Goal: Task Accomplishment & Management: Manage account settings

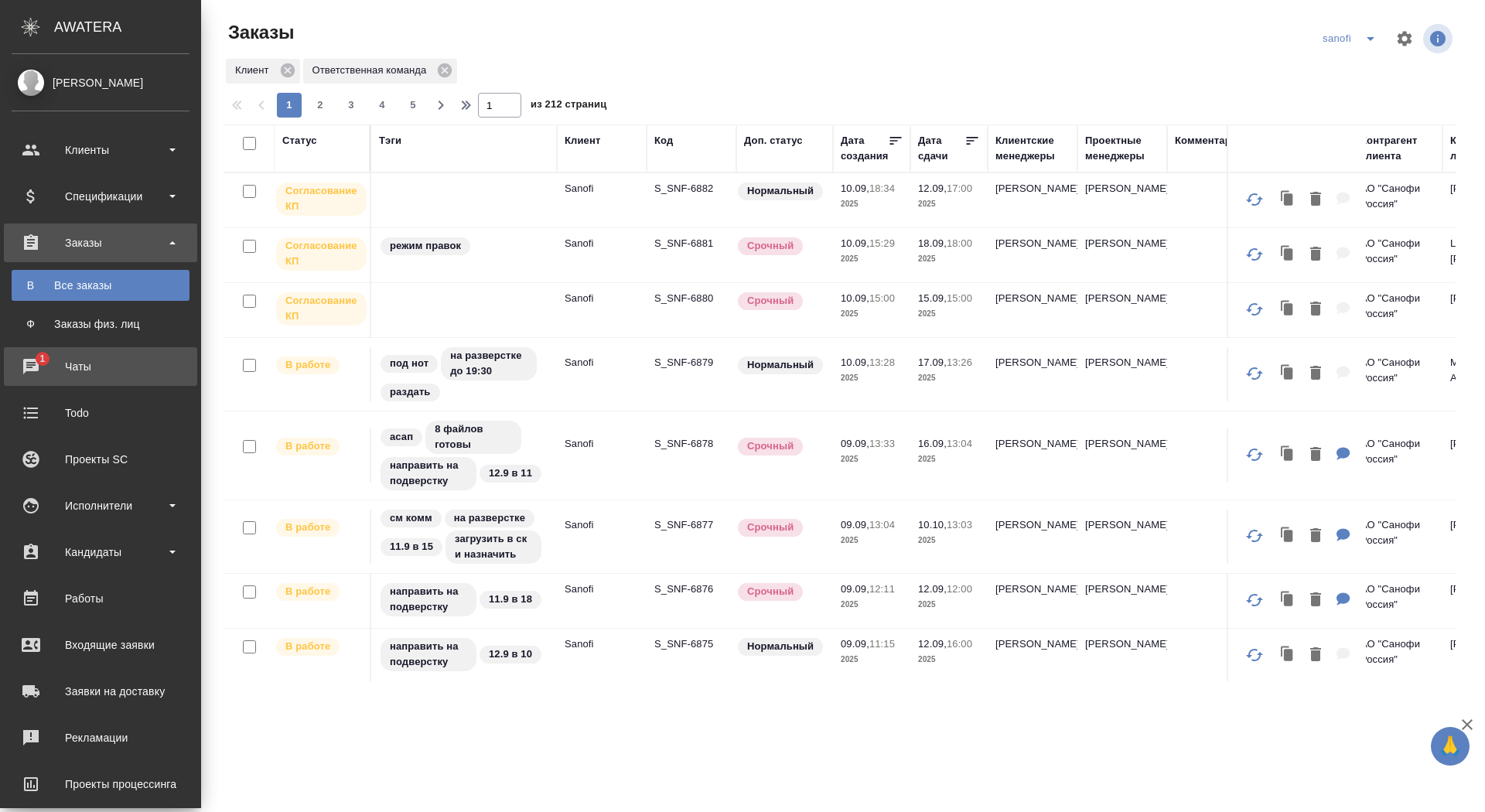
click at [32, 359] on div "Чаты" at bounding box center [101, 366] width 178 height 23
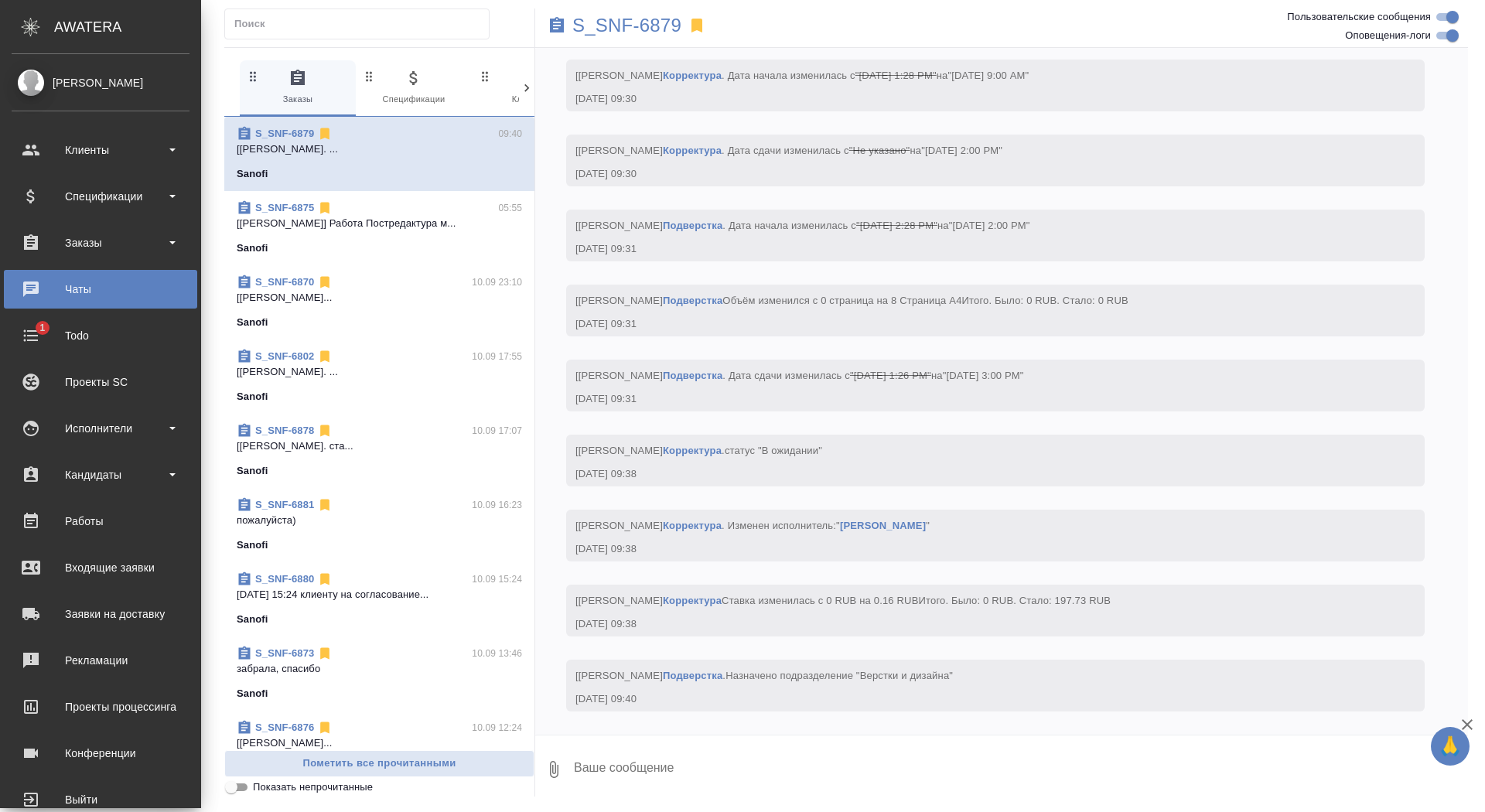
scroll to position [6213, 0]
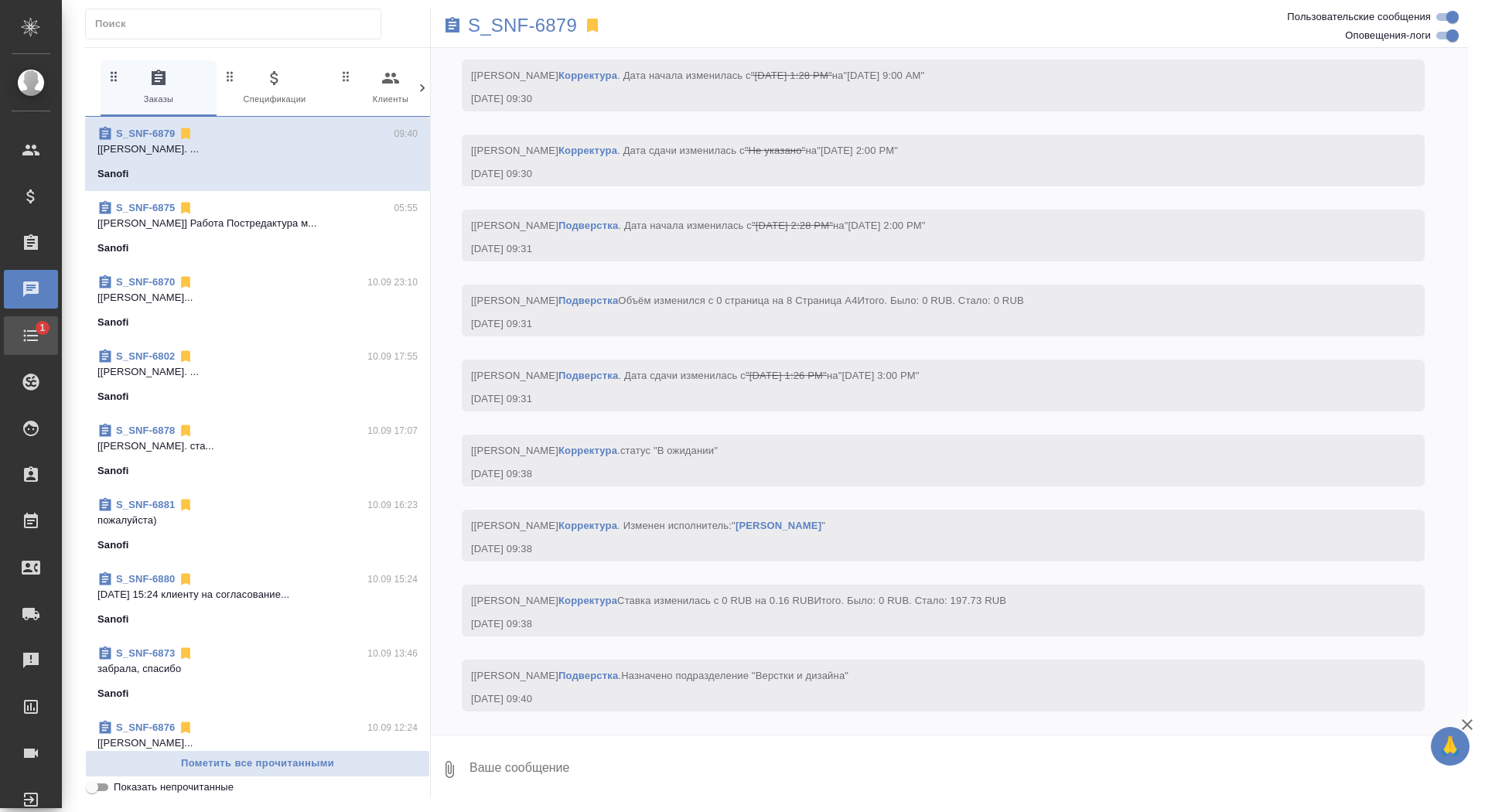
click at [31, 331] on div "Todo" at bounding box center [11, 336] width 39 height 23
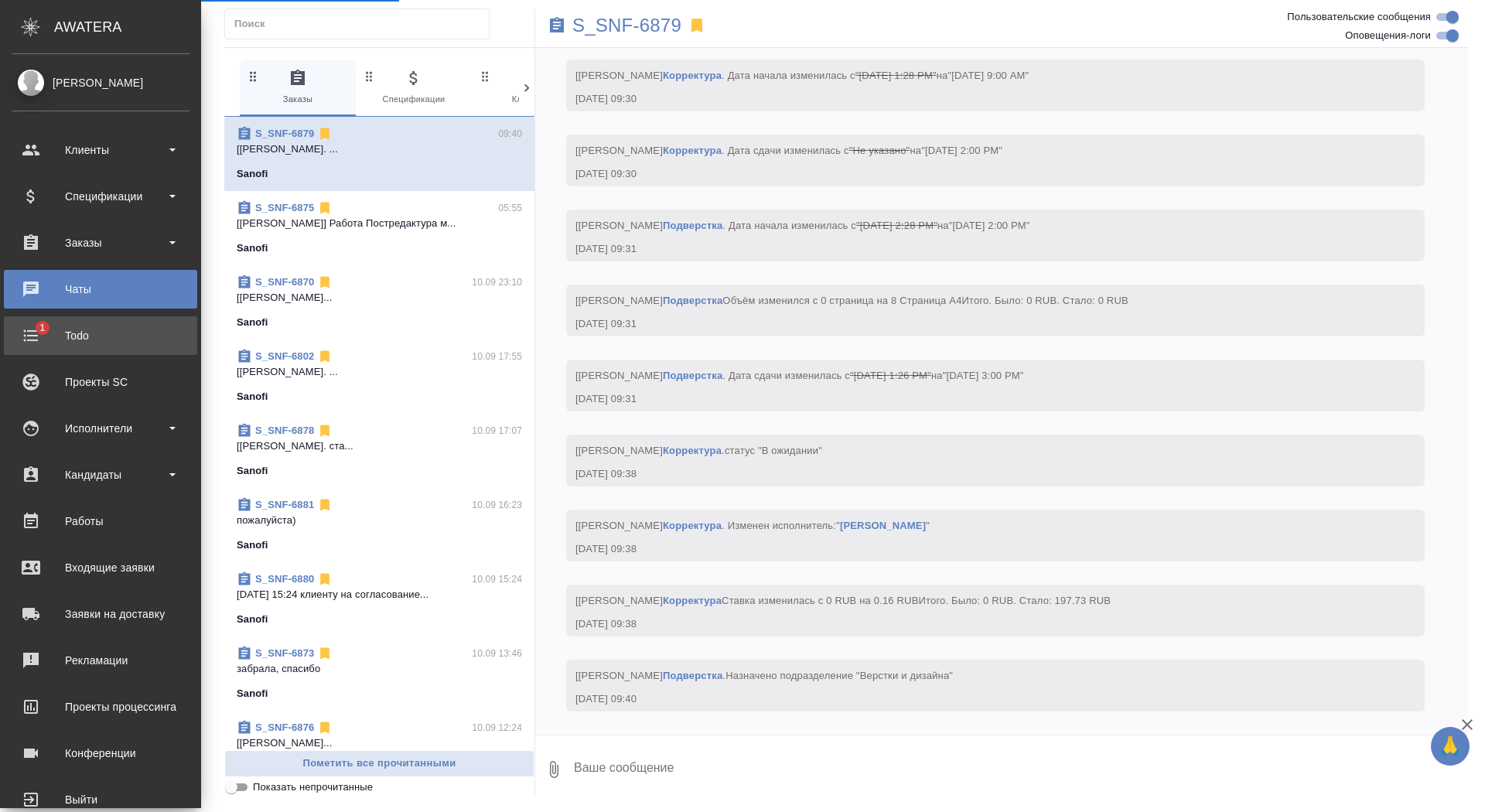
click at [63, 328] on div "Todo" at bounding box center [101, 336] width 178 height 23
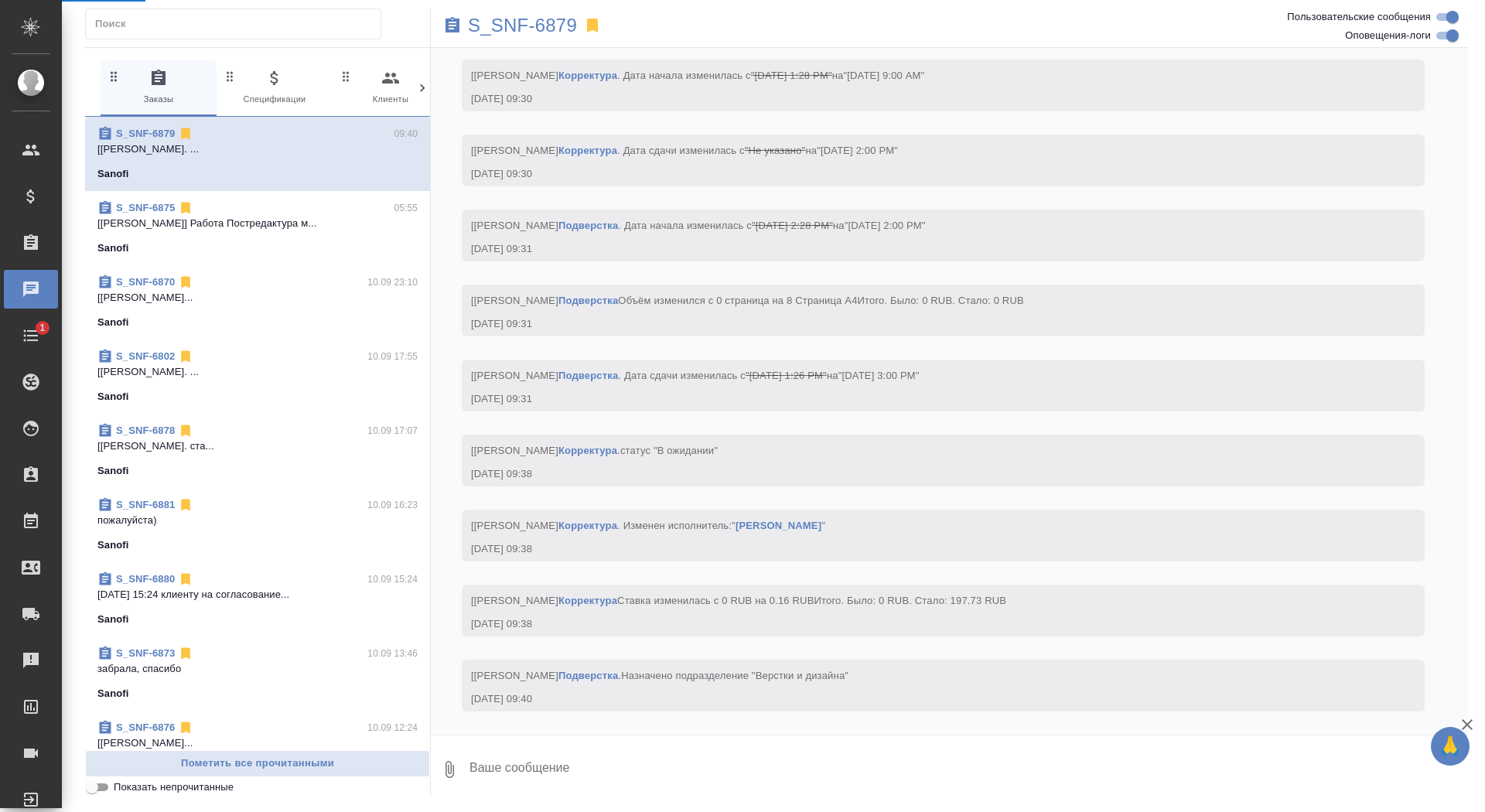
scroll to position [6105, 0]
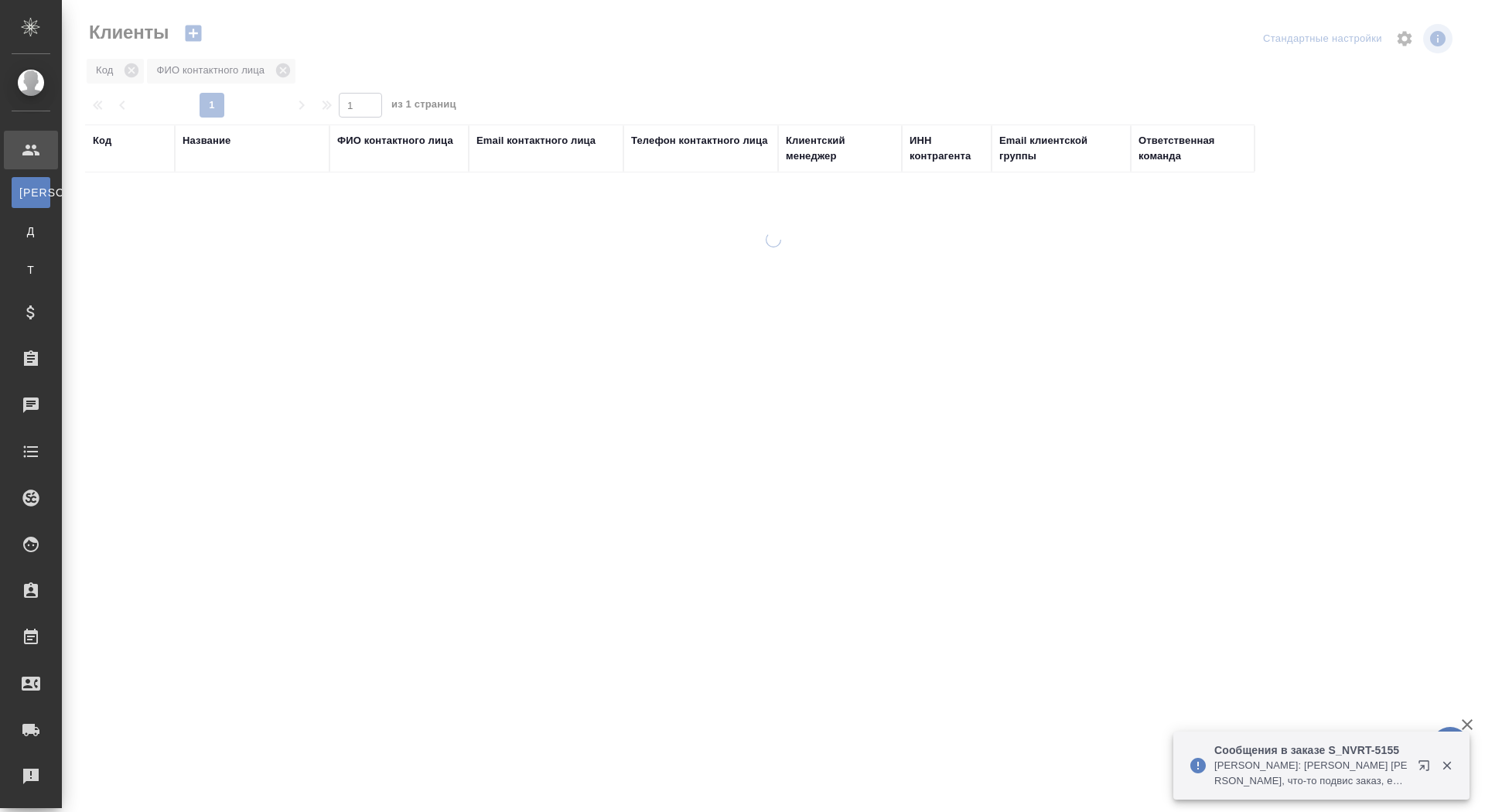
select select "RU"
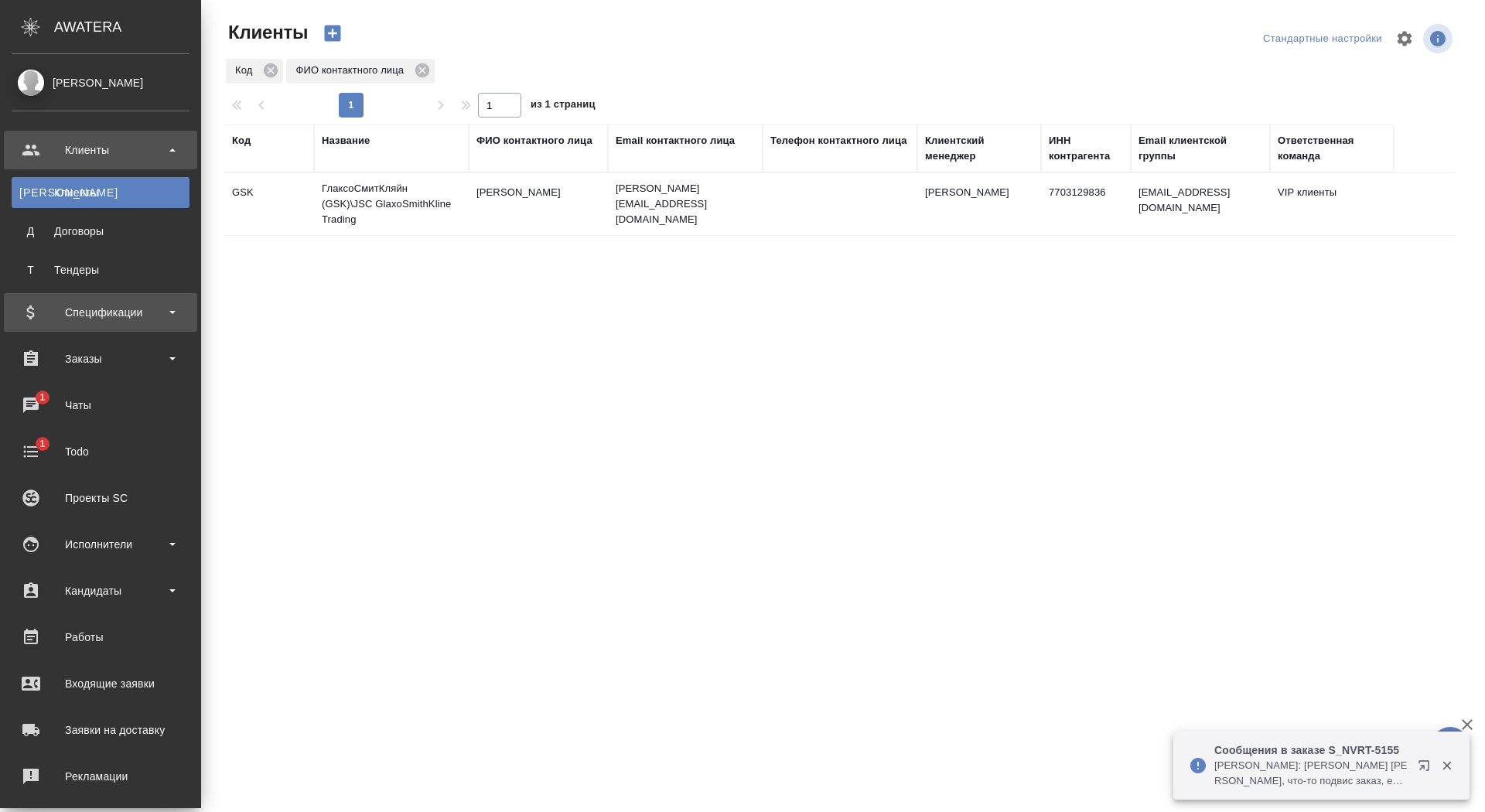
click at [93, 314] on div "Спецификации" at bounding box center [101, 312] width 178 height 23
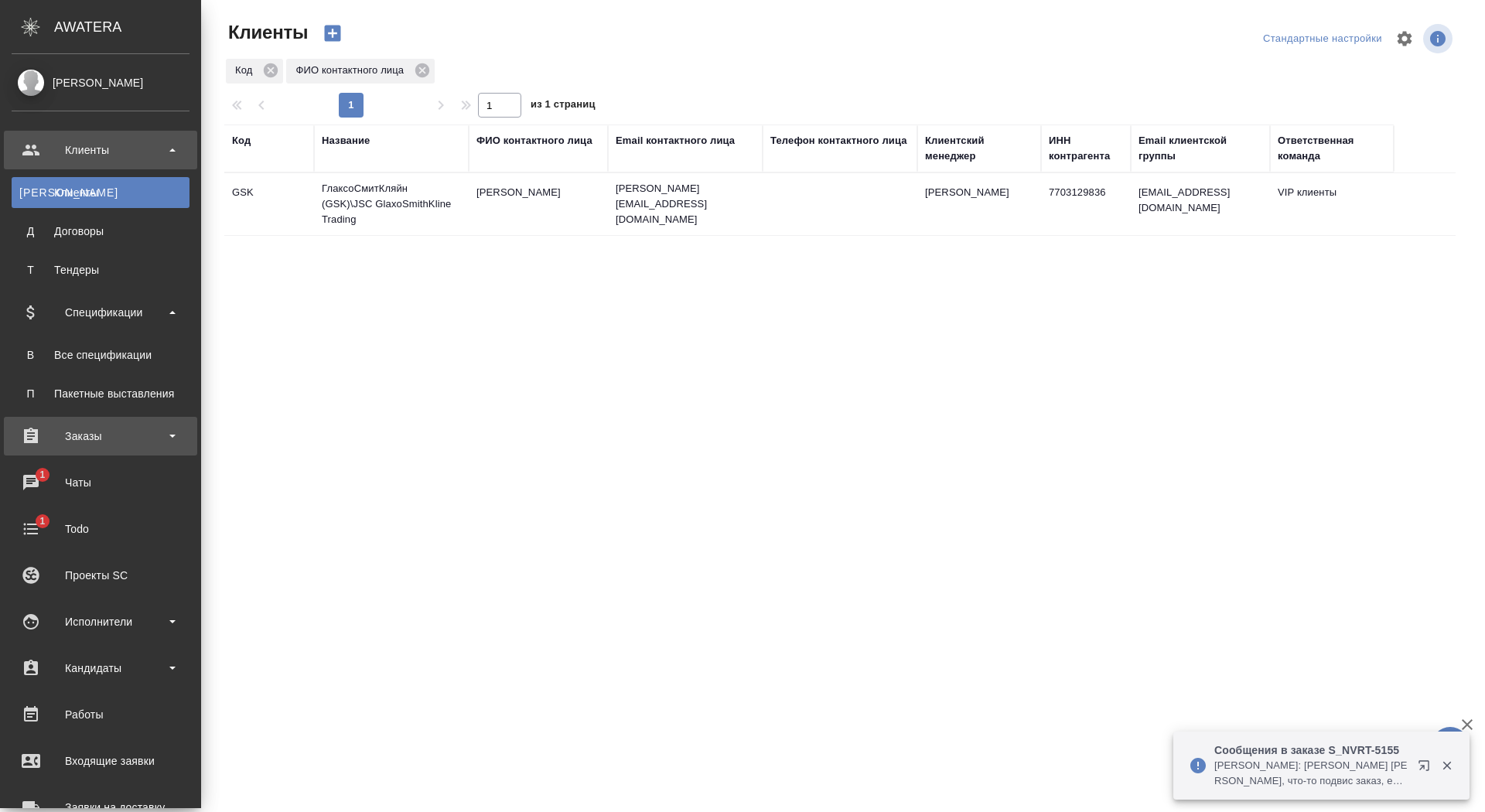
click at [83, 445] on div "Заказы" at bounding box center [101, 437] width 178 height 23
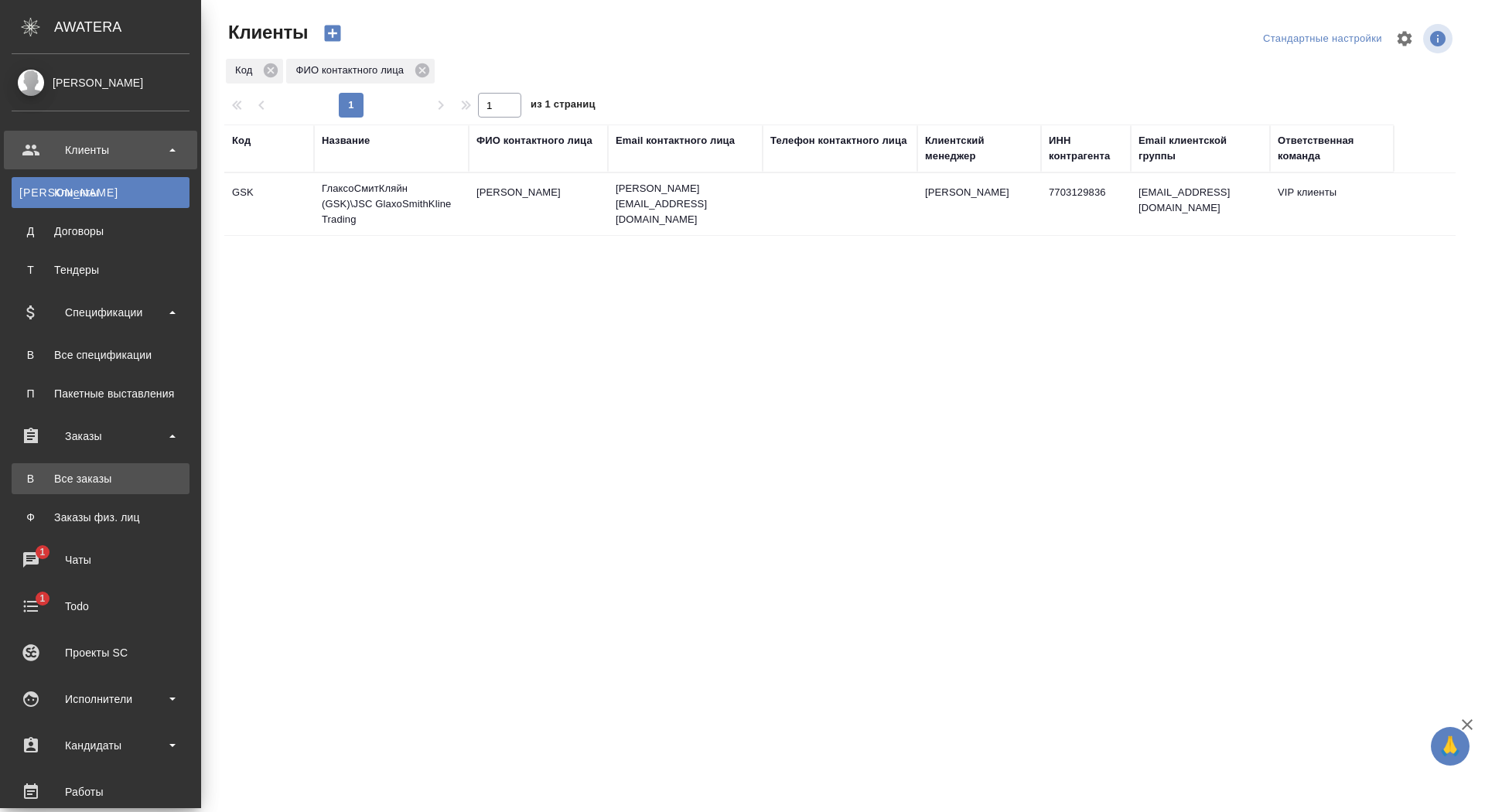
click at [62, 489] on link "В Все заказы" at bounding box center [101, 479] width 178 height 31
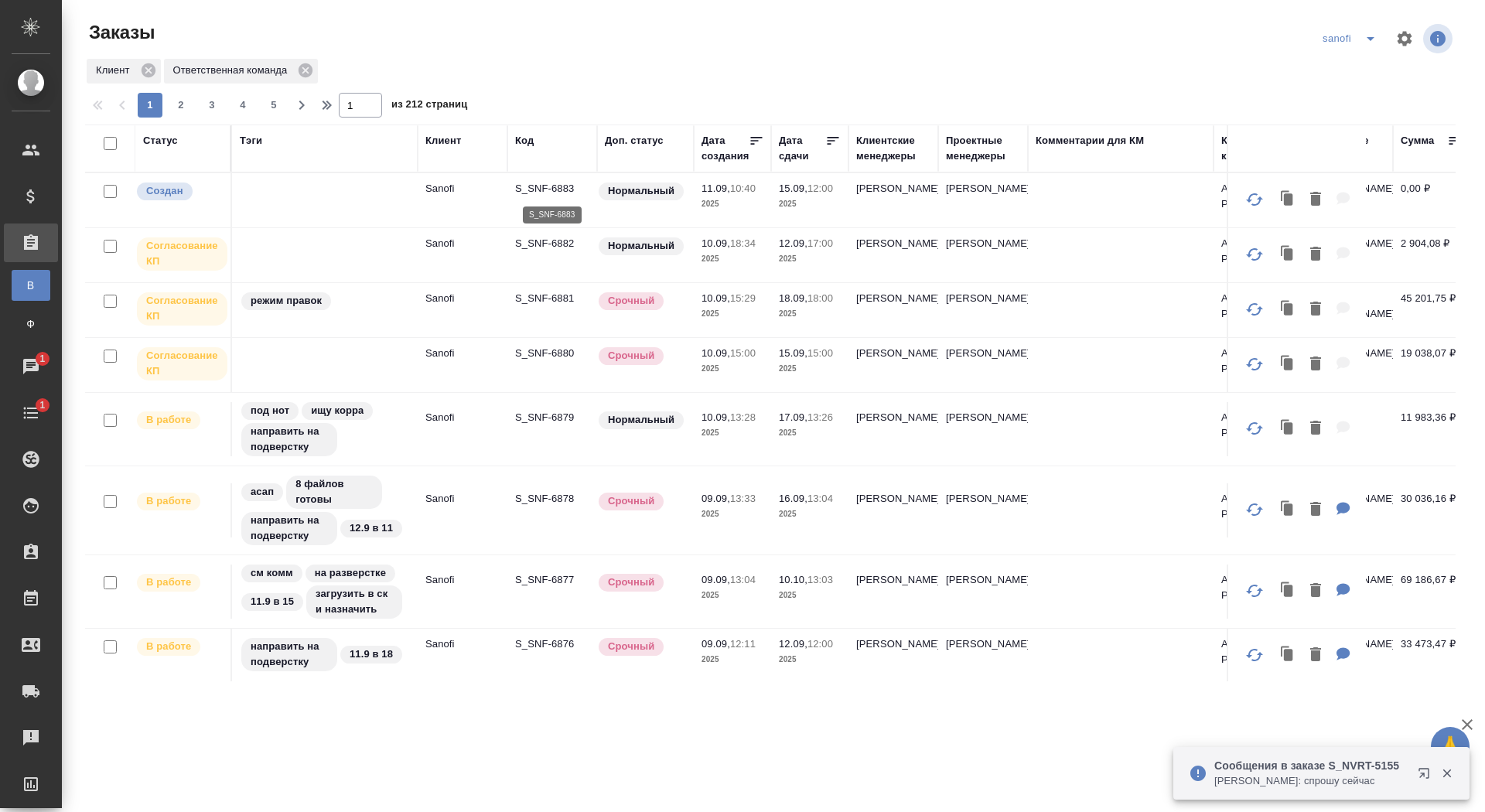
click at [573, 191] on p "S_SNF-6883" at bounding box center [552, 188] width 74 height 15
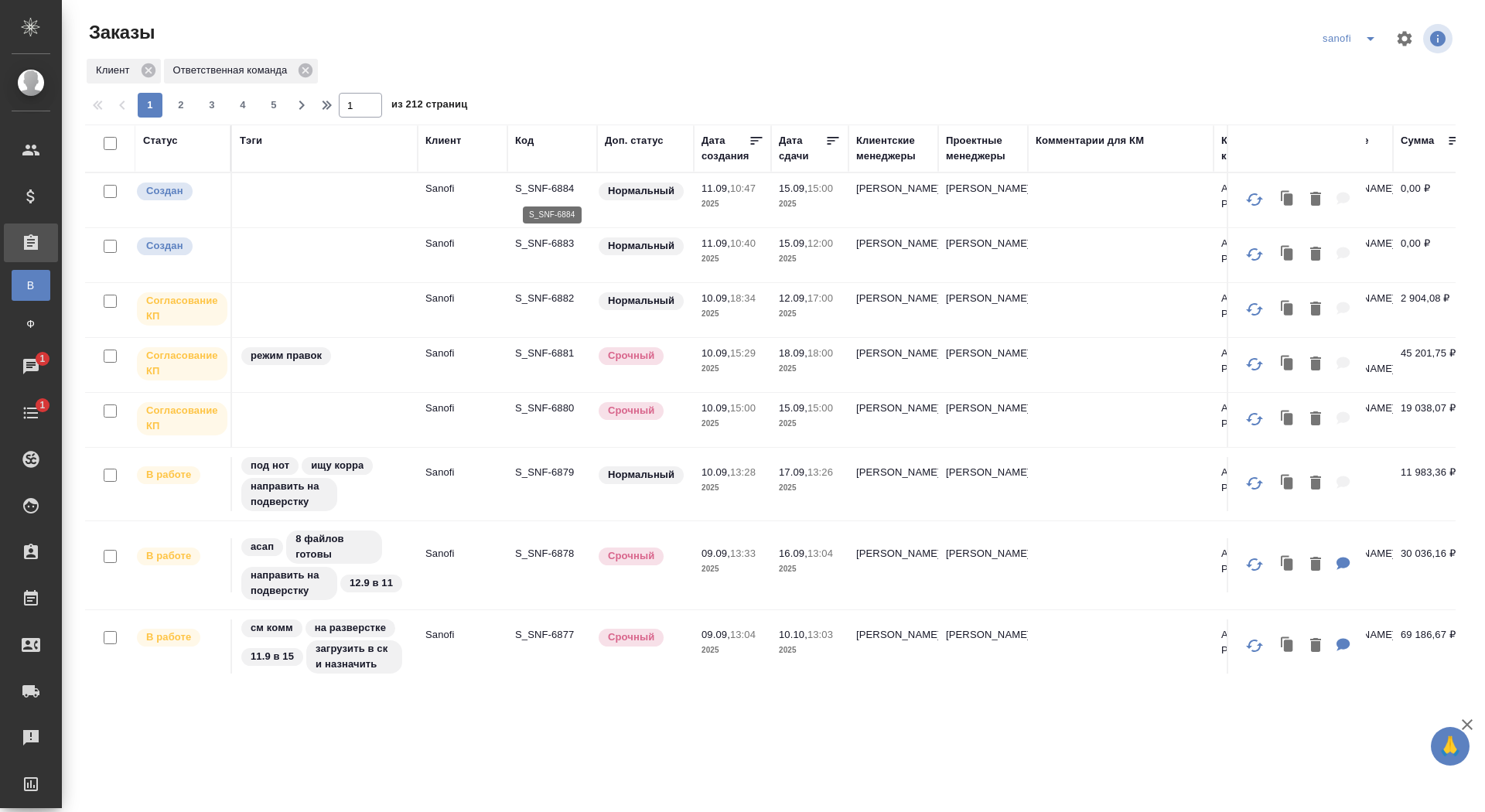
click at [542, 186] on p "S_SNF-6884" at bounding box center [552, 188] width 74 height 15
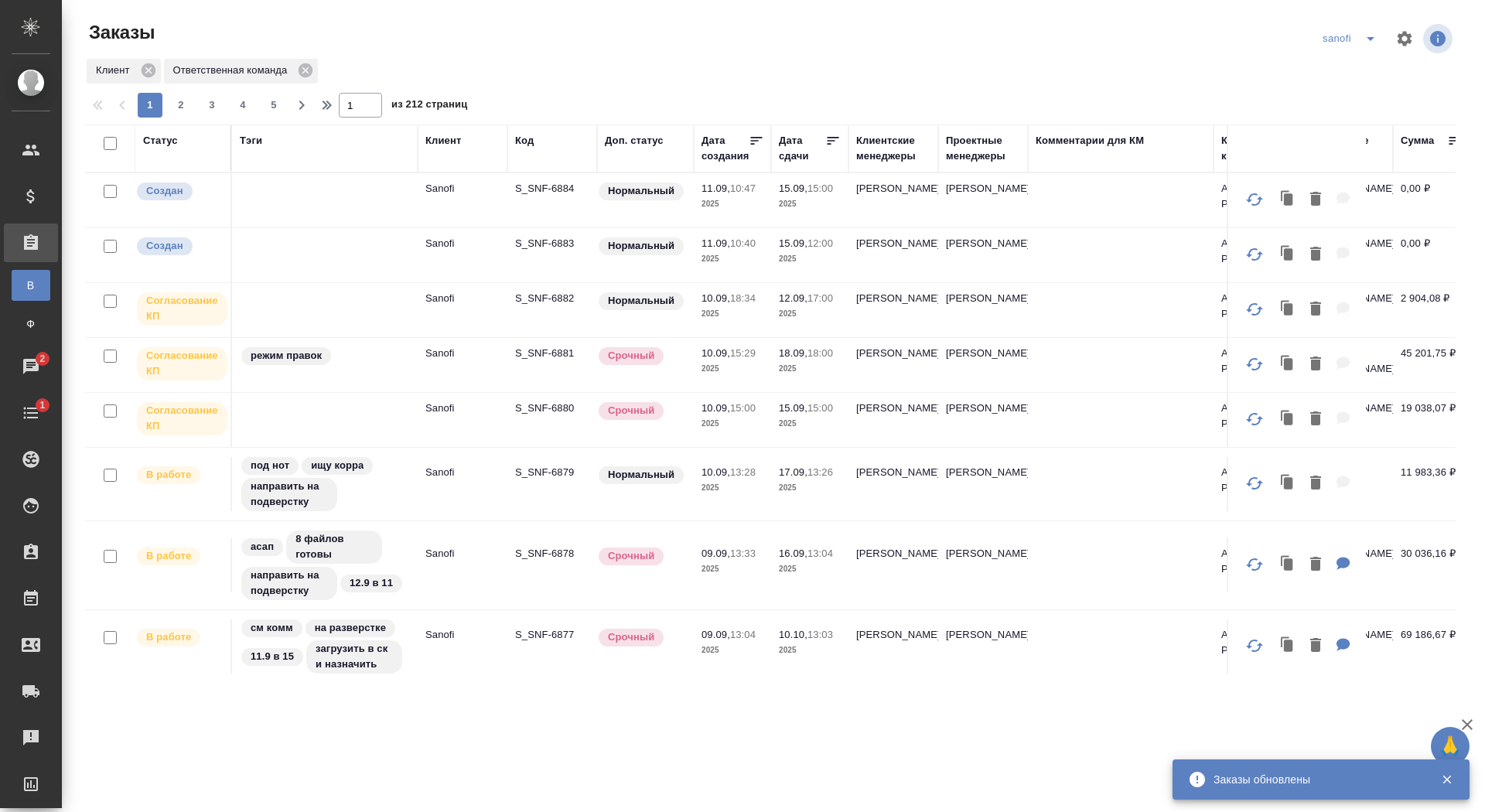
click at [559, 190] on p "S_SNF-6884" at bounding box center [552, 188] width 74 height 15
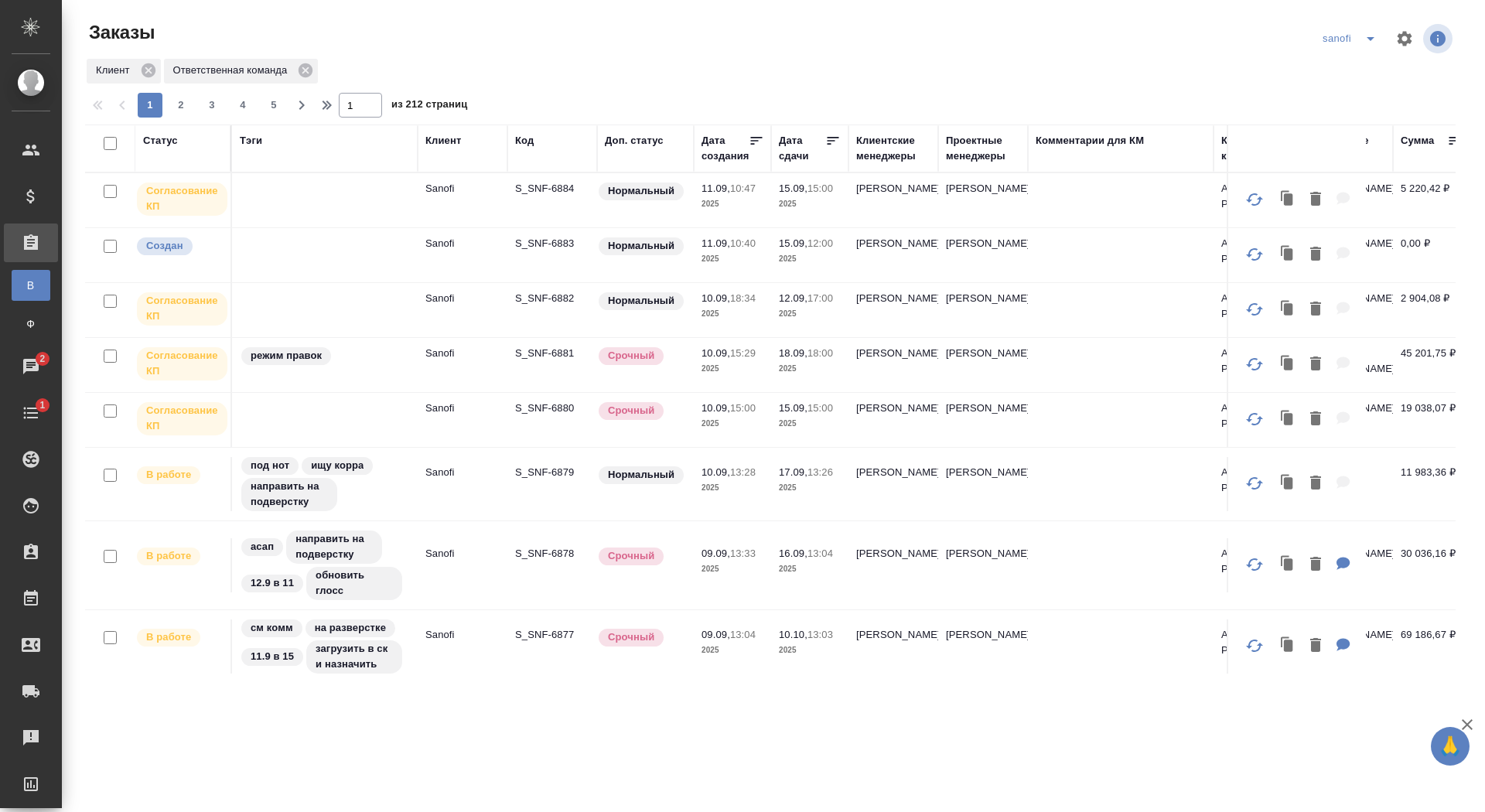
click at [263, 142] on div "Тэги" at bounding box center [324, 140] width 170 height 15
click at [251, 140] on div "Тэги" at bounding box center [250, 140] width 23 height 15
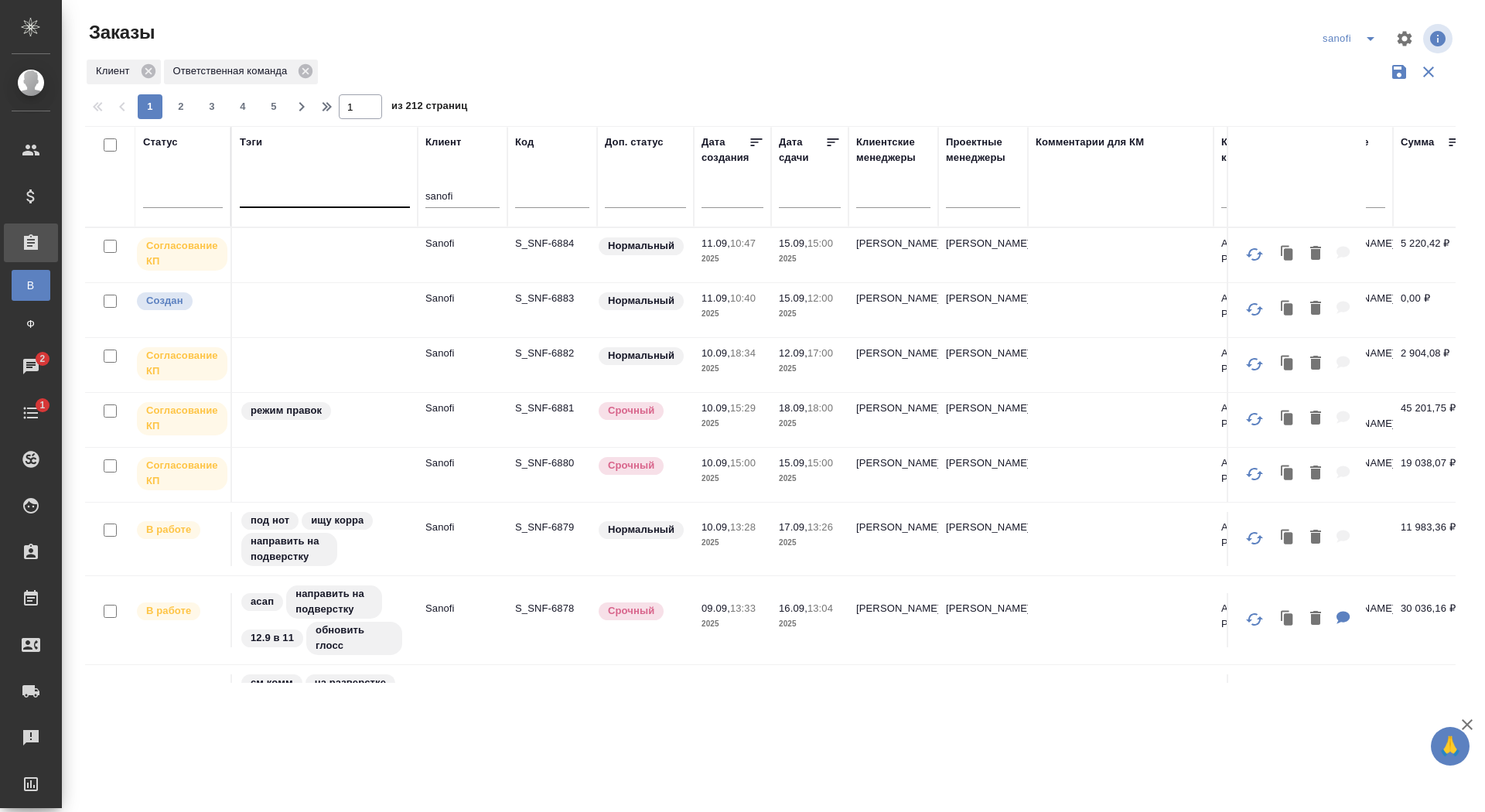
click at [283, 193] on div at bounding box center [324, 192] width 170 height 23
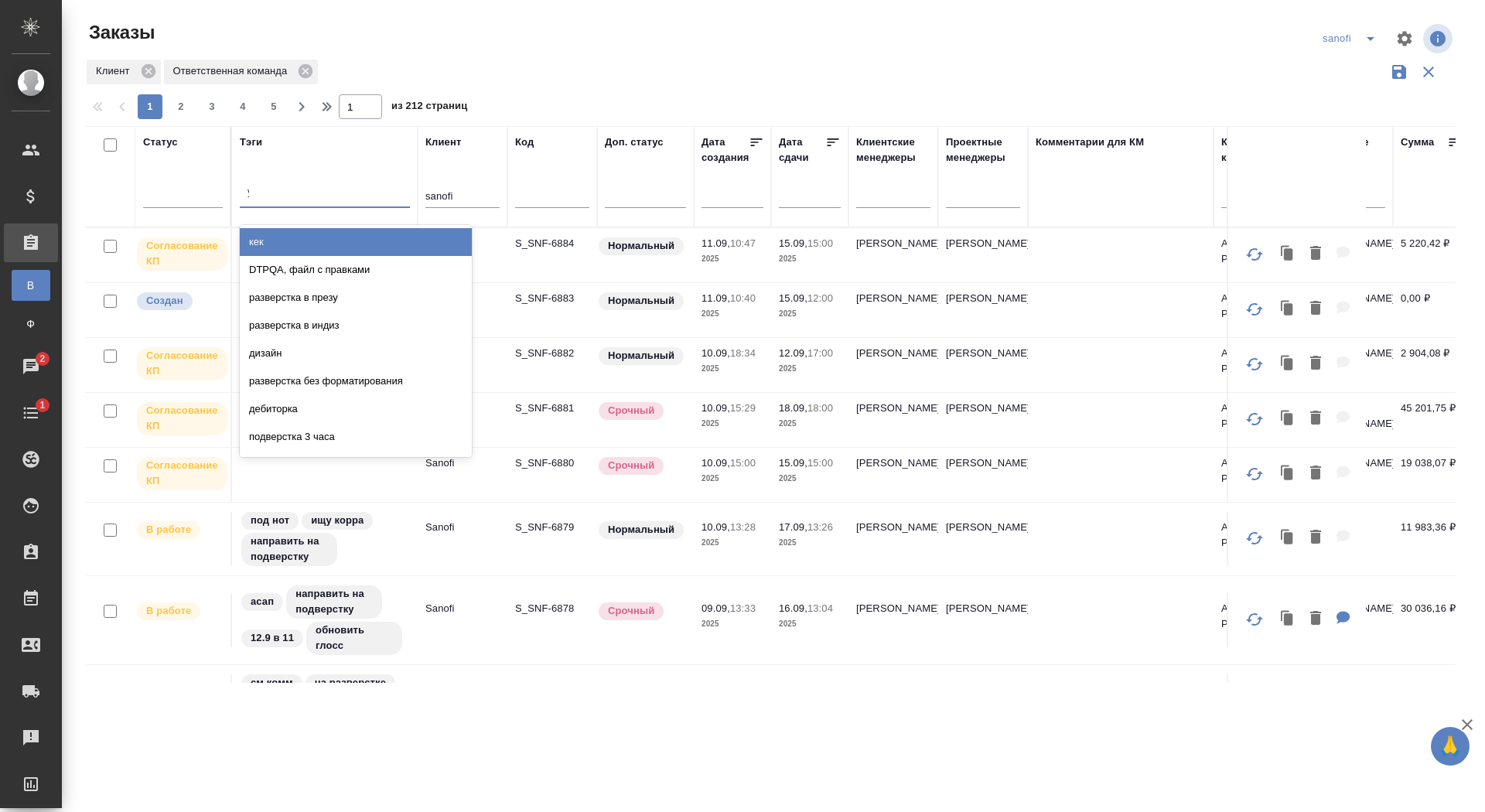
type input "упаков"
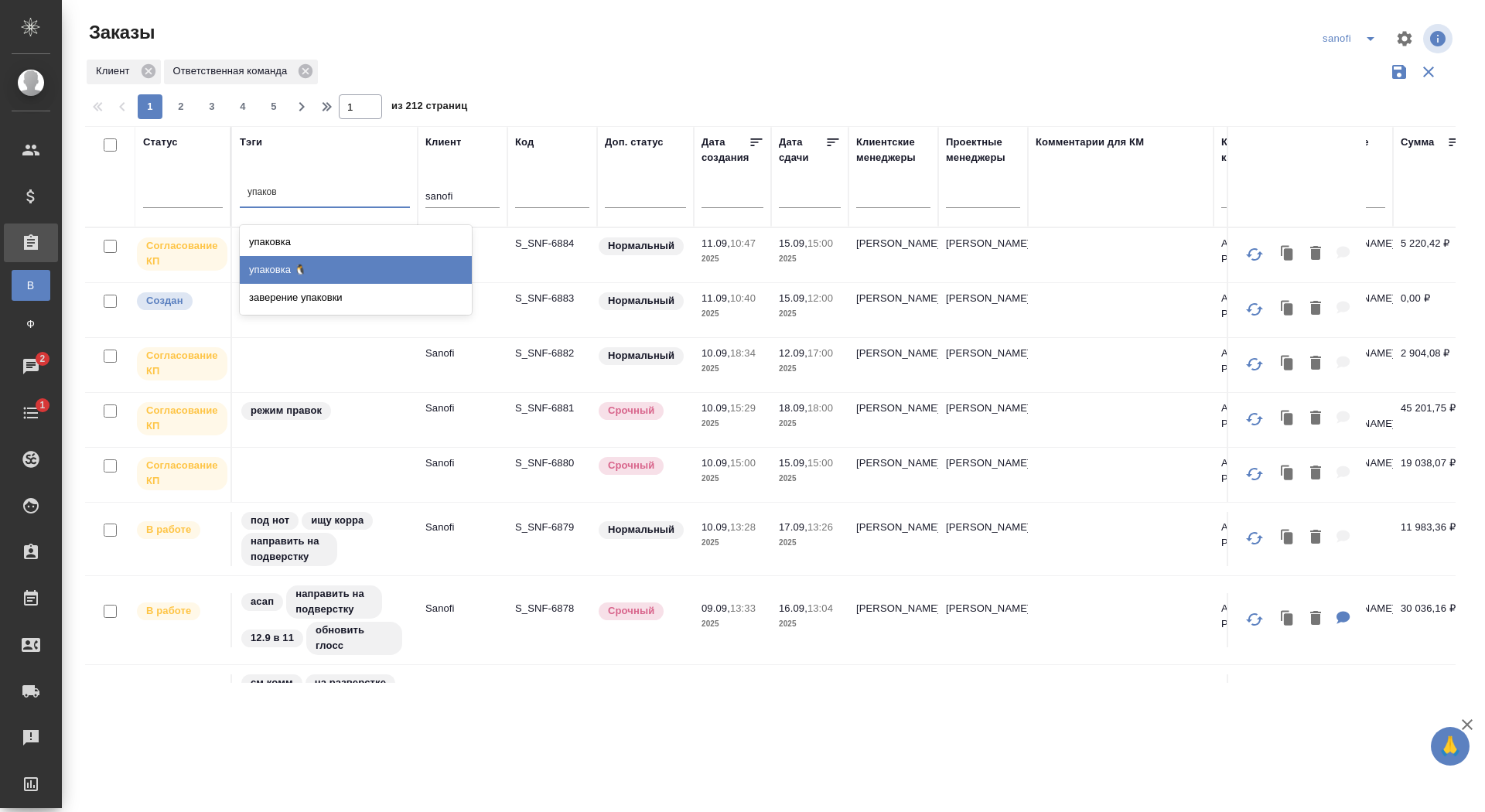
click at [267, 274] on div "упаковка 🐧" at bounding box center [356, 269] width 232 height 28
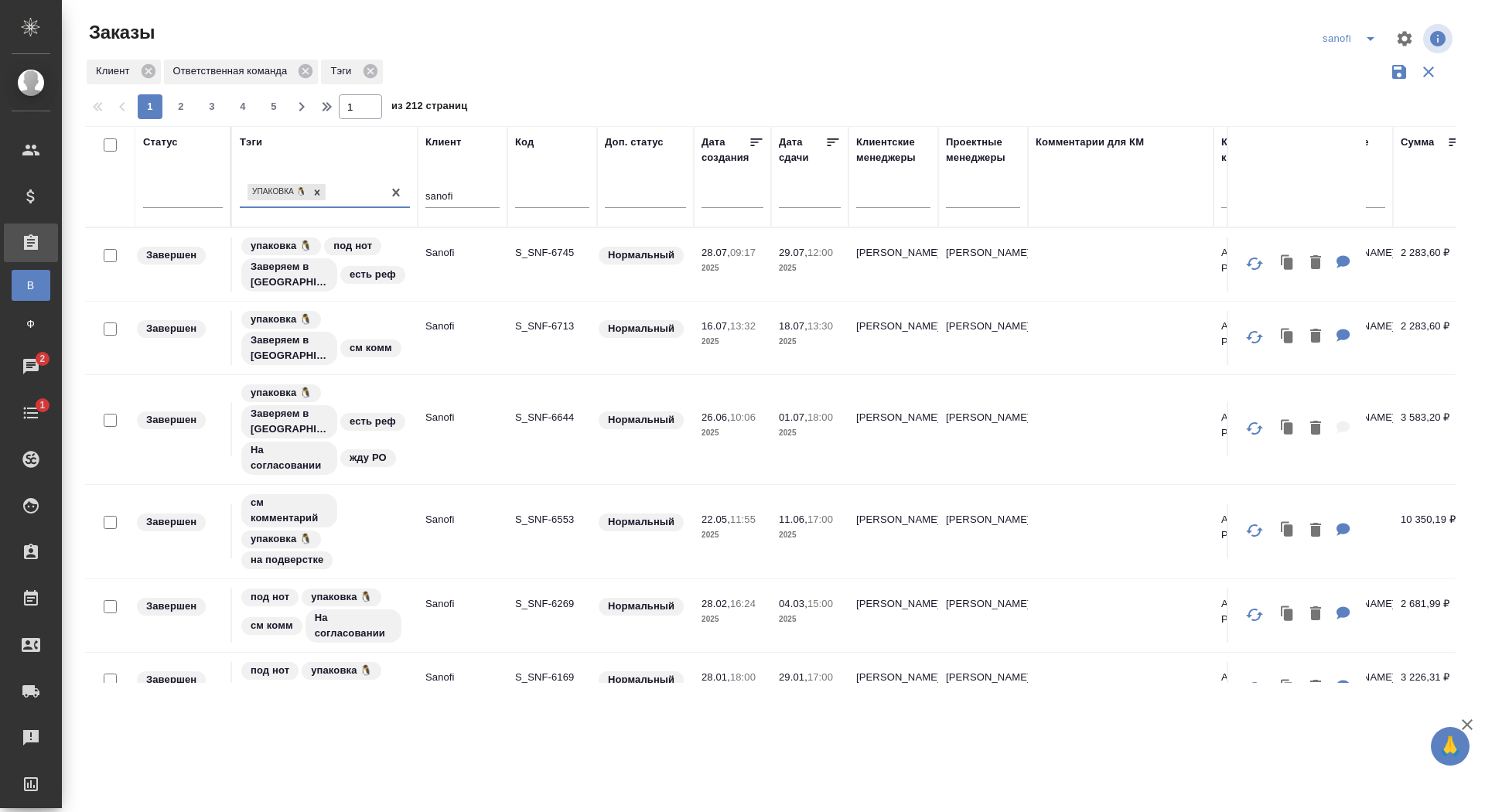
click at [655, 295] on tr "Завершен упаковка 🐧 под нот Заверяем в сити есть реф Sanofi S_SNF-6745 Нормальн…" at bounding box center [1296, 265] width 2422 height 74
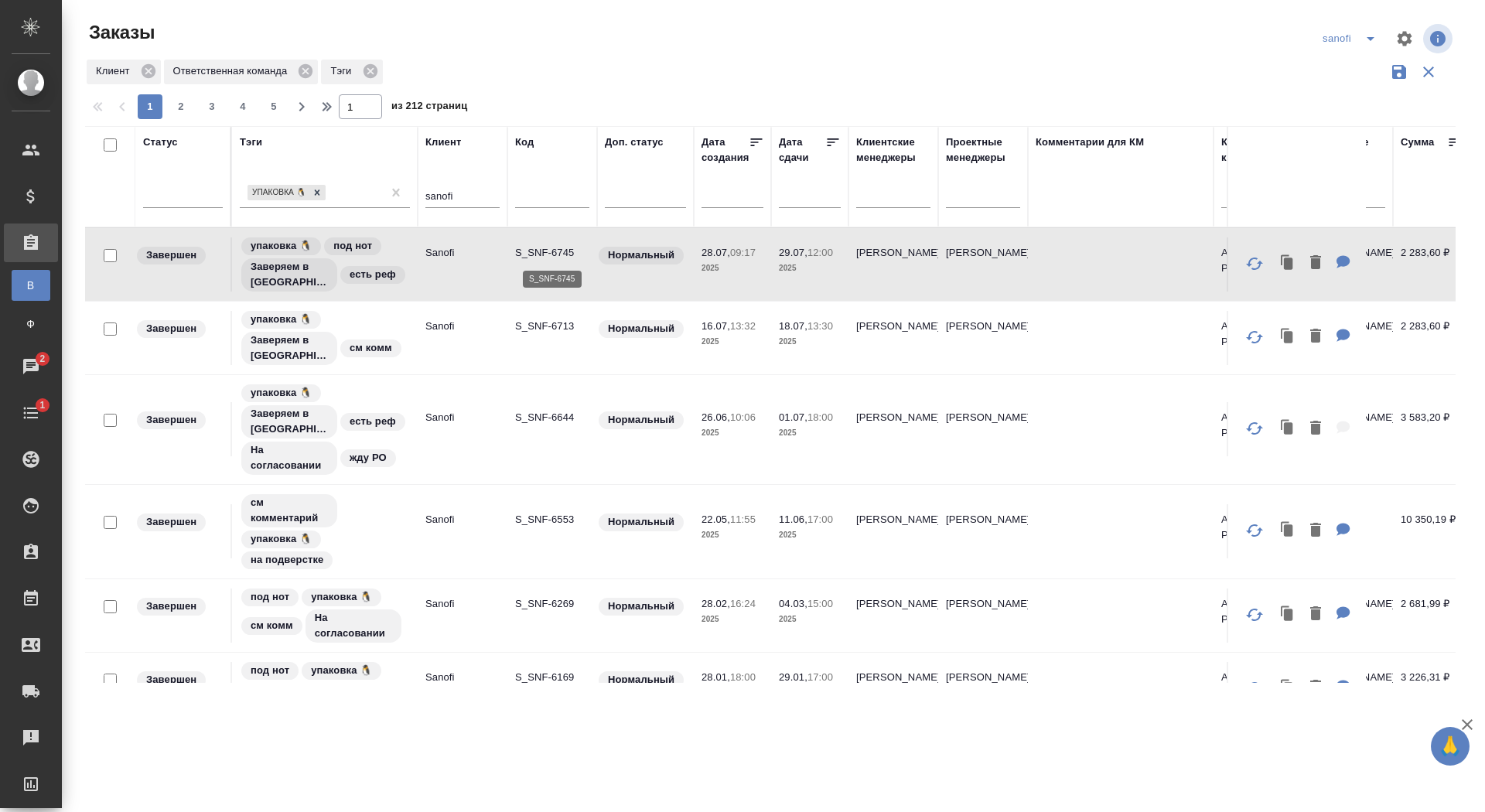
click at [530, 248] on p "S_SNF-6745" at bounding box center [552, 252] width 74 height 15
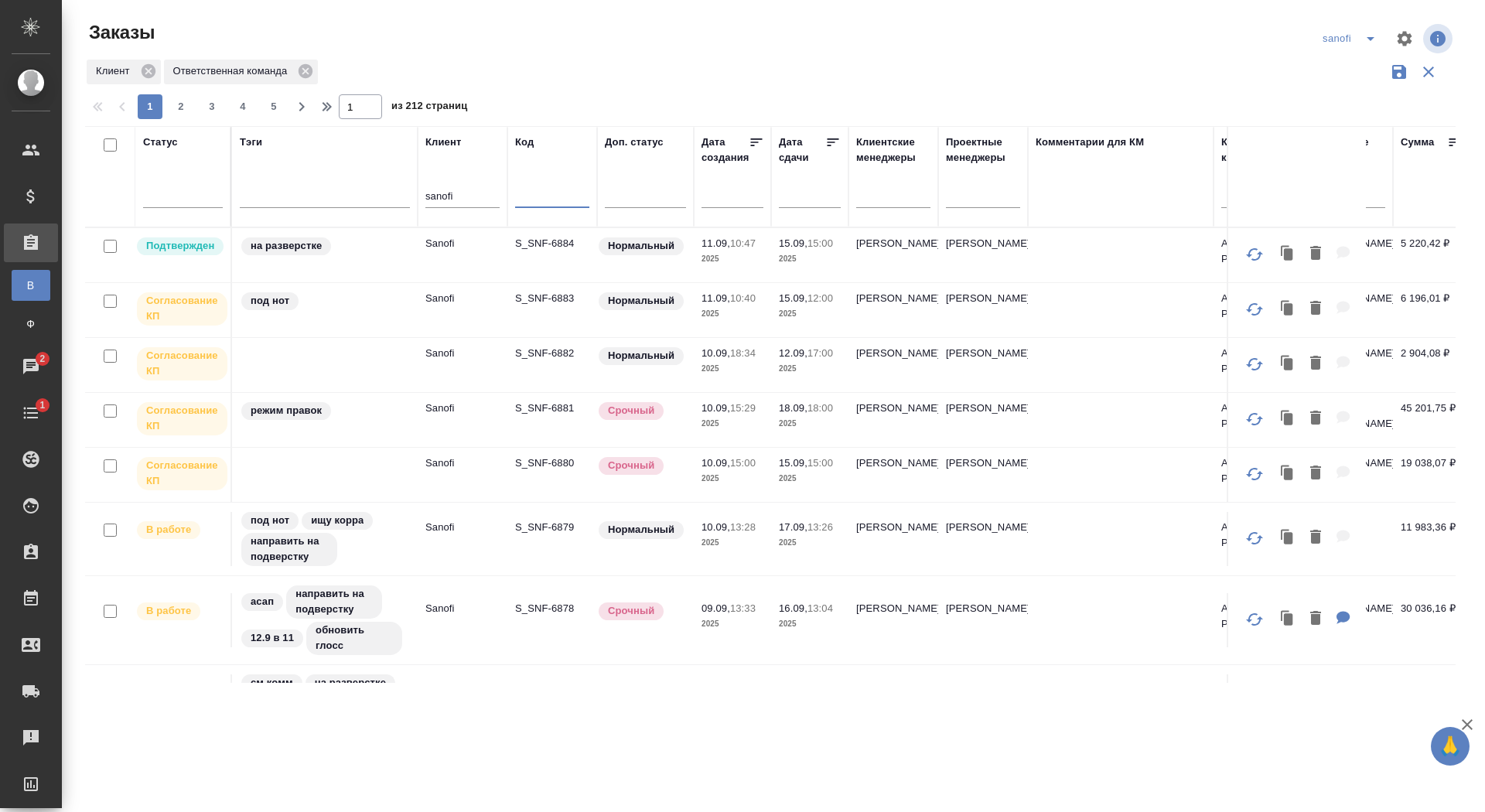
click at [557, 202] on input "text" at bounding box center [552, 197] width 74 height 19
type input "A"
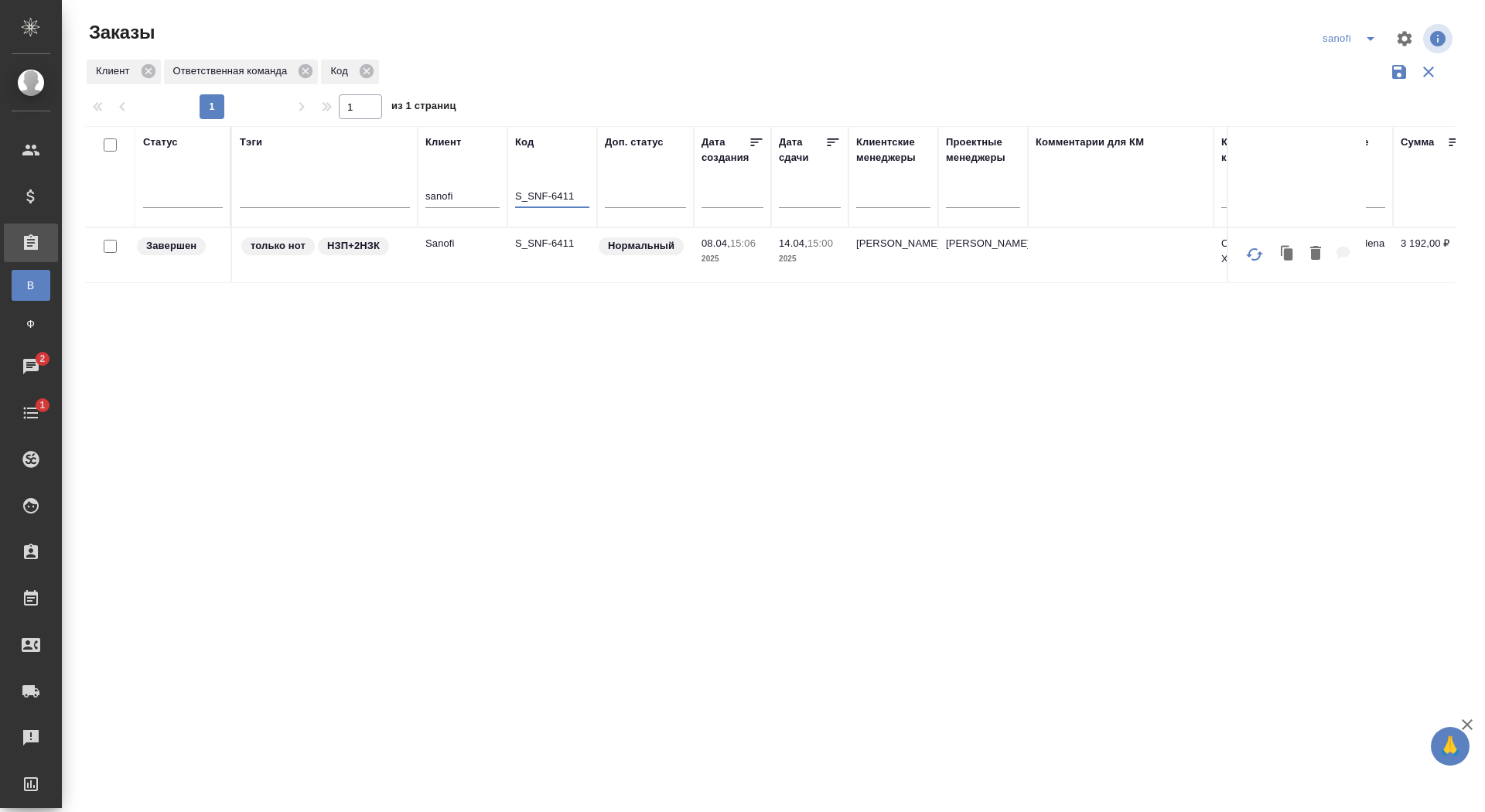
type input "S_SNF-6411"
click at [539, 239] on p "S_SNF-6411" at bounding box center [552, 243] width 74 height 15
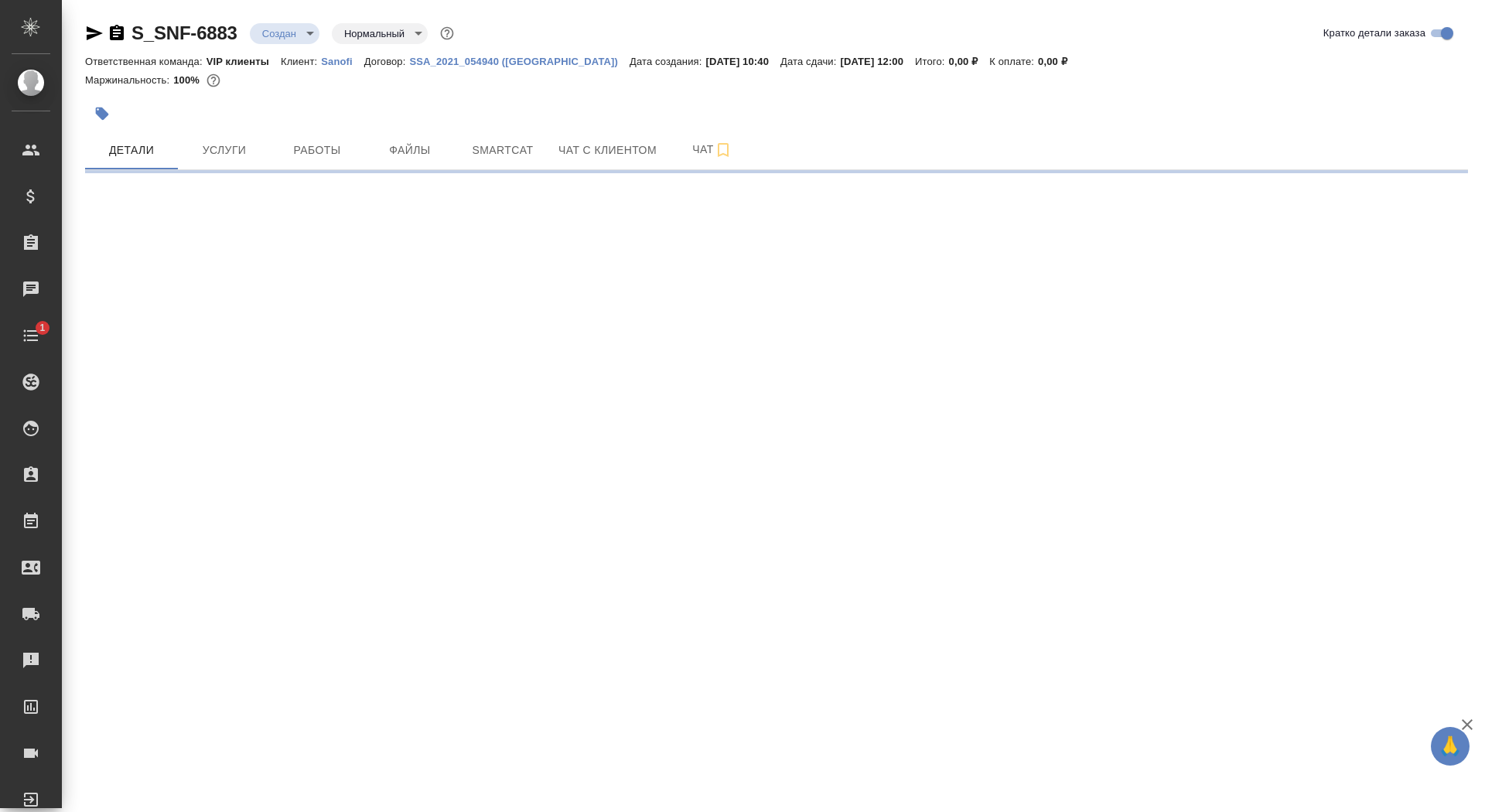
select select "RU"
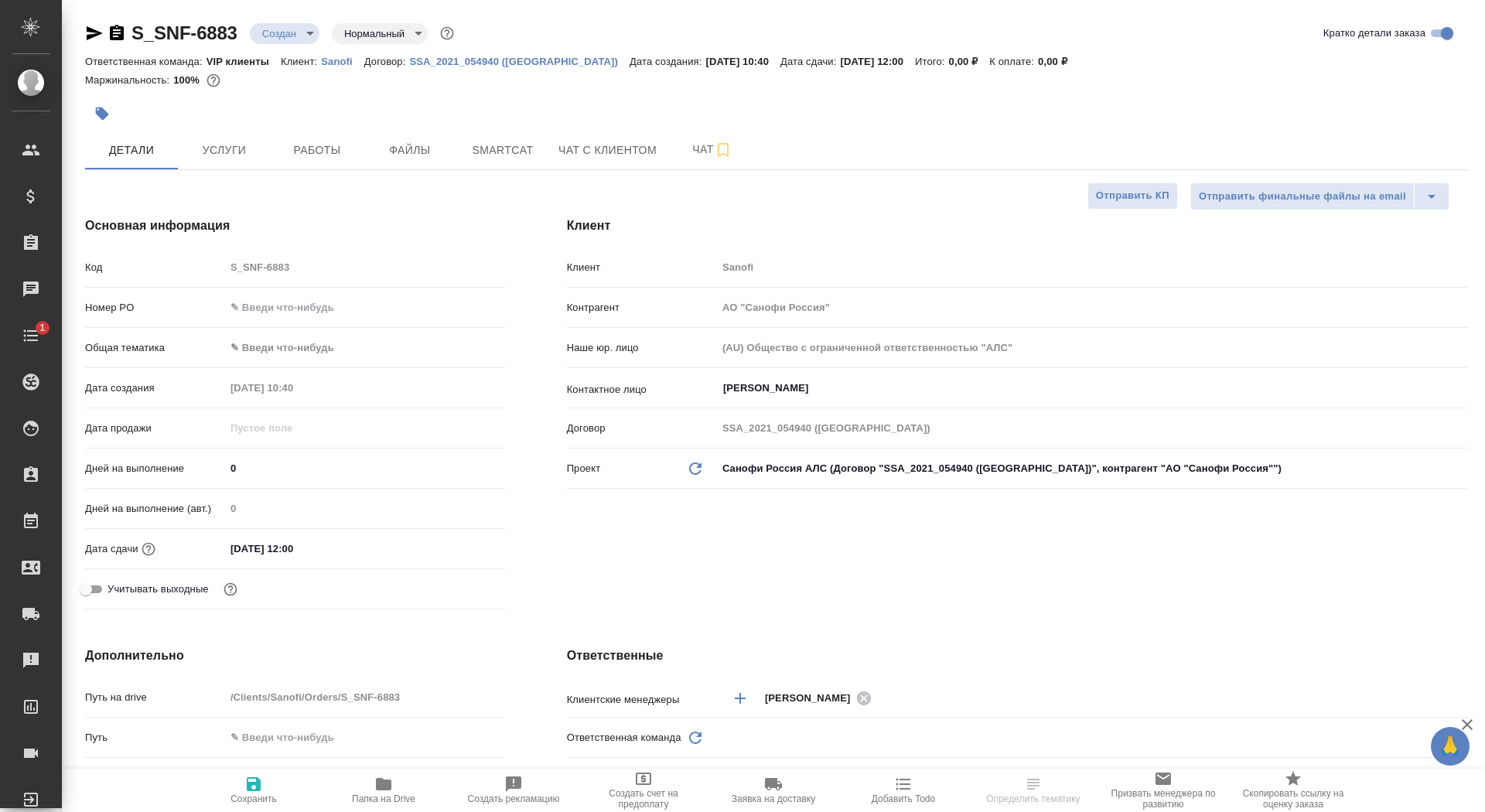
type textarea "x"
type input "VIP клиенты"
drag, startPoint x: 254, startPoint y: 472, endPoint x: 223, endPoint y: 468, distance: 31.3
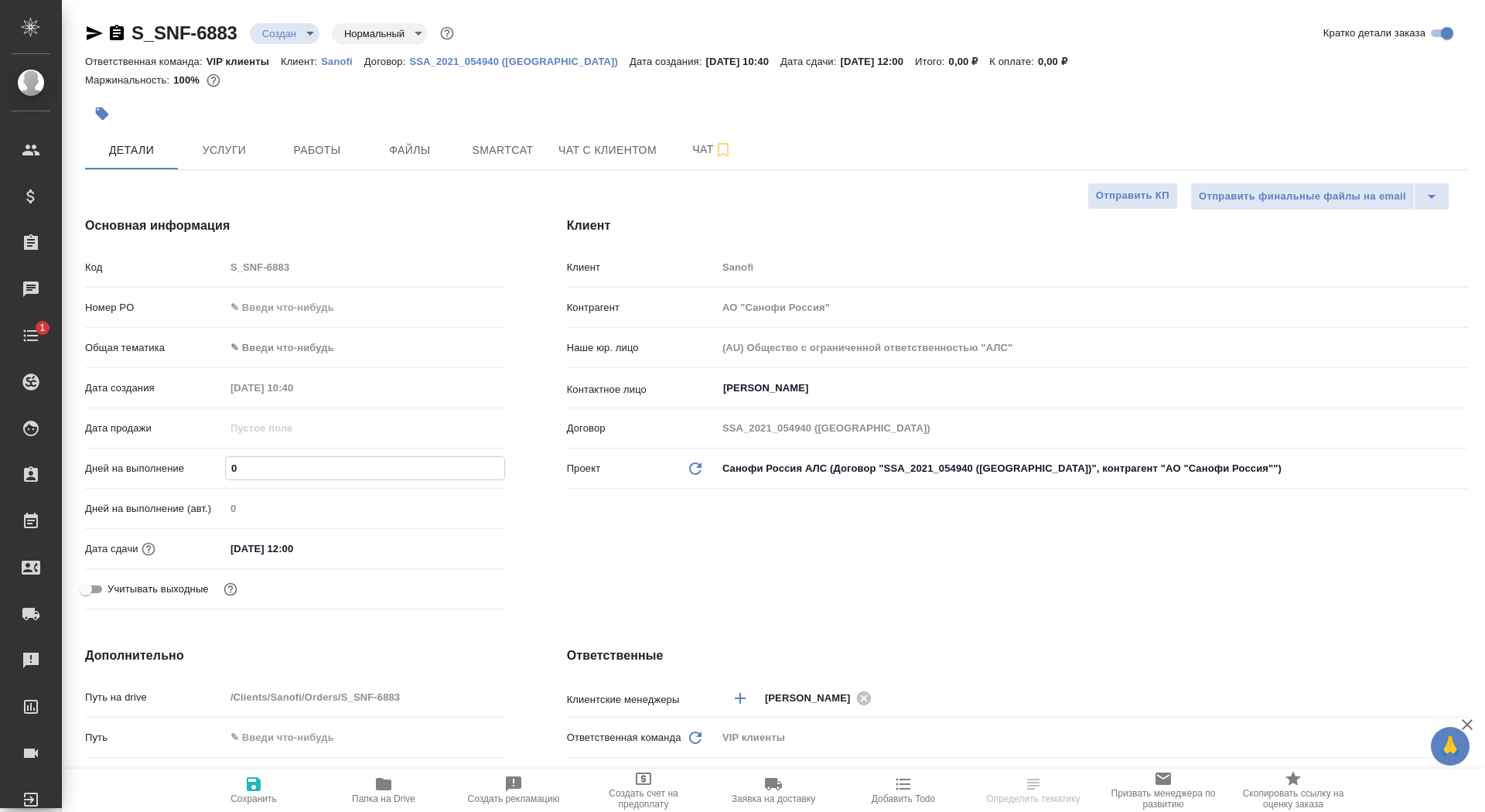
click at [223, 469] on div "Дней на выполнение 0" at bounding box center [294, 468] width 420 height 27
type input "4"
type textarea "x"
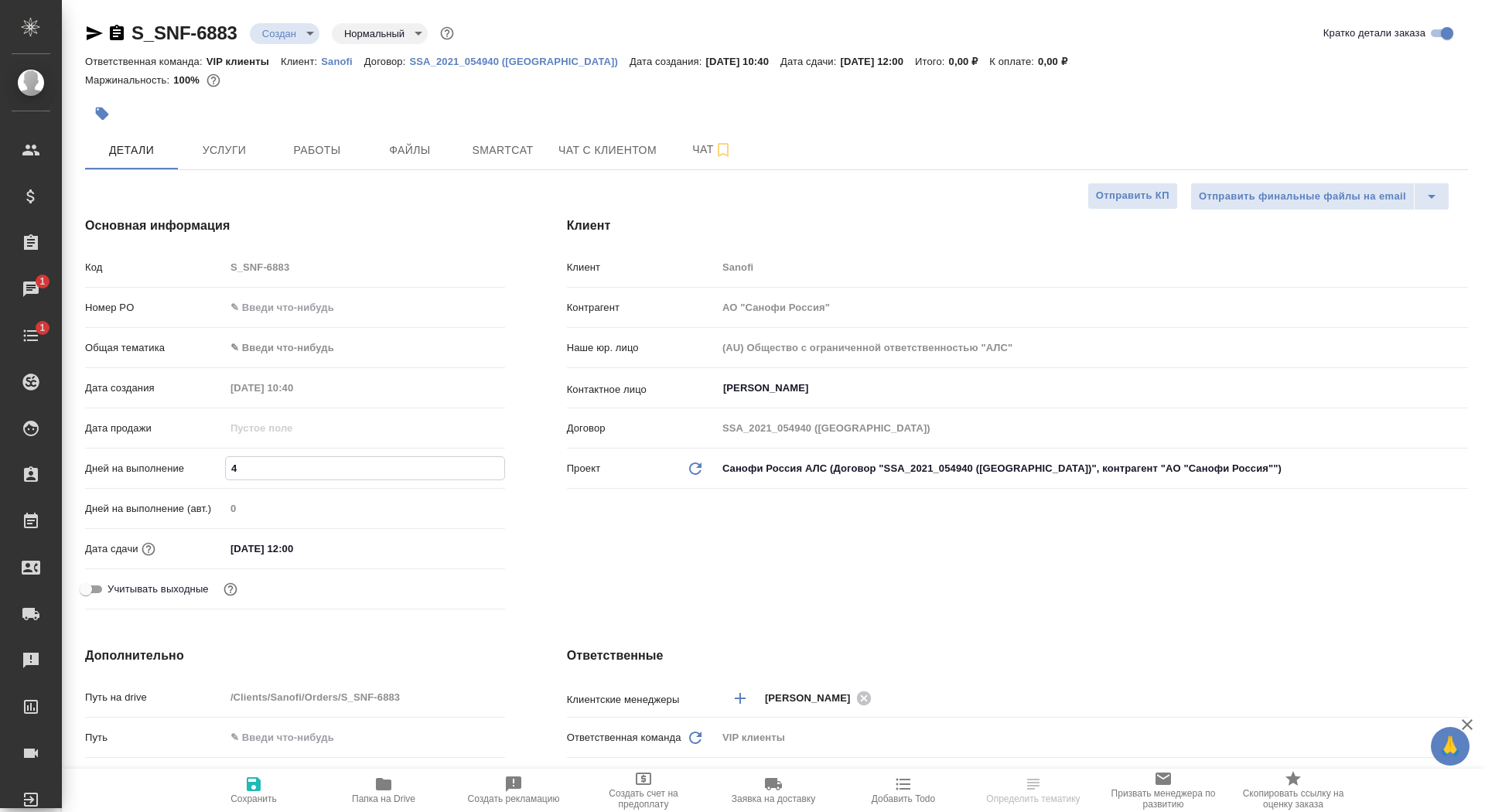
type input "4"
click at [252, 790] on icon "button" at bounding box center [253, 783] width 14 height 14
type textarea "x"
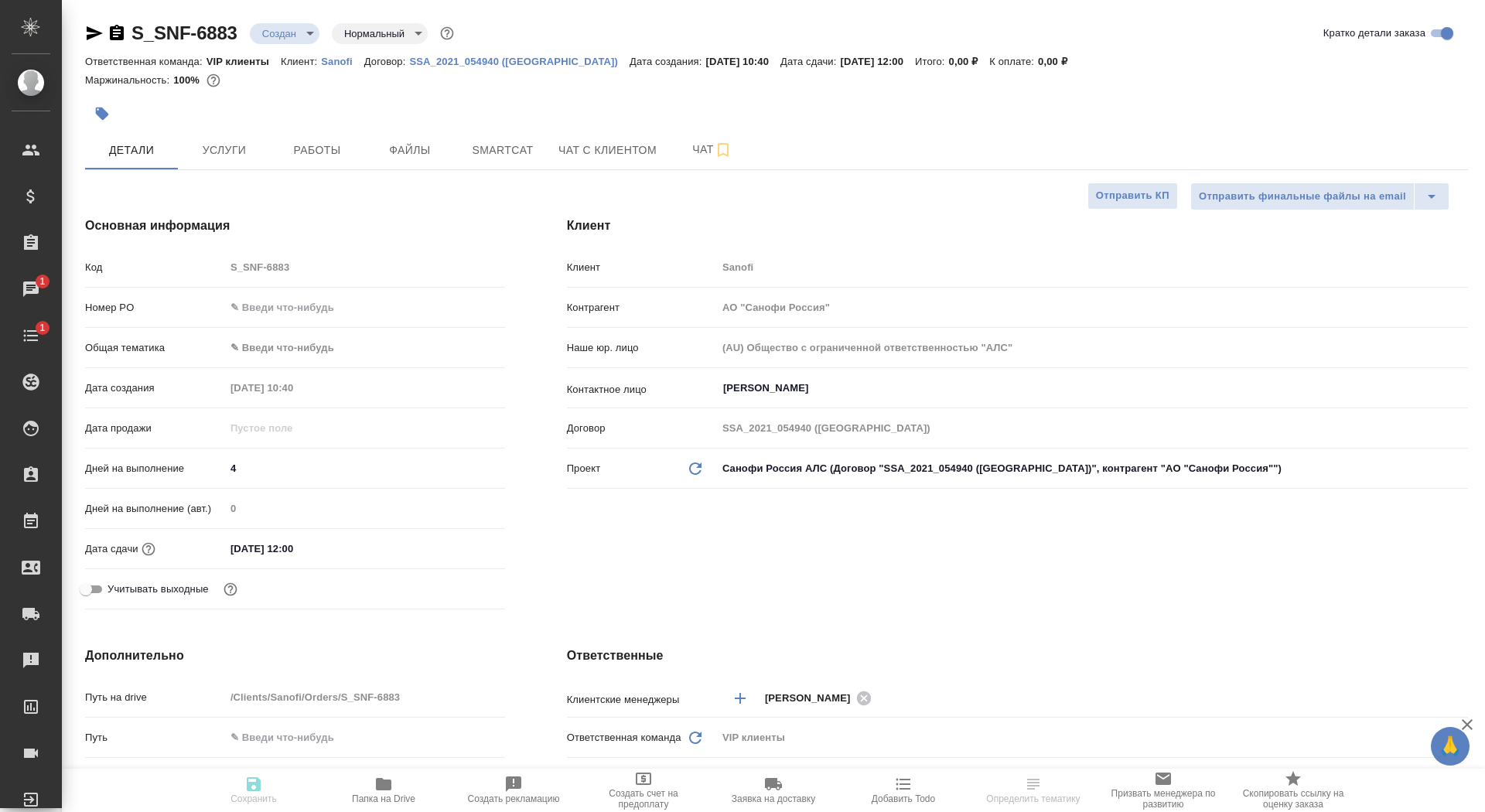
type textarea "x"
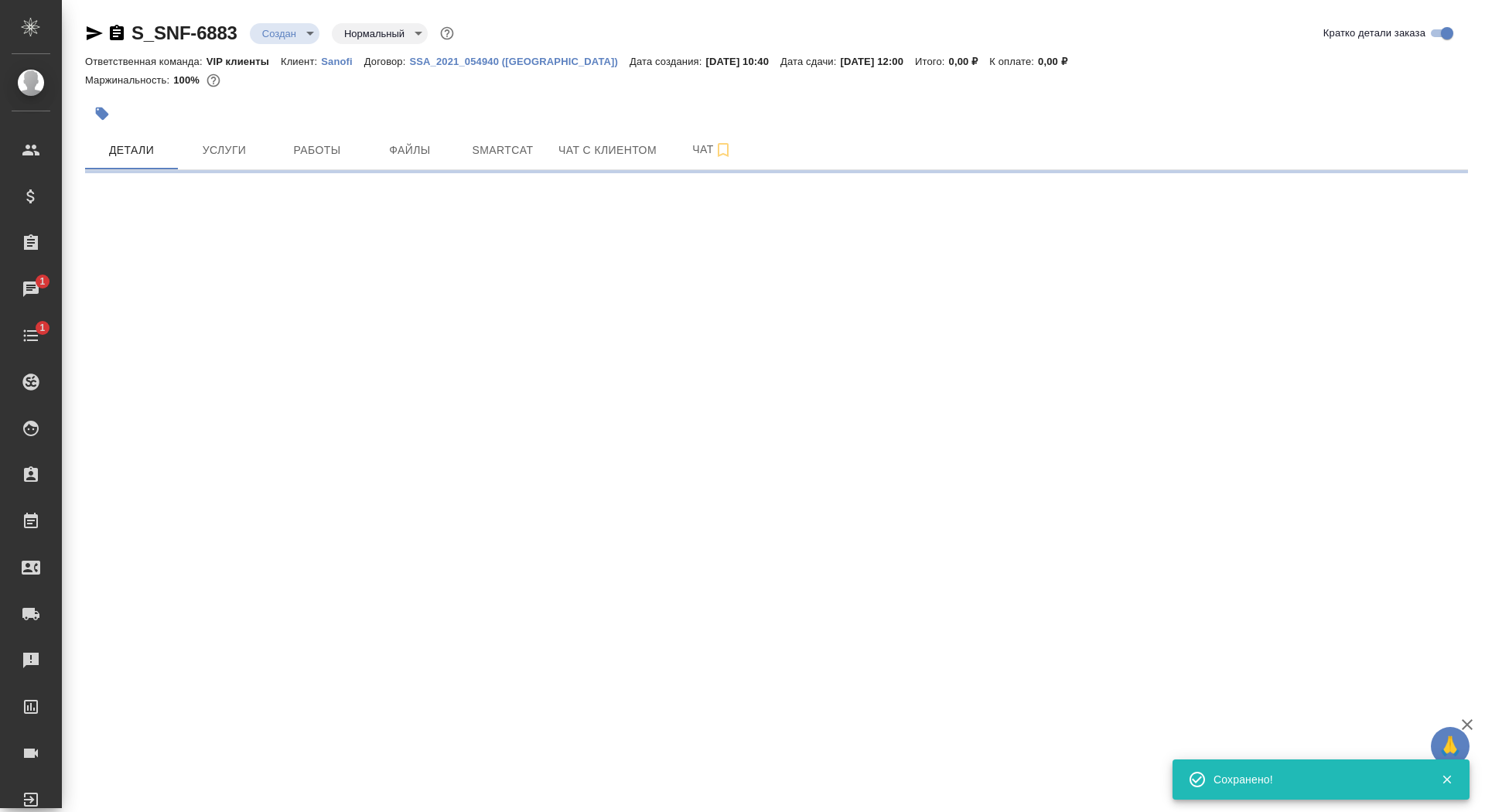
select select "RU"
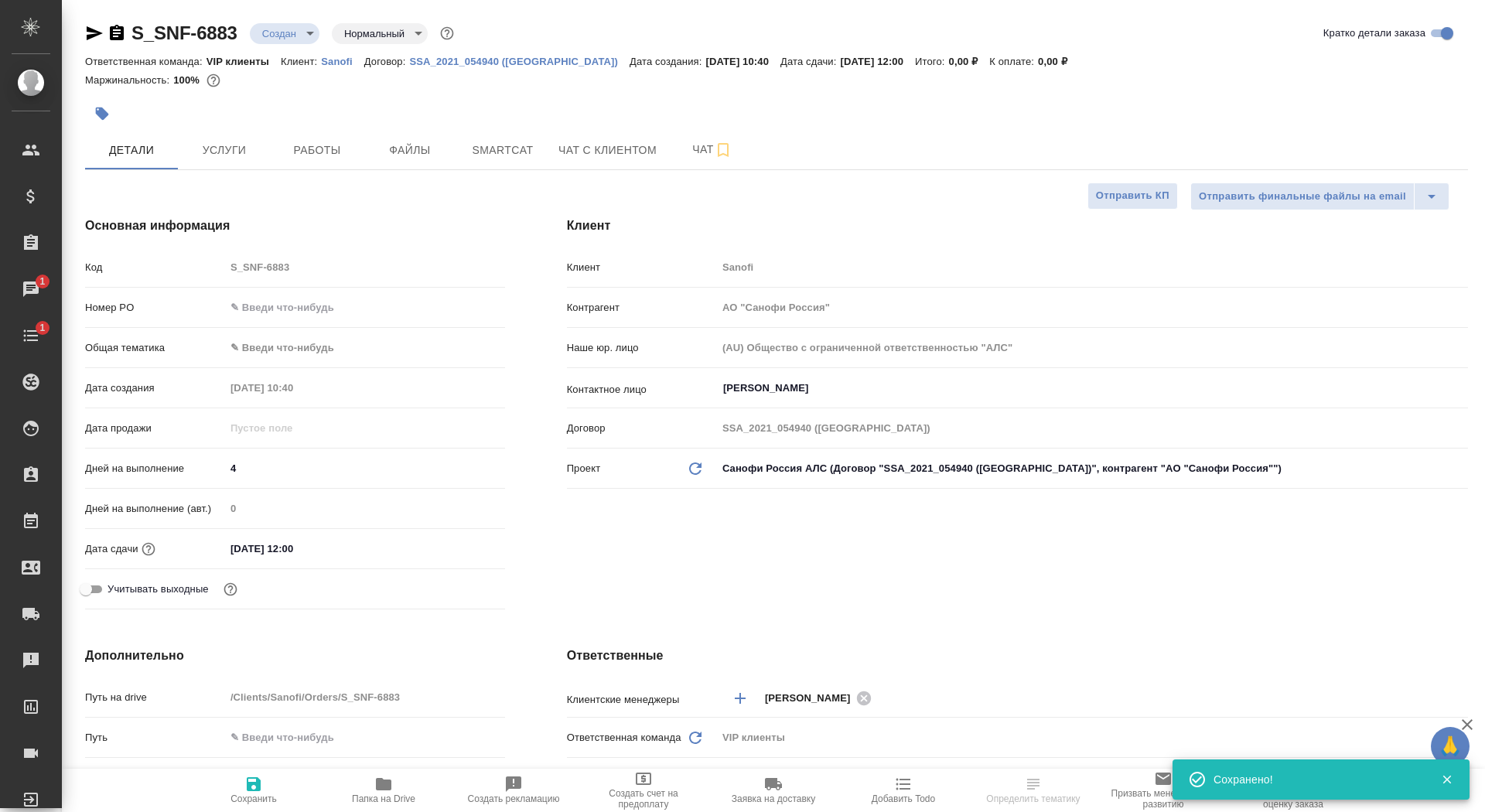
type textarea "x"
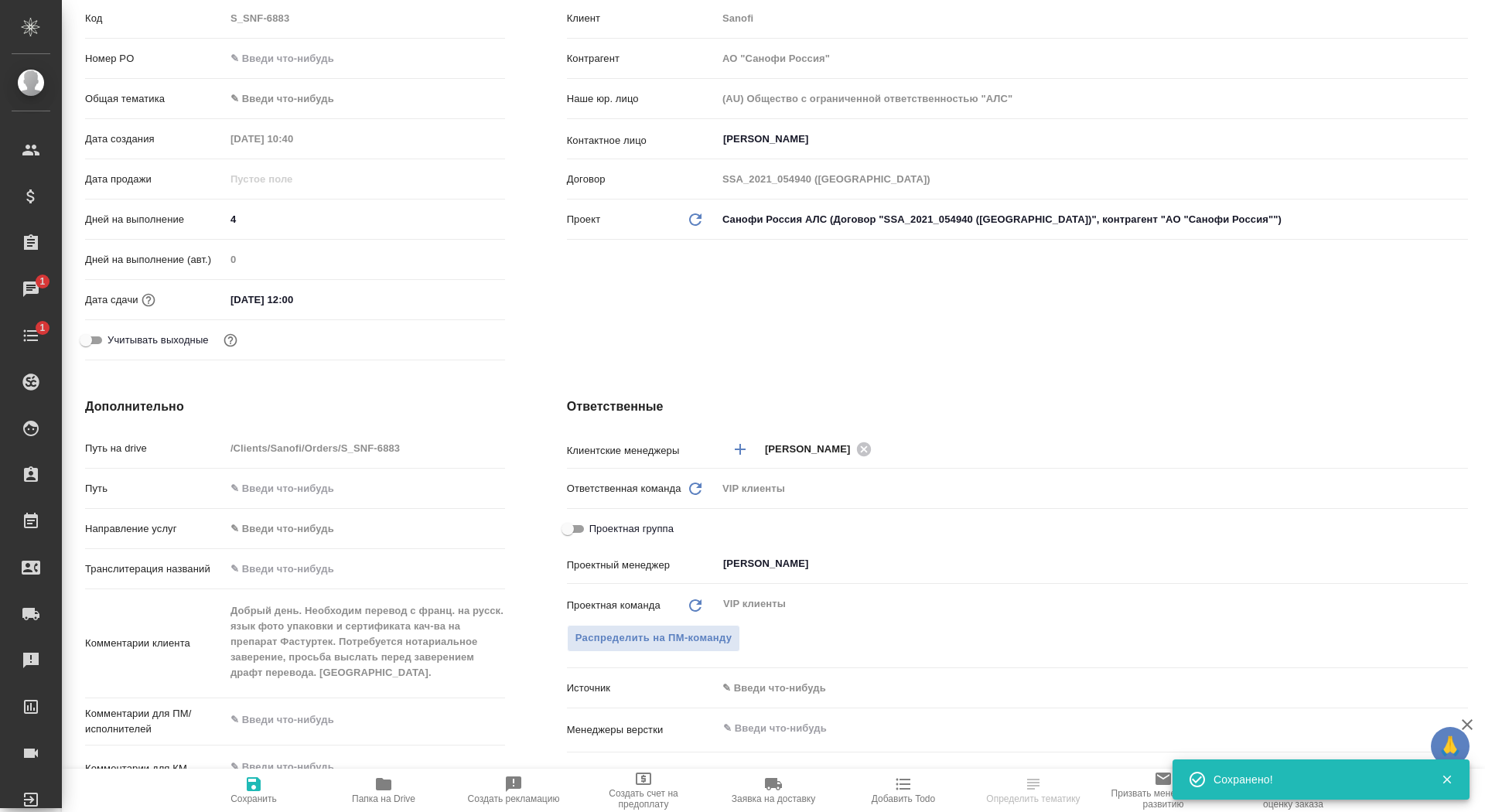
scroll to position [295, 0]
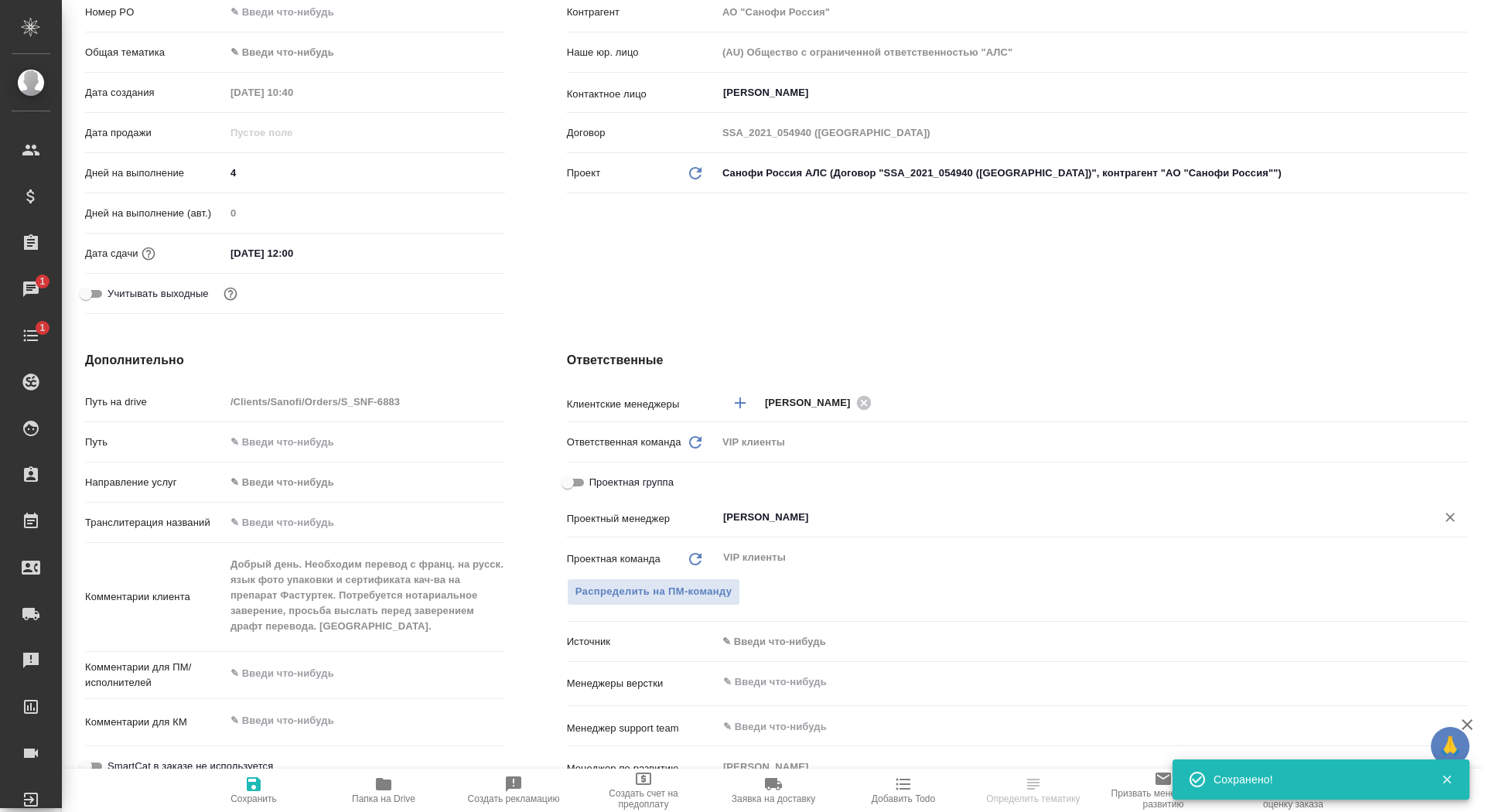
click at [798, 519] on input "[PERSON_NAME]" at bounding box center [1066, 517] width 690 height 19
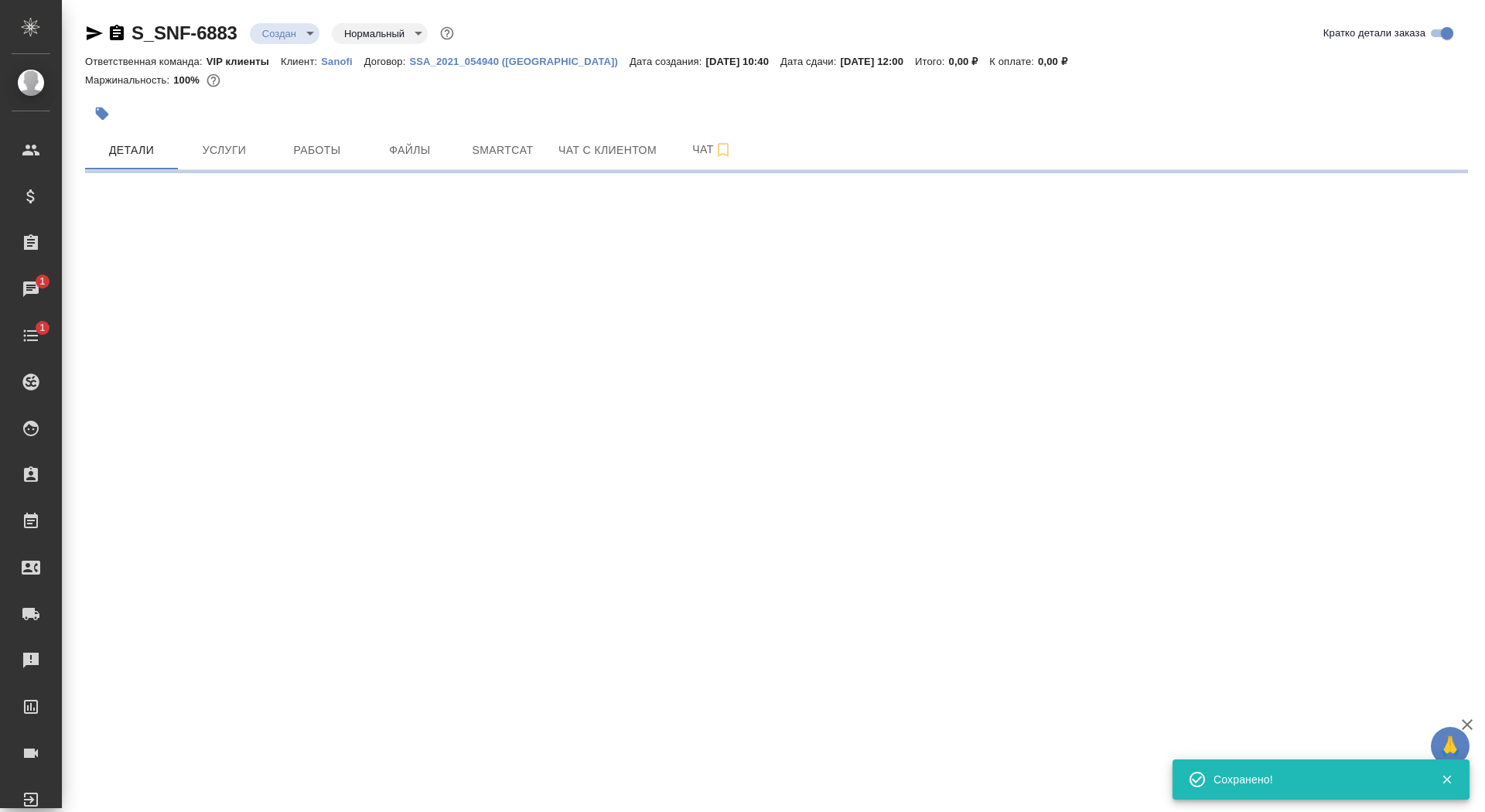
scroll to position [0, 0]
select select "RU"
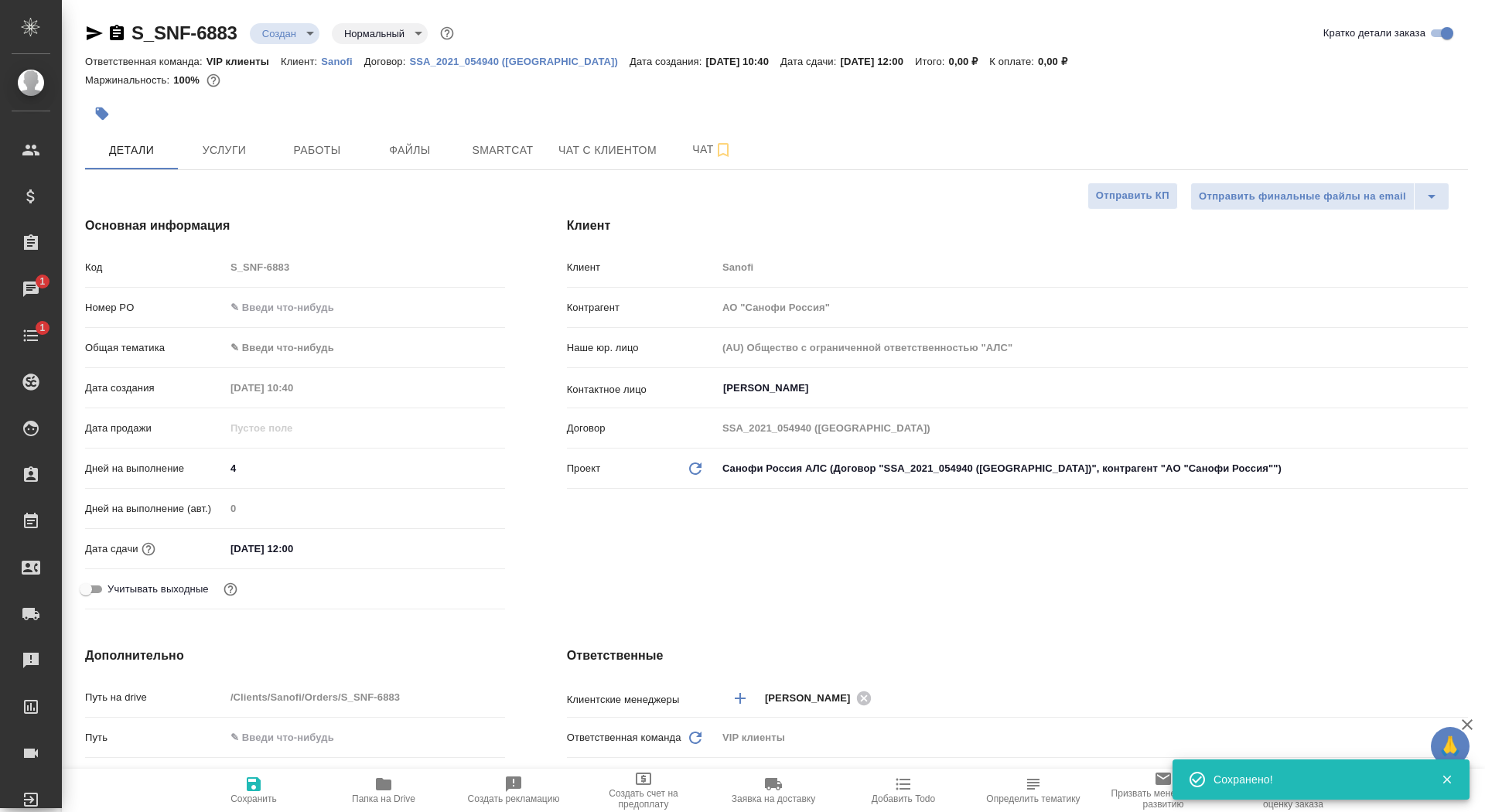
type textarea "x"
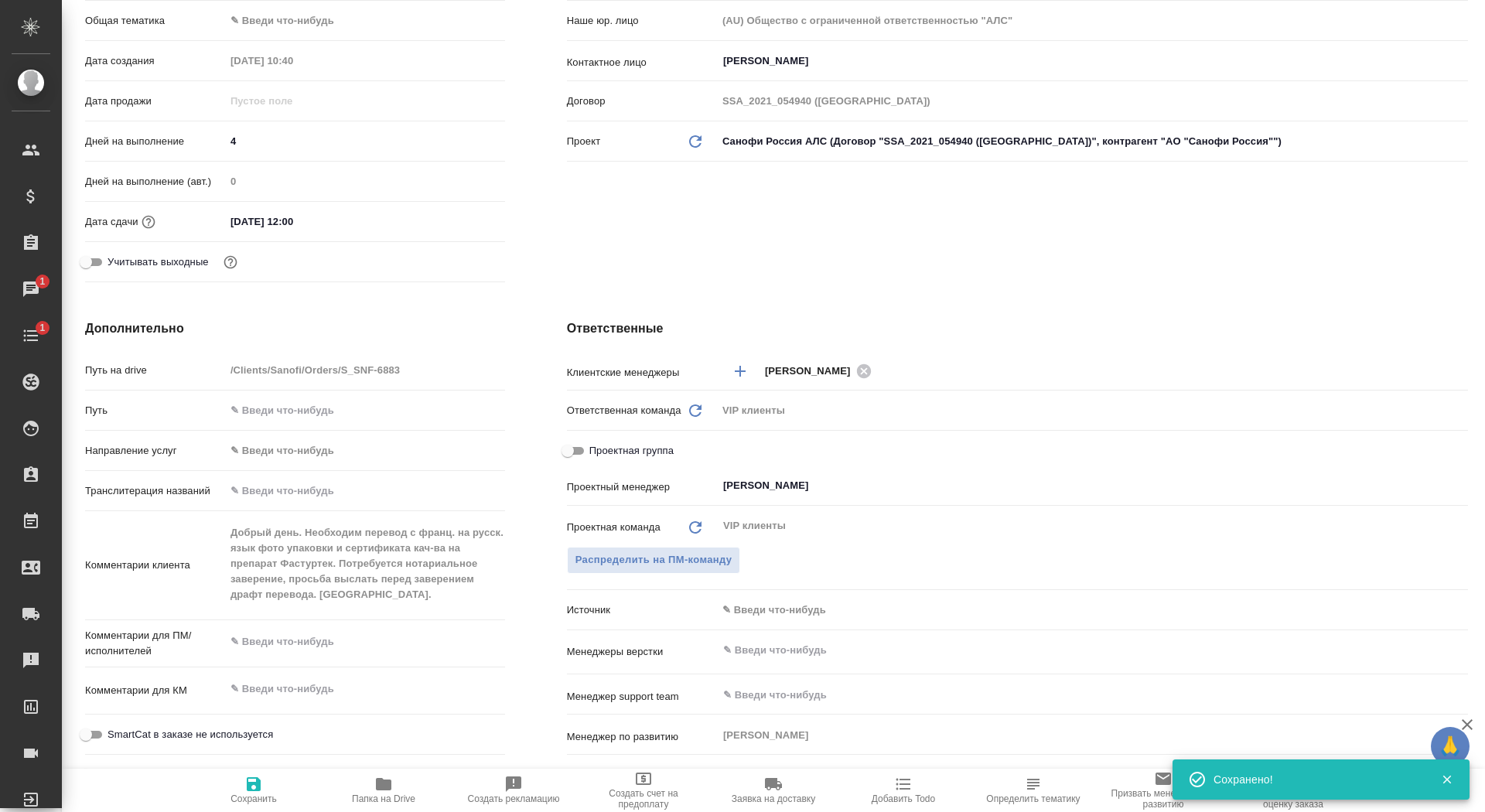
scroll to position [446, 0]
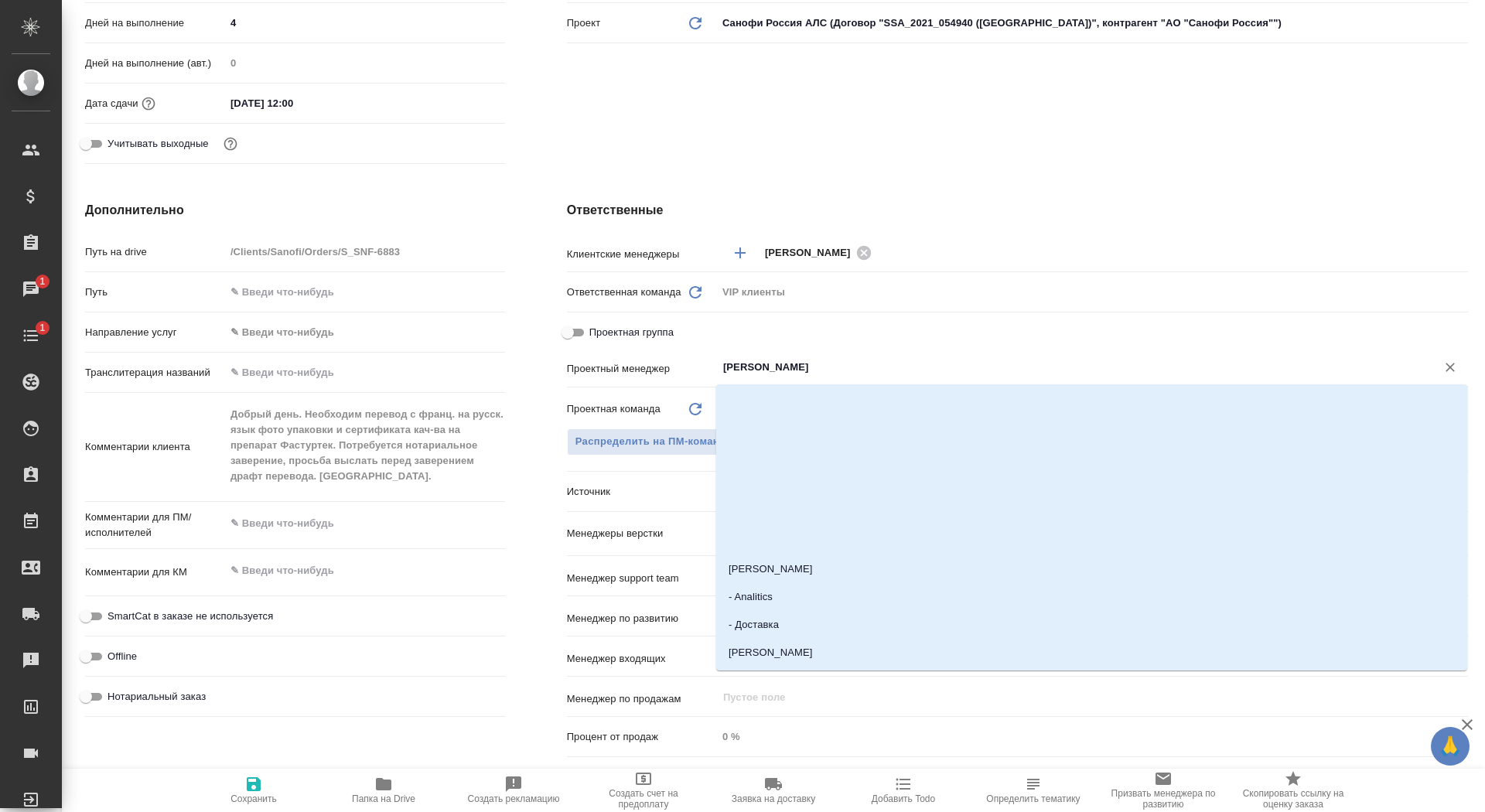
click at [781, 367] on input "[PERSON_NAME]" at bounding box center [1066, 367] width 690 height 19
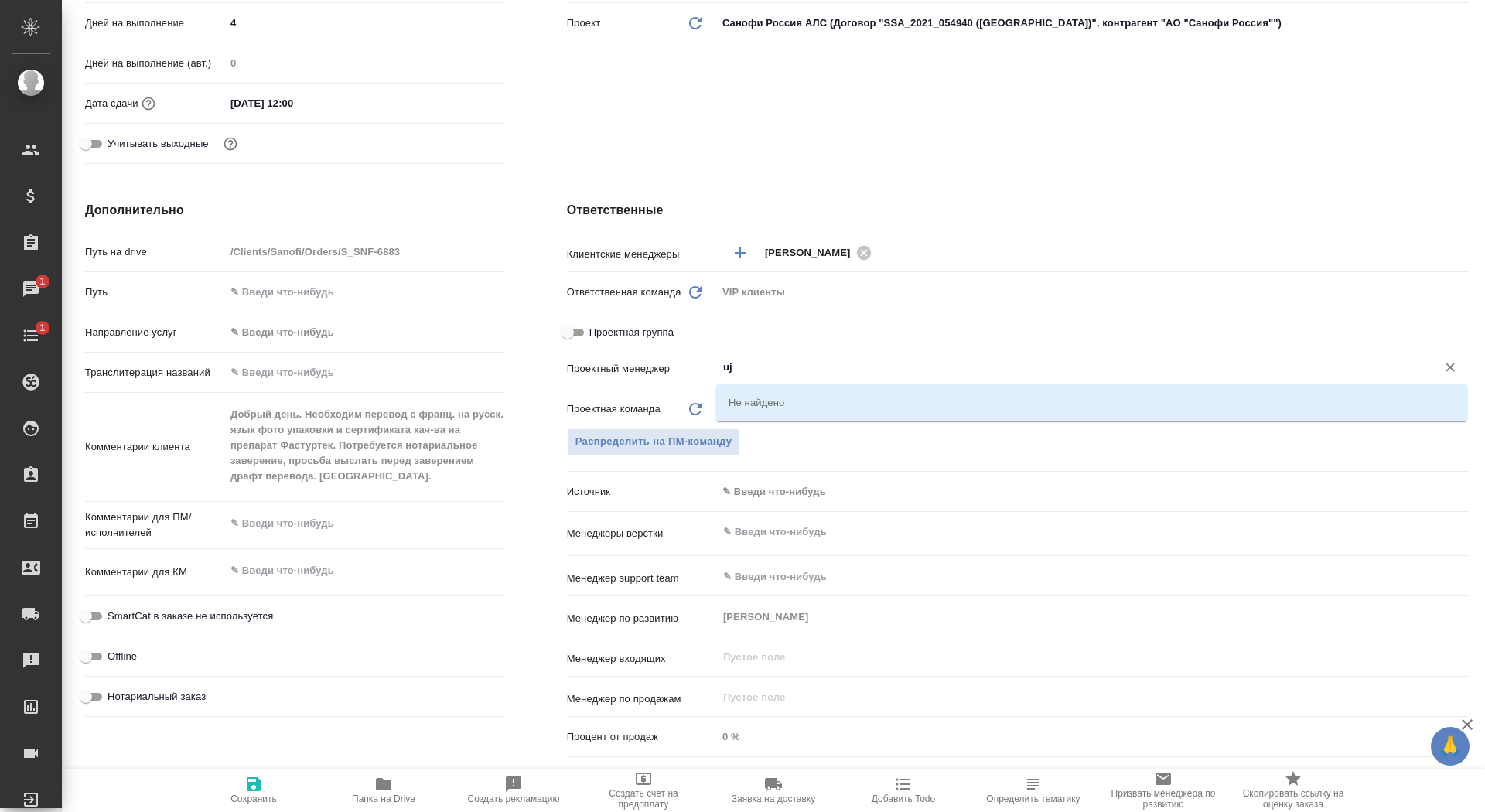
type input "u"
type textarea "x"
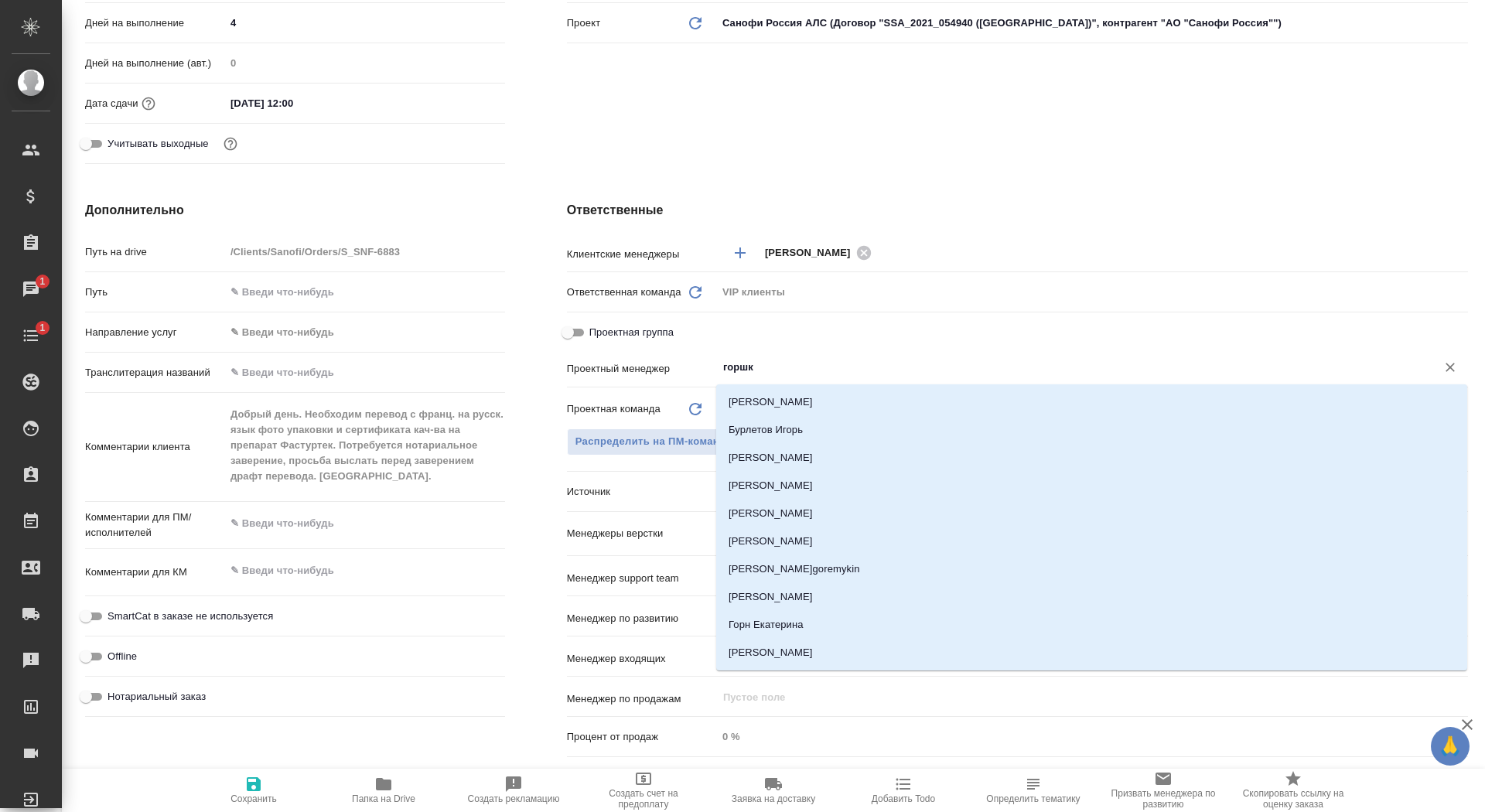
type input "горшко"
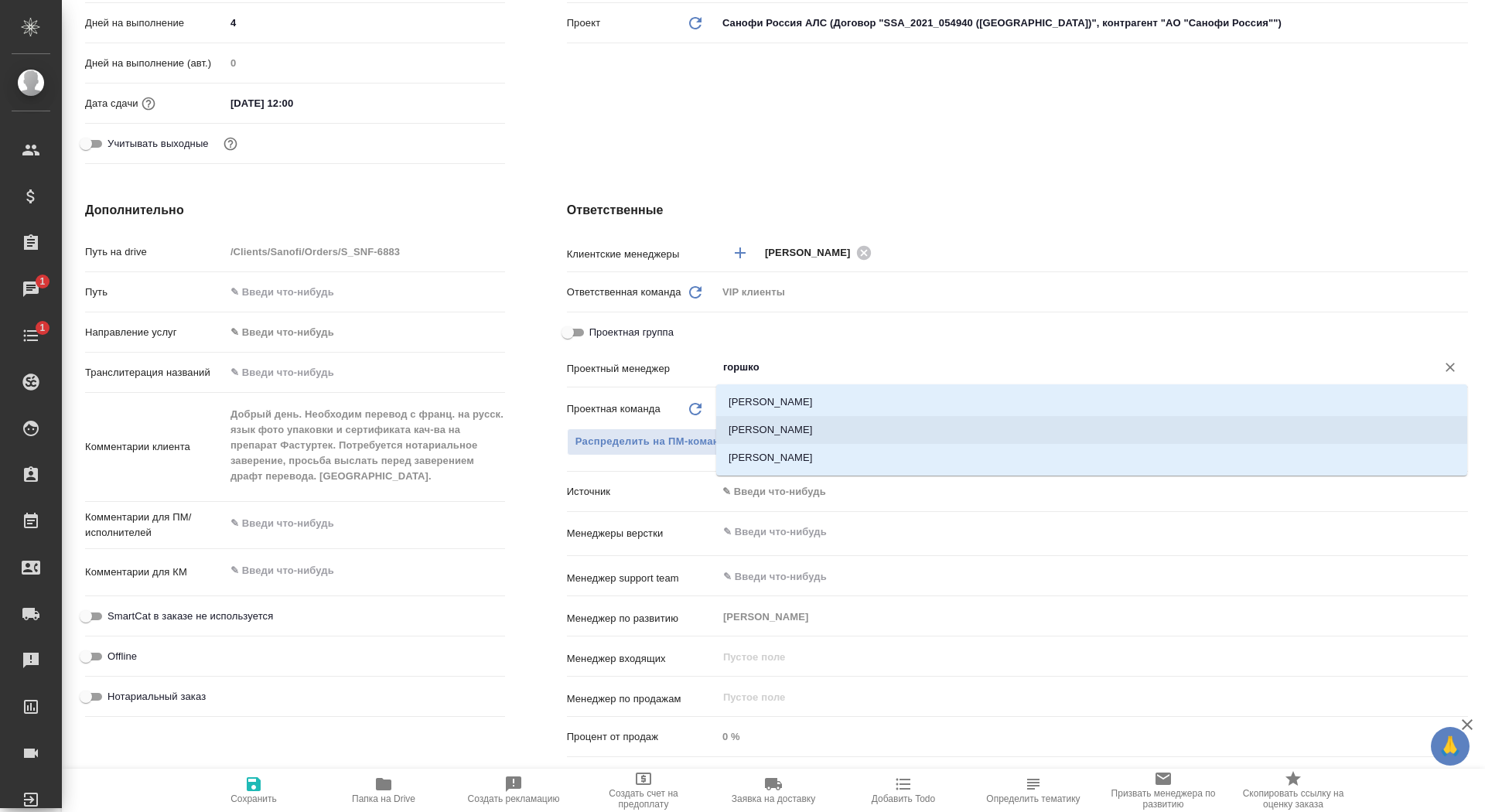
click at [836, 429] on li "[PERSON_NAME]" at bounding box center [1091, 429] width 751 height 28
type textarea "x"
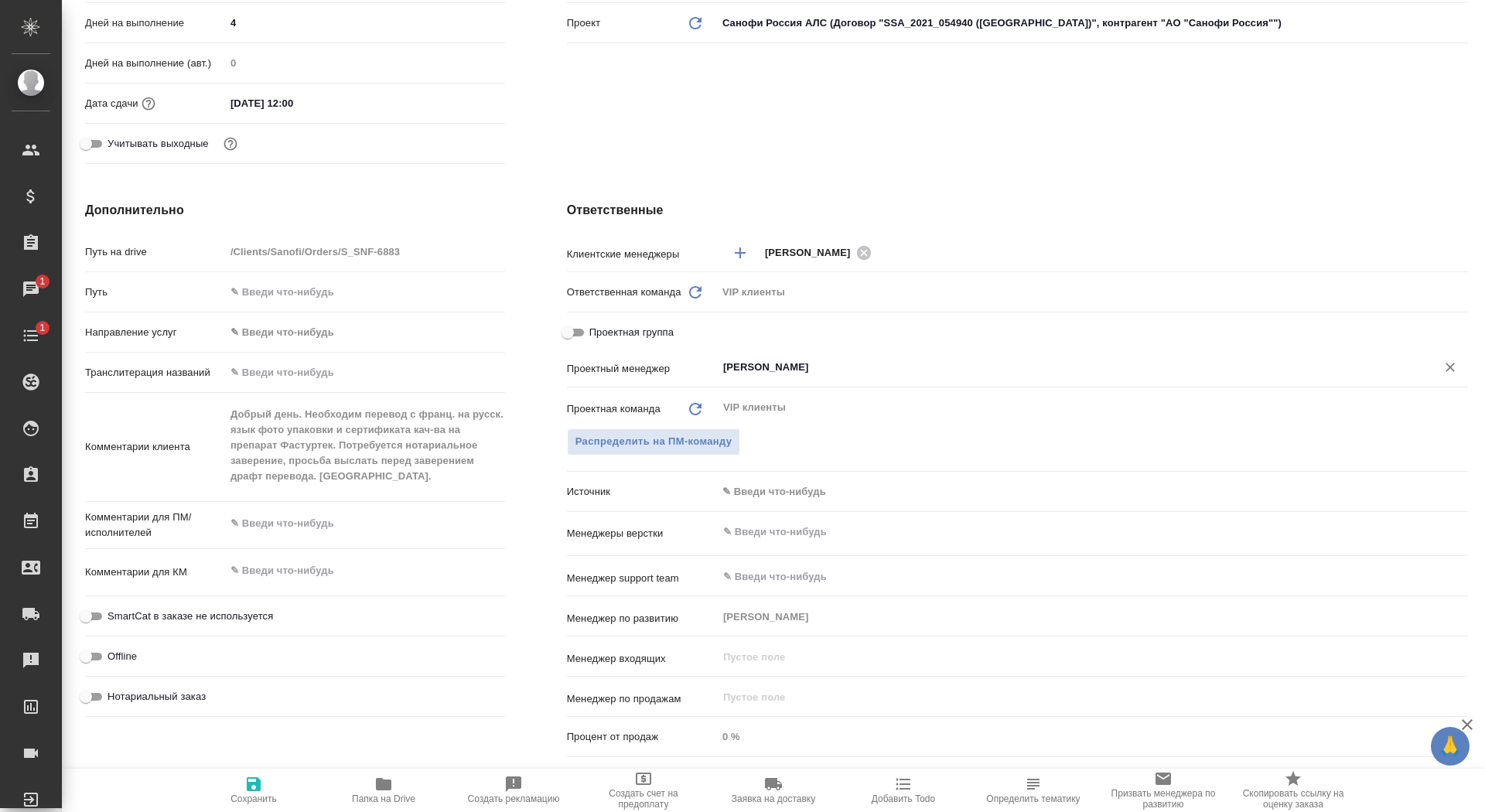
type input "[PERSON_NAME]"
click at [237, 790] on span "Сохранить" at bounding box center [254, 789] width 112 height 30
type textarea "x"
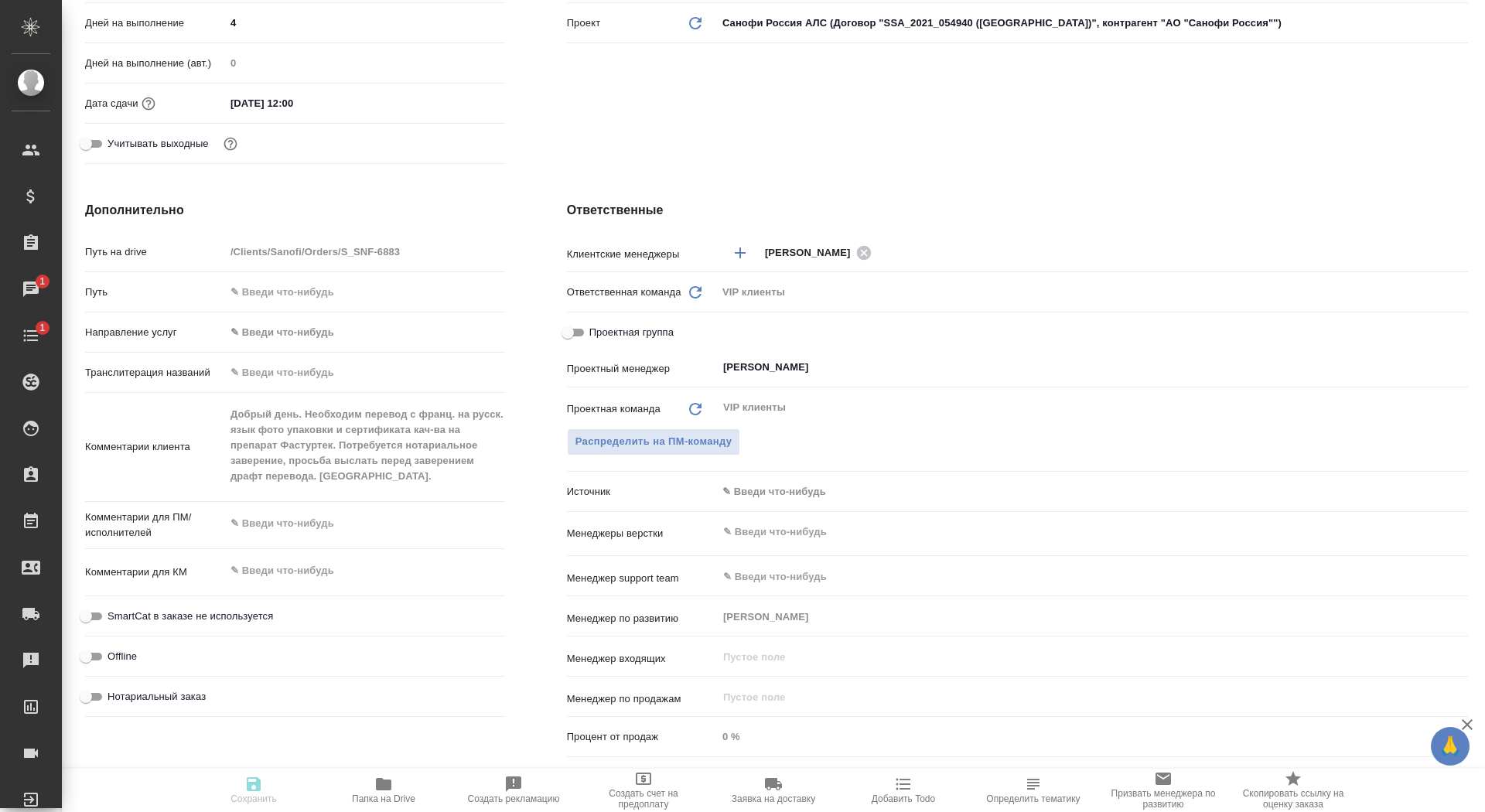
type textarea "x"
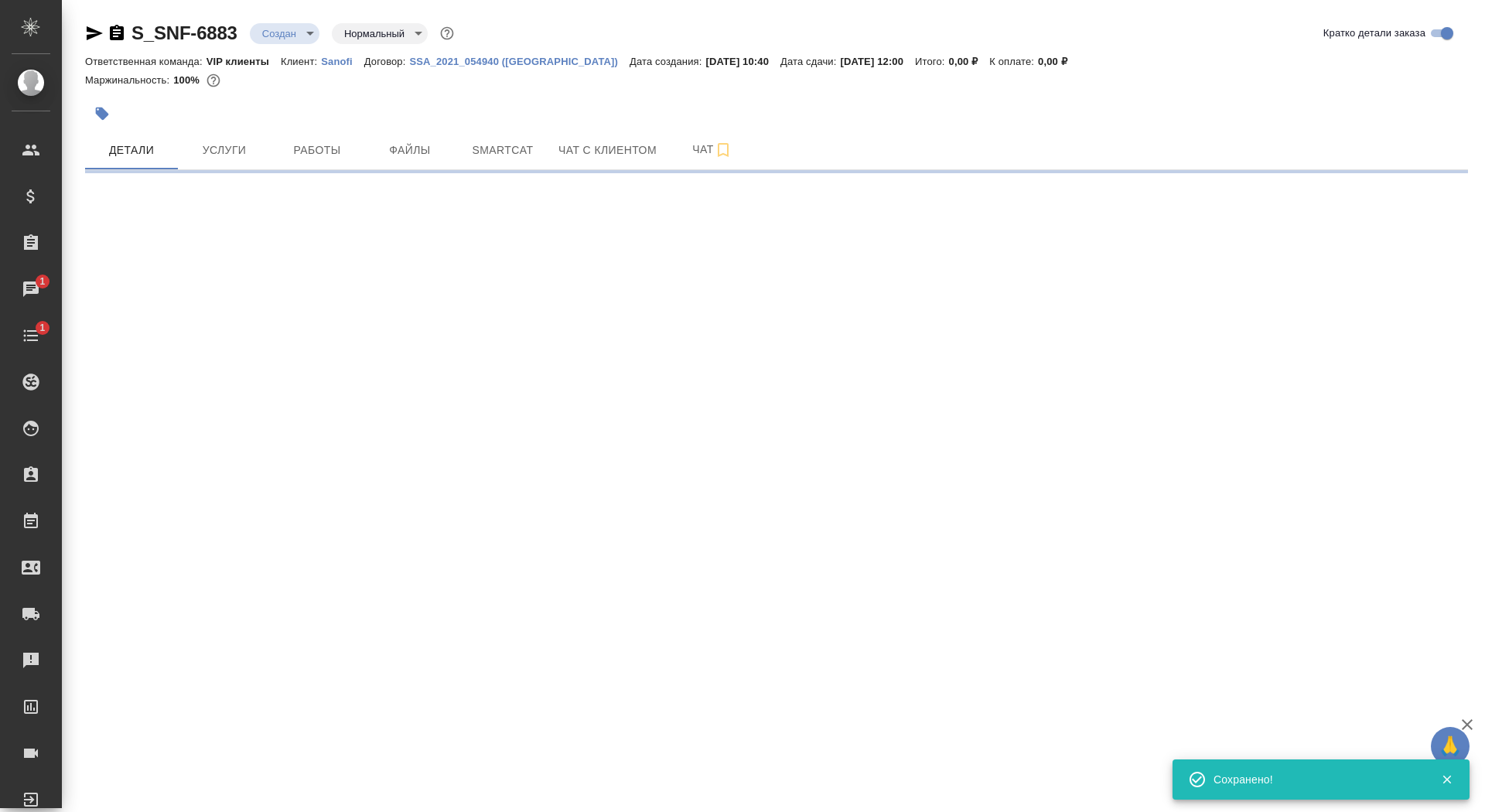
scroll to position [0, 0]
select select "RU"
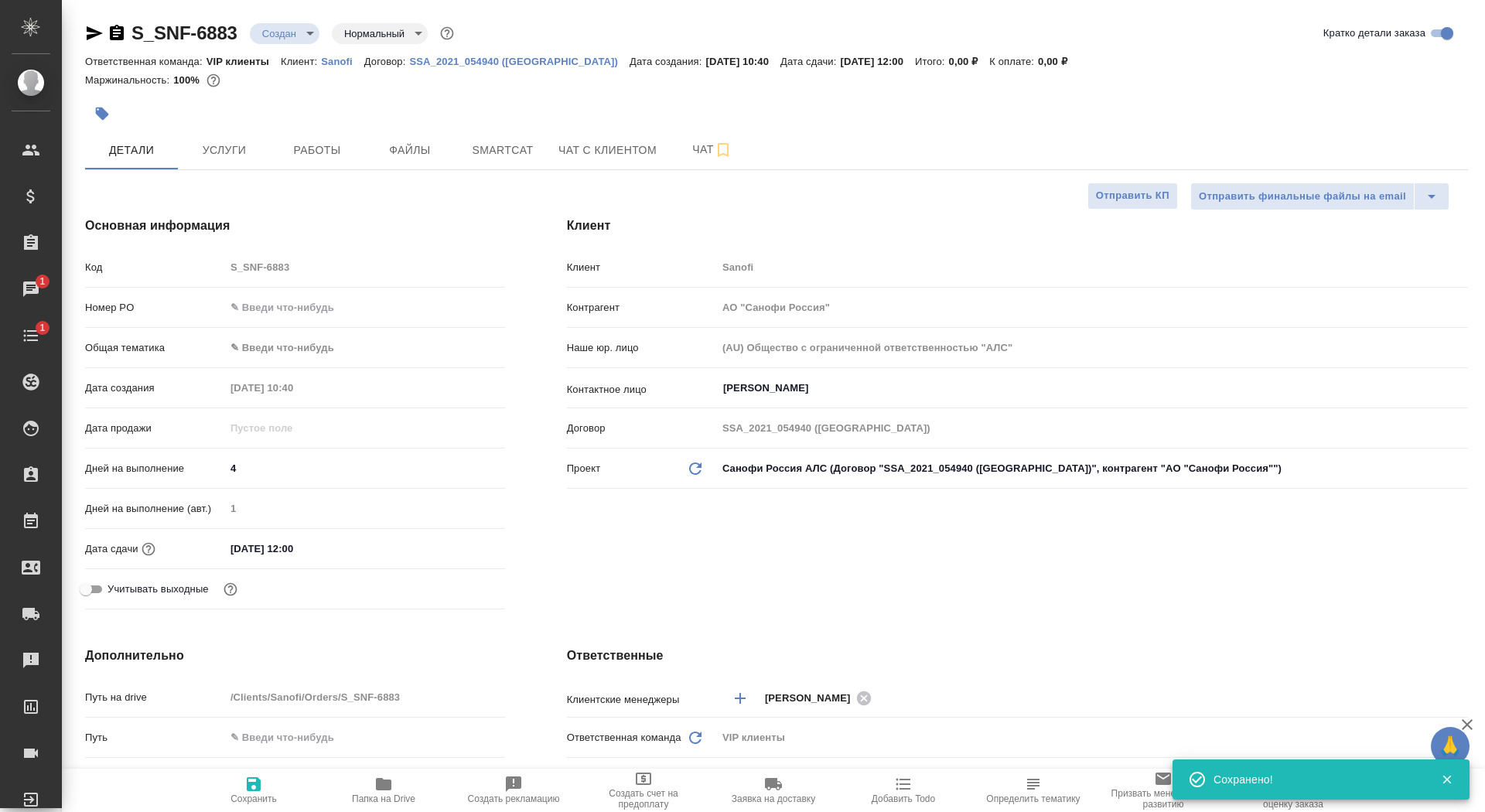
type textarea "x"
click at [413, 784] on span "Папка на Drive" at bounding box center [384, 789] width 112 height 30
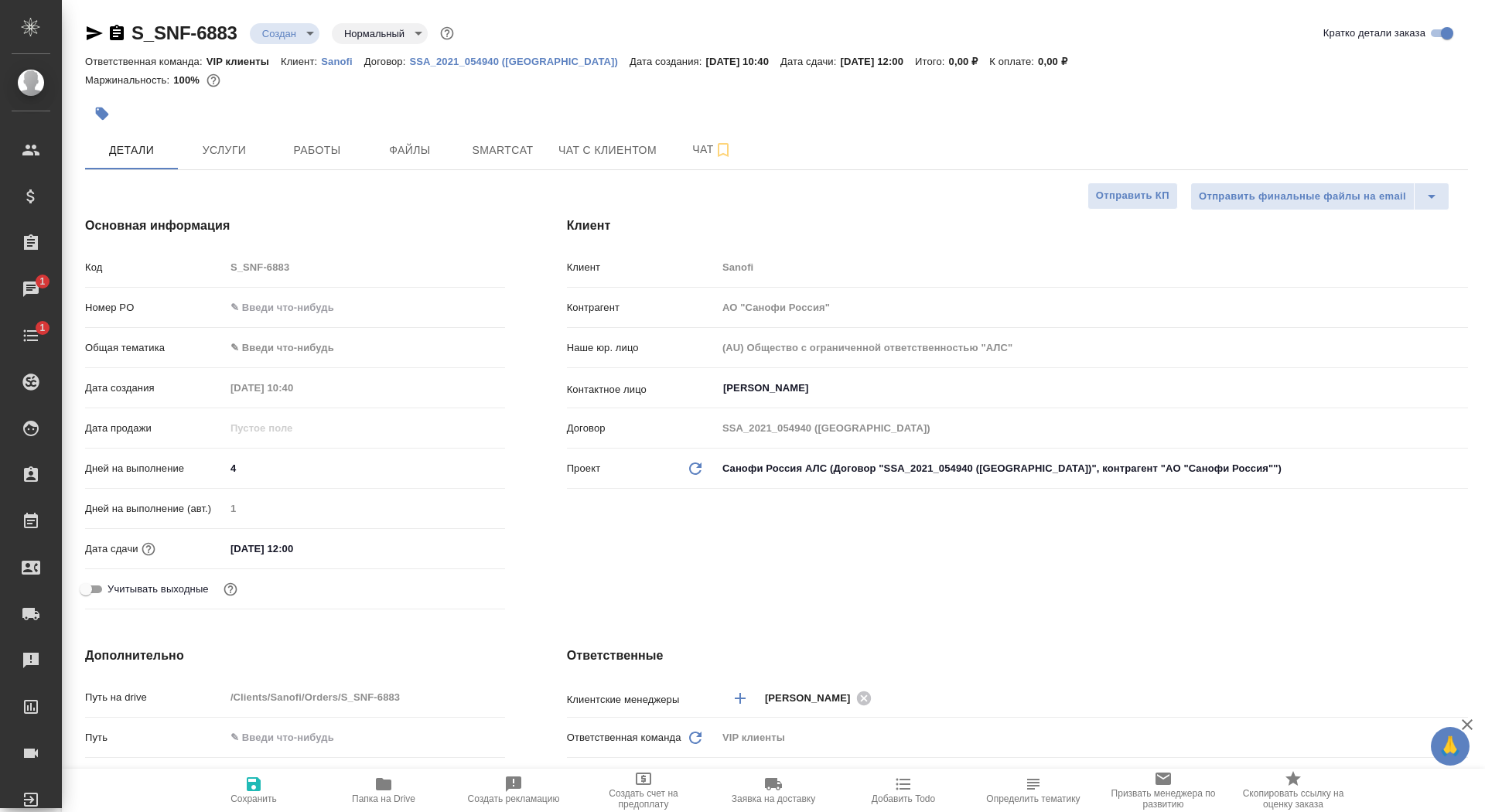
type textarea "x"
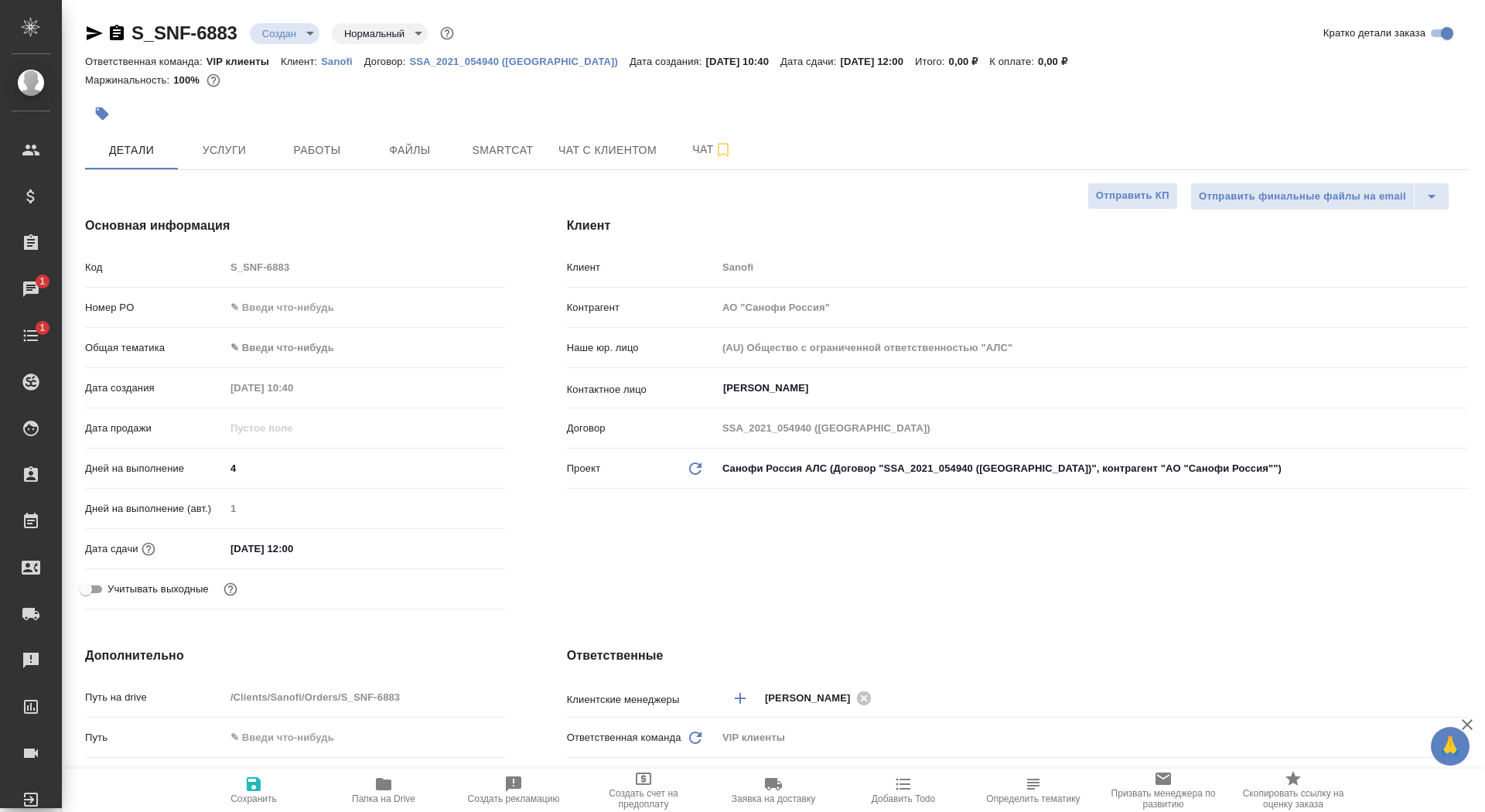
type textarea "x"
click at [362, 791] on span "Папка на Drive" at bounding box center [384, 789] width 112 height 30
type textarea "x"
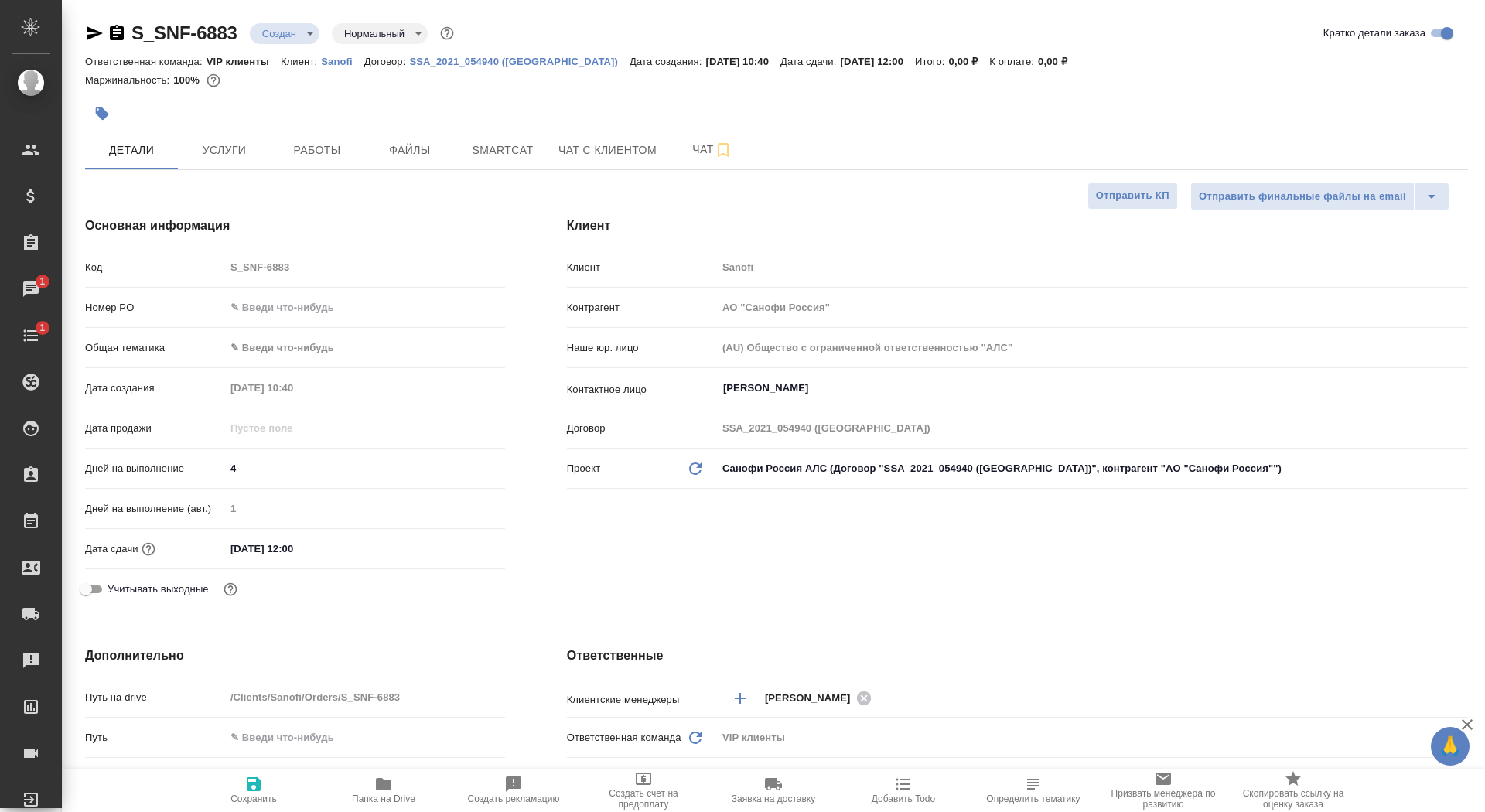
type textarea "x"
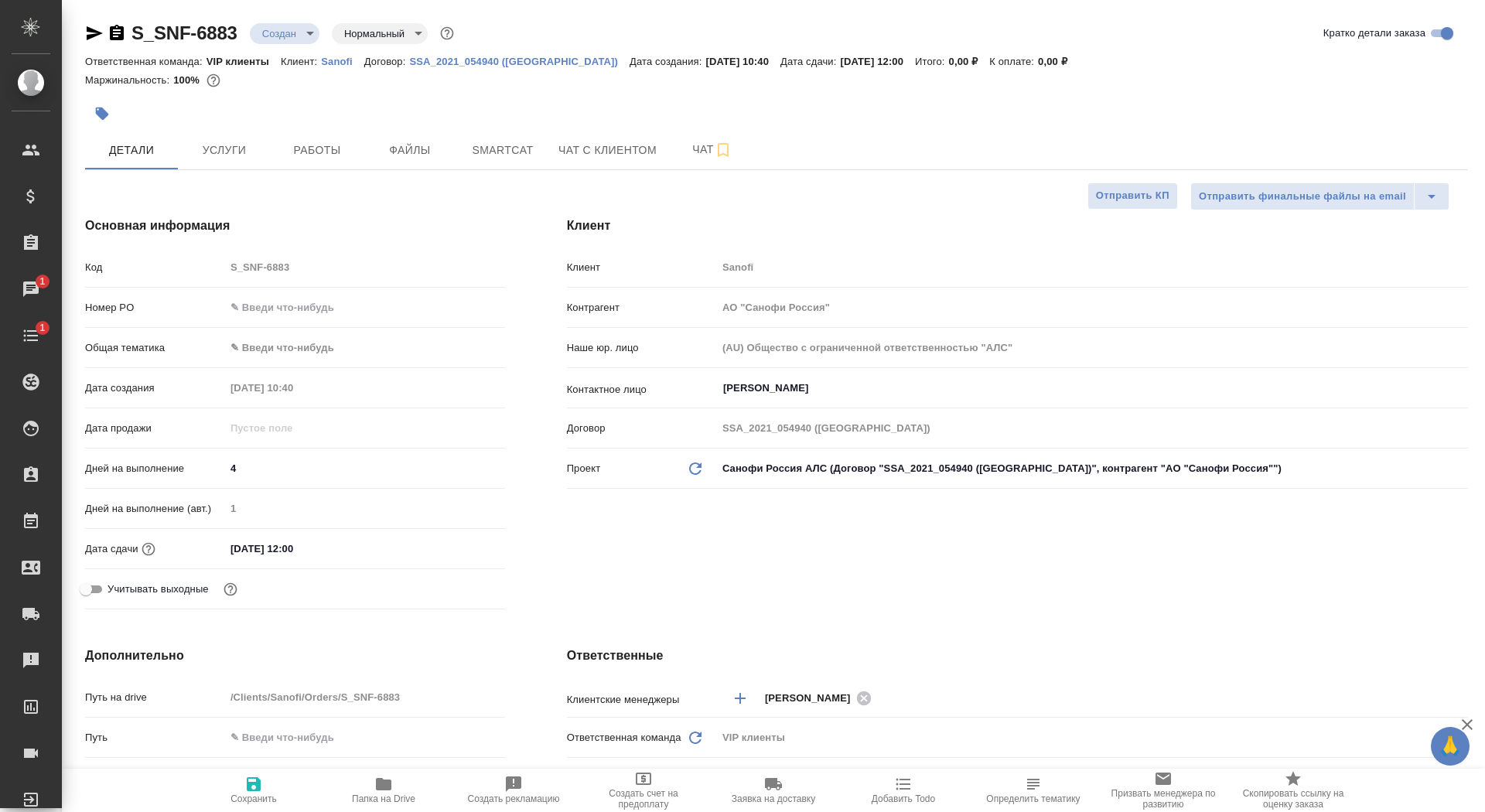
type textarea "x"
click at [285, 36] on body "🙏 .cls-1 fill:#fff; AWATERA Saydasheva Dilyara Клиенты Спецификации Заказы 1 Ча…" at bounding box center [742, 406] width 1485 height 812
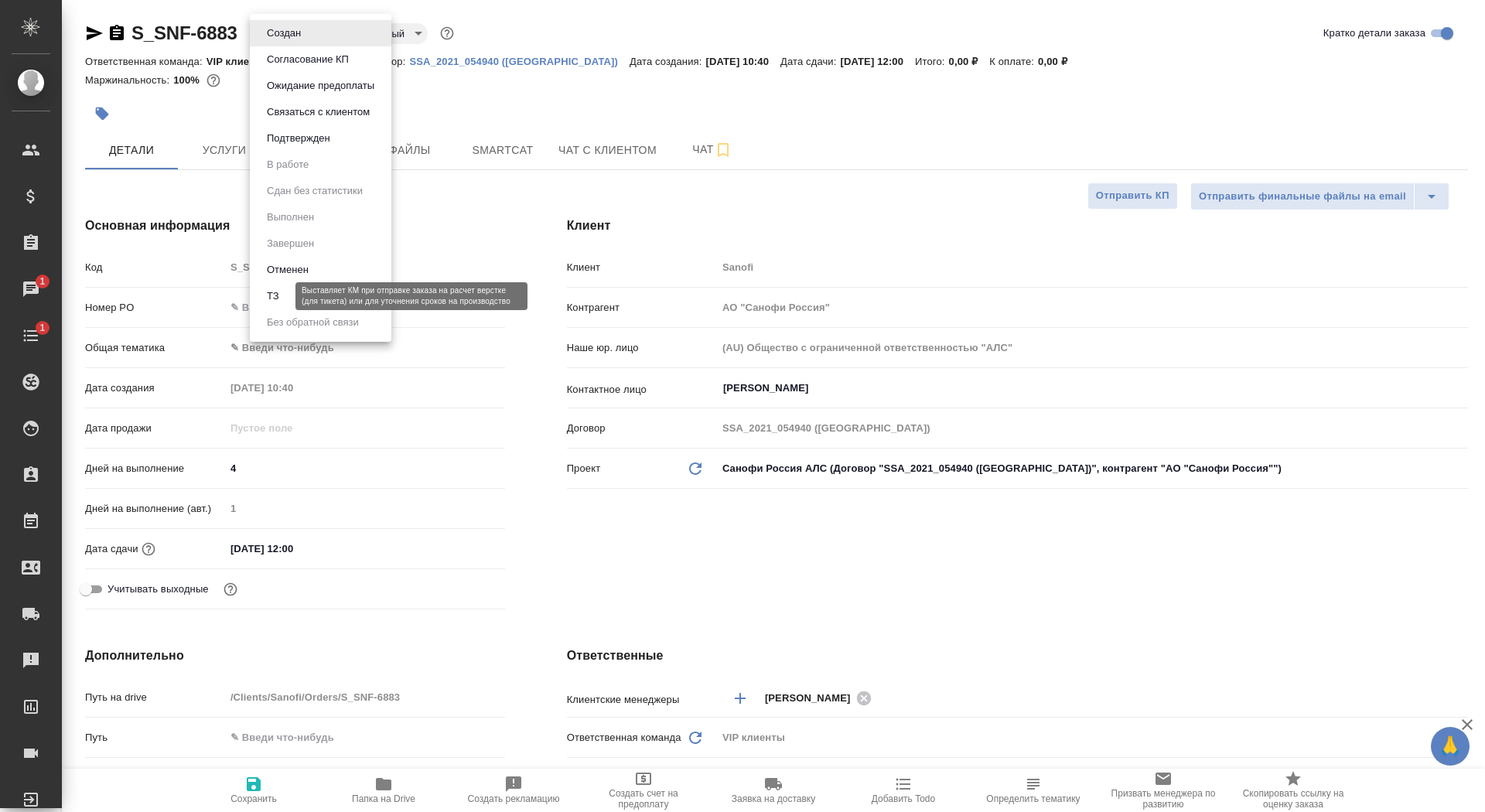
click at [281, 301] on button "ТЗ" at bounding box center [273, 296] width 22 height 17
type textarea "x"
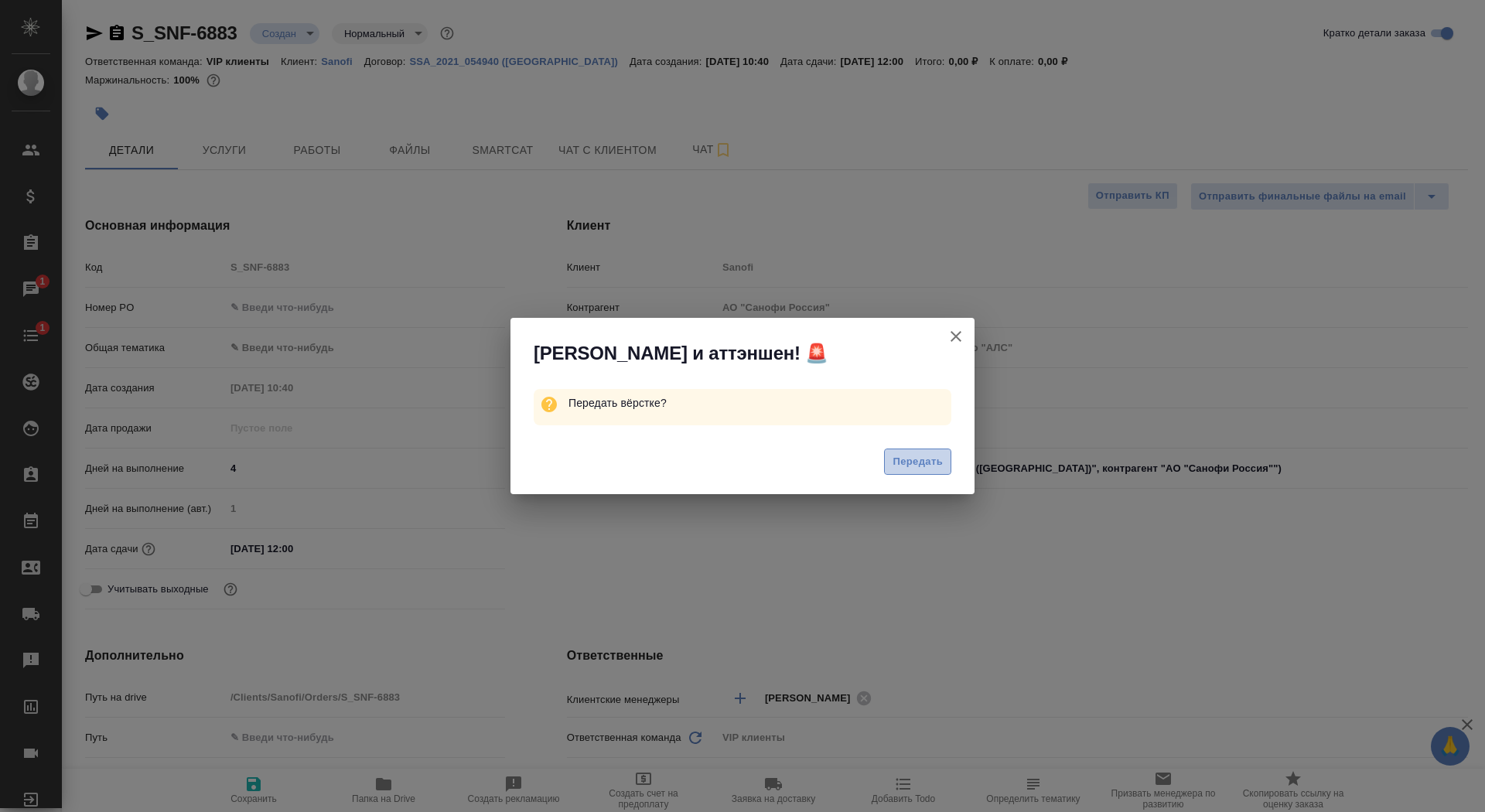
click at [911, 452] on button "Передать" at bounding box center [918, 462] width 68 height 27
type textarea "x"
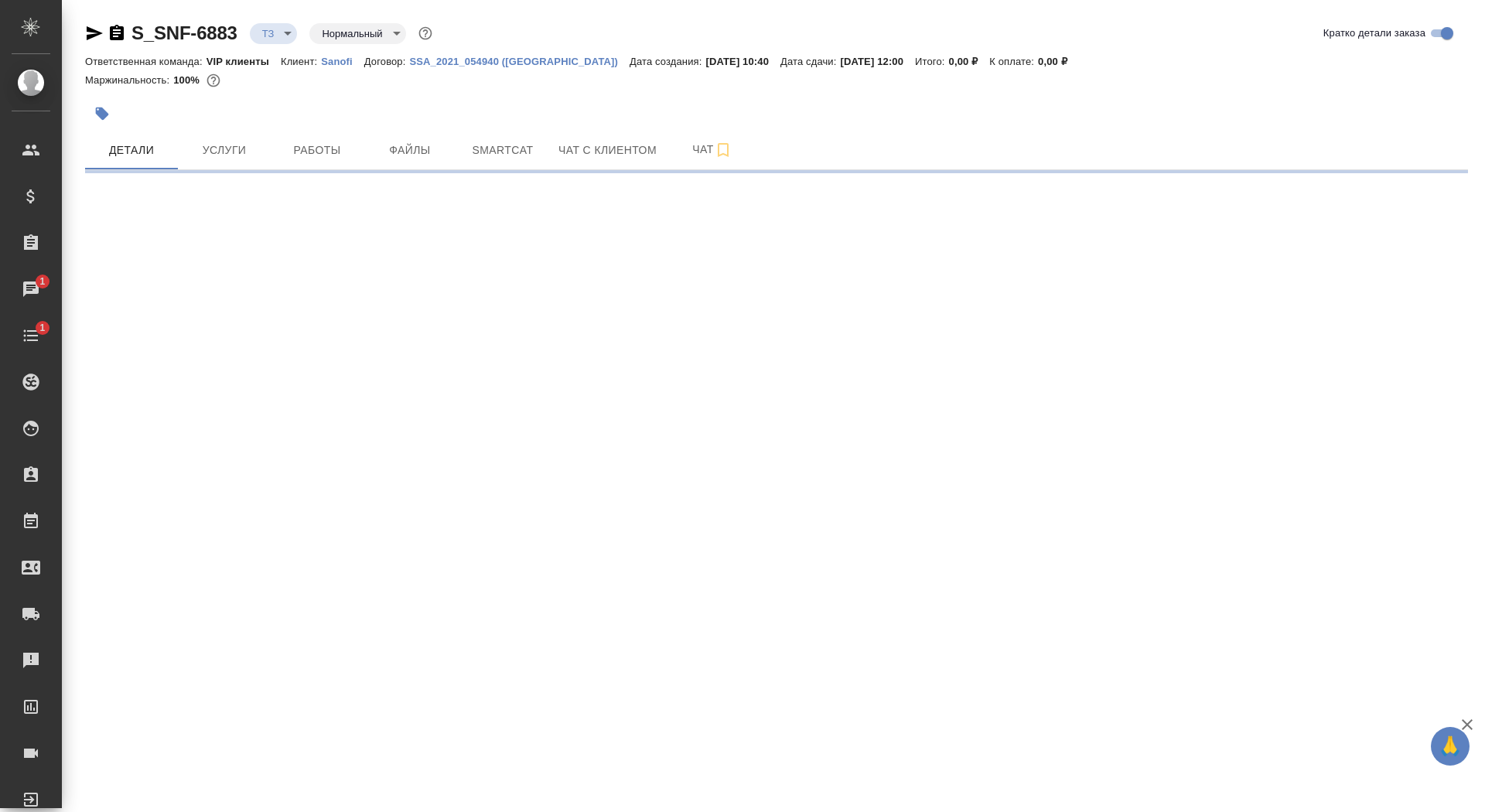
select select "RU"
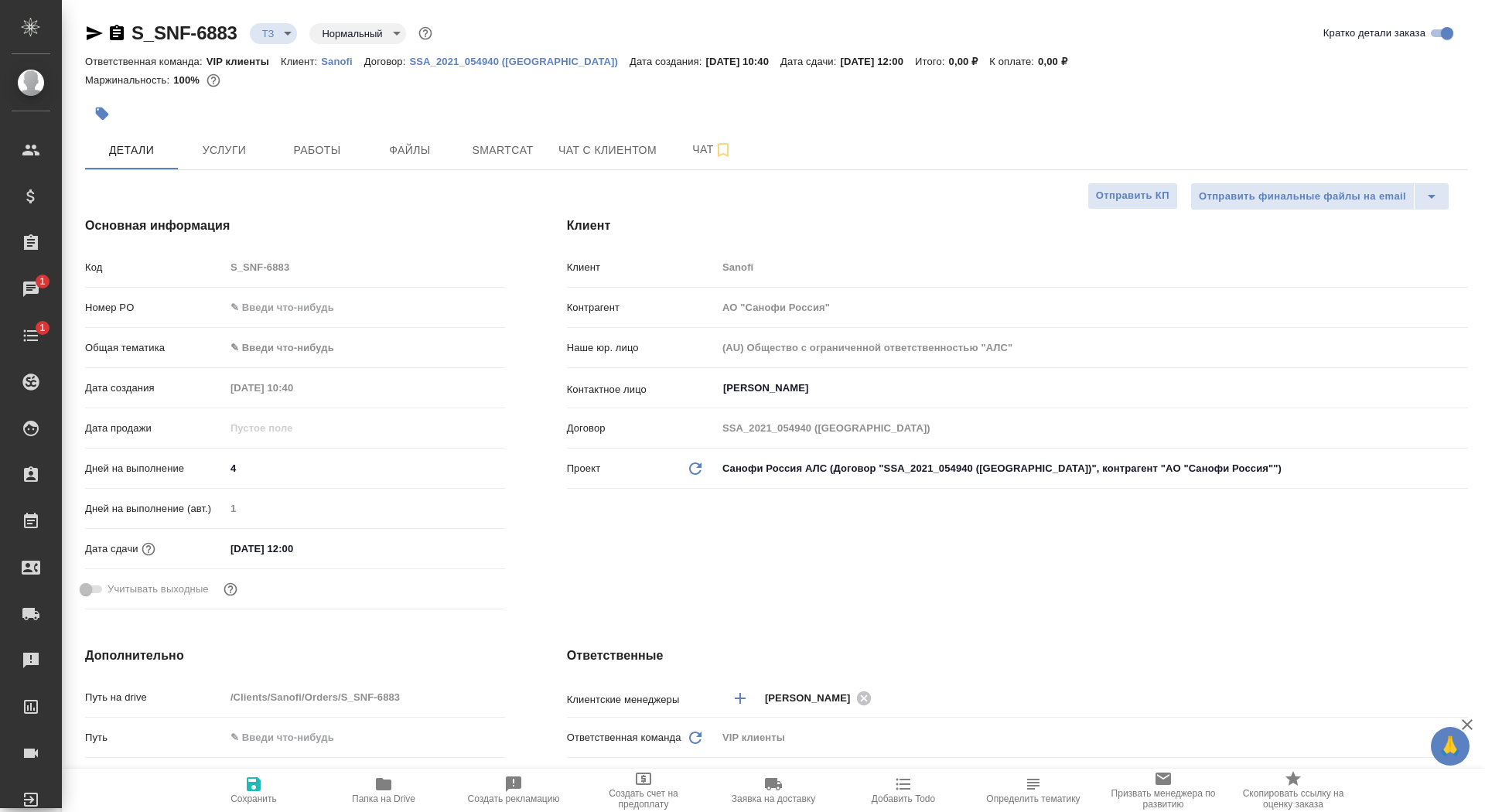
type textarea "x"
click at [207, 161] on button "Услуги" at bounding box center [224, 149] width 93 height 39
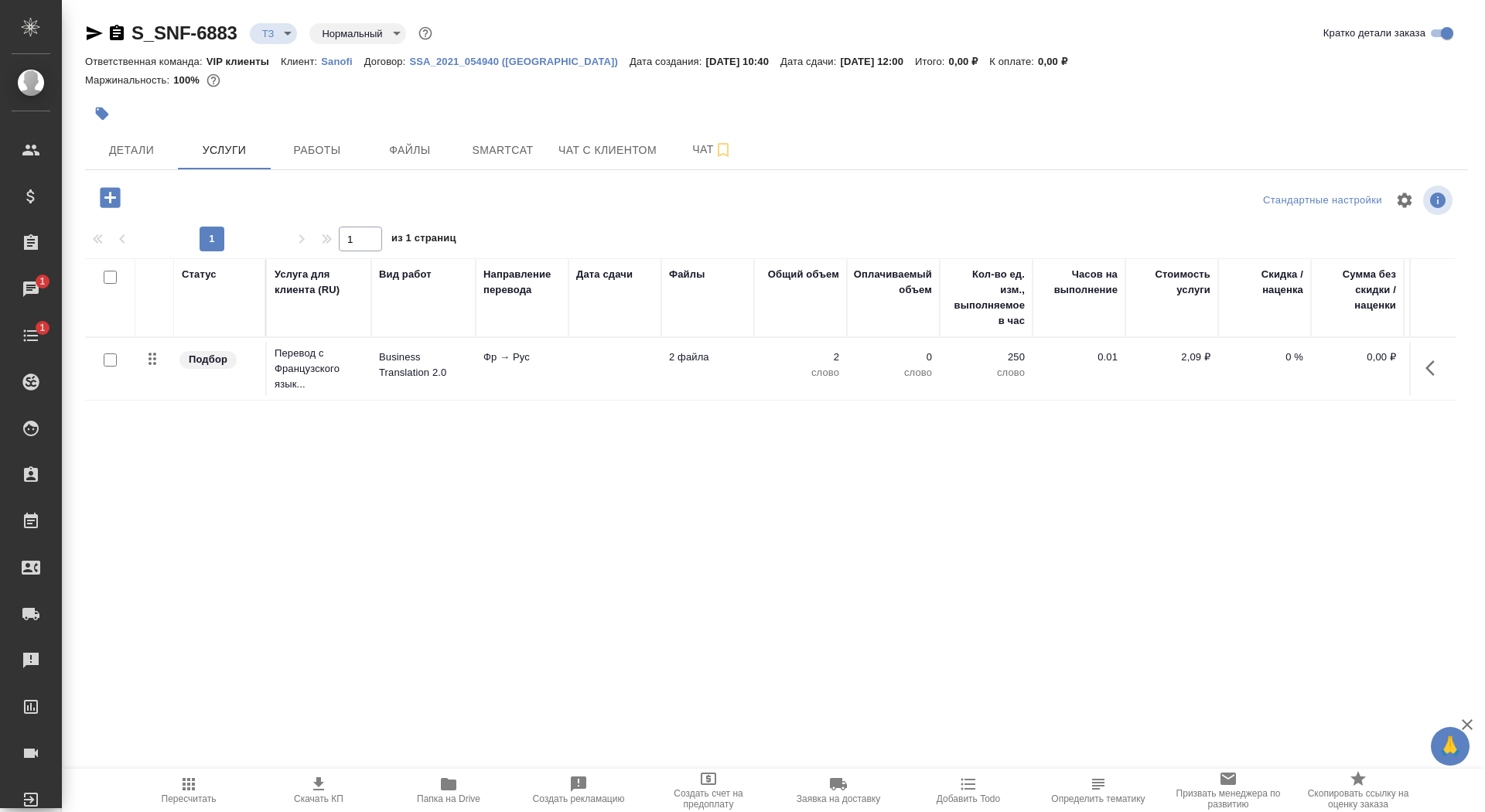
click at [500, 371] on td "Фр → Рус" at bounding box center [521, 369] width 93 height 54
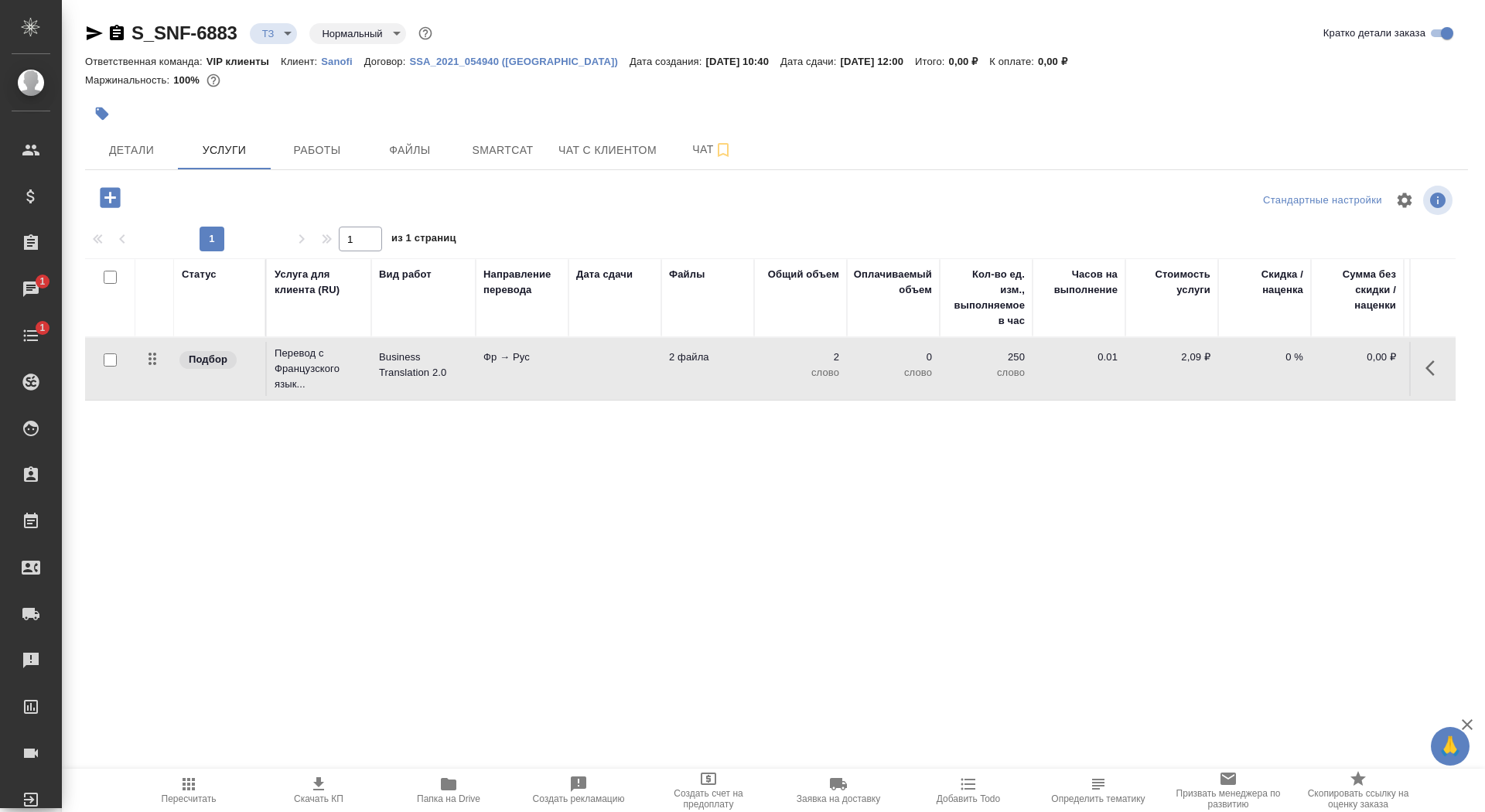
click at [500, 371] on td "Фр → Рус" at bounding box center [521, 369] width 93 height 54
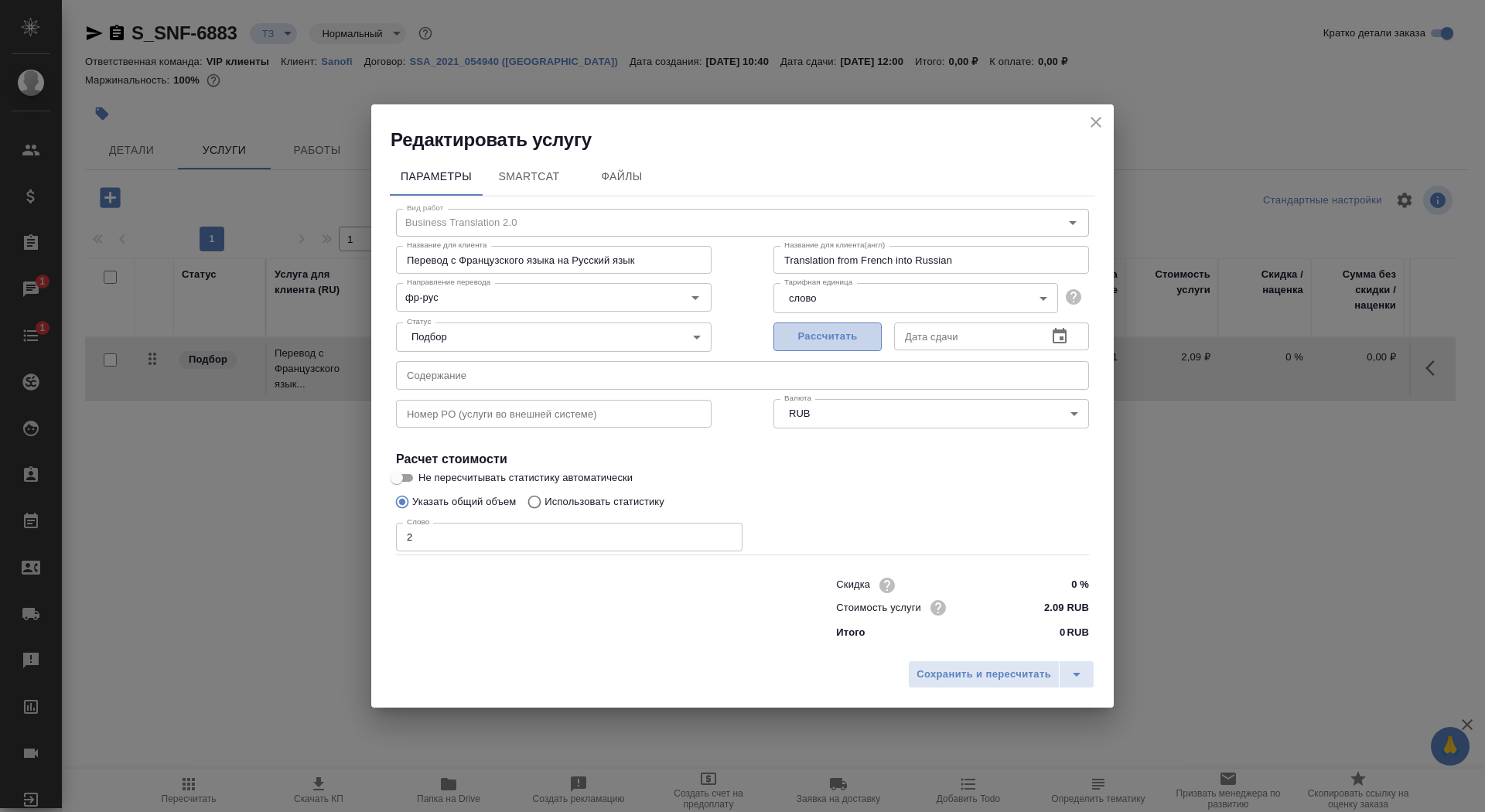
click at [829, 325] on button "Рассчитать" at bounding box center [828, 337] width 108 height 29
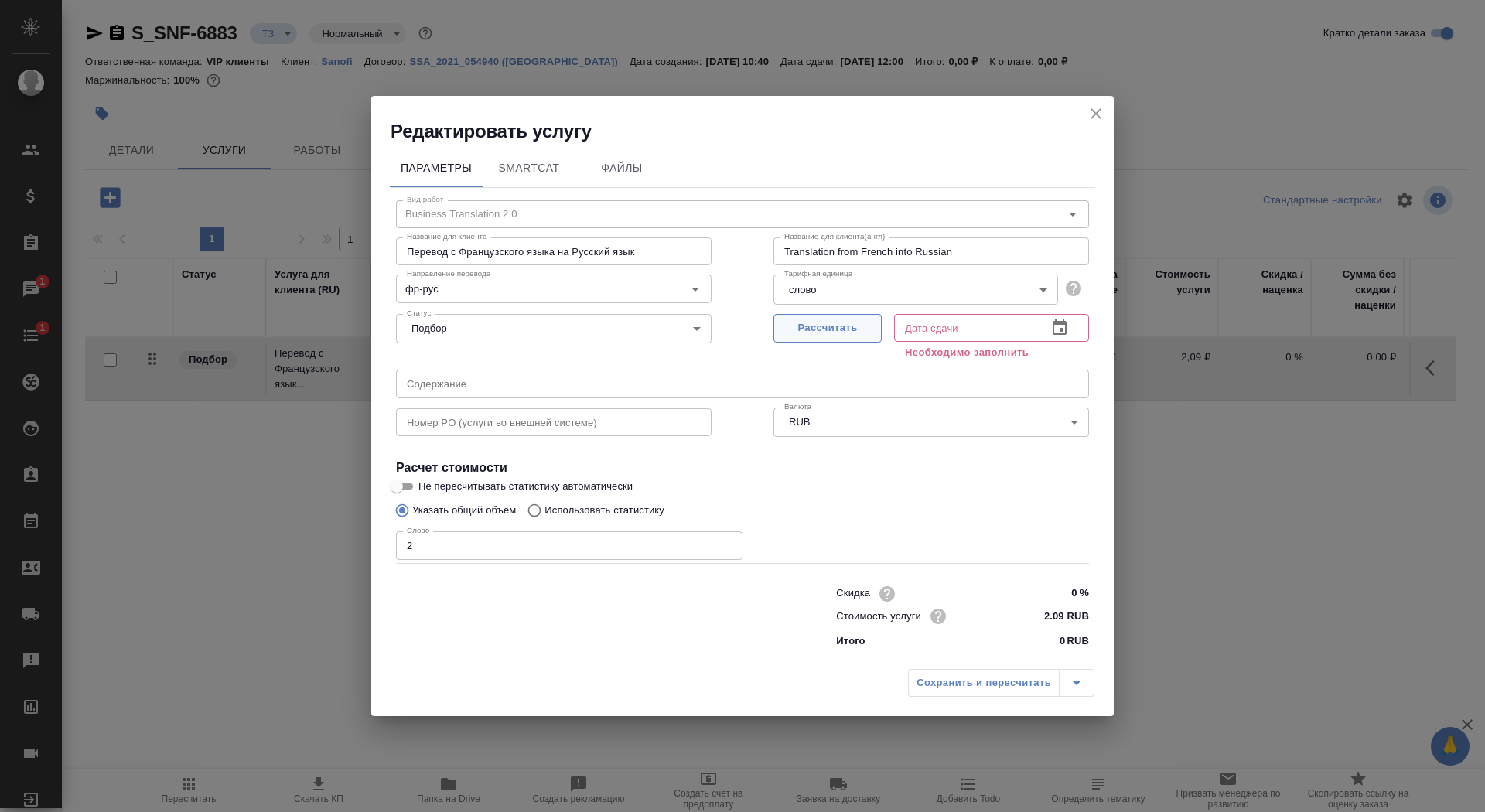
type input "15.09.2025 12:00"
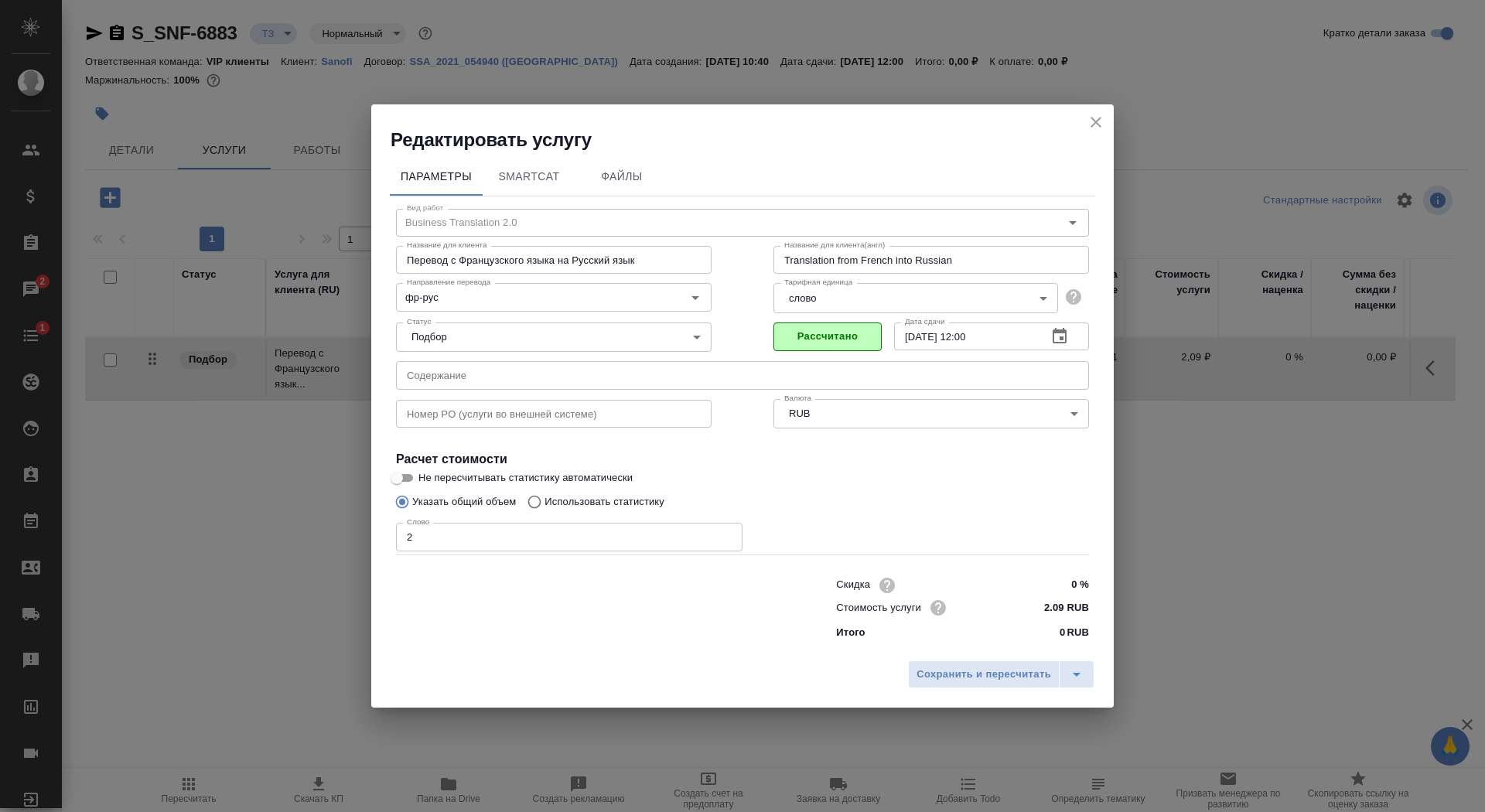
click at [412, 482] on input "Не пересчитывать статистику автоматически" at bounding box center [397, 478] width 56 height 19
checkbox input "true"
click at [947, 673] on span "Сохранить и пересчитать" at bounding box center [983, 675] width 134 height 18
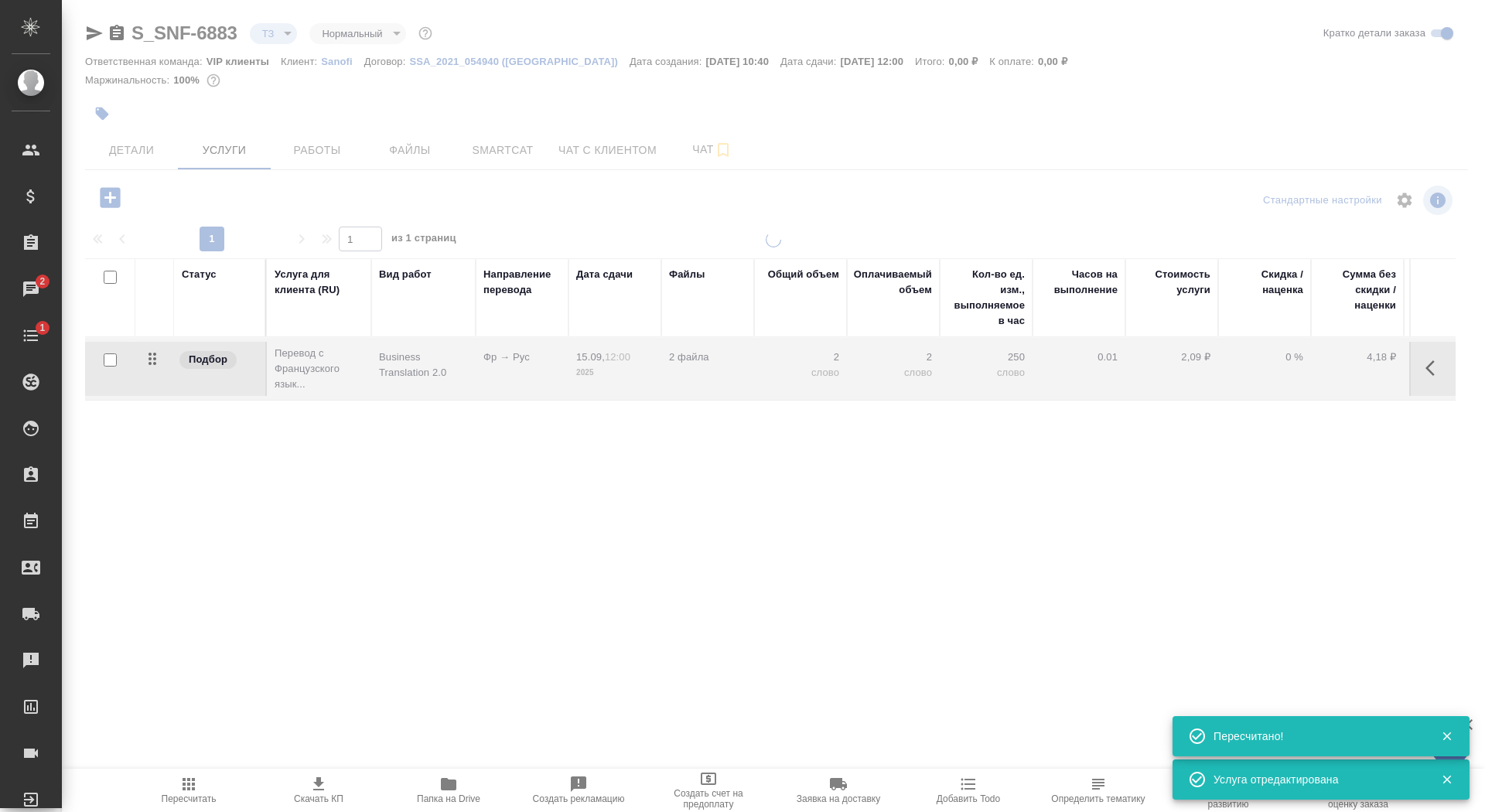
type input "new"
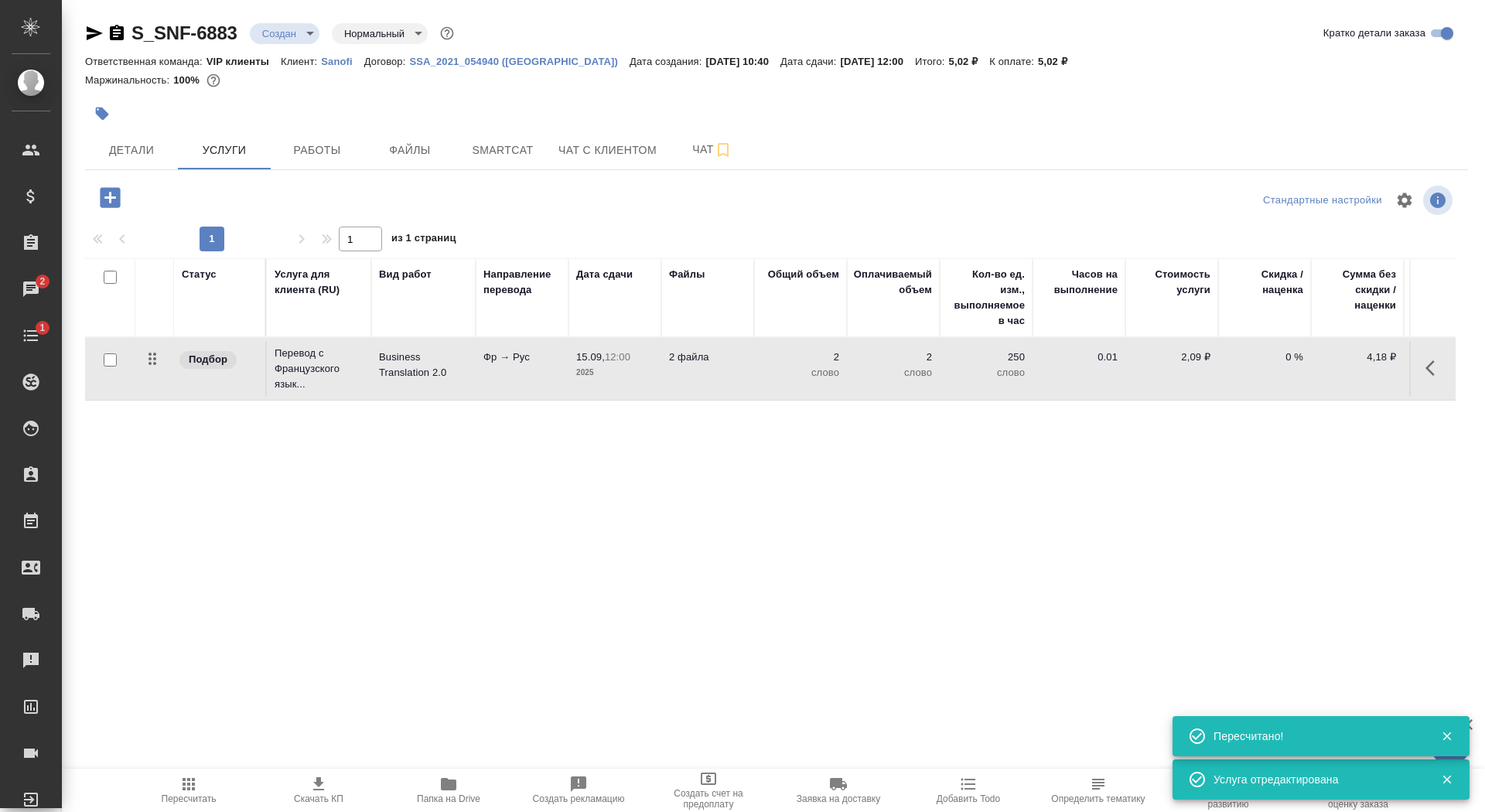
click at [456, 796] on span "Папка на Drive" at bounding box center [448, 798] width 63 height 11
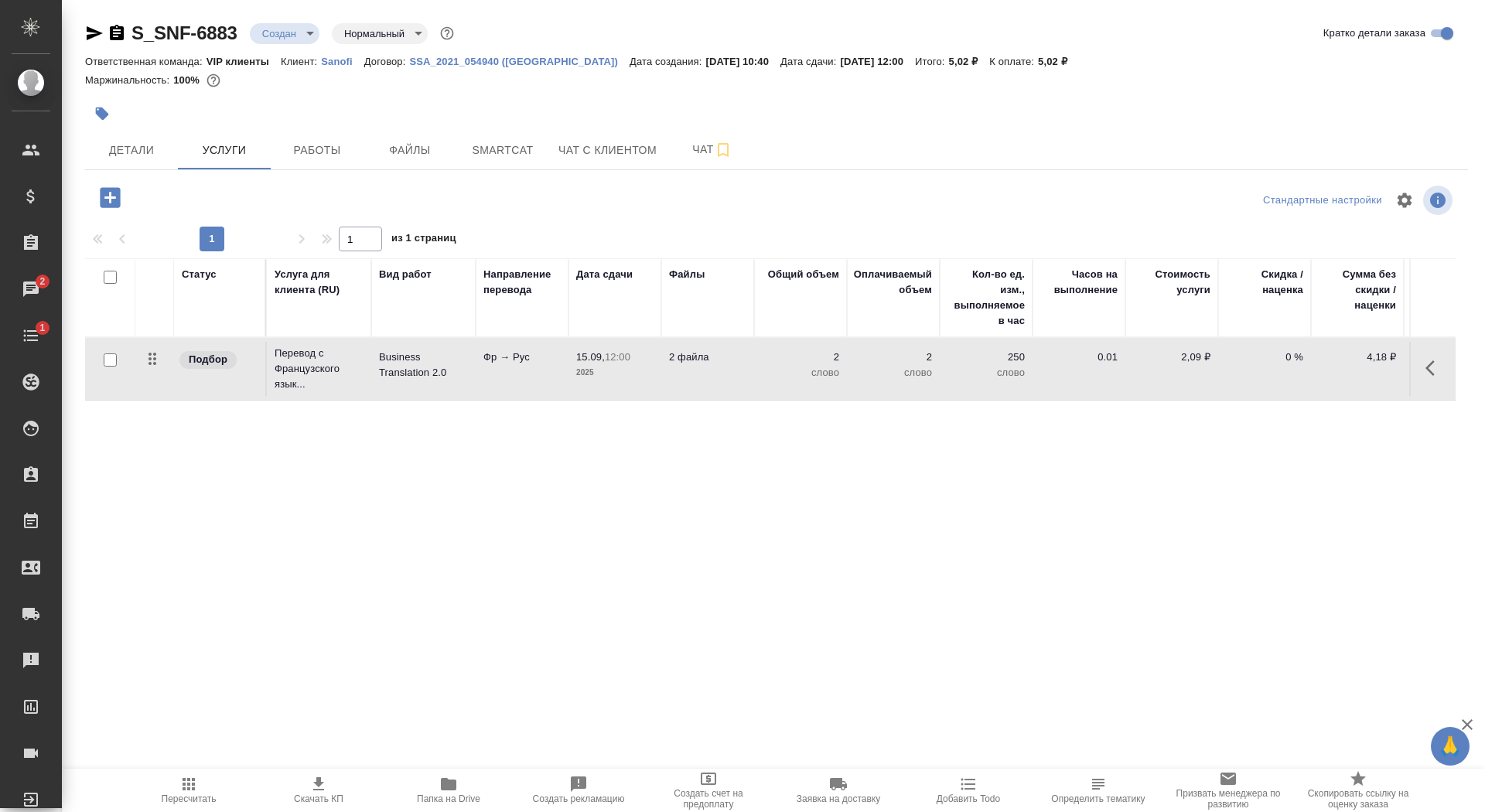
click at [117, 195] on icon "button" at bounding box center [110, 197] width 20 height 20
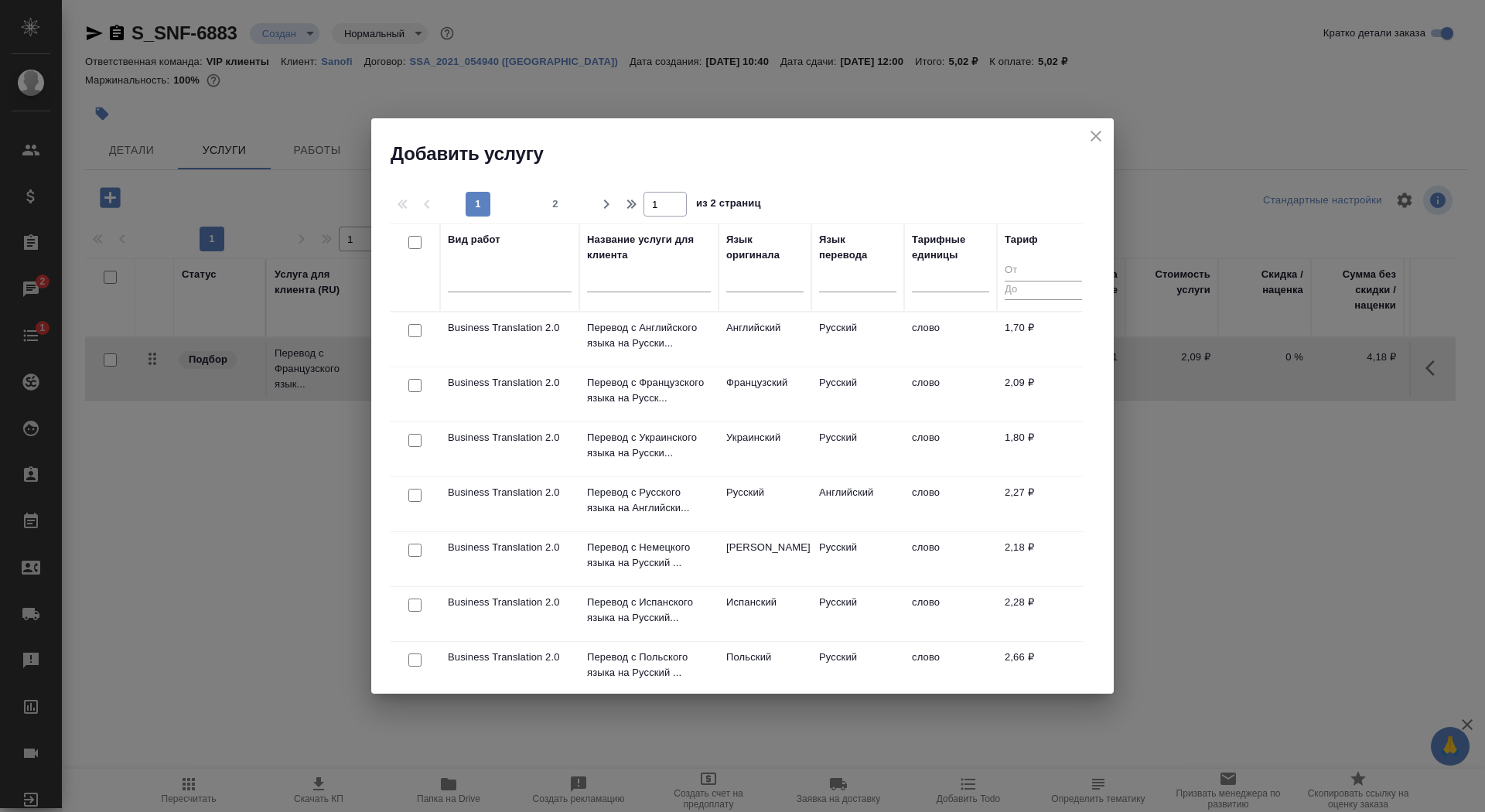
click at [650, 285] on input "text" at bounding box center [648, 282] width 123 height 19
click at [521, 329] on p "Business Translation 2.0" at bounding box center [509, 328] width 123 height 15
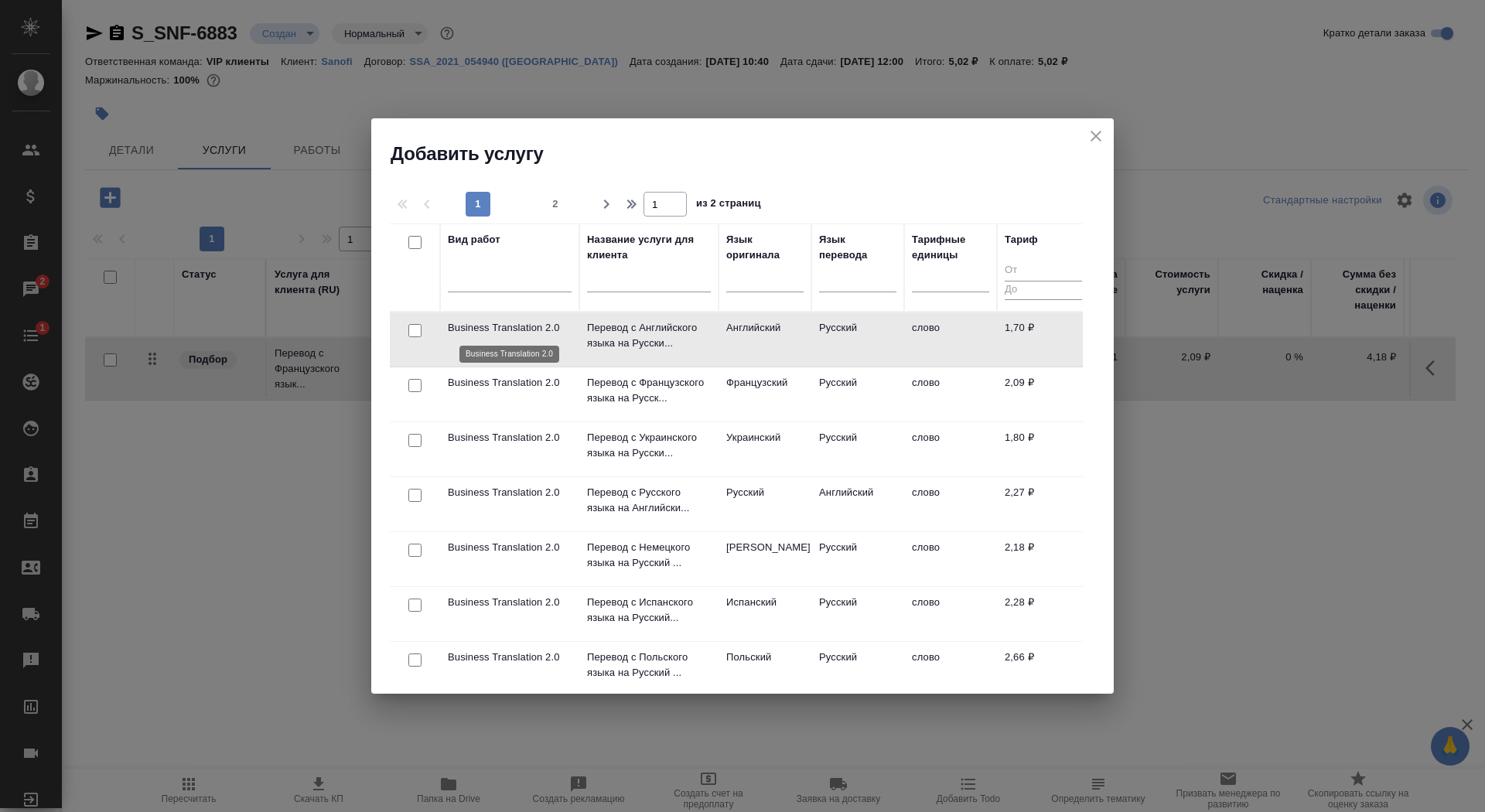
click at [521, 329] on p "Business Translation 2.0" at bounding box center [509, 328] width 123 height 15
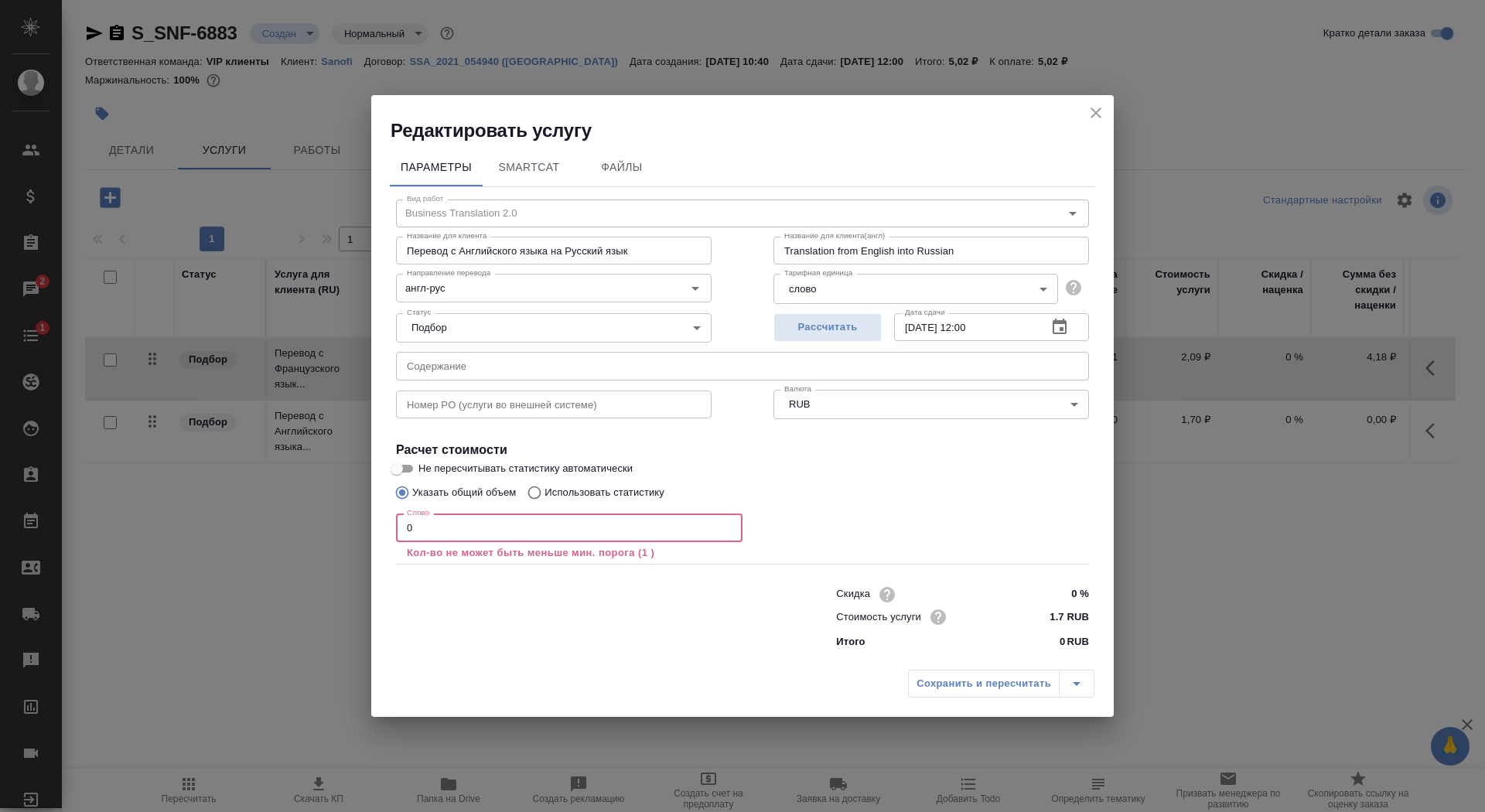
click at [417, 533] on input "0" at bounding box center [569, 527] width 347 height 28
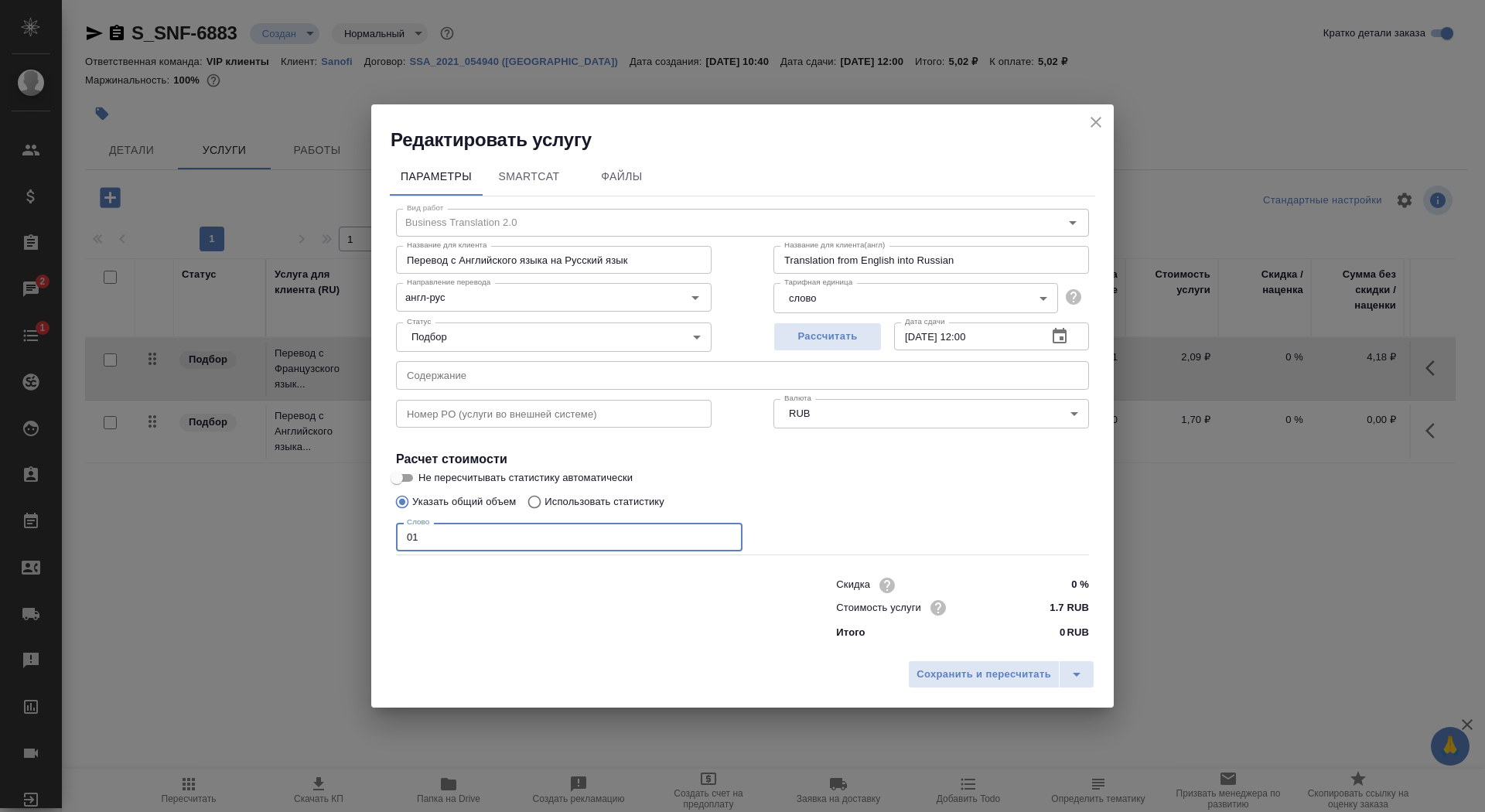
type input "01"
click at [403, 488] on input "Указать общий объем" at bounding box center [399, 501] width 24 height 30
click at [403, 474] on input "Не пересчитывать статистику автоматически" at bounding box center [397, 478] width 56 height 19
checkbox input "true"
click at [982, 667] on span "Сохранить и пересчитать" at bounding box center [983, 675] width 134 height 18
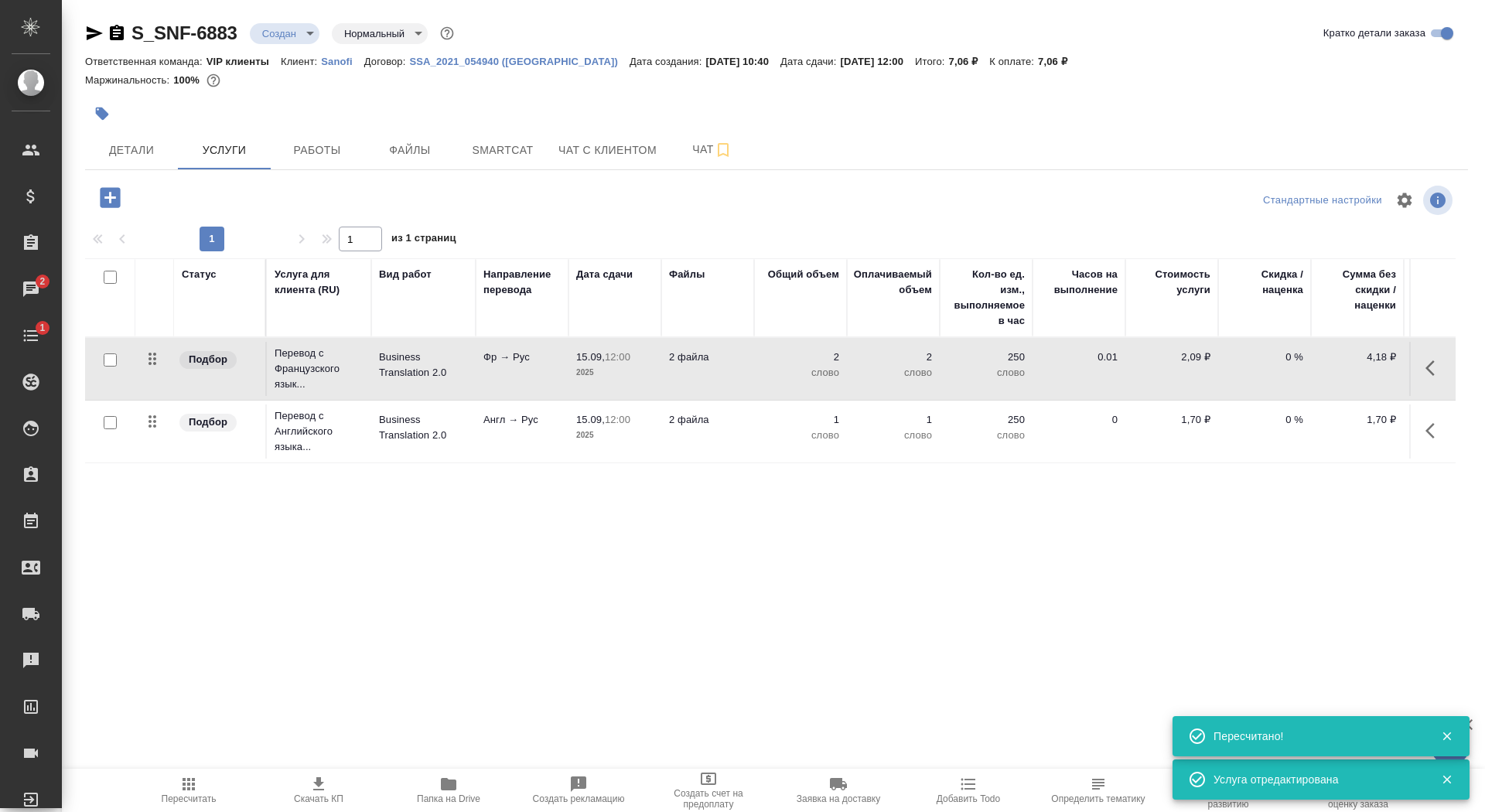
click at [107, 425] on input "checkbox" at bounding box center [110, 422] width 14 height 14
checkbox input "true"
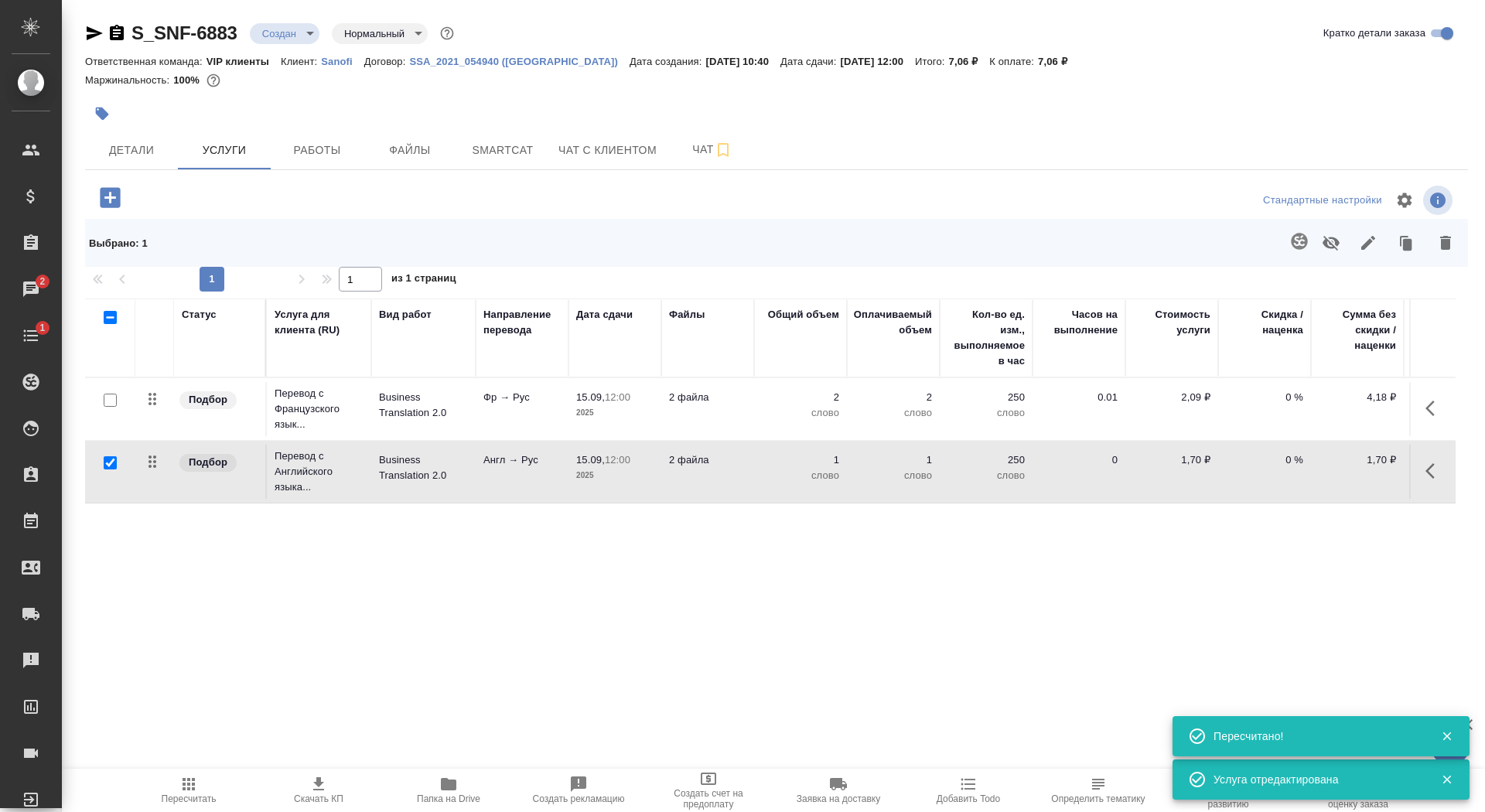
click at [1293, 236] on icon "button" at bounding box center [1299, 241] width 16 height 16
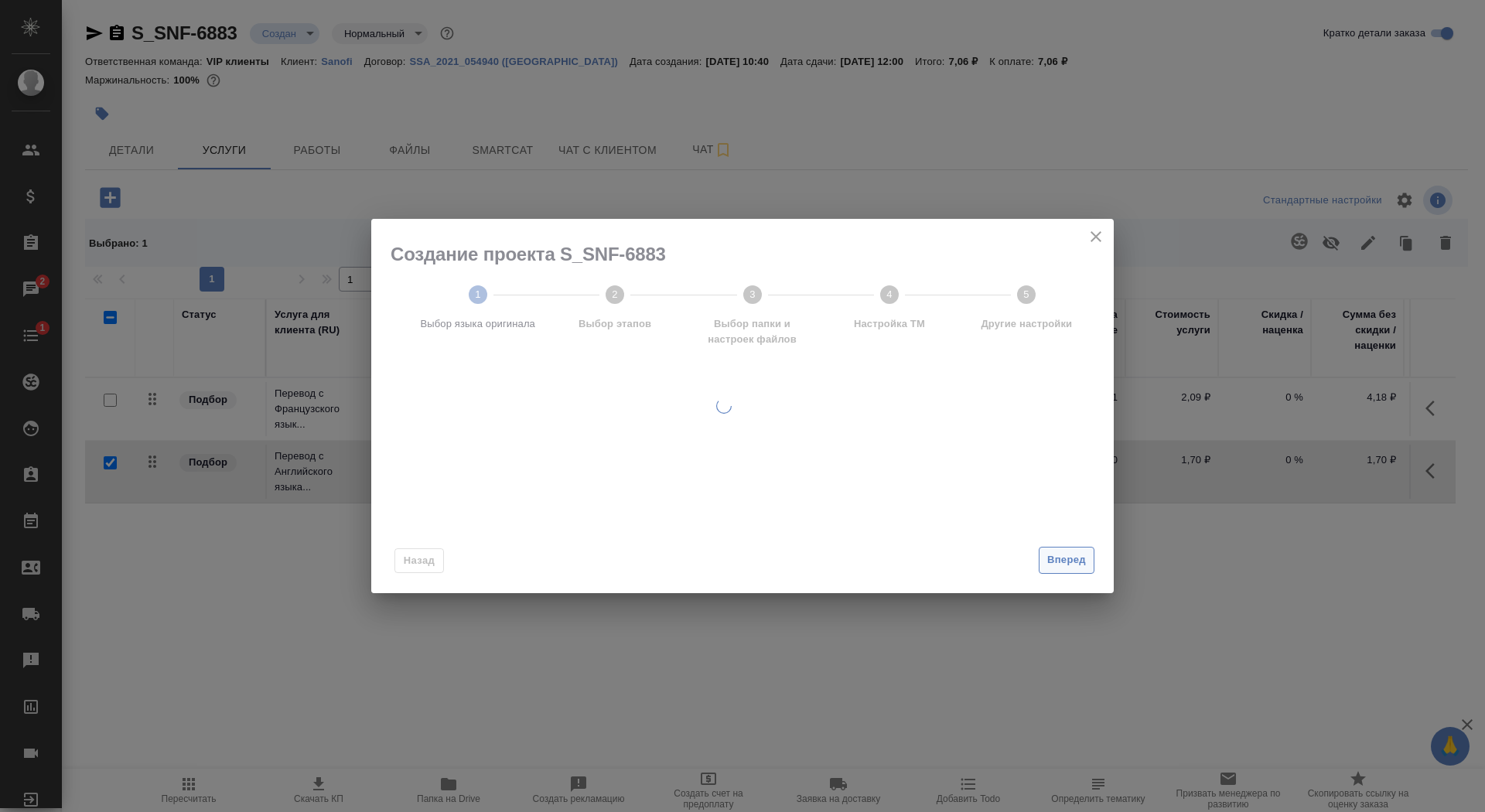
click at [1074, 557] on span "Вперед" at bounding box center [1066, 560] width 39 height 18
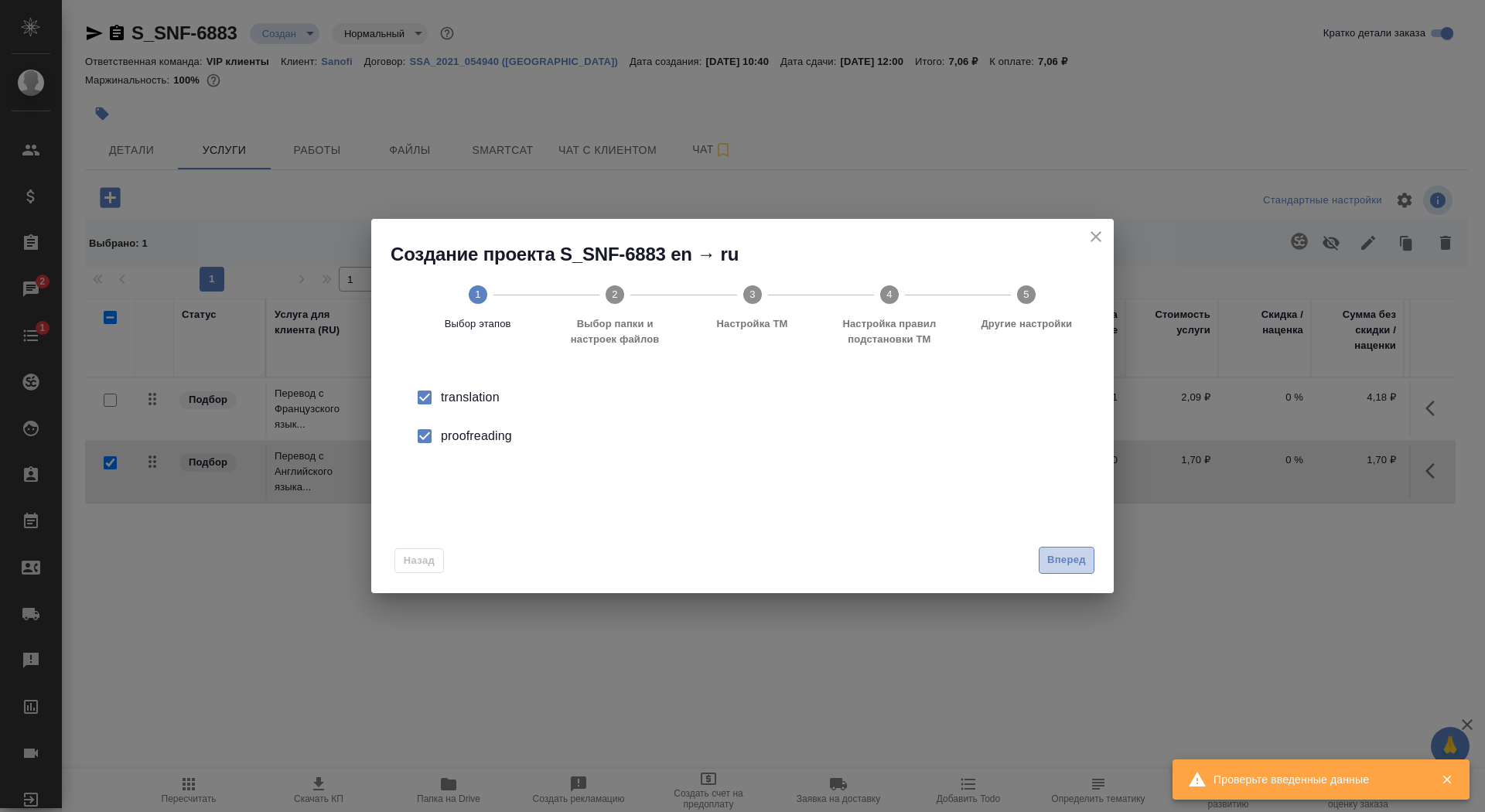
click at [1074, 557] on span "Вперед" at bounding box center [1066, 560] width 39 height 18
click at [922, 410] on input "Папка с файлами для перевода" at bounding box center [718, 406] width 644 height 19
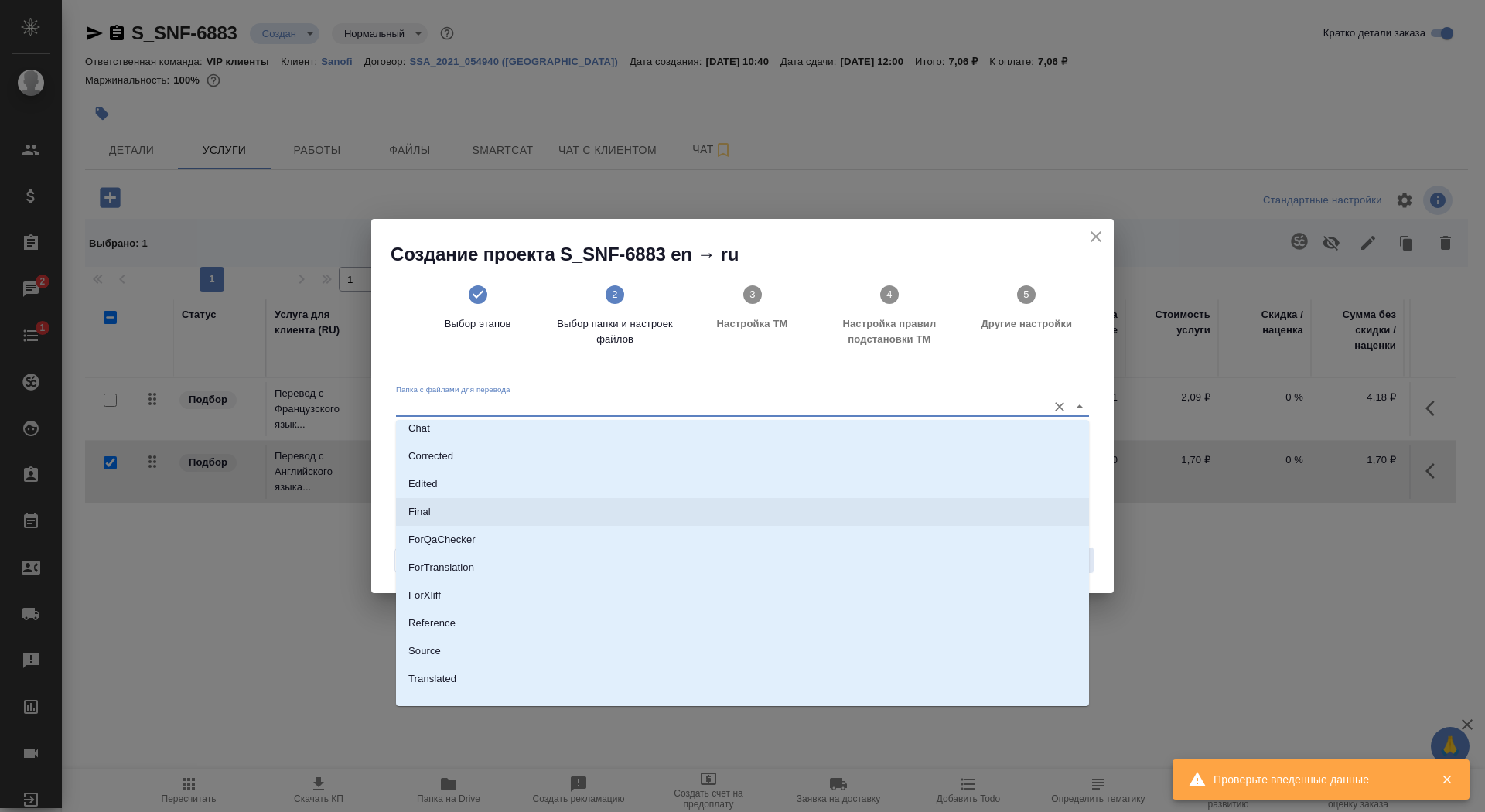
scroll to position [80, 0]
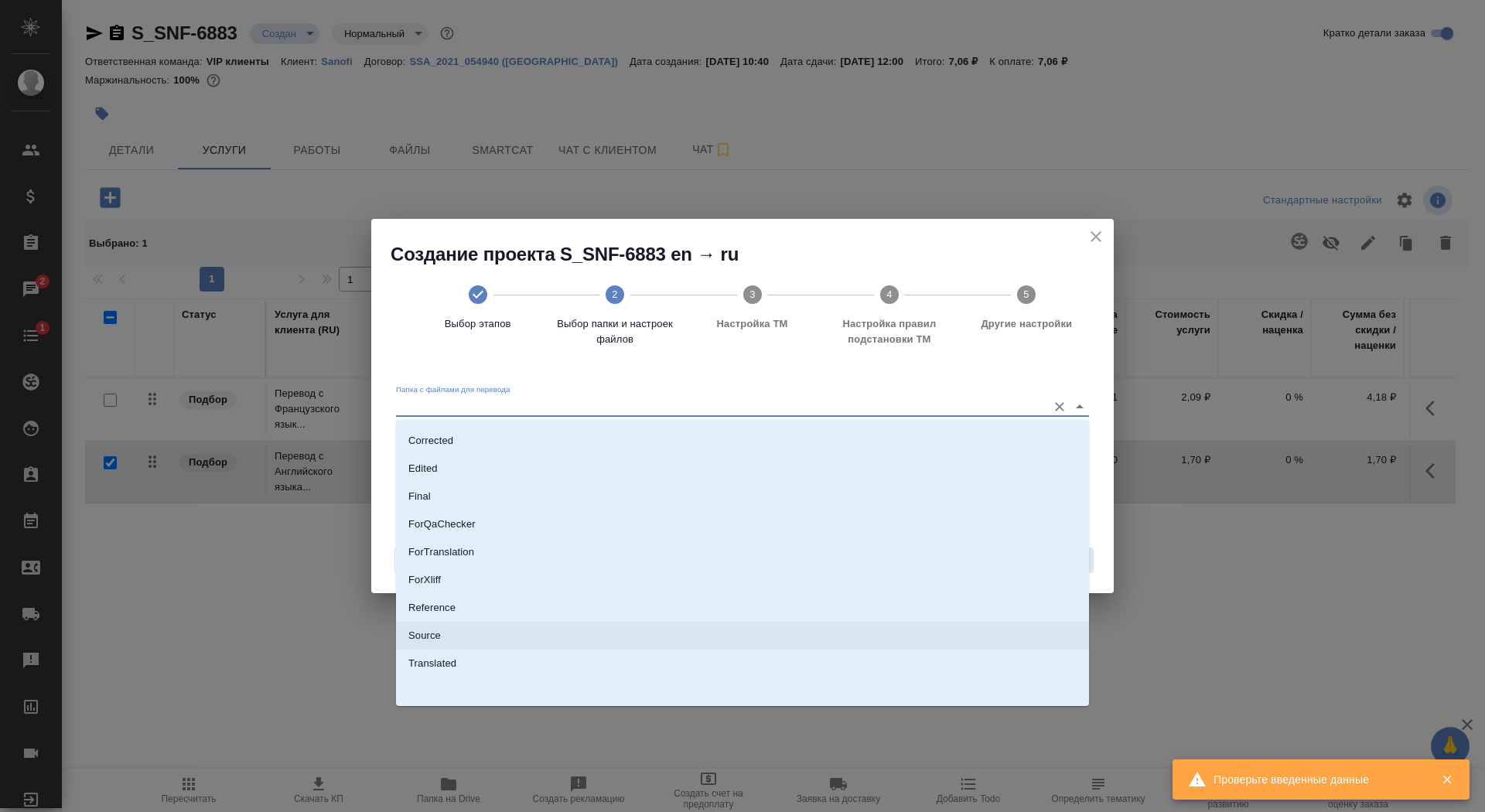
click at [884, 627] on li "Source" at bounding box center [743, 636] width 693 height 28
type input "Source"
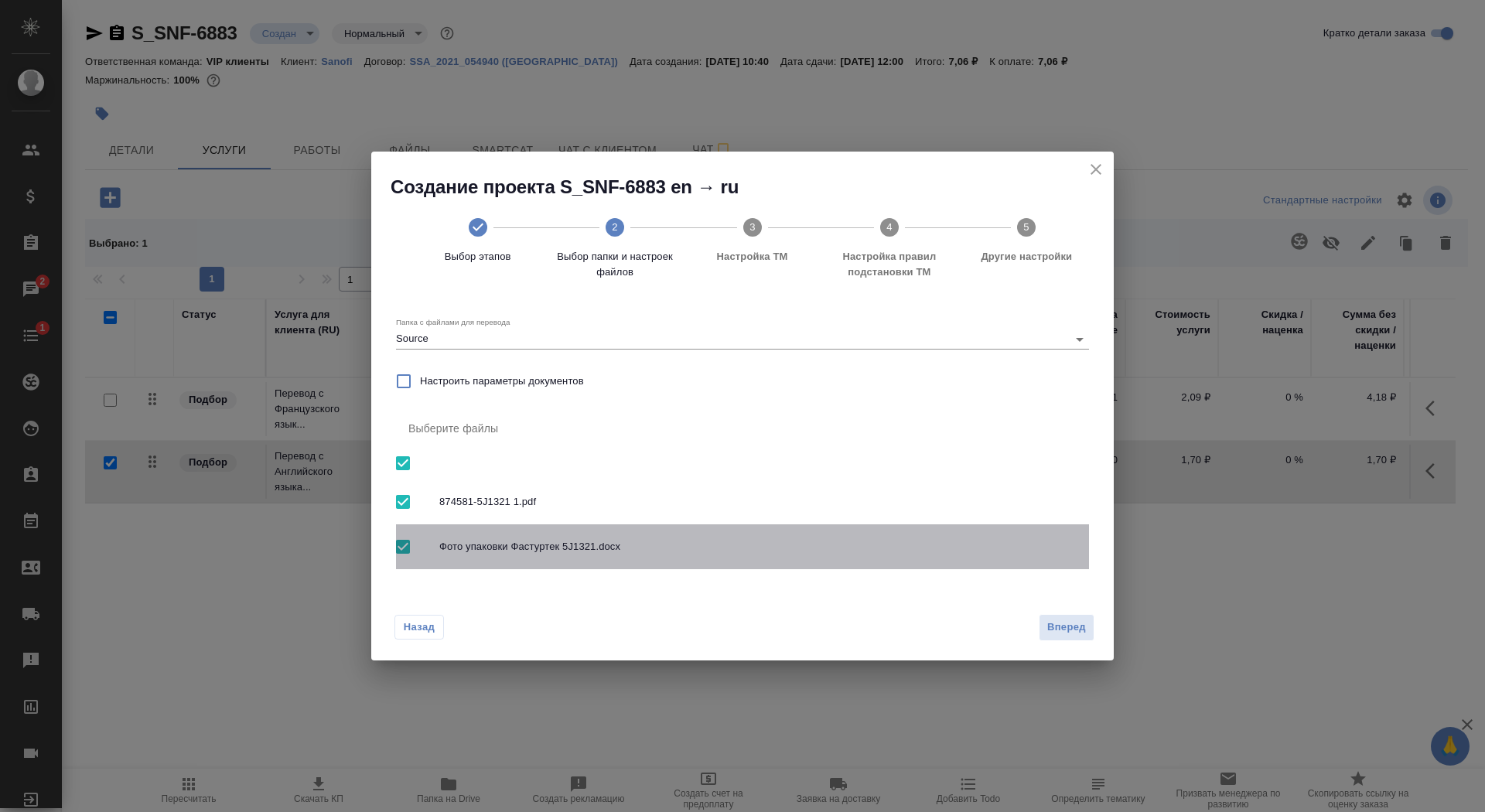
click at [397, 555] on input "checkbox" at bounding box center [403, 546] width 32 height 32
checkbox input "false"
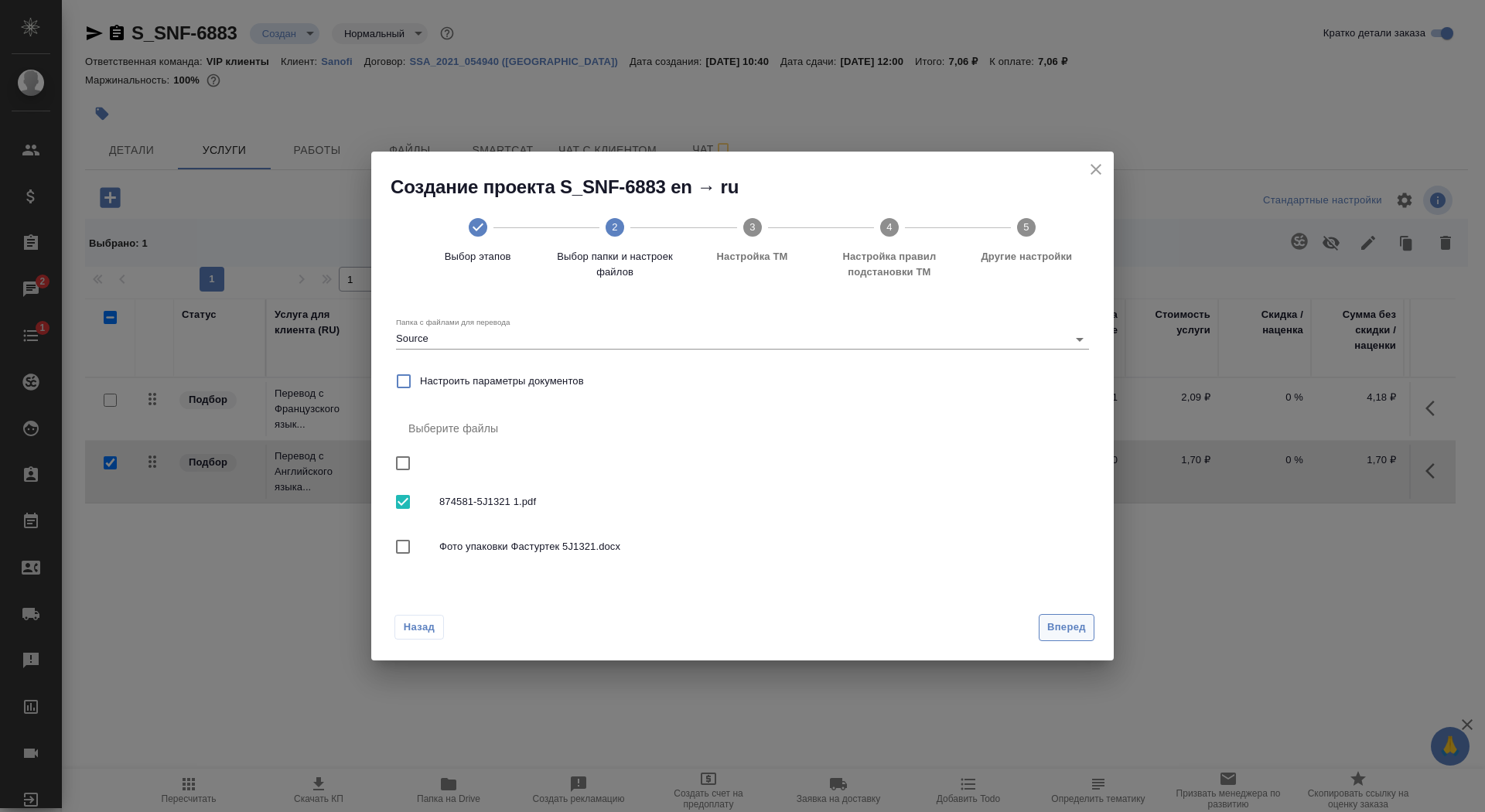
click at [1050, 624] on span "Вперед" at bounding box center [1066, 627] width 39 height 18
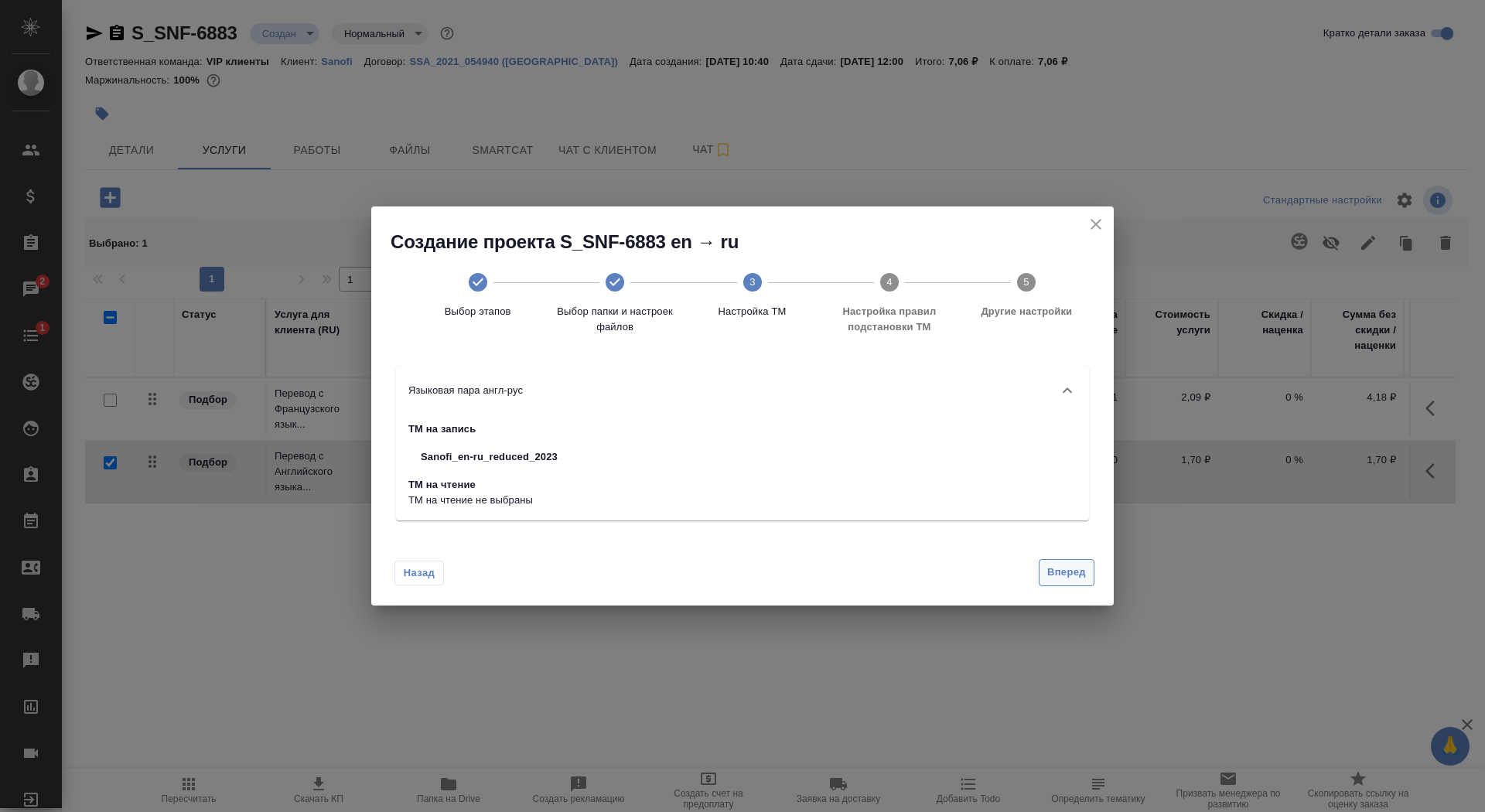
click at [1070, 567] on span "Вперед" at bounding box center [1066, 573] width 39 height 18
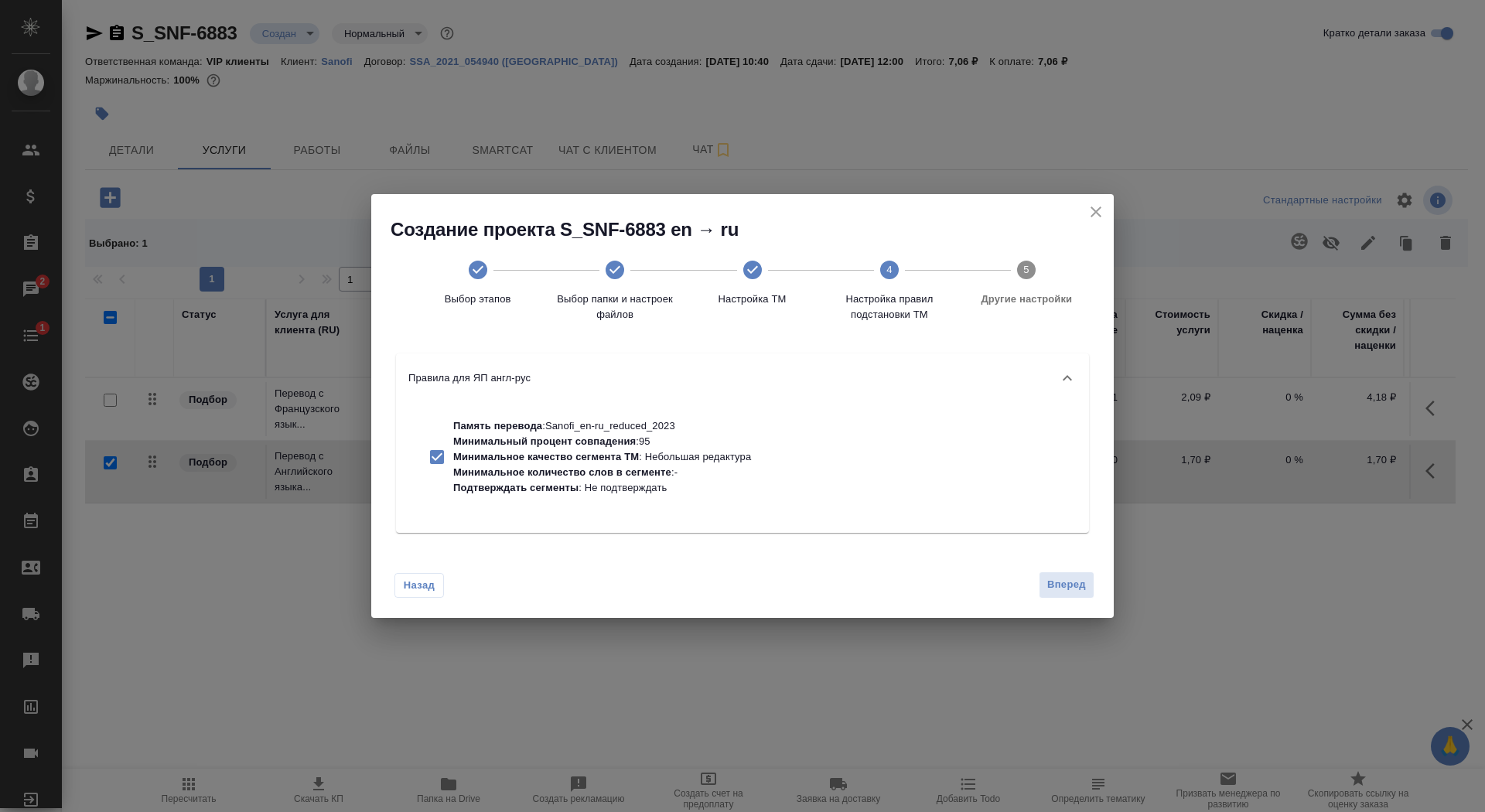
click at [1073, 569] on div "Назад Вперед" at bounding box center [742, 582] width 743 height 73
click at [1077, 584] on span "Вперед" at bounding box center [1066, 585] width 39 height 18
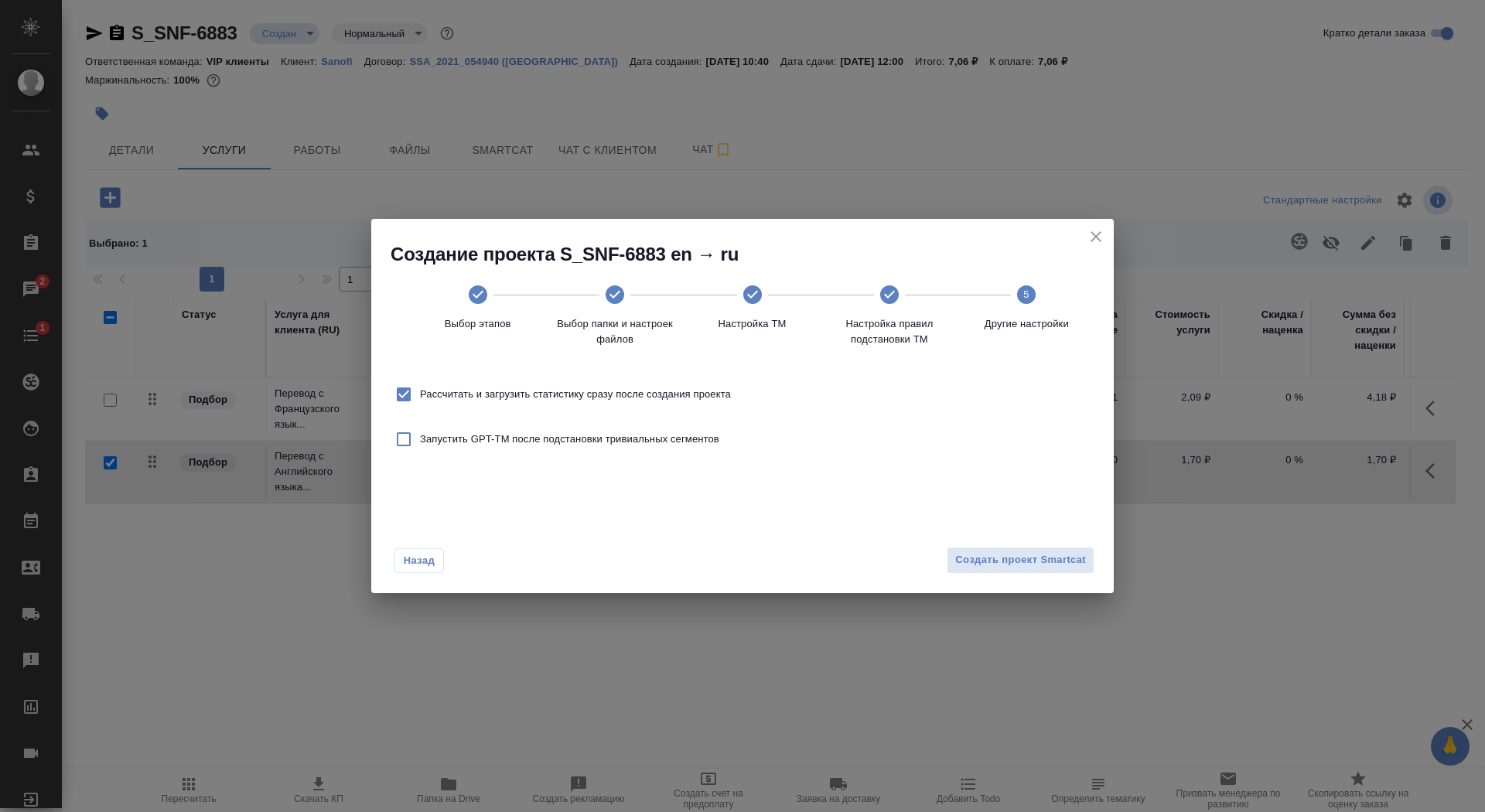
click at [1038, 543] on div "Назад Создать проект Smartcat" at bounding box center [742, 556] width 743 height 73
click at [1041, 556] on span "Создать проект Smartcat" at bounding box center [1020, 560] width 131 height 18
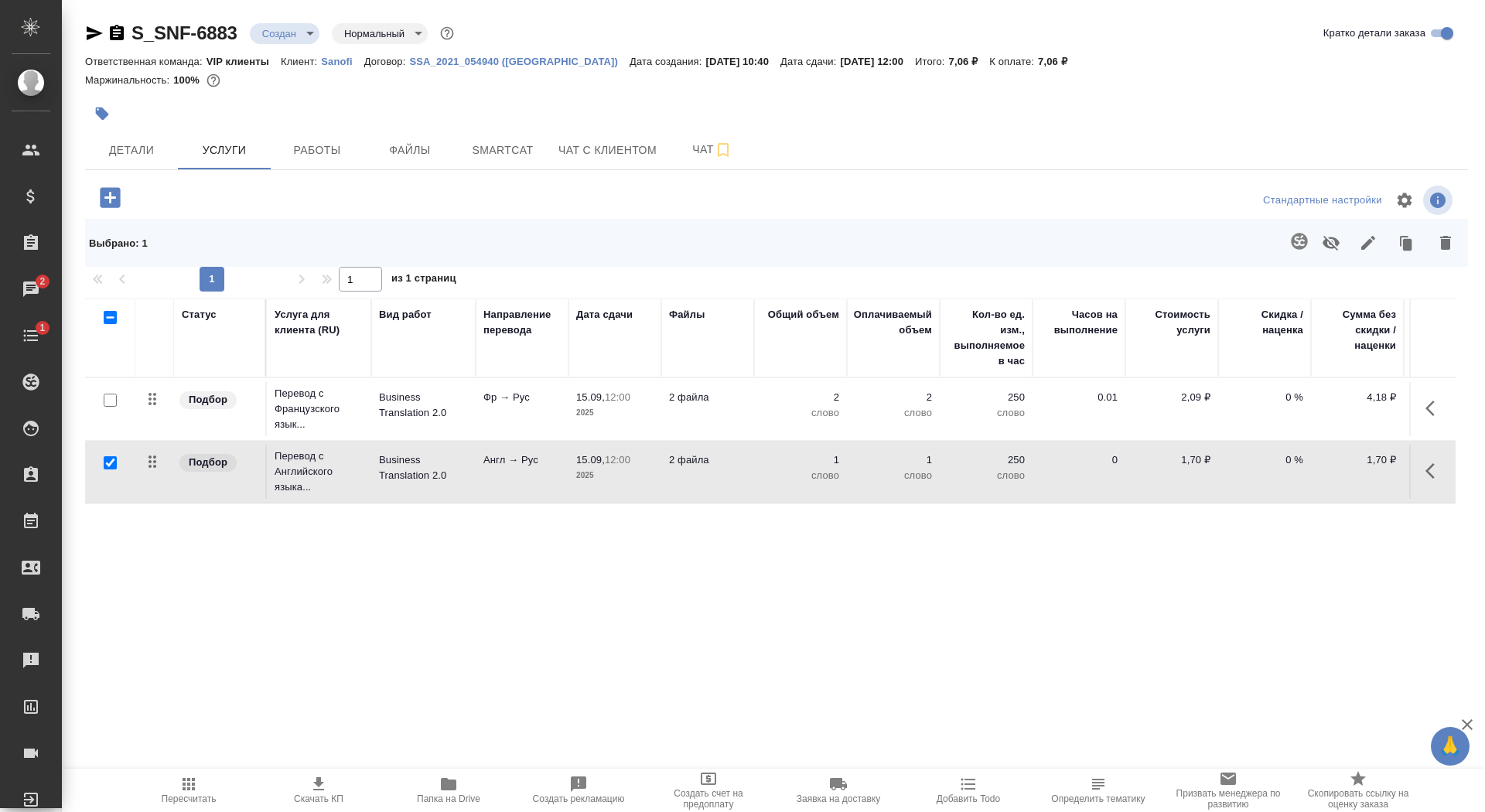
click at [638, 405] on p "2025" at bounding box center [615, 412] width 77 height 15
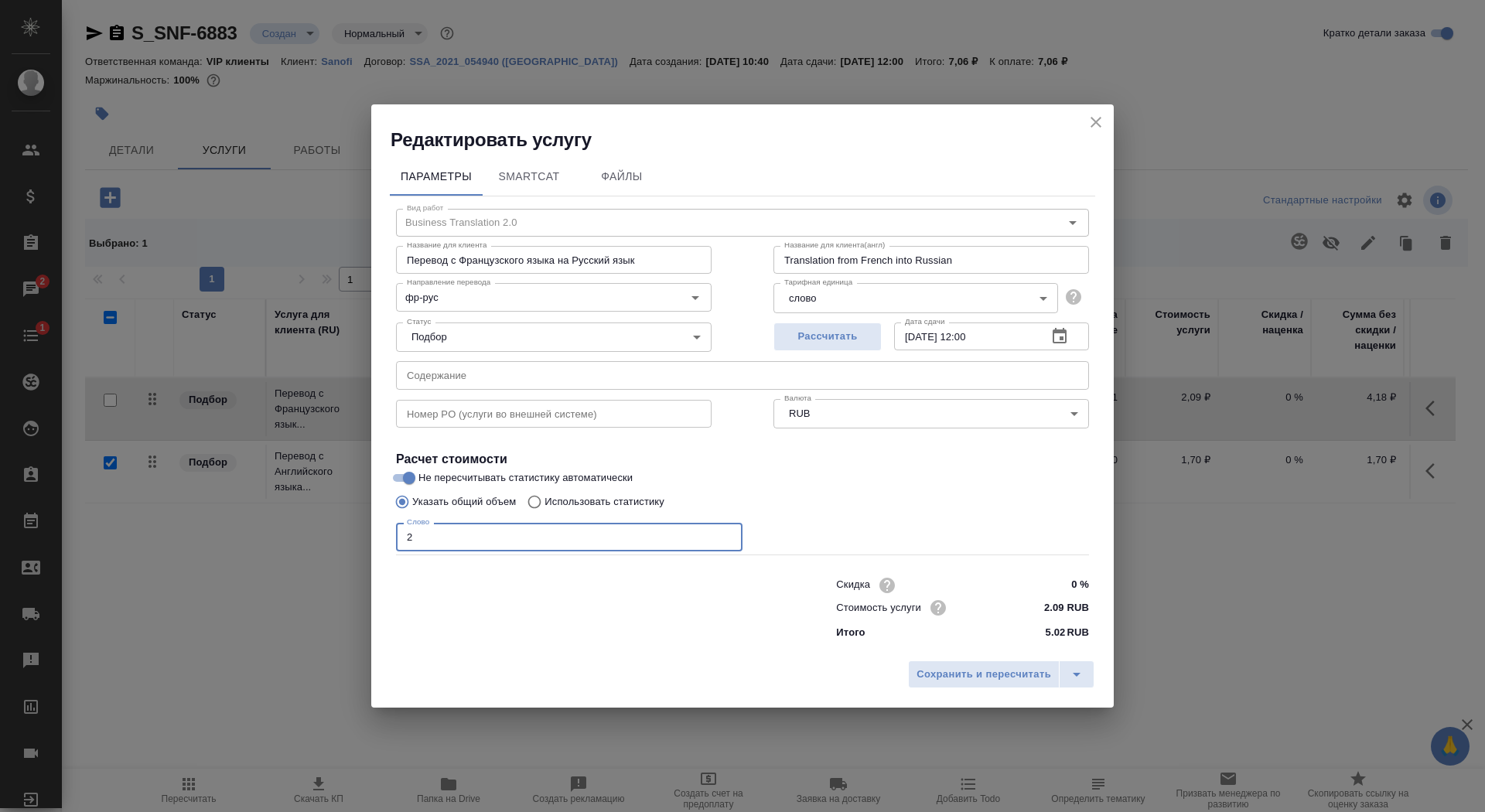
click at [521, 527] on input "2" at bounding box center [569, 537] width 347 height 28
type input "700"
click at [940, 671] on span "Сохранить и пересчитать" at bounding box center [983, 675] width 134 height 18
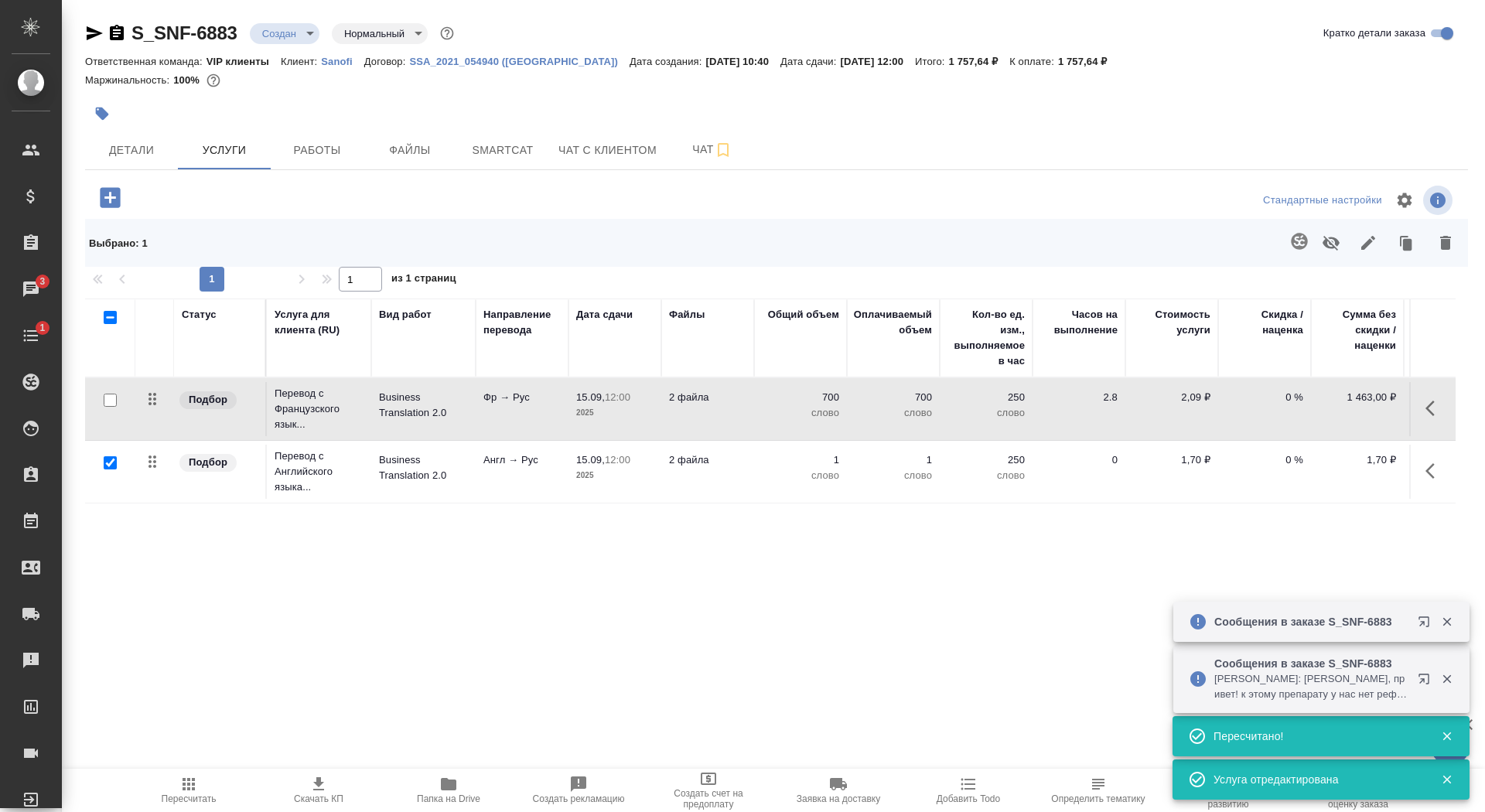
click at [581, 472] on p "2025" at bounding box center [615, 475] width 77 height 15
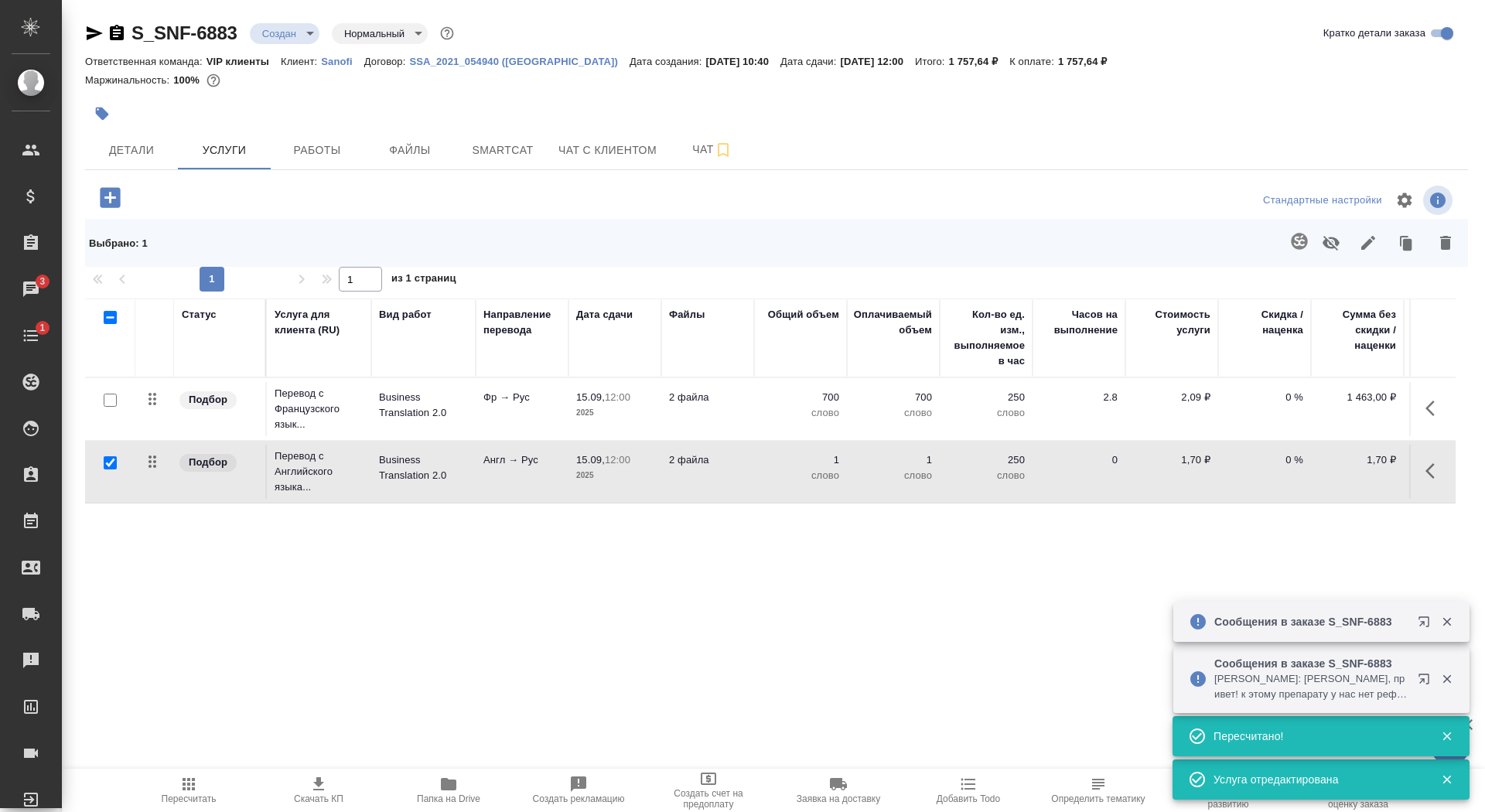
click at [581, 472] on p "2025" at bounding box center [615, 475] width 77 height 15
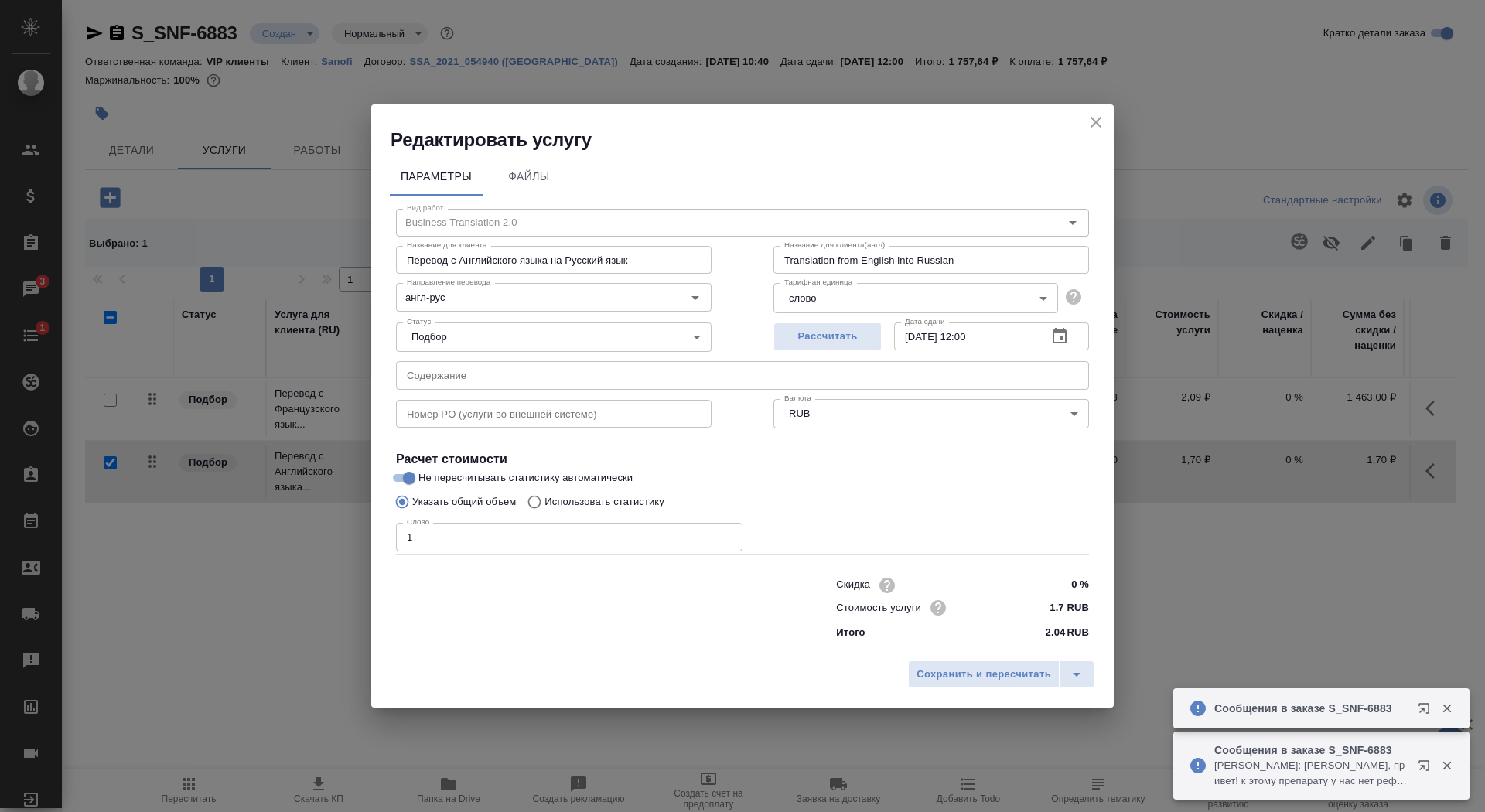
click at [583, 496] on p "Использовать статистику" at bounding box center [604, 501] width 120 height 15
click at [545, 496] on input "Использовать статистику" at bounding box center [531, 501] width 24 height 30
radio input "true"
radio input "false"
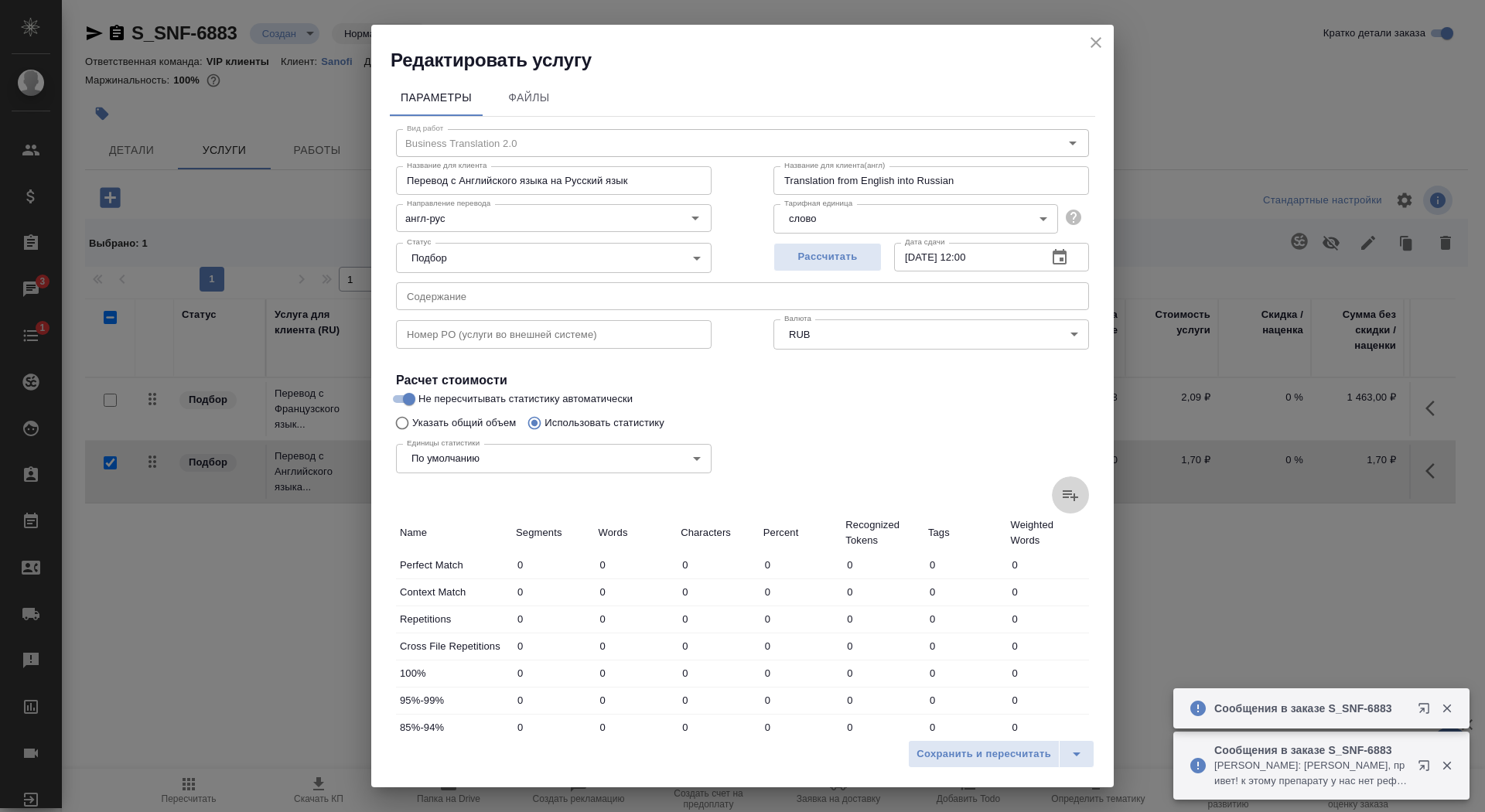
click at [1069, 493] on icon at bounding box center [1070, 494] width 19 height 19
click at [0, 0] on input "file" at bounding box center [0, 0] width 0 height 0
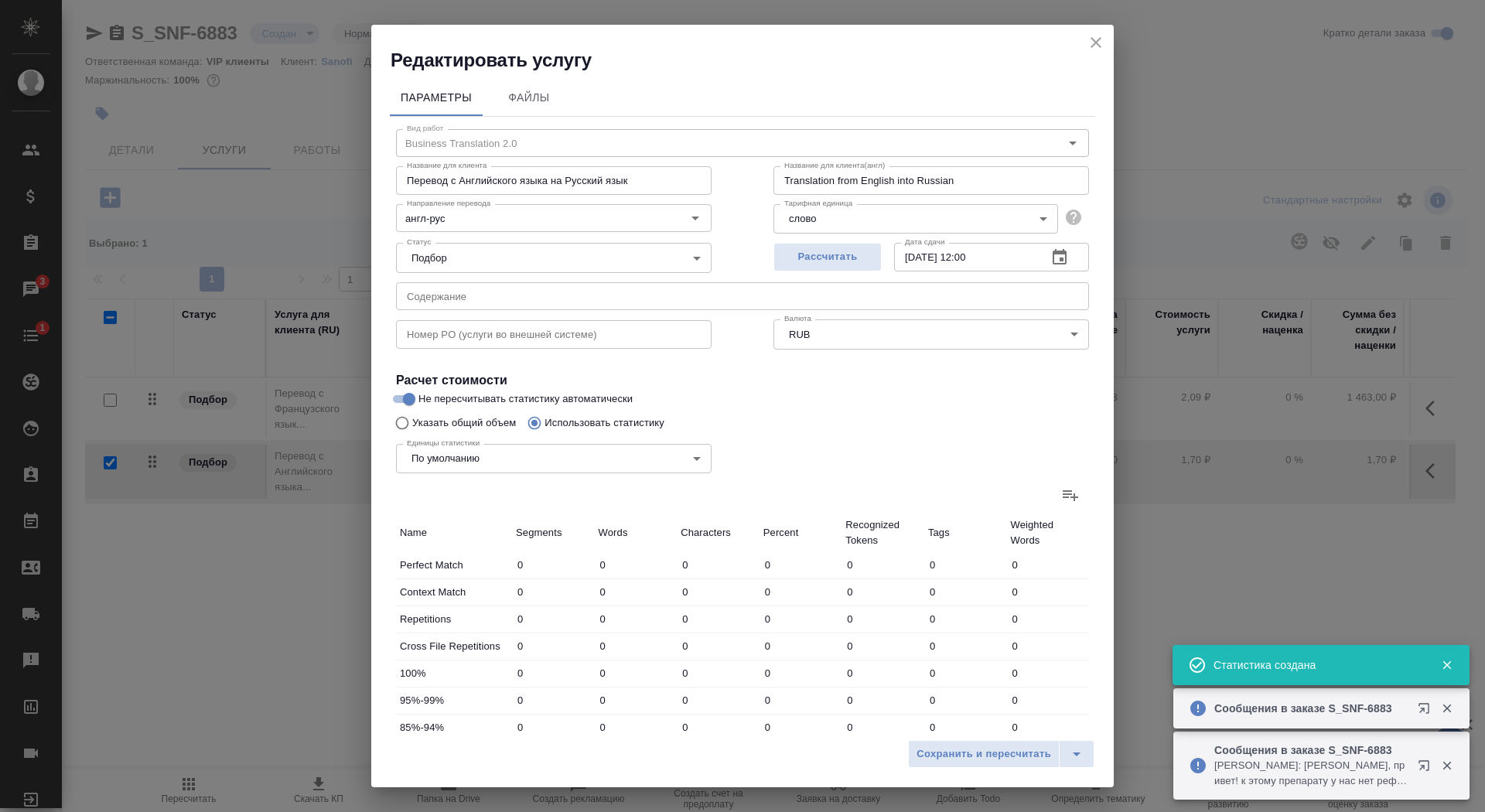
type input "51"
type input "85"
type input "599"
type input "9"
type input "20"
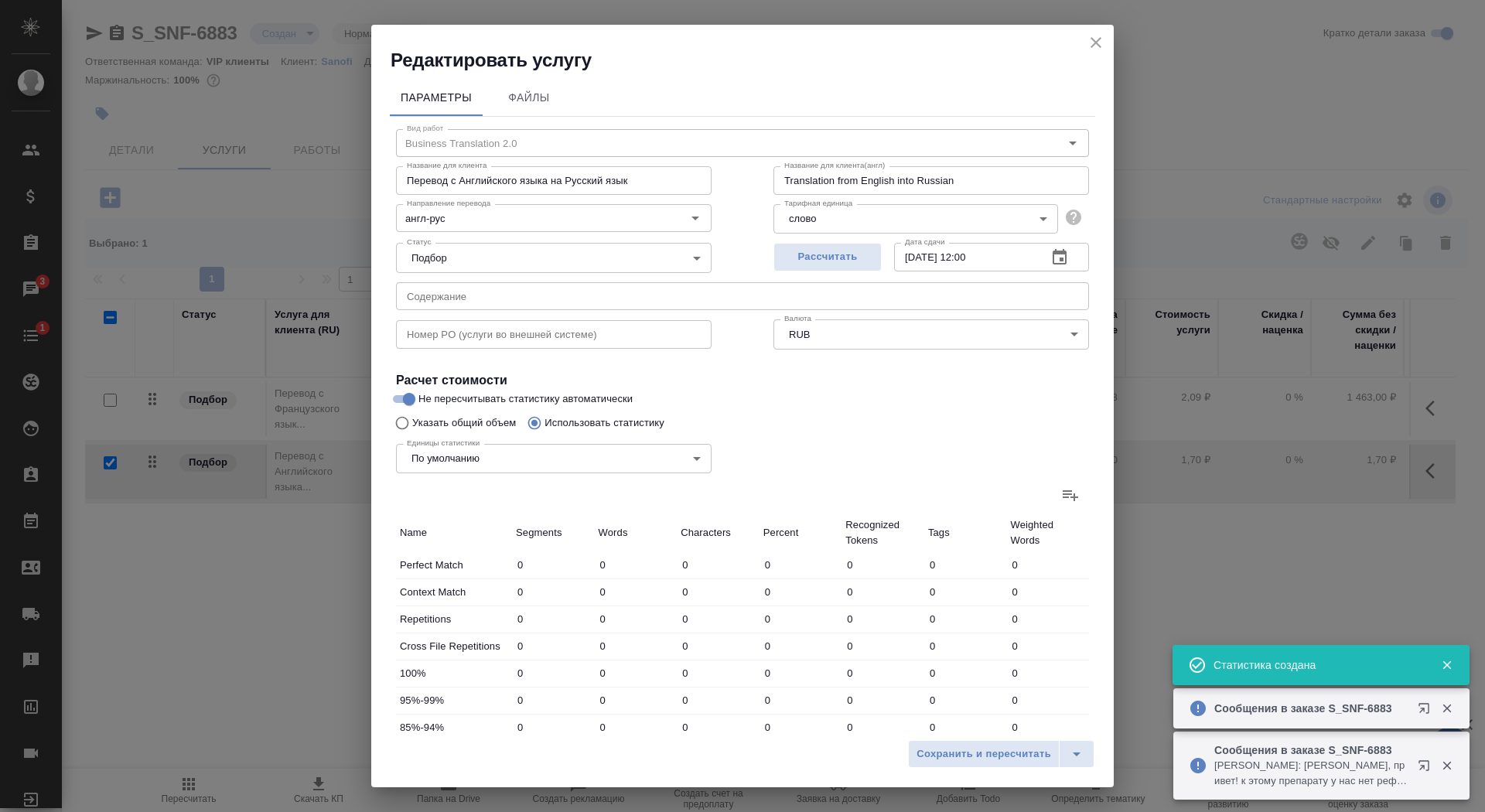
type input "142"
type input "33"
type input "84"
type input "626"
type input "62"
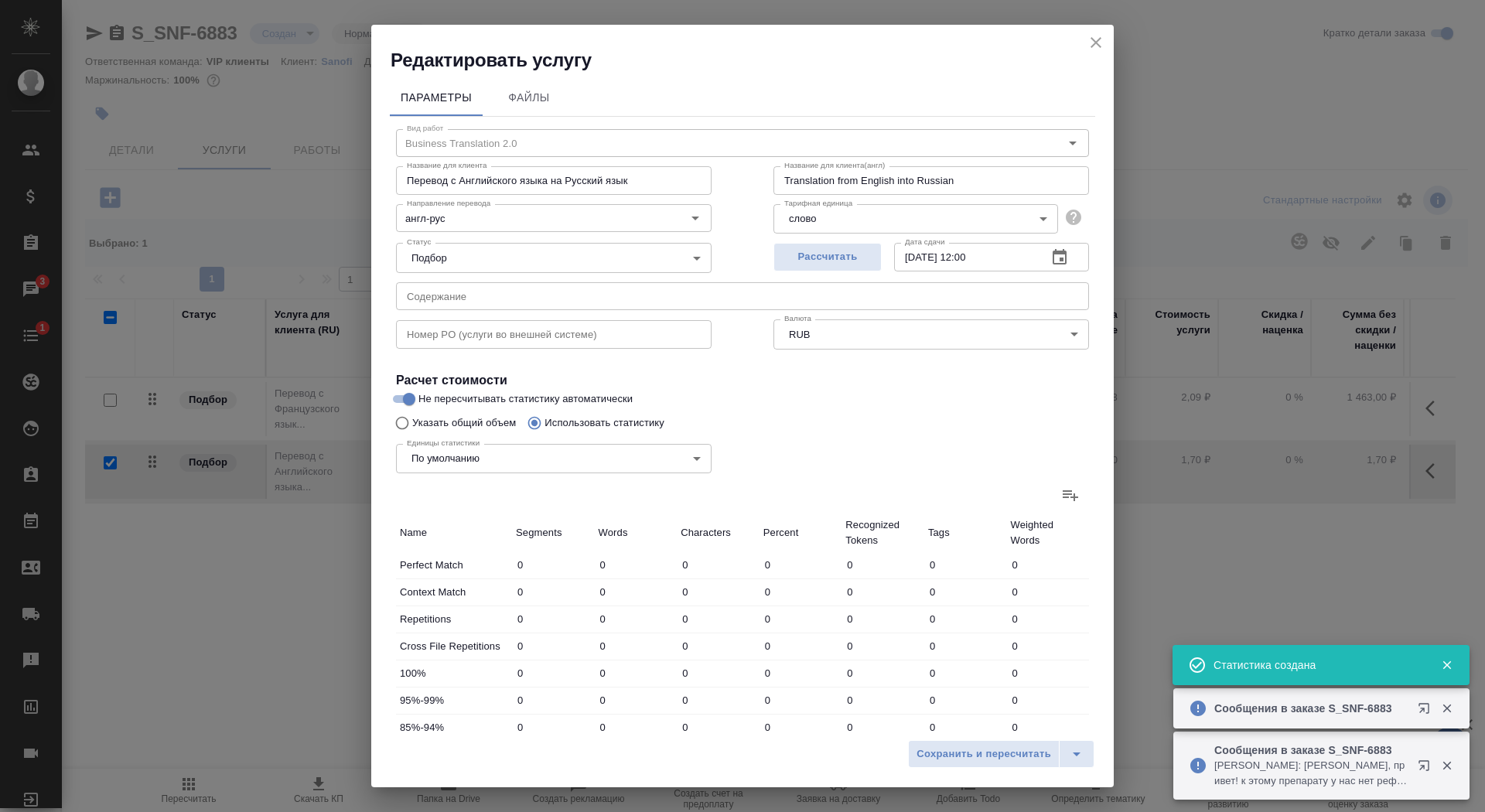
type input "227"
type input "1531"
type input "11"
type input "49"
type input "319"
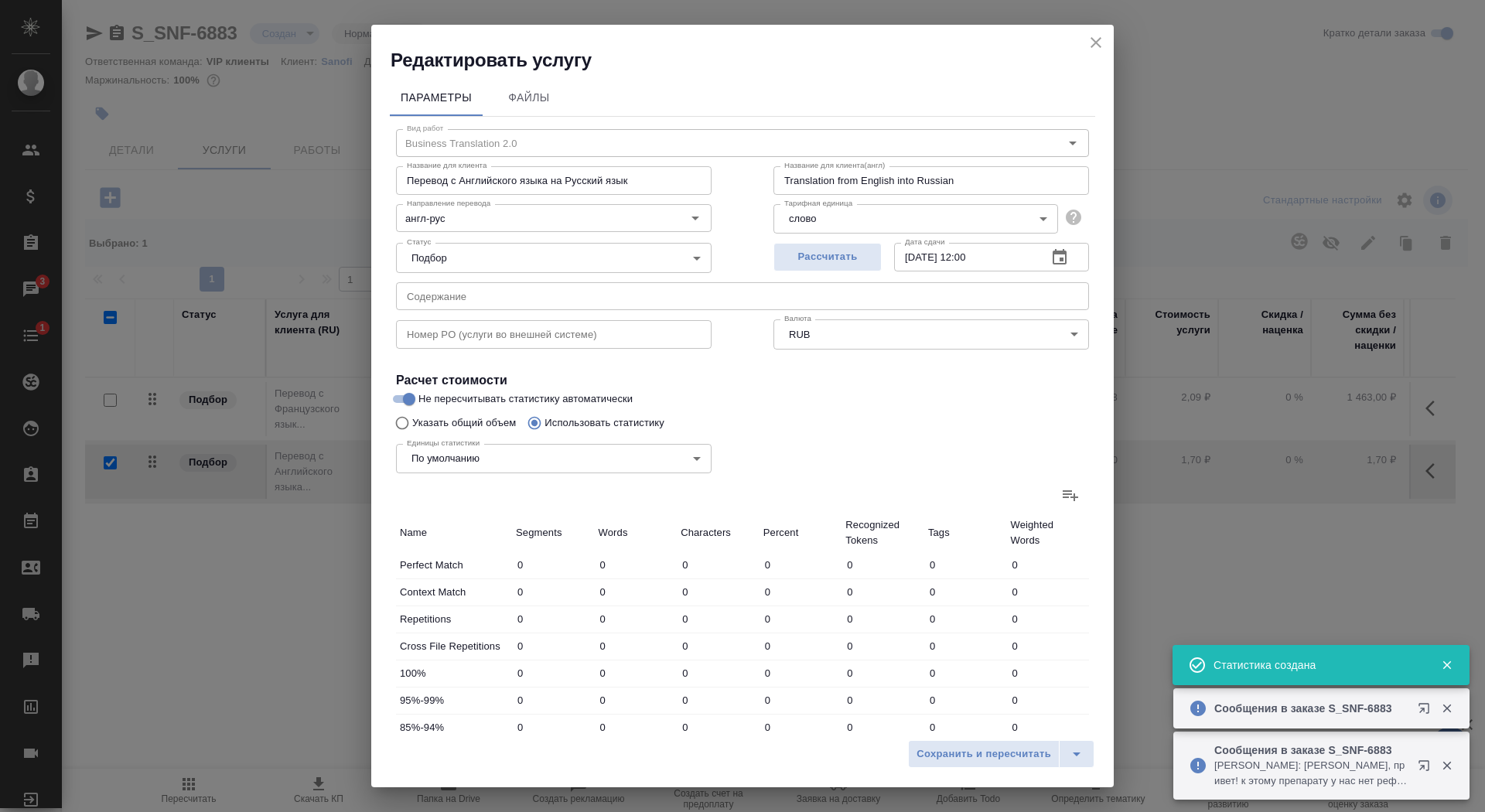
type input "14"
type input "59"
type input "440"
type input "57"
type input "209"
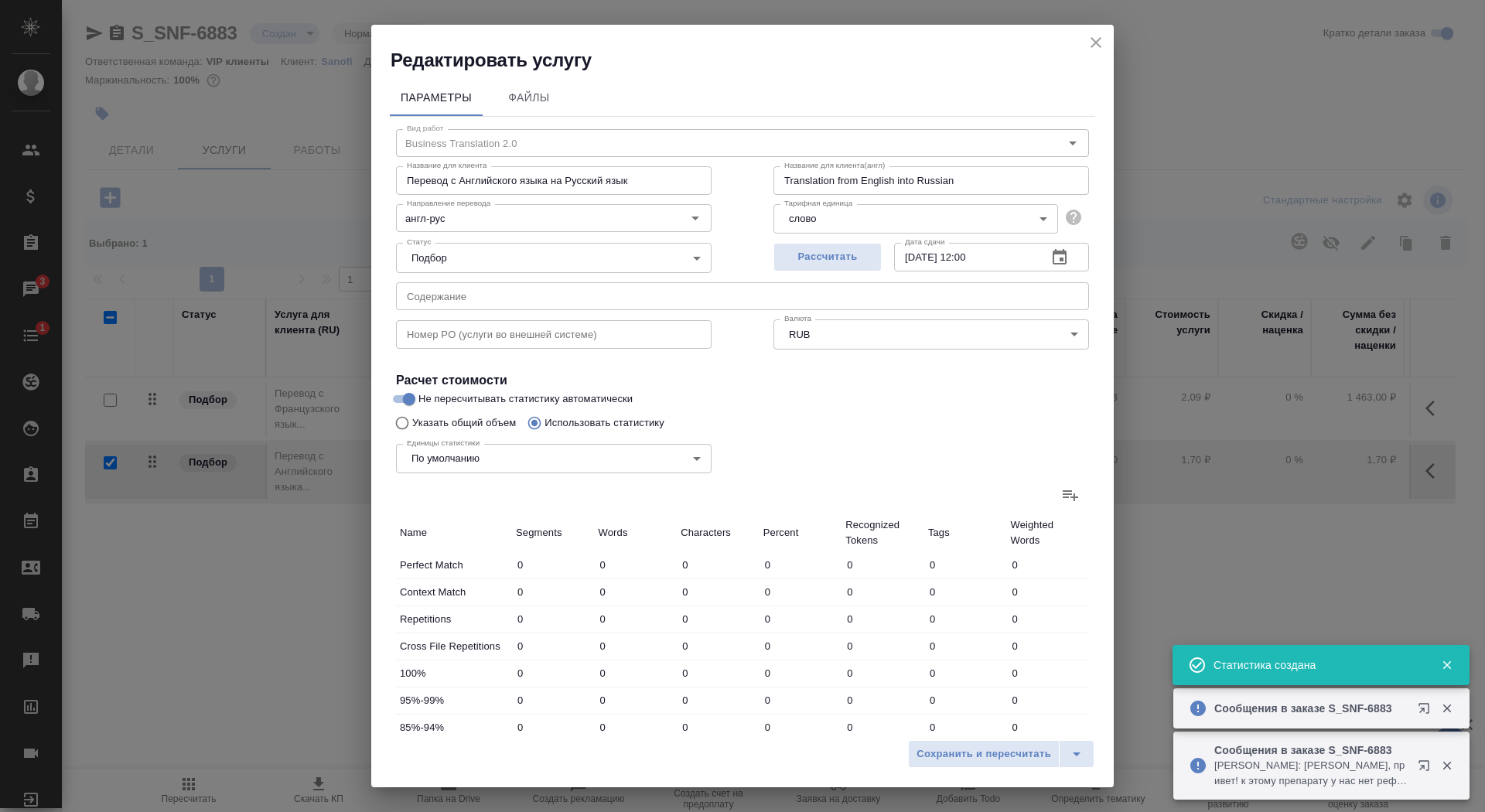
type input "1511"
type input "226"
type input "711"
type input "5024"
type input "235"
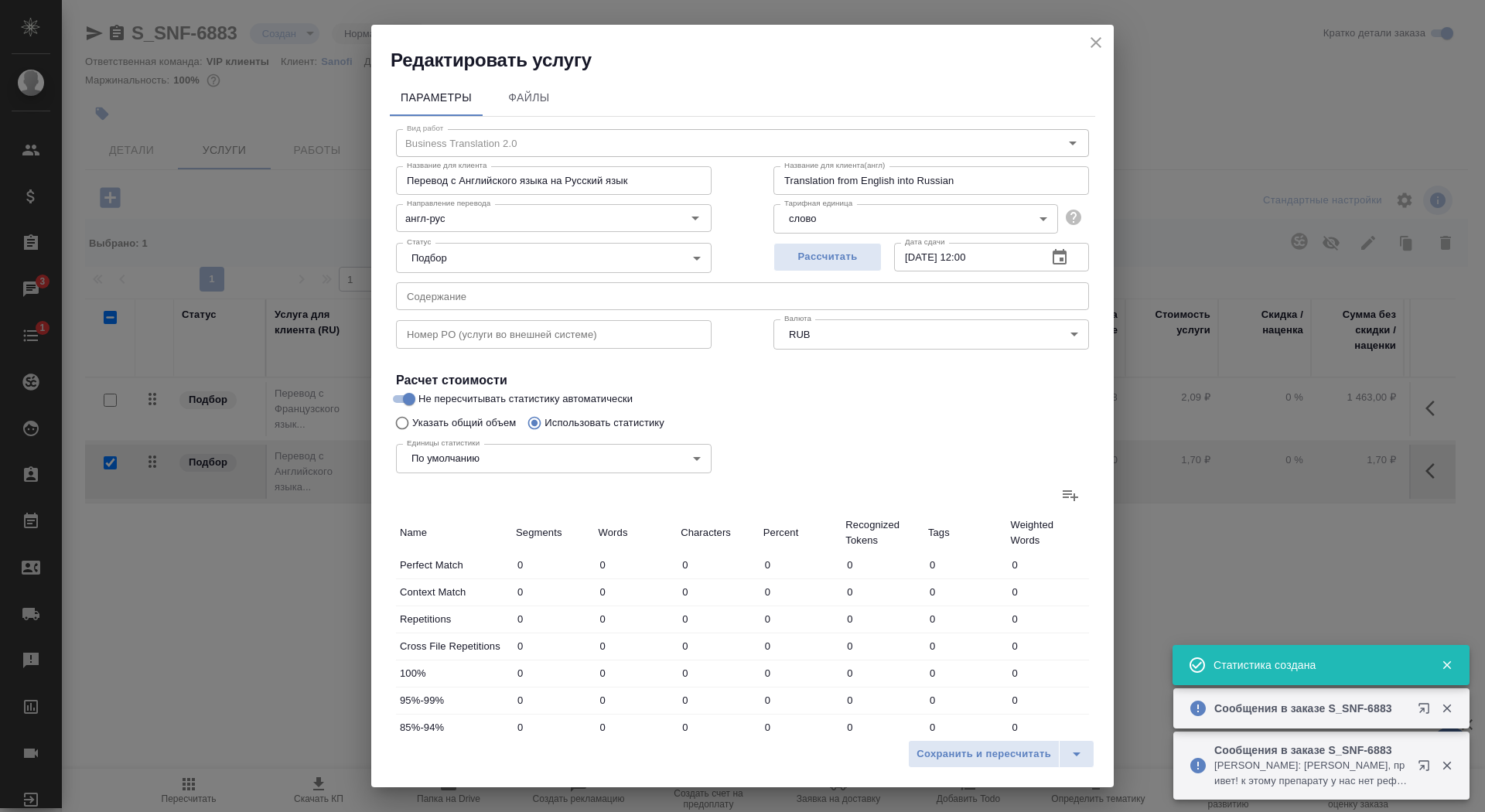
type input "731"
type input "5166"
click at [964, 748] on span "Сохранить и пересчитать" at bounding box center [983, 754] width 134 height 18
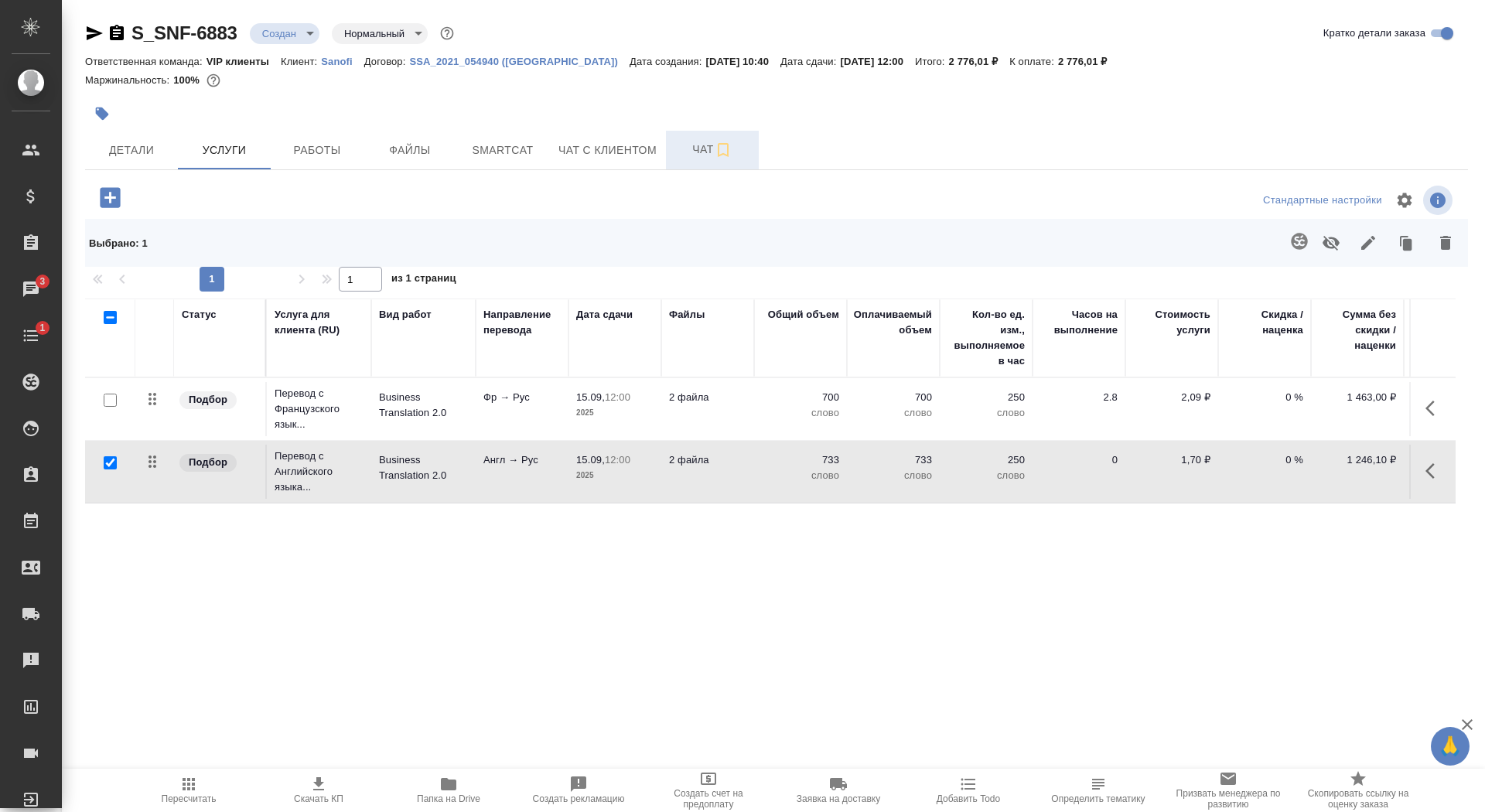
click at [684, 157] on span "Чат" at bounding box center [712, 149] width 74 height 19
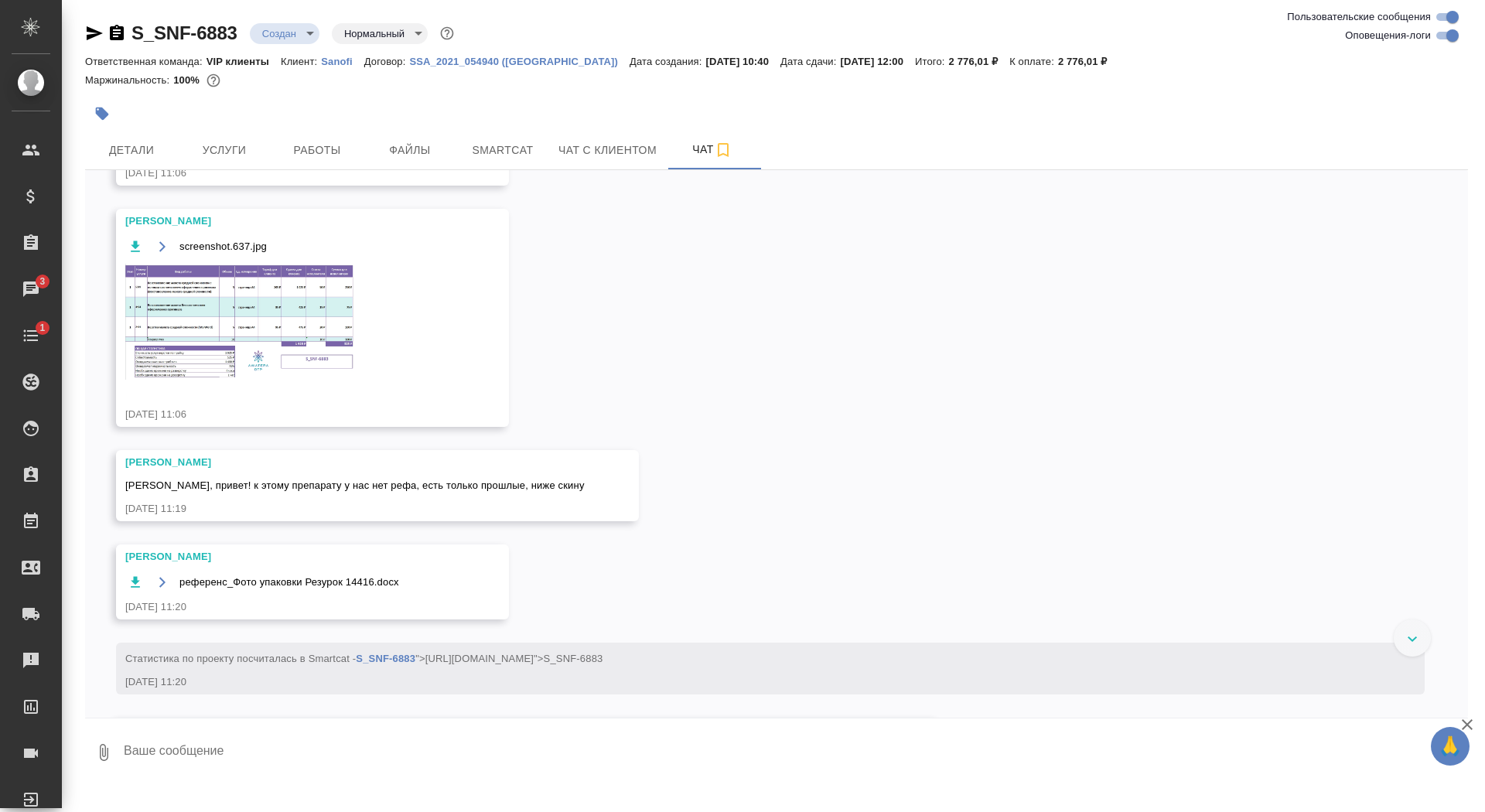
scroll to position [942, 0]
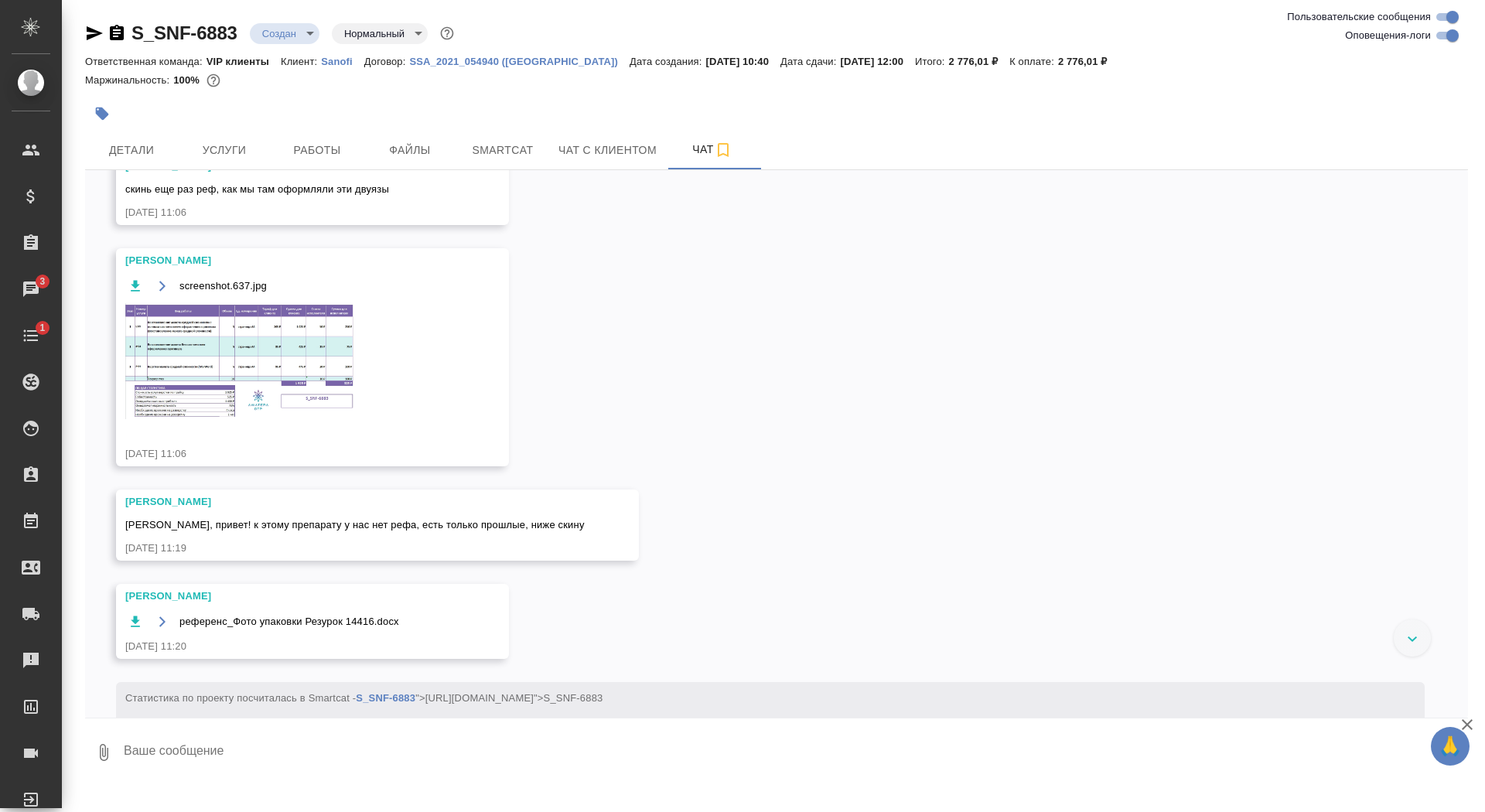
click at [230, 398] on img at bounding box center [241, 361] width 232 height 116
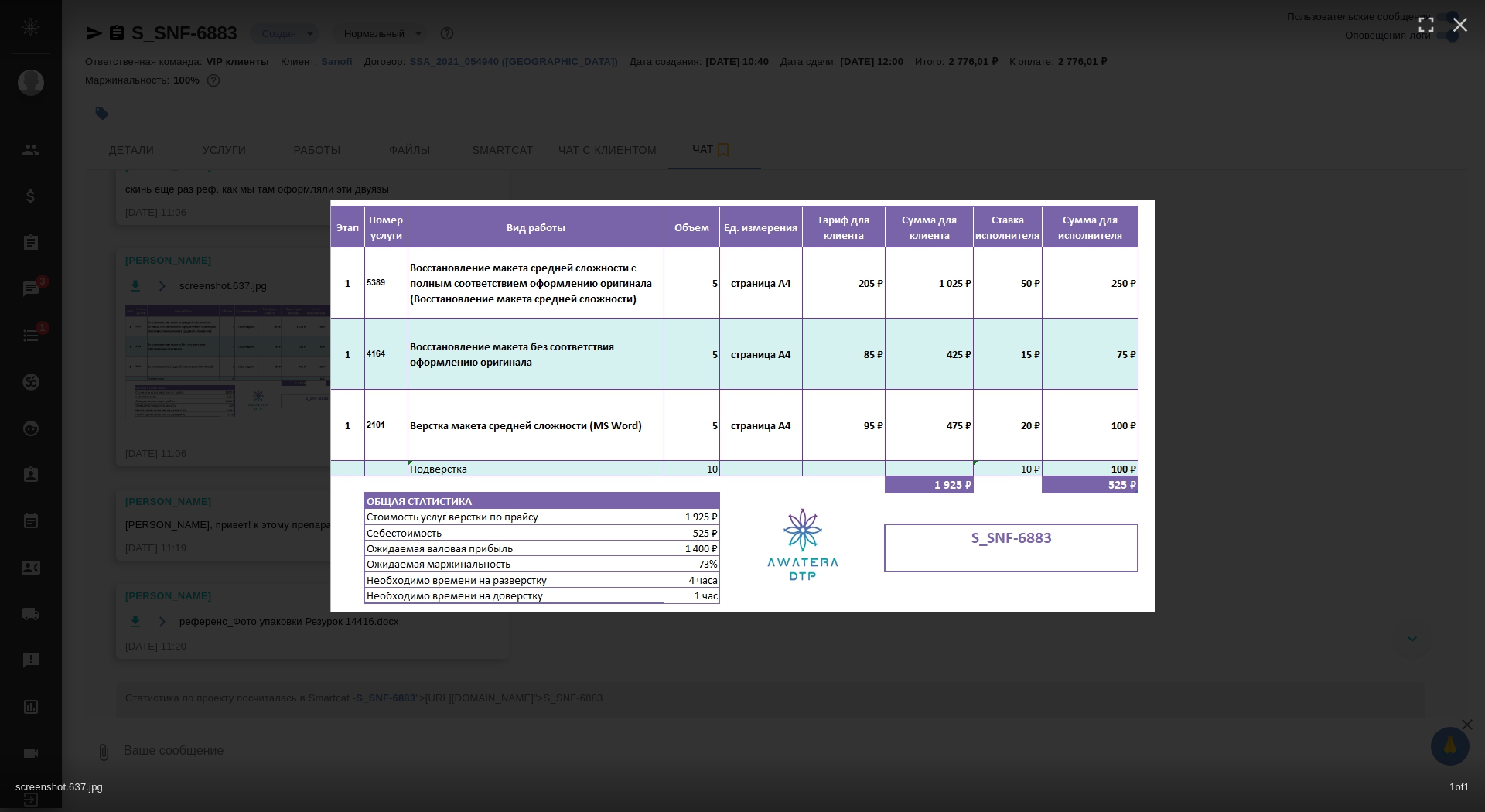
click at [216, 378] on div "screenshot.637.jpg 1 of 1" at bounding box center [742, 406] width 1485 height 812
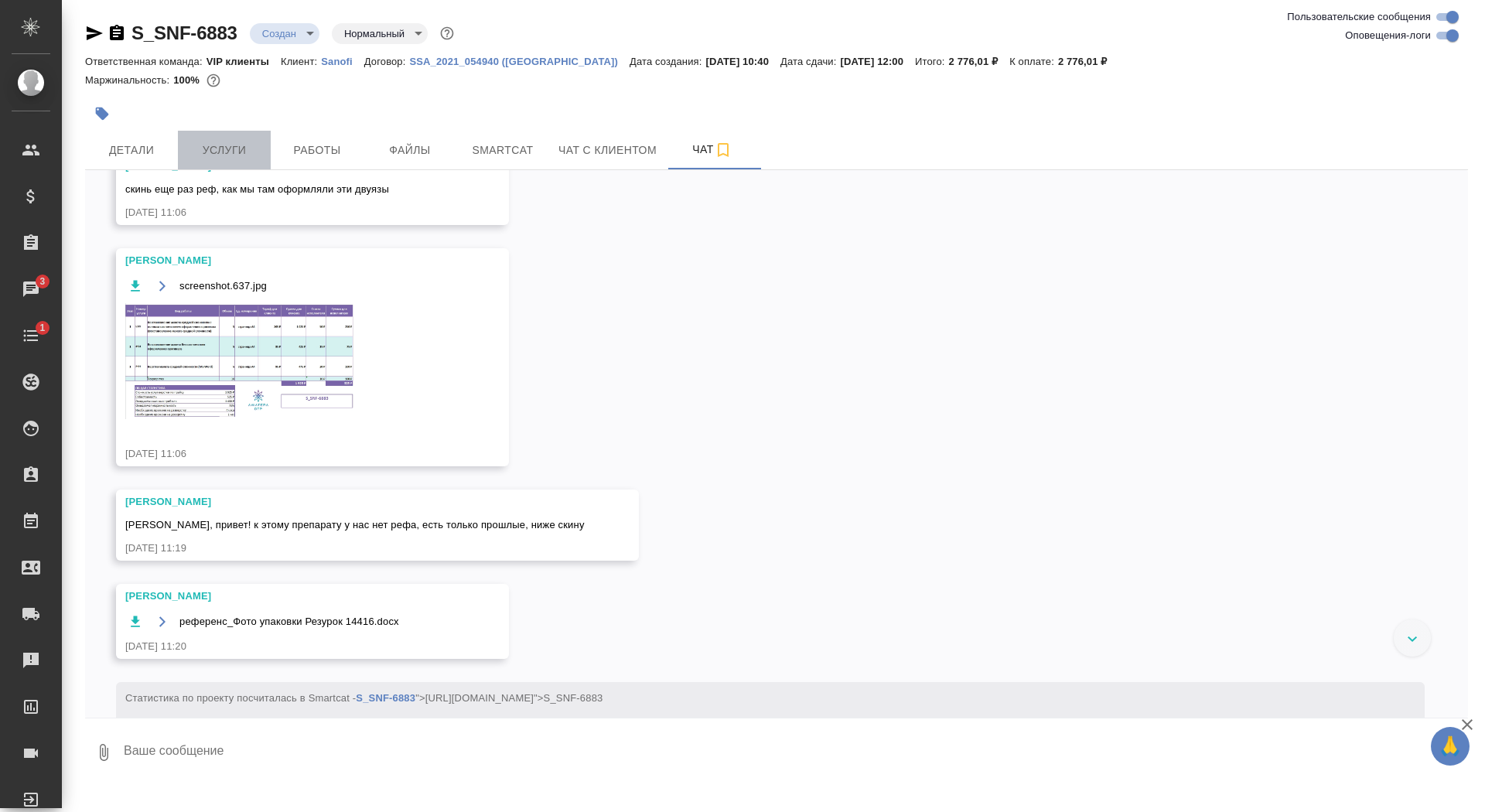
click at [209, 153] on span "Услуги" at bounding box center [224, 149] width 74 height 19
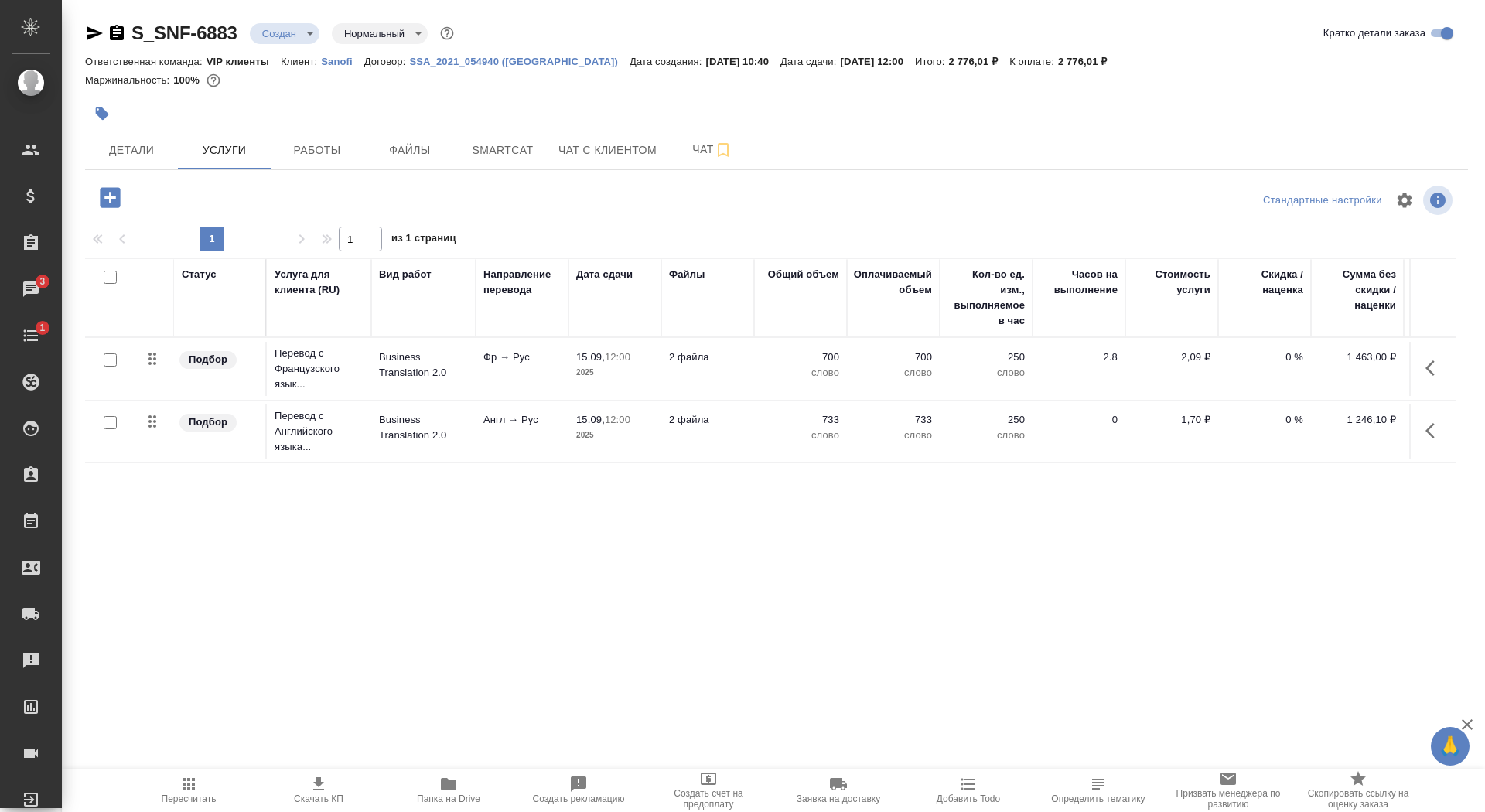
click at [113, 194] on icon "button" at bounding box center [110, 197] width 20 height 20
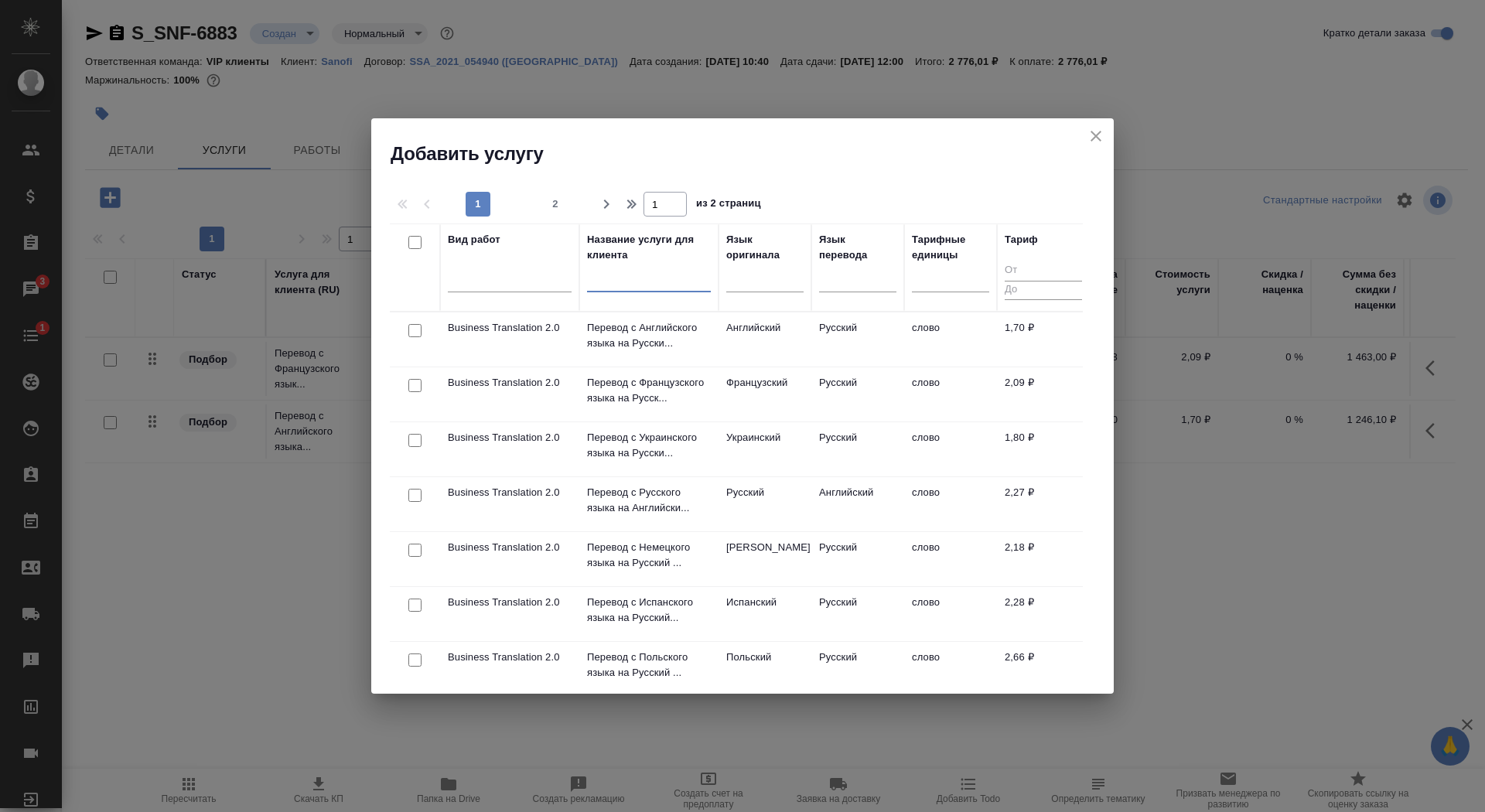
click at [615, 292] on div at bounding box center [648, 284] width 123 height 38
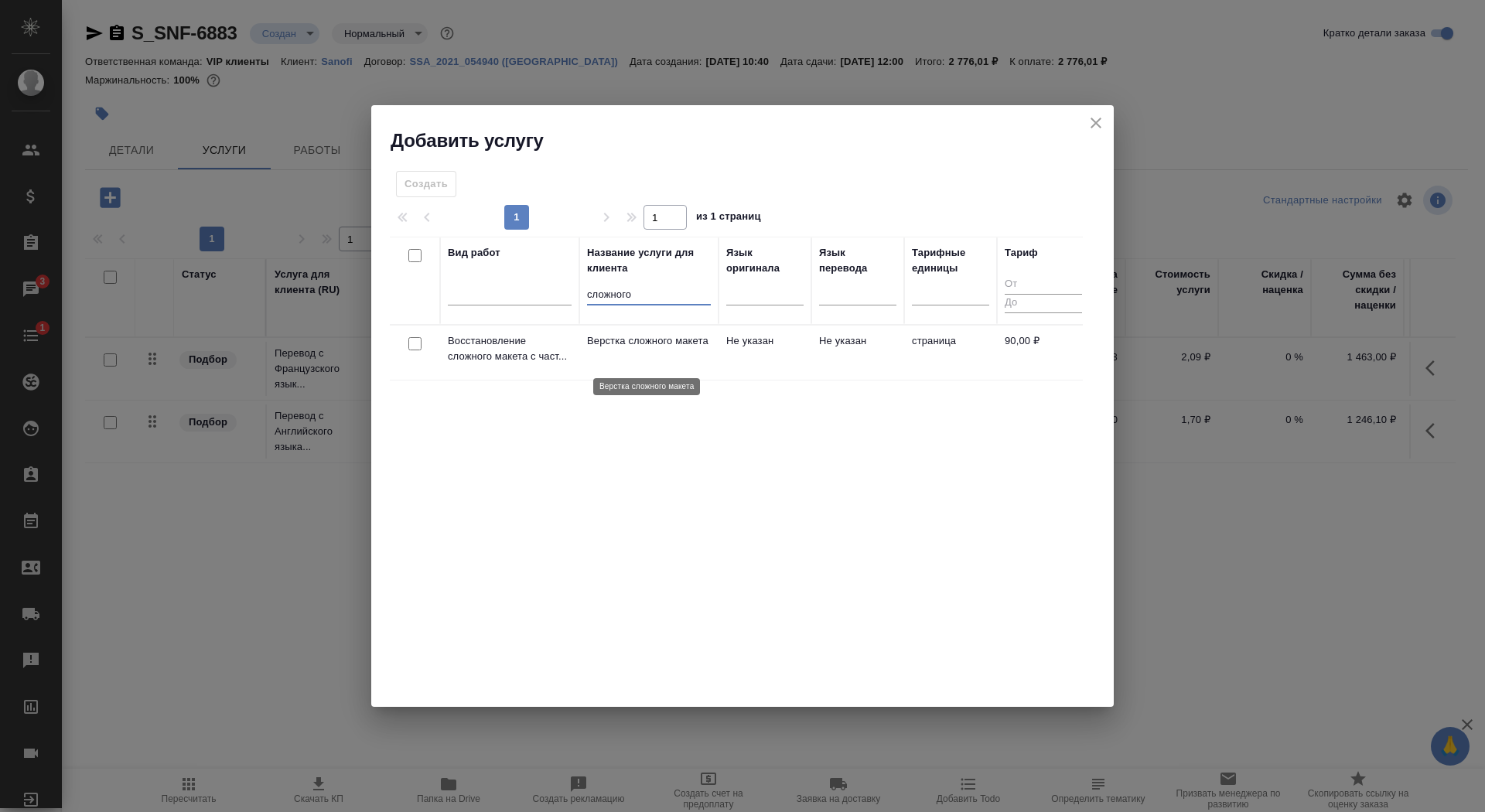
type input "сложного"
click at [597, 346] on p "Верстка сложного макета" at bounding box center [648, 340] width 123 height 15
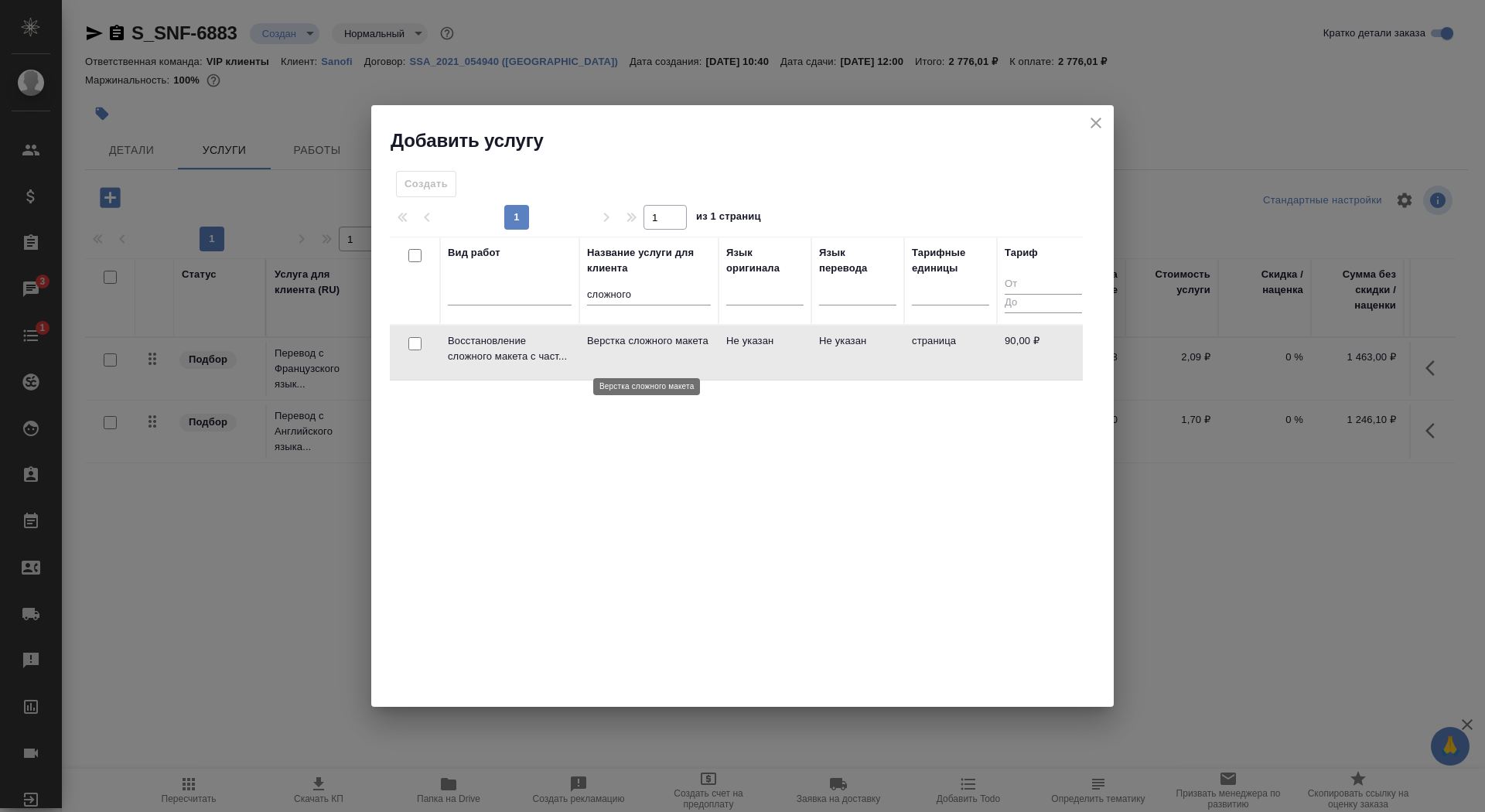
click at [597, 346] on p "Верстка сложного макета" at bounding box center [648, 340] width 123 height 15
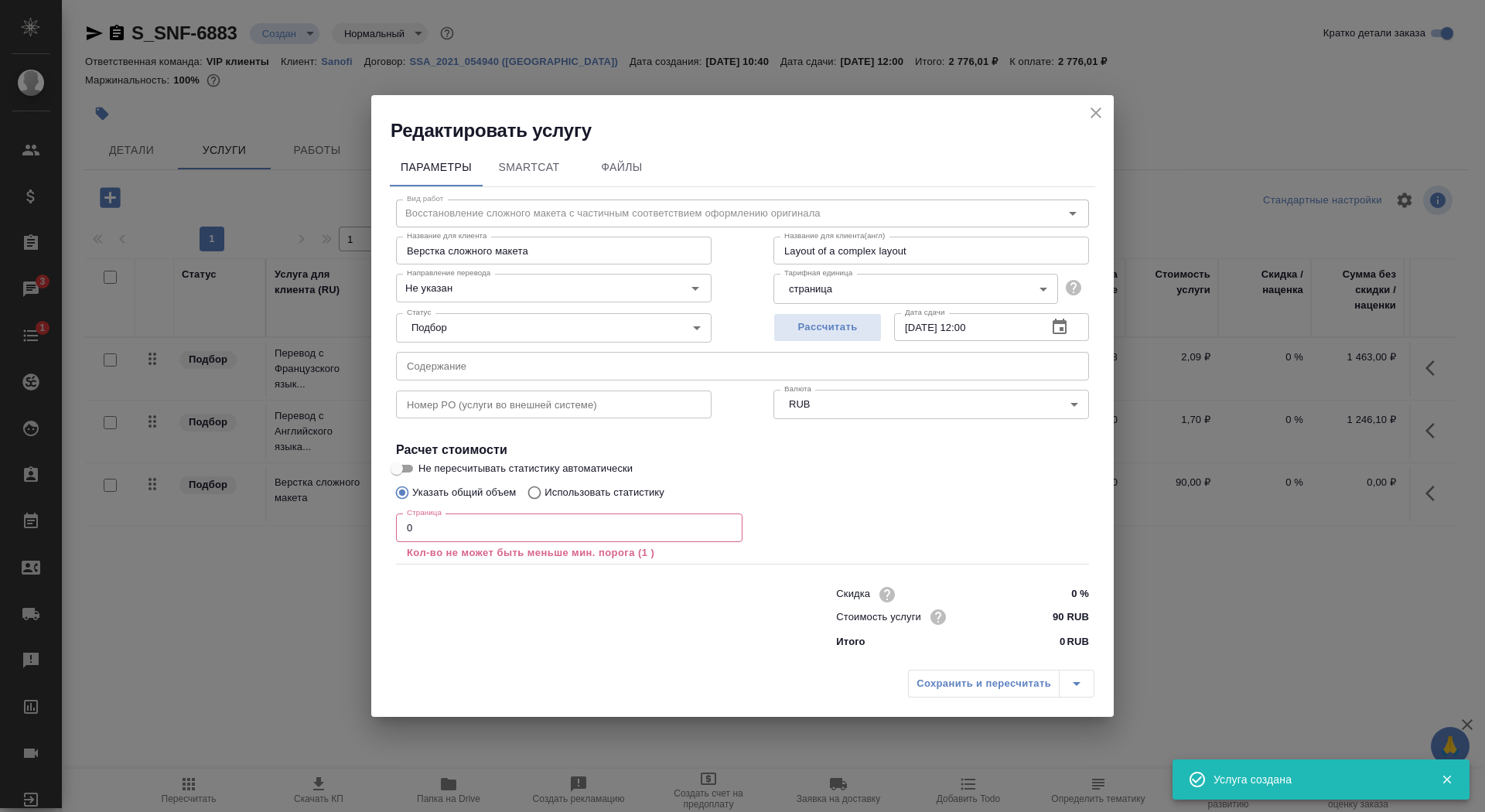
click at [491, 536] on input "0" at bounding box center [569, 527] width 347 height 28
type input "0"
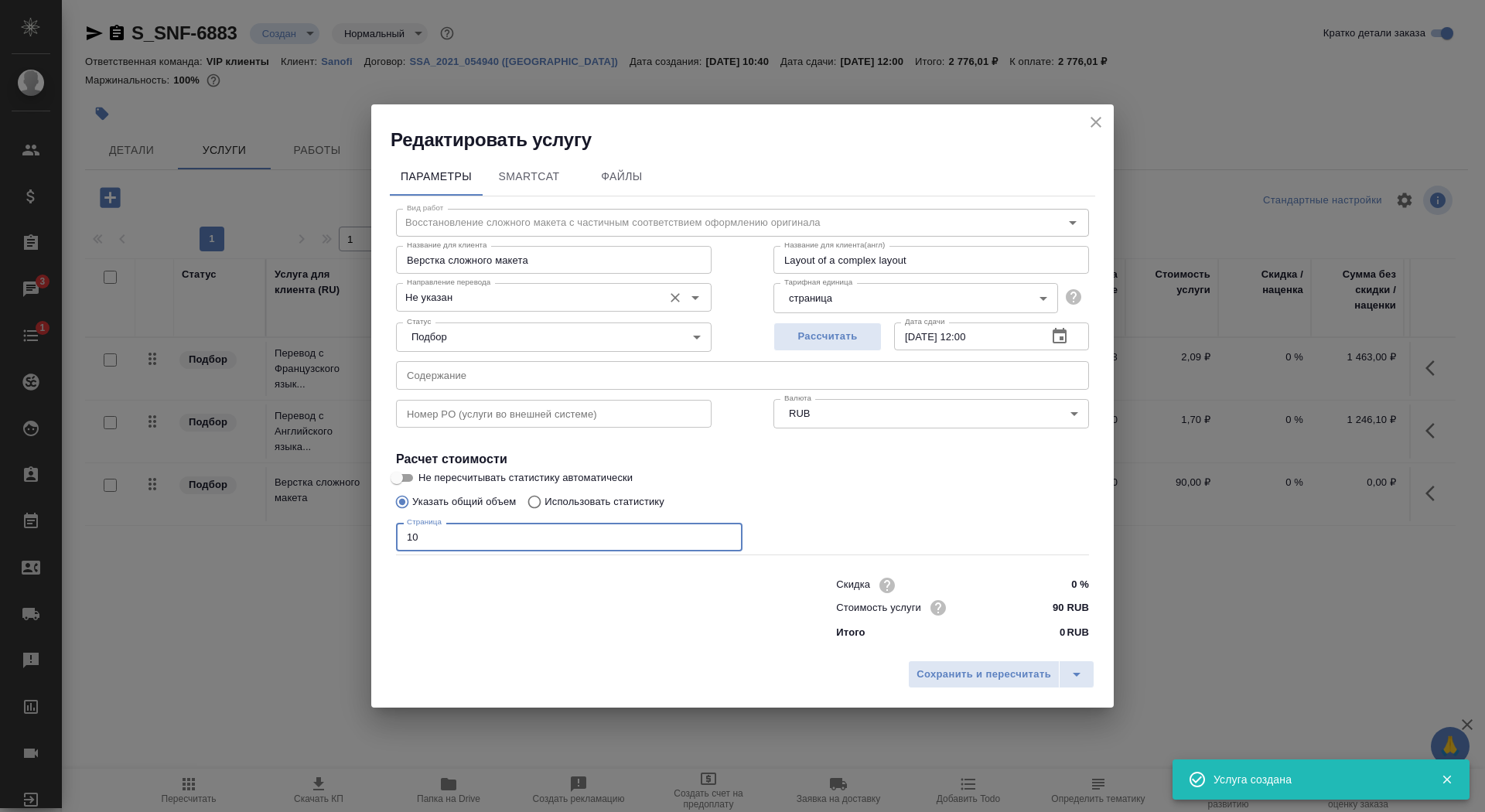
type input "10"
click at [559, 303] on input "Не указан" at bounding box center [528, 297] width 255 height 19
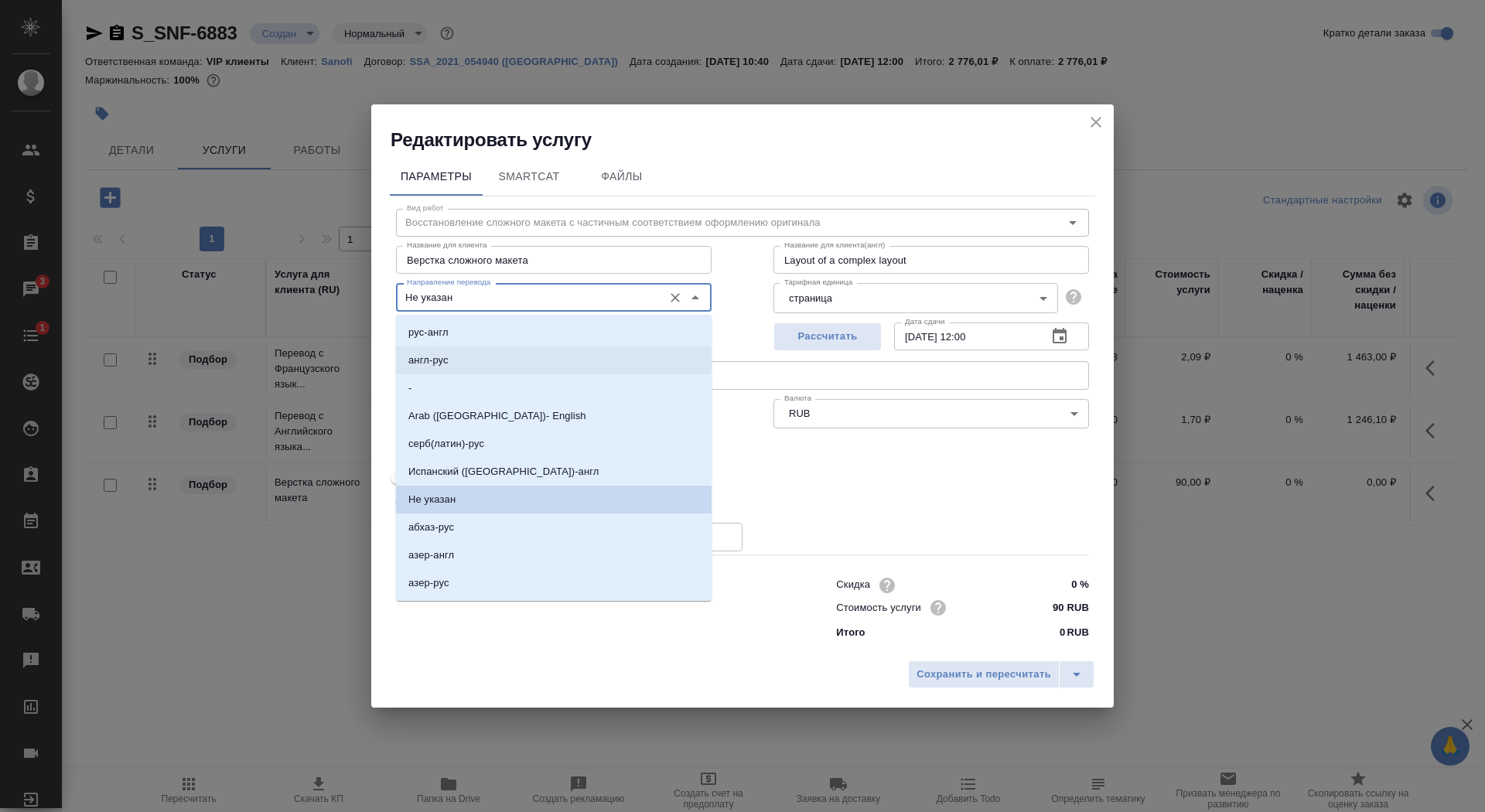
click at [542, 371] on li "англ-рус" at bounding box center [554, 360] width 315 height 28
type input "англ-рус"
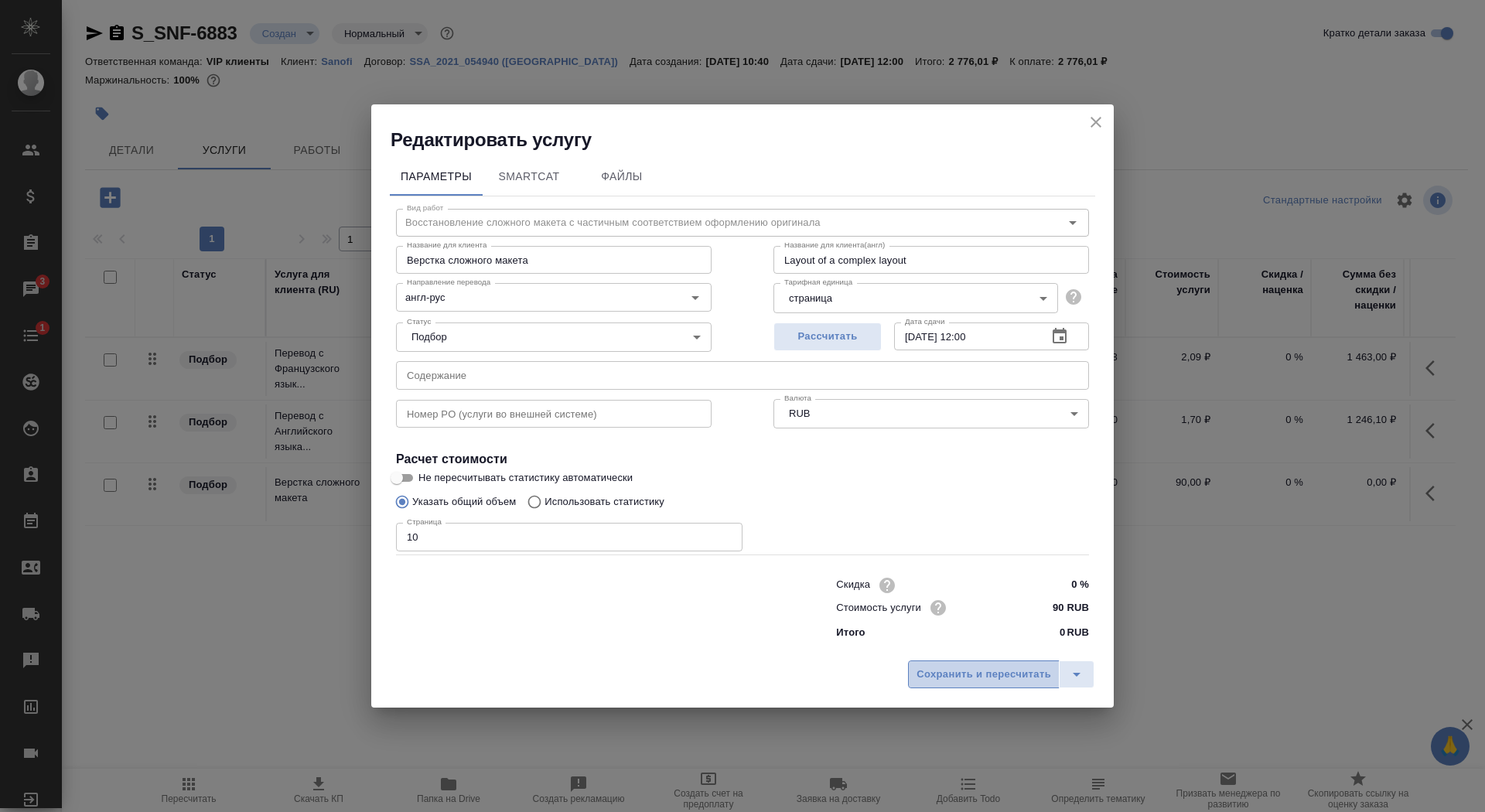
click at [941, 677] on span "Сохранить и пересчитать" at bounding box center [983, 675] width 134 height 18
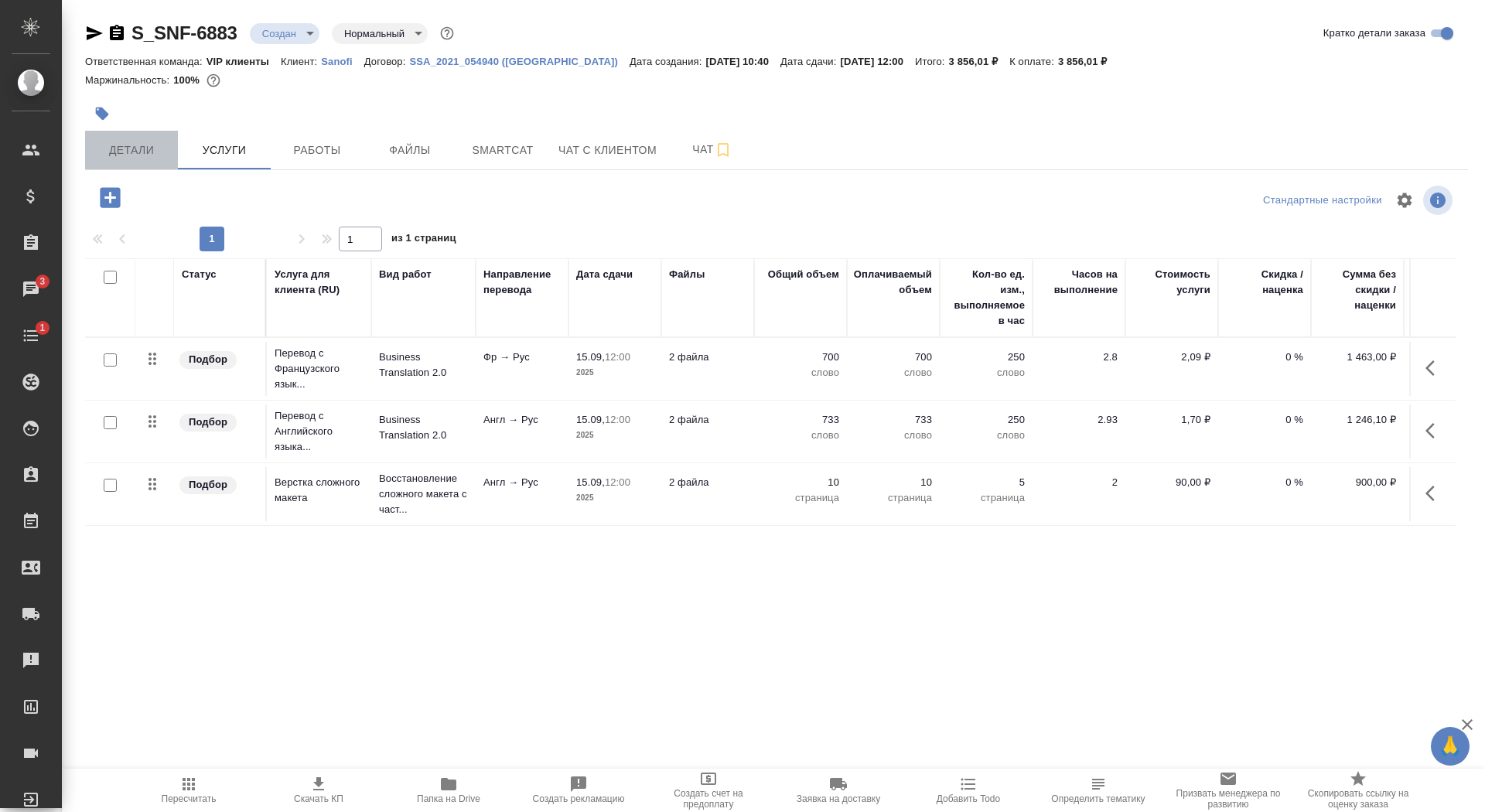
click at [109, 140] on button "Детали" at bounding box center [131, 149] width 93 height 39
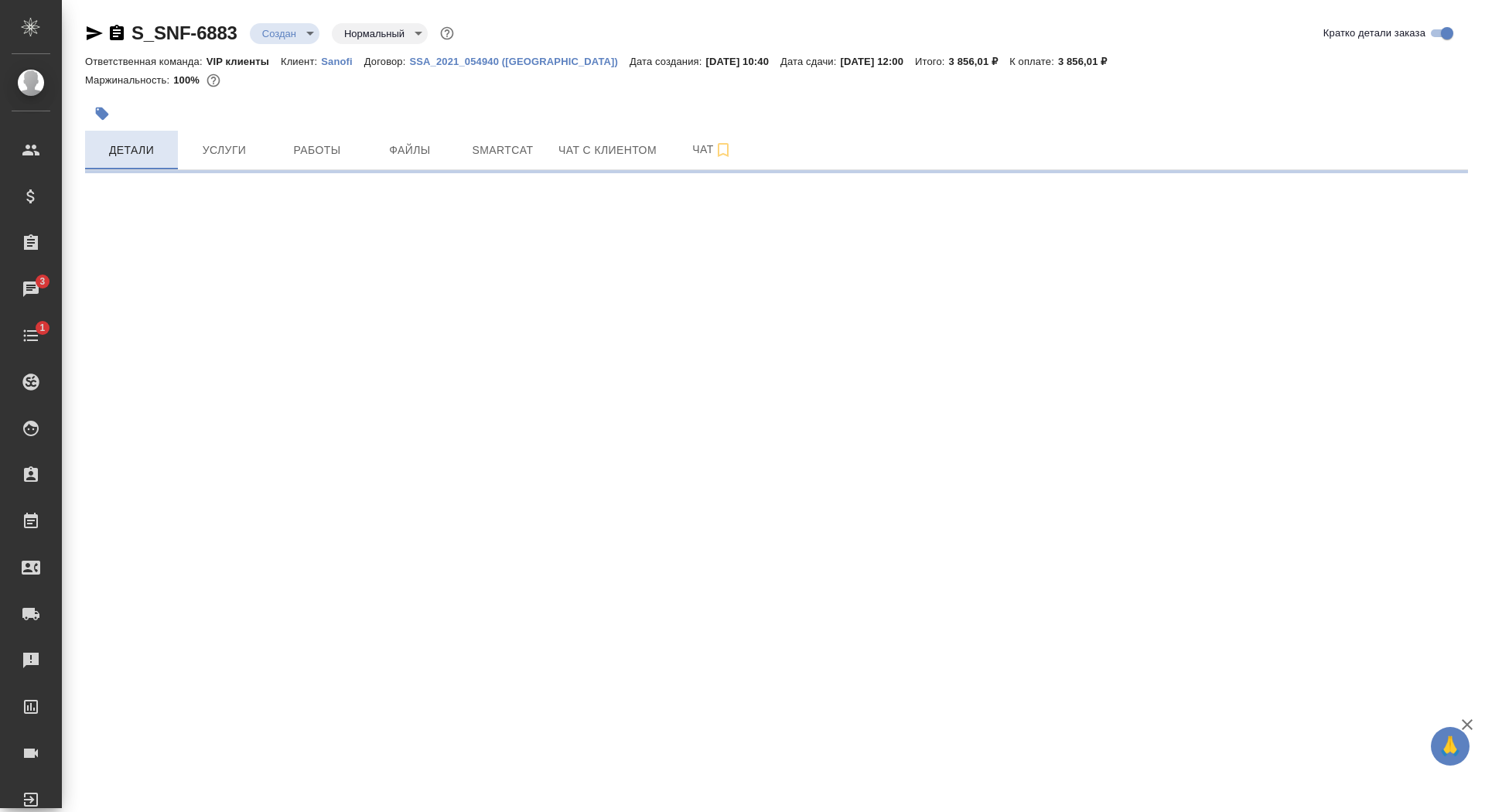
select select "RU"
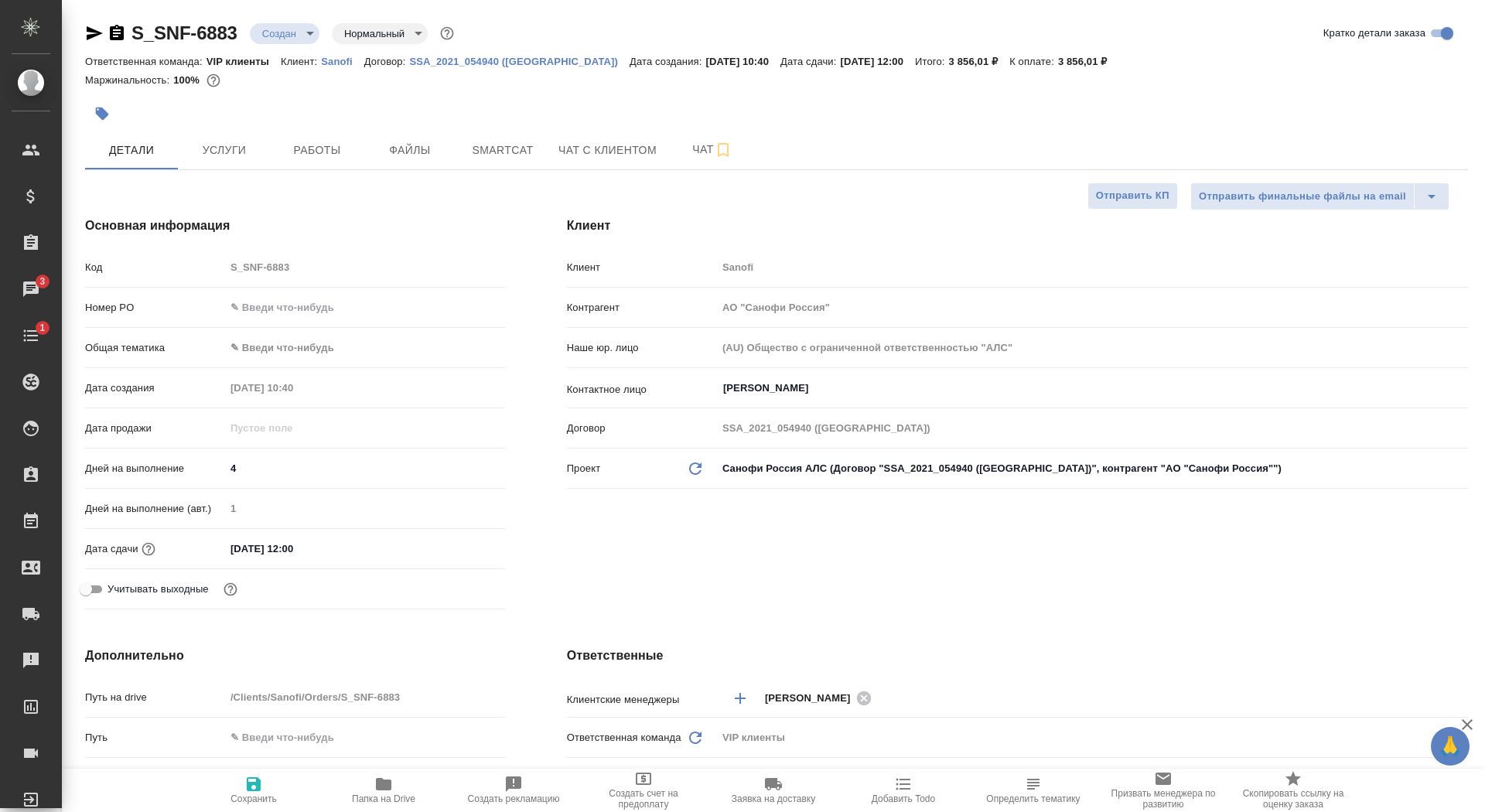
type textarea "x"
type input "[PERSON_NAME]"
type input "Комаров Роман"
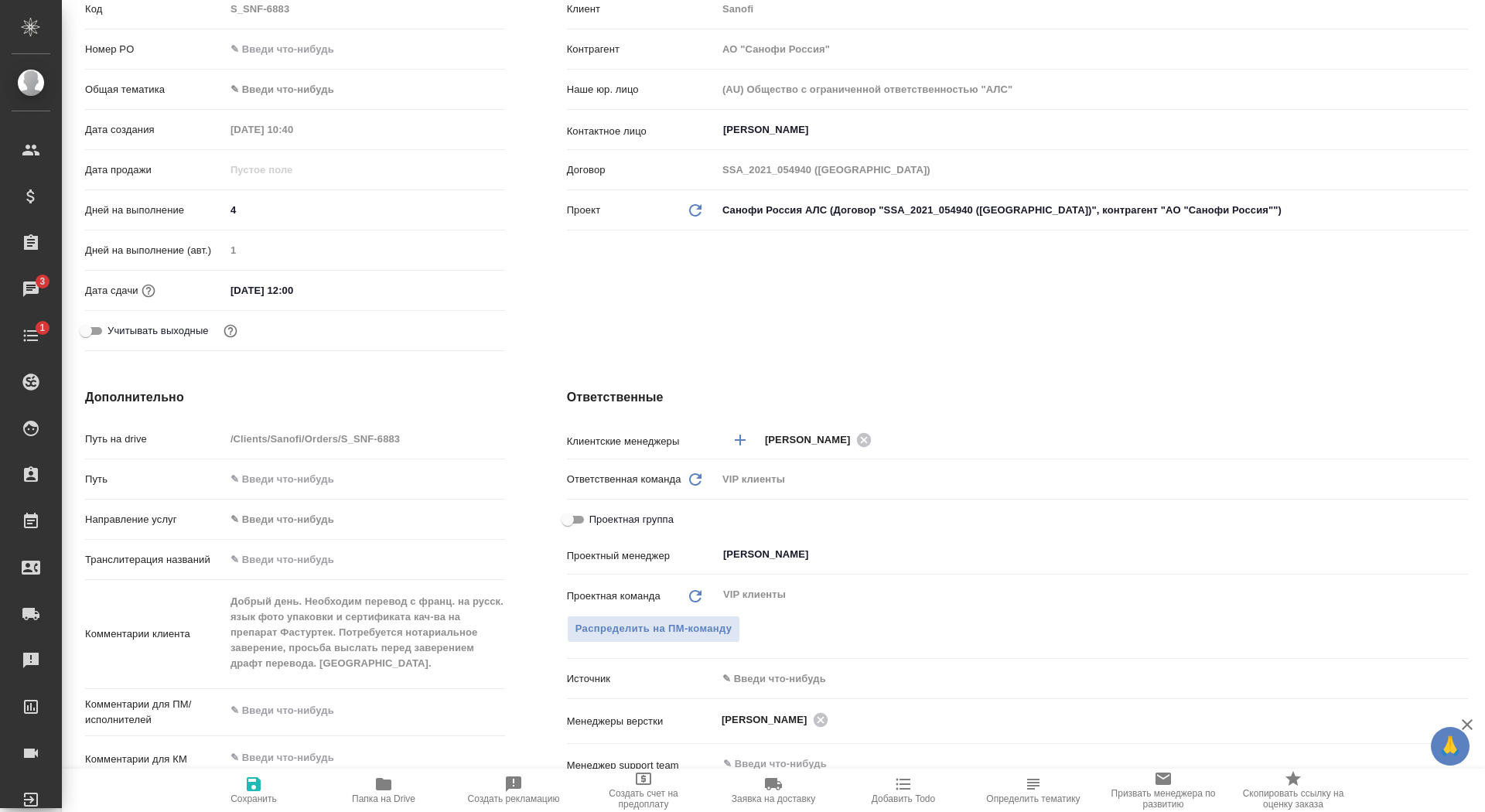
scroll to position [534, 0]
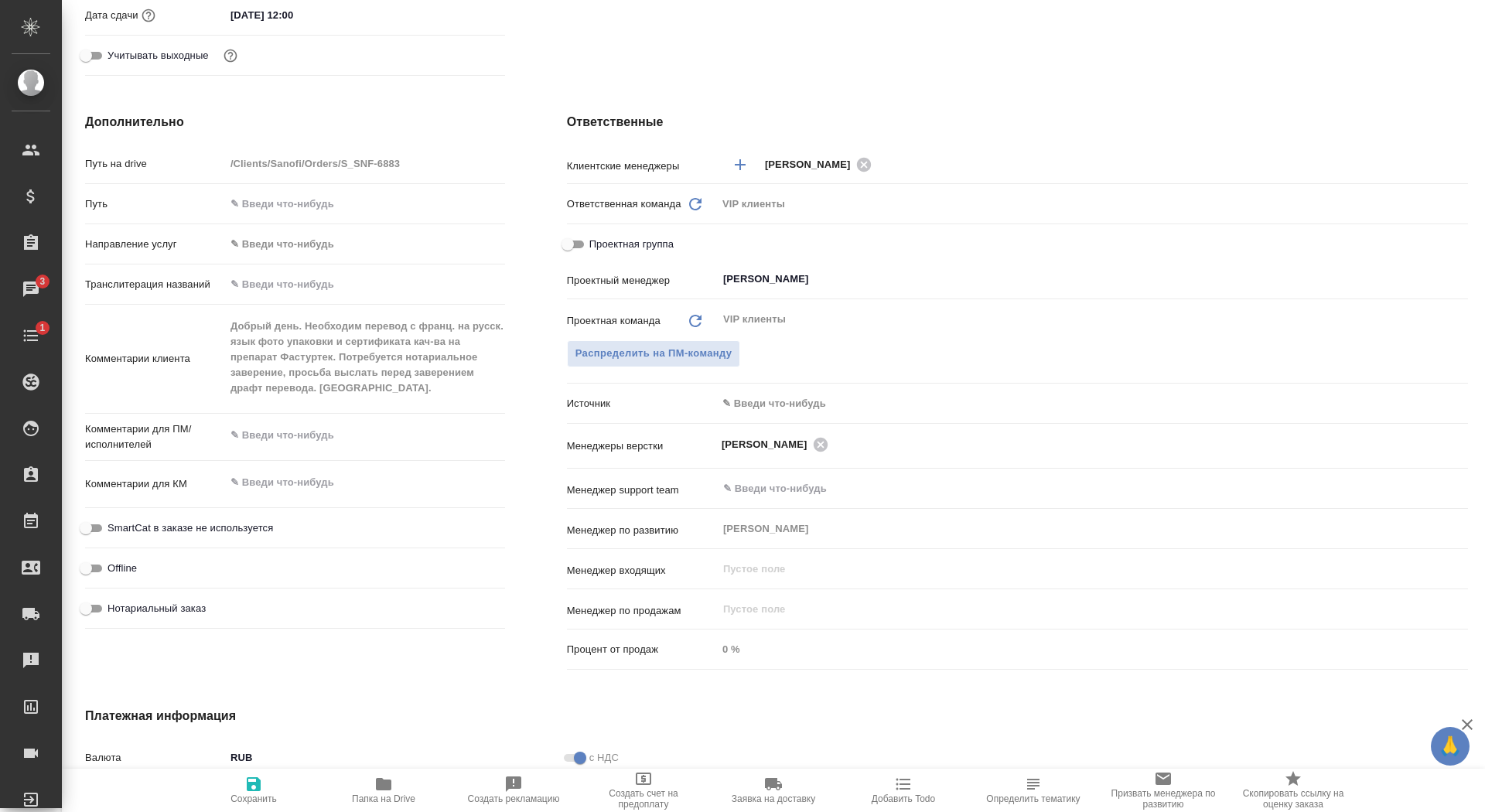
type textarea "x"
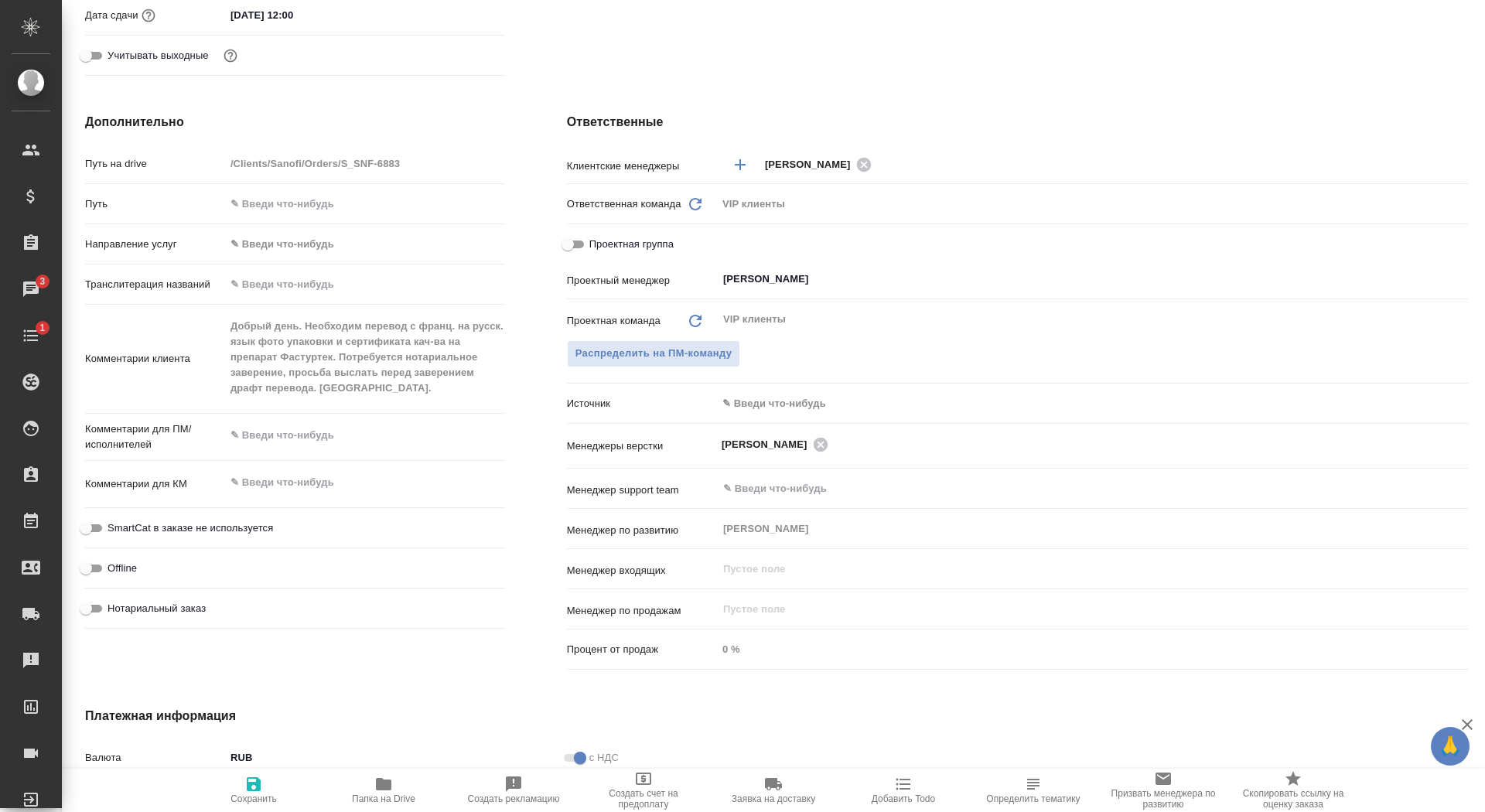
type textarea "x"
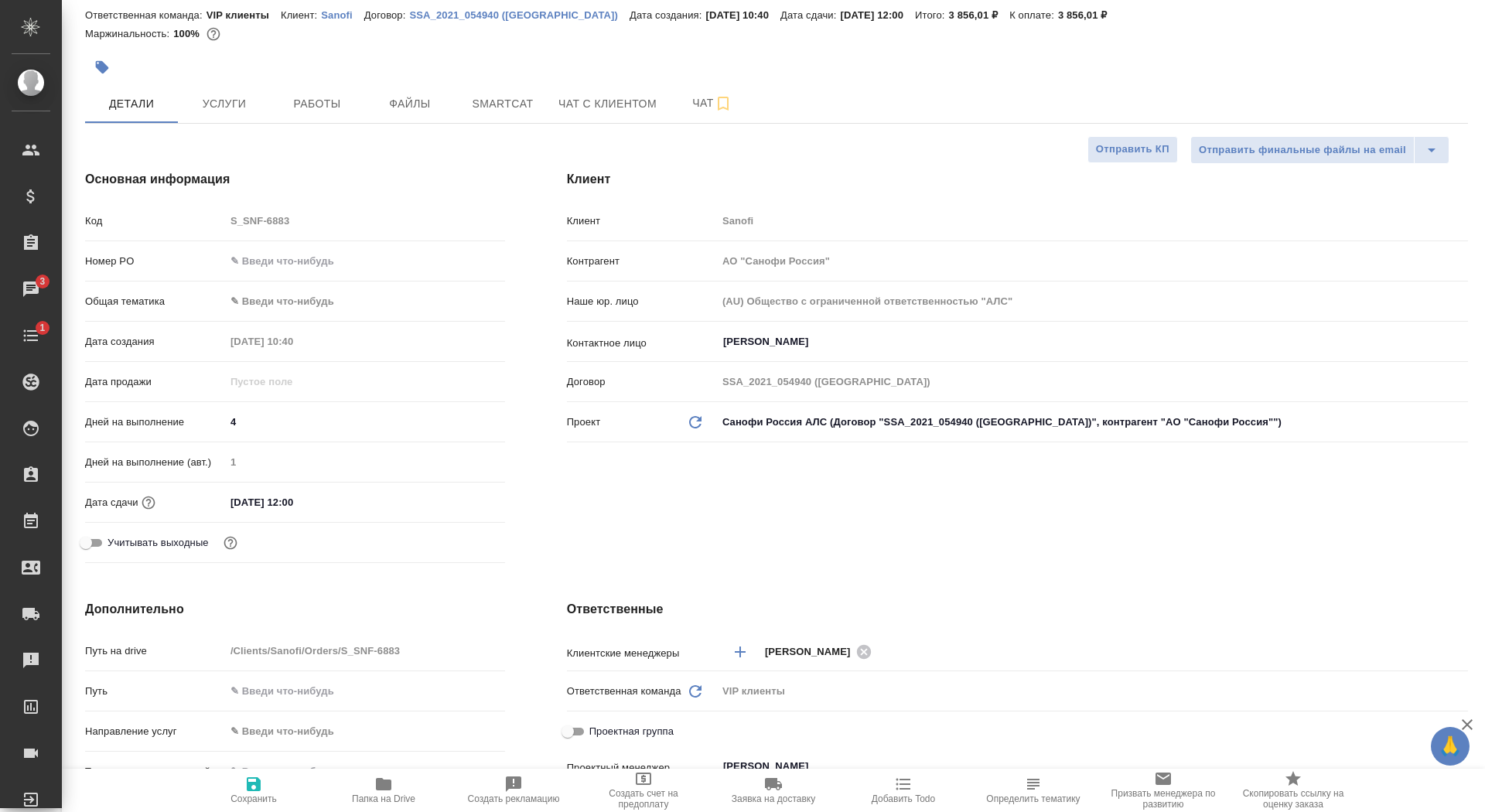
scroll to position [0, 0]
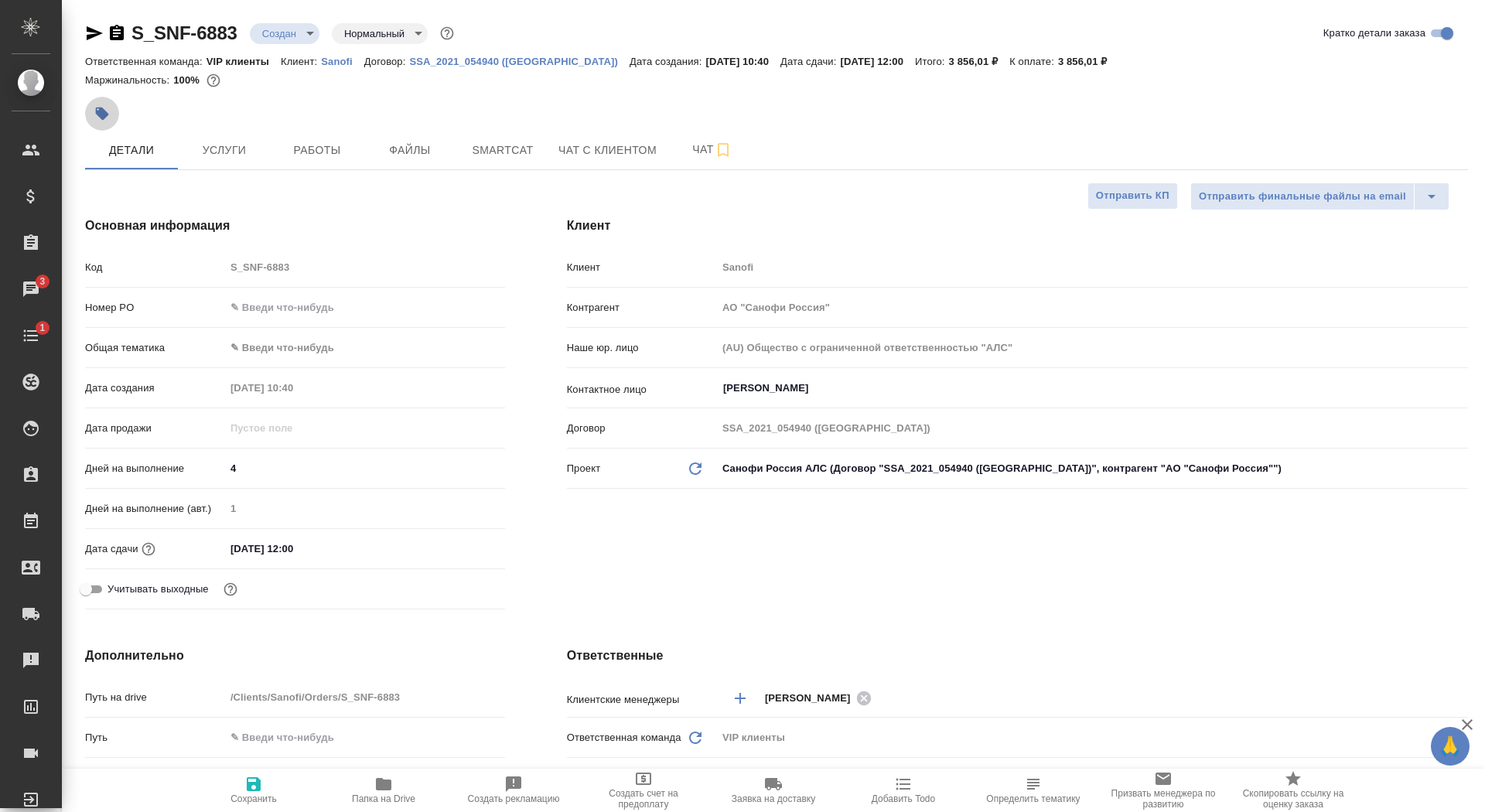
click at [90, 103] on button "button" at bounding box center [102, 113] width 34 height 34
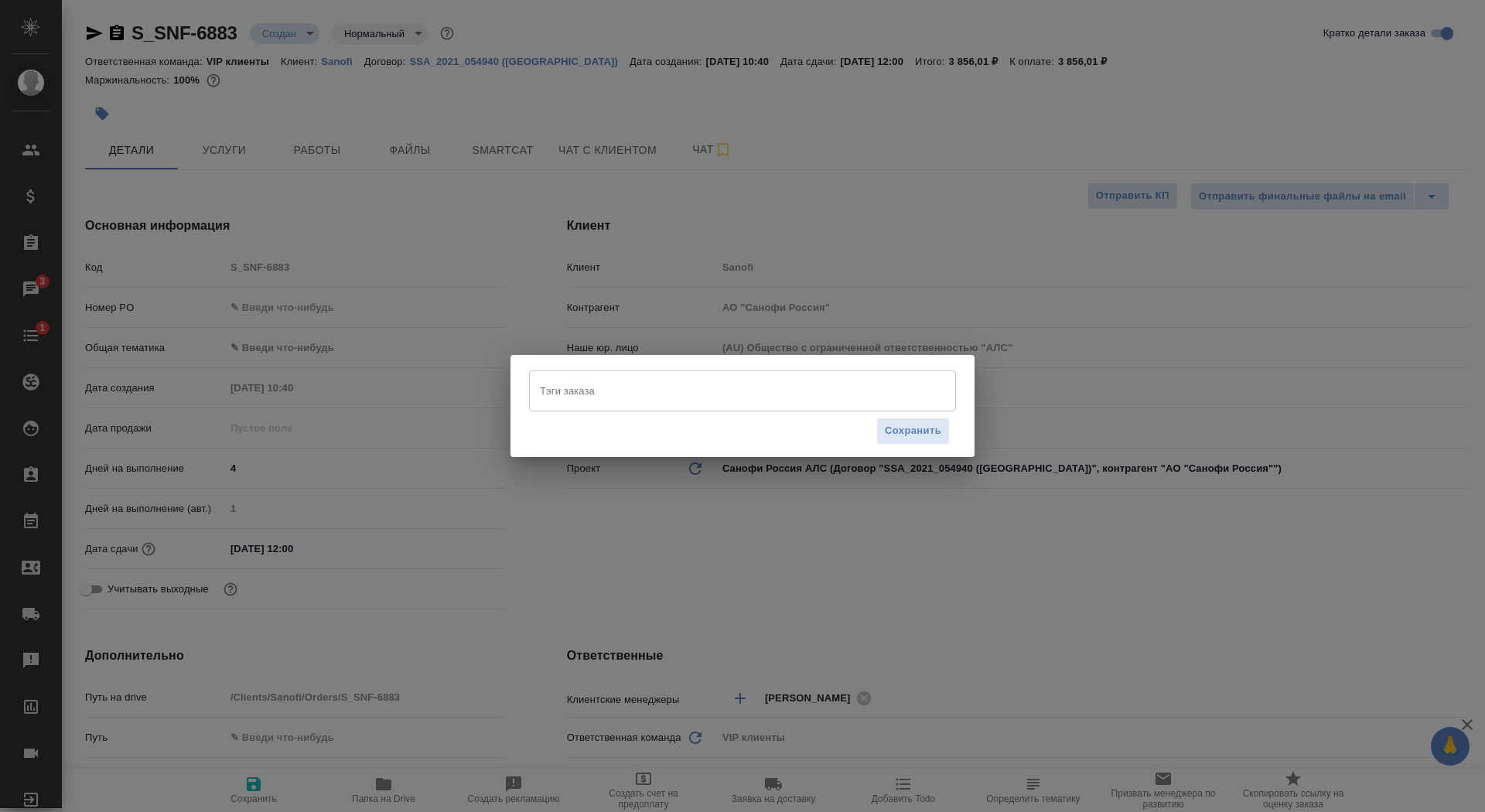
click at [620, 420] on div "Сохранить" at bounding box center [743, 431] width 427 height 40
click at [612, 400] on input "Тэги заказа" at bounding box center [728, 390] width 384 height 26
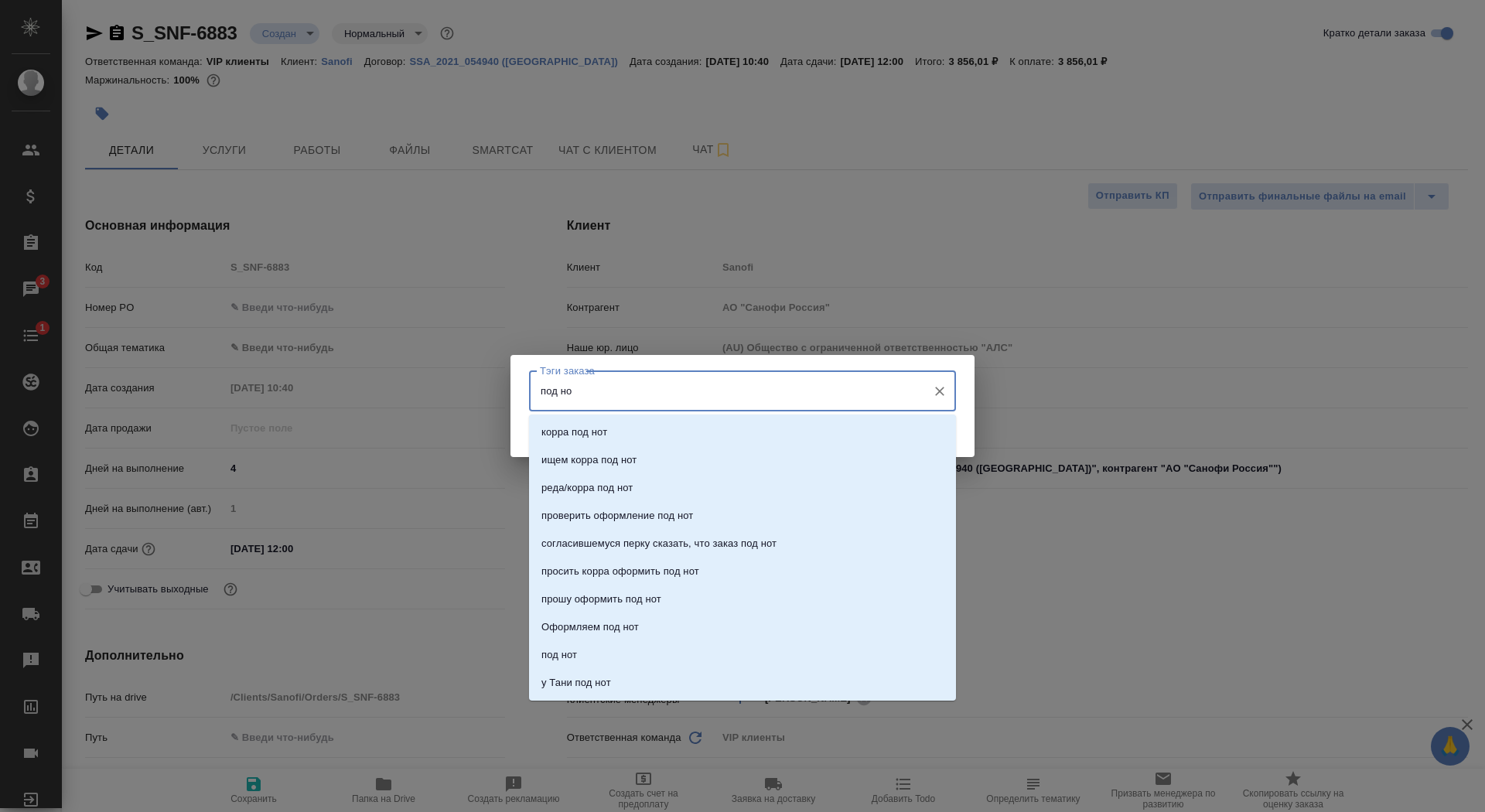
type input "под нот"
click at [736, 650] on li "под нот" at bounding box center [743, 654] width 427 height 28
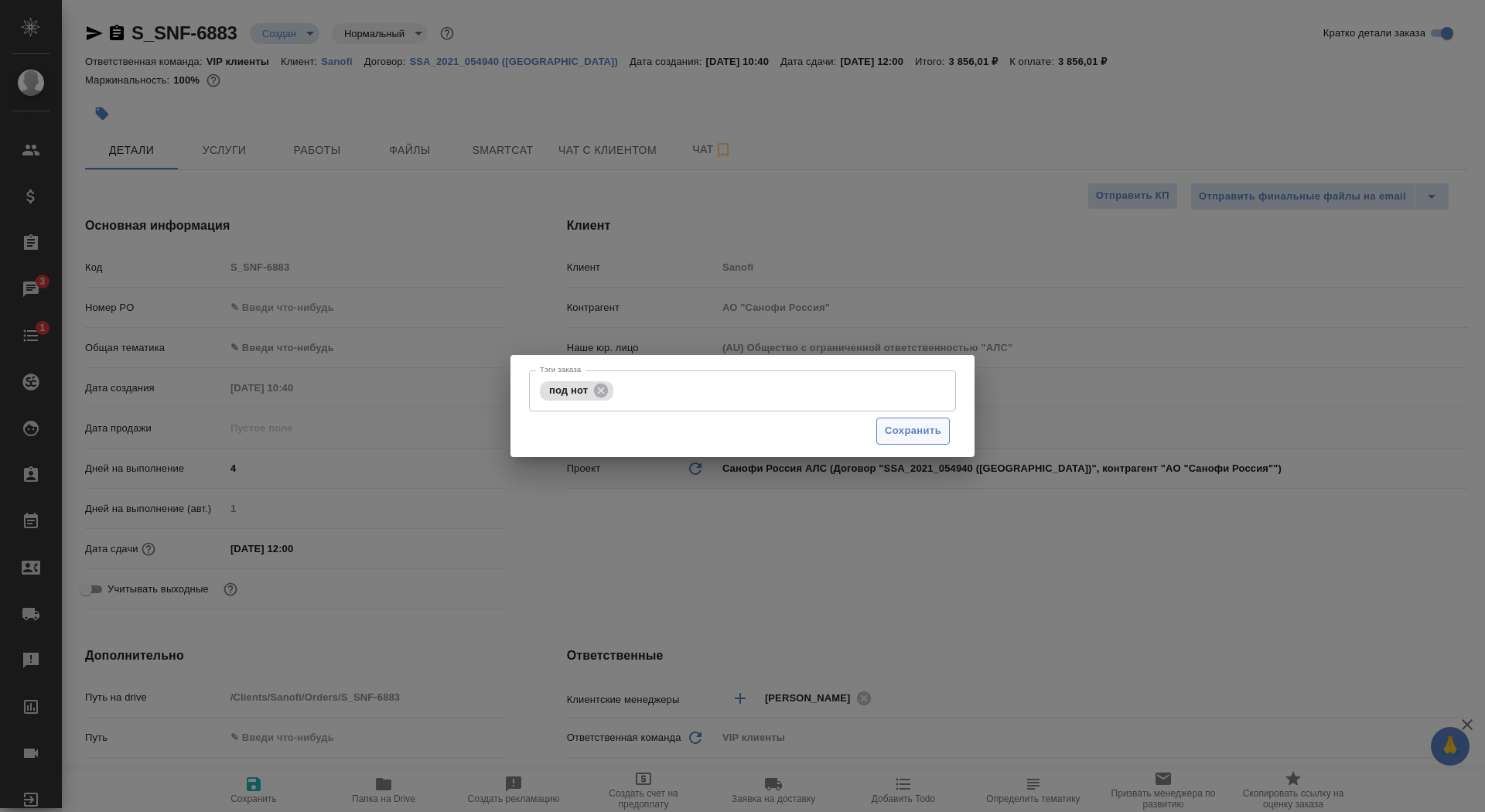
click at [897, 418] on div "Сохранить" at bounding box center [743, 431] width 427 height 40
click at [899, 439] on span "Сохранить" at bounding box center [913, 431] width 57 height 18
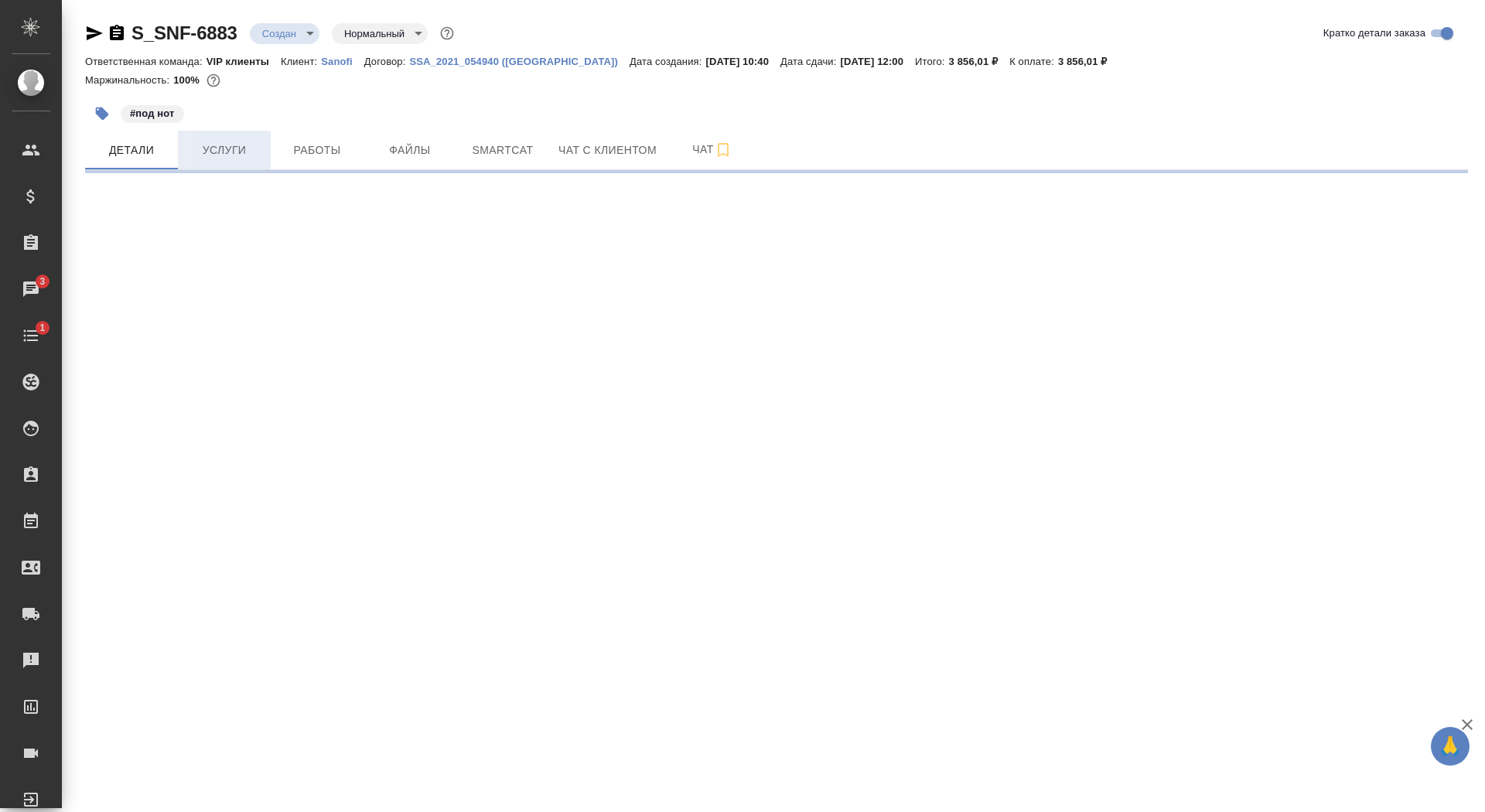
click at [260, 139] on button "Услуги" at bounding box center [224, 149] width 93 height 39
select select "RU"
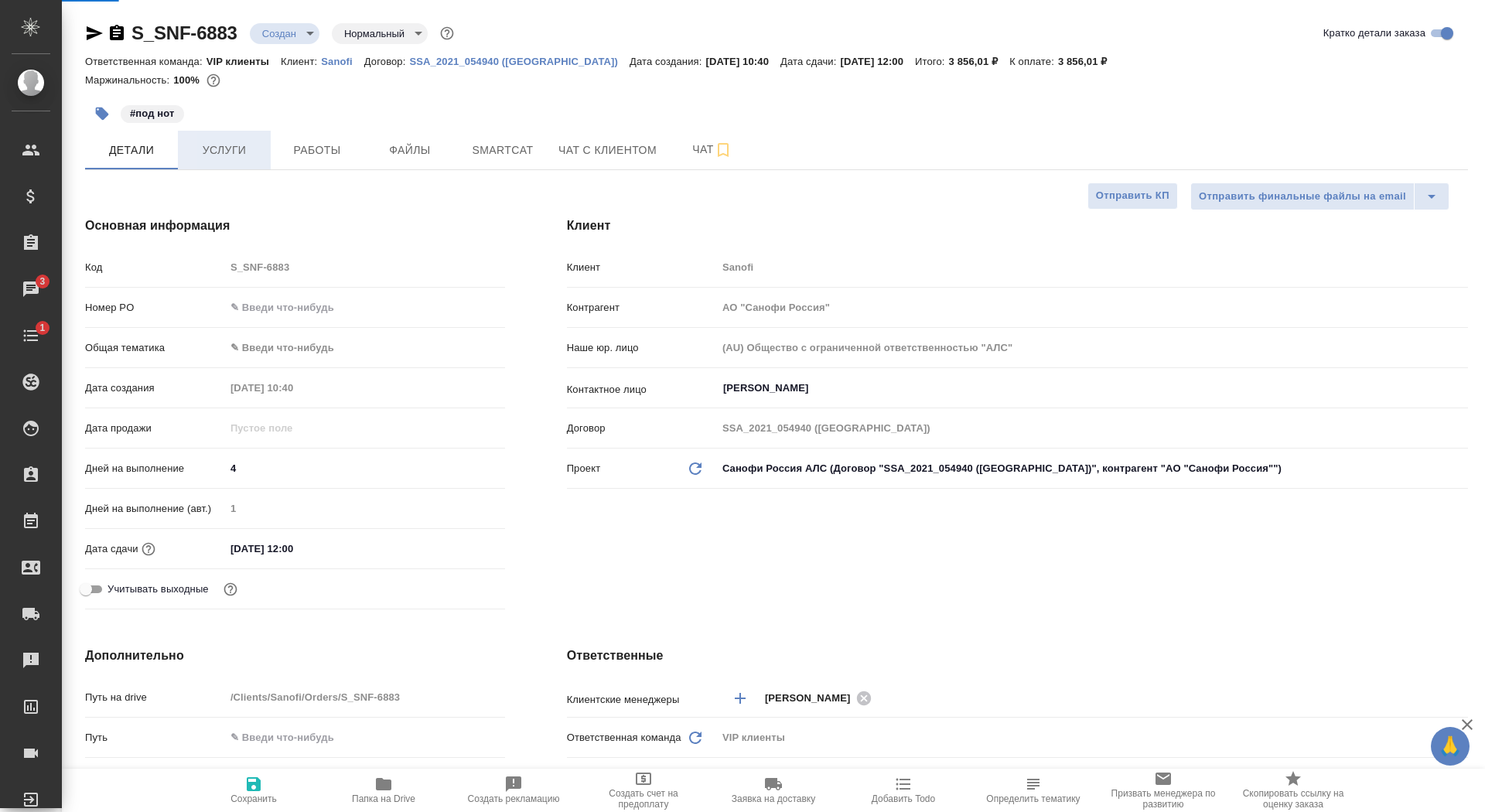
type textarea "x"
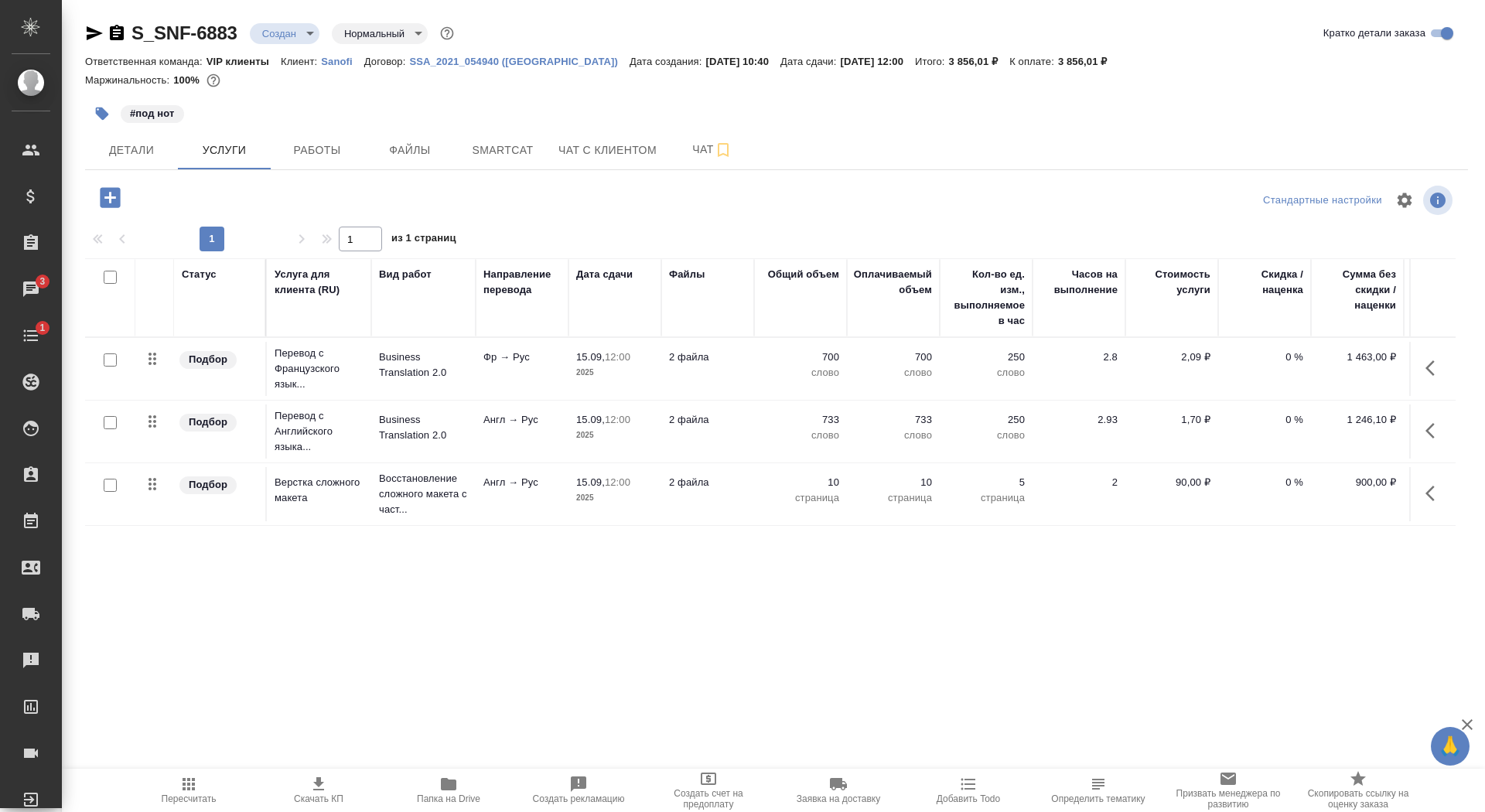
click at [123, 193] on button "button" at bounding box center [110, 197] width 42 height 32
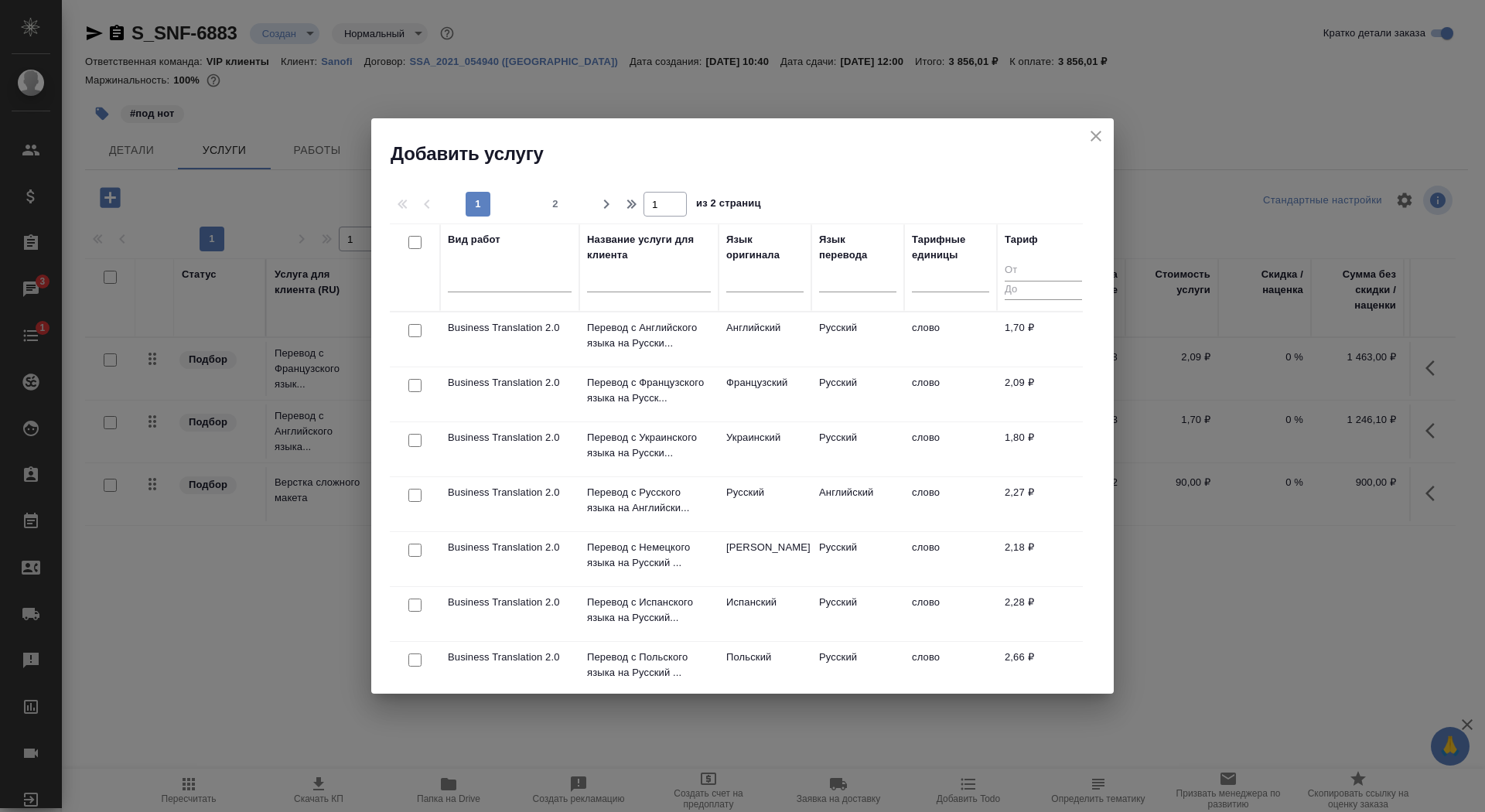
click at [645, 290] on input "text" at bounding box center [648, 282] width 123 height 19
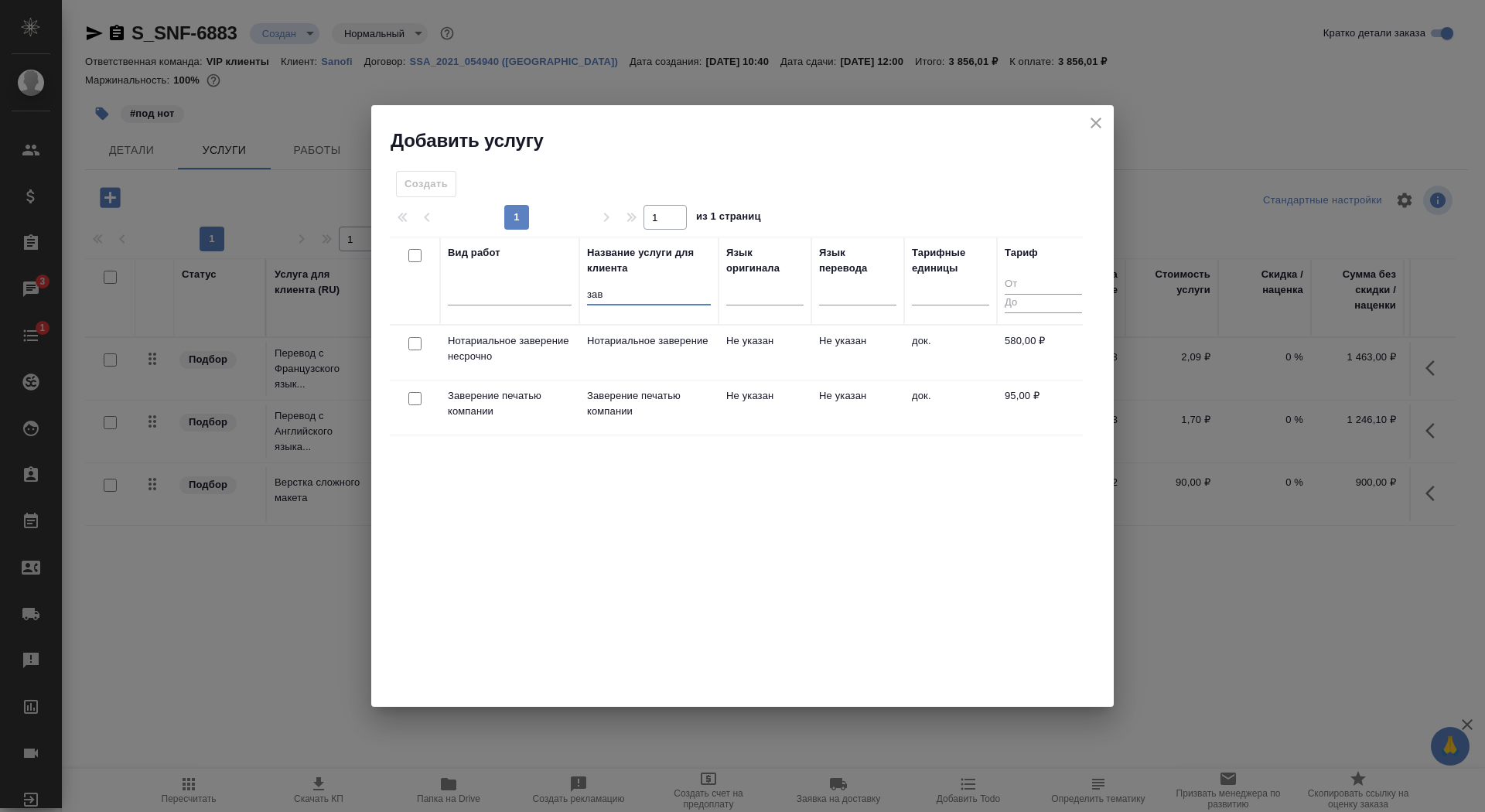
type input "зав"
click at [624, 370] on td "Нотариальное заверение" at bounding box center [648, 353] width 140 height 54
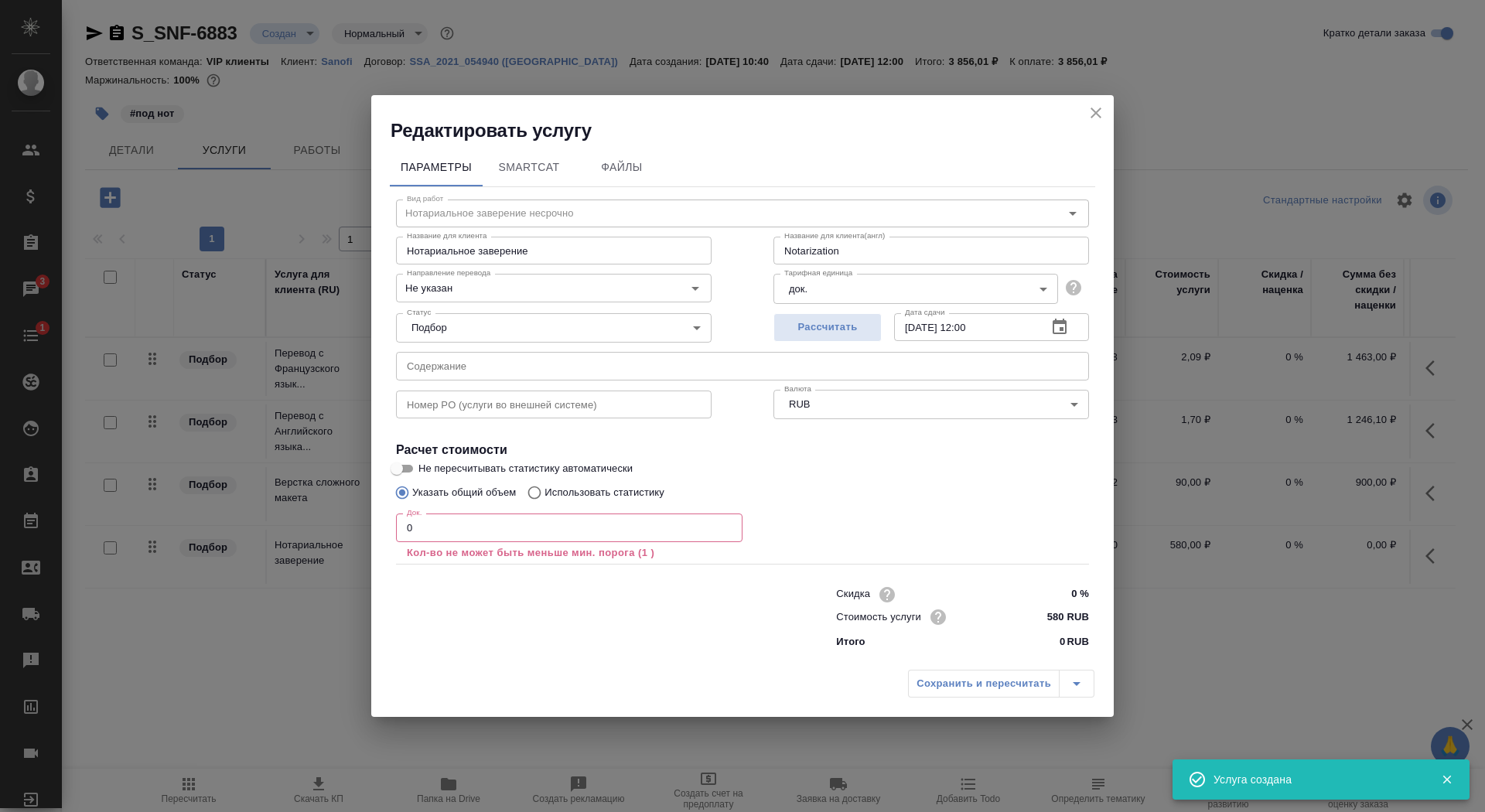
click at [516, 532] on input "0" at bounding box center [569, 527] width 347 height 28
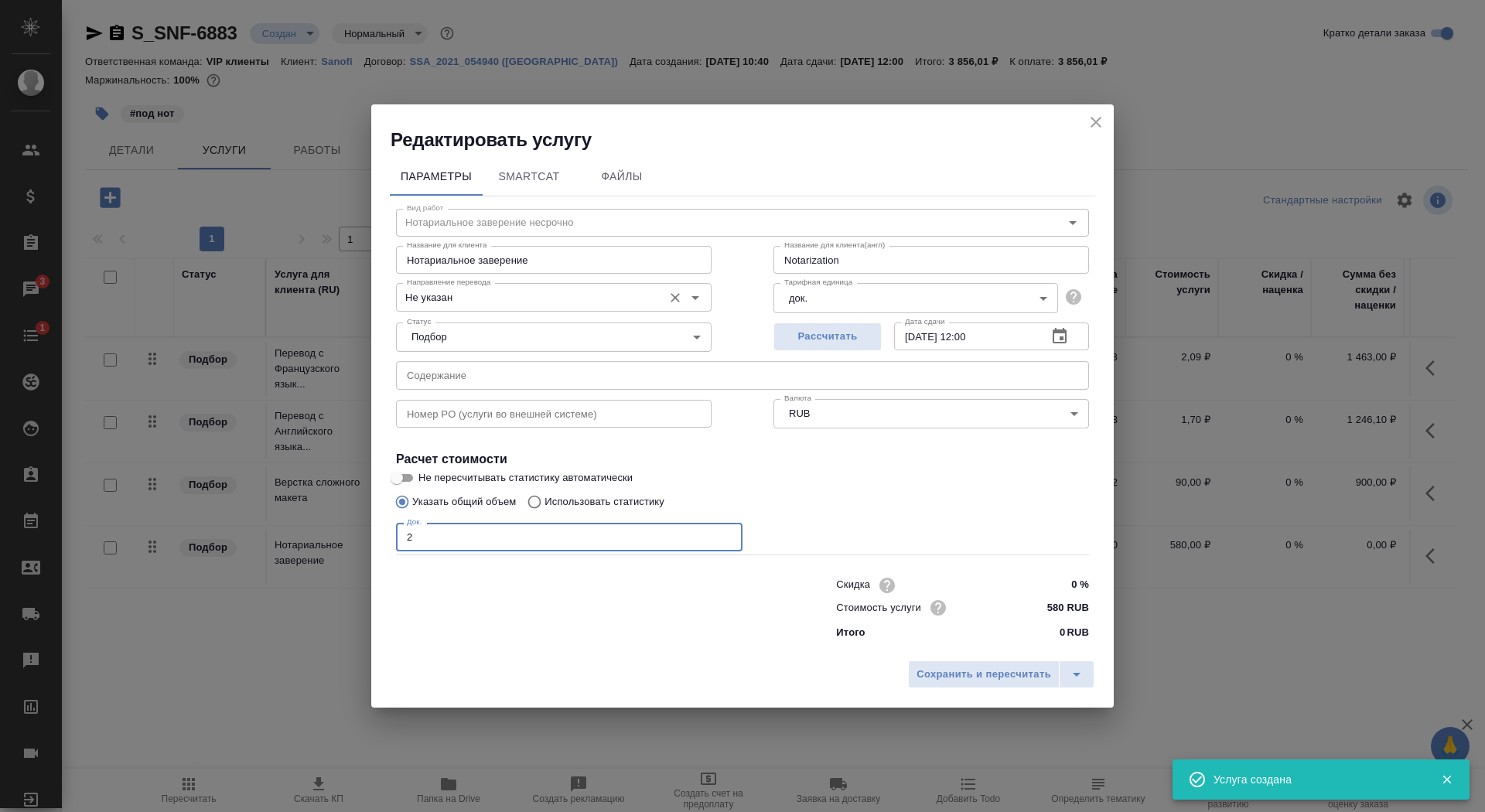
click at [484, 310] on div "Не указан Направление перевода" at bounding box center [554, 296] width 315 height 28
type input "2"
click at [484, 305] on input "Не указан" at bounding box center [528, 297] width 255 height 19
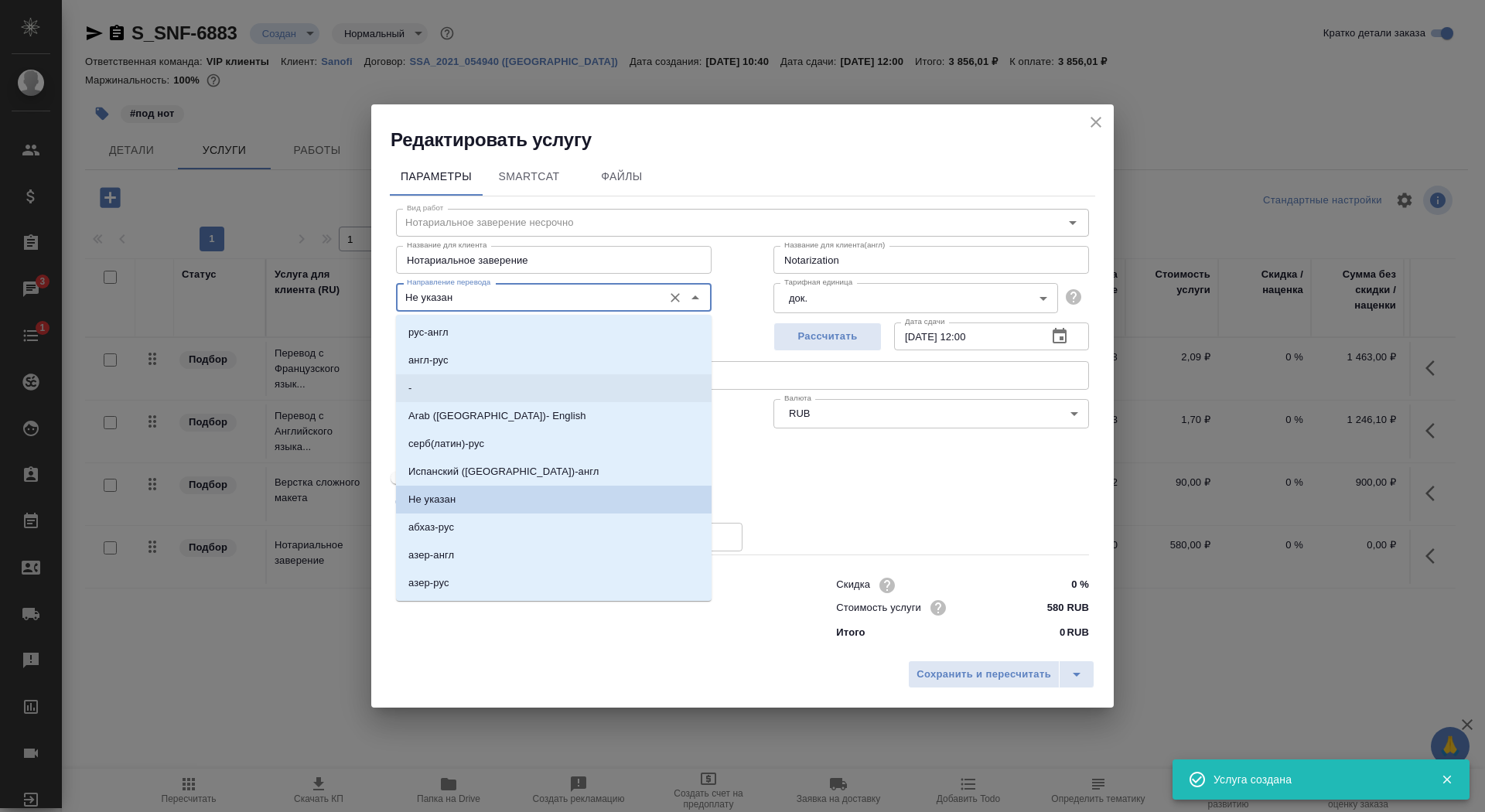
click at [486, 383] on li "-" at bounding box center [554, 388] width 315 height 28
type input "-"
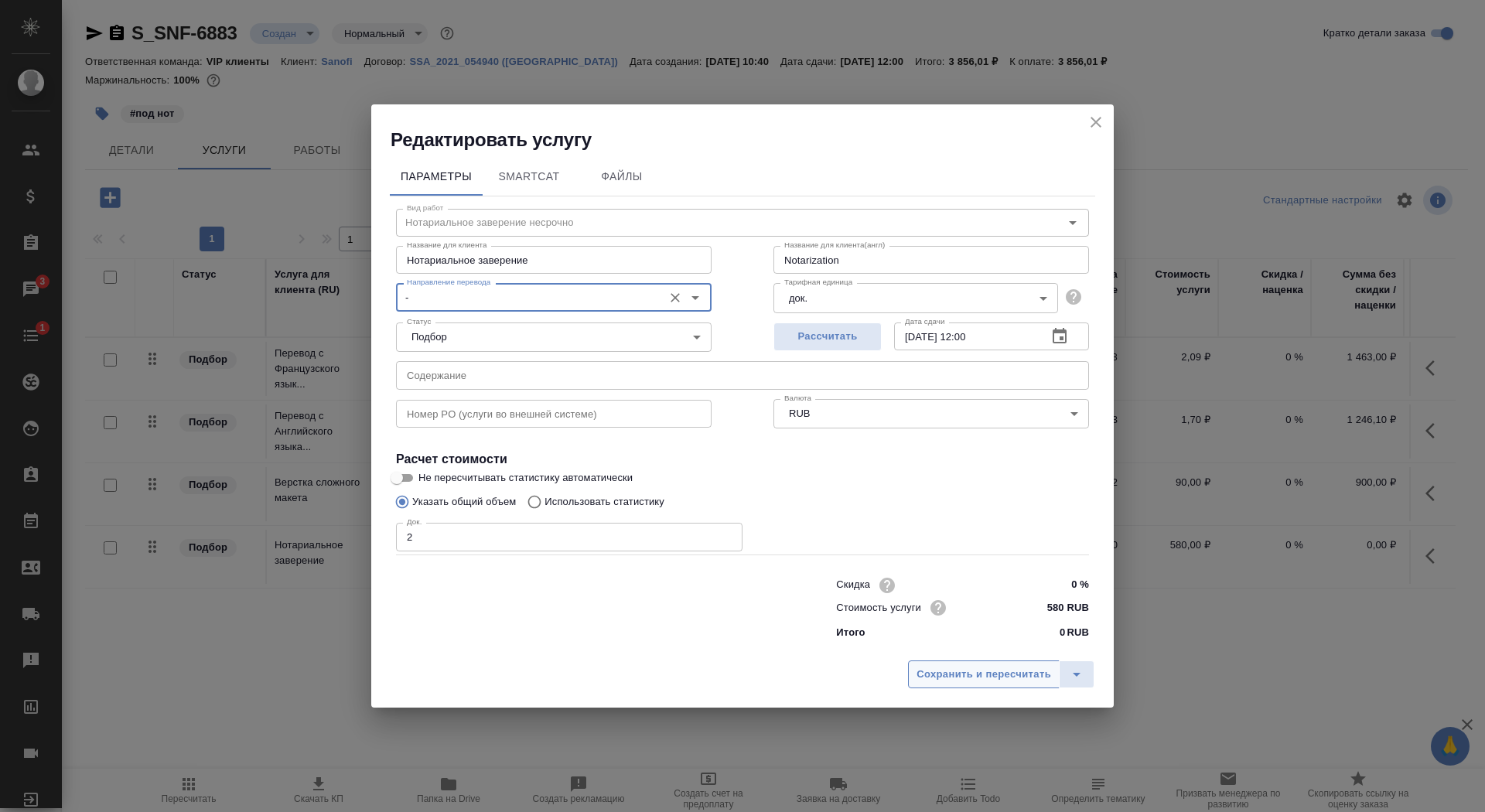
click at [992, 678] on span "Сохранить и пересчитать" at bounding box center [983, 675] width 134 height 18
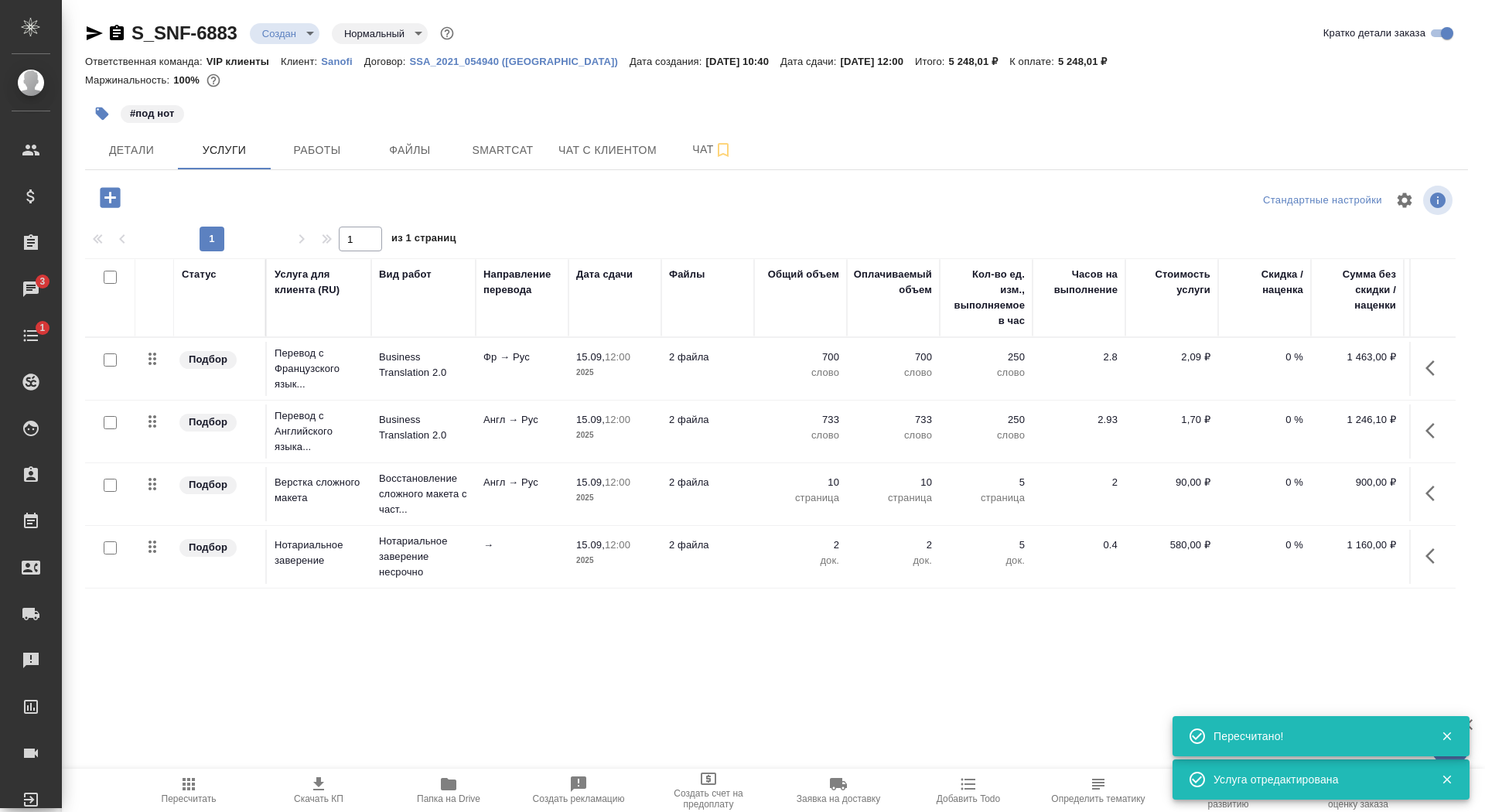
click at [322, 794] on span "Скачать КП" at bounding box center [318, 798] width 50 height 11
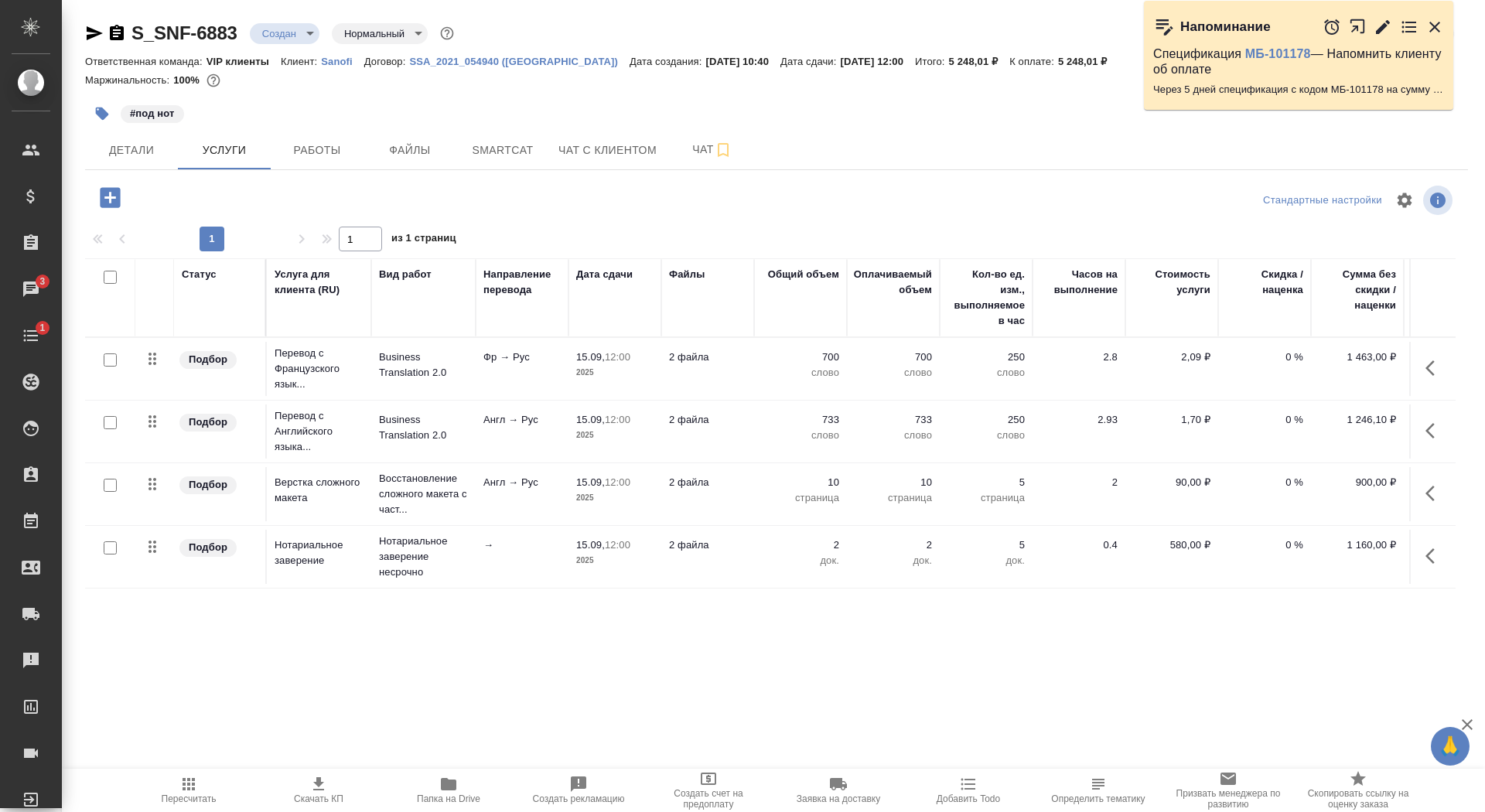
click at [711, 429] on td "2 файла" at bounding box center [707, 431] width 93 height 54
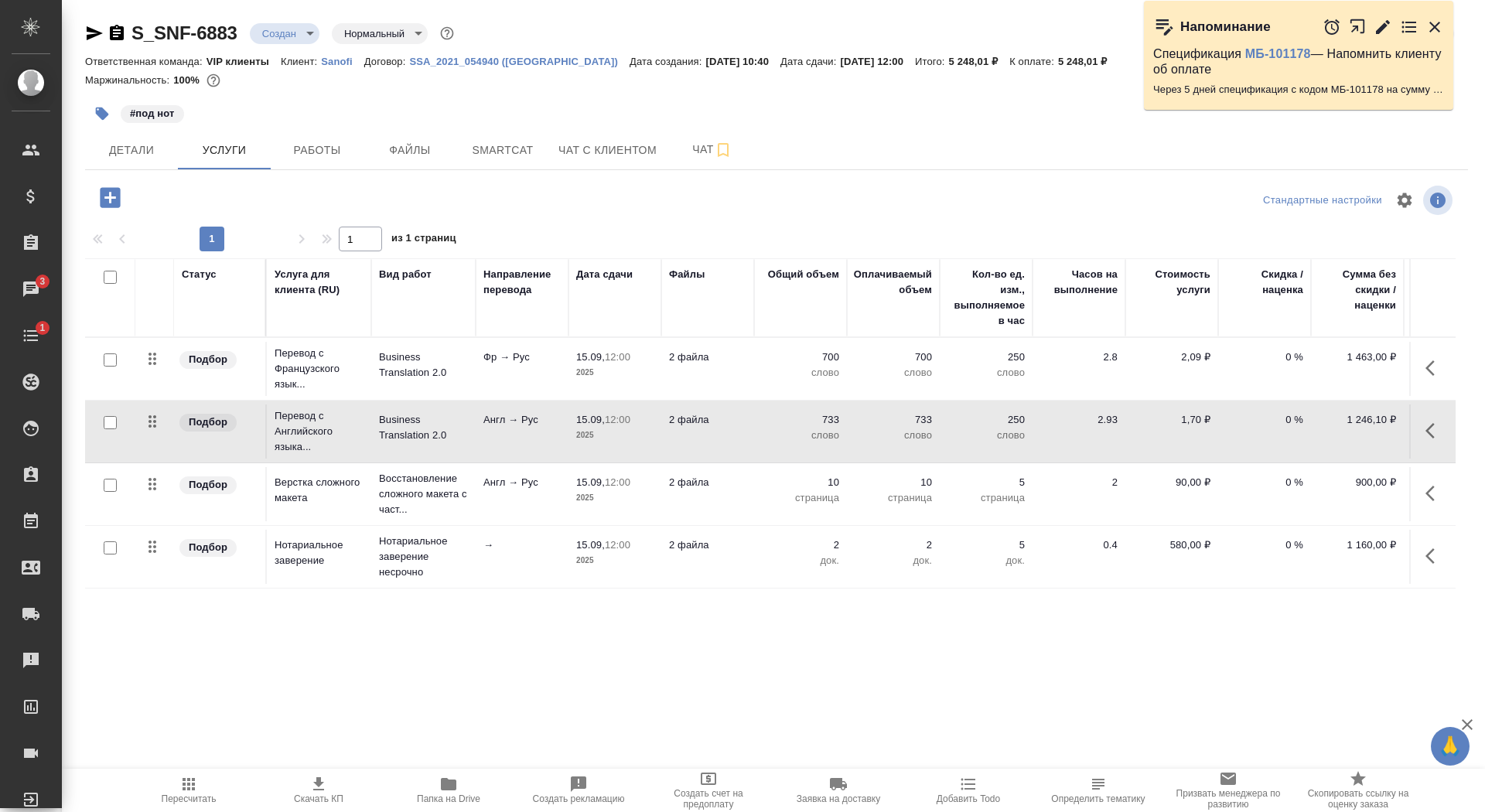
click at [711, 429] on td "2 файла" at bounding box center [707, 431] width 93 height 54
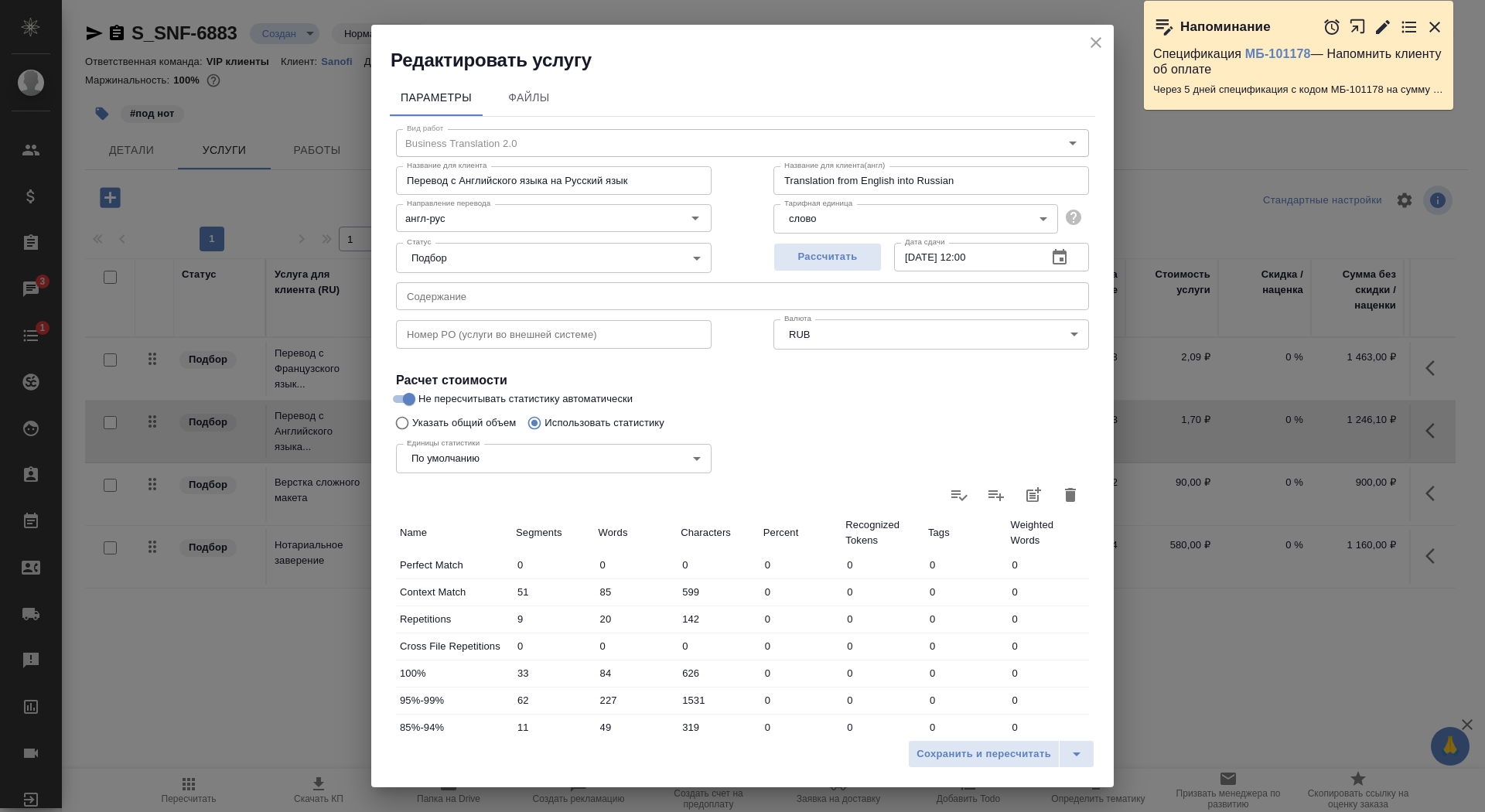
scroll to position [239, 0]
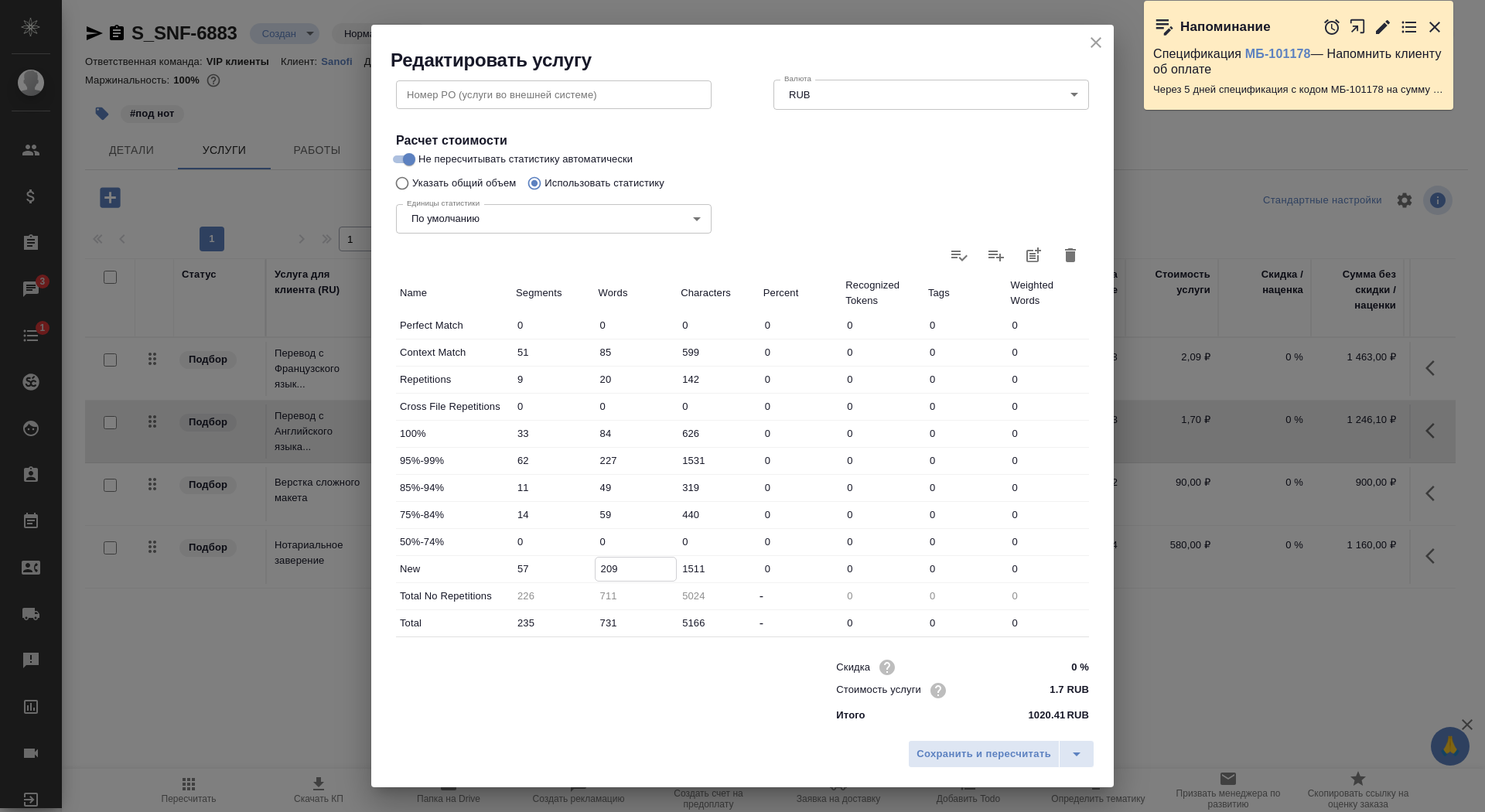
click at [600, 567] on input "209" at bounding box center [636, 568] width 81 height 23
type input "409"
click at [956, 745] on span "Сохранить и пересчитать" at bounding box center [983, 754] width 134 height 18
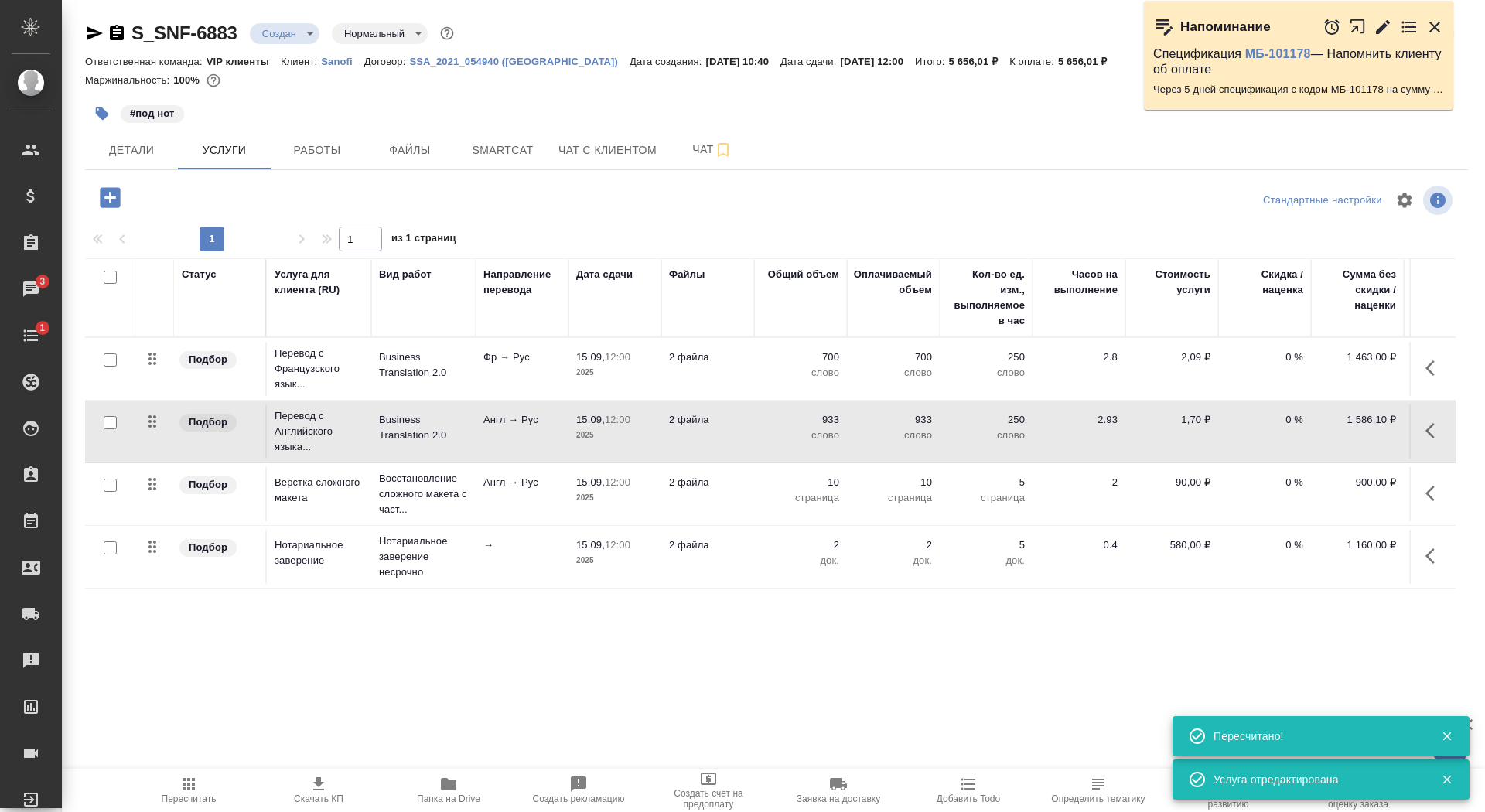
click at [314, 792] on icon "button" at bounding box center [319, 784] width 19 height 19
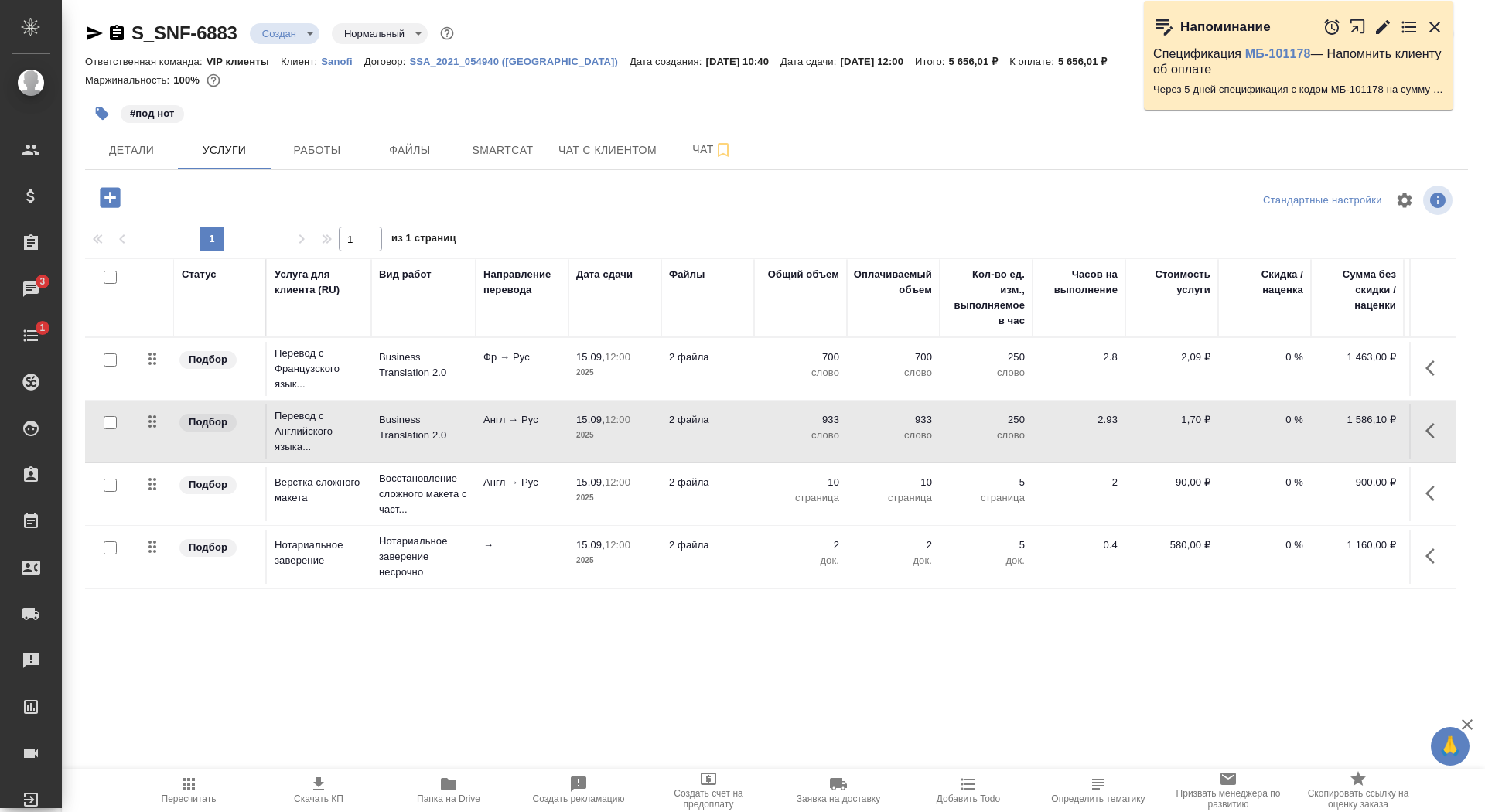
click at [507, 499] on td "Англ → Рус" at bounding box center [521, 494] width 93 height 54
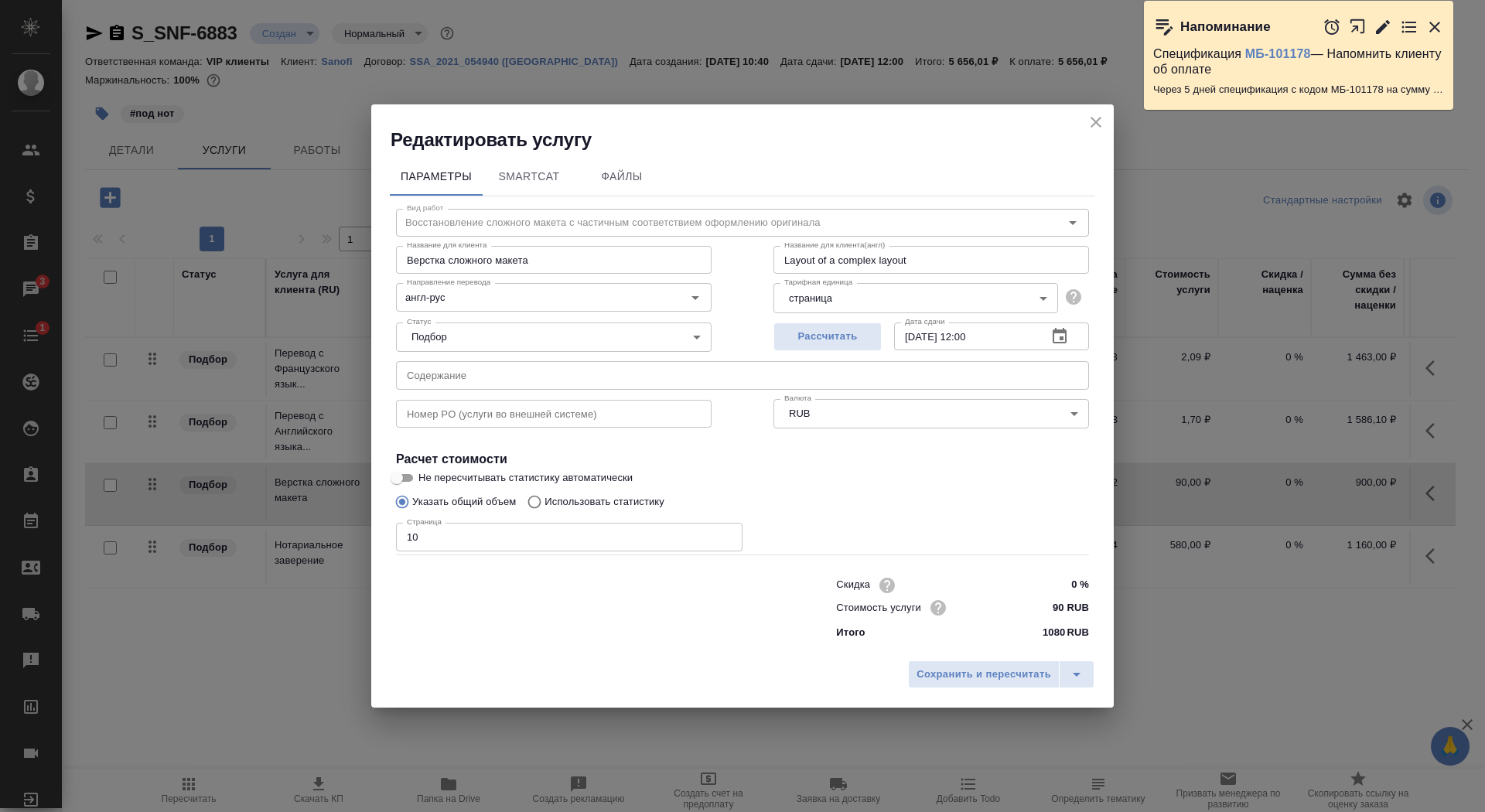
click at [493, 540] on input "10" at bounding box center [569, 537] width 347 height 28
type input "15"
click at [928, 654] on div "Сохранить и пересчитать" at bounding box center [742, 680] width 743 height 55
click at [1435, 30] on icon "button" at bounding box center [1435, 27] width 19 height 19
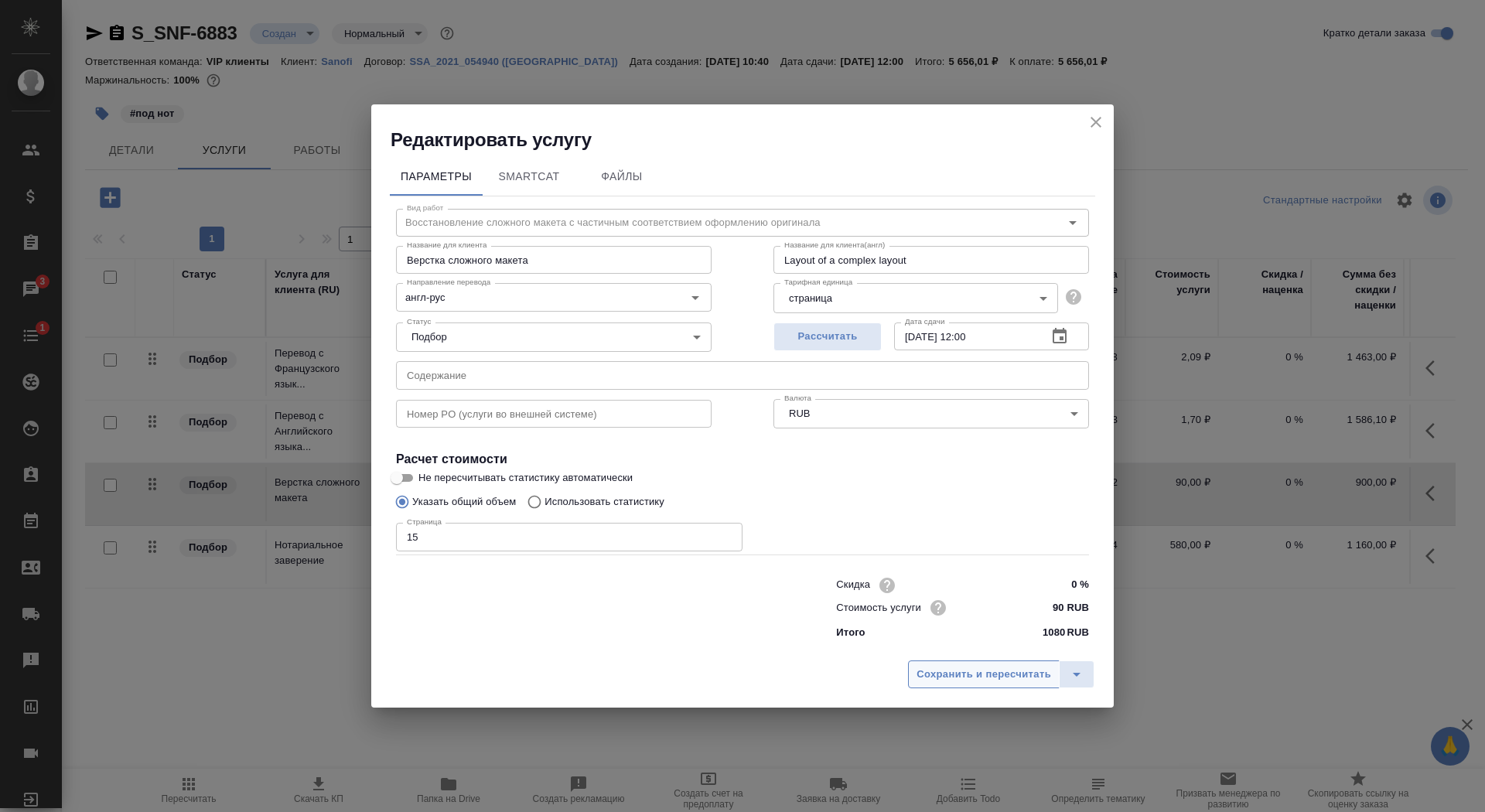
click at [1004, 672] on span "Сохранить и пересчитать" at bounding box center [983, 675] width 134 height 18
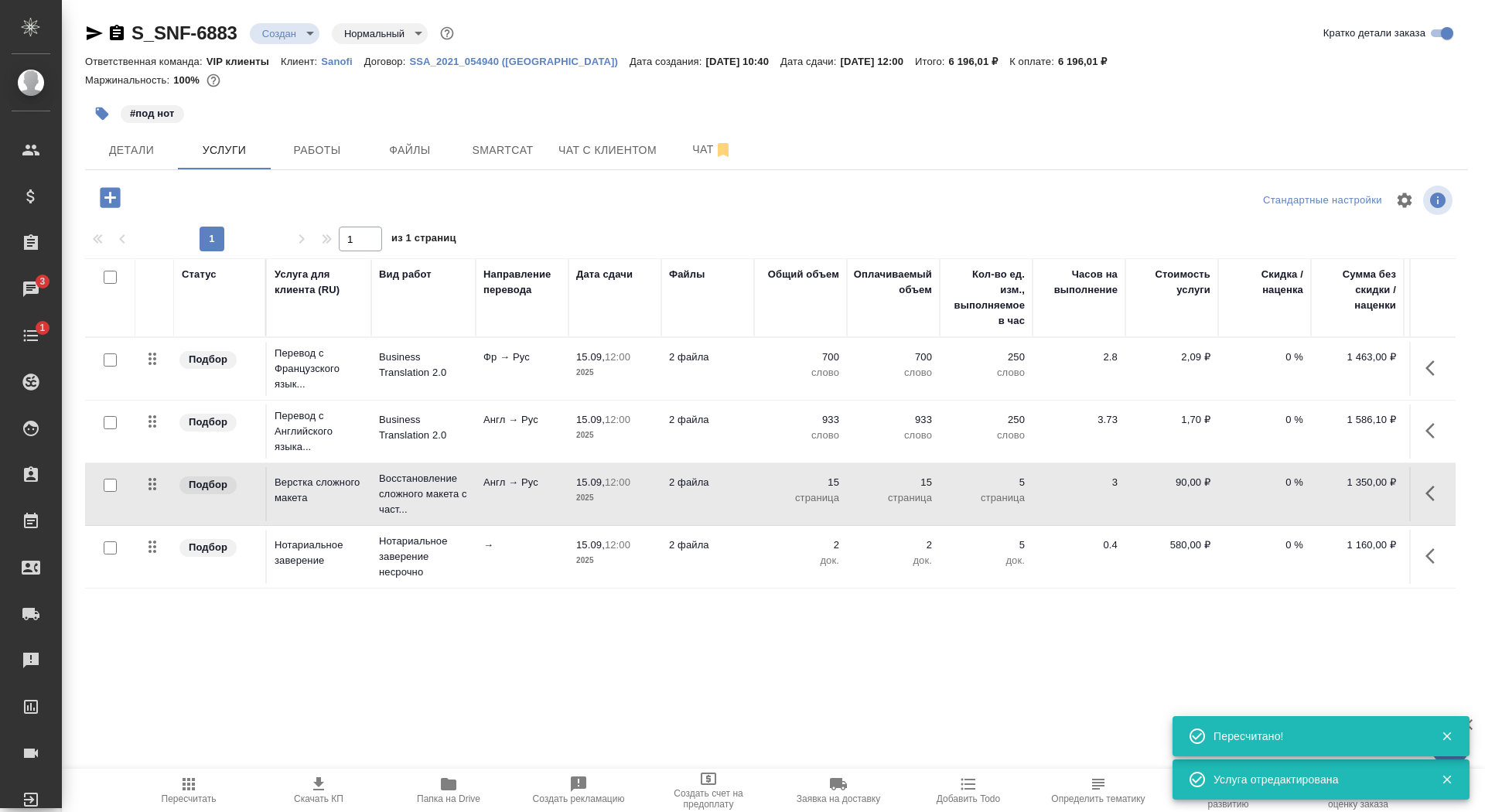
click at [324, 808] on button "Скачать КП" at bounding box center [319, 790] width 130 height 43
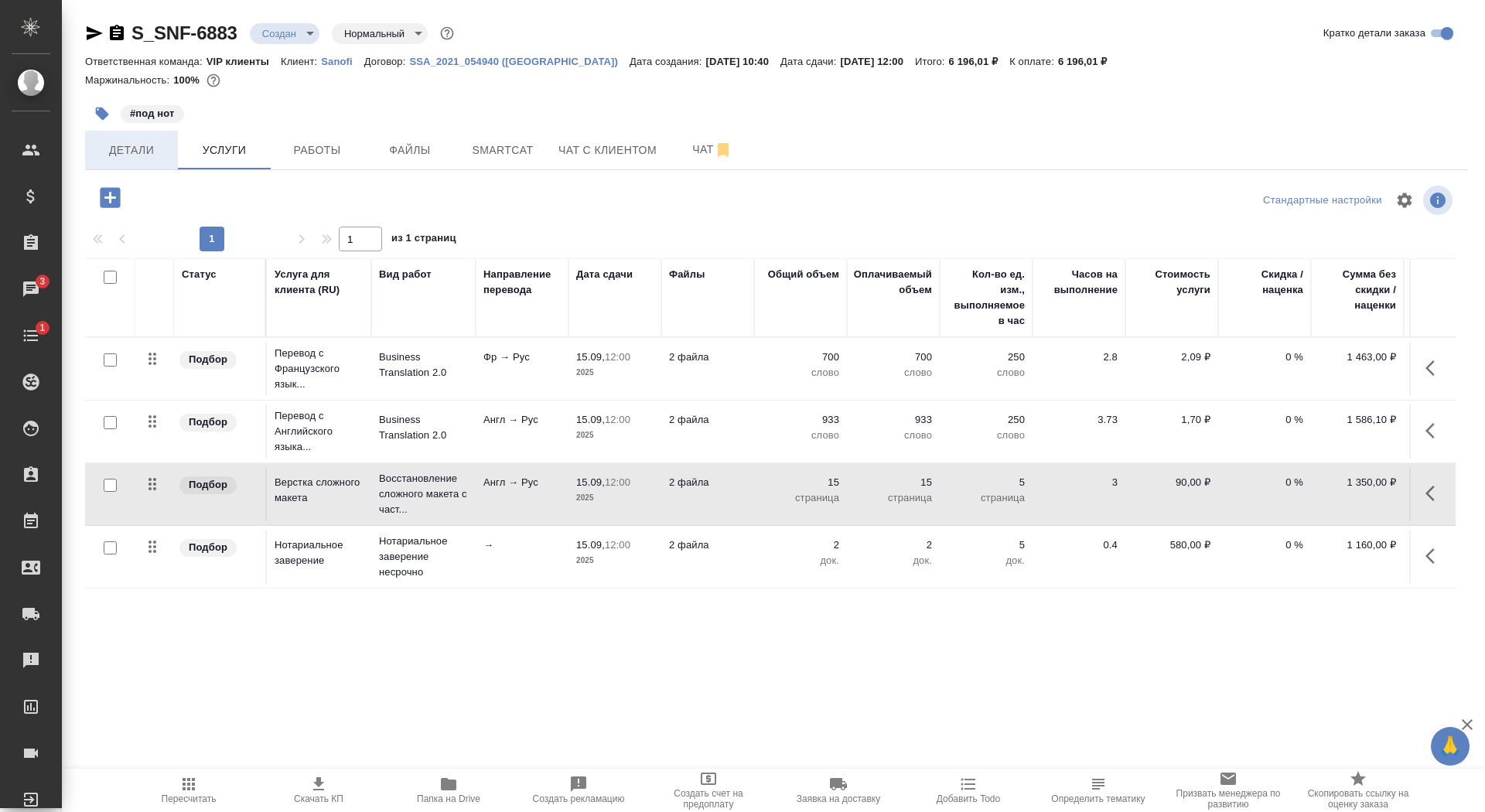
click at [134, 157] on span "Детали" at bounding box center [131, 149] width 74 height 19
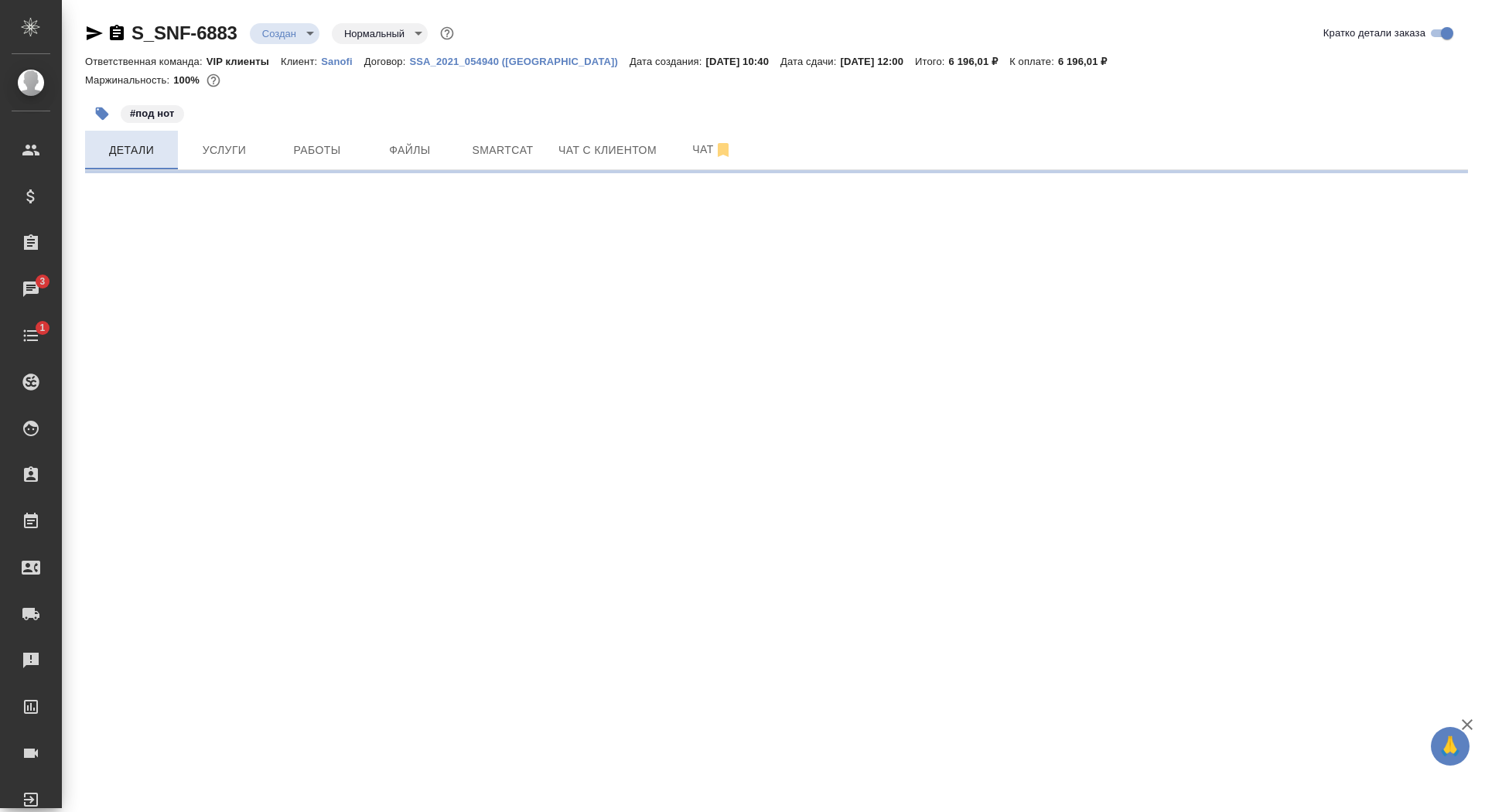
select select "RU"
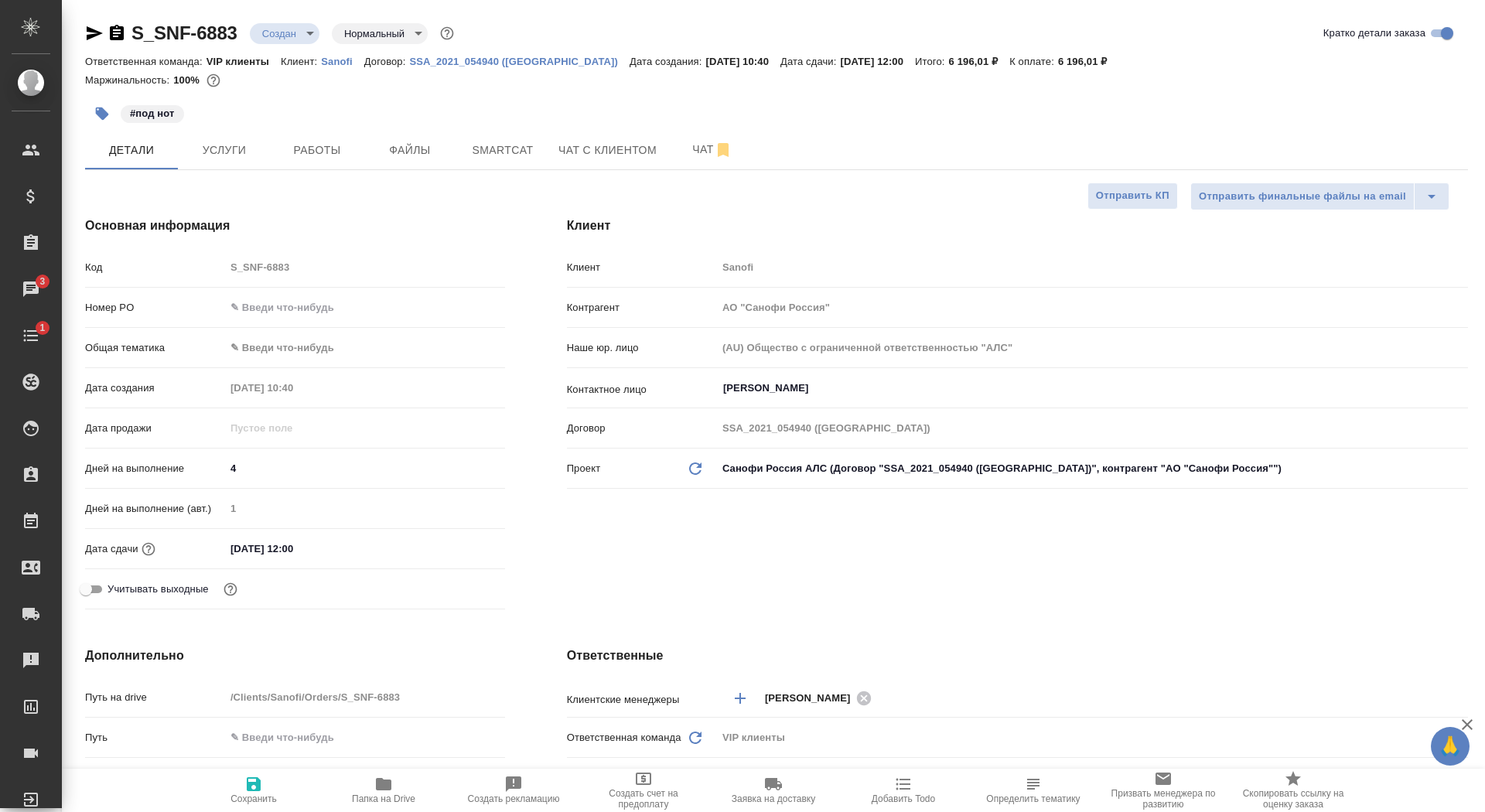
type textarea "x"
click at [255, 798] on span "Сохранить" at bounding box center [254, 798] width 47 height 11
type textarea "x"
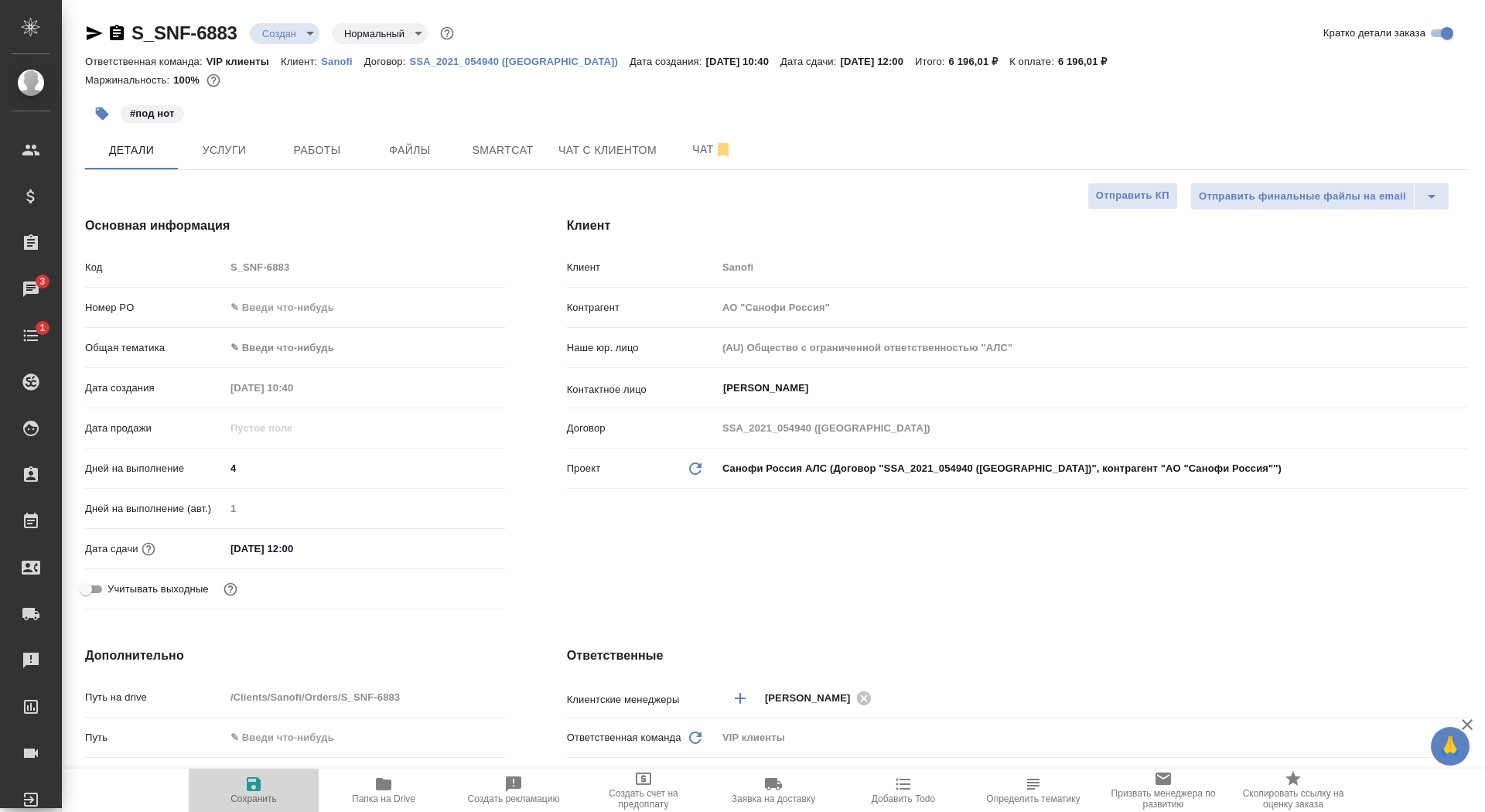
type textarea "x"
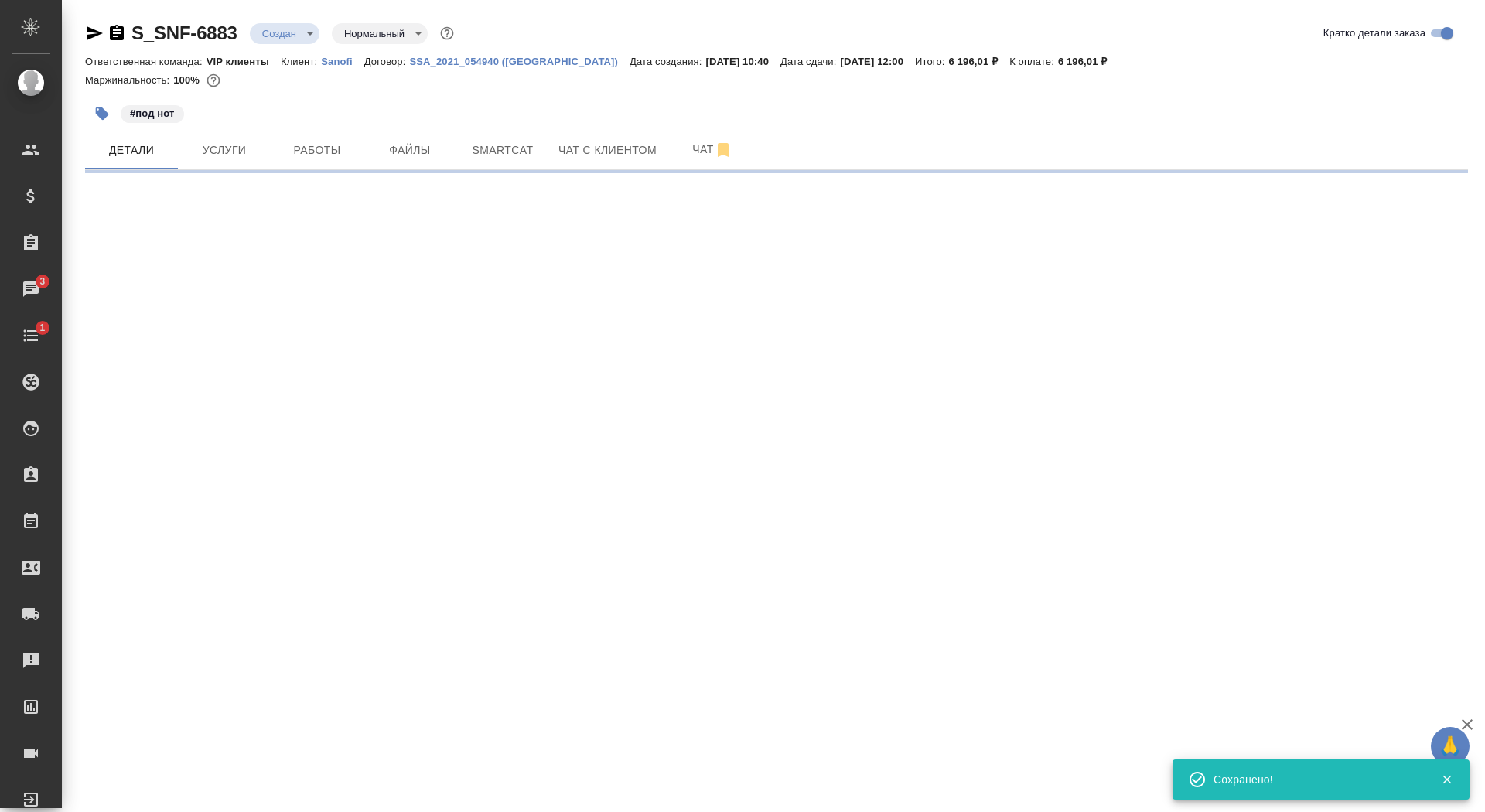
select select "RU"
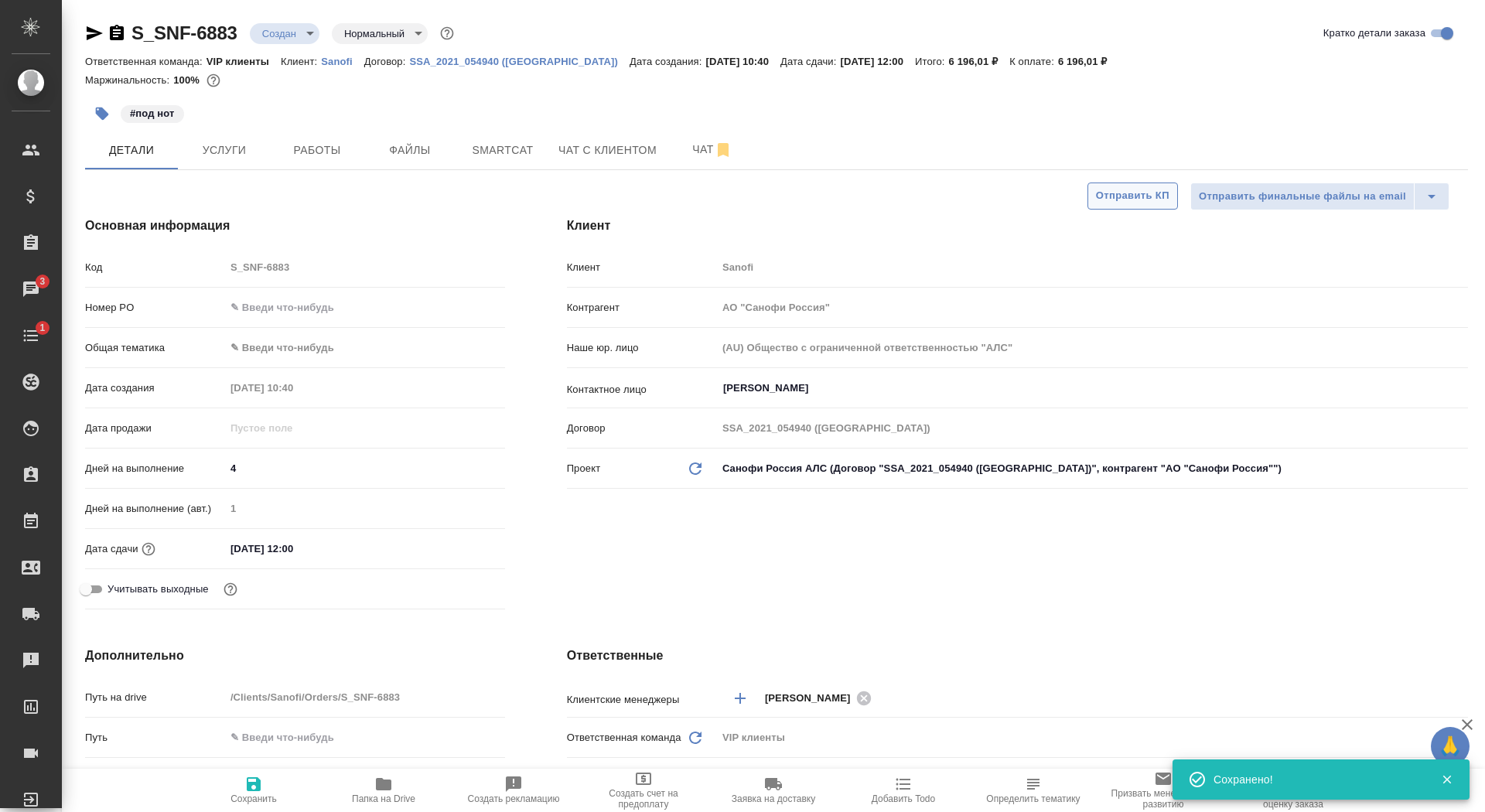
type textarea "x"
click at [1164, 200] on span "Отправить КП" at bounding box center [1133, 196] width 74 height 18
type textarea "x"
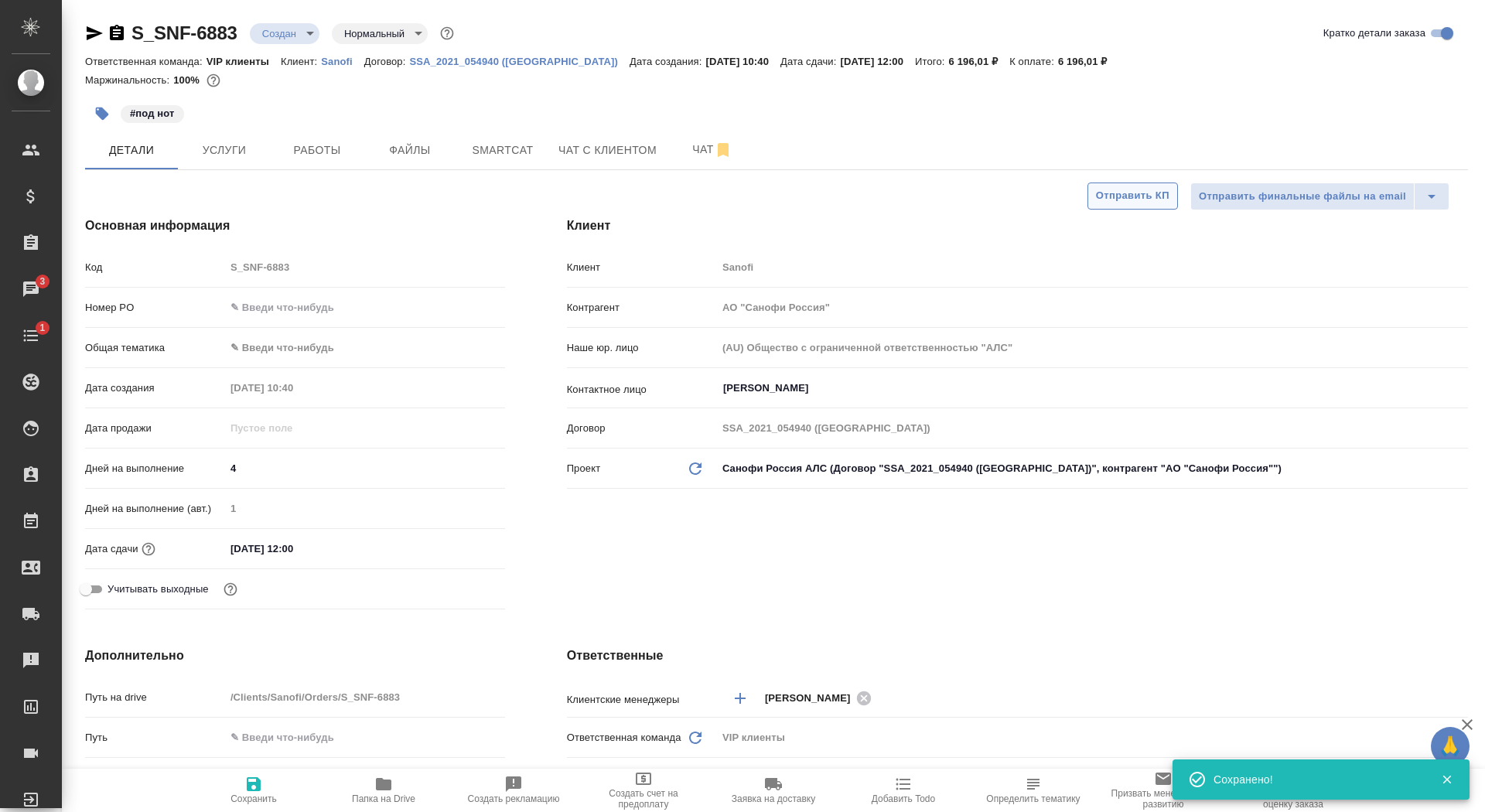
type textarea "x"
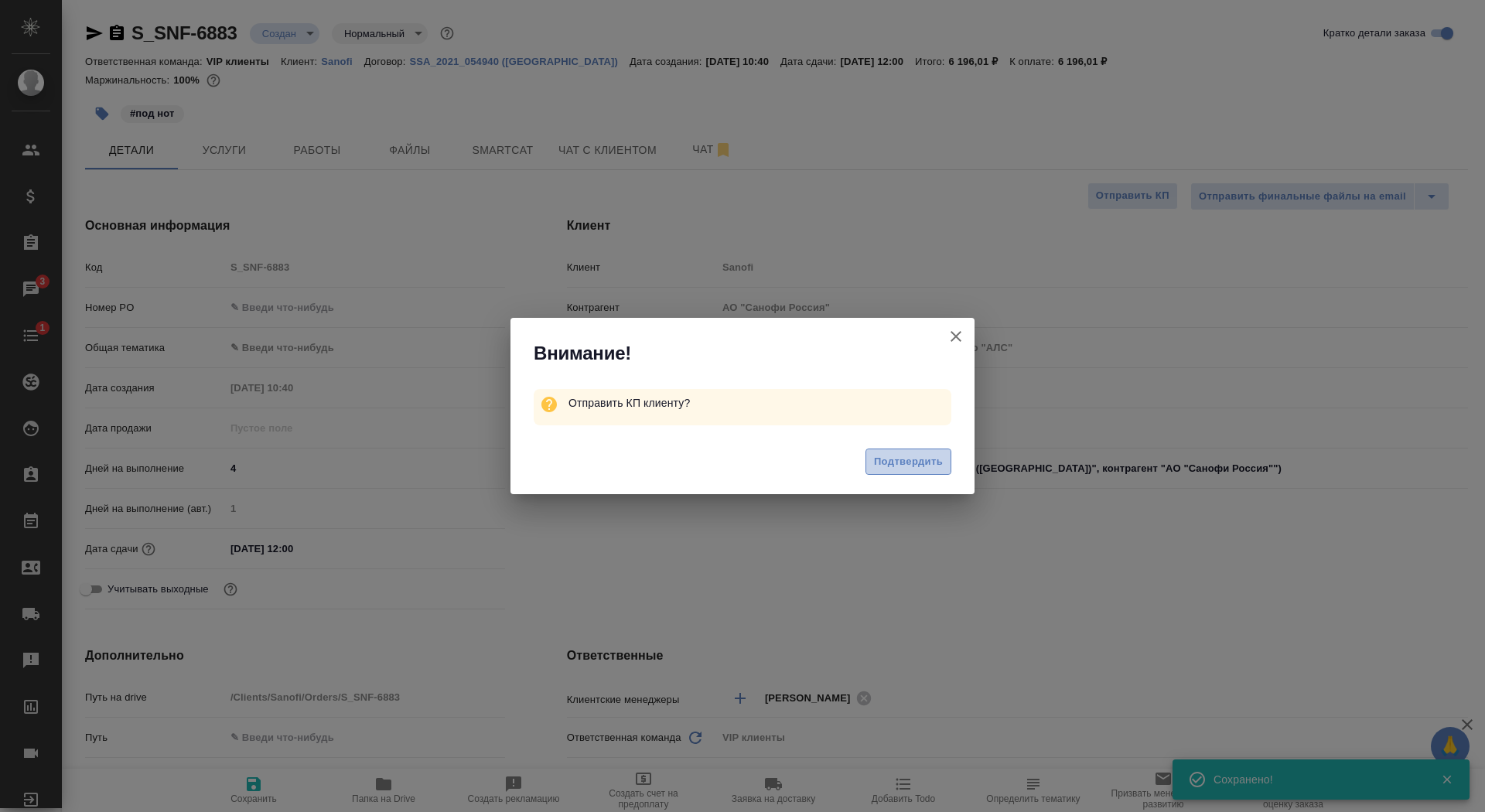
click at [897, 456] on span "Подтвердить" at bounding box center [909, 462] width 68 height 18
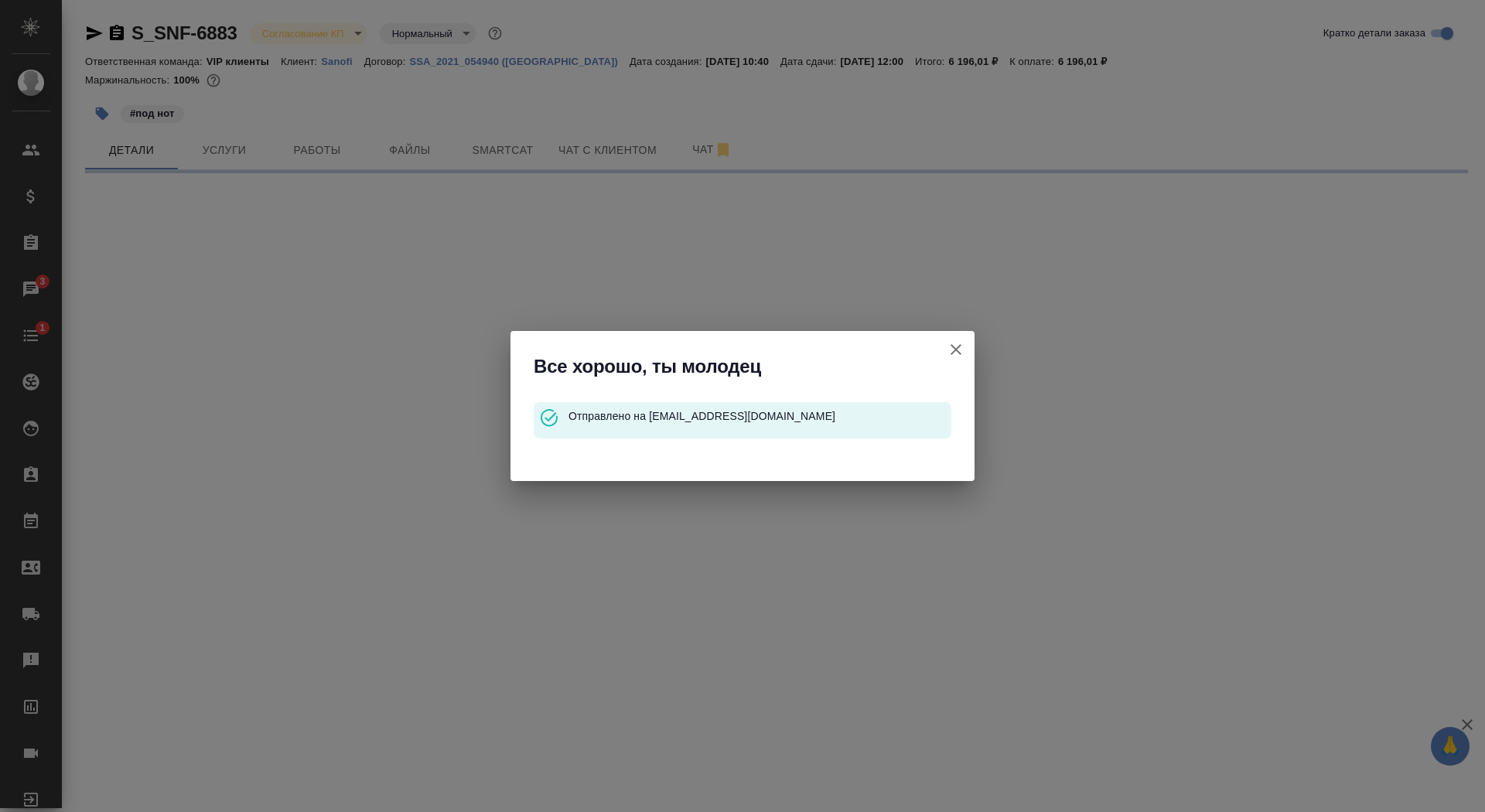
select select "RU"
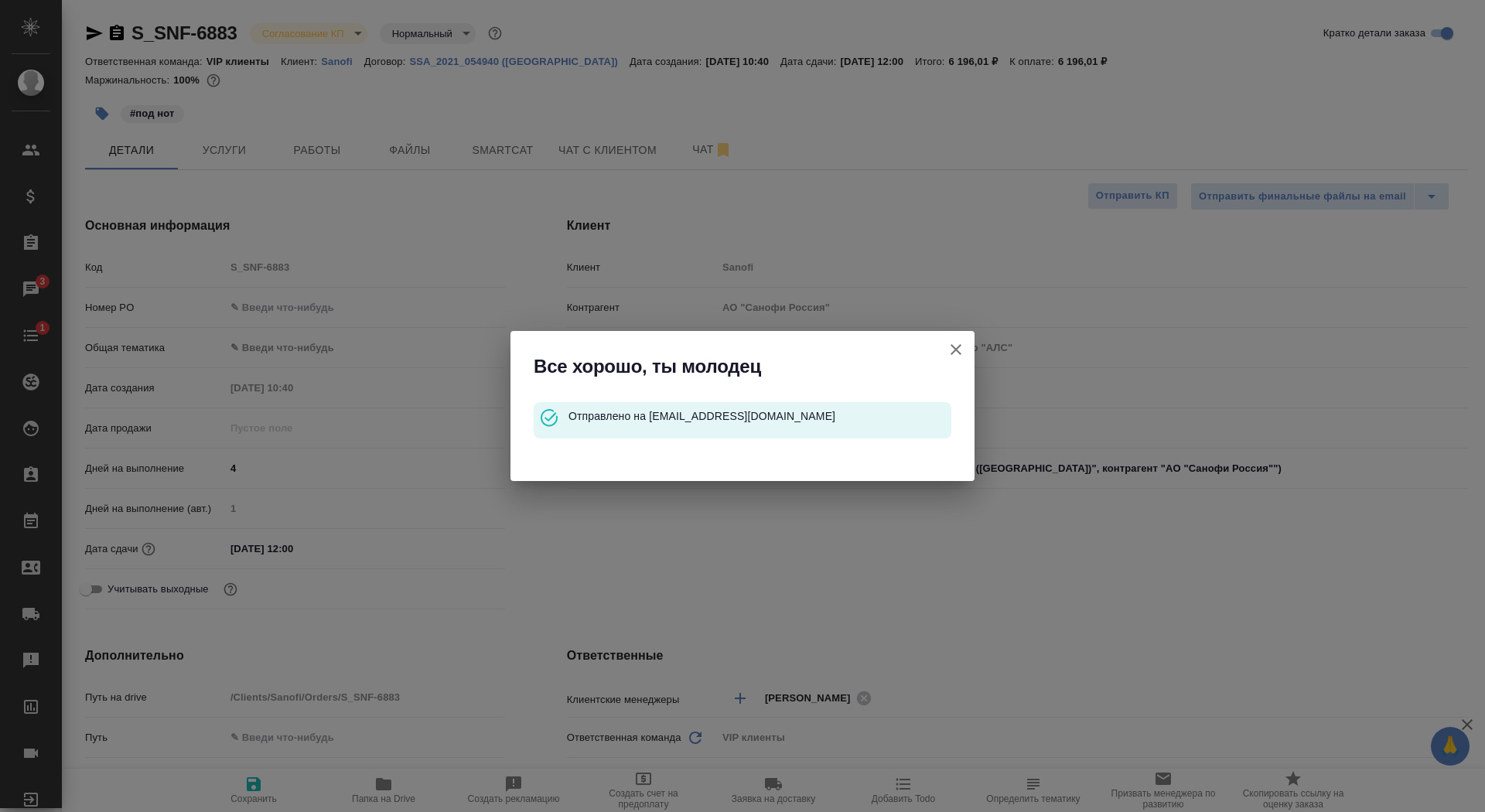
type textarea "x"
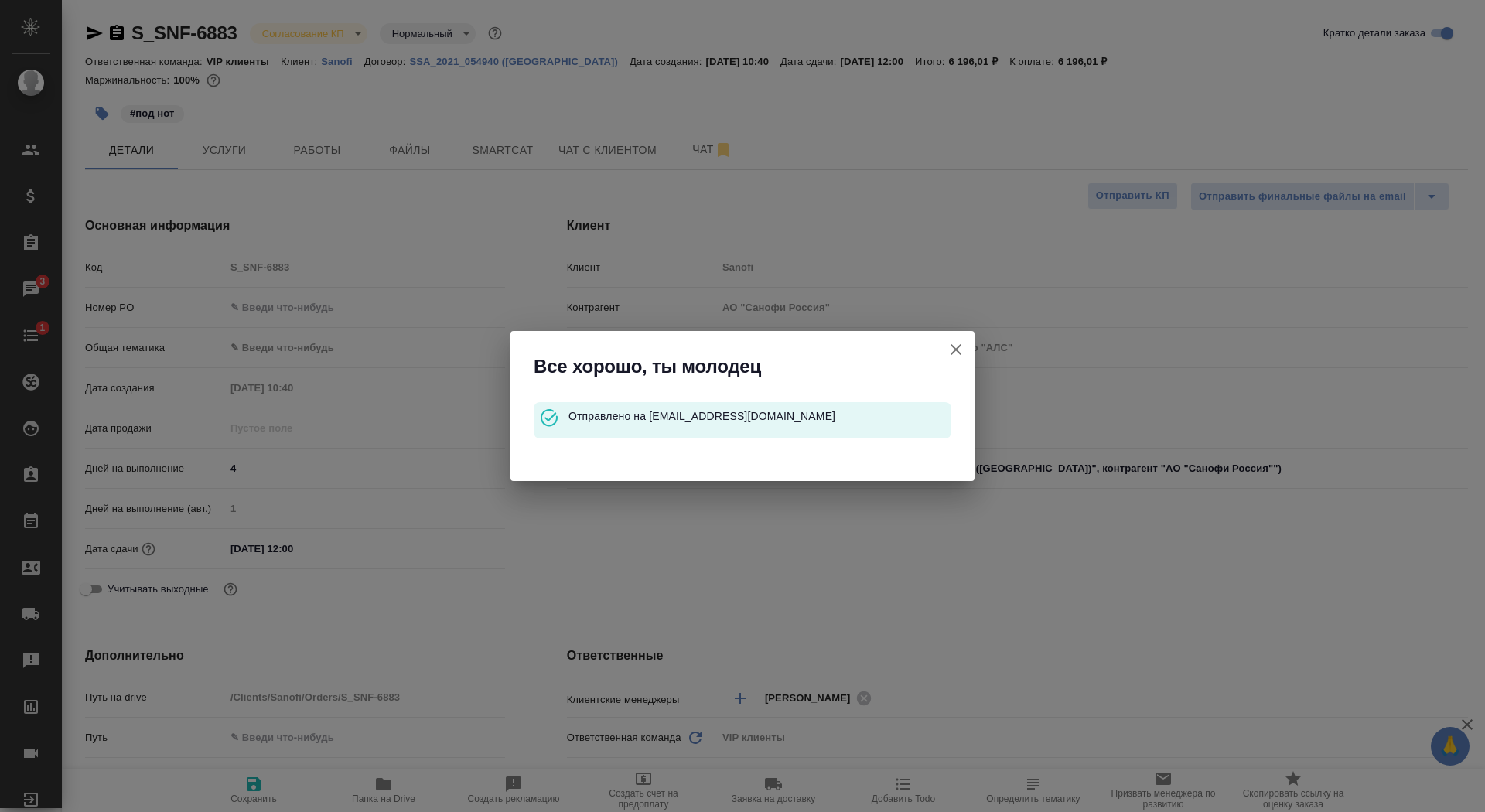
type textarea "x"
click at [963, 353] on icon "button" at bounding box center [955, 349] width 19 height 19
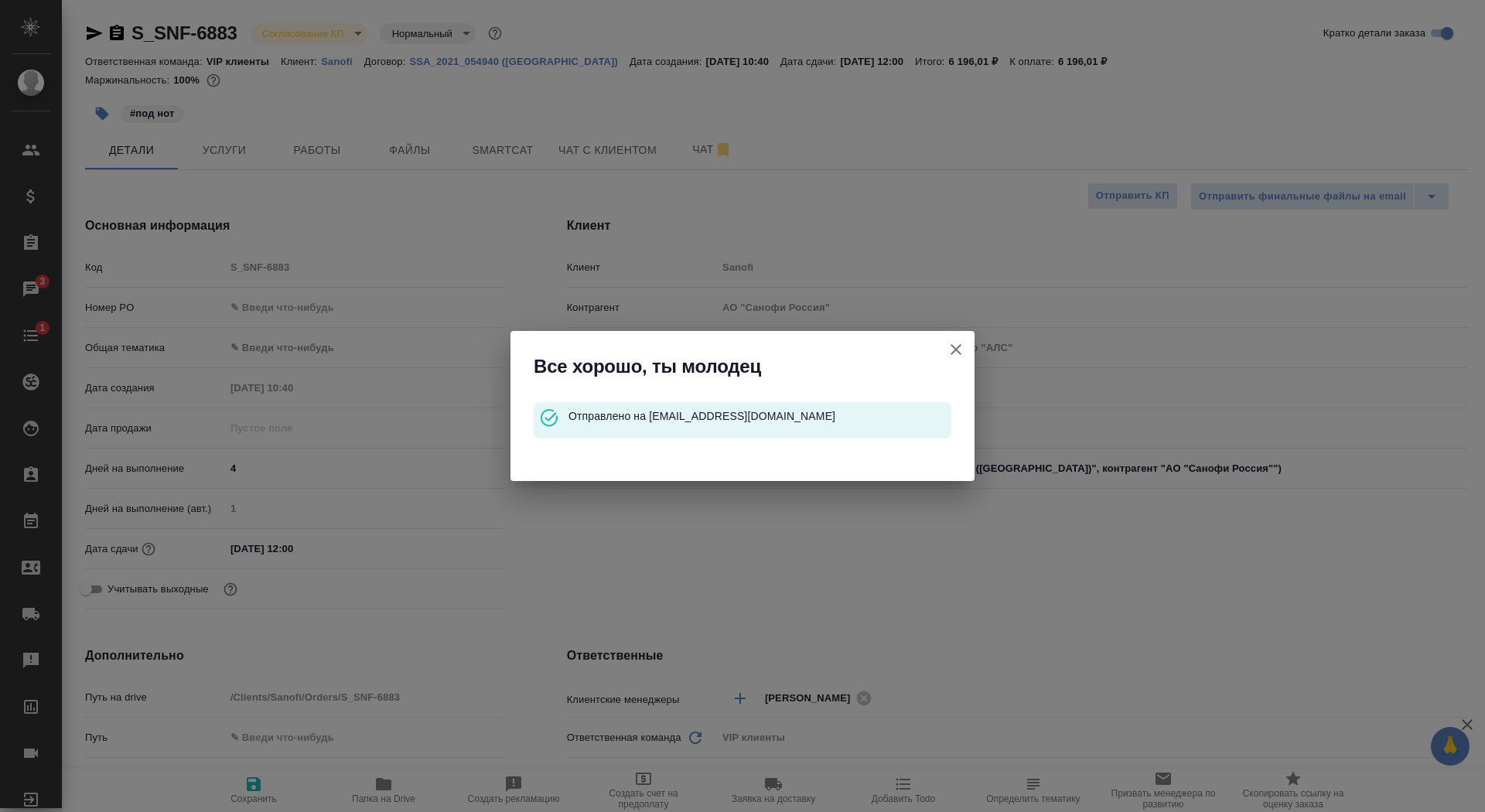
type textarea "x"
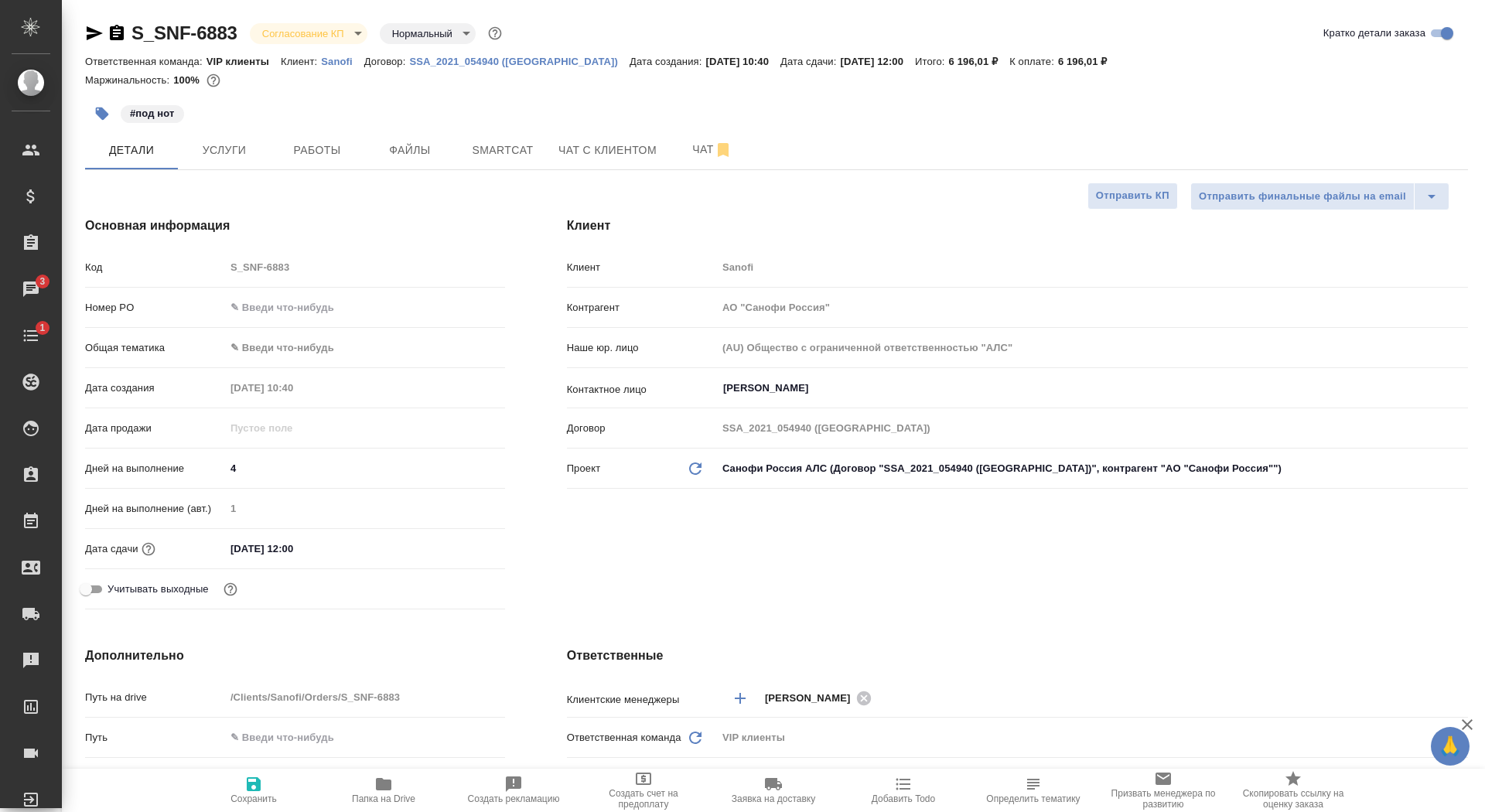
click at [112, 39] on icon "button" at bounding box center [116, 32] width 14 height 15
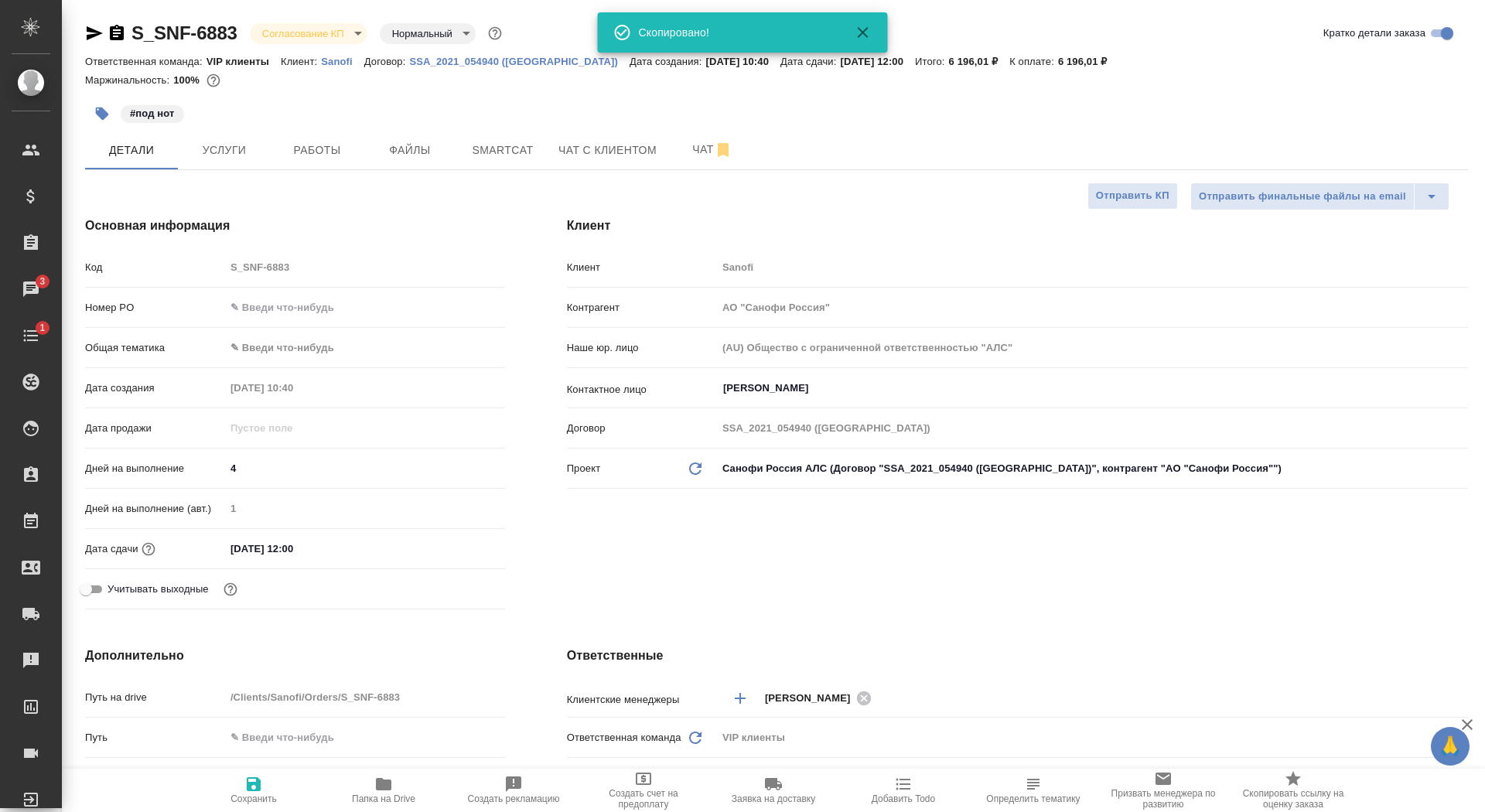
type textarea "x"
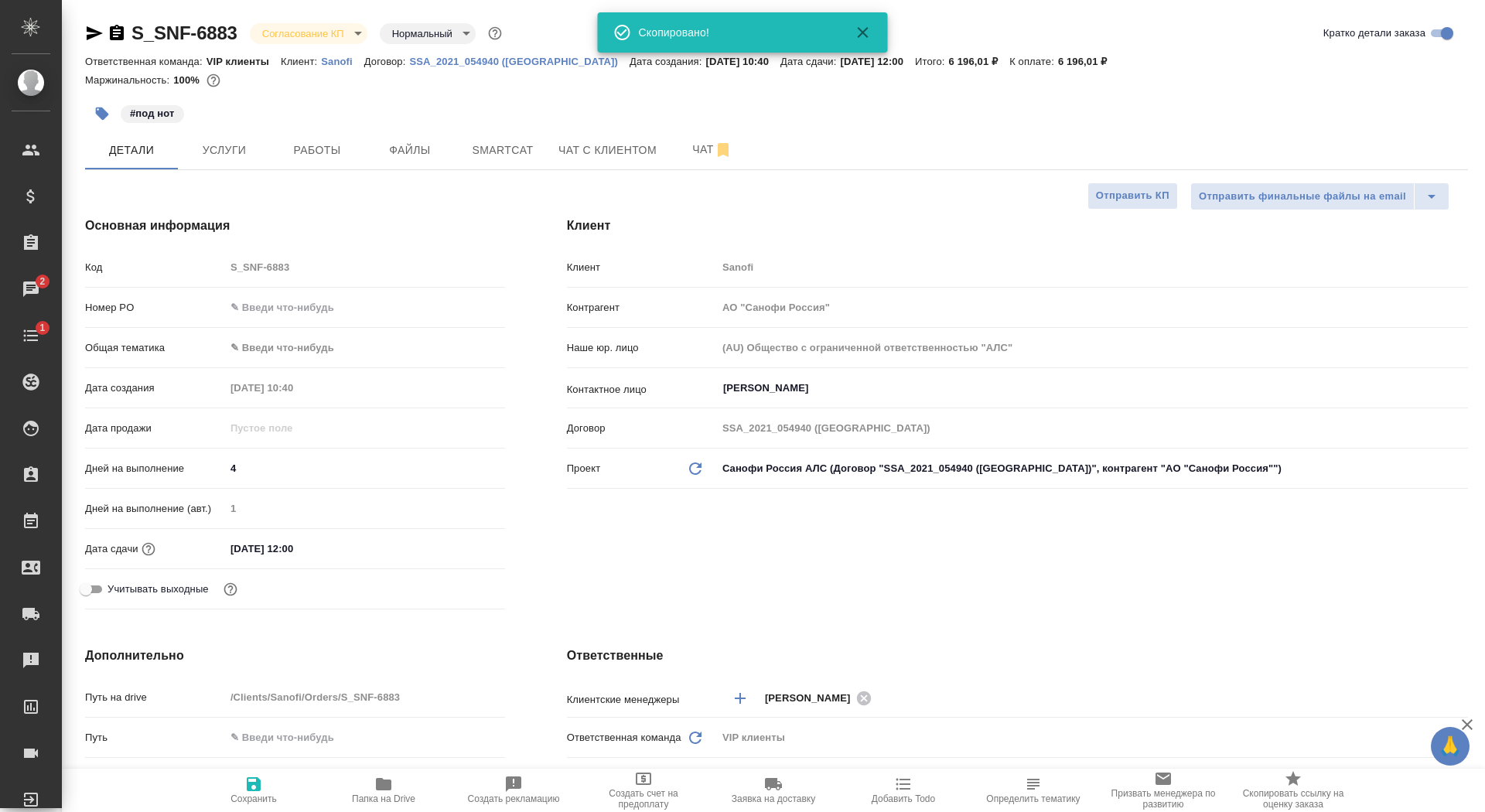
type textarea "x"
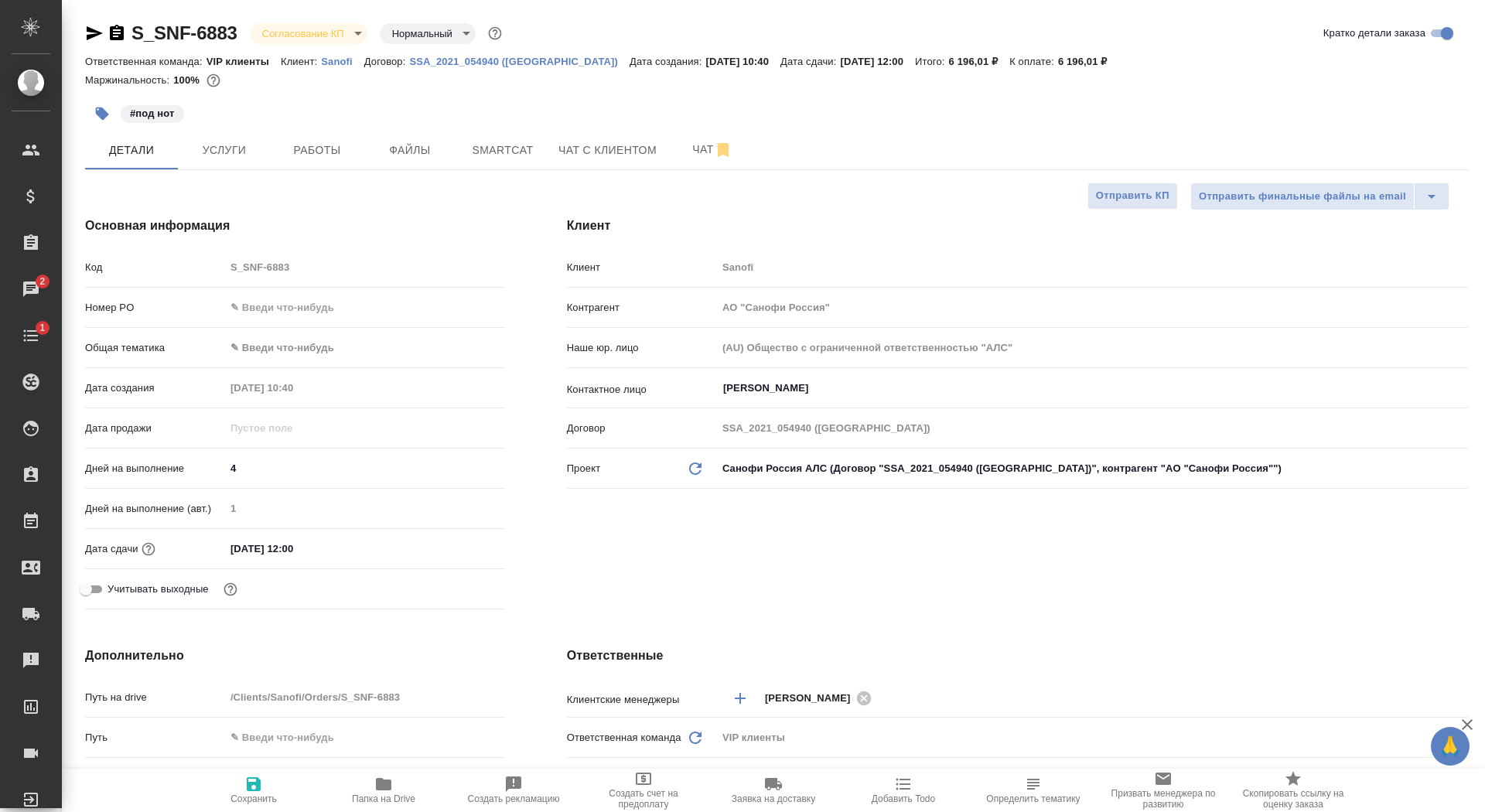
type textarea "x"
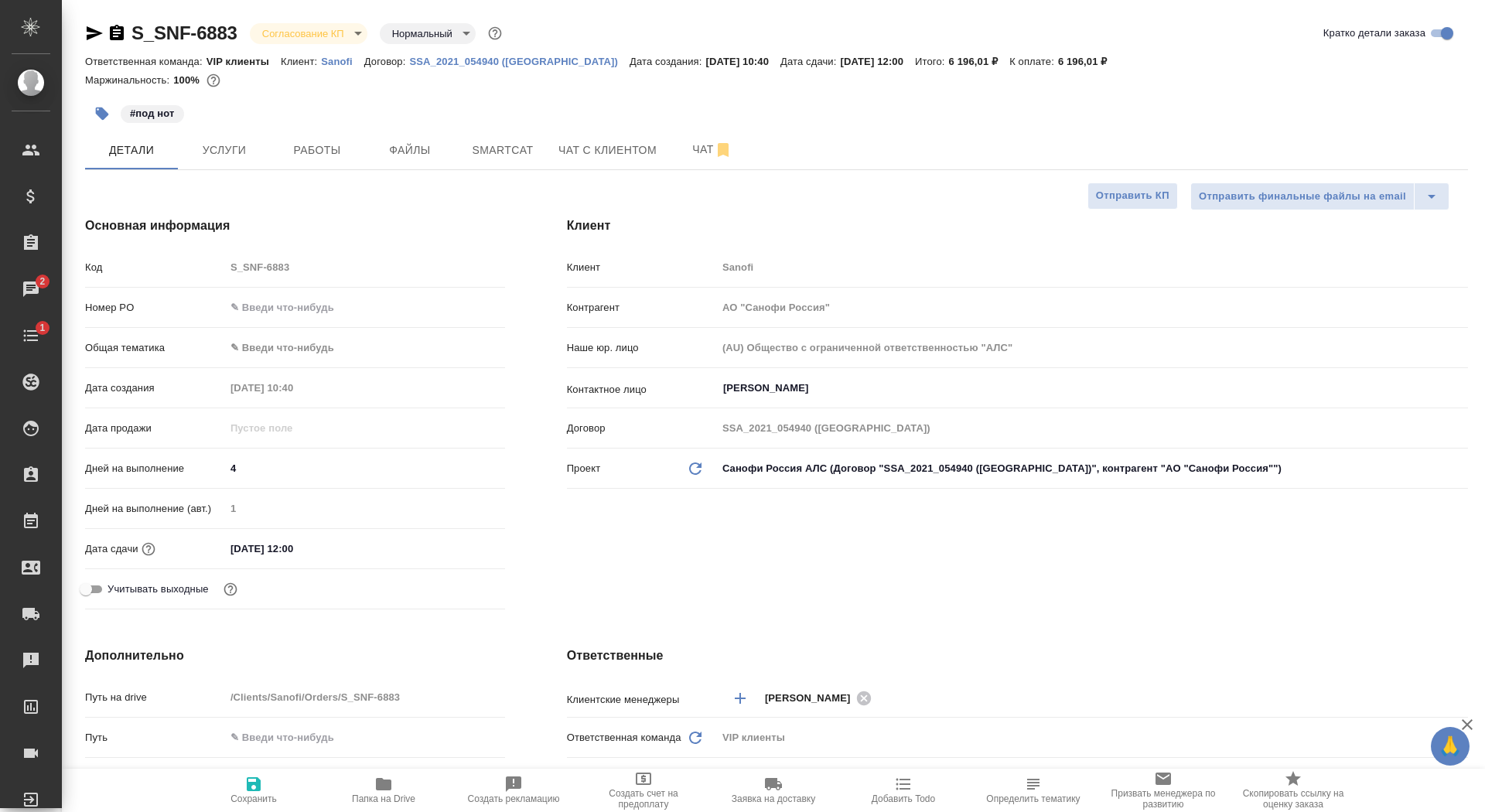
type textarea "x"
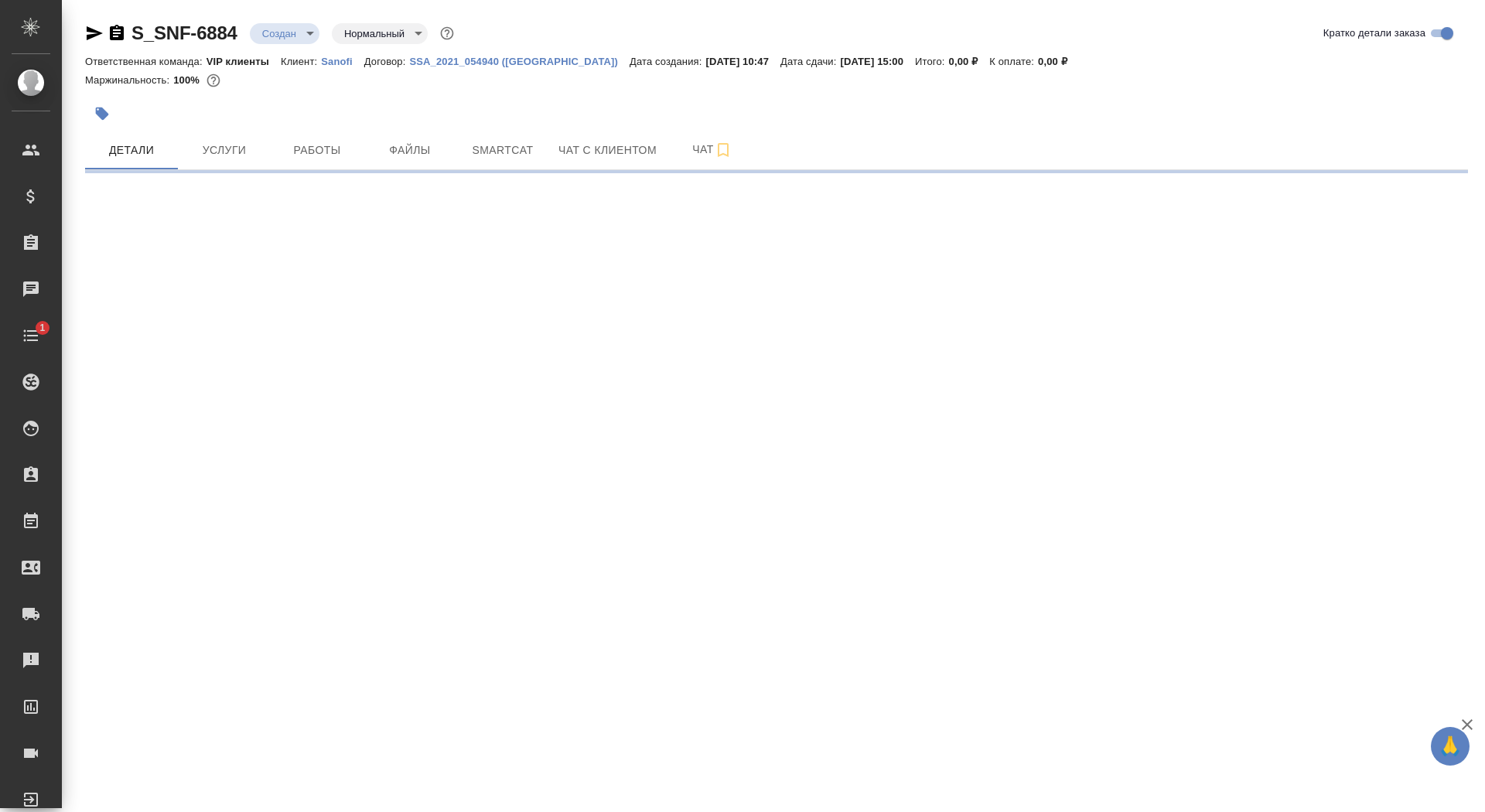
select select "RU"
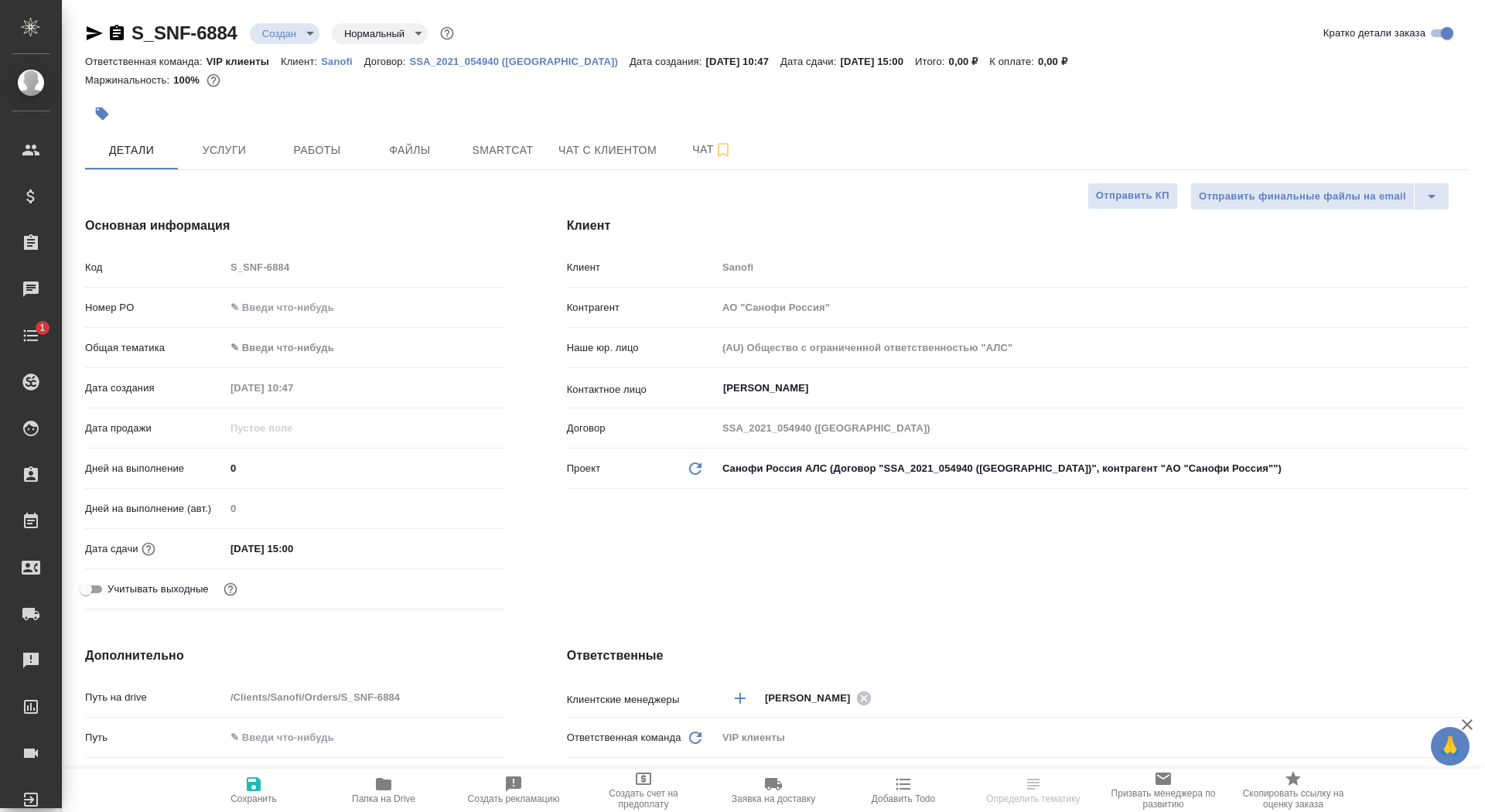
type textarea "x"
drag, startPoint x: 245, startPoint y: 465, endPoint x: 221, endPoint y: 465, distance: 24.0
click at [221, 465] on div "Дней на выполнение 0" at bounding box center [294, 468] width 420 height 27
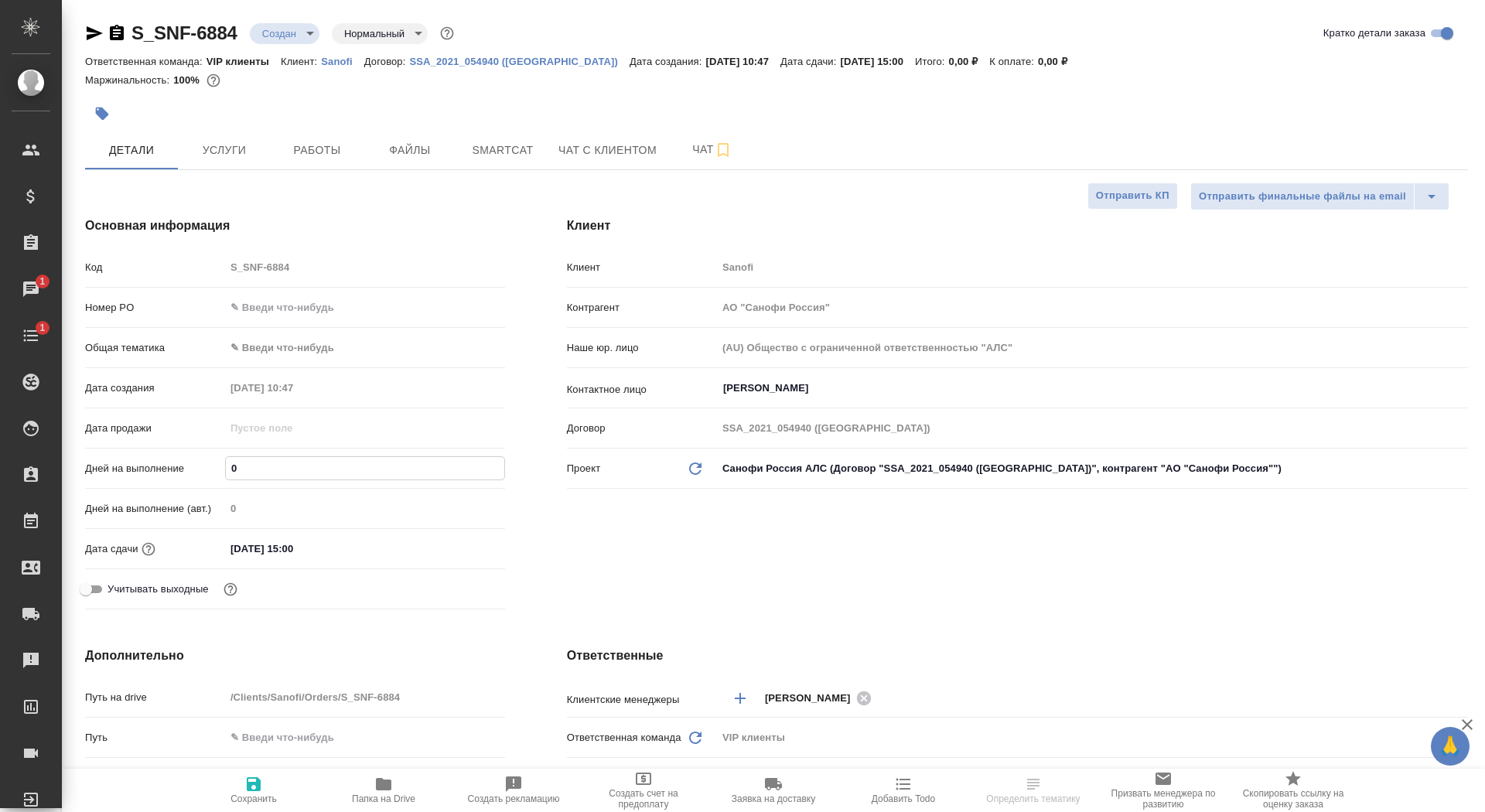
type input "4"
type textarea "x"
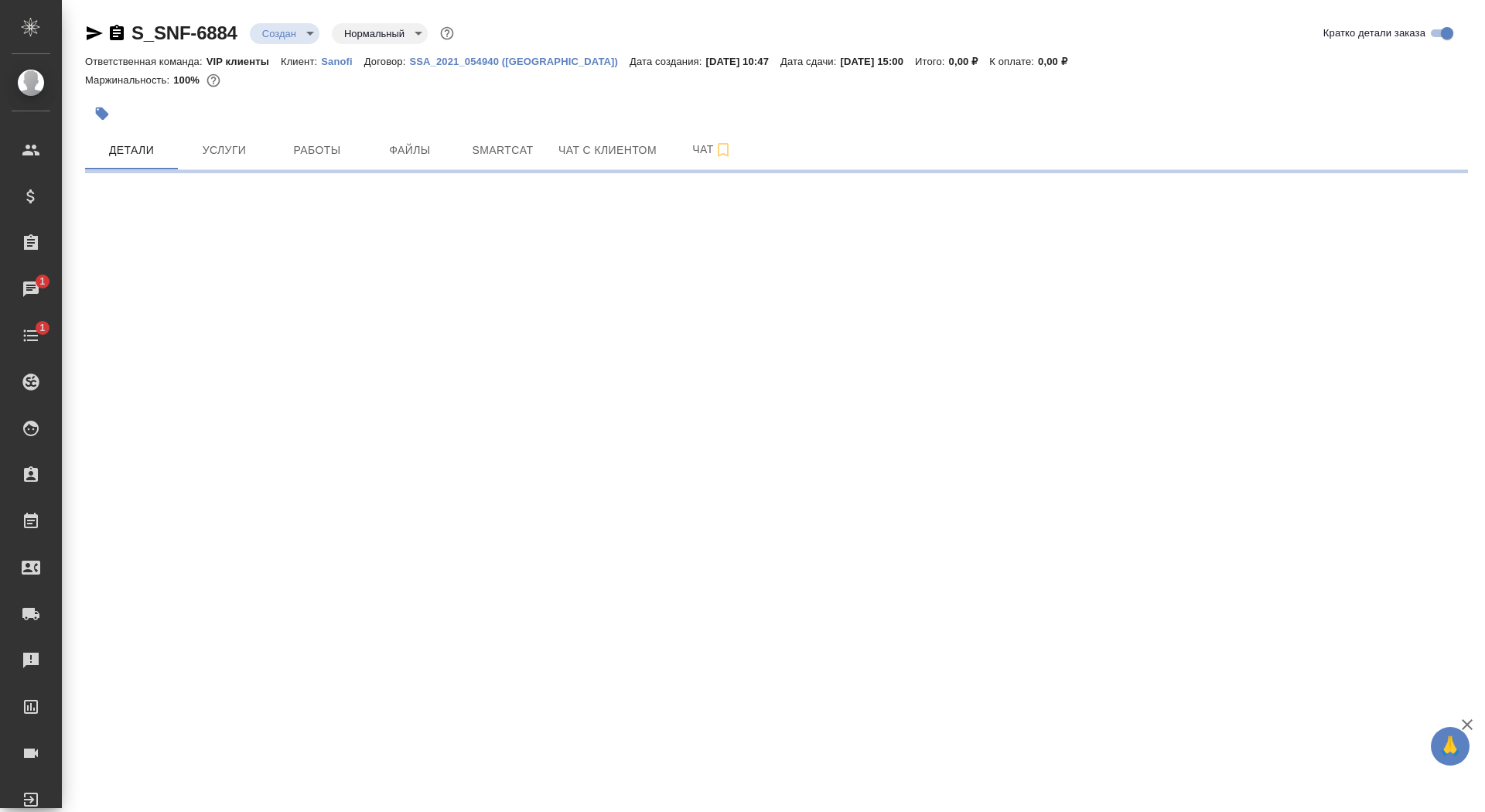
select select "RU"
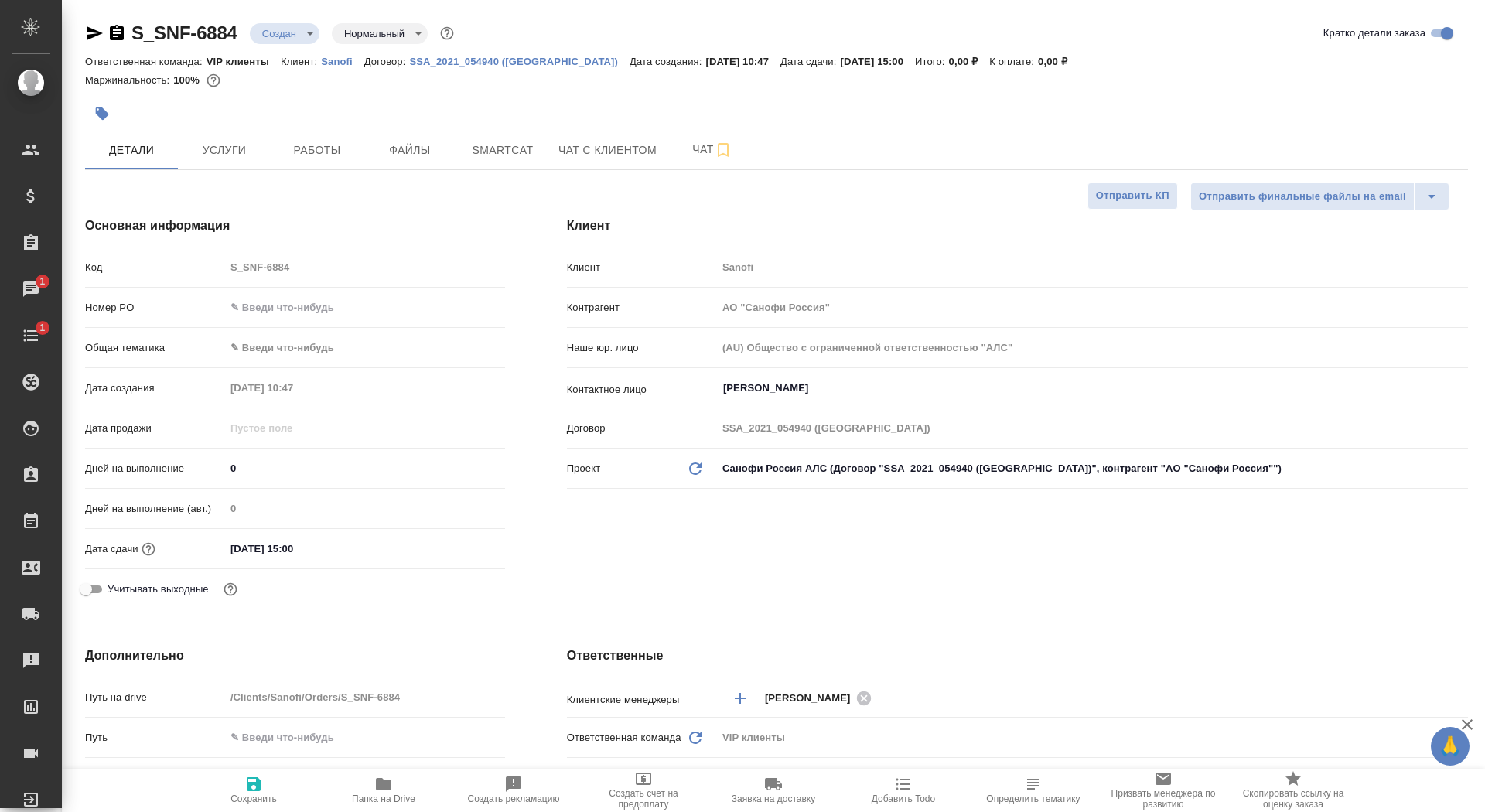
type textarea "x"
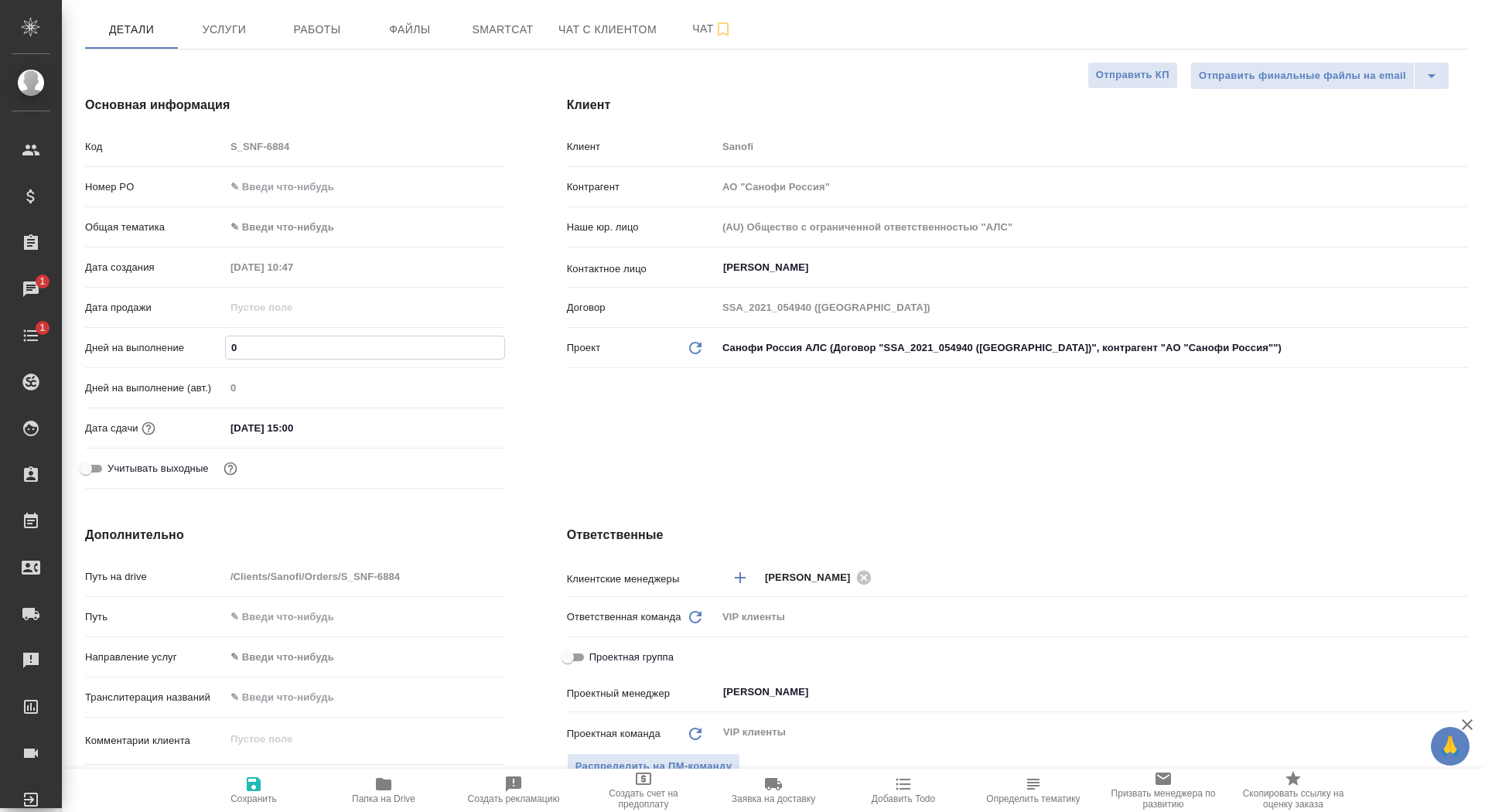
drag, startPoint x: 247, startPoint y: 344, endPoint x: 220, endPoint y: 340, distance: 27.3
click at [219, 341] on div "Дней на выполнение 0" at bounding box center [294, 347] width 420 height 27
type input "4"
type textarea "x"
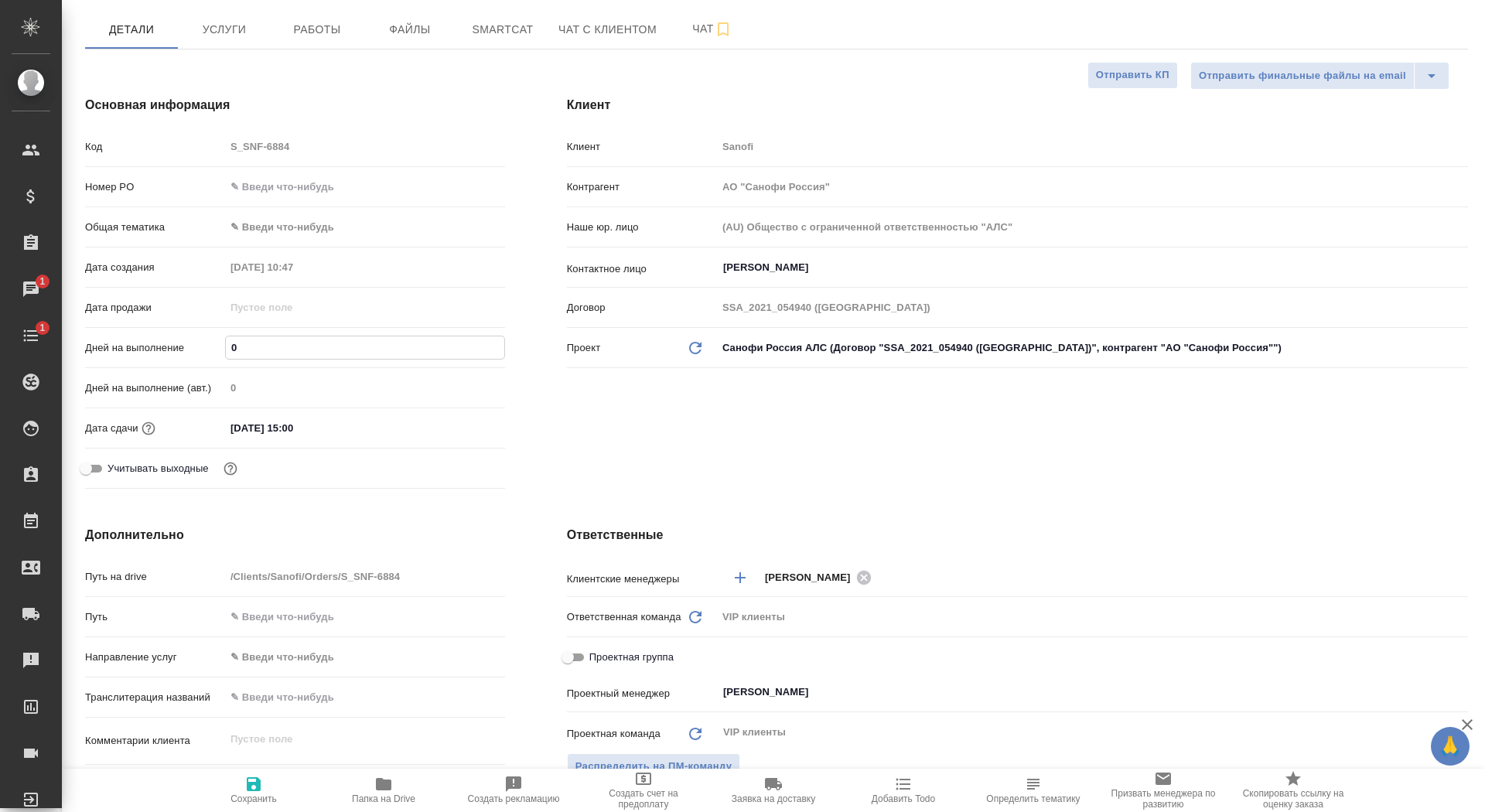
type textarea "x"
type input "4"
click at [272, 796] on span "Сохранить" at bounding box center [254, 798] width 47 height 11
type textarea "x"
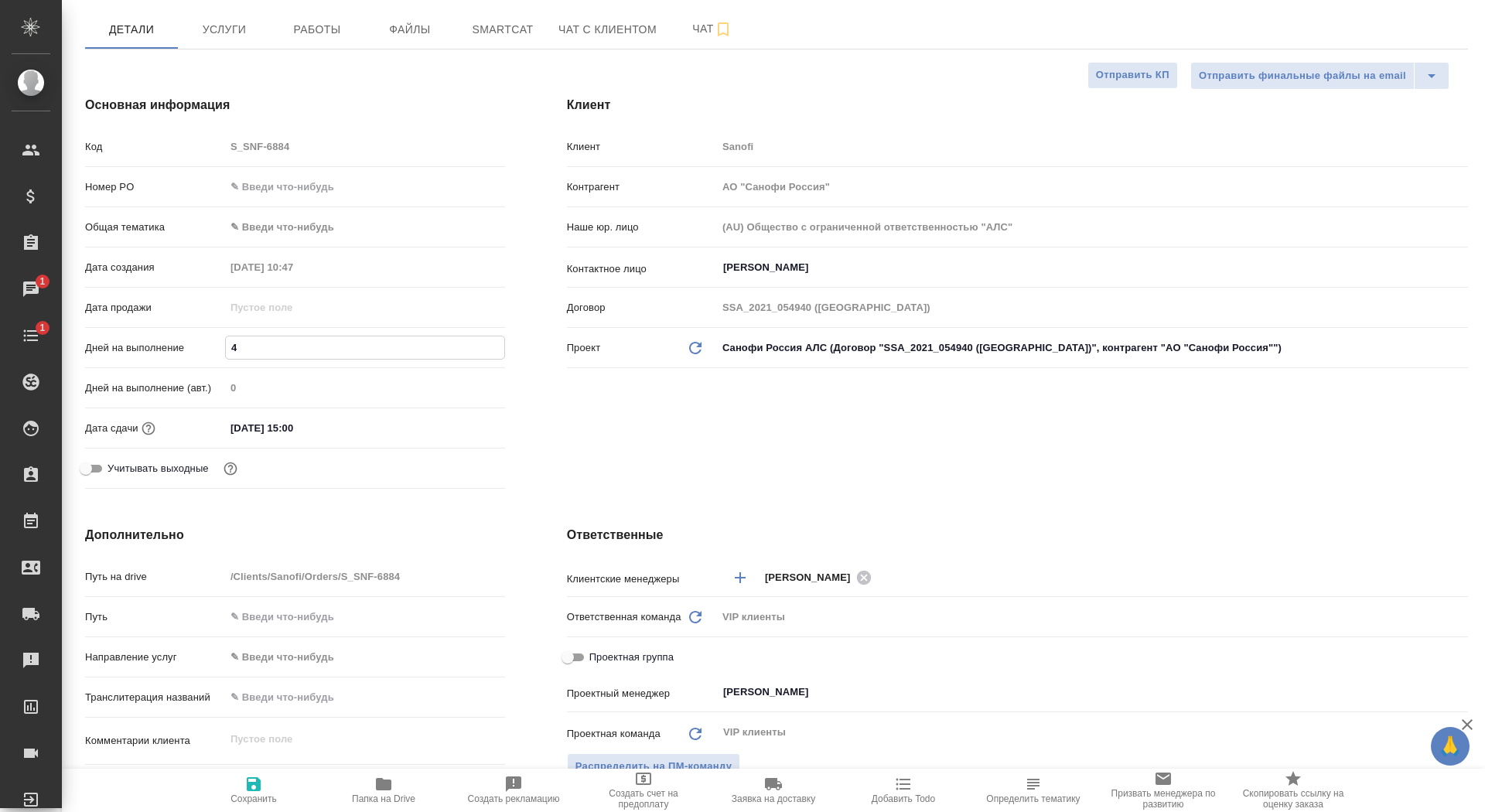
type textarea "x"
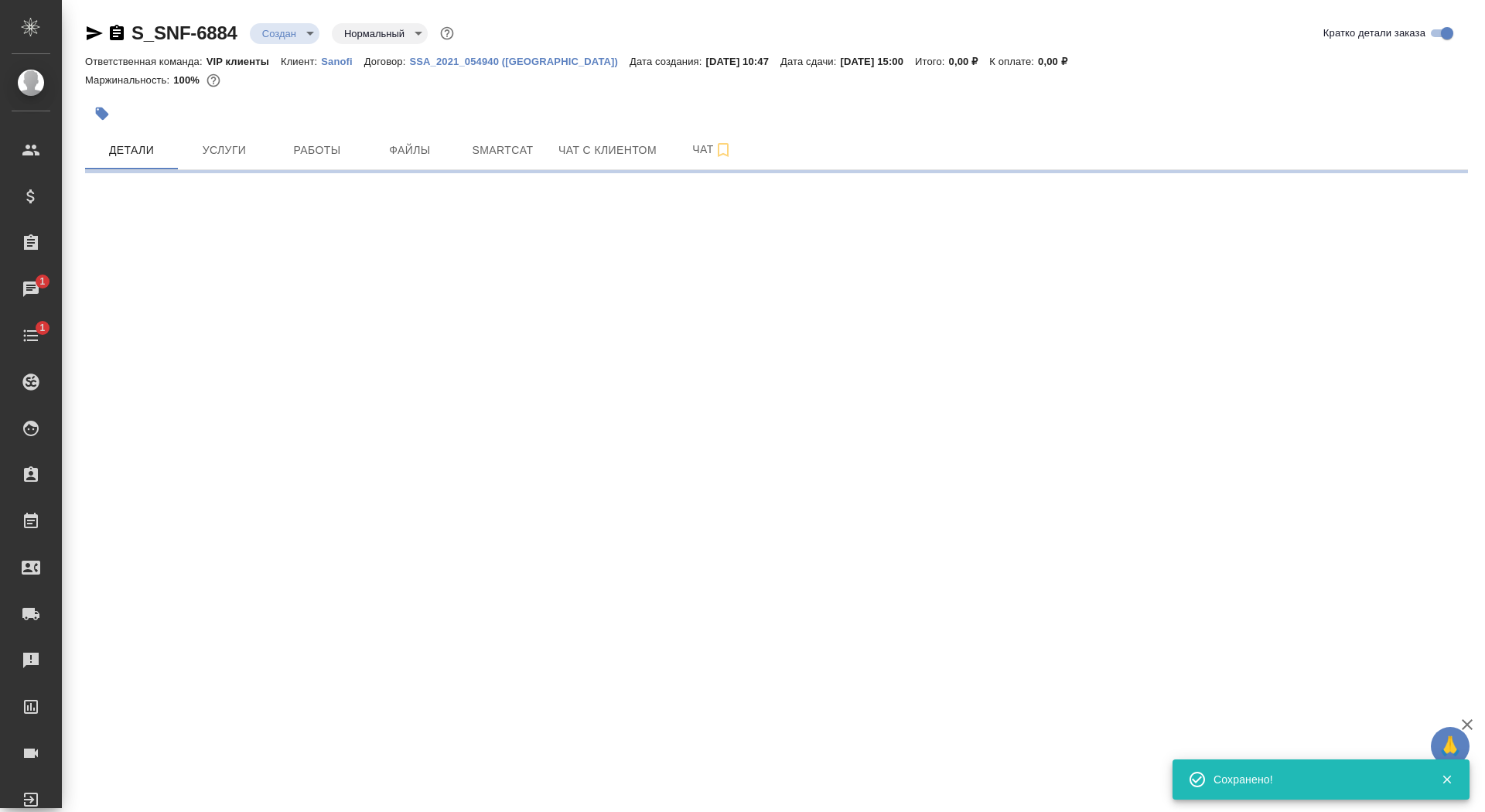
select select "RU"
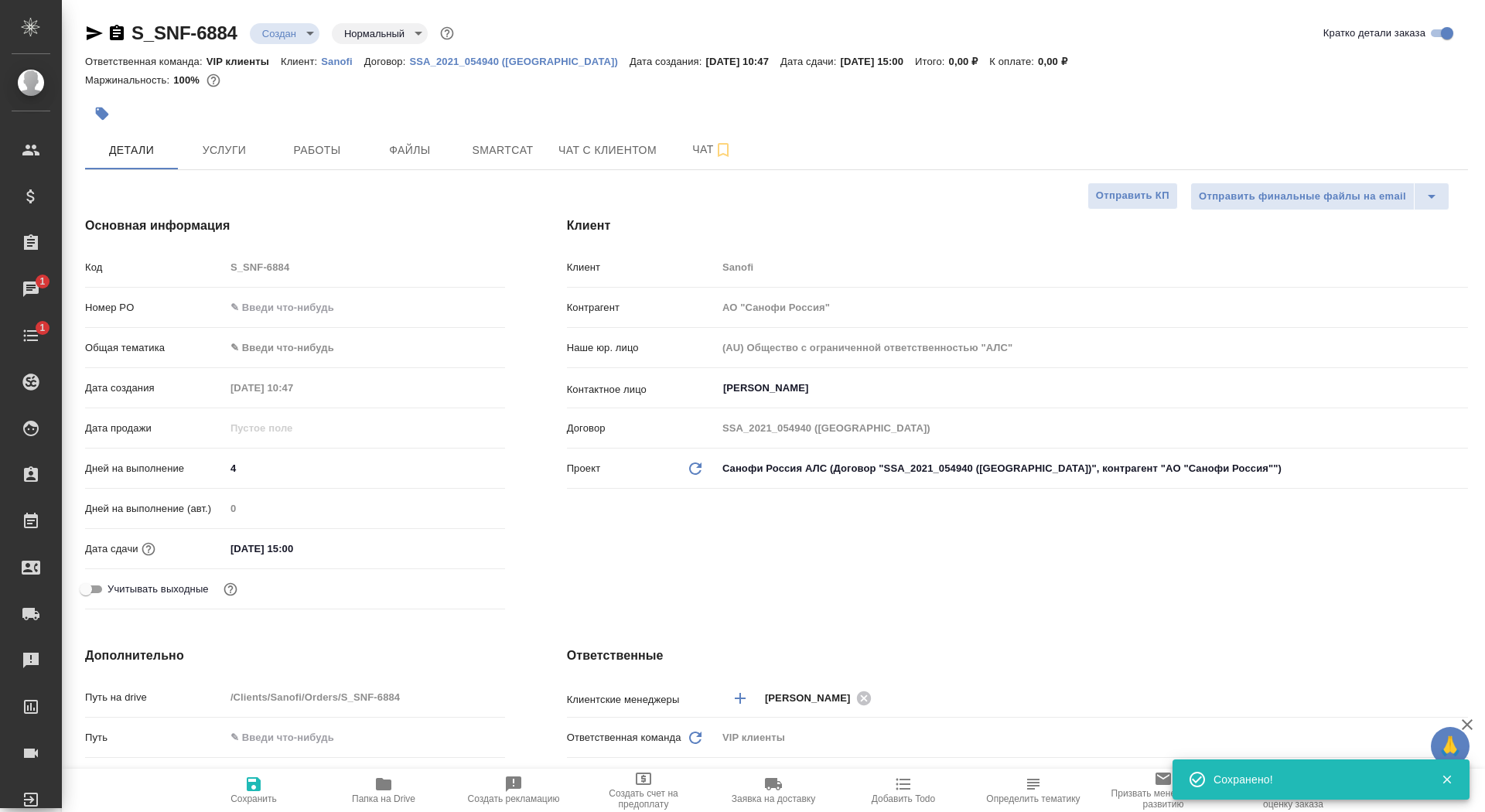
type textarea "x"
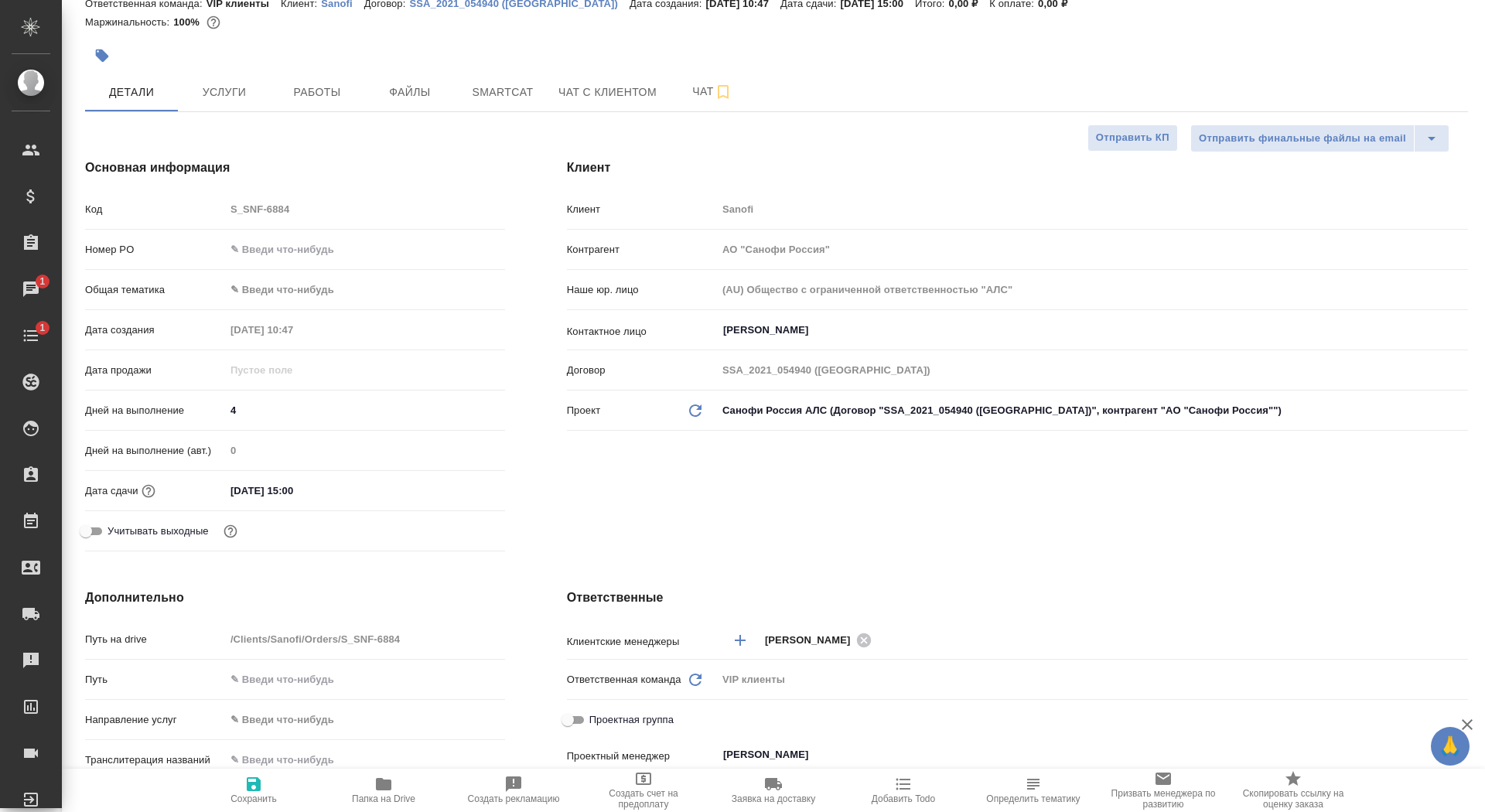
scroll to position [75, 0]
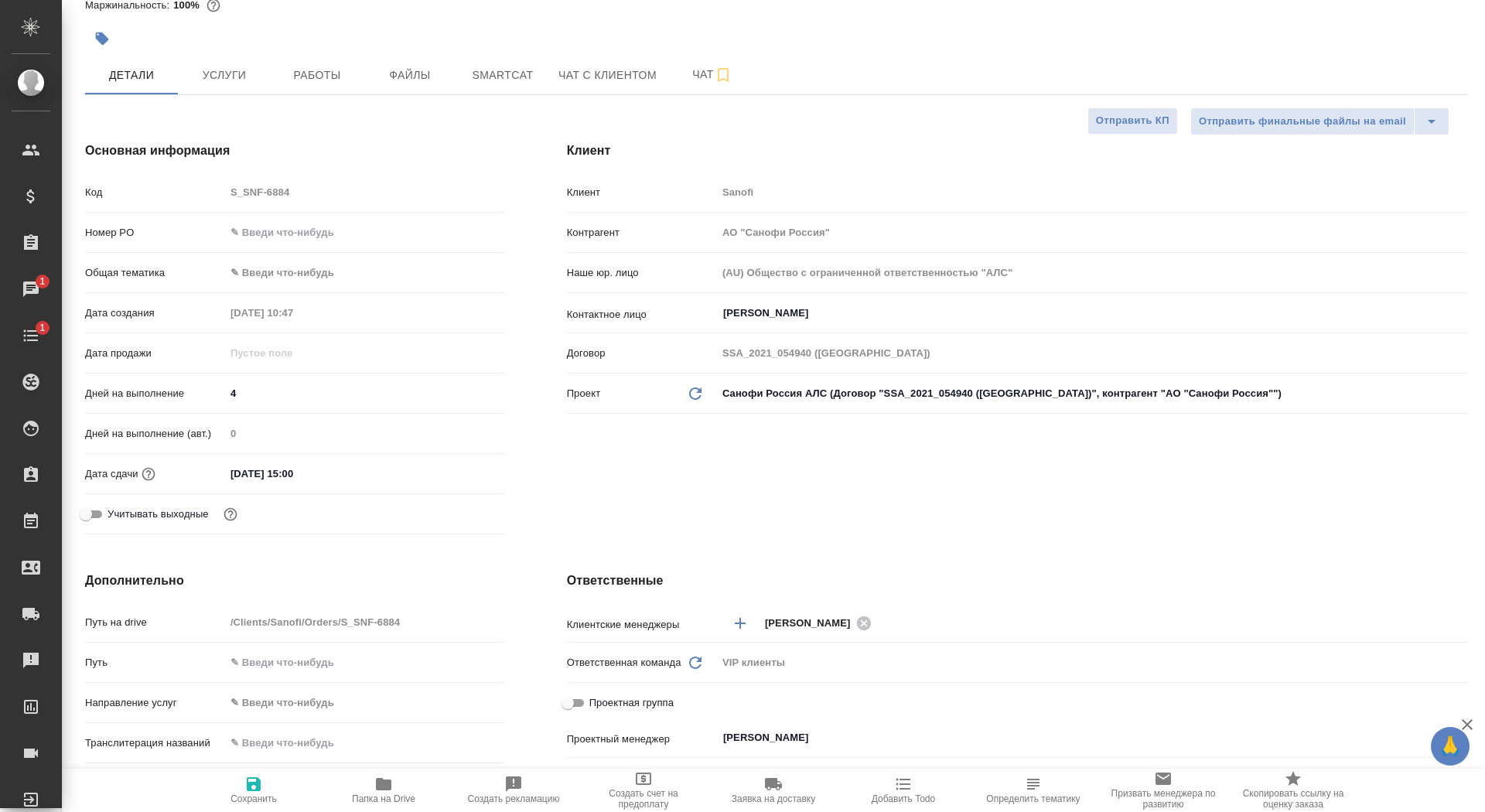
click at [770, 743] on input "[PERSON_NAME]" at bounding box center [1066, 737] width 690 height 19
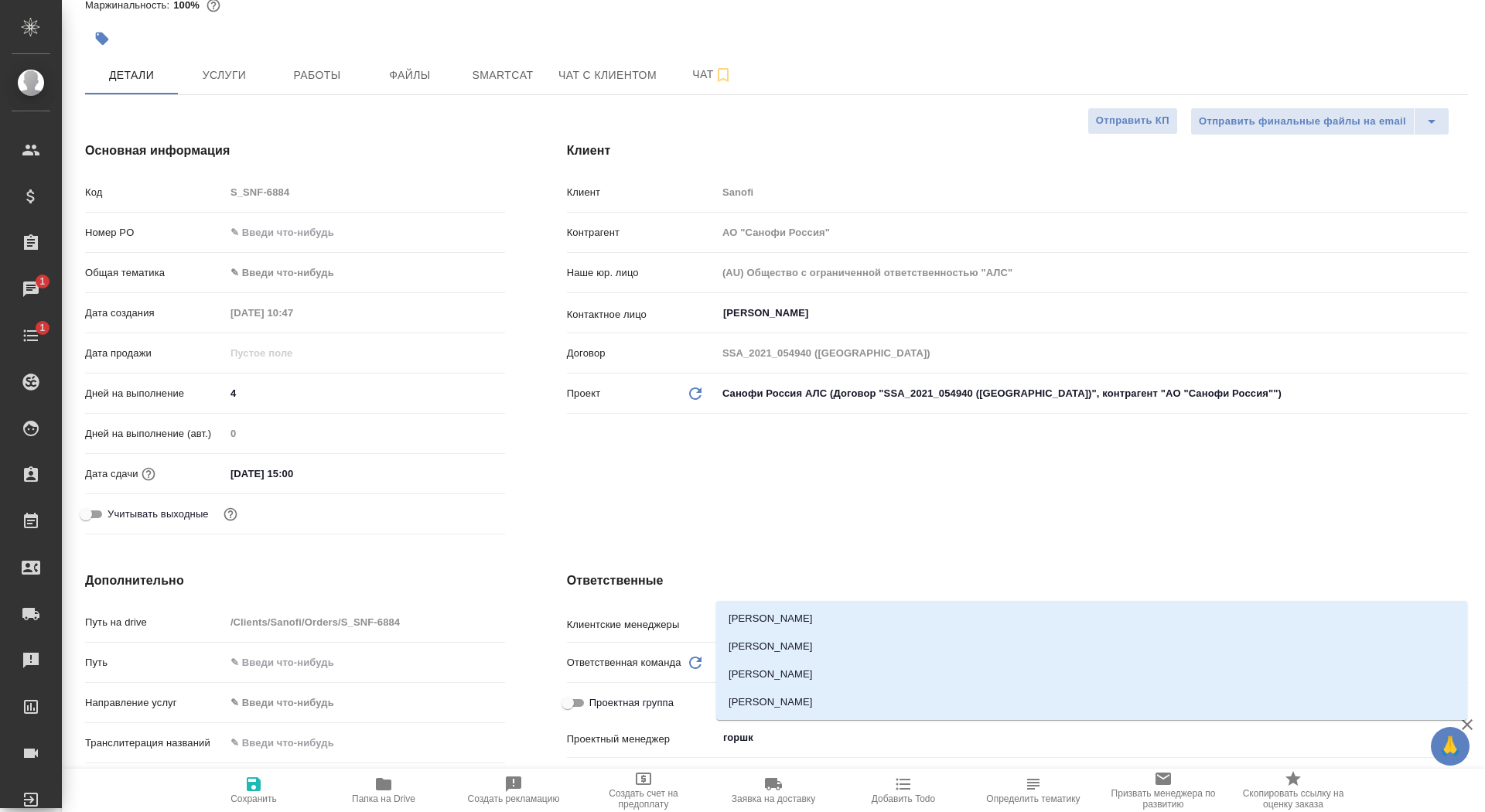
type input "горшко"
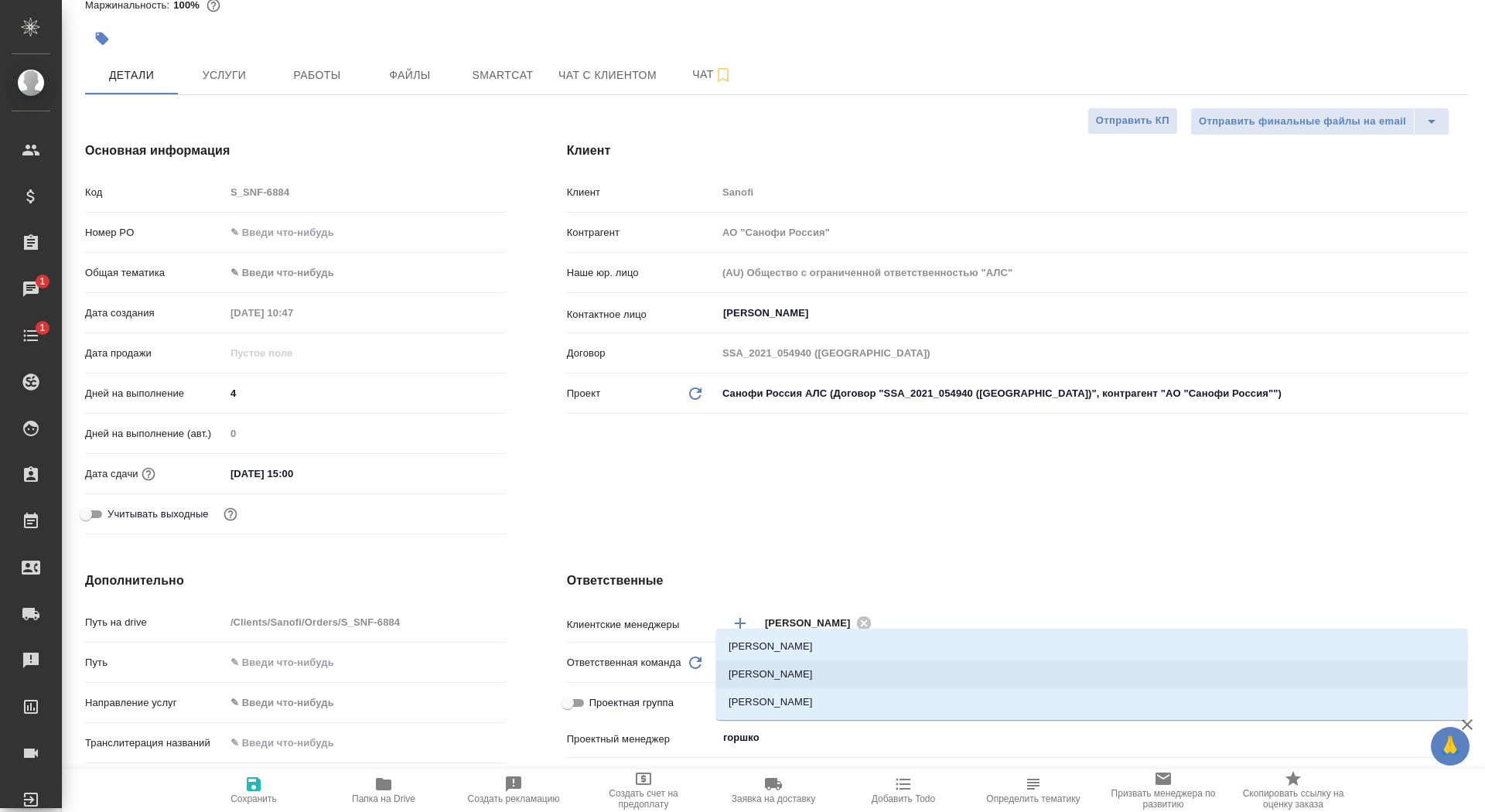
click at [807, 678] on li "[PERSON_NAME]" at bounding box center [1091, 674] width 751 height 28
type textarea "x"
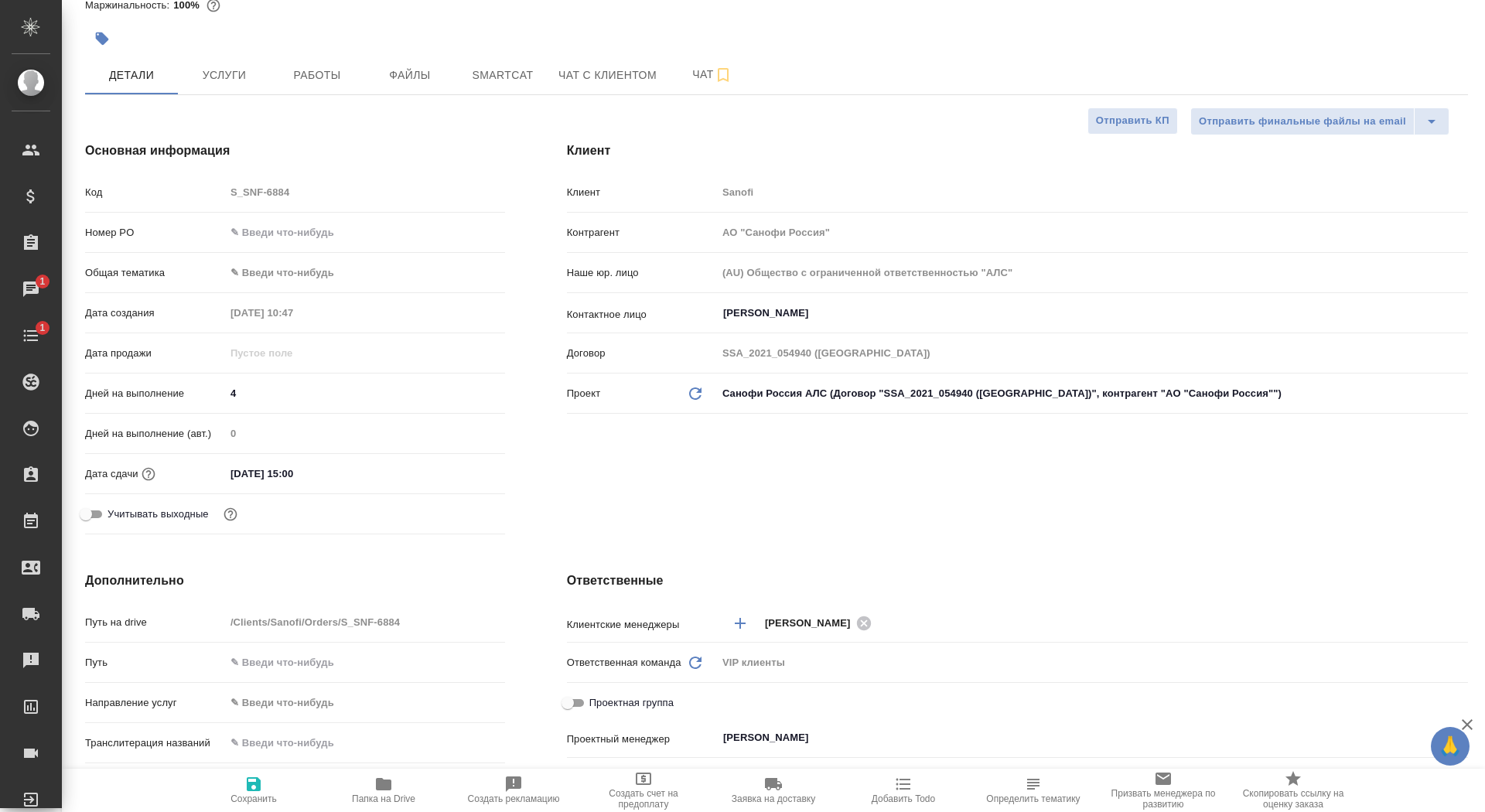
type input "[PERSON_NAME]"
click at [253, 789] on icon "button" at bounding box center [253, 783] width 14 height 14
type textarea "x"
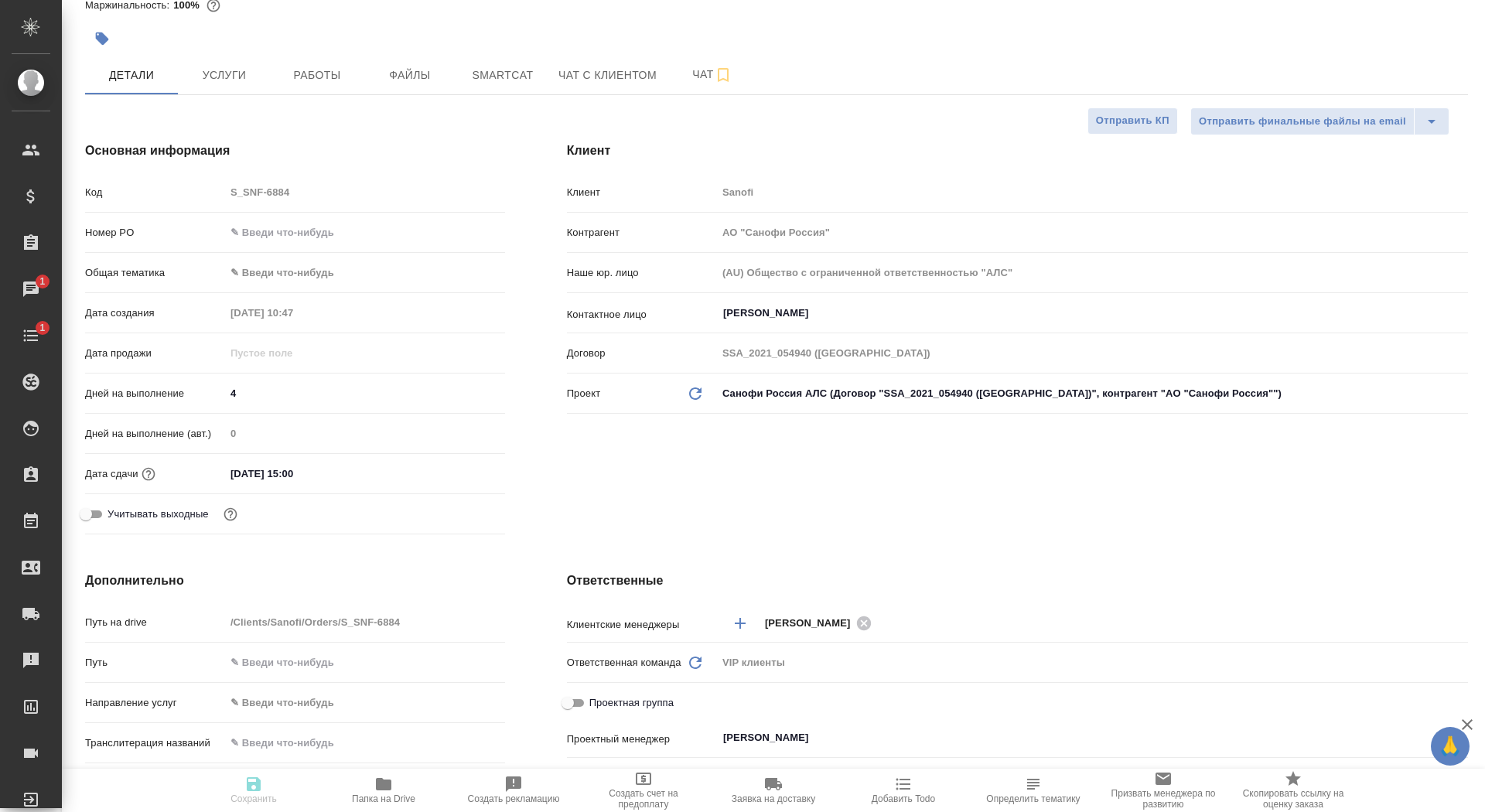
type textarea "x"
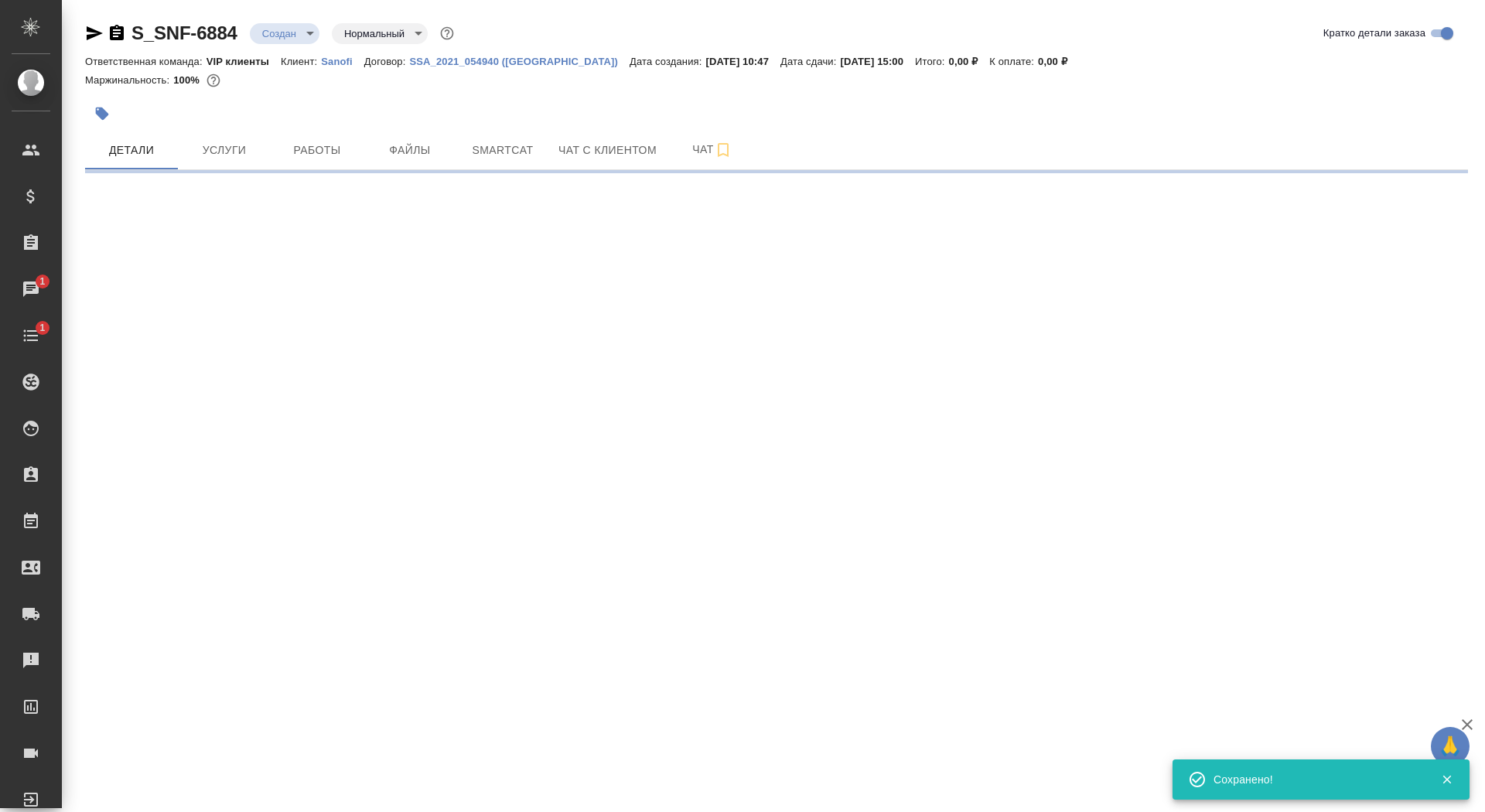
scroll to position [0, 0]
select select "RU"
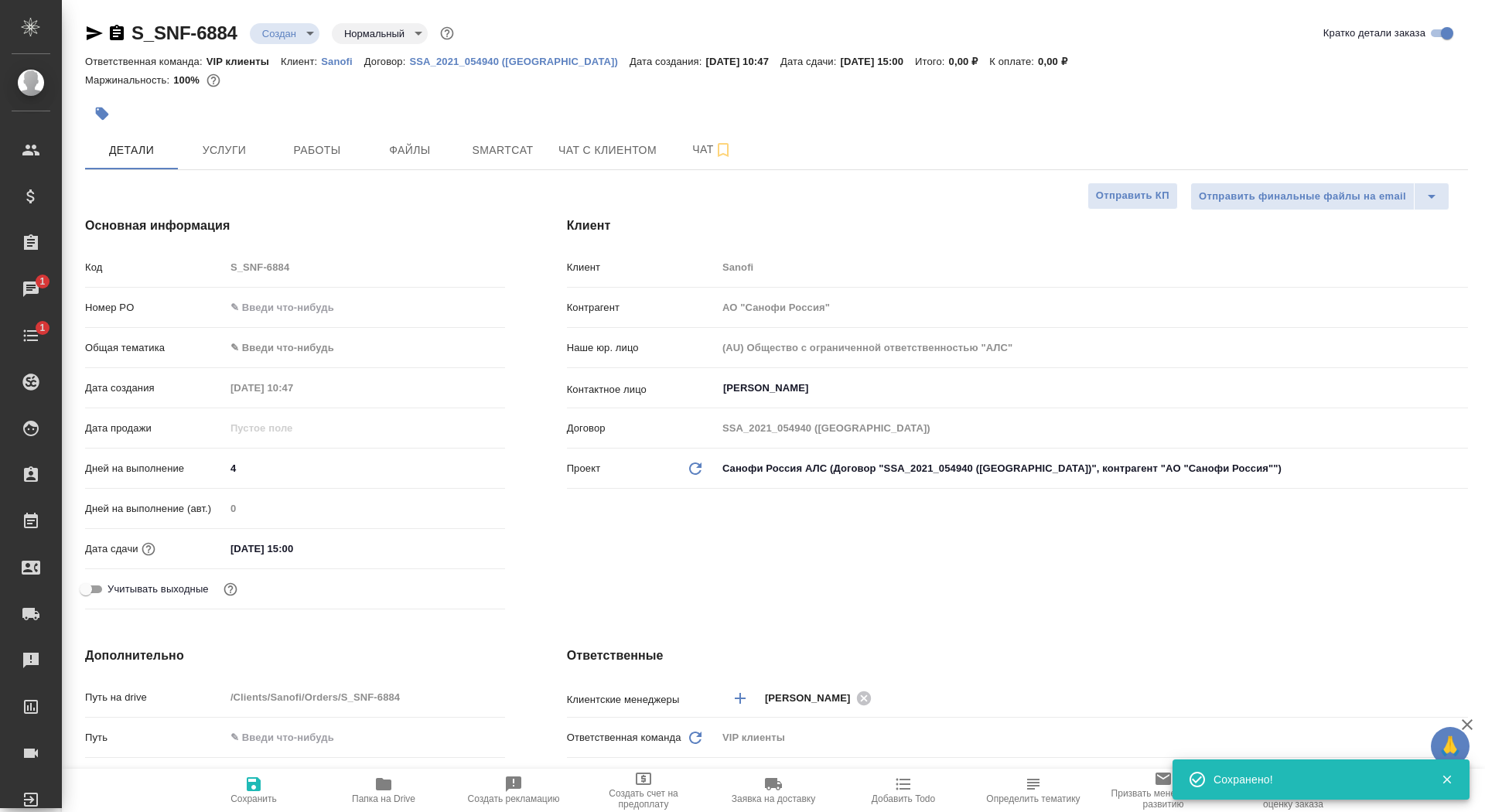
type textarea "x"
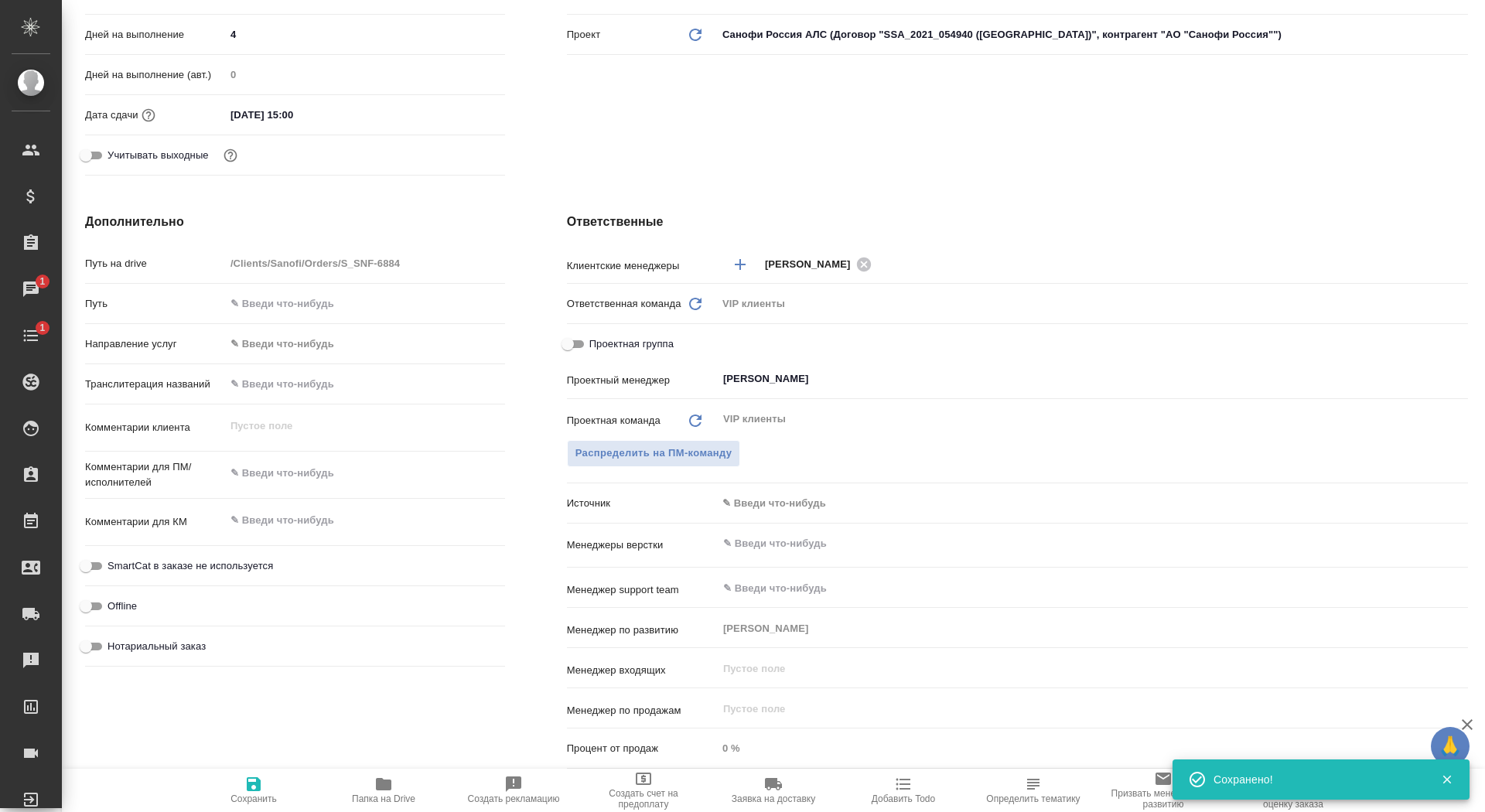
click at [401, 781] on span "Папка на Drive" at bounding box center [384, 789] width 112 height 30
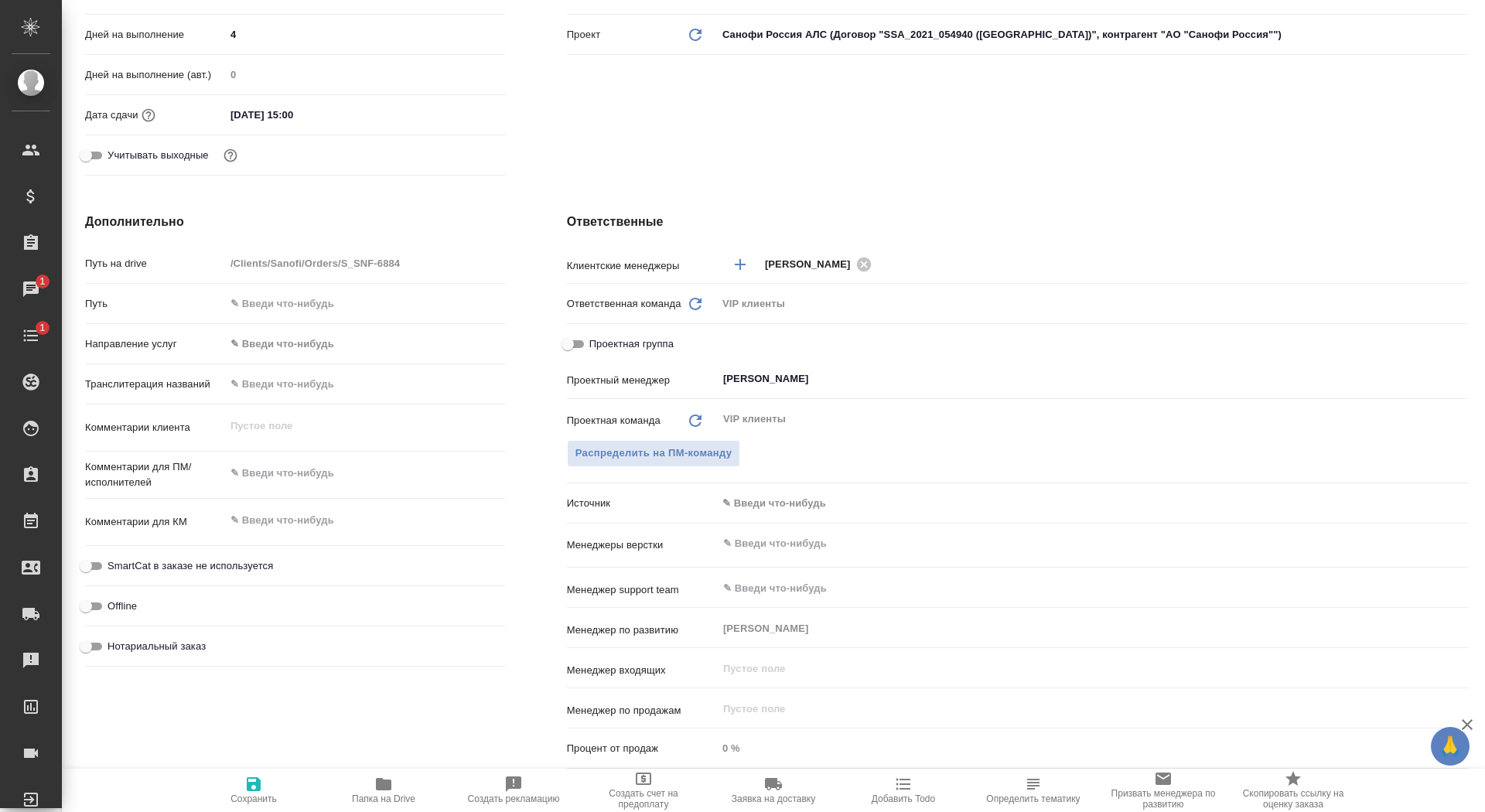
type textarea "x"
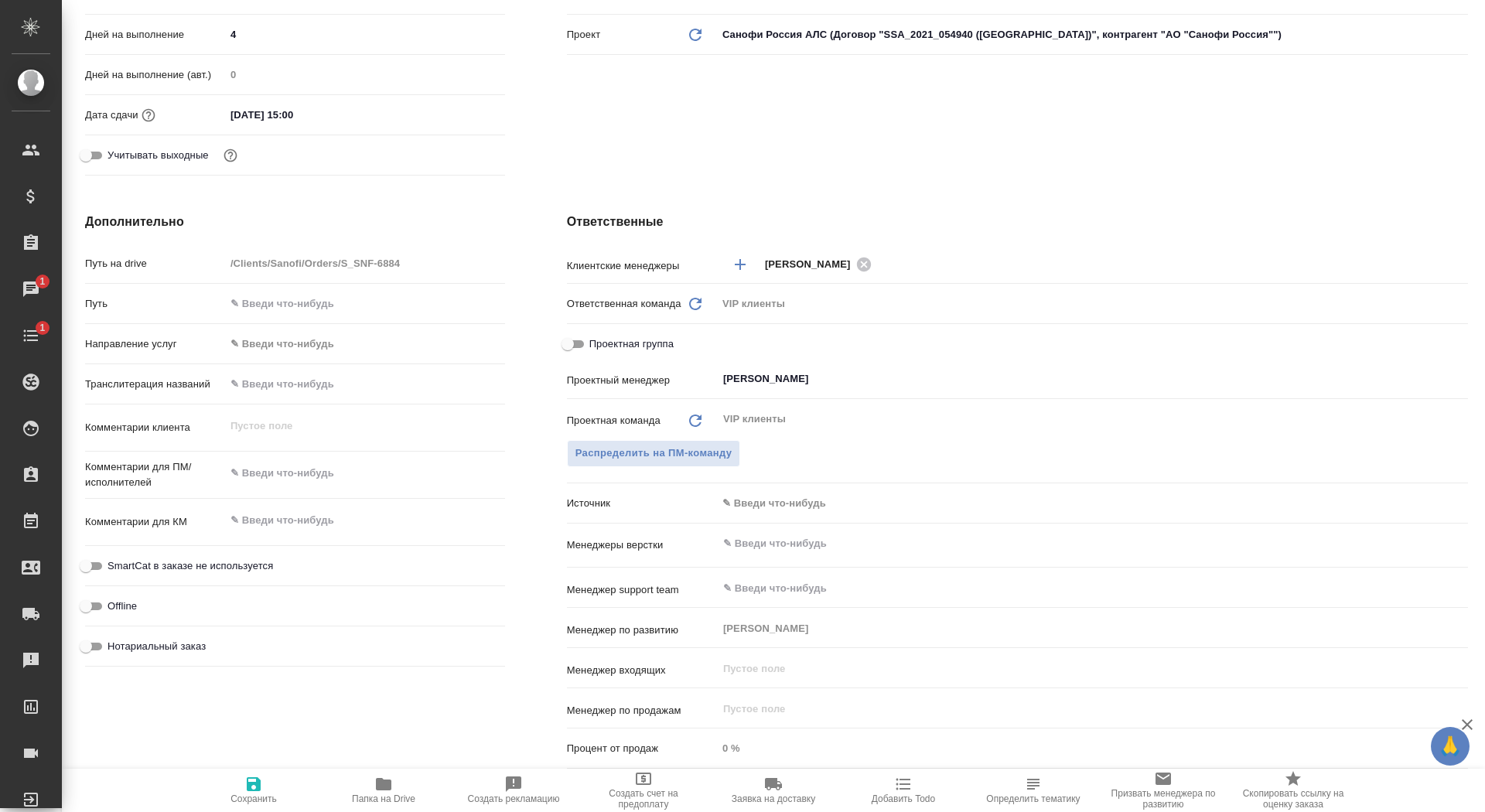
type textarea "x"
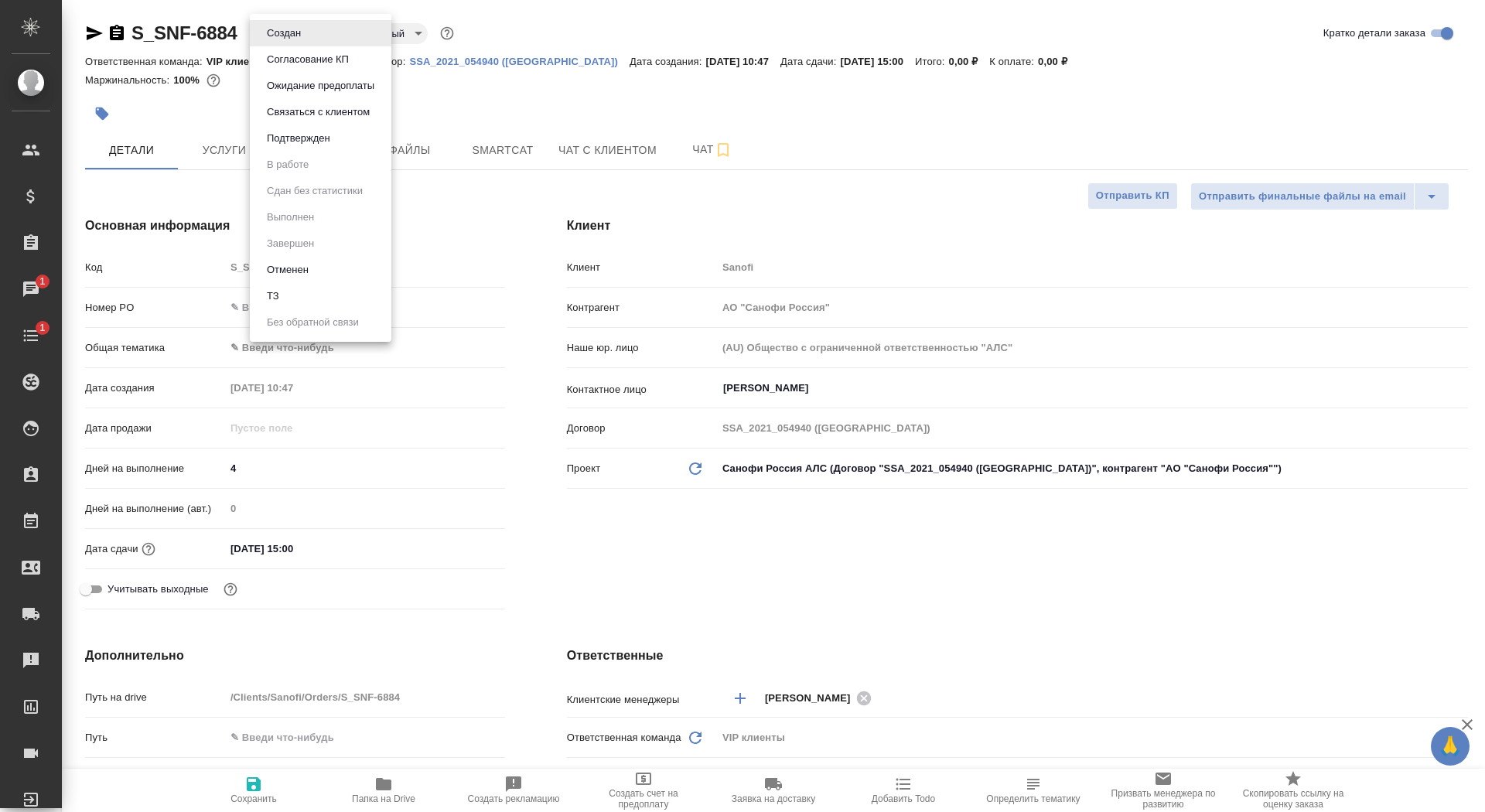
click at [301, 39] on body "🙏 .cls-1 fill:#fff; AWATERA Saydasheva Dilyara Клиенты Спецификации Заказы 1 Ча…" at bounding box center [742, 406] width 1485 height 812
click at [287, 290] on li "ТЗ" at bounding box center [320, 295] width 141 height 26
type textarea "x"
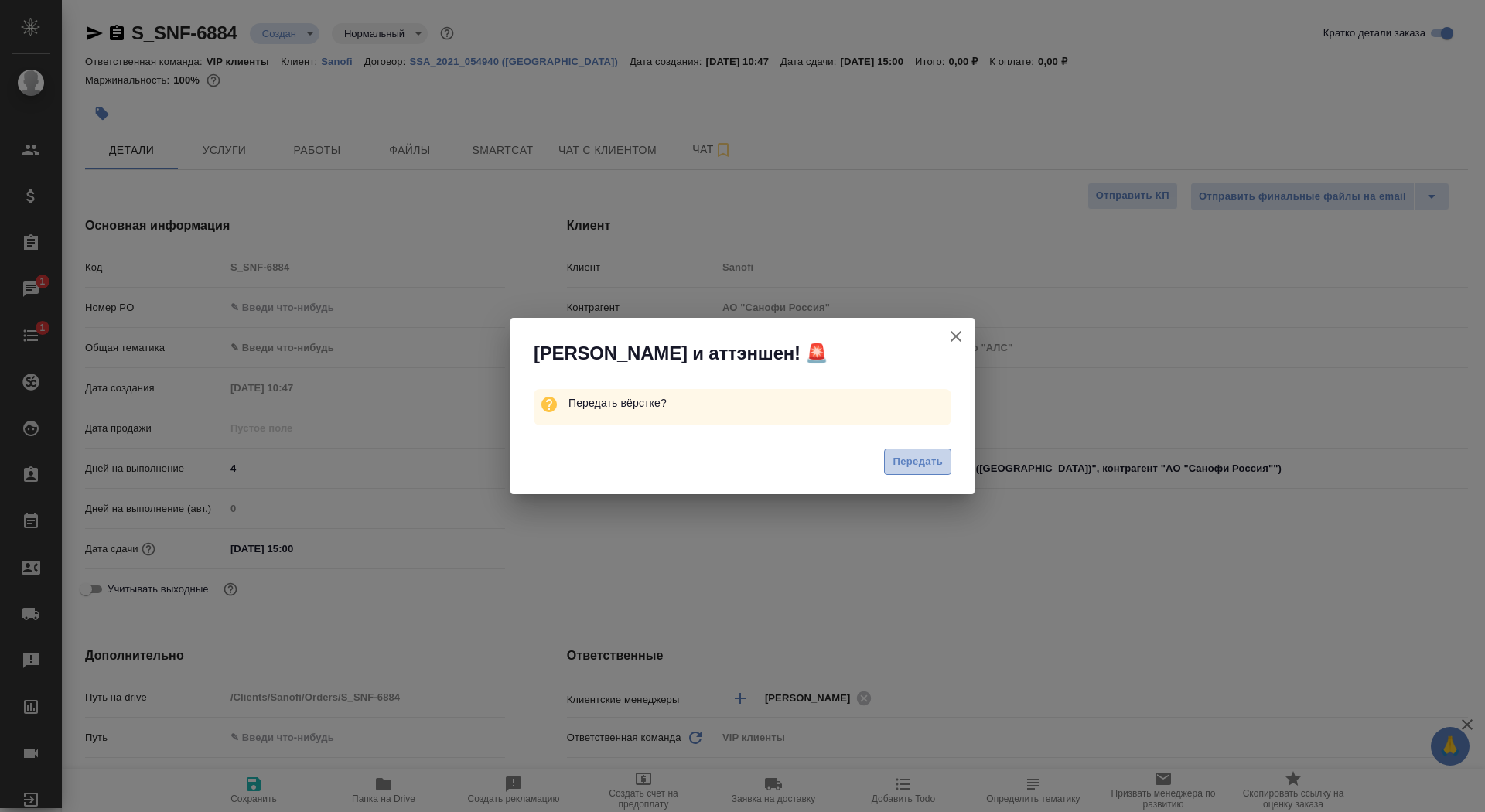
click at [916, 469] on span "Передать" at bounding box center [918, 462] width 50 height 18
type textarea "x"
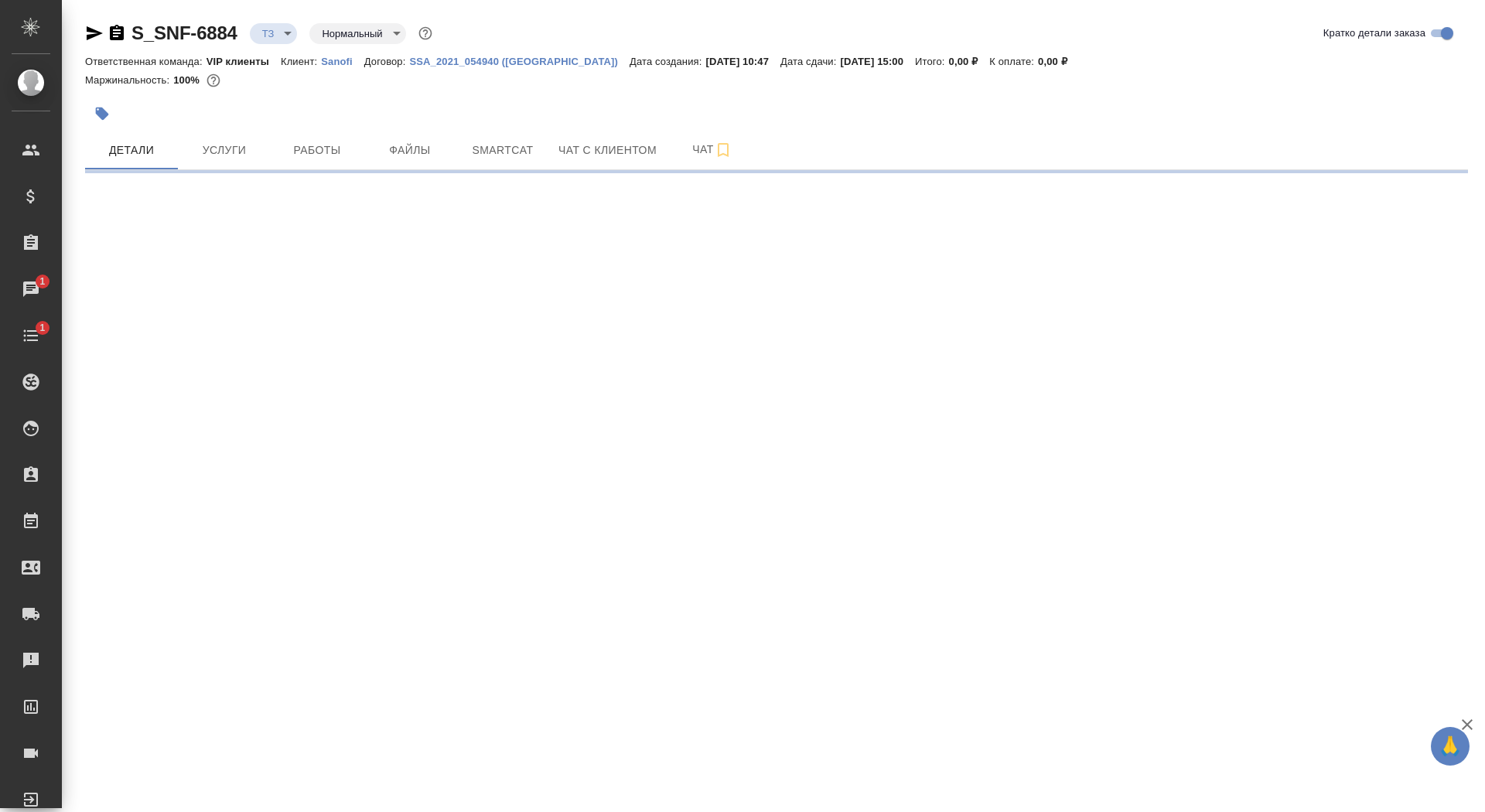
select select "RU"
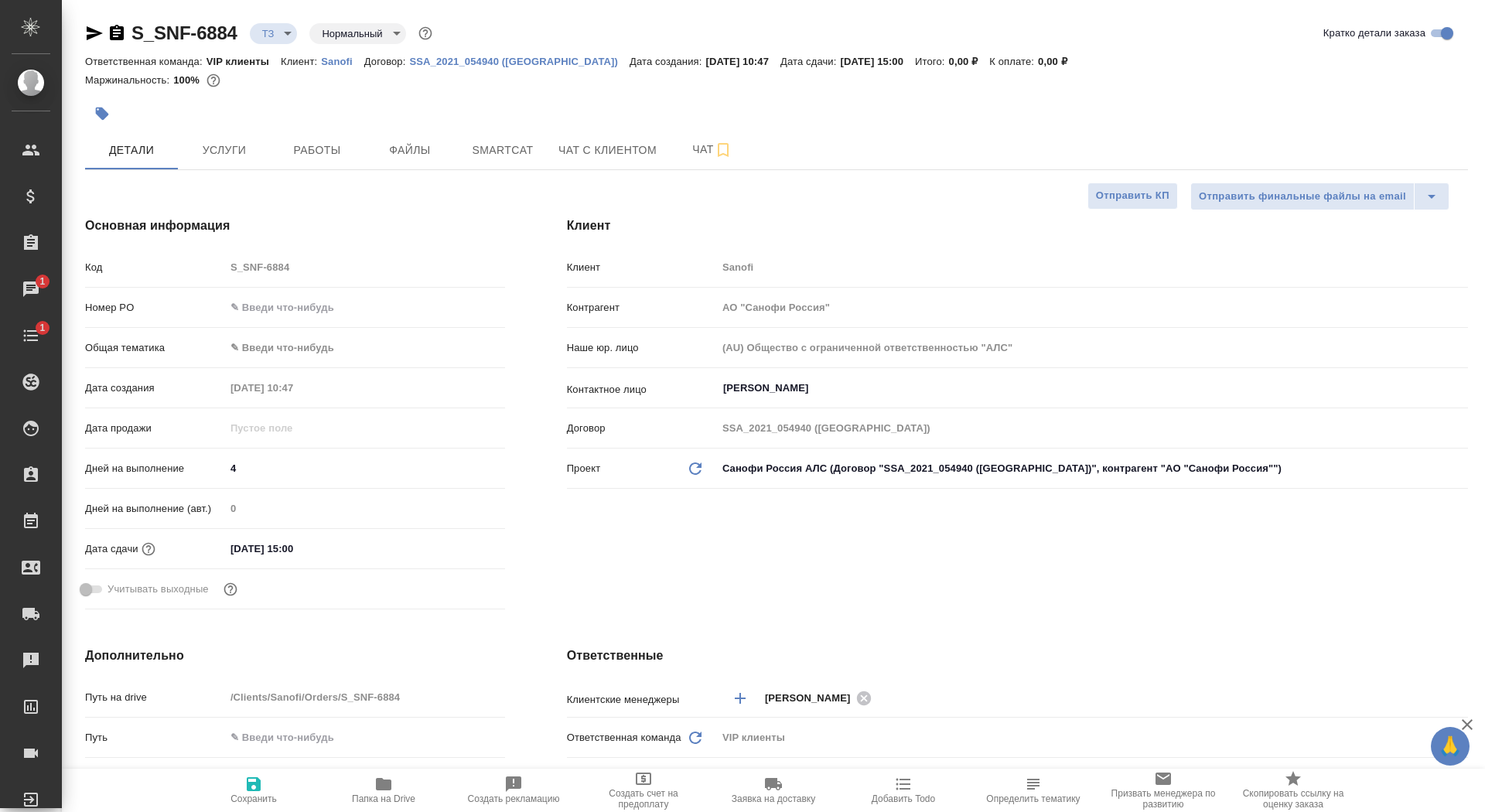
type textarea "x"
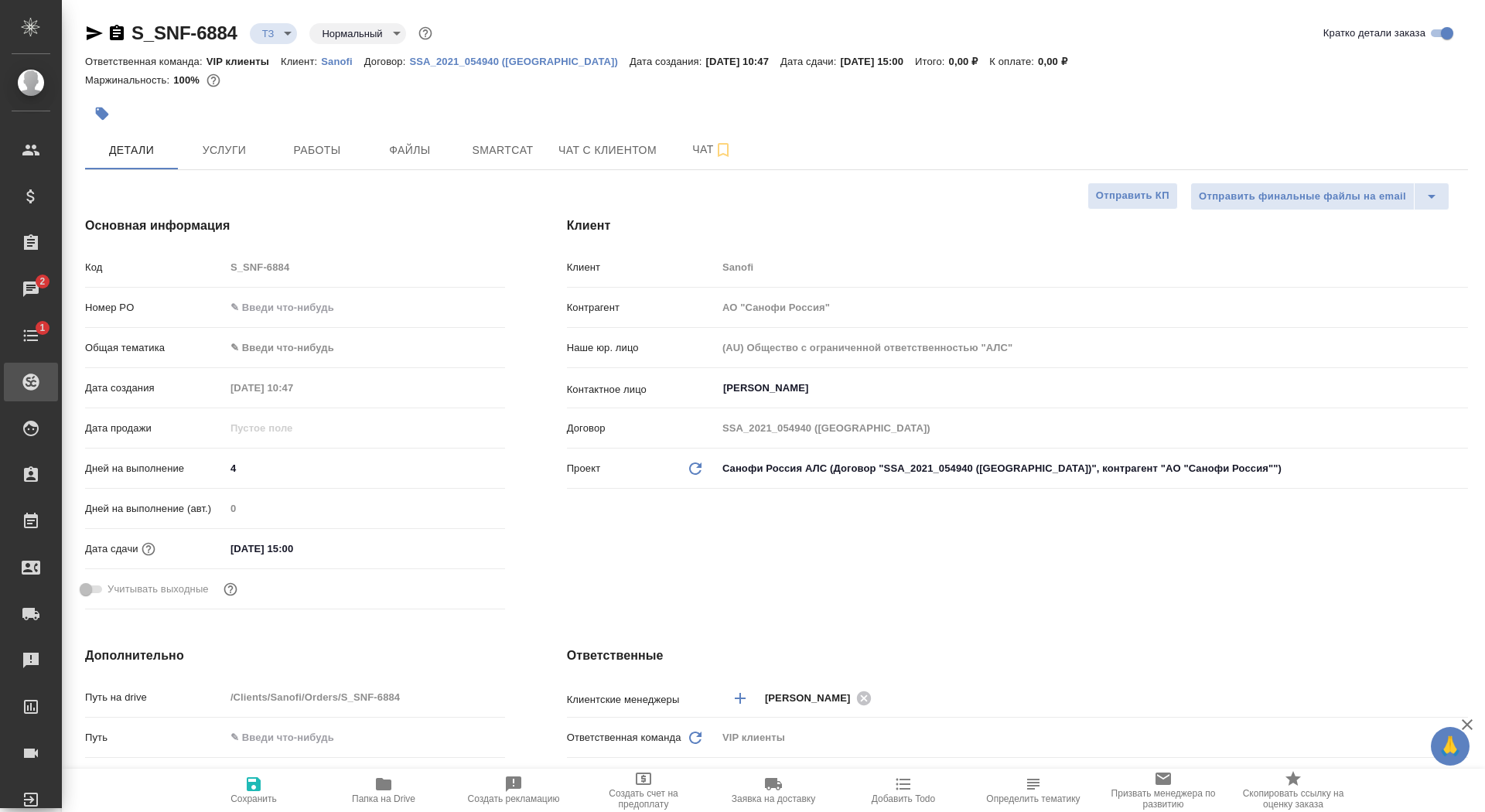
type textarea "x"
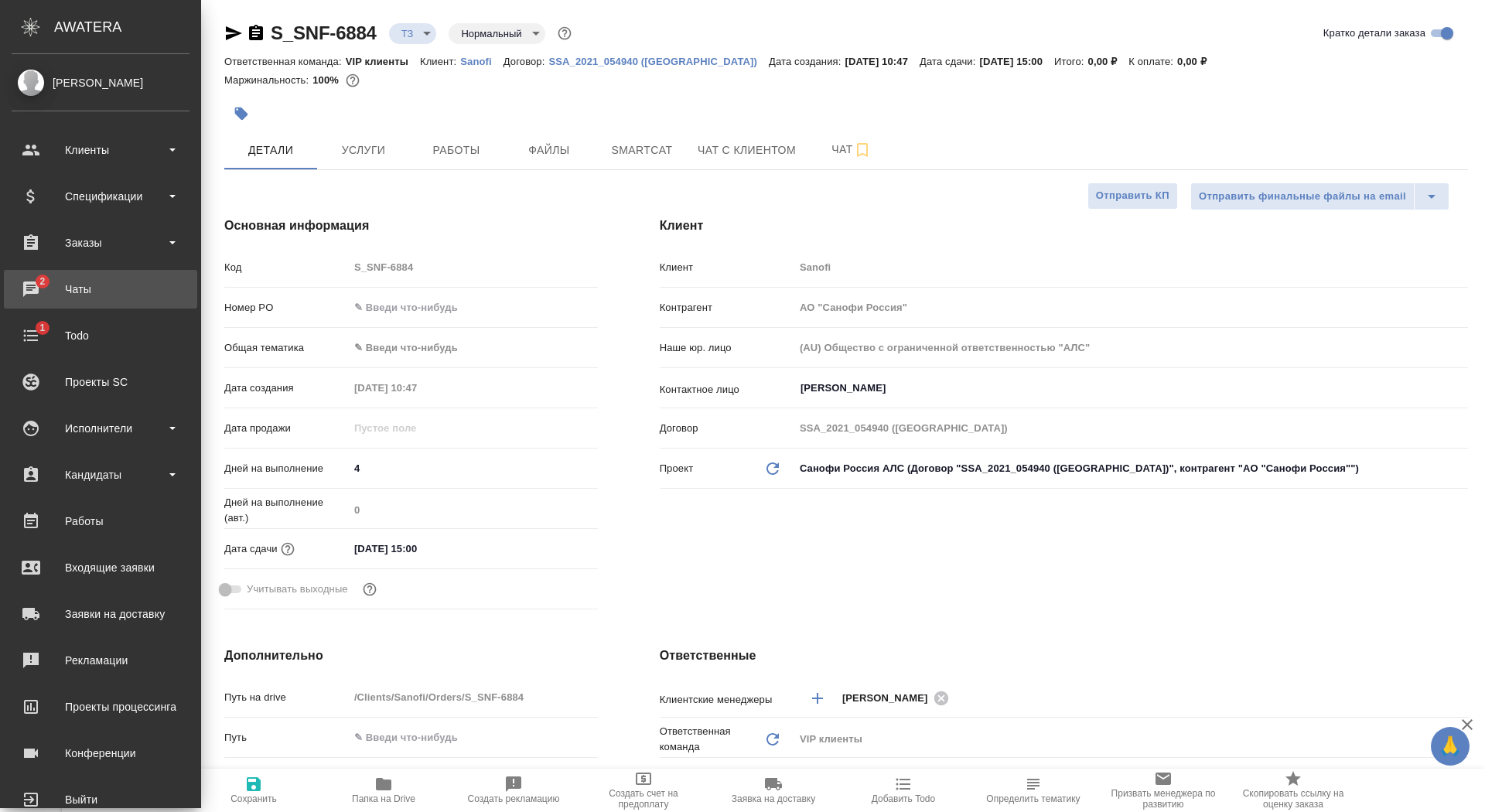
type textarea "x"
click at [78, 282] on div "Чаты" at bounding box center [101, 289] width 178 height 23
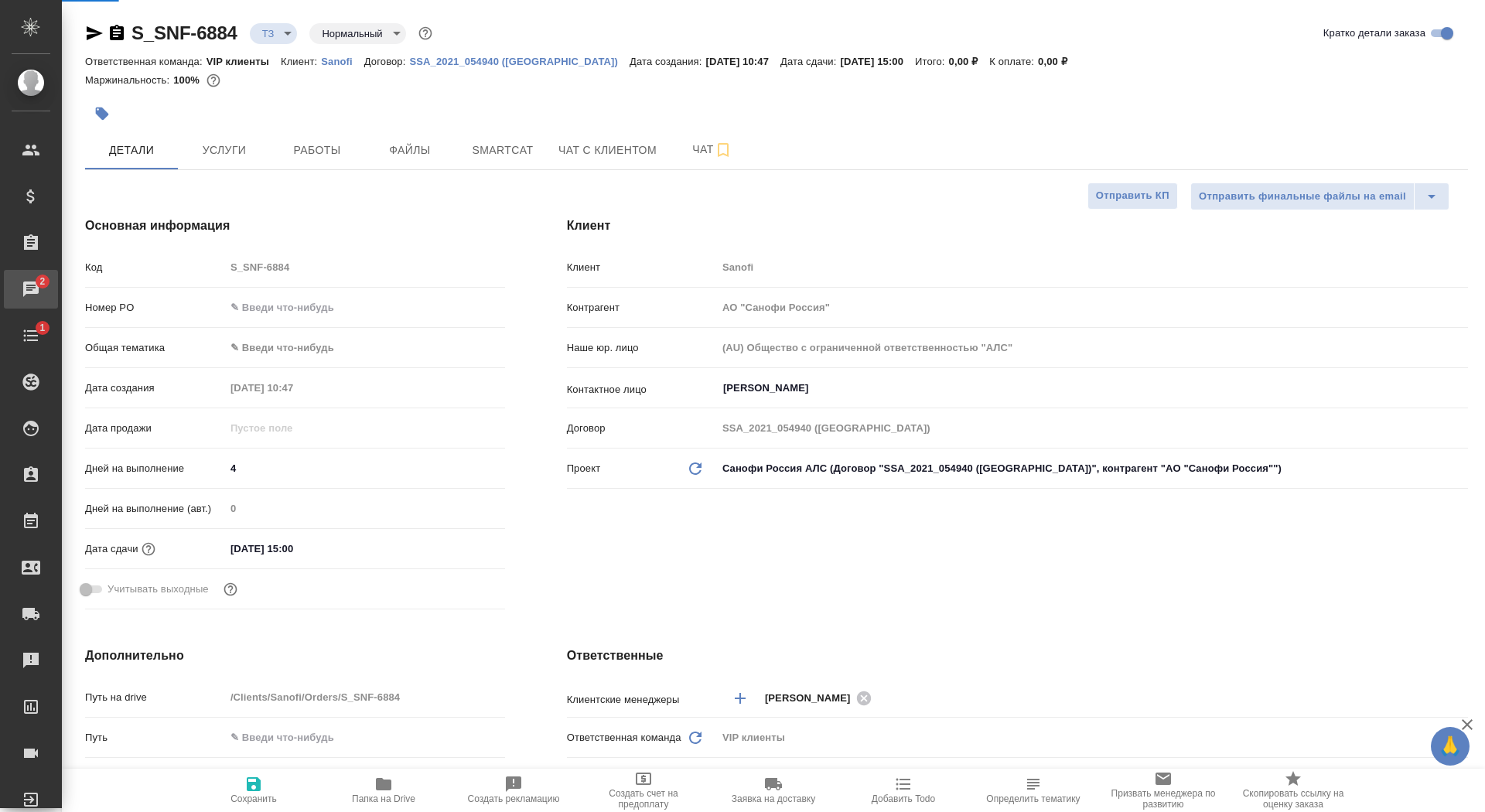
type textarea "x"
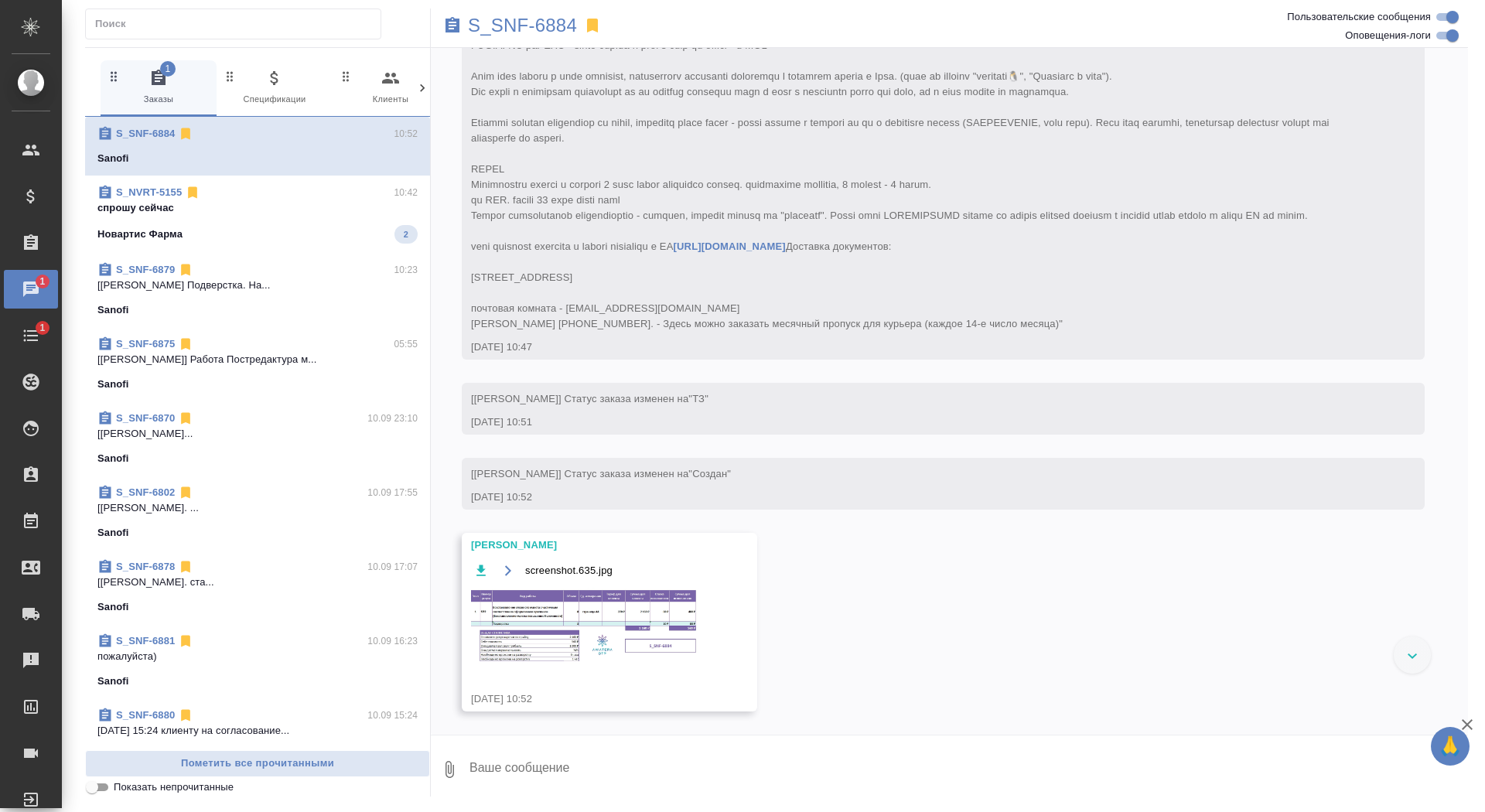
scroll to position [380, 0]
click at [498, 765] on textarea at bounding box center [968, 769] width 1001 height 52
type textarea "спасибо"
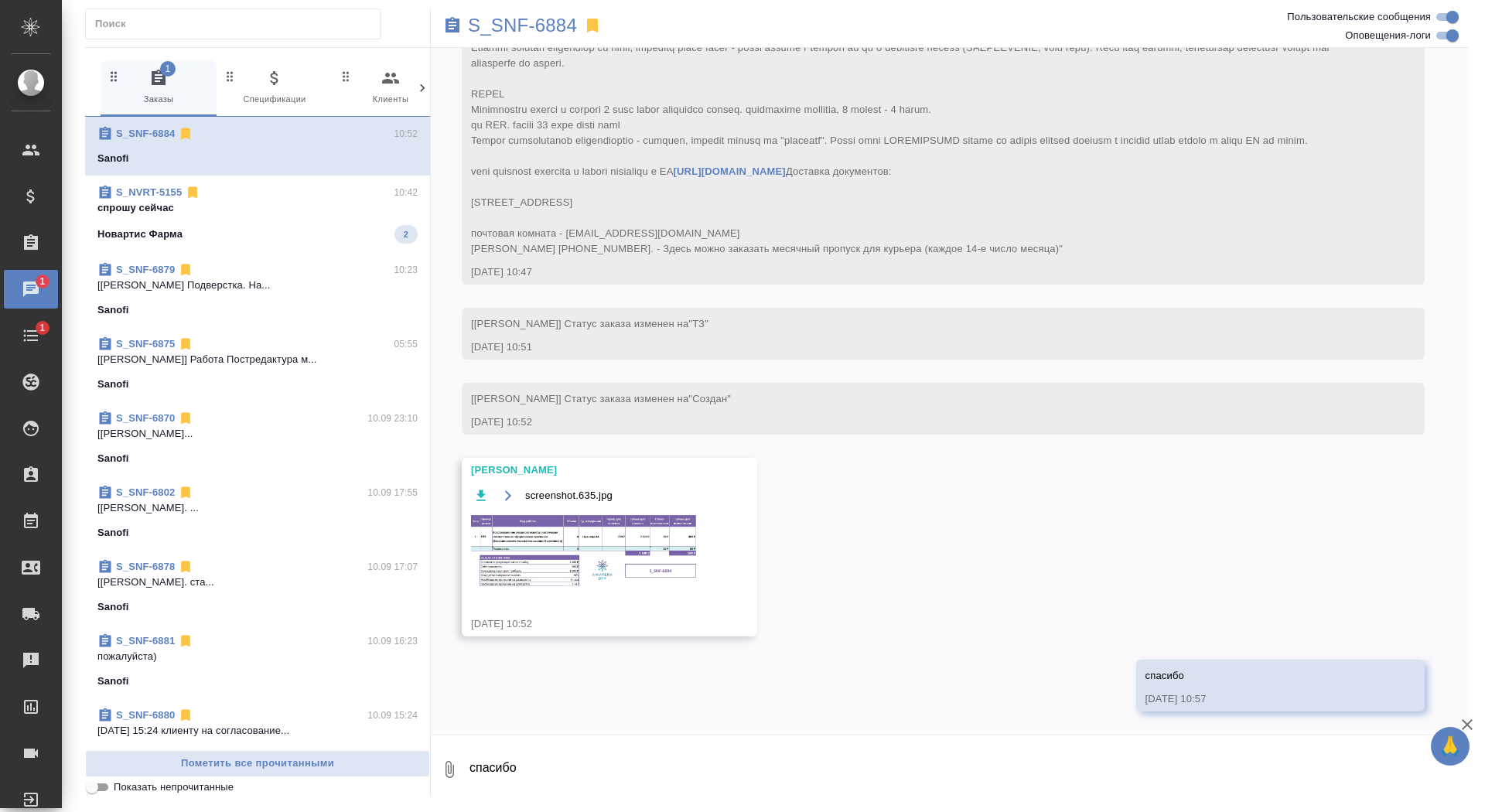
scroll to position [455, 0]
click at [539, 27] on p "S_SNF-6884" at bounding box center [522, 25] width 109 height 15
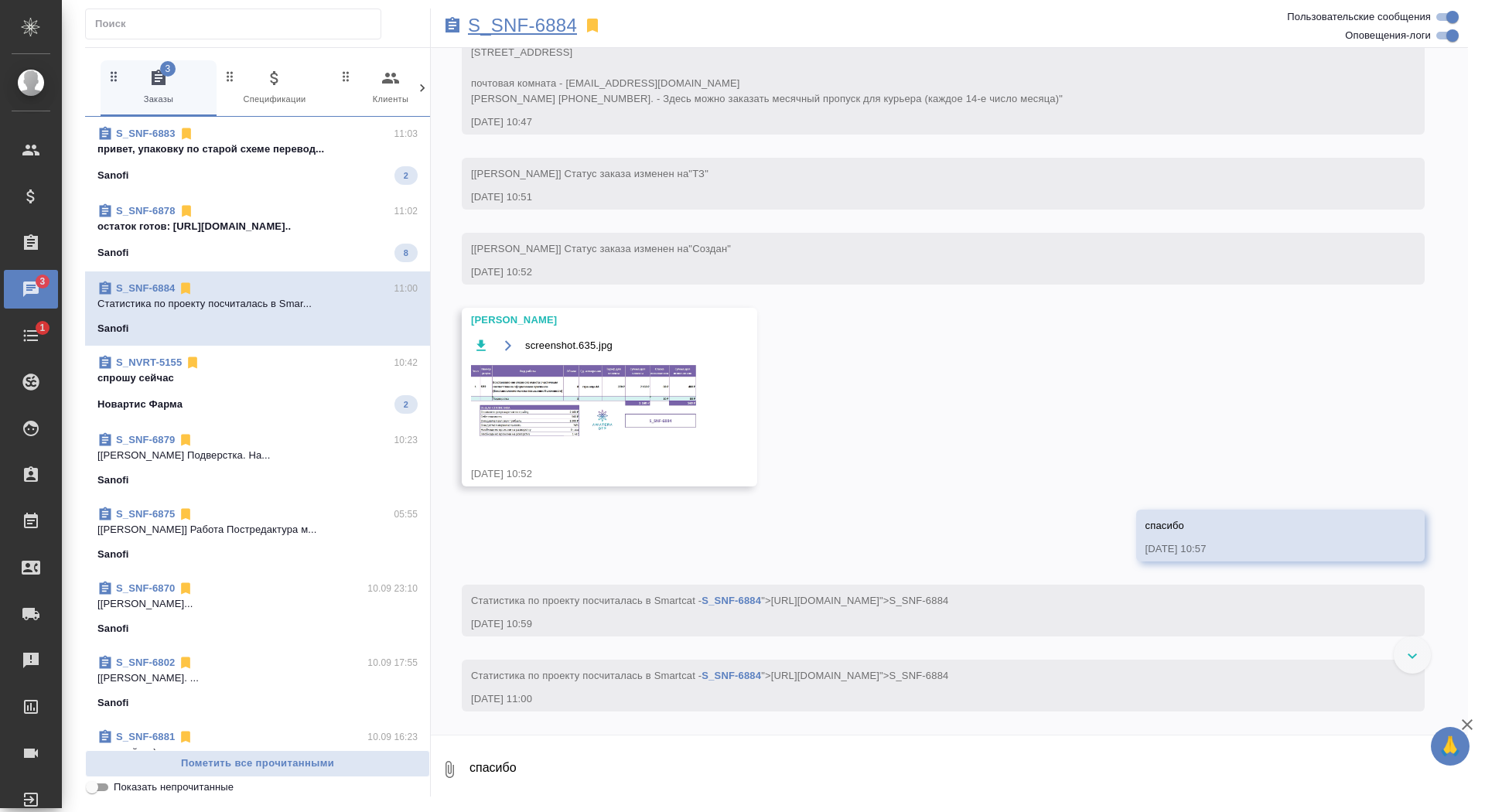
scroll to position [605, 0]
click at [315, 145] on p "привет, упаковку по старой схеме перевод..." at bounding box center [258, 149] width 321 height 15
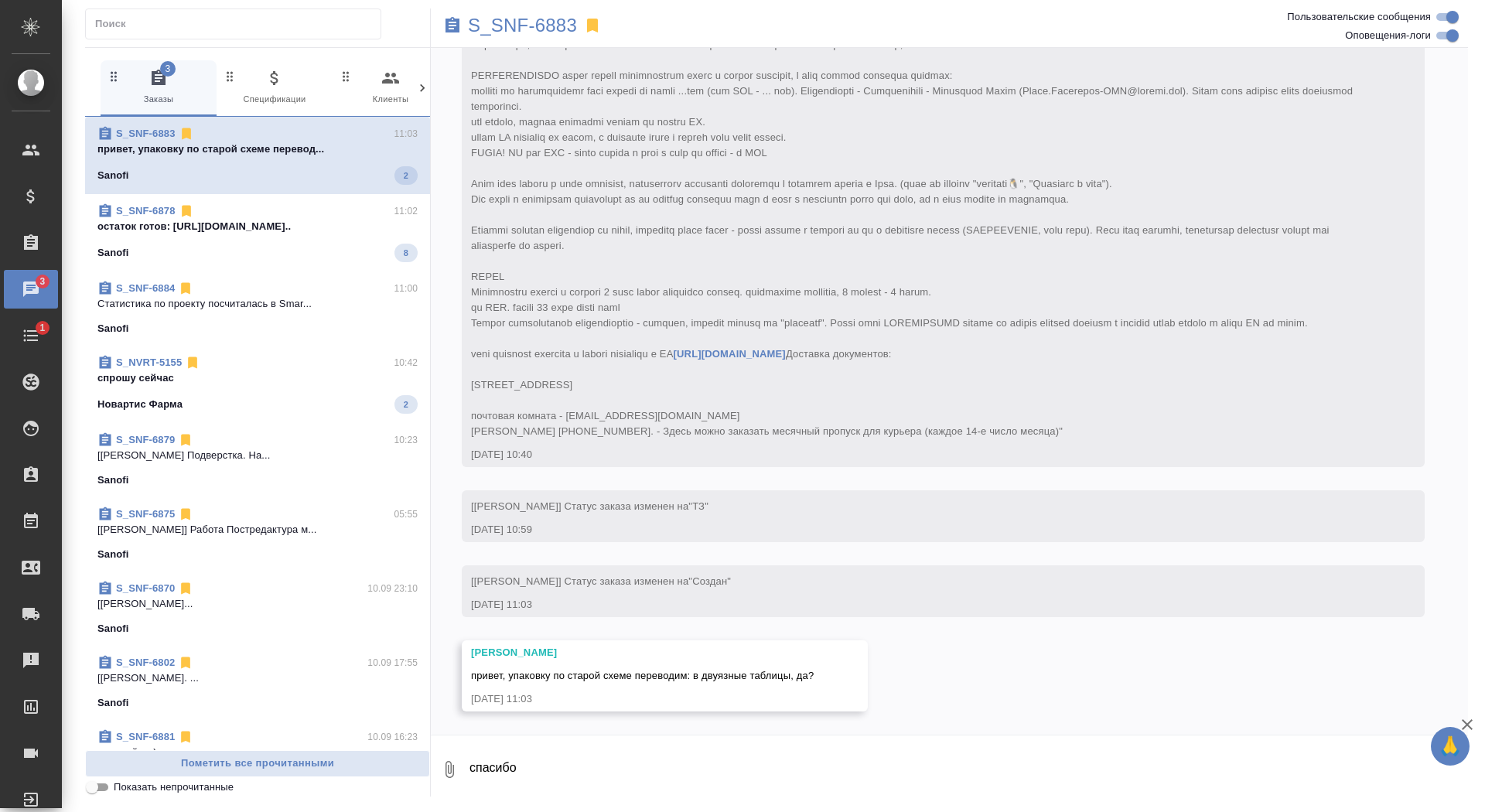
scroll to position [271, 0]
click at [693, 741] on div at bounding box center [949, 739] width 1037 height 8
click at [598, 761] on textarea "спасибо" at bounding box center [968, 769] width 1001 height 52
type textarea "приветик, да)"
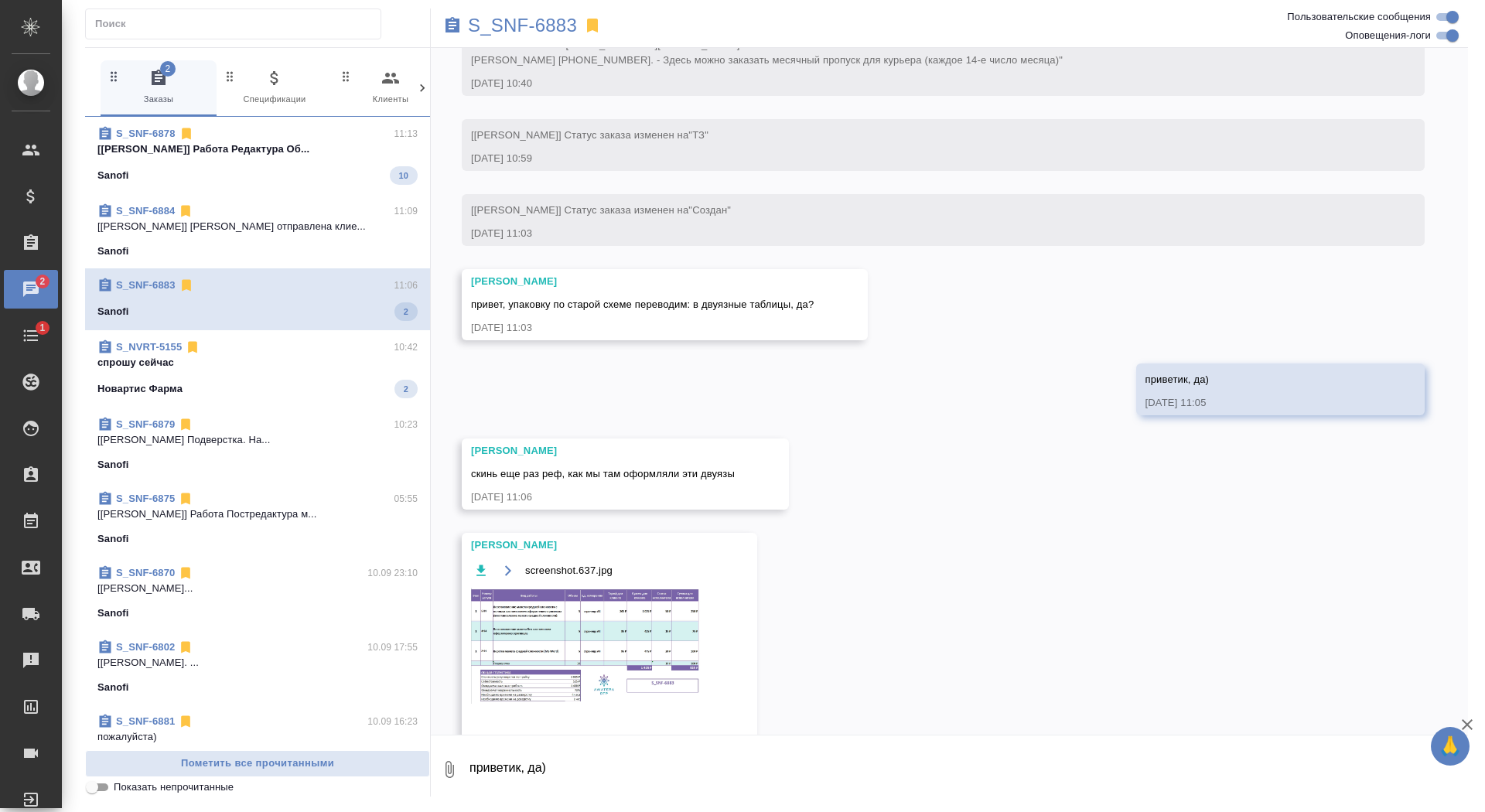
scroll to position [682, 0]
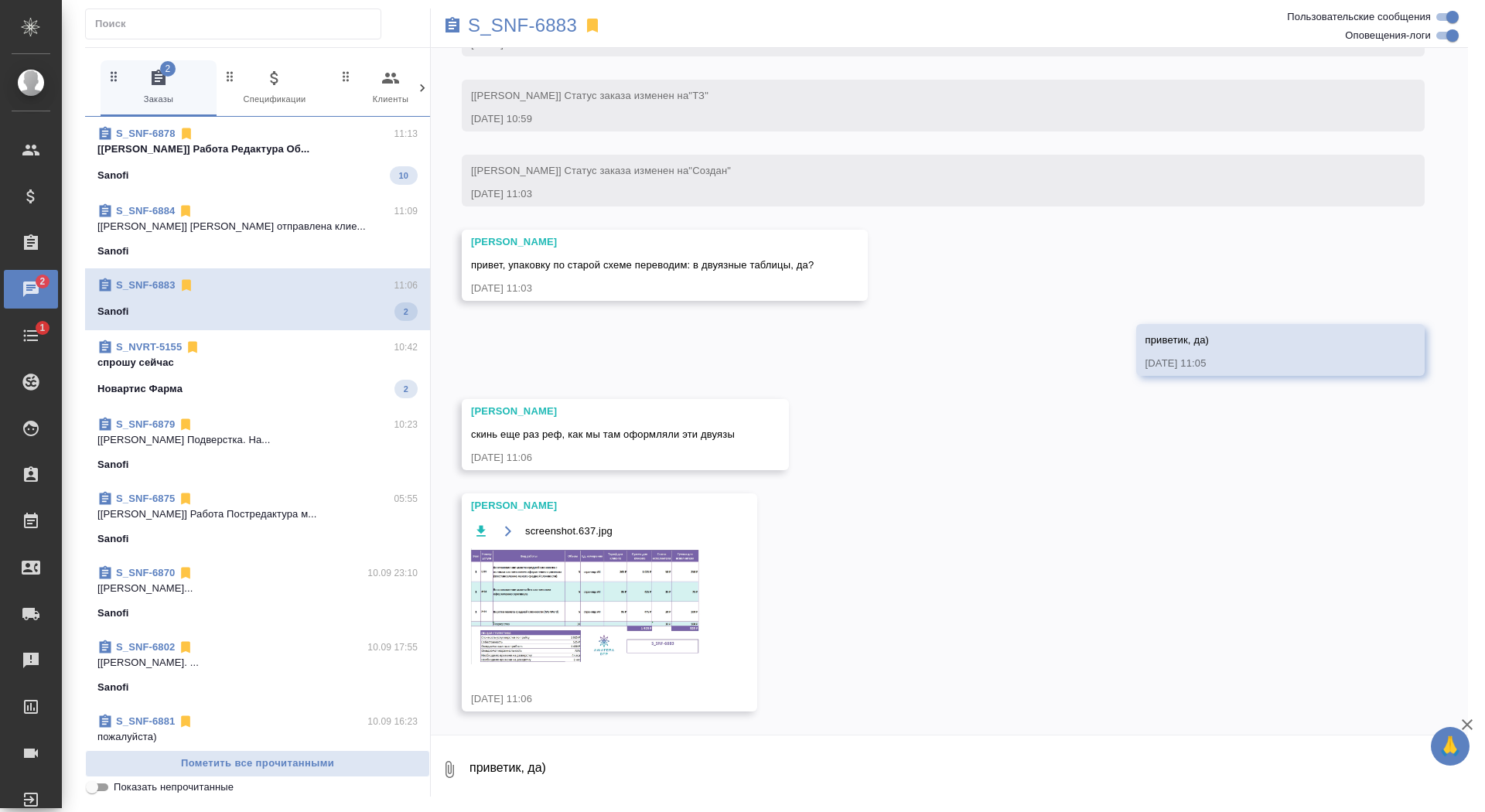
click at [574, 752] on textarea "приветик, да)" at bounding box center [968, 769] width 1001 height 52
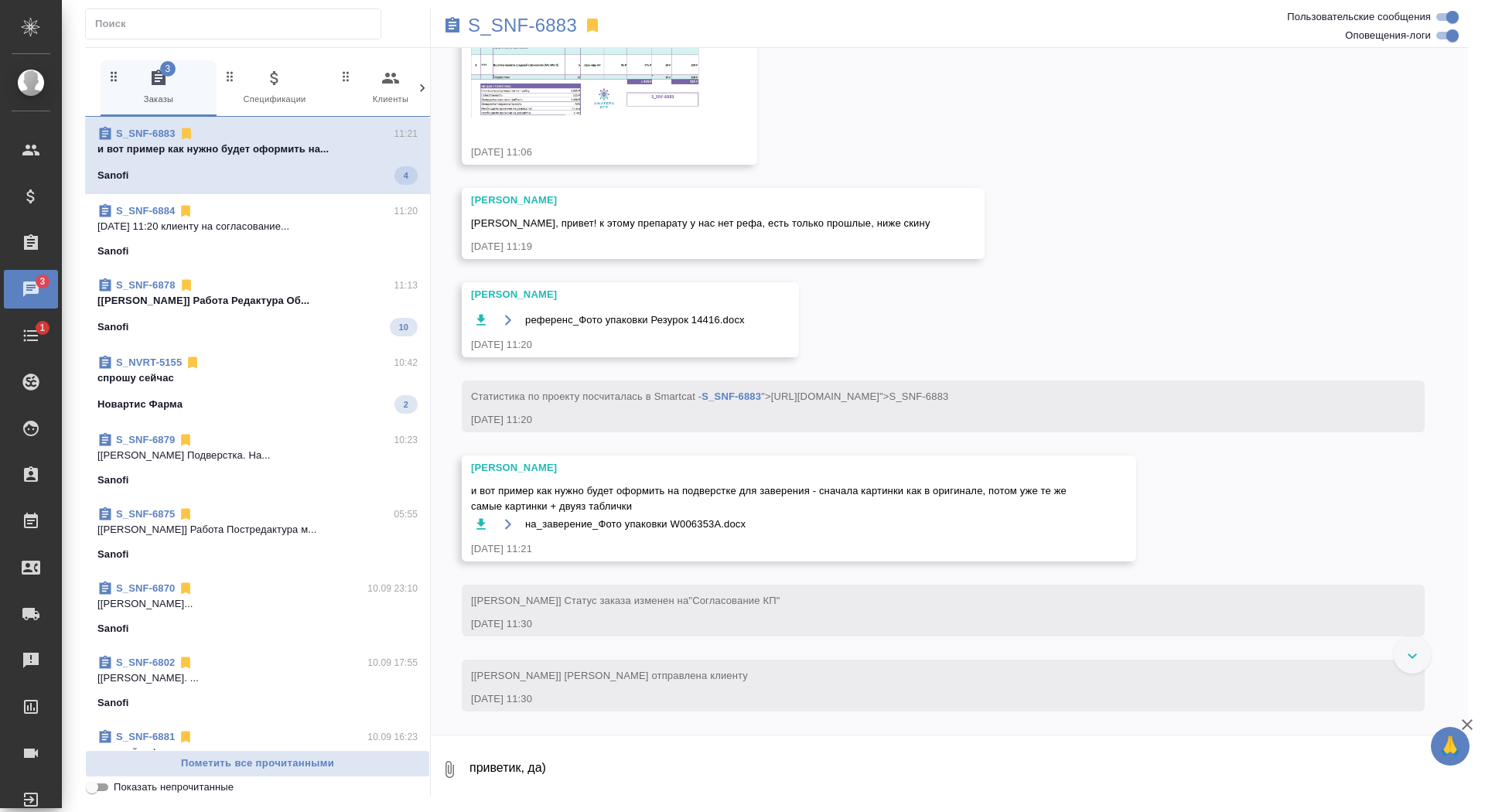
scroll to position [1230, 0]
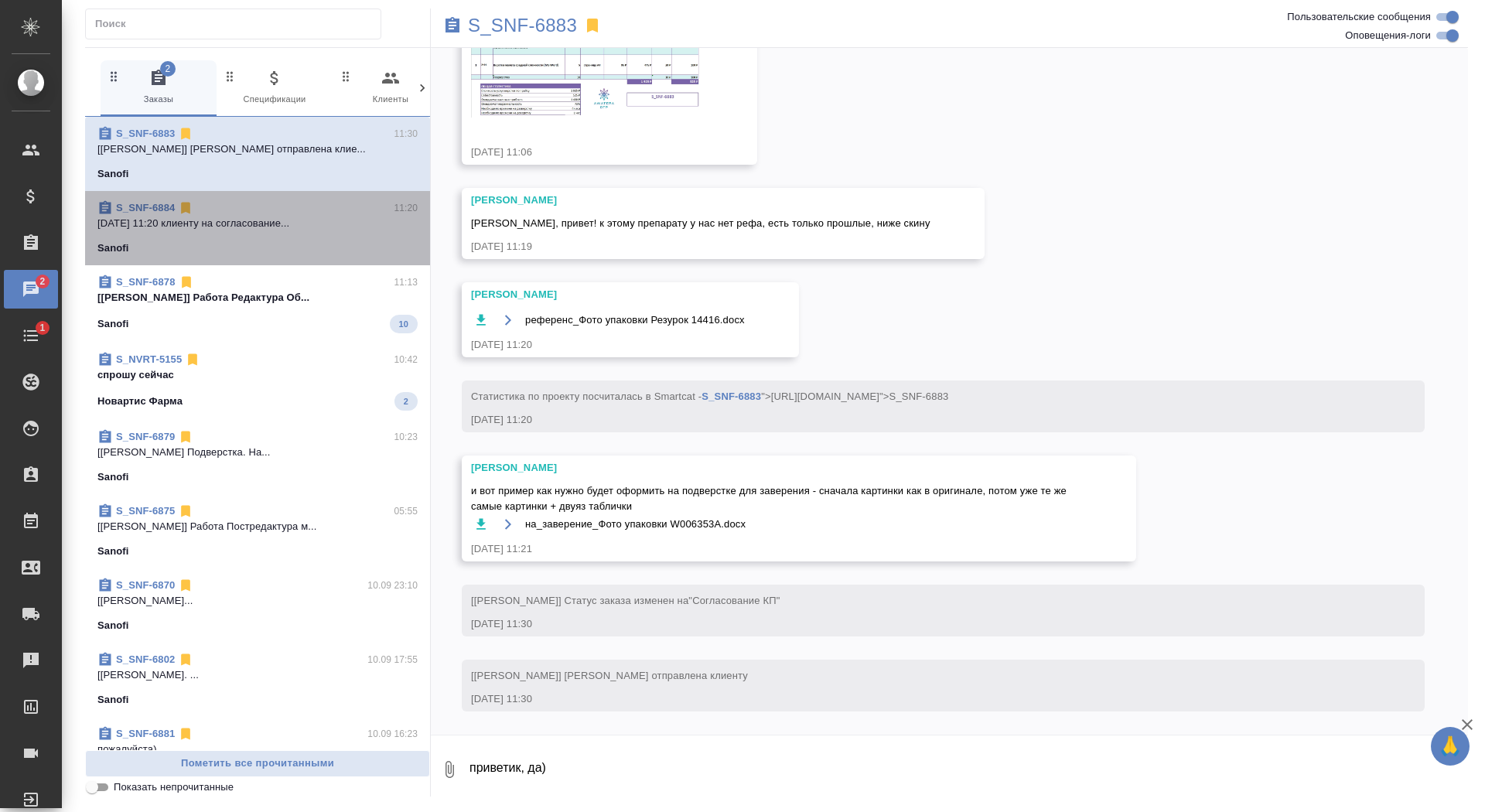
click at [305, 233] on span "S_SNF-6884 11:20 11.09.2025 11:20 клиенту на согласование... Sanofi" at bounding box center [258, 228] width 321 height 56
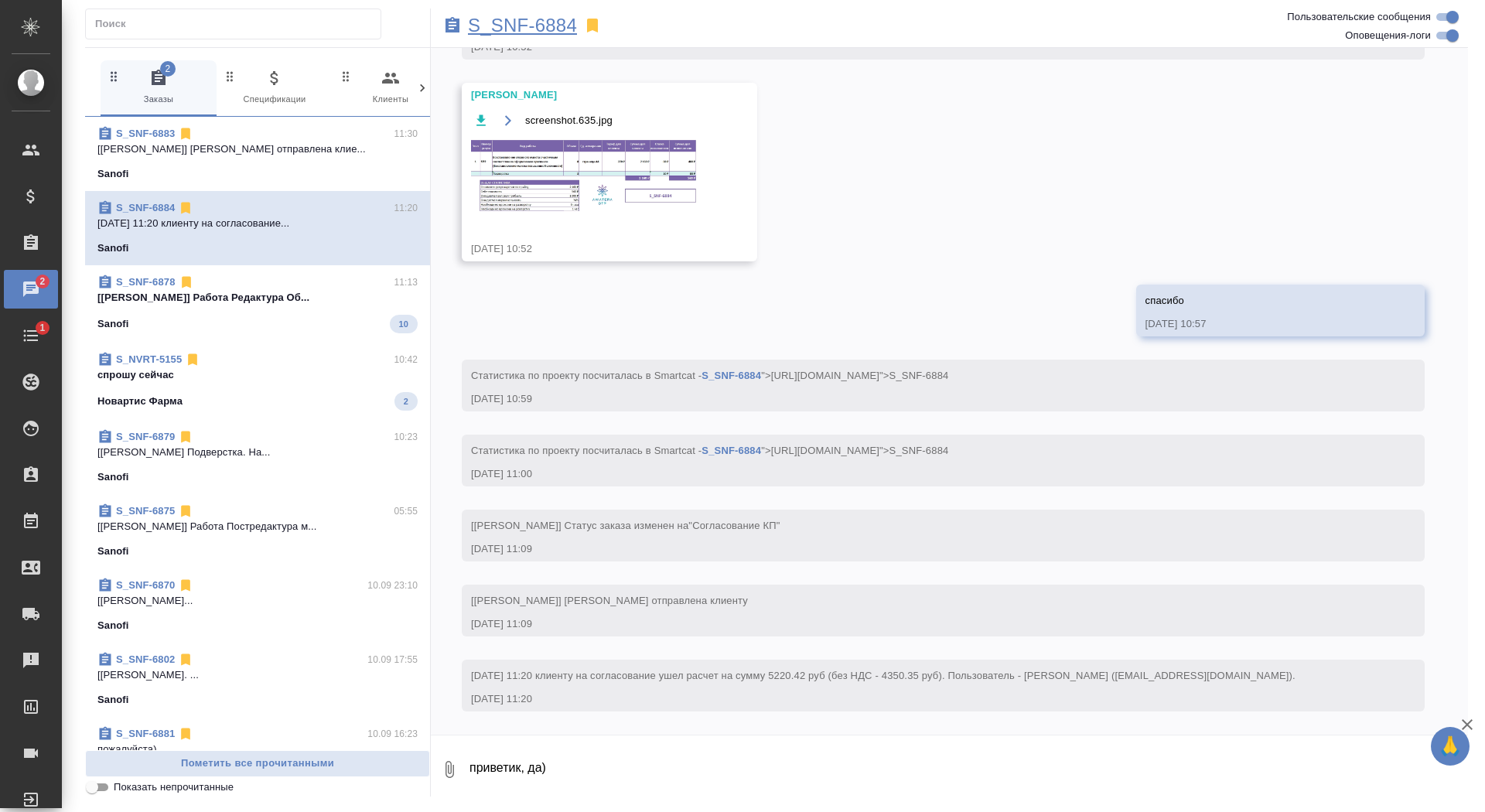
scroll to position [753, 0]
click at [509, 30] on p "S_SNF-6884" at bounding box center [522, 25] width 109 height 15
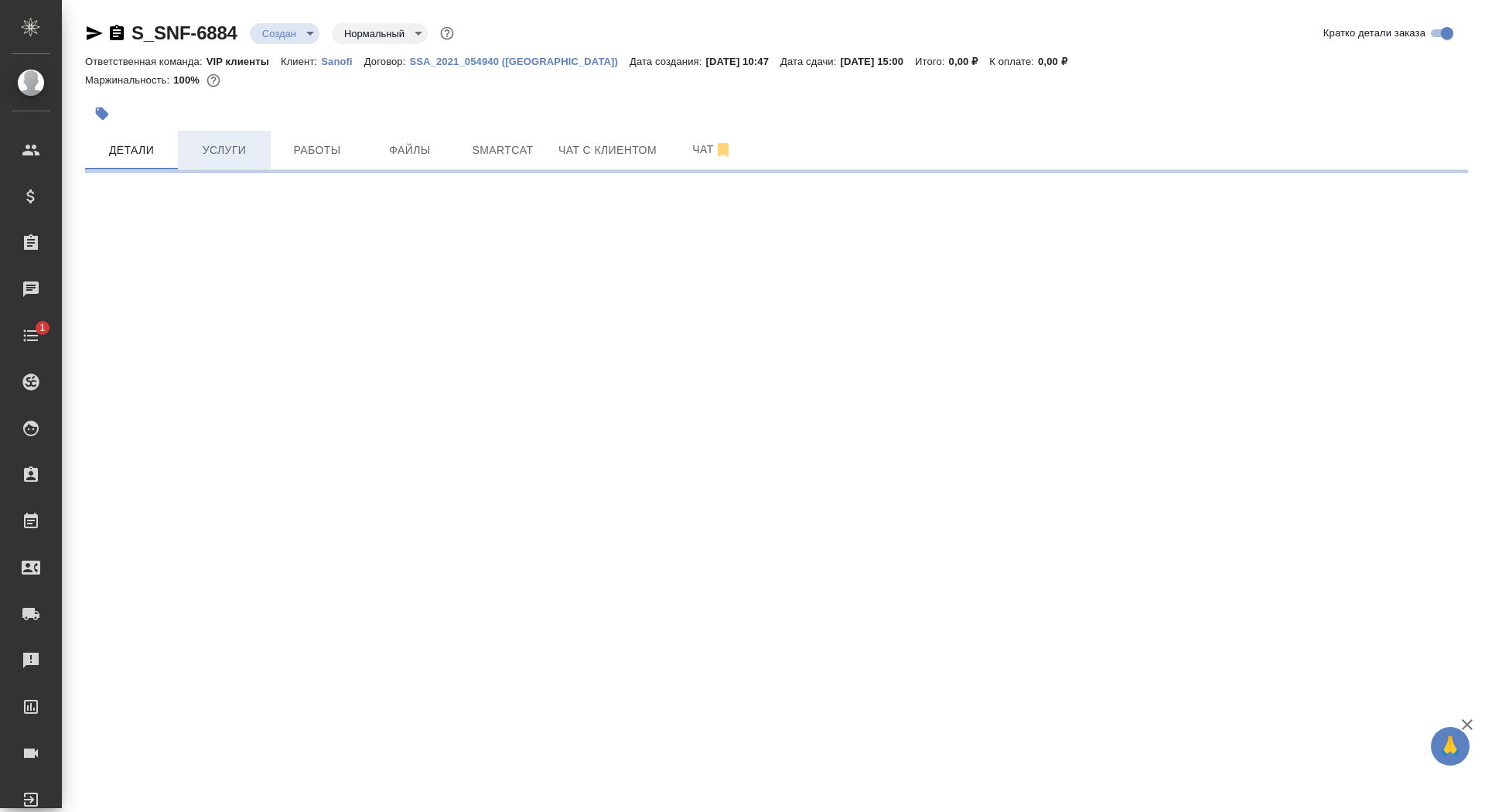
select select "RU"
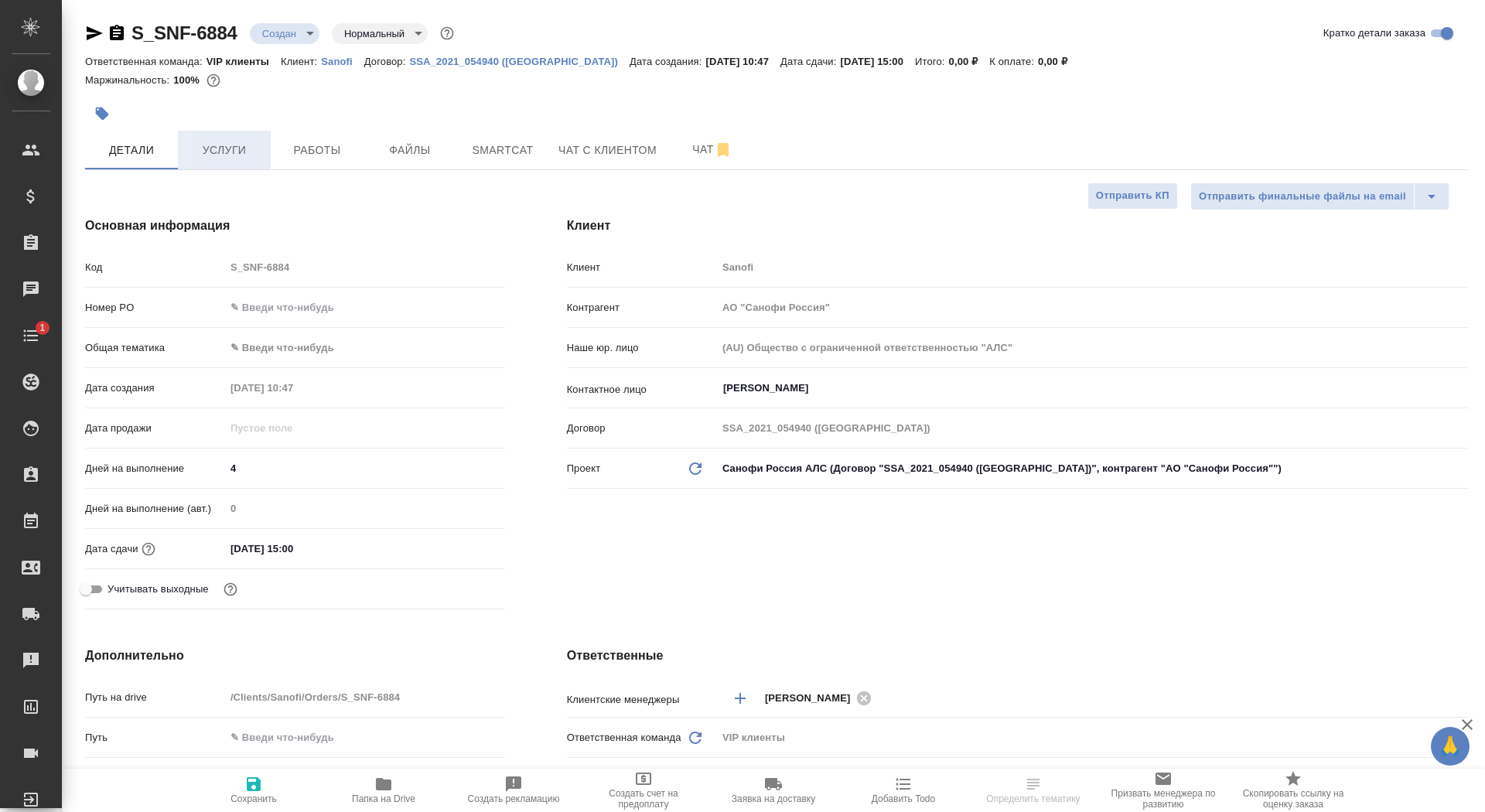
type textarea "x"
click at [204, 153] on span "Услуги" at bounding box center [224, 149] width 74 height 19
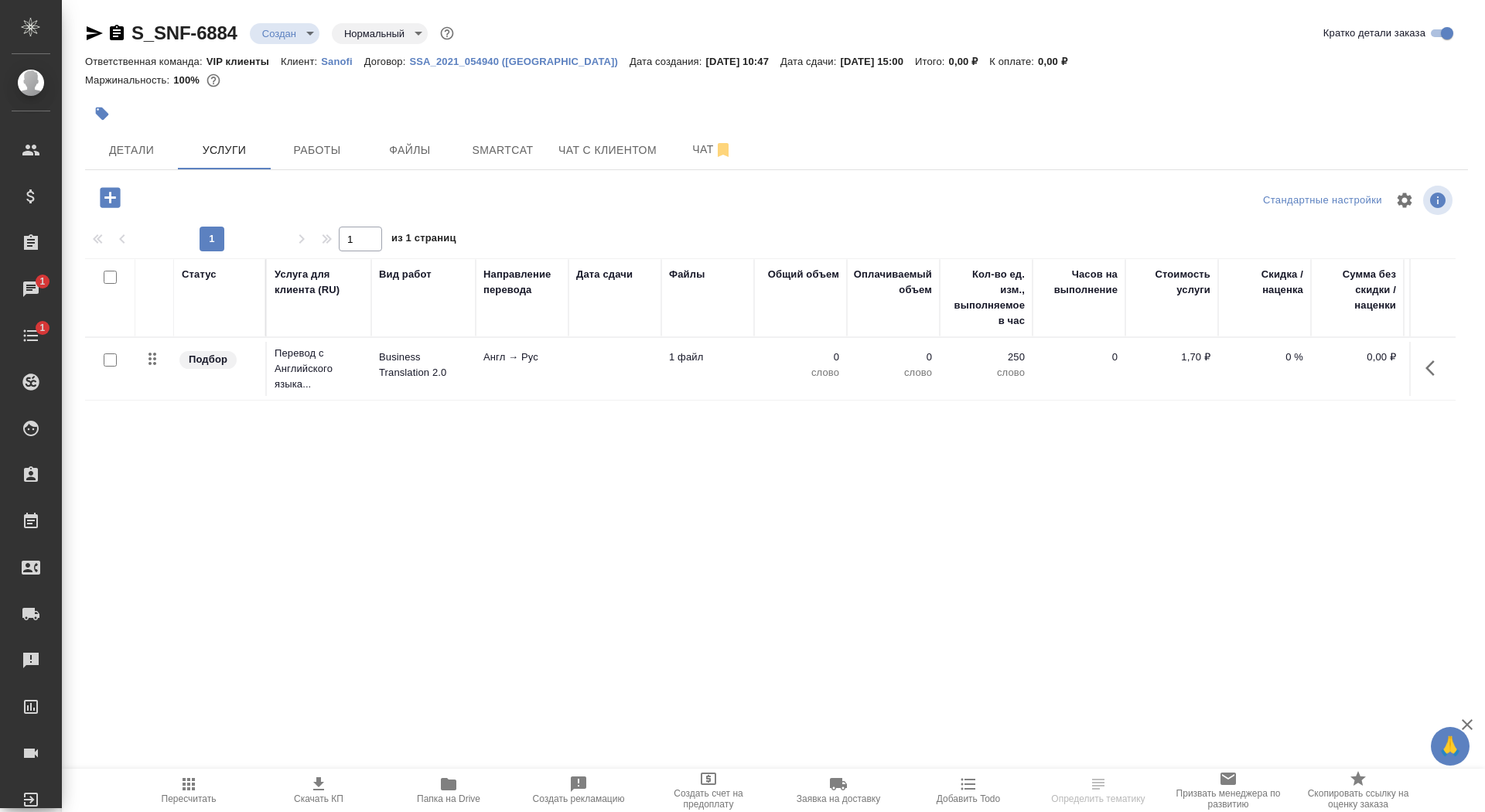
click at [563, 375] on td "Англ → Рус" at bounding box center [521, 369] width 93 height 54
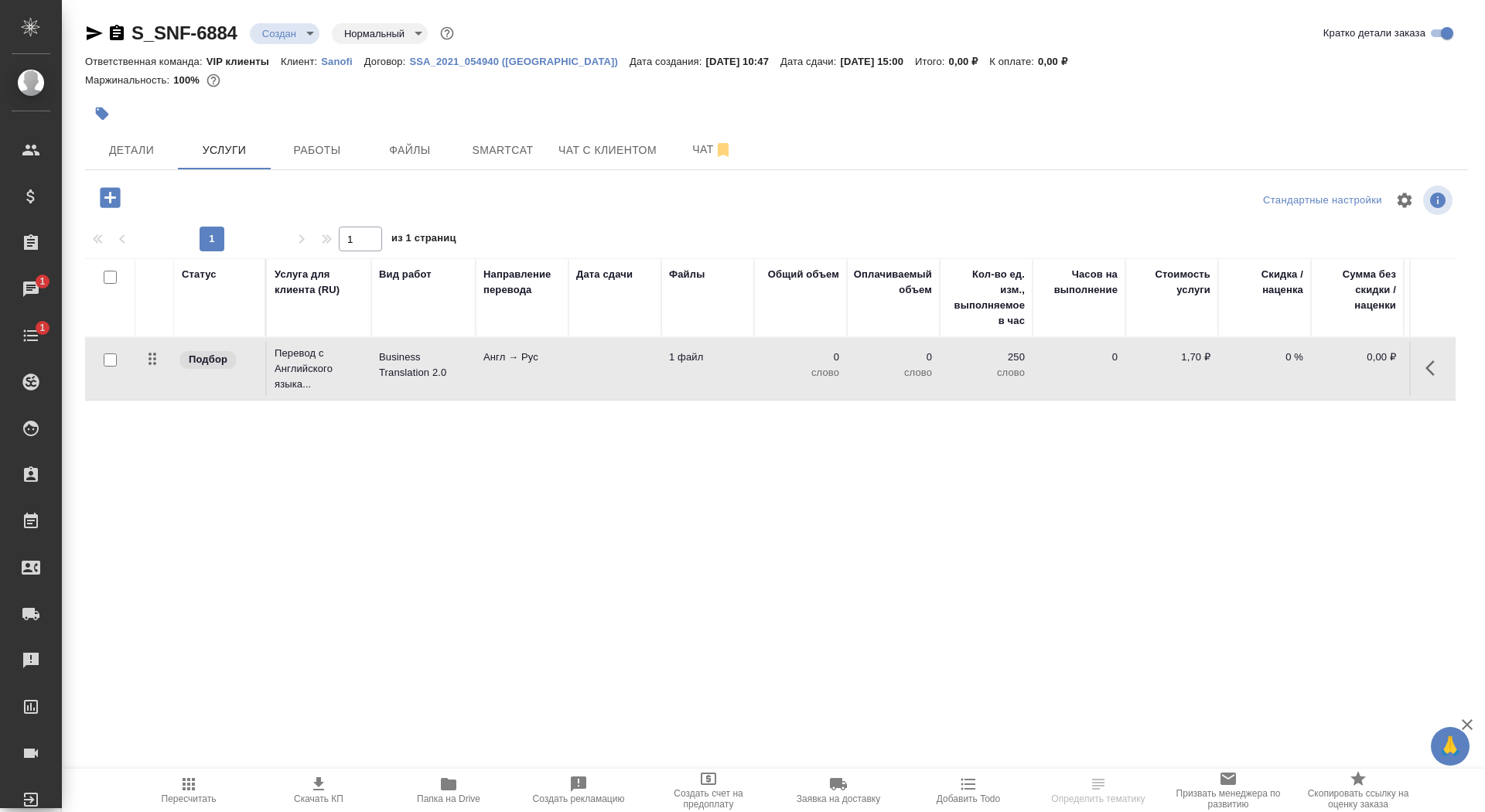
click at [563, 375] on td "Англ → Рус" at bounding box center [521, 369] width 93 height 54
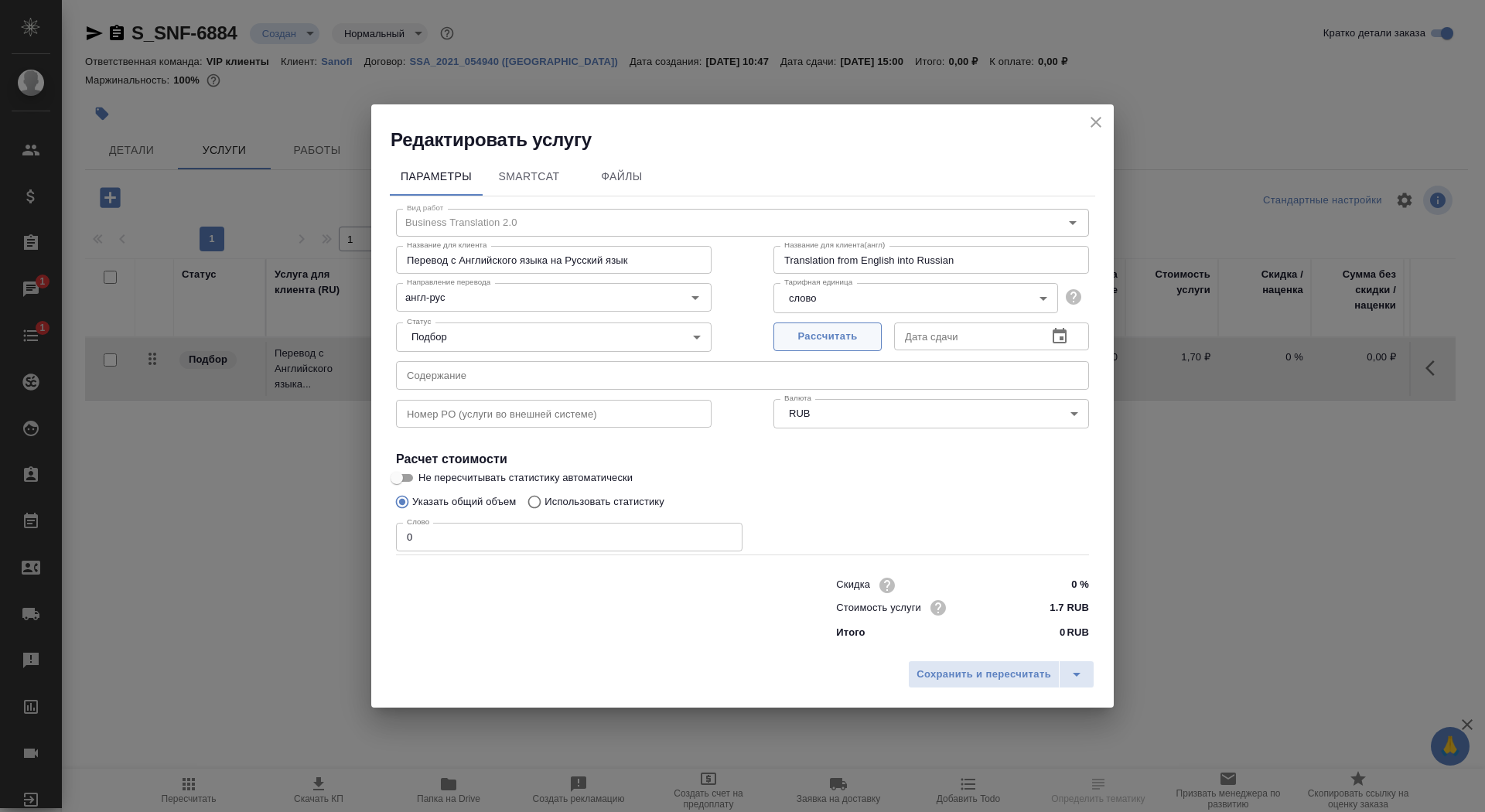
click at [832, 342] on span "Рассчитать" at bounding box center [827, 337] width 91 height 18
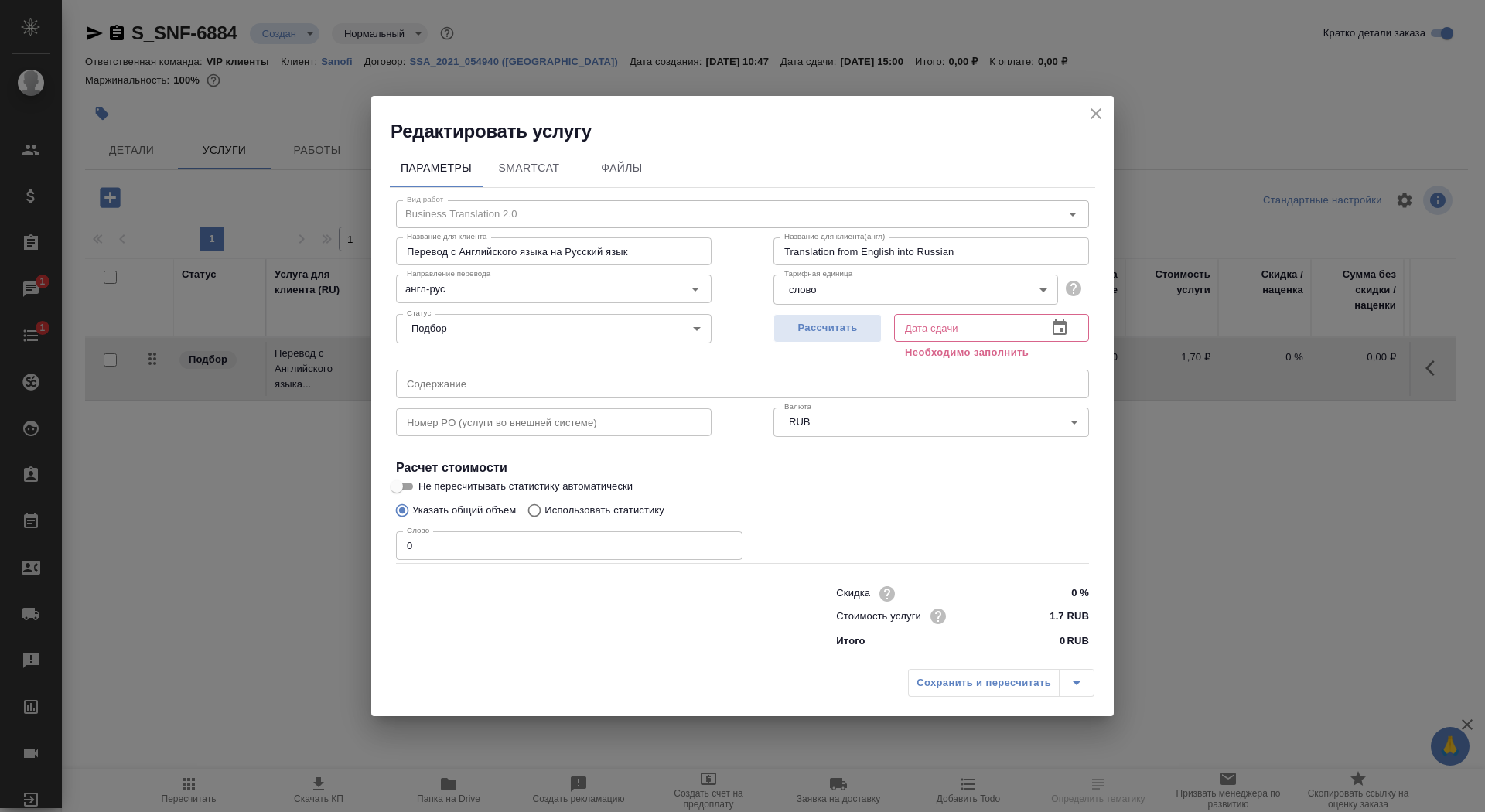
type input "[DATE] 15:00"
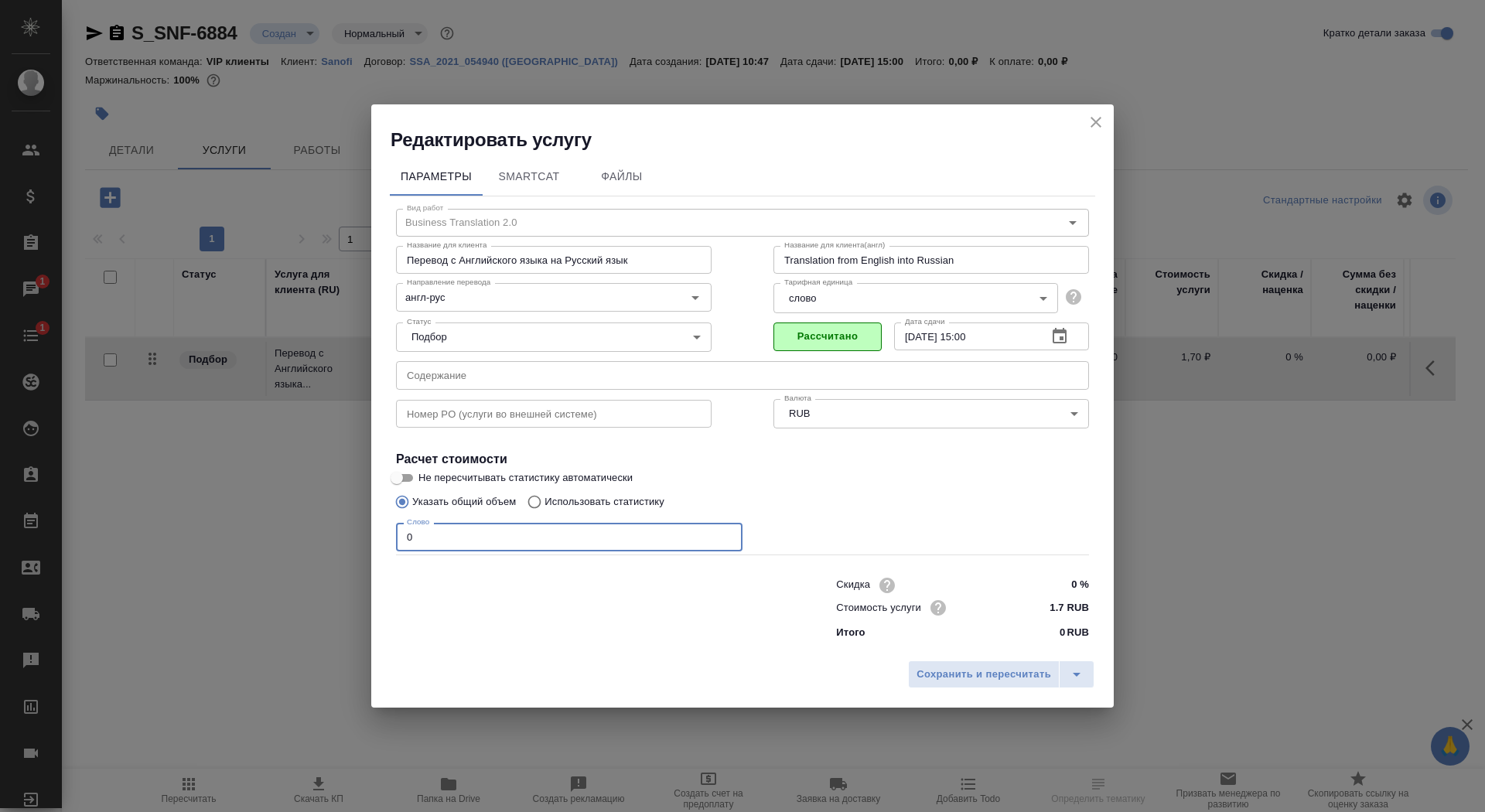
click at [467, 535] on input "0" at bounding box center [569, 537] width 347 height 28
type input "01"
click at [400, 480] on input "Не пересчитывать статистику автоматически" at bounding box center [397, 478] width 56 height 19
checkbox input "true"
click at [987, 658] on div "Сохранить и пересчитать" at bounding box center [742, 680] width 743 height 55
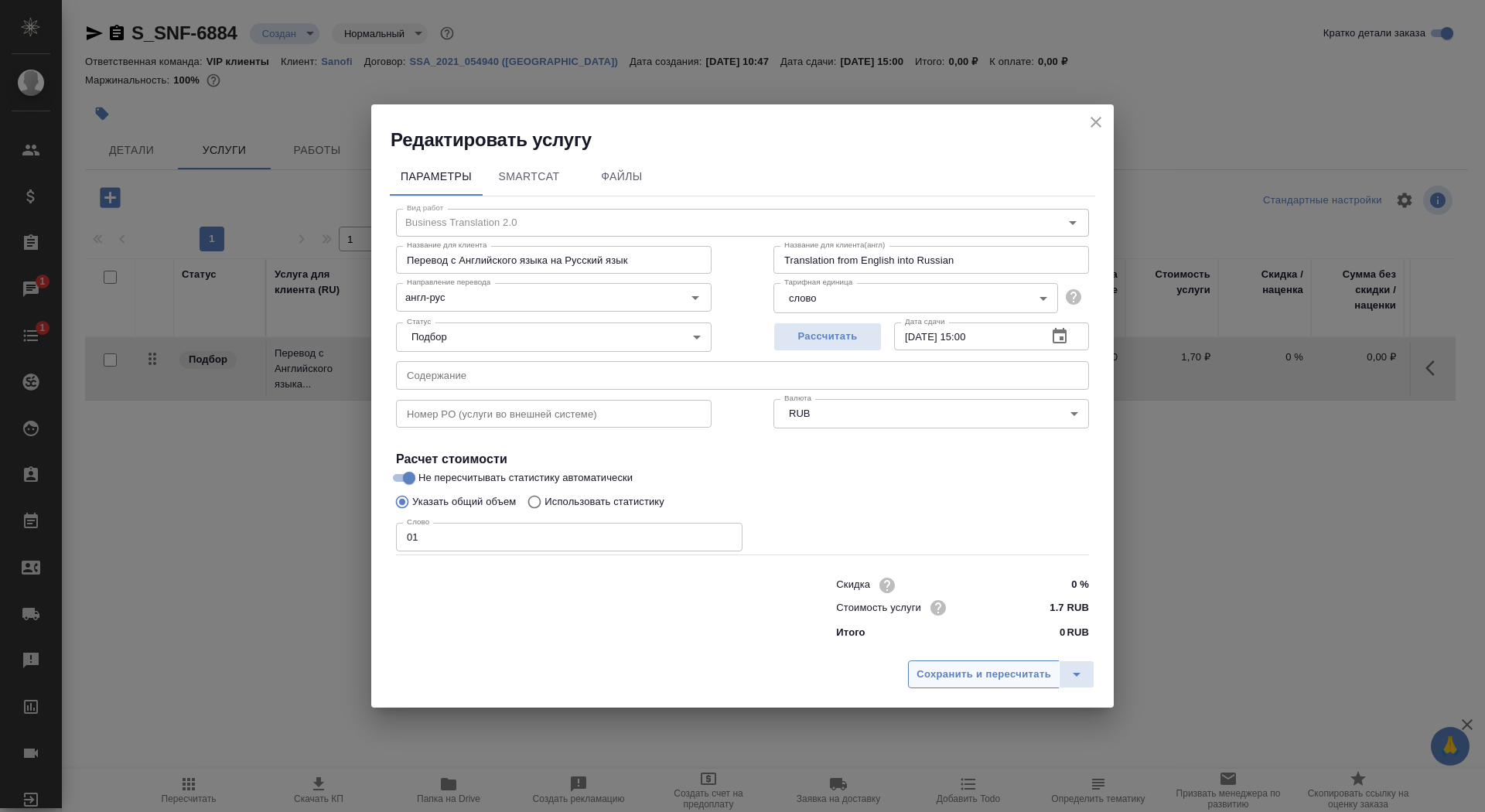
click at [995, 676] on span "Сохранить и пересчитать" at bounding box center [983, 675] width 134 height 18
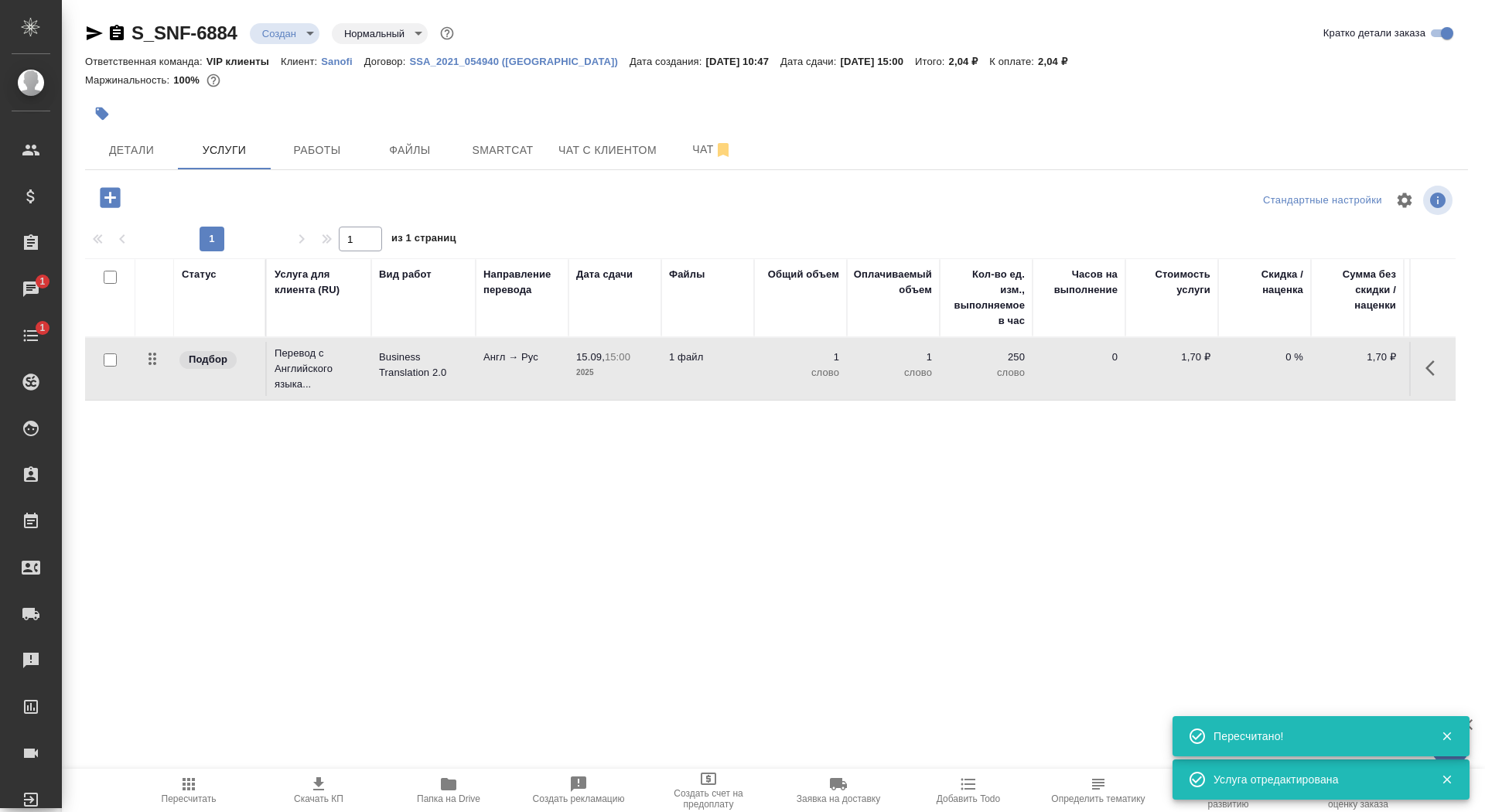
click at [106, 358] on input "checkbox" at bounding box center [110, 360] width 14 height 14
checkbox input "true"
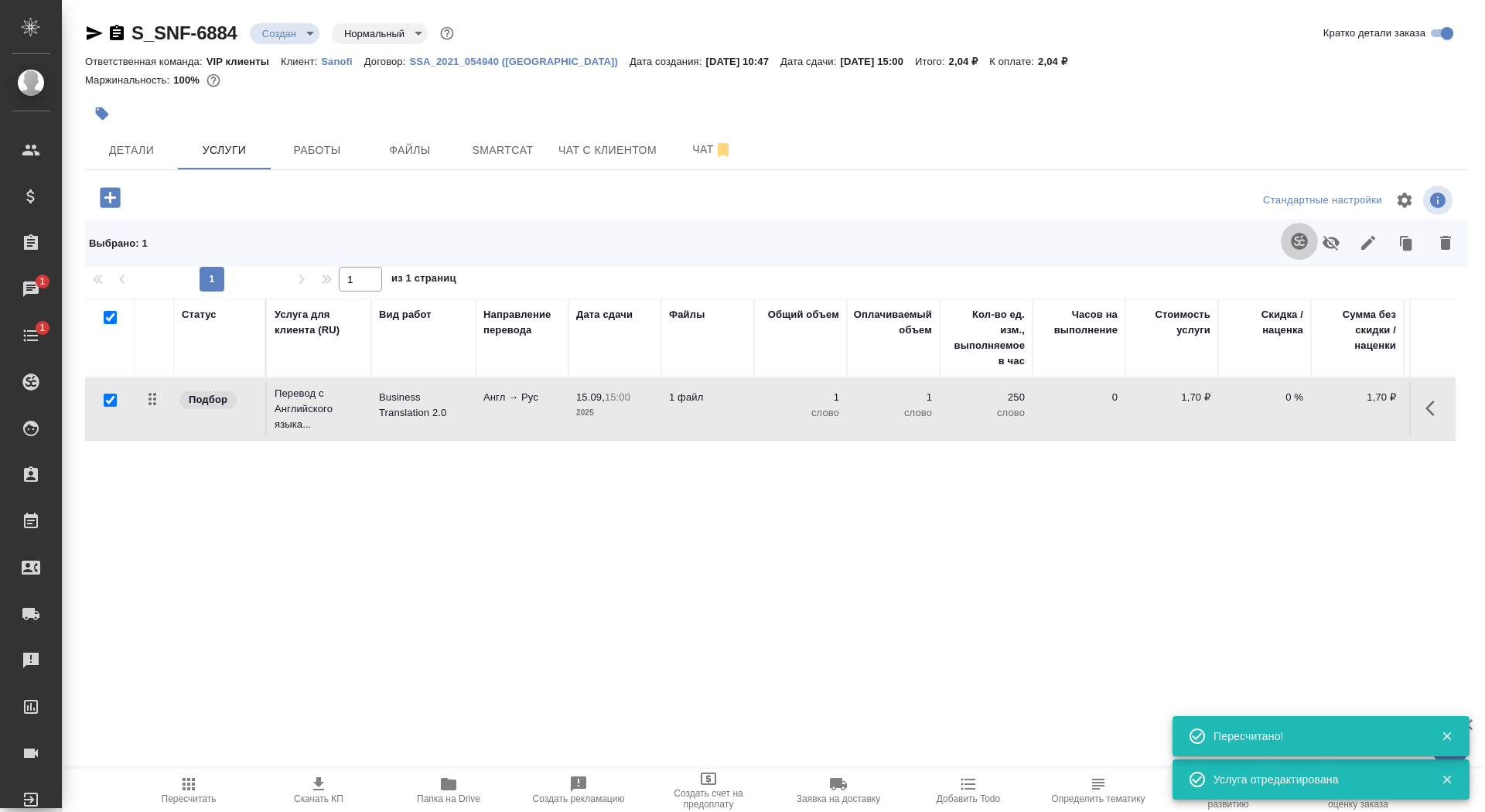
click at [1287, 253] on button "button" at bounding box center [1299, 240] width 37 height 37
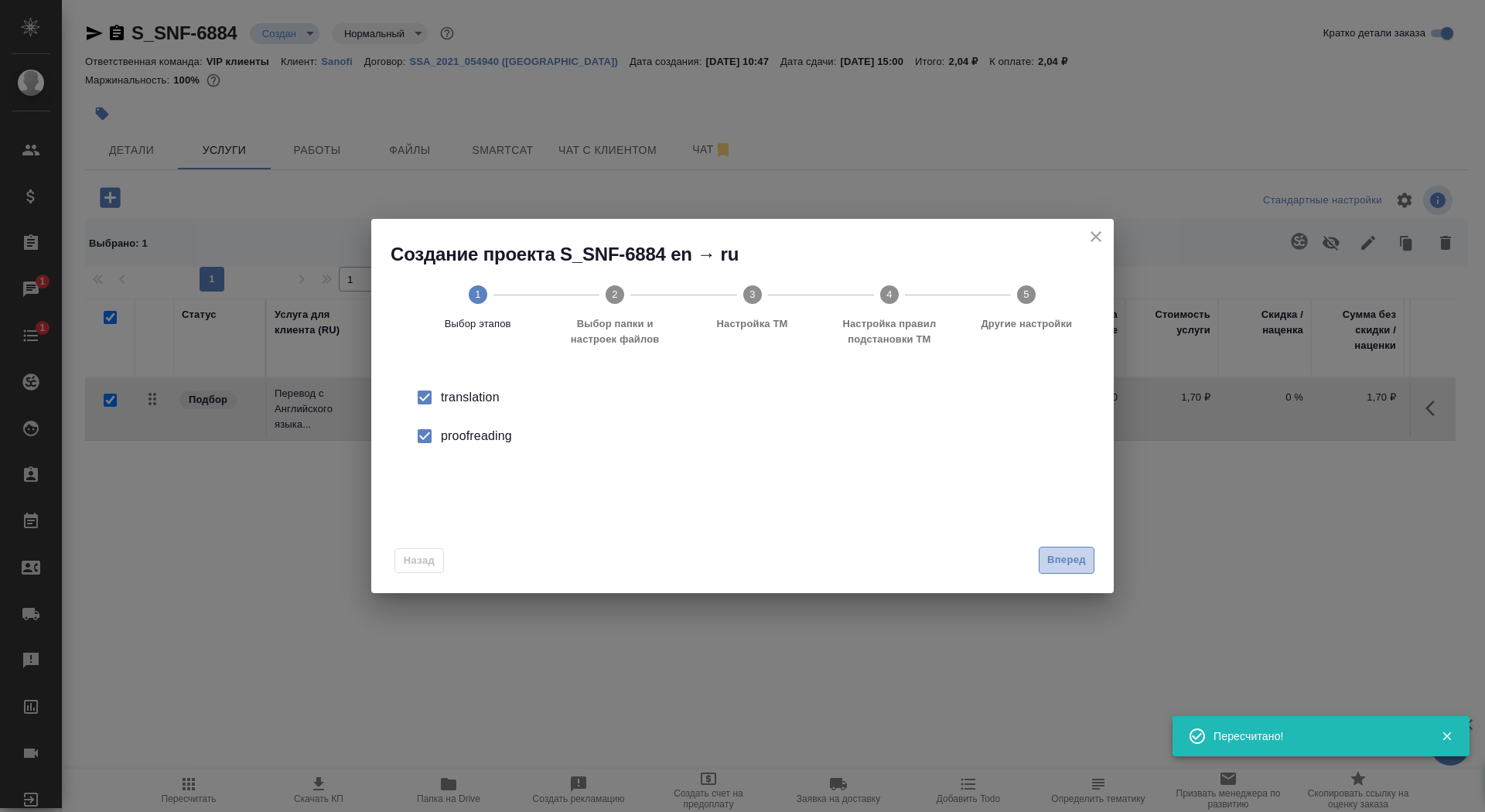
click at [1067, 555] on span "Вперед" at bounding box center [1066, 560] width 39 height 18
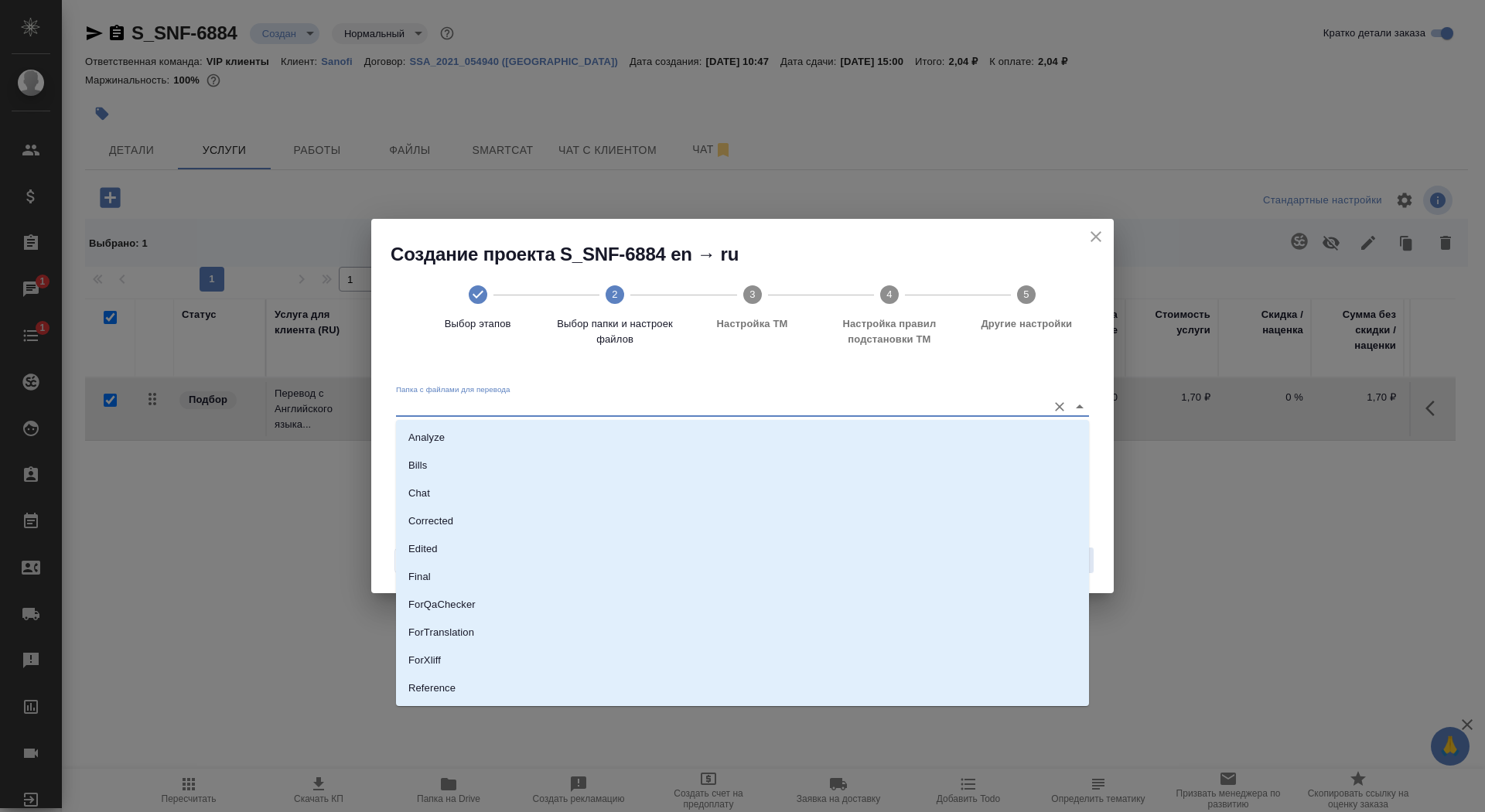
click at [990, 409] on input "Папка с файлами для перевода" at bounding box center [718, 406] width 644 height 19
click at [913, 631] on li "Source" at bounding box center [743, 636] width 693 height 28
type input "Source"
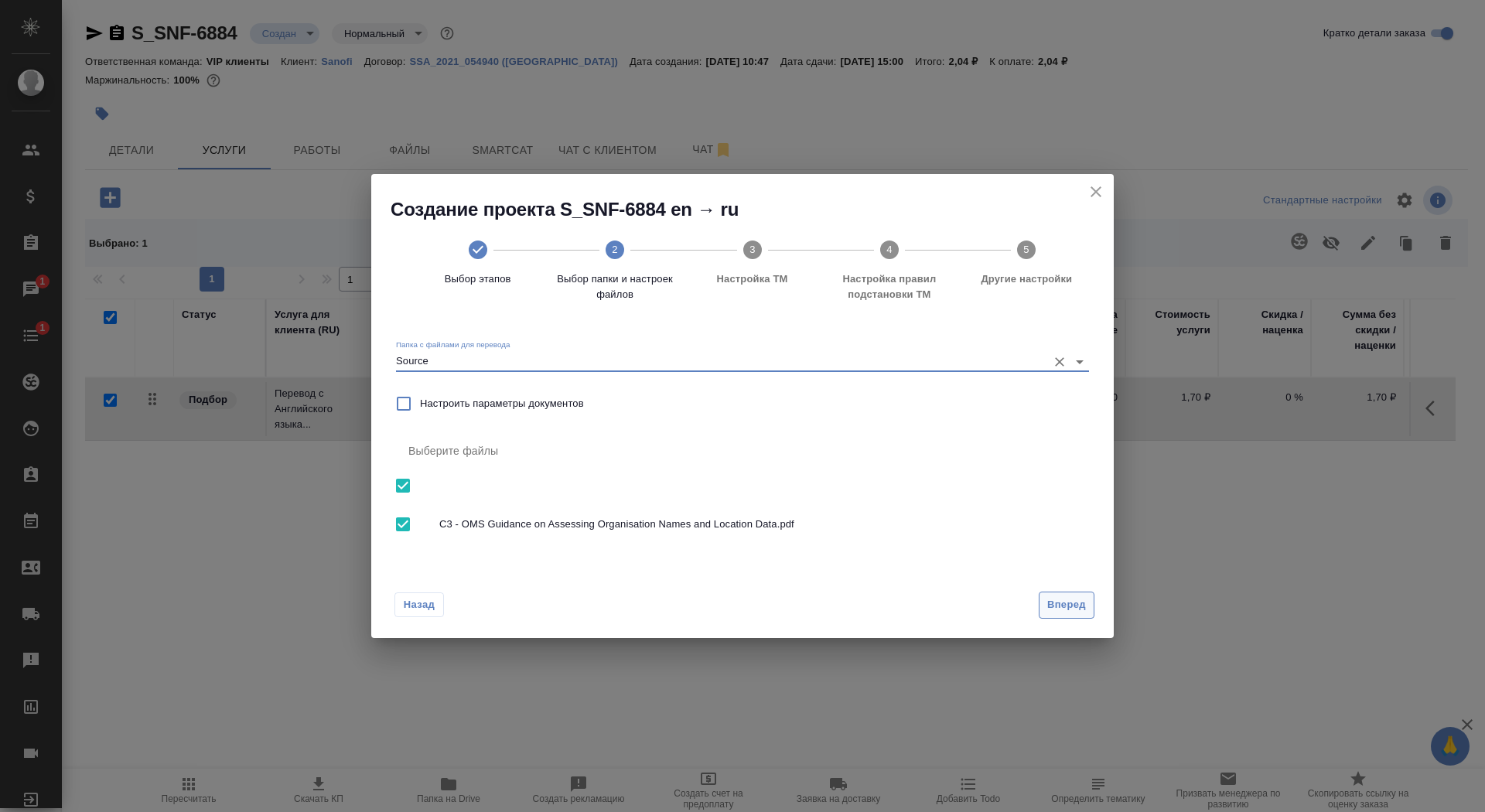
click at [1081, 603] on span "Вперед" at bounding box center [1066, 605] width 39 height 18
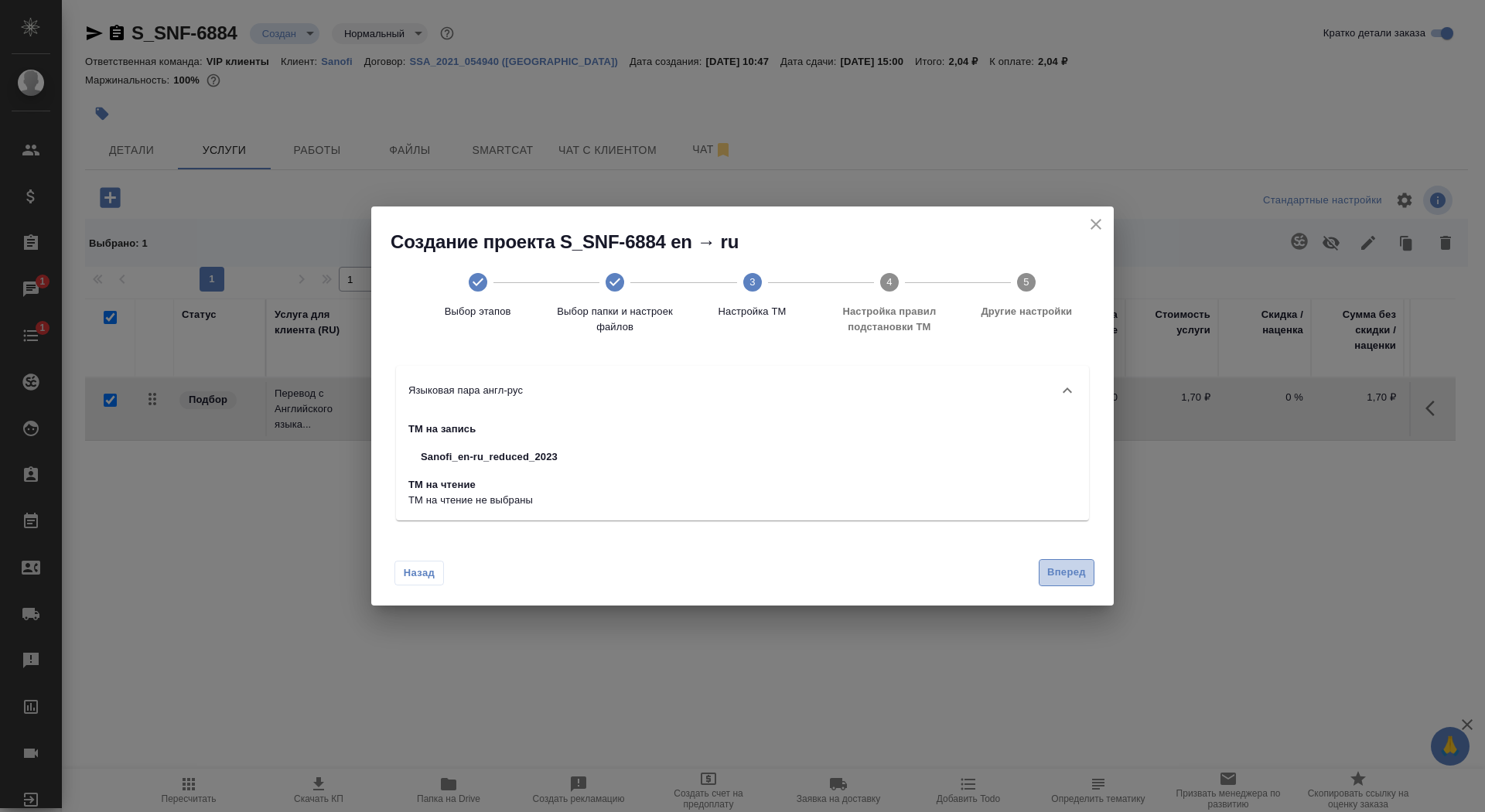
click at [1049, 579] on span "Вперед" at bounding box center [1066, 573] width 39 height 18
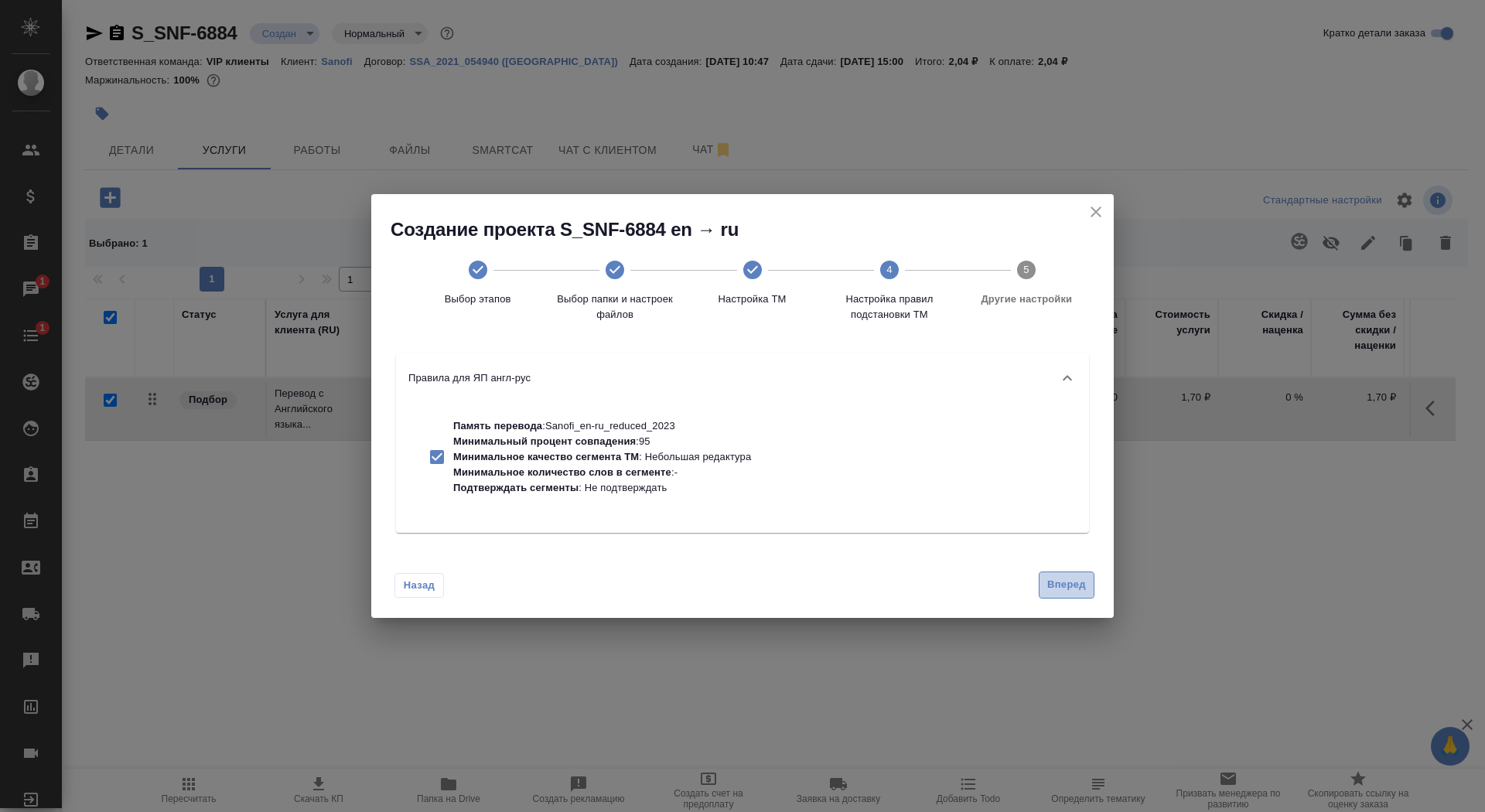
click at [1049, 579] on span "Вперед" at bounding box center [1066, 585] width 39 height 18
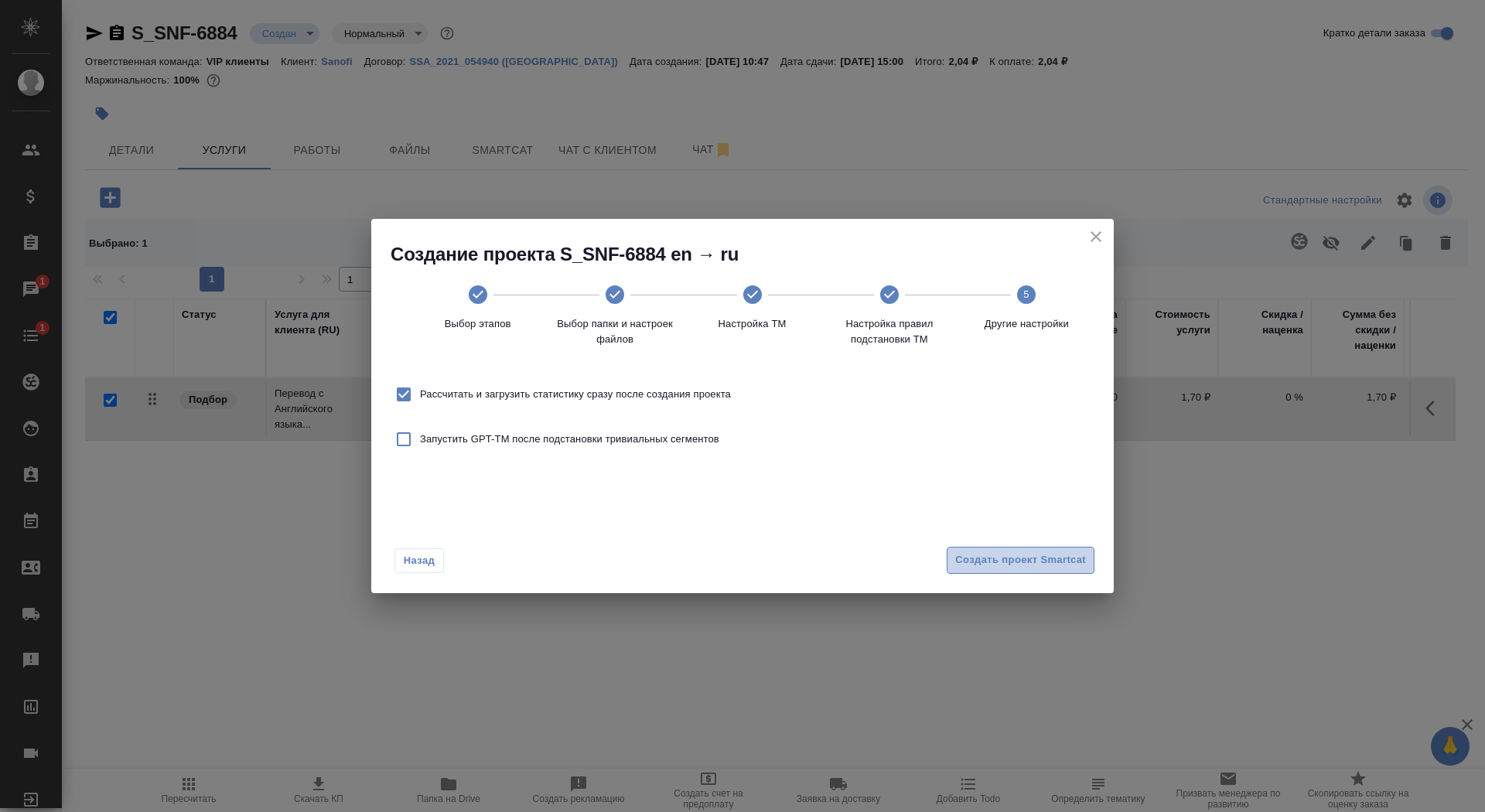
click at [1026, 564] on span "Создать проект Smartcat" at bounding box center [1020, 560] width 131 height 18
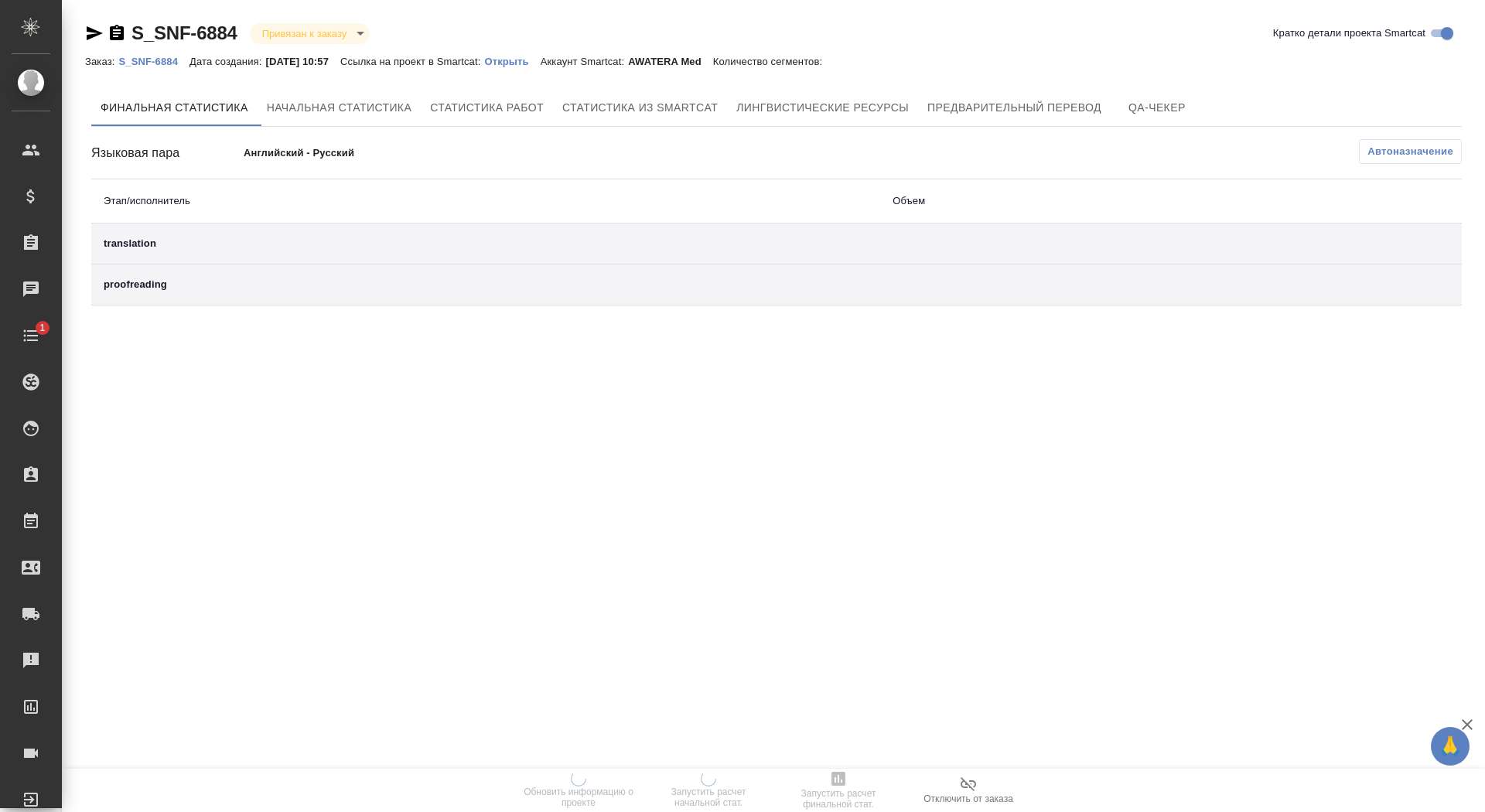
click at [531, 63] on p "Открыть" at bounding box center [512, 61] width 56 height 12
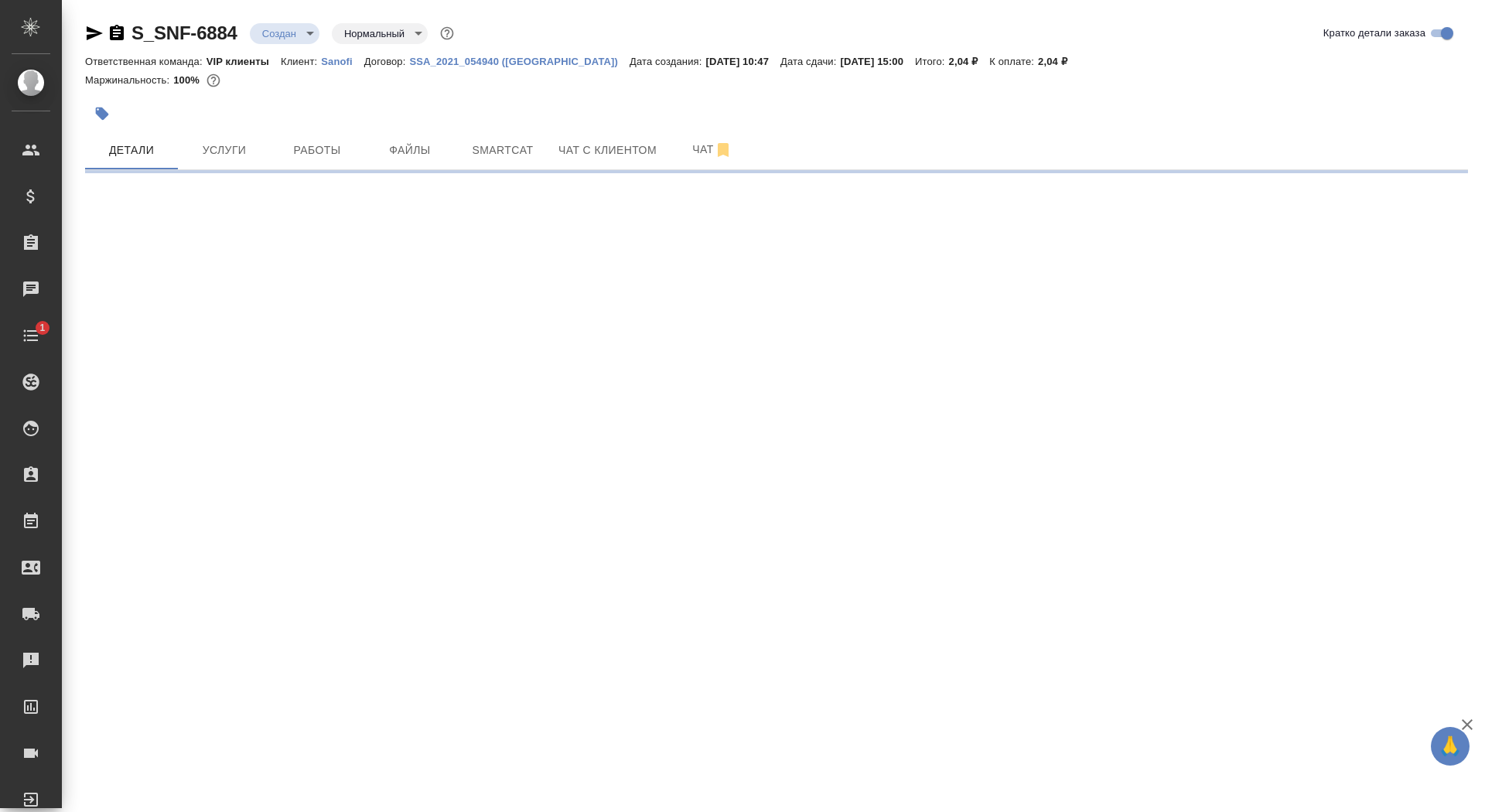
select select "RU"
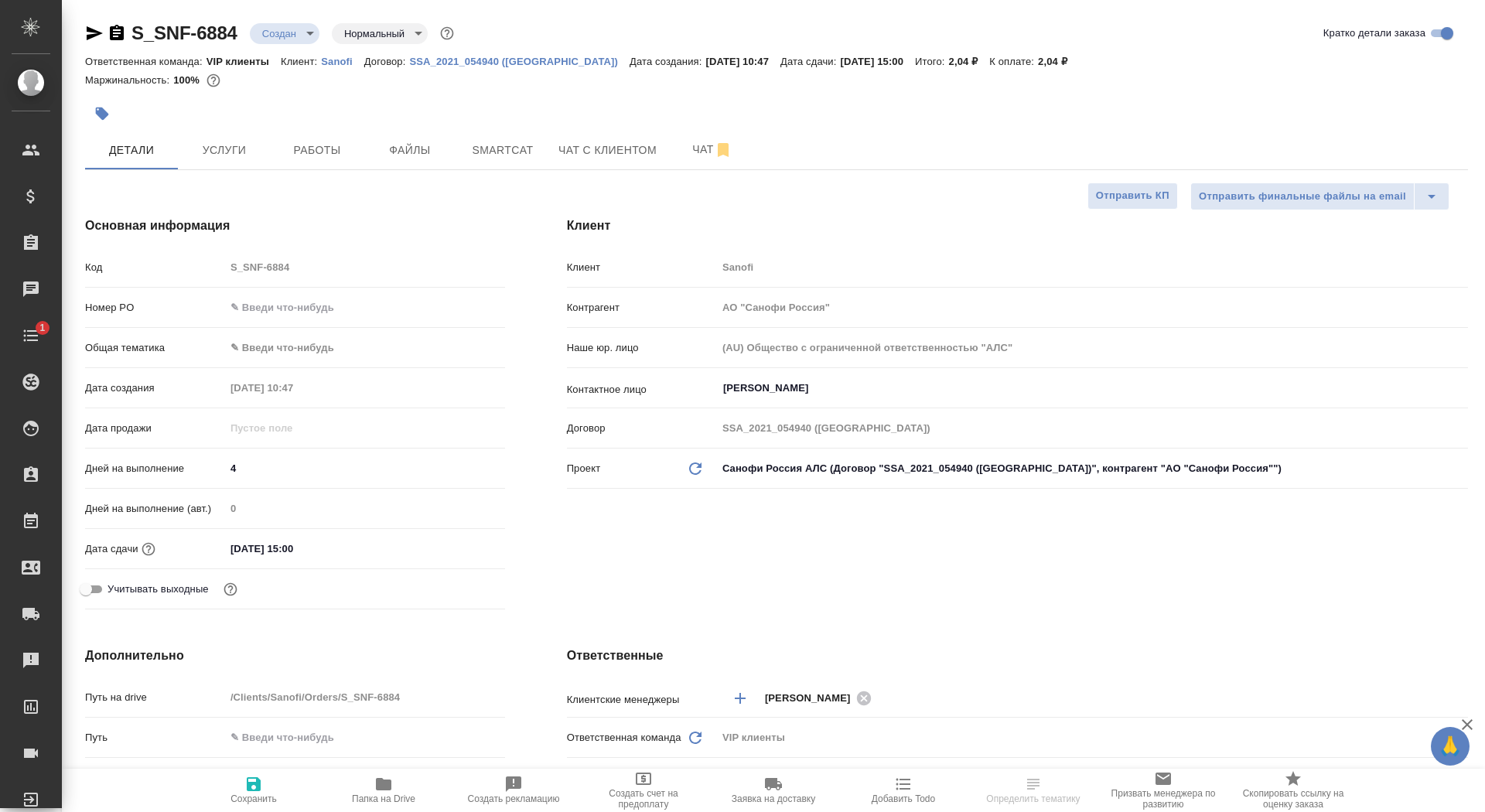
type textarea "x"
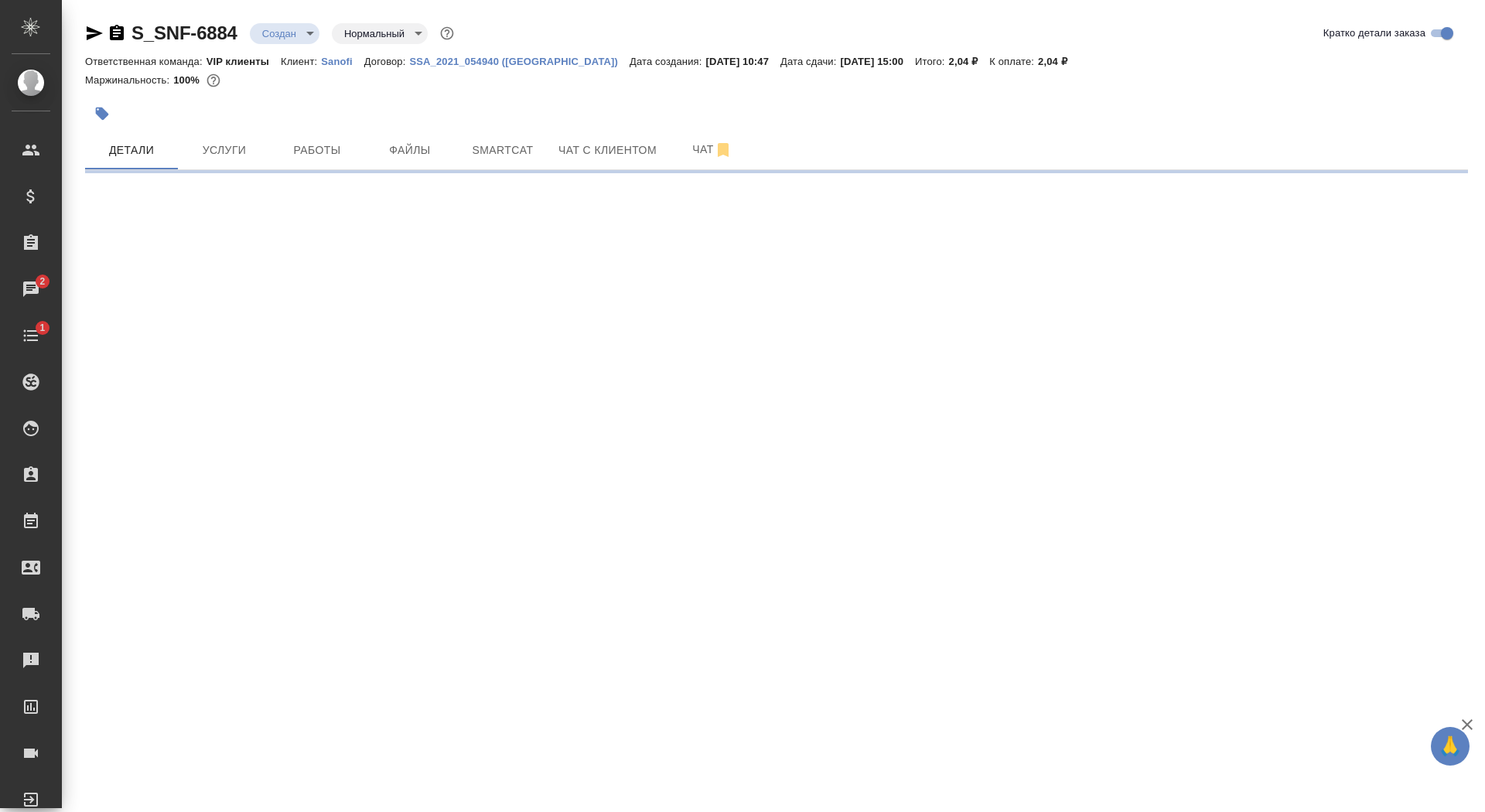
select select "RU"
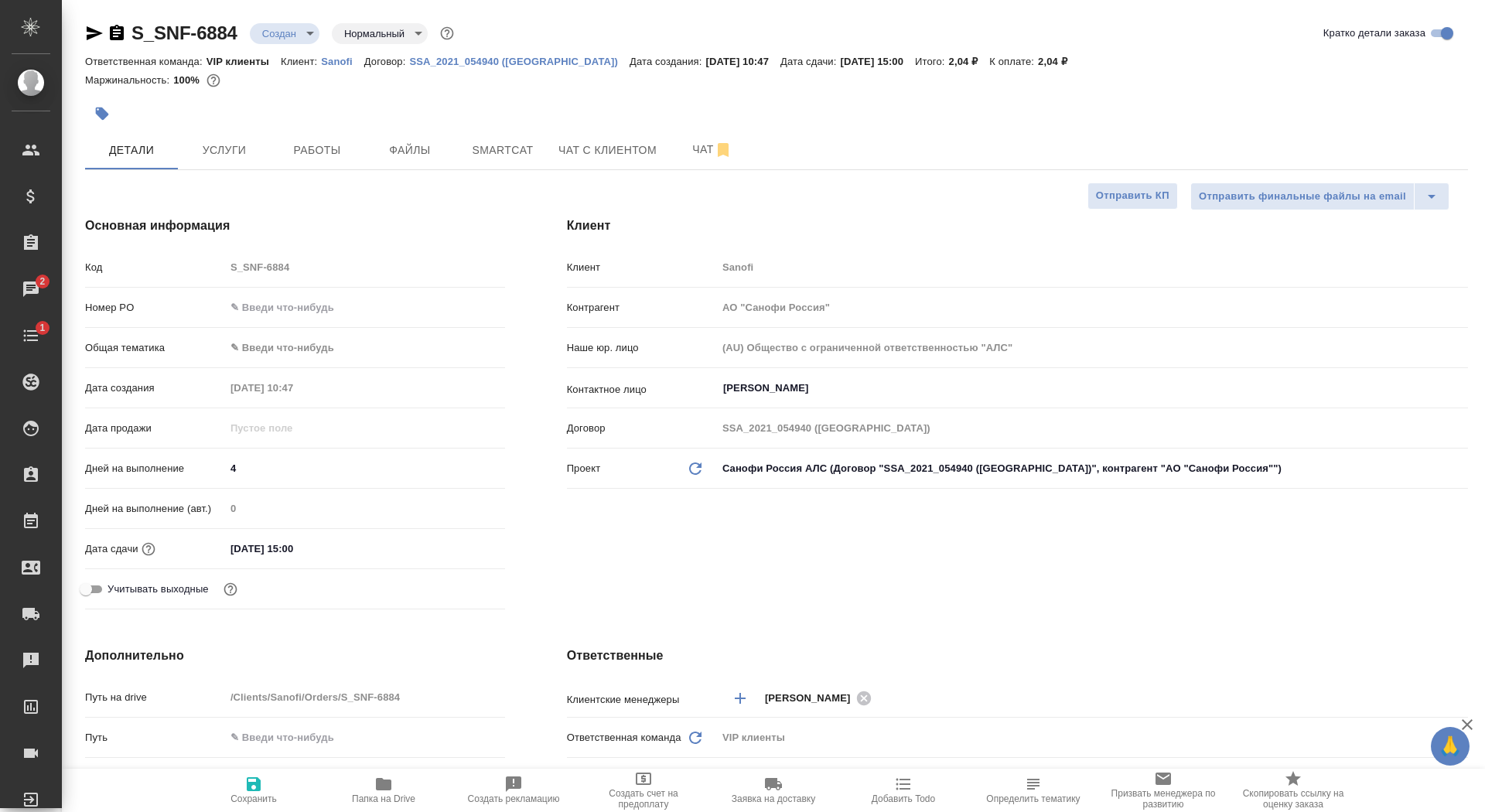
type textarea "x"
click at [233, 152] on span "Услуги" at bounding box center [224, 149] width 74 height 19
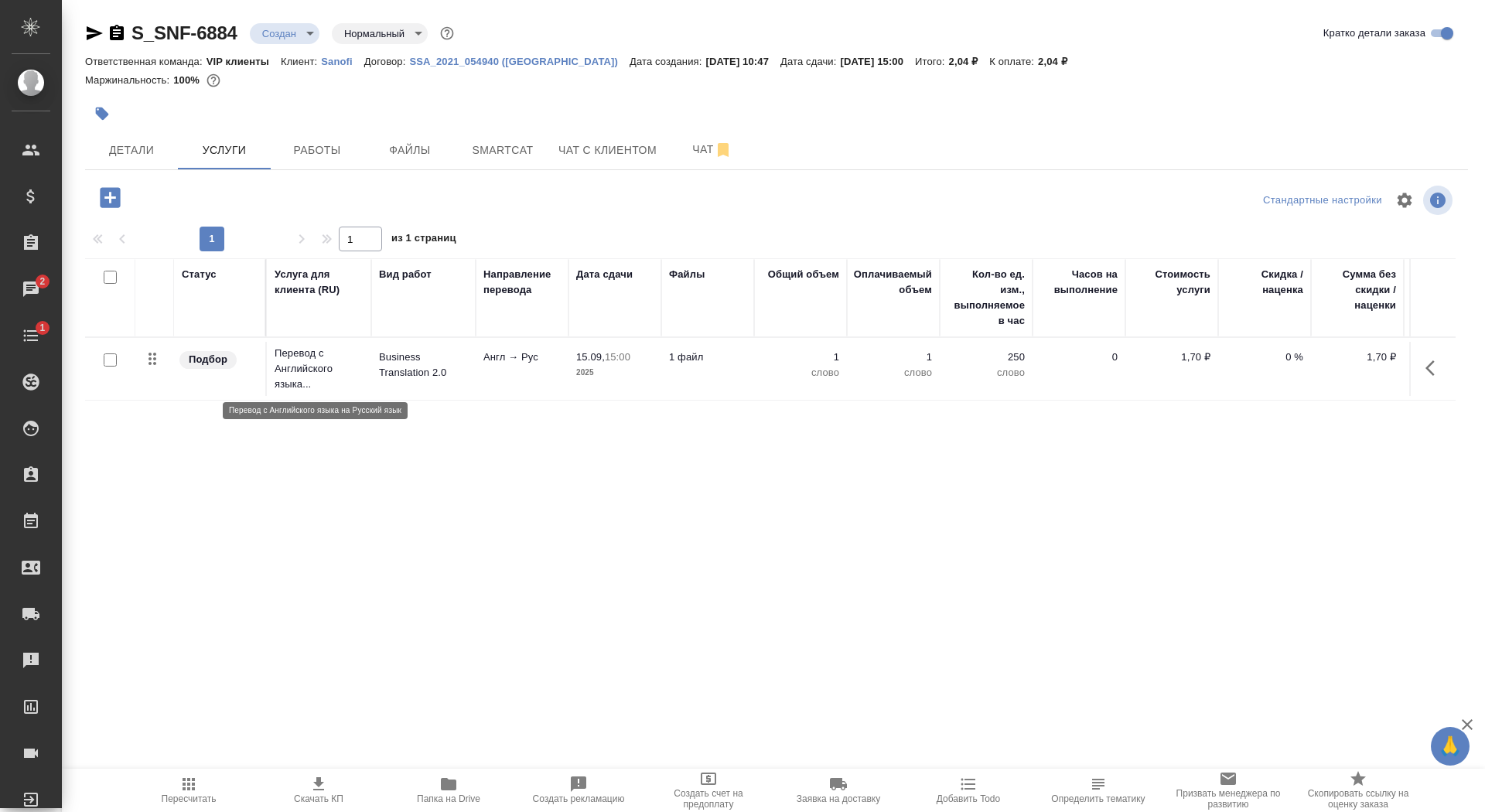
click at [328, 387] on p "Перевод с Английского языка..." at bounding box center [319, 369] width 89 height 47
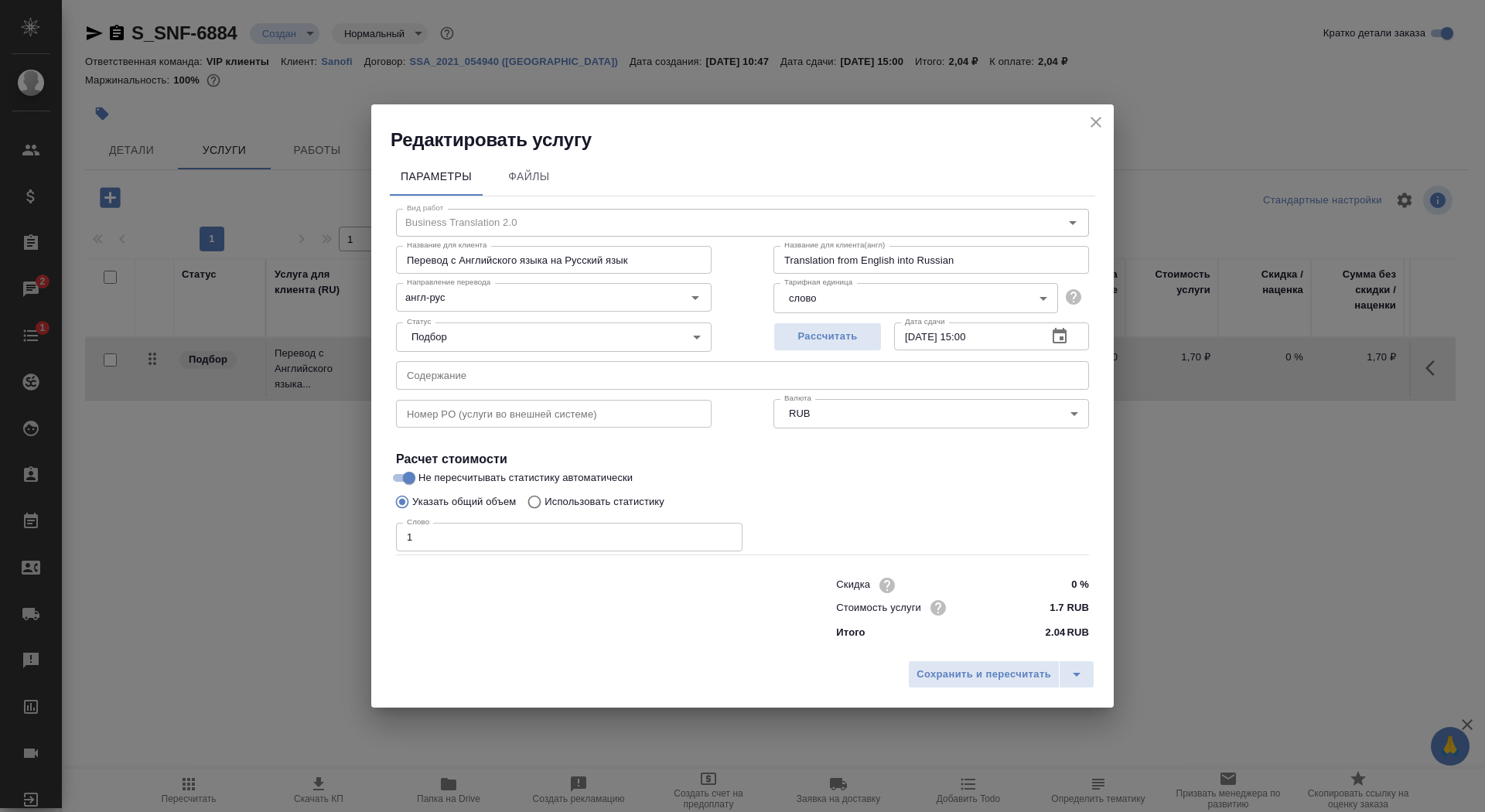
click at [625, 492] on label "Использовать статистику" at bounding box center [592, 501] width 145 height 30
click at [545, 492] on input "Использовать статистику" at bounding box center [531, 501] width 24 height 30
radio input "true"
radio input "false"
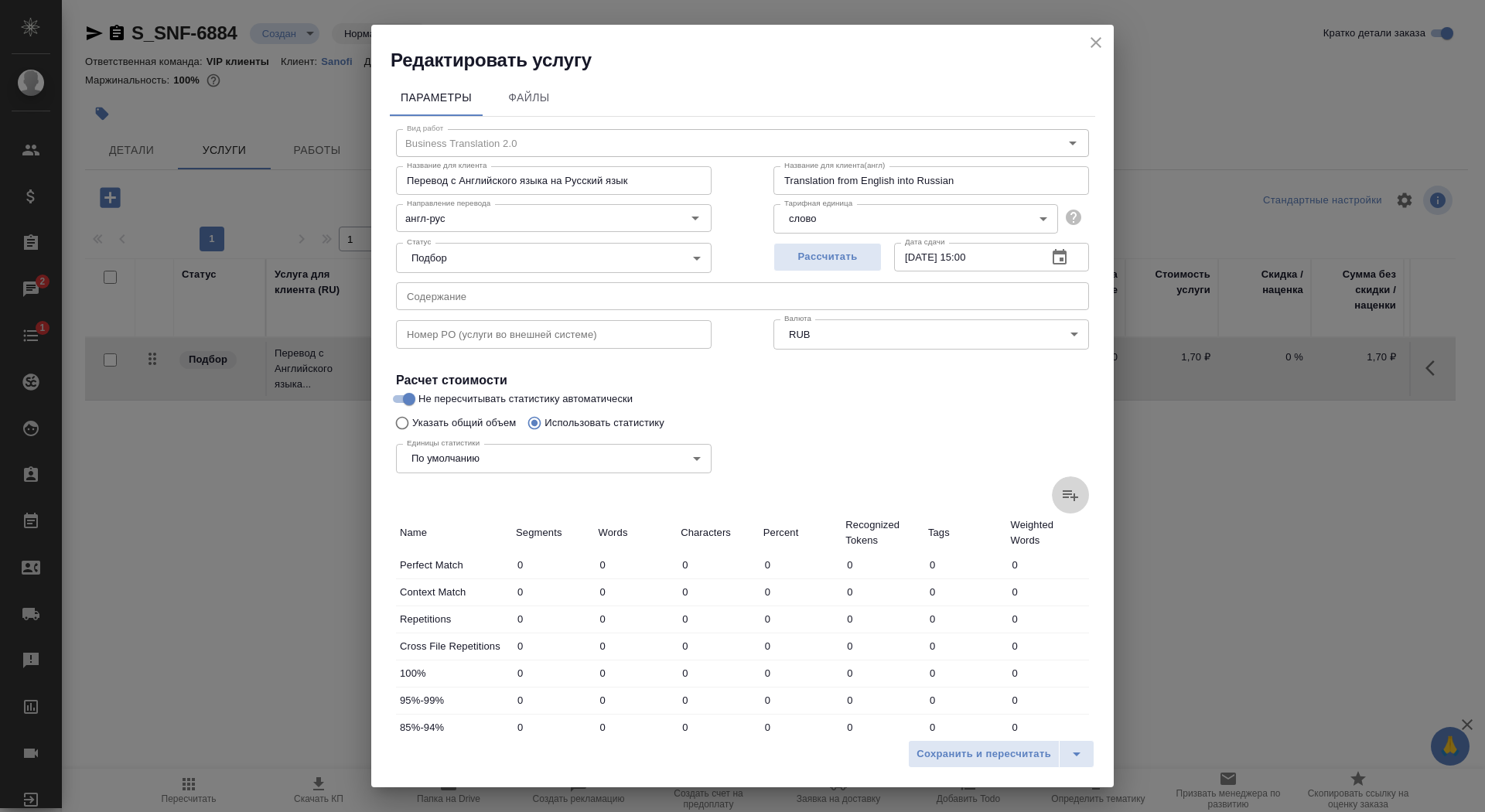
click at [1061, 497] on icon at bounding box center [1070, 494] width 19 height 19
click at [0, 0] on input "file" at bounding box center [0, 0] width 0 height 0
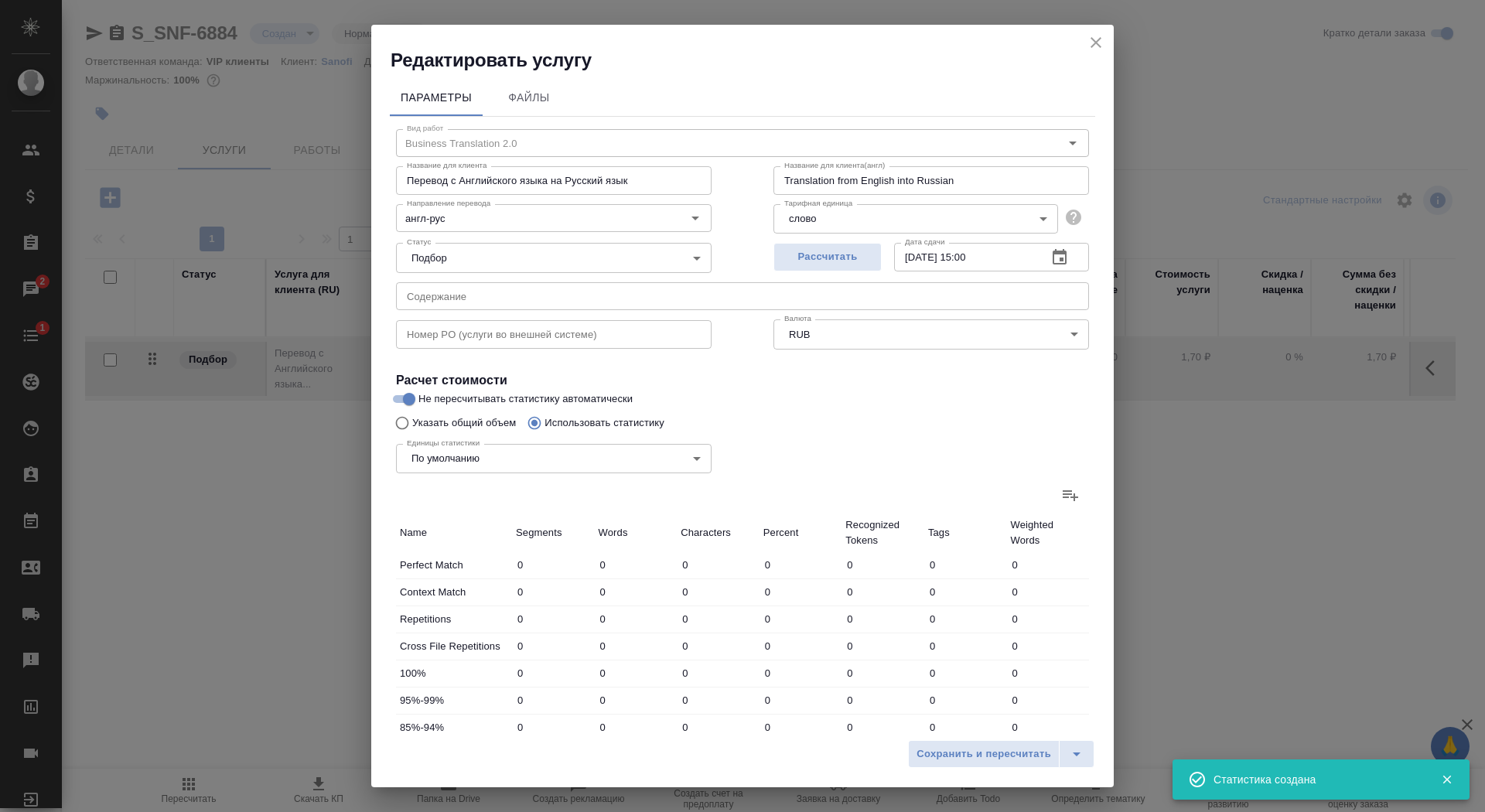
type input "4"
type input "21"
type input "141"
type input "32"
type input "115"
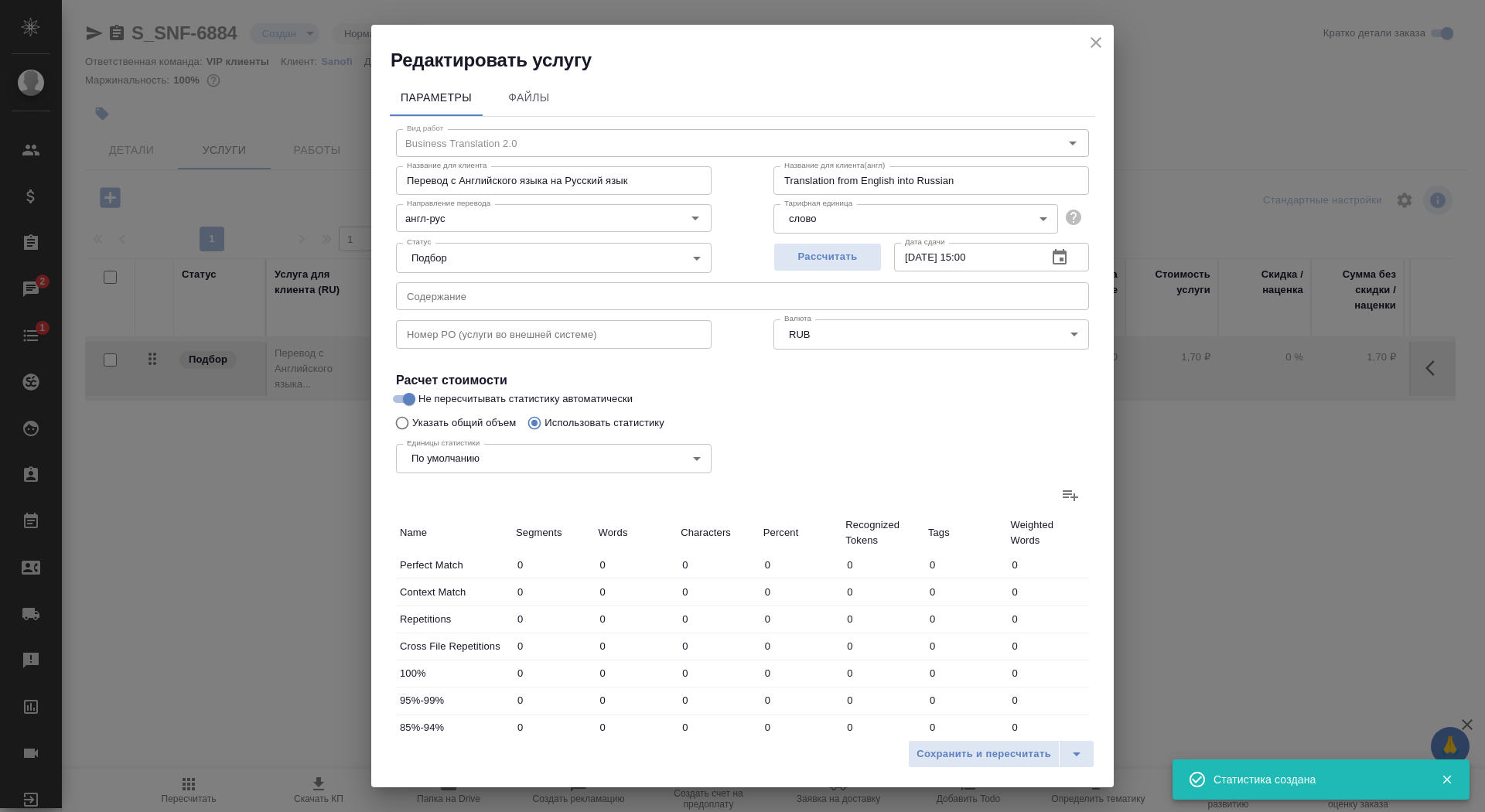
type input "791"
type input "65"
type input "96"
type input "622"
type input "9"
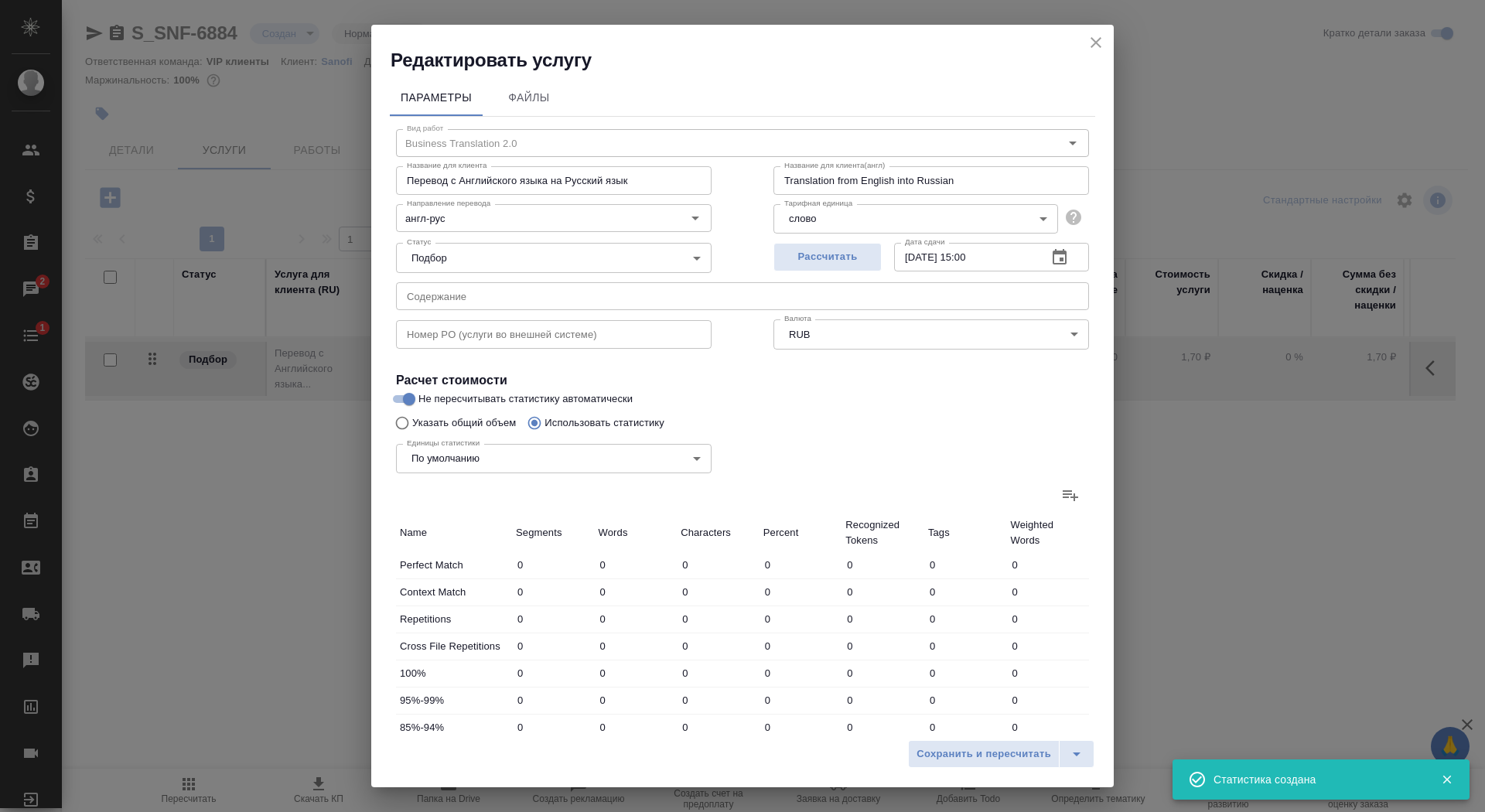
type input "41"
type input "248"
type input "4"
type input "19"
type input "128"
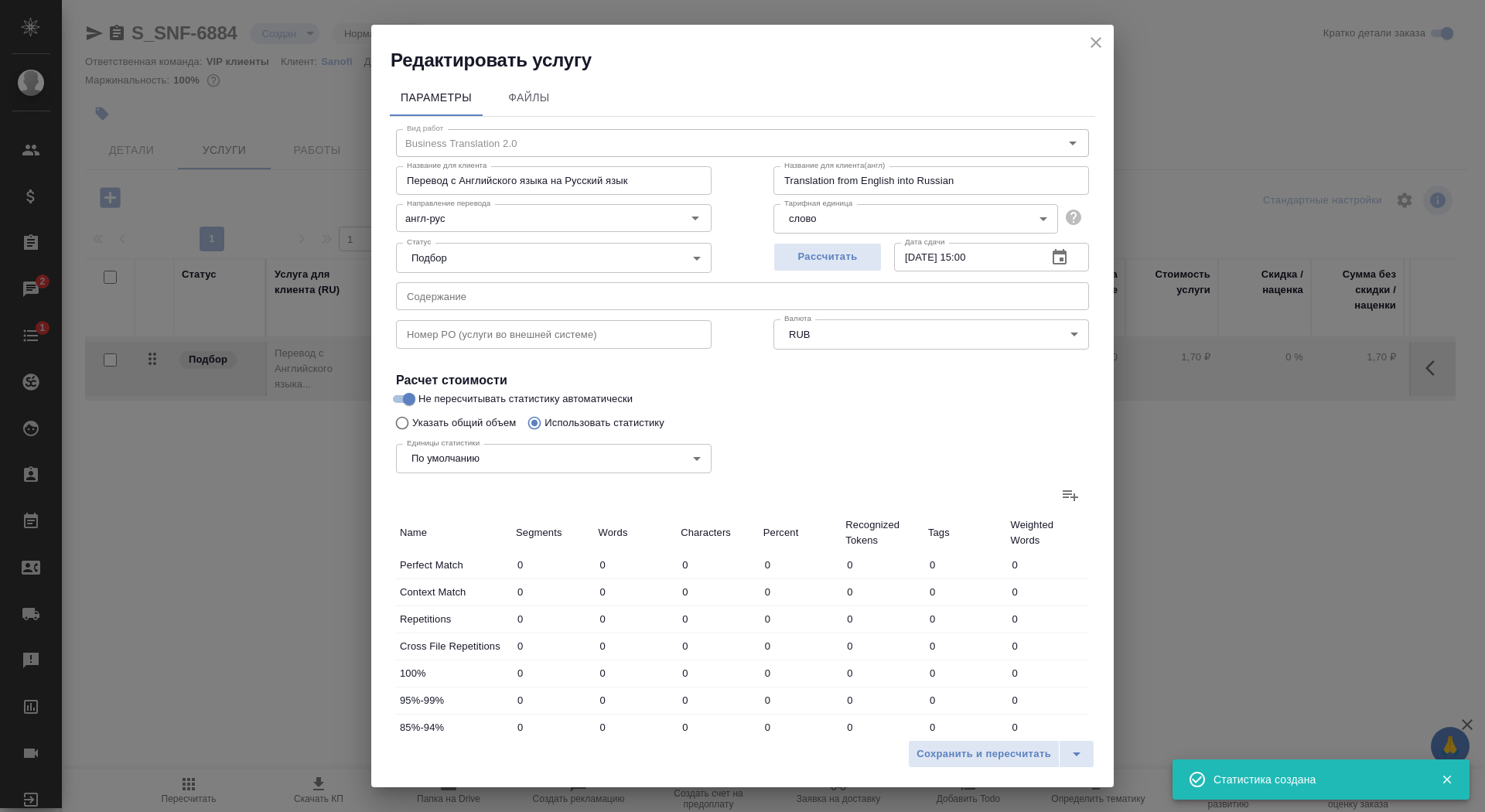
type input "13"
type input "37"
type input "275"
type input "213"
type input "1598"
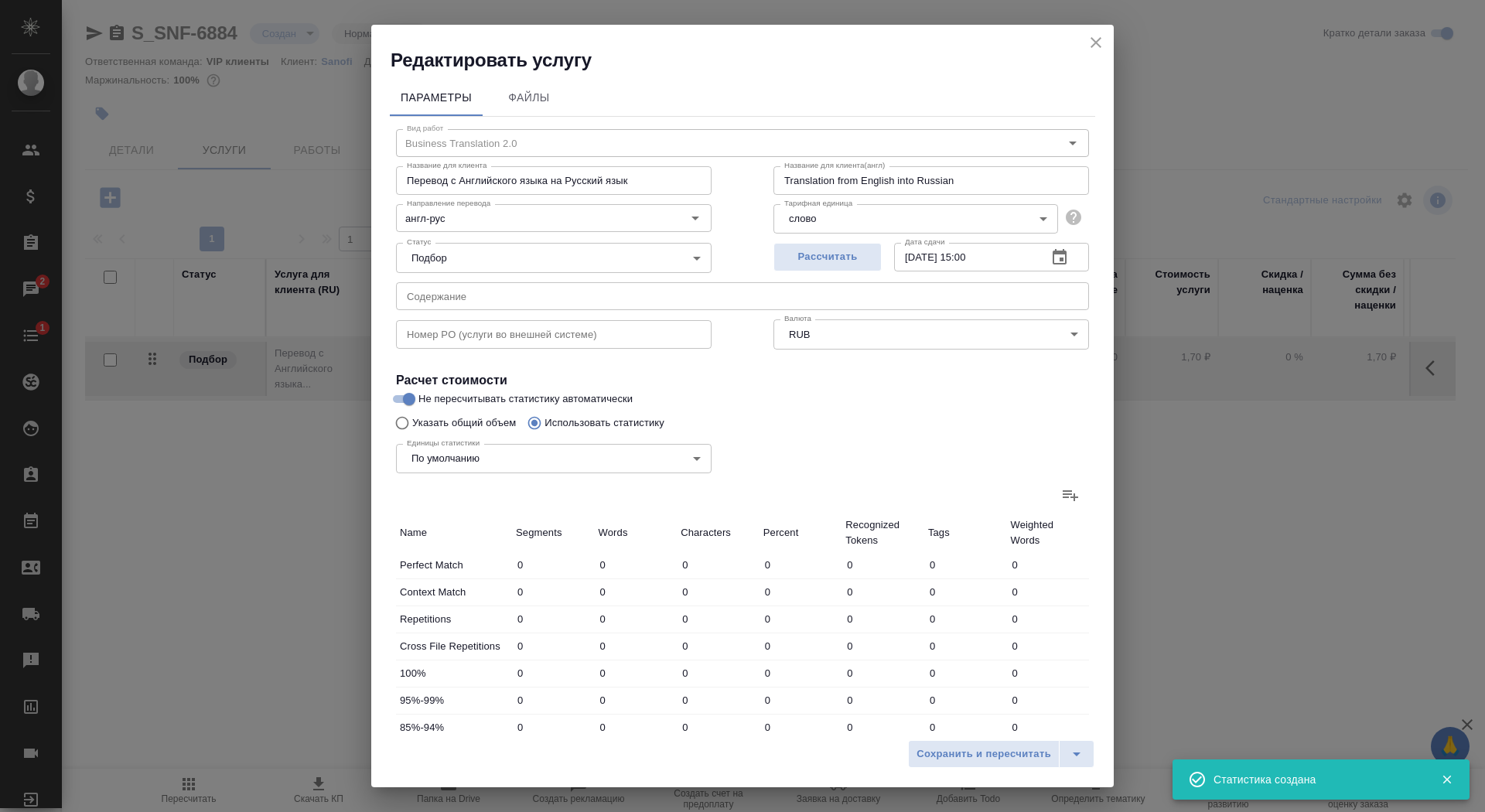
type input "10730"
type input "305"
type input "1809"
type input "12142"
type input "337"
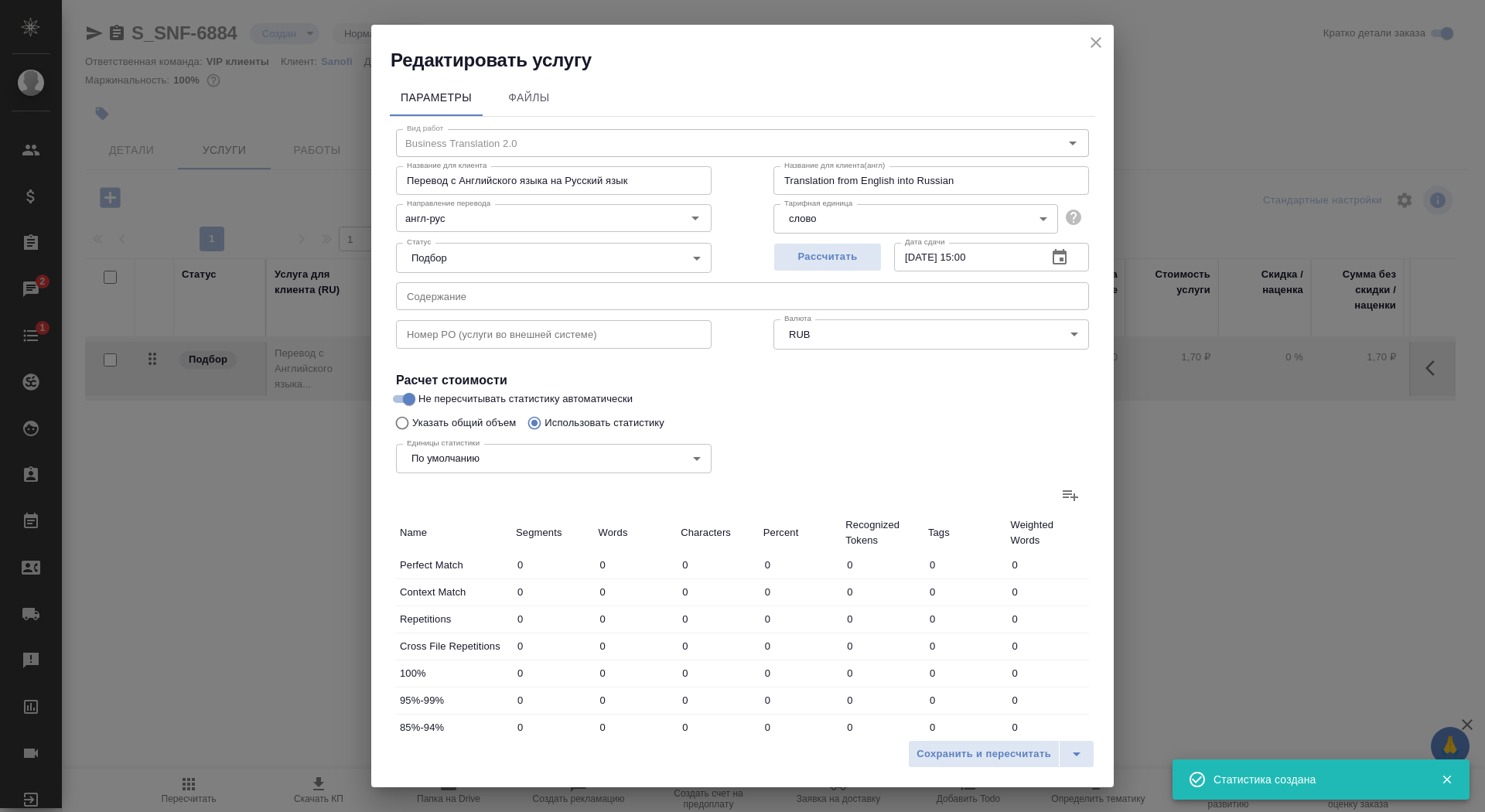
type input "1924"
type input "12933"
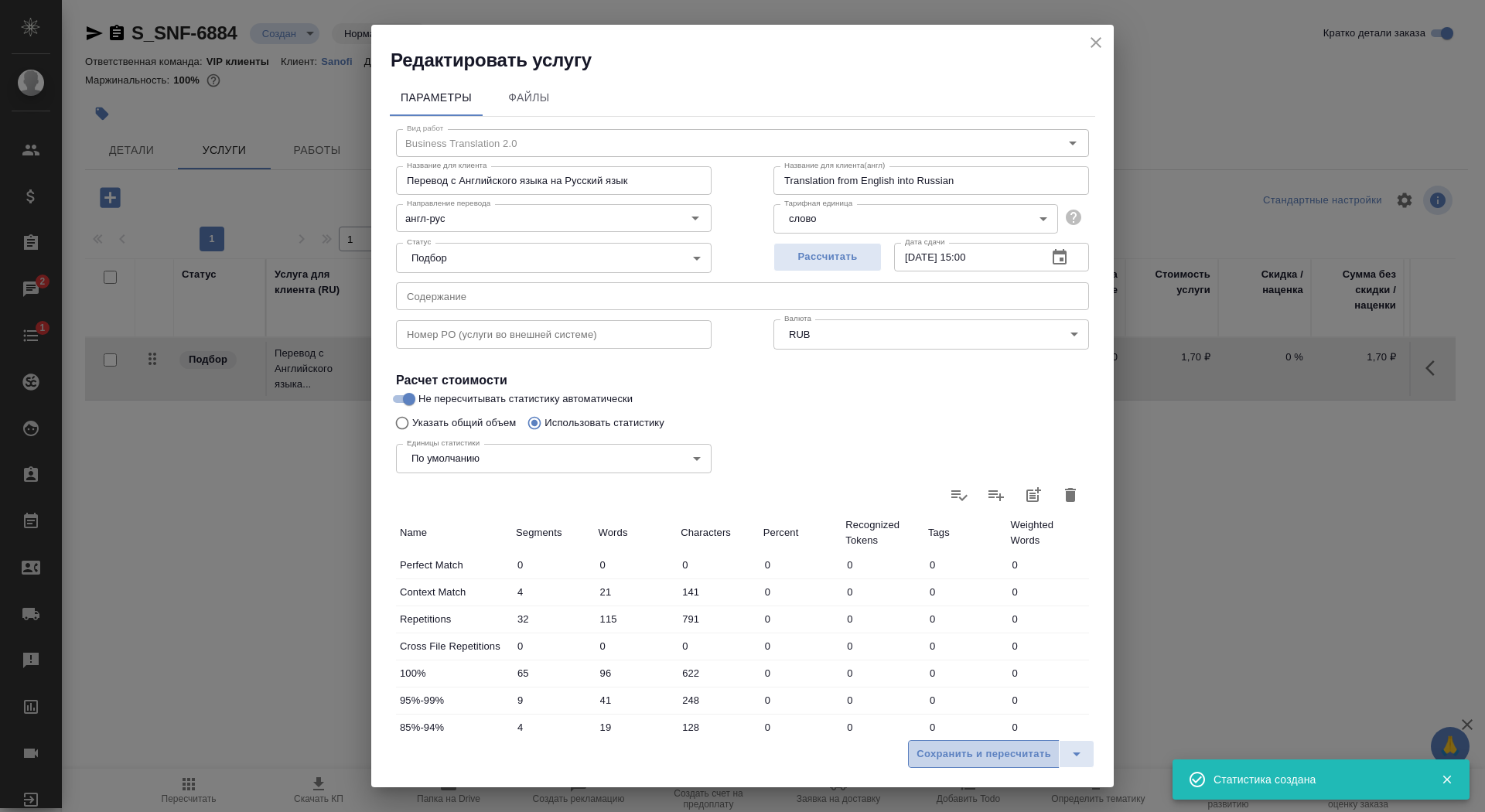
click at [960, 753] on span "Сохранить и пересчитать" at bounding box center [983, 754] width 134 height 18
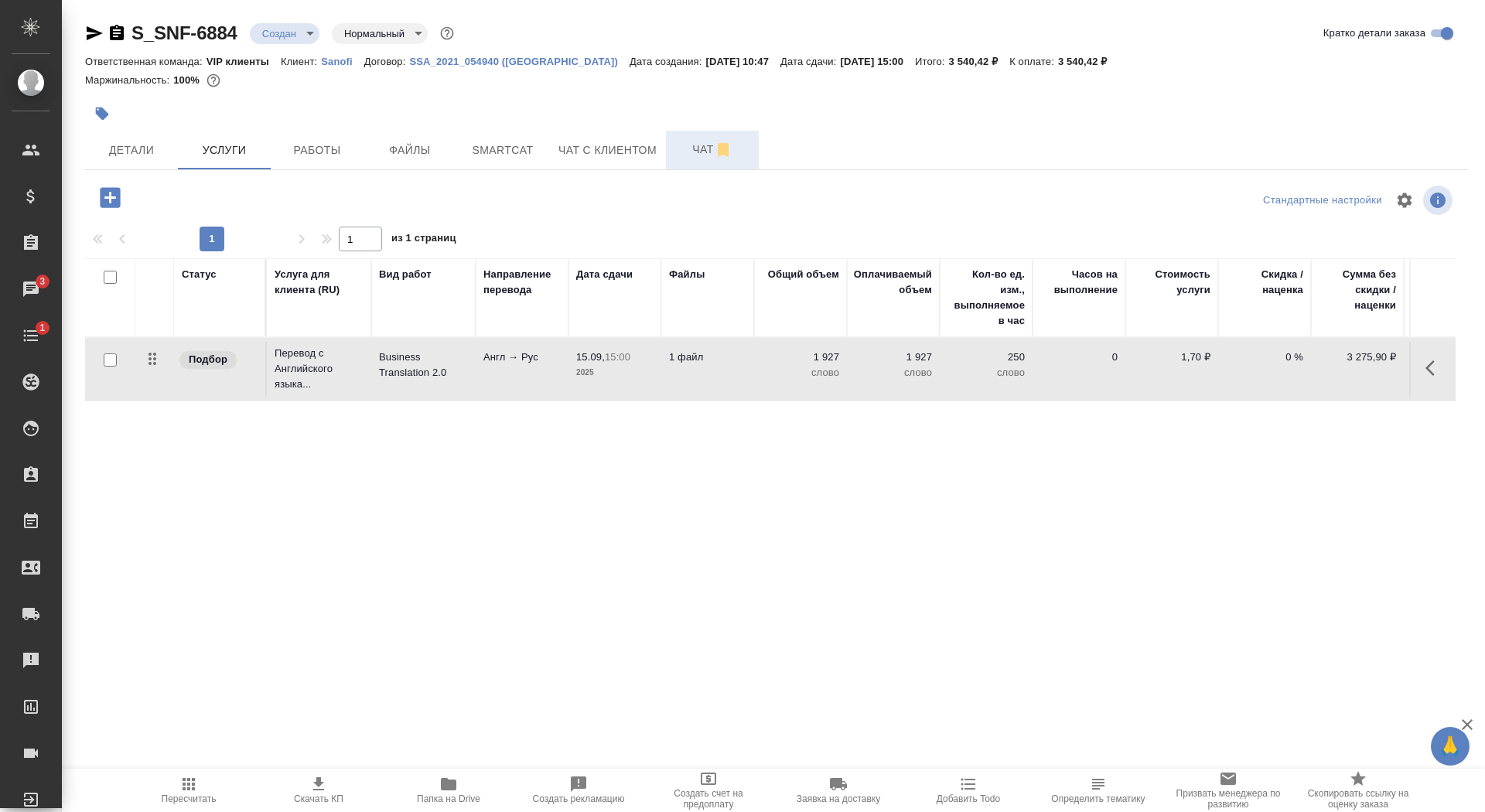
click at [688, 144] on span "Чат" at bounding box center [712, 149] width 74 height 19
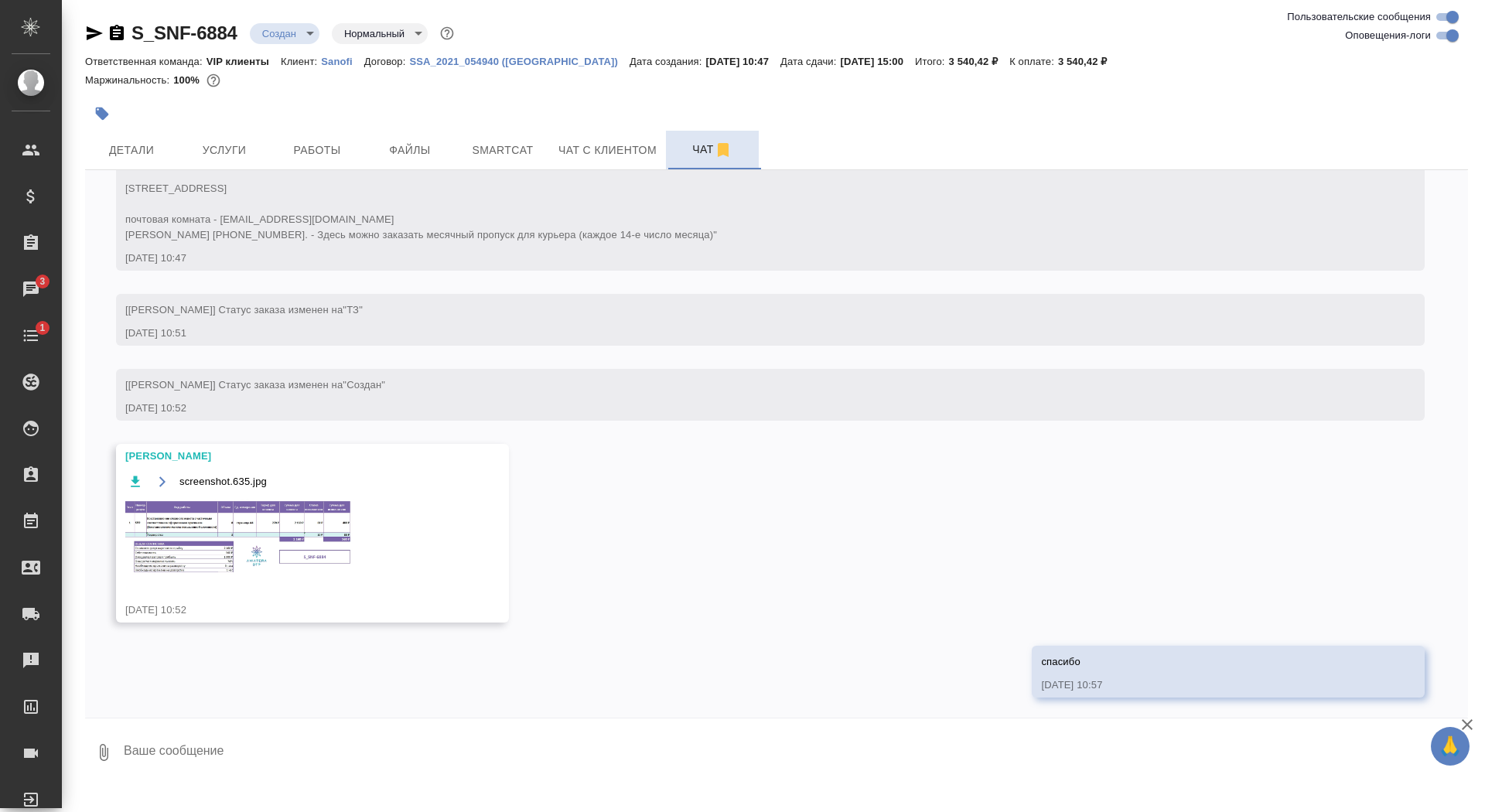
scroll to position [621, 0]
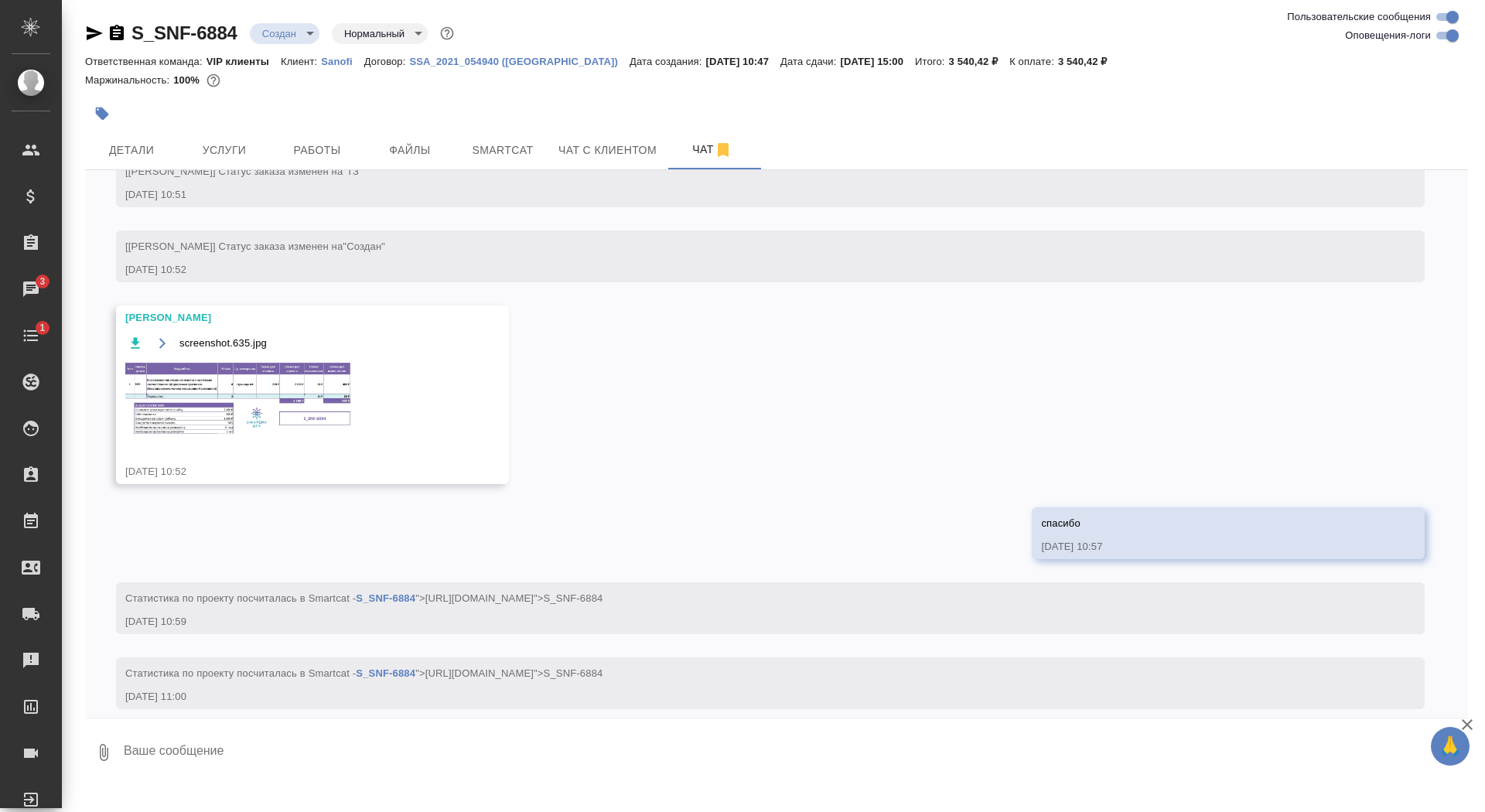
click at [242, 437] on img at bounding box center [241, 398] width 232 height 77
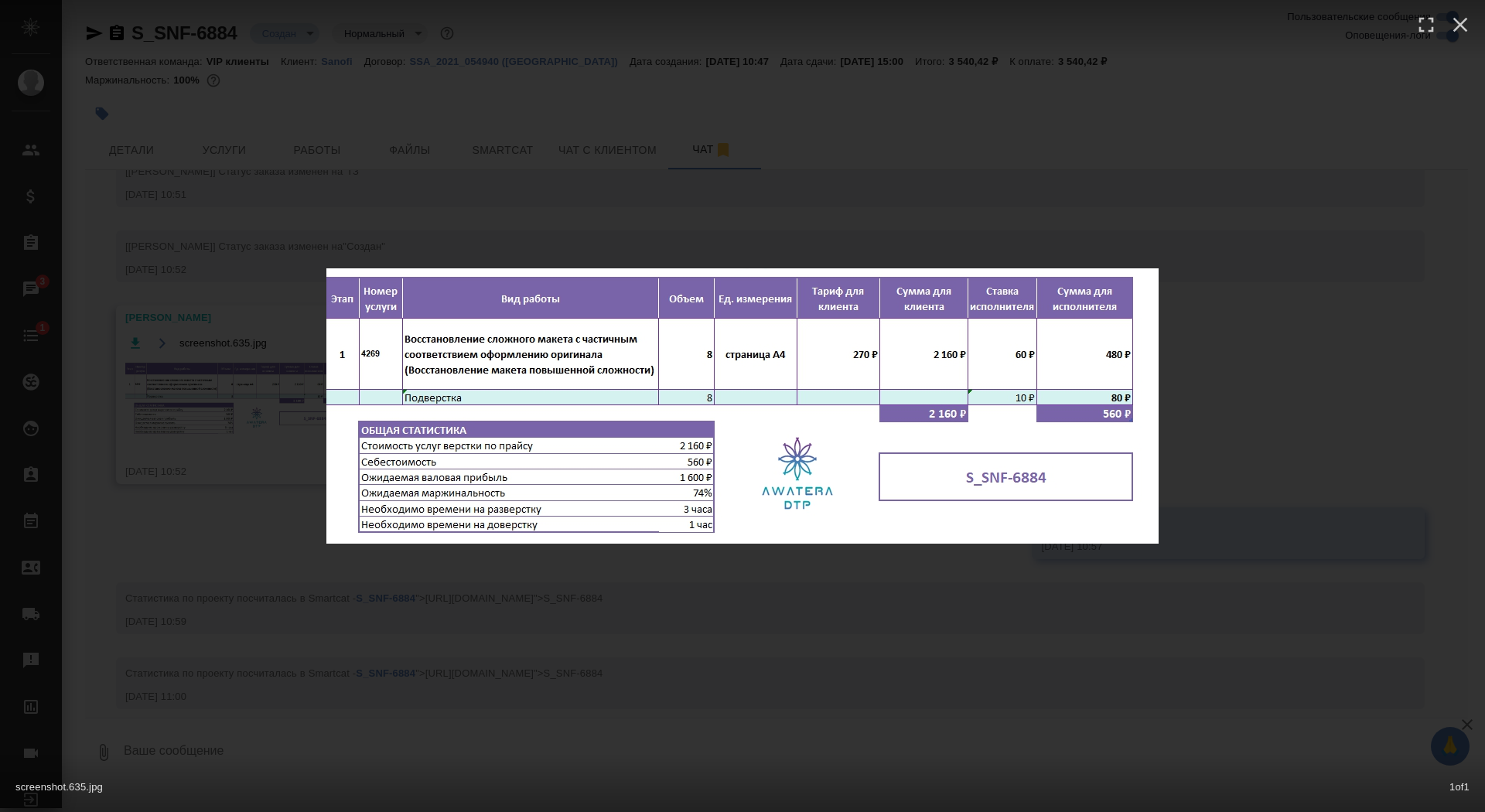
click at [198, 438] on div "screenshot.635.jpg 1 of 1" at bounding box center [742, 406] width 1485 height 812
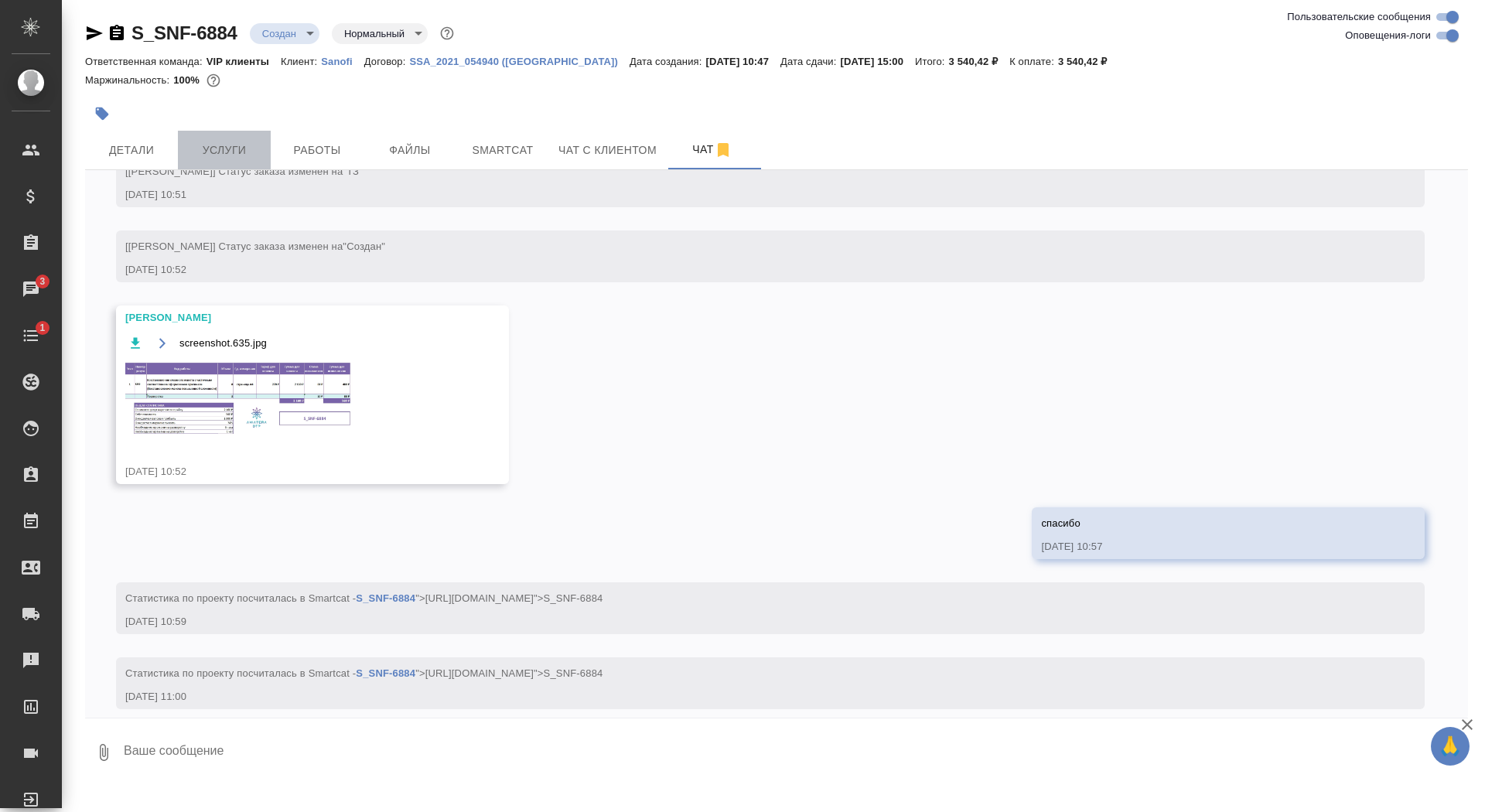
click at [222, 154] on span "Услуги" at bounding box center [224, 149] width 74 height 19
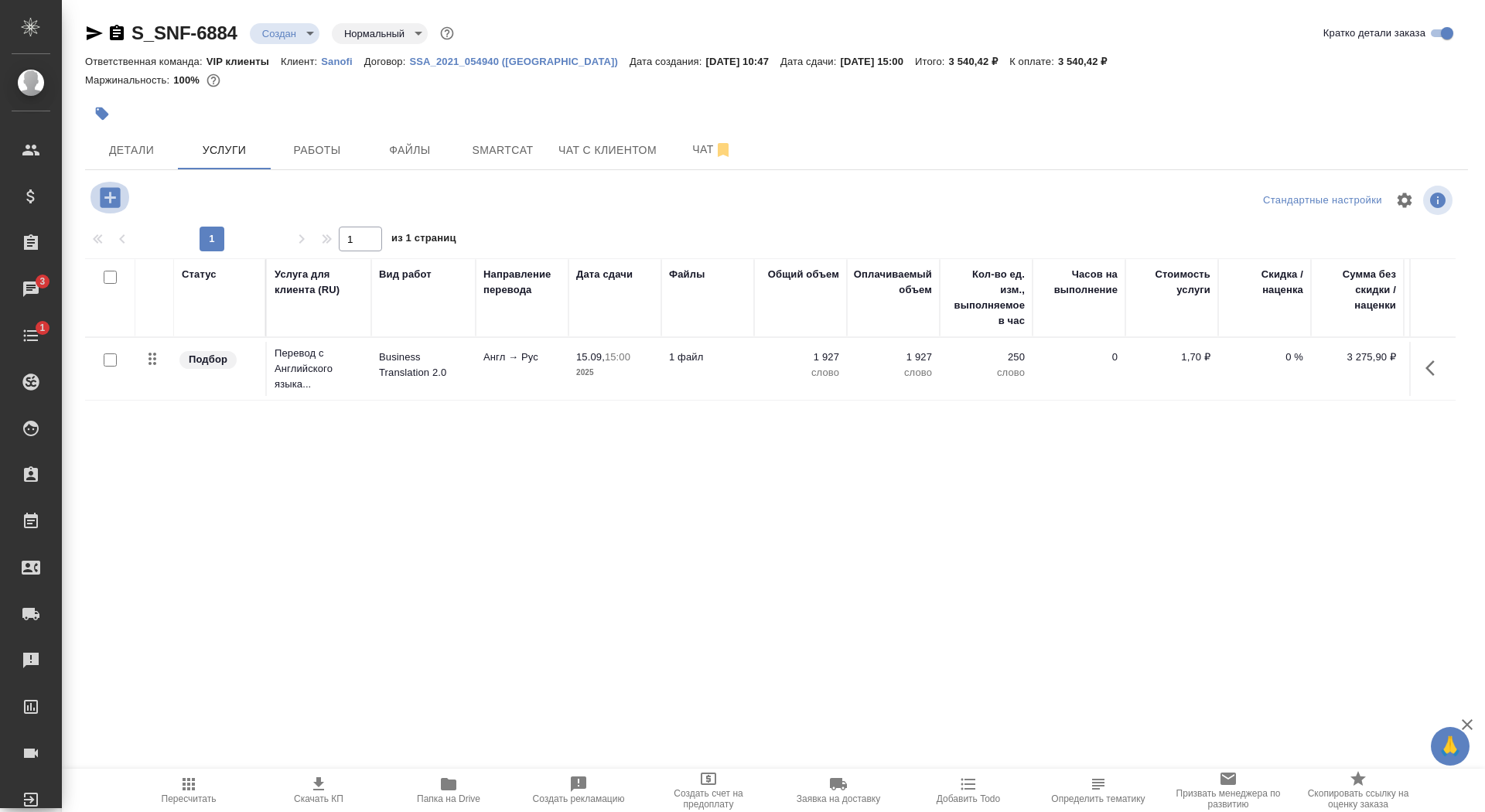
click at [105, 205] on icon "button" at bounding box center [110, 197] width 20 height 20
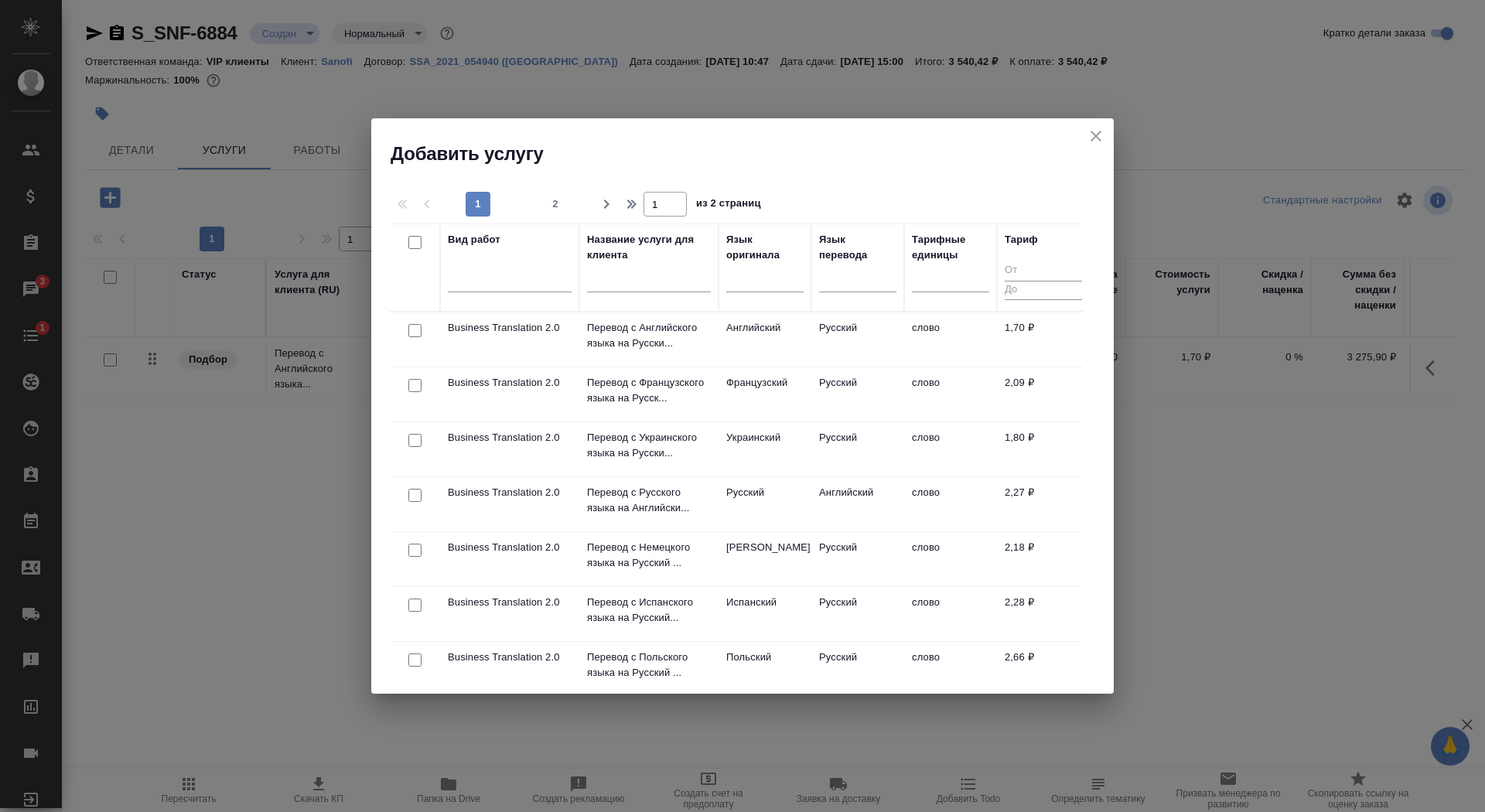
click at [620, 284] on input "text" at bounding box center [648, 282] width 123 height 19
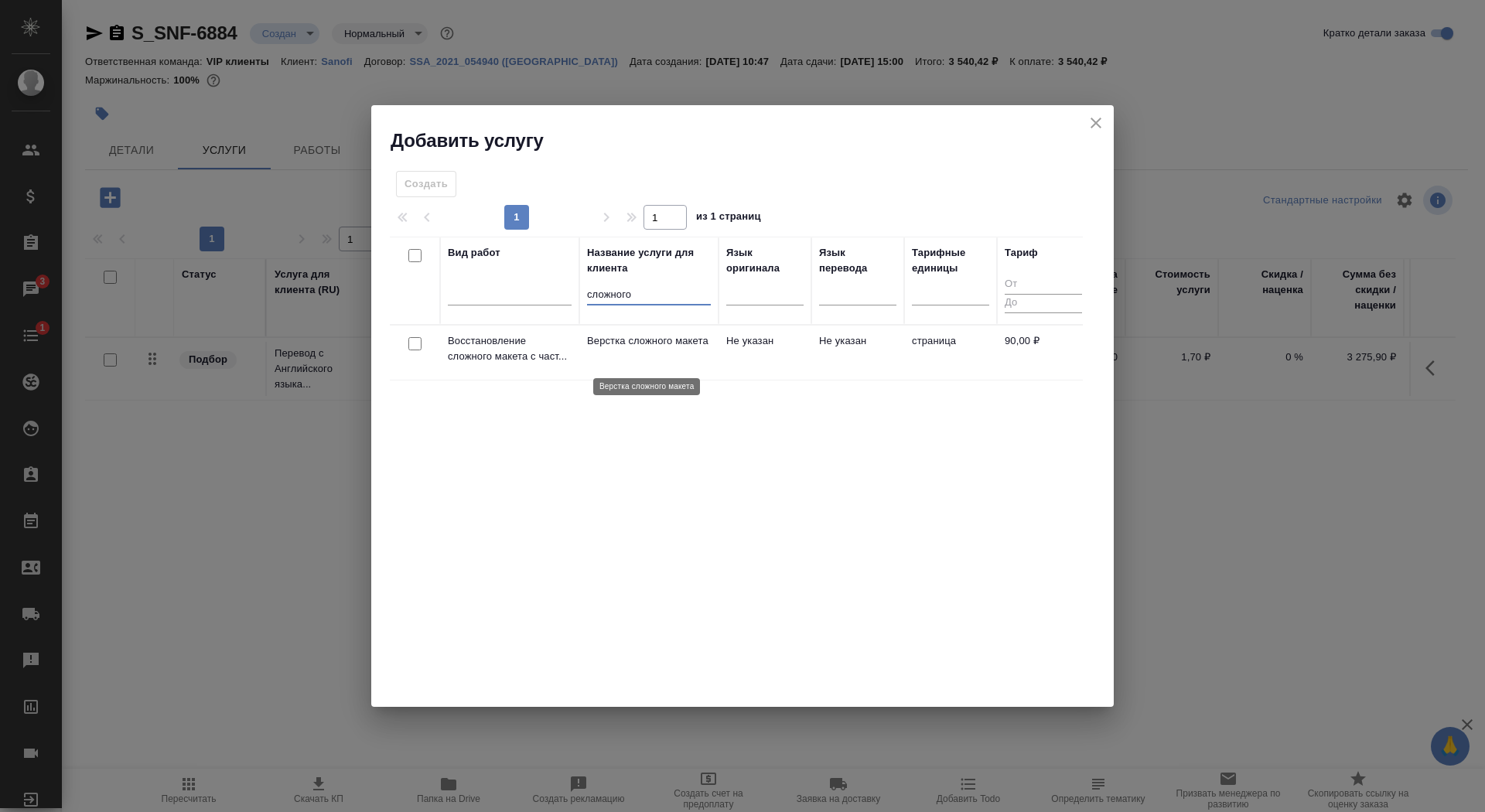
type input "сложного"
click at [602, 346] on p "Верстка сложного макета" at bounding box center [648, 340] width 123 height 15
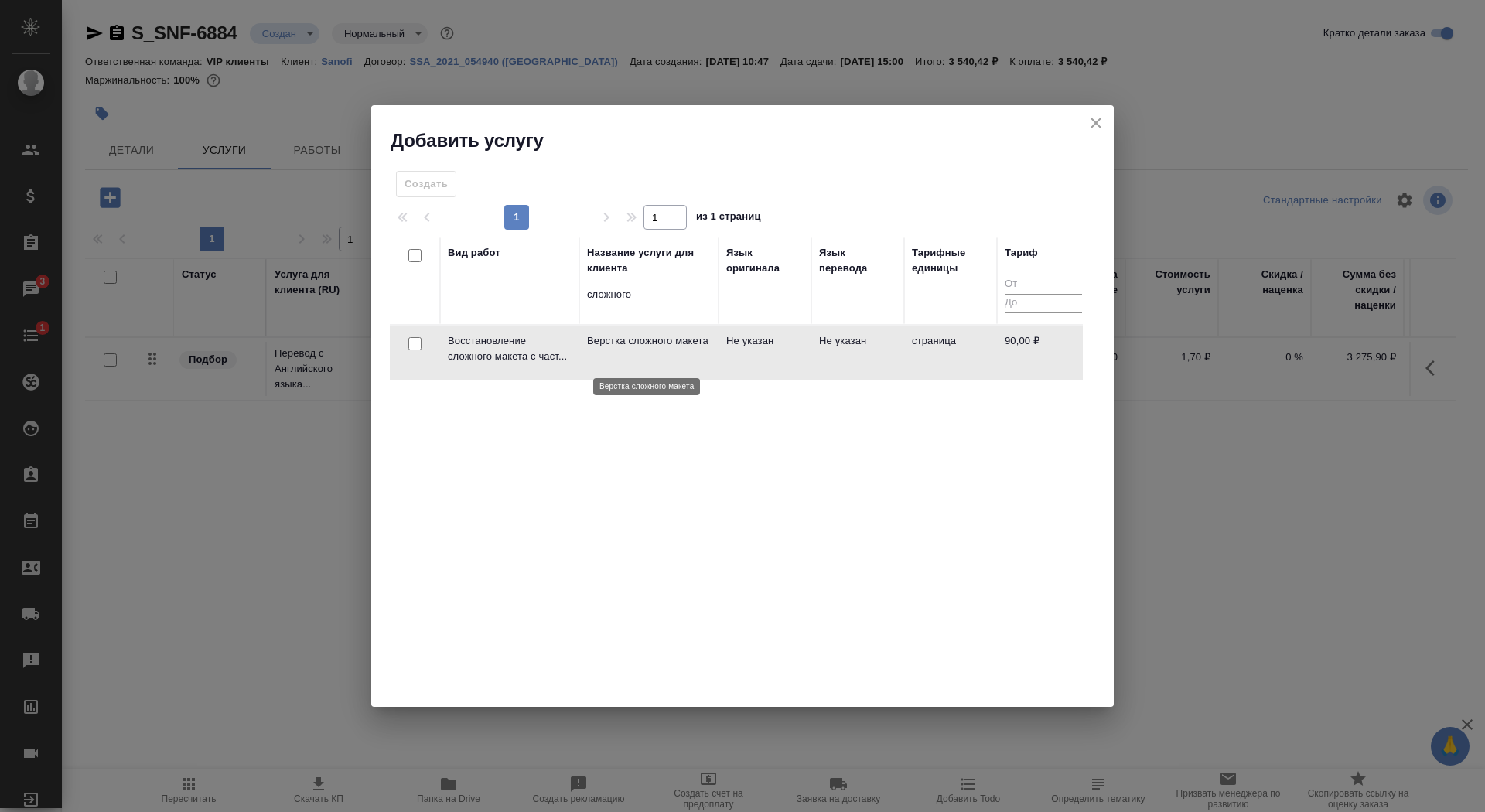
click at [602, 346] on p "Верстка сложного макета" at bounding box center [648, 340] width 123 height 15
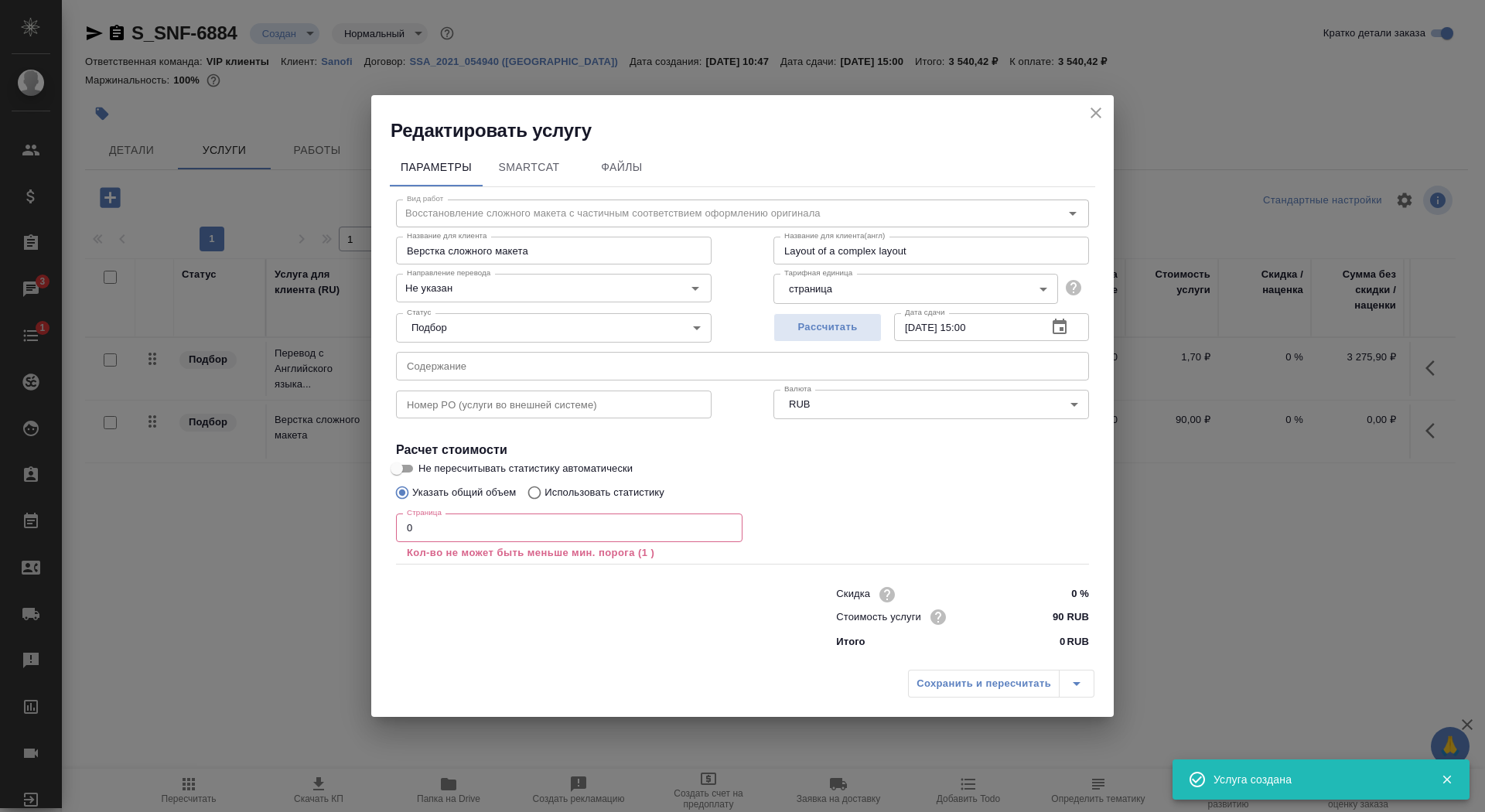
click at [438, 522] on input "0" at bounding box center [569, 527] width 347 height 28
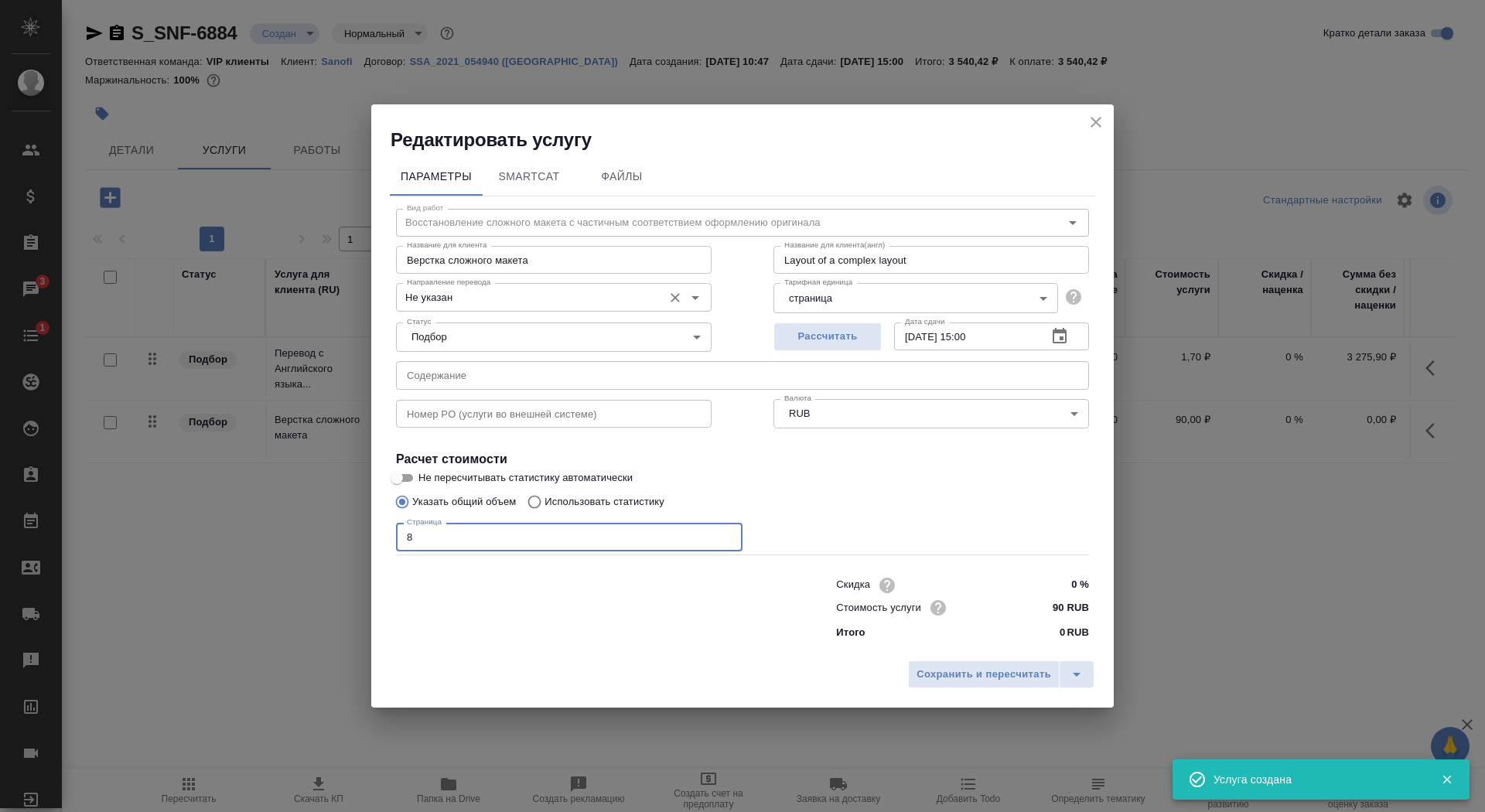
type input "8"
click at [477, 305] on input "Не указан" at bounding box center [528, 297] width 255 height 19
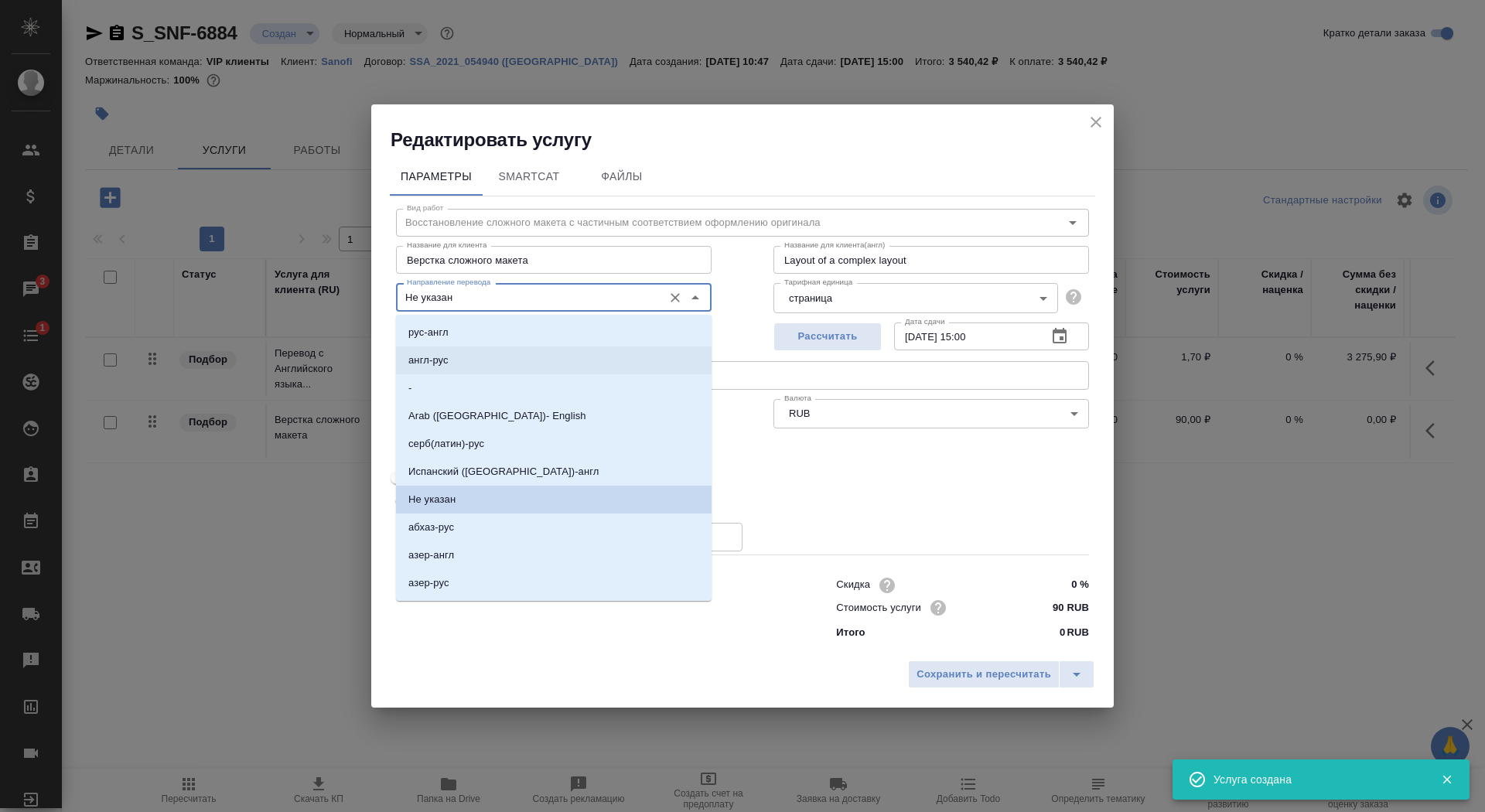
click at [477, 375] on li "-" at bounding box center [554, 388] width 315 height 28
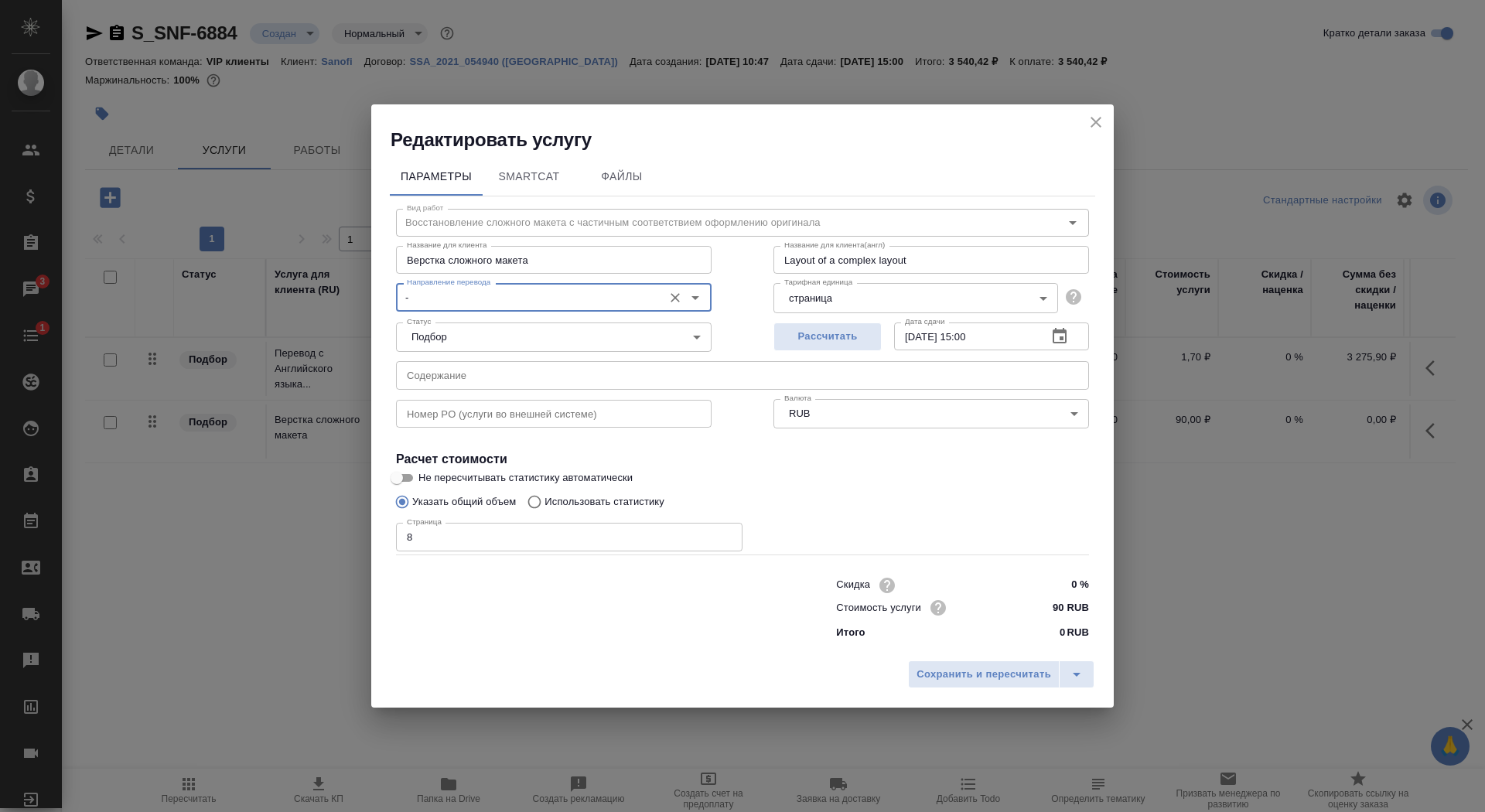
click at [465, 303] on input "-" at bounding box center [528, 297] width 255 height 19
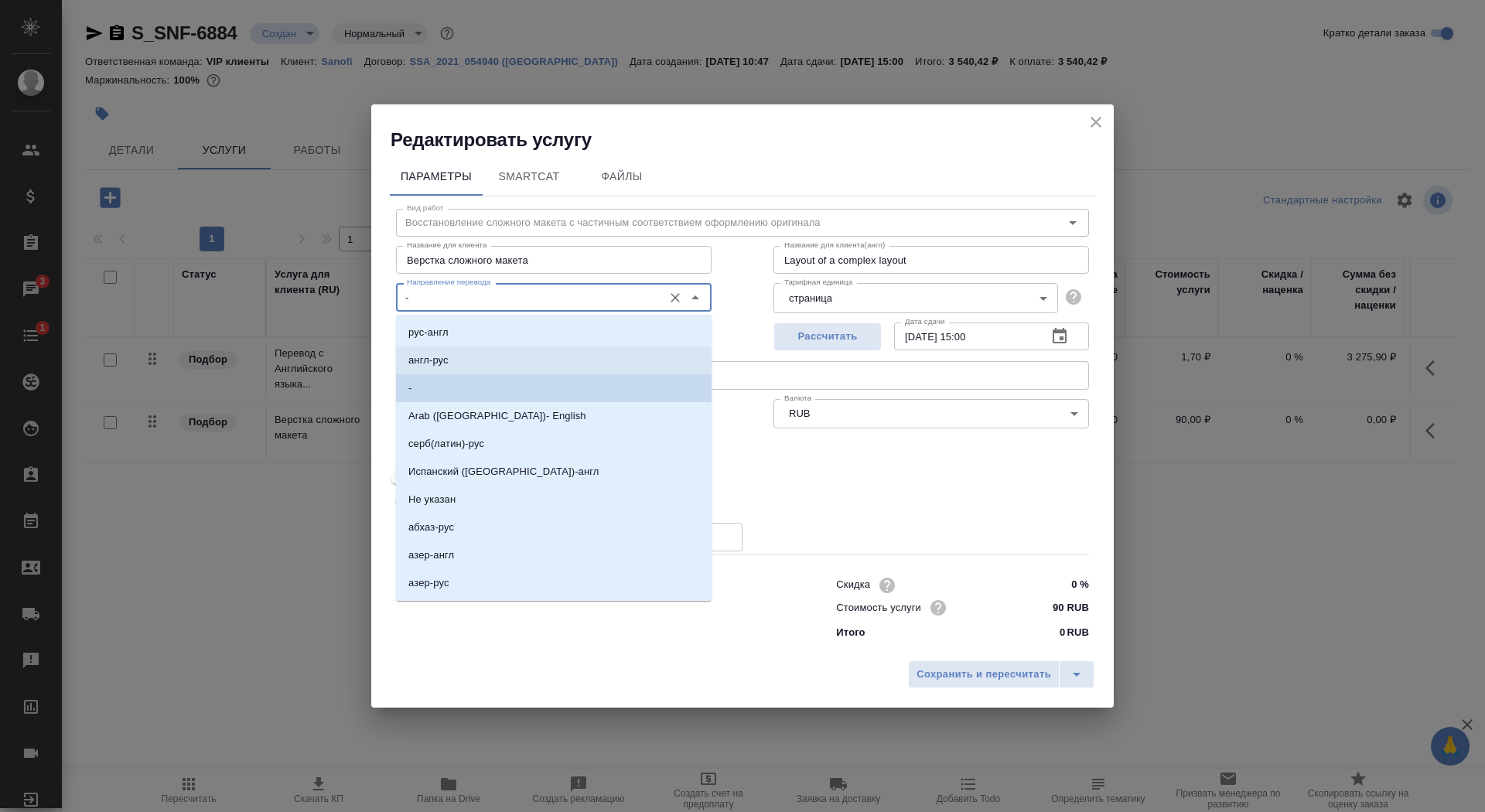
click at [467, 365] on li "англ-рус" at bounding box center [554, 360] width 315 height 28
type input "англ-рус"
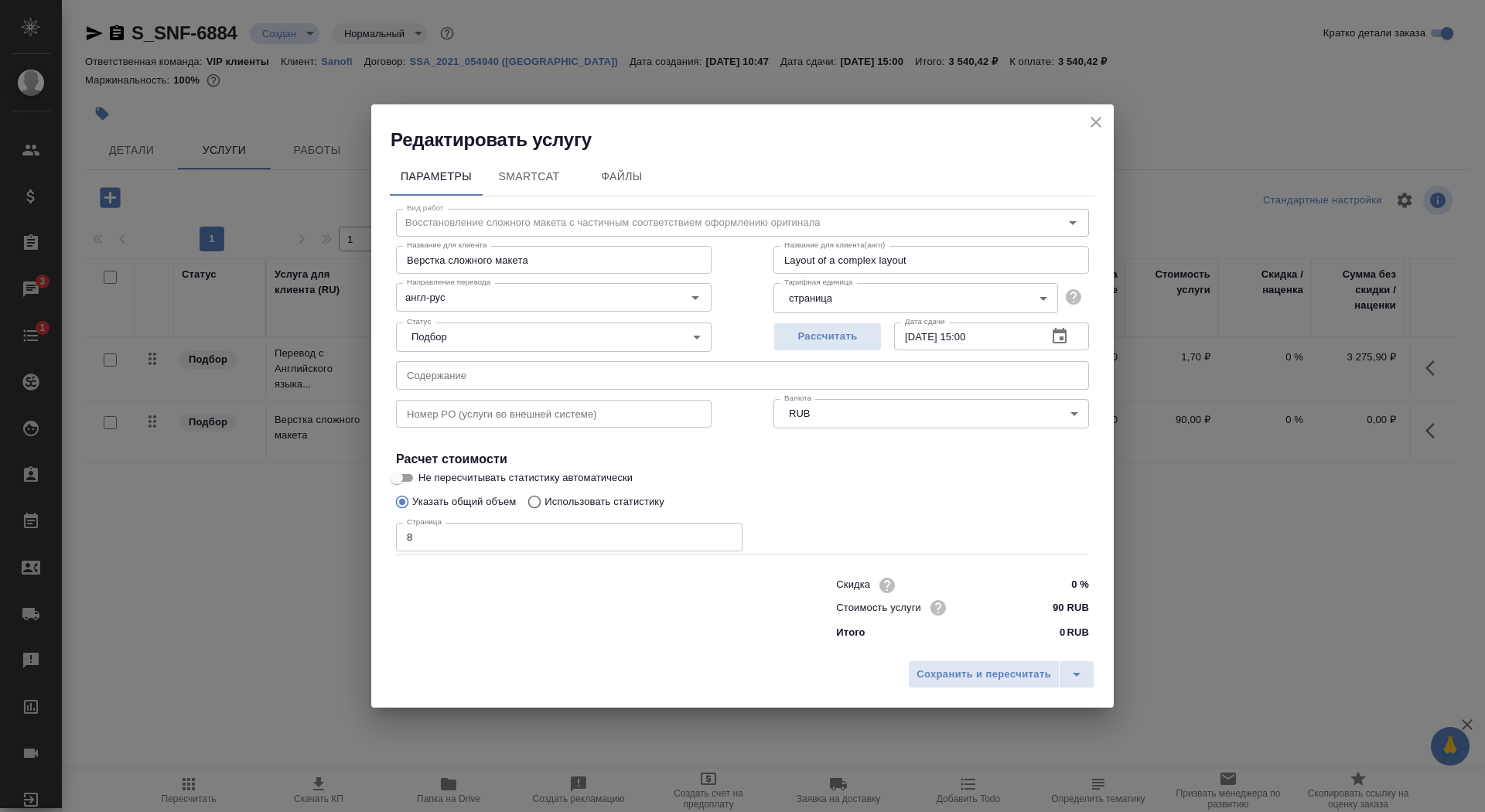
click at [977, 693] on div "Сохранить и пересчитать" at bounding box center [742, 680] width 743 height 55
click at [977, 663] on button "Сохранить и пересчитать" at bounding box center [983, 674] width 151 height 28
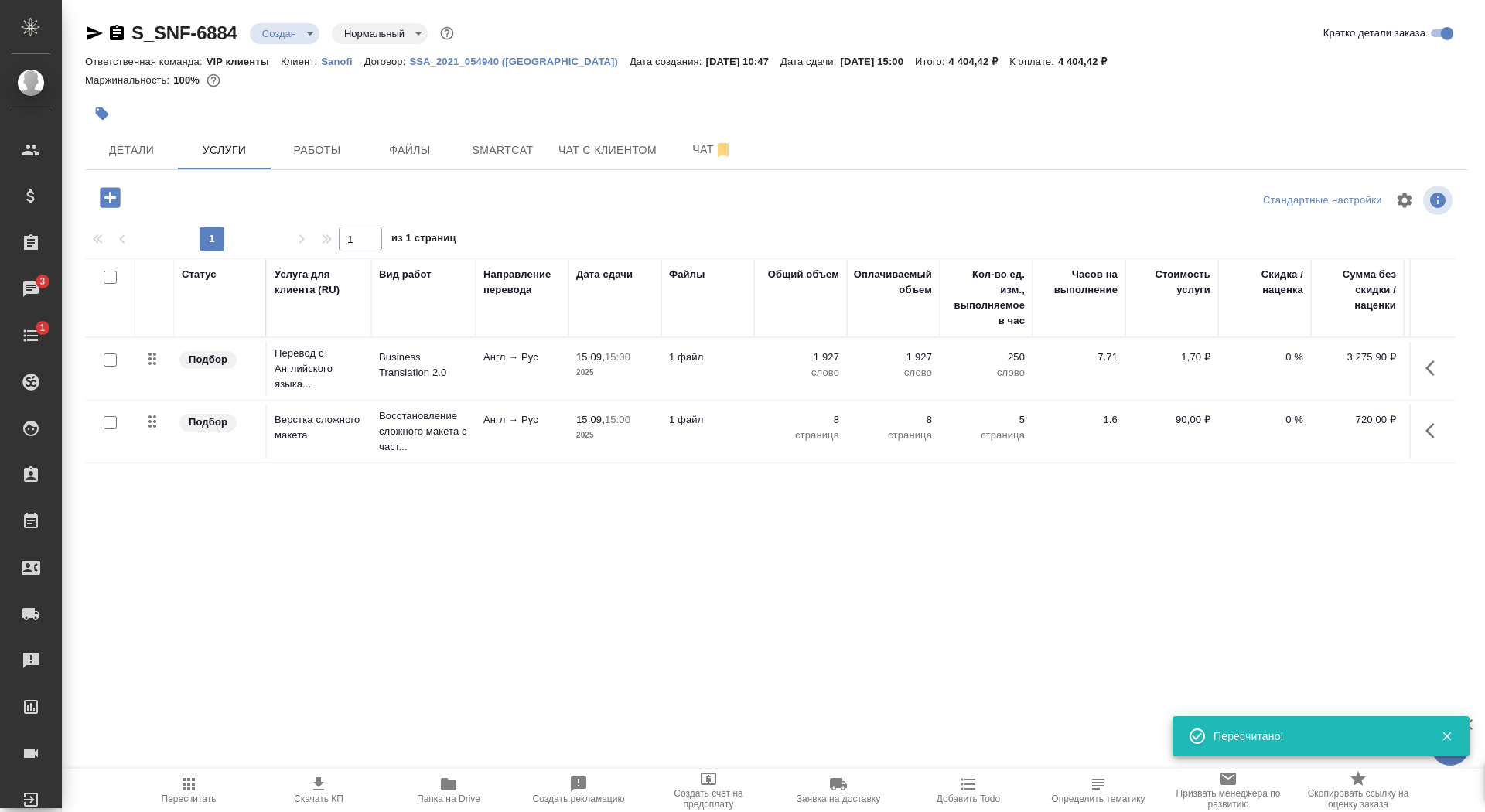
click at [705, 375] on td "1 файл" at bounding box center [707, 369] width 93 height 54
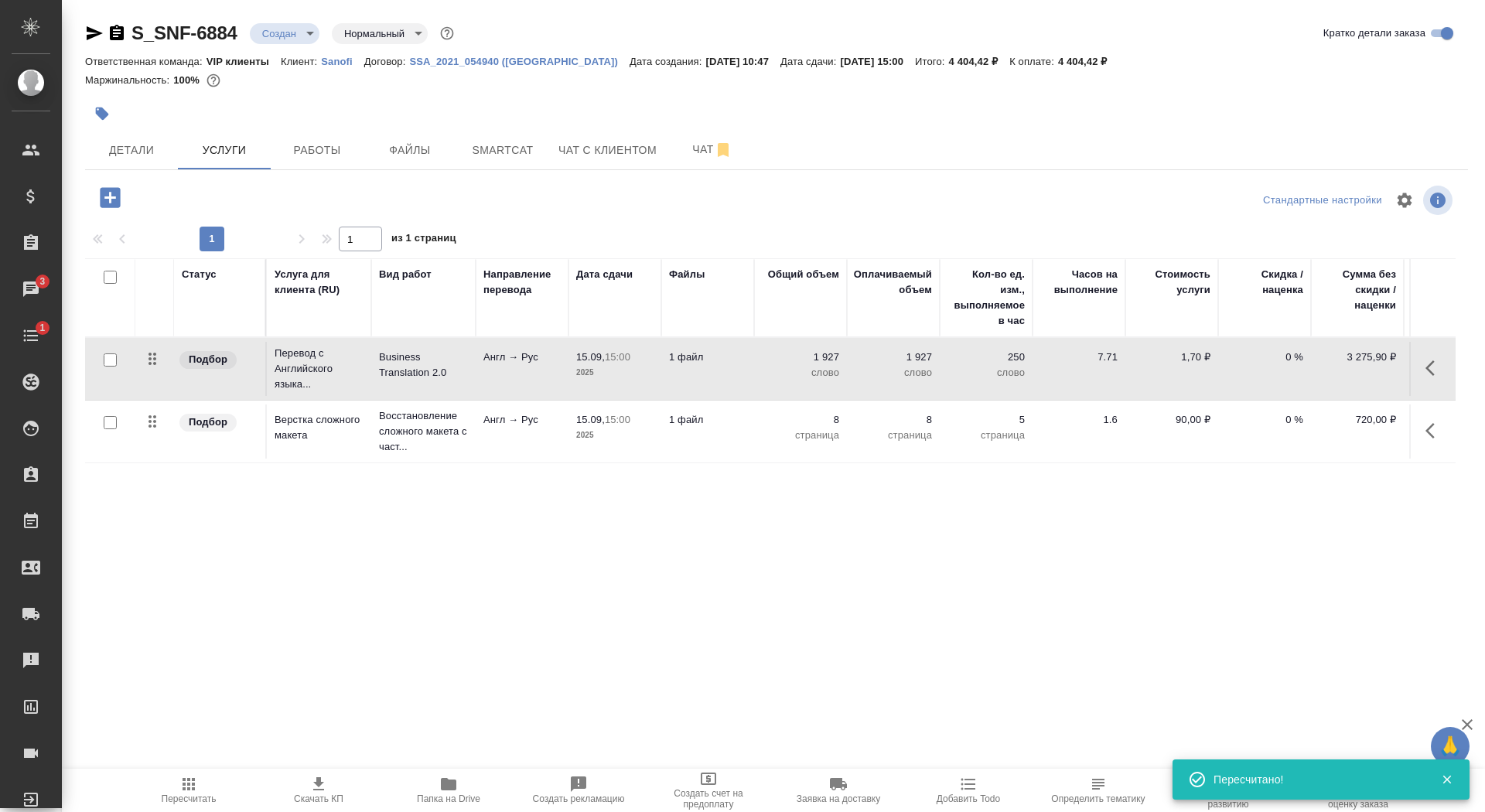
click at [705, 375] on td "1 файл" at bounding box center [707, 369] width 93 height 54
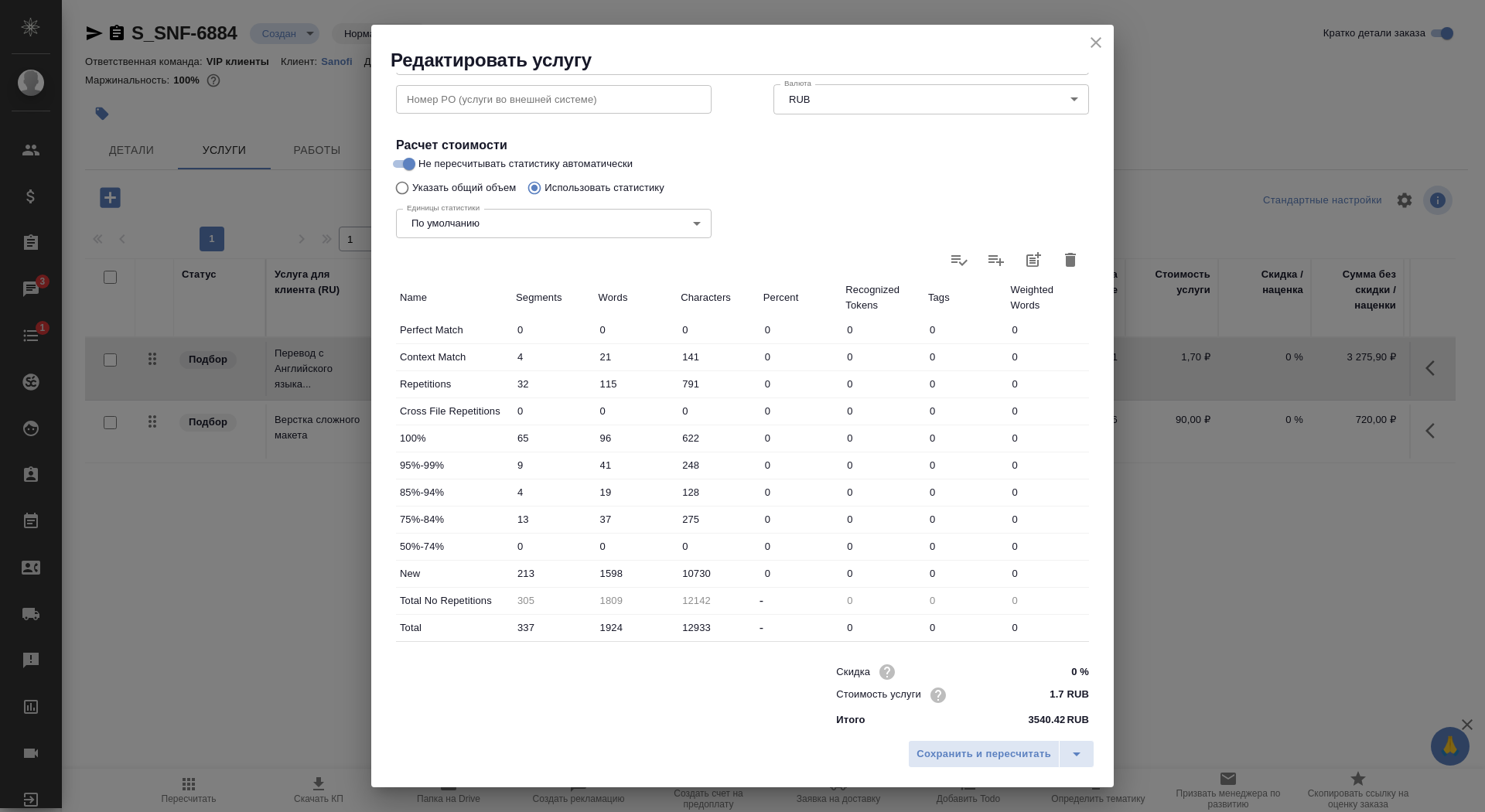
scroll to position [239, 0]
click at [605, 569] on input "1598" at bounding box center [636, 568] width 81 height 23
type input "1998"
click at [1000, 765] on button "Сохранить и пересчитать" at bounding box center [983, 753] width 151 height 28
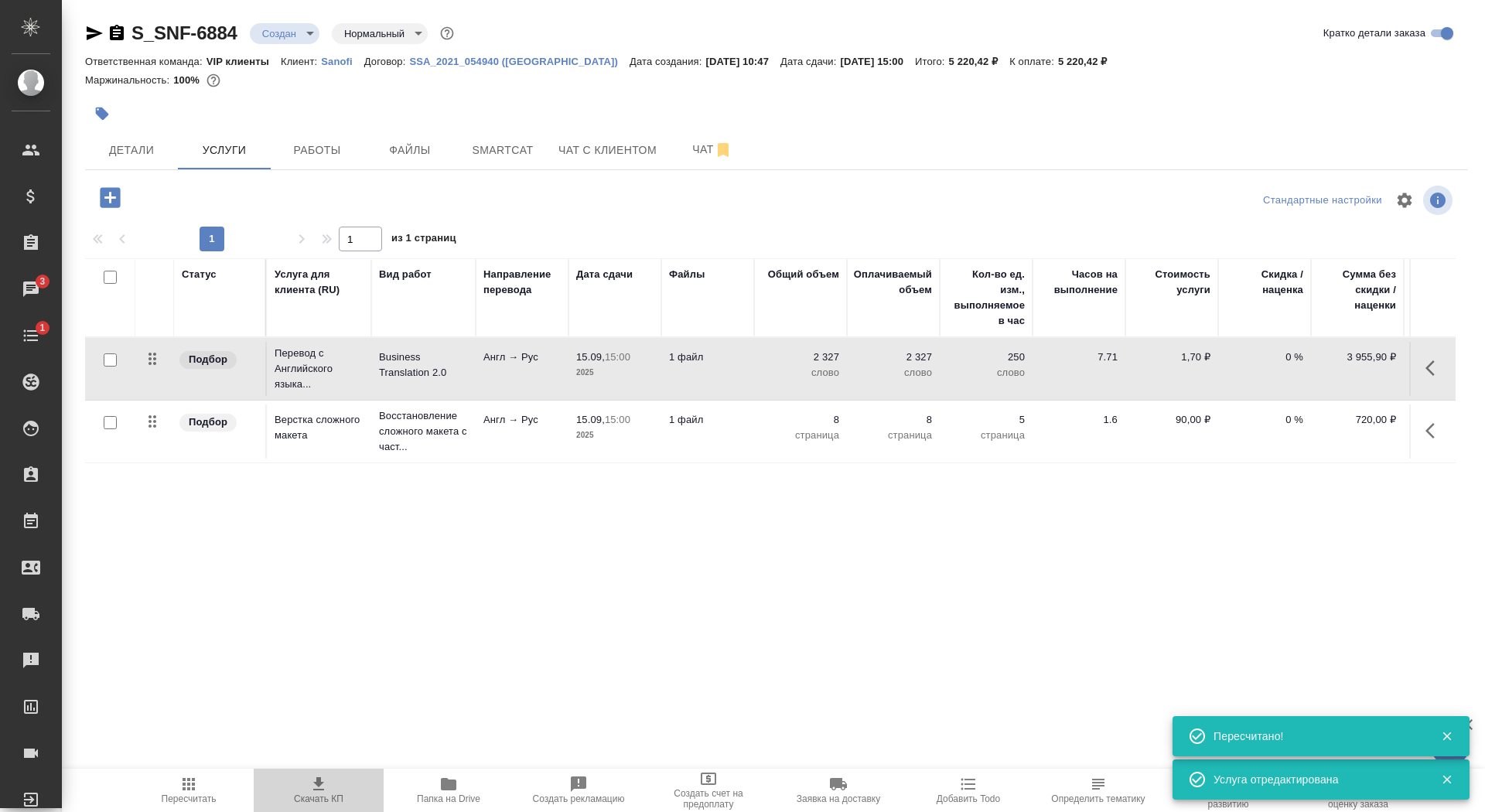
click at [289, 789] on span "Скачать КП" at bounding box center [319, 789] width 112 height 30
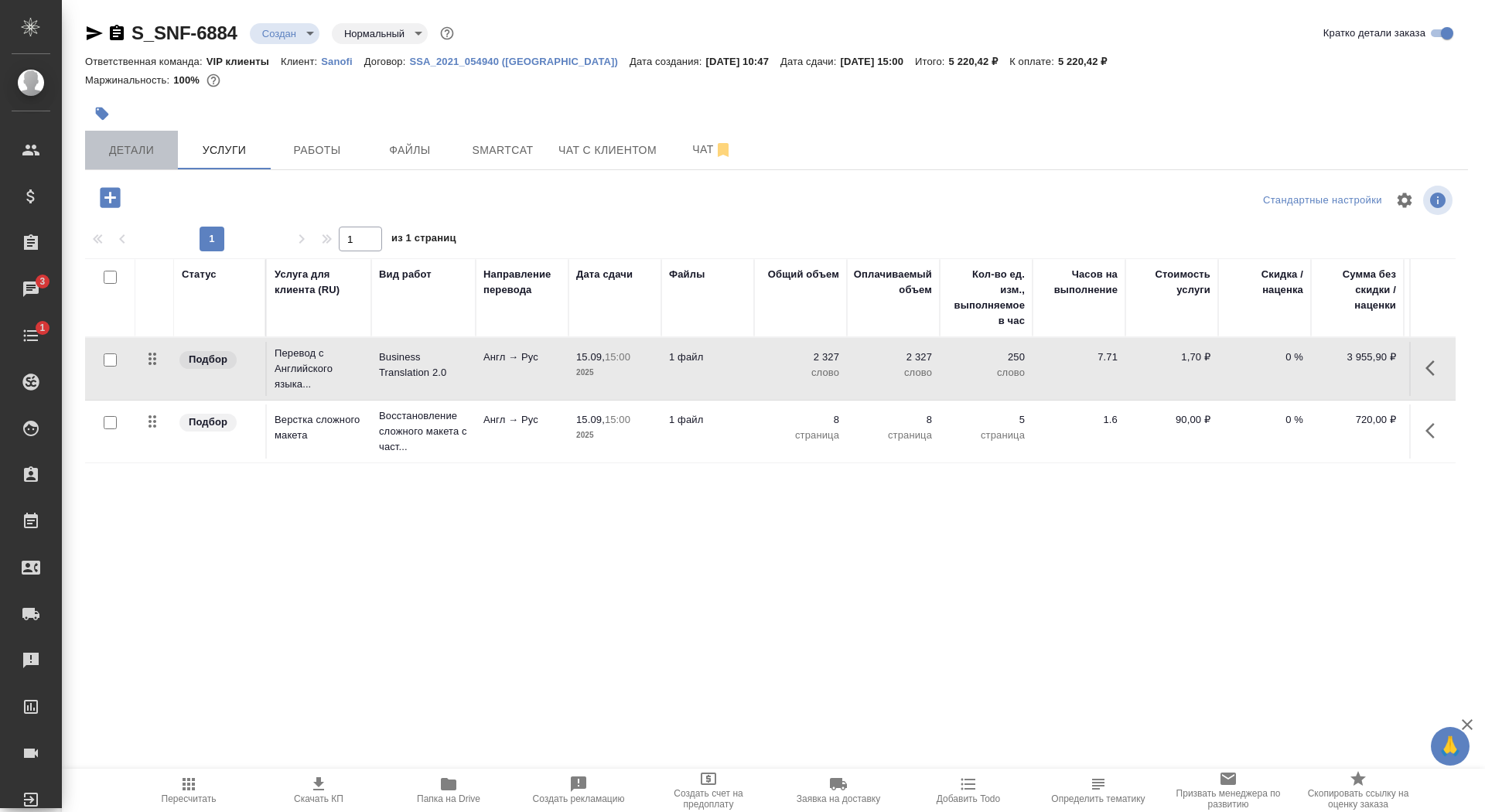
click at [135, 154] on span "Детали" at bounding box center [131, 149] width 74 height 19
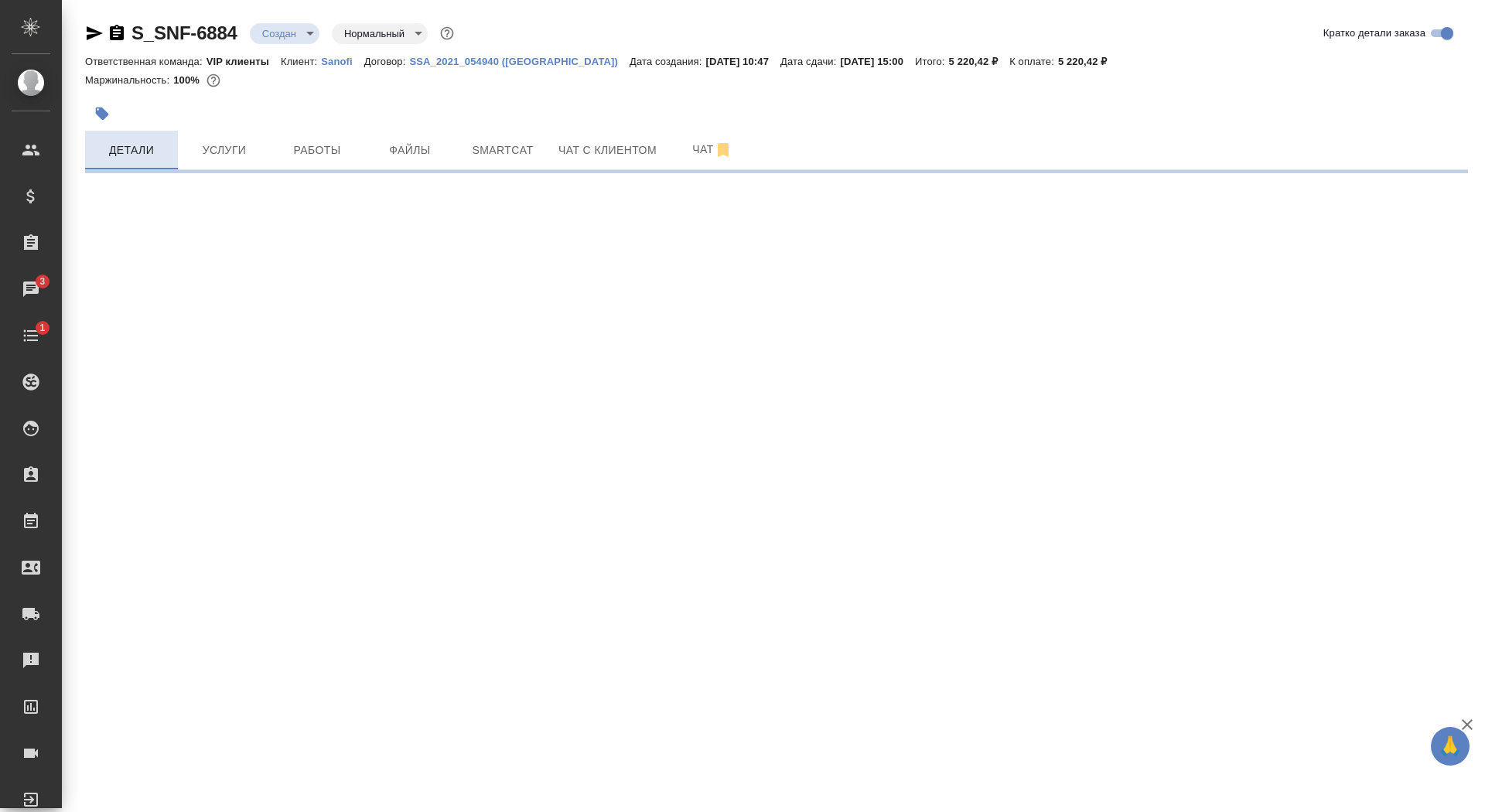
select select "RU"
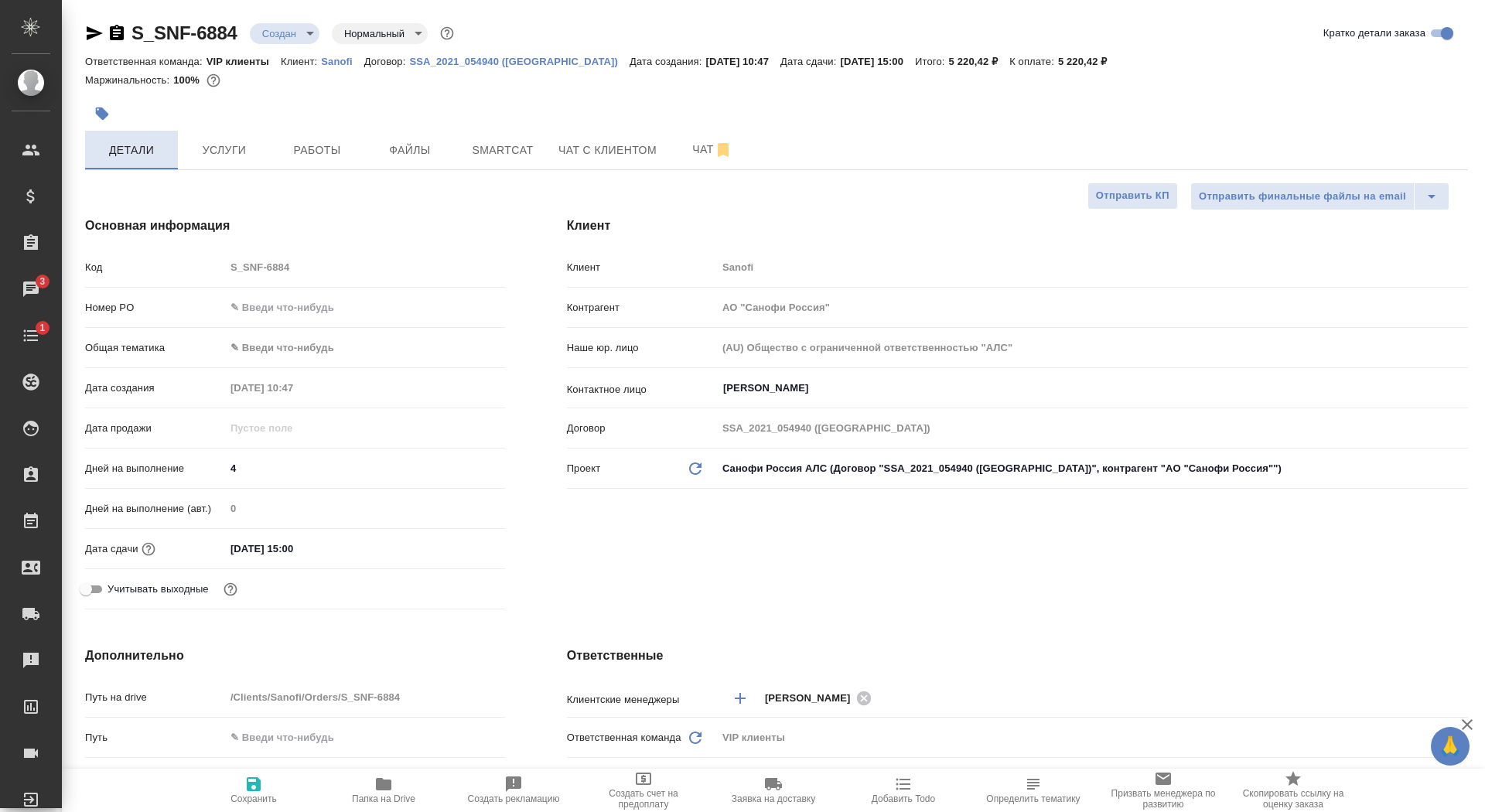
type textarea "x"
click at [267, 793] on span "Сохранить" at bounding box center [254, 798] width 47 height 11
type textarea "x"
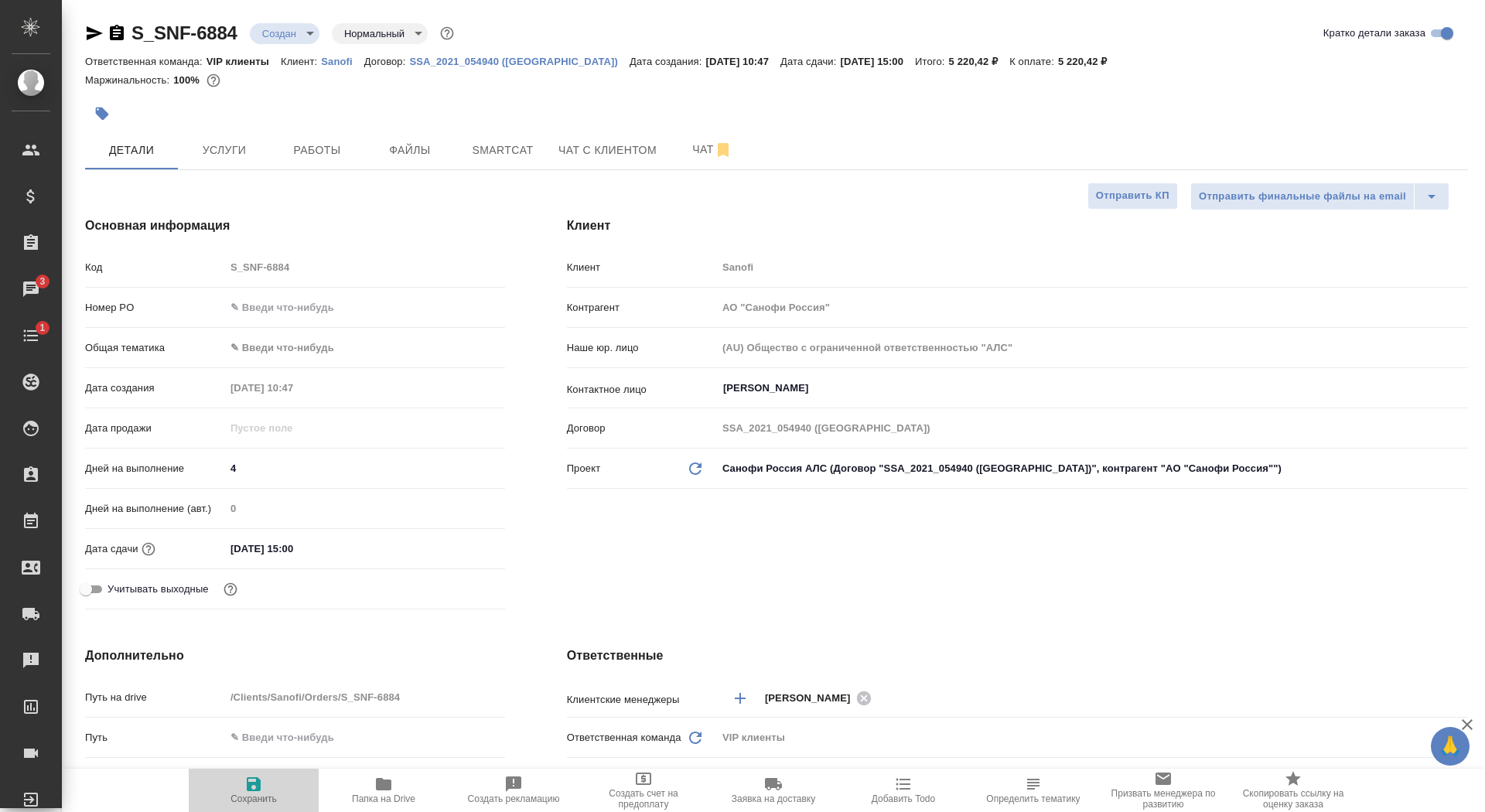
type textarea "x"
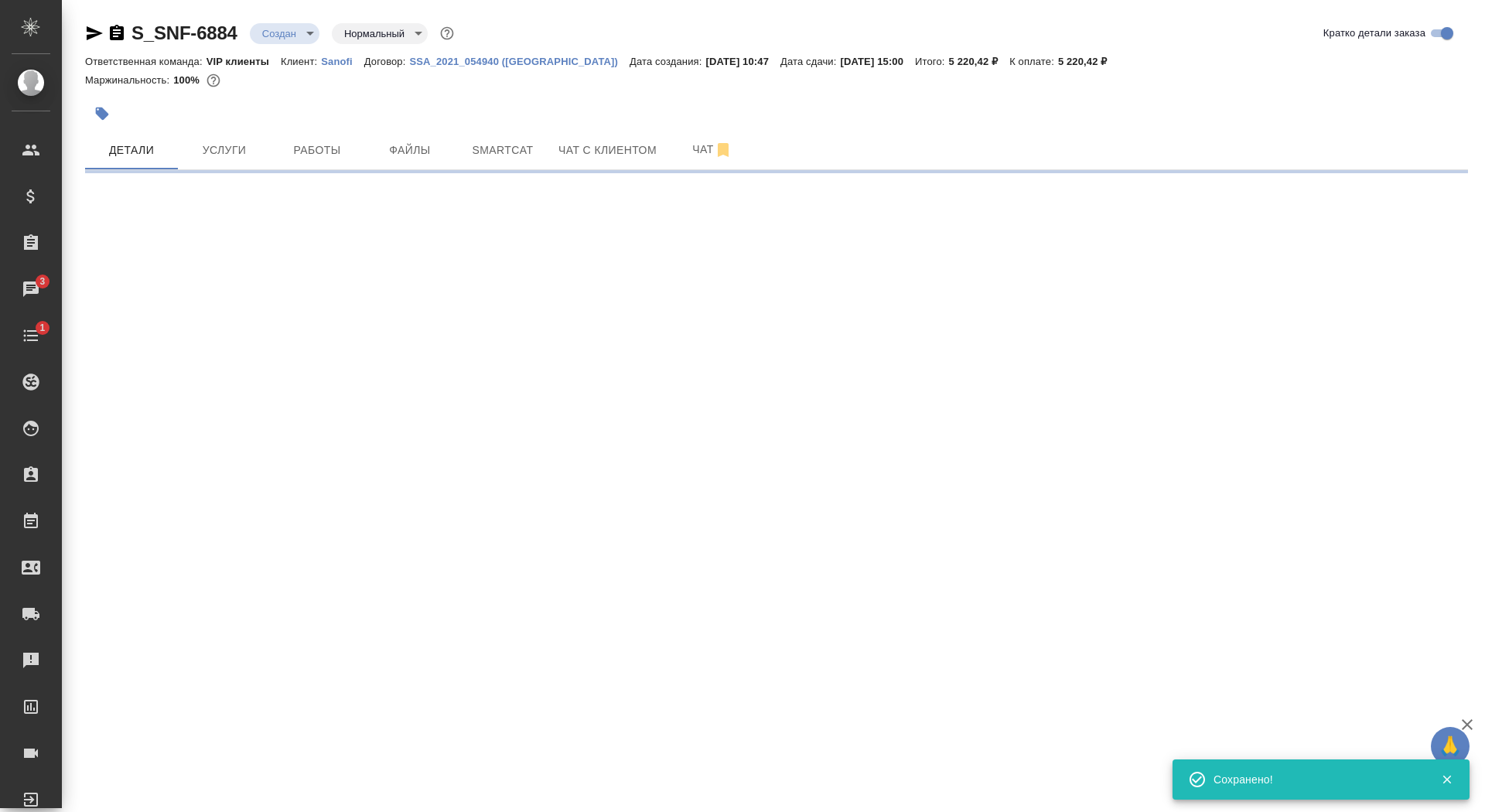
select select "RU"
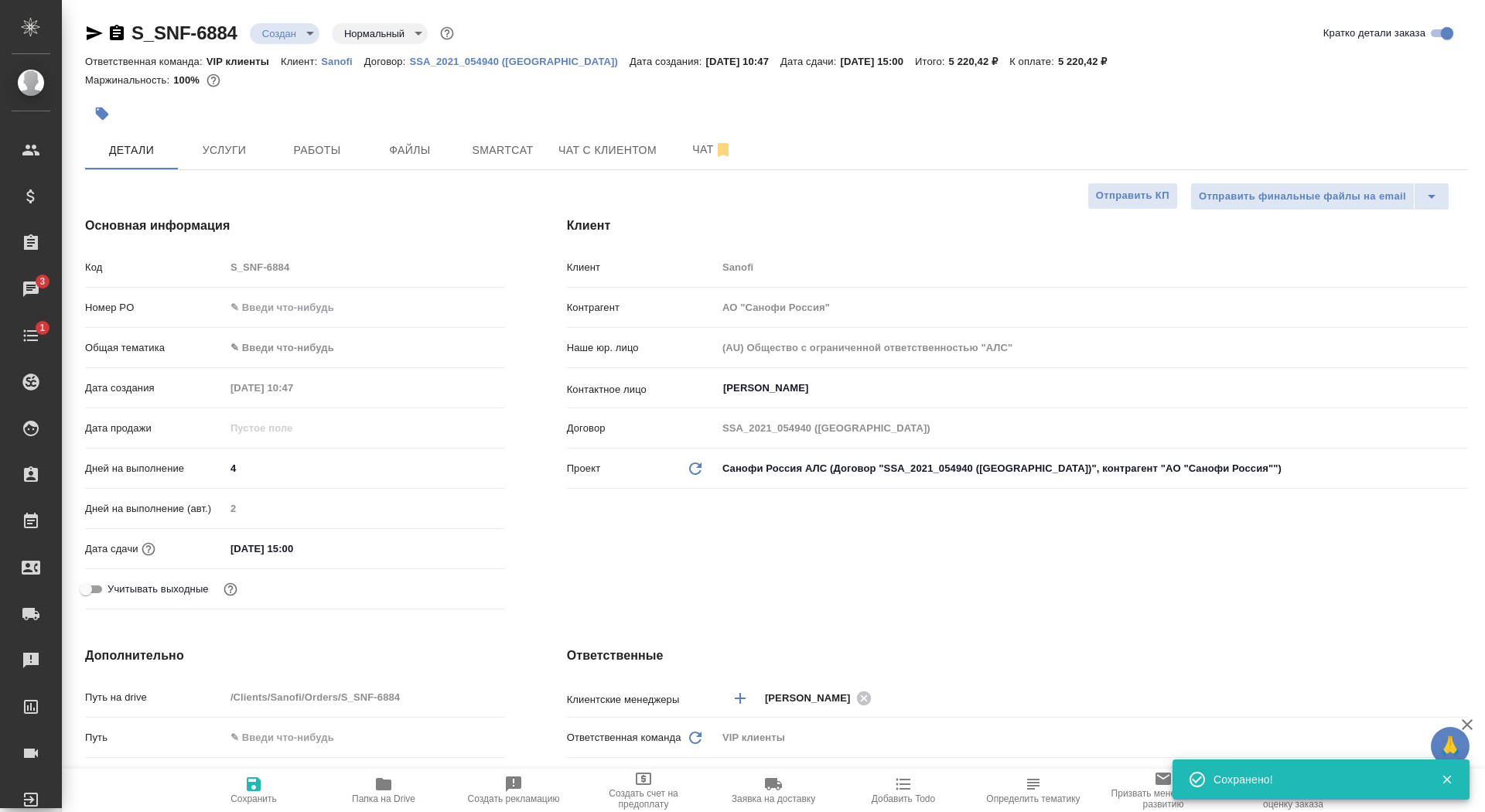
type textarea "x"
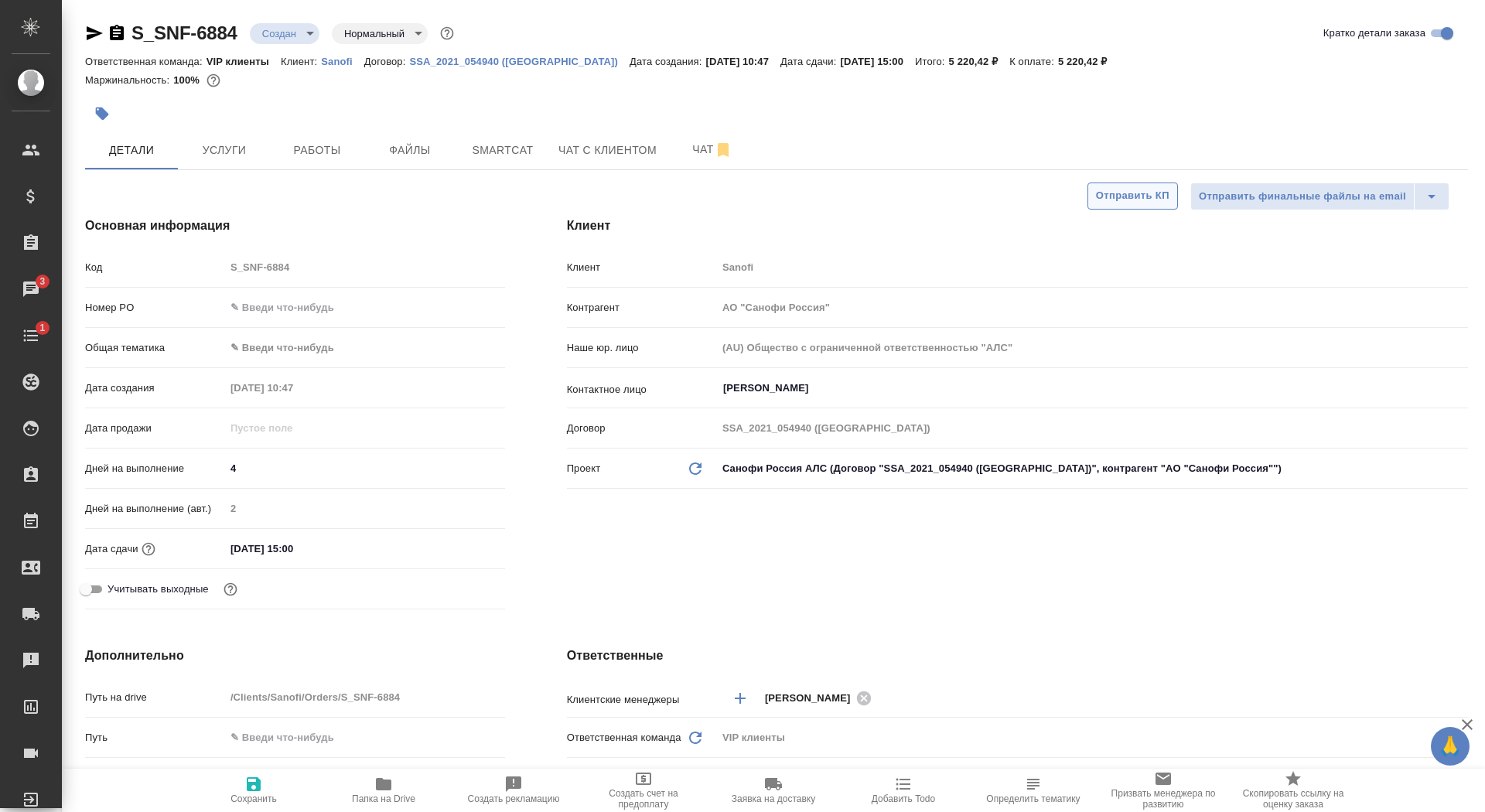
click at [1127, 197] on span "Отправить КП" at bounding box center [1133, 196] width 74 height 18
type textarea "x"
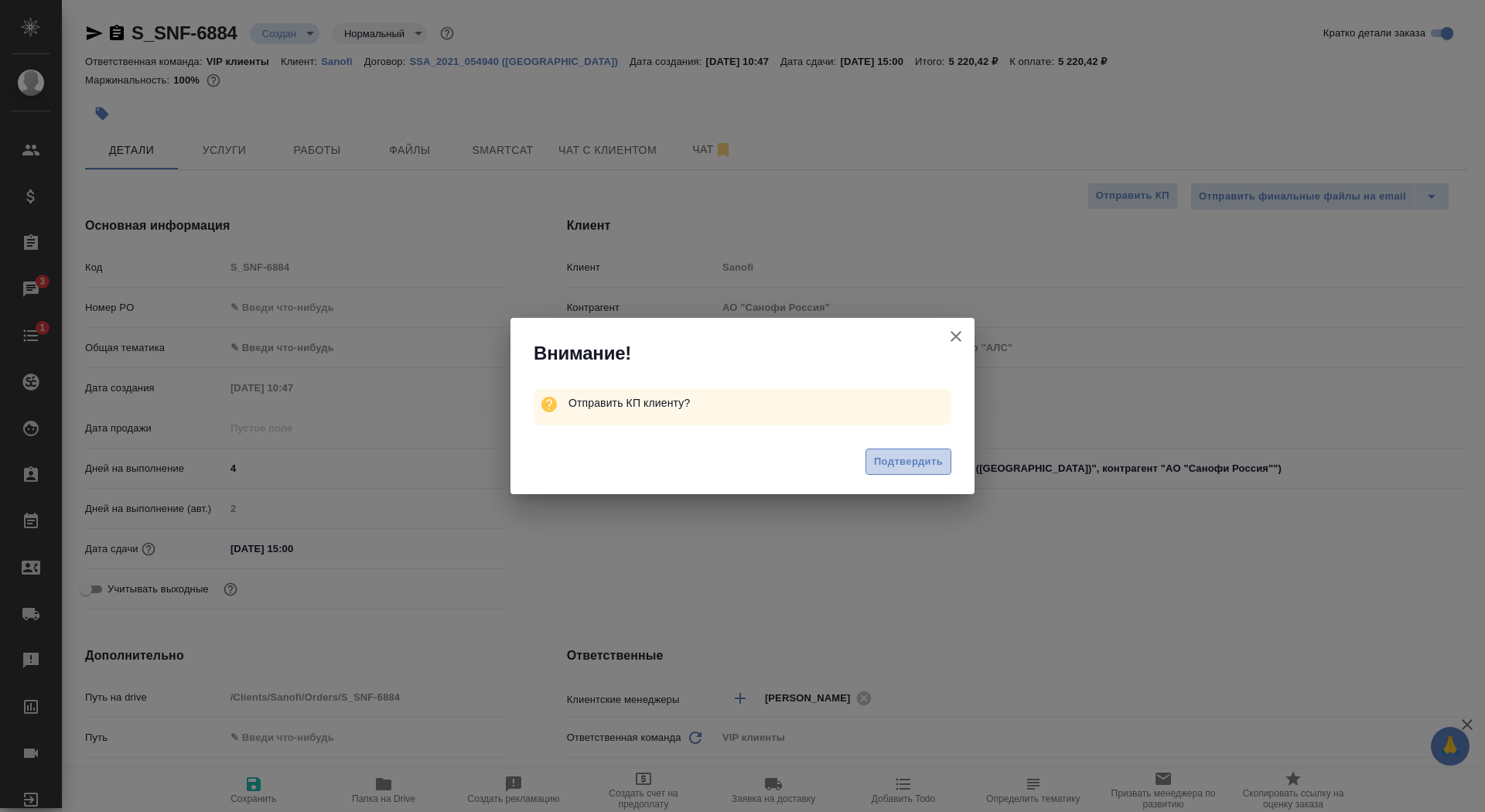
click at [892, 465] on span "Подтвердить" at bounding box center [909, 462] width 68 height 18
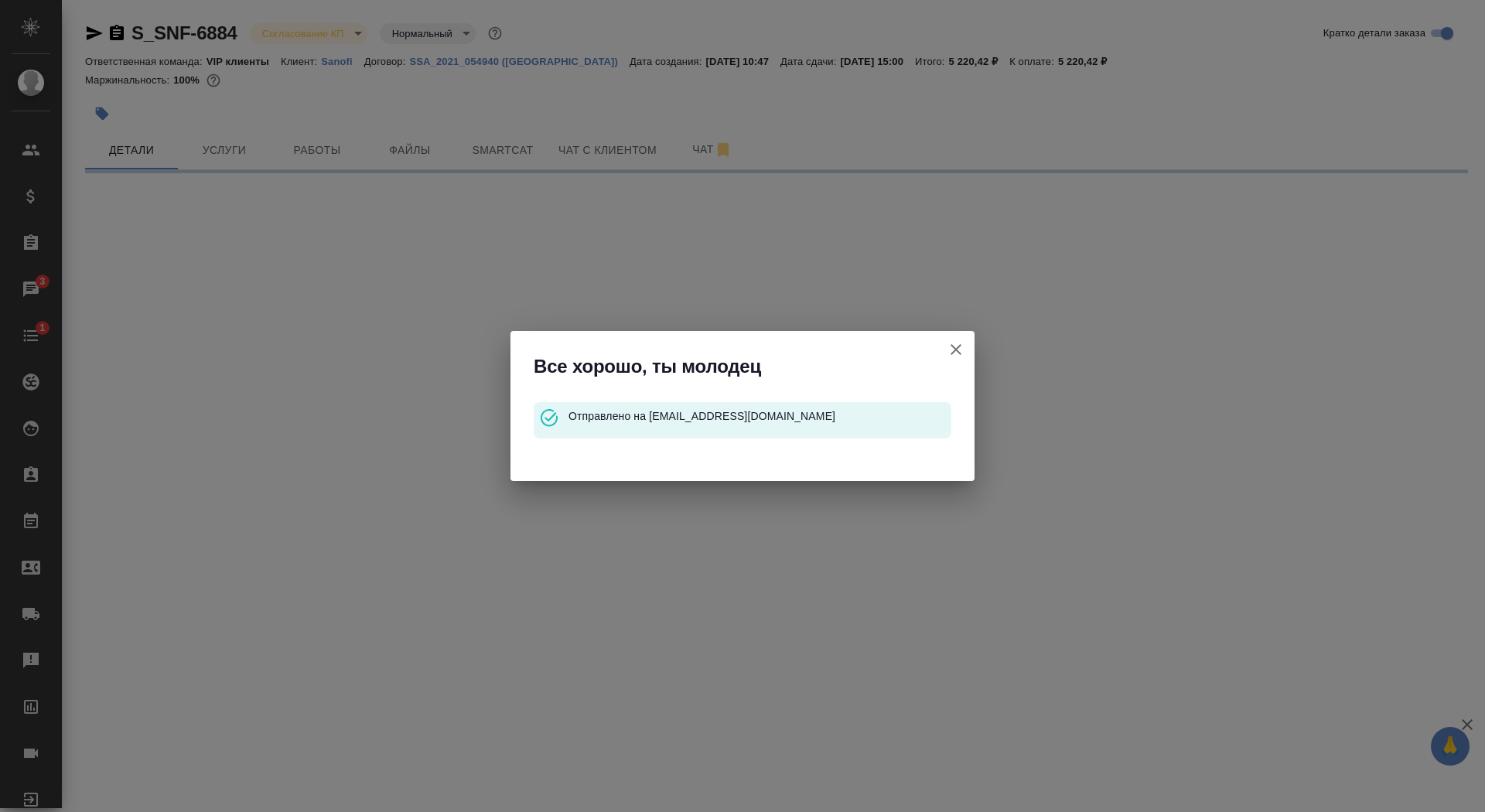
select select "RU"
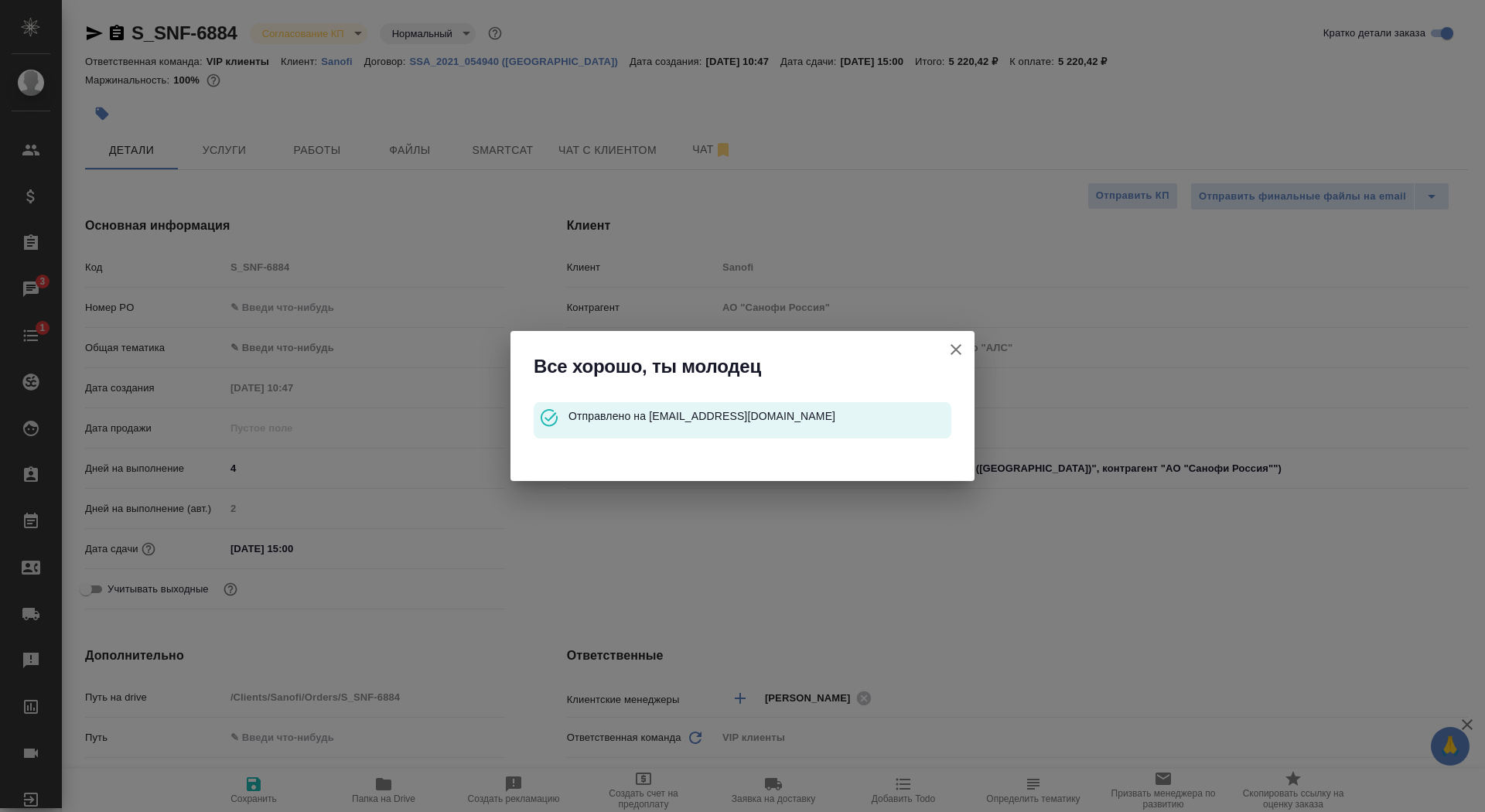
type textarea "x"
click at [952, 343] on icon "button" at bounding box center [955, 349] width 19 height 19
type textarea "x"
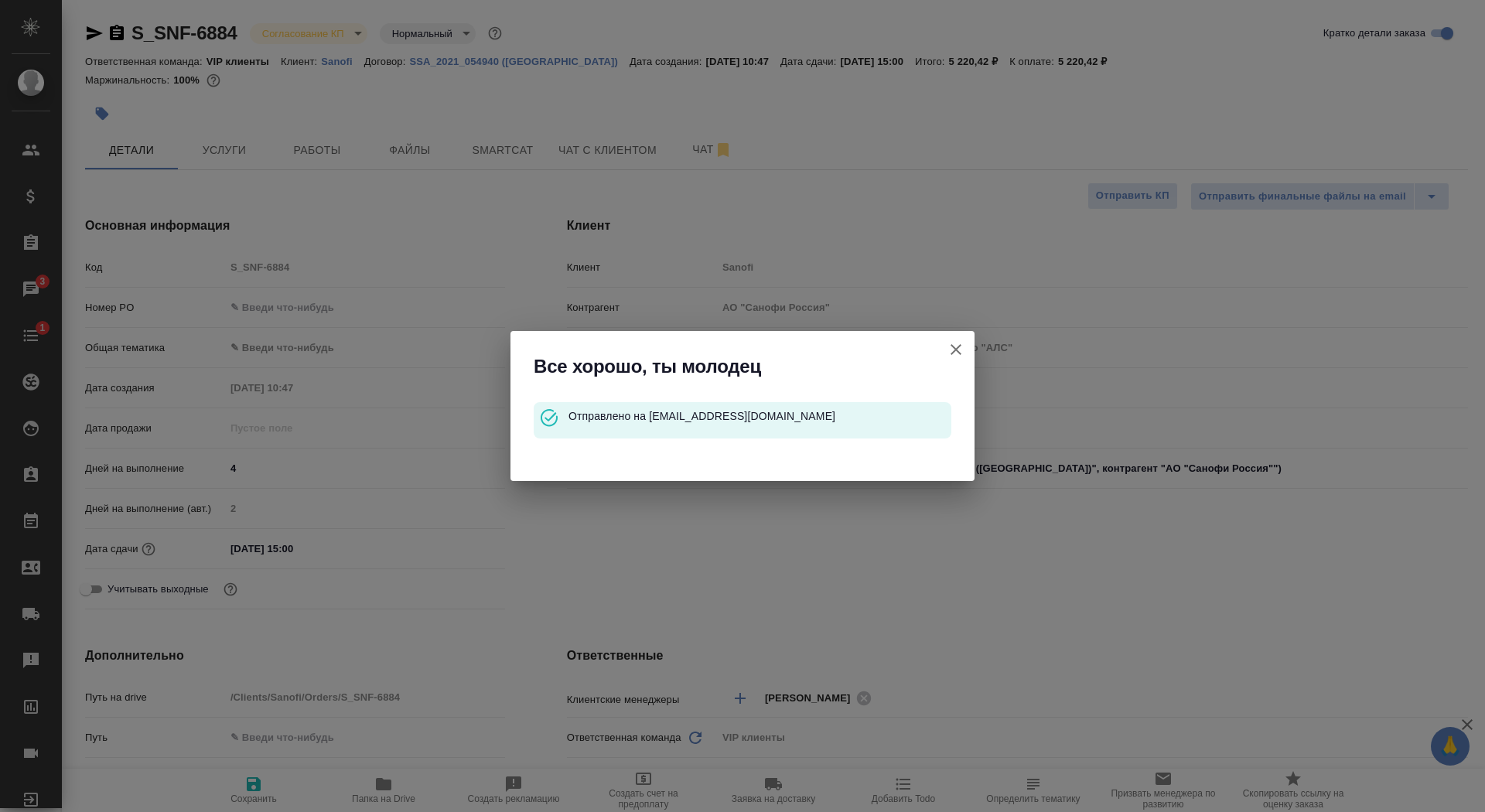
type textarea "x"
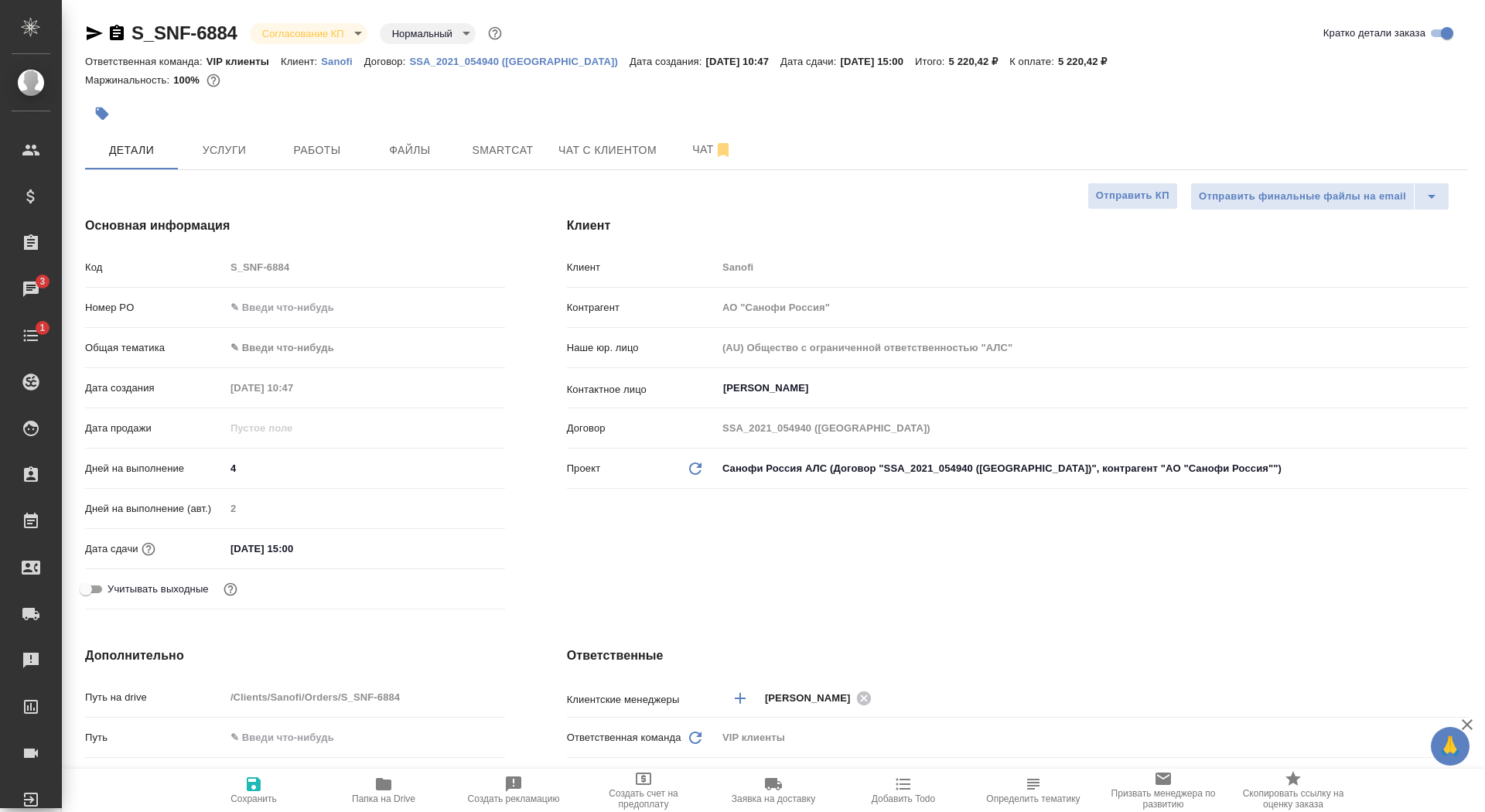
type textarea "x"
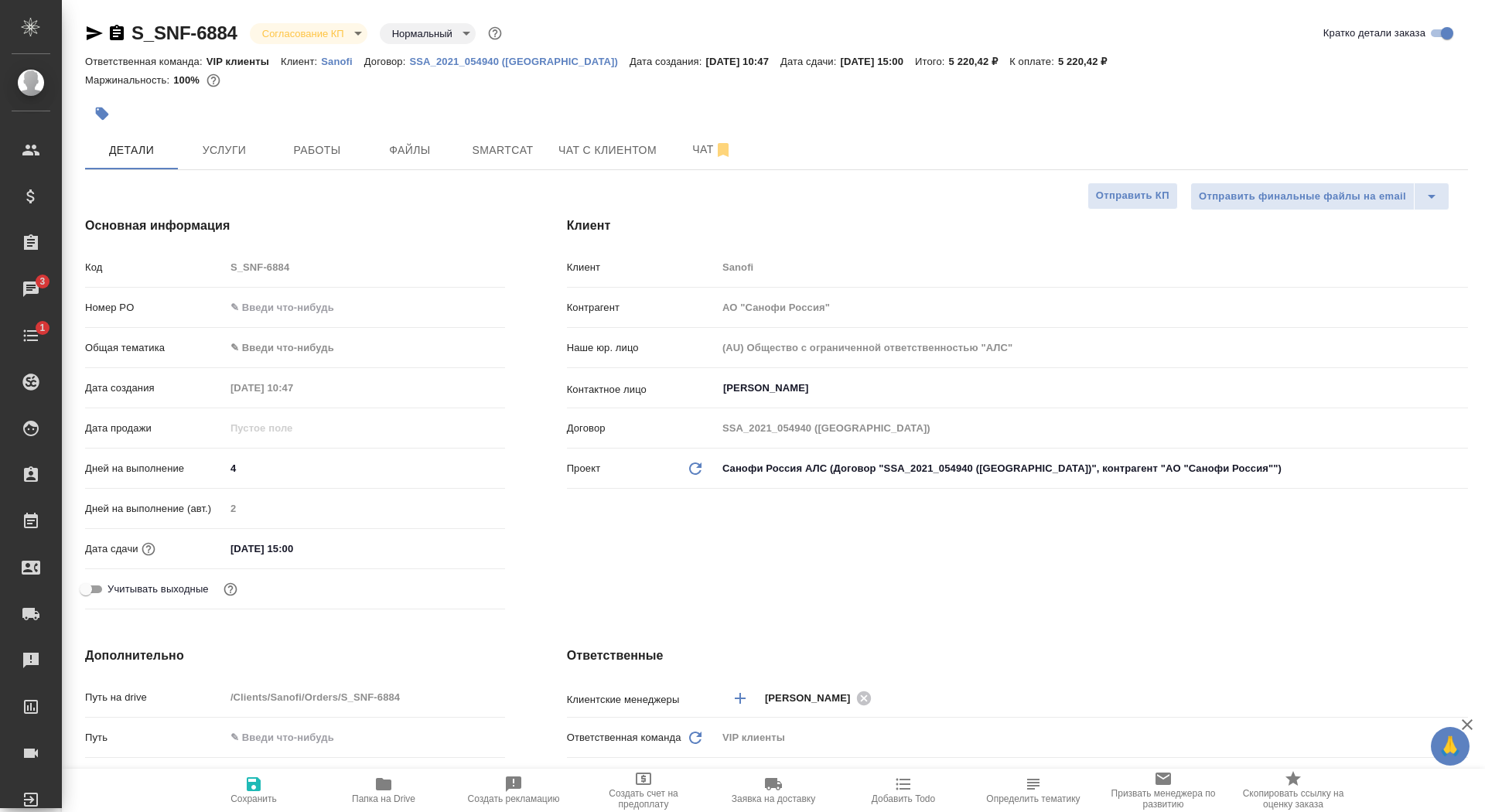
type textarea "x"
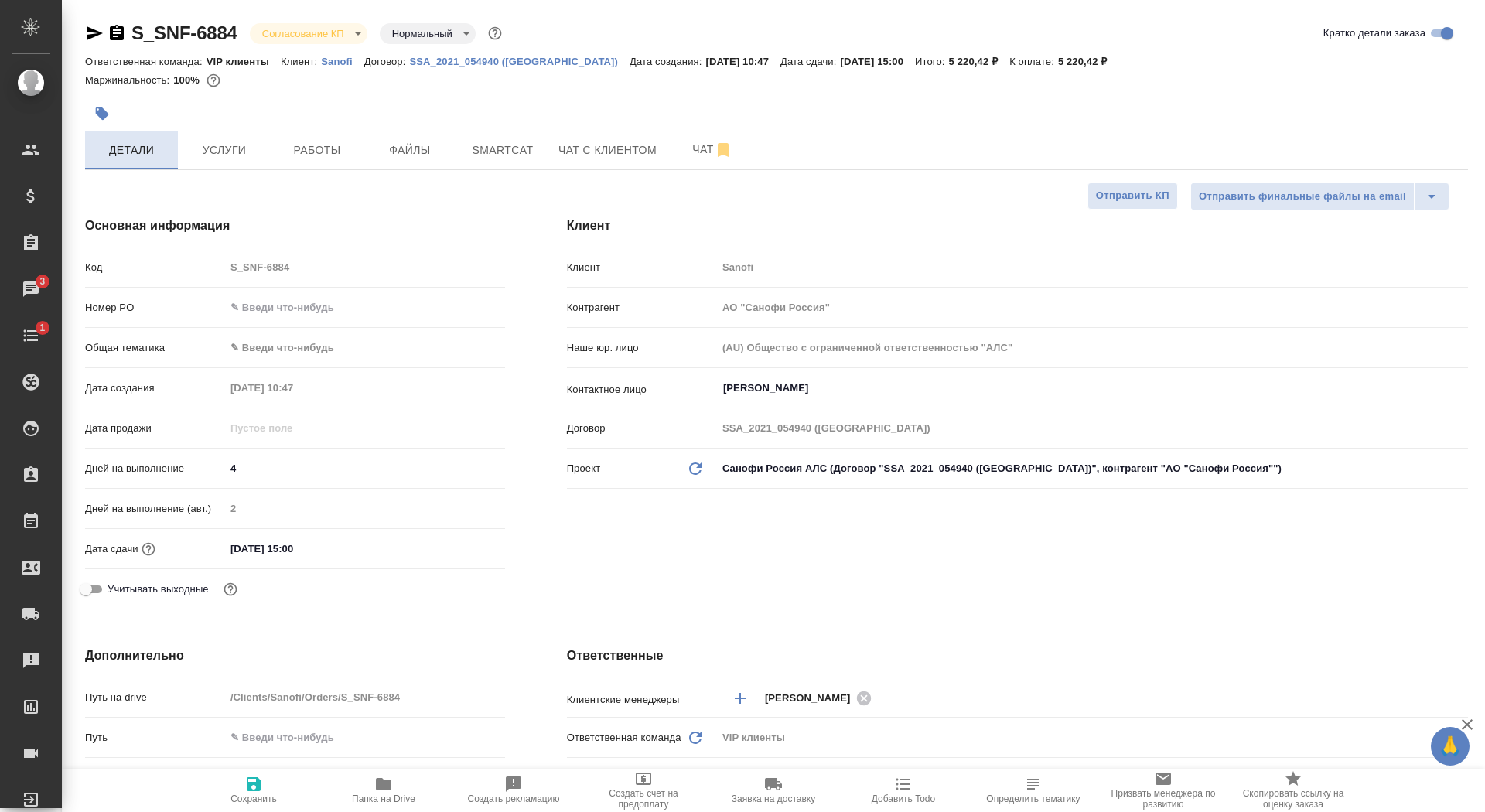
type textarea "x"
click at [116, 41] on icon "button" at bounding box center [116, 33] width 19 height 19
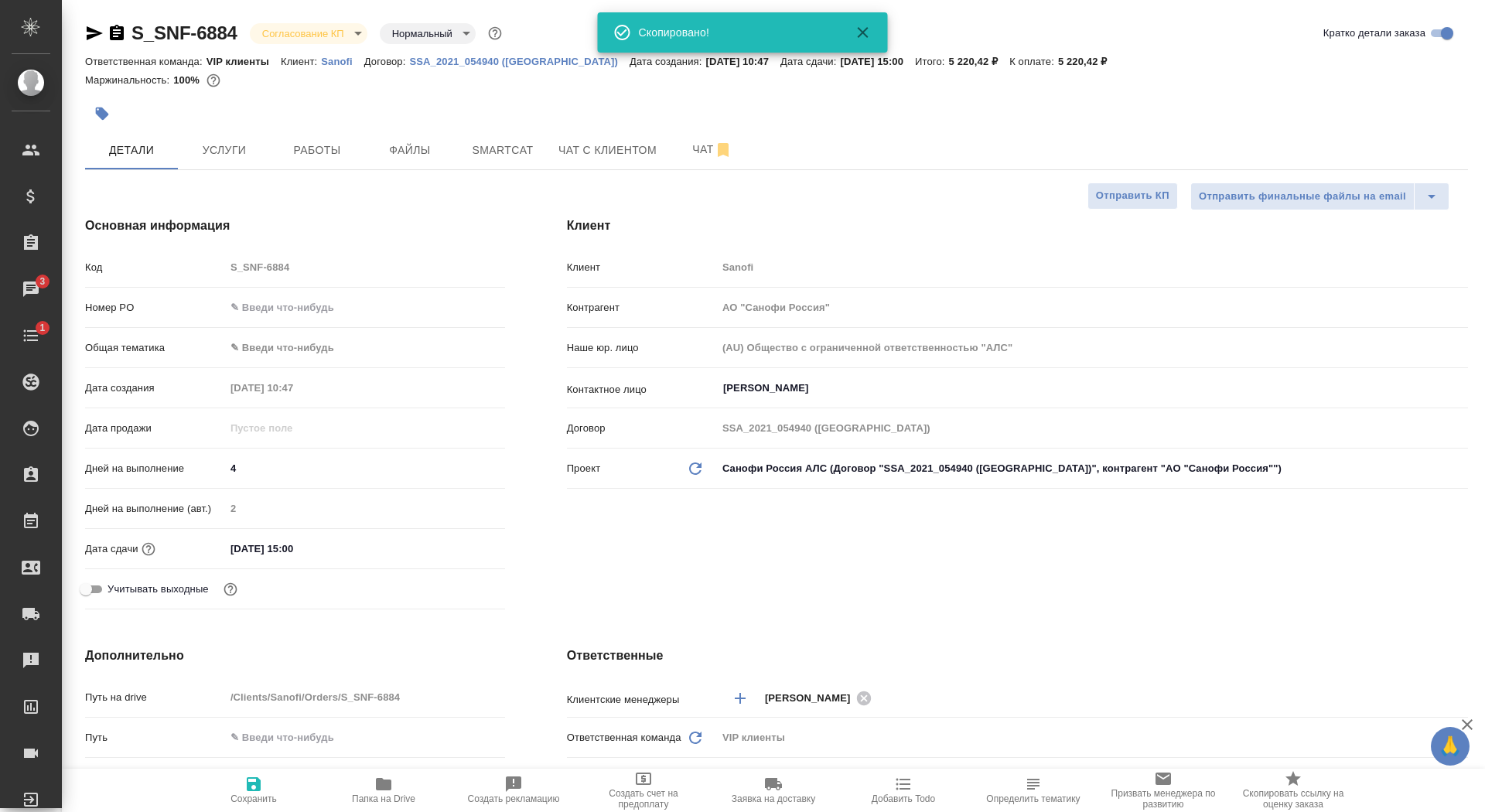
type textarea "x"
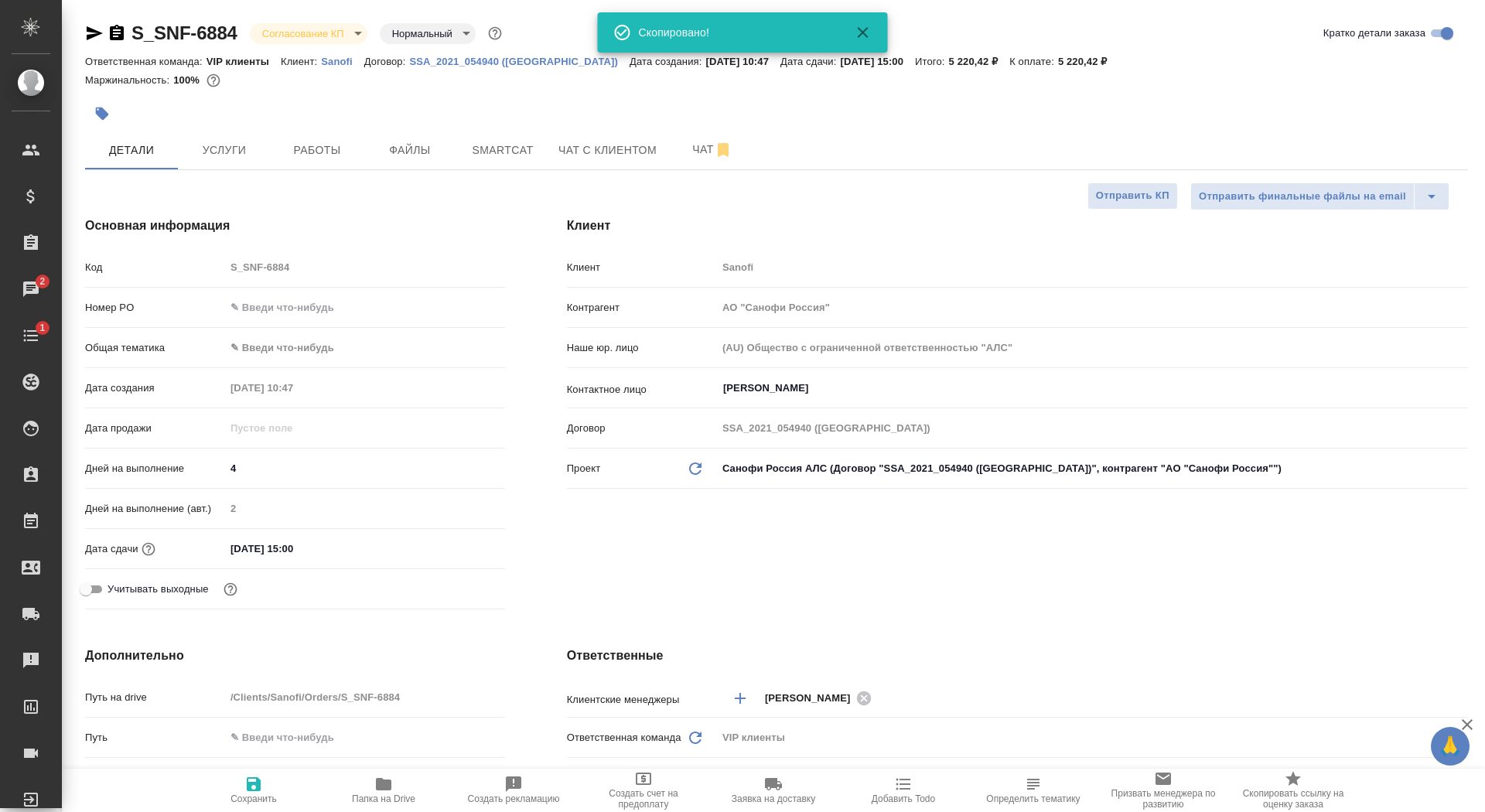
type textarea "x"
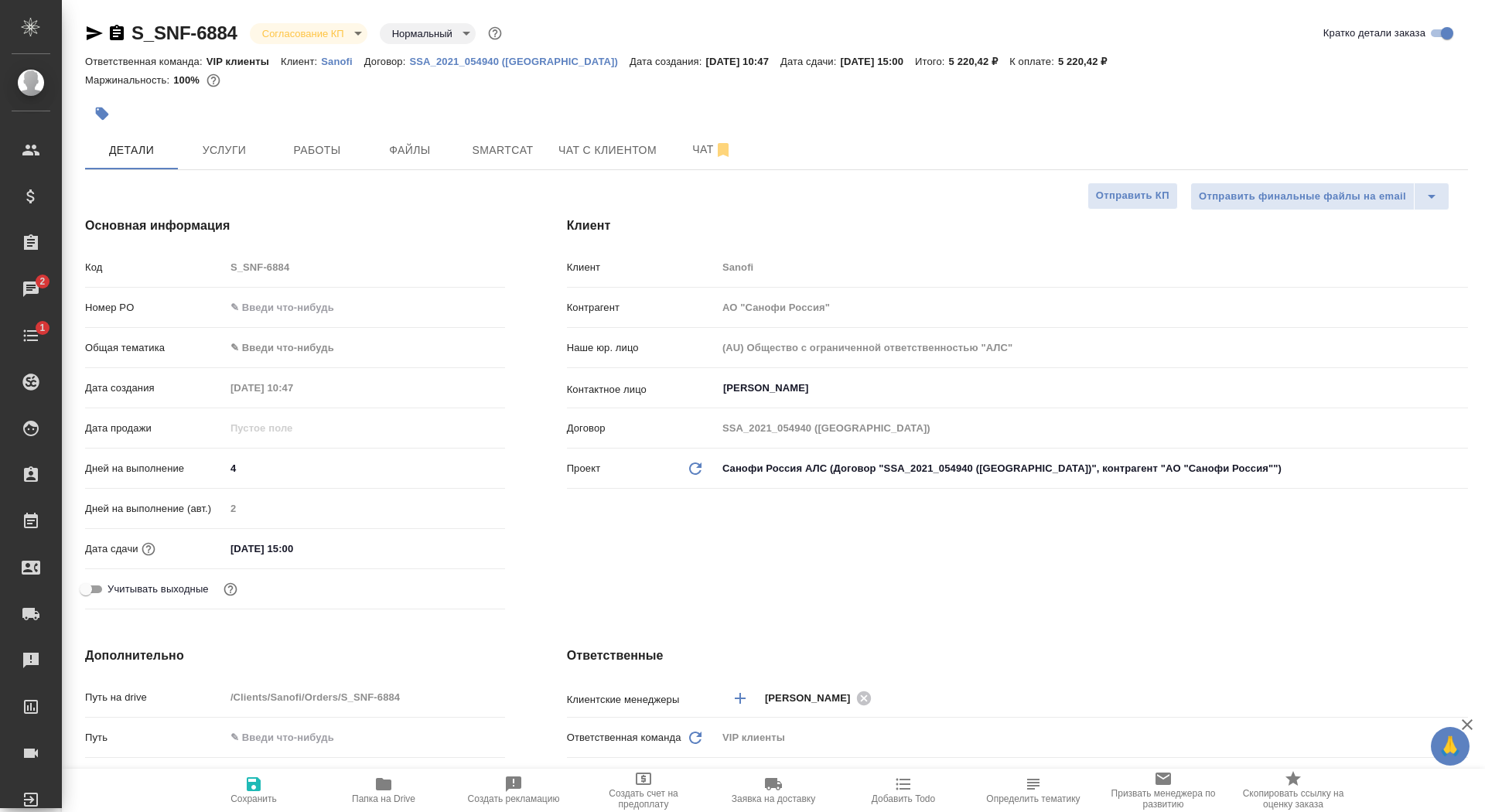
type textarea "x"
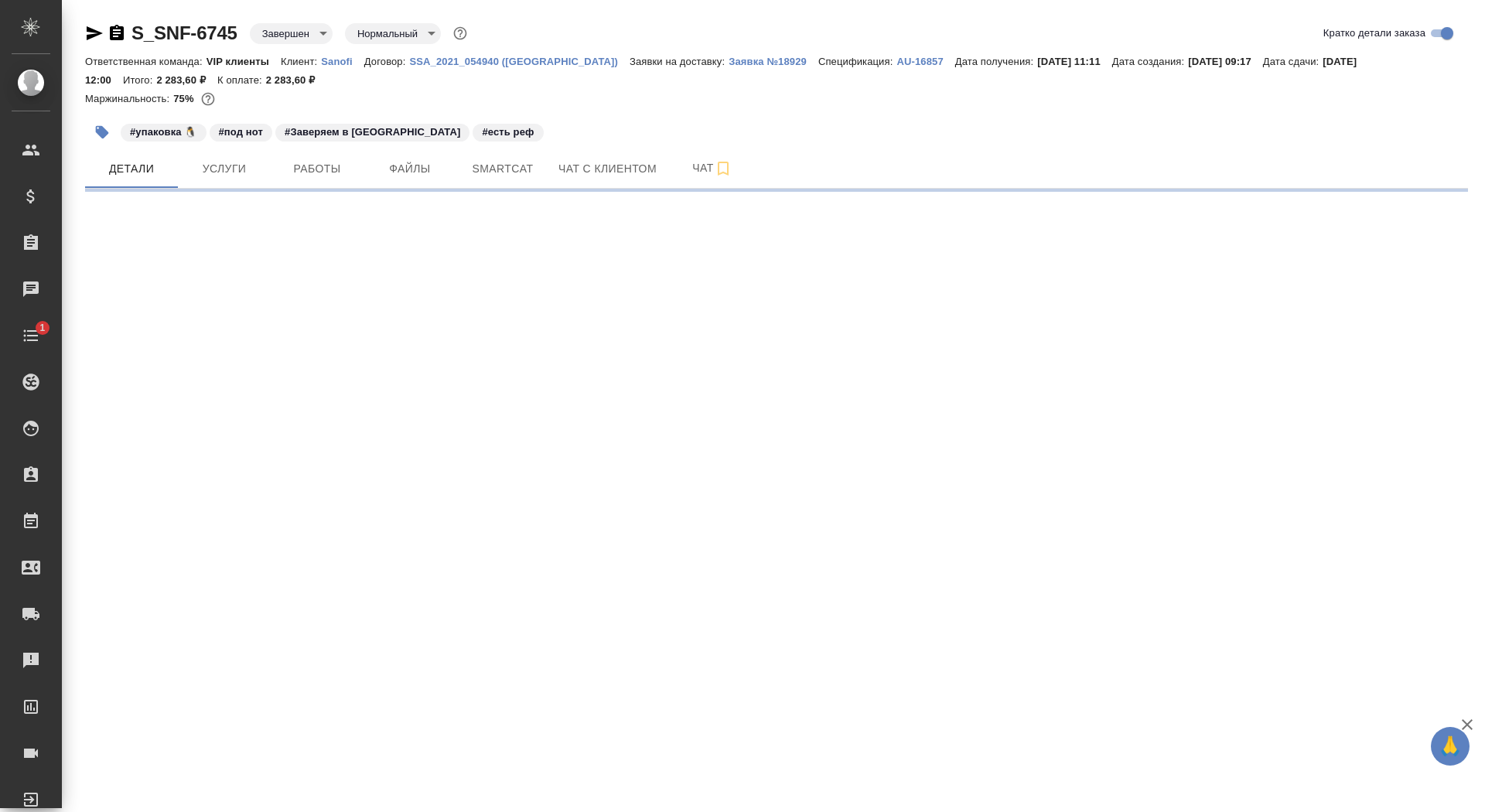
select select "RU"
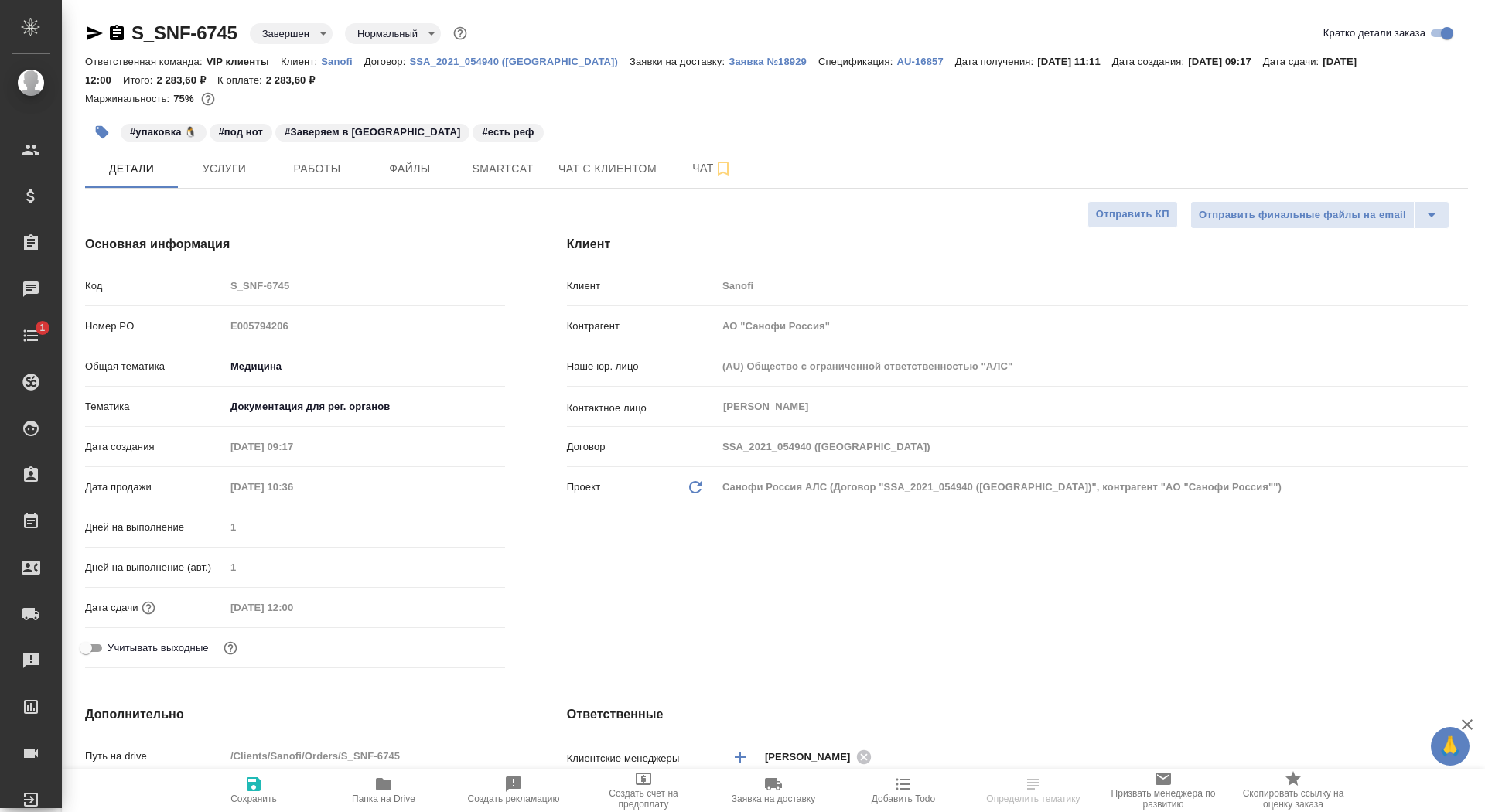
type textarea "x"
click at [370, 783] on span "Папка на Drive" at bounding box center [384, 789] width 112 height 30
type textarea "x"
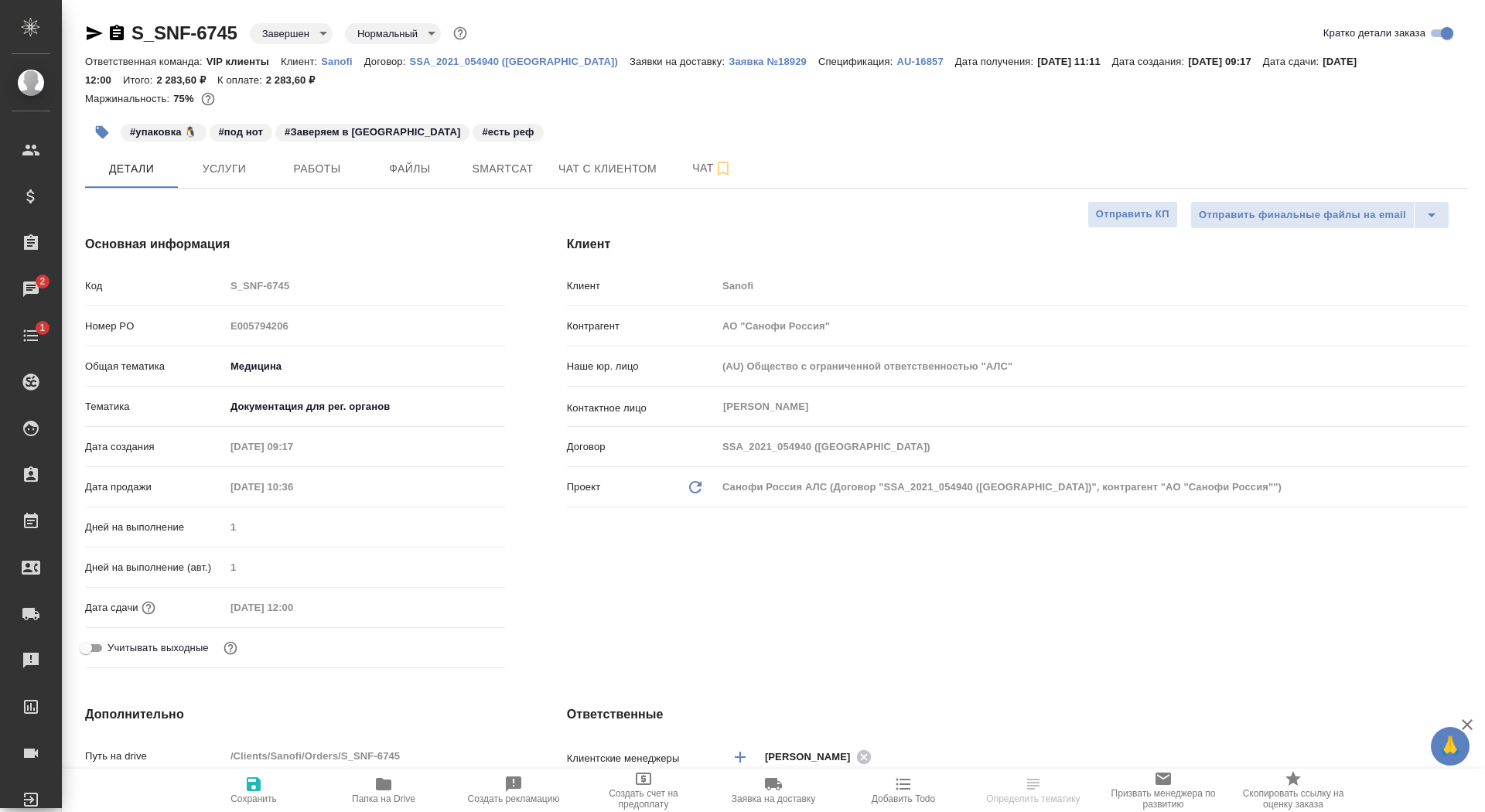
type textarea "x"
select select "RU"
type textarea "x"
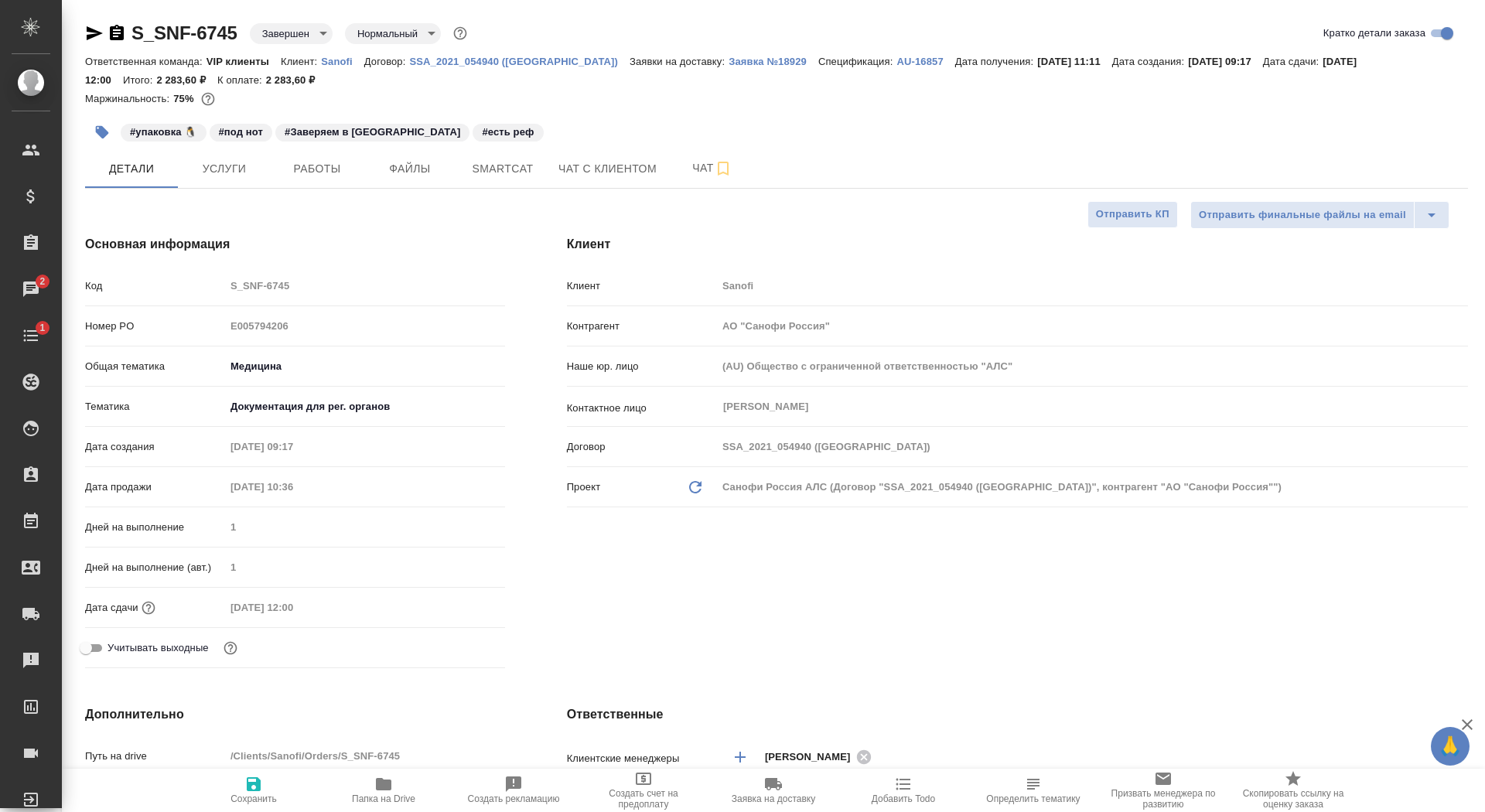
type textarea "x"
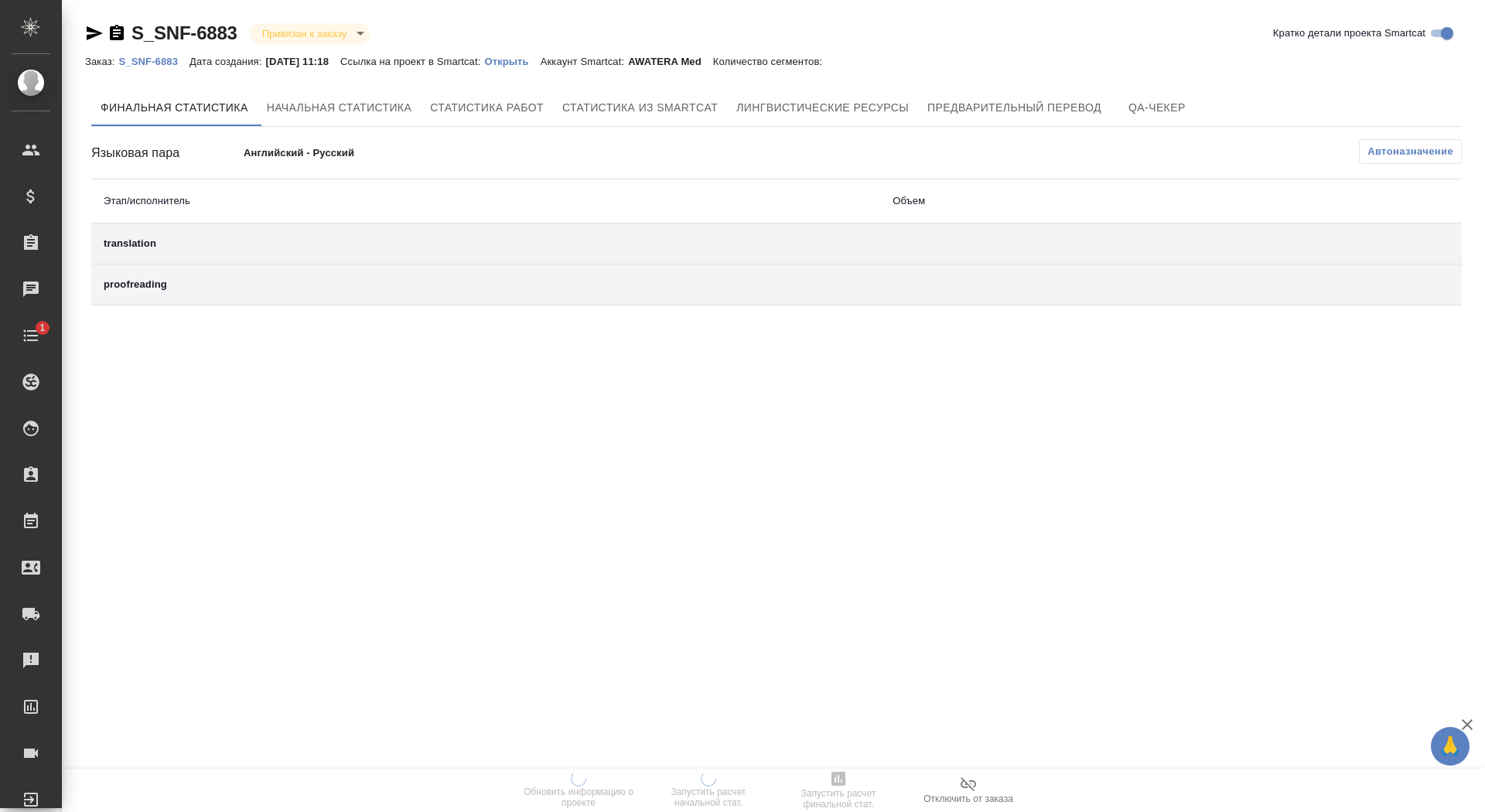
click at [519, 59] on p "Открыть" at bounding box center [512, 61] width 56 height 12
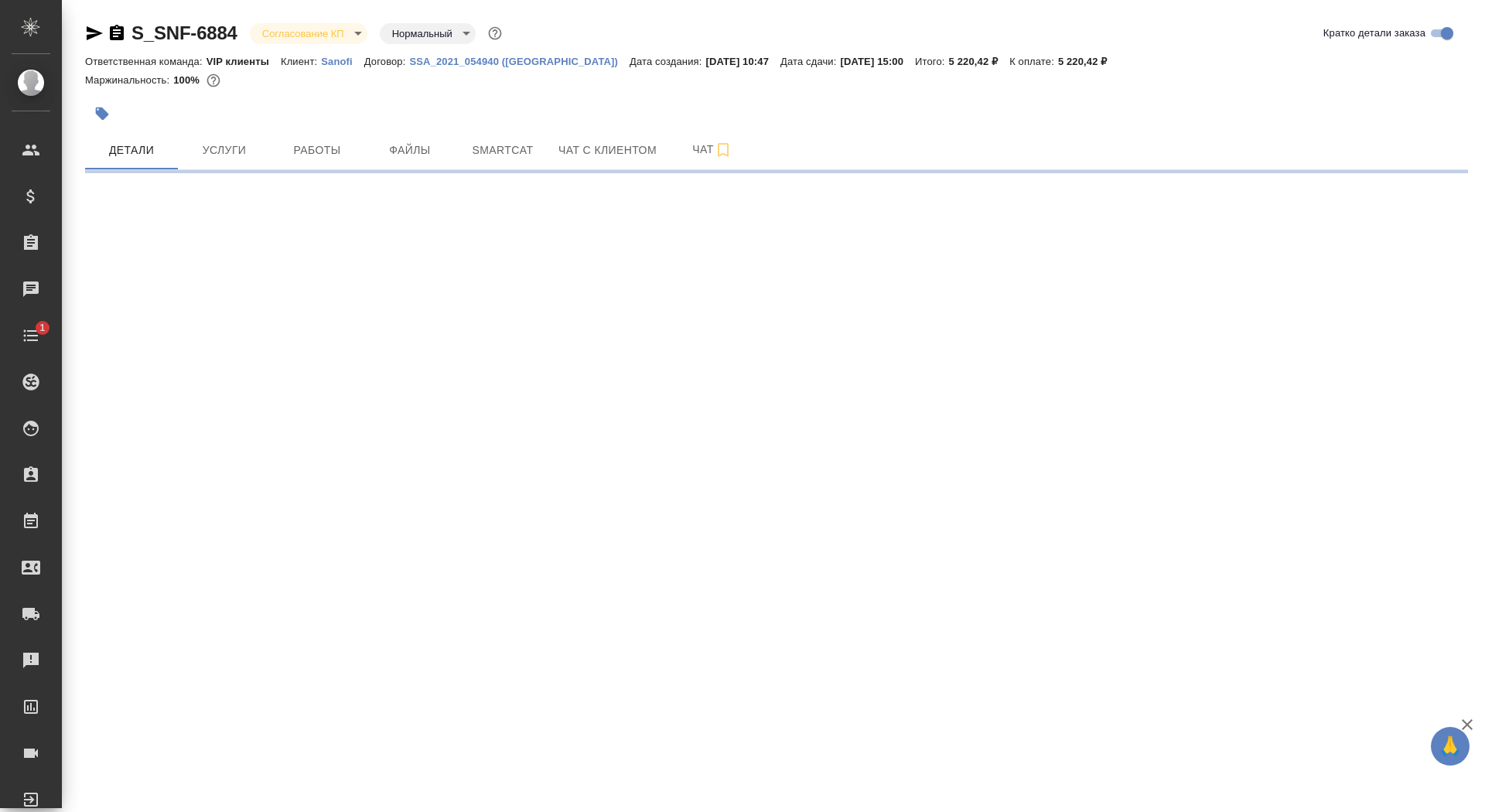
select select "RU"
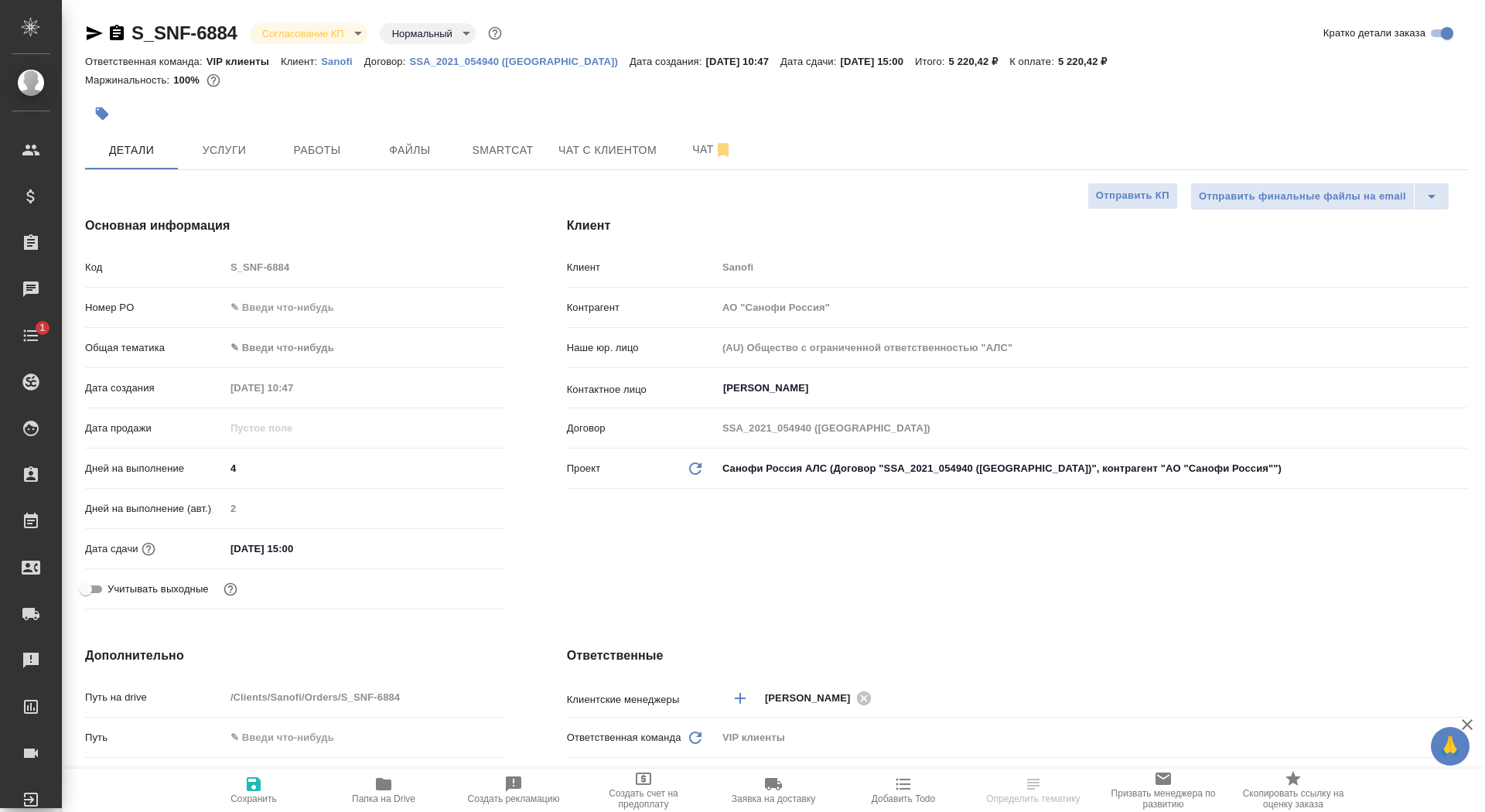
type textarea "x"
click at [304, 302] on input "text" at bounding box center [365, 307] width 278 height 23
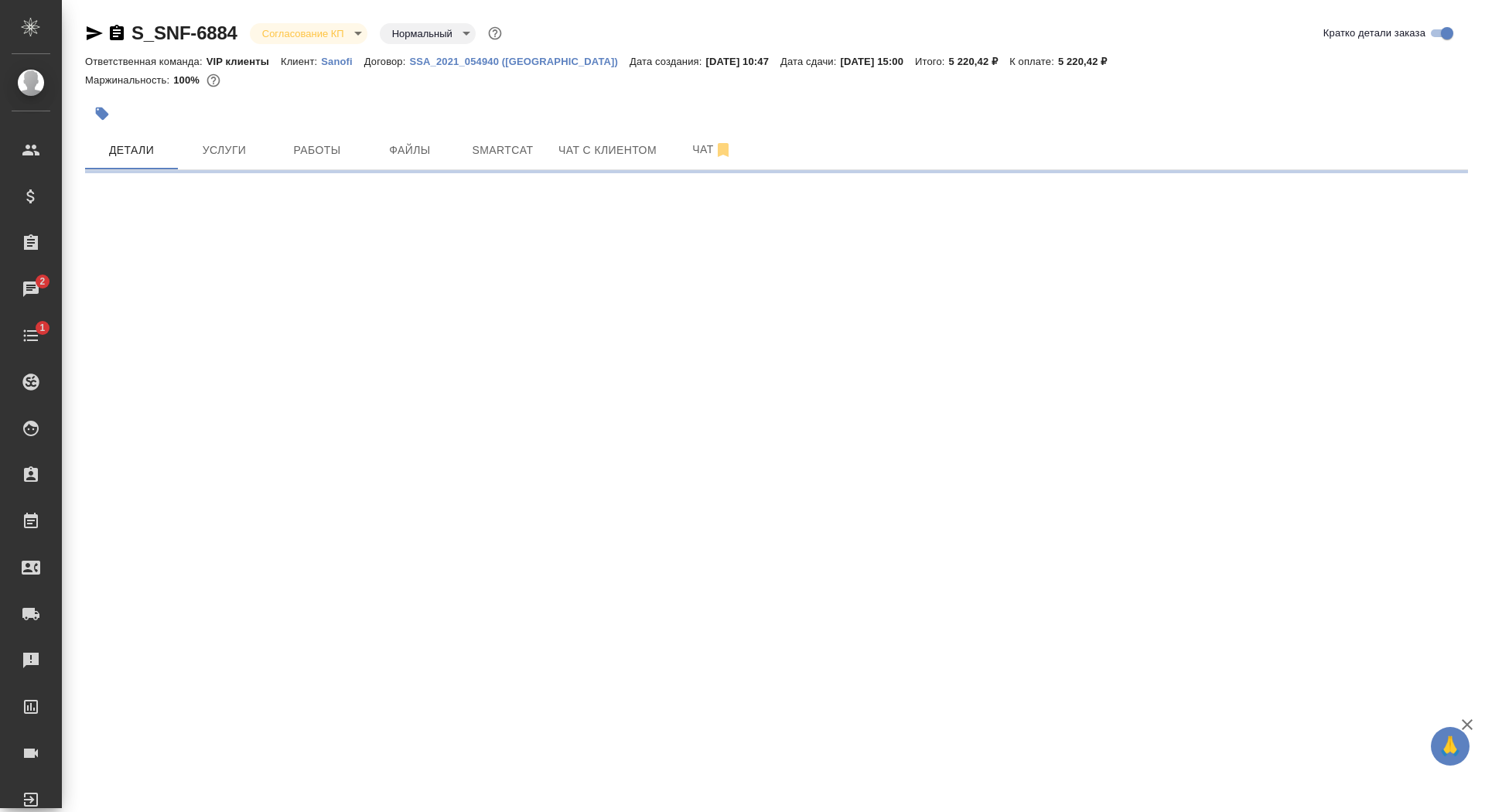
select select "RU"
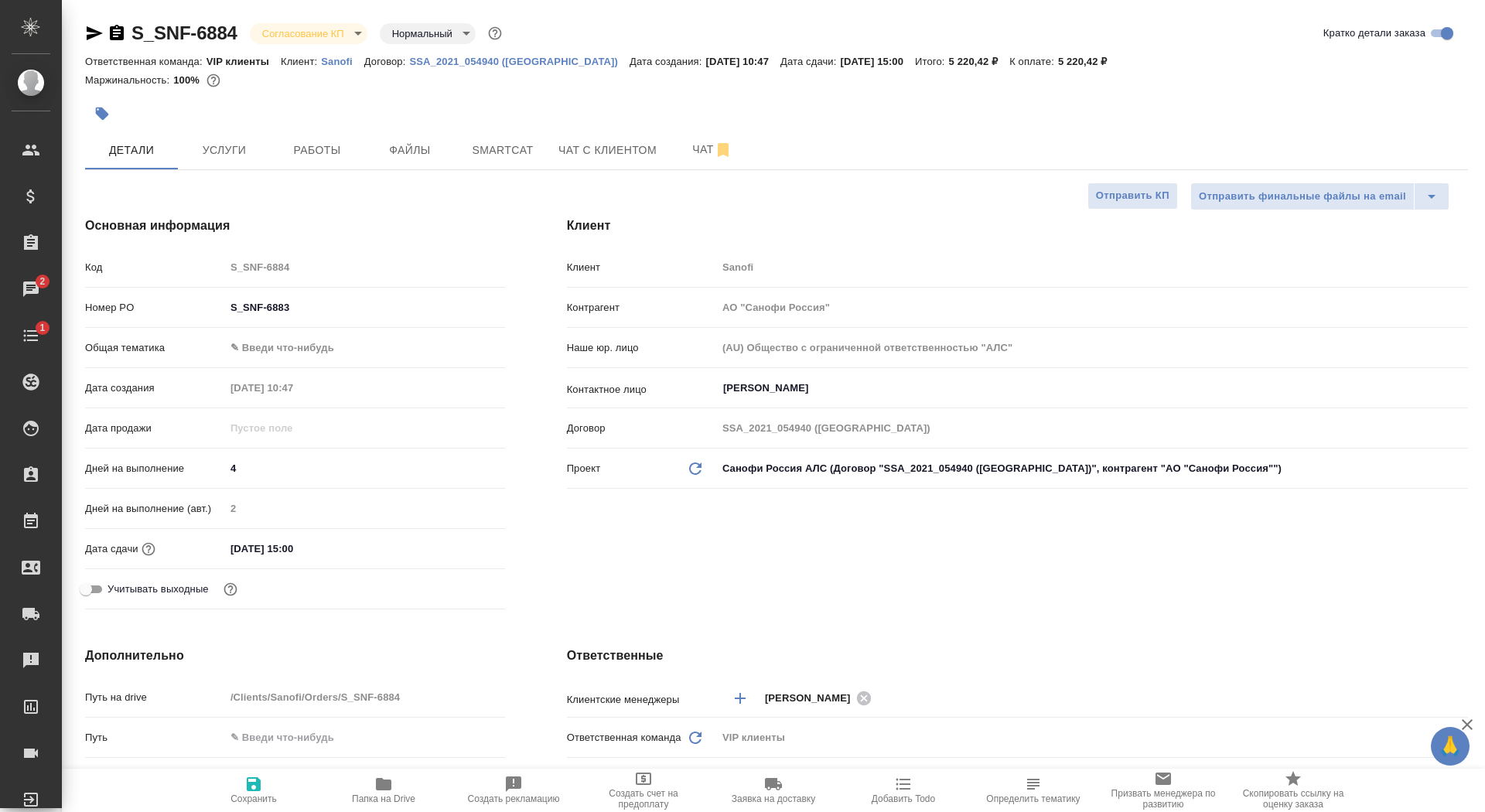
type textarea "x"
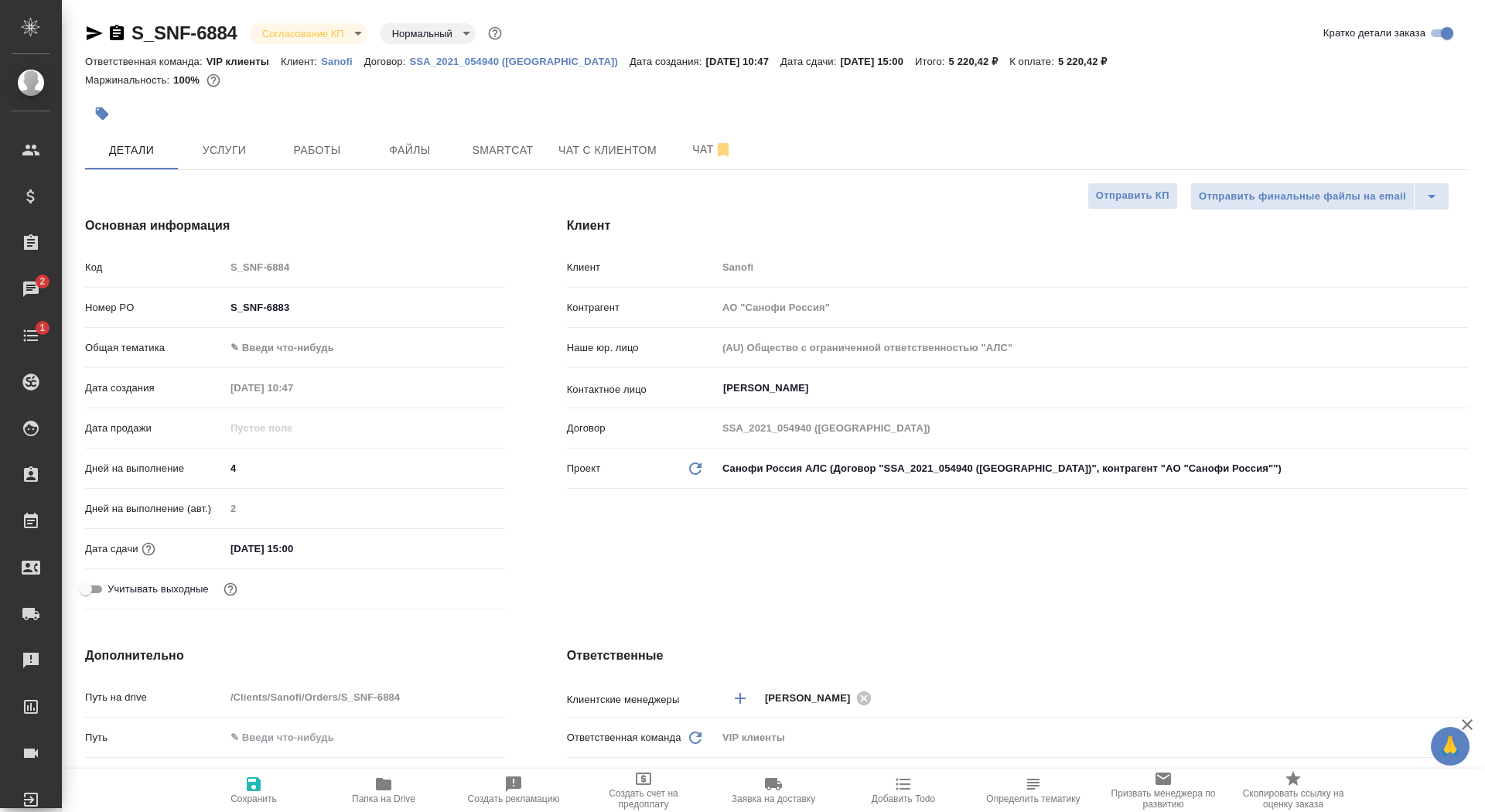
type textarea "x"
drag, startPoint x: 294, startPoint y: 318, endPoint x: 200, endPoint y: 290, distance: 98.1
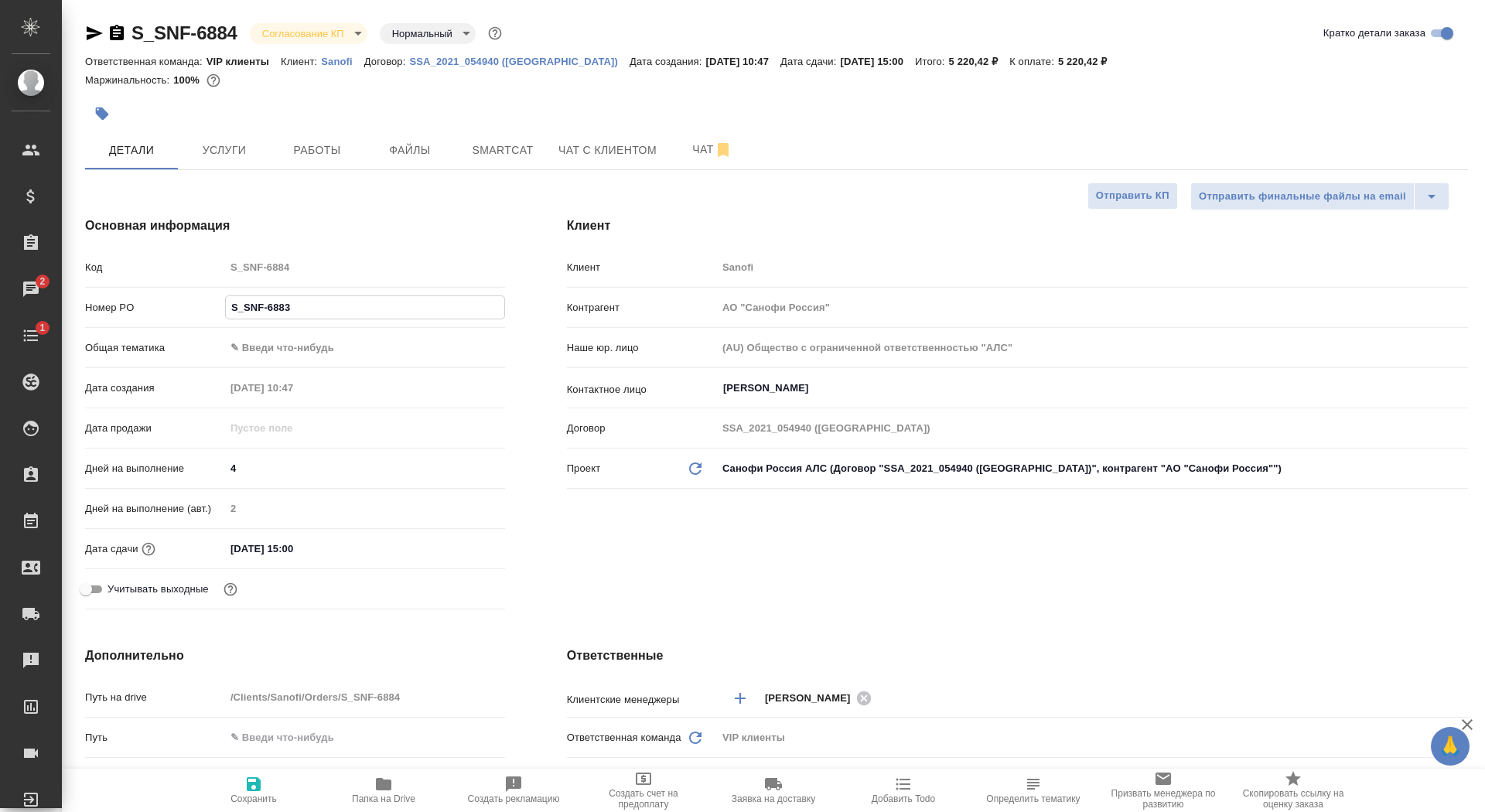
click at [200, 290] on div "Код S_SNF-6884 Номер PO S_SNF-6883 Общая тематика ✎ Введи что-нибудь Дата созда…" at bounding box center [294, 435] width 420 height 362
paste input "E005851468"
type input "E005851468"
type textarea "x"
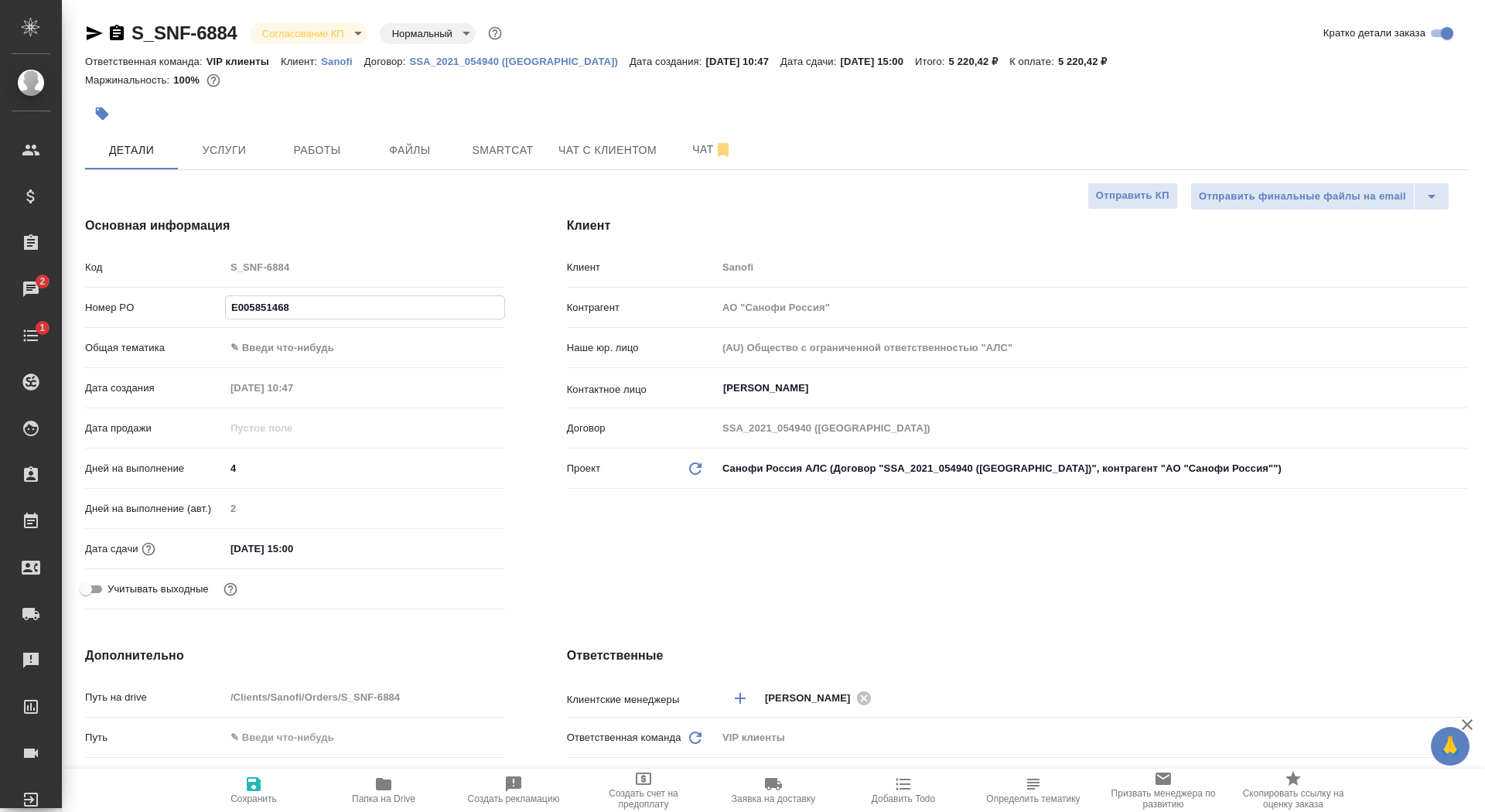
type textarea "x"
type input "E005851468"
click at [255, 806] on button "Сохранить" at bounding box center [254, 790] width 130 height 43
type textarea "x"
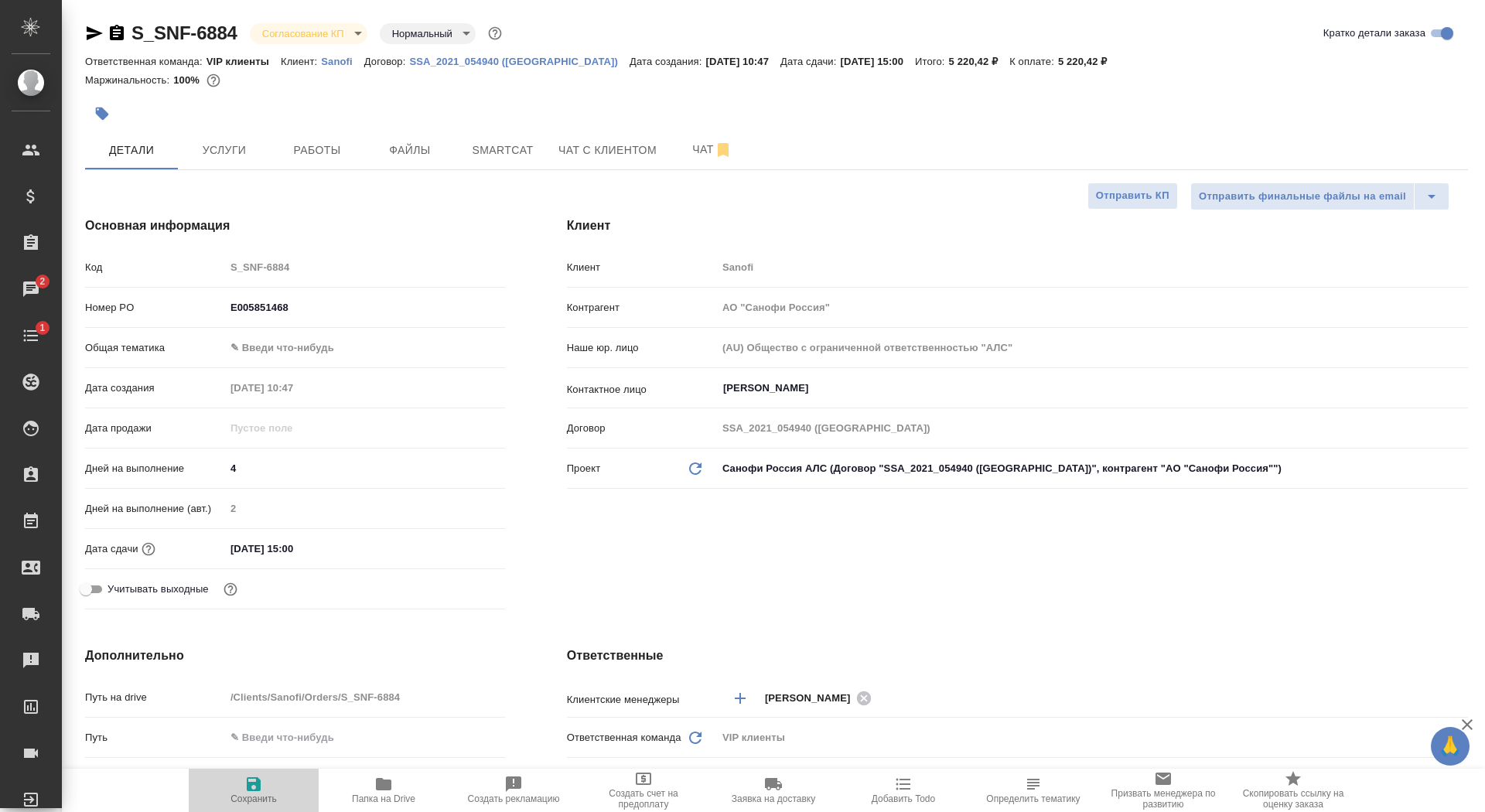
type textarea "x"
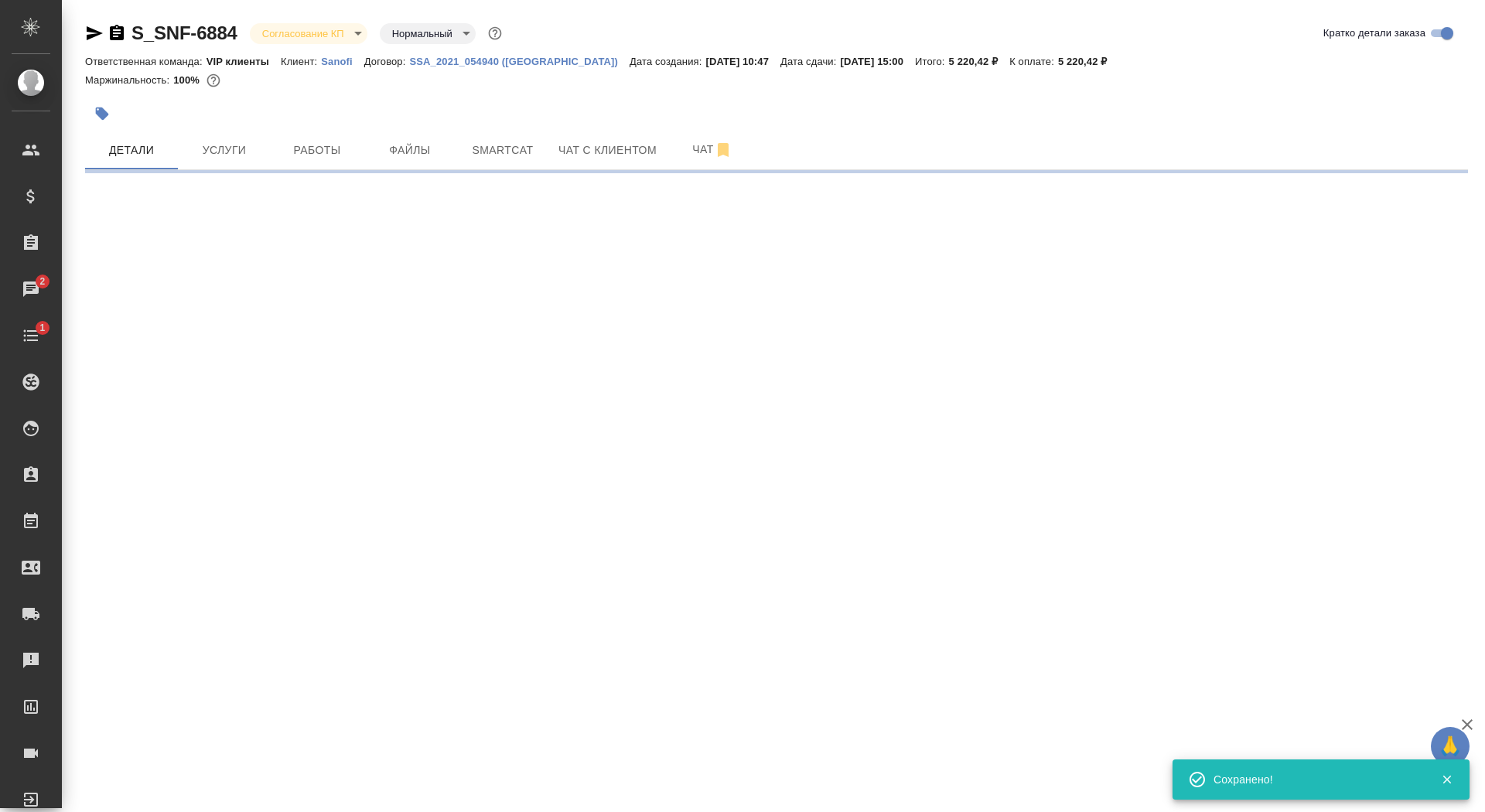
select select "RU"
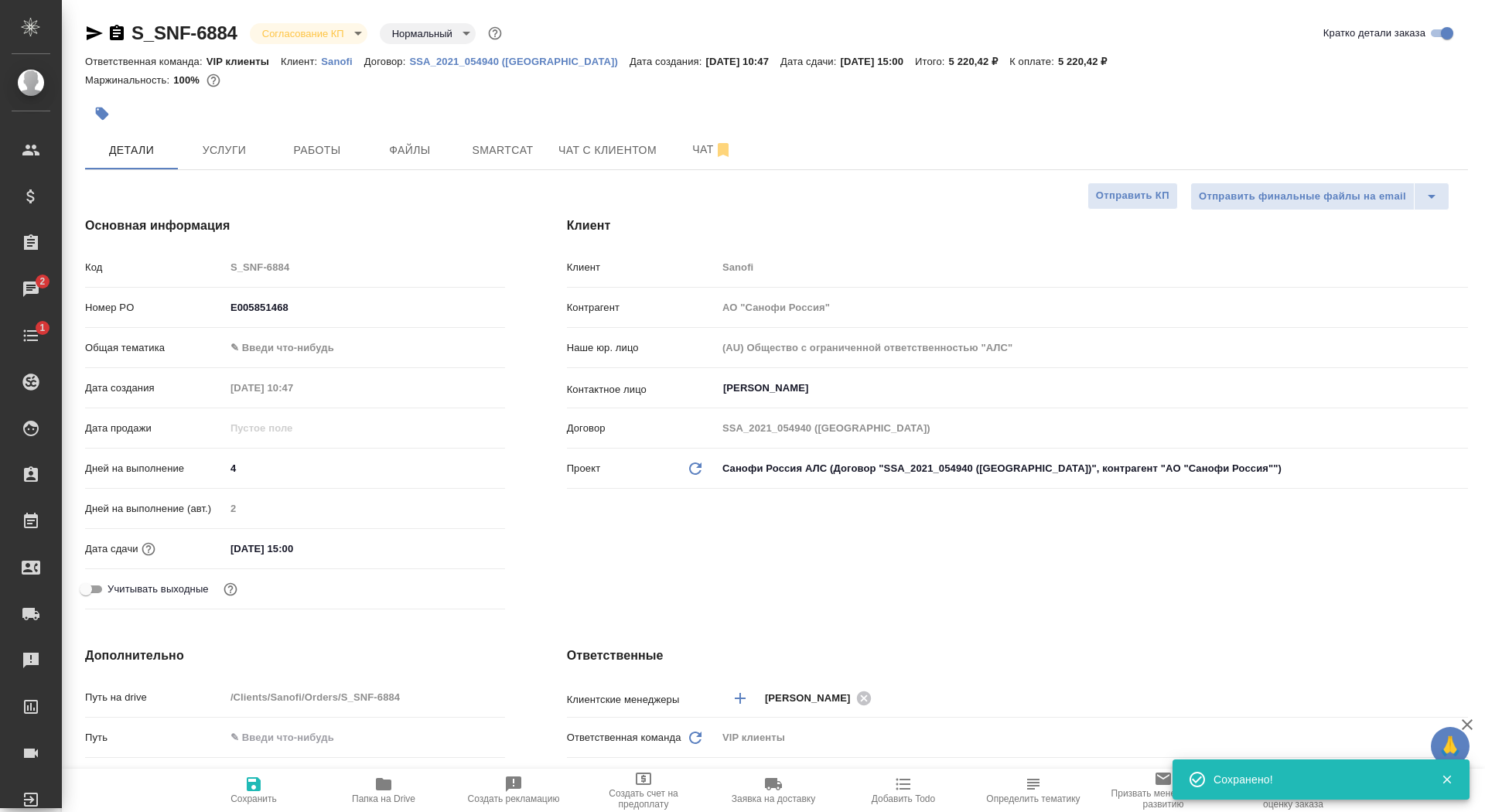
type textarea "x"
click at [323, 31] on body "🙏 .cls-1 fill:#fff; AWATERA Saydasheva Dilyara Клиенты Спецификации Заказы 2 Ча…" at bounding box center [742, 406] width 1485 height 812
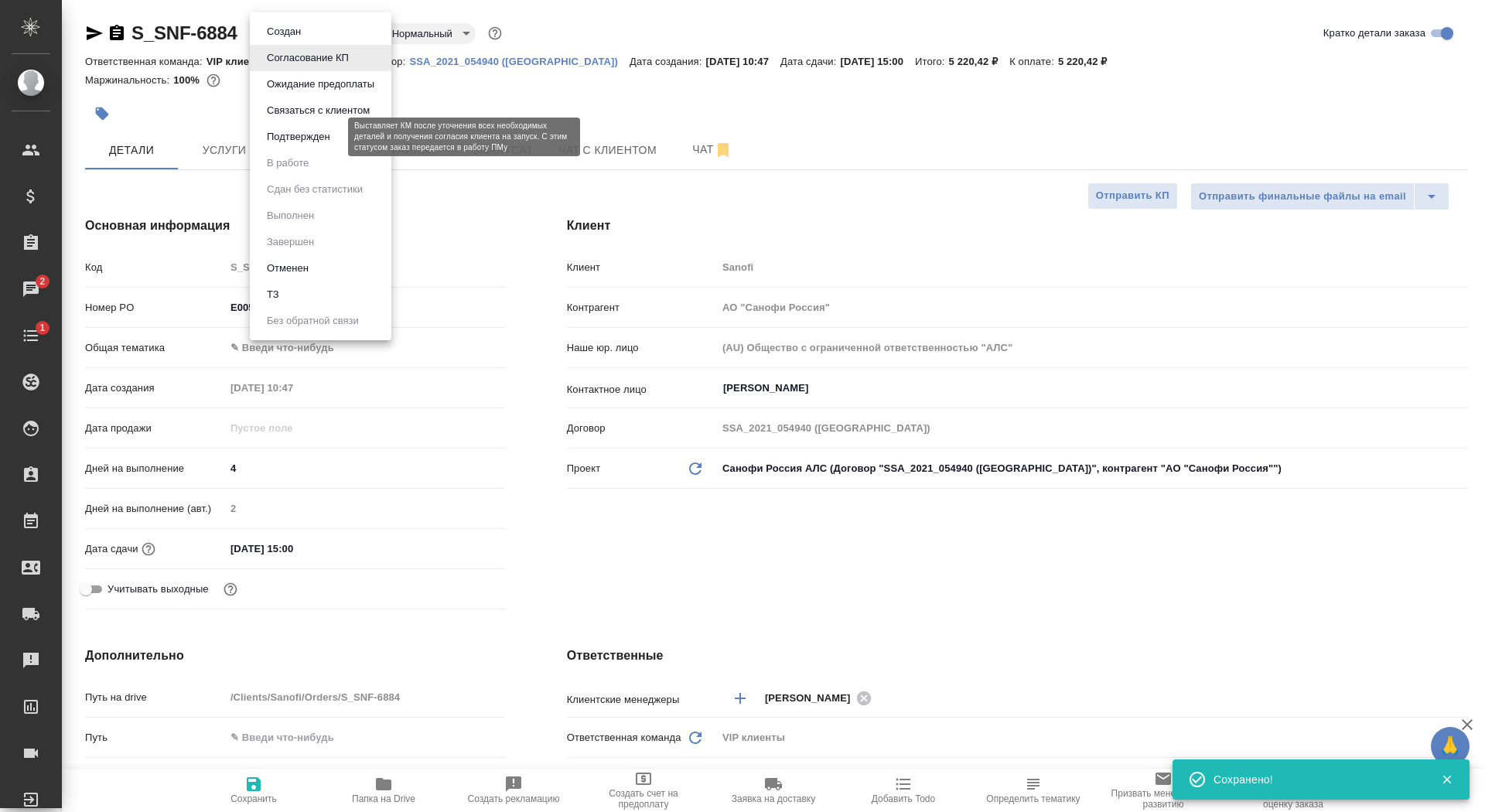
click at [334, 138] on button "Подтвержден" at bounding box center [298, 137] width 73 height 17
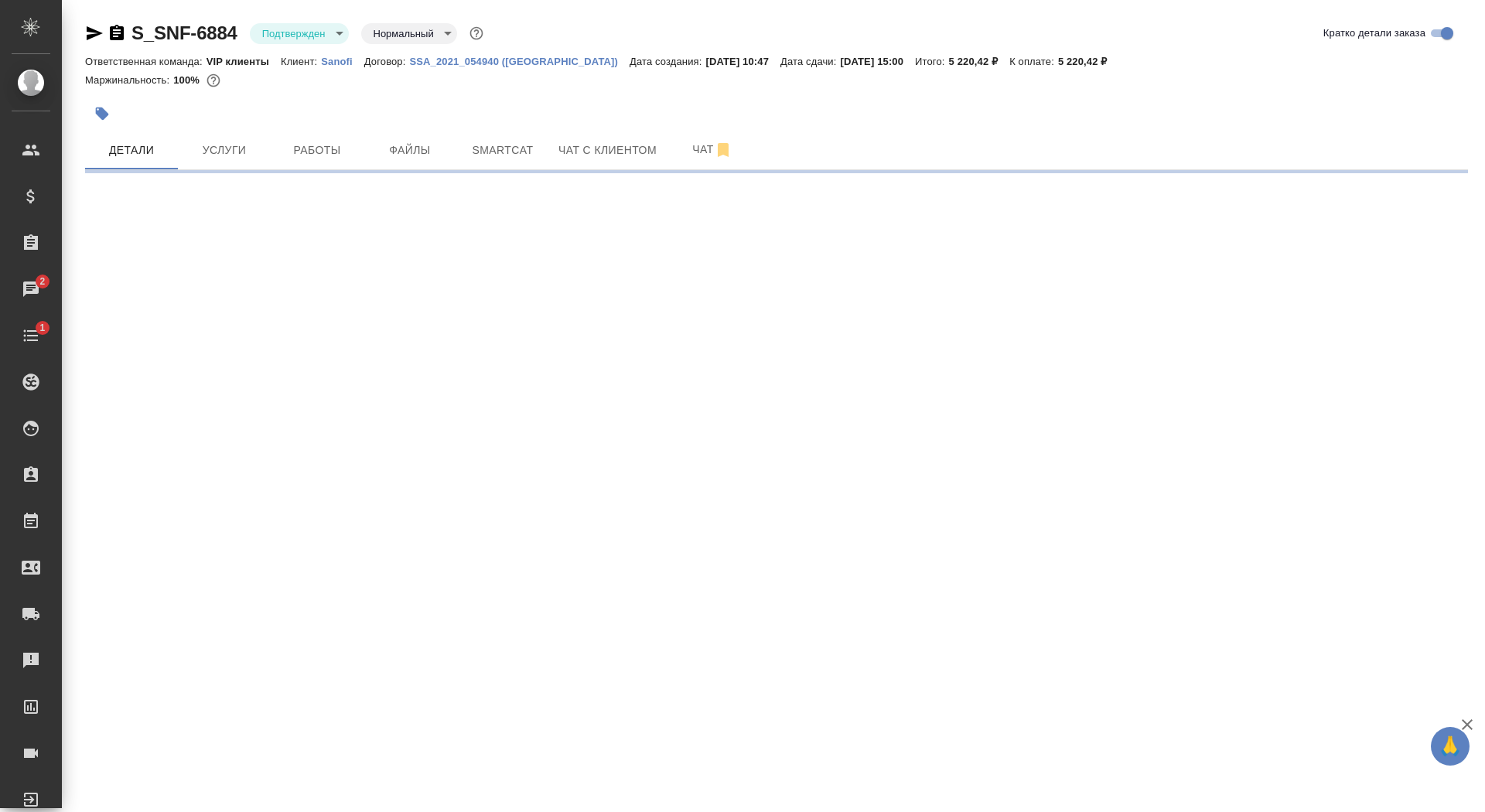
select select "RU"
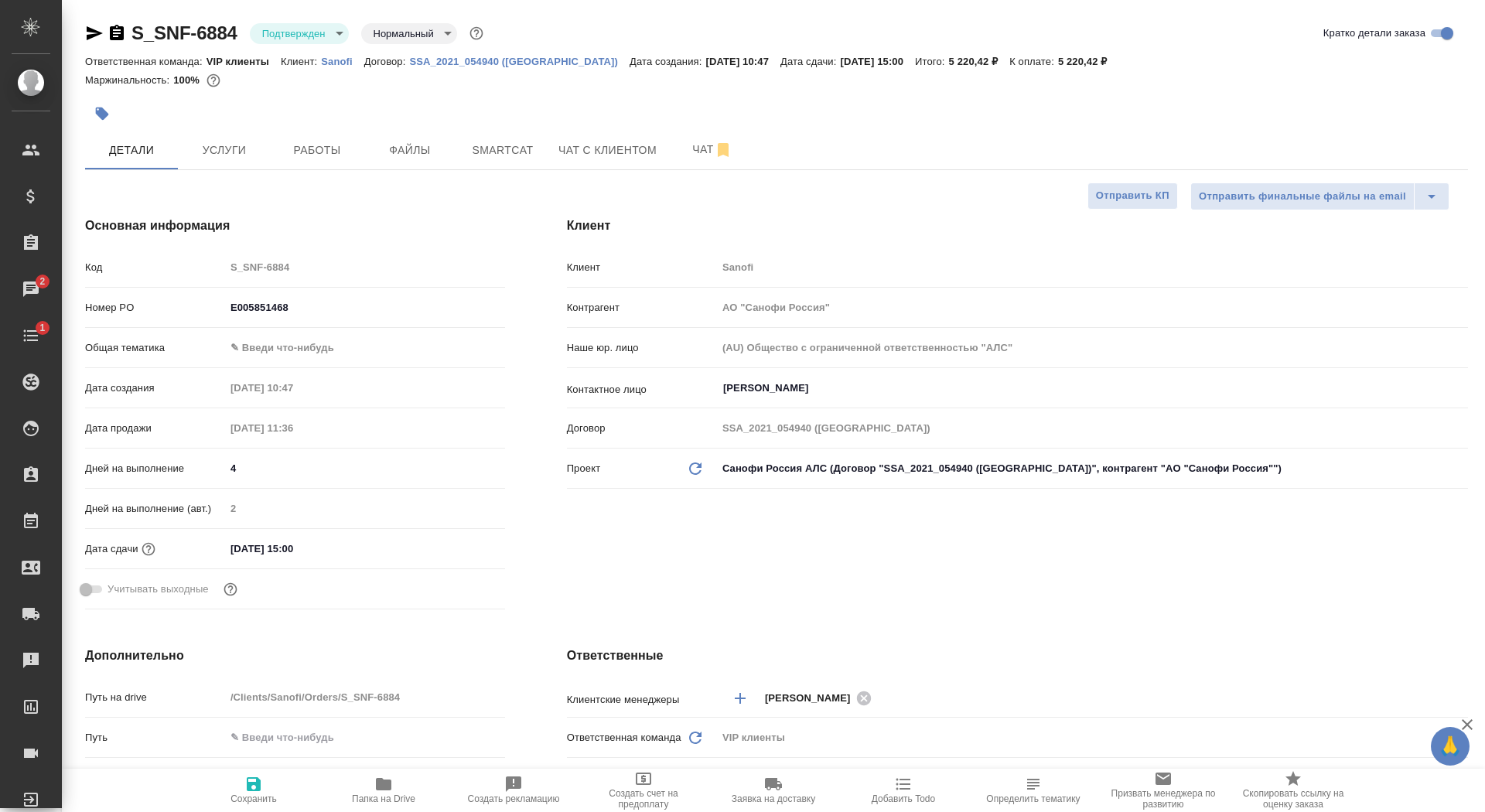
type textarea "x"
click at [688, 138] on button "Чат" at bounding box center [712, 149] width 93 height 39
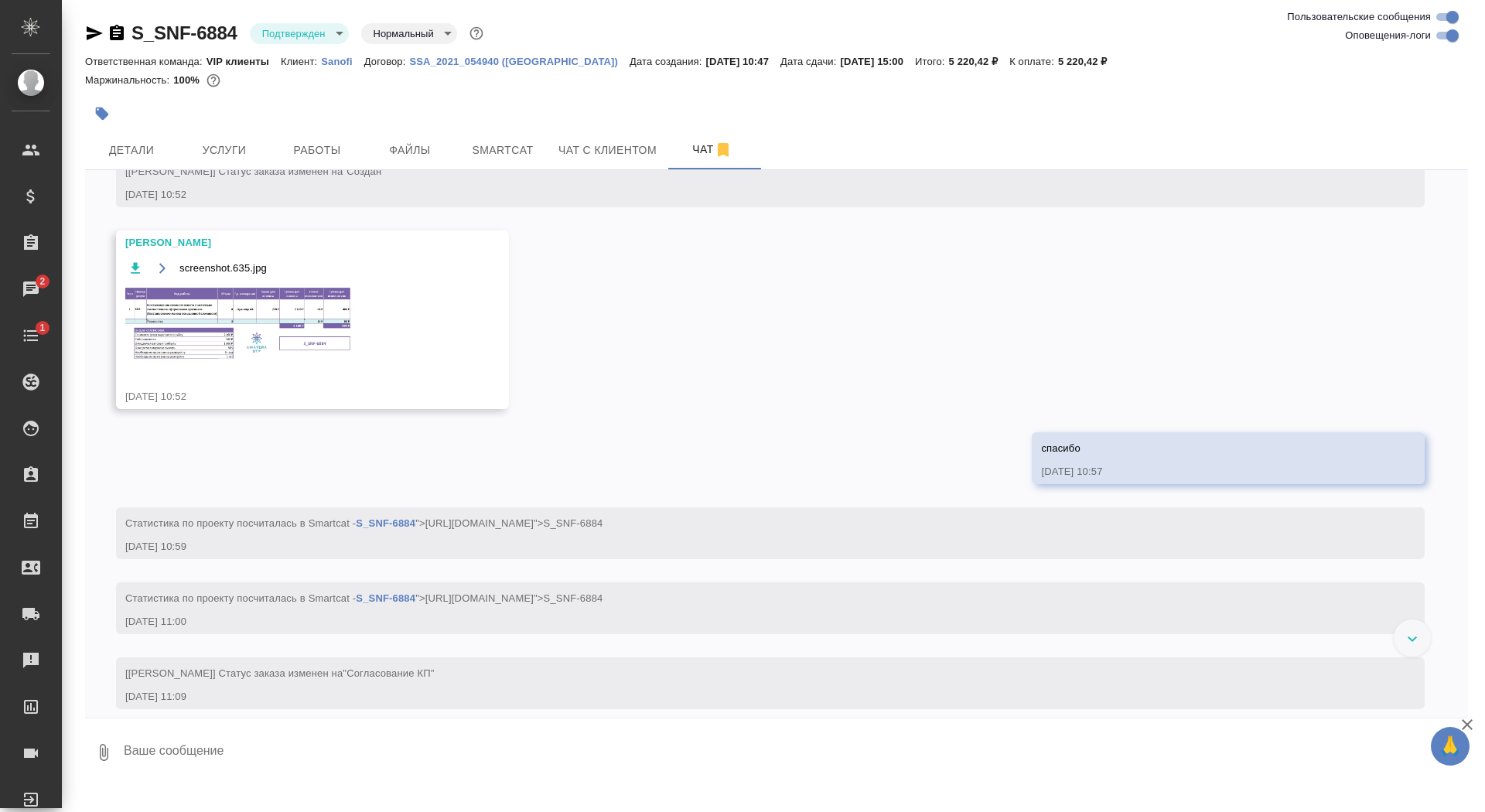
scroll to position [548, 0]
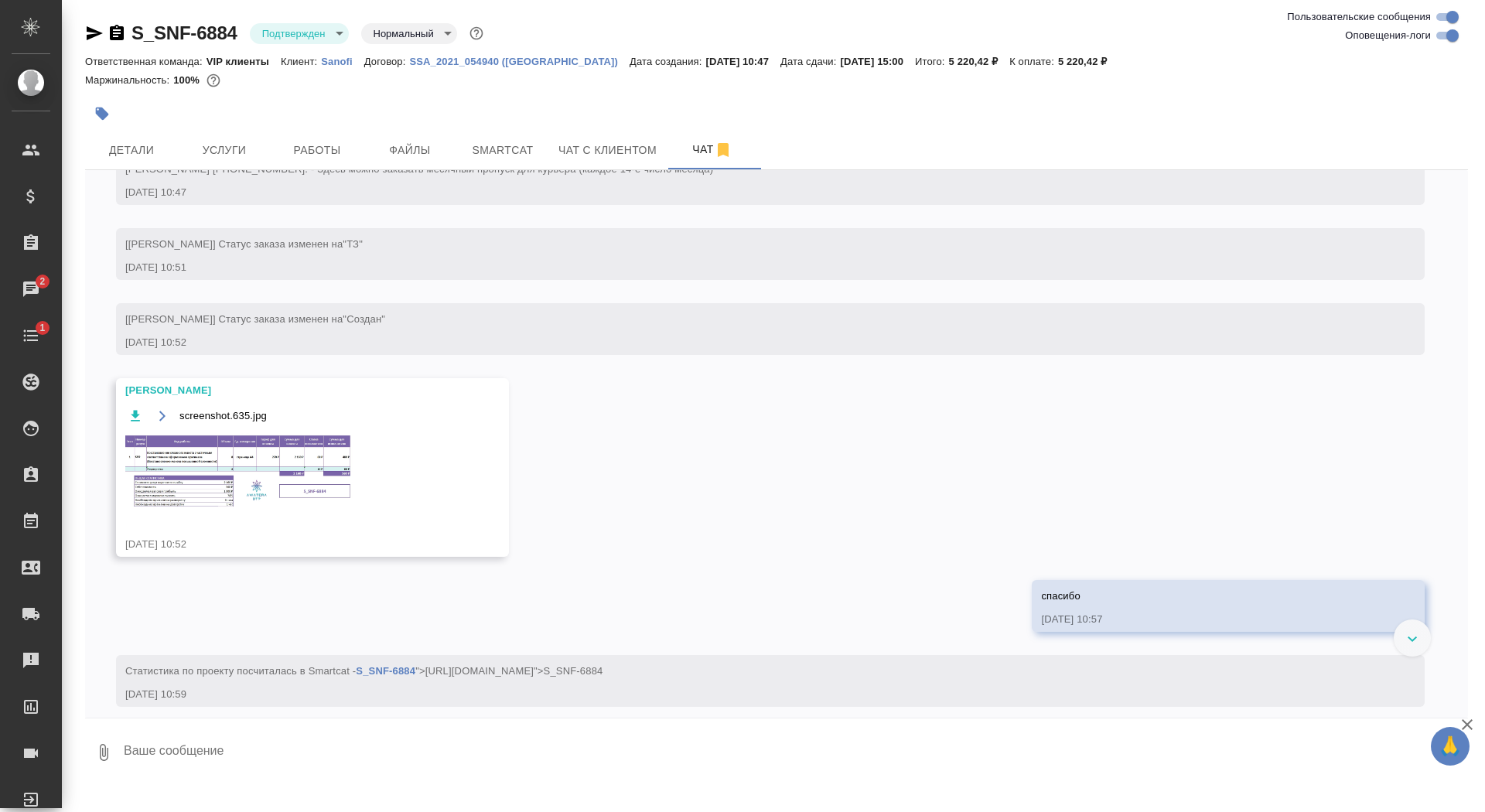
click at [224, 510] on img at bounding box center [241, 471] width 232 height 77
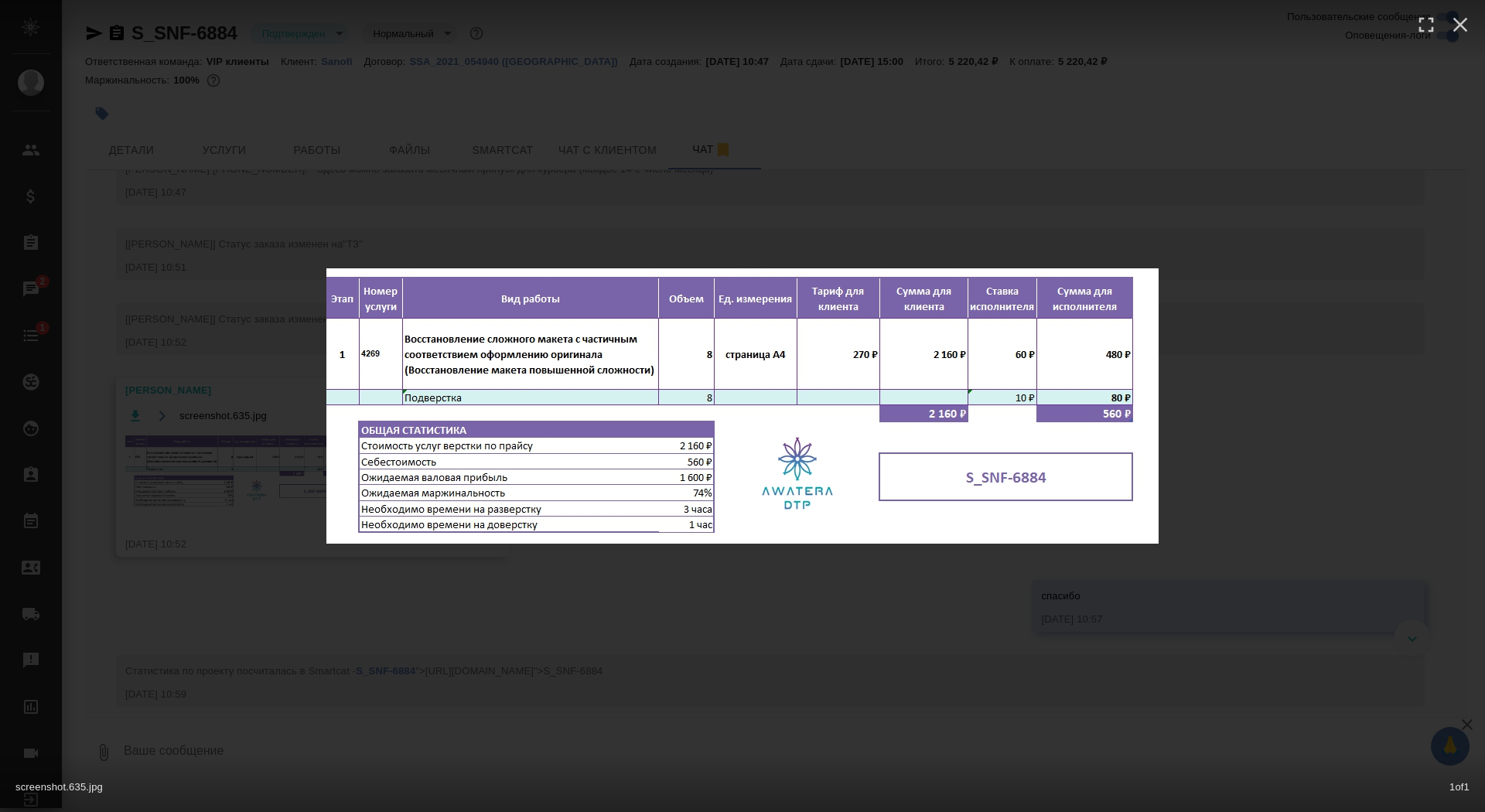
click at [188, 507] on div "screenshot.635.jpg 1 of 1" at bounding box center [742, 406] width 1485 height 812
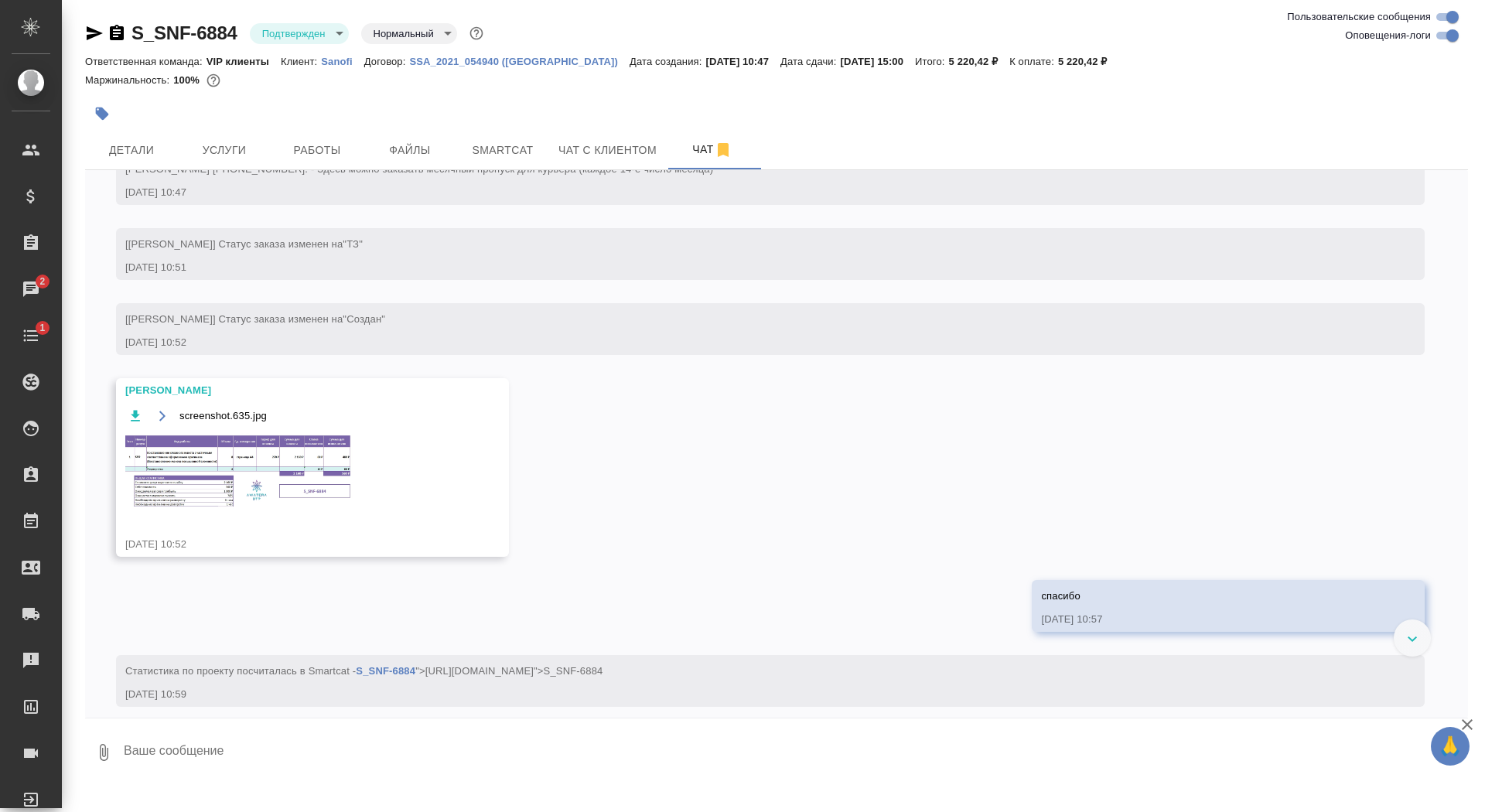
click at [250, 510] on img at bounding box center [241, 471] width 232 height 77
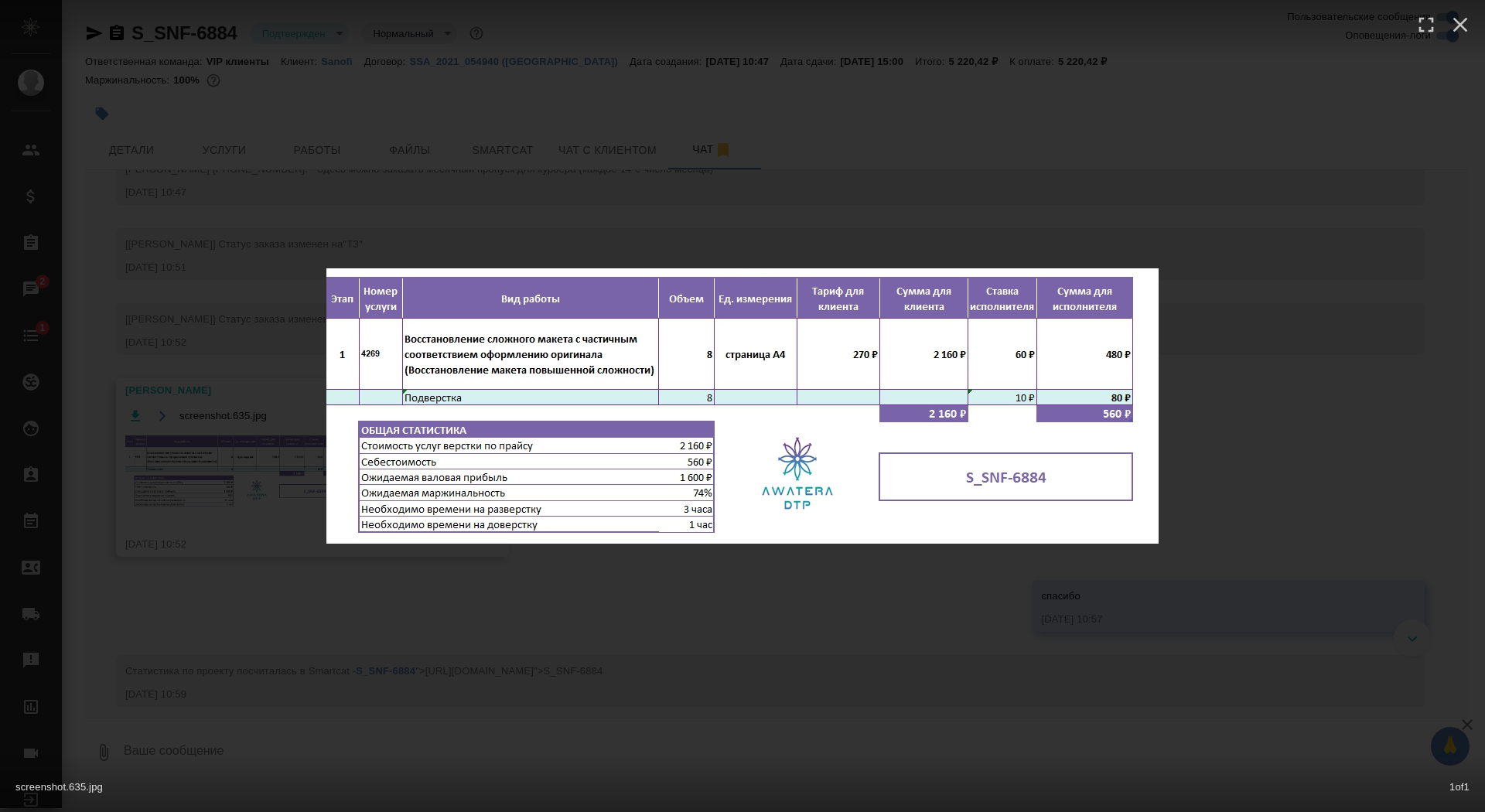
click at [150, 480] on div "screenshot.635.jpg 1 of 1" at bounding box center [742, 406] width 1485 height 812
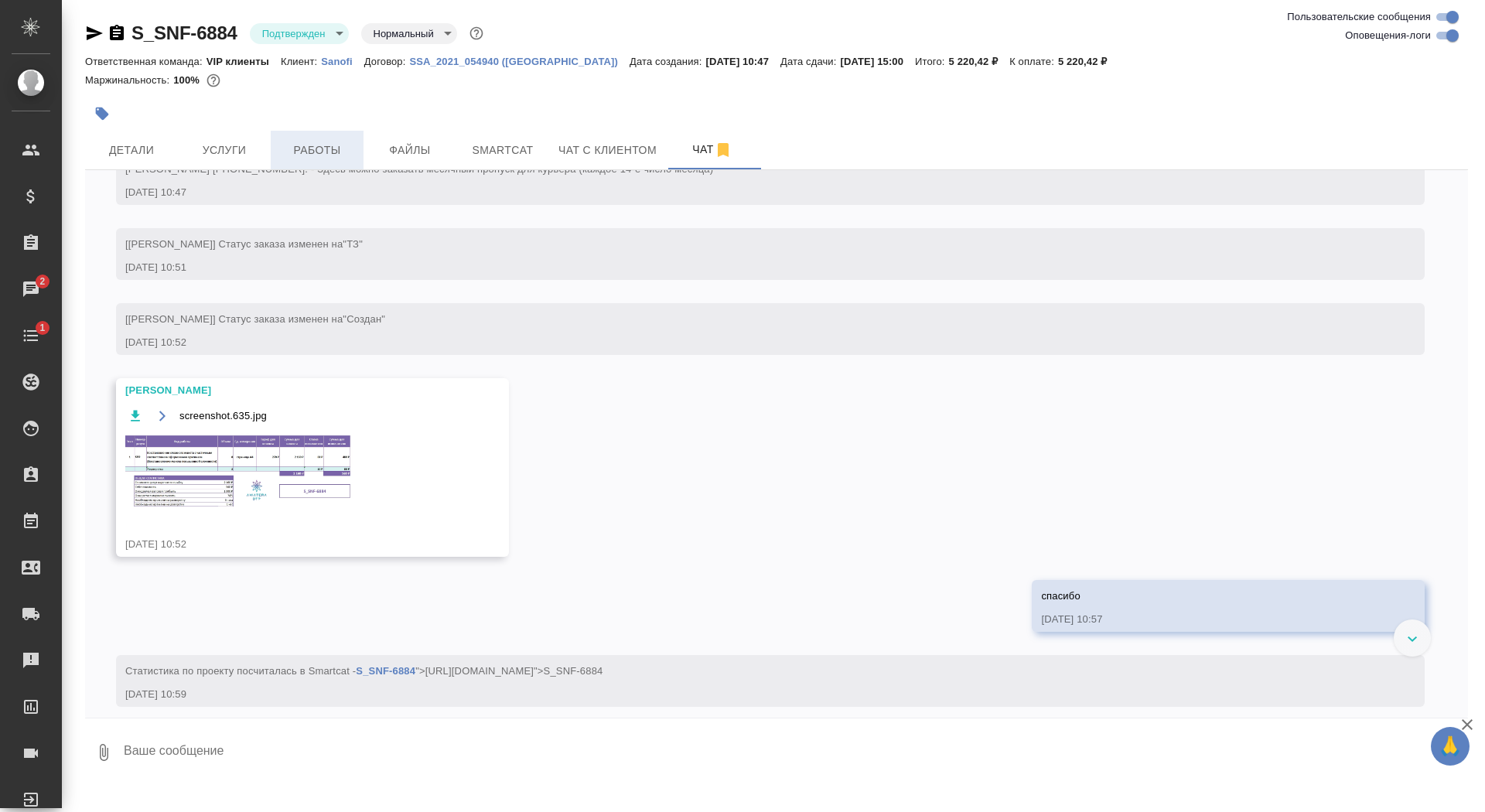
click at [333, 145] on span "Работы" at bounding box center [317, 149] width 74 height 19
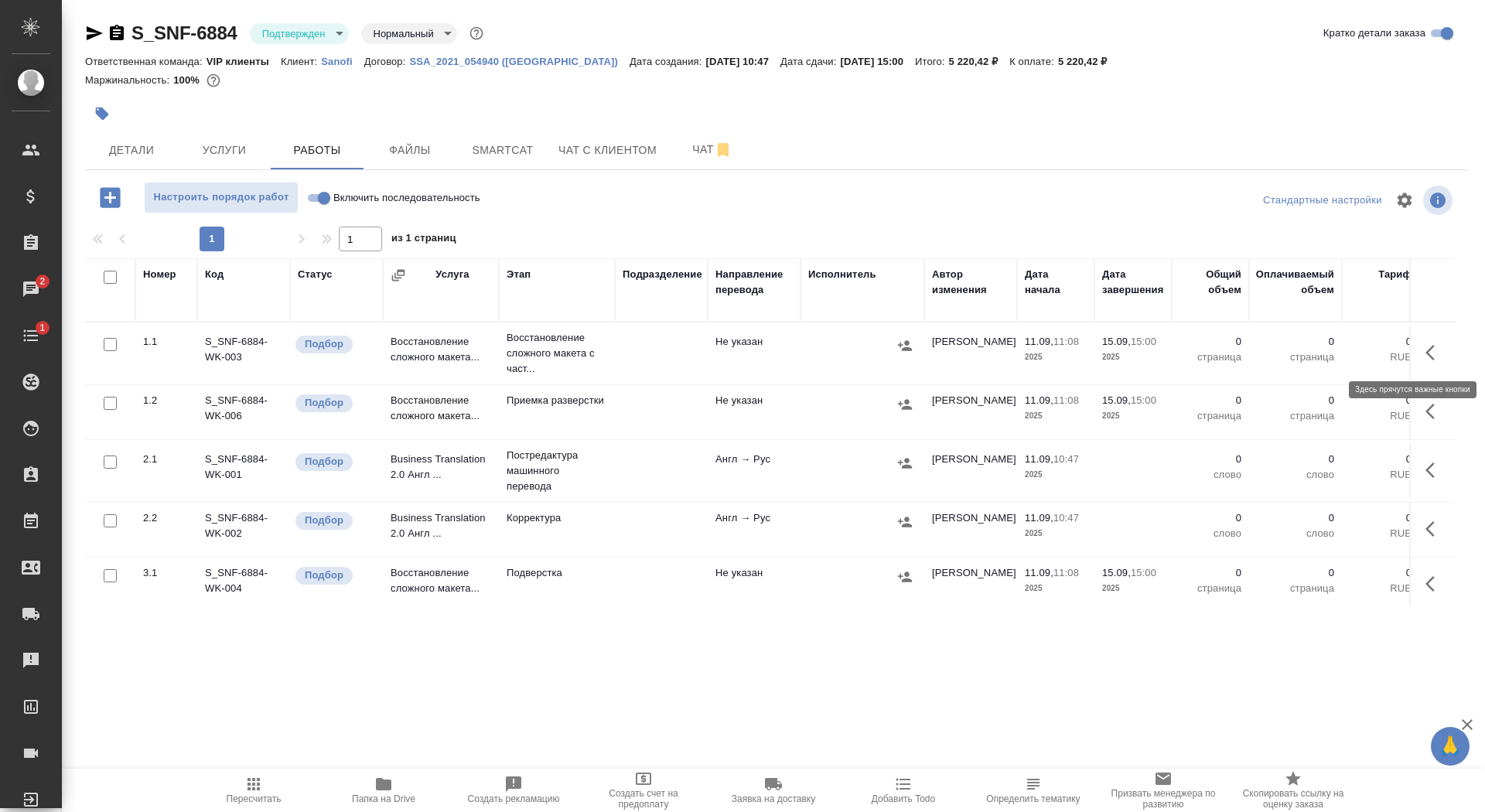
click at [1440, 351] on icon "button" at bounding box center [1435, 352] width 19 height 19
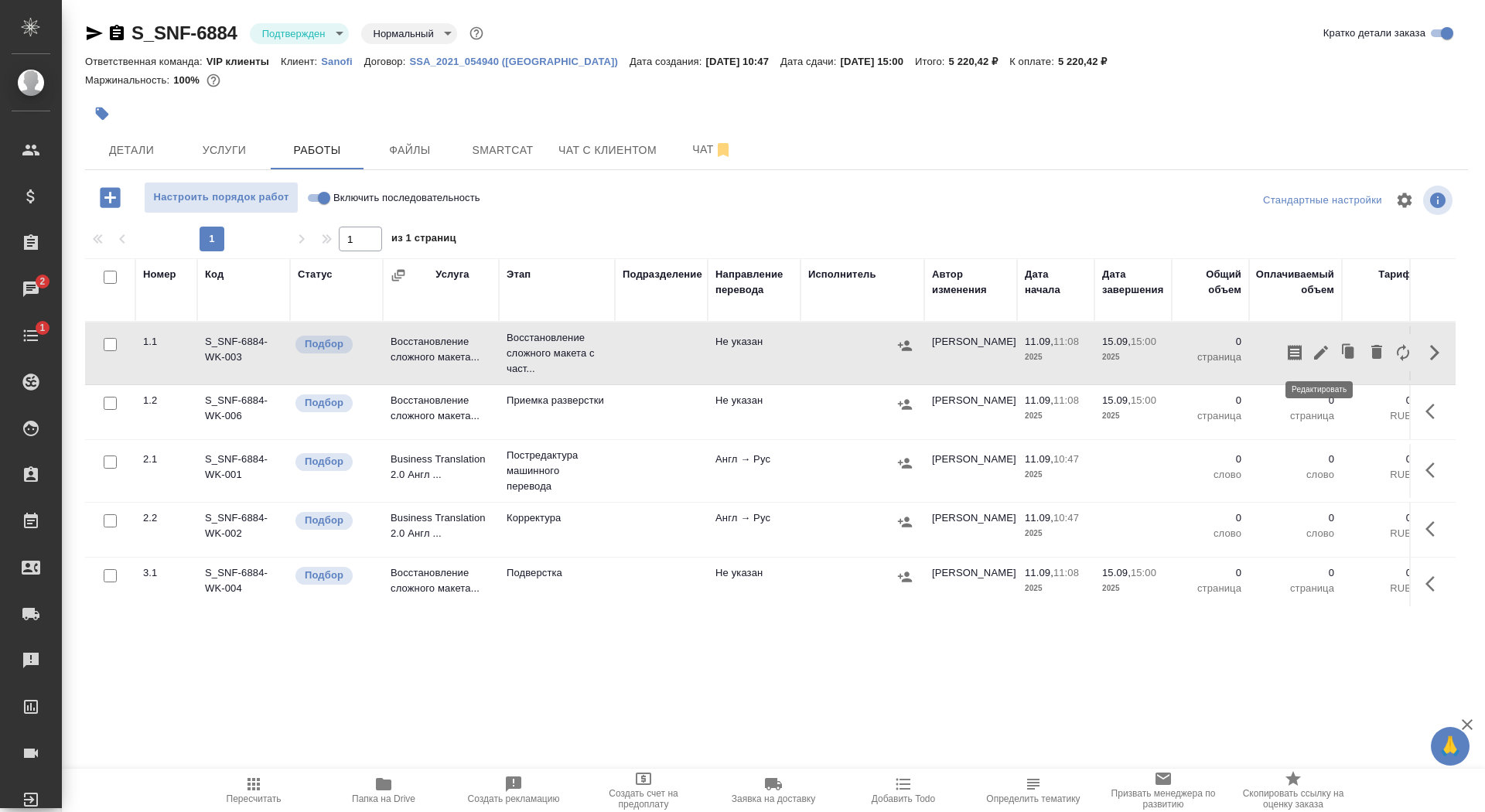
click at [1314, 352] on icon "button" at bounding box center [1321, 352] width 19 height 19
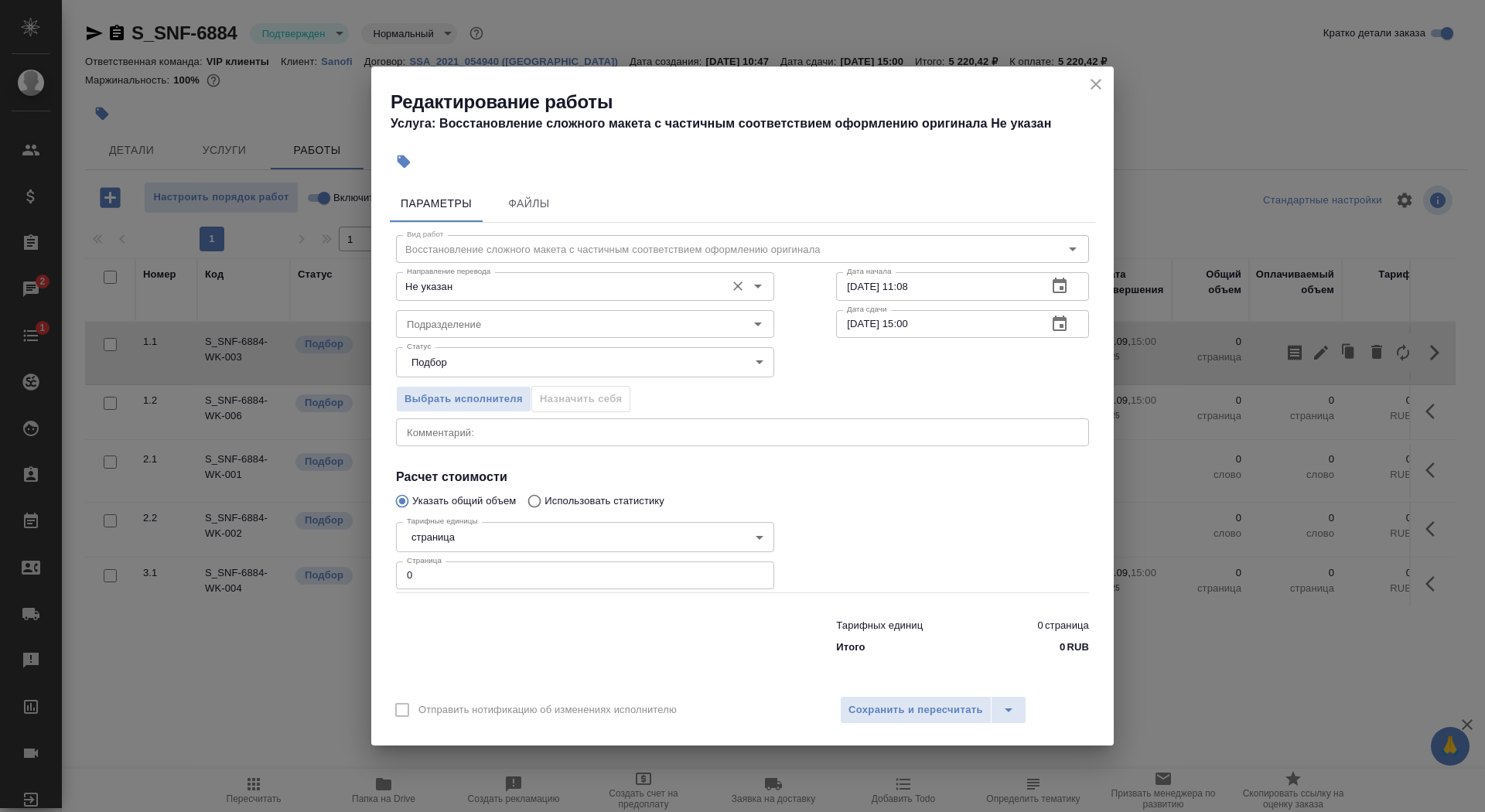
click at [473, 277] on input "Не указан" at bounding box center [559, 286] width 317 height 19
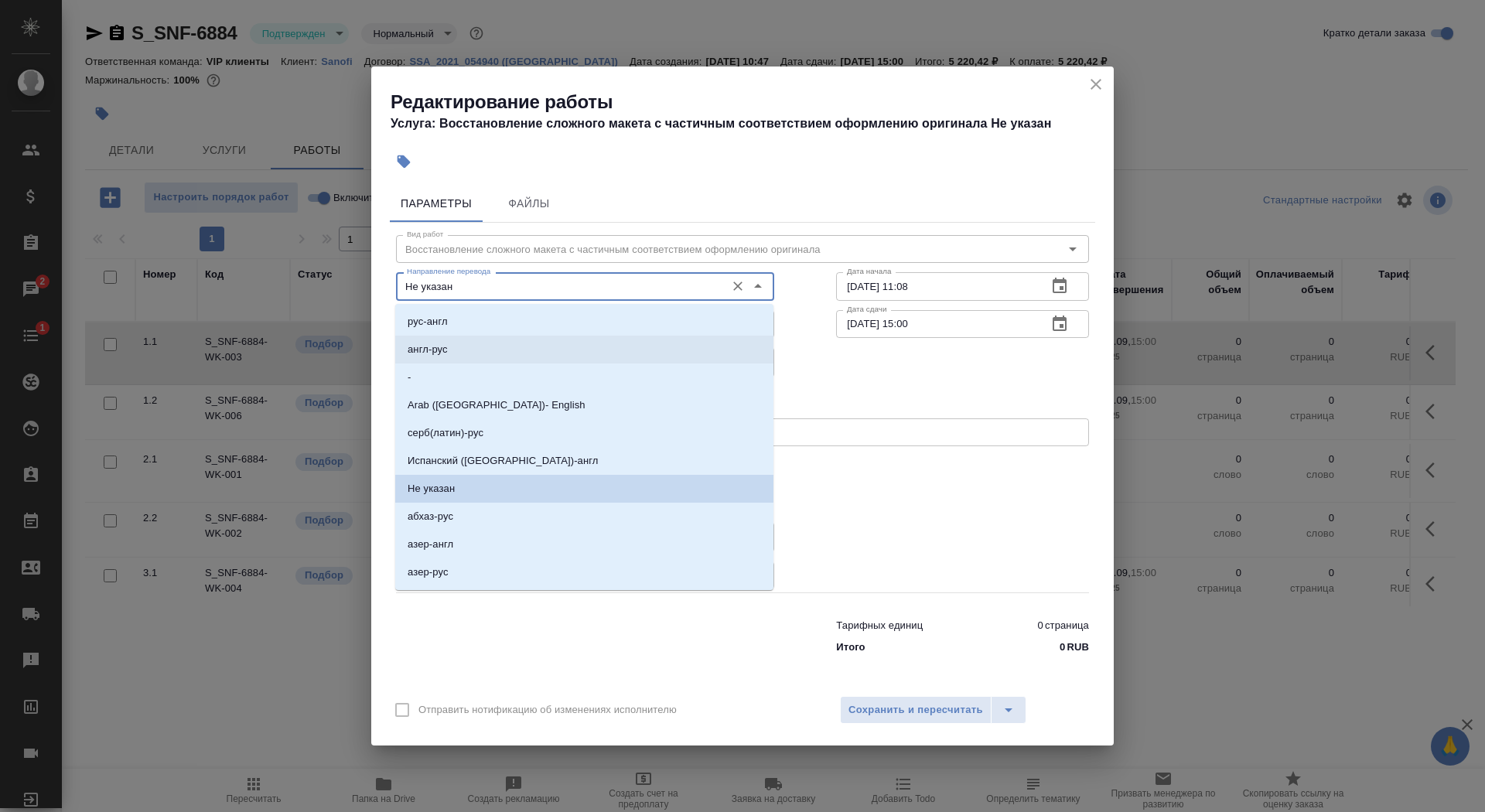
click at [473, 349] on li "англ-рус" at bounding box center [584, 349] width 378 height 28
type input "англ-рус"
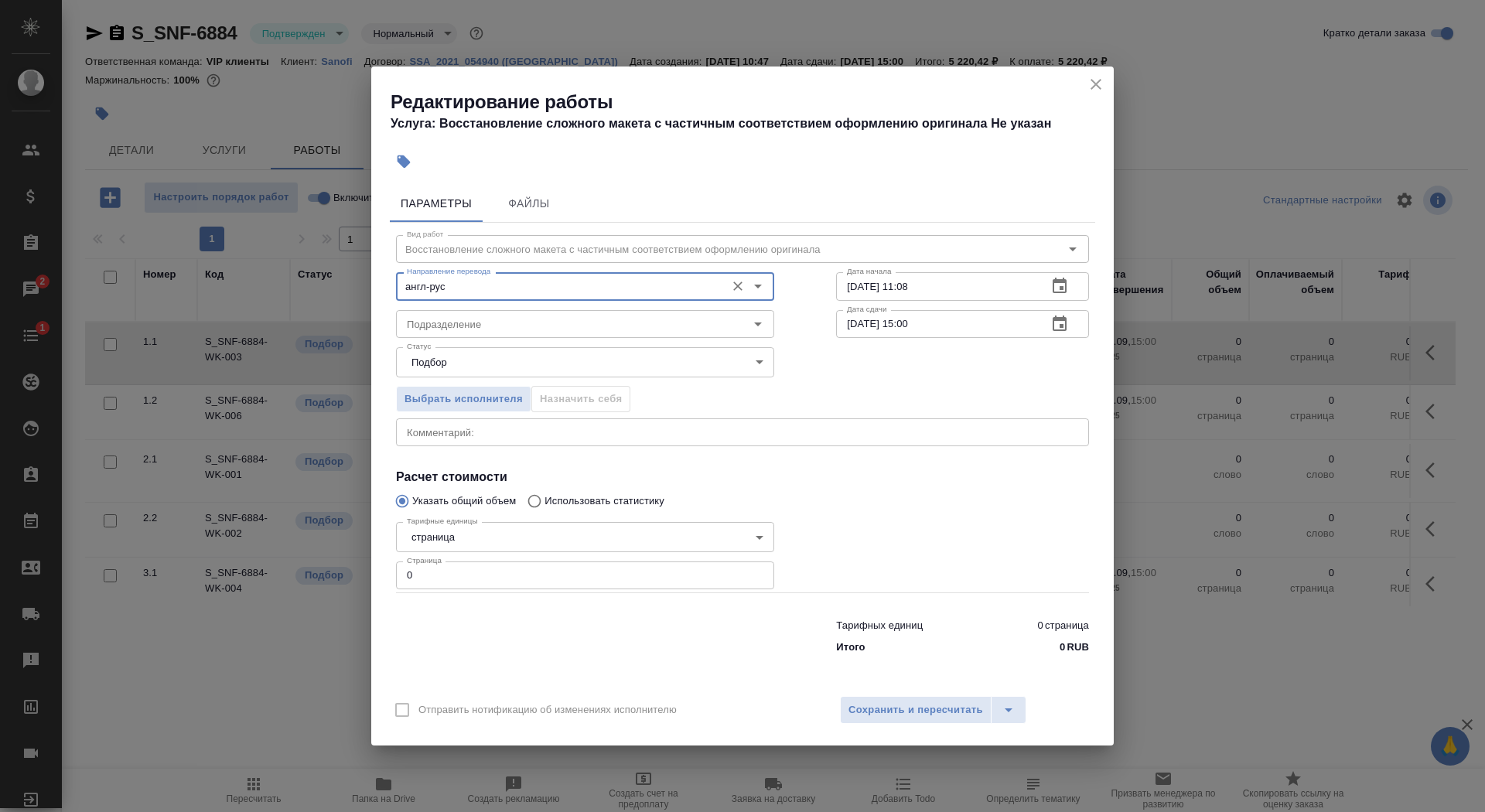
click at [473, 338] on div "Вид работ Восстановление сложного макета с частичным соответствием оформлению о…" at bounding box center [742, 441] width 705 height 438
click at [473, 323] on input "Подразделение" at bounding box center [559, 324] width 317 height 19
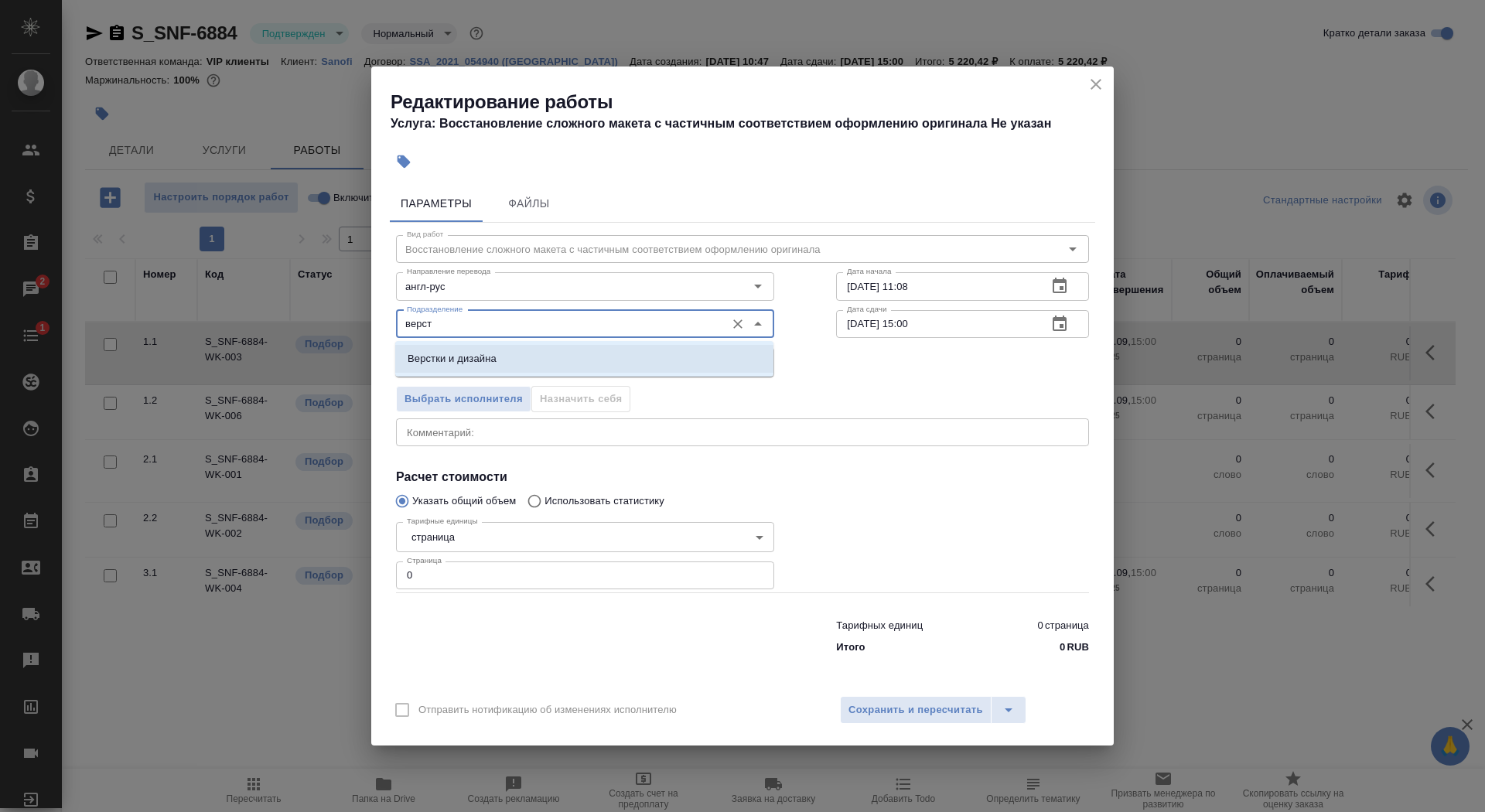
click at [485, 358] on p "Верстки и дизайна" at bounding box center [452, 358] width 89 height 15
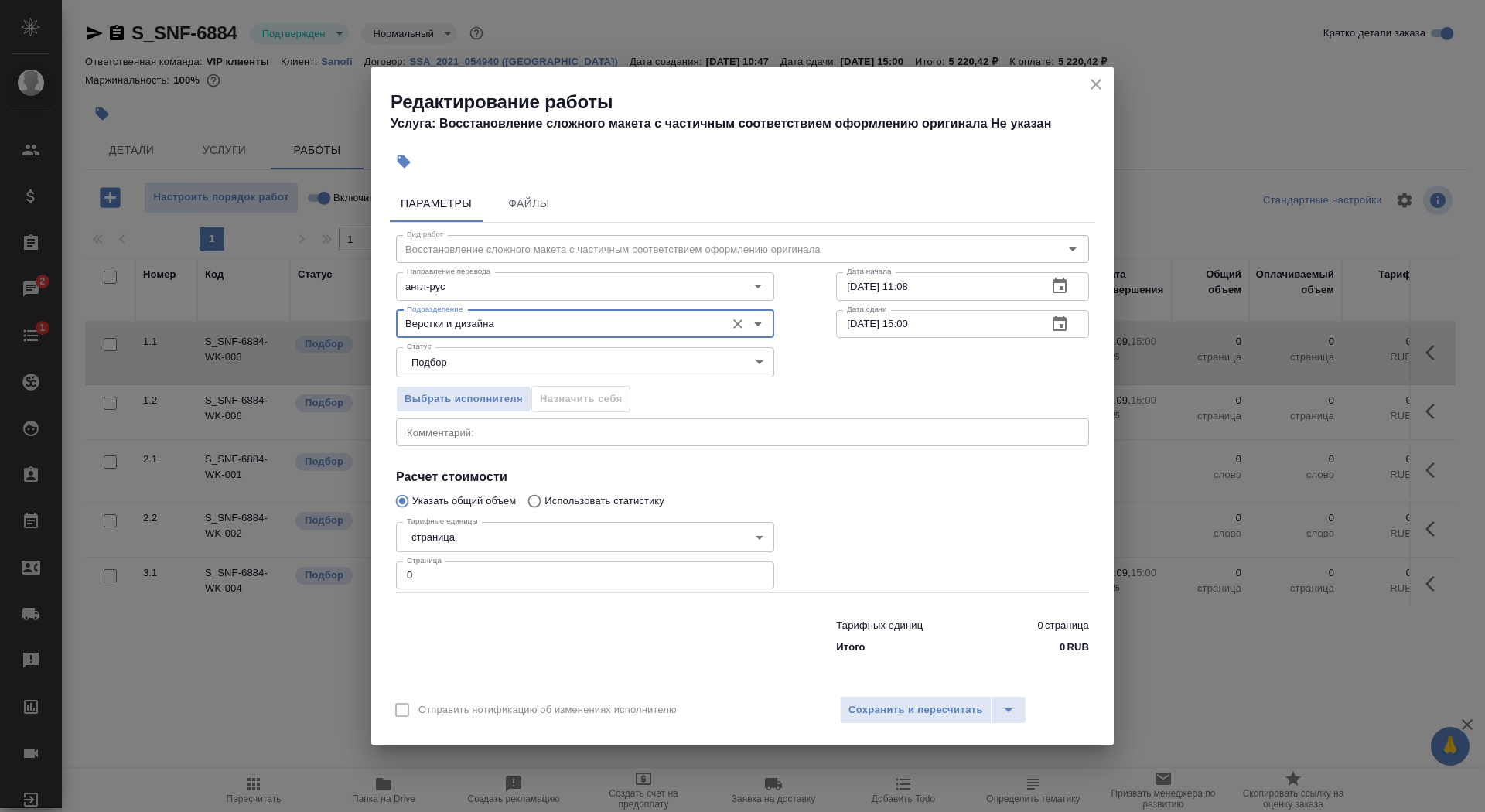
type input "Верстки и дизайна"
click at [476, 521] on body "🙏 .cls-1 fill:#fff; AWATERA Saydasheva Dilyara Клиенты Спецификации Заказы 2 Ча…" at bounding box center [742, 406] width 1485 height 812
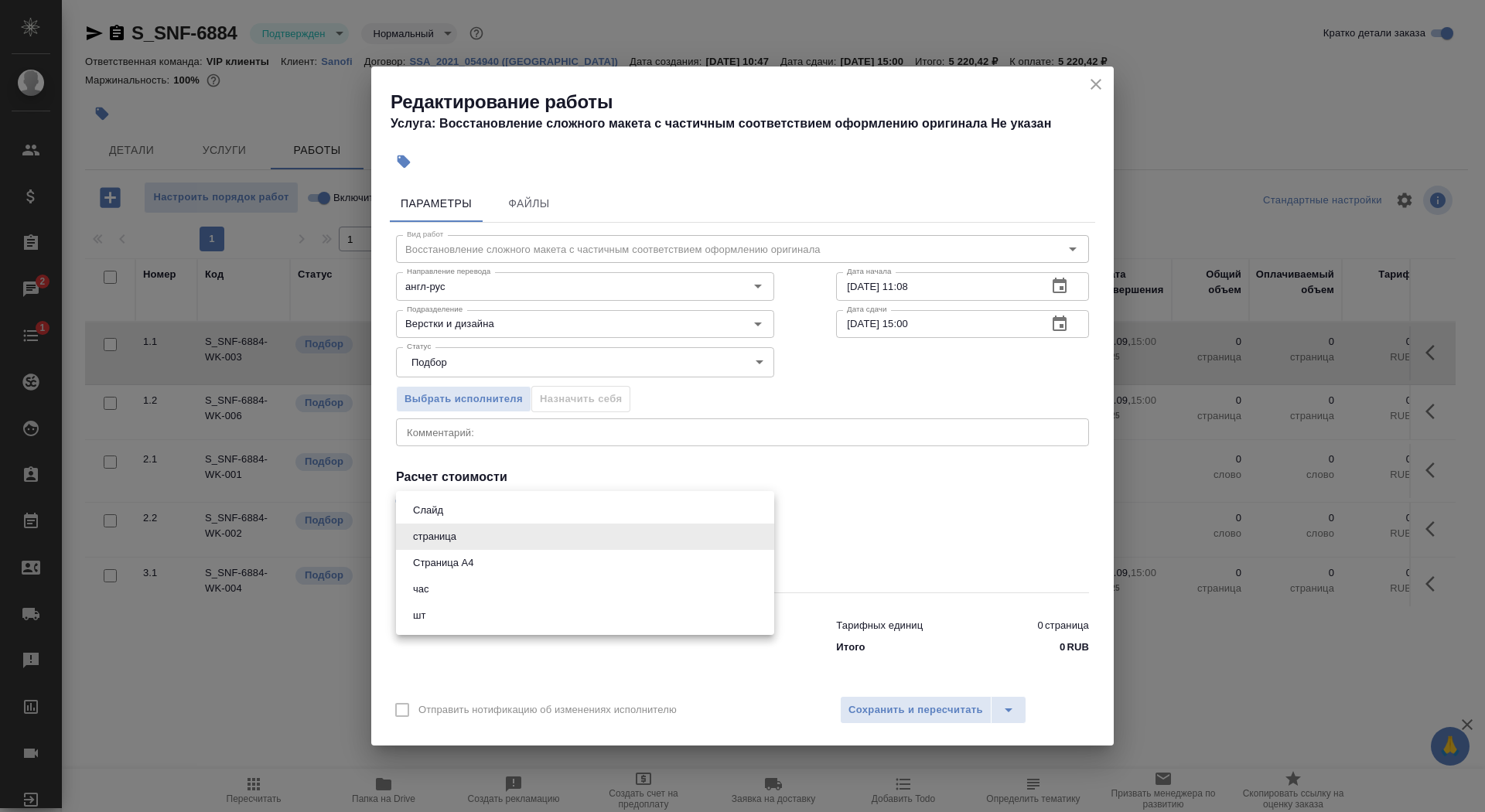
click at [478, 578] on li "час" at bounding box center [585, 589] width 378 height 26
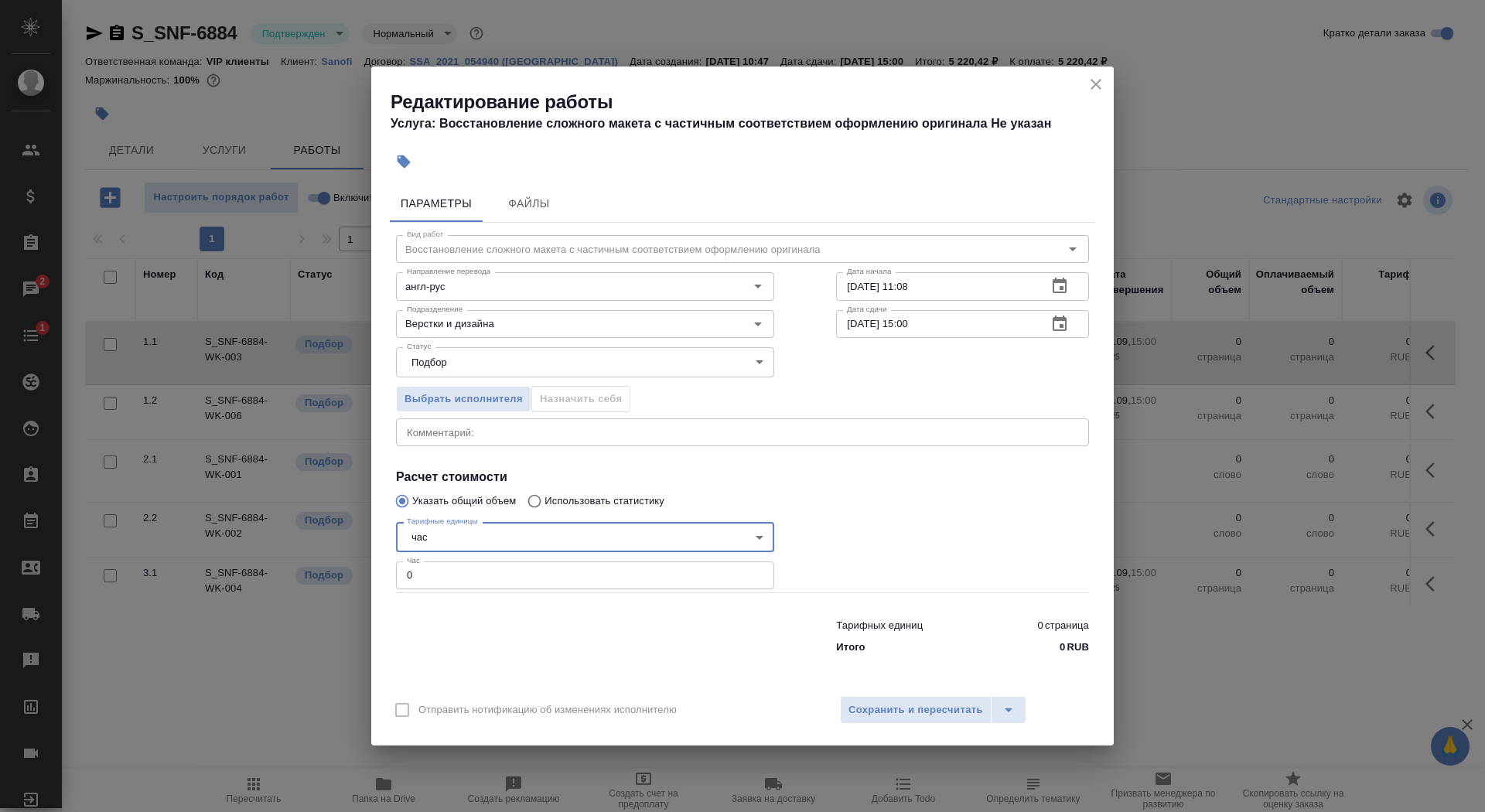
click at [470, 537] on body "🙏 .cls-1 fill:#fff; AWATERA Saydasheva Dilyara Клиенты Спецификации Заказы 2 Ча…" at bounding box center [742, 406] width 1485 height 812
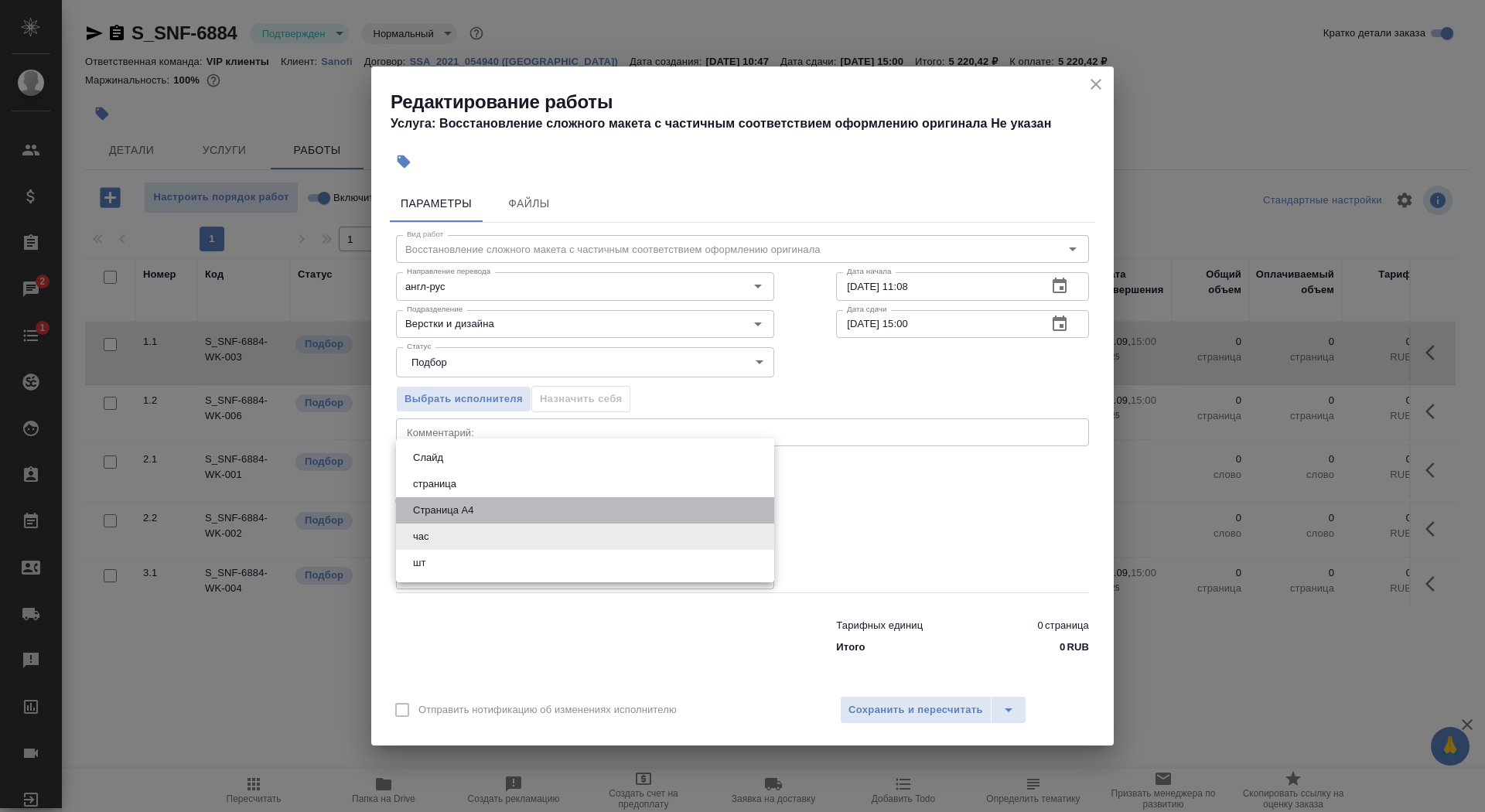
click at [468, 503] on button "Страница А4" at bounding box center [443, 510] width 69 height 17
type input "5f036ec4e16dec2d6b59c8ff"
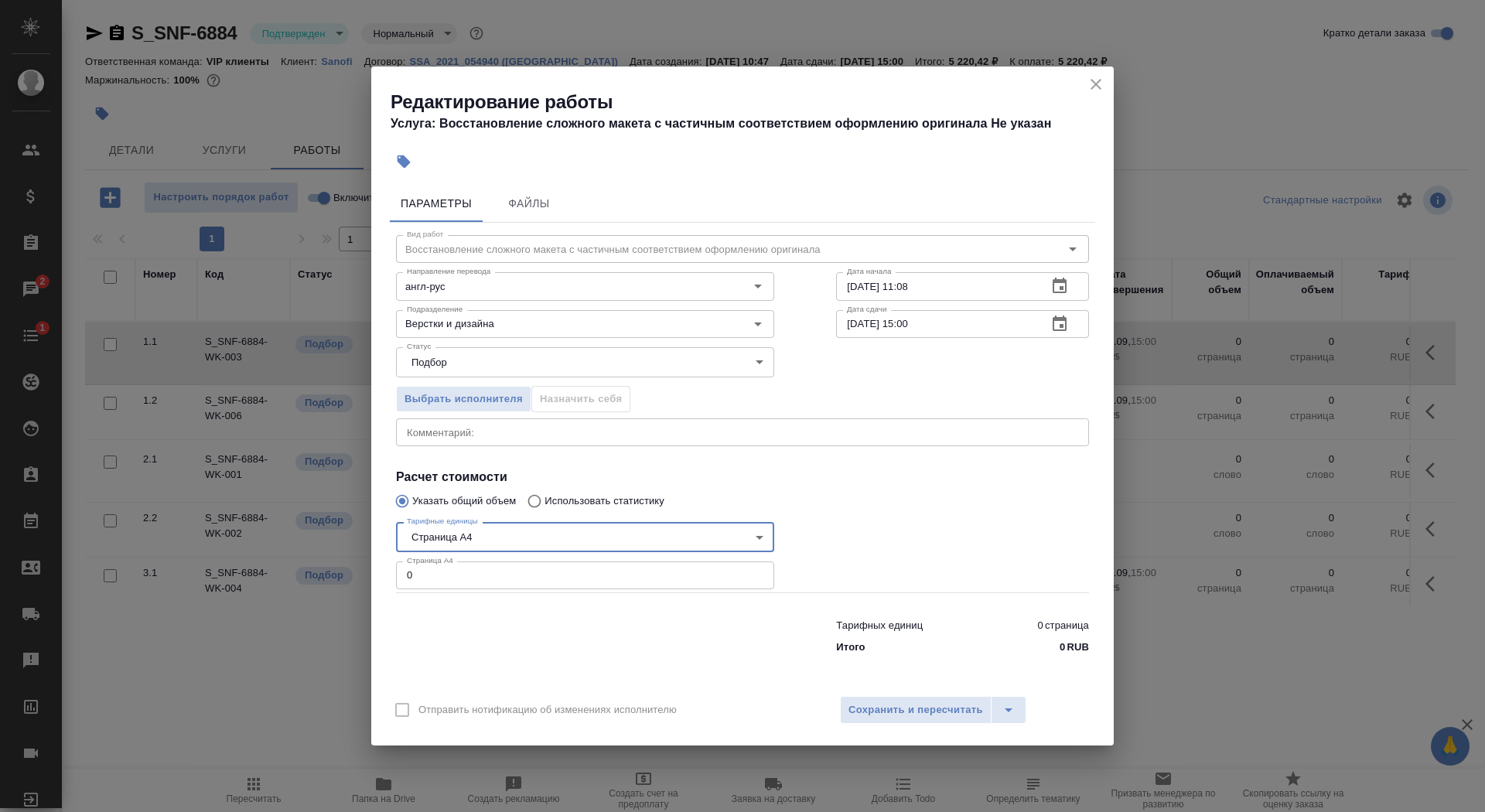
click at [465, 575] on input "0" at bounding box center [585, 575] width 378 height 28
type input "8"
click at [954, 293] on input "11.09.2025 11:08" at bounding box center [936, 285] width 199 height 28
type input "11.09.2025 11:35"
click at [1055, 321] on icon "button" at bounding box center [1059, 324] width 19 height 19
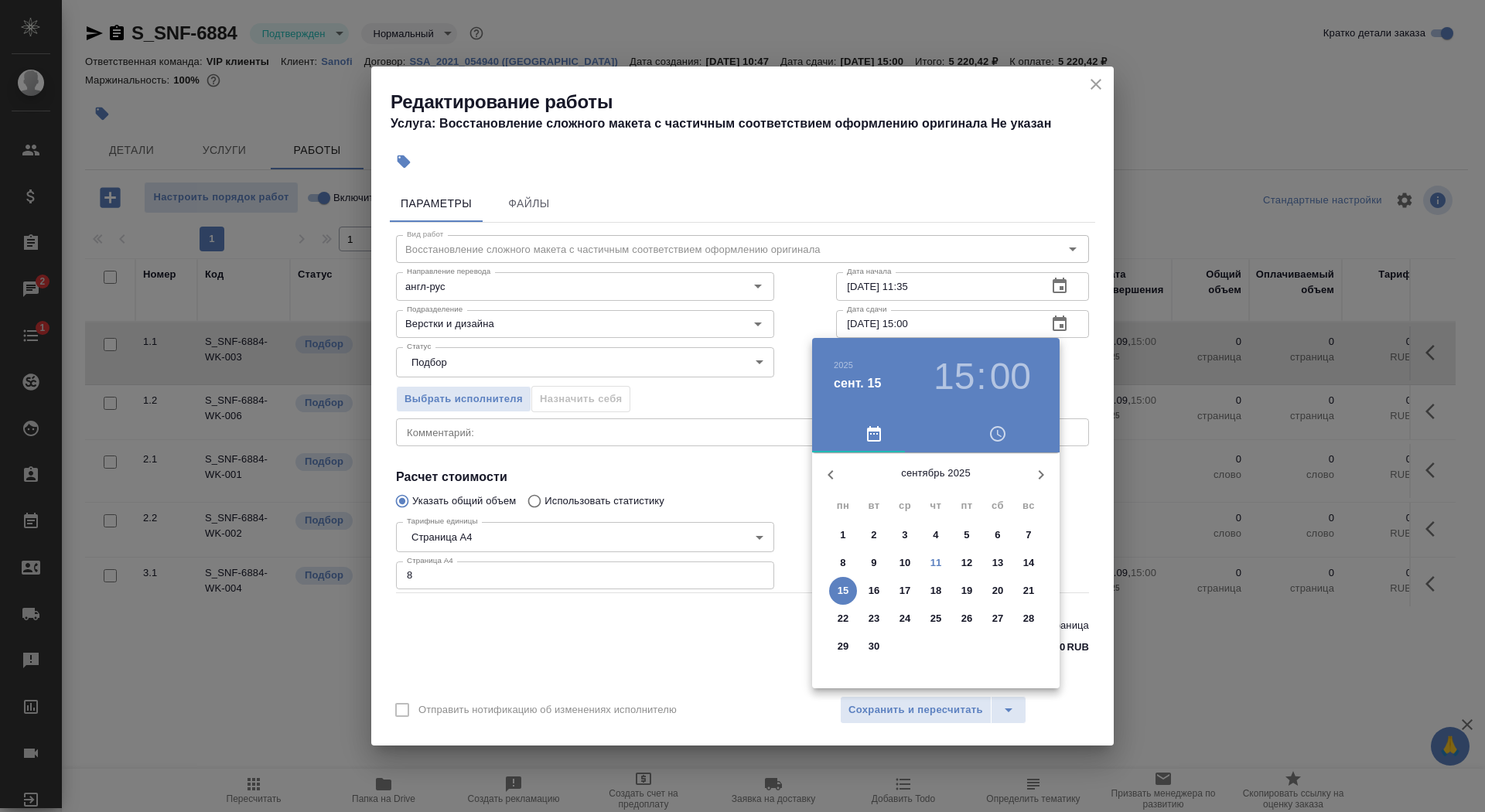
click at [935, 562] on p "11" at bounding box center [936, 563] width 12 height 15
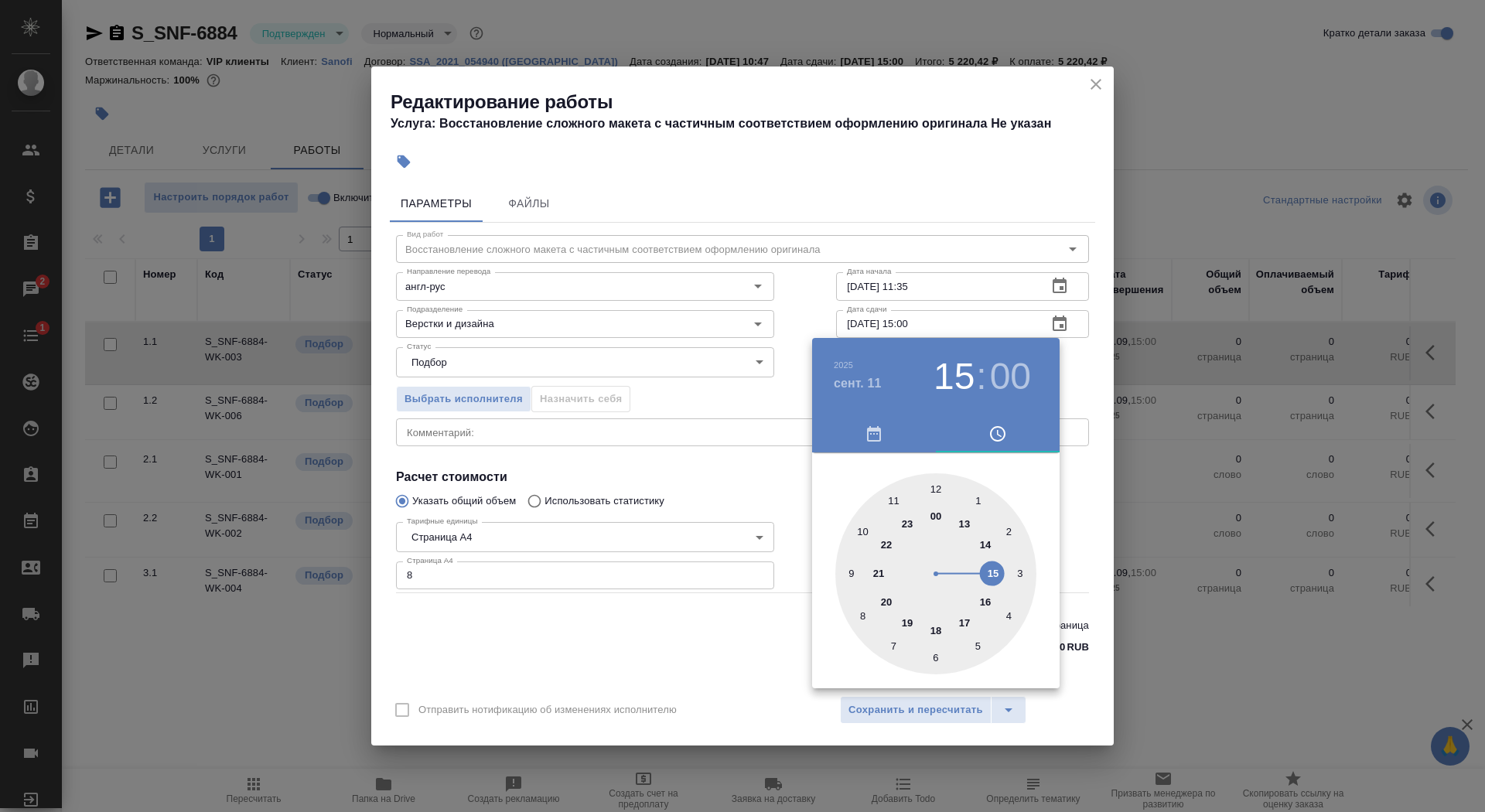
click at [982, 542] on div at bounding box center [936, 573] width 201 height 201
click at [860, 606] on div at bounding box center [936, 573] width 201 height 201
click at [866, 621] on div at bounding box center [936, 573] width 201 height 201
click at [860, 611] on div at bounding box center [936, 573] width 201 height 201
type input "11.09.2025 14:40"
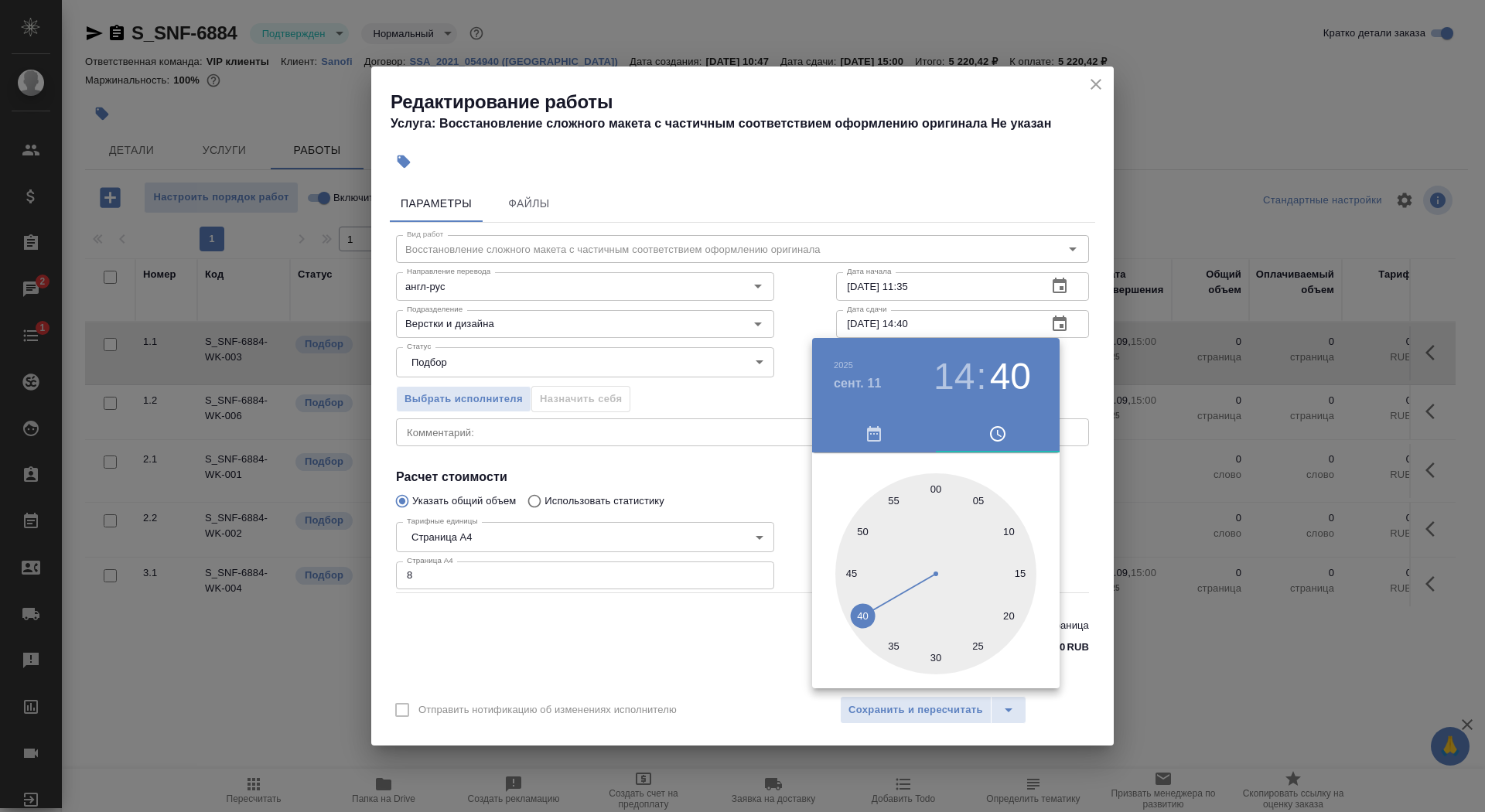
click at [611, 658] on div at bounding box center [742, 406] width 1485 height 812
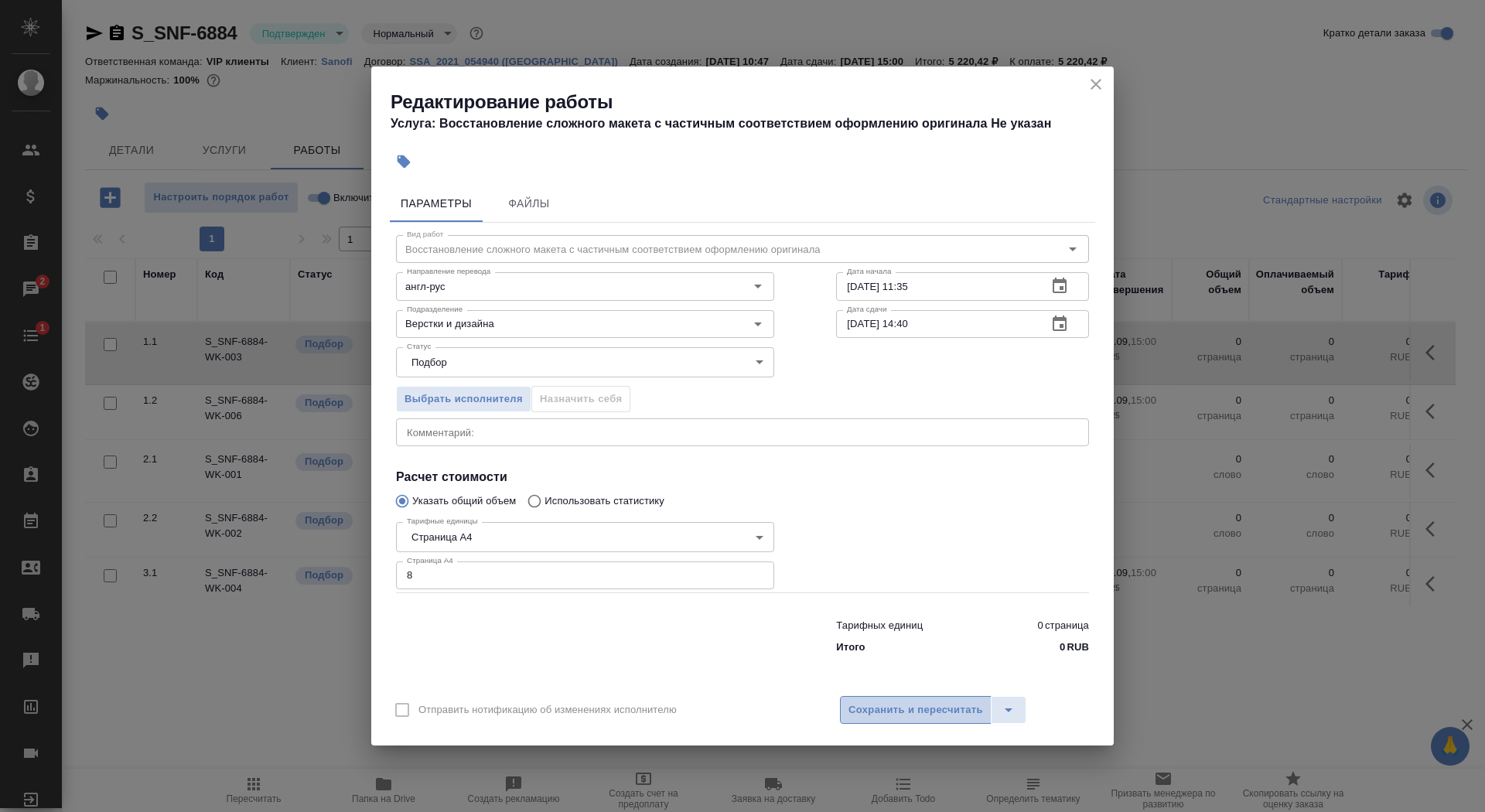
click at [928, 709] on span "Сохранить и пересчитать" at bounding box center [915, 710] width 134 height 18
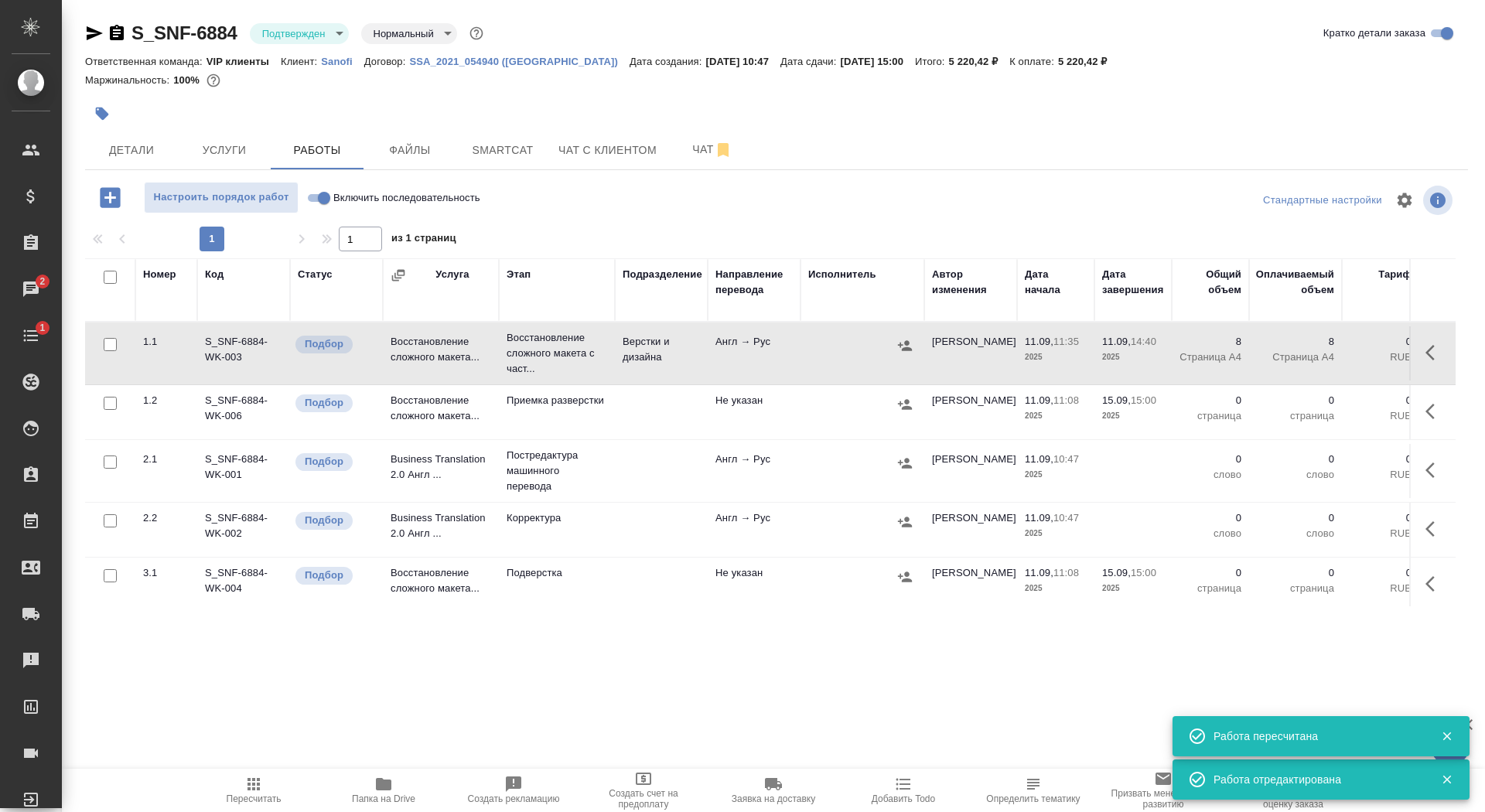
click at [108, 95] on div at bounding box center [776, 95] width 1383 height 3
click at [102, 115] on icon "button" at bounding box center [103, 113] width 14 height 14
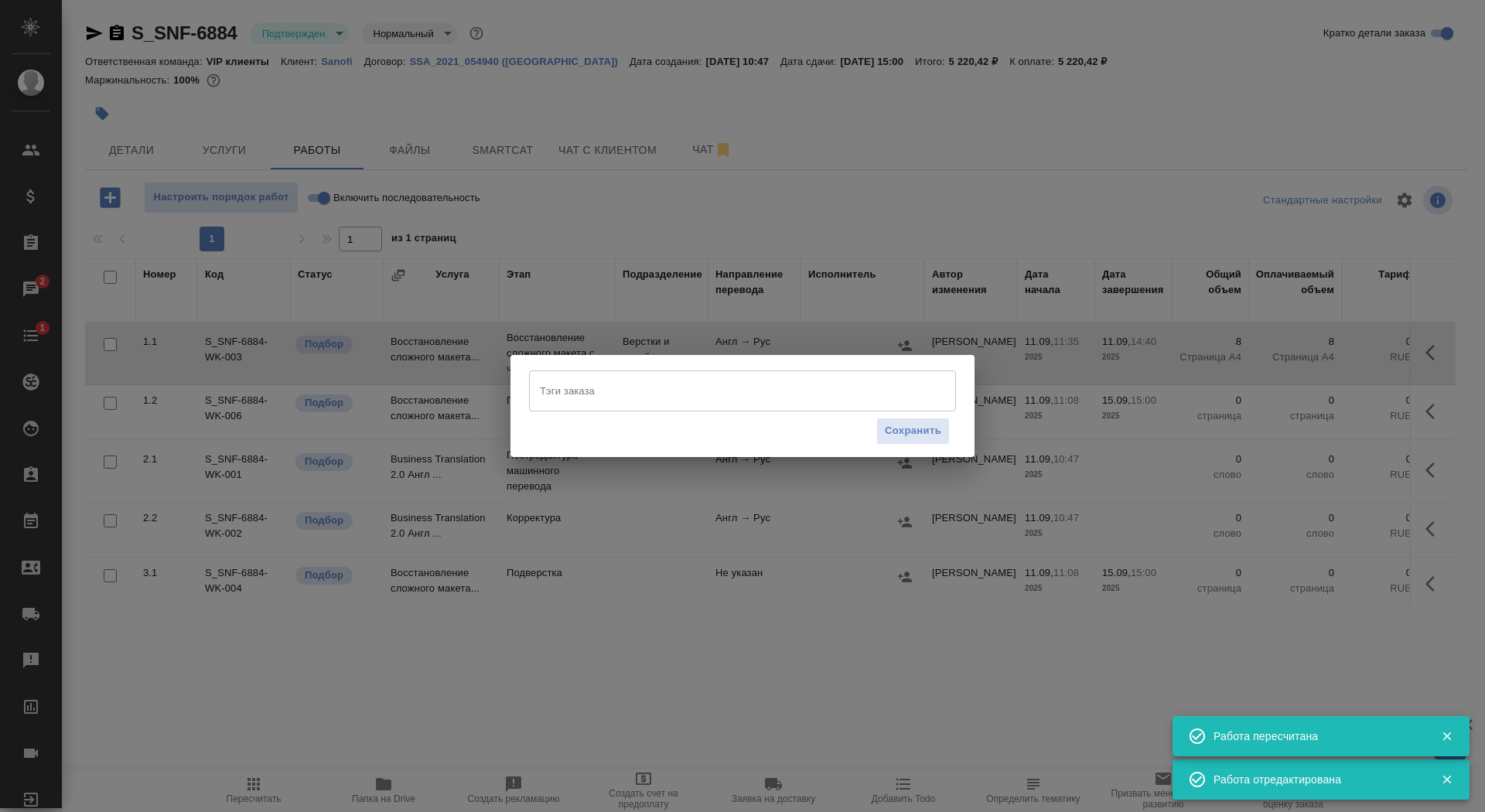
click at [608, 388] on input "Тэги заказа" at bounding box center [728, 390] width 384 height 26
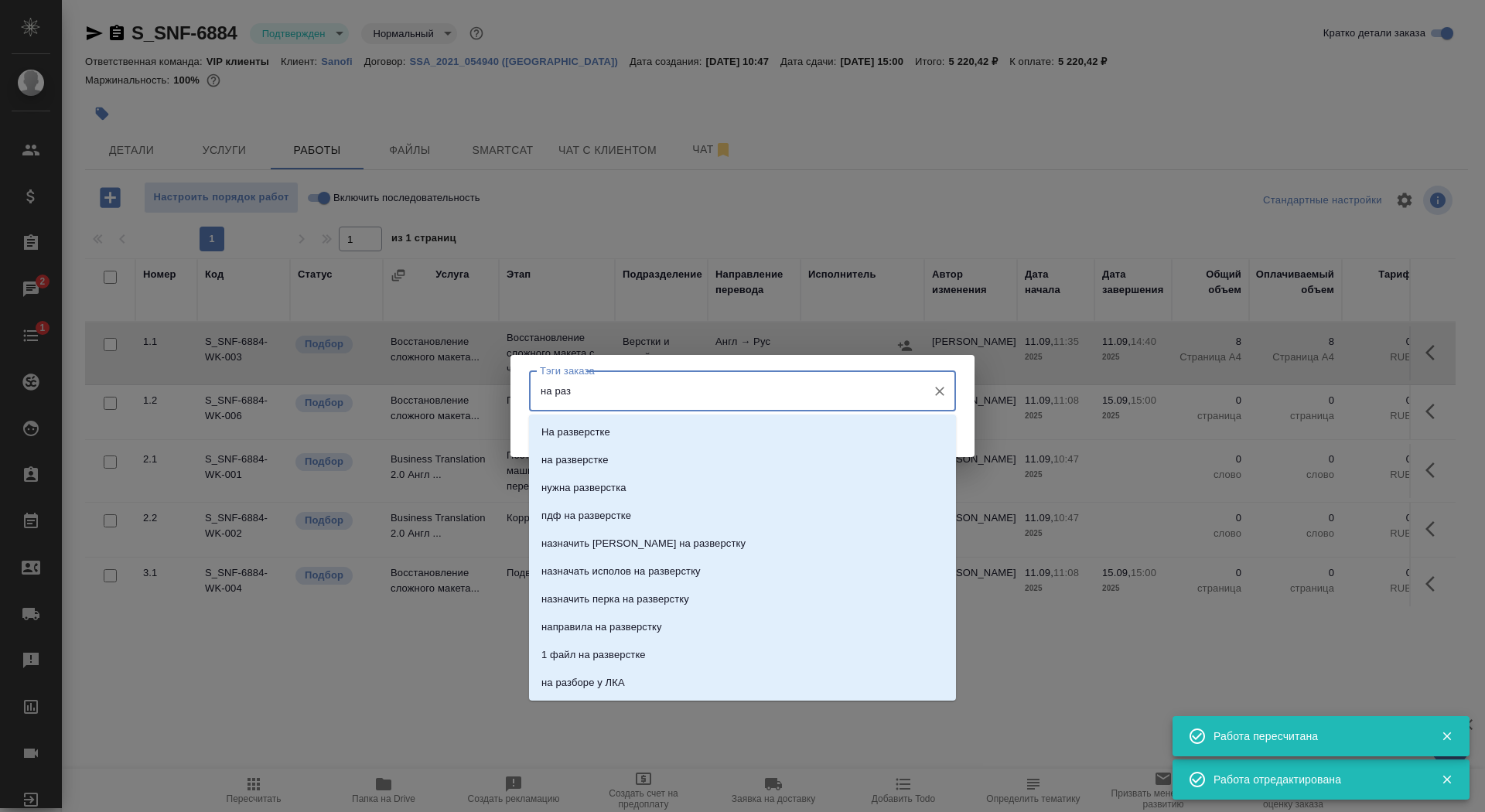
type input "на разв"
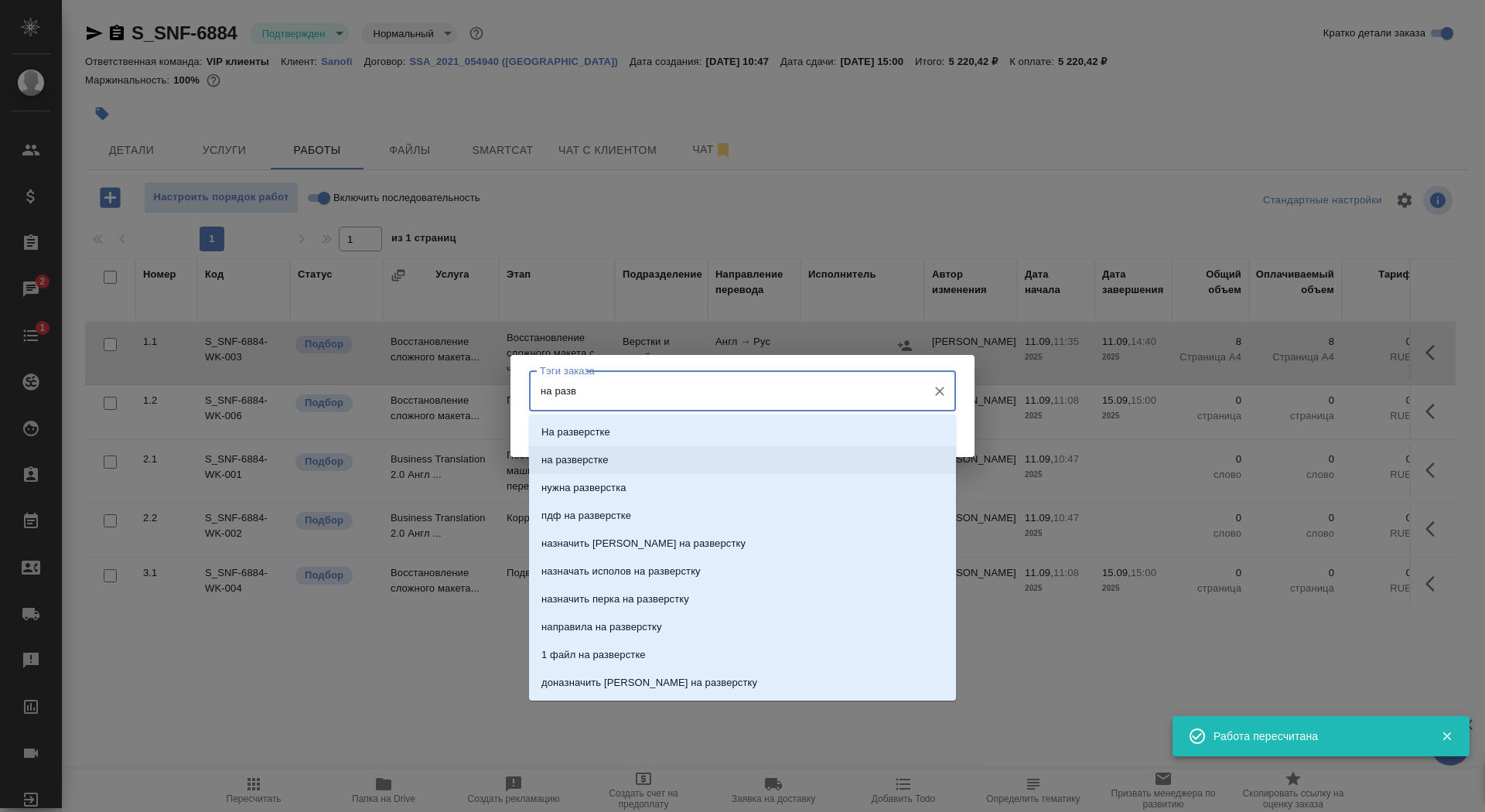
click at [625, 463] on li "на разверстке" at bounding box center [743, 460] width 427 height 28
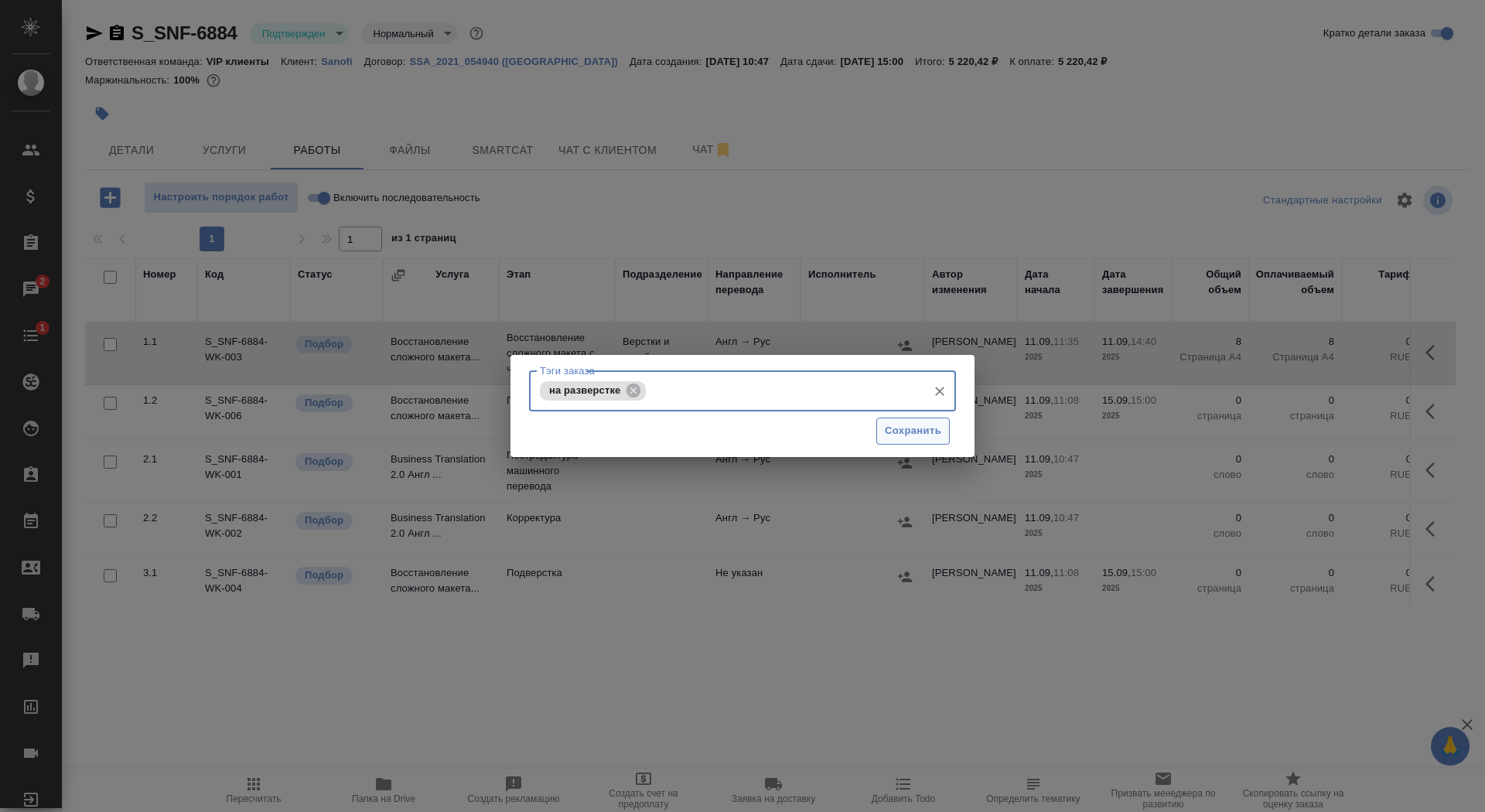
click at [903, 432] on span "Сохранить" at bounding box center [913, 431] width 57 height 18
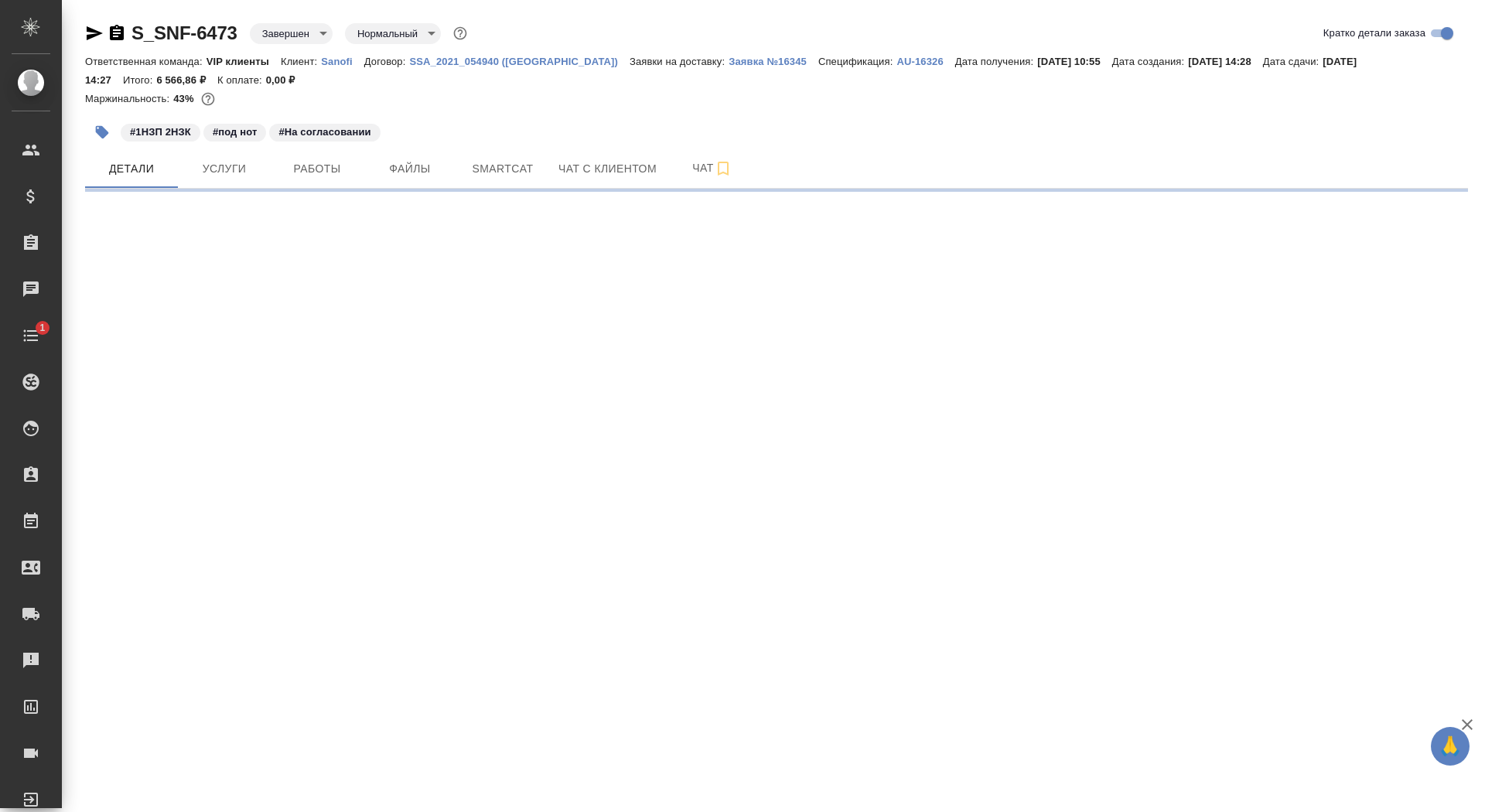
select select "RU"
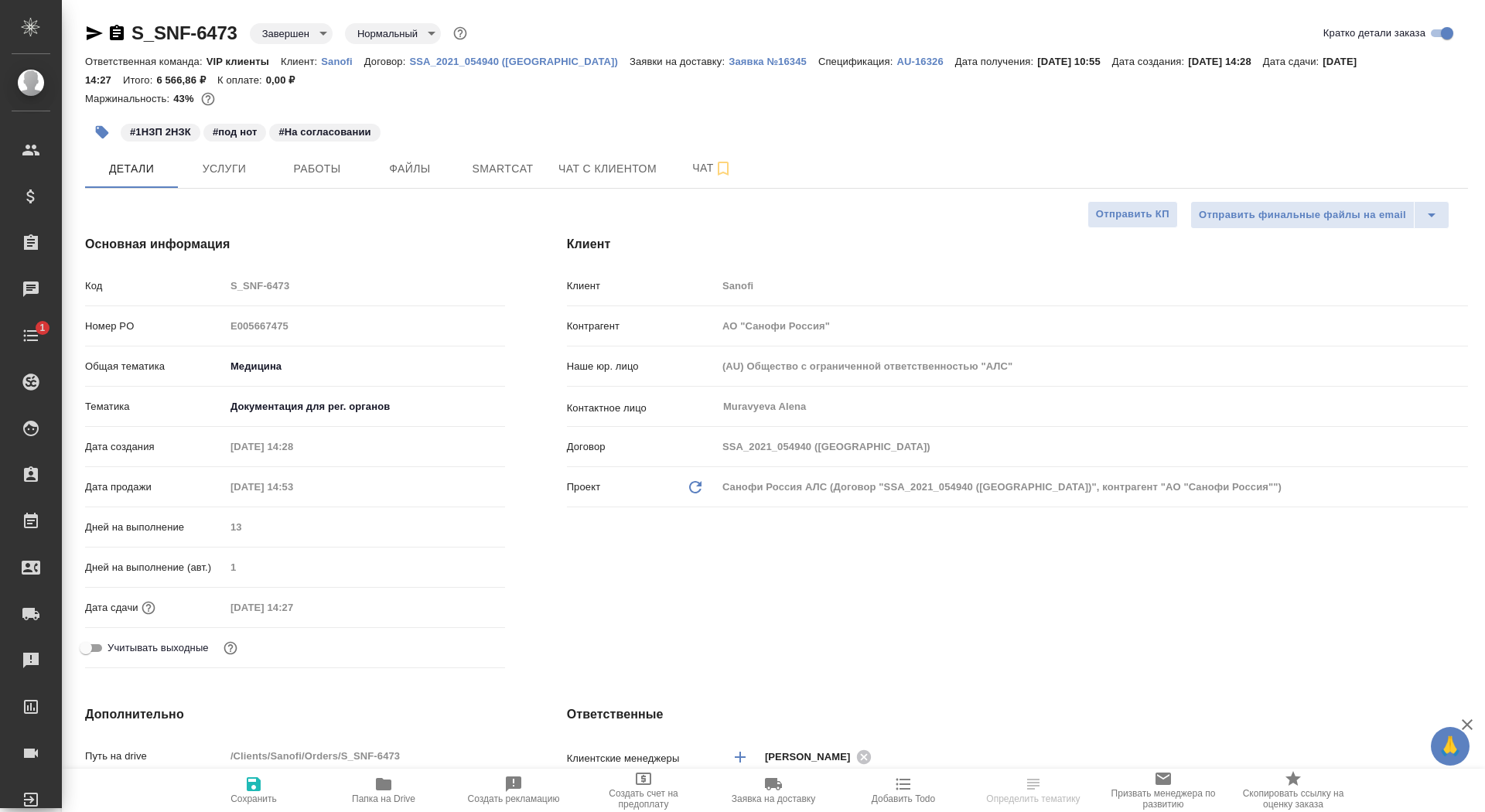
type textarea "x"
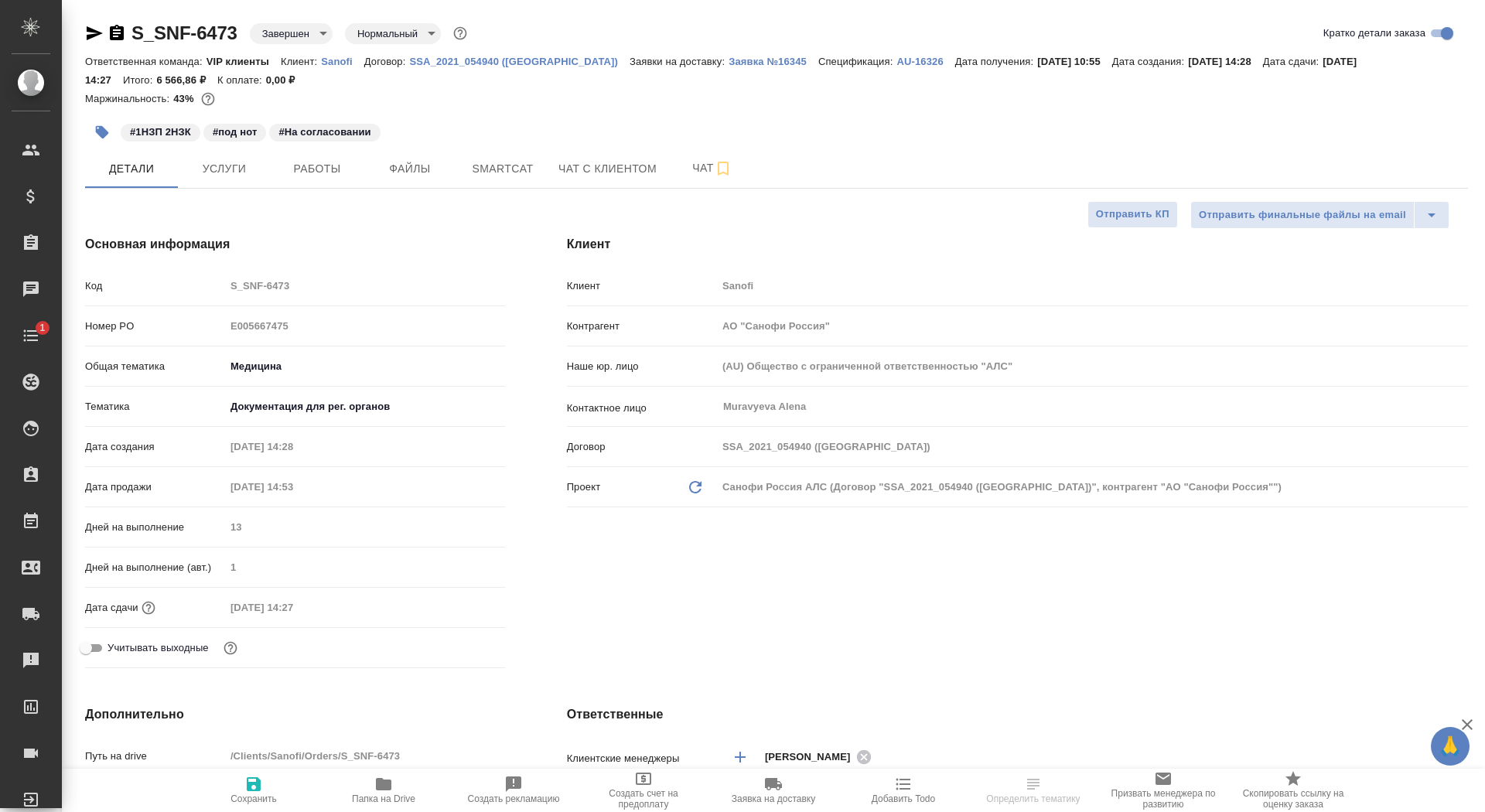
type textarea "x"
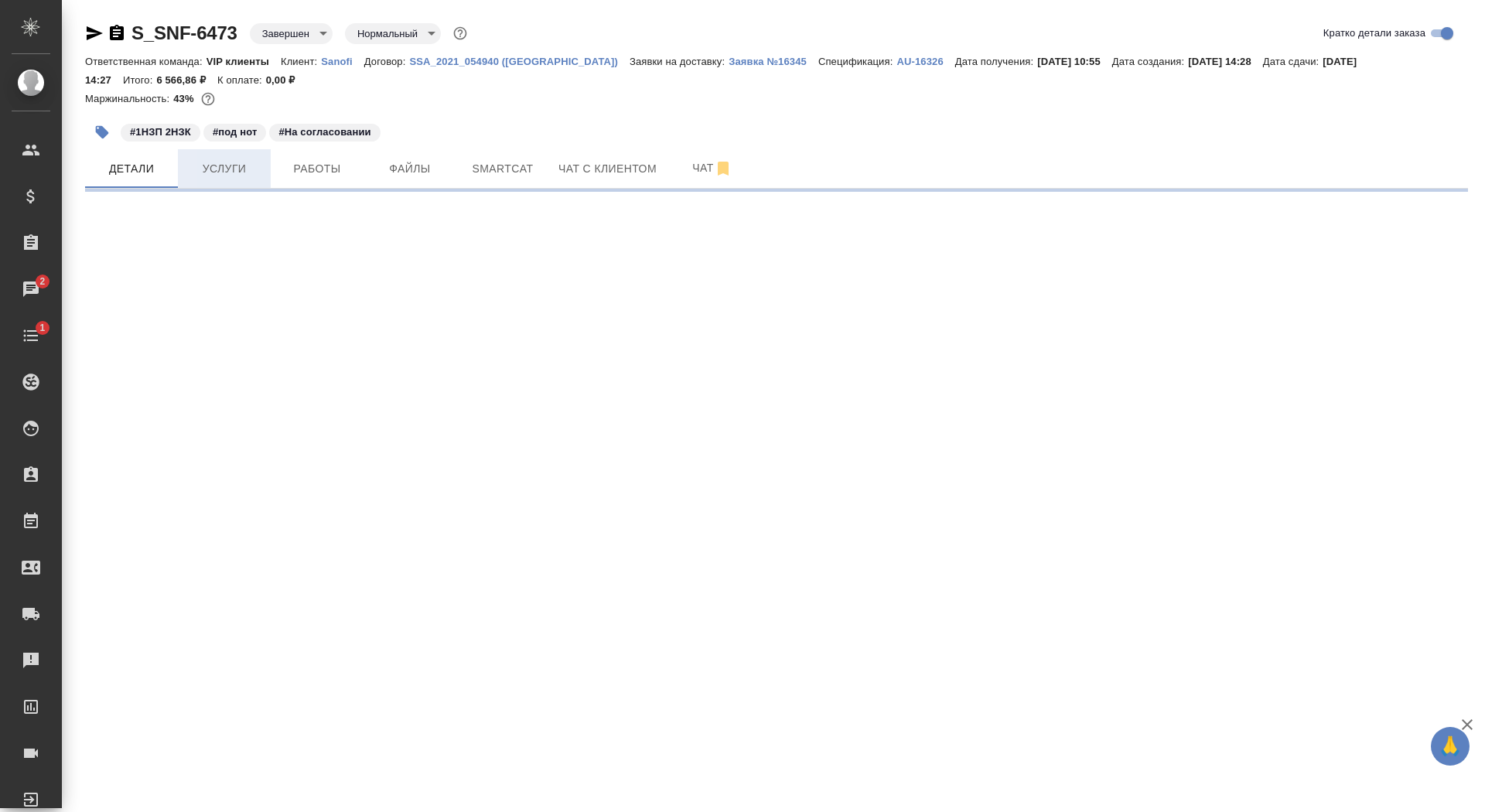
select select "RU"
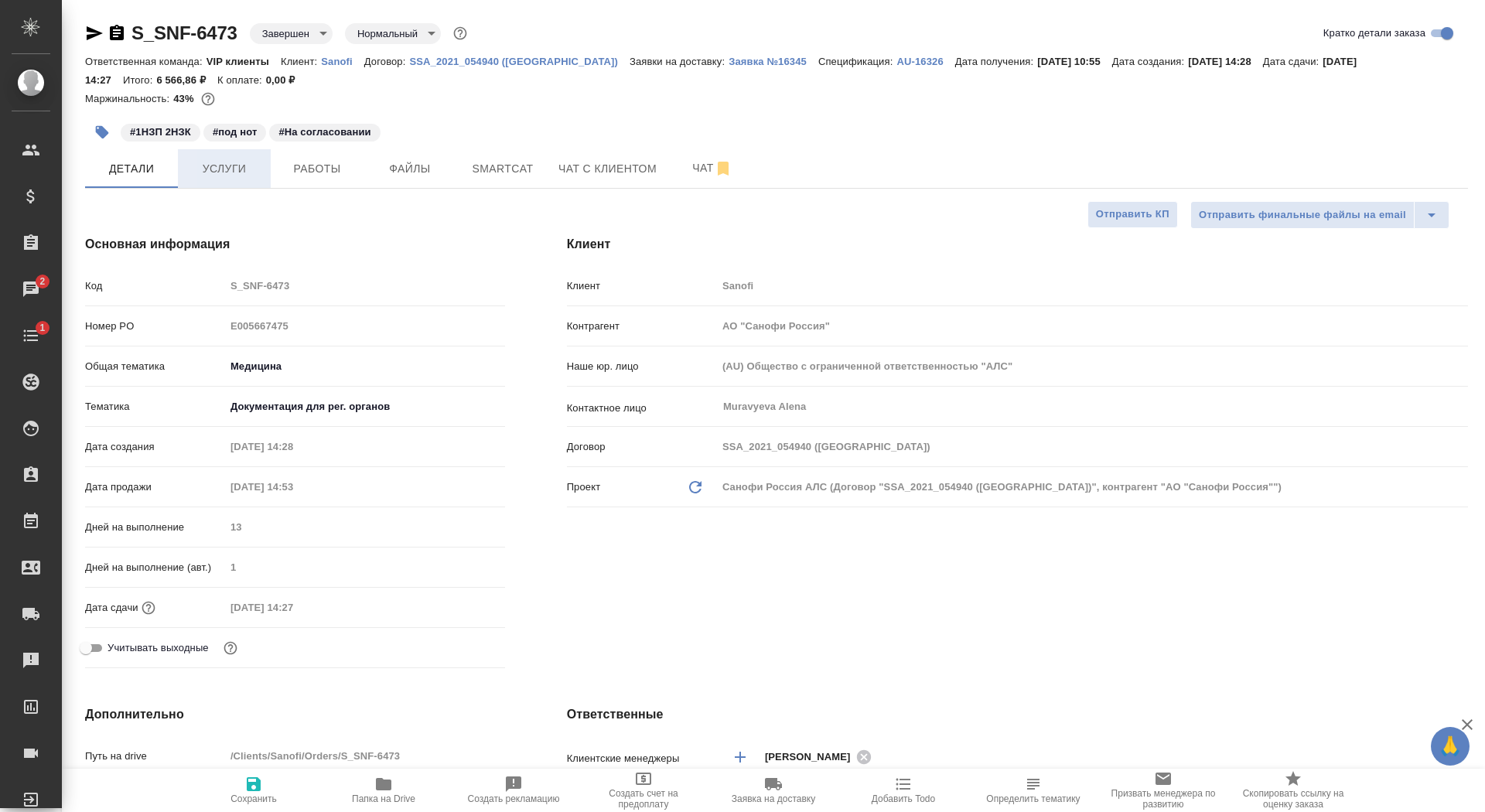
type textarea "x"
click at [320, 175] on span "Работы" at bounding box center [317, 168] width 74 height 19
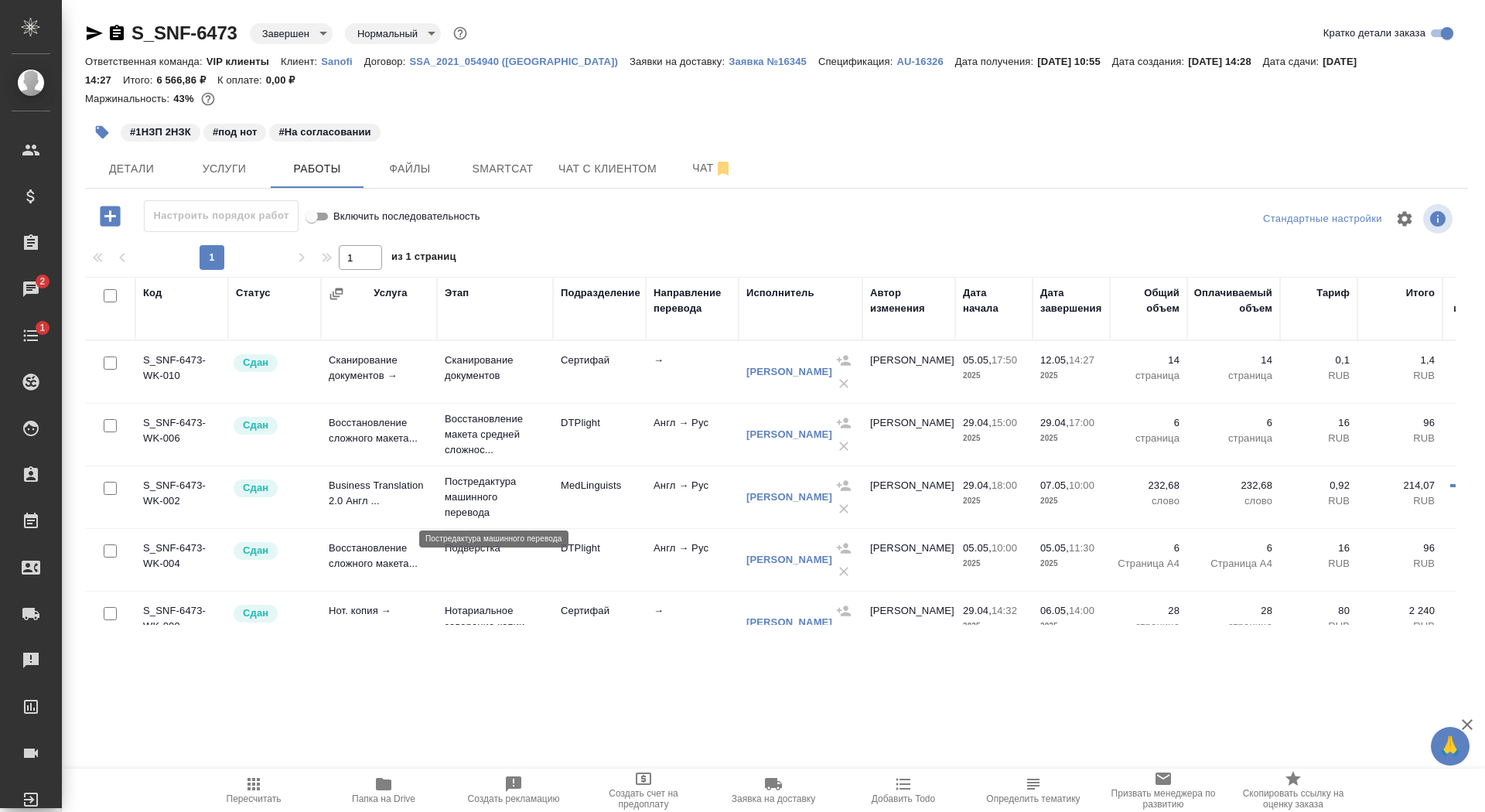
scroll to position [121, 0]
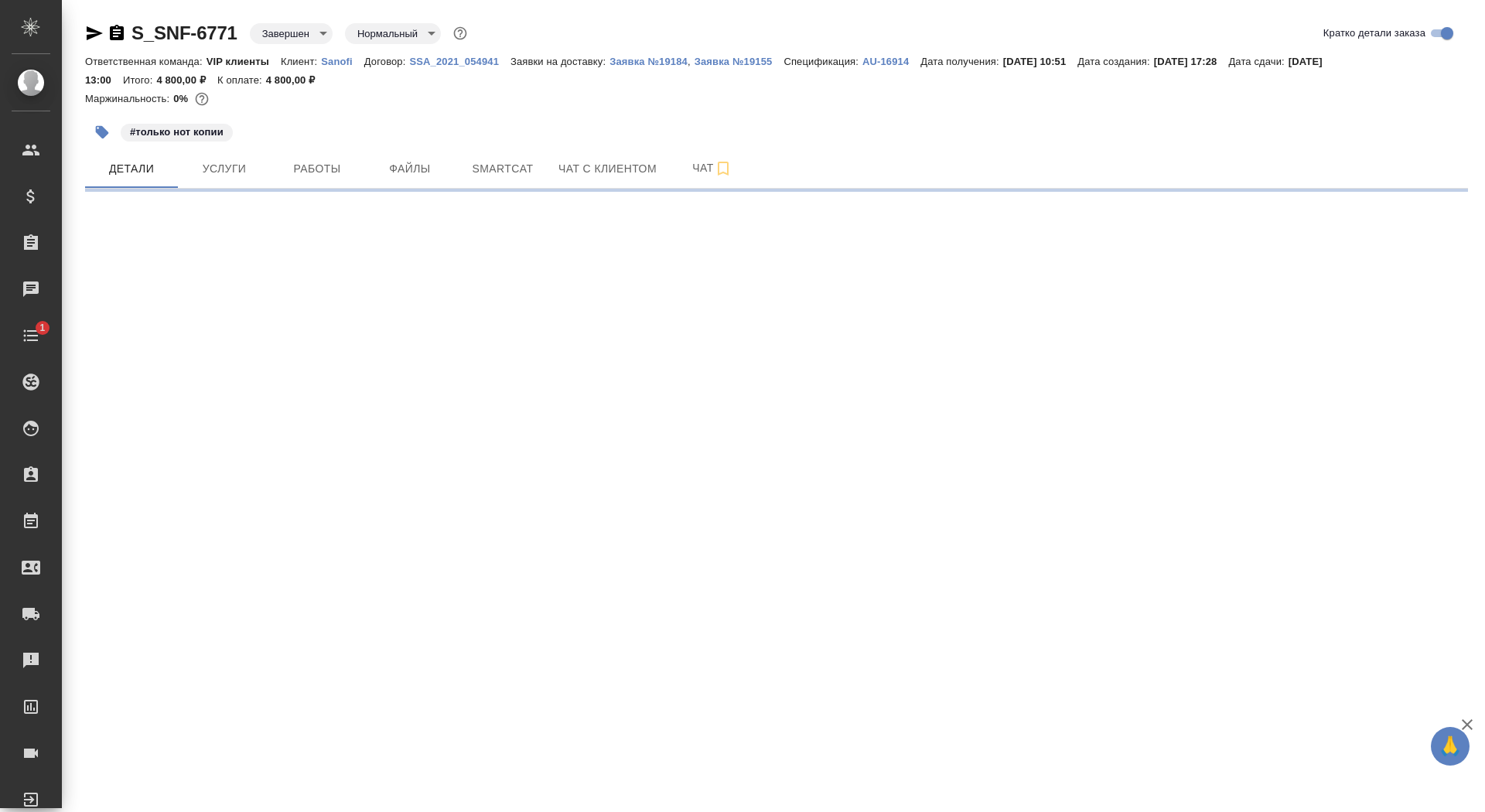
select select "RU"
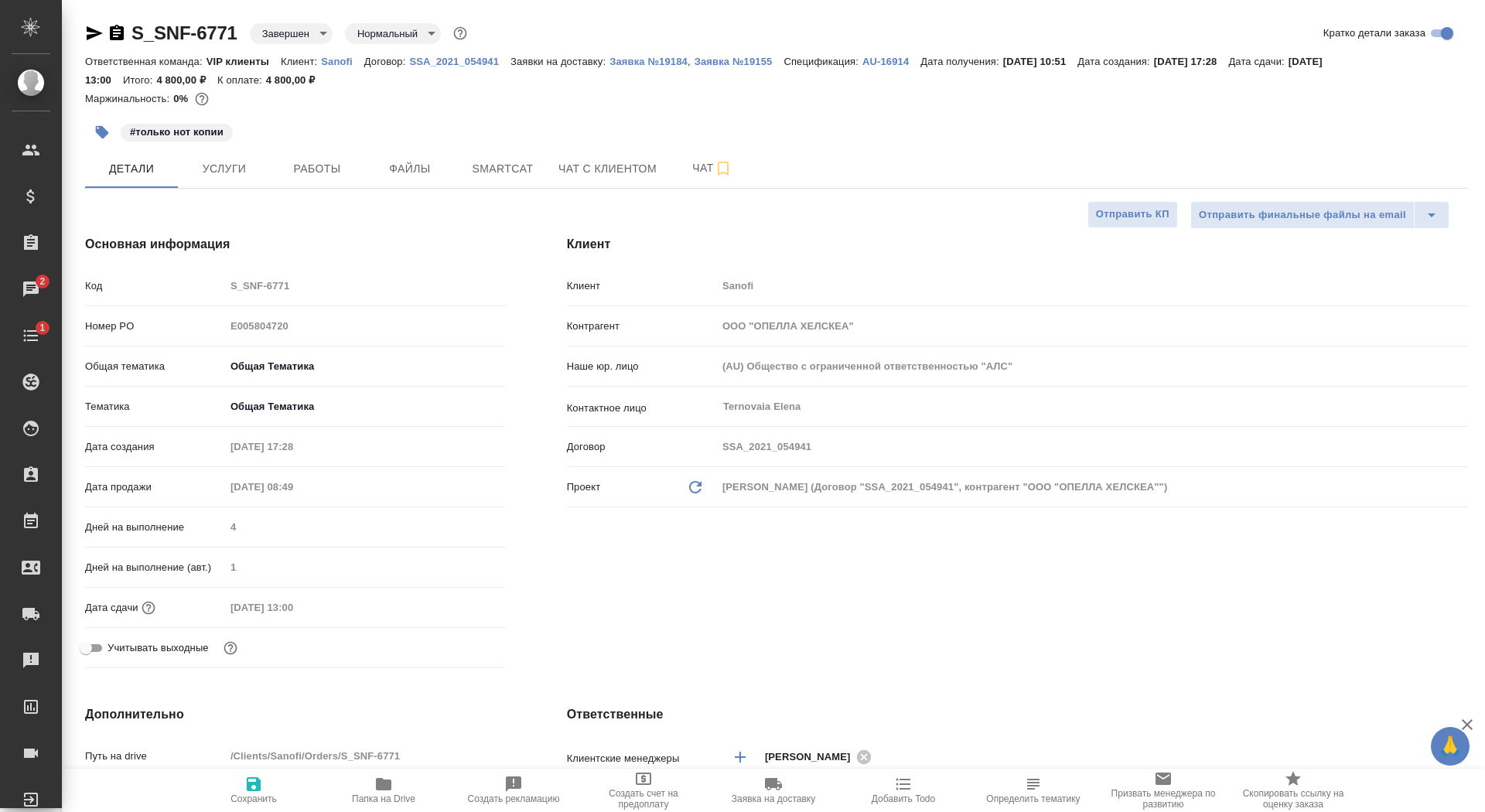
type textarea "x"
click at [313, 168] on span "Работы" at bounding box center [317, 168] width 74 height 19
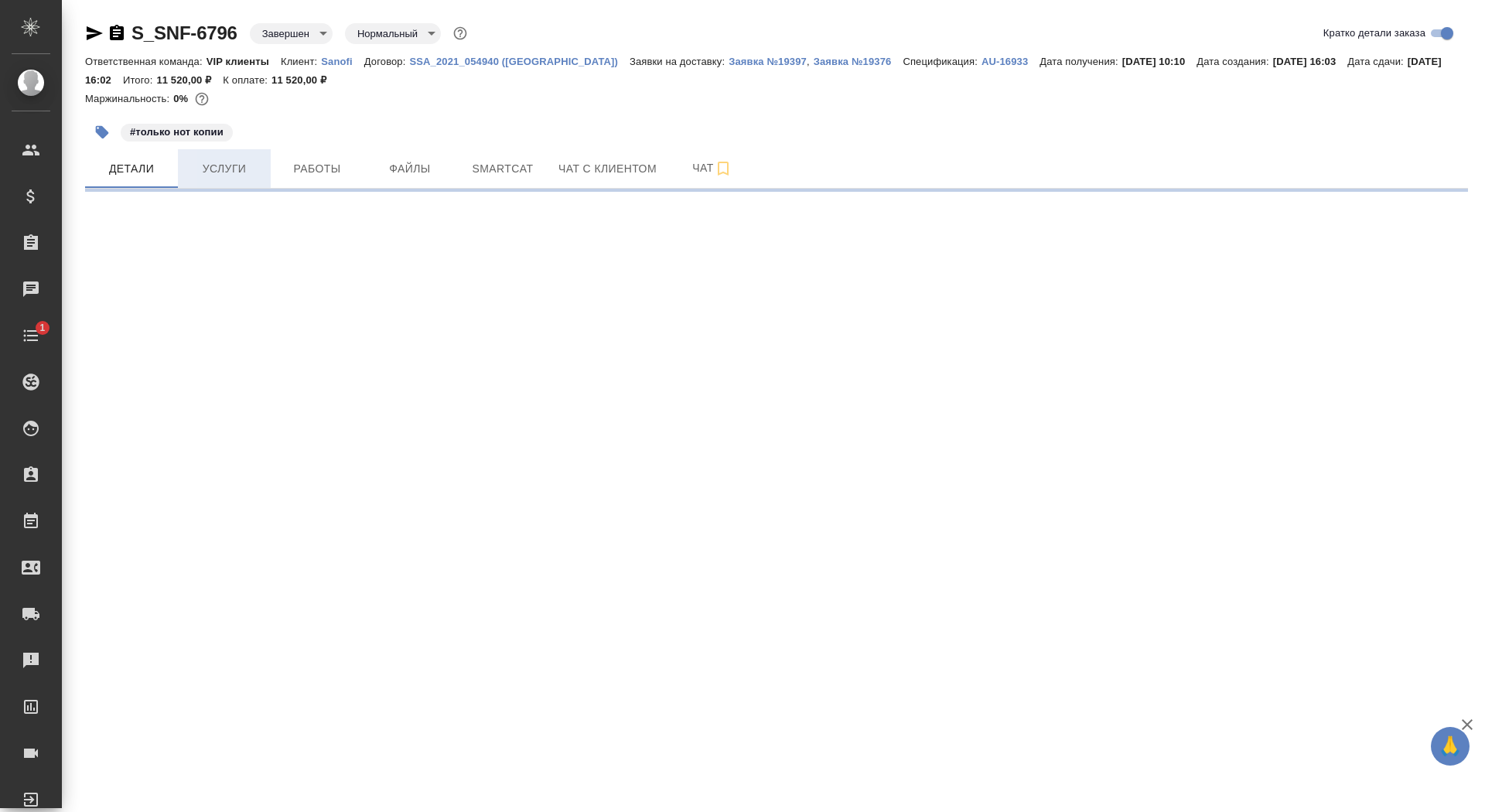
select select "RU"
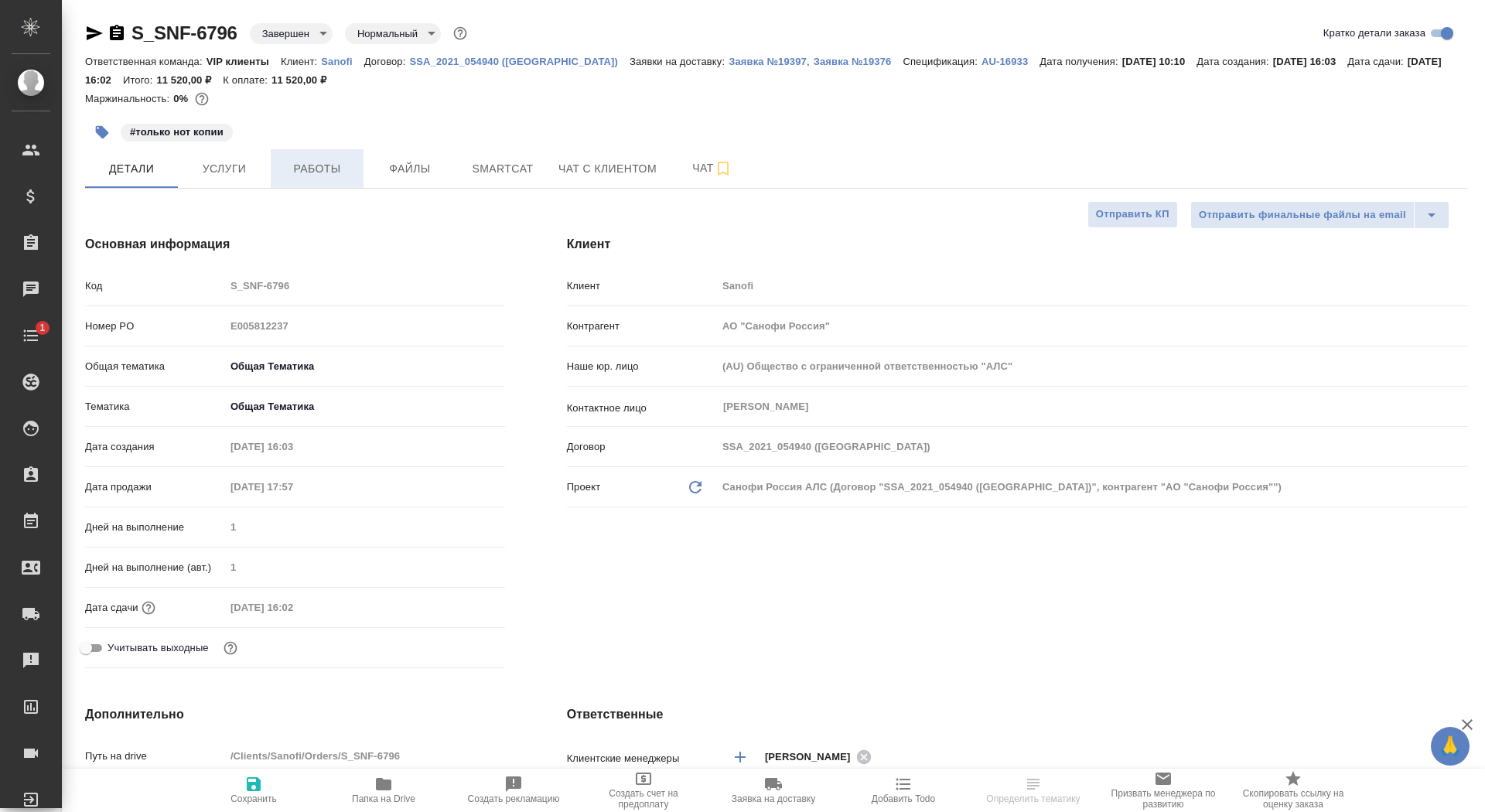
type textarea "x"
click at [334, 167] on span "Работы" at bounding box center [317, 168] width 74 height 19
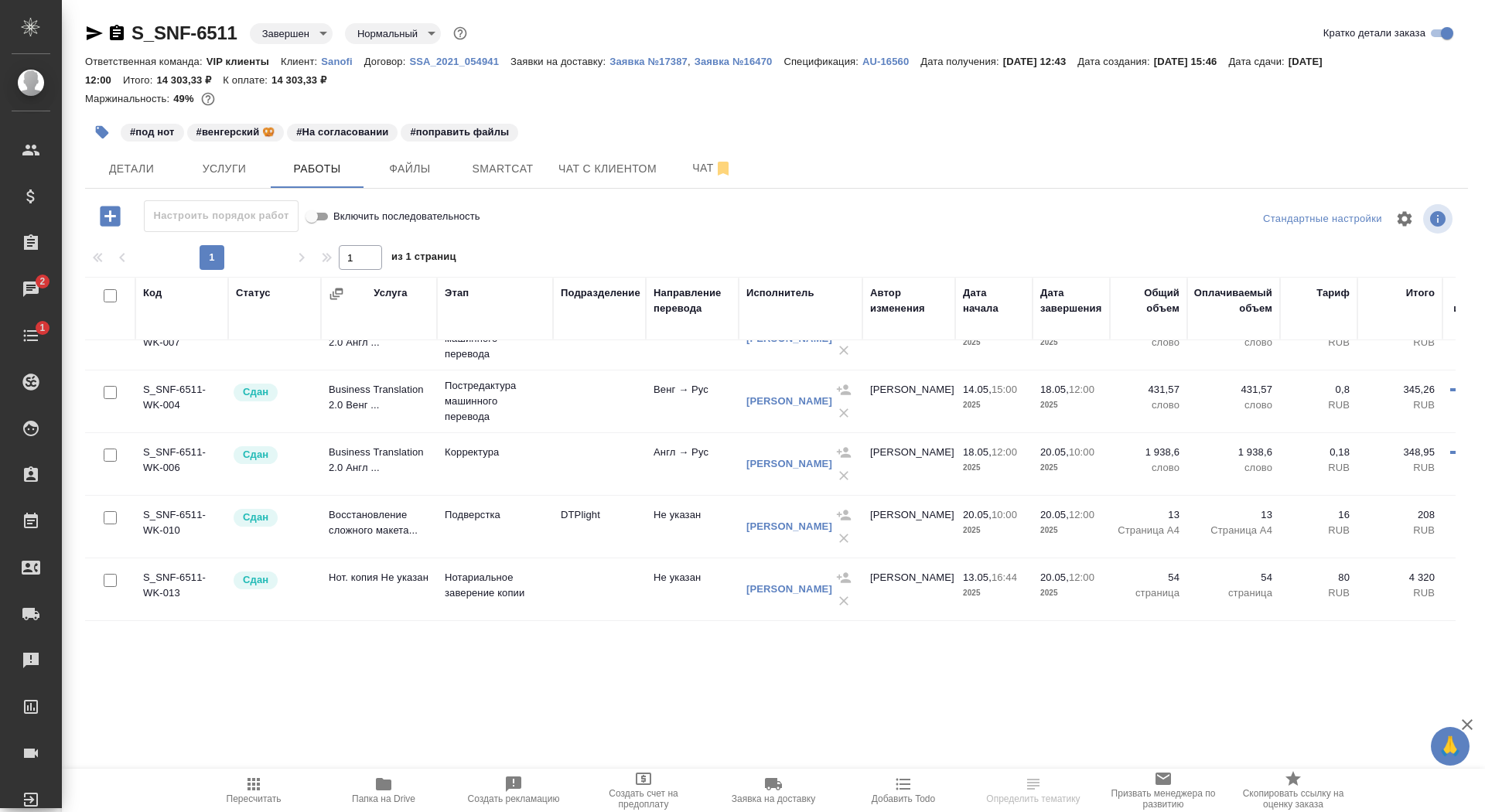
scroll to position [246, 0]
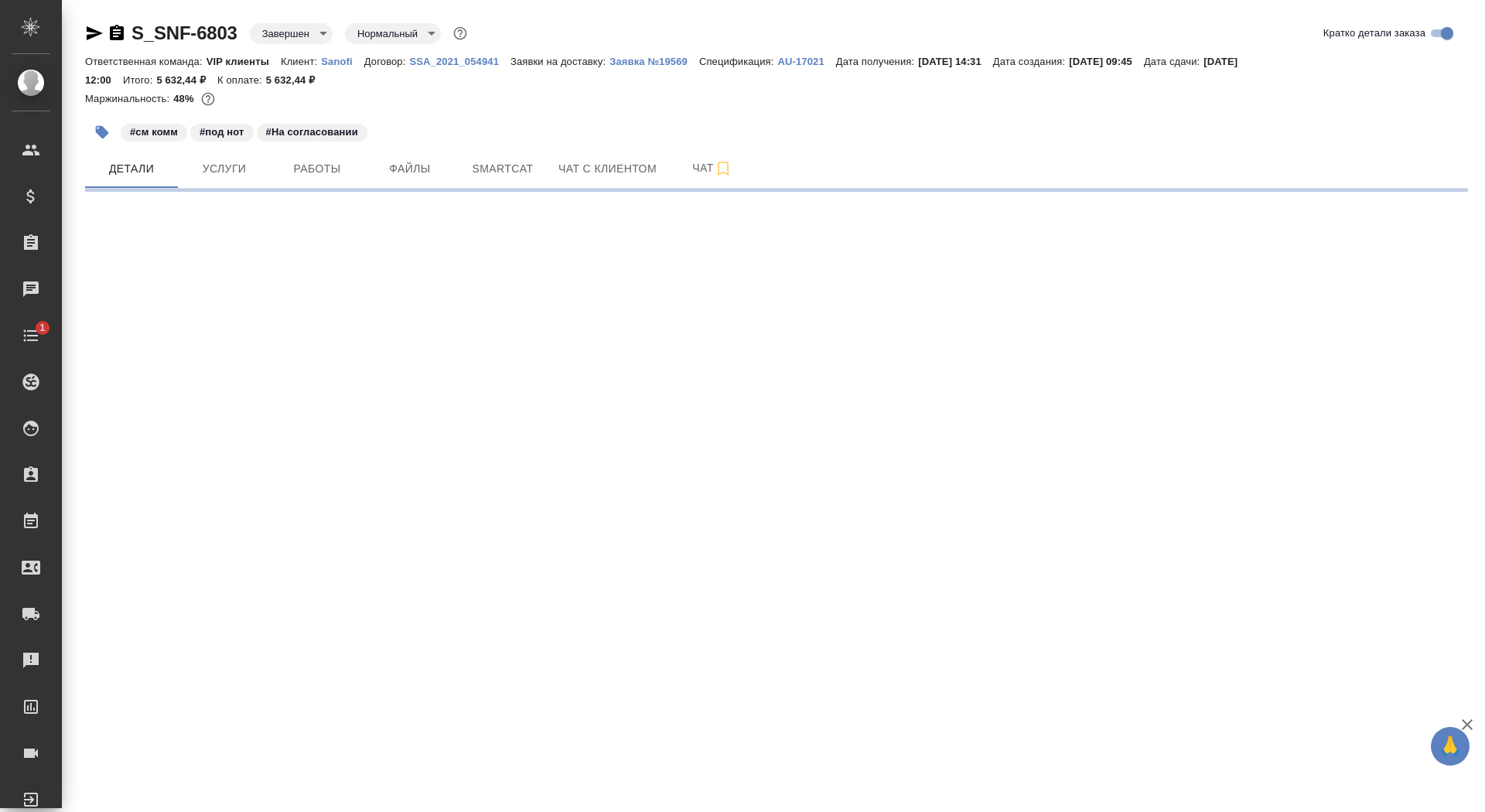
select select "RU"
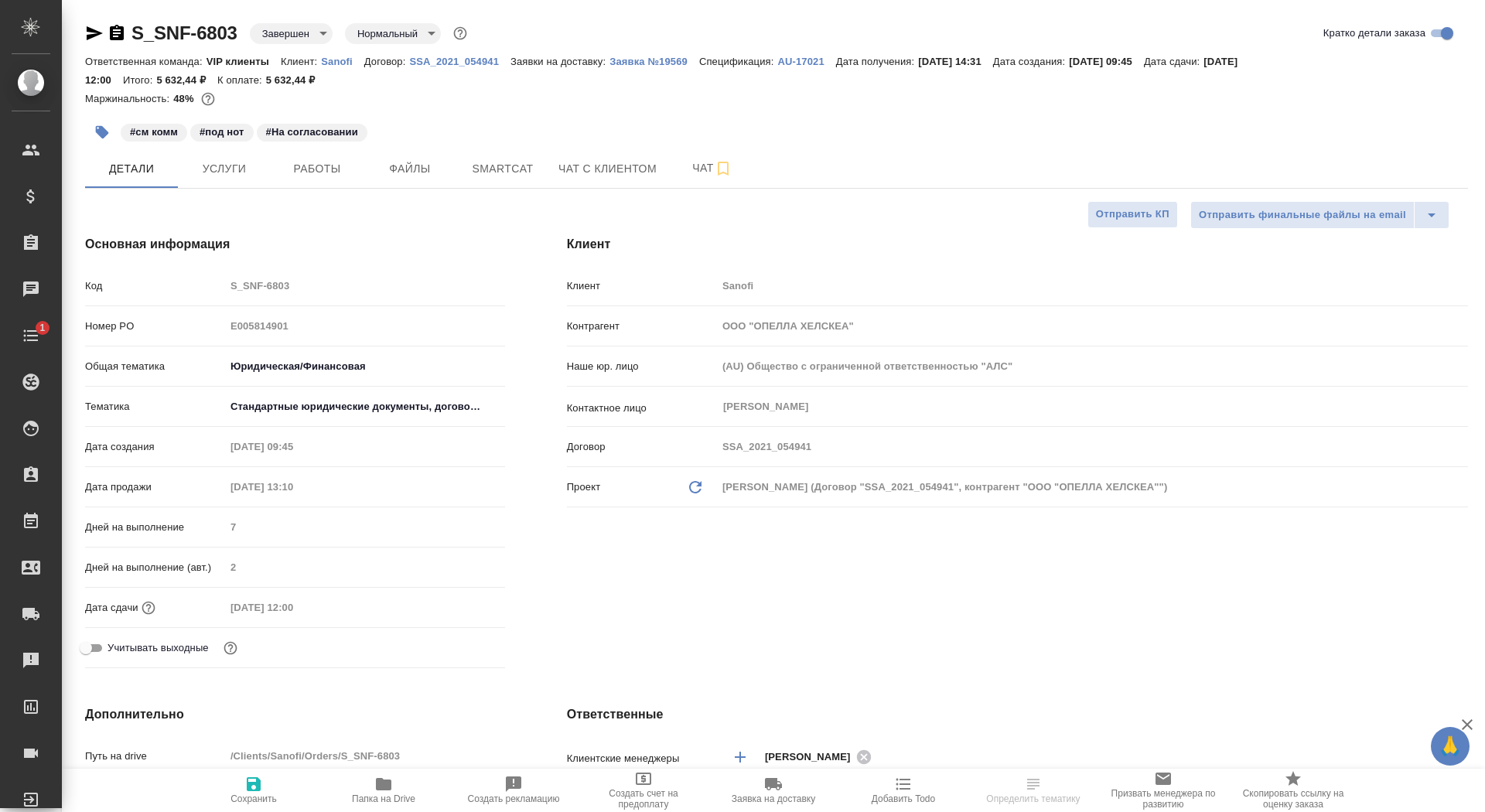
type textarea "x"
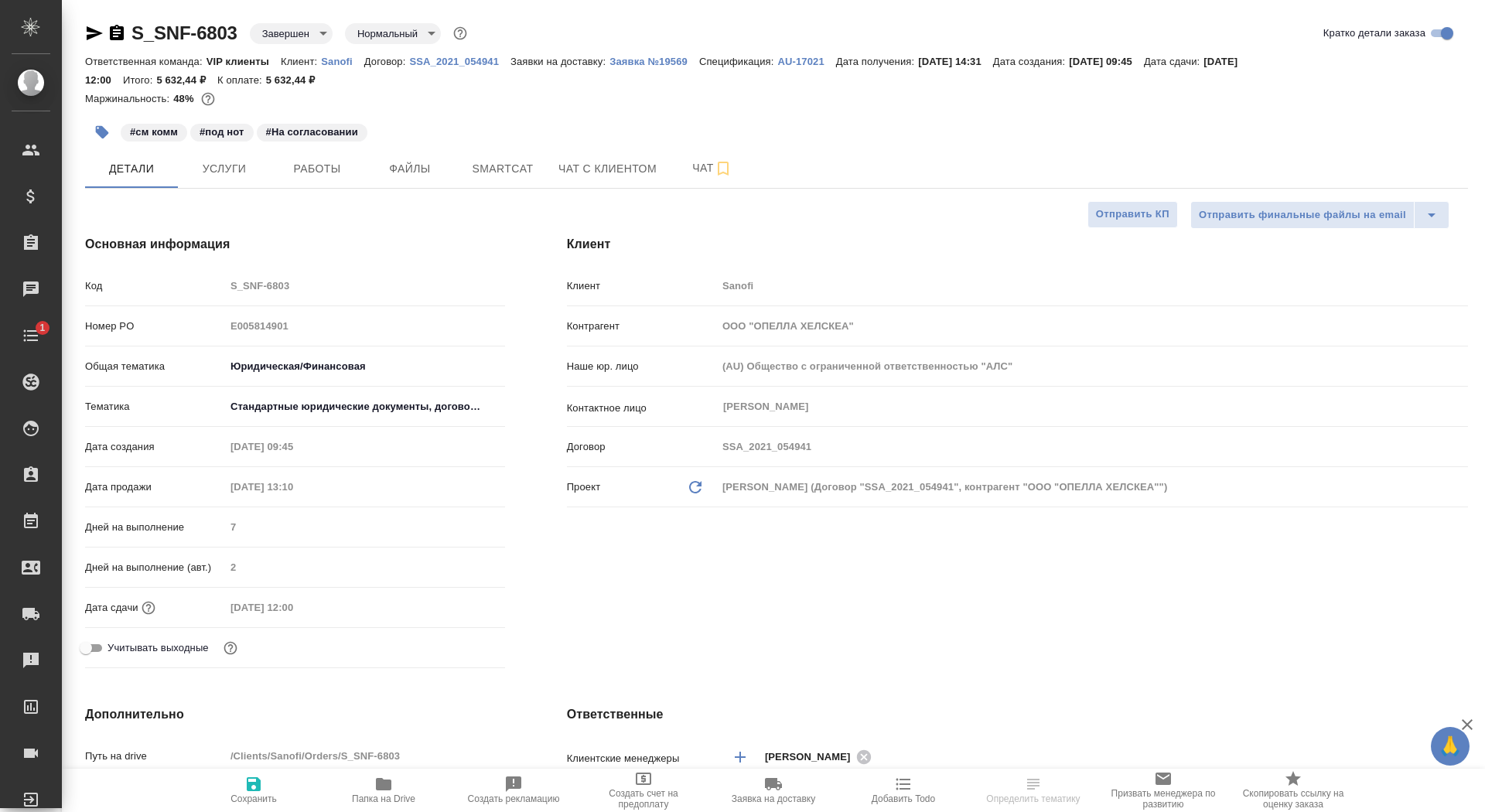
type textarea "x"
click at [323, 172] on span "Работы" at bounding box center [317, 168] width 74 height 19
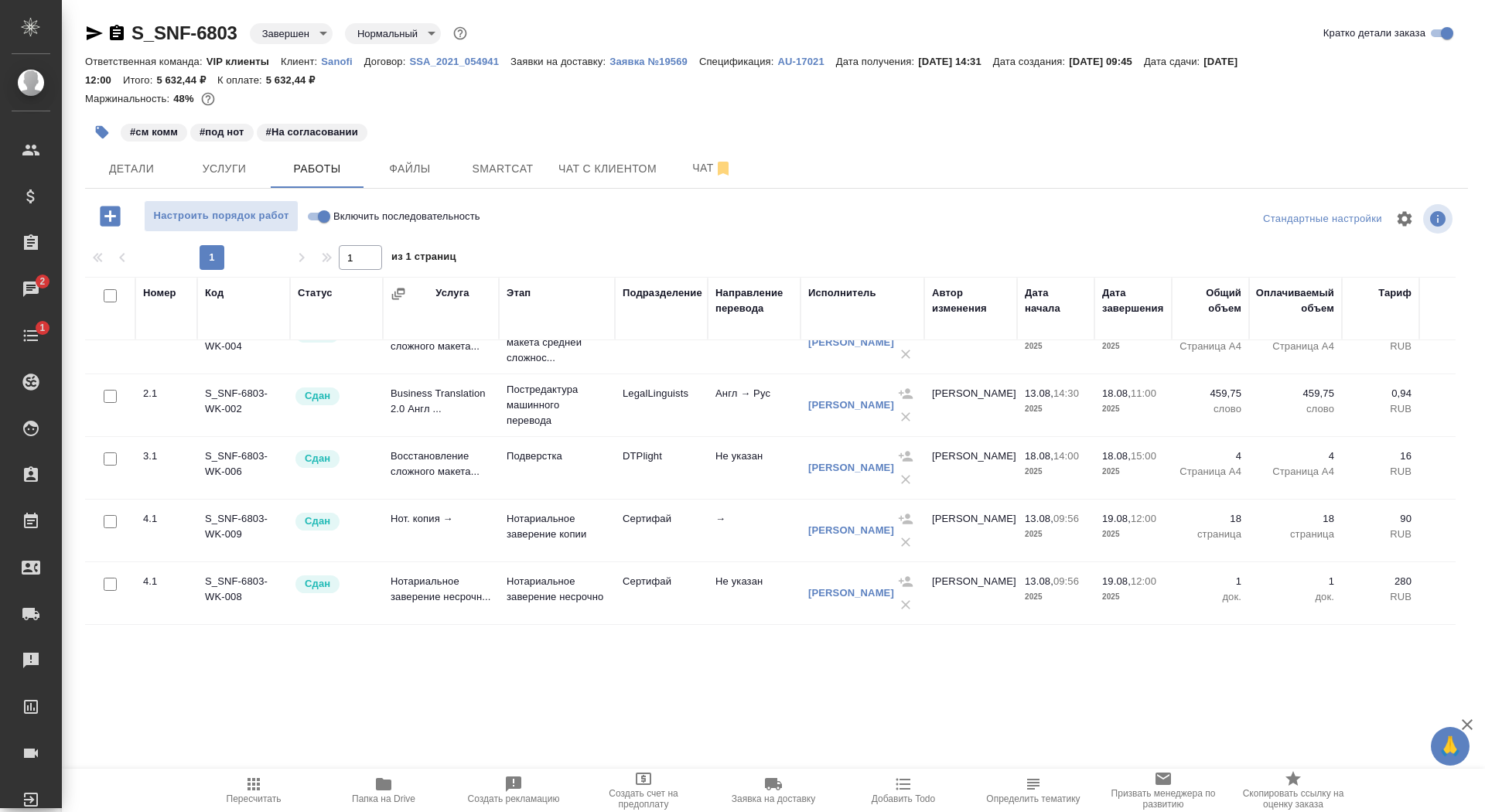
scroll to position [58, 0]
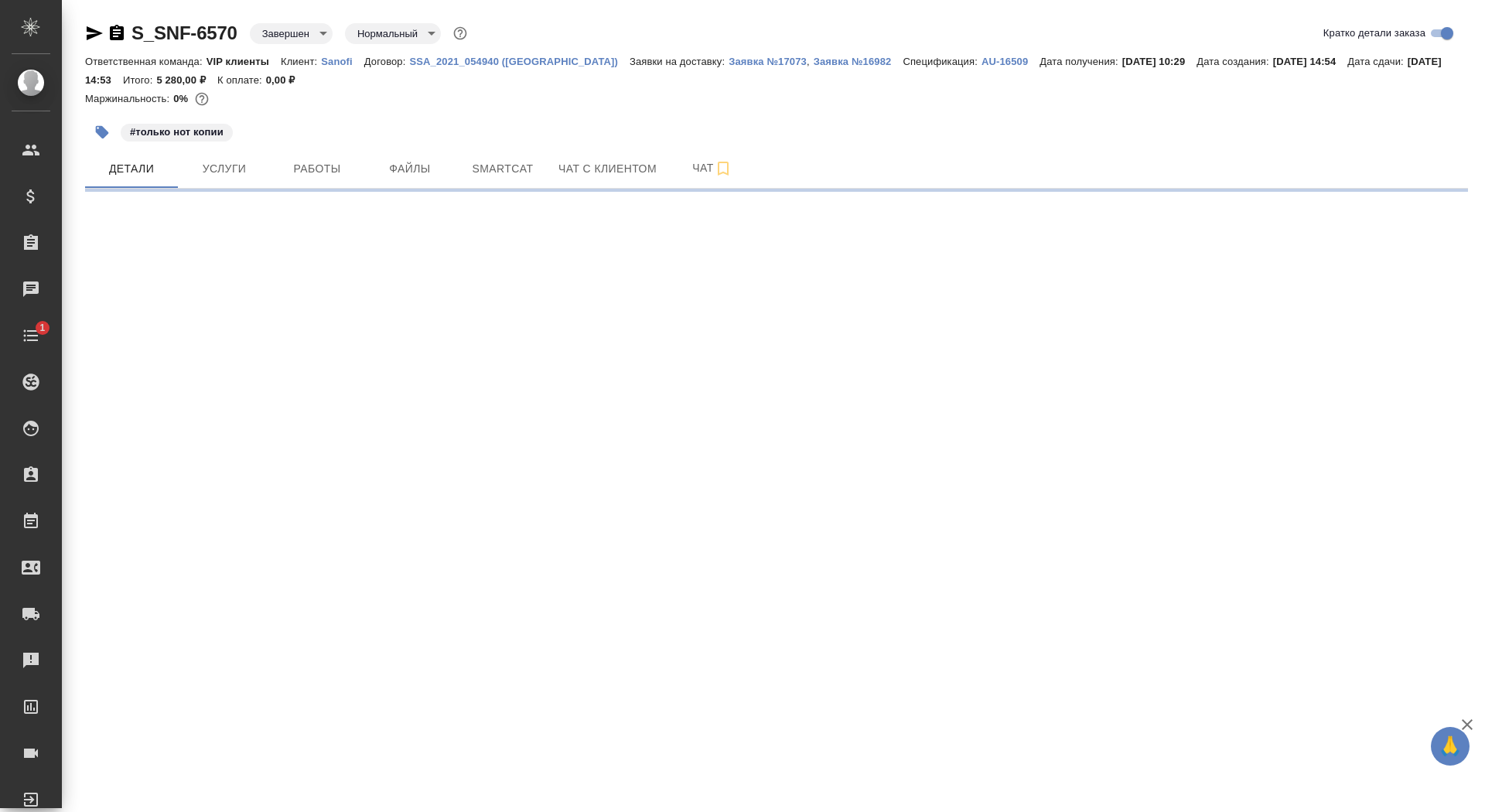
select select "RU"
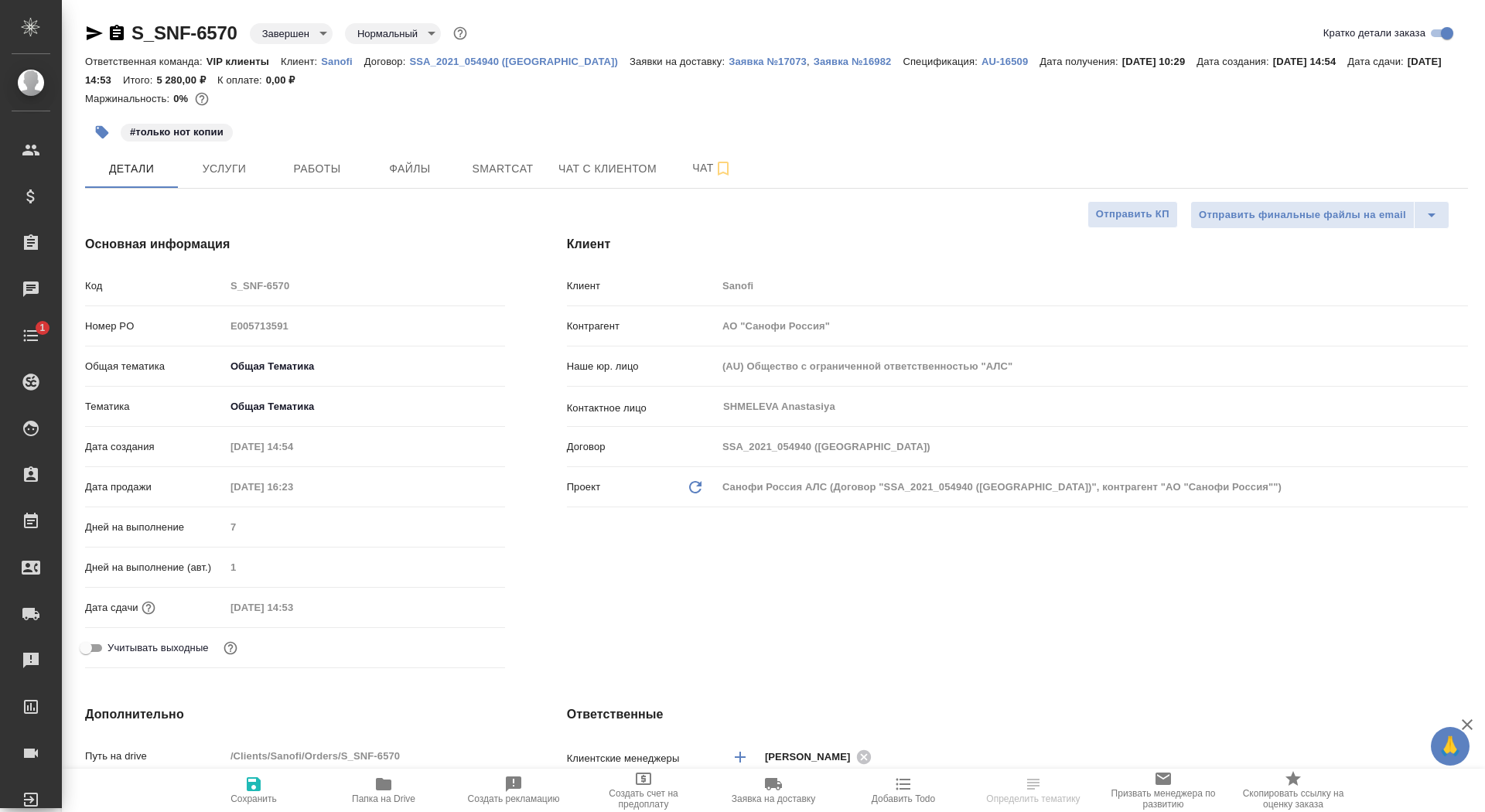
type textarea "x"
click at [335, 173] on span "Работы" at bounding box center [317, 168] width 74 height 19
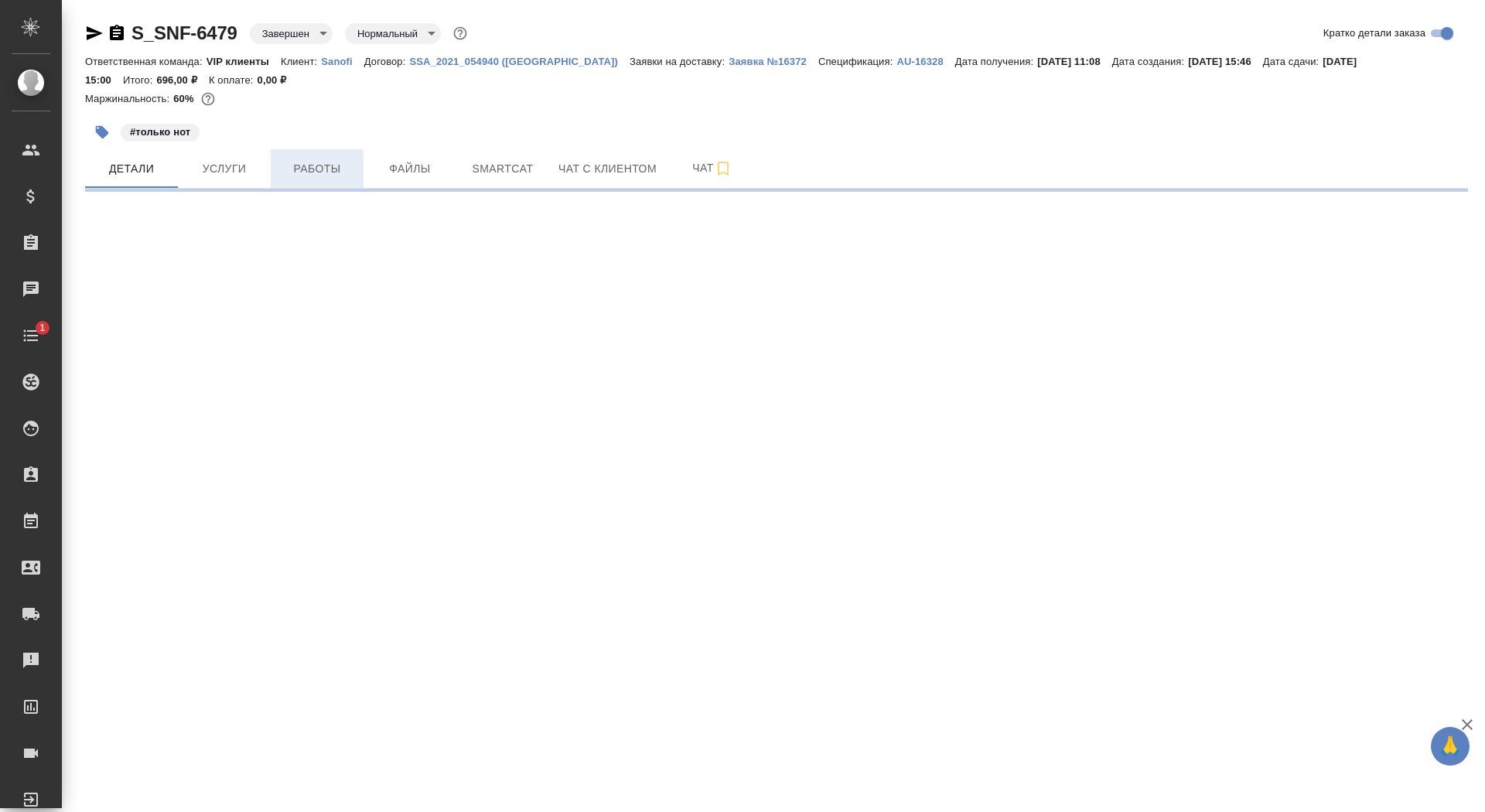
select select "RU"
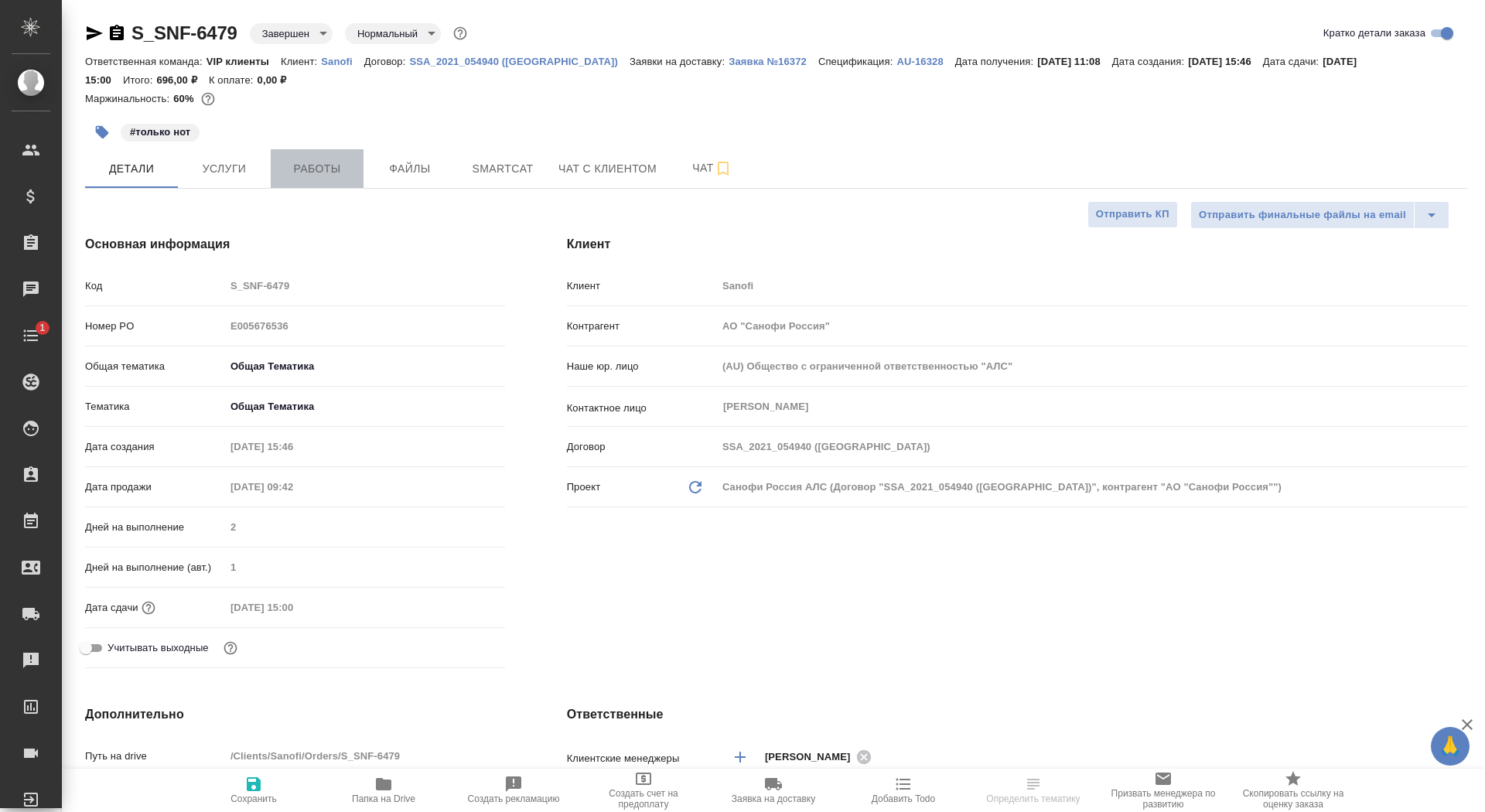
click at [321, 164] on span "Работы" at bounding box center [317, 168] width 74 height 19
type textarea "x"
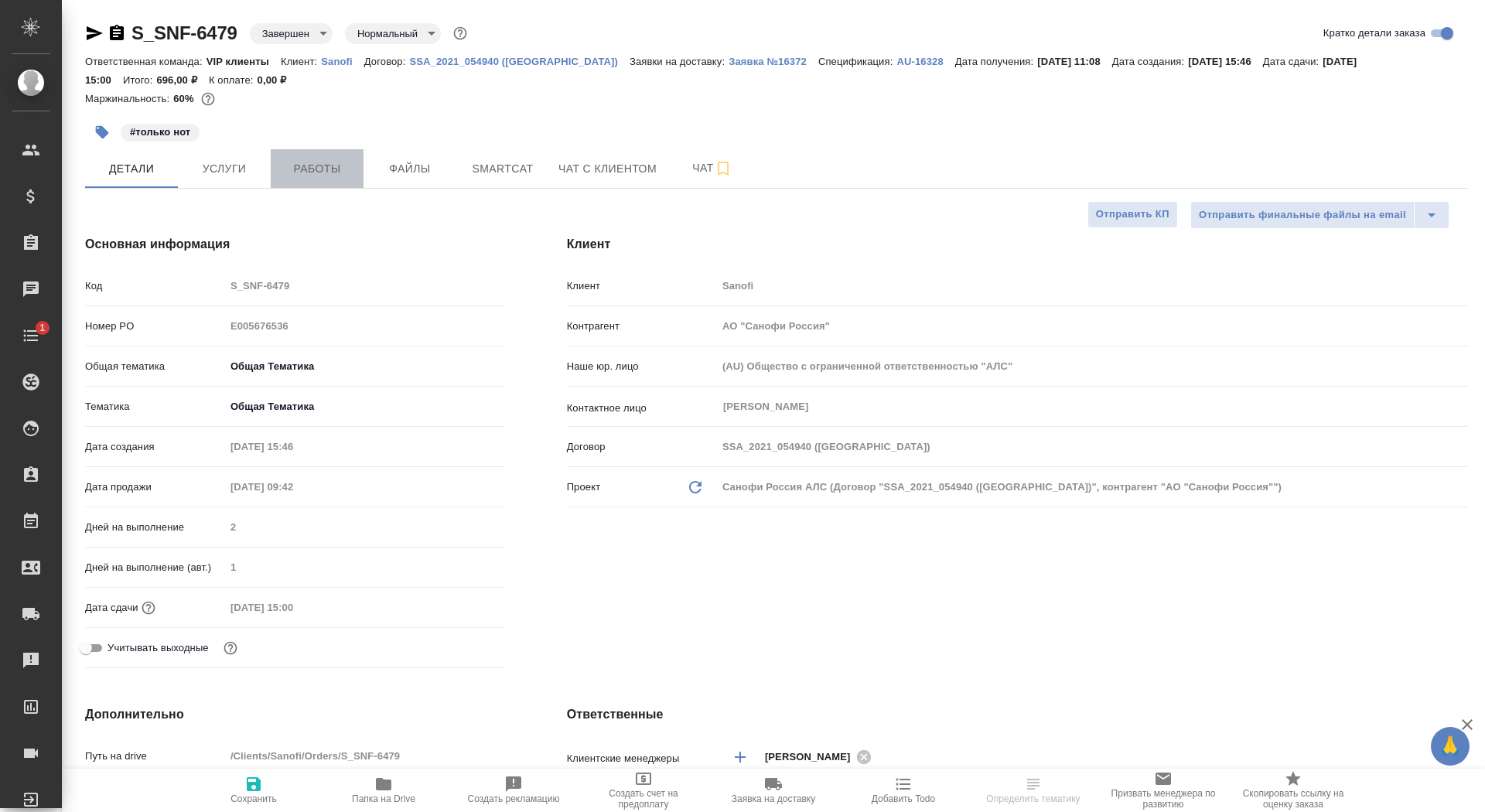
type textarea "x"
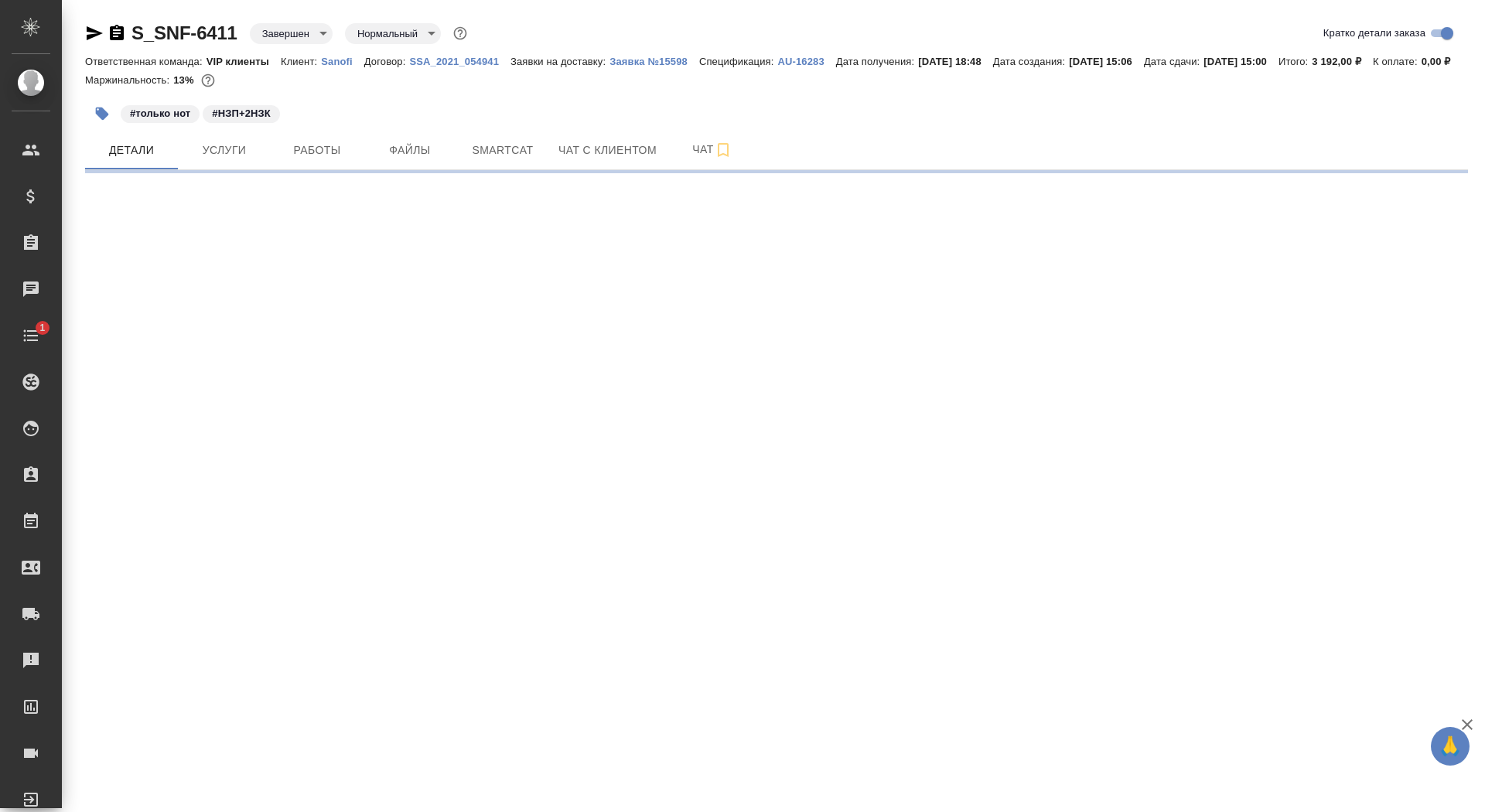
select select "RU"
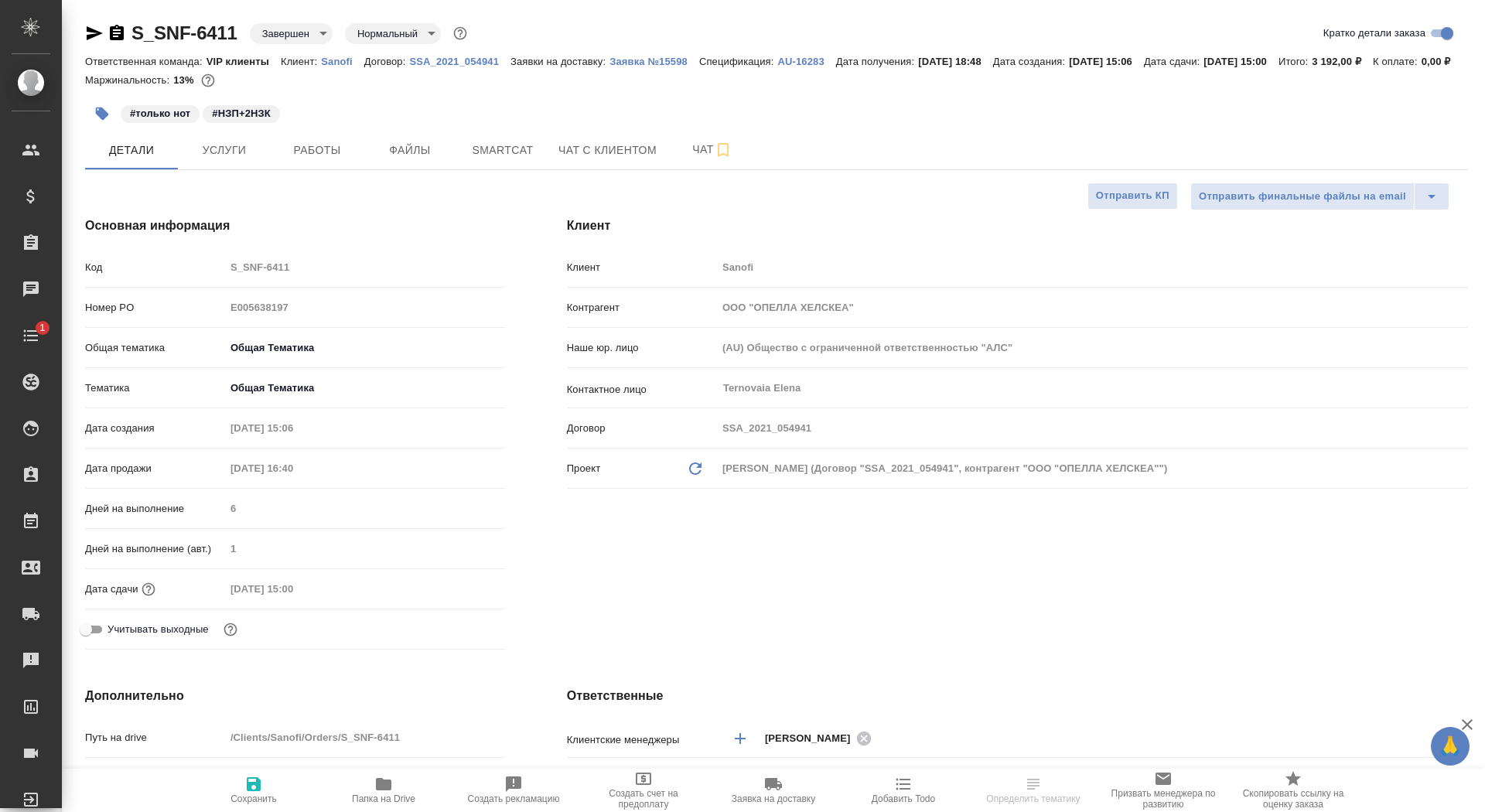
type textarea "x"
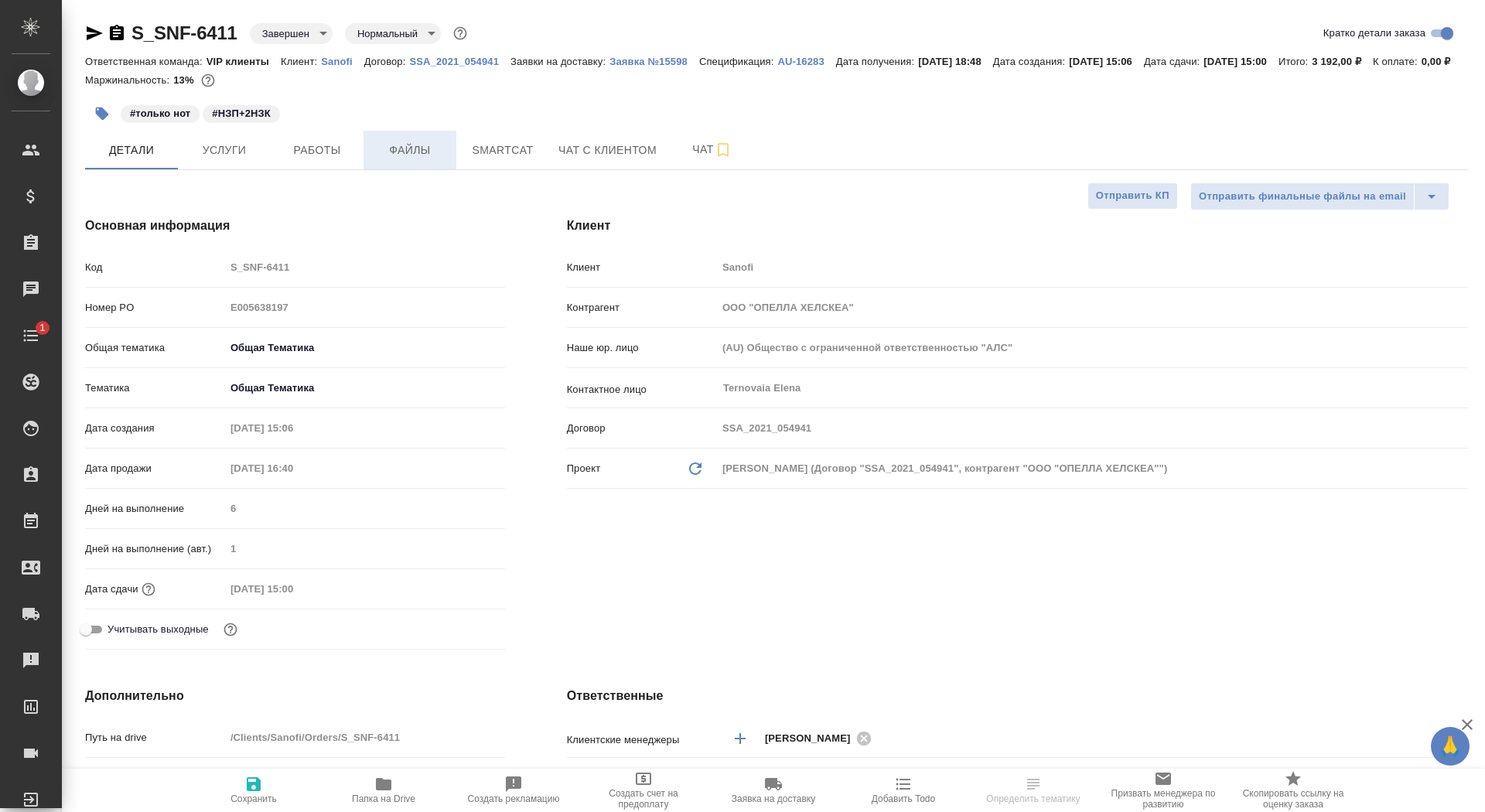
type textarea "x"
click at [310, 160] on span "Работы" at bounding box center [317, 149] width 74 height 19
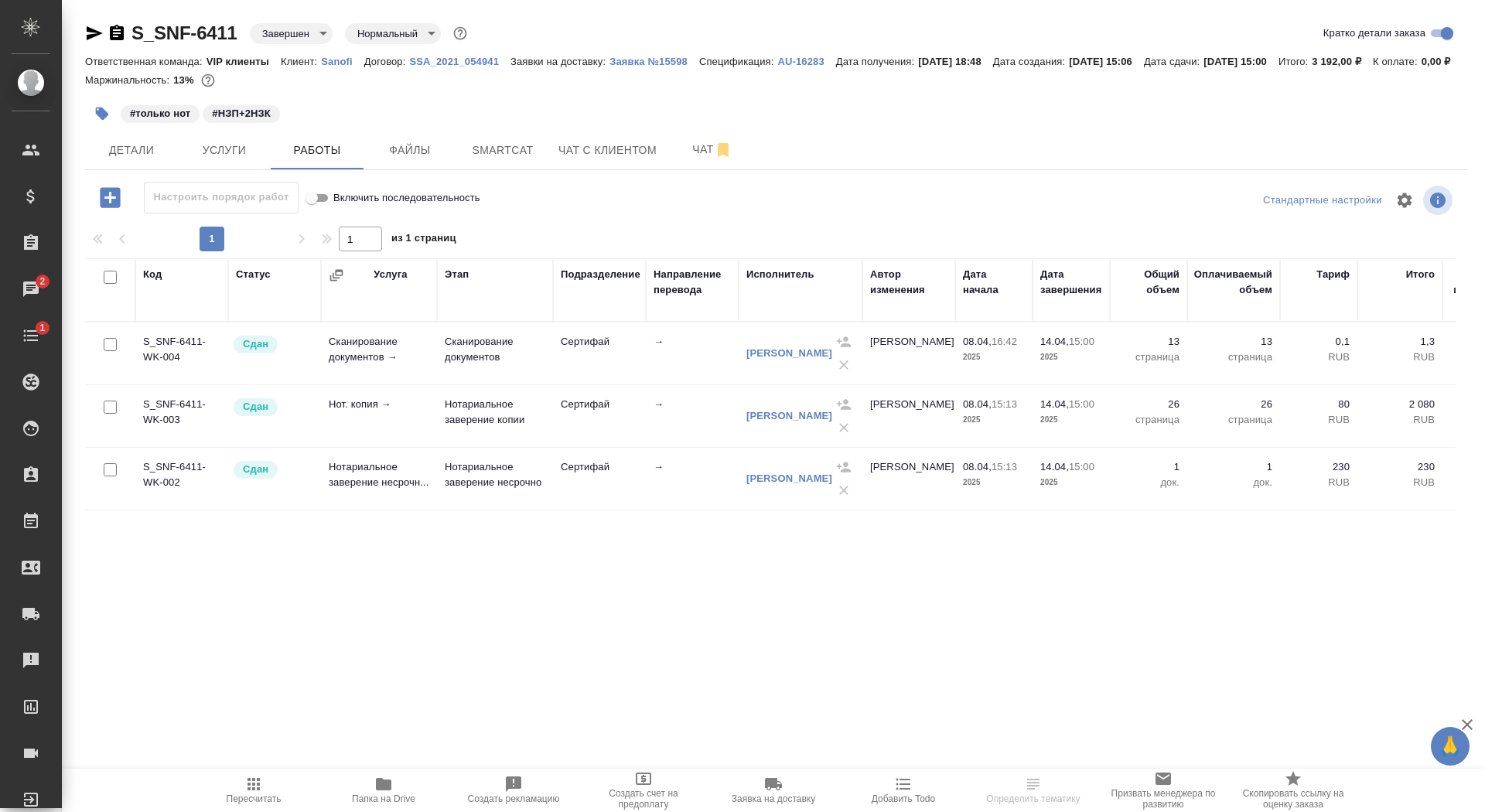
scroll to position [0, 60]
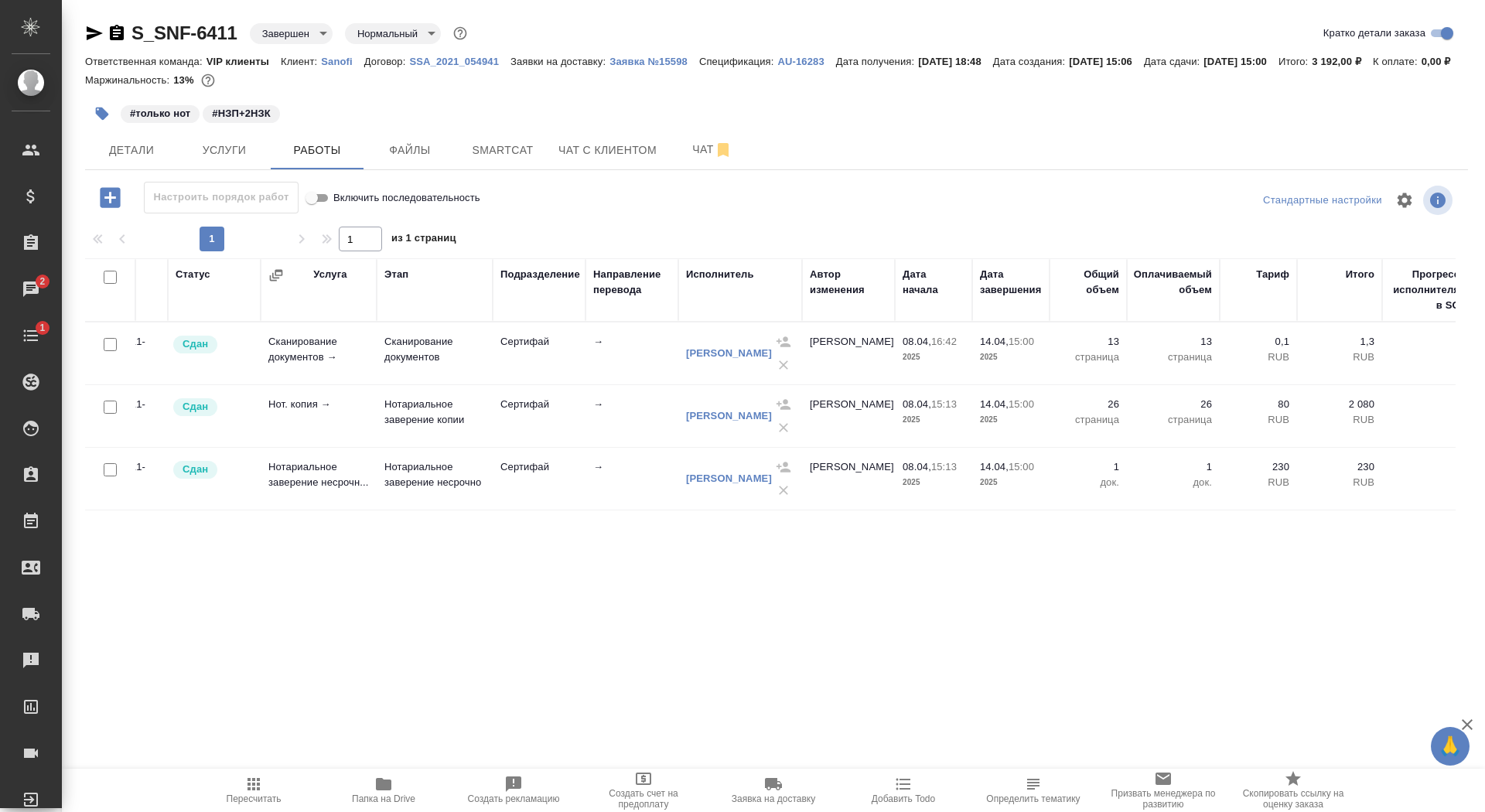
click at [96, 36] on icon "button" at bounding box center [94, 33] width 19 height 19
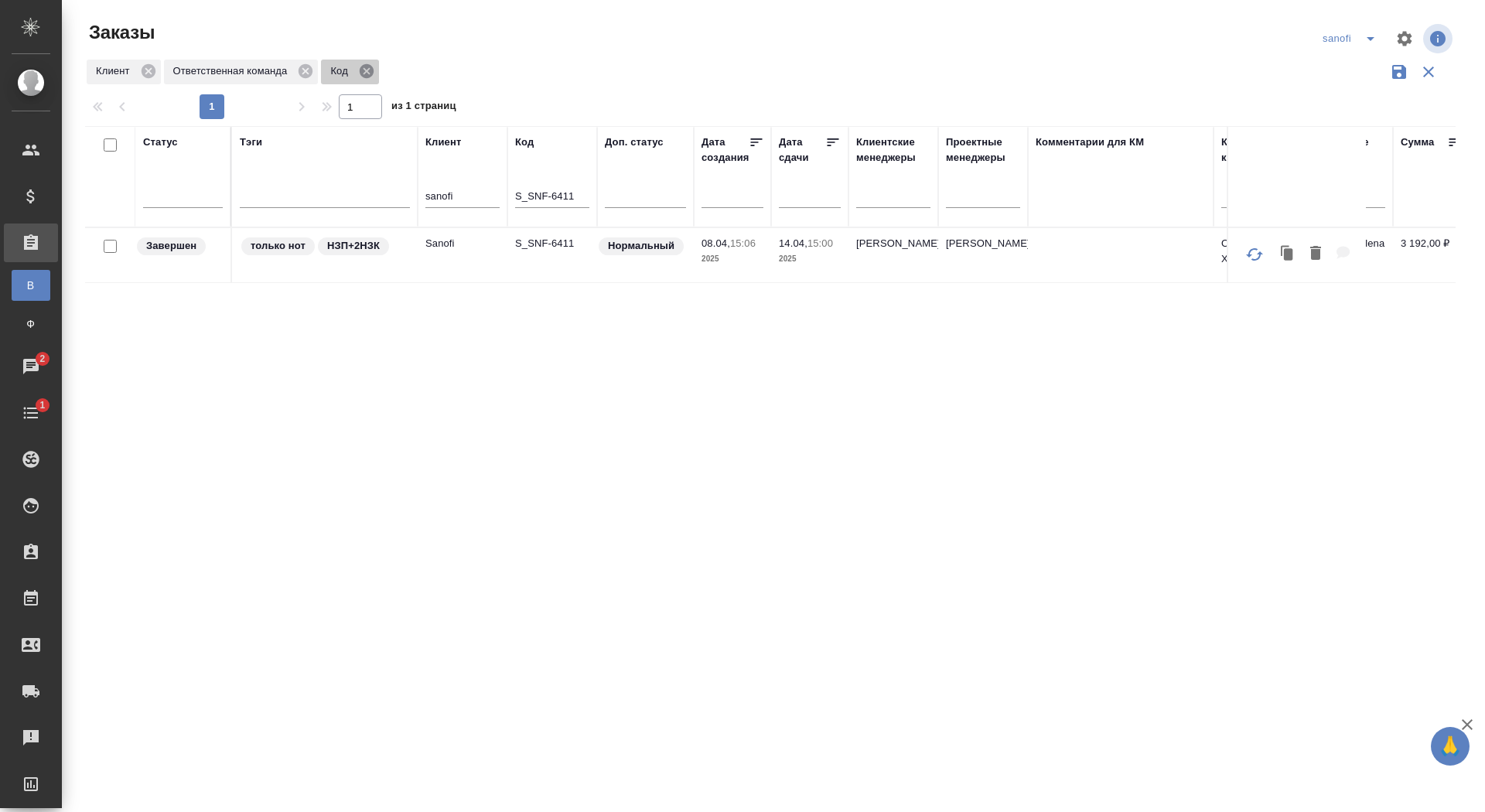
click at [370, 72] on icon at bounding box center [367, 71] width 17 height 17
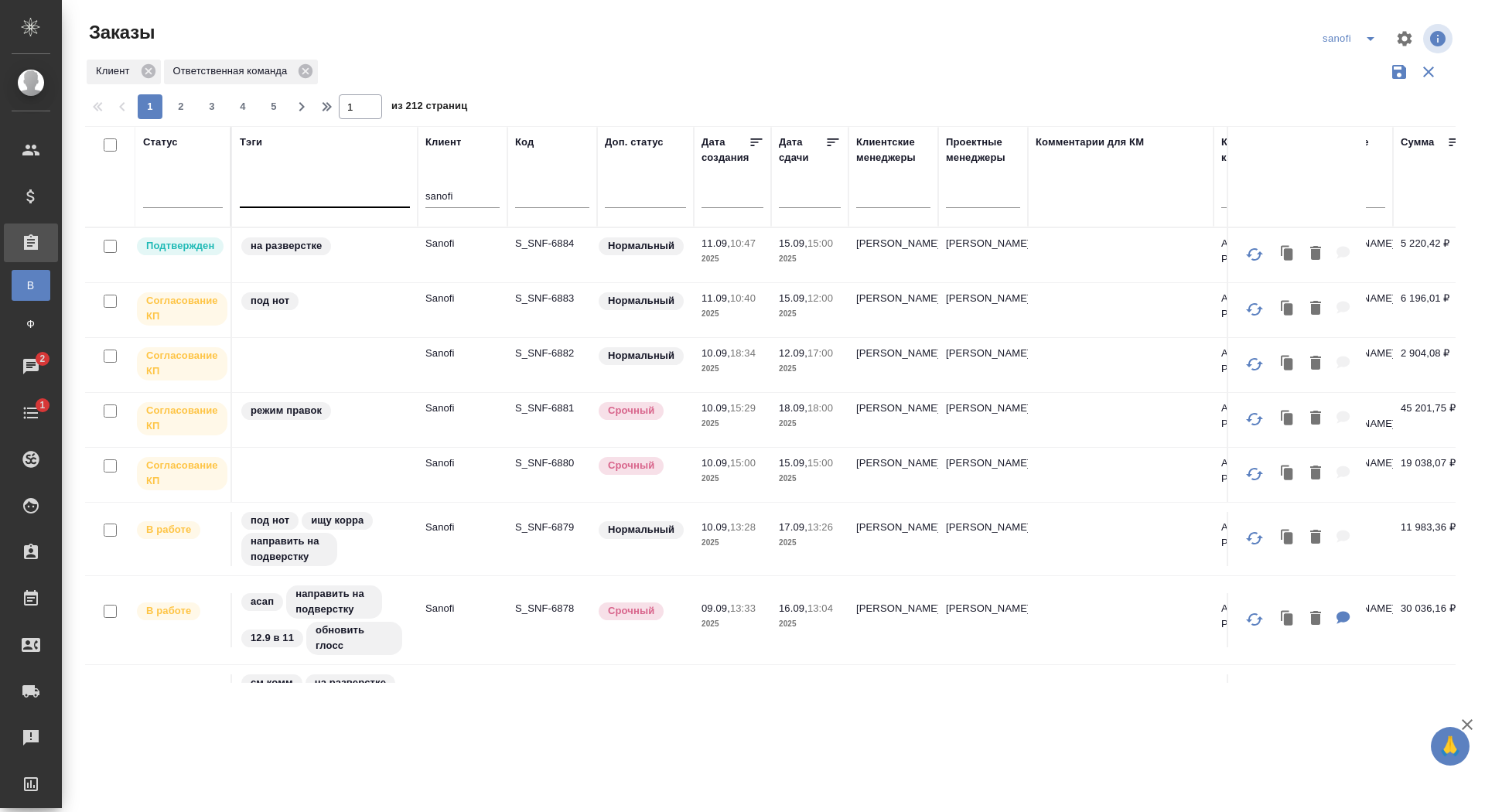
click at [314, 199] on div at bounding box center [324, 192] width 170 height 23
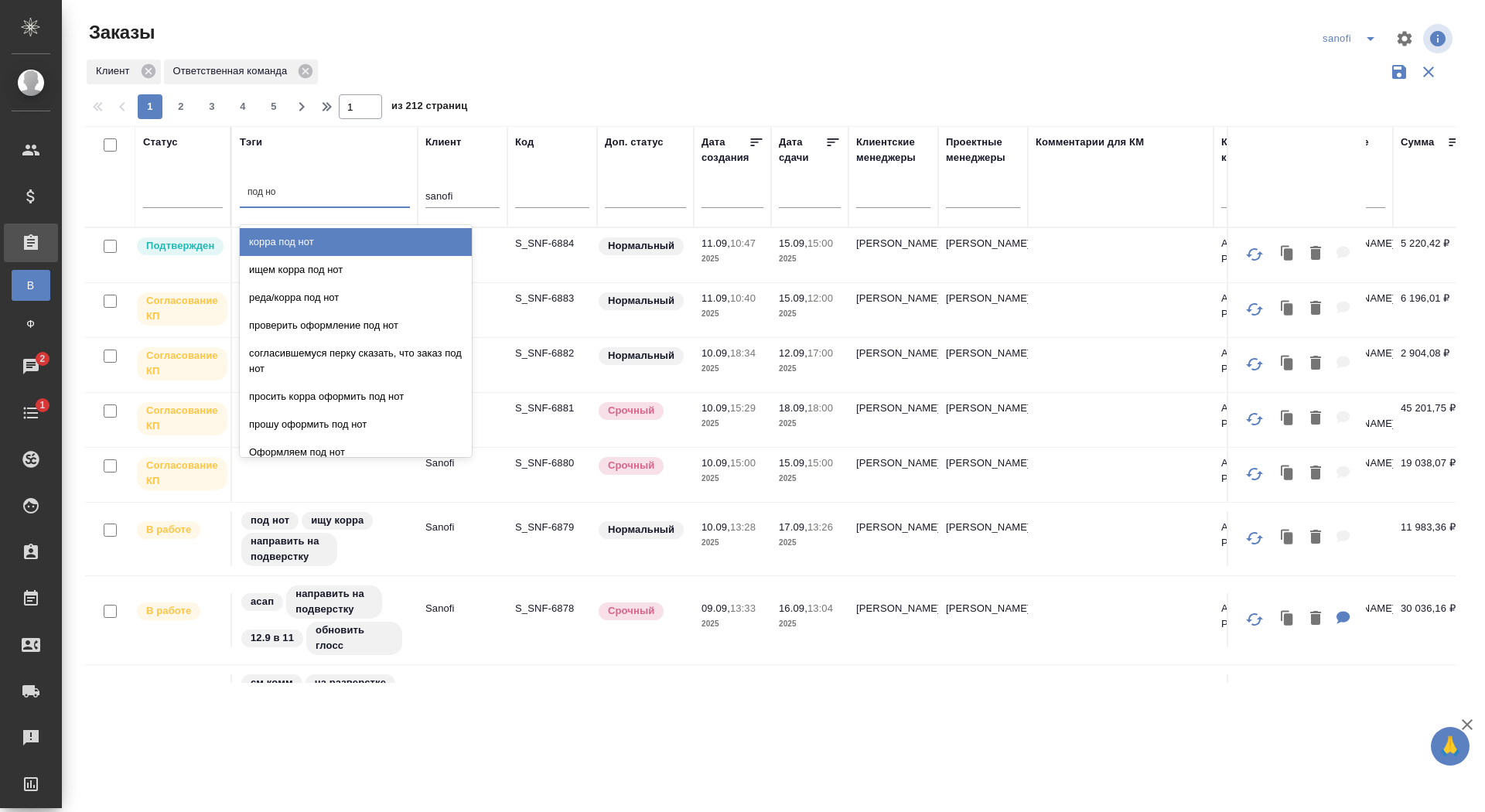
type input "под нот"
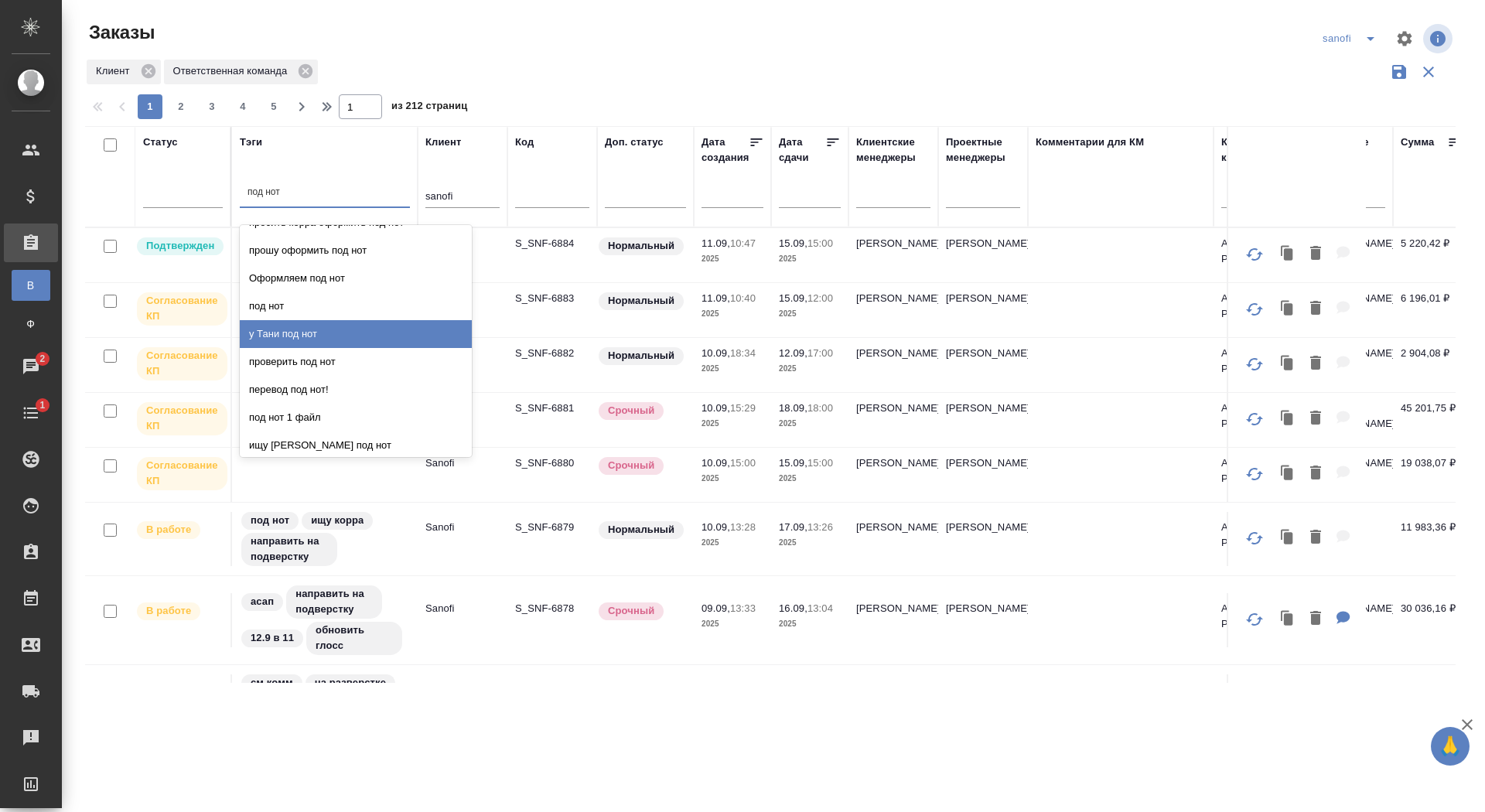
scroll to position [172, 0]
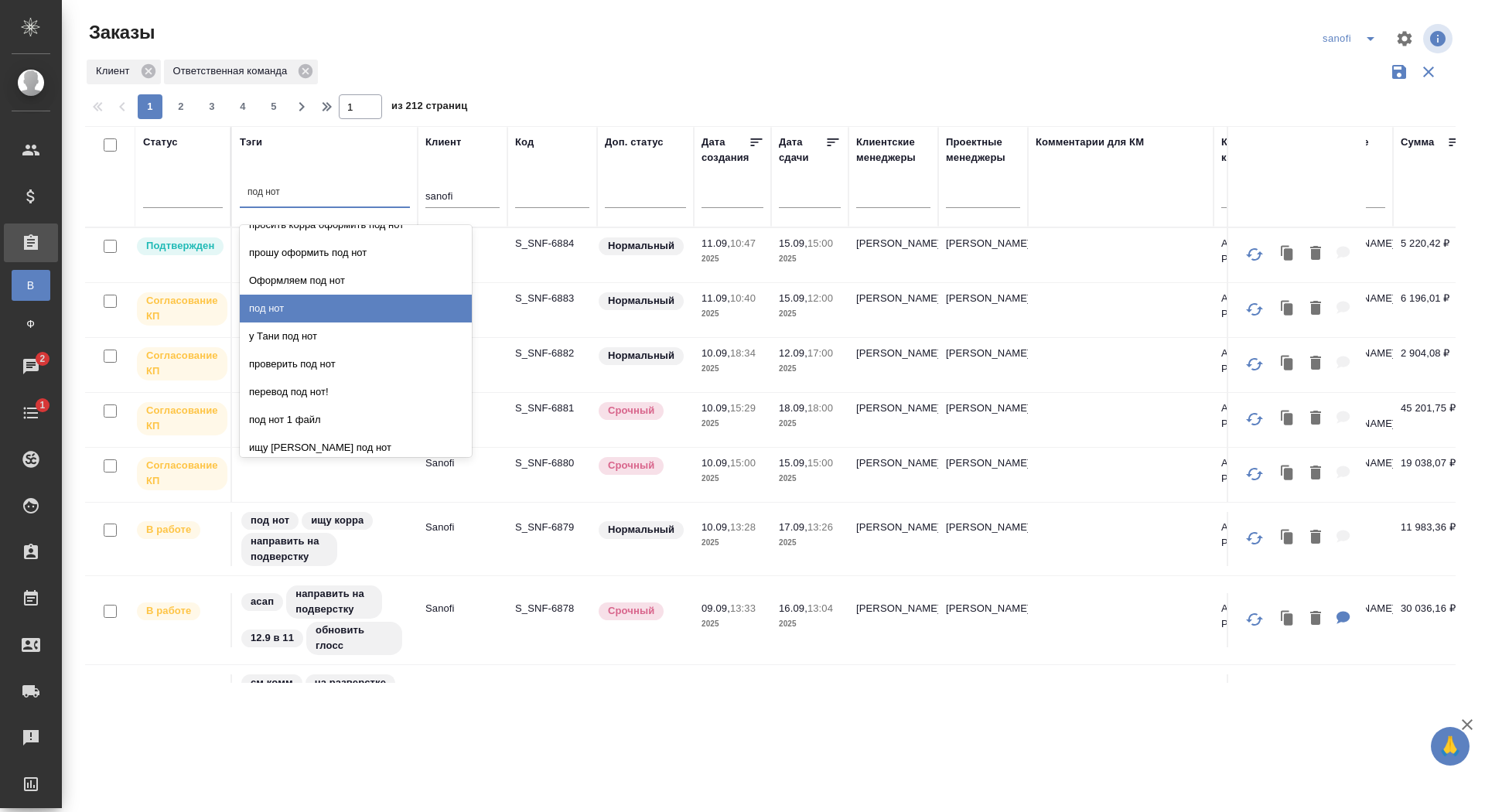
click at [289, 299] on div "под нот" at bounding box center [356, 308] width 232 height 28
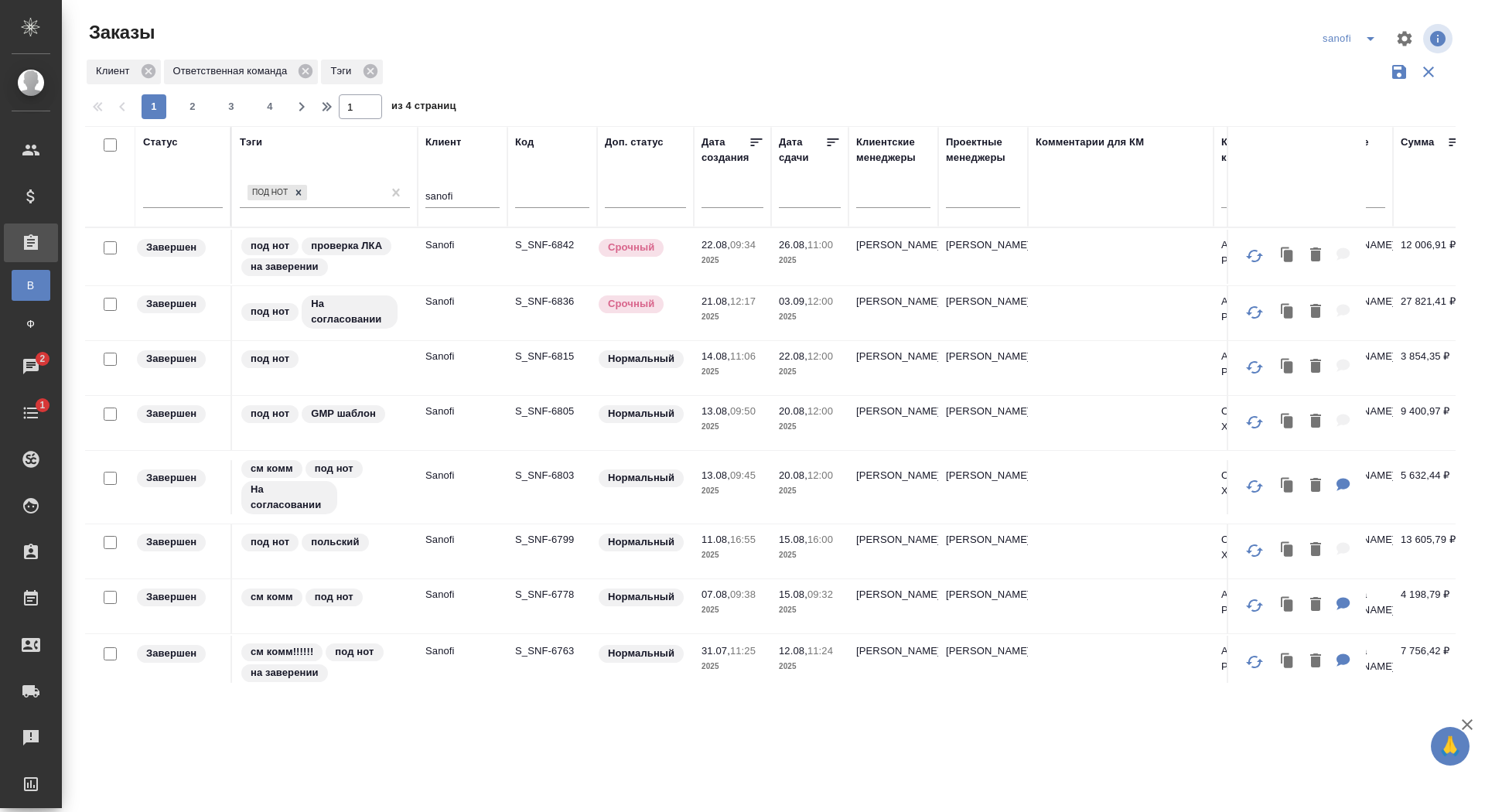
scroll to position [219, 0]
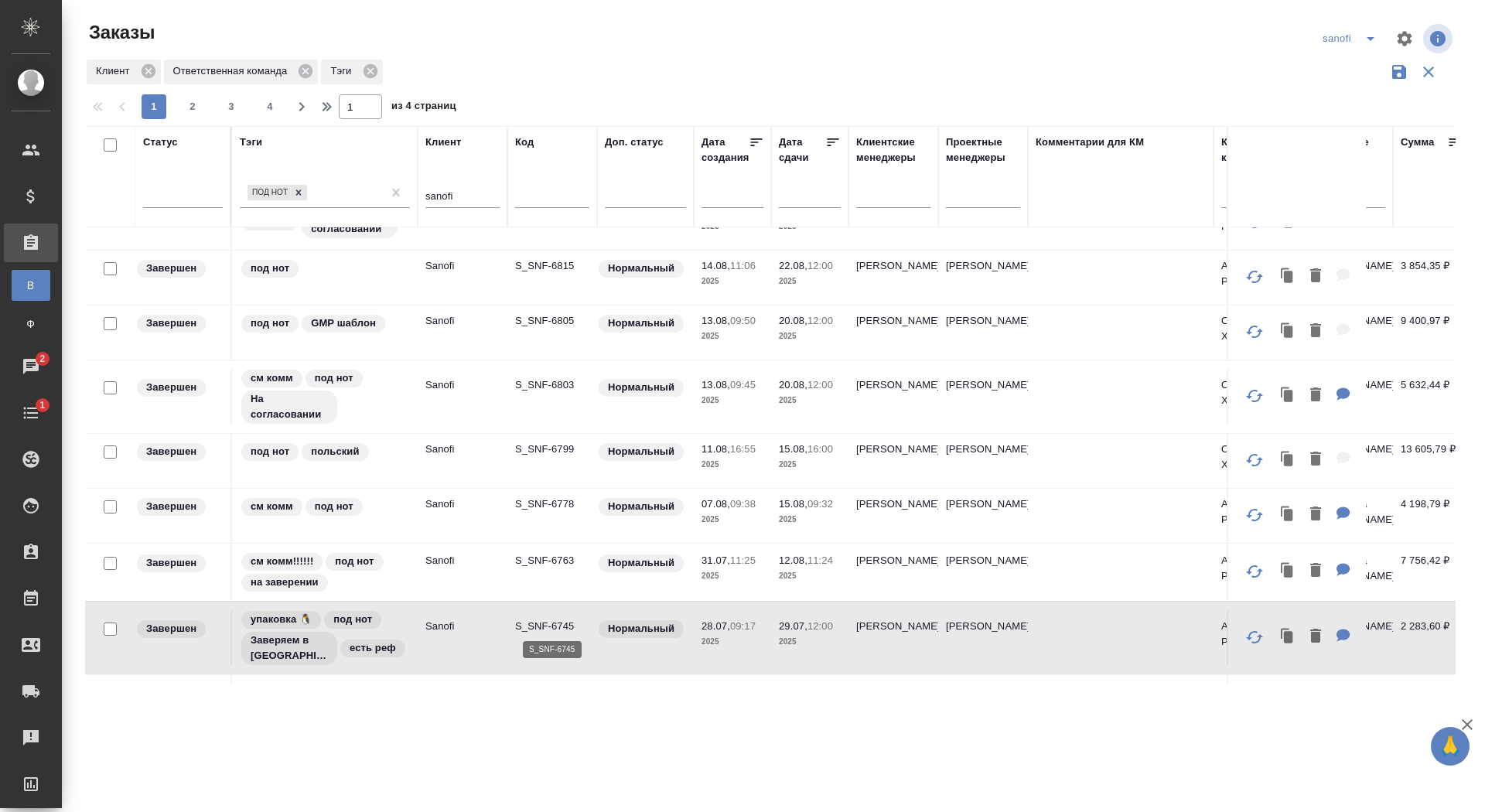
click at [528, 618] on p "S_SNF-6745" at bounding box center [552, 626] width 74 height 15
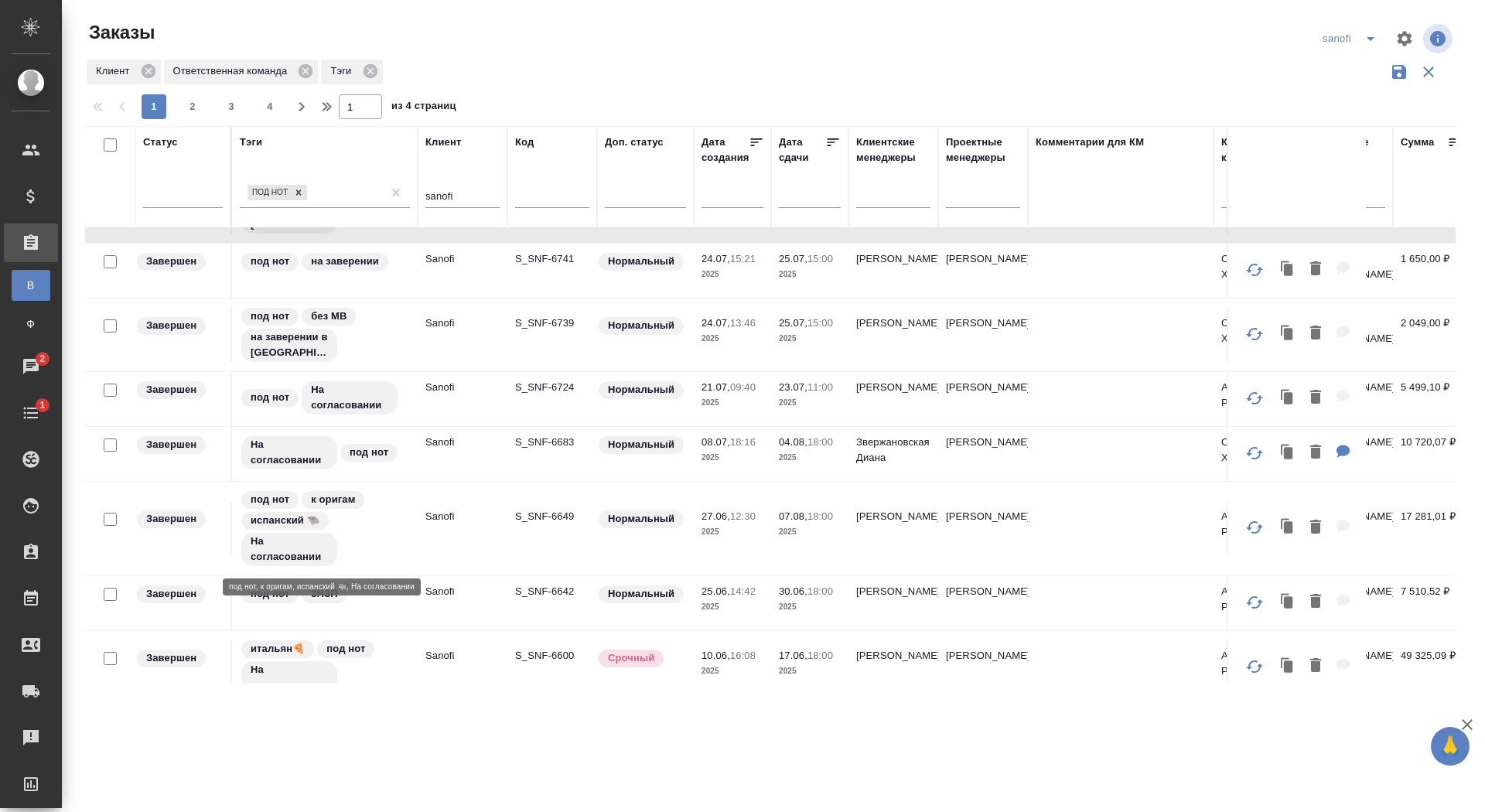
scroll to position [672, 0]
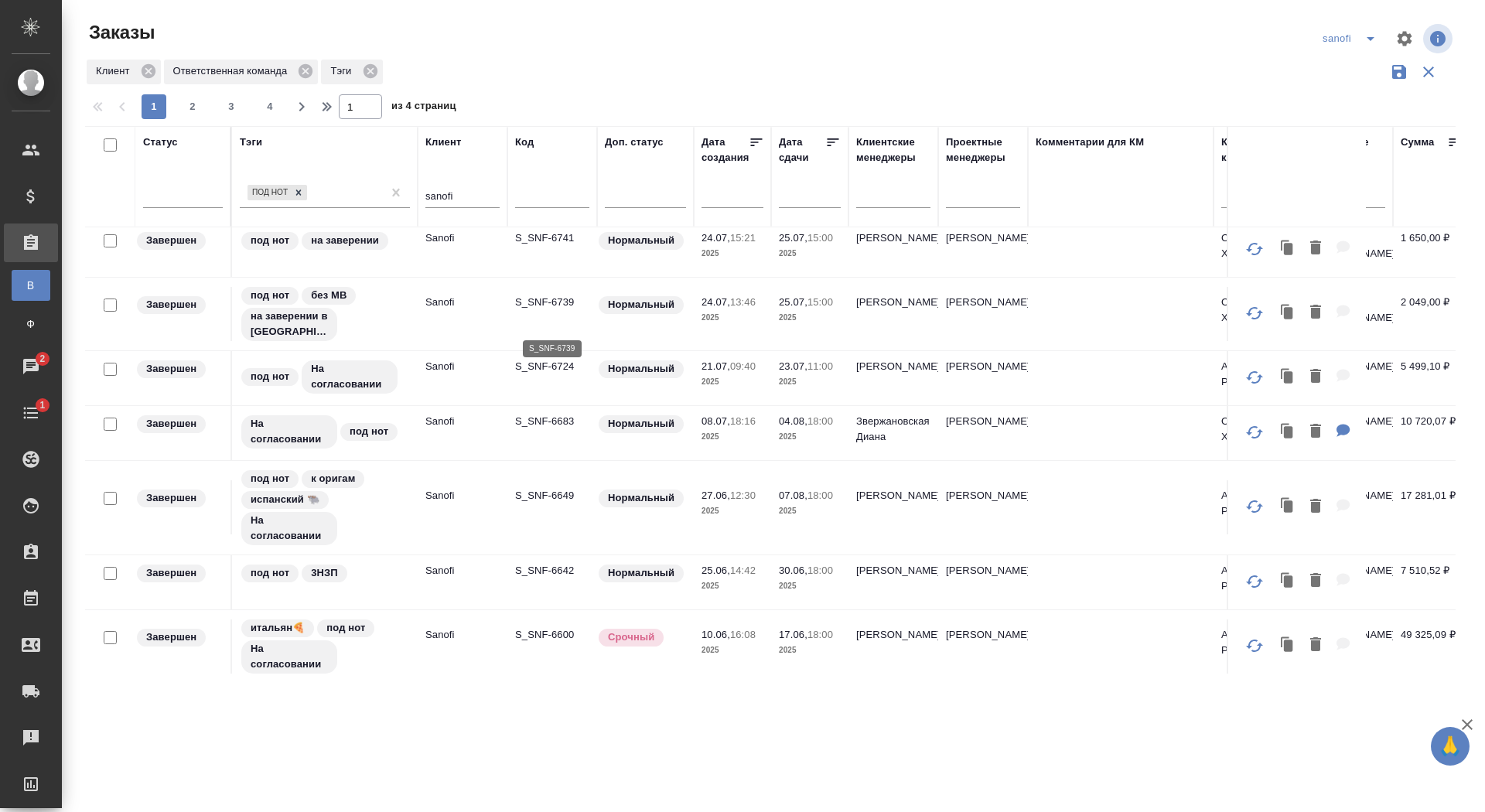
click at [521, 310] on p "S_SNF-6739" at bounding box center [552, 302] width 74 height 15
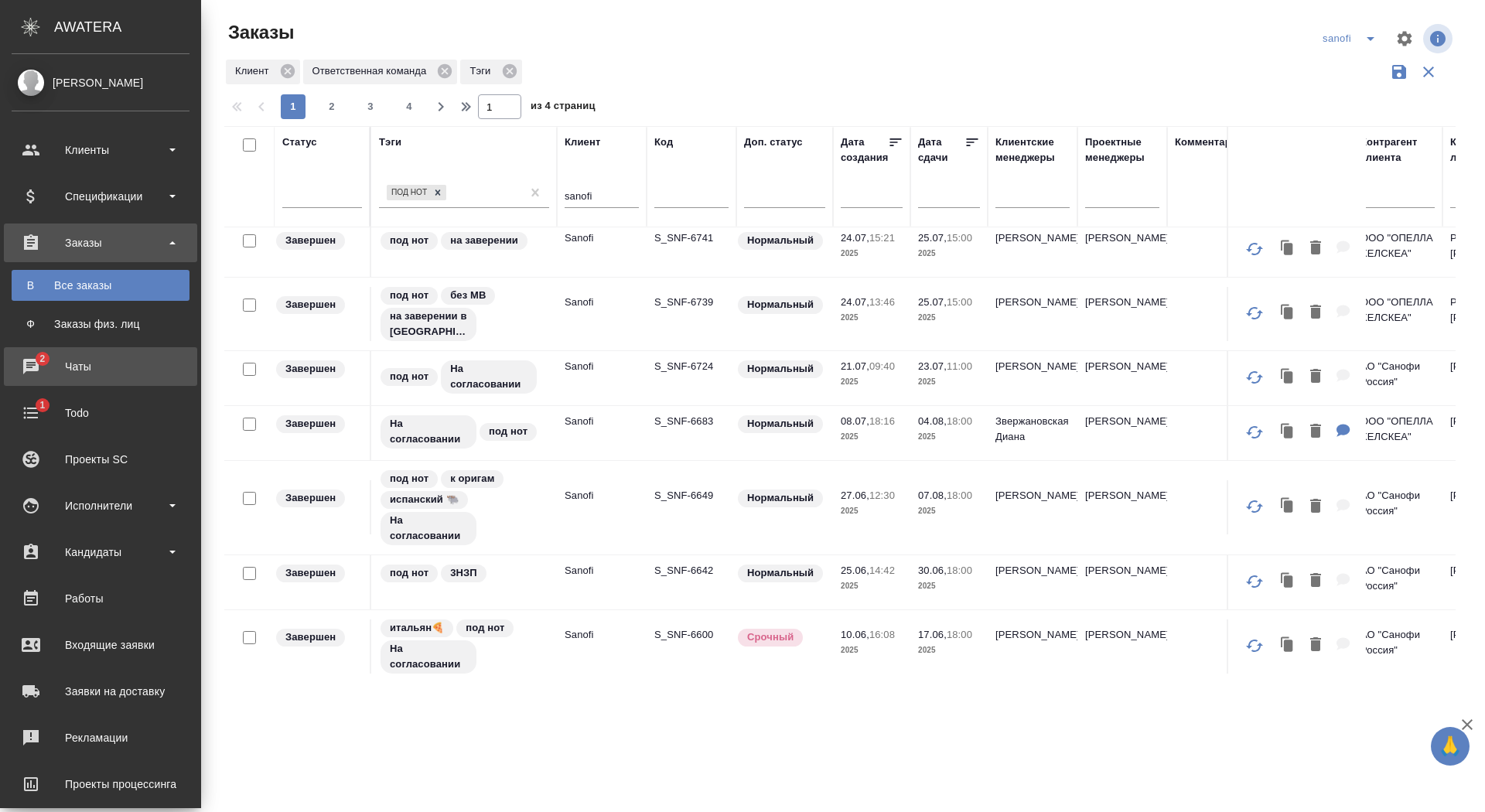
click at [34, 370] on icon at bounding box center [31, 366] width 19 height 19
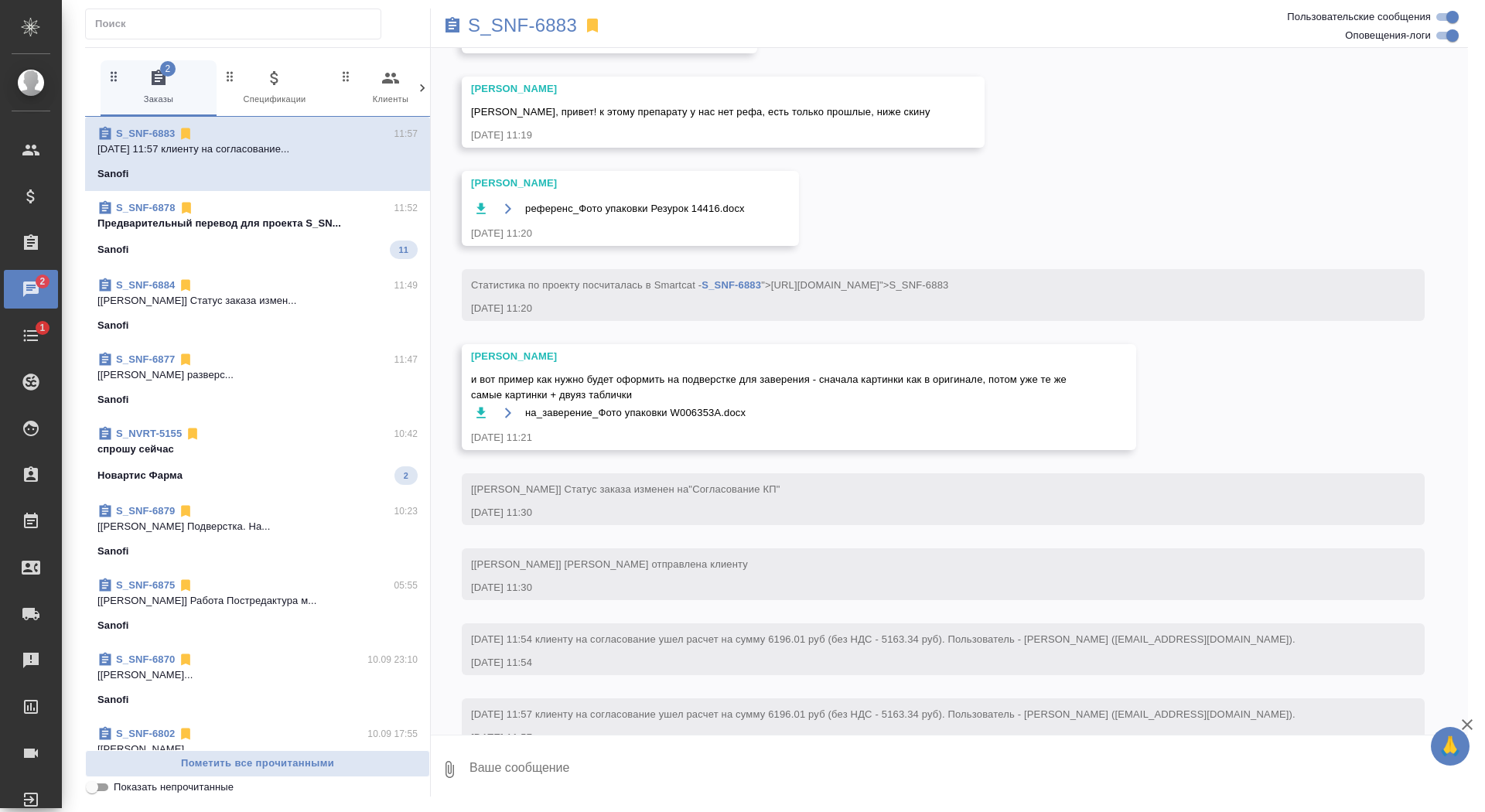
scroll to position [1379, 0]
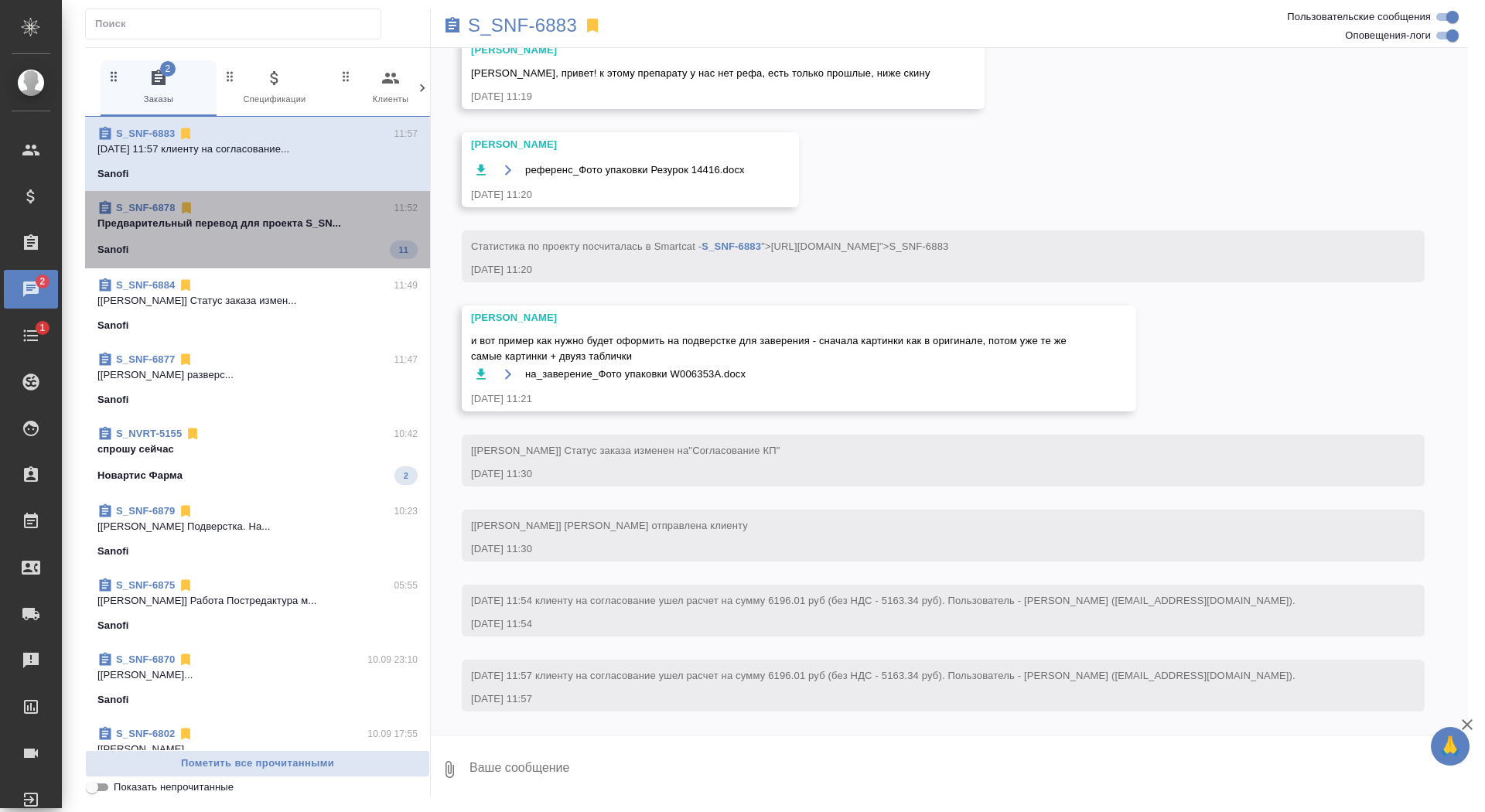
click at [312, 249] on div "Sanofi 11" at bounding box center [258, 249] width 321 height 19
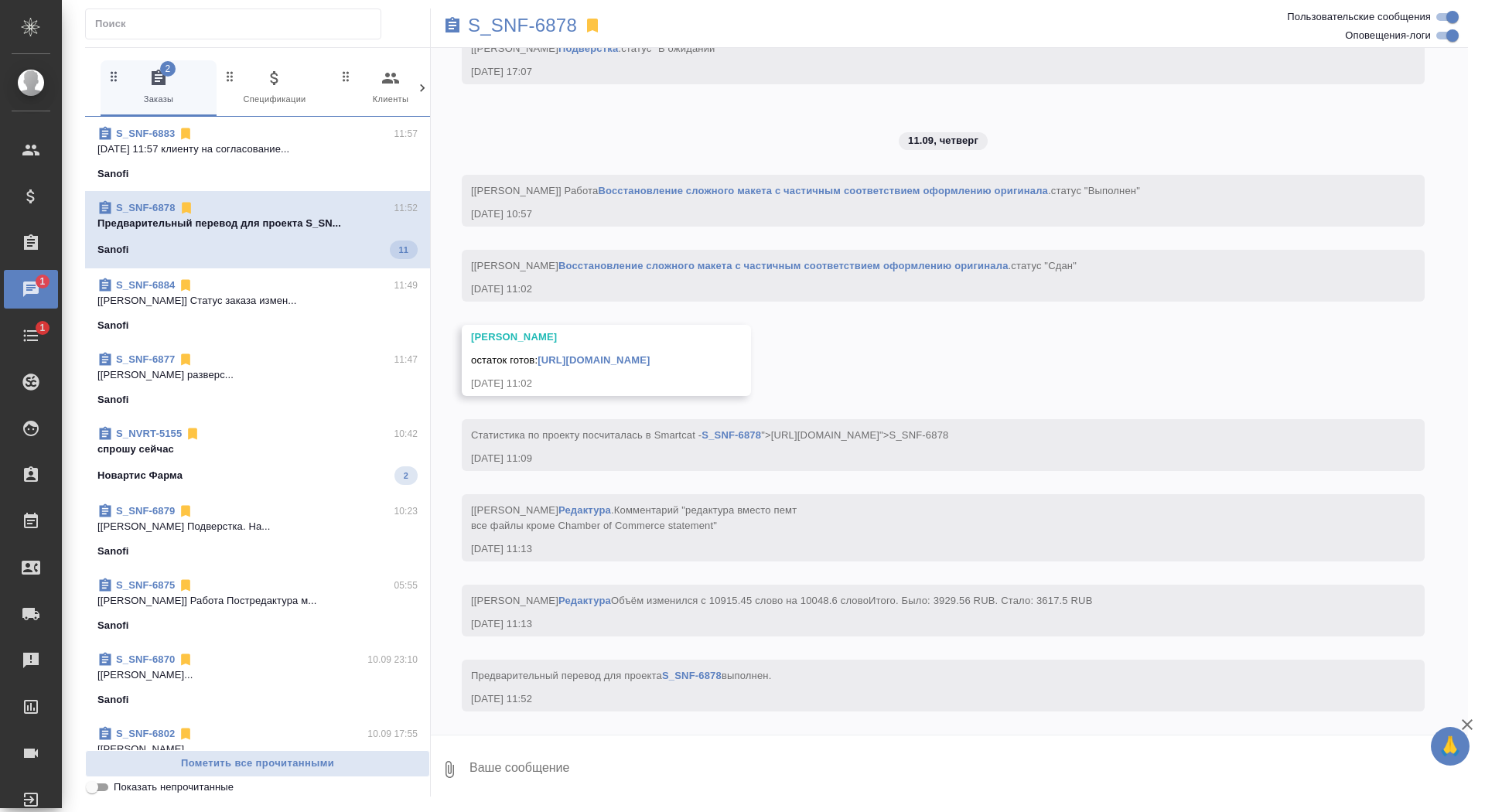
scroll to position [6992, 0]
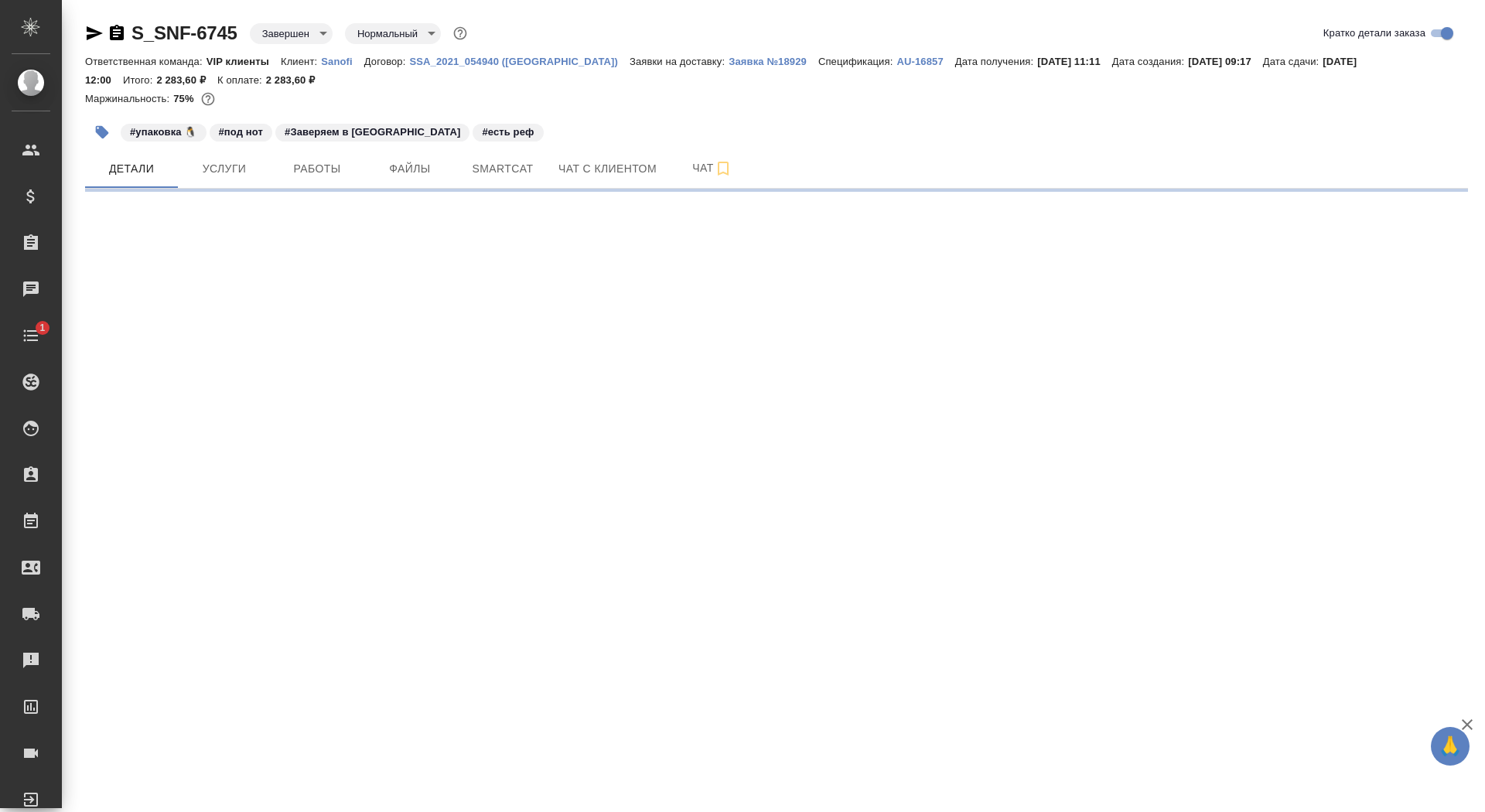
click at [123, 30] on icon "button" at bounding box center [116, 32] width 14 height 15
select select "RU"
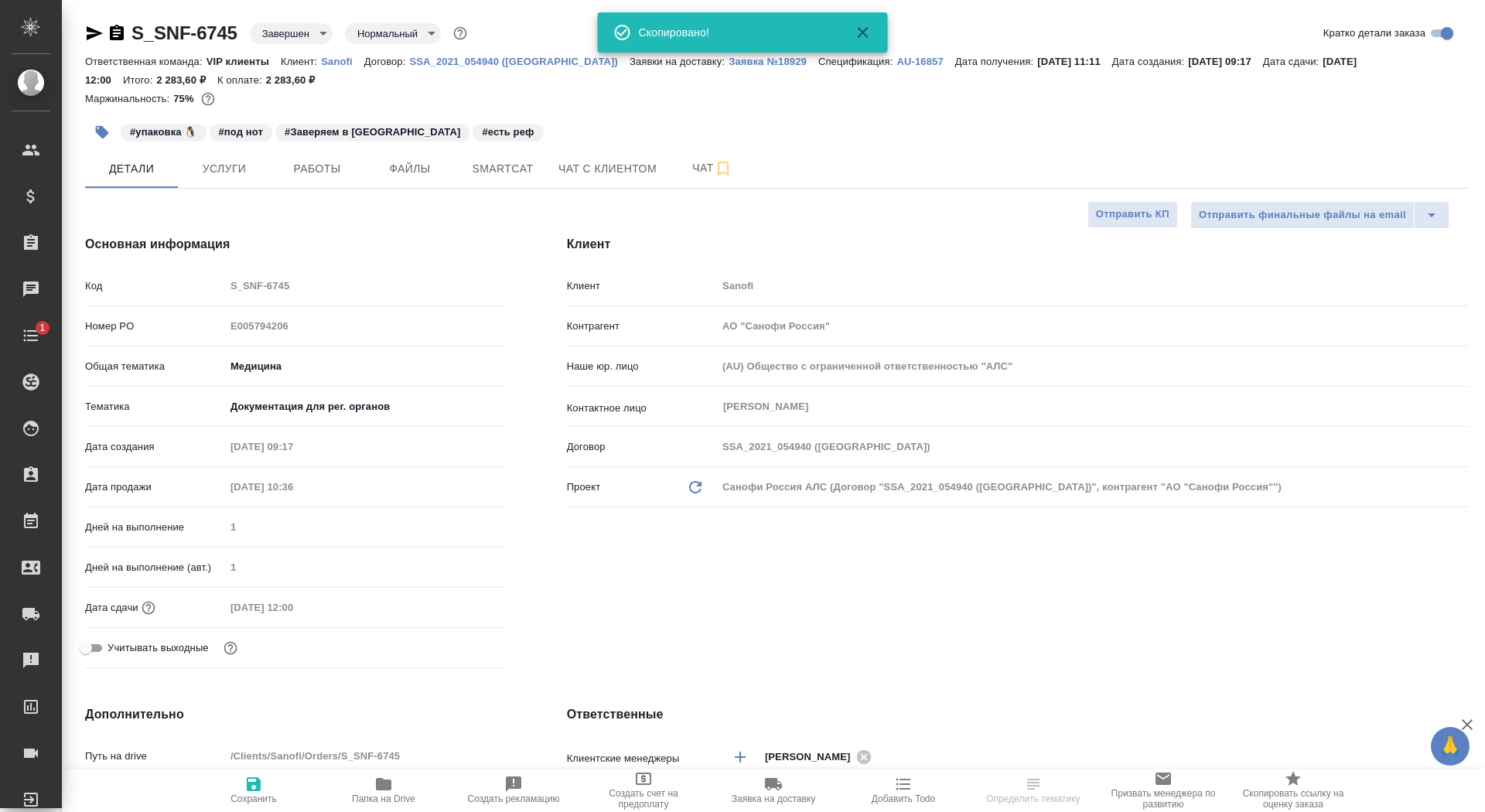
type textarea "x"
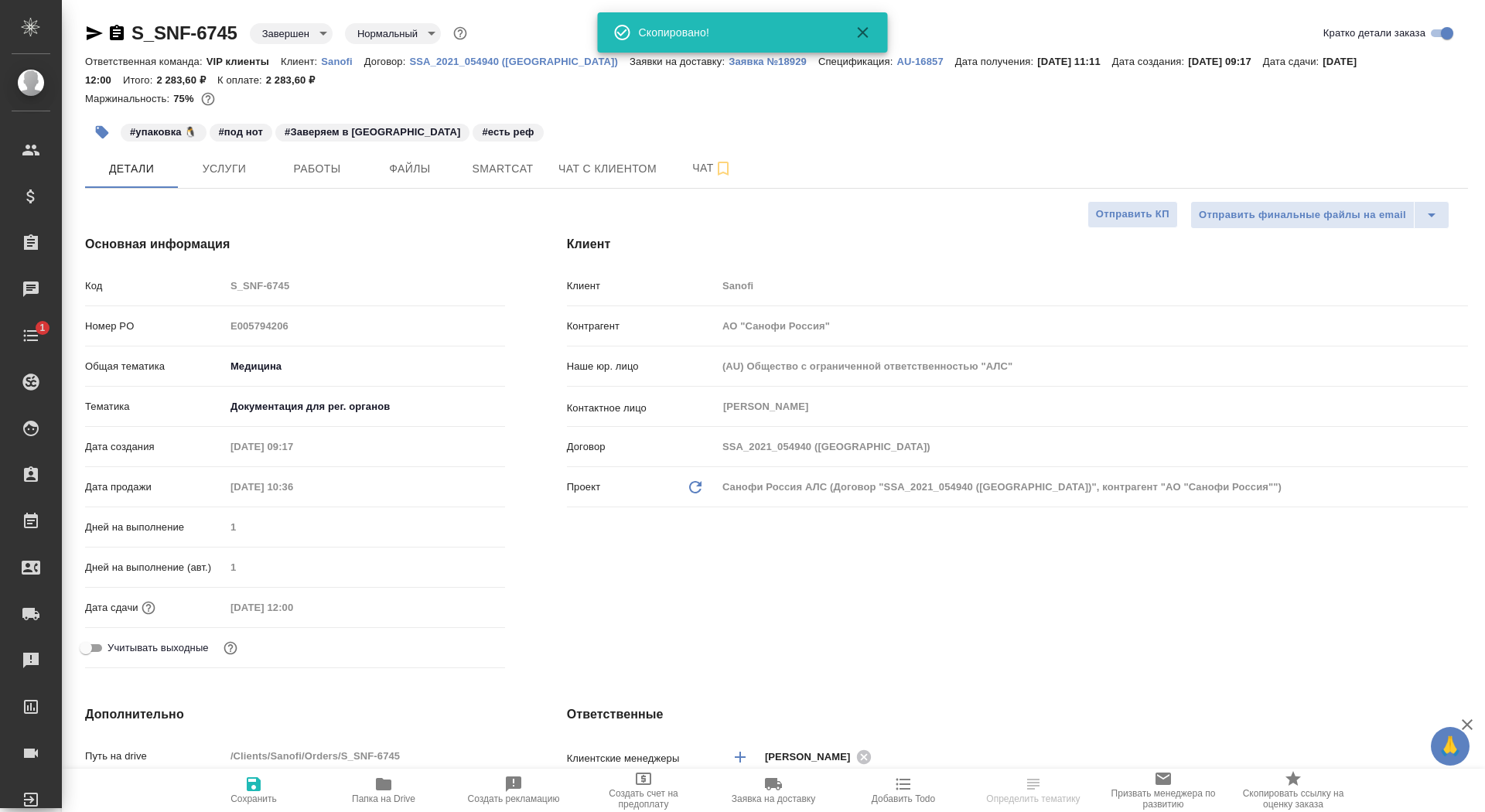
type textarea "x"
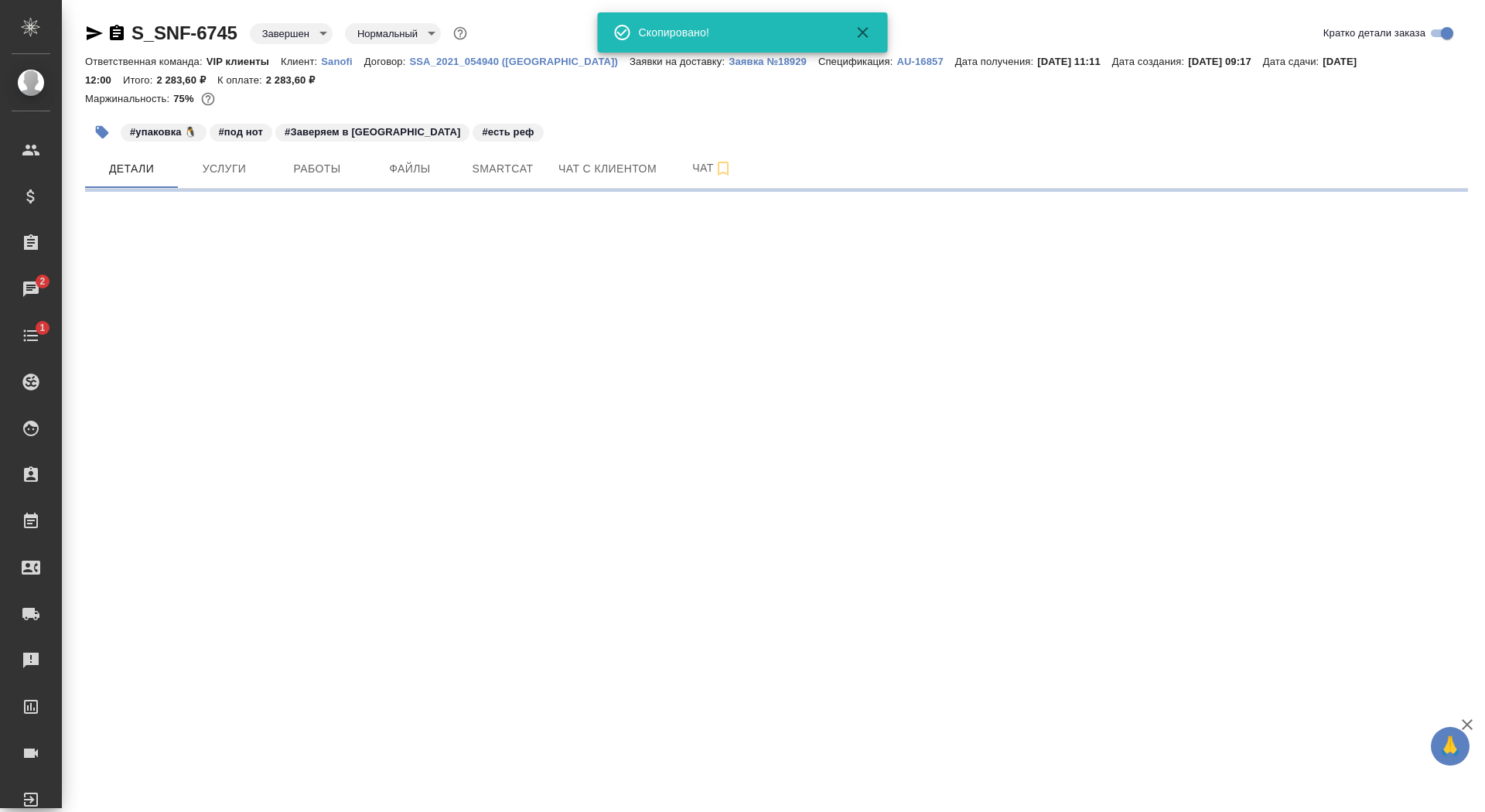
select select "RU"
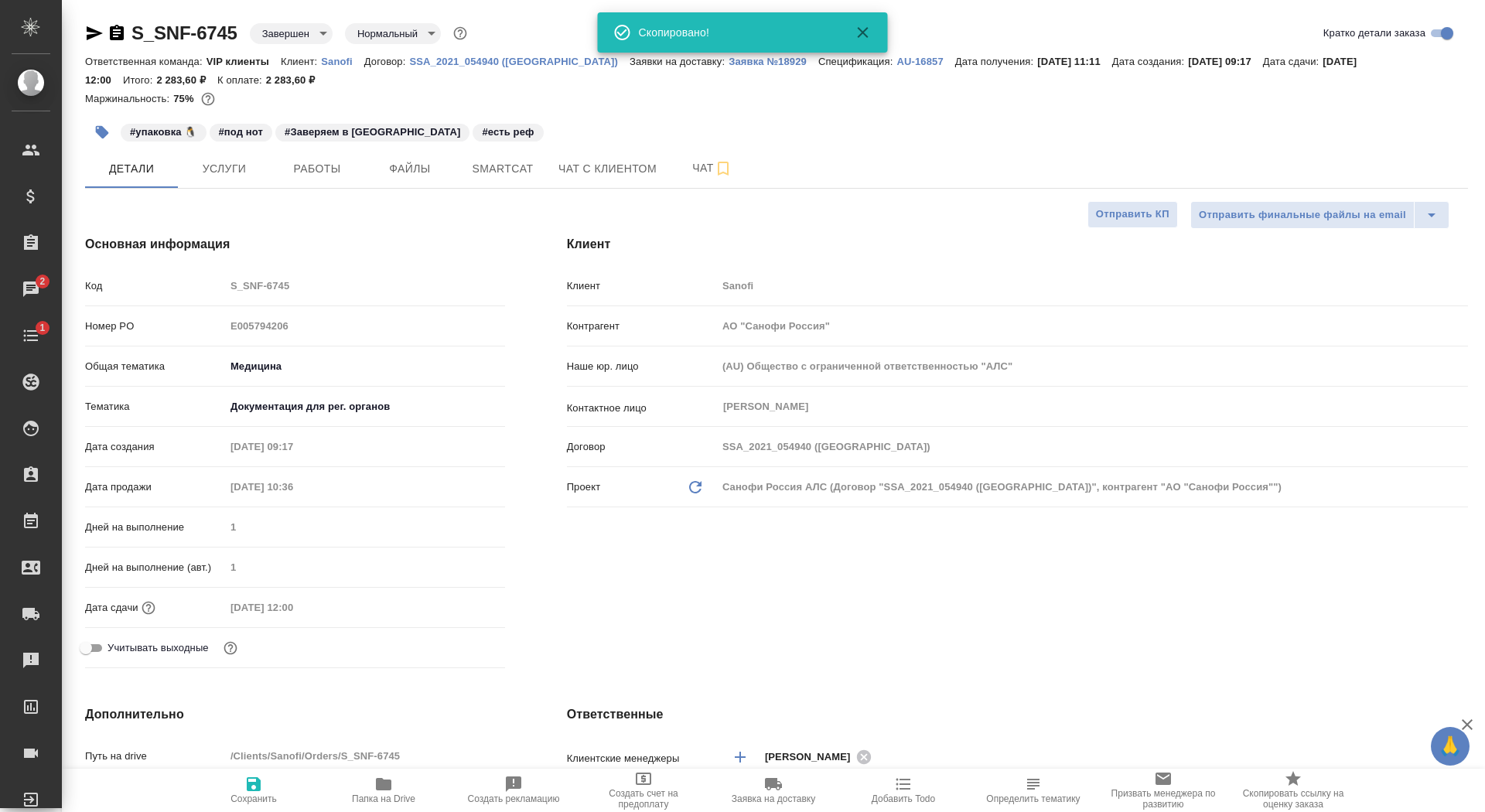
type textarea "x"
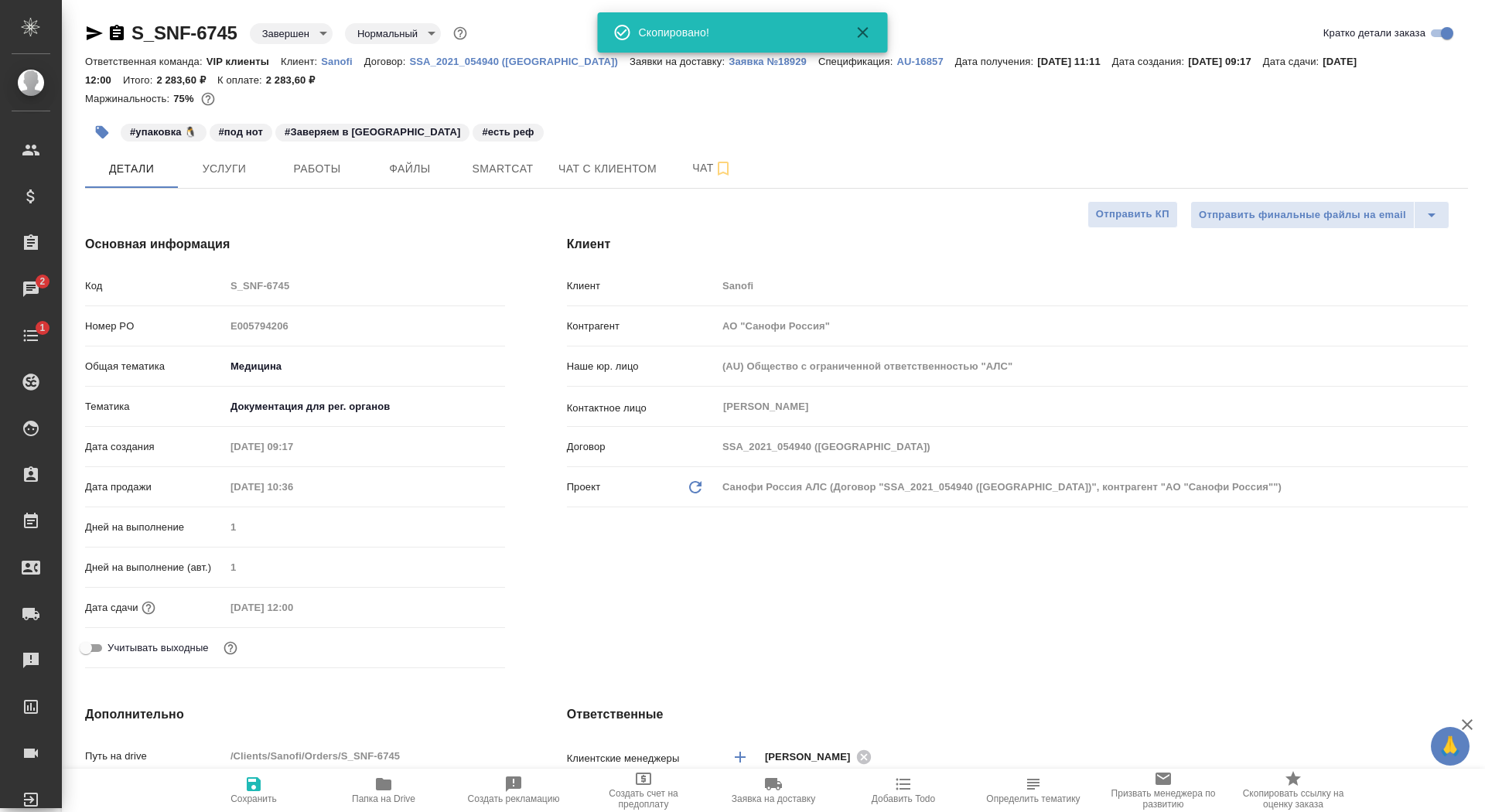
type textarea "x"
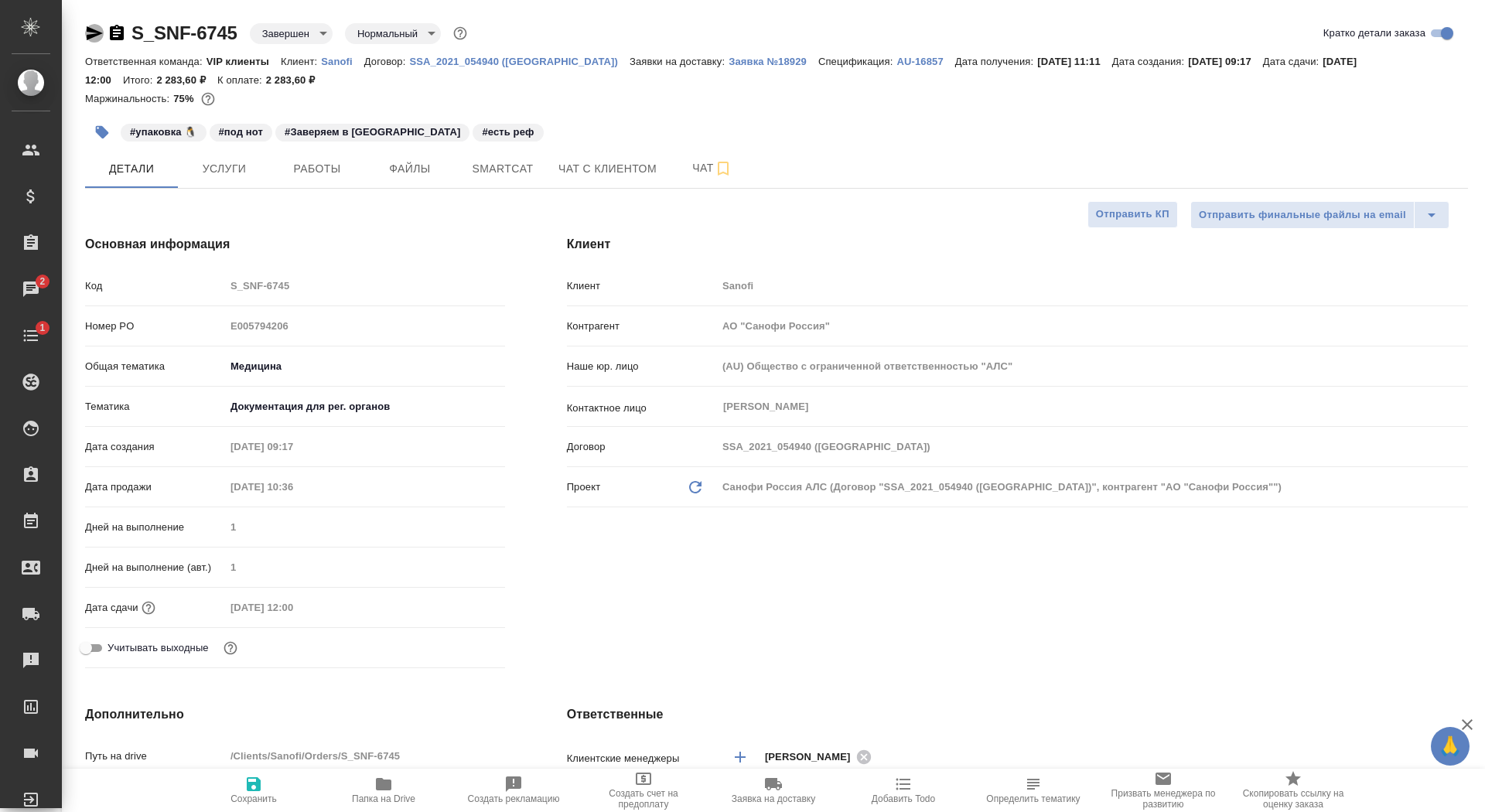
click at [100, 34] on icon "button" at bounding box center [94, 33] width 19 height 19
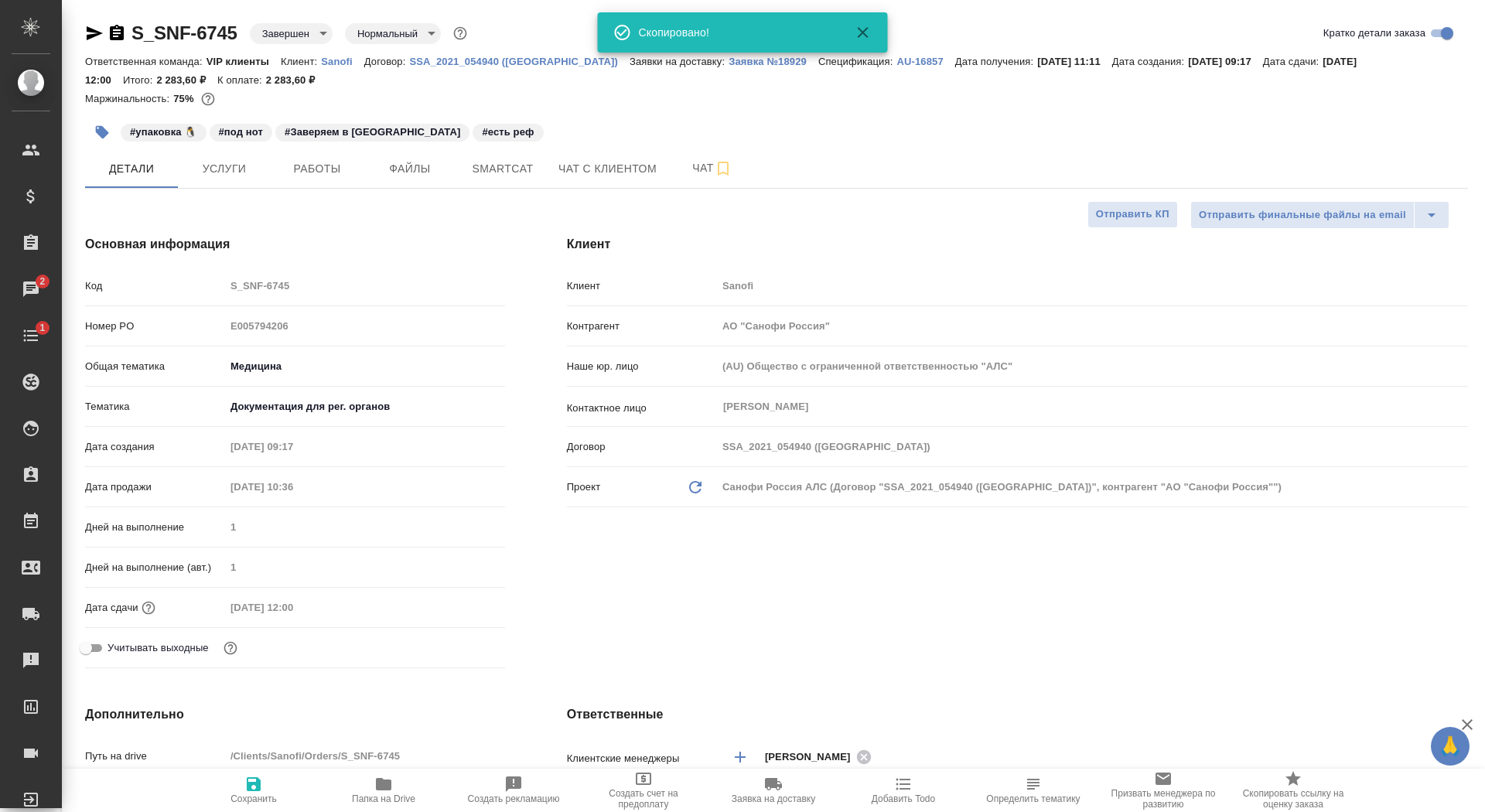
type textarea "x"
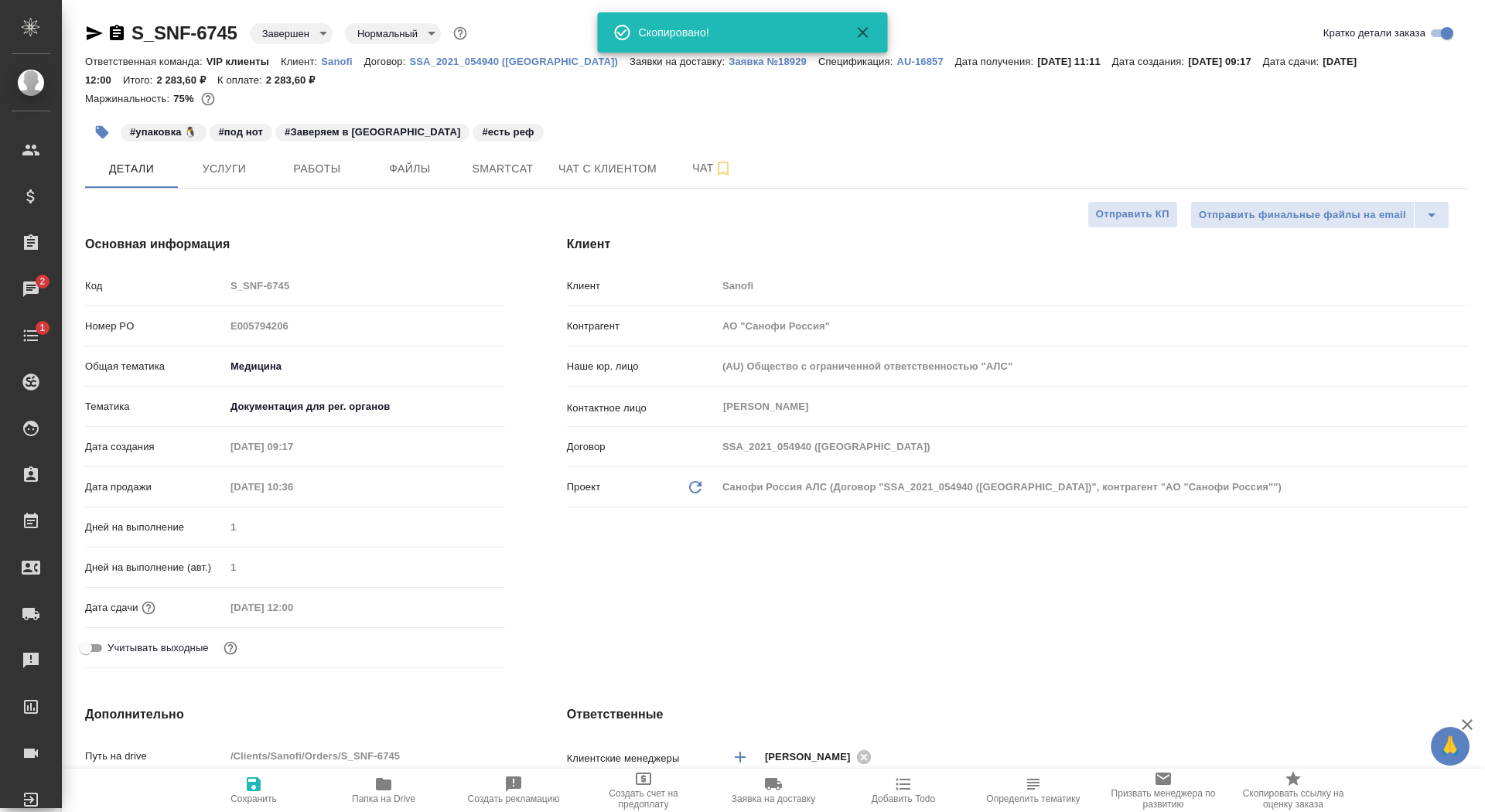
type textarea "x"
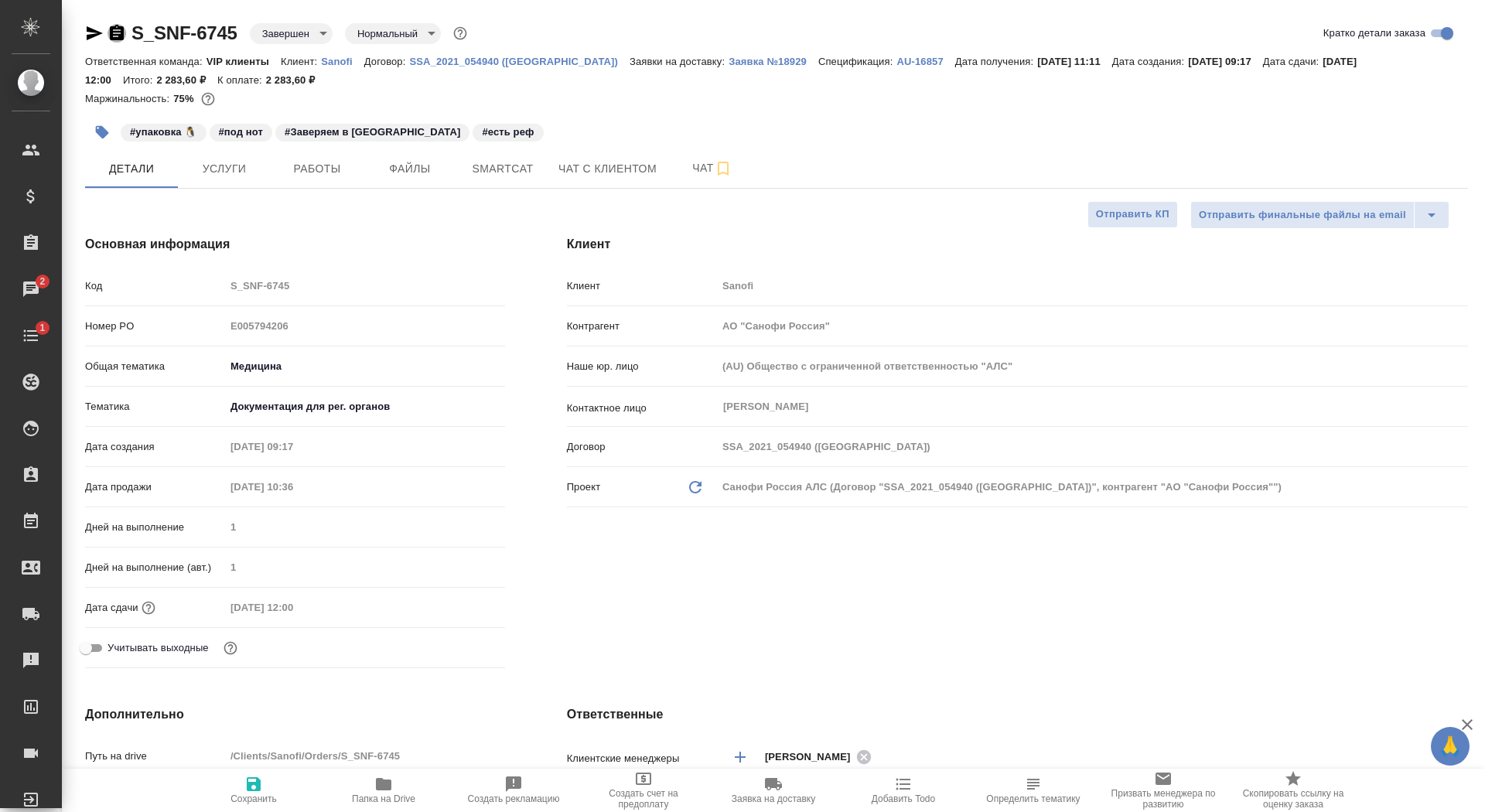
click at [113, 37] on icon "button" at bounding box center [116, 32] width 14 height 15
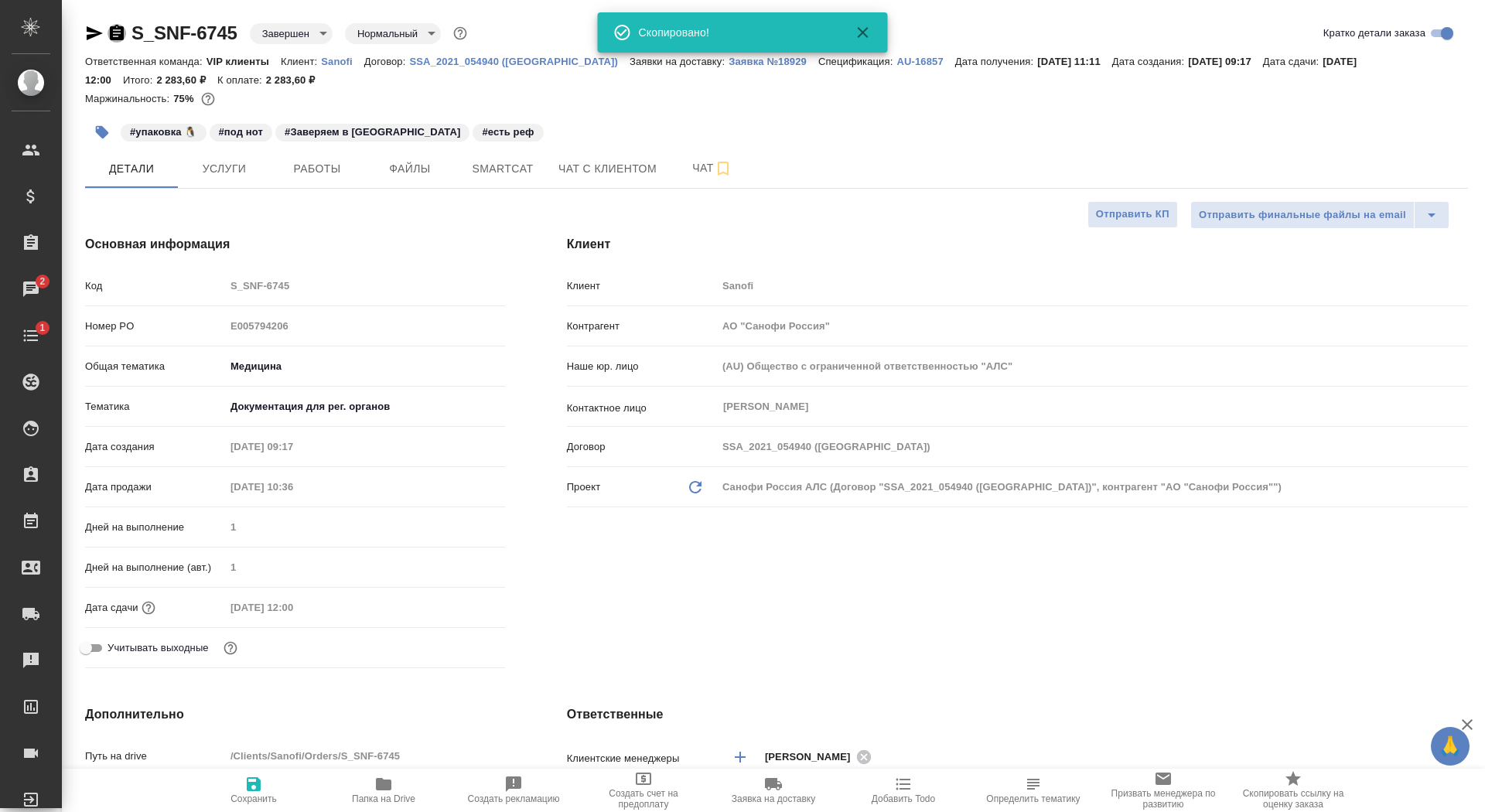
click at [113, 37] on icon "button" at bounding box center [116, 32] width 14 height 15
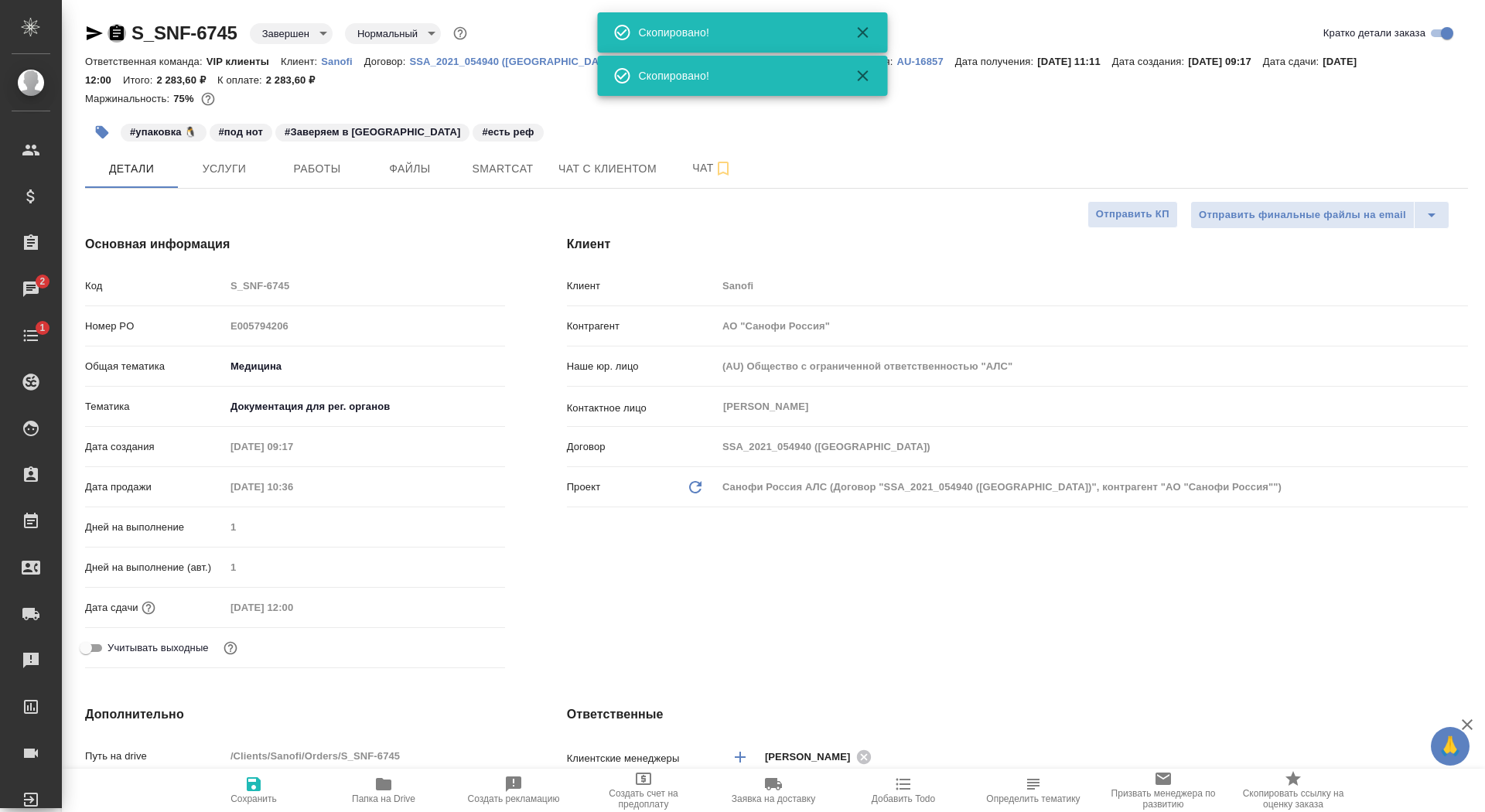
click at [113, 37] on icon "button" at bounding box center [116, 32] width 14 height 15
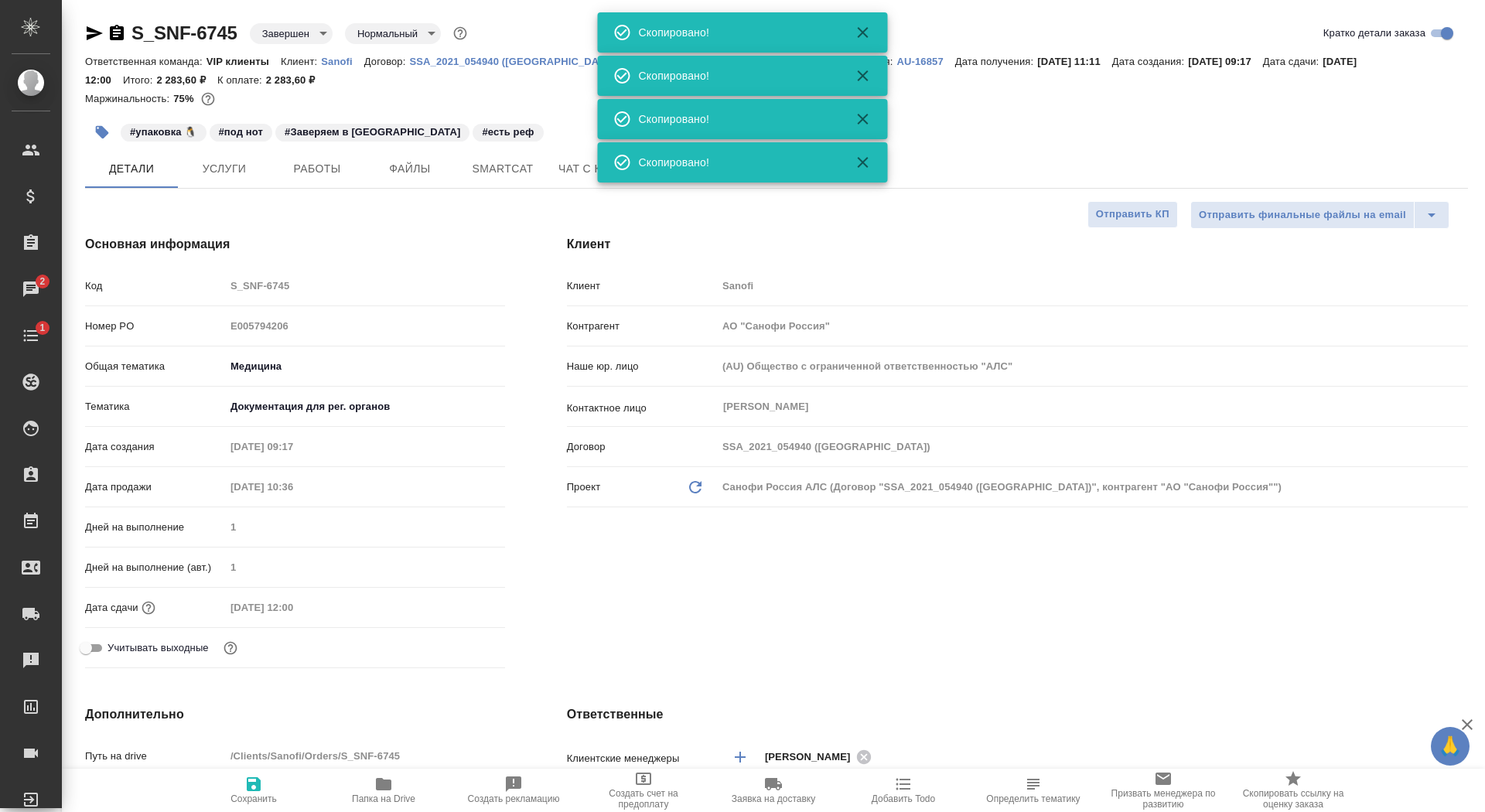
click at [113, 37] on icon "button" at bounding box center [116, 32] width 14 height 15
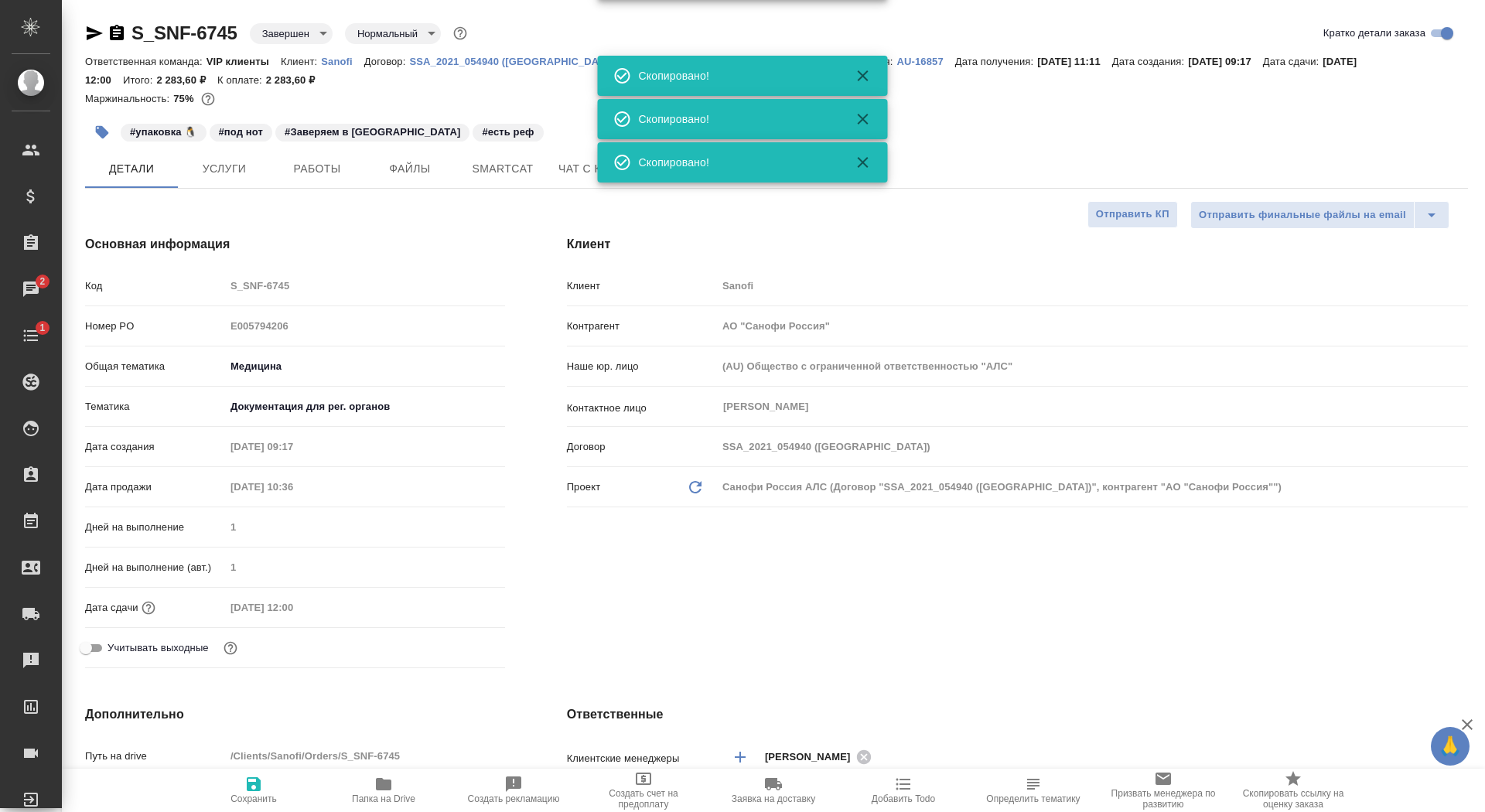
type textarea "x"
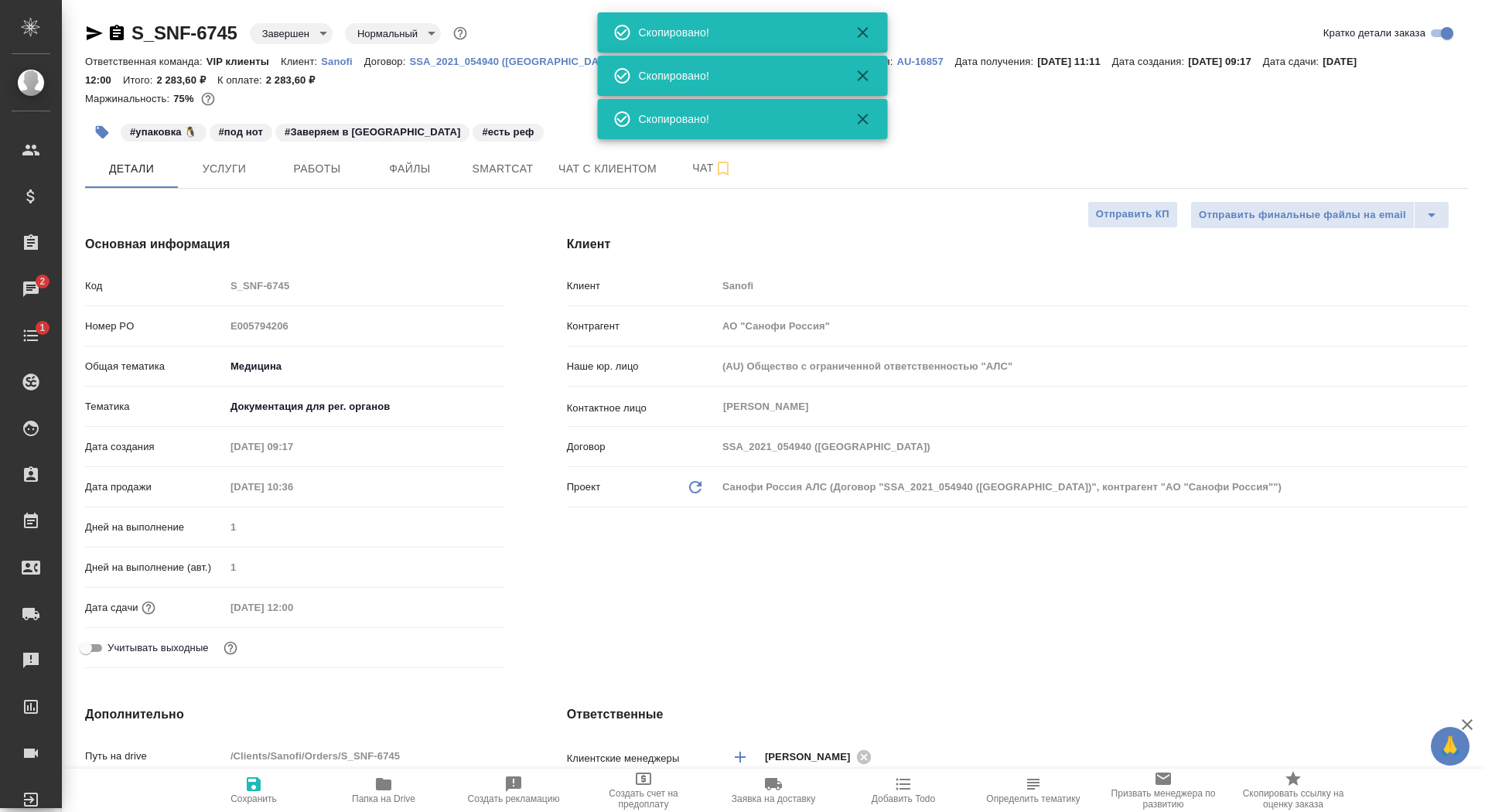
type textarea "x"
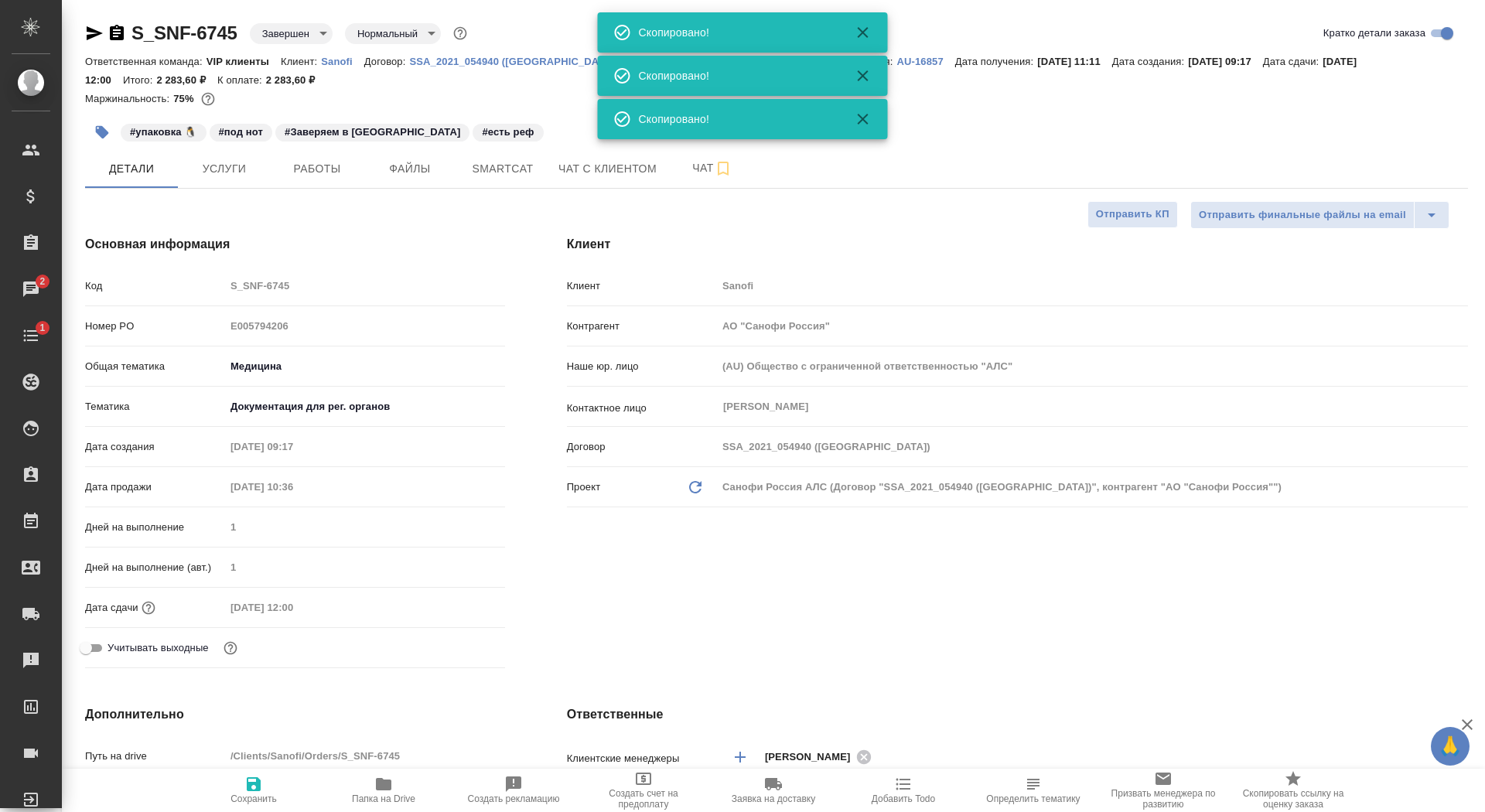
type textarea "x"
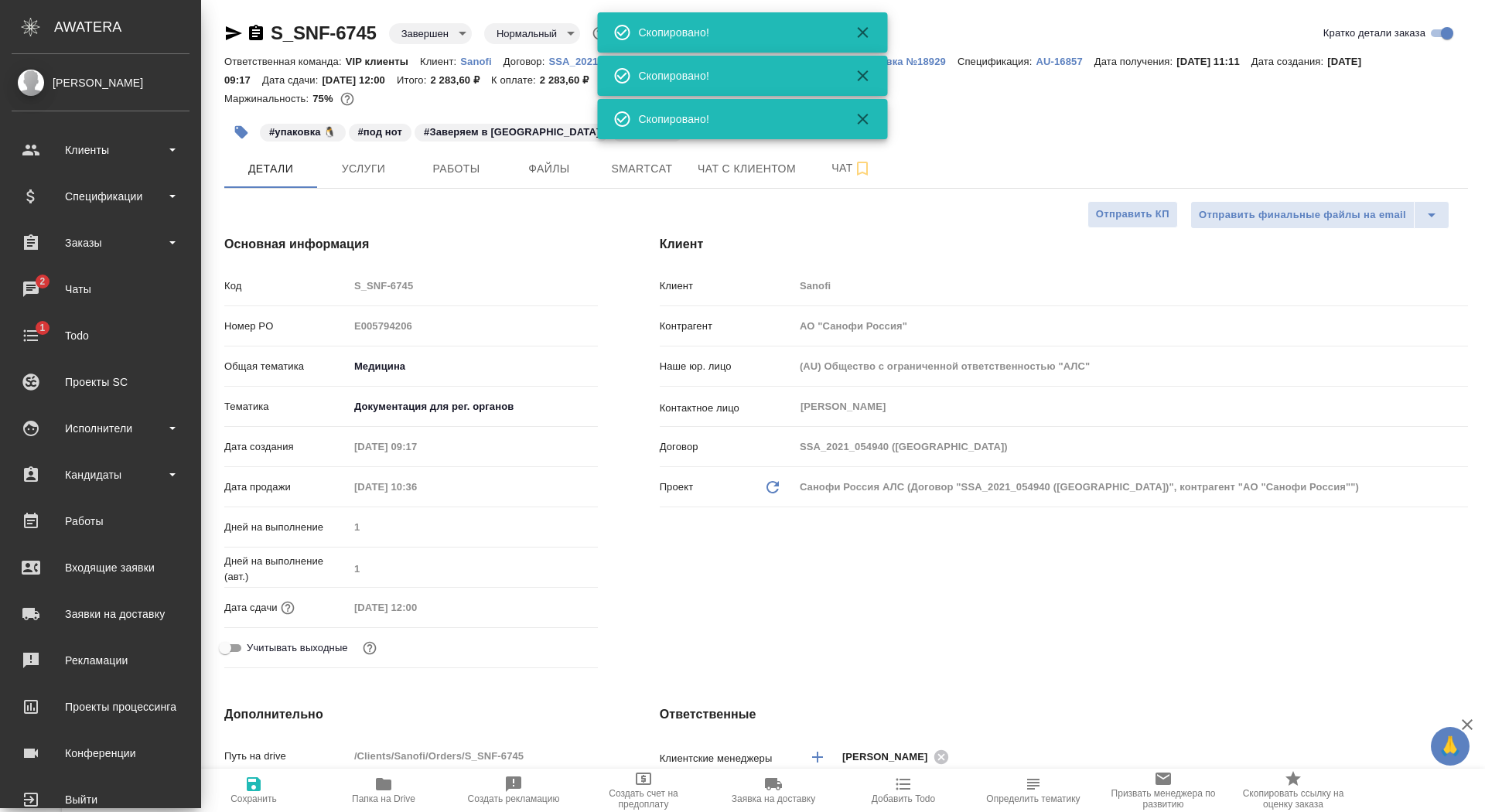
type textarea "x"
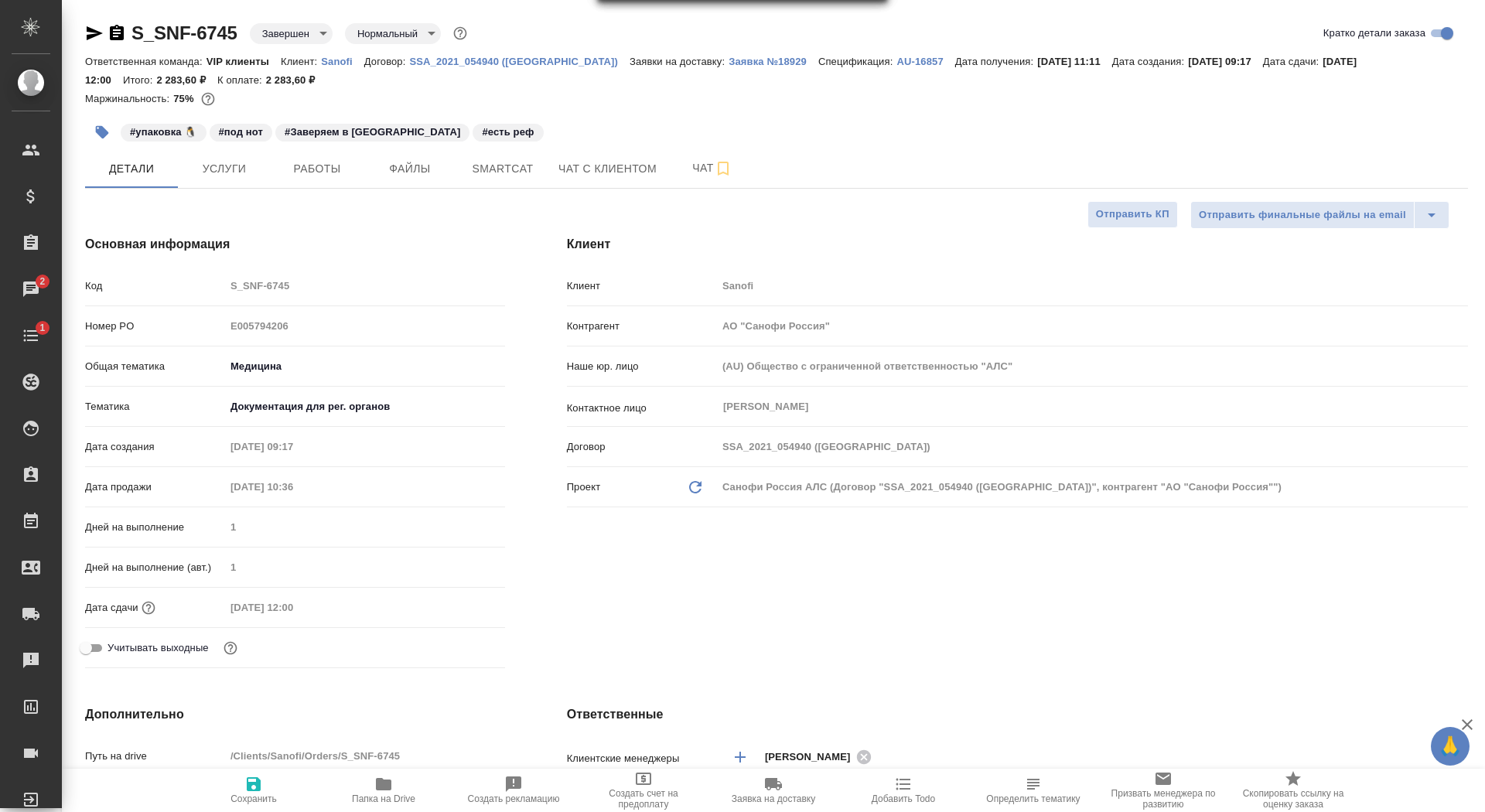
type textarea "x"
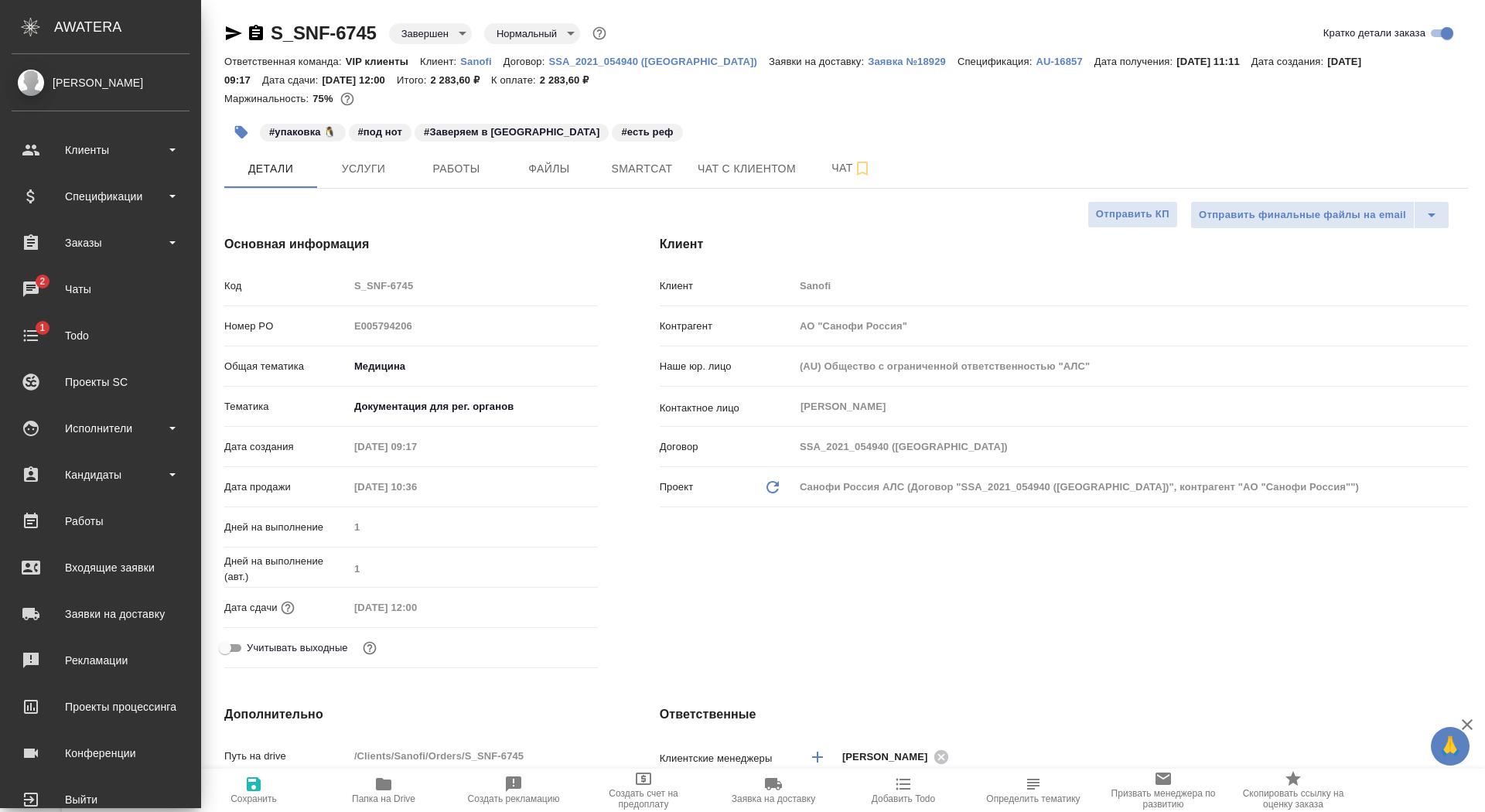
type textarea "x"
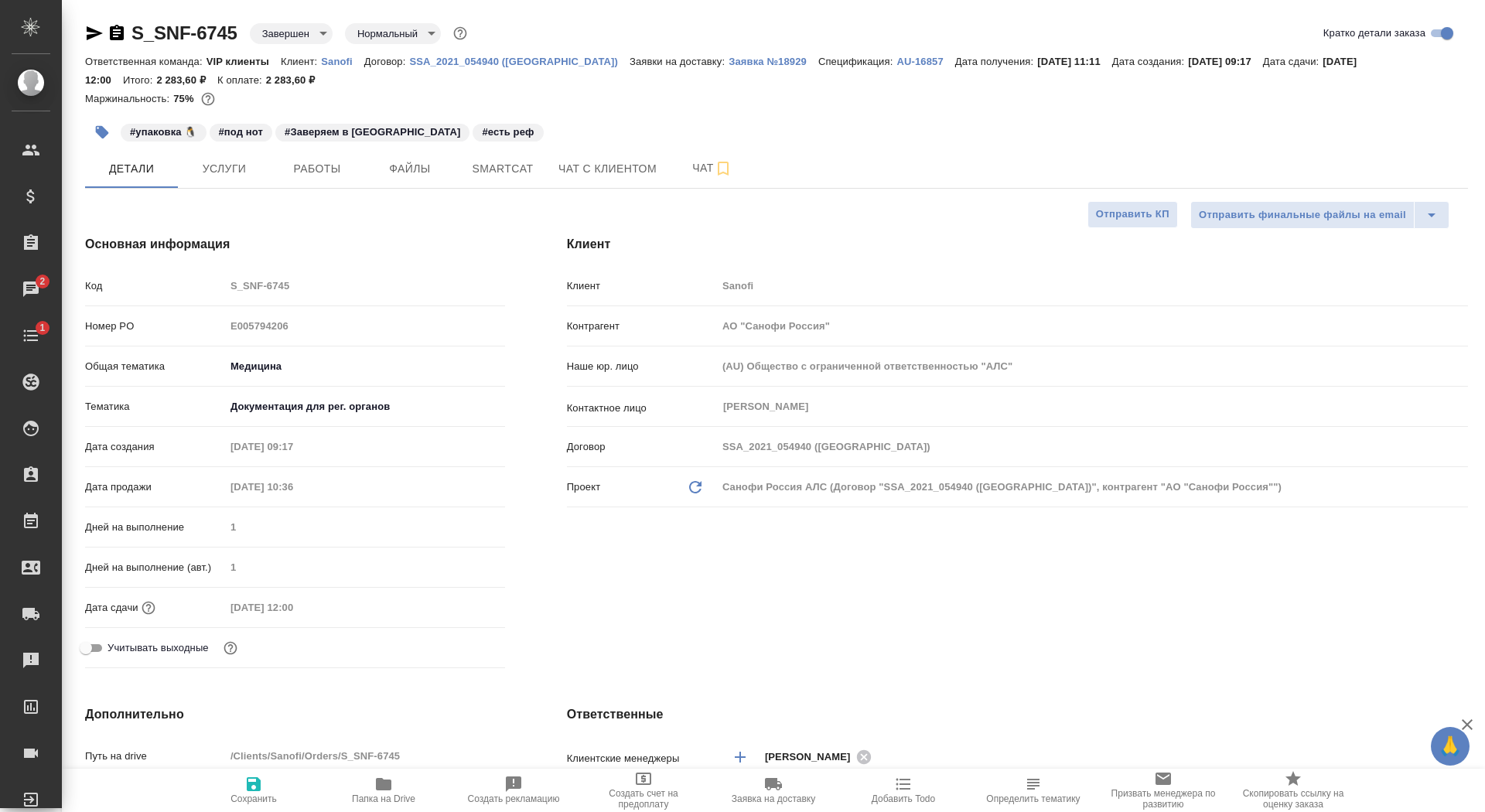
click at [90, 33] on icon "button" at bounding box center [94, 33] width 19 height 19
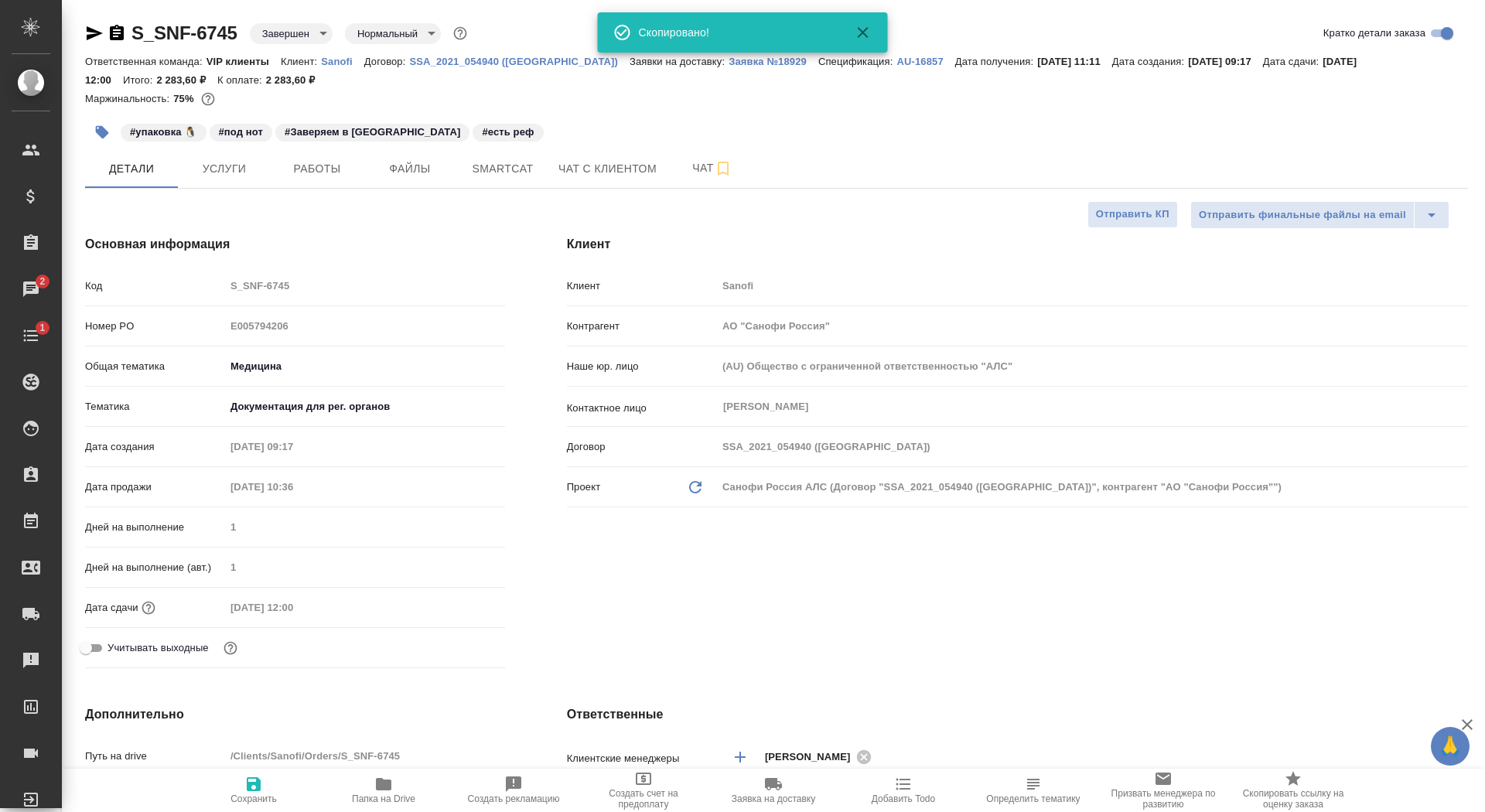
type textarea "x"
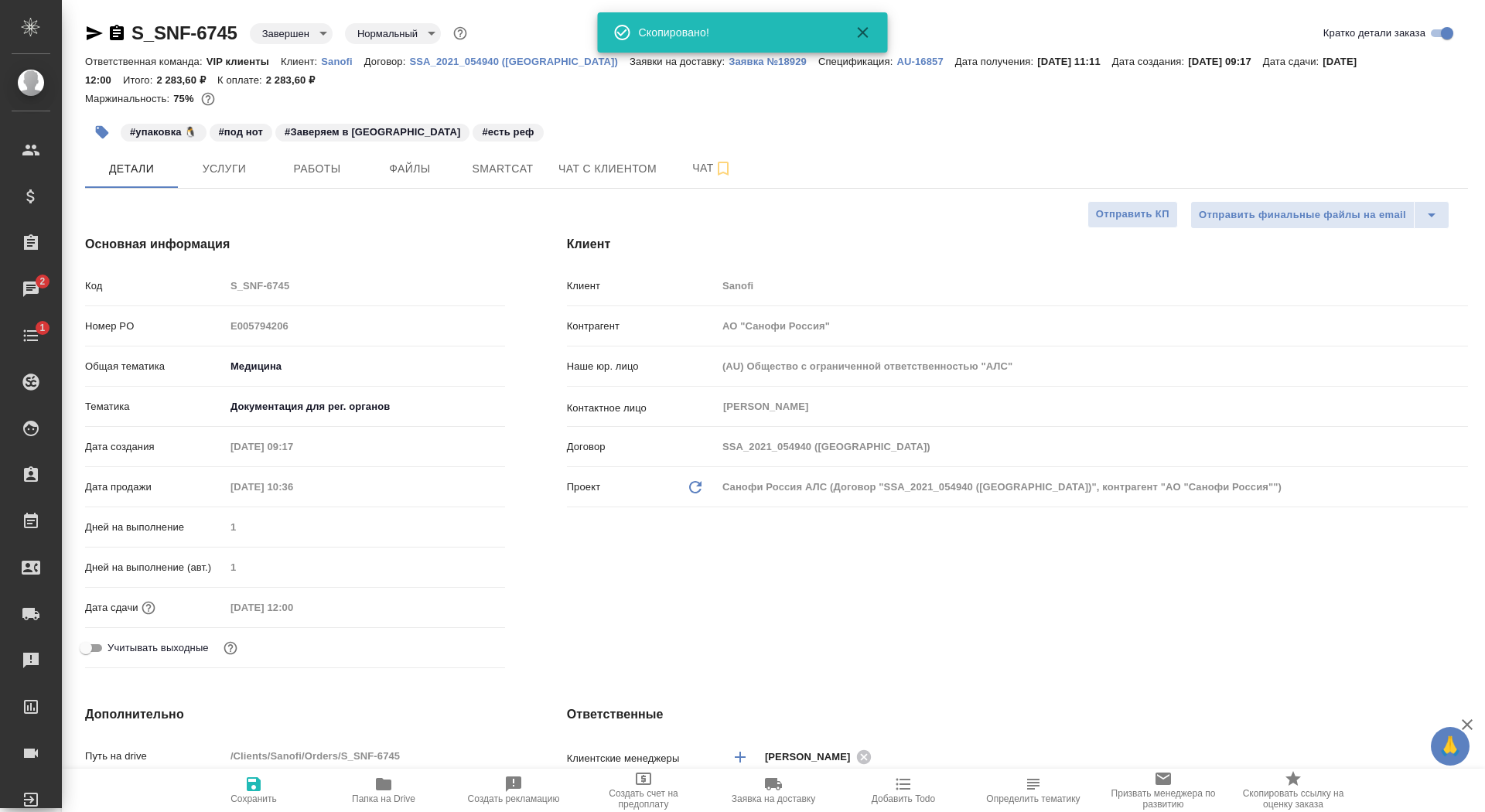
type textarea "x"
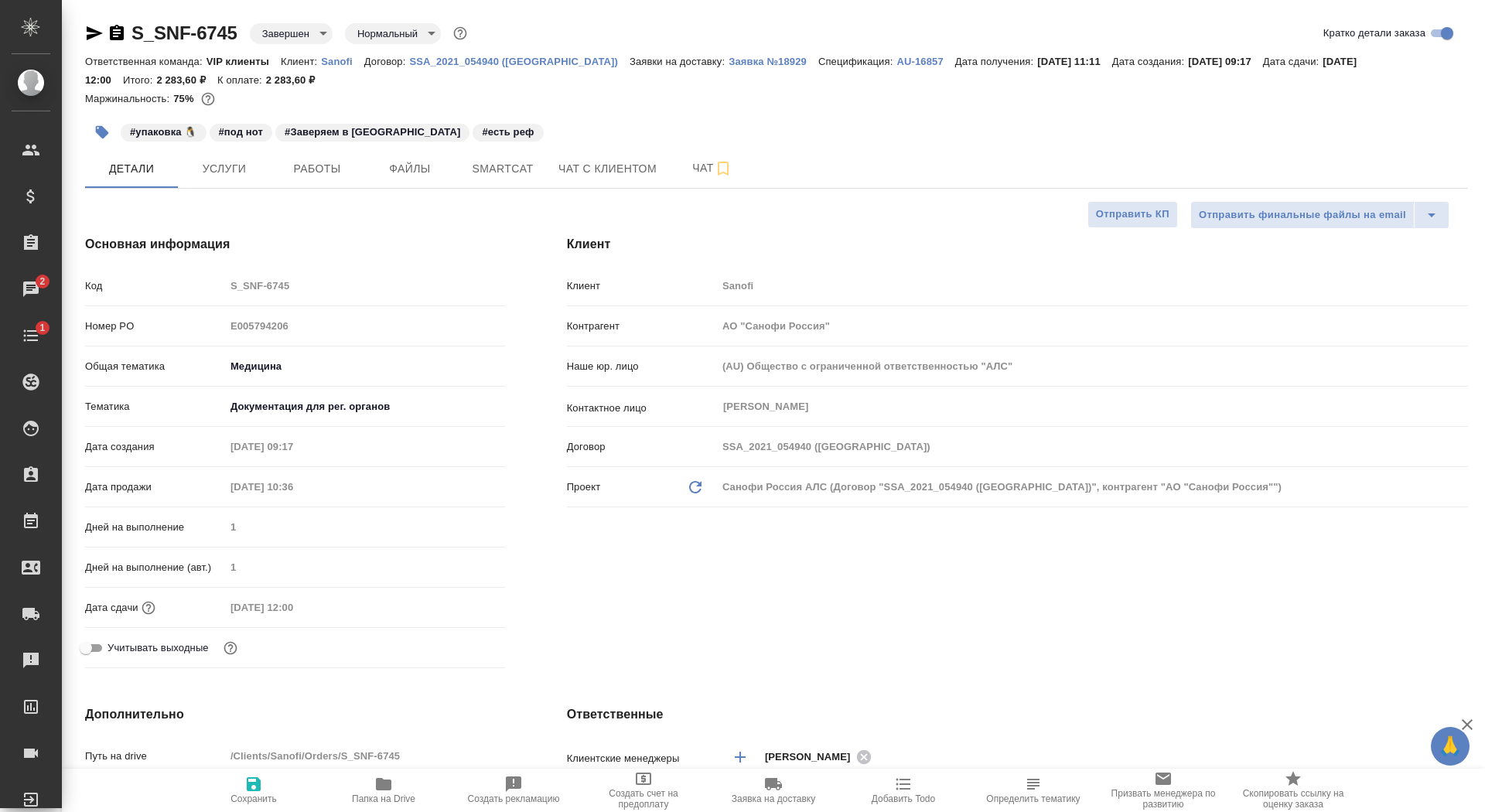
type textarea "x"
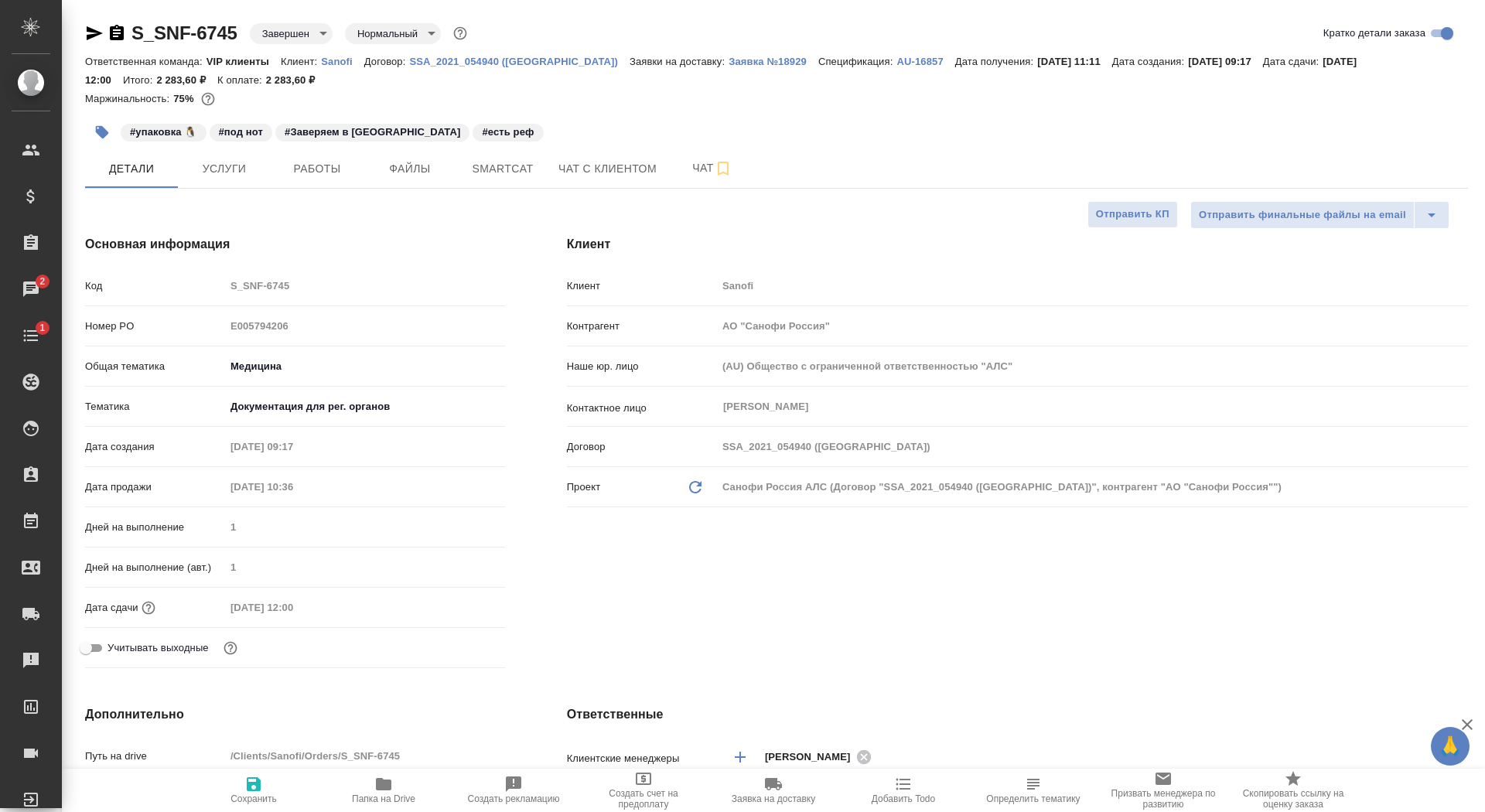
type textarea "x"
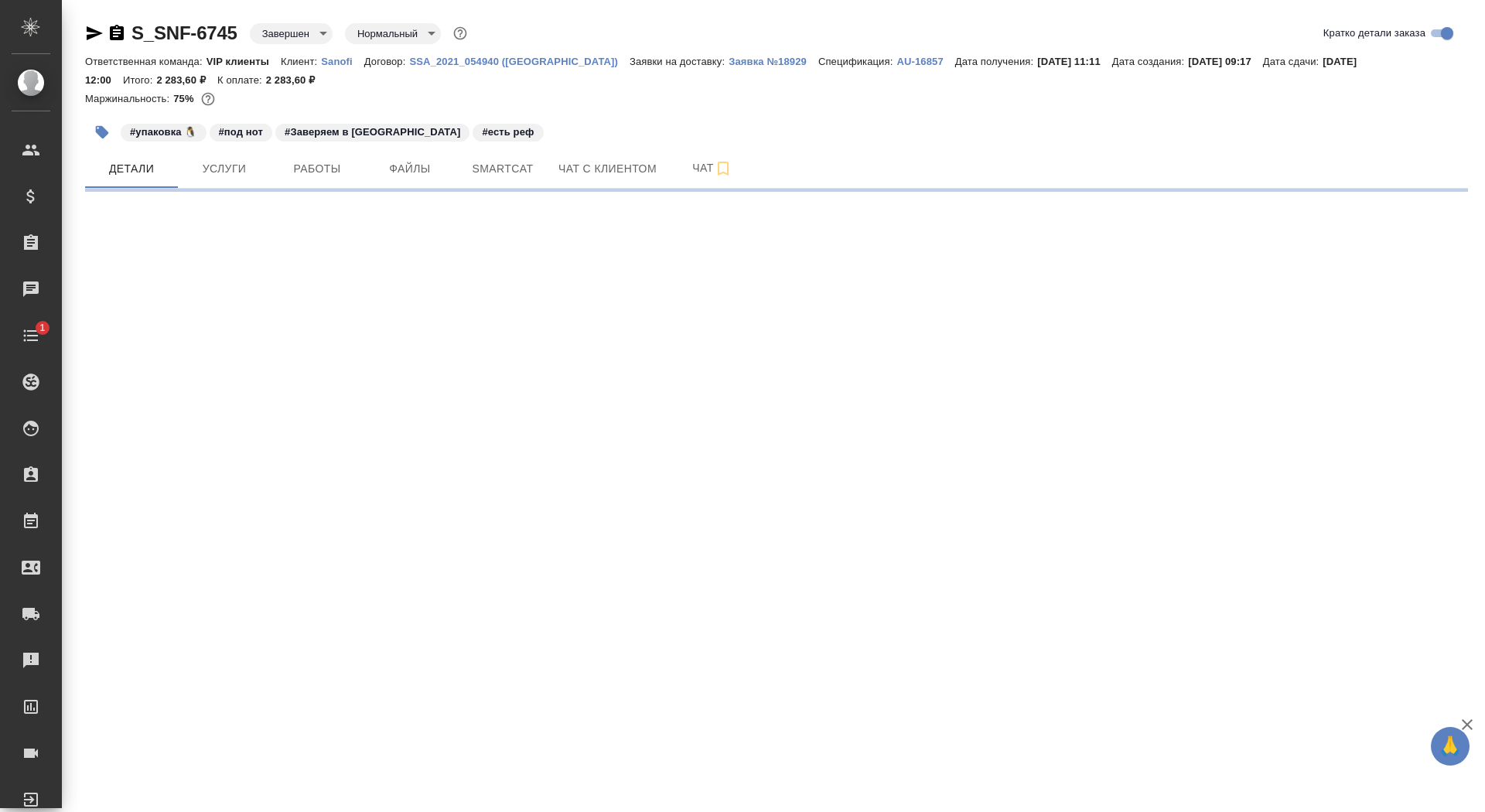
select select "RU"
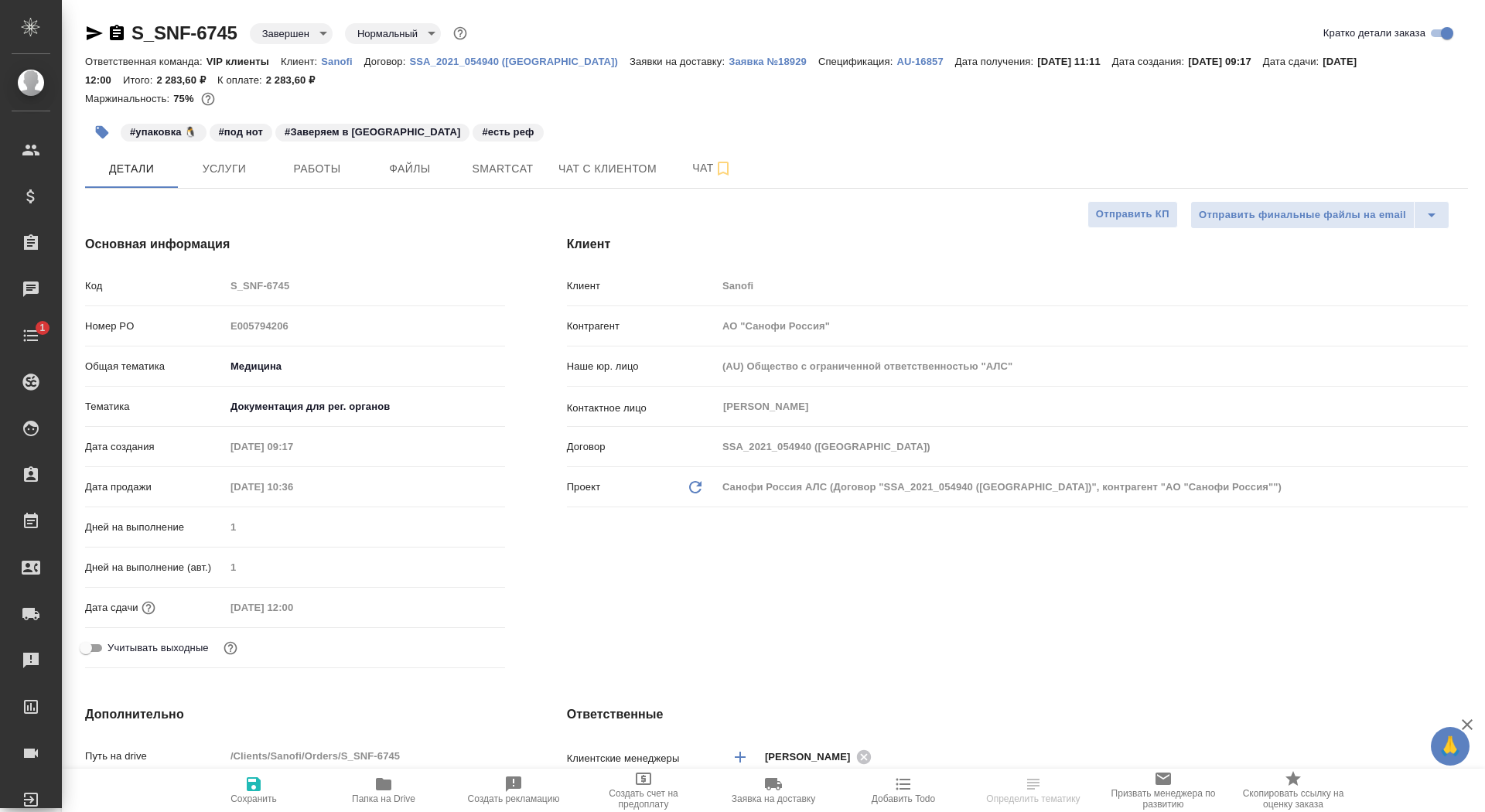
type textarea "x"
click at [315, 172] on span "Работы" at bounding box center [317, 168] width 74 height 19
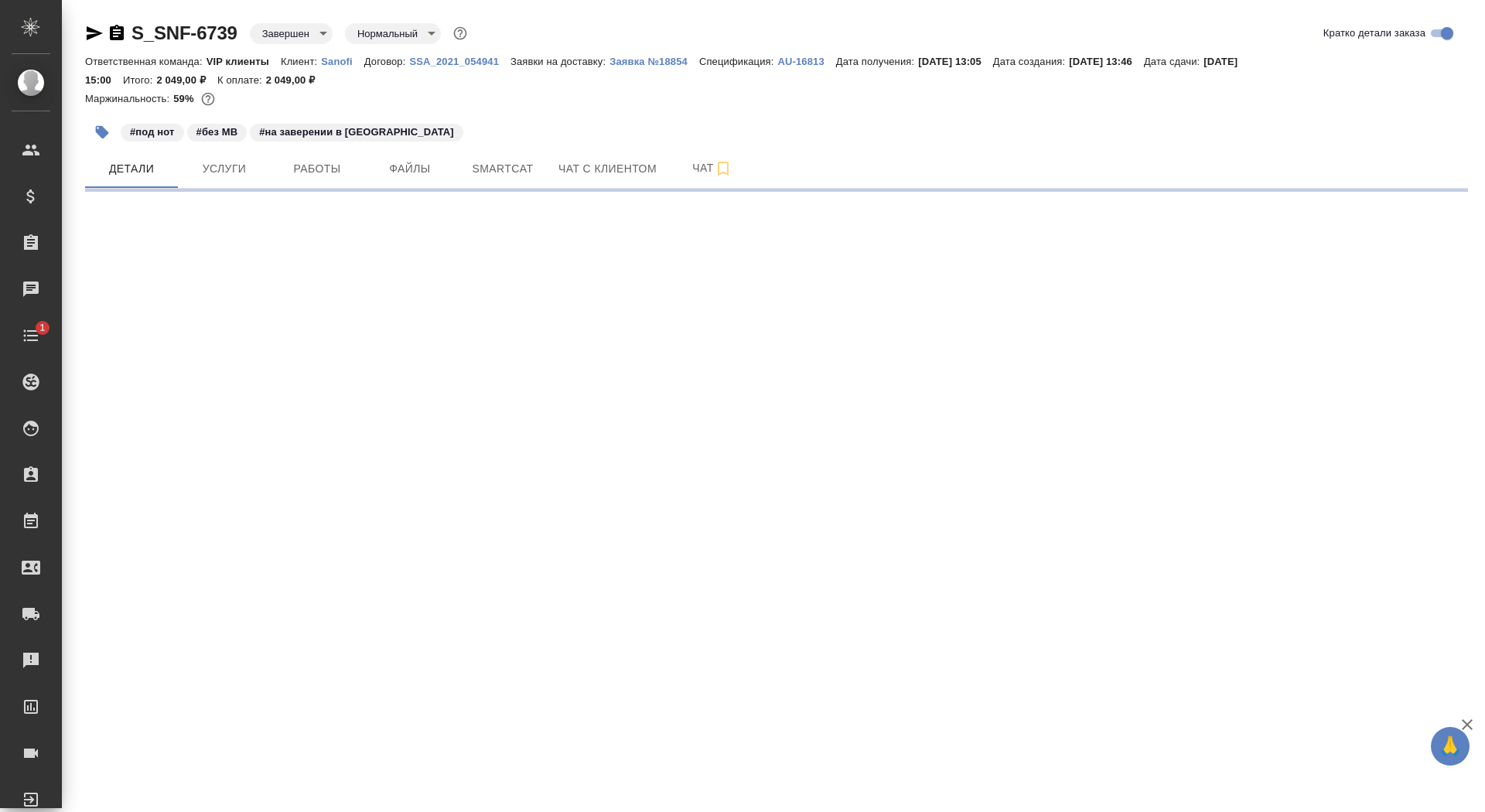
select select "RU"
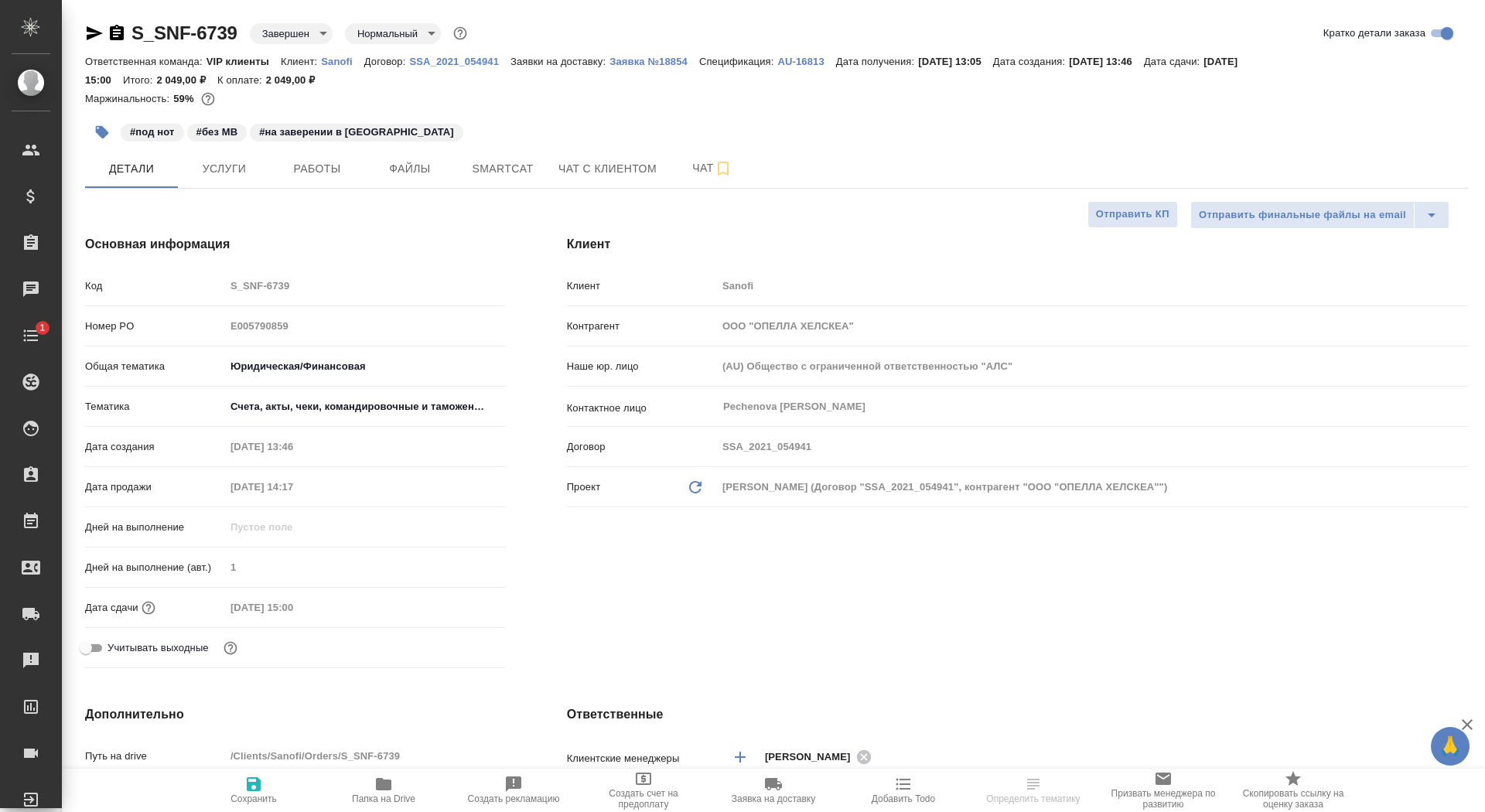
type textarea "x"
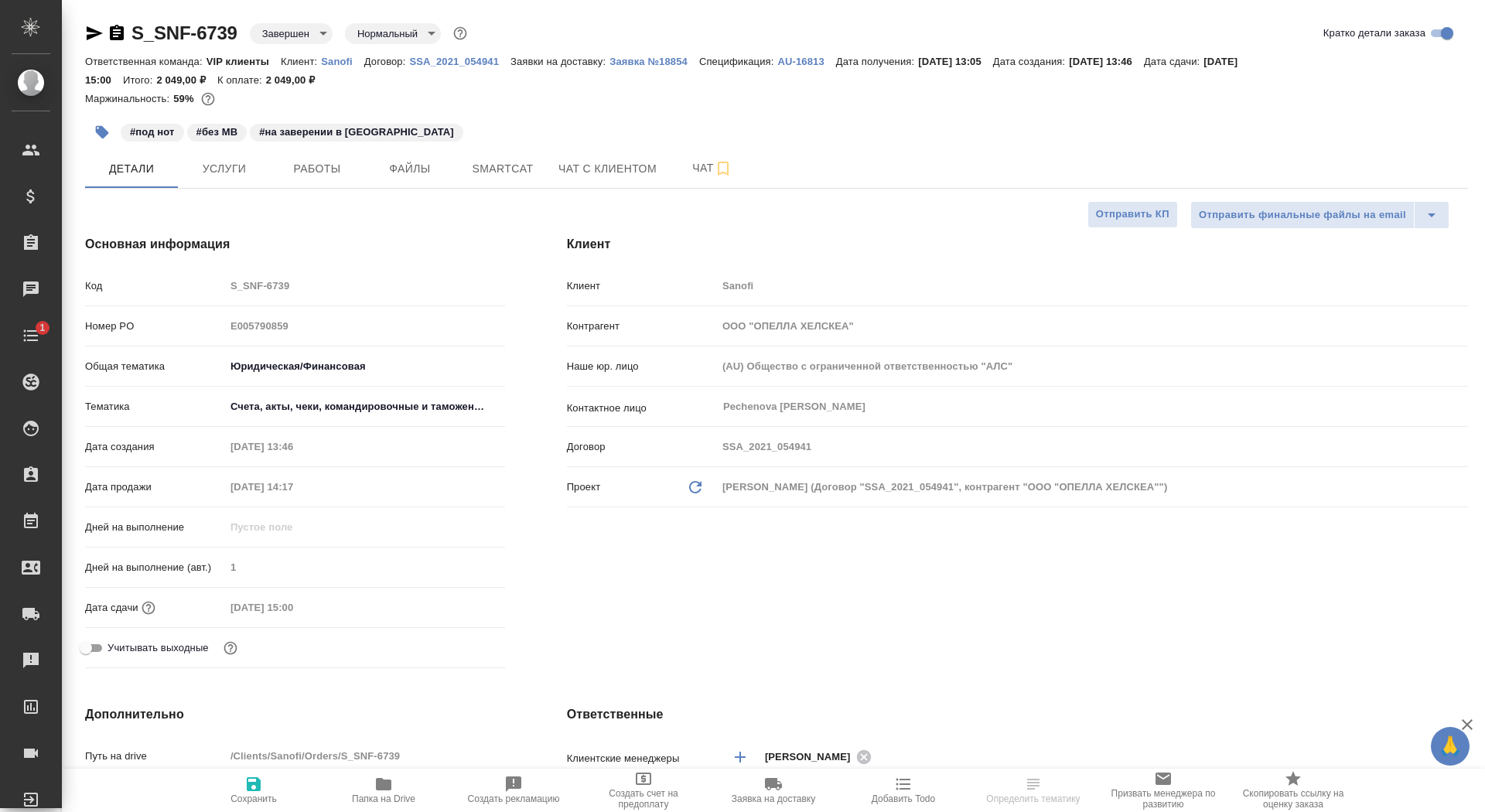
type textarea "x"
click at [323, 167] on span "Работы" at bounding box center [317, 168] width 74 height 19
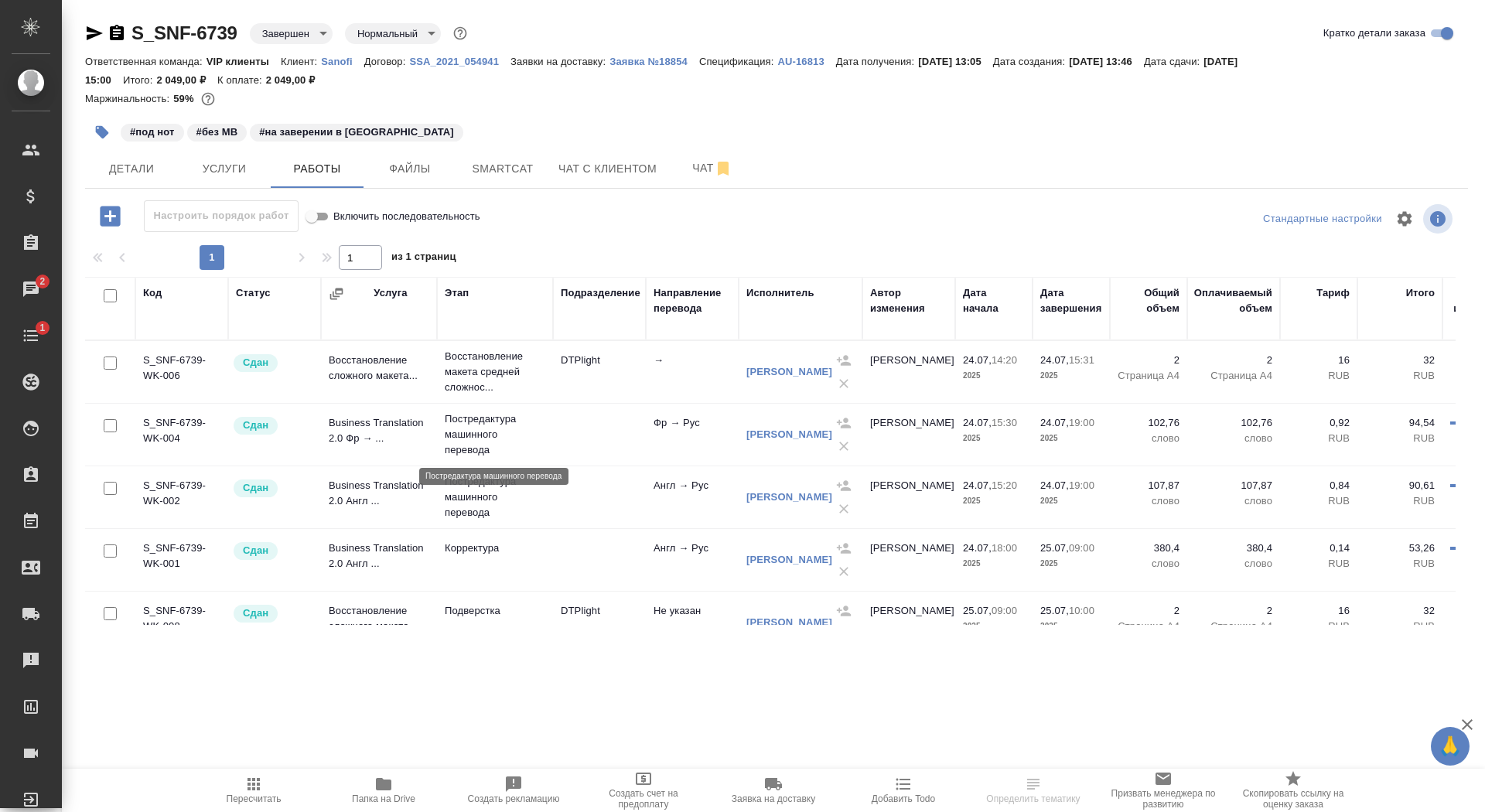
scroll to position [105, 0]
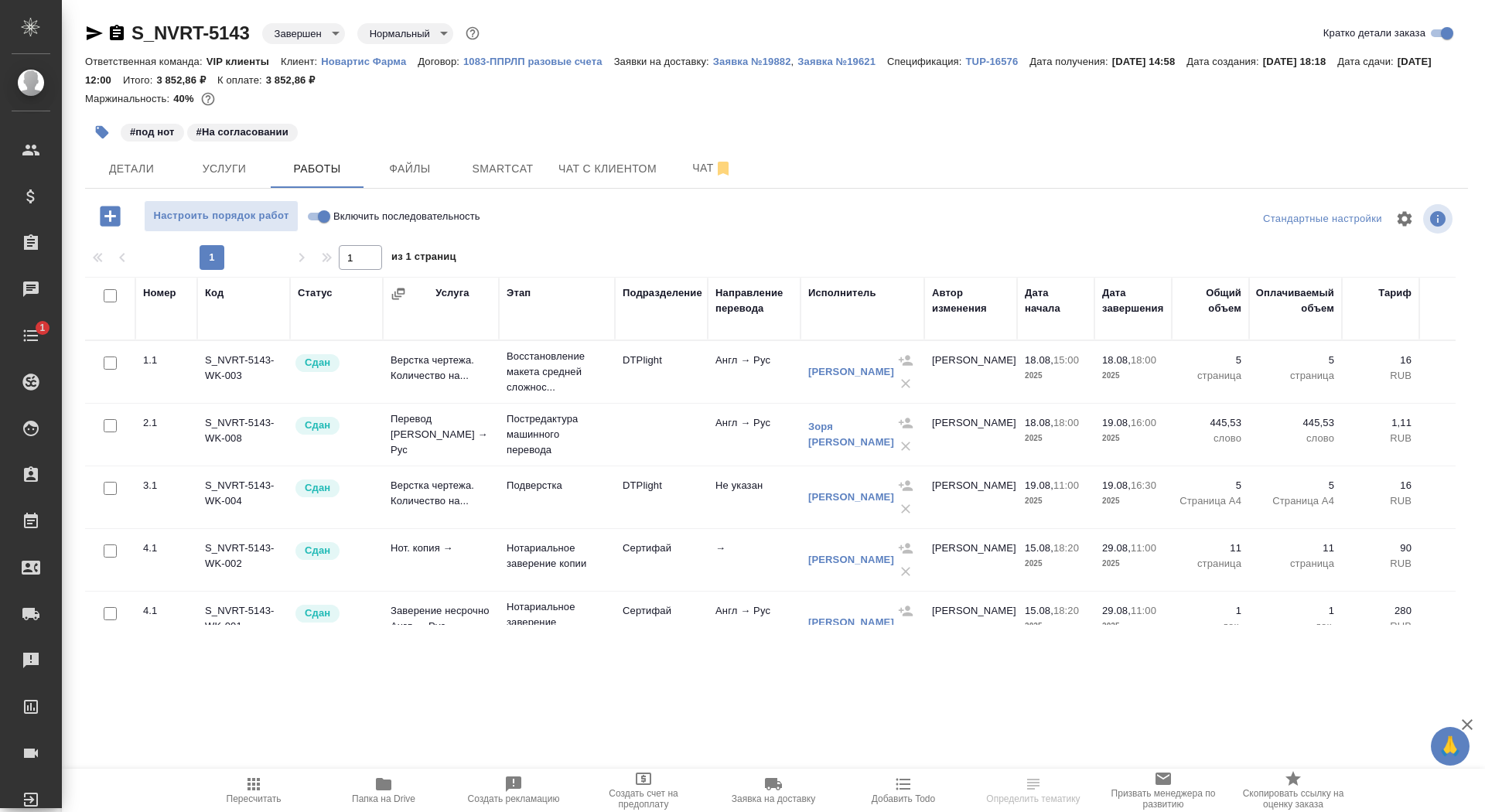
scroll to position [58, 0]
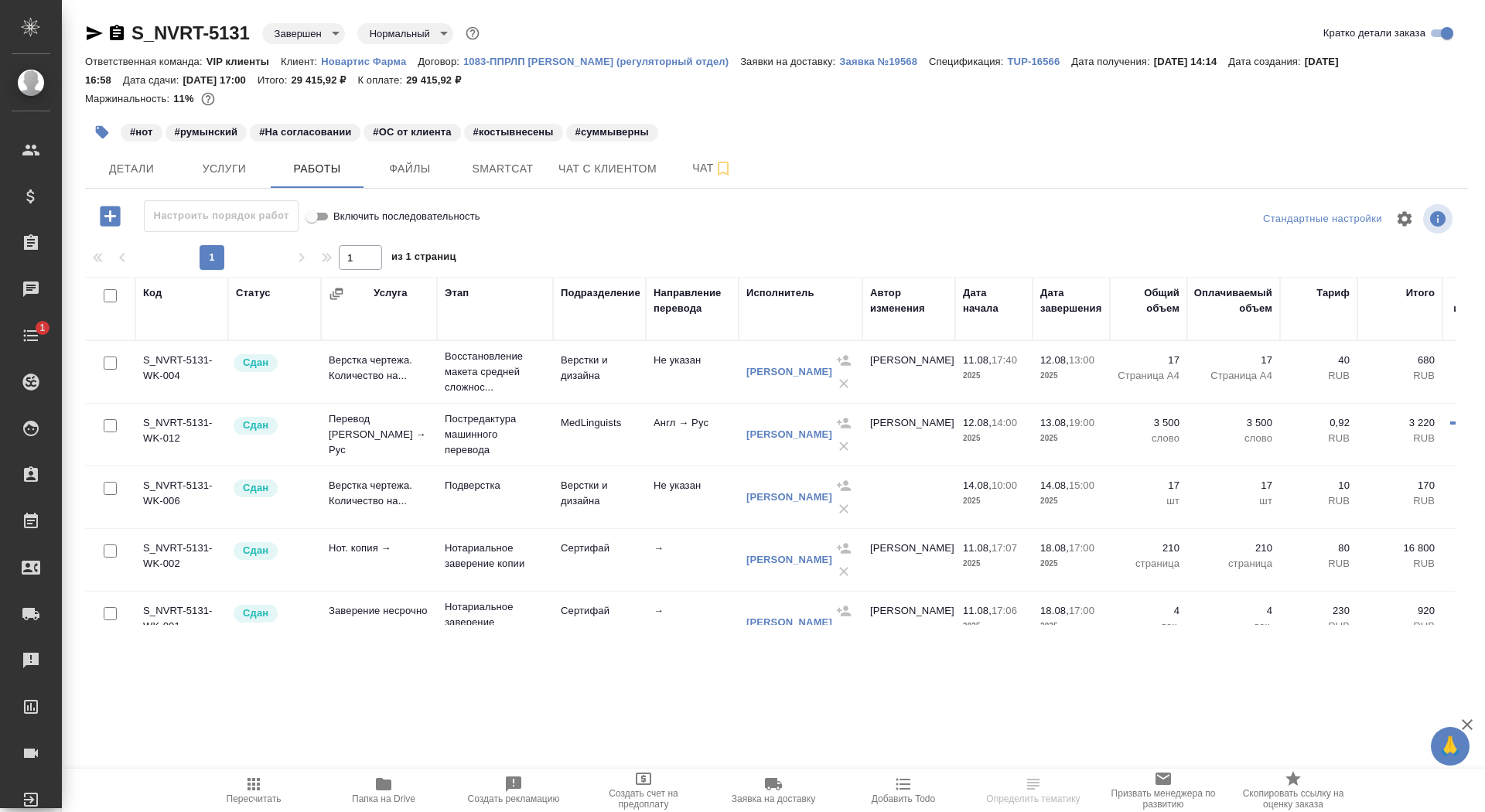
scroll to position [58, 0]
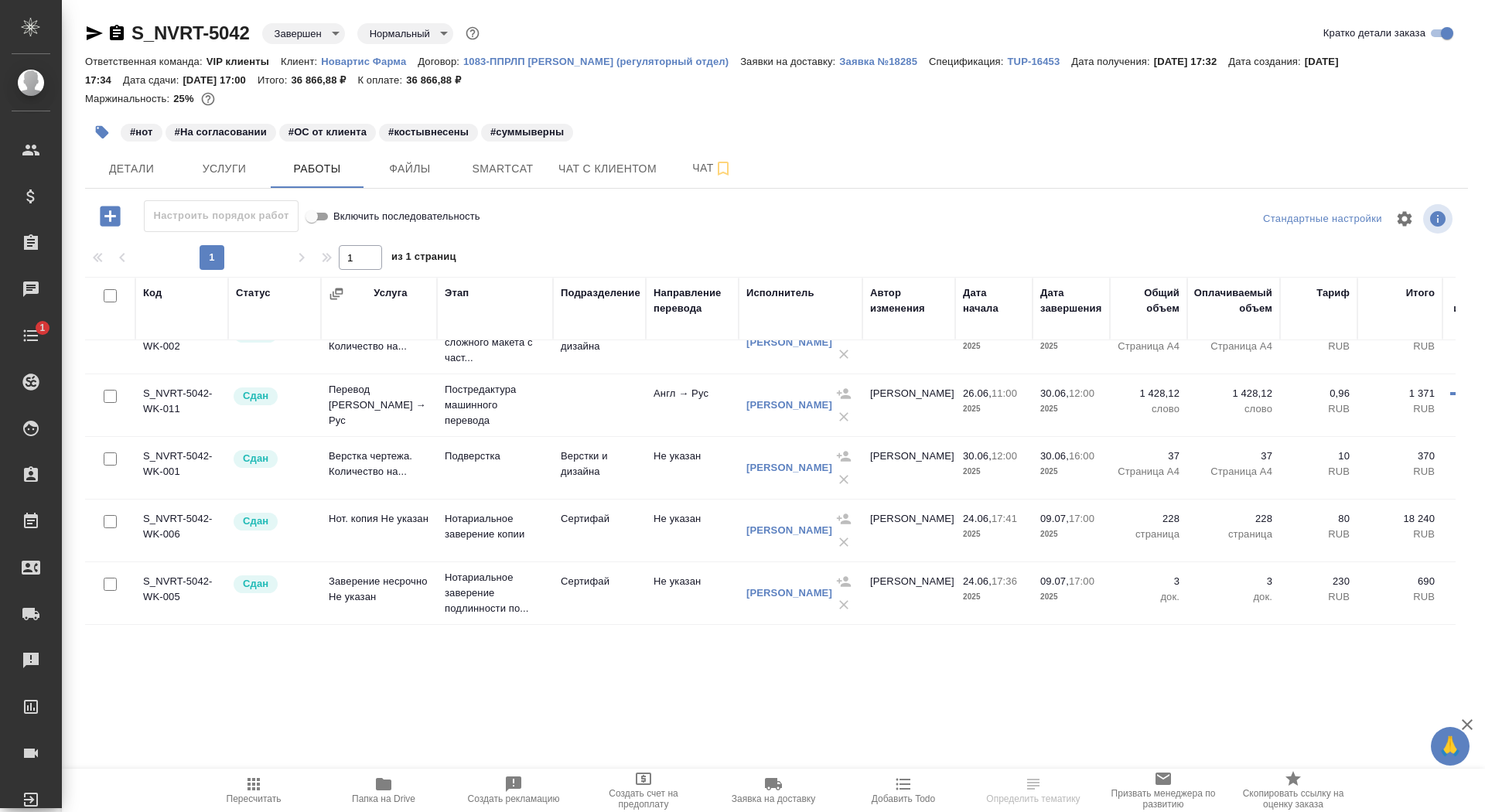
scroll to position [118, 0]
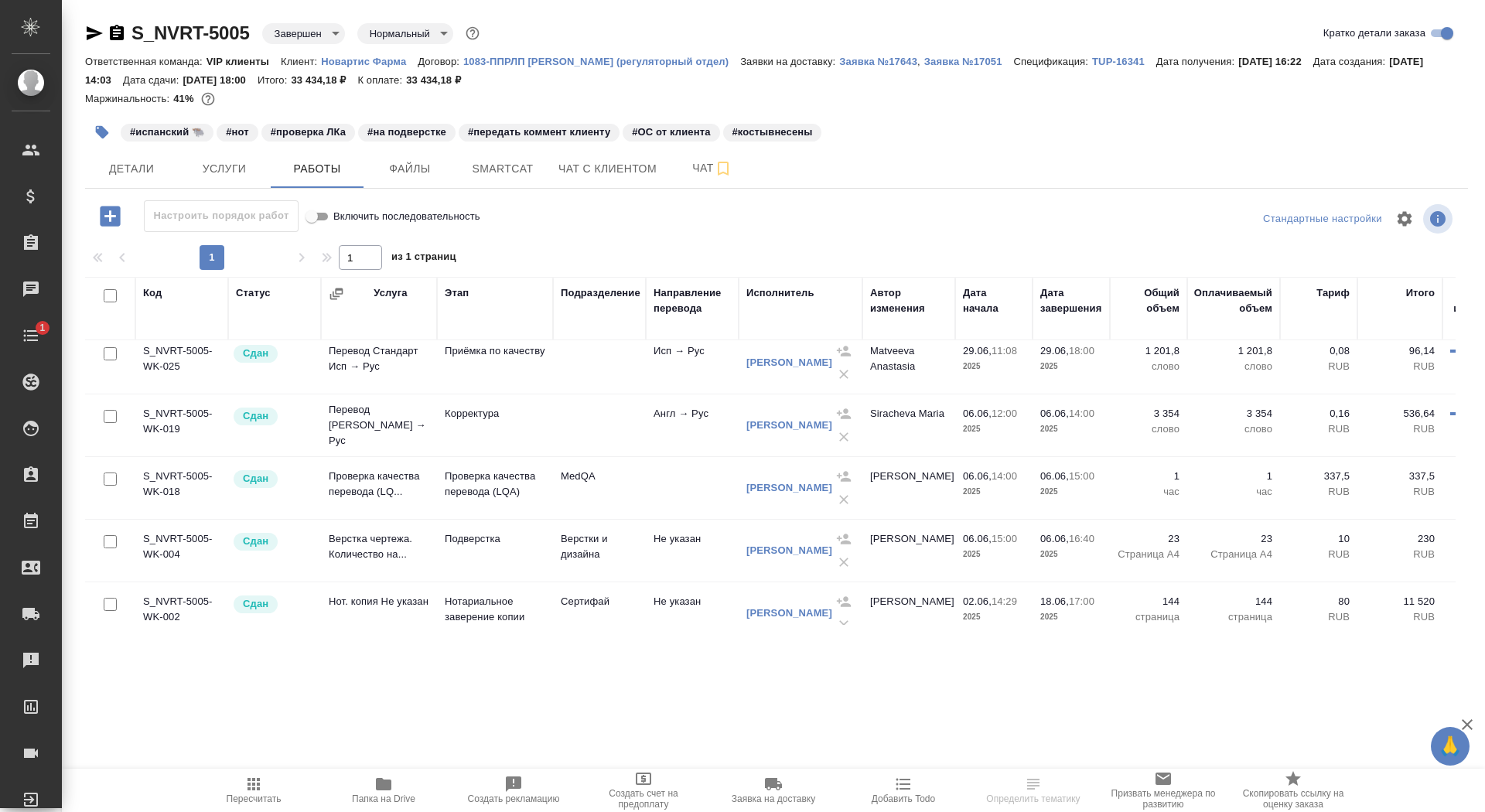
scroll to position [558, 0]
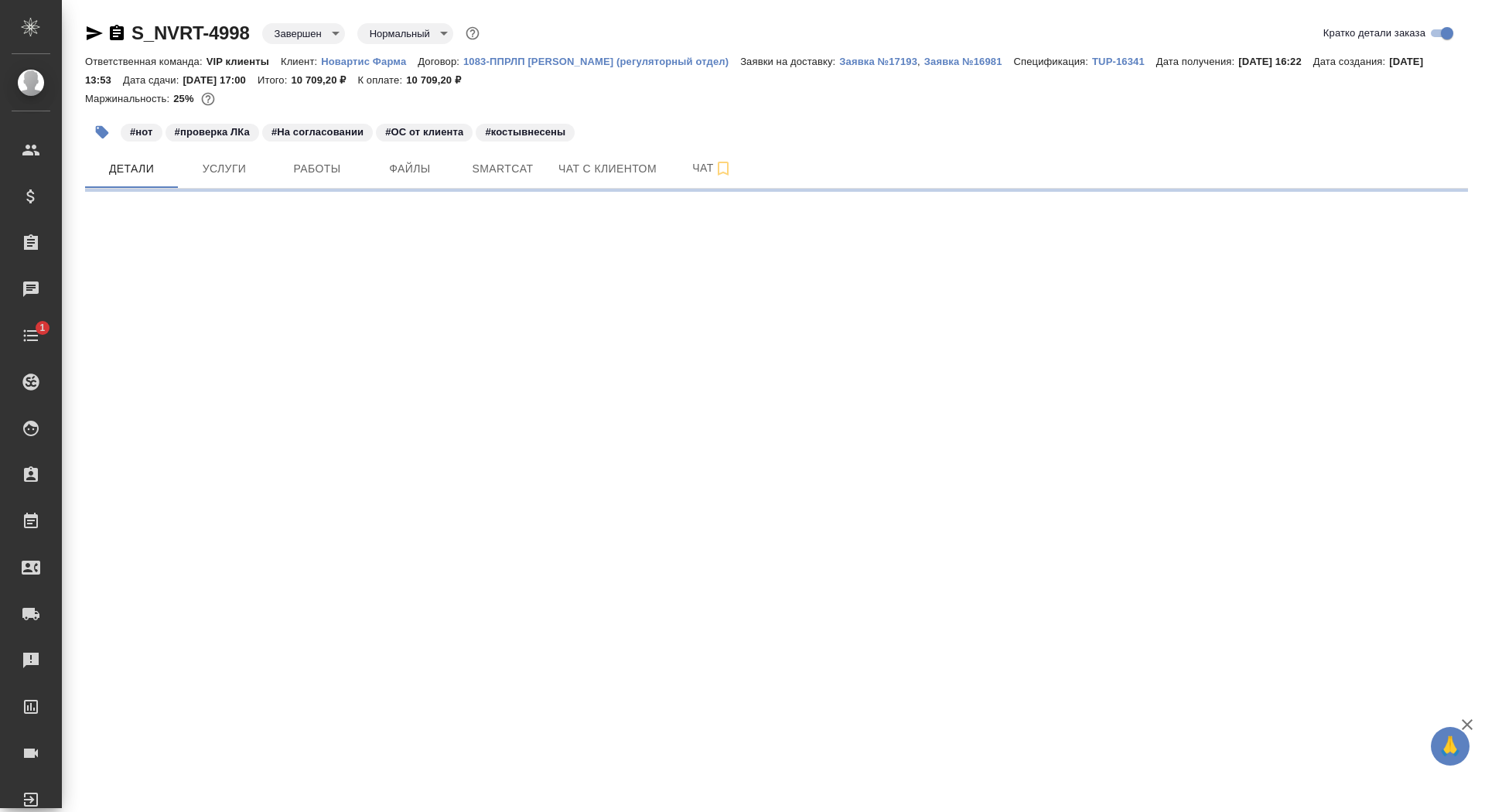
select select "RU"
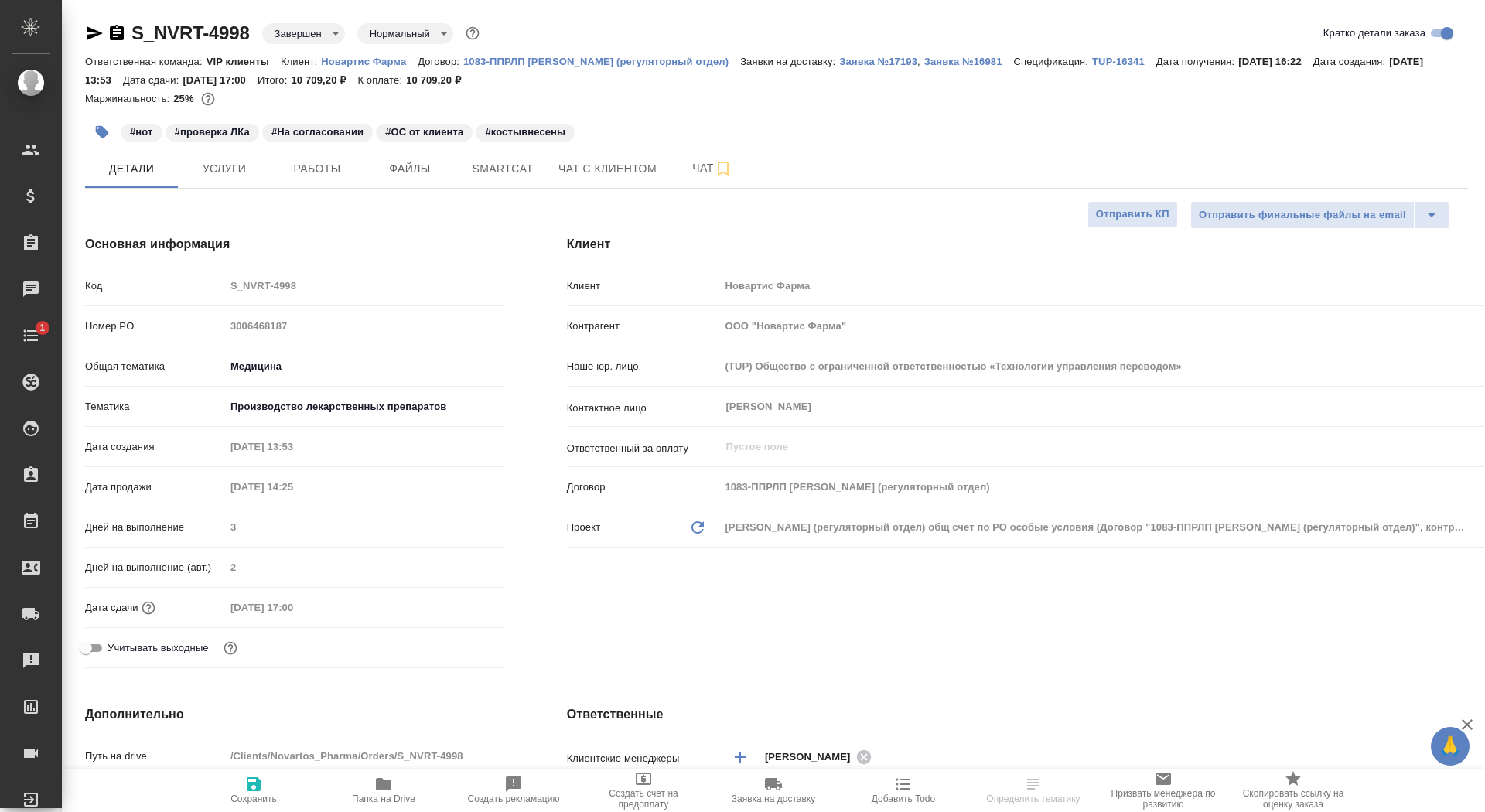
type textarea "x"
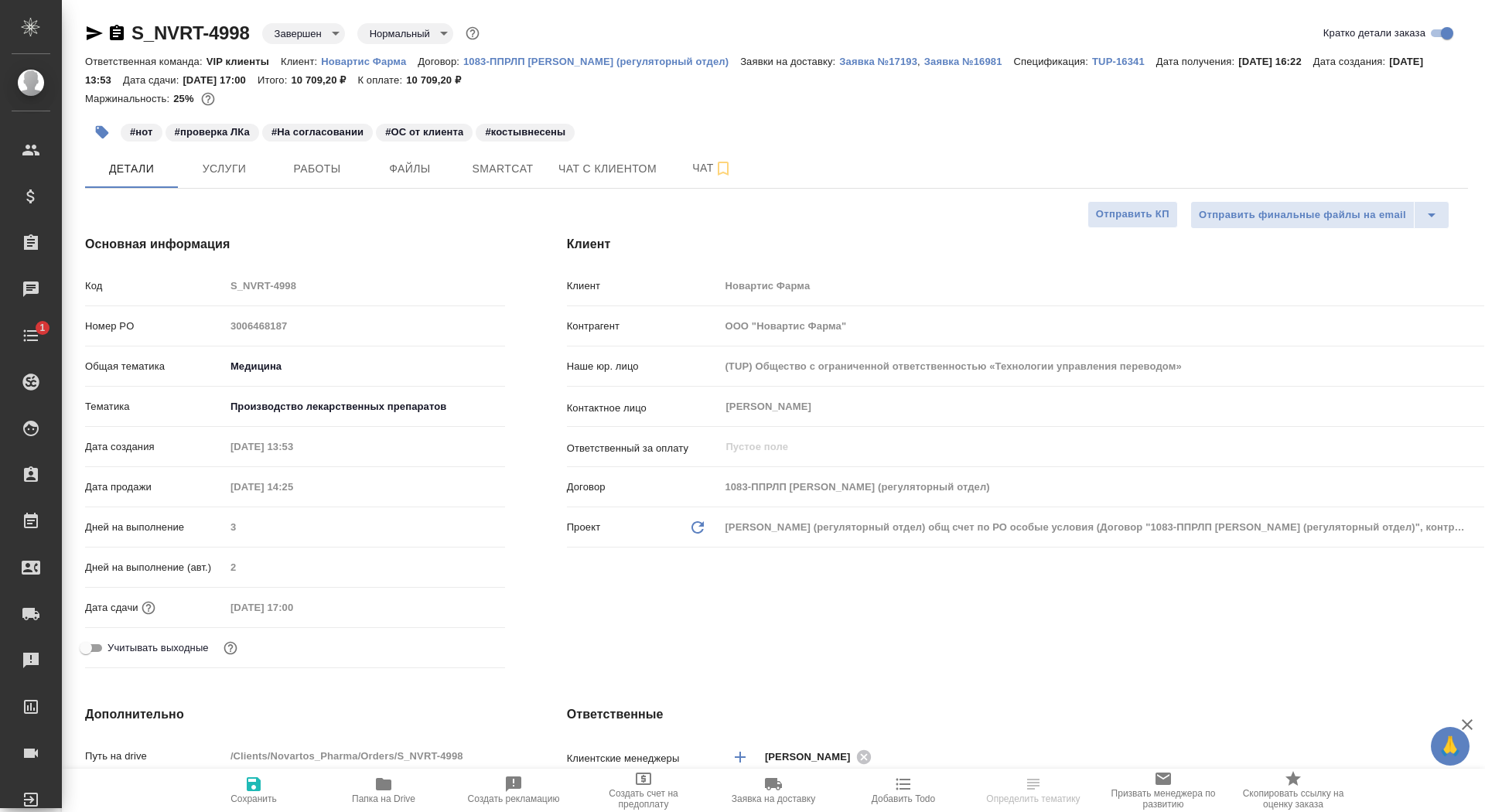
type textarea "x"
type input "Matveeva Anastasia"
type input "[PERSON_NAME]"
click at [307, 167] on span "Работы" at bounding box center [317, 168] width 74 height 19
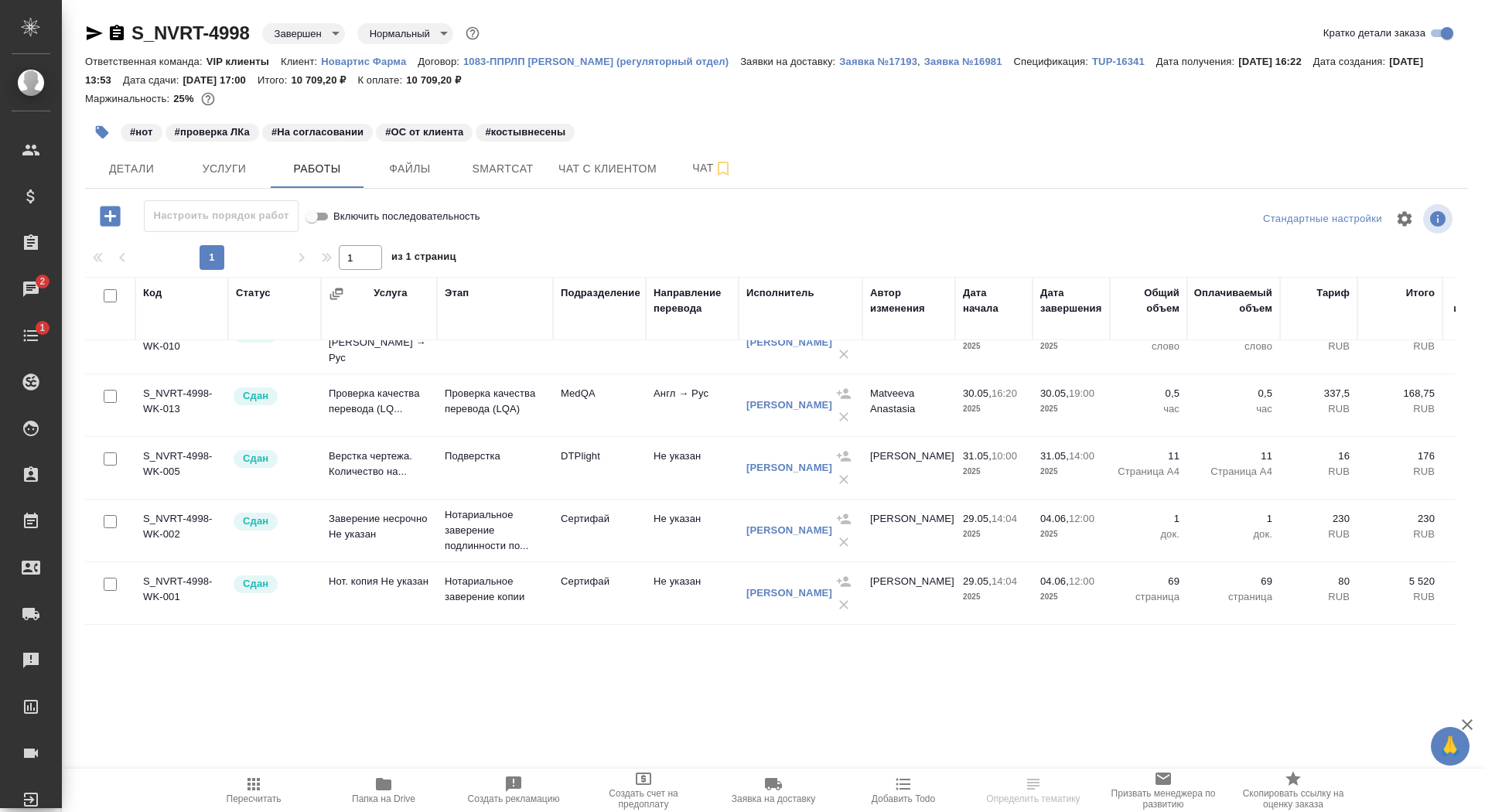
scroll to position [309, 0]
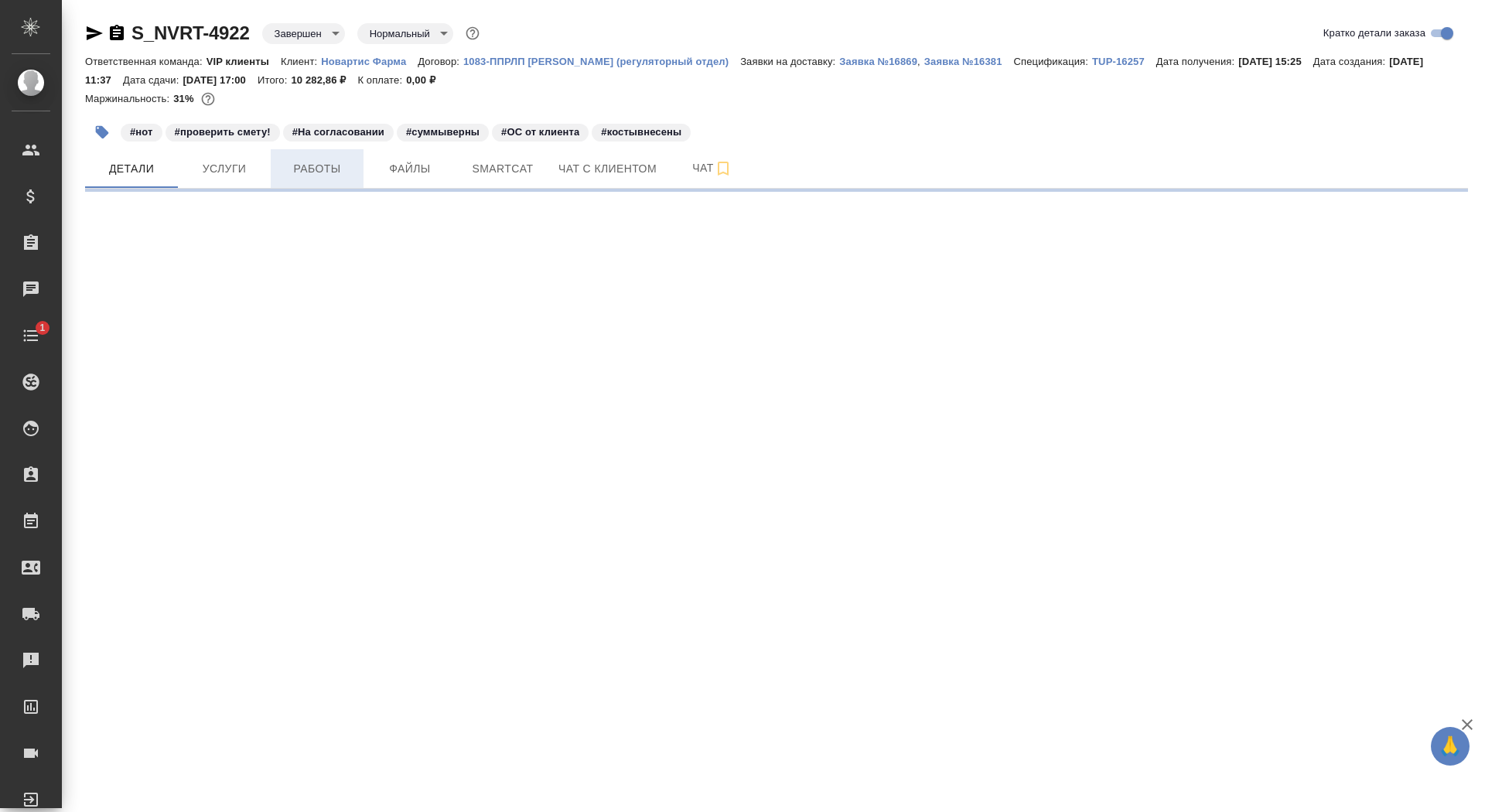
click at [339, 166] on span "Работы" at bounding box center [317, 168] width 74 height 19
select select "RU"
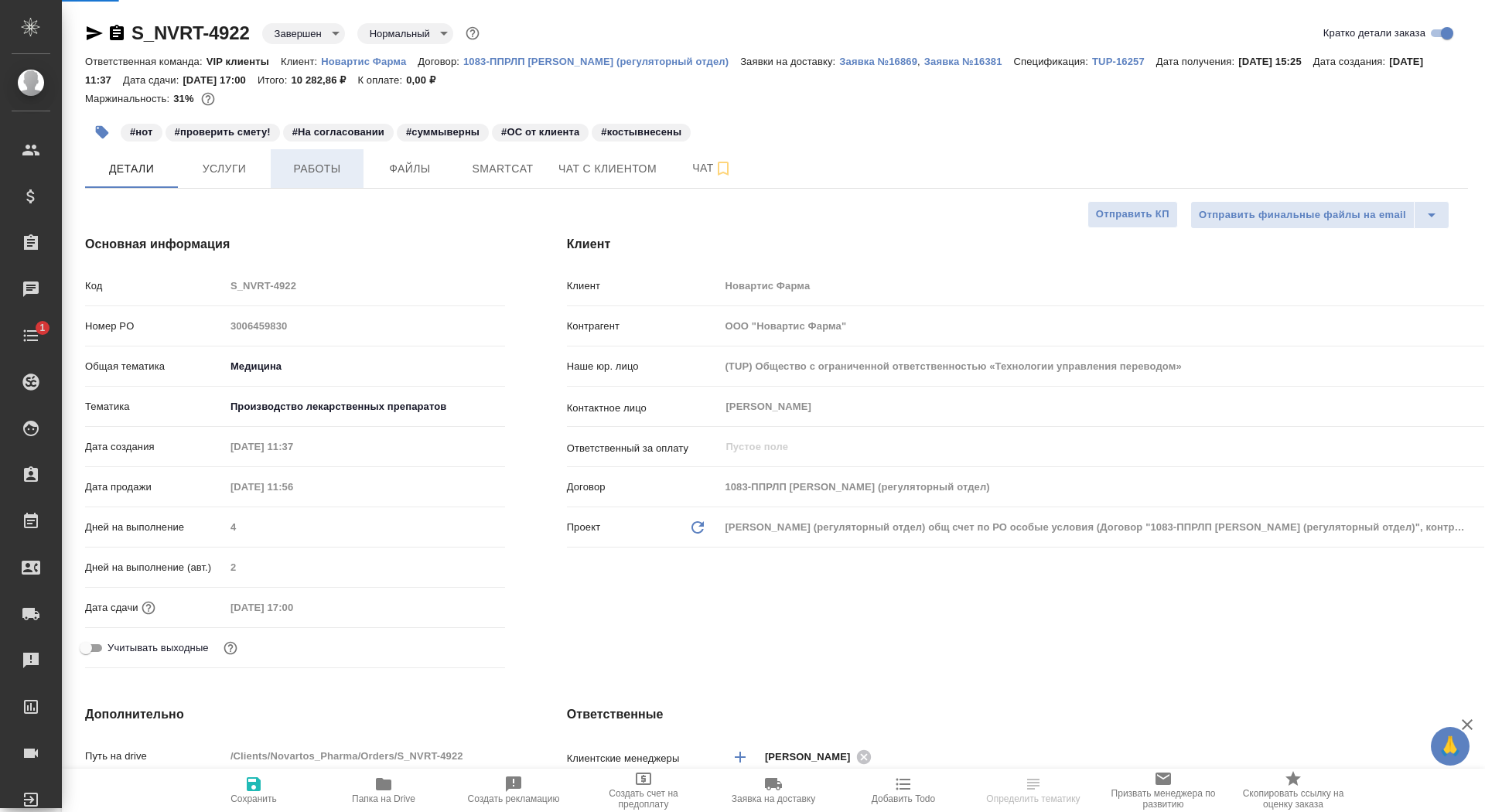
type textarea "x"
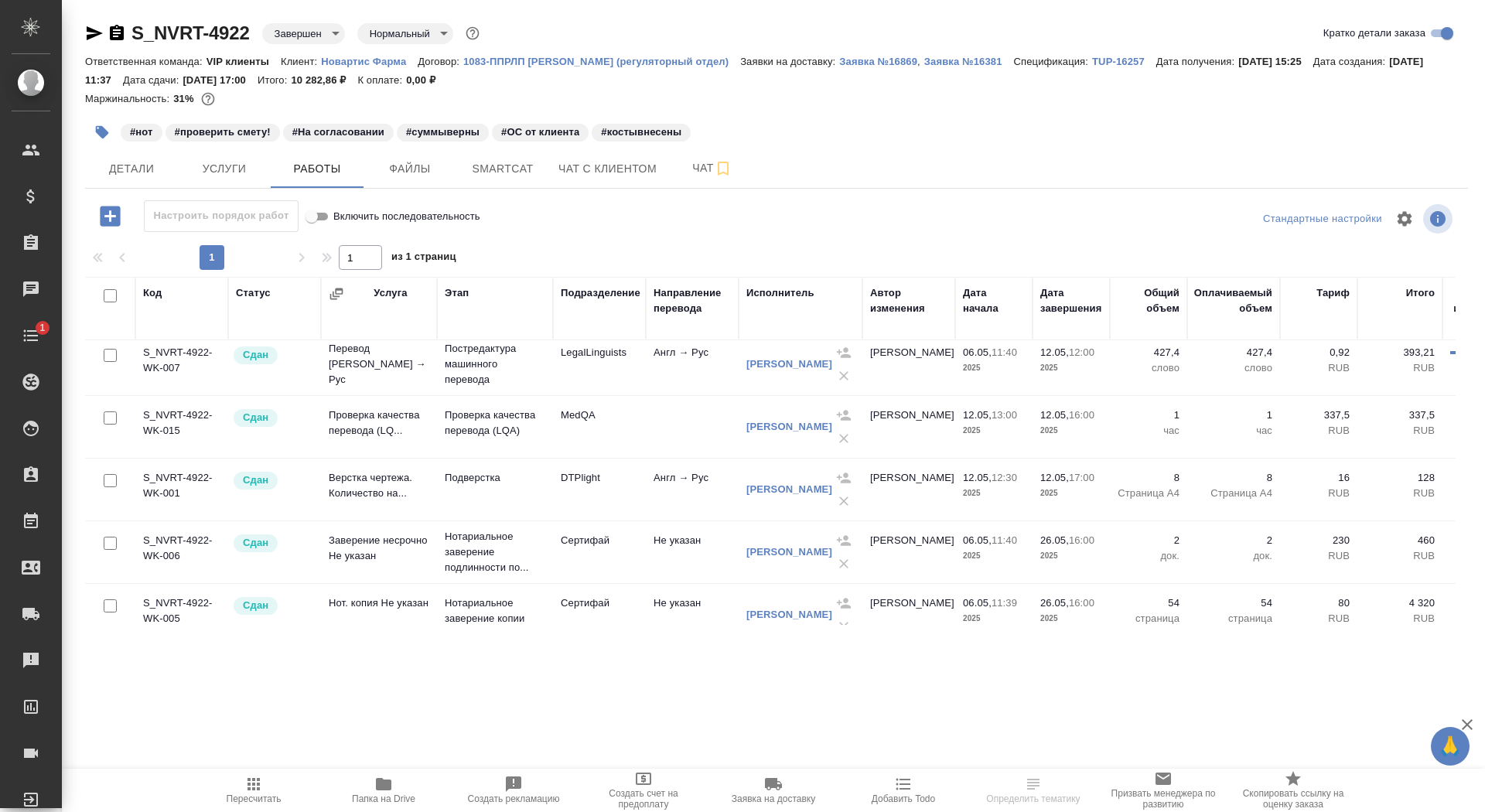
scroll to position [246, 0]
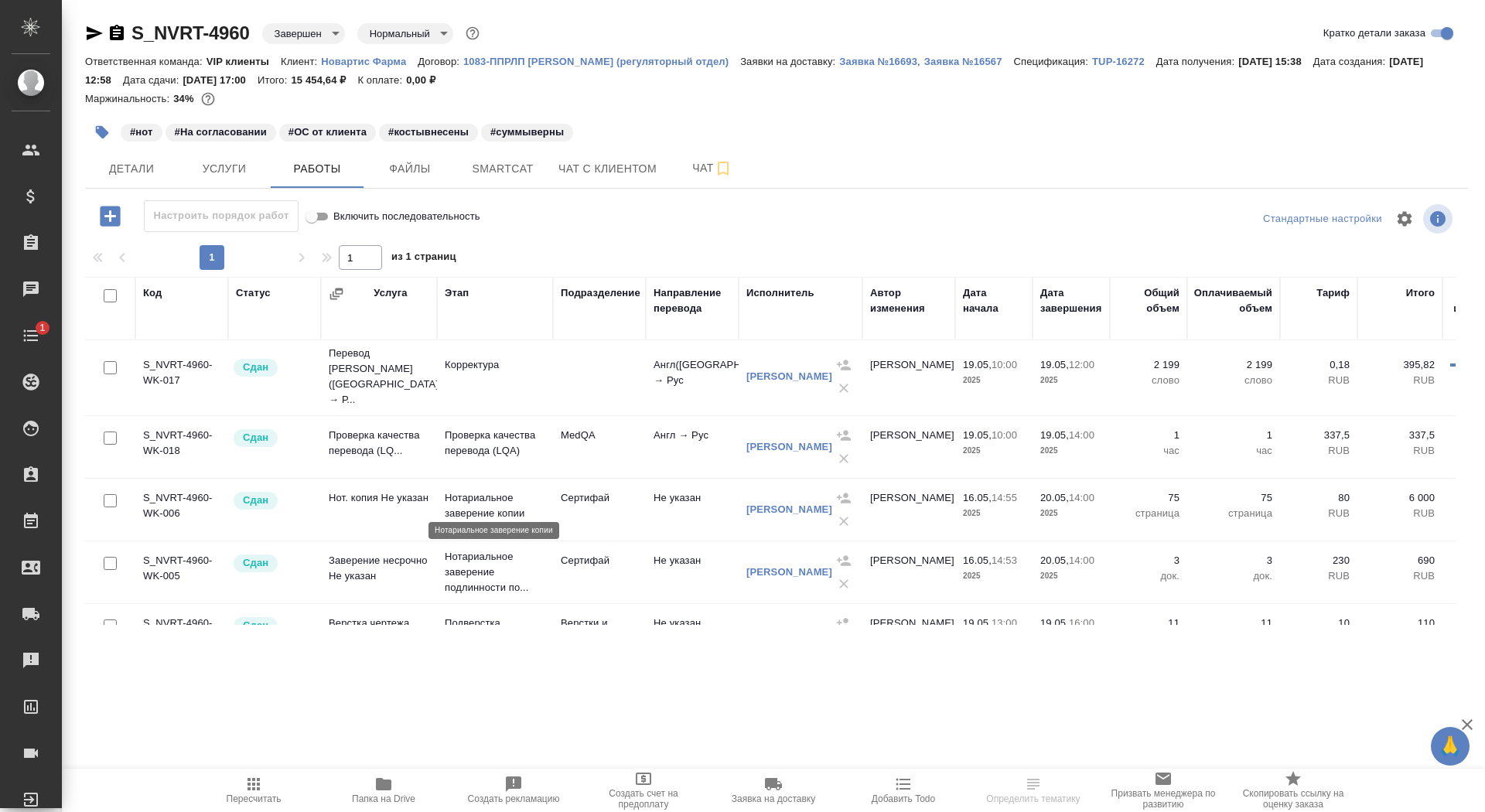
scroll to position [246, 0]
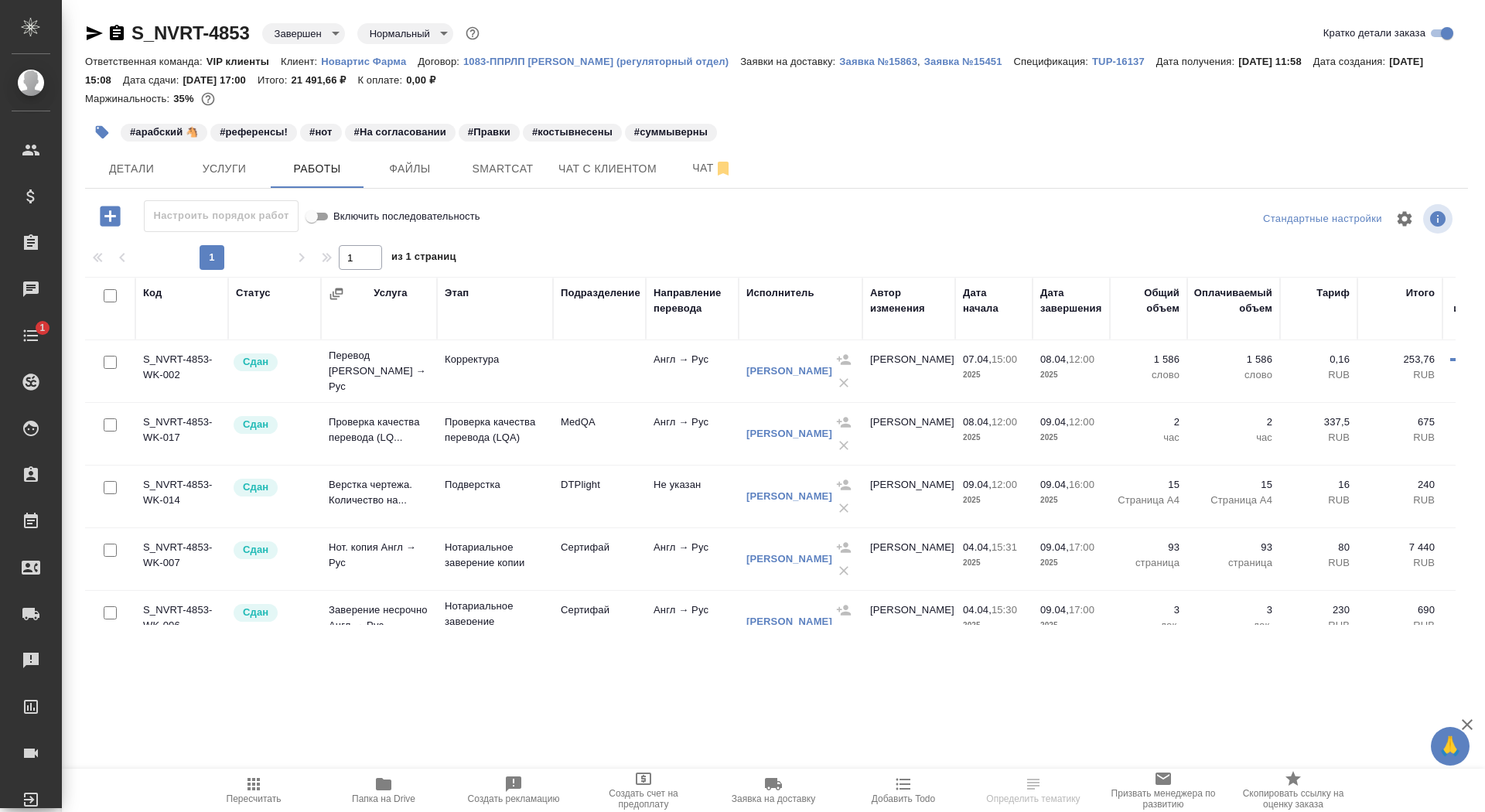
scroll to position [433, 0]
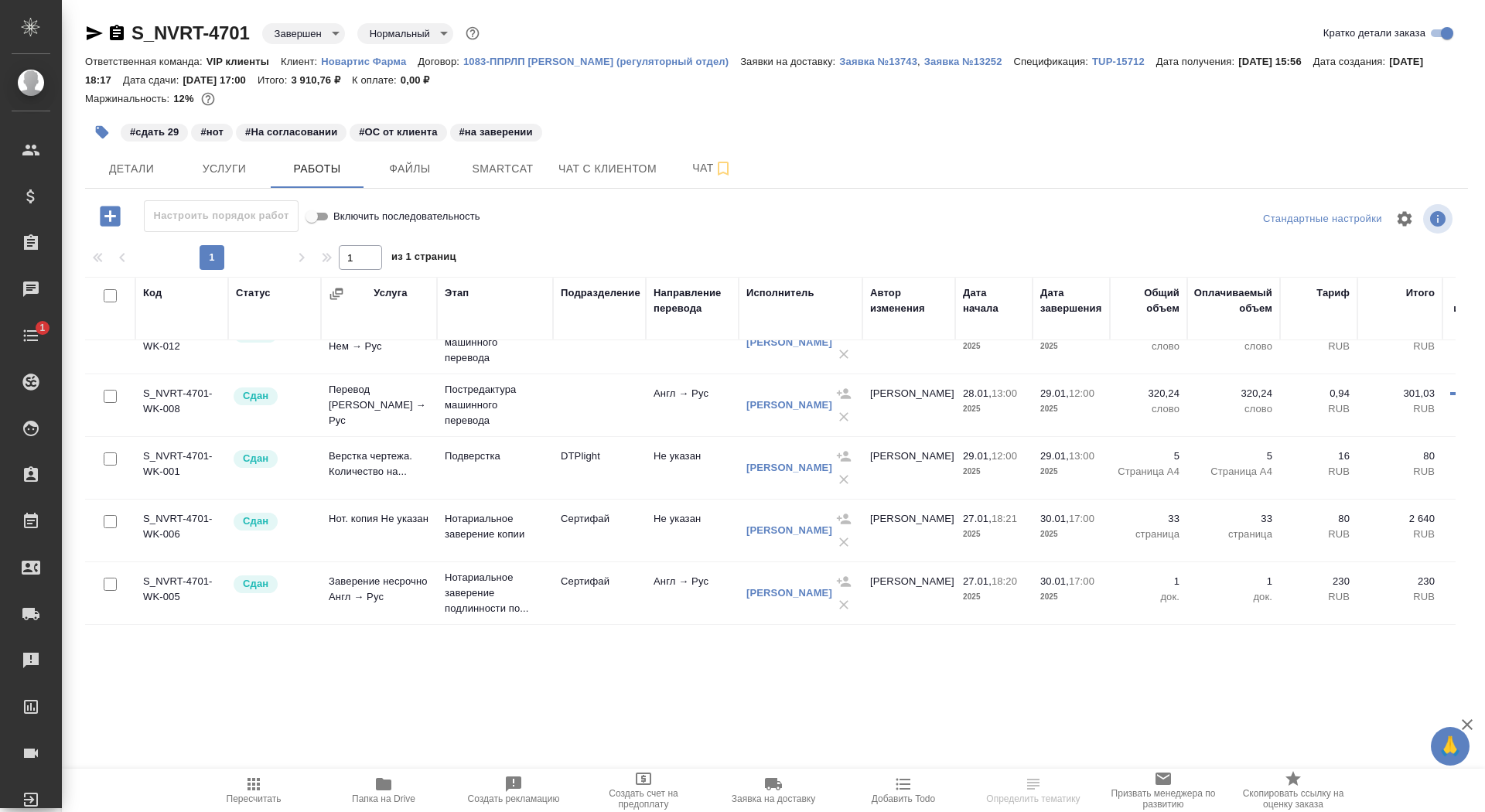
scroll to position [121, 0]
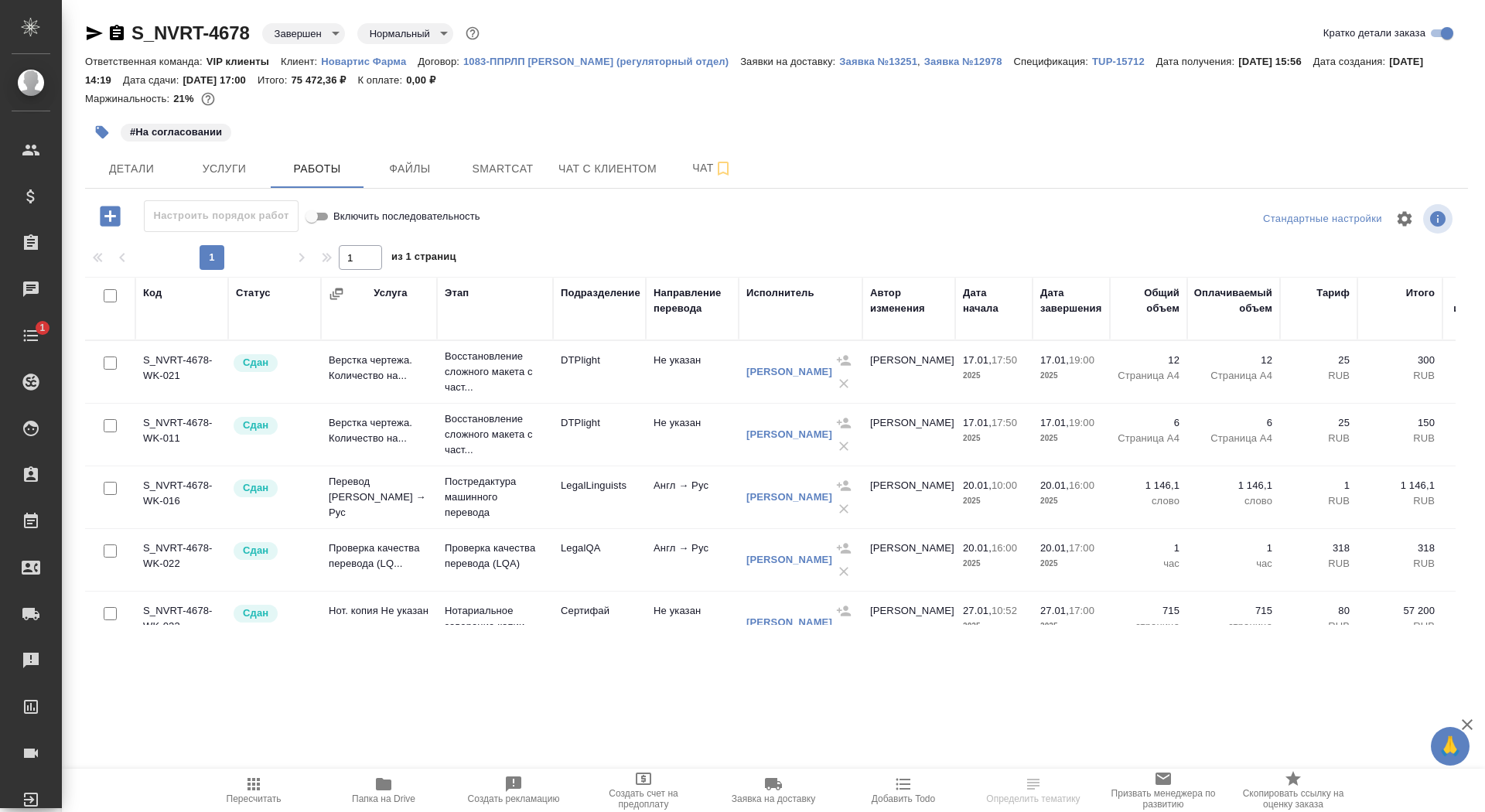
scroll to position [184, 0]
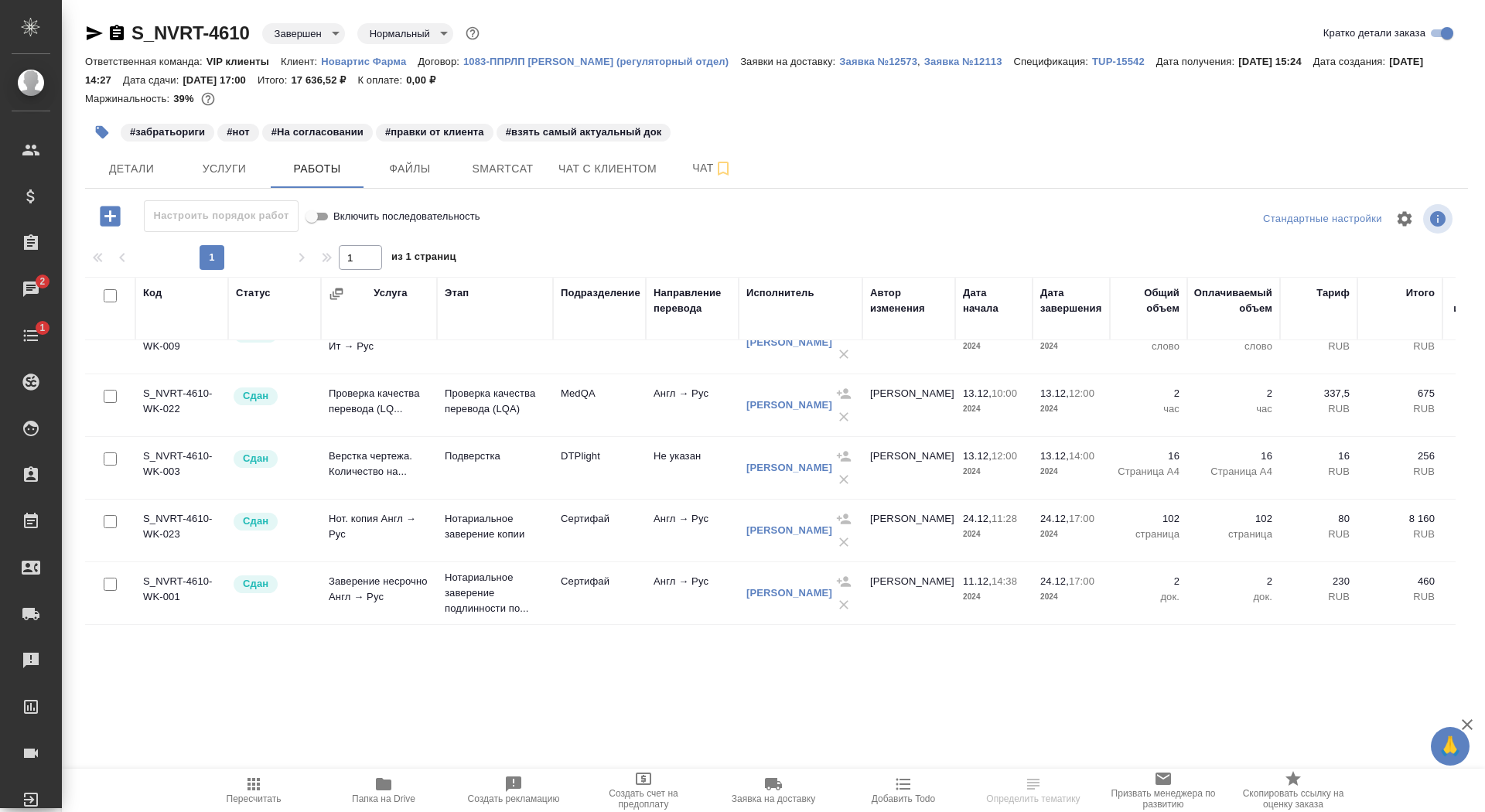
scroll to position [309, 0]
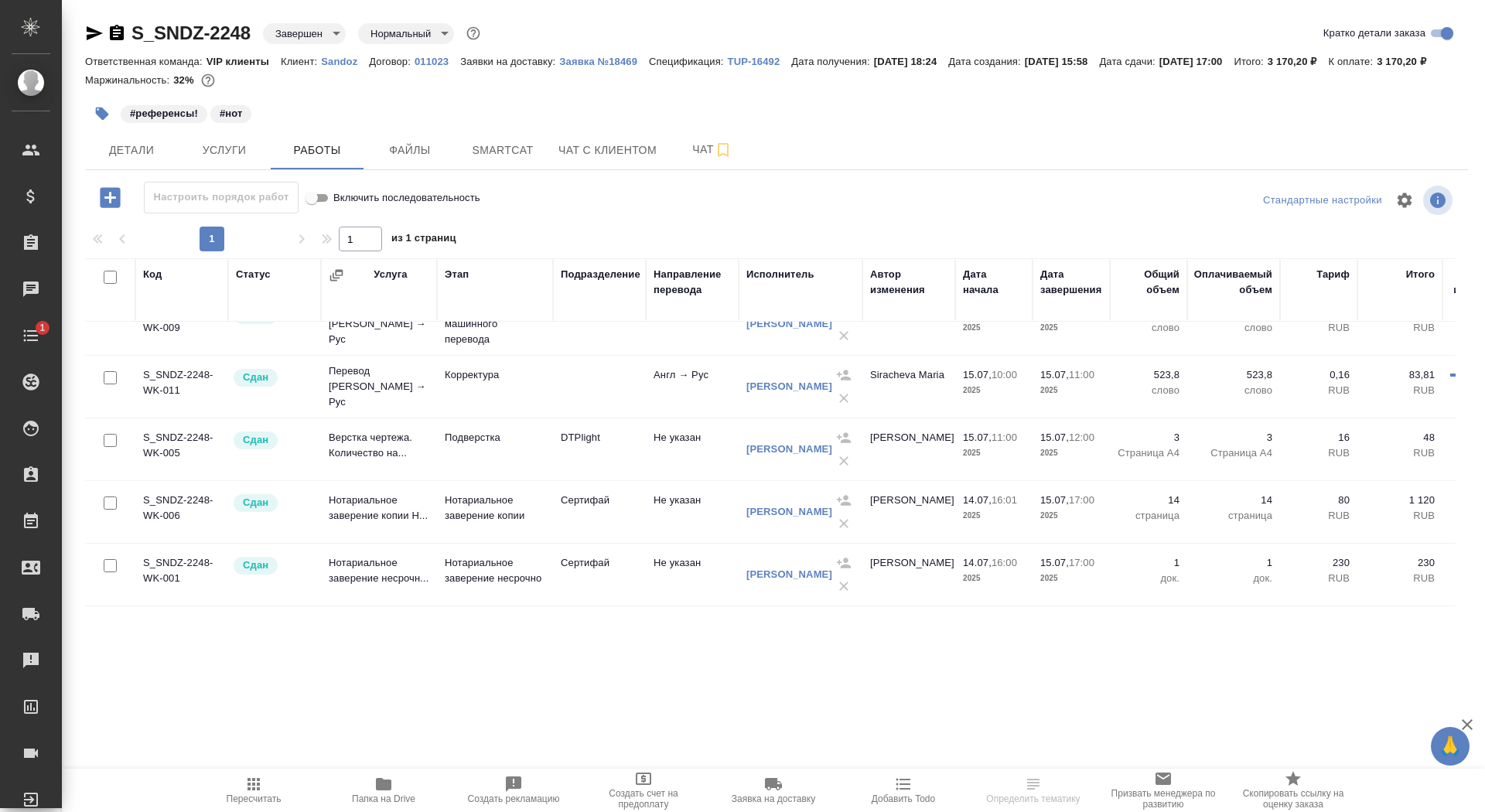
scroll to position [184, 0]
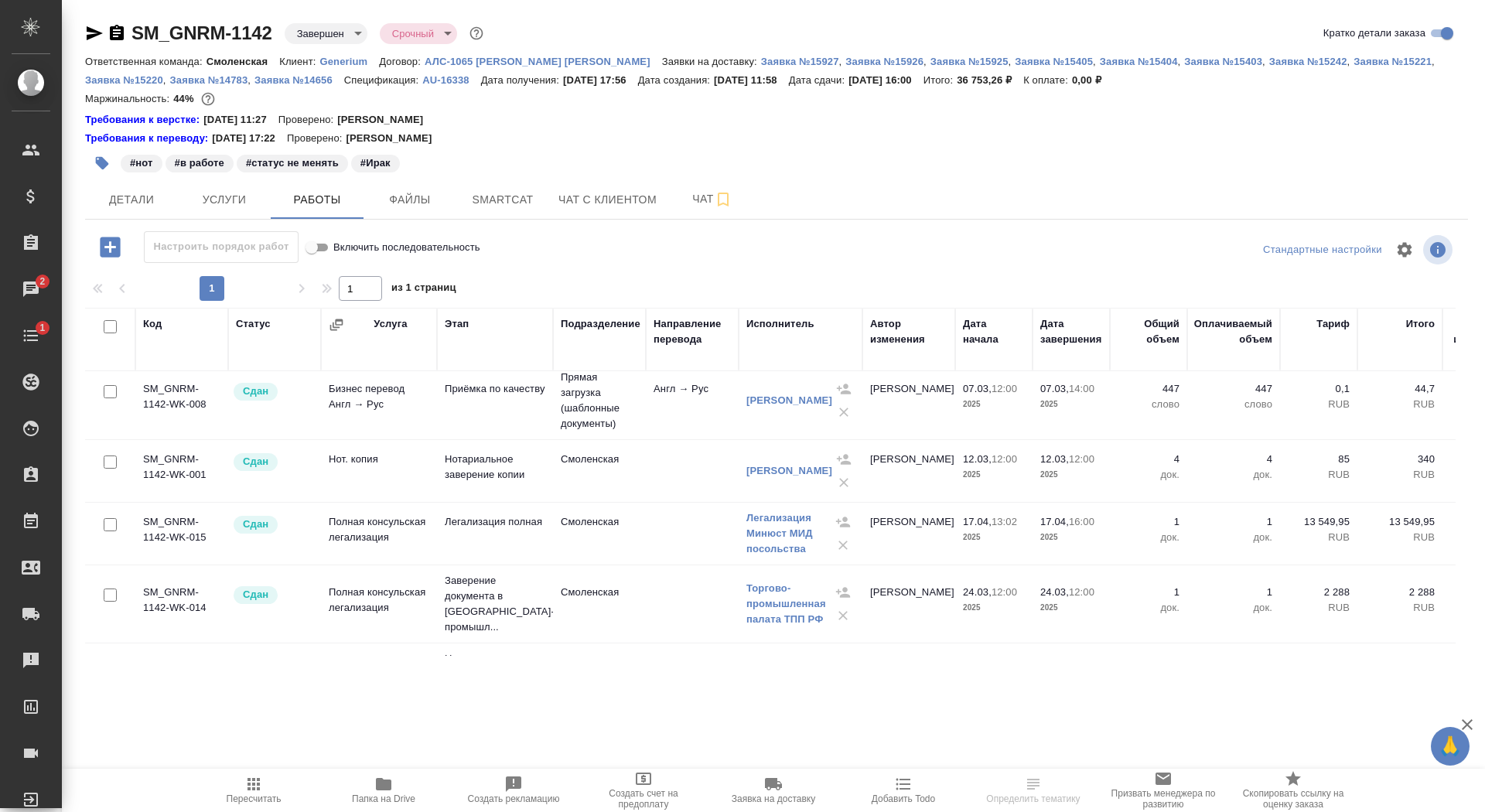
scroll to position [105, 0]
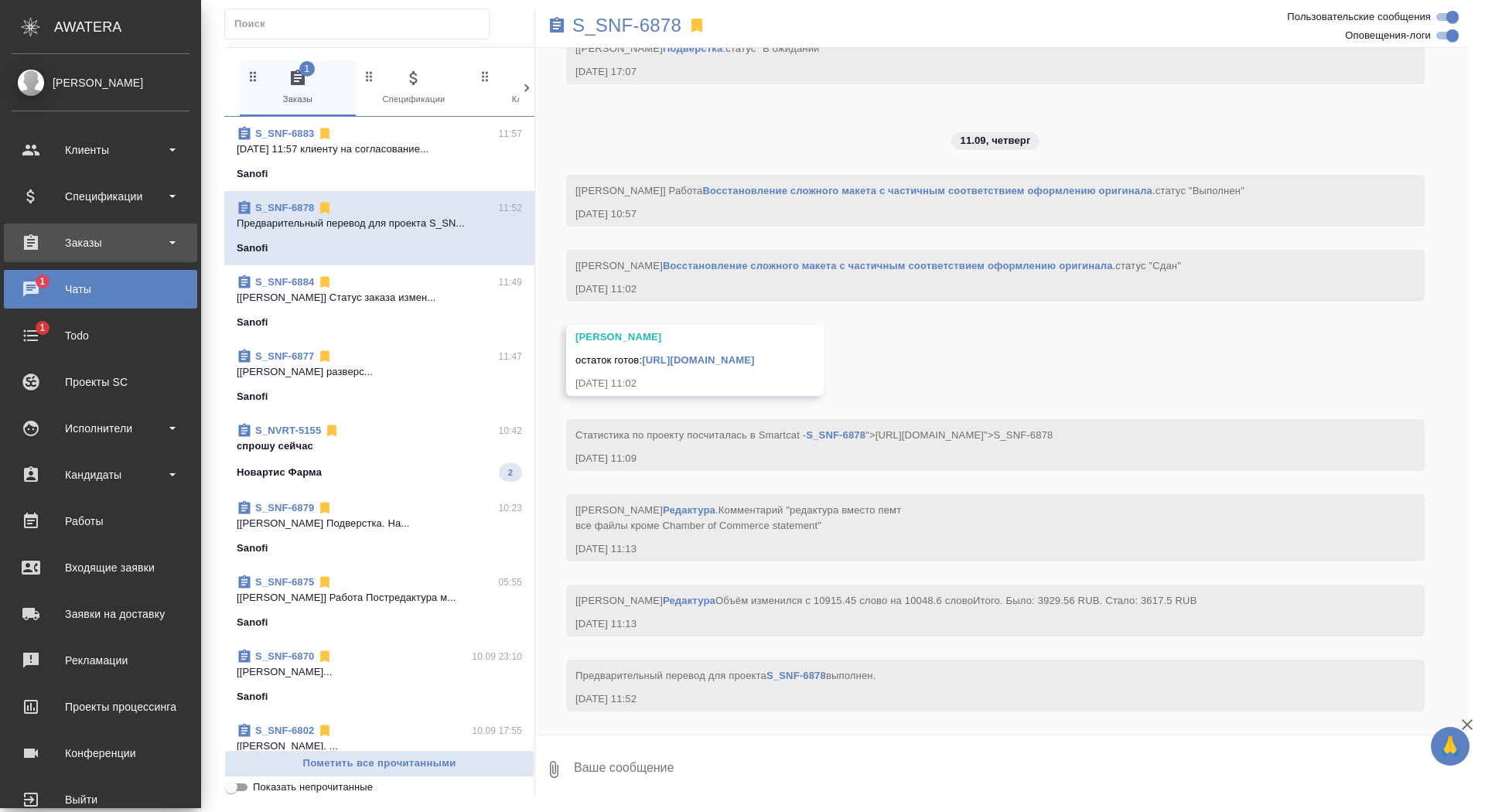
scroll to position [7210, 0]
click at [43, 237] on div "Заказы" at bounding box center [101, 243] width 178 height 23
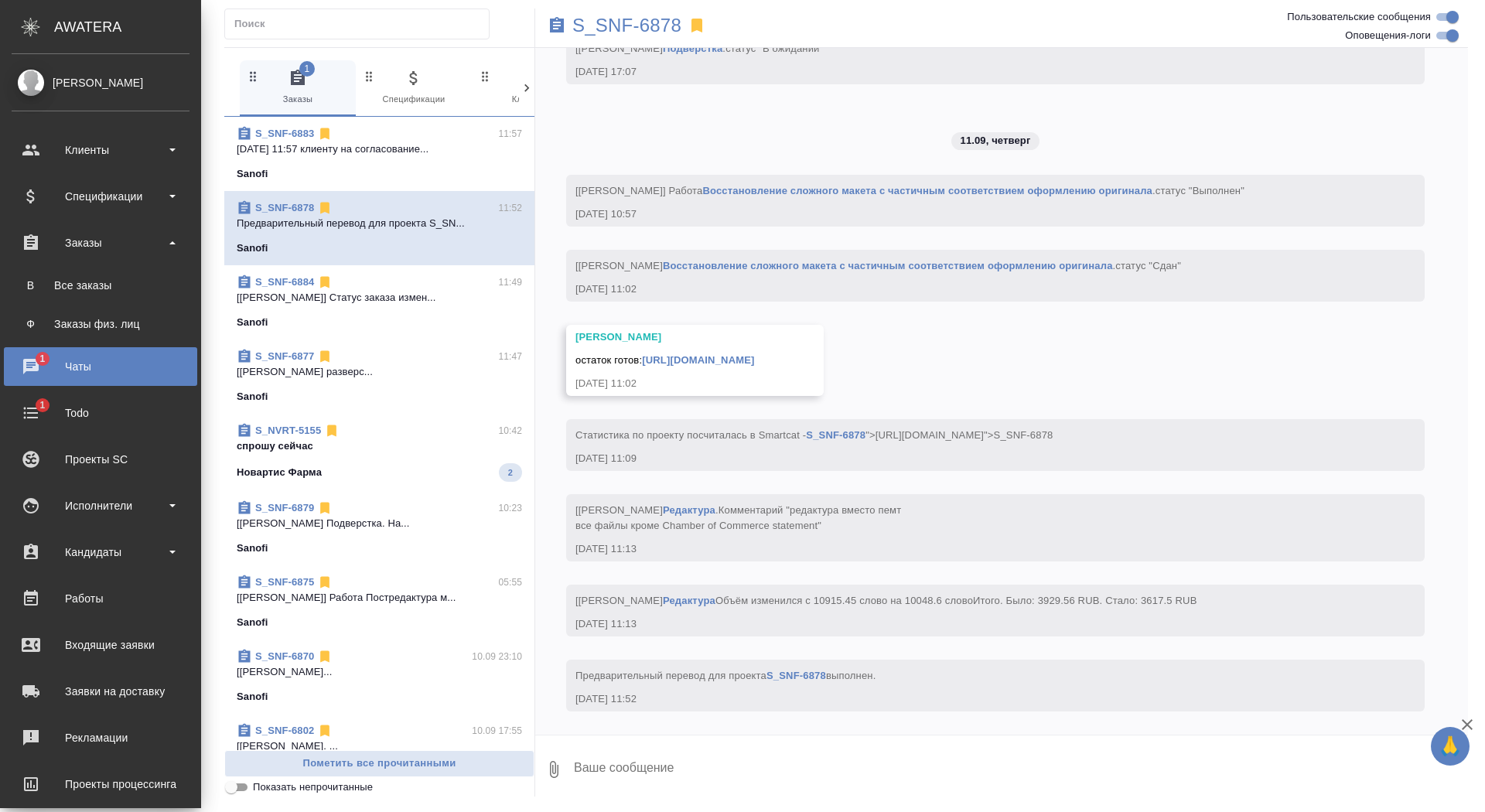
click at [46, 301] on ul "В Все заказы Ф Заказы физ. лиц" at bounding box center [100, 301] width 201 height 77
click at [42, 288] on div "Все заказы" at bounding box center [100, 284] width 162 height 15
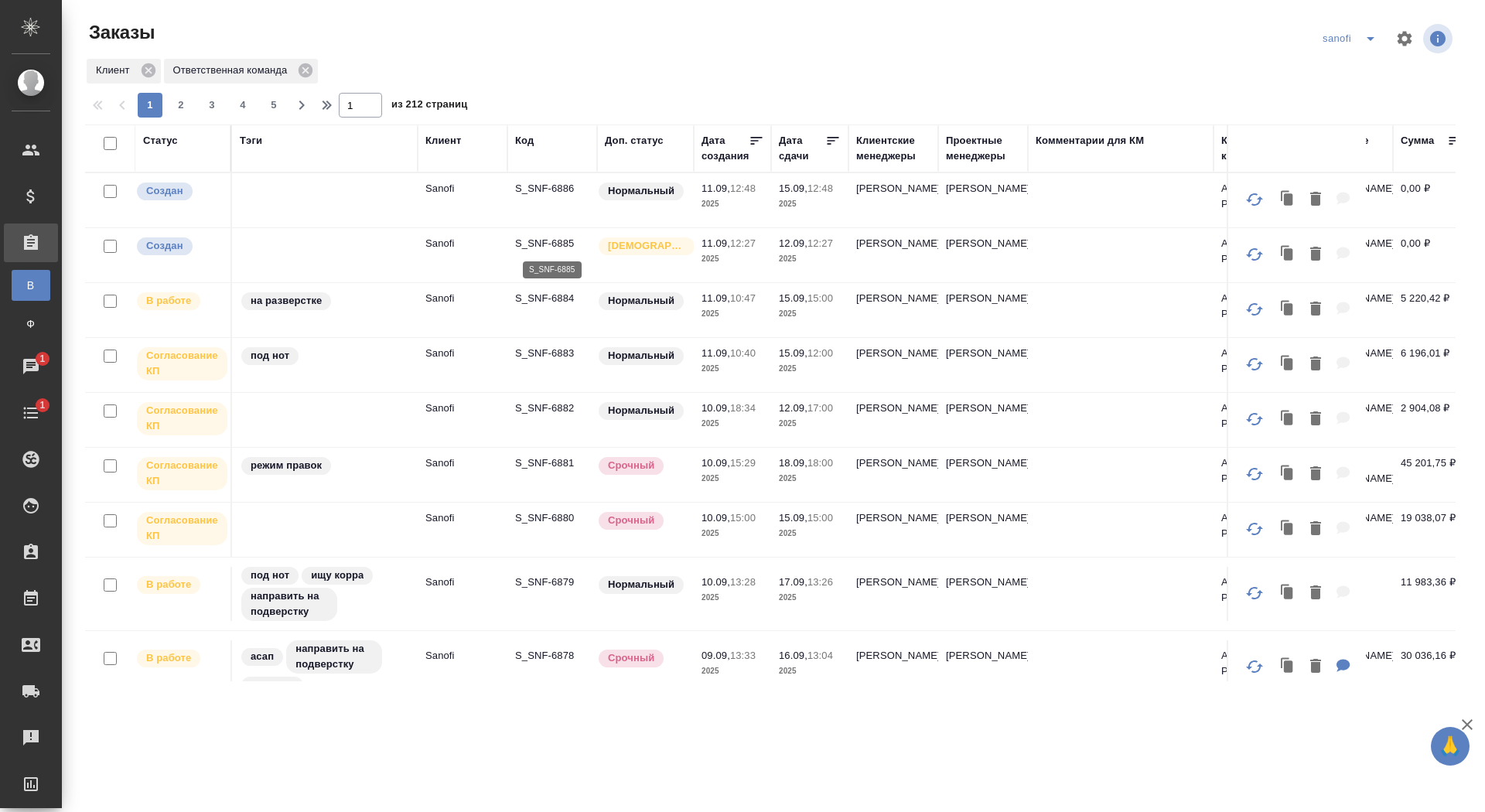
click at [562, 241] on p "S_SNF-6885" at bounding box center [552, 243] width 74 height 15
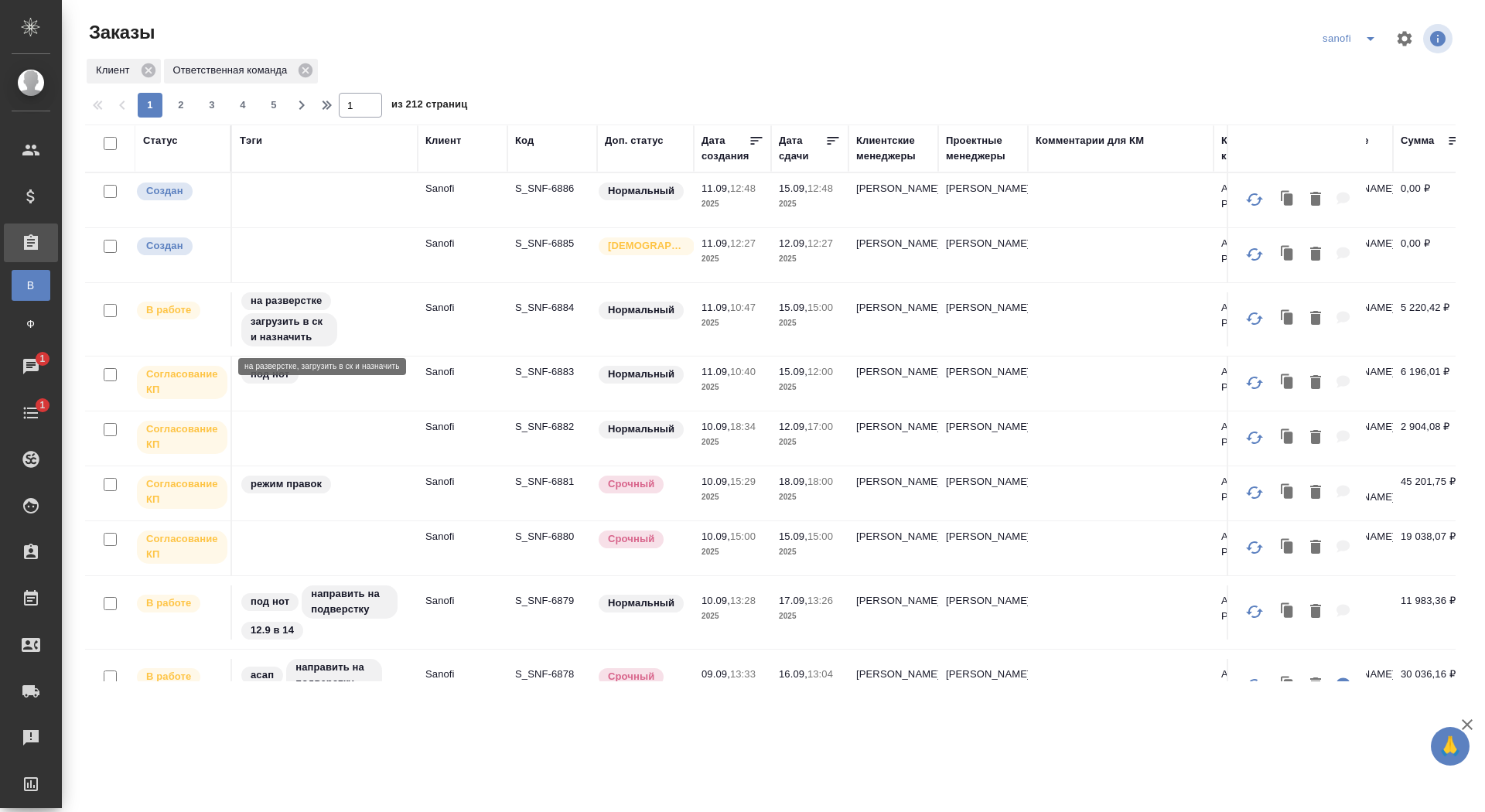
click at [533, 236] on p "S_SNF-6885" at bounding box center [552, 243] width 74 height 15
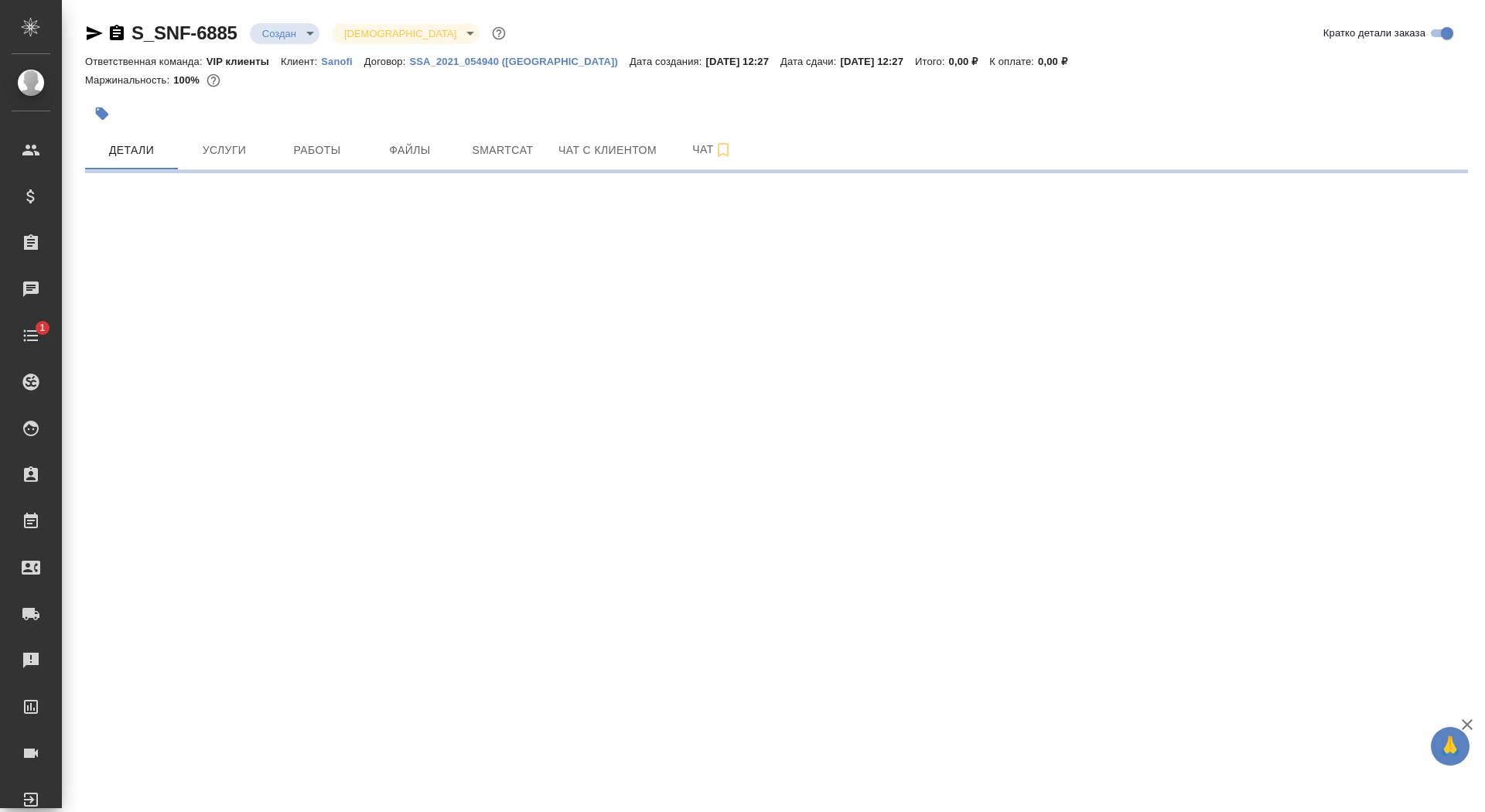
select select "RU"
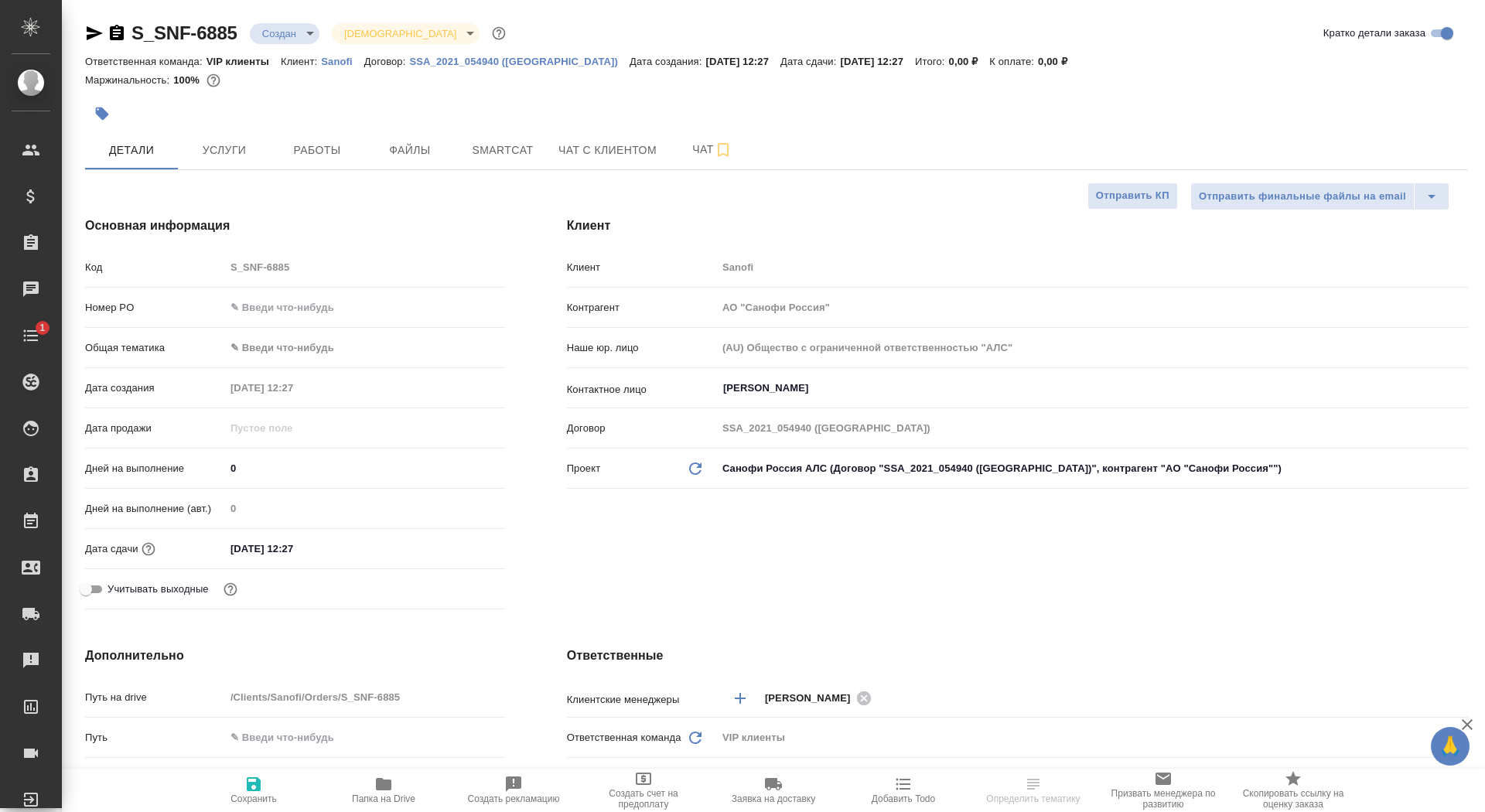
type textarea "x"
drag, startPoint x: 240, startPoint y: 466, endPoint x: 211, endPoint y: 468, distance: 29.1
click at [210, 468] on div "Дней на выполнение 0" at bounding box center [294, 468] width 420 height 27
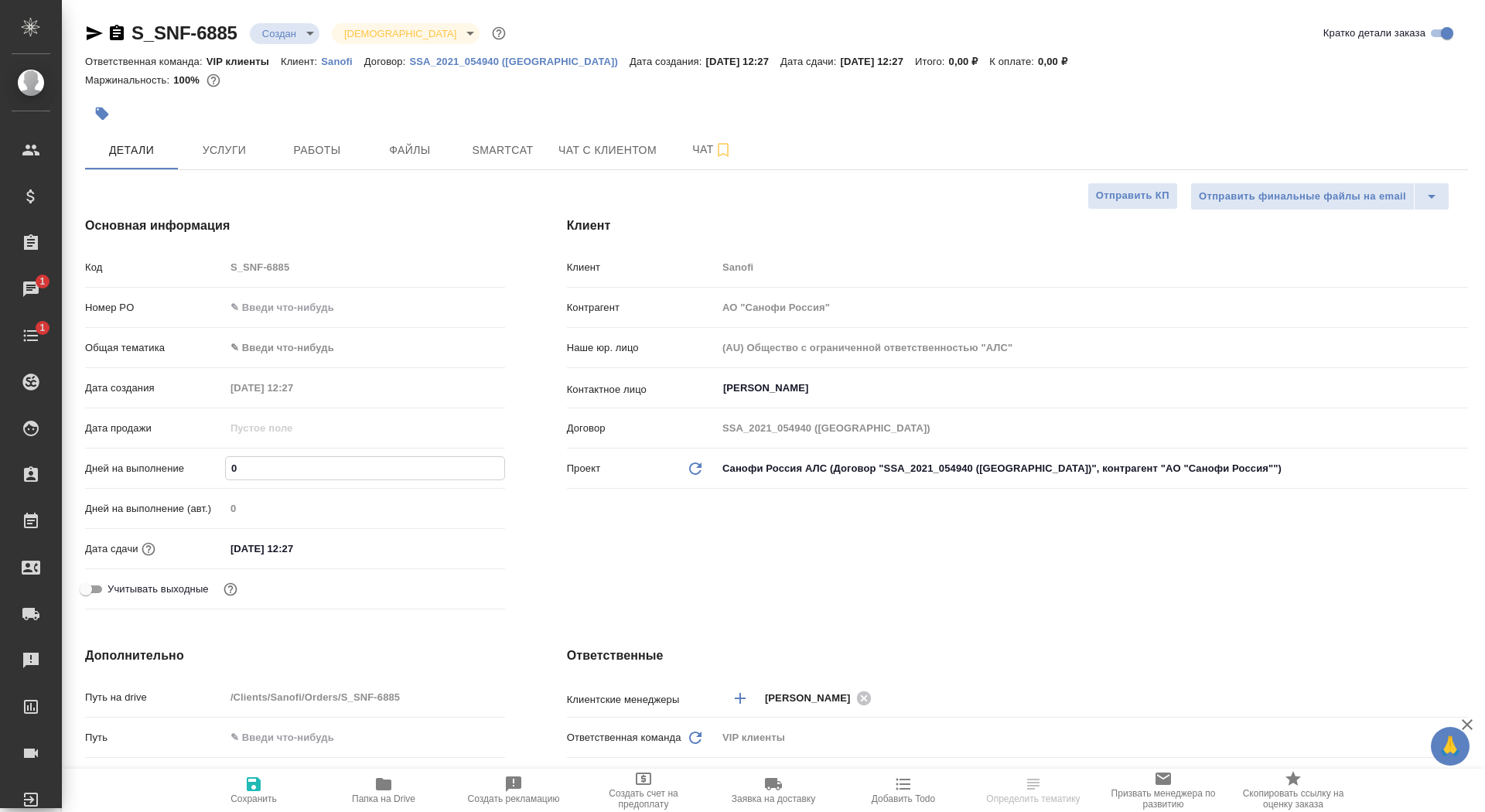
type input "1"
type textarea "x"
type input "1"
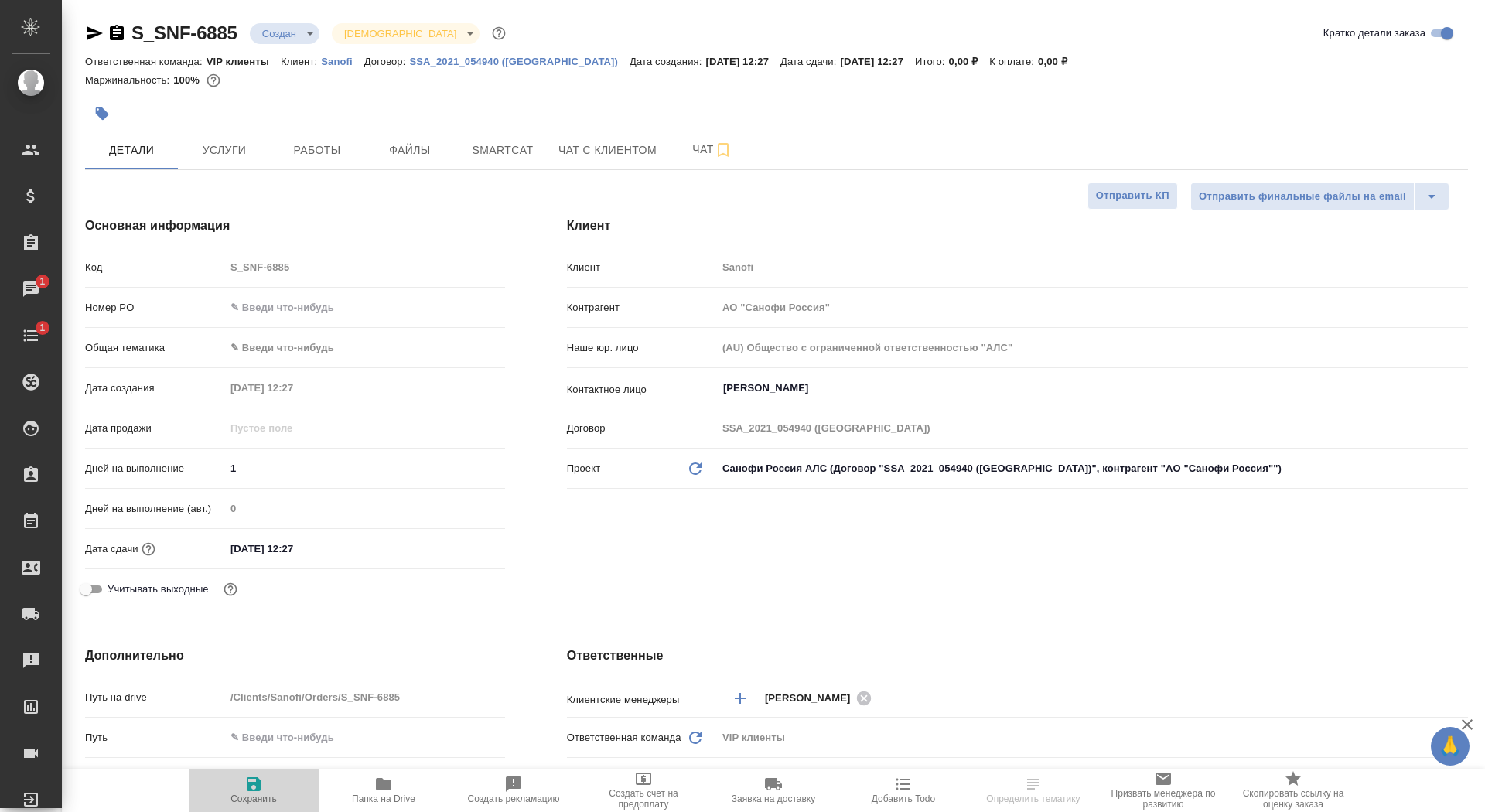
click at [260, 796] on span "Сохранить" at bounding box center [254, 798] width 47 height 11
type textarea "x"
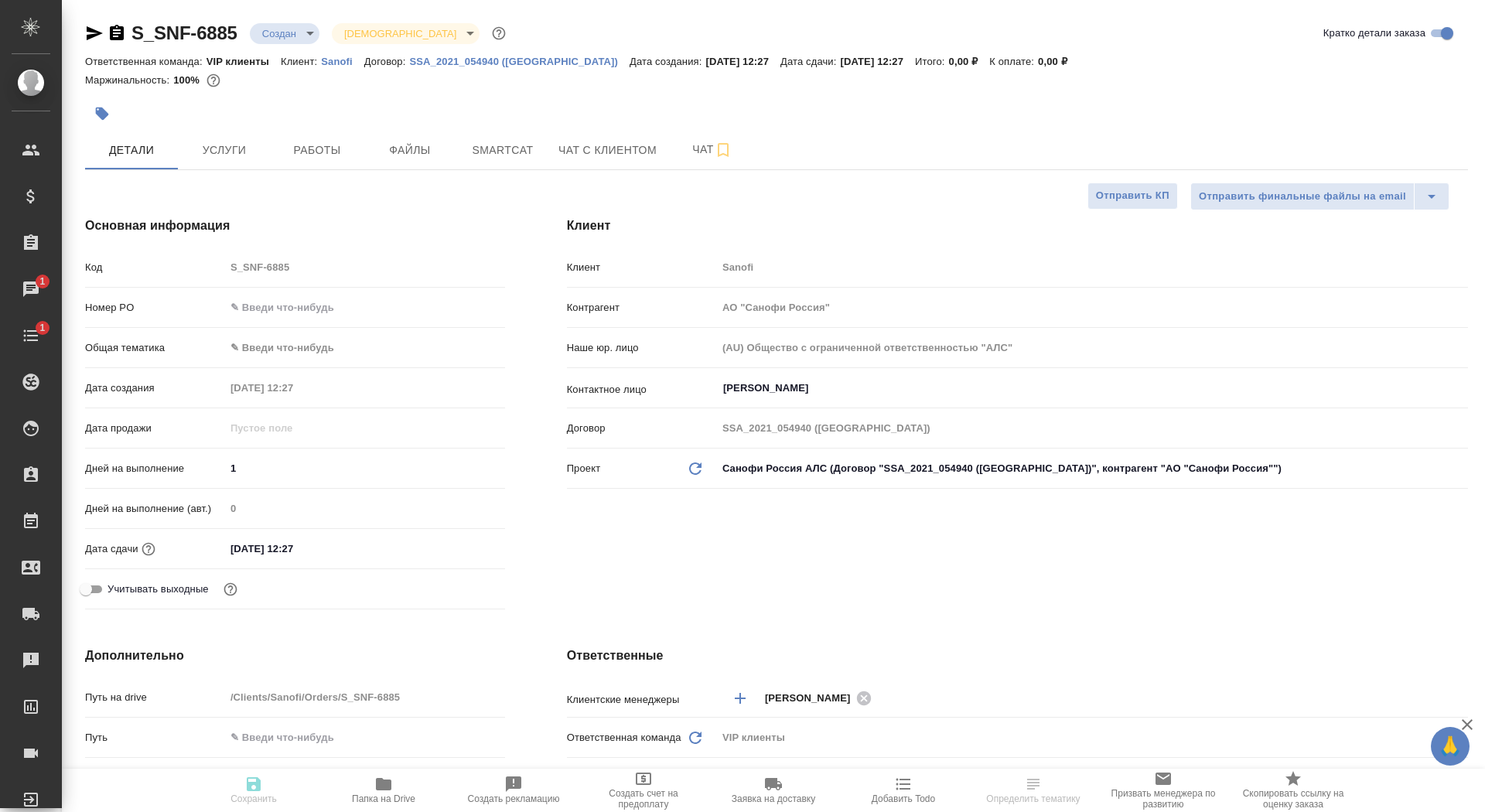
type textarea "x"
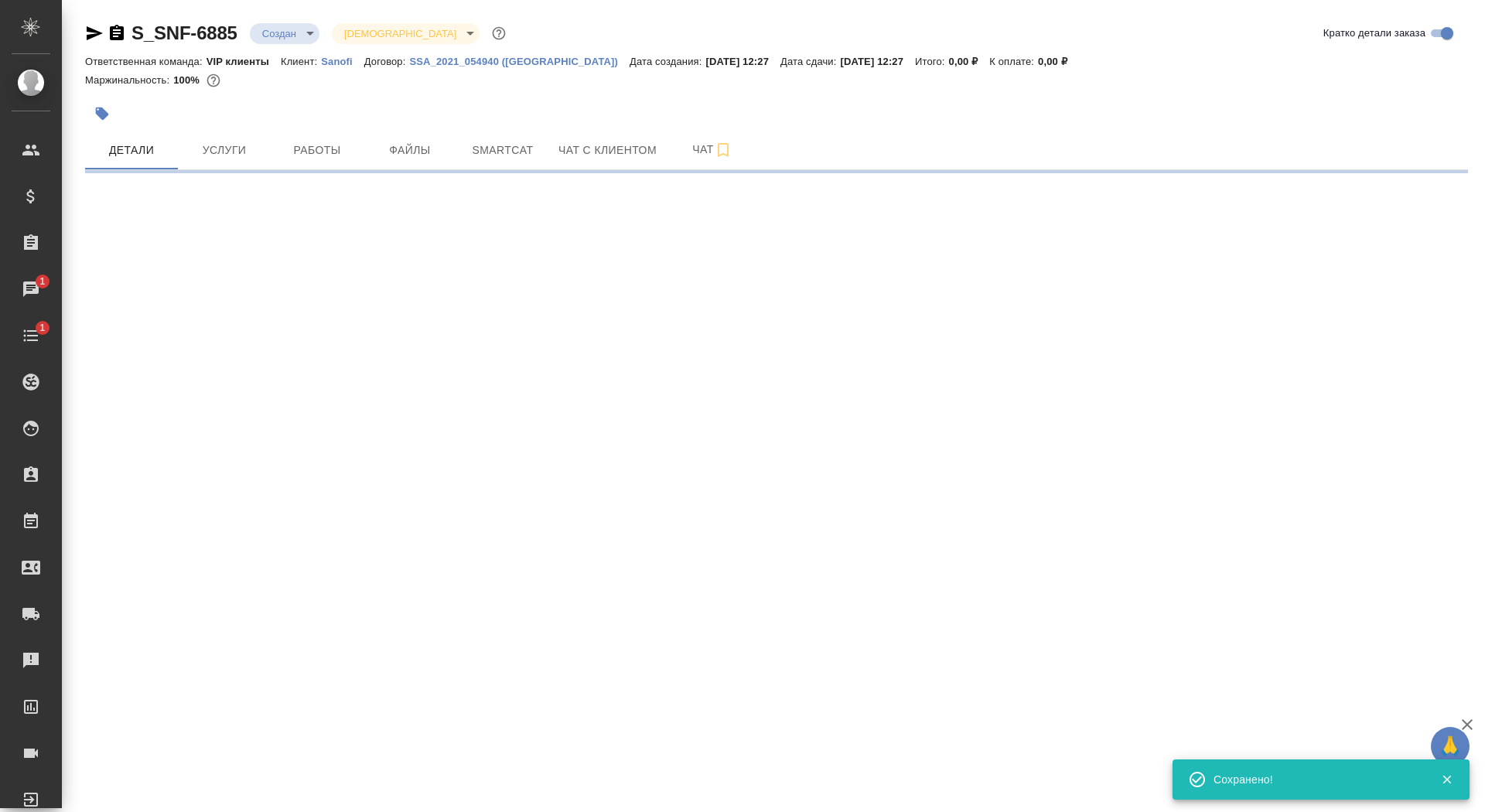
select select "RU"
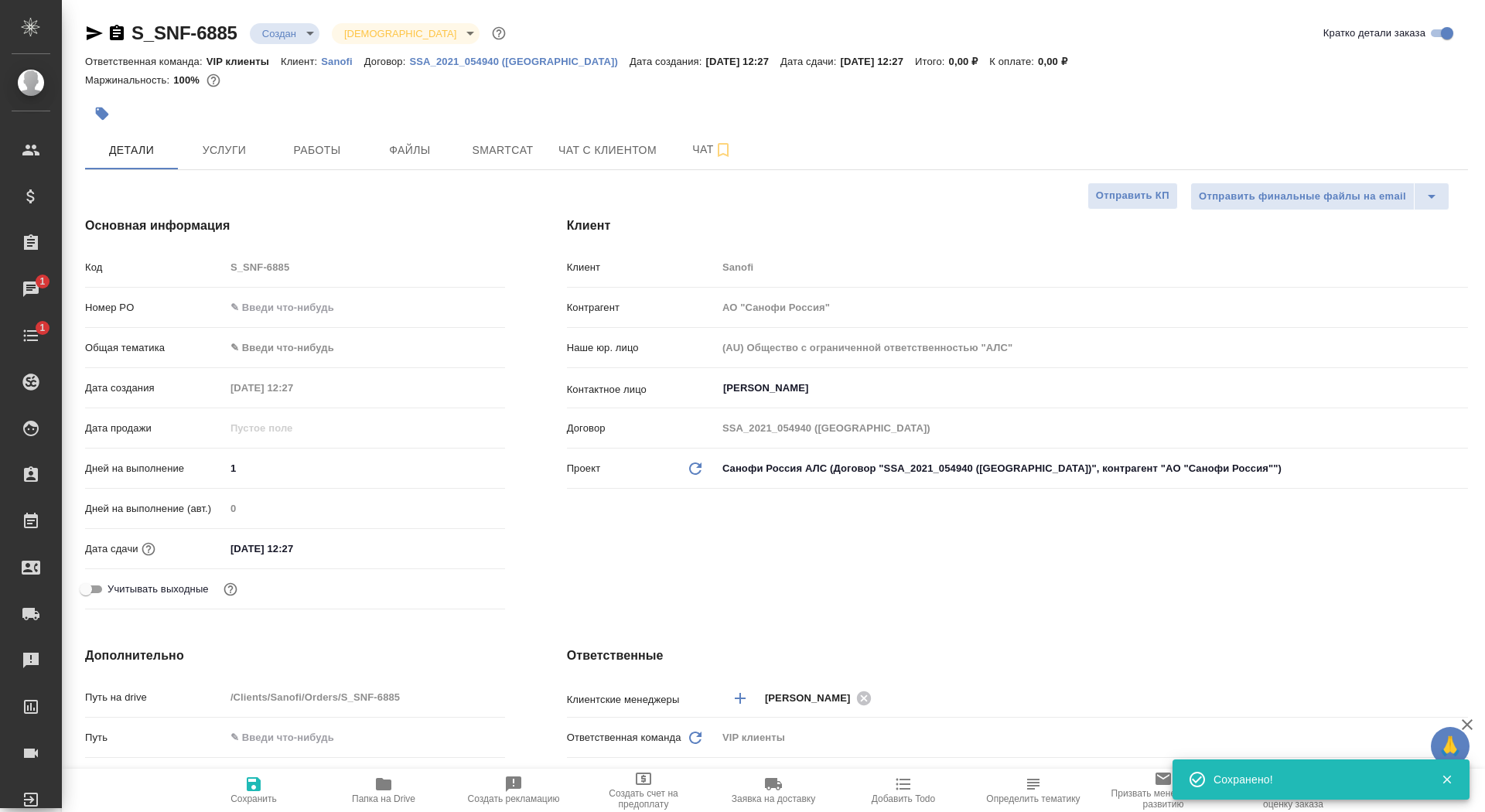
type textarea "x"
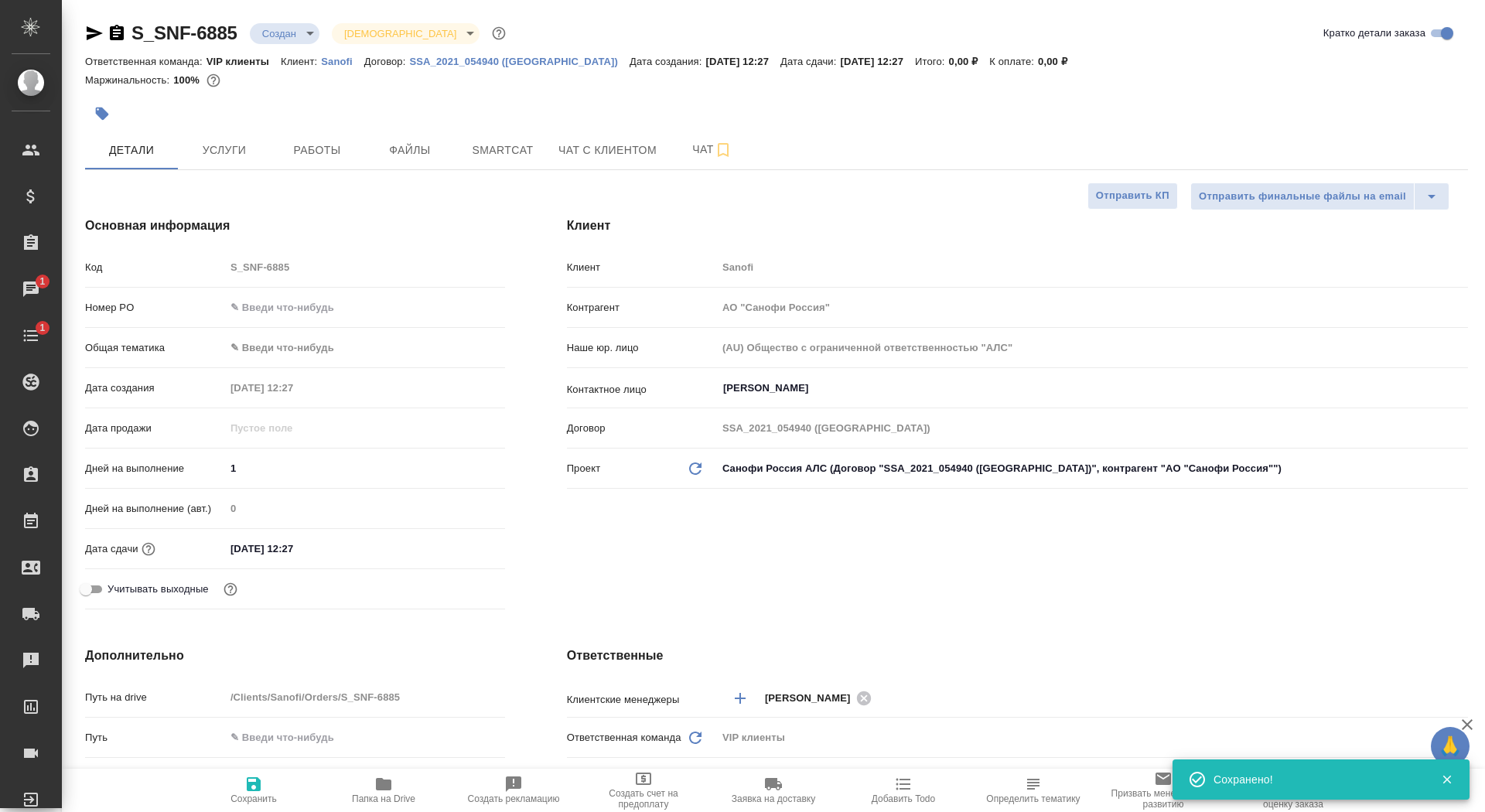
type textarea "x"
click at [260, 796] on span "Сохранить" at bounding box center [254, 798] width 47 height 11
type textarea "x"
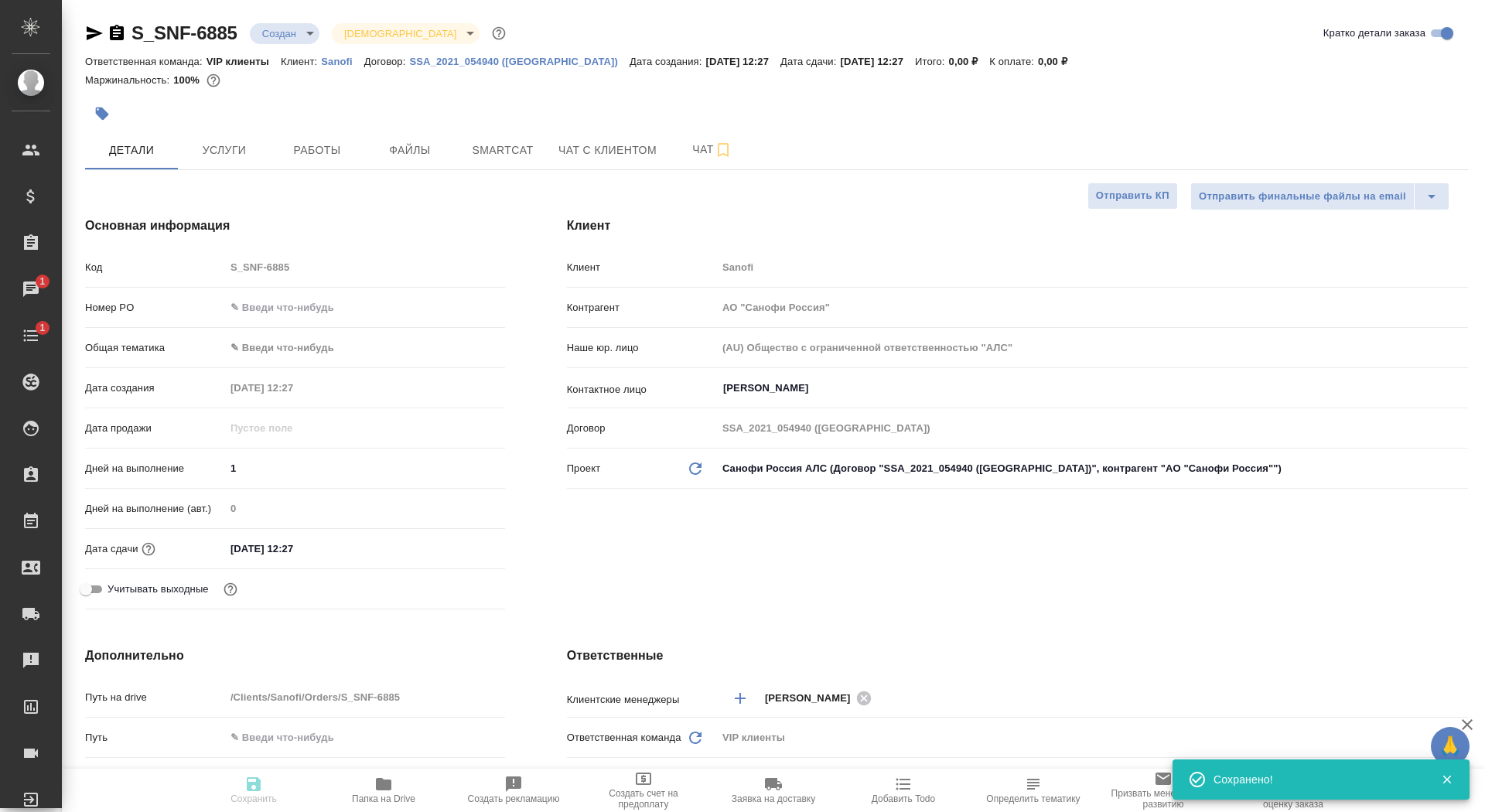
type textarea "x"
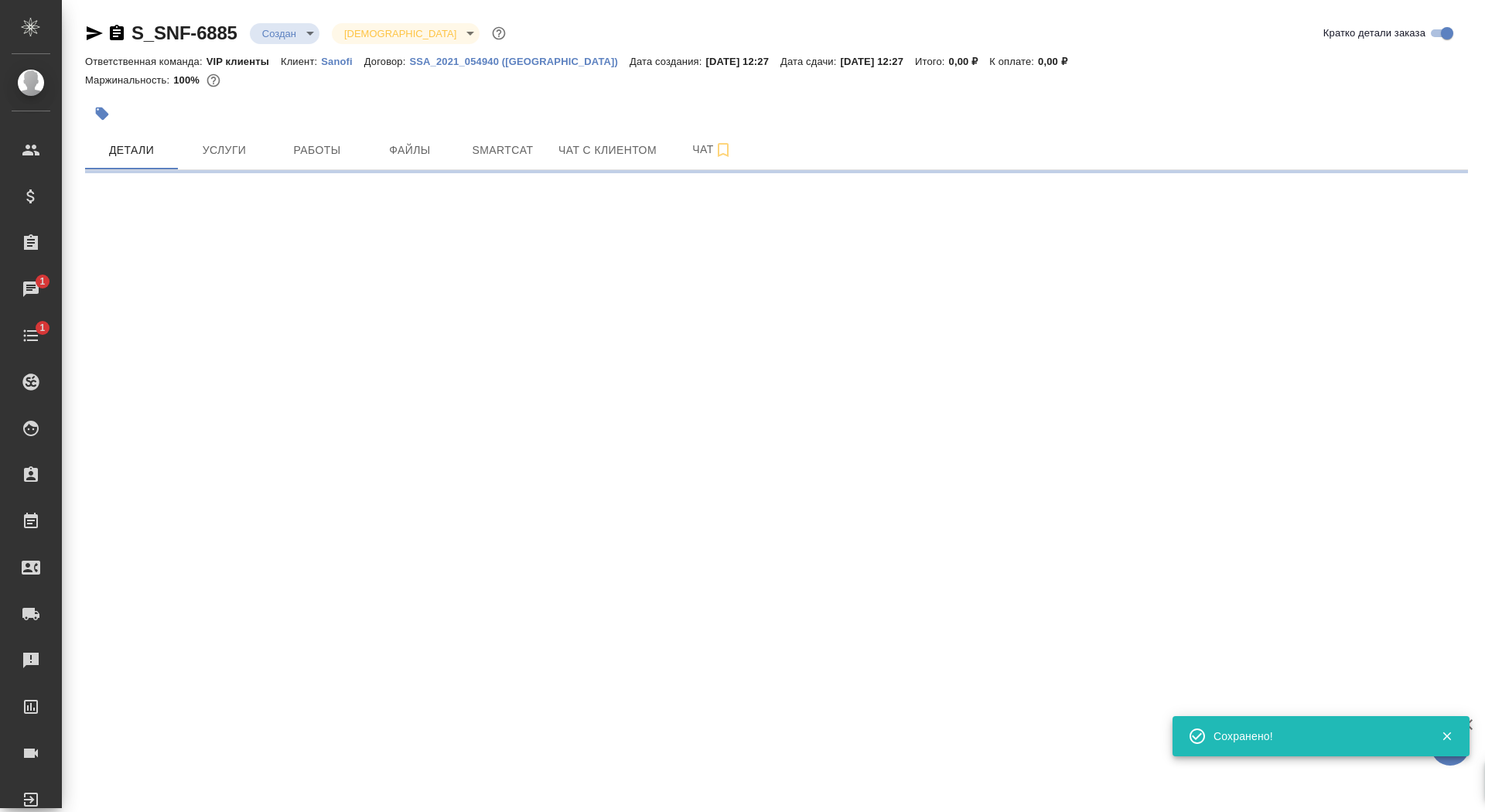
select select "RU"
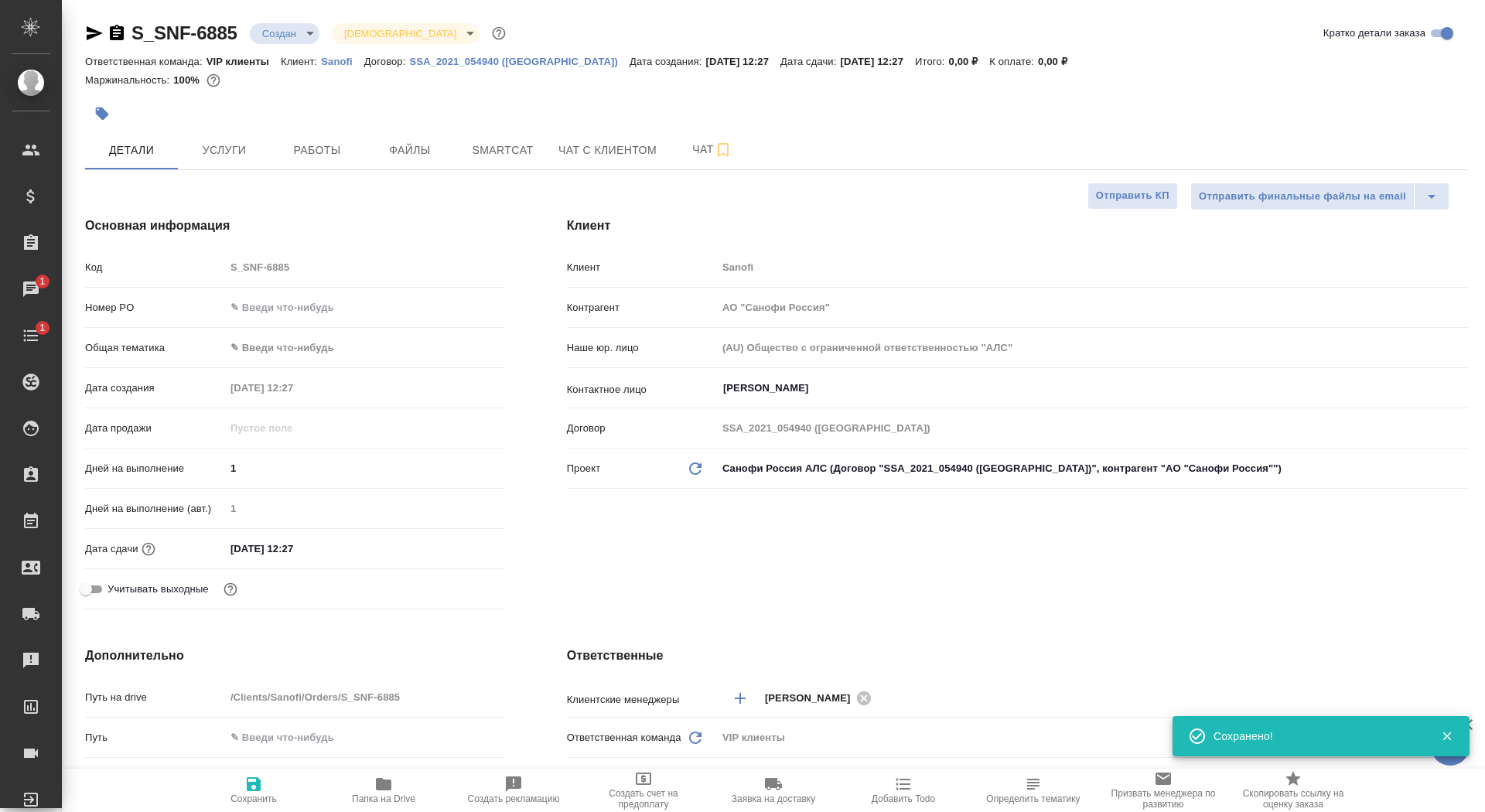
type textarea "x"
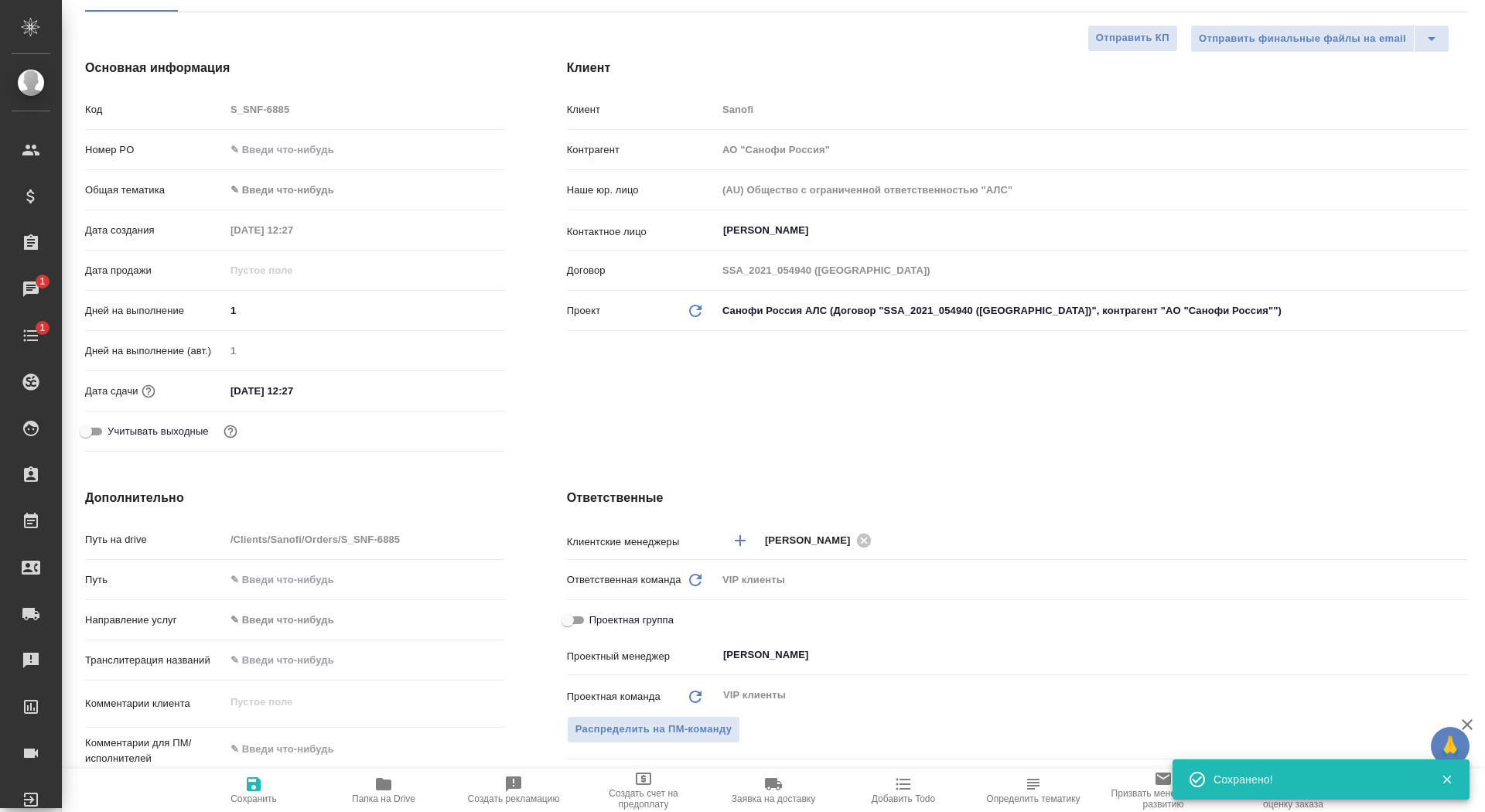
scroll to position [233, 0]
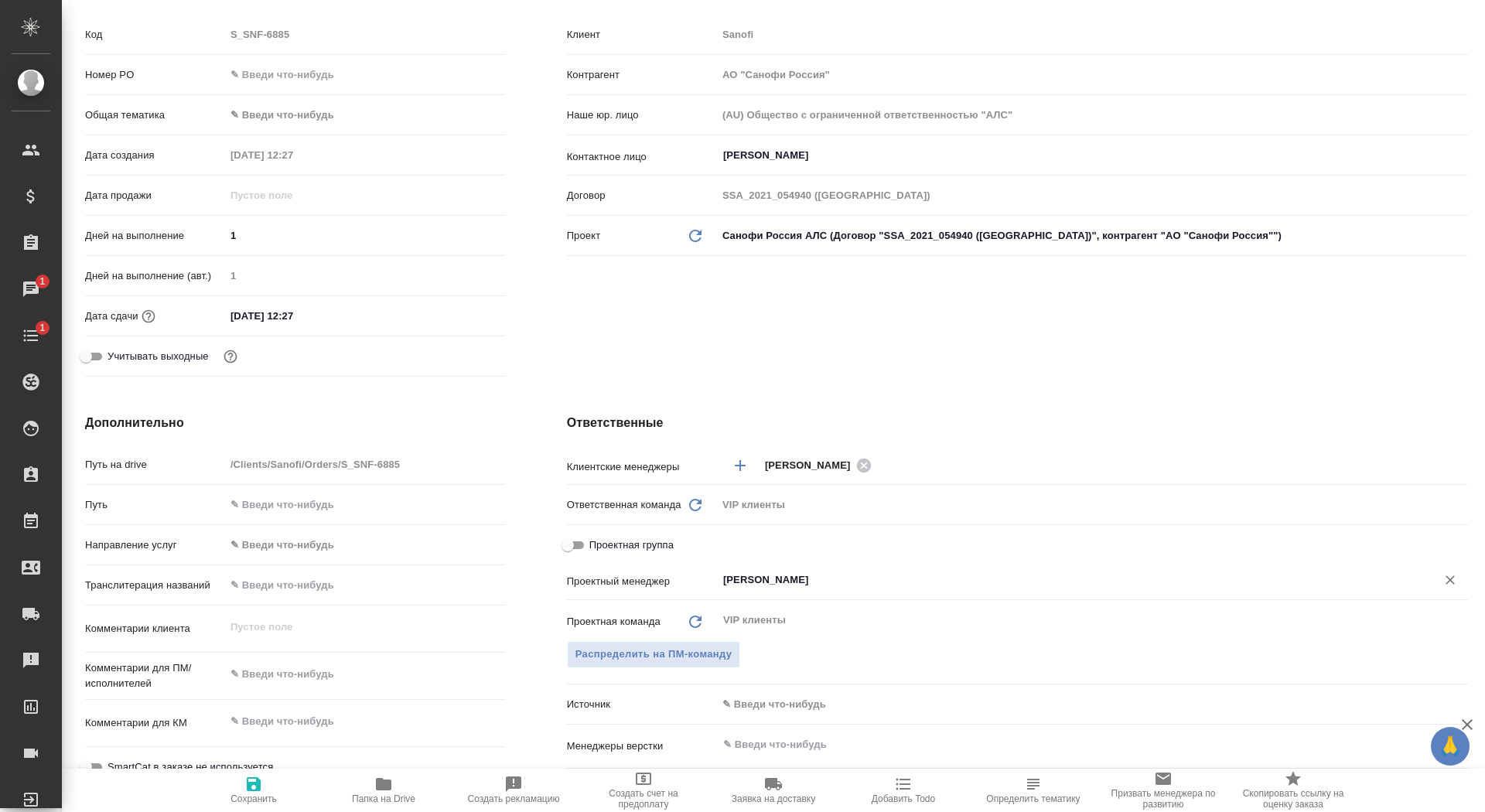
click at [743, 587] on input "[PERSON_NAME]" at bounding box center [1066, 580] width 690 height 19
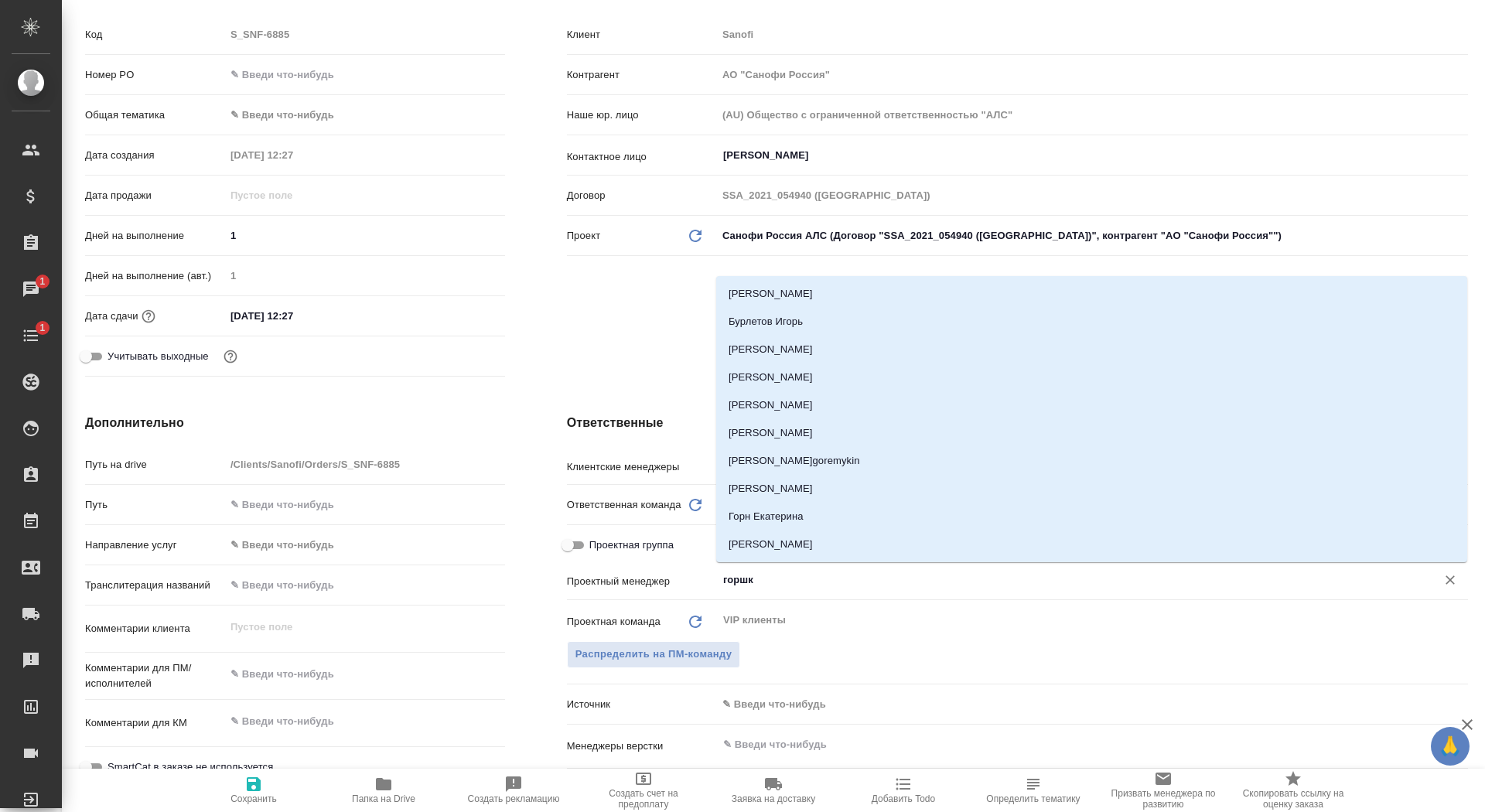
type input "горшко"
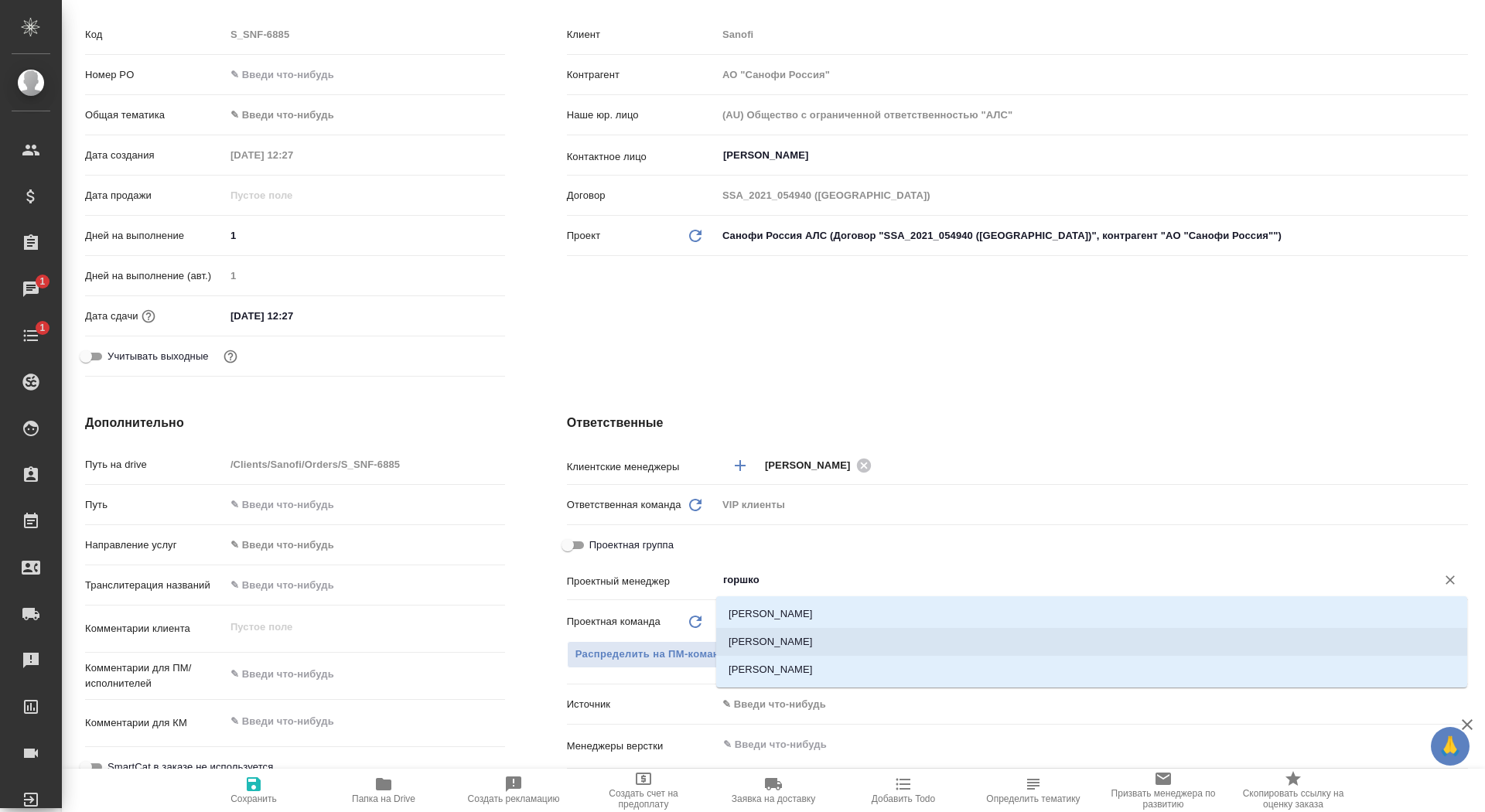
click at [808, 635] on li "[PERSON_NAME]" at bounding box center [1091, 641] width 751 height 28
type textarea "x"
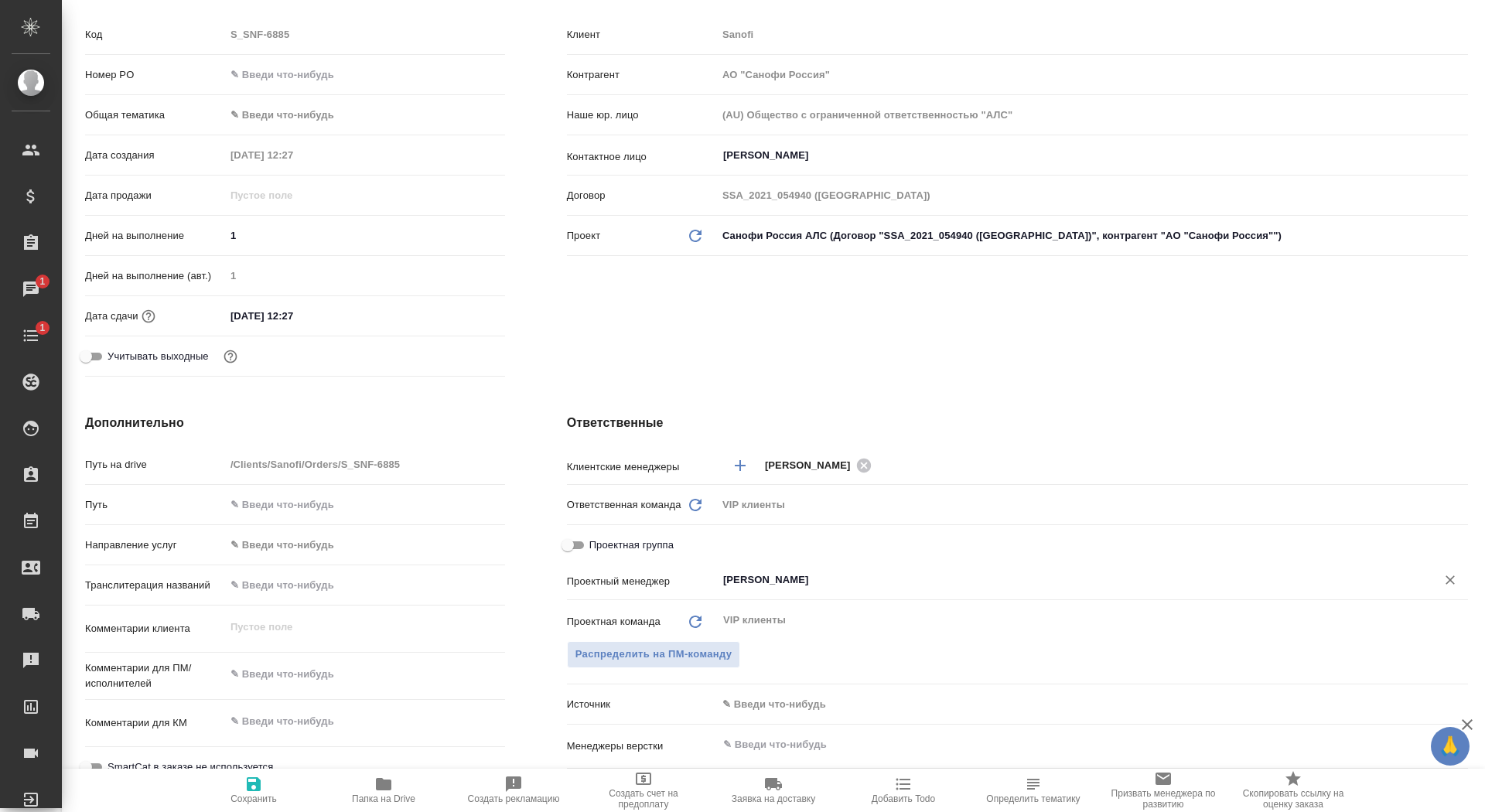
type input "[PERSON_NAME]"
click at [239, 791] on span "Сохранить" at bounding box center [254, 789] width 112 height 30
type textarea "x"
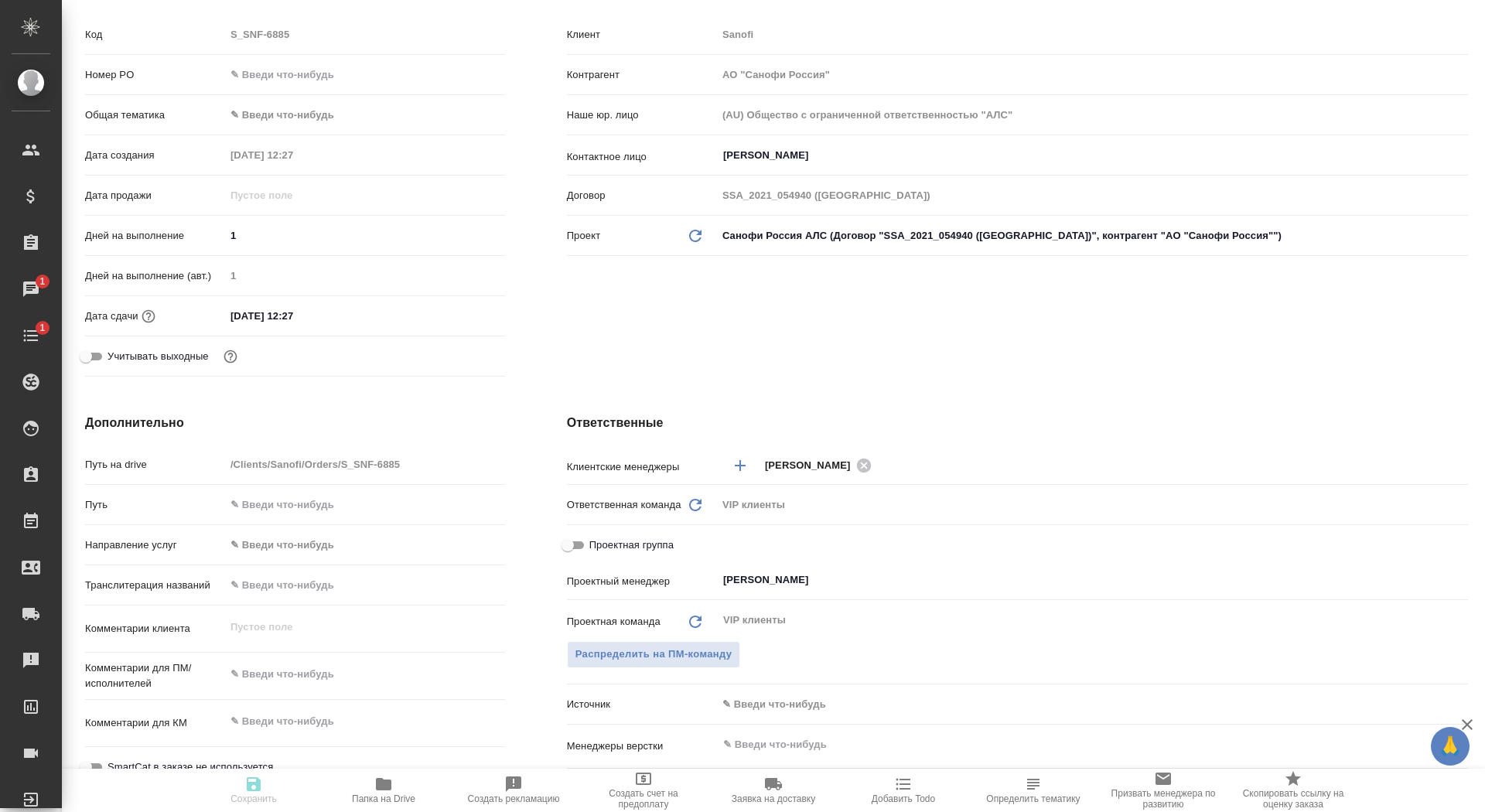
type textarea "x"
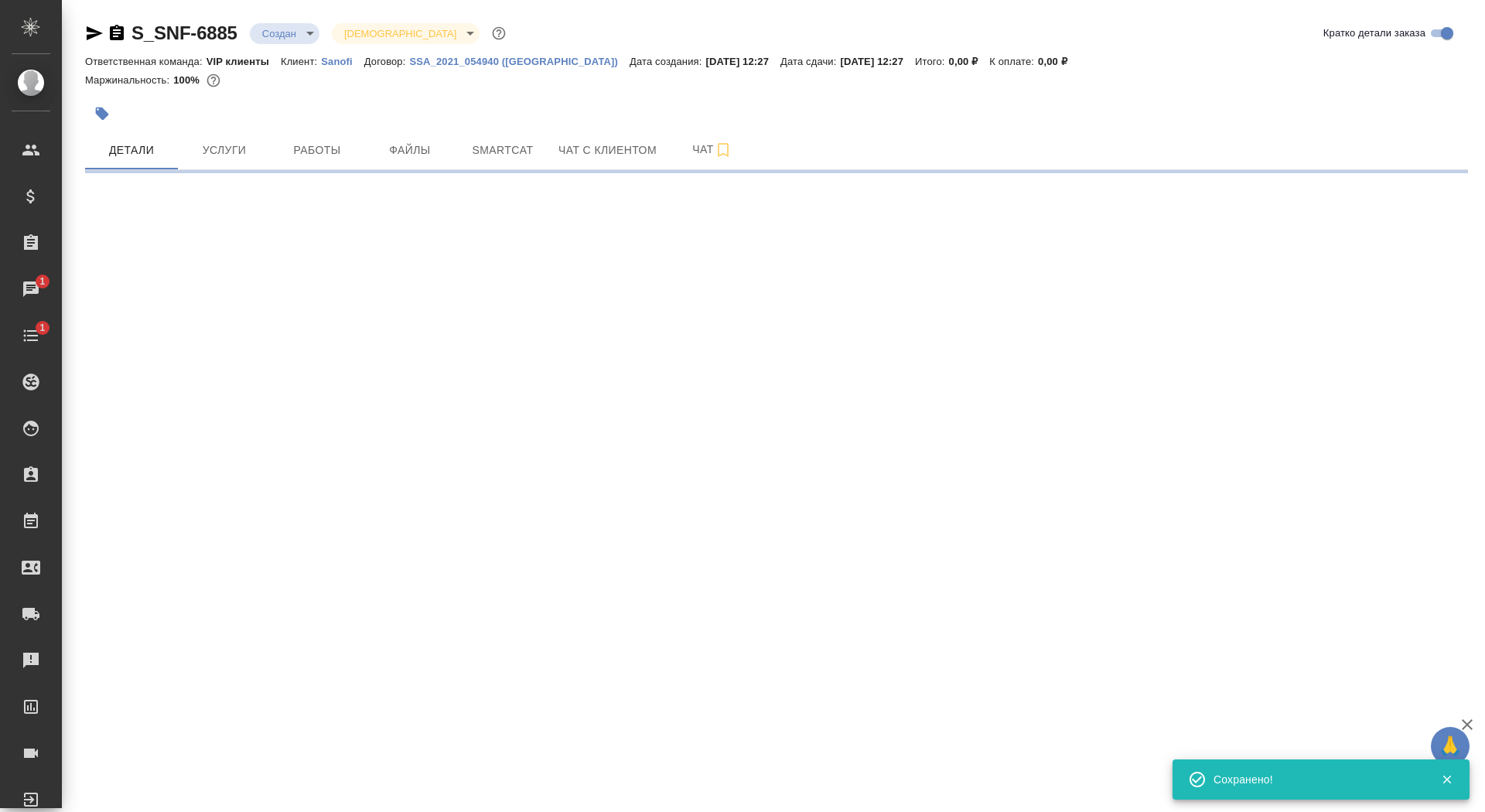
select select "RU"
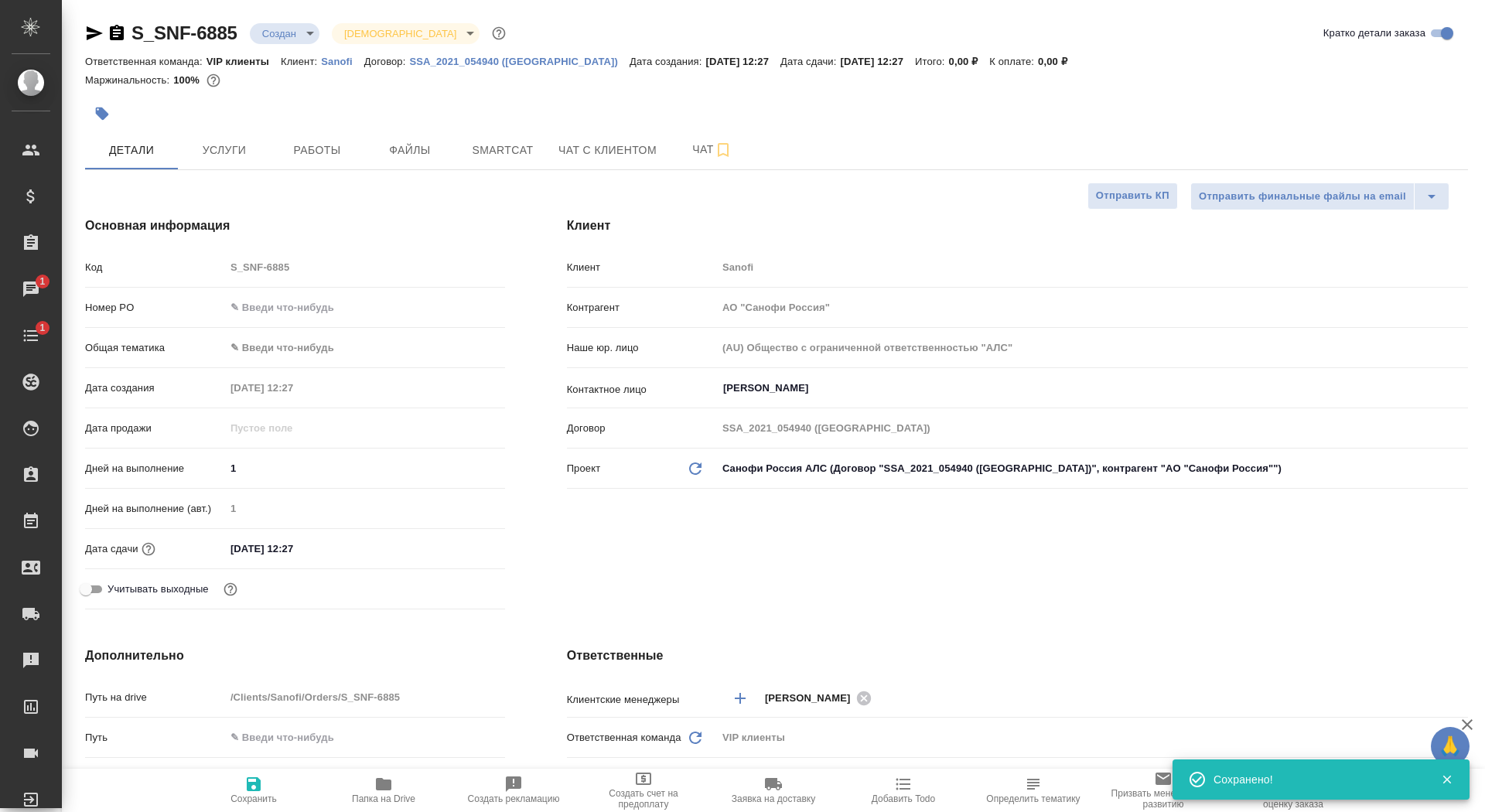
type textarea "x"
click at [381, 787] on icon "button" at bounding box center [383, 784] width 15 height 13
type textarea "x"
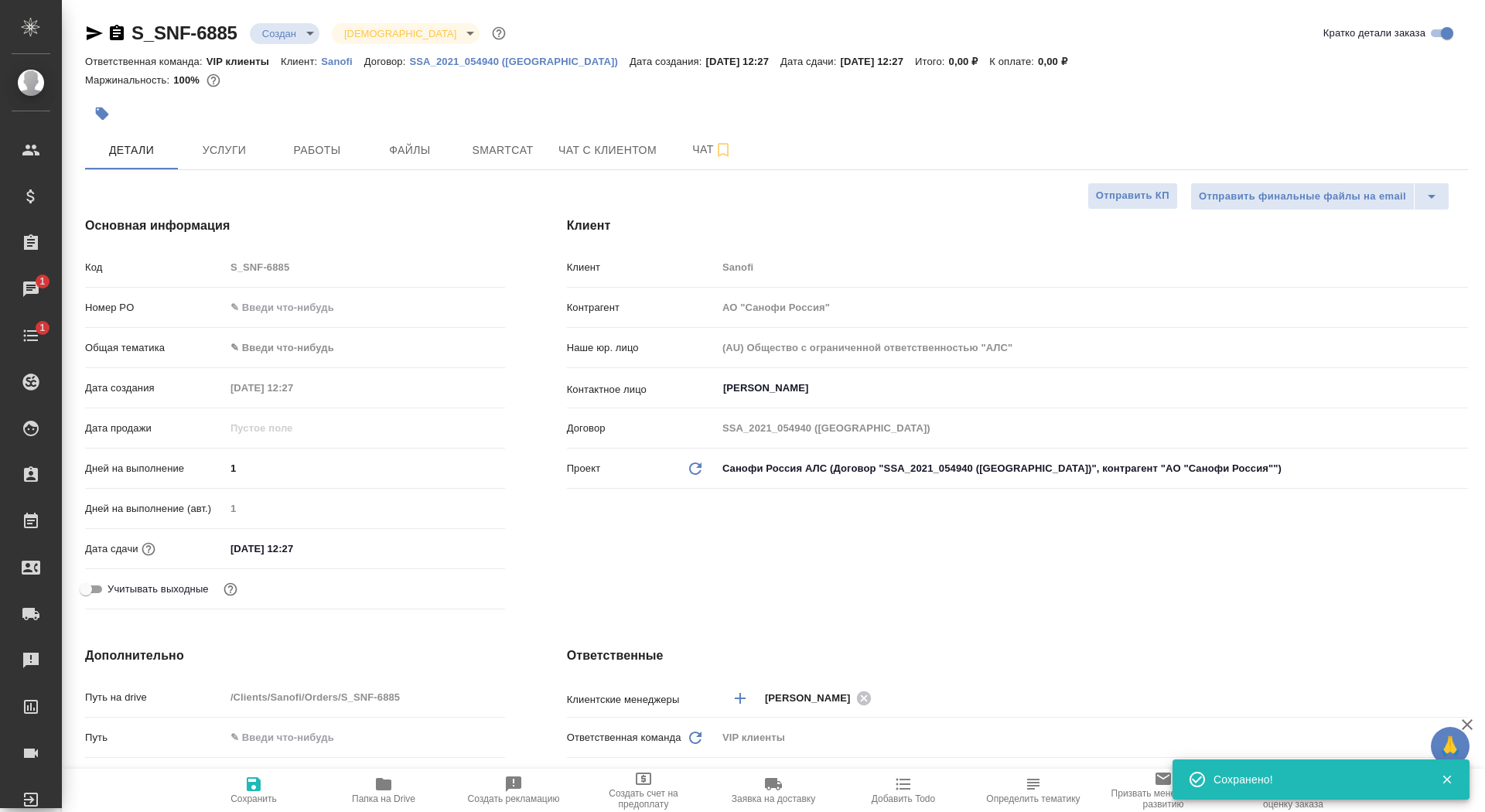
type textarea "x"
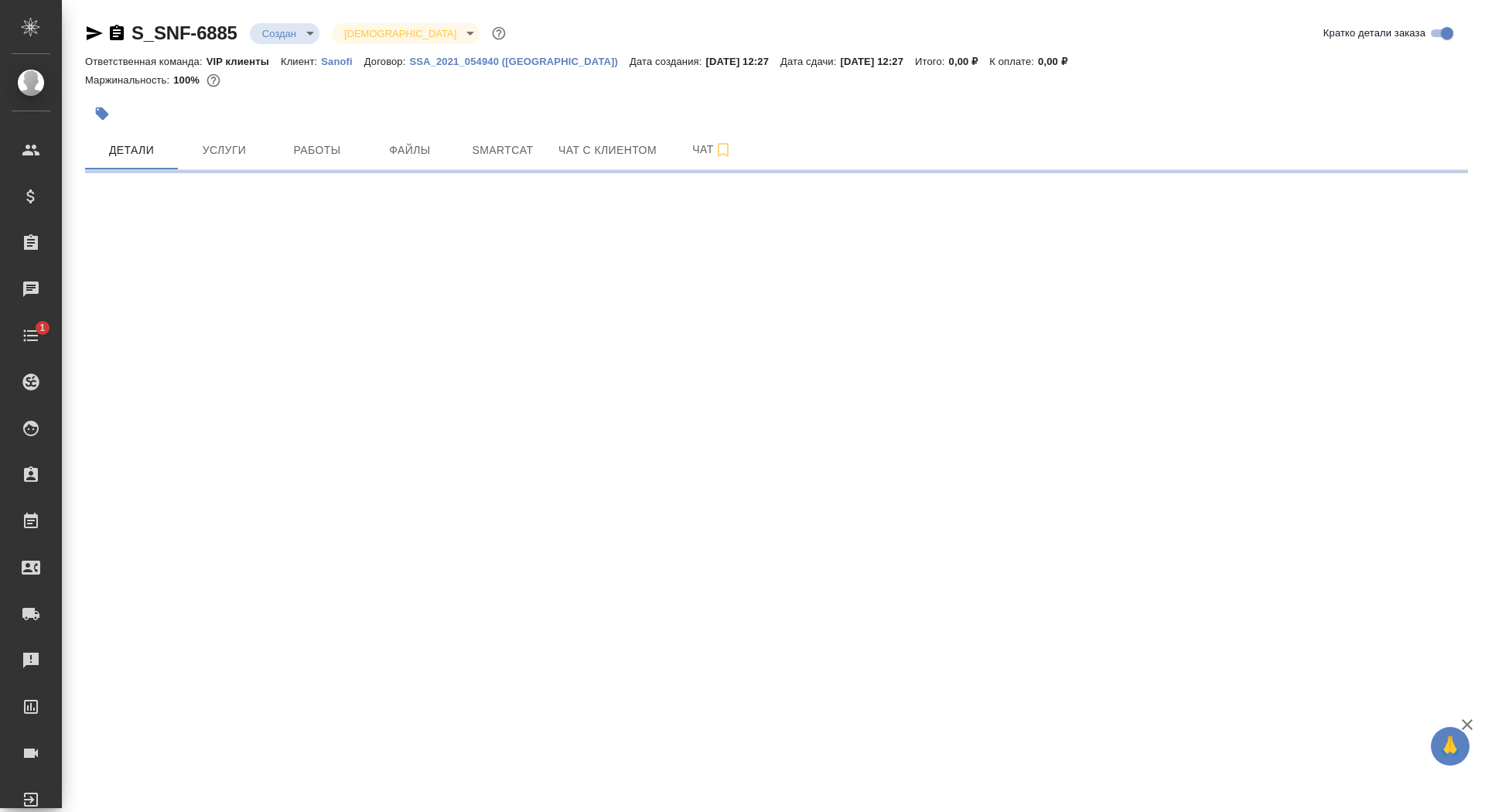
select select "RU"
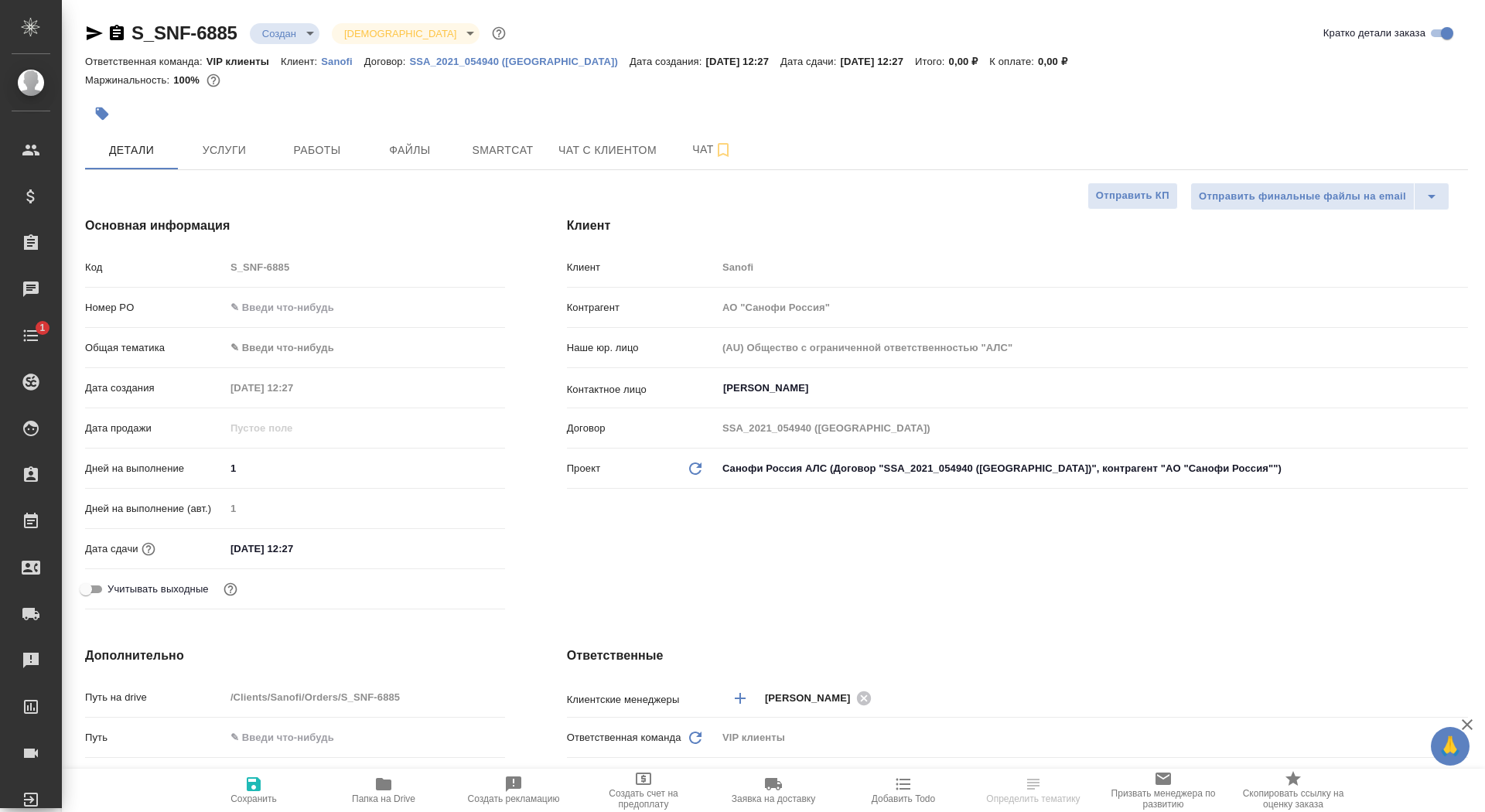
type textarea "x"
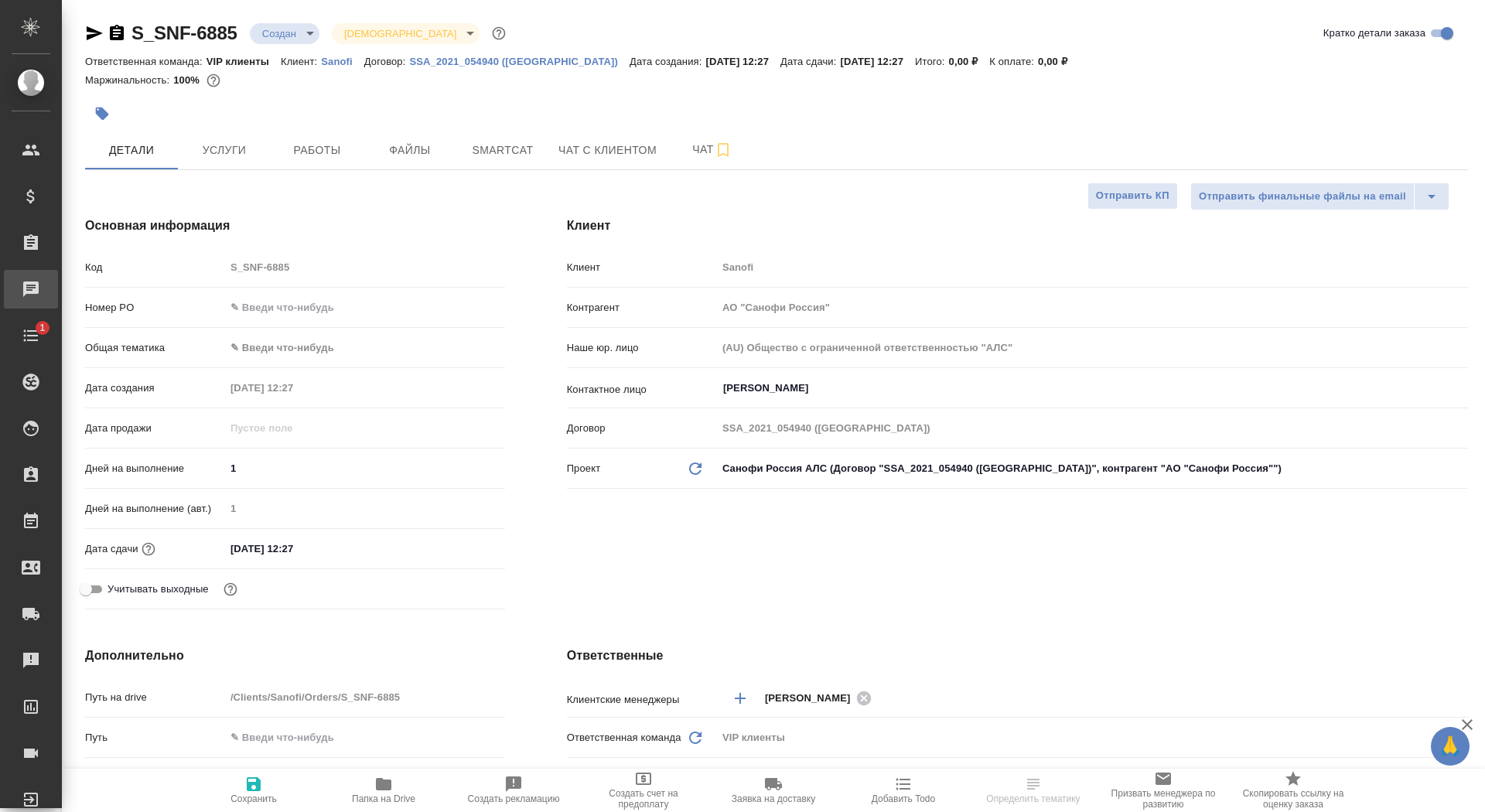
type textarea "x"
click at [31, 283] on div "Чаты" at bounding box center [11, 289] width 39 height 23
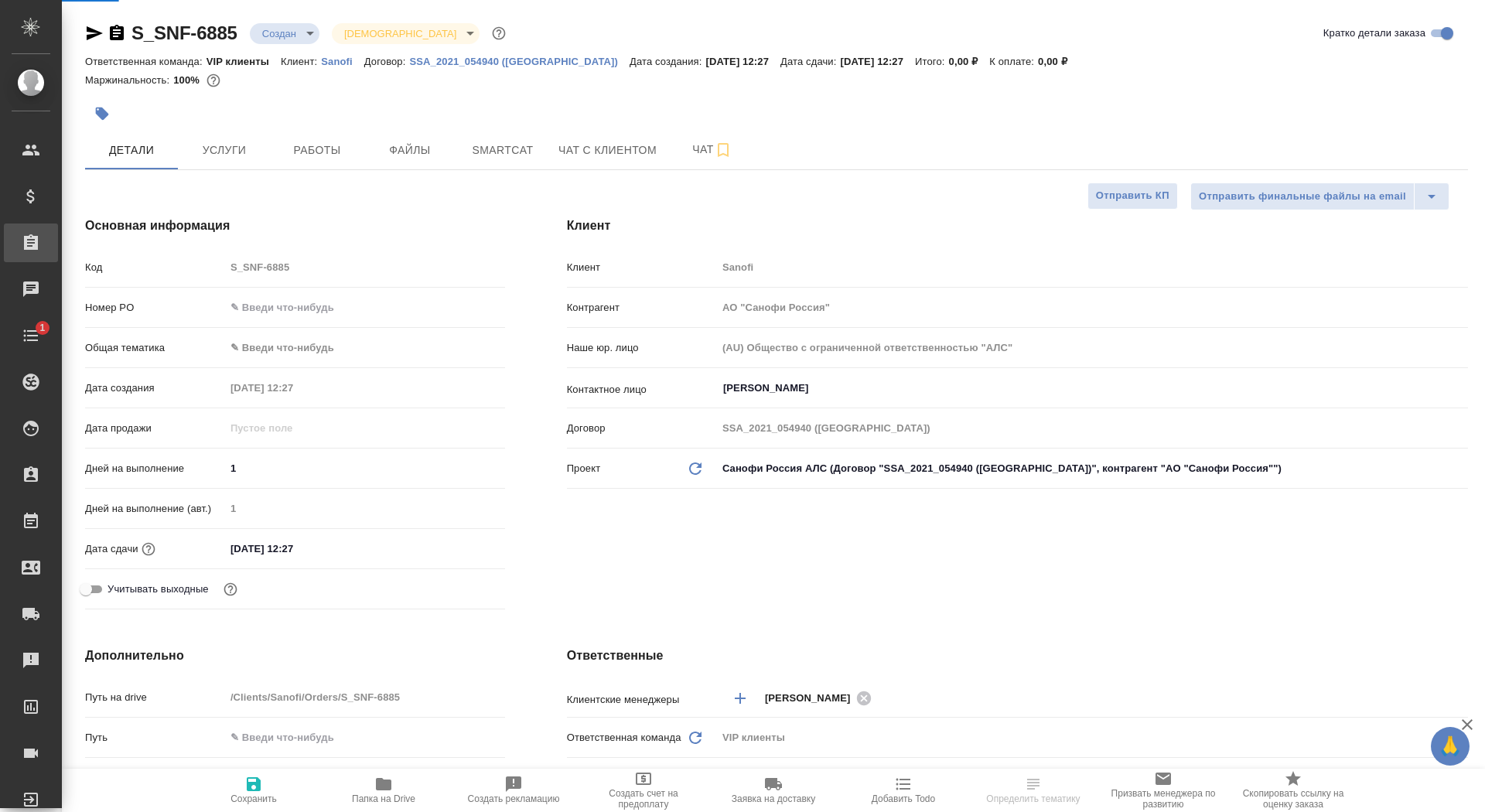
type textarea "x"
click at [26, 245] on div "Заказы" at bounding box center [11, 243] width 39 height 23
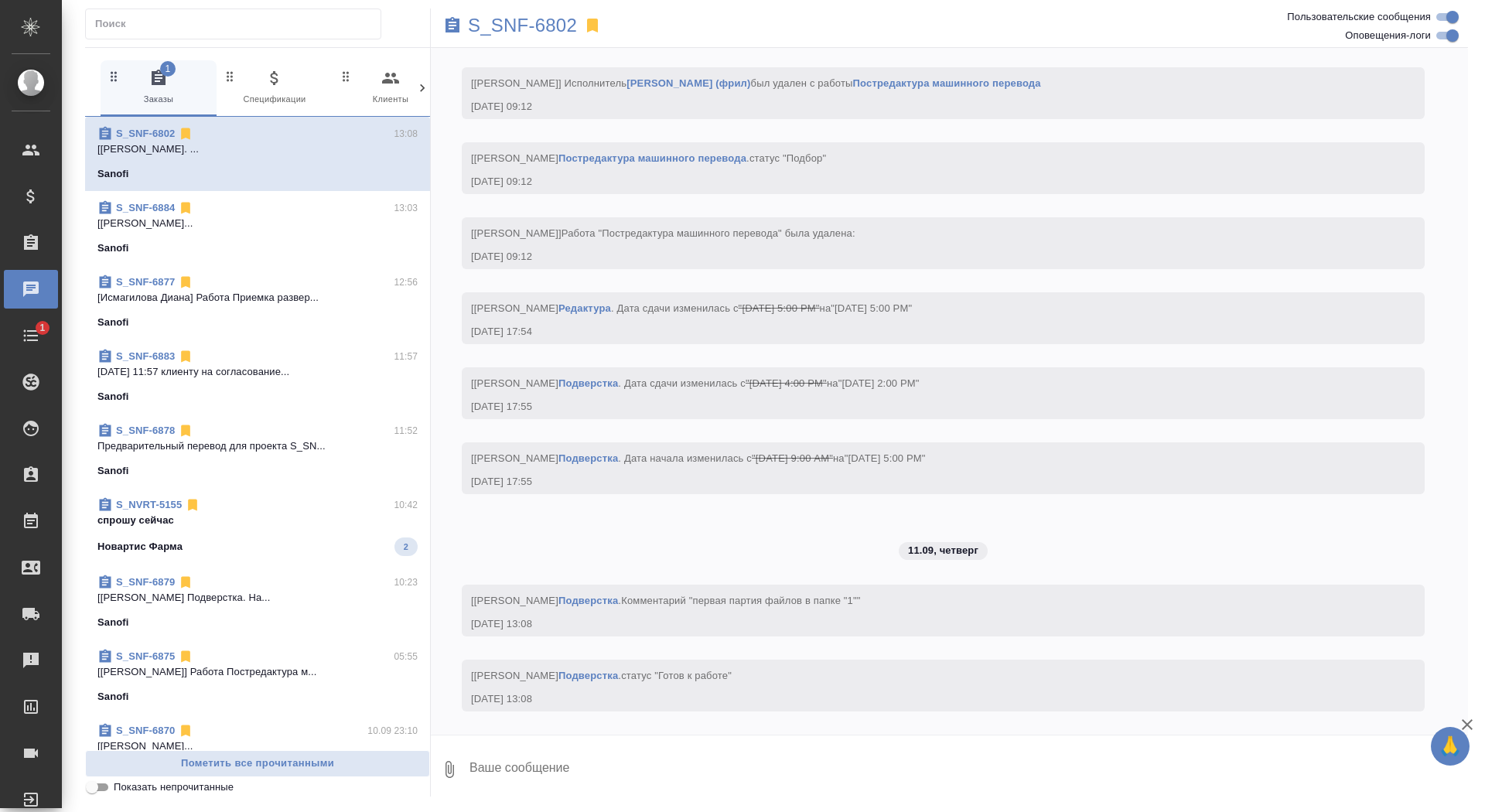
scroll to position [5916, 0]
click at [24, 249] on div "Заказы" at bounding box center [11, 243] width 39 height 23
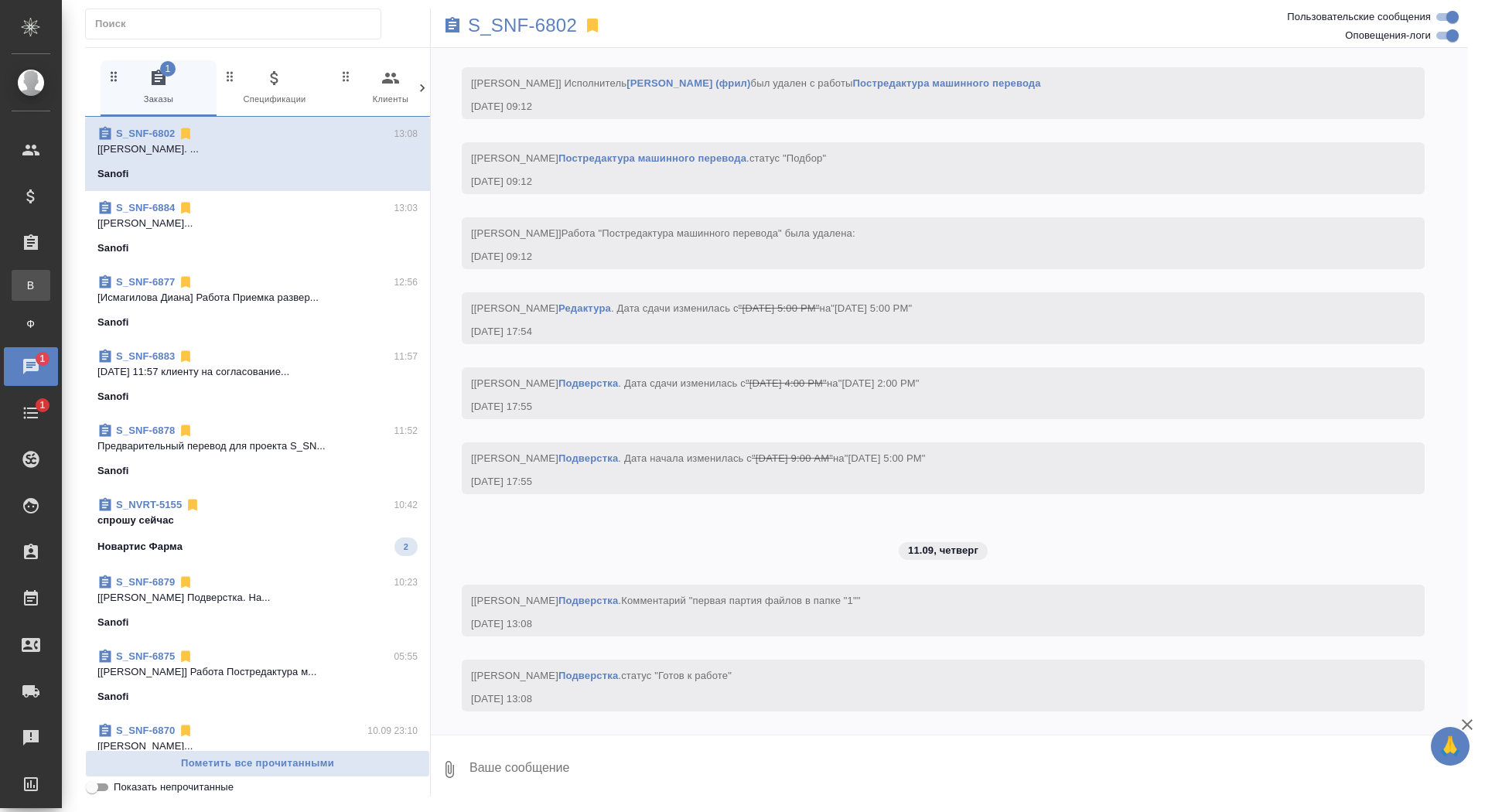
click at [24, 288] on span "В" at bounding box center [31, 284] width 23 height 15
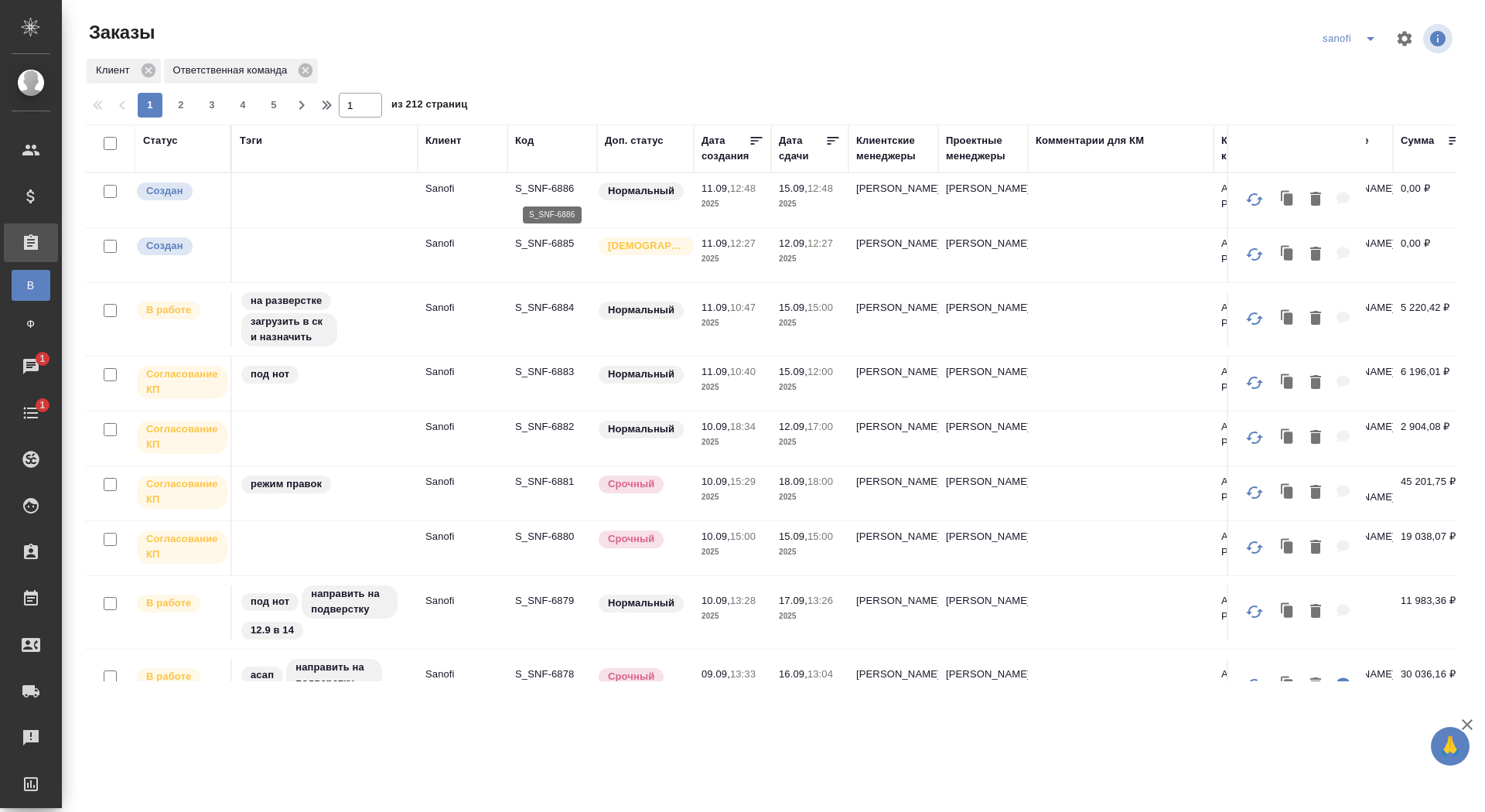
click at [552, 185] on p "S_SNF-6886" at bounding box center [552, 188] width 74 height 15
click at [1368, 39] on icon "split button" at bounding box center [1371, 39] width 19 height 19
click at [1325, 217] on li "ГСК🥰" at bounding box center [1352, 217] width 81 height 24
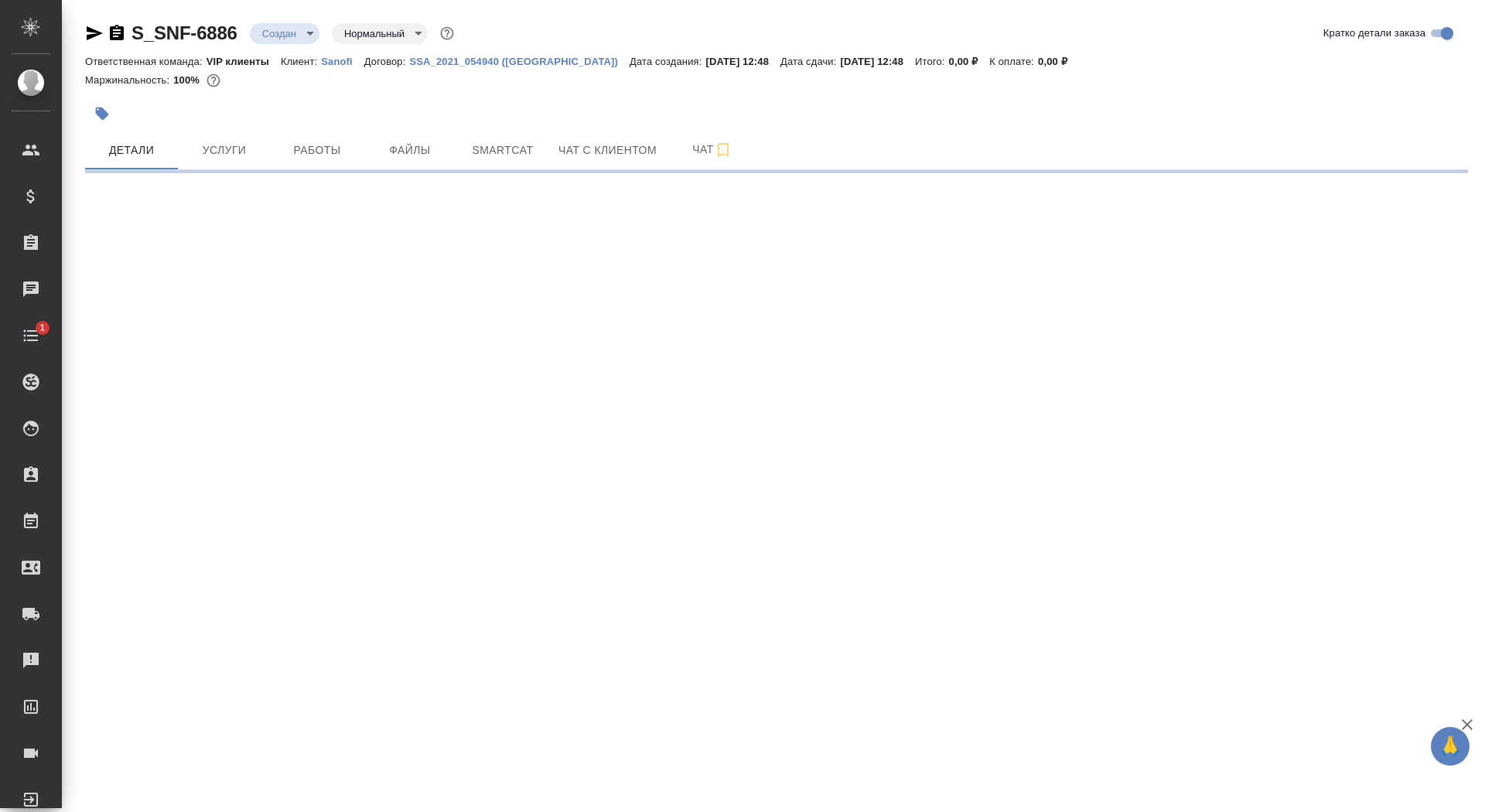
select select "RU"
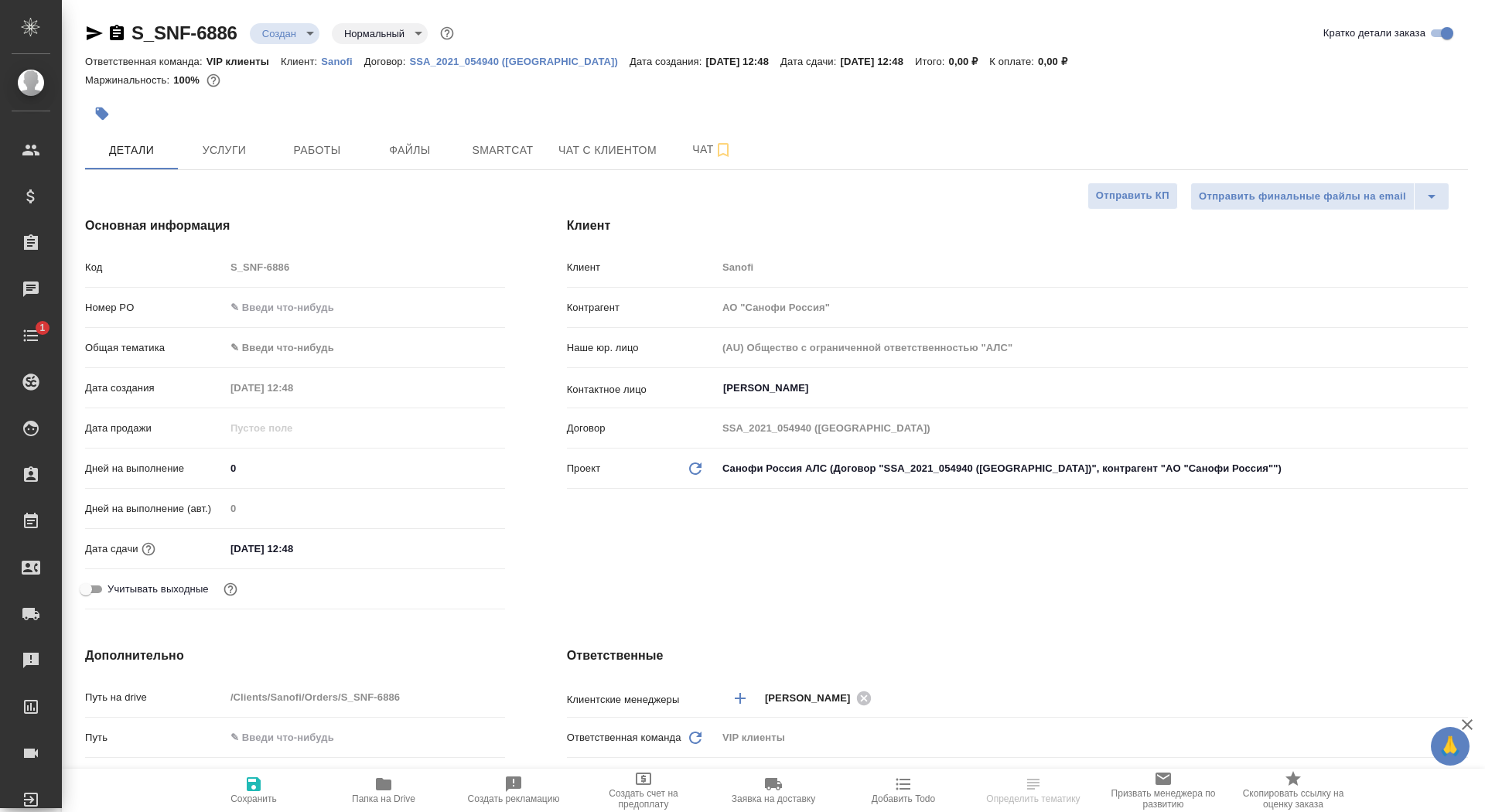
type textarea "x"
drag, startPoint x: 244, startPoint y: 467, endPoint x: 231, endPoint y: 462, distance: 13.9
click at [231, 465] on input "0" at bounding box center [365, 468] width 278 height 23
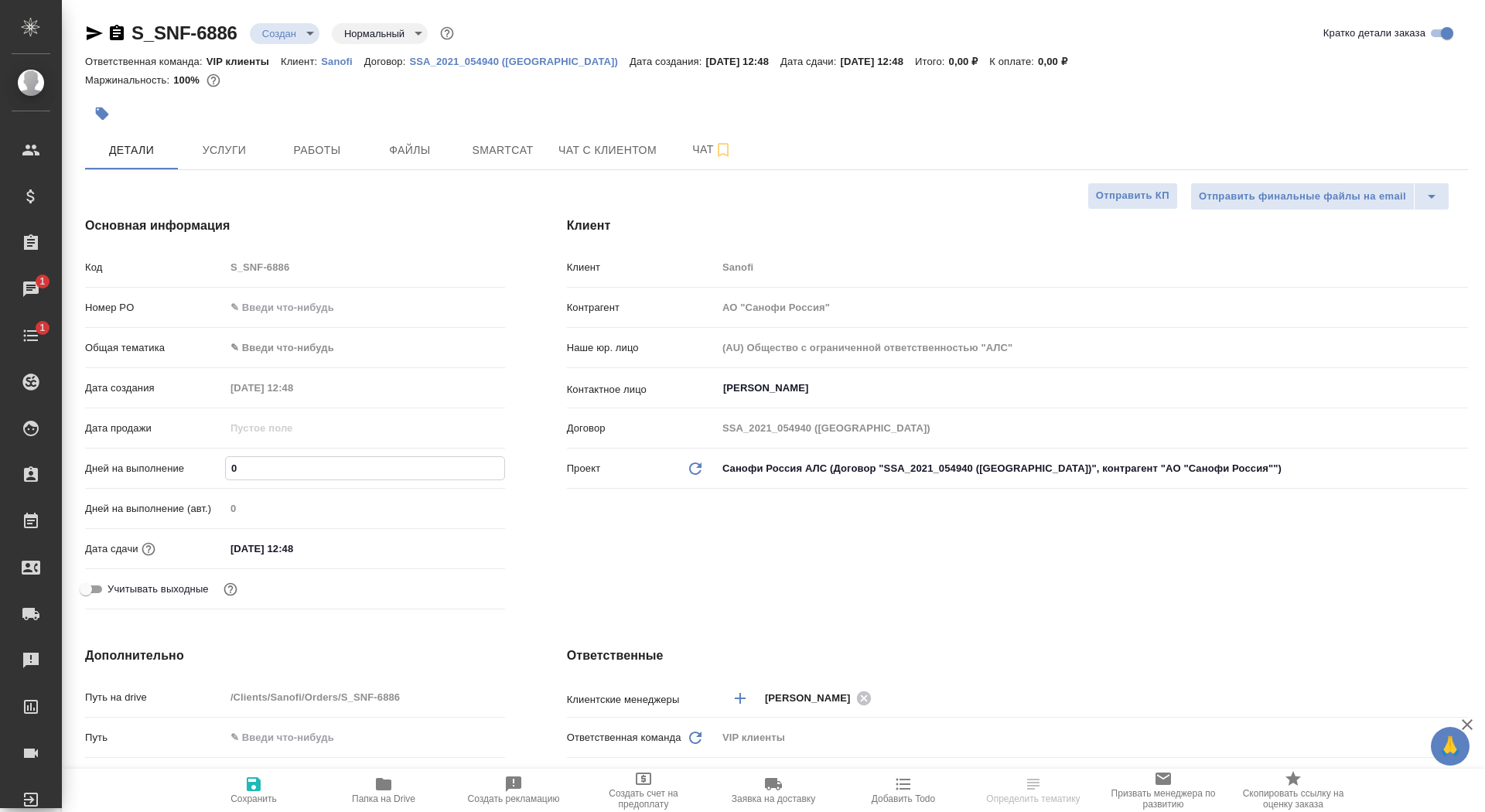
type input "4"
type textarea "x"
type input "4"
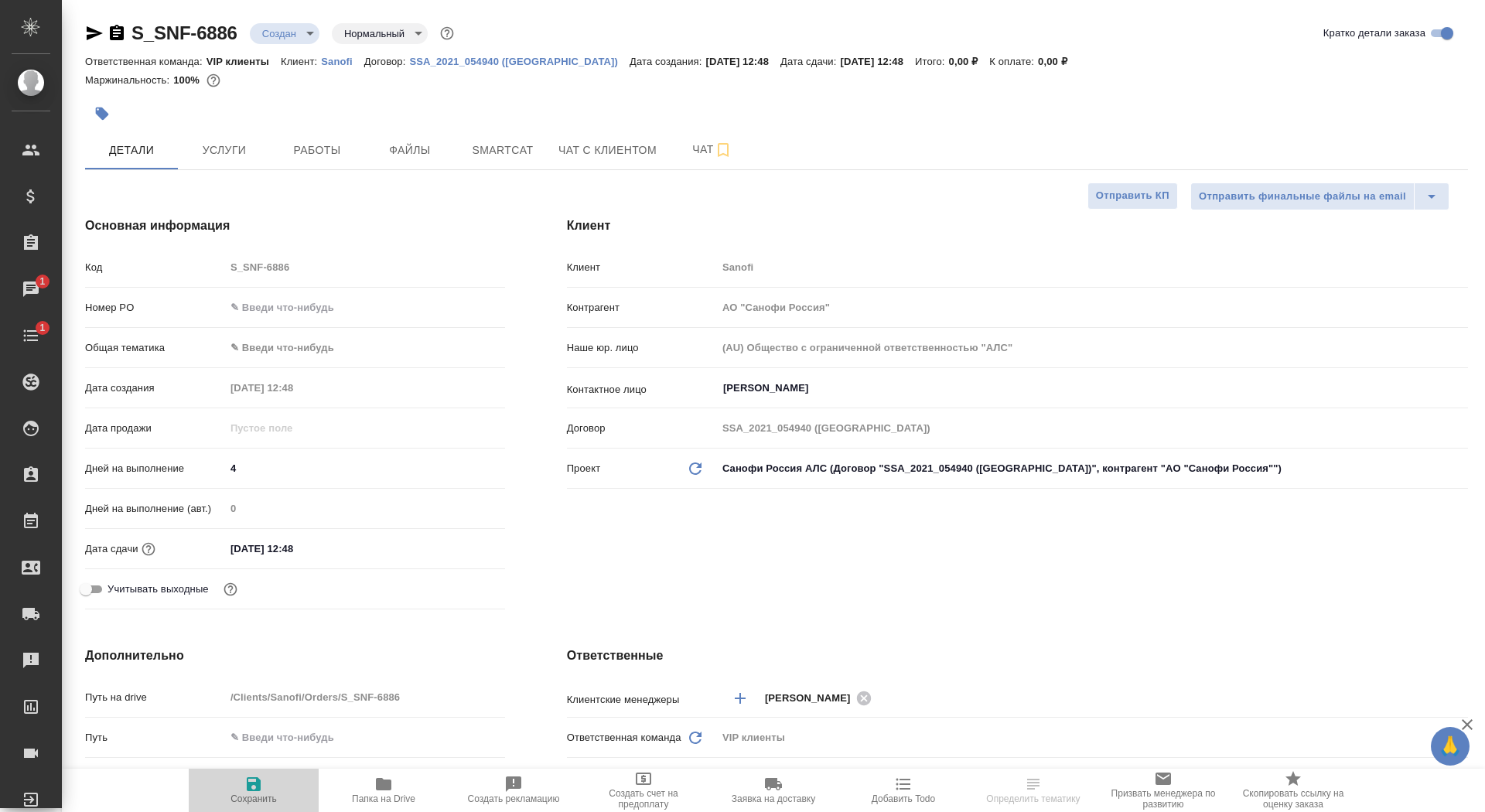
click at [260, 809] on button "Сохранить" at bounding box center [254, 790] width 130 height 43
type textarea "x"
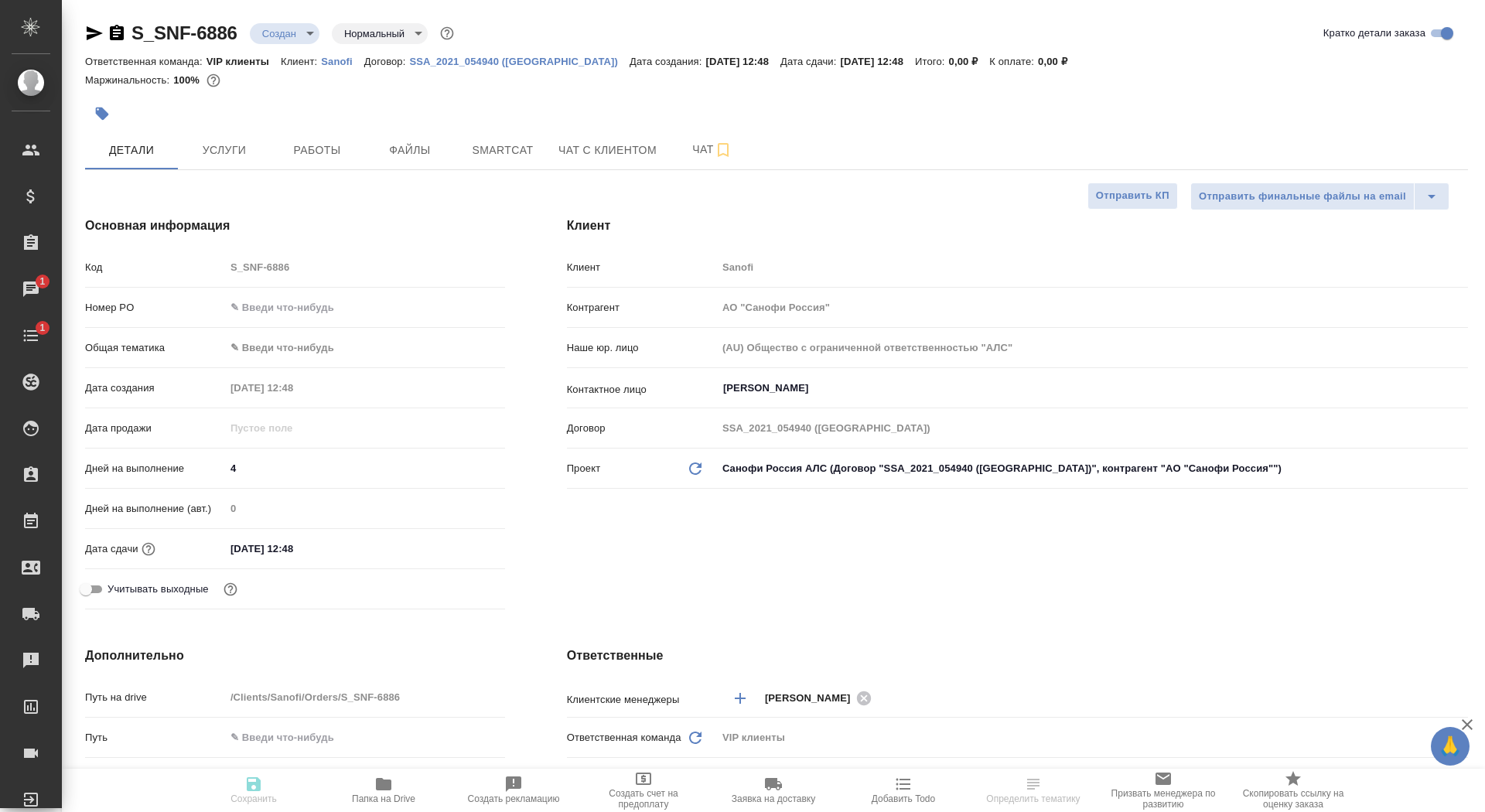
type textarea "x"
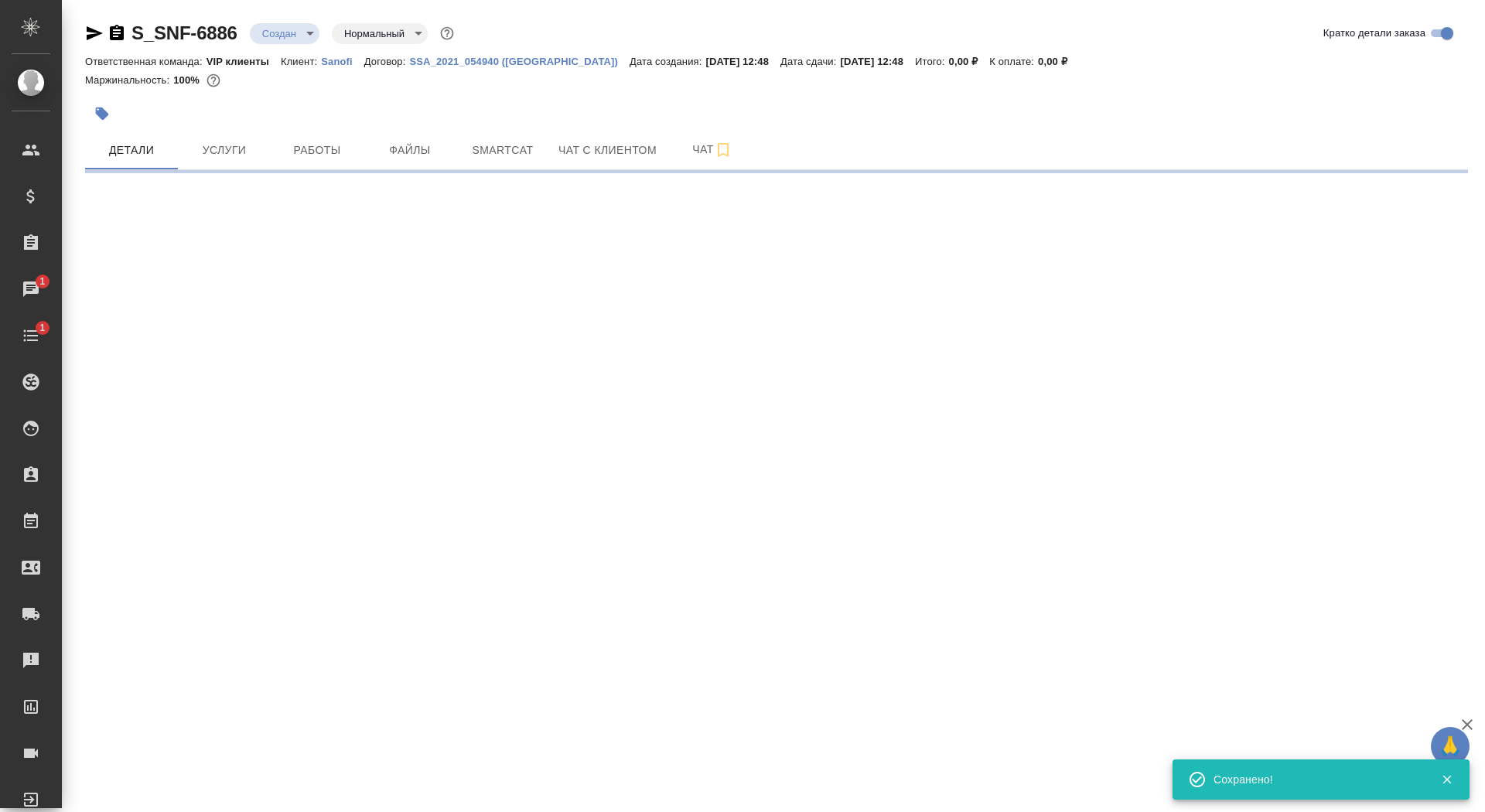
select select "RU"
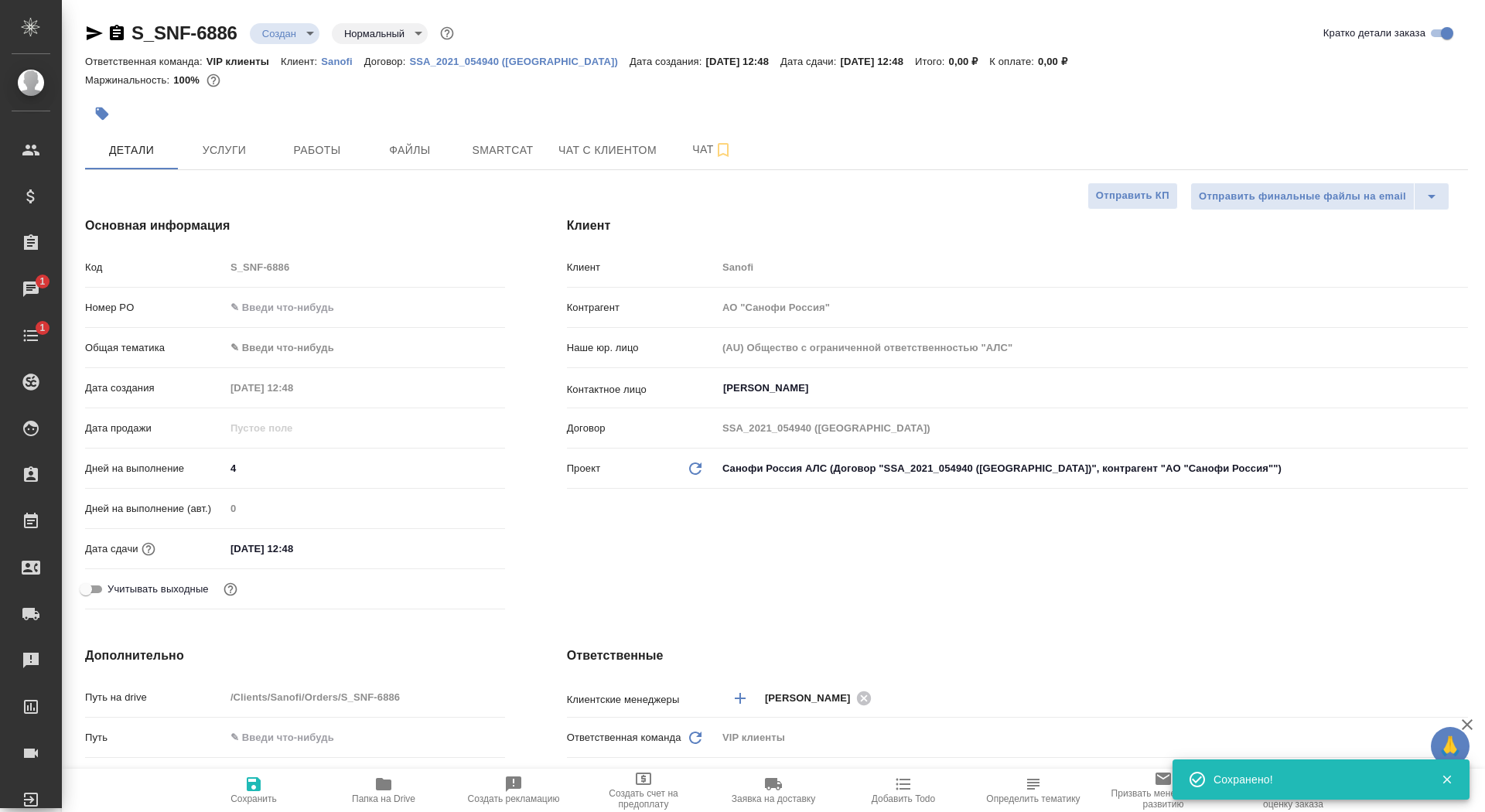
type textarea "x"
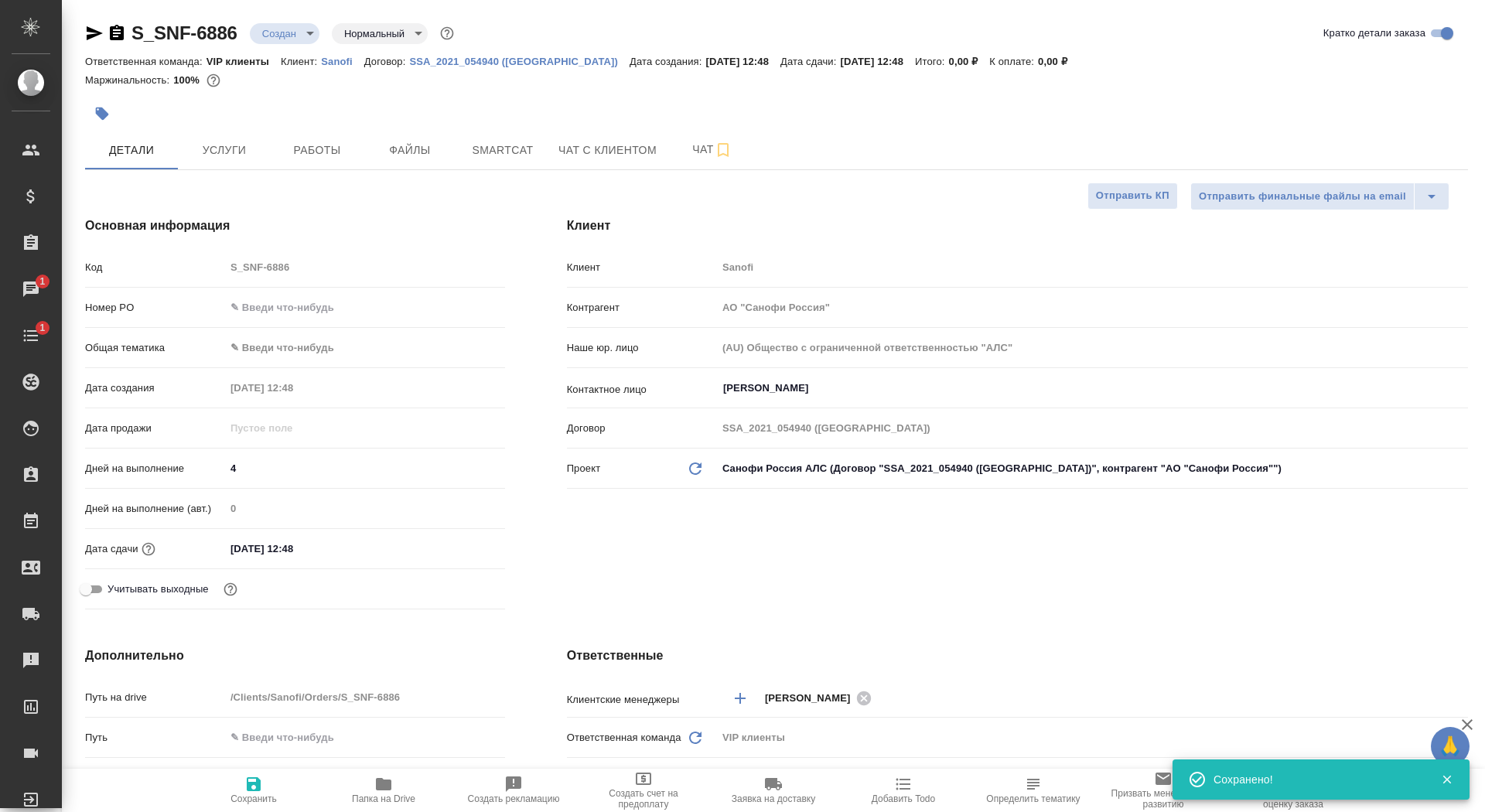
type textarea "x"
click at [256, 801] on span "Сохранить" at bounding box center [254, 798] width 47 height 11
type textarea "x"
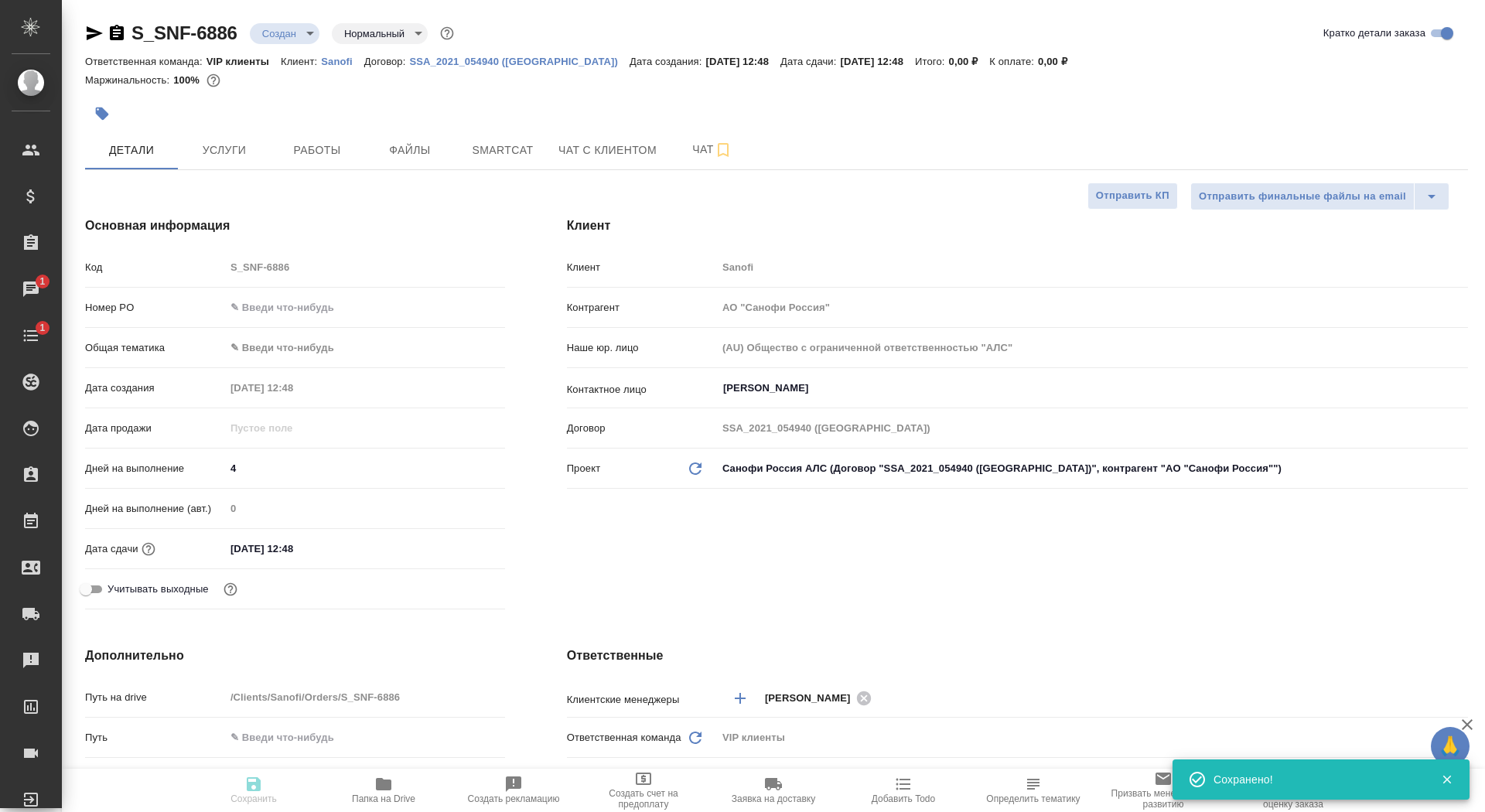
type textarea "x"
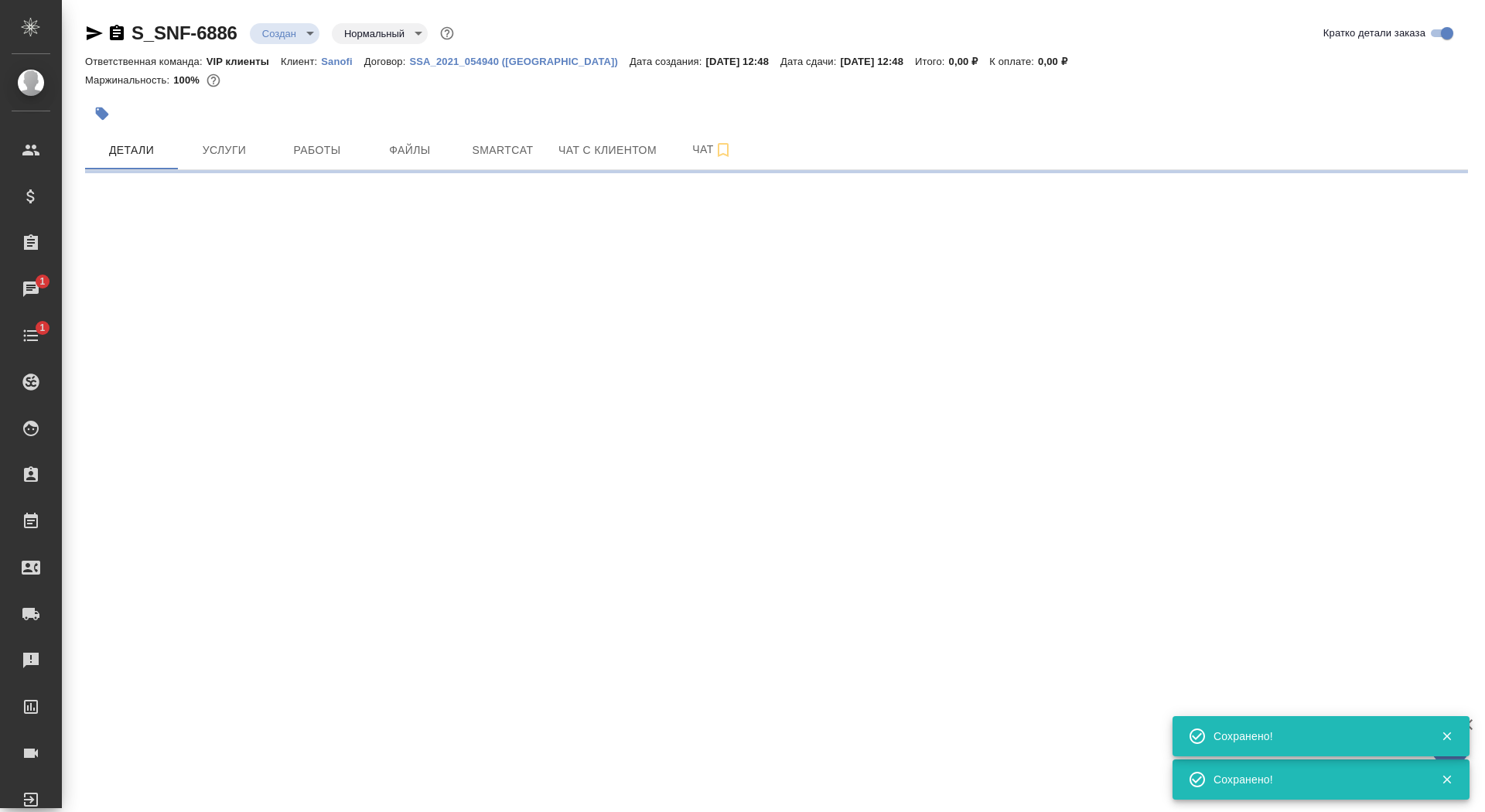
select select "RU"
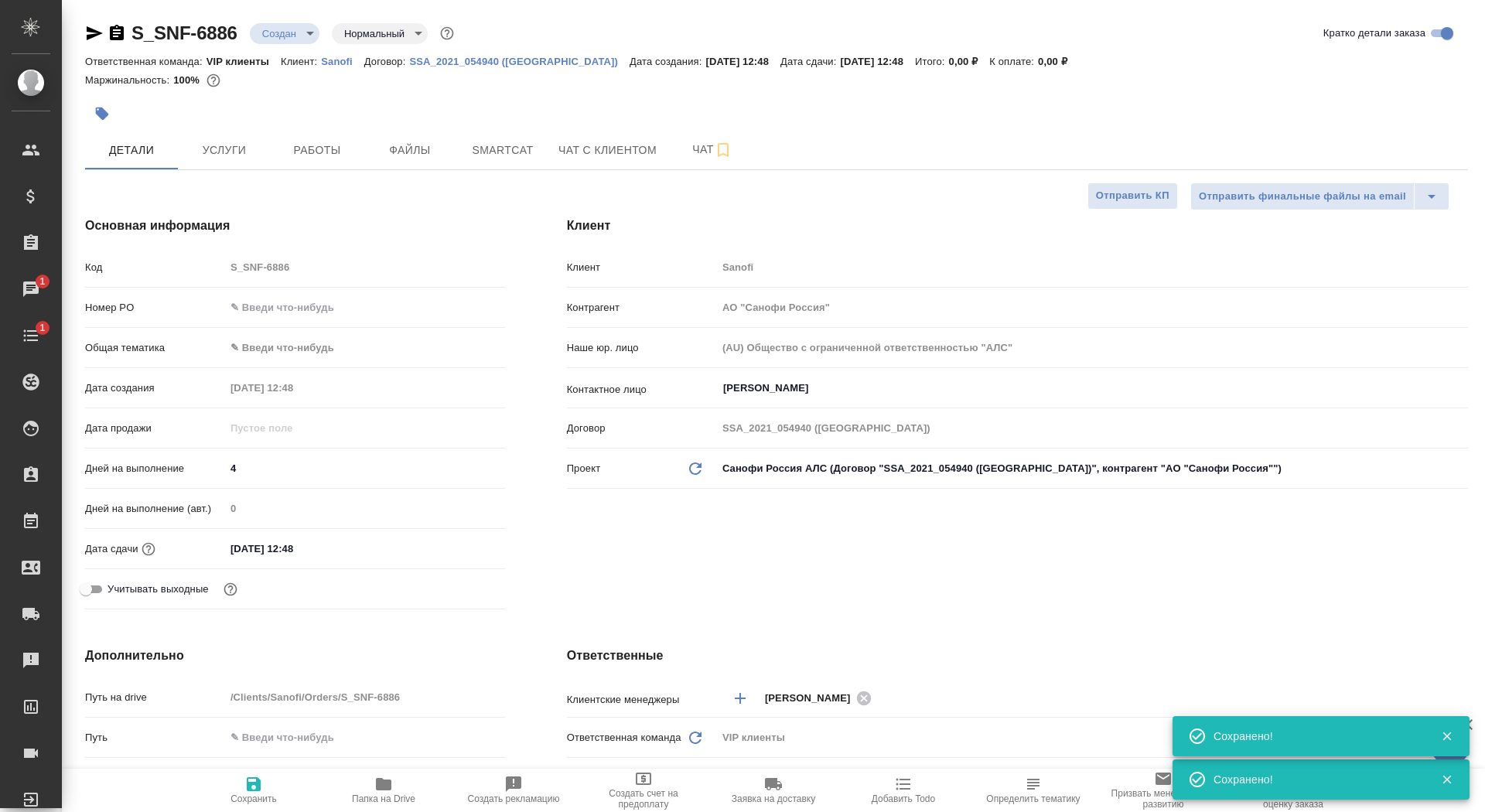
type textarea "x"
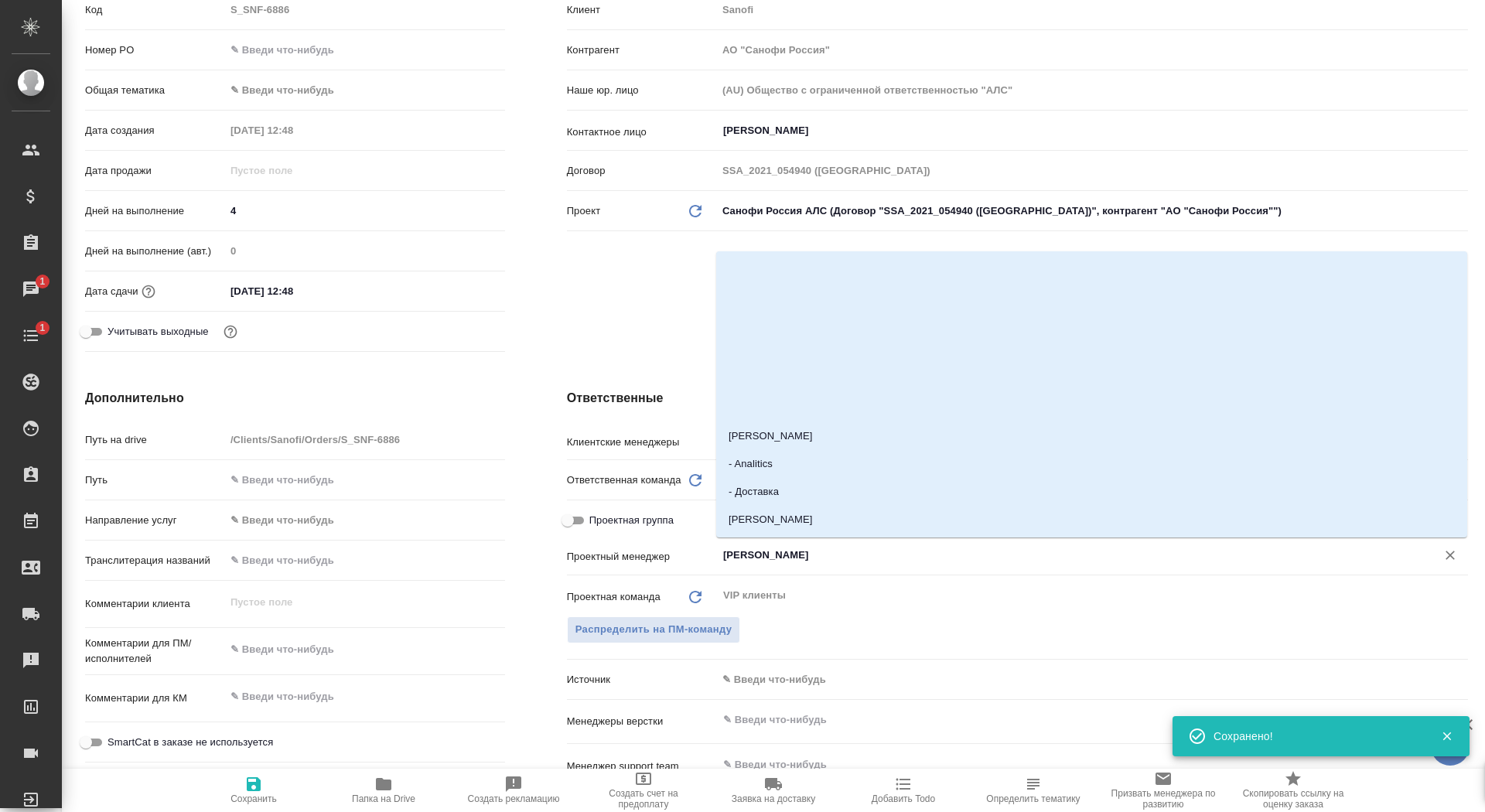
click at [753, 562] on input "[PERSON_NAME]" at bounding box center [1066, 555] width 690 height 19
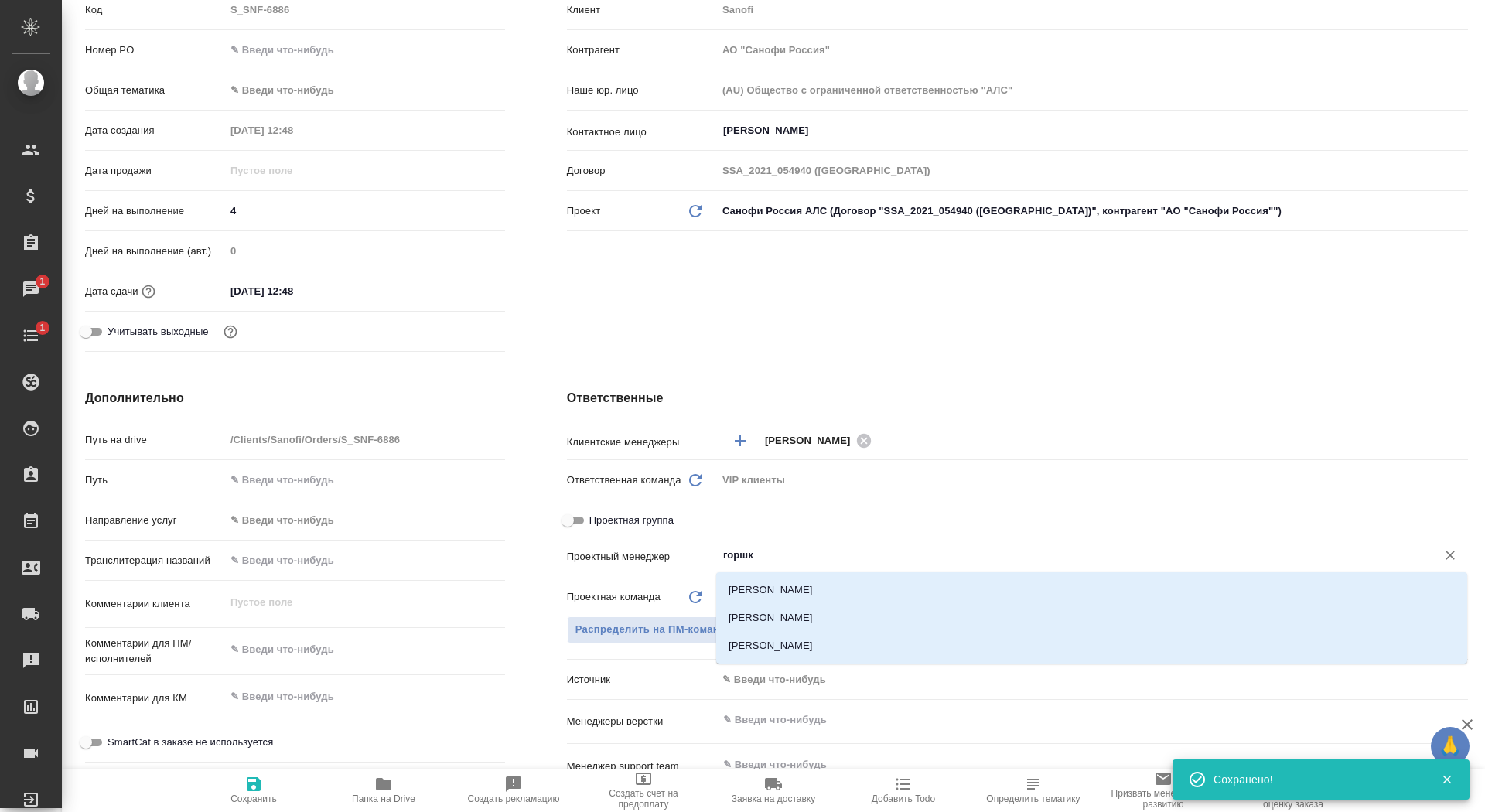
type input "горшко"
click at [774, 615] on li "[PERSON_NAME]" at bounding box center [1091, 618] width 751 height 28
type textarea "x"
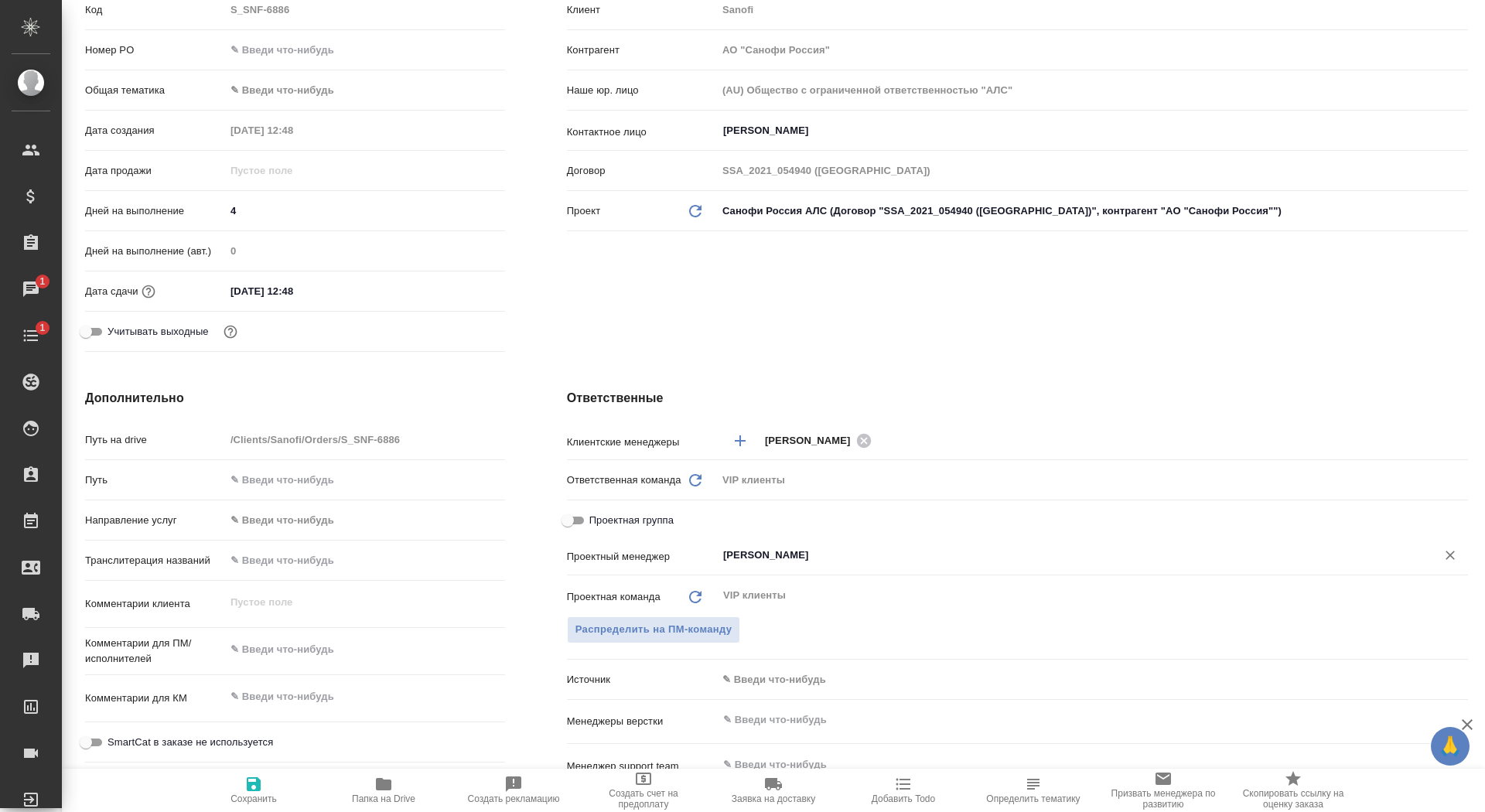
type input "[PERSON_NAME]"
click at [222, 790] on span "Сохранить" at bounding box center [254, 789] width 112 height 30
type textarea "x"
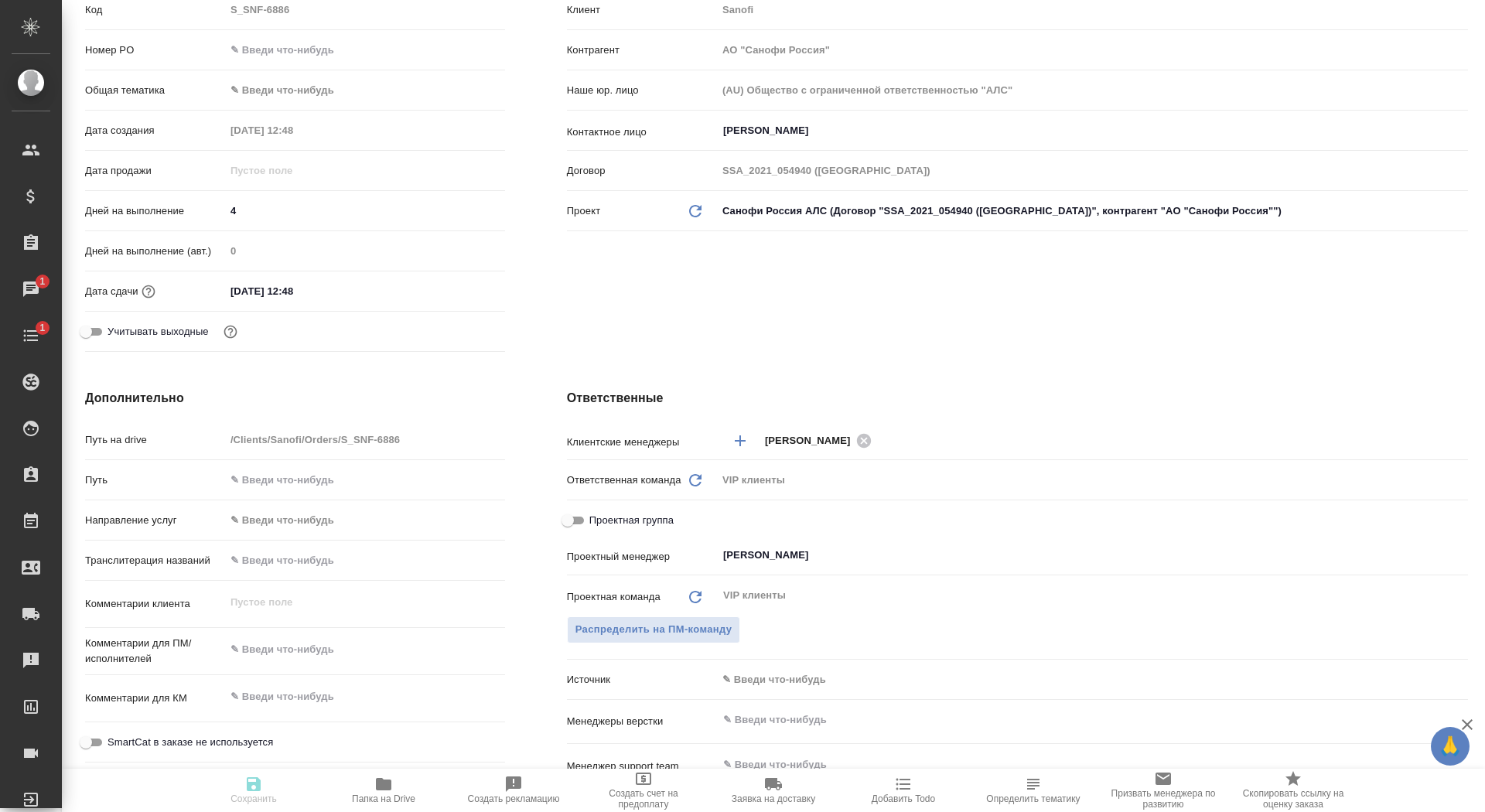
type textarea "x"
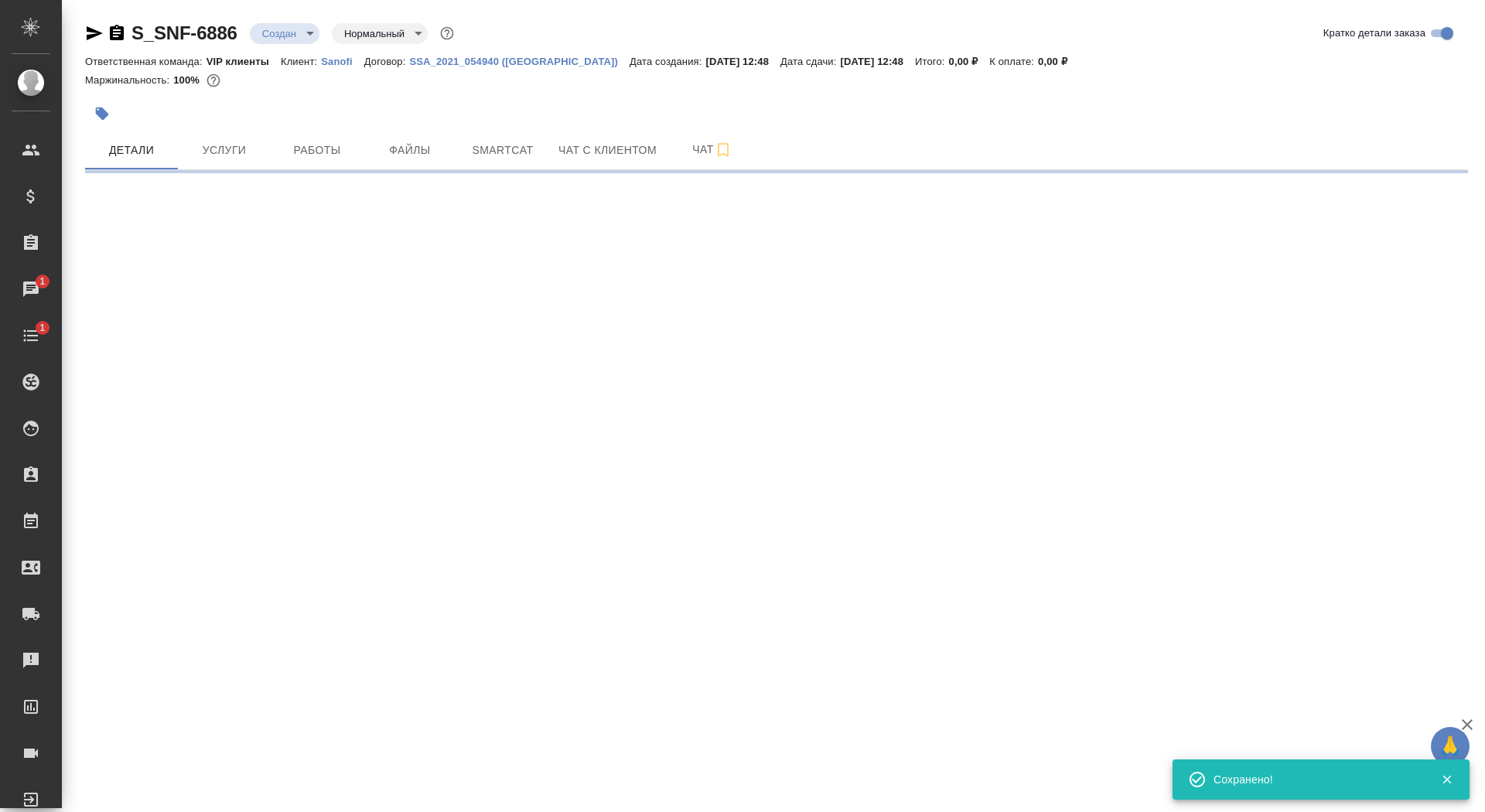
click at [227, 792] on div ".cls-1 fill:#fff; AWATERA Saydasheva Dilyara Клиенты Спецификации Заказы 1 Чаты…" at bounding box center [742, 406] width 1485 height 812
select select "RU"
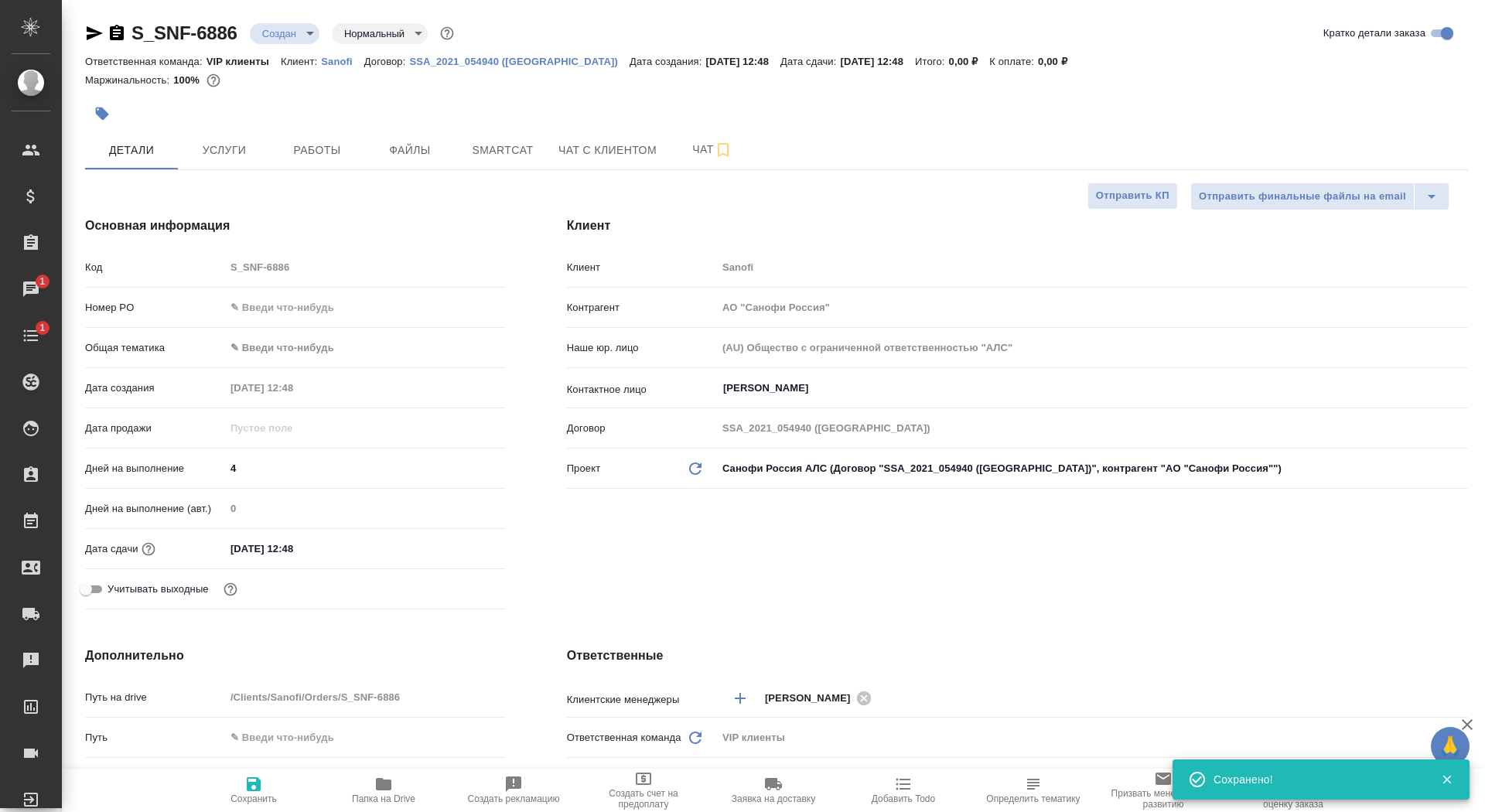
type textarea "x"
click at [380, 798] on span "Папка на Drive" at bounding box center [384, 798] width 63 height 11
type textarea "x"
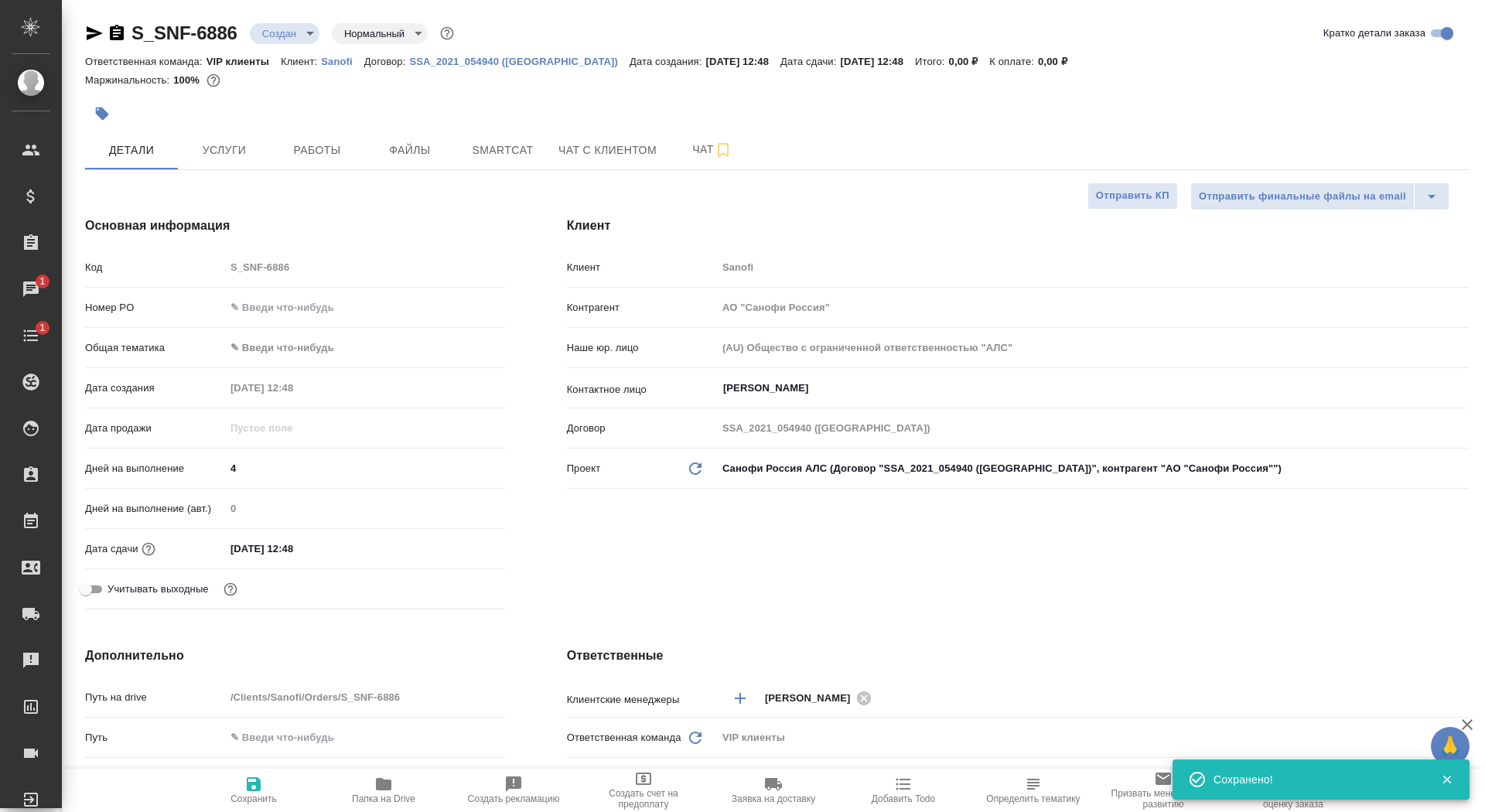
type textarea "x"
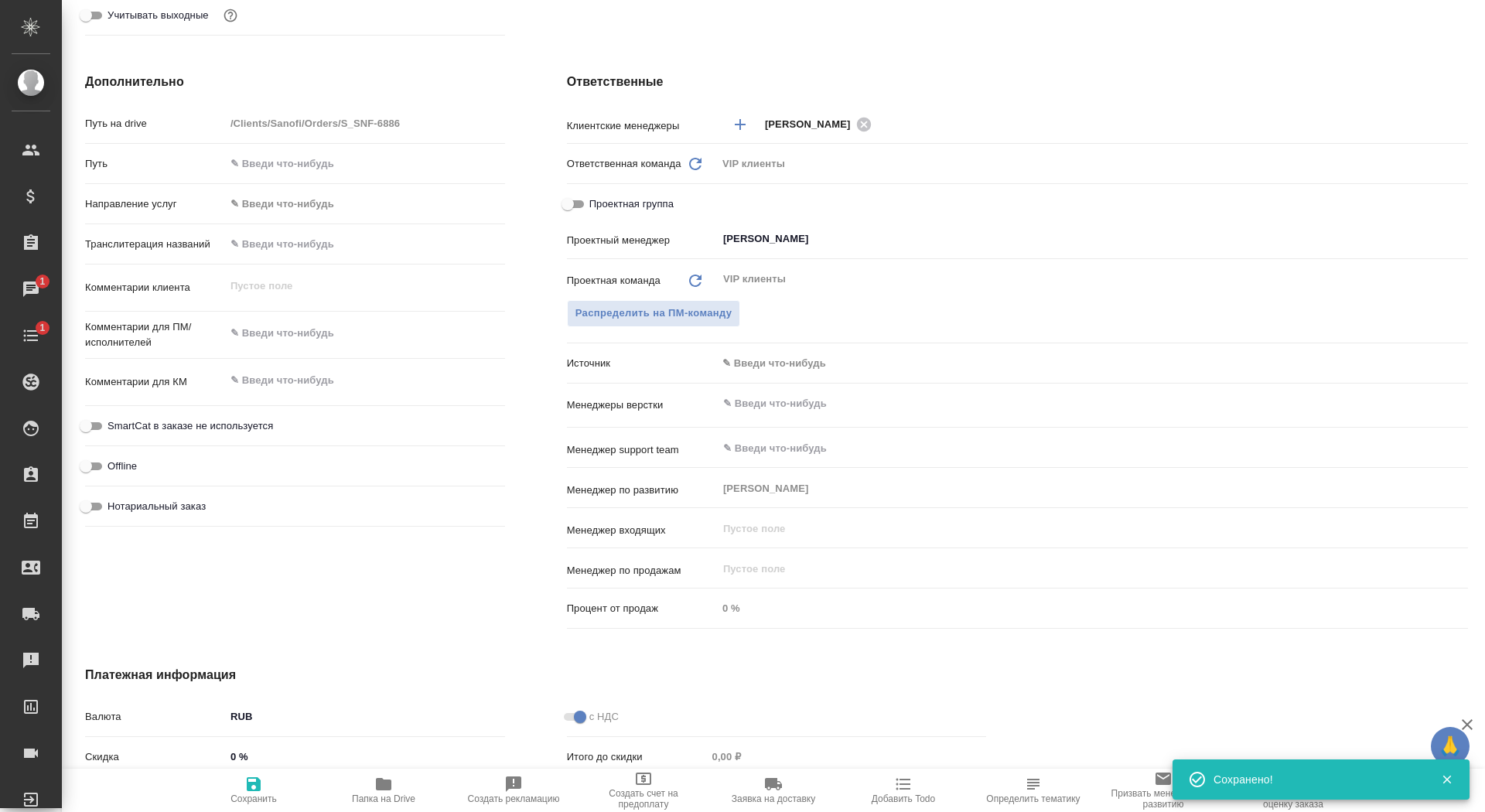
scroll to position [337, 0]
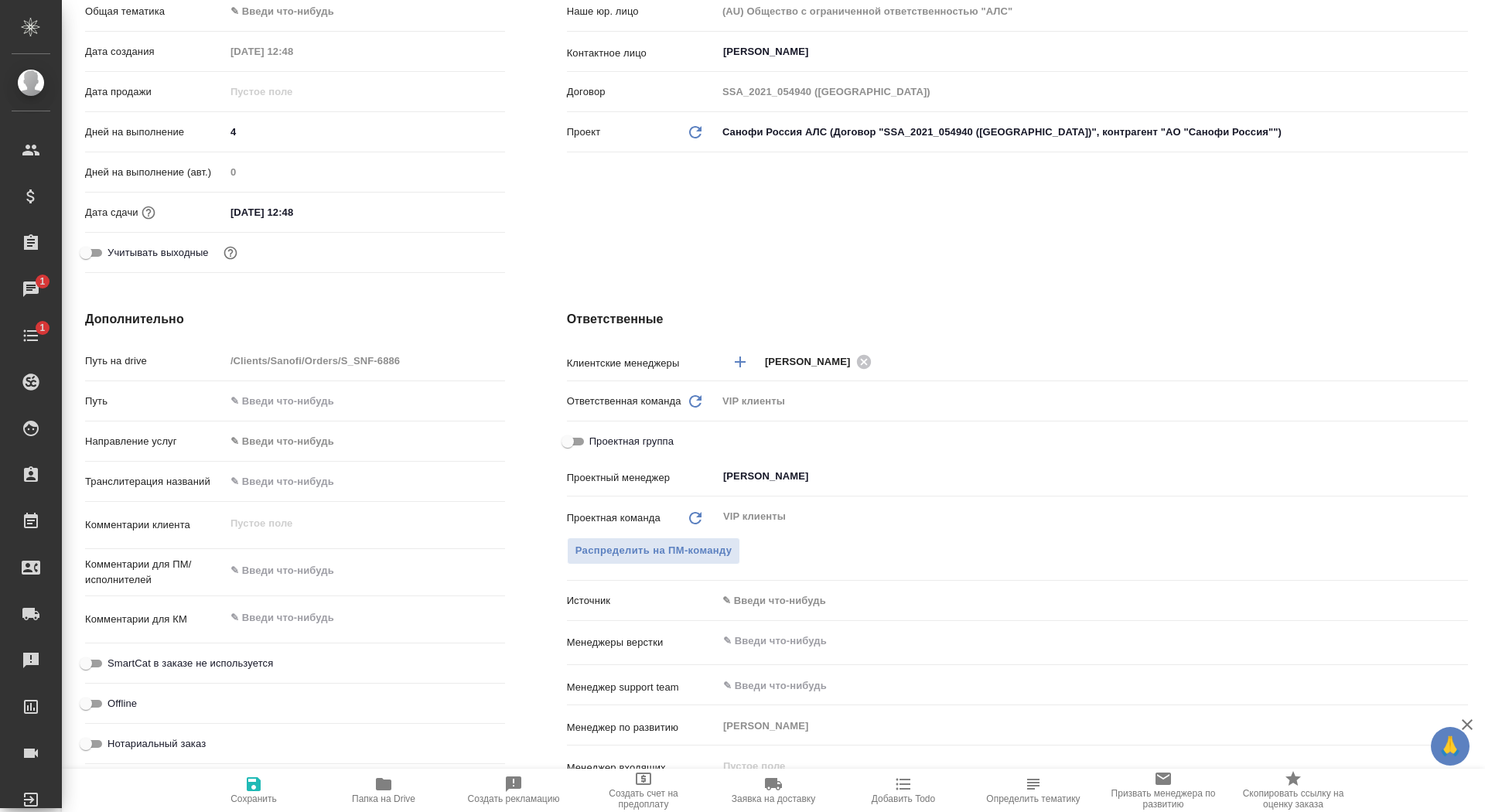
type textarea "x"
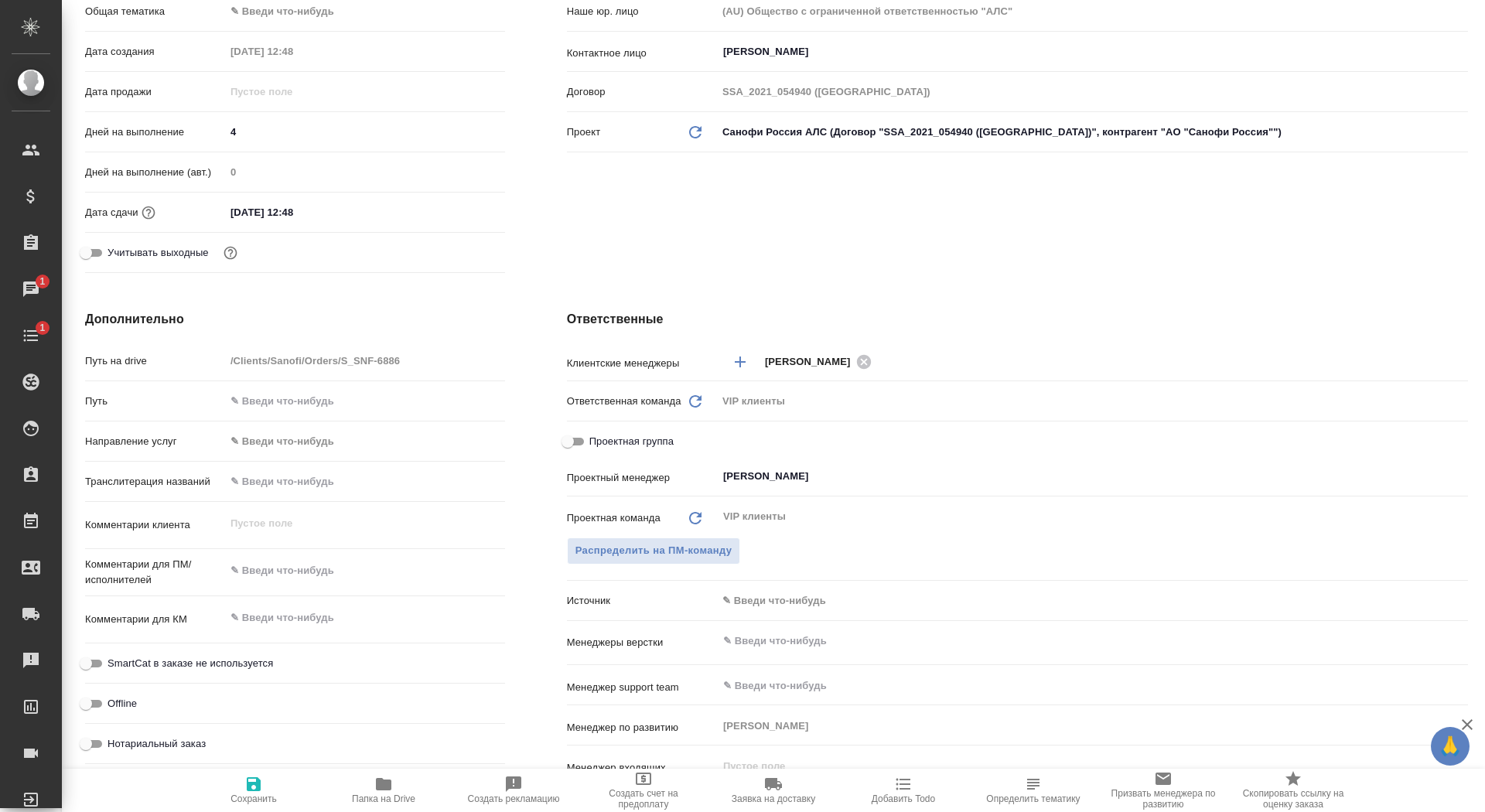
type textarea "x"
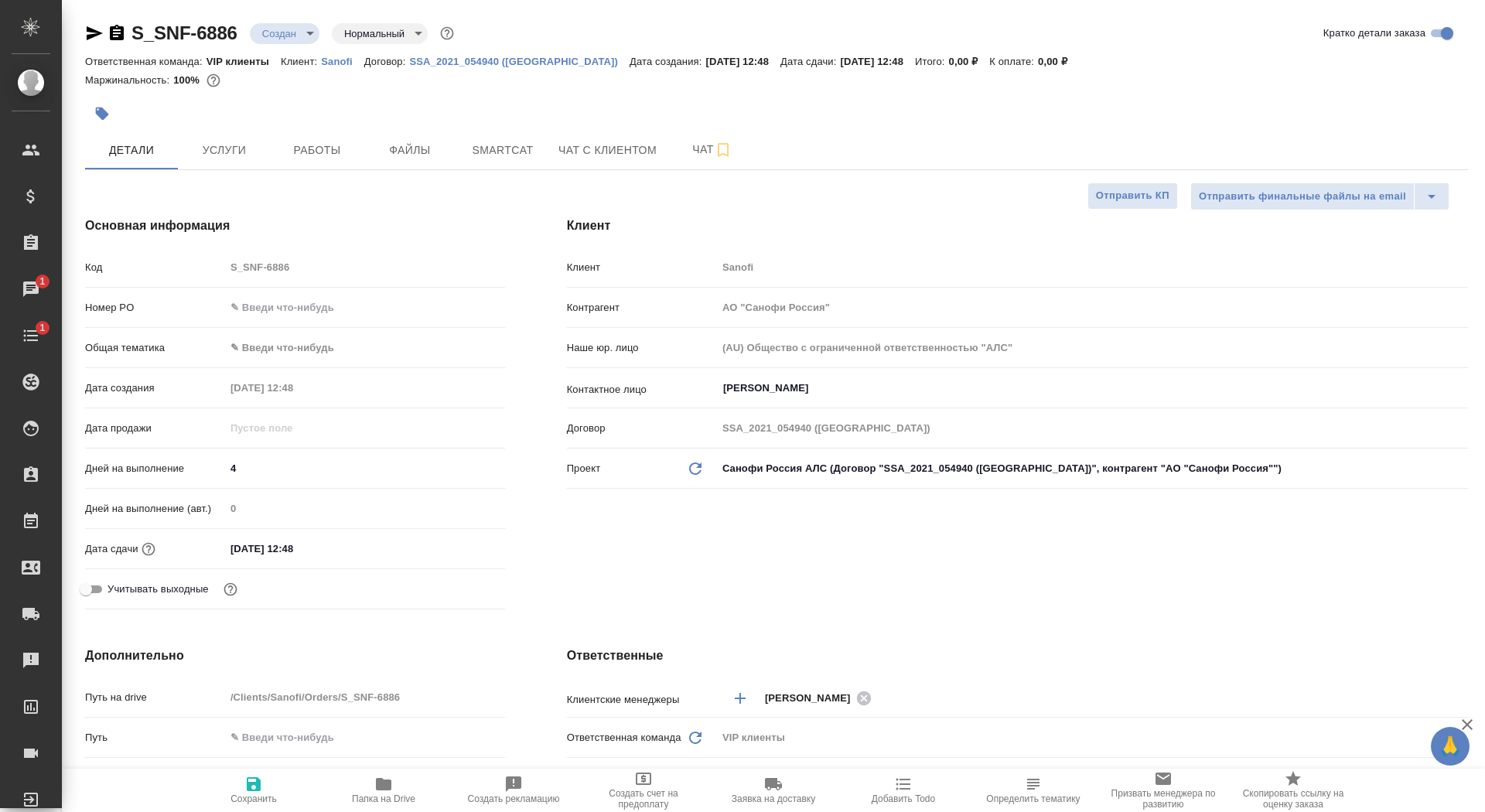
click at [308, 37] on body "🙏 .cls-1 fill:#fff; AWATERA Saydasheva Dilyara Клиенты Спецификации Заказы 1 Ча…" at bounding box center [742, 406] width 1485 height 812
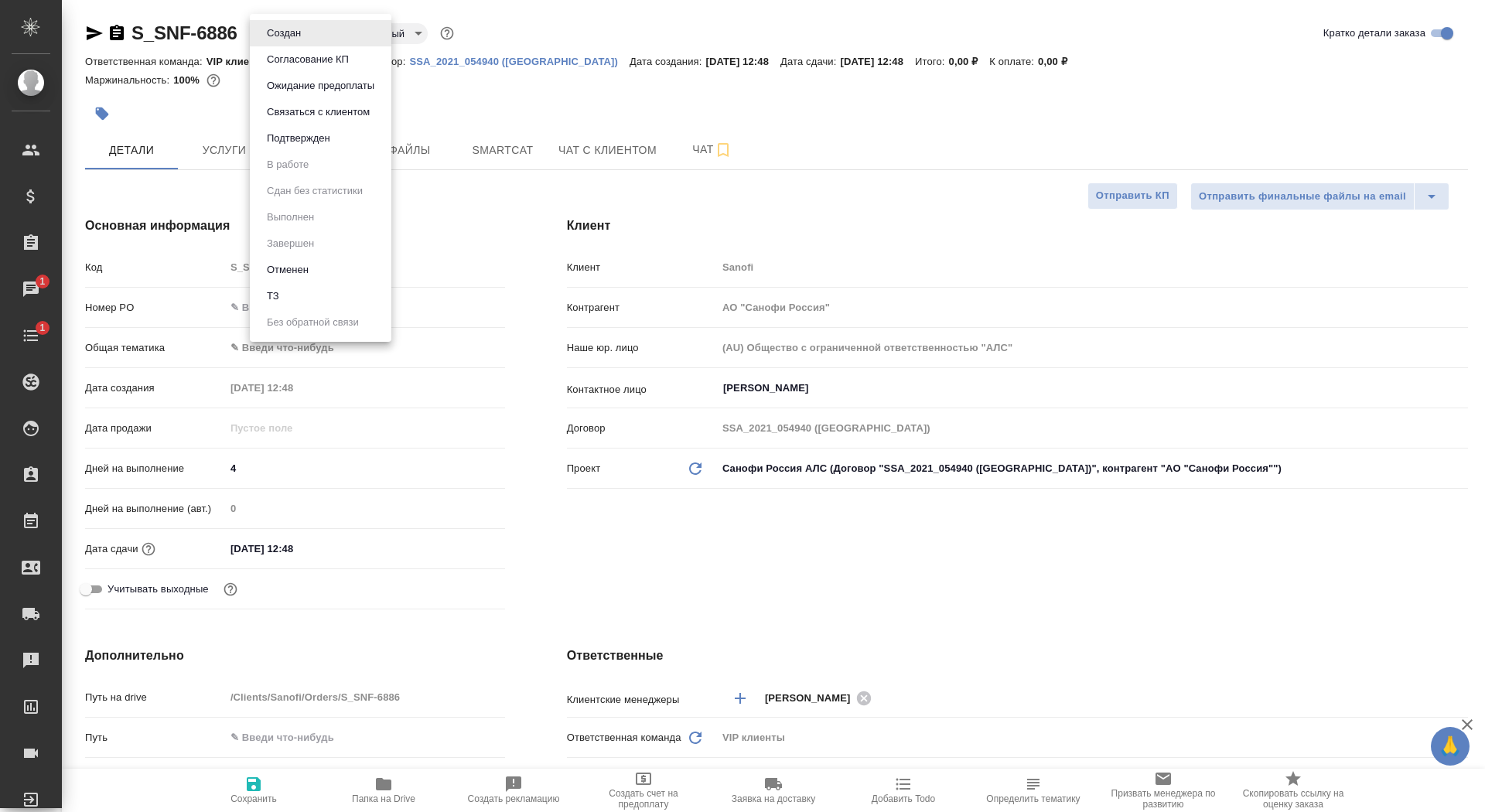
click at [336, 287] on li "ТЗ" at bounding box center [320, 295] width 141 height 26
type textarea "x"
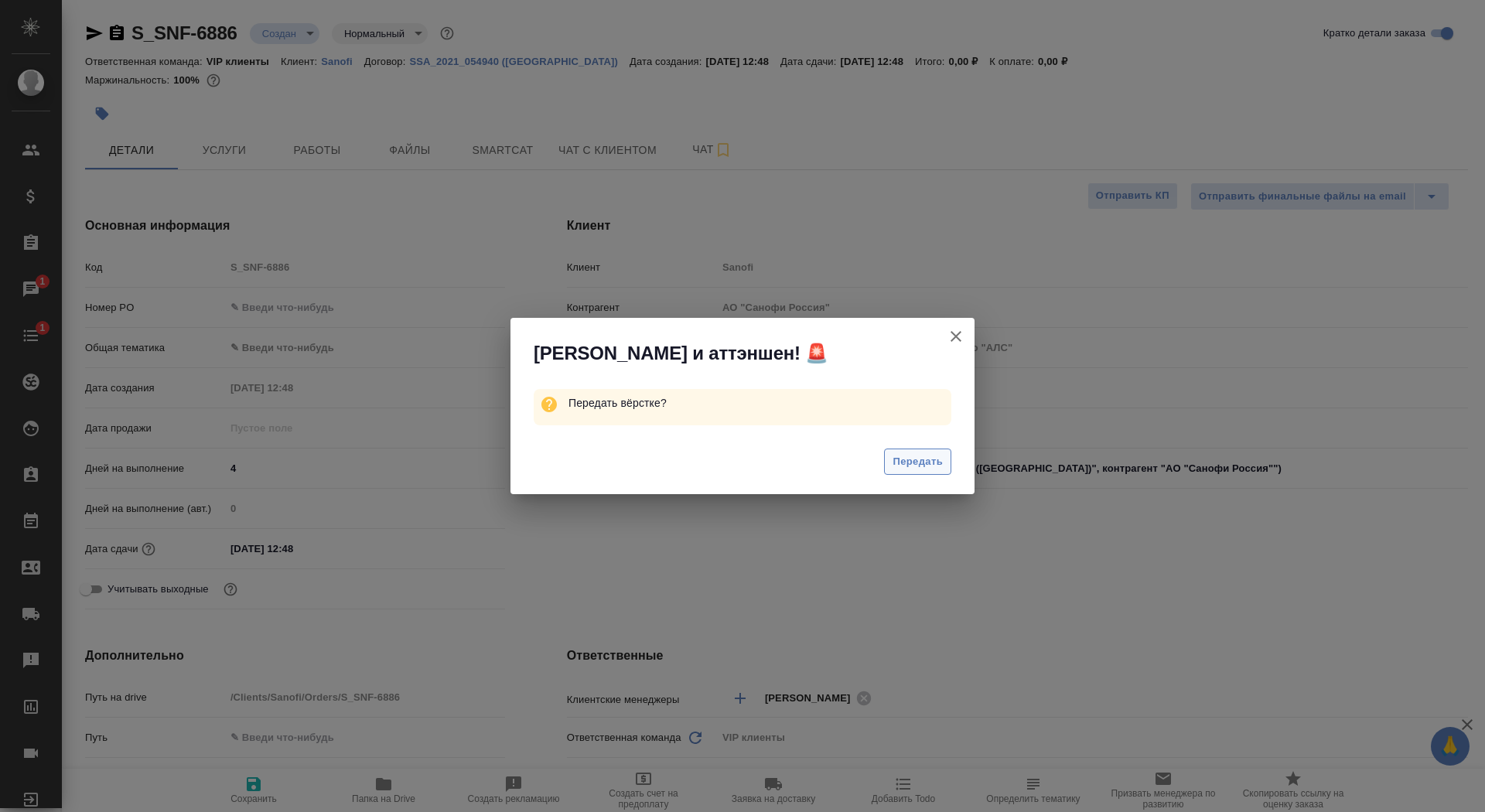
click span "Передать"
type textarea "x"
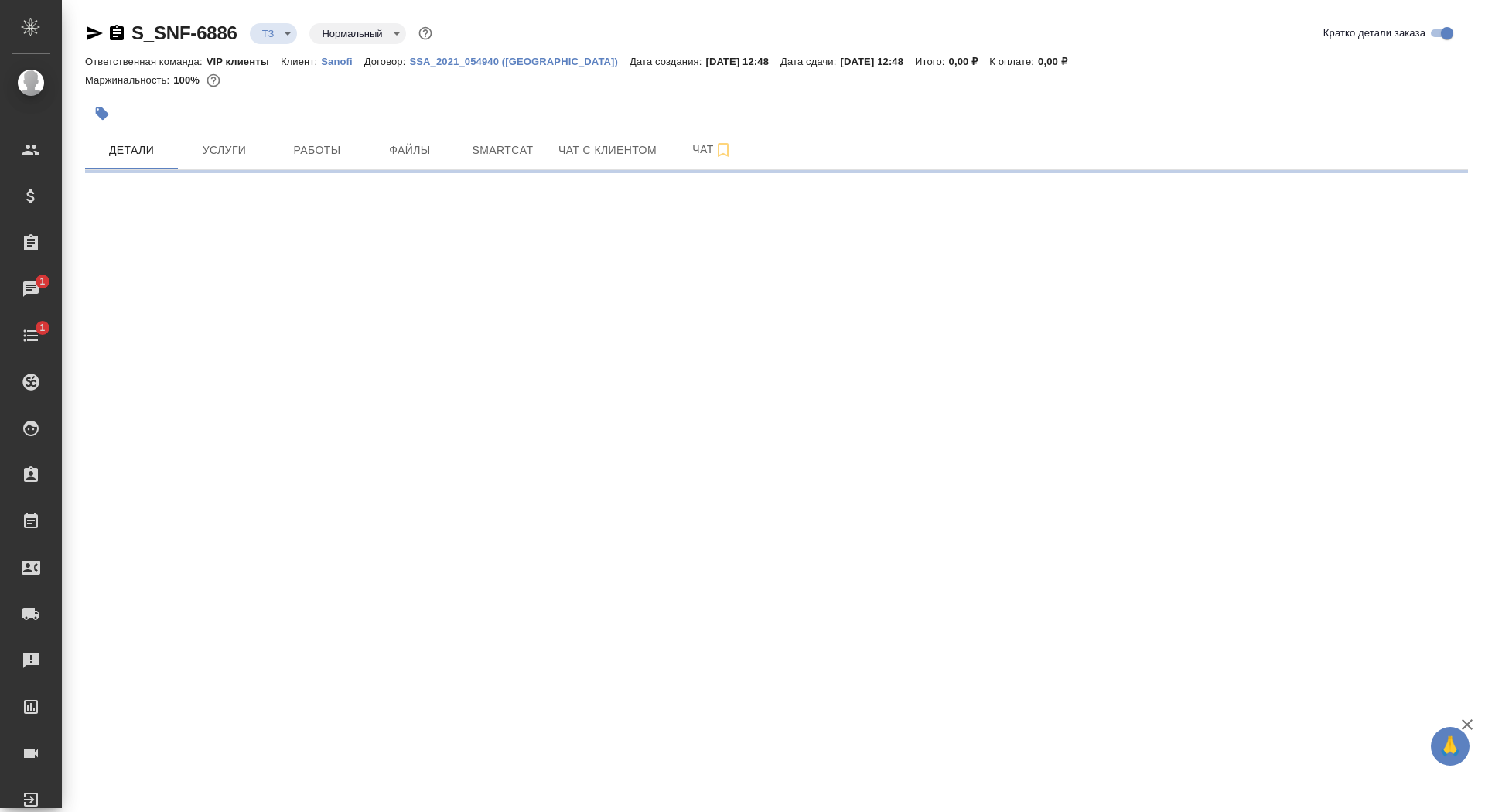
select select "RU"
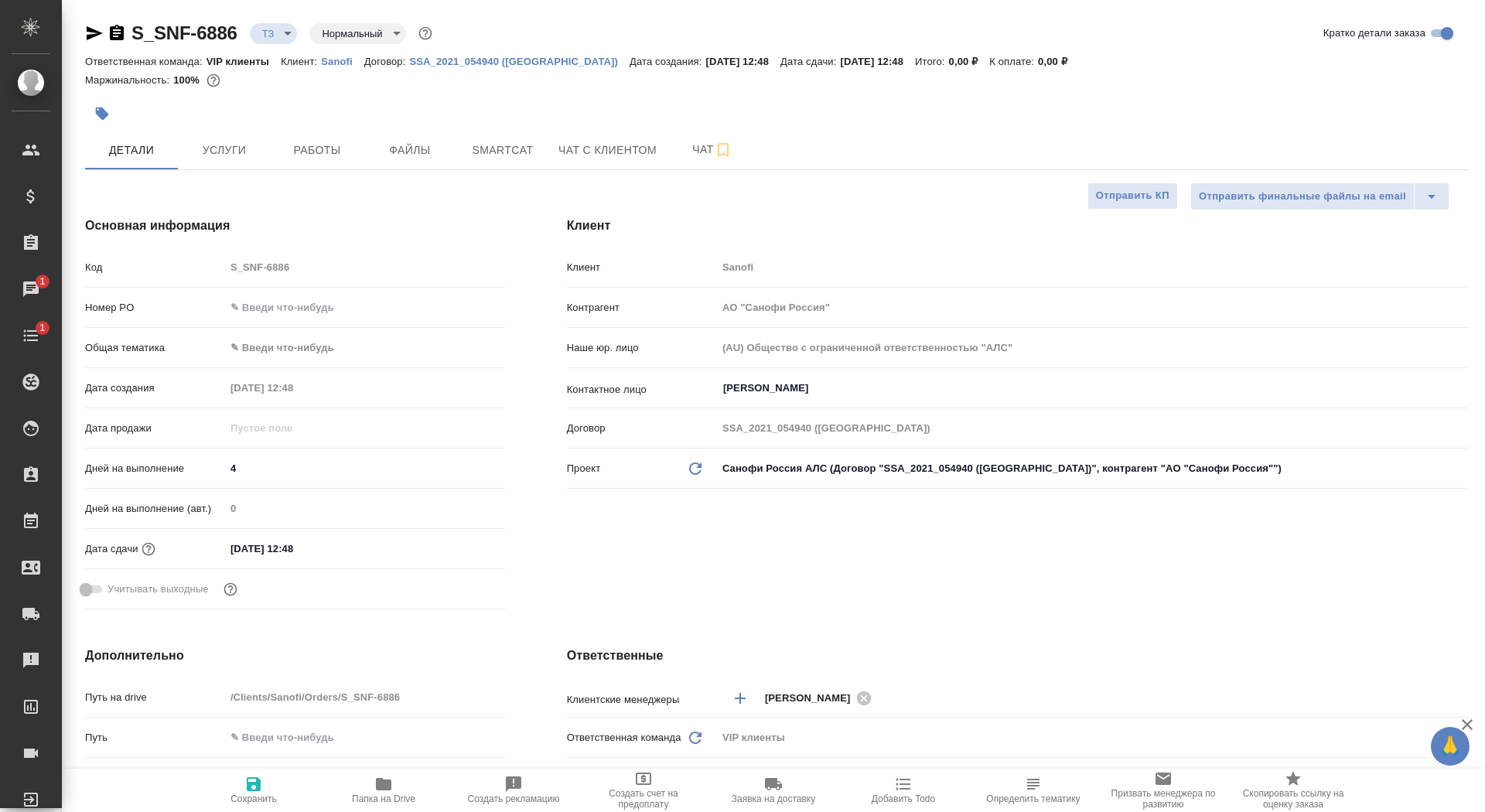
type textarea "x"
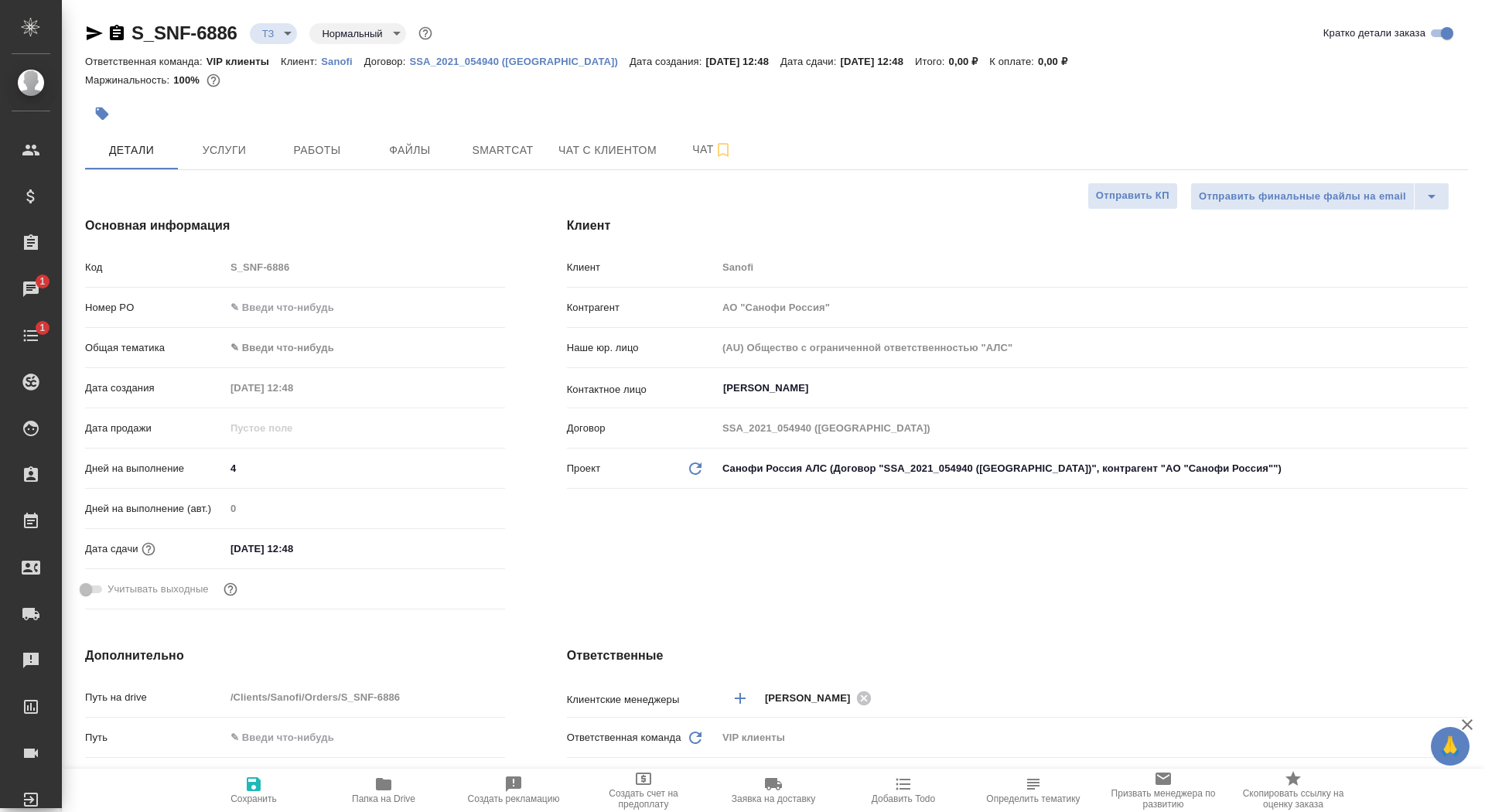
type textarea "x"
click span "Чат"
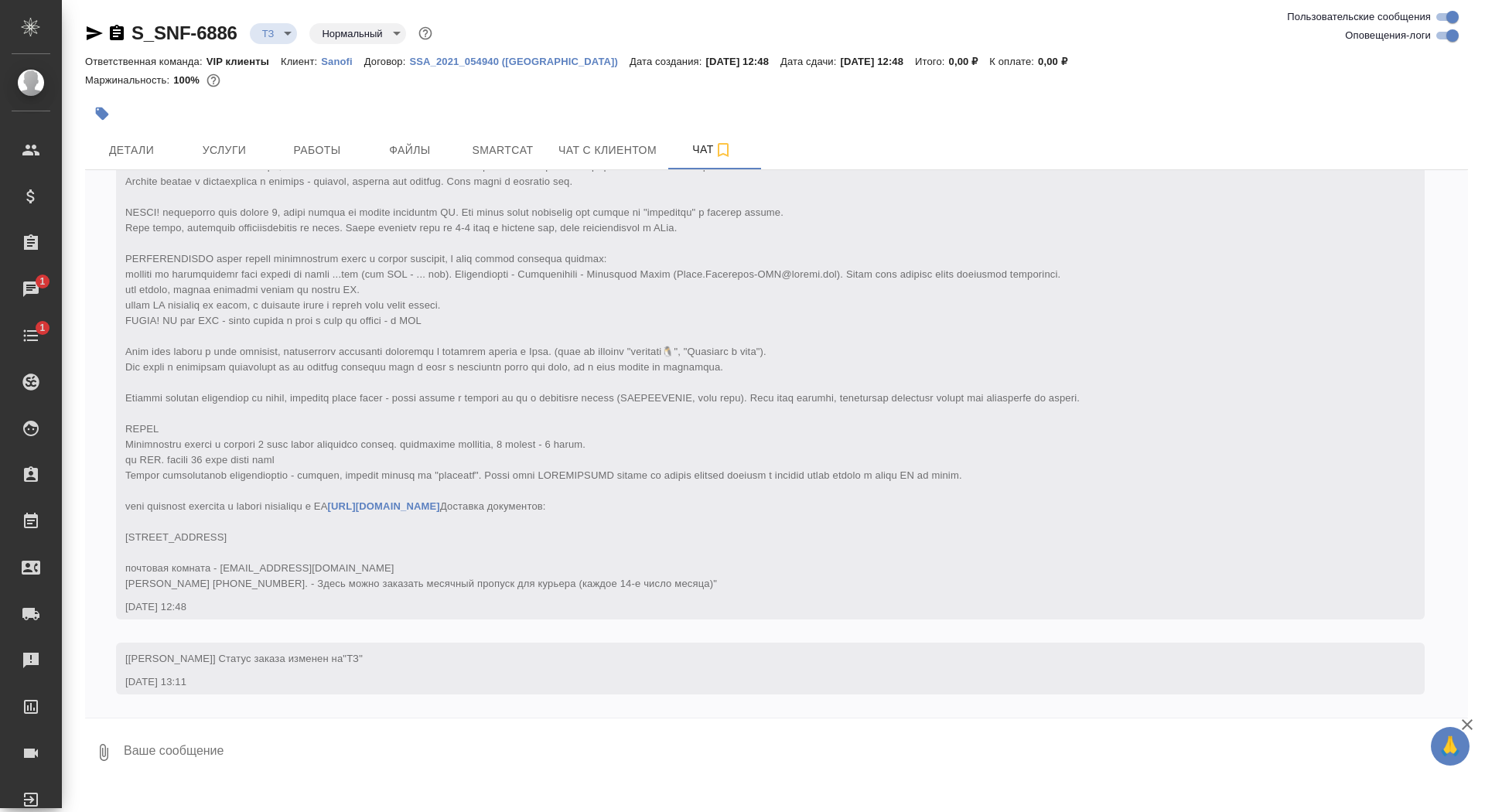
scroll to position [195, 0]
click textarea
type textarea "забрала на уточнение скрытые слайды и комменты что-то нужно еще спросить?"
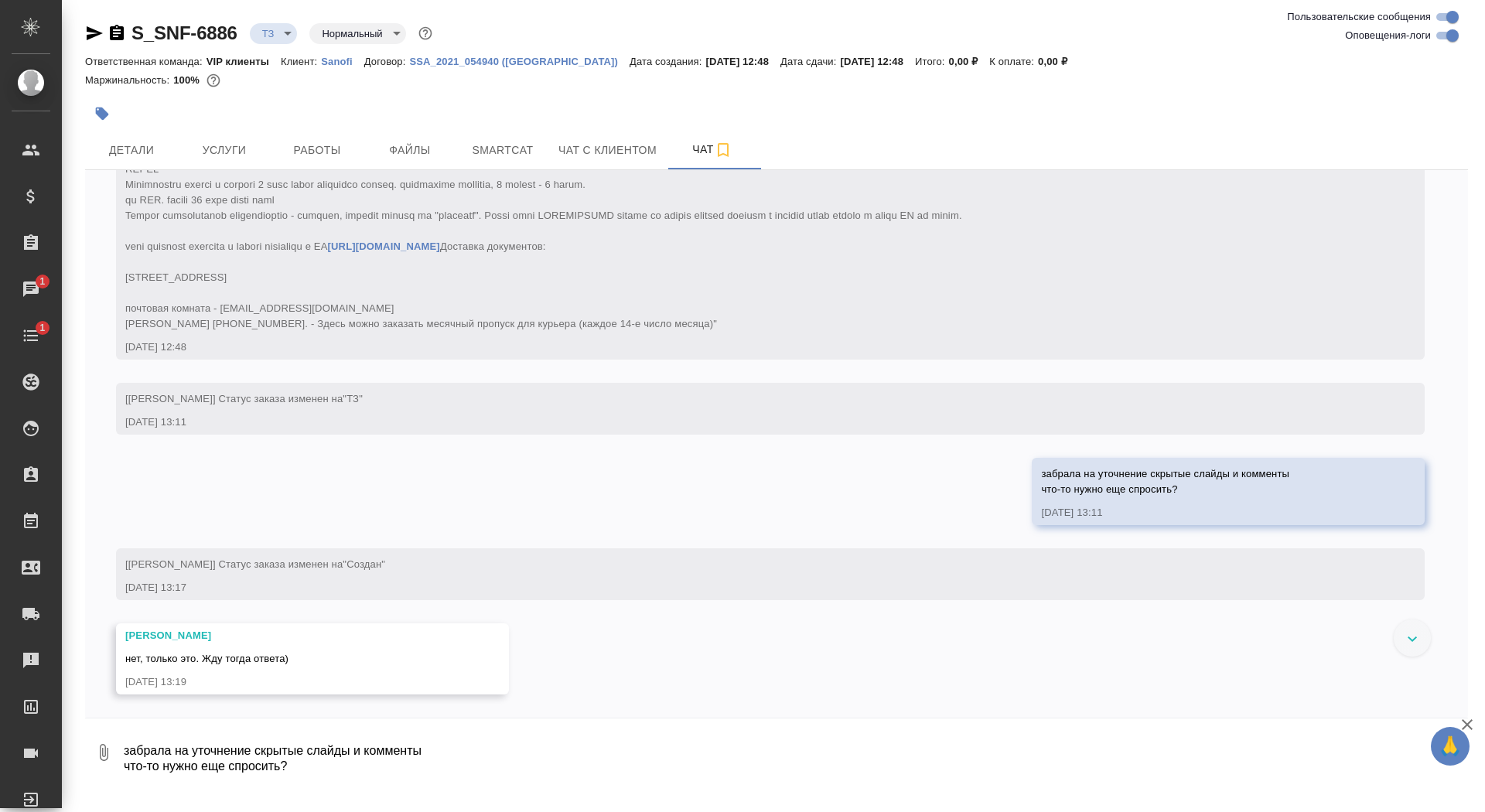
scroll to position [456, 0]
click textarea "забрала на уточнение скрытые слайды и комменты что-то нужно еще спросить?"
type textarea "окии, ушла"
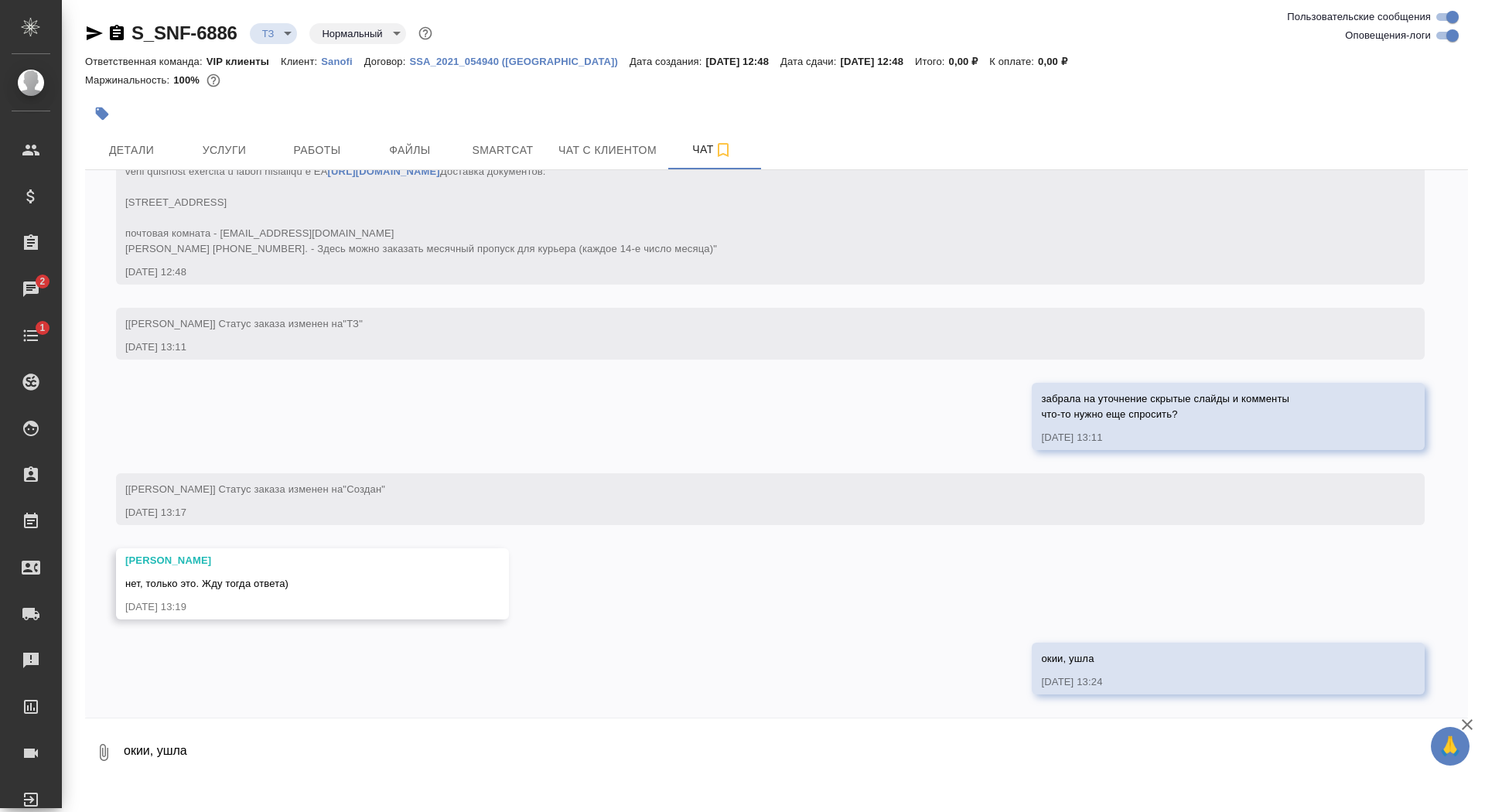
scroll to position [530, 0]
click icon "button"
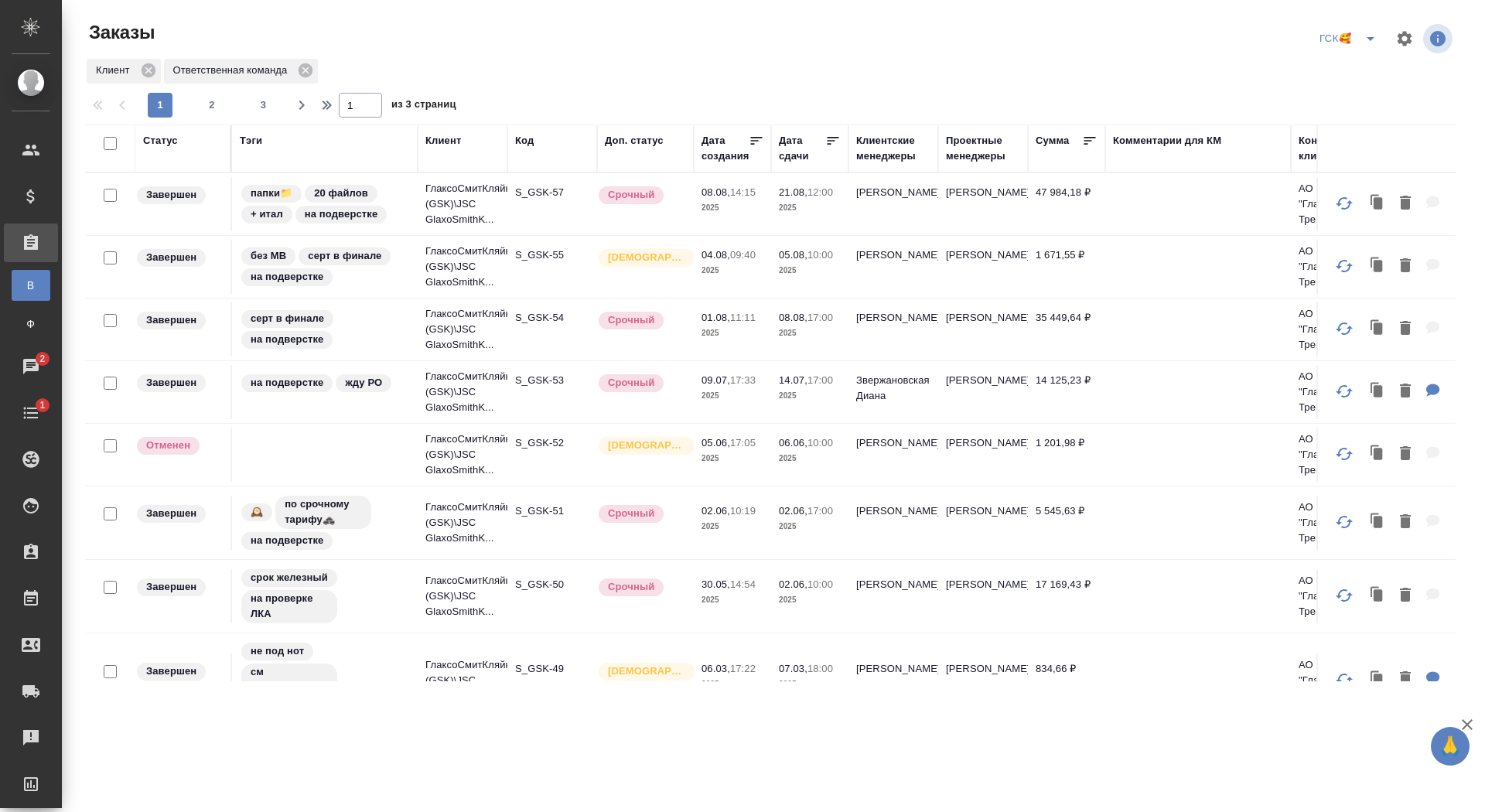
click at [1372, 41] on icon "split button" at bounding box center [1371, 39] width 19 height 19
click at [1327, 95] on li "sanofi" at bounding box center [1350, 94] width 81 height 24
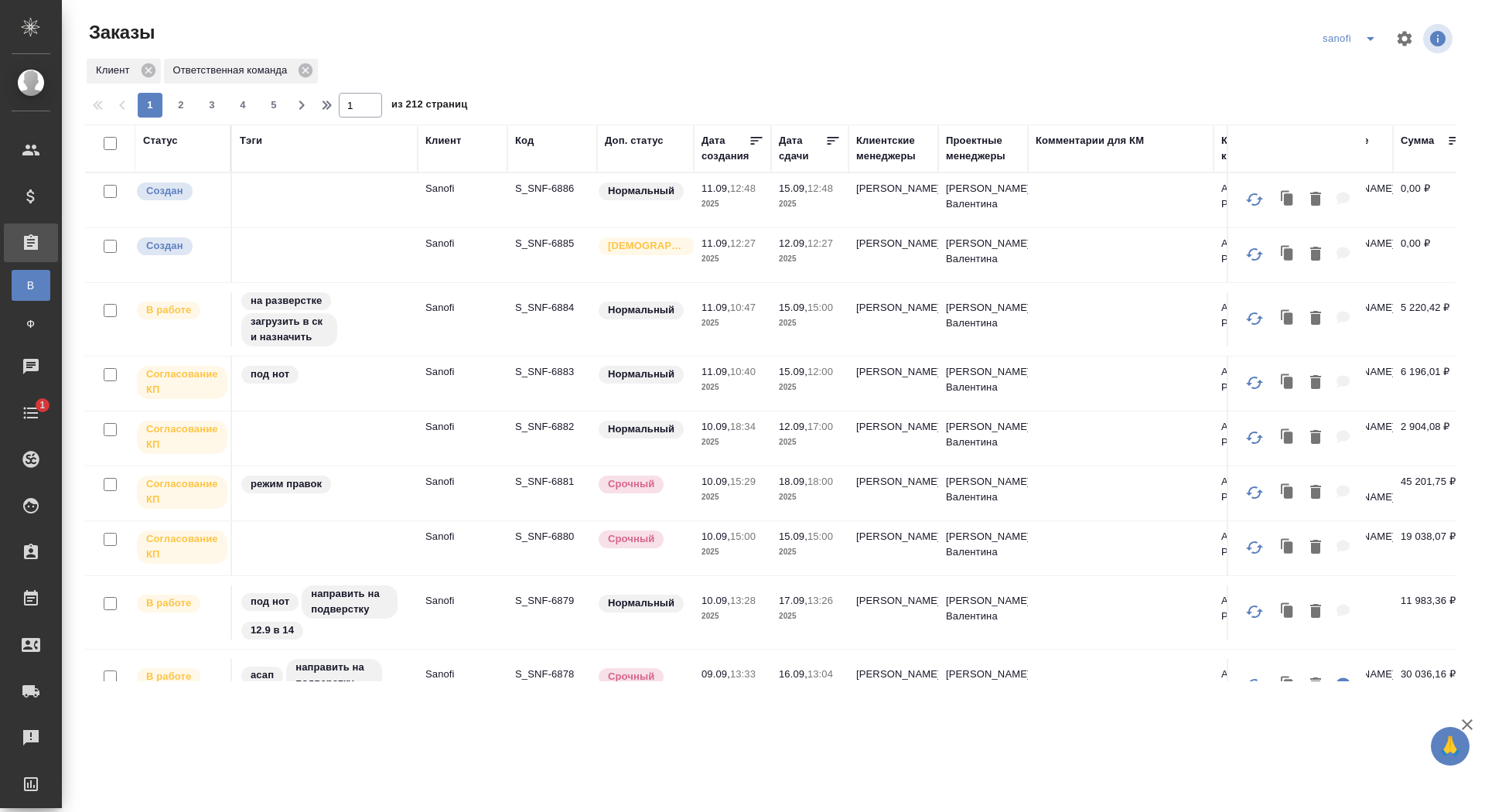
click at [552, 186] on p "S_SNF-6886" at bounding box center [552, 188] width 74 height 15
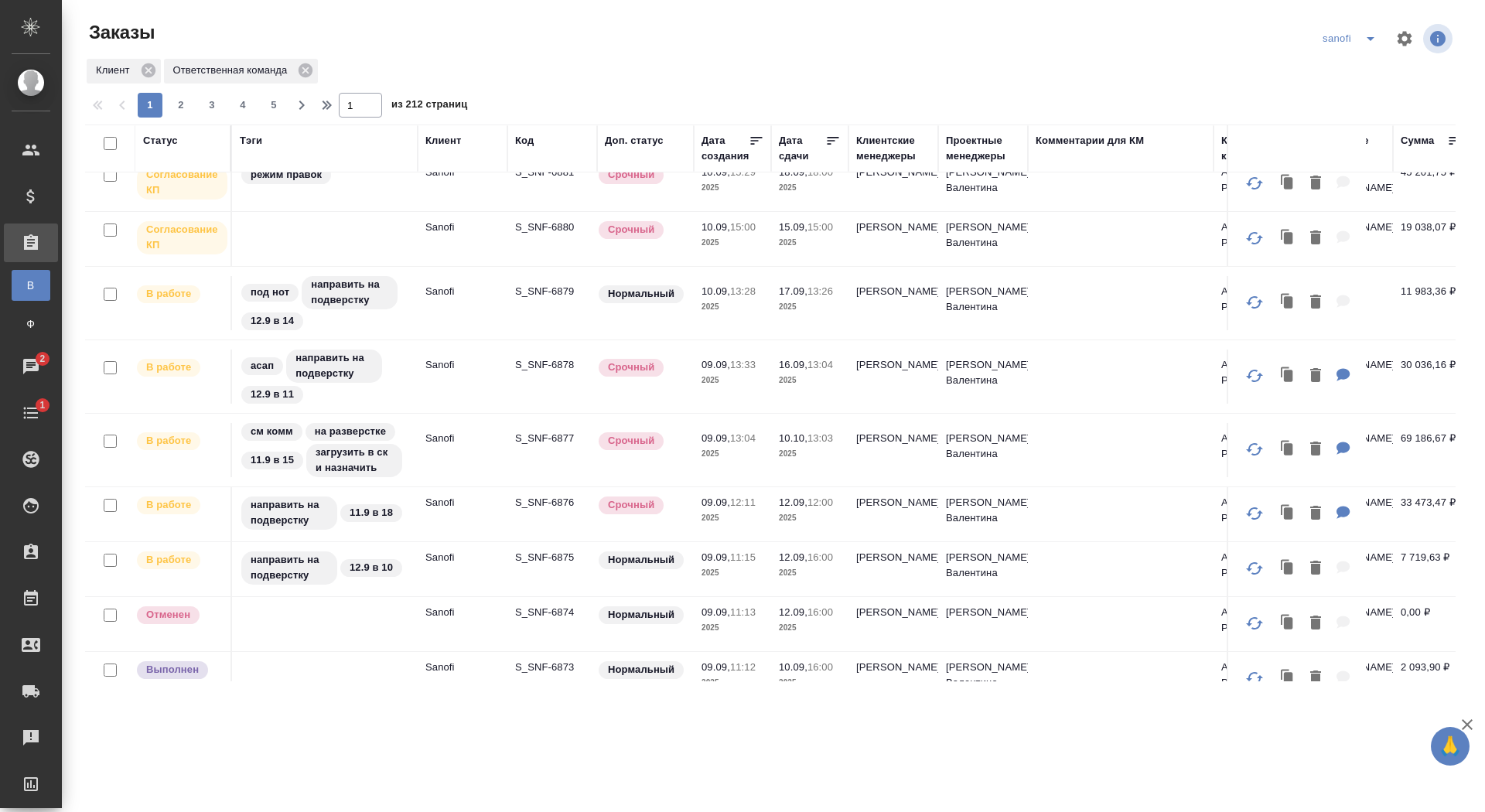
scroll to position [954, 0]
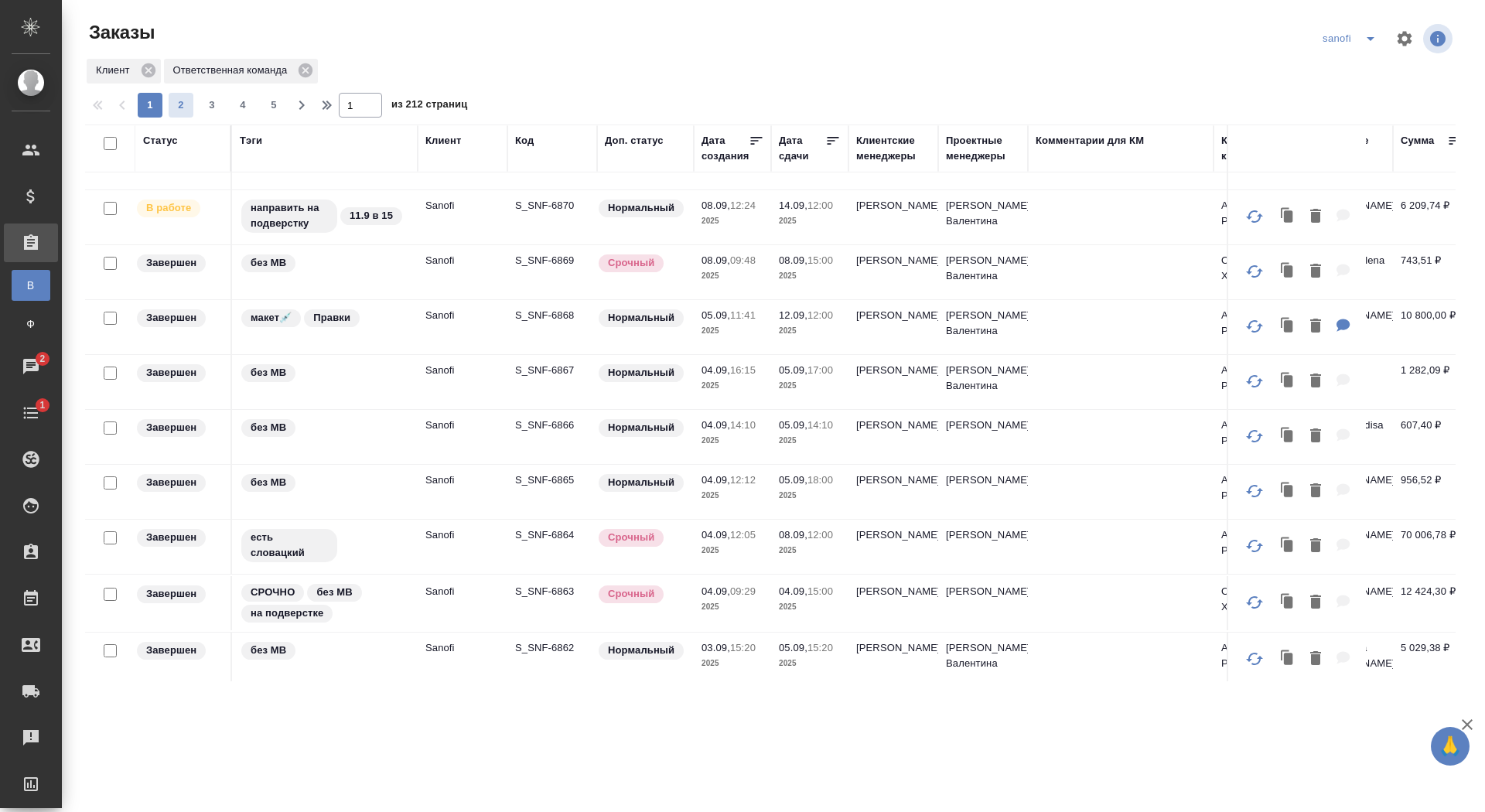
click at [186, 103] on span "2" at bounding box center [180, 104] width 24 height 15
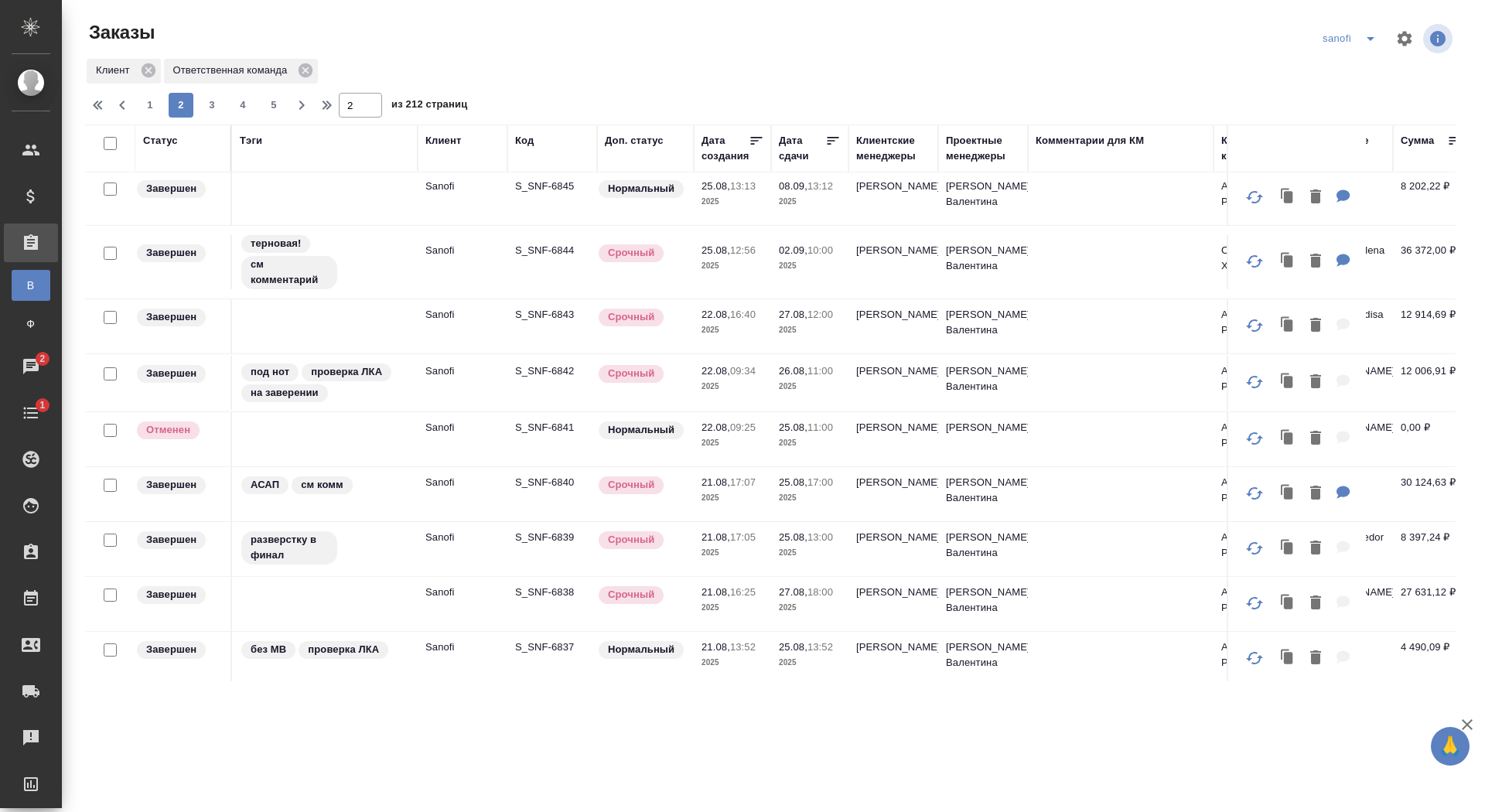
scroll to position [953, 0]
click at [225, 104] on div "1 2 3 4 5" at bounding box center [212, 104] width 155 height 24
click at [213, 104] on span "3" at bounding box center [212, 104] width 24 height 15
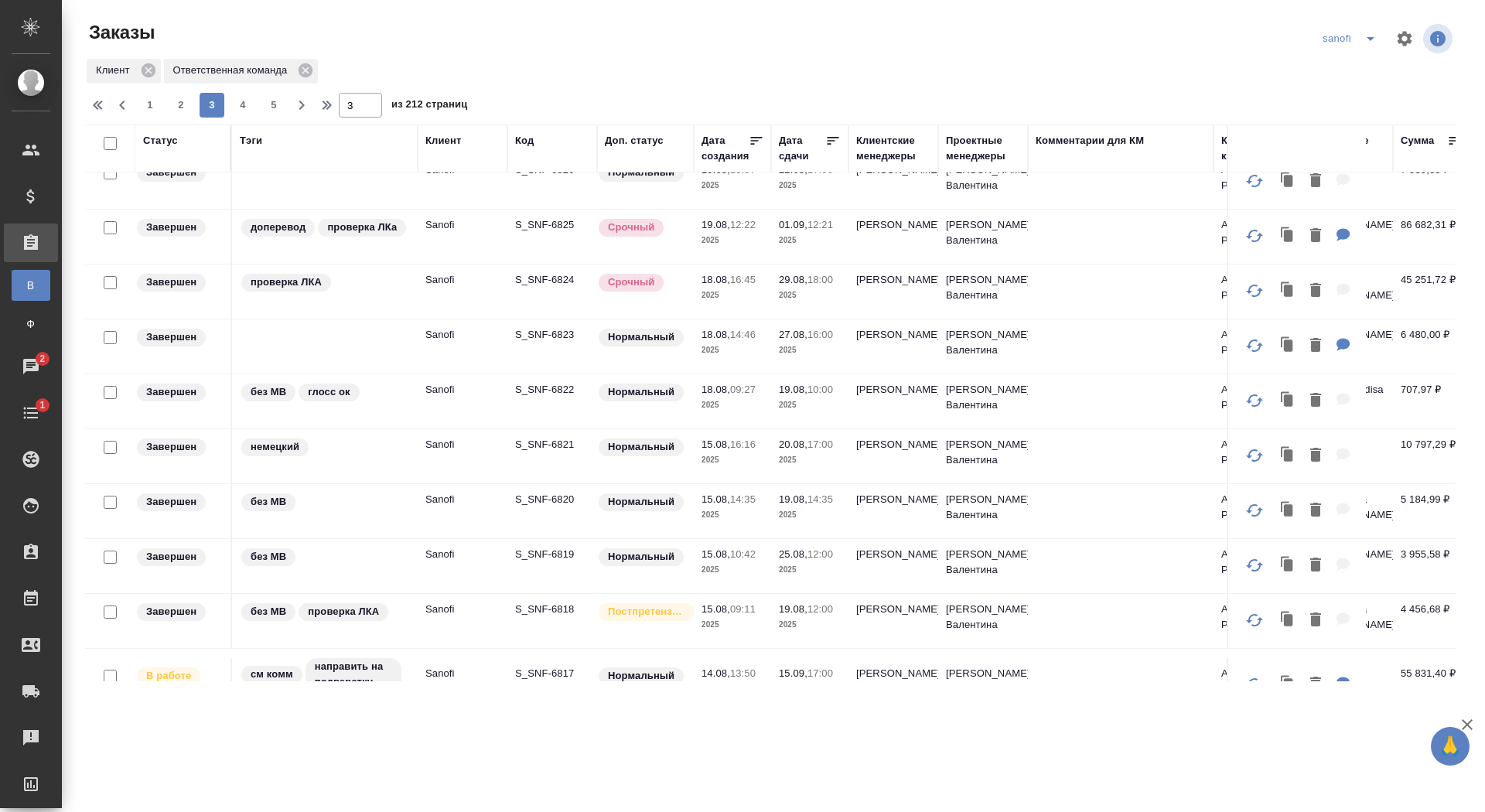
scroll to position [0, 0]
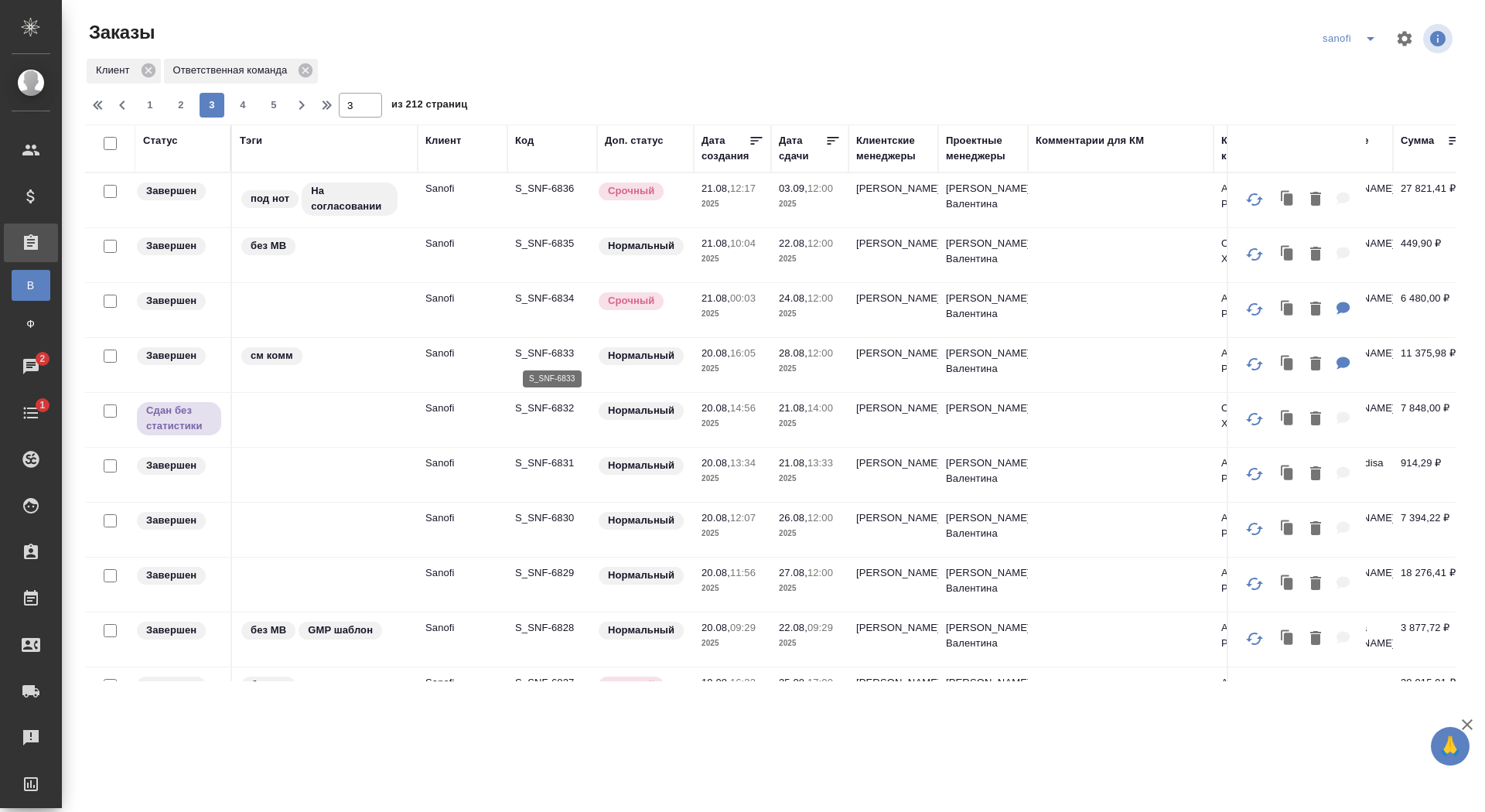
click at [538, 351] on p "S_SNF-6833" at bounding box center [552, 353] width 74 height 15
click at [150, 110] on span "1" at bounding box center [149, 104] width 24 height 15
type input "1"
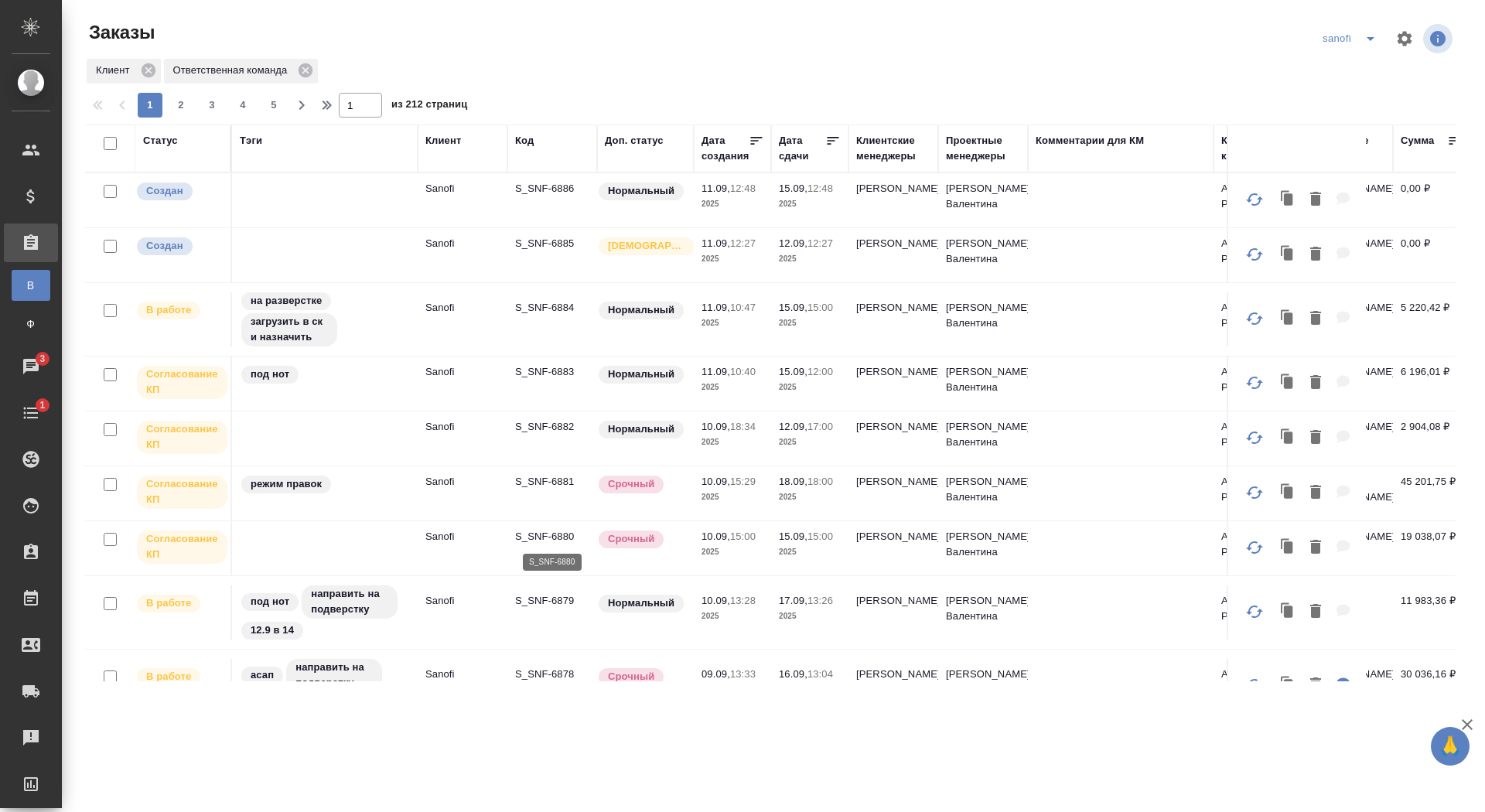
click at [543, 537] on p "S_SNF-6880" at bounding box center [552, 537] width 74 height 15
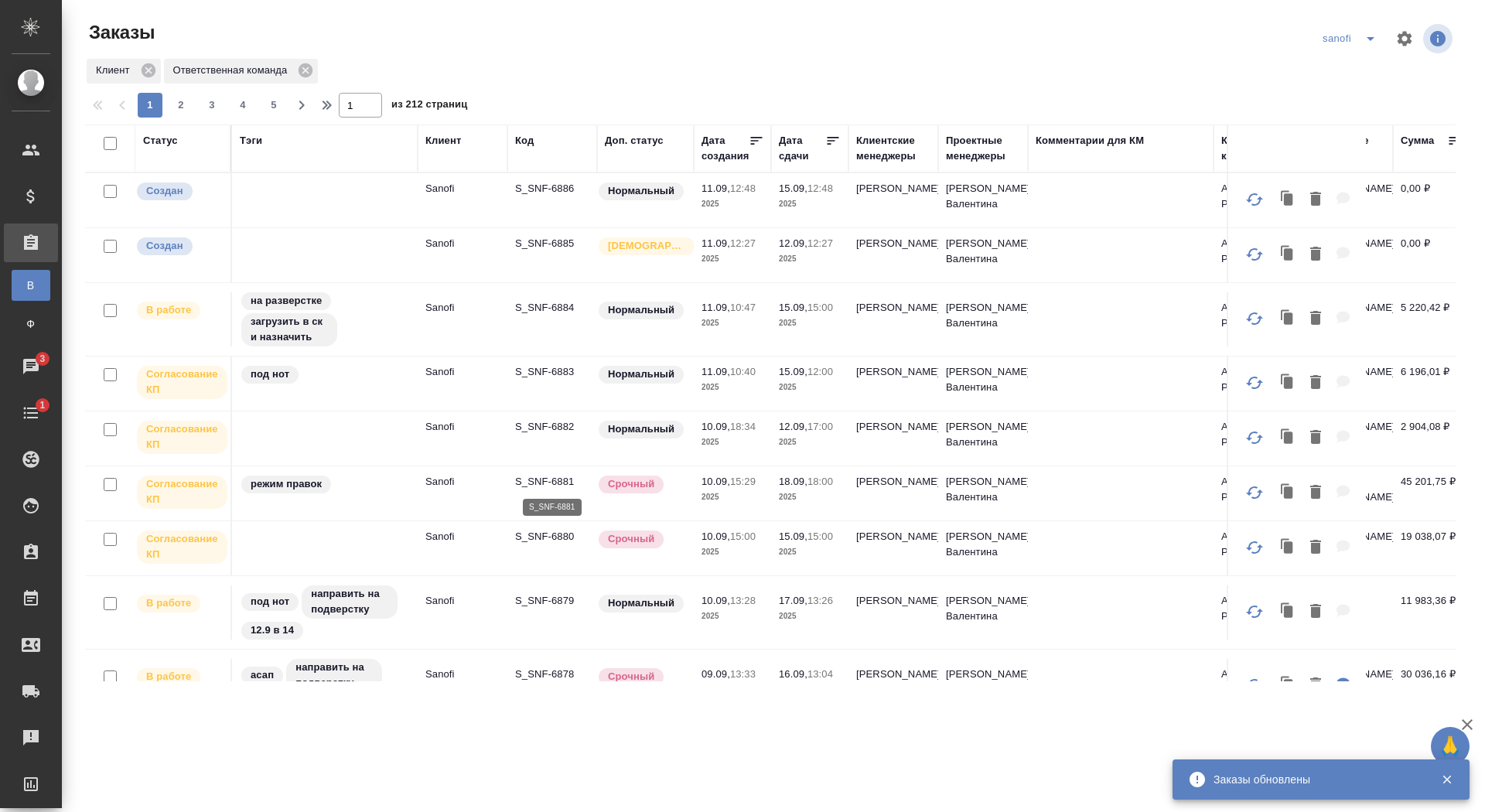
click at [546, 480] on p "S_SNF-6881" at bounding box center [552, 482] width 74 height 15
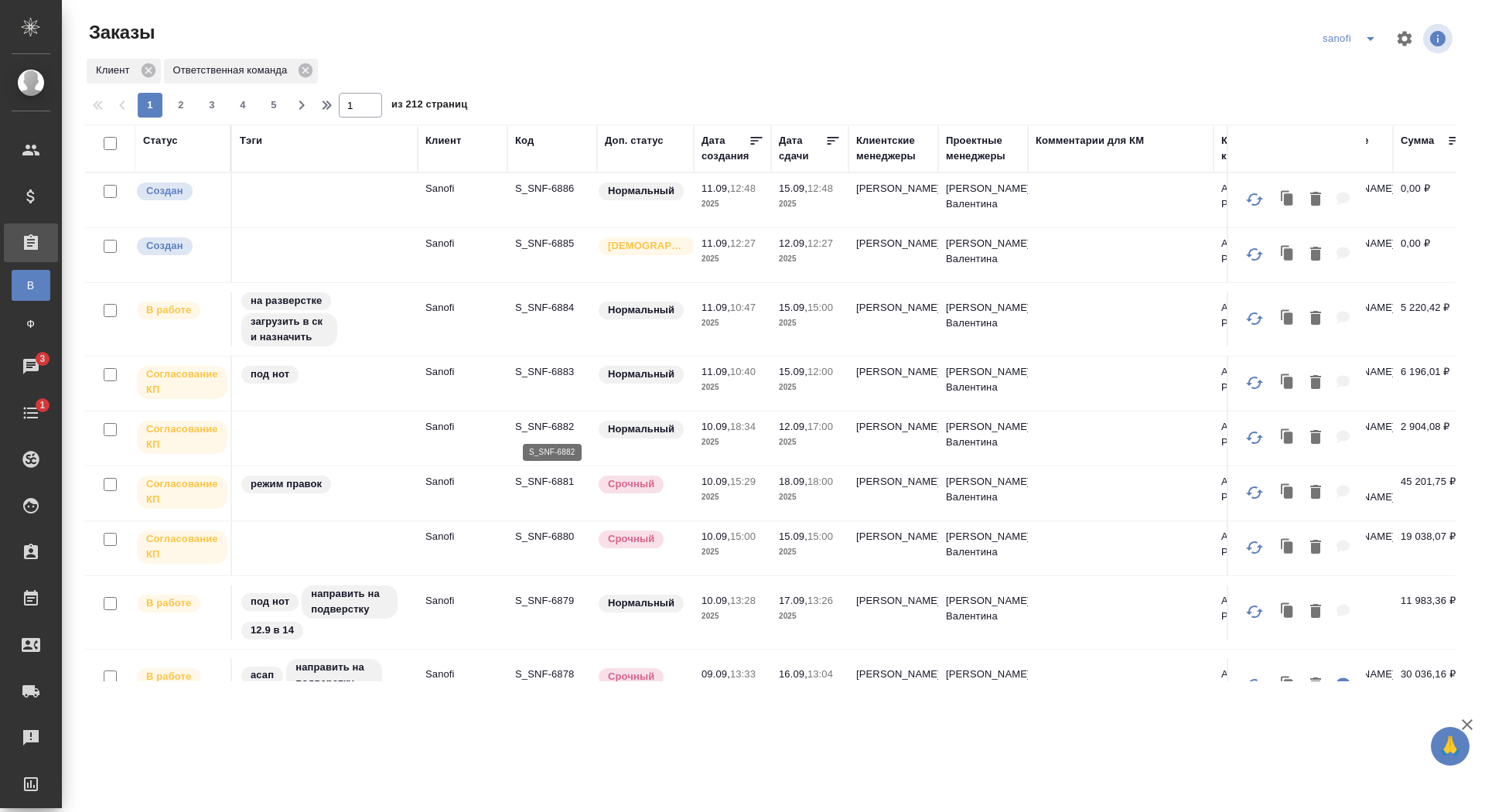
click at [545, 425] on p "S_SNF-6882" at bounding box center [552, 427] width 74 height 15
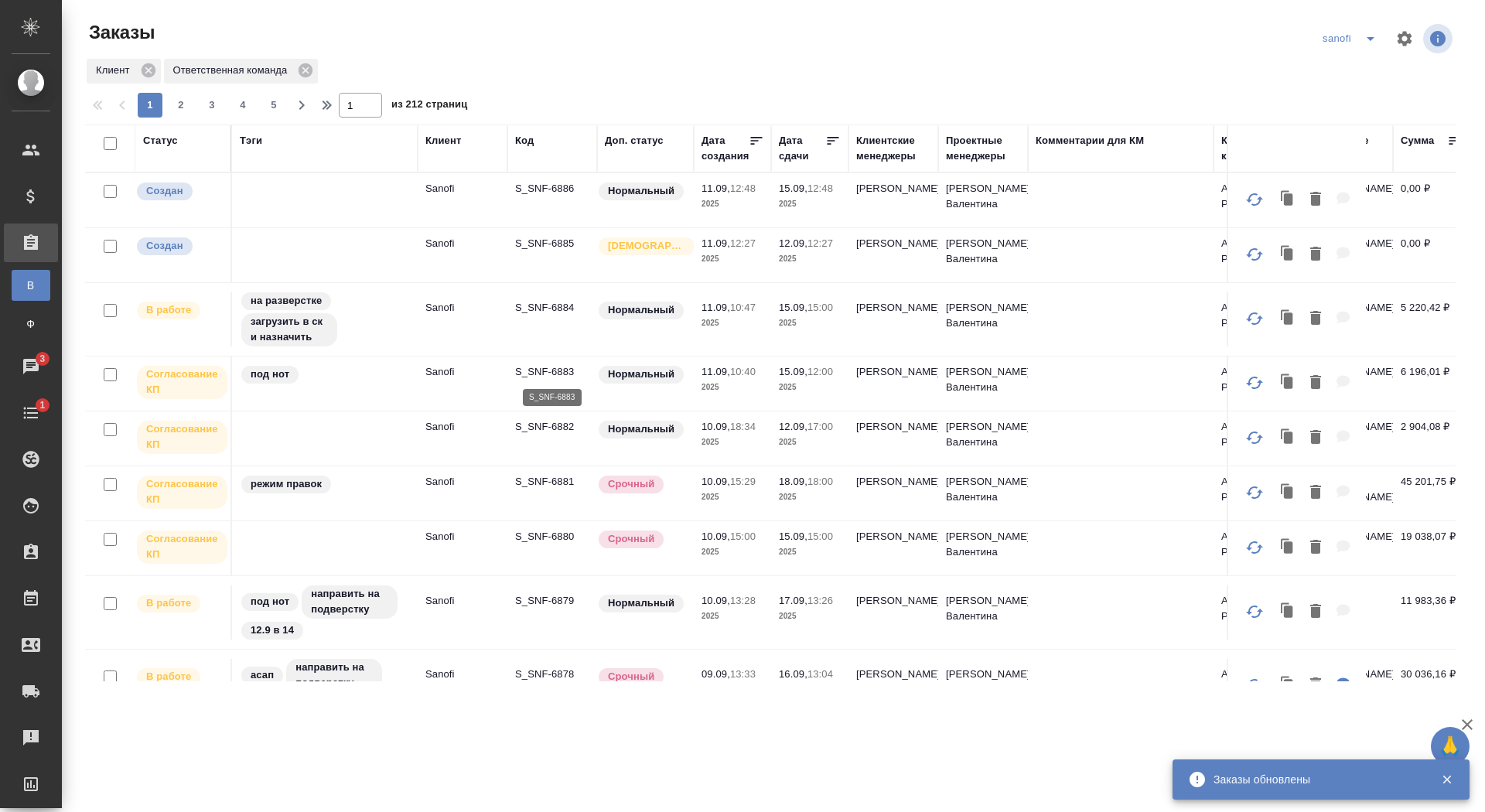
click at [551, 370] on p "S_SNF-6883" at bounding box center [552, 372] width 74 height 15
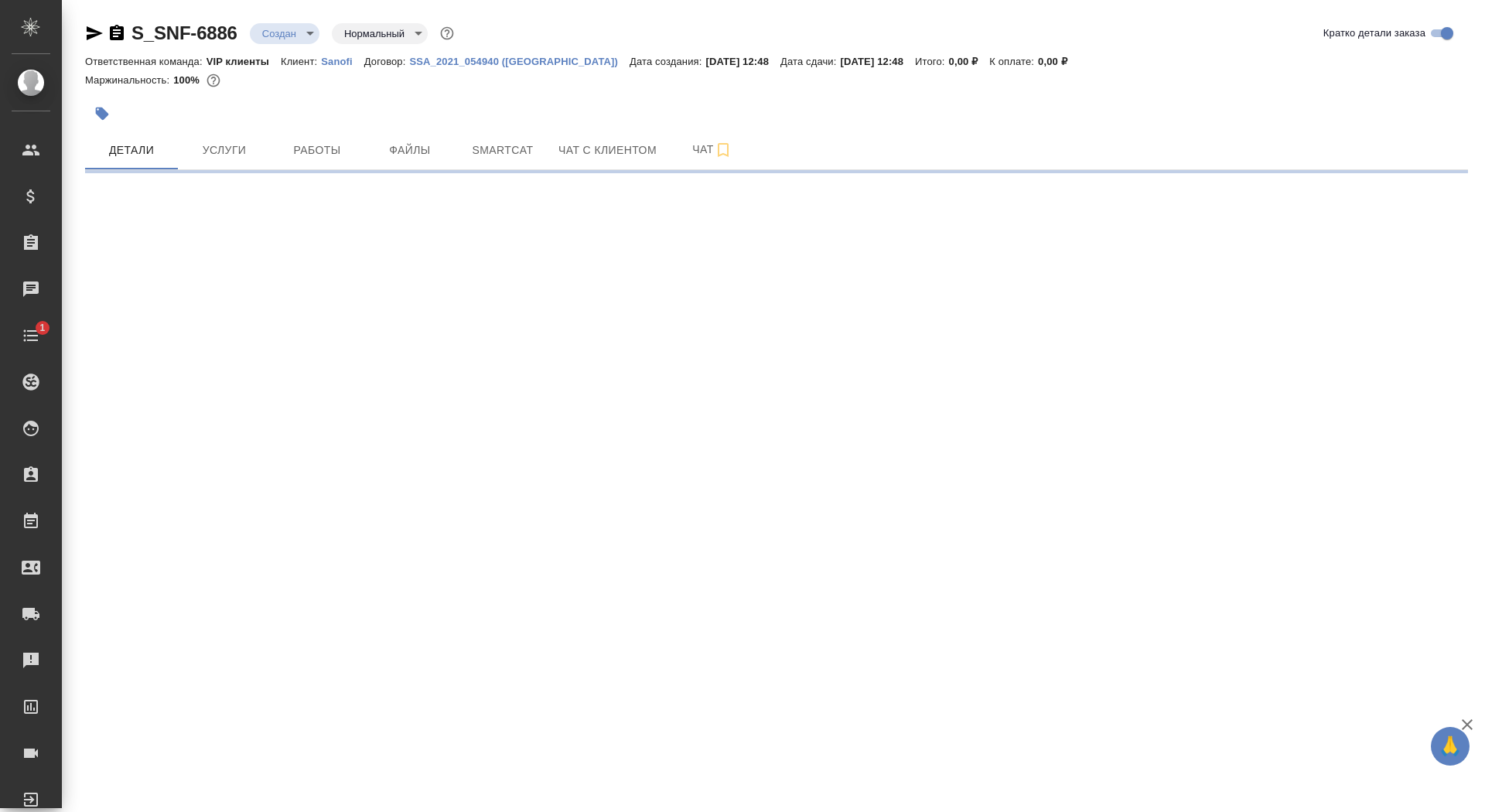
select select "RU"
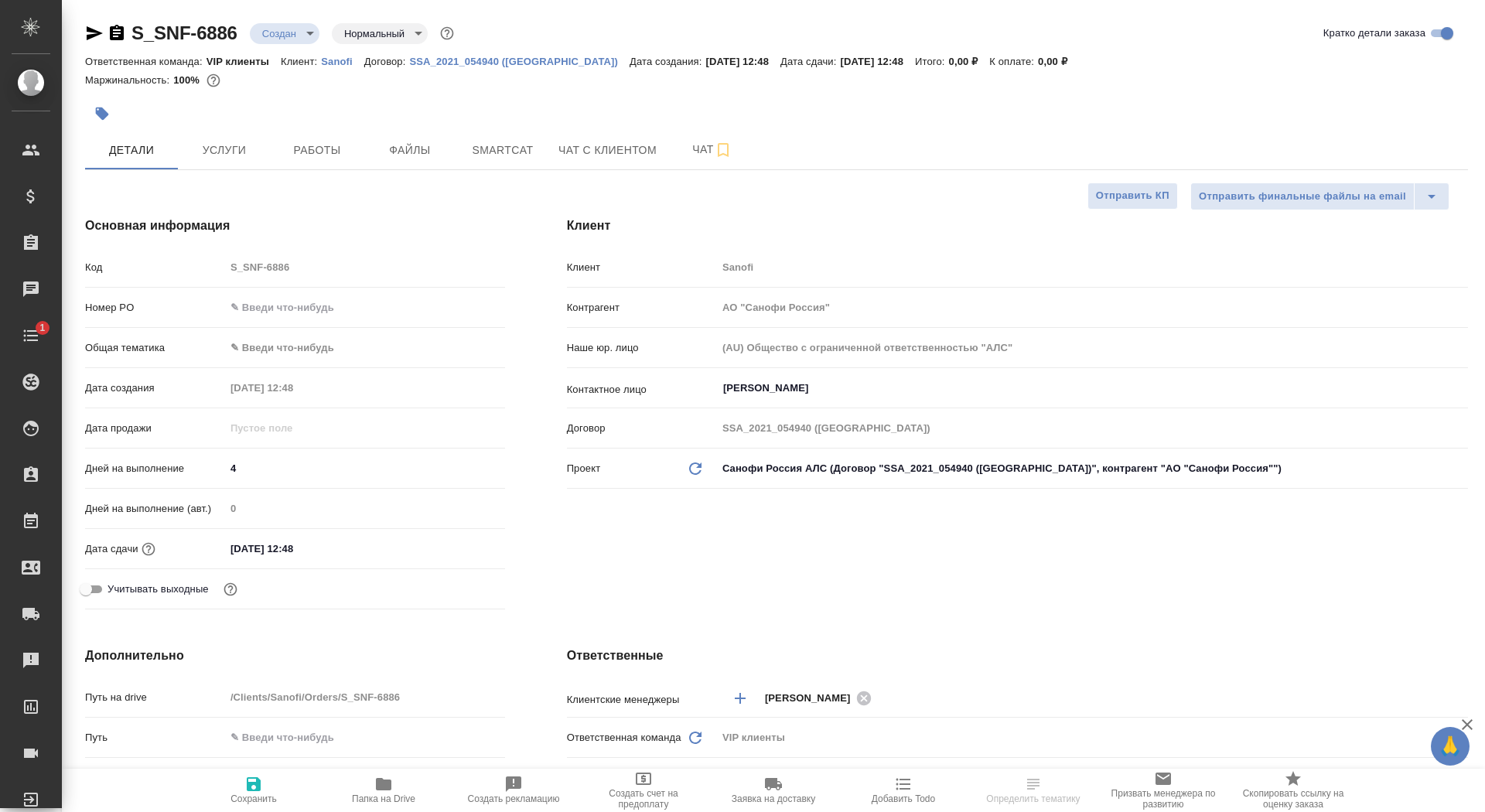
type textarea "x"
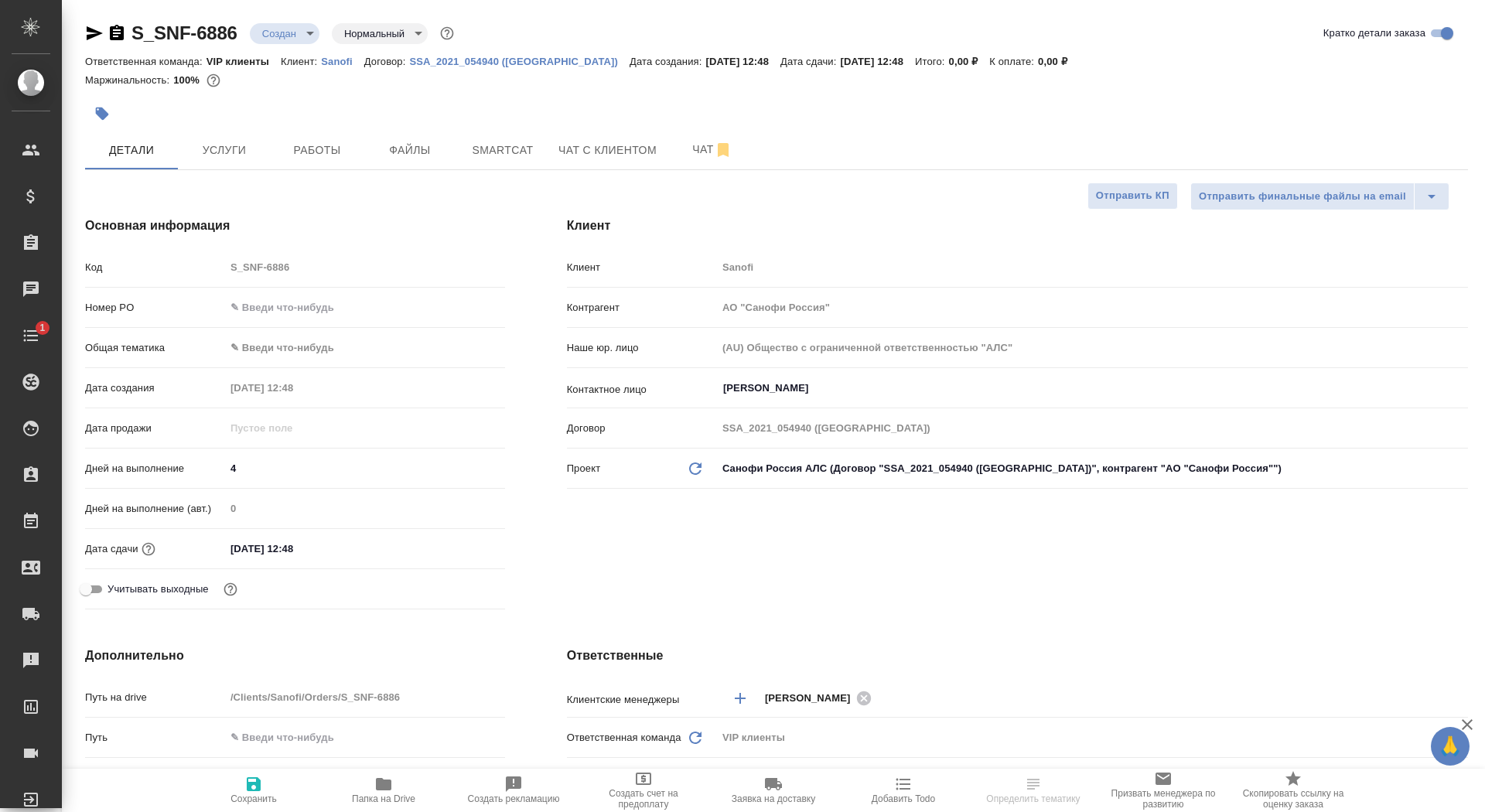
type textarea "x"
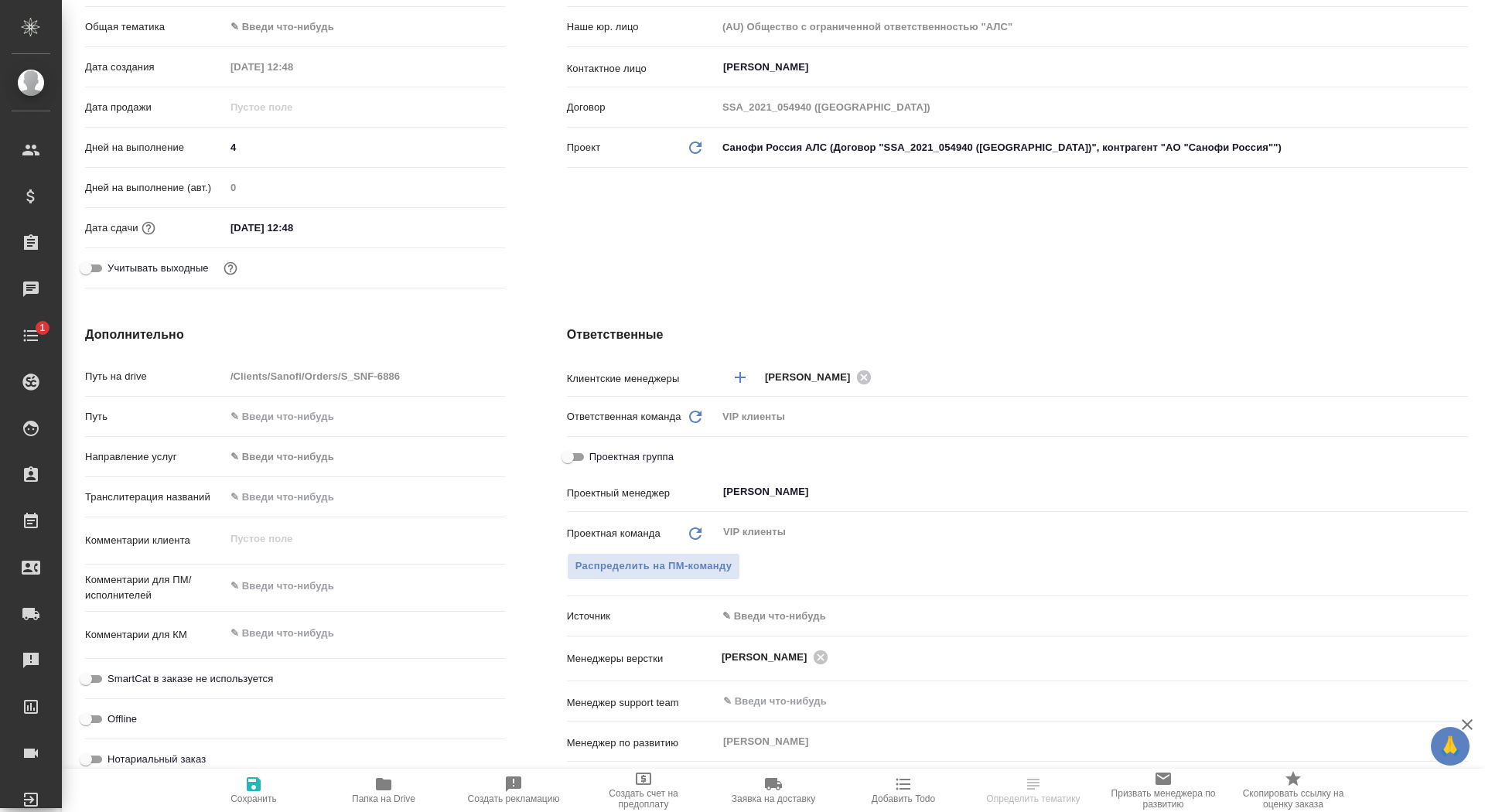
scroll to position [354, 0]
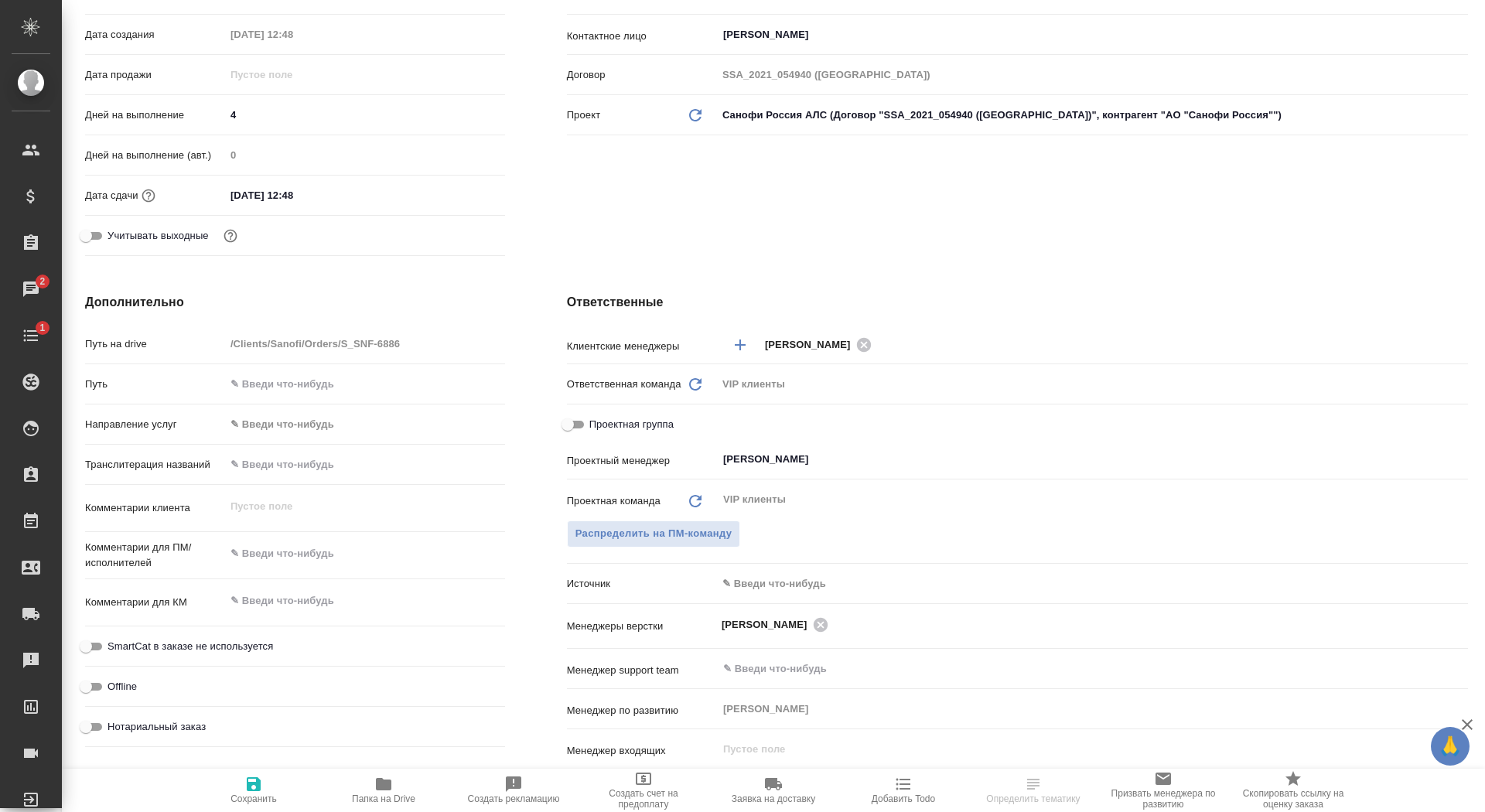
select select "RU"
type textarea "x"
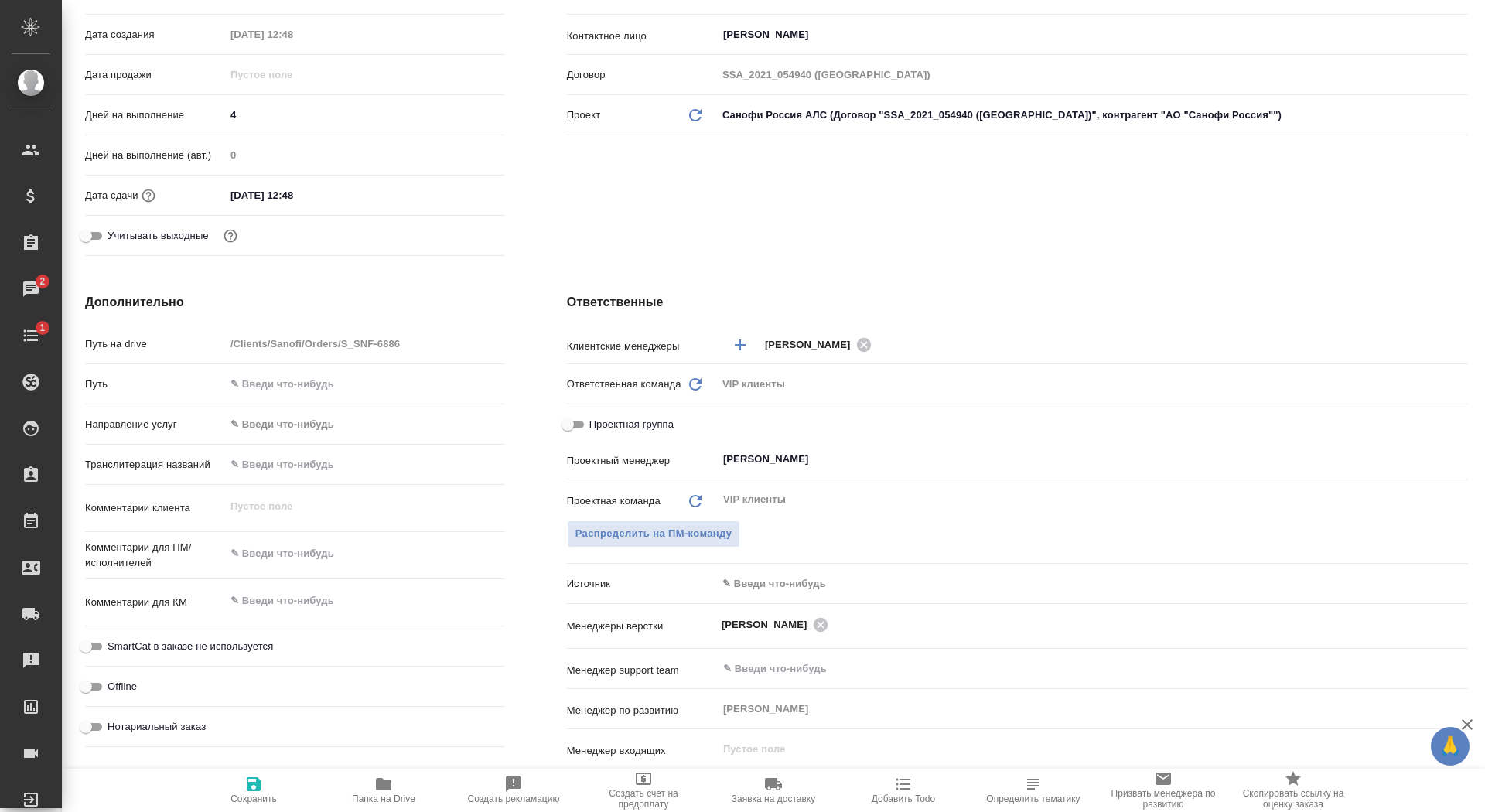
type textarea "x"
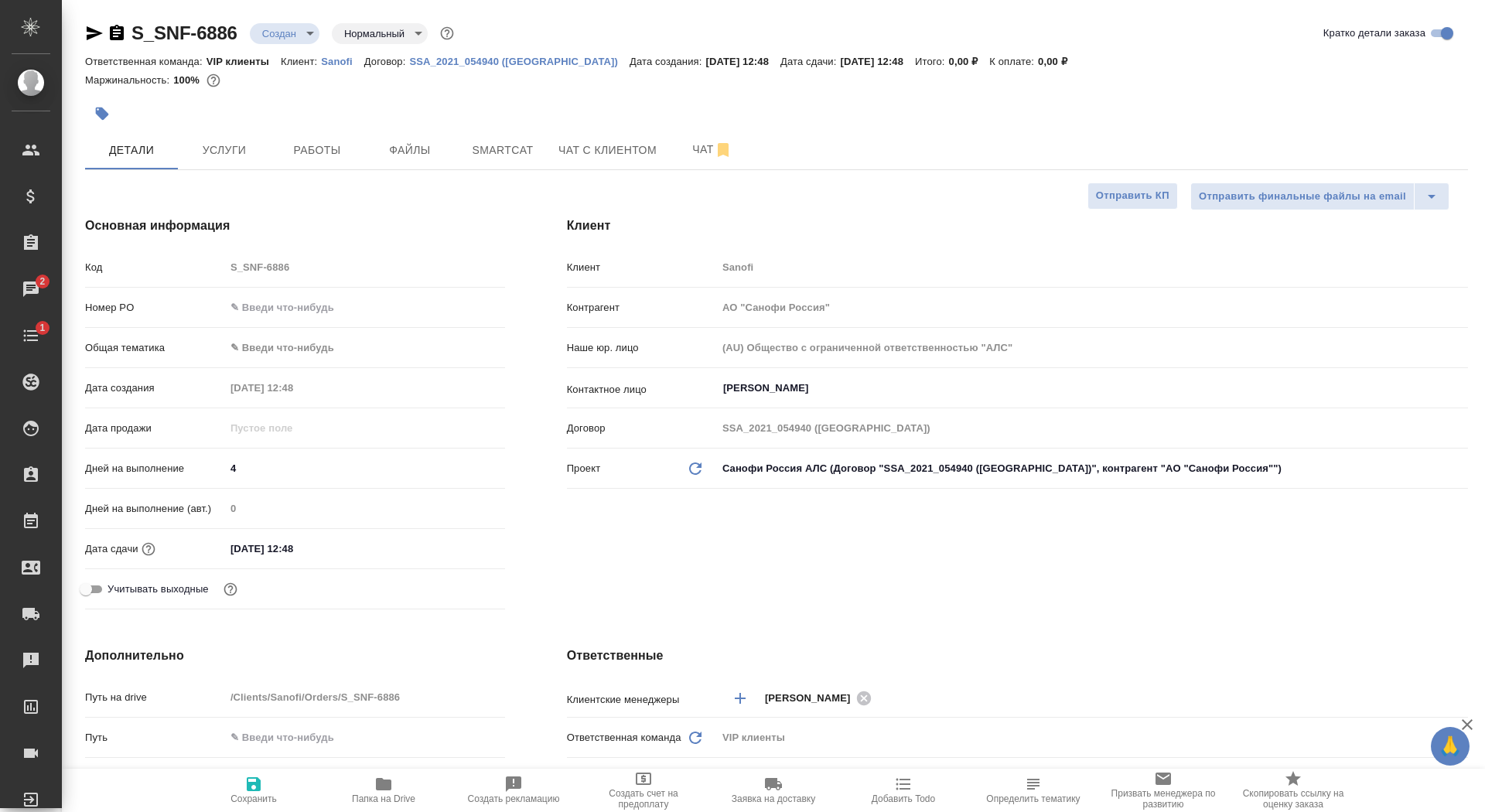
type textarea "x"
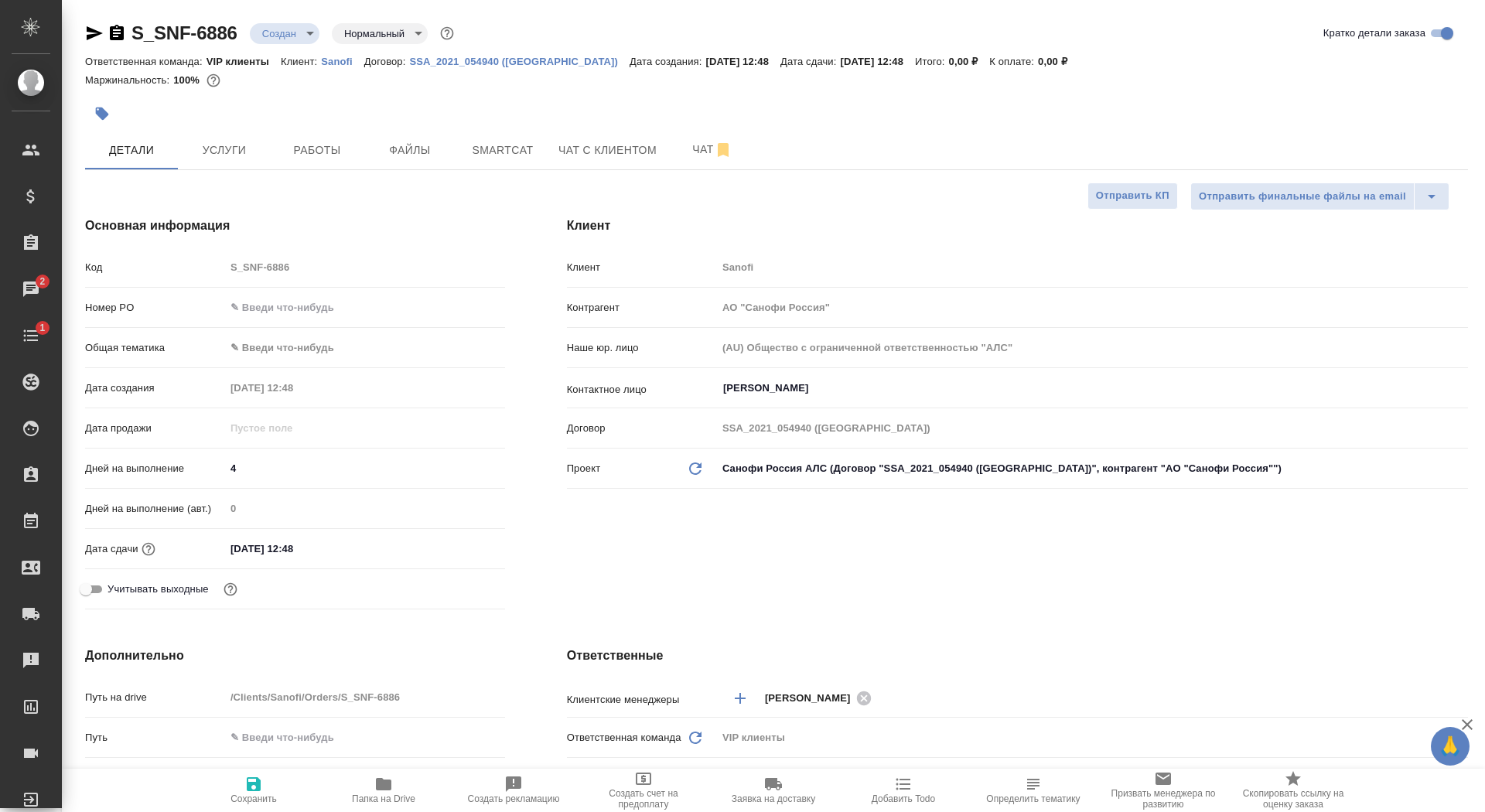
type textarea "x"
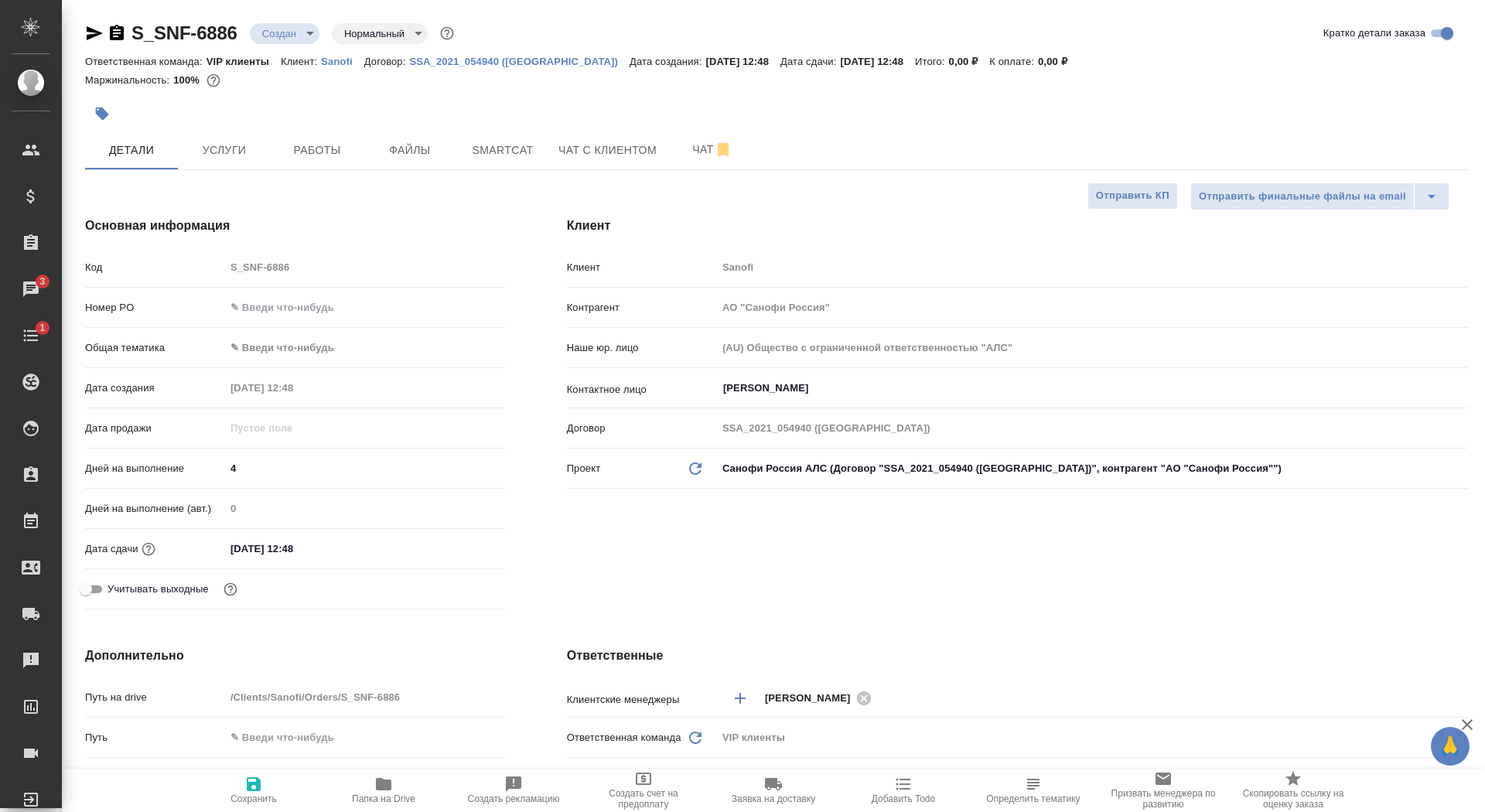
type textarea "x"
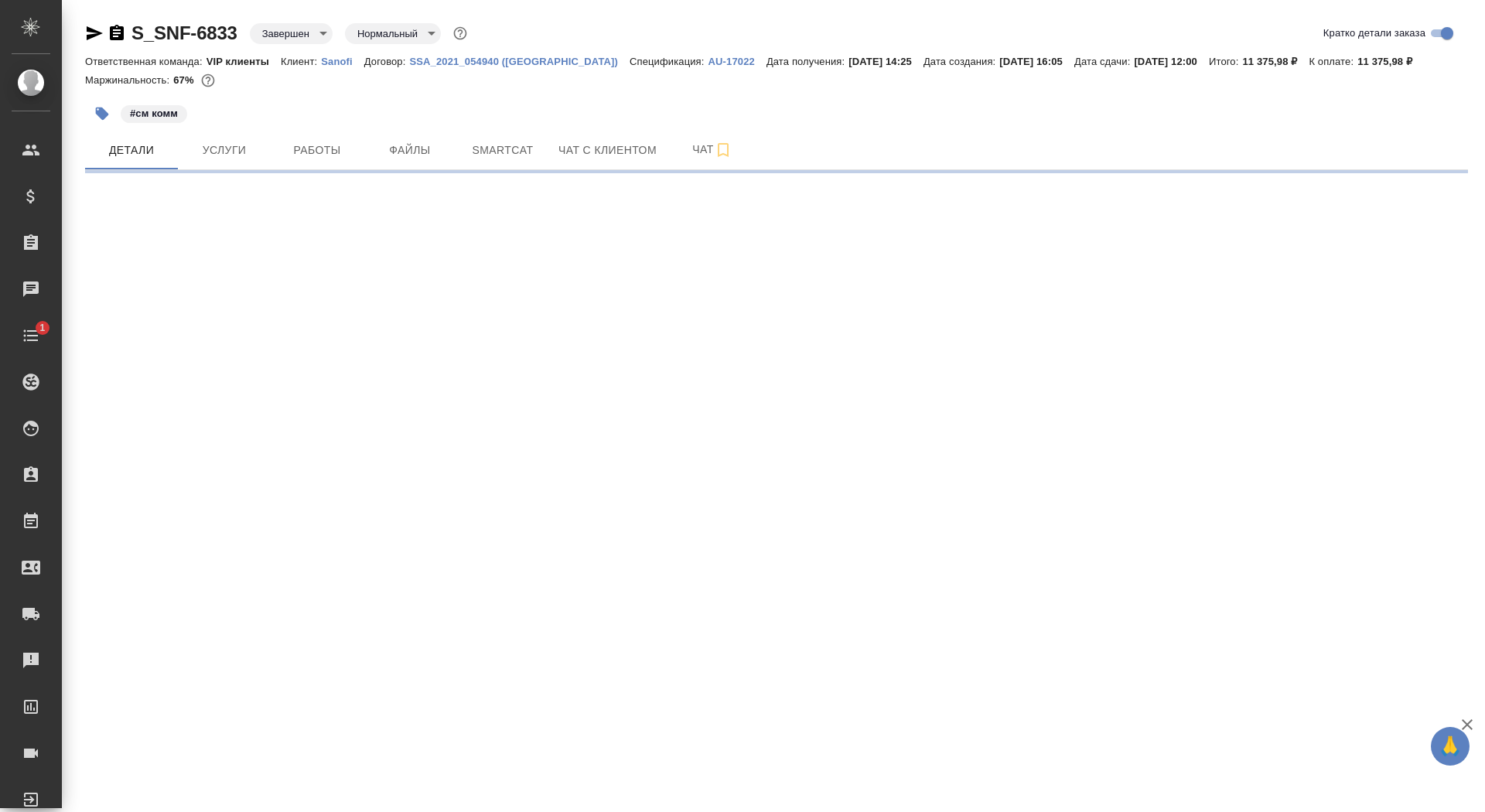
select select "RU"
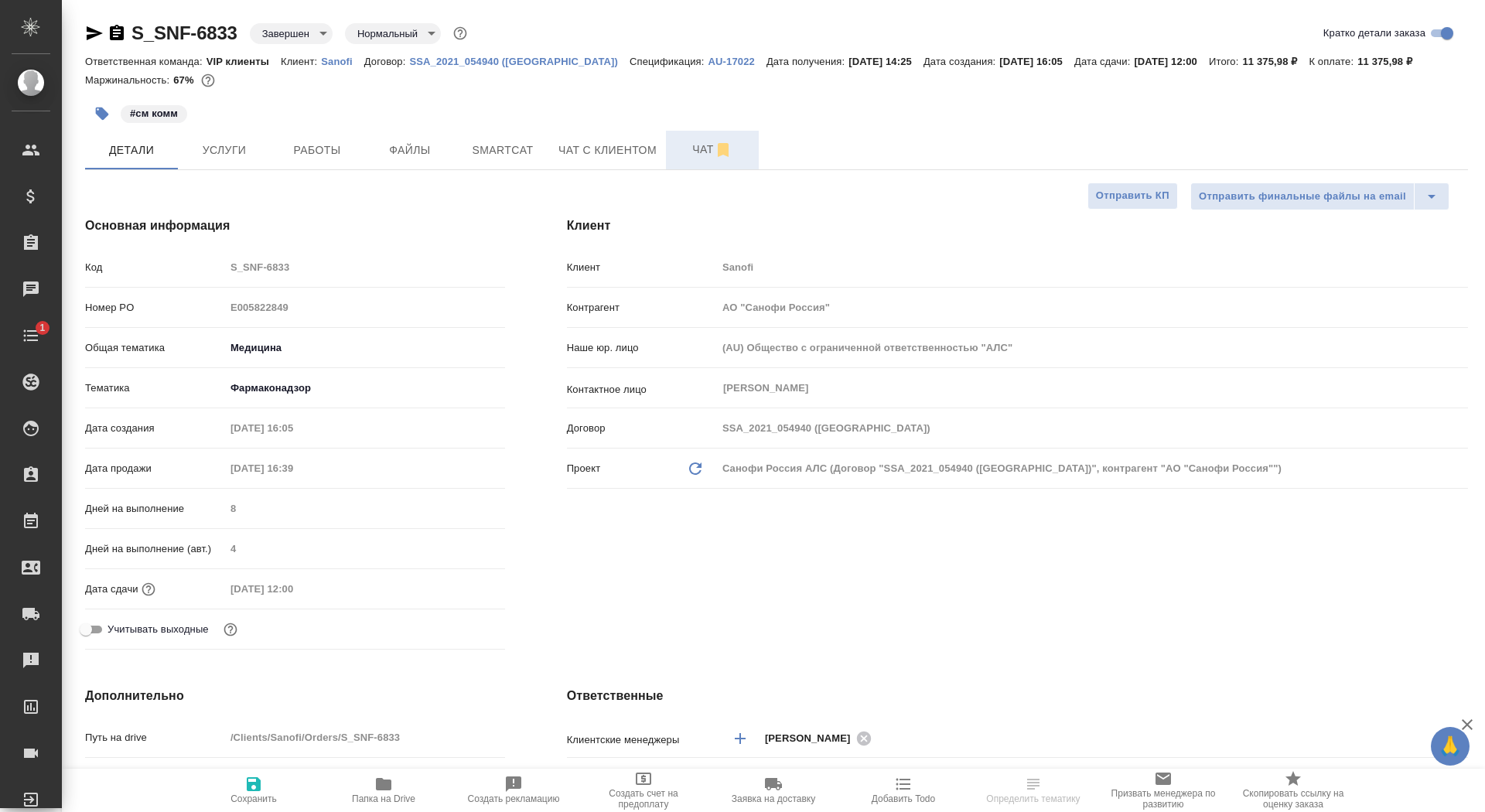
type textarea "x"
click at [684, 158] on span "Чат" at bounding box center [712, 149] width 74 height 19
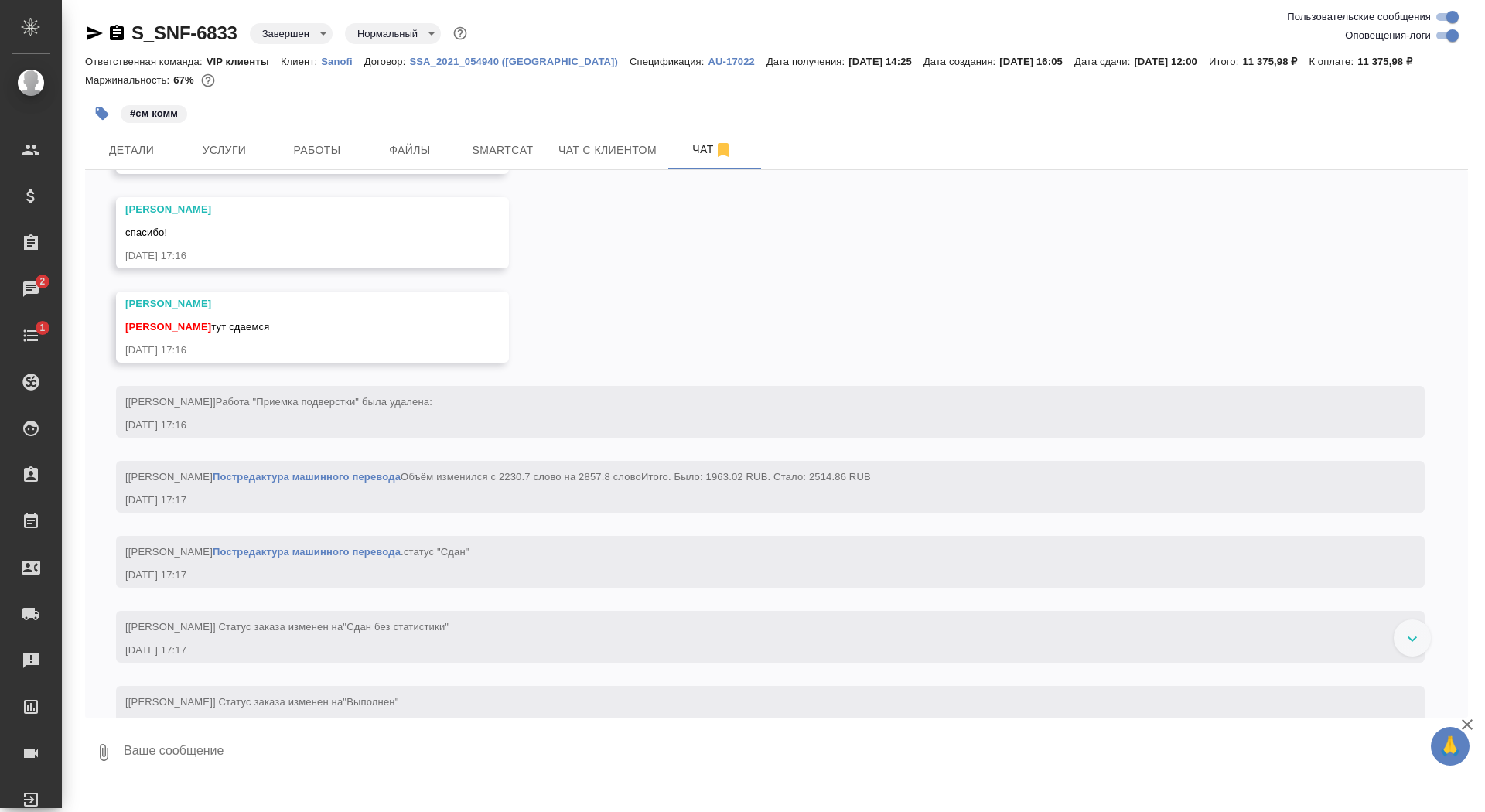
scroll to position [6257, 0]
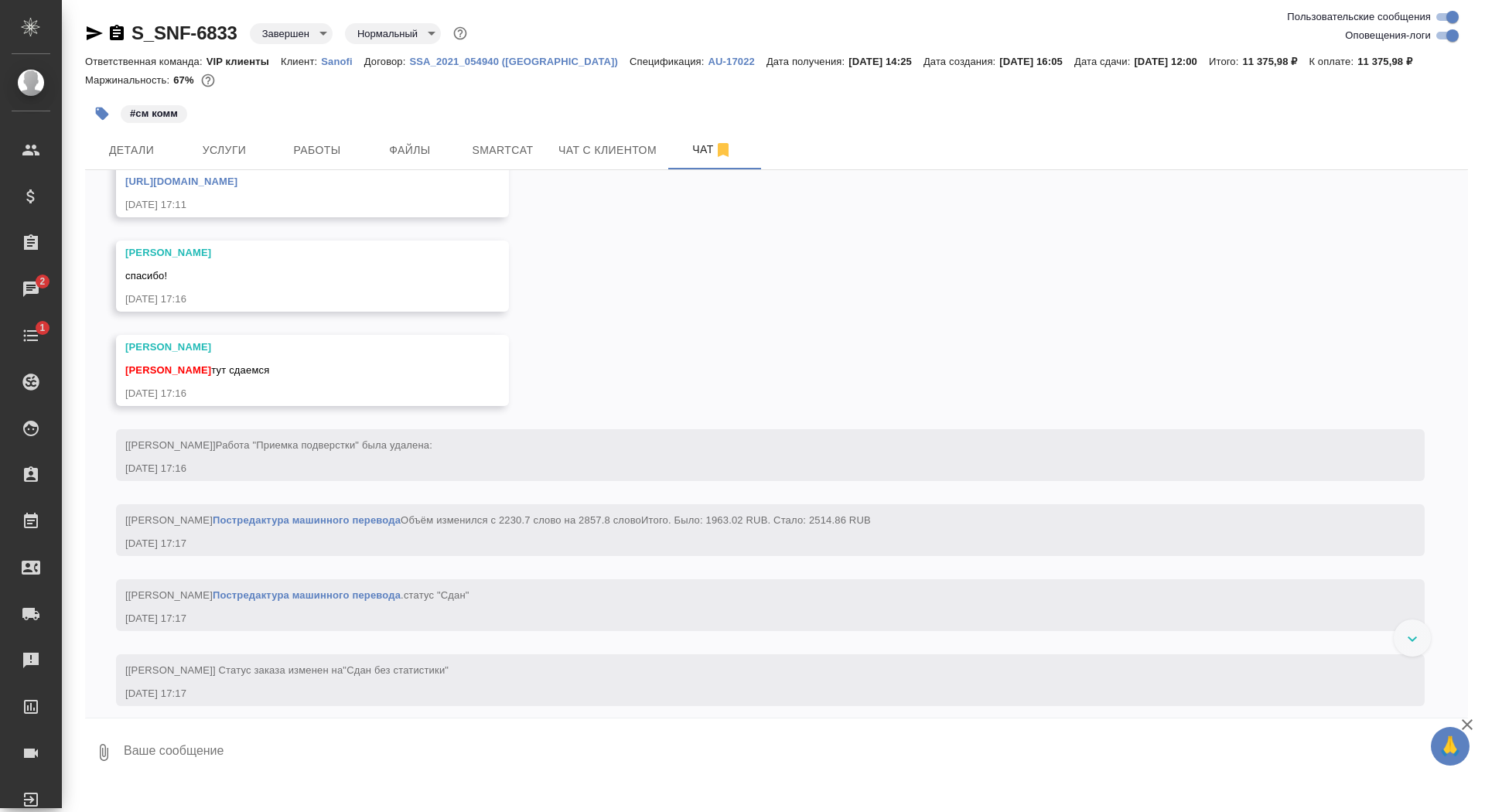
click at [271, 753] on textarea at bounding box center [795, 753] width 1346 height 52
type textarea """
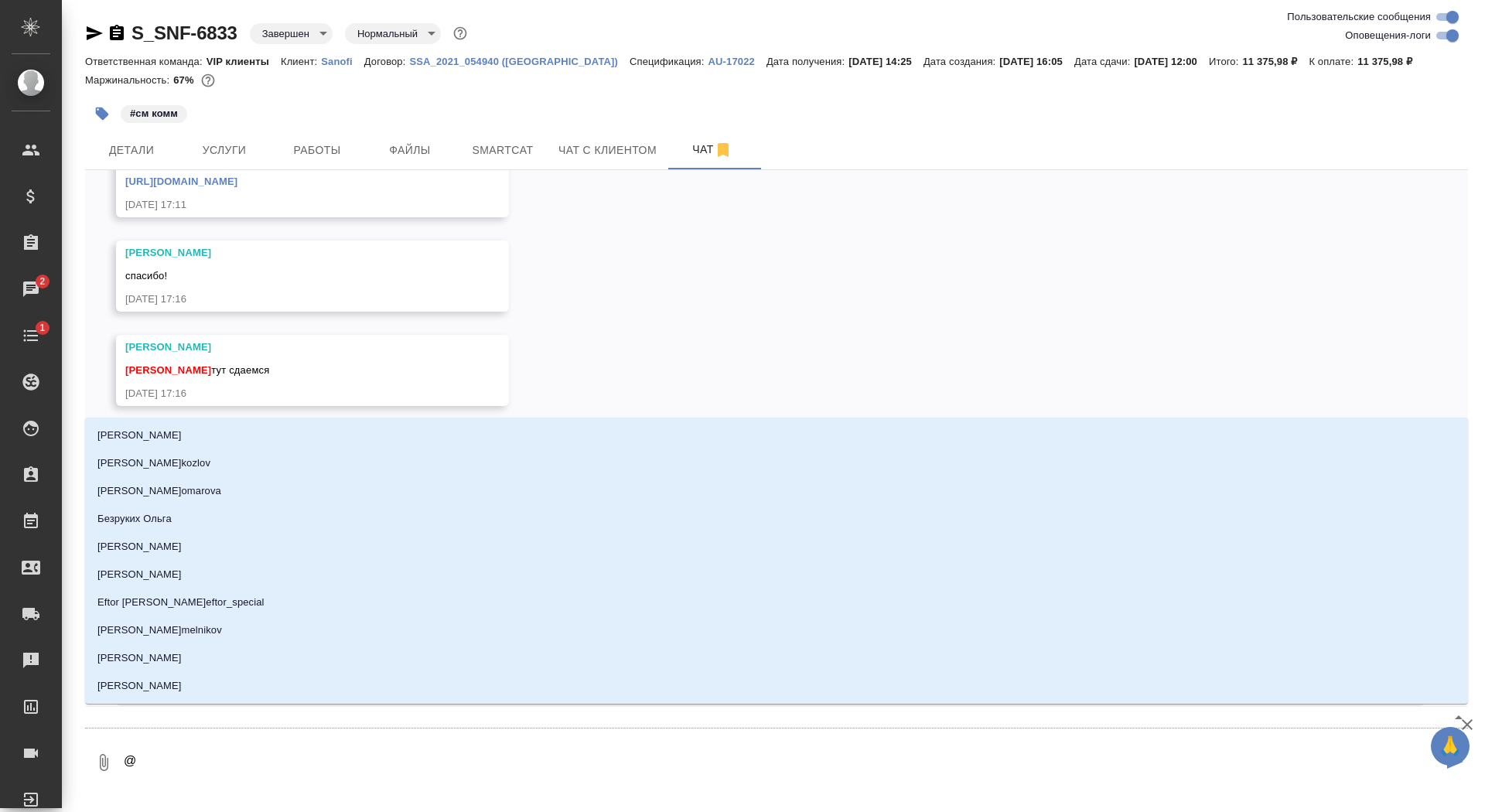
type textarea "@u"
type input "u"
type textarea "@uj"
type input "uj"
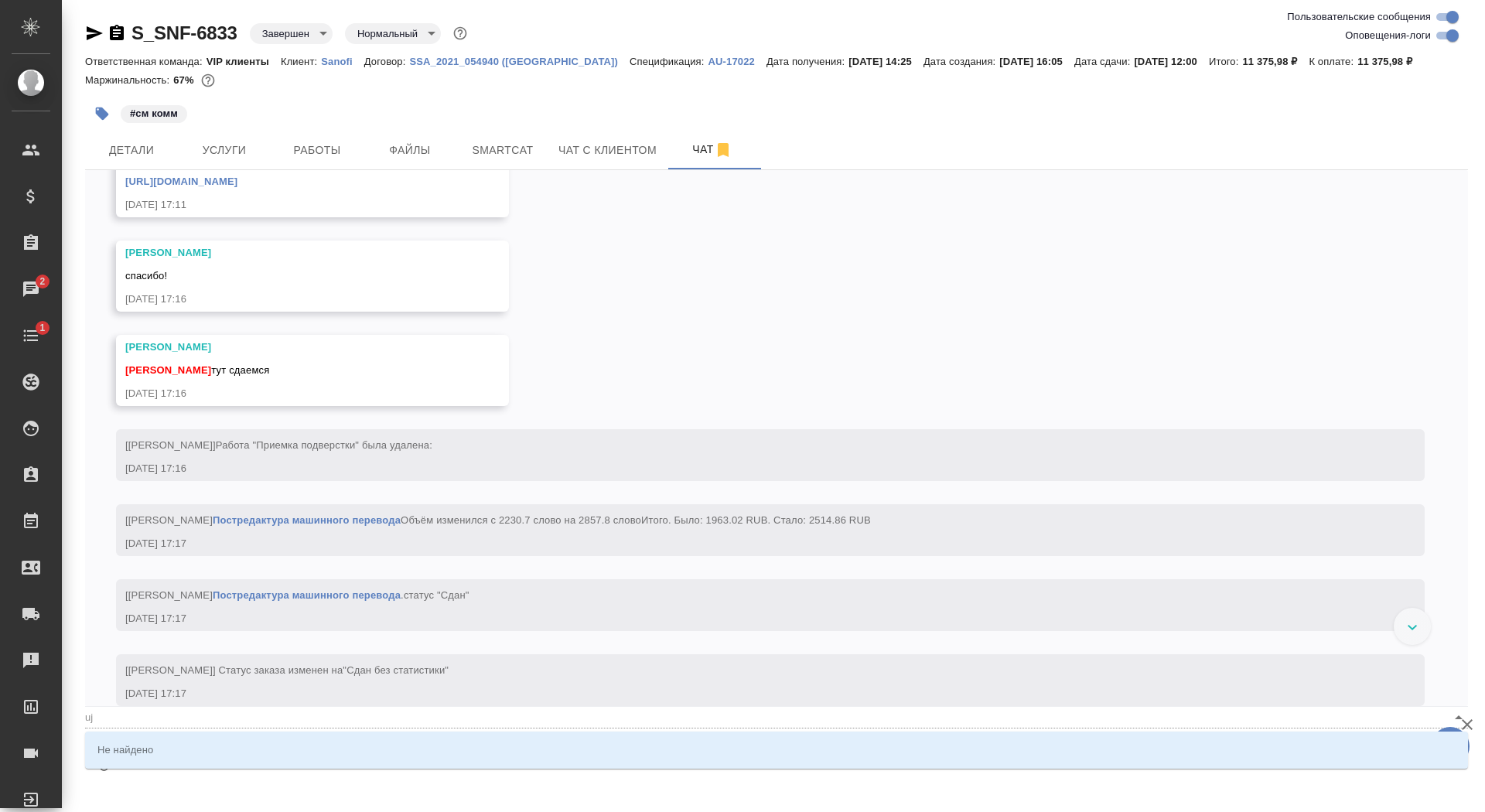
type textarea "@ujh"
type input "ujh"
type textarea "@ujhi"
type input "ujhi"
type textarea "@ujhir"
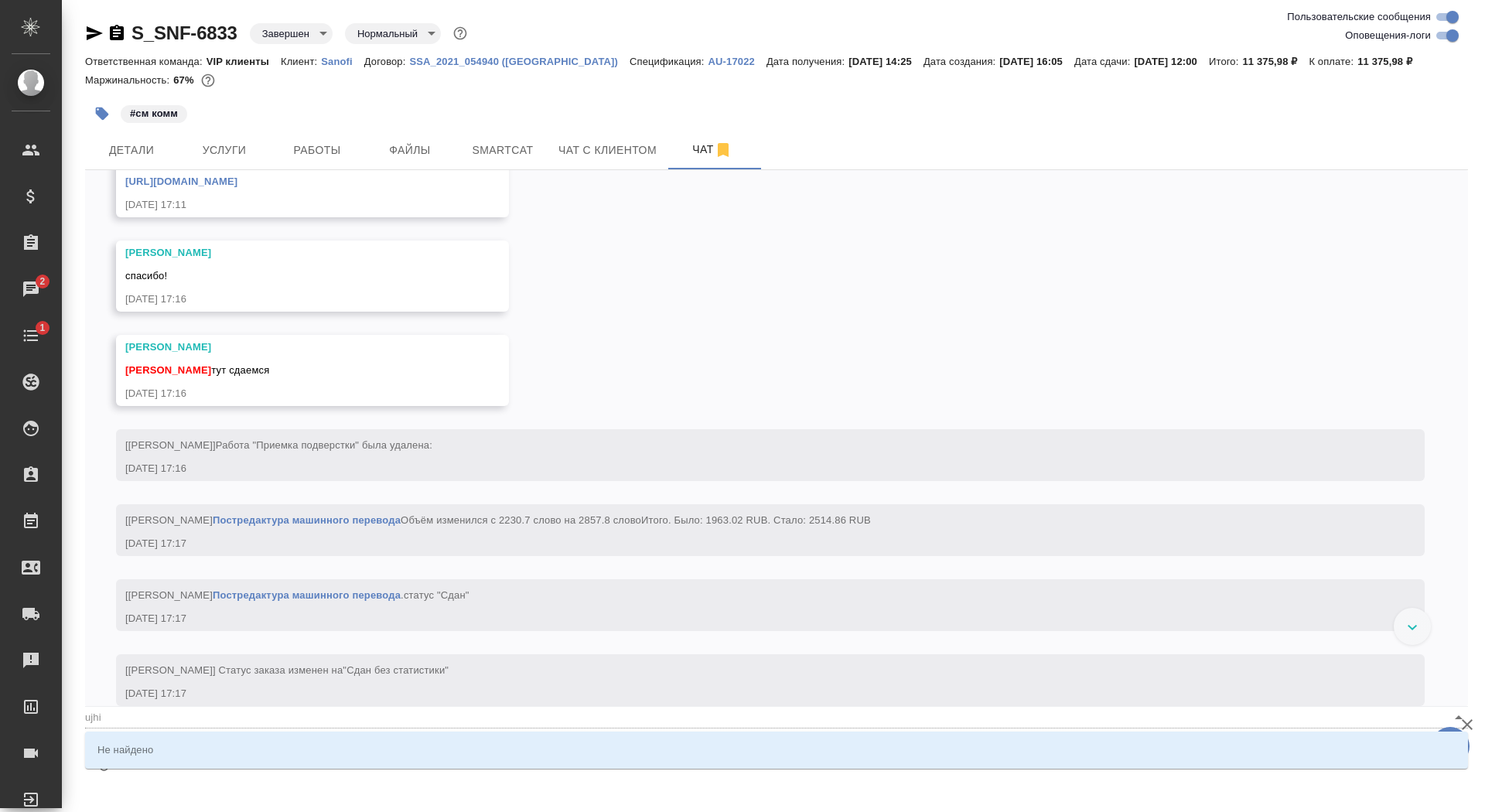
type input "ujhir"
type textarea "@ujhirj"
type input "ujhirj"
type textarea "@ujhir"
type input "ujhir"
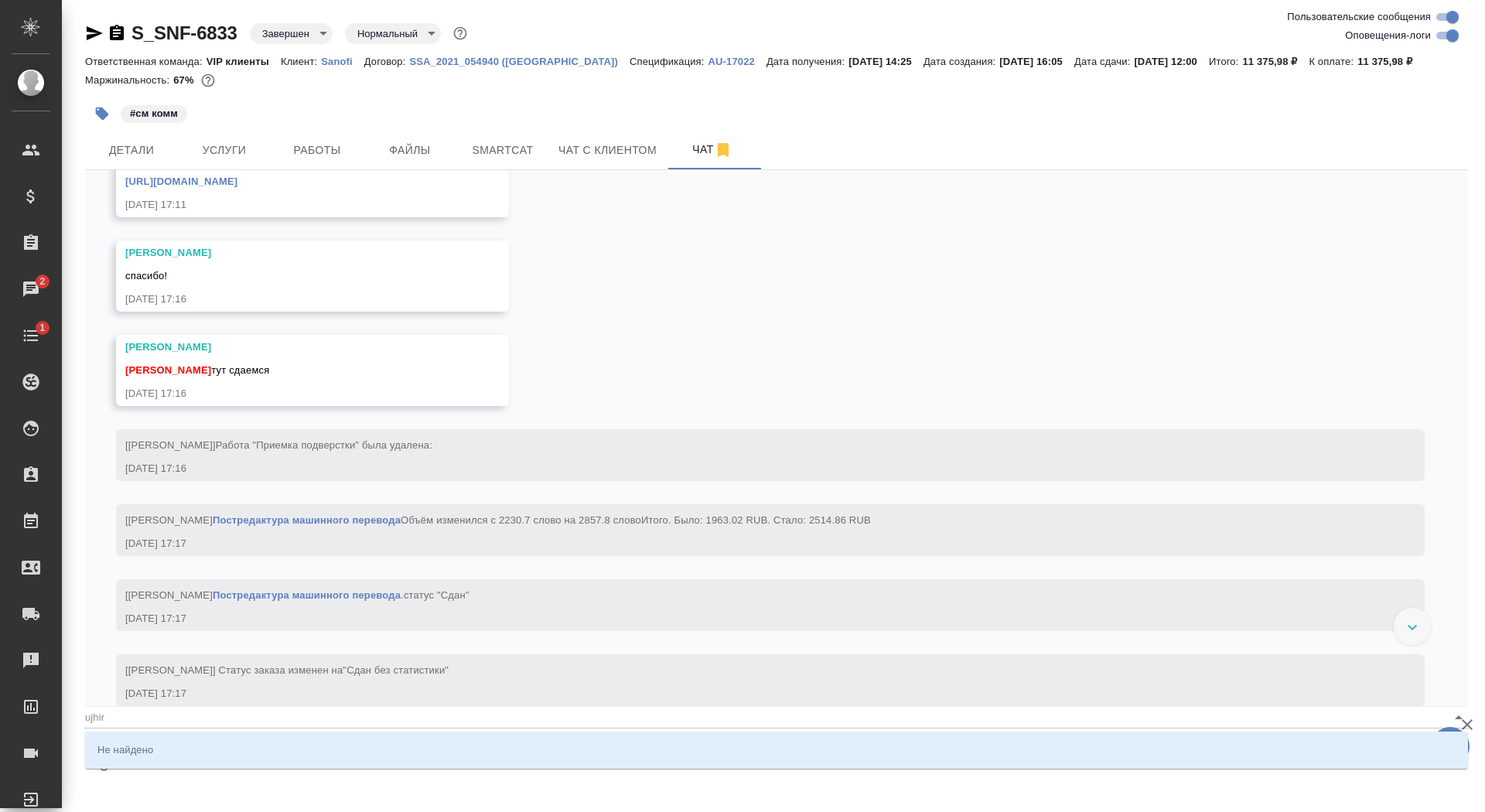
type textarea "@ujhi"
type input "ujhi"
type textarea "@ujh"
type input "ujh"
type textarea "@uj"
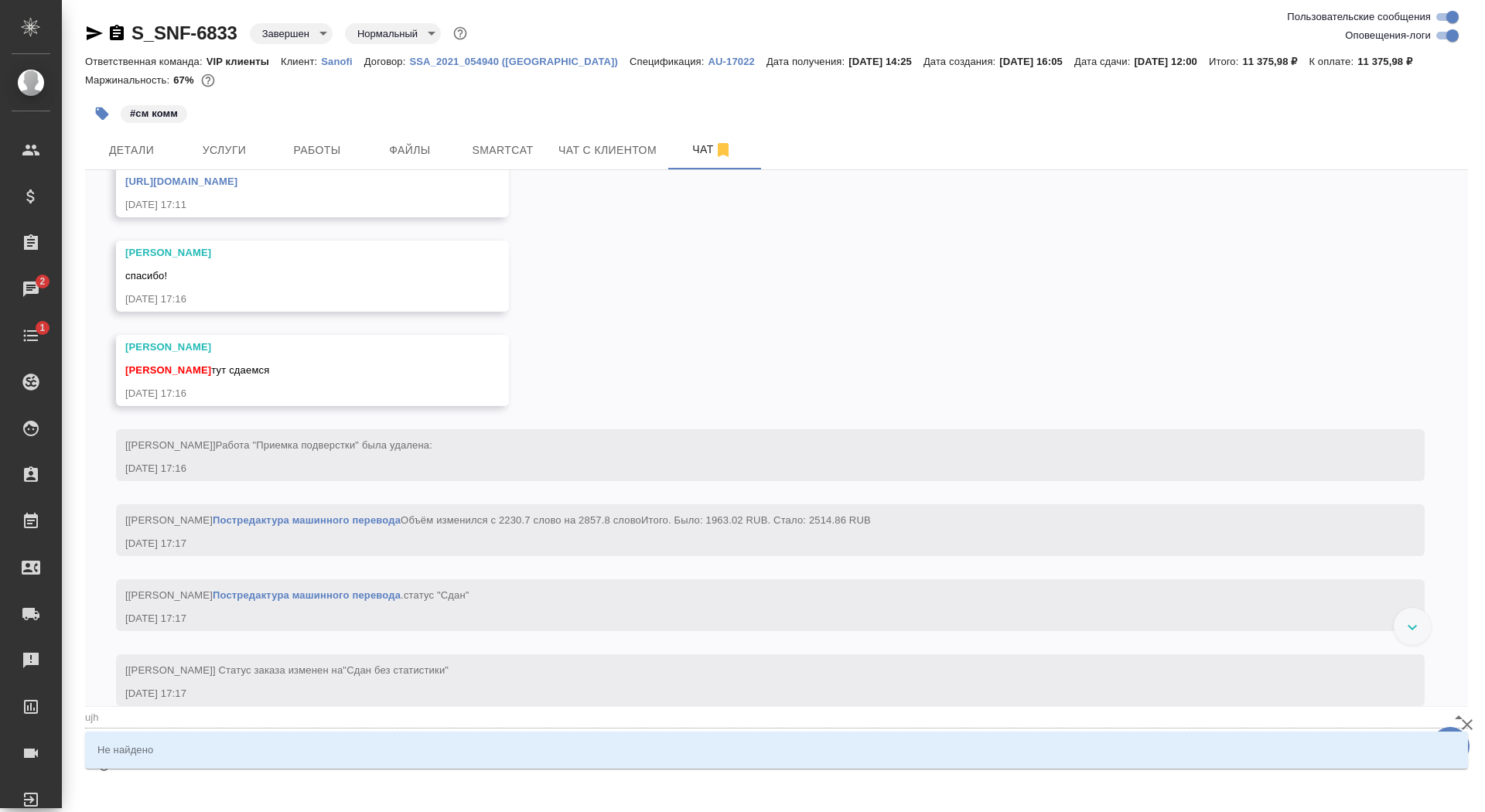
type input "uj"
type textarea "@u"
type input "u"
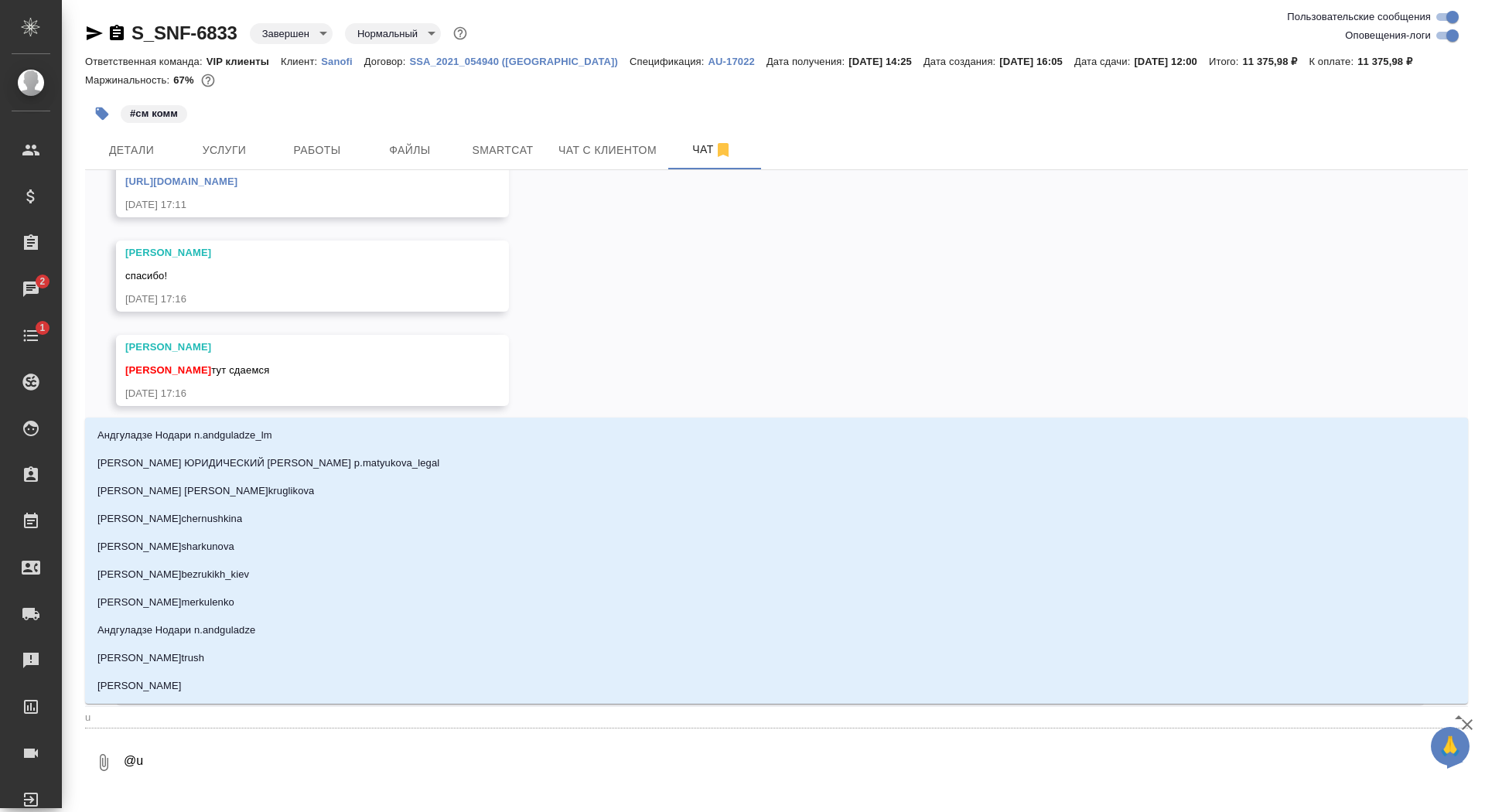
type textarea "@"
type textarea "@г"
type input "г"
type textarea "@го"
type input "го"
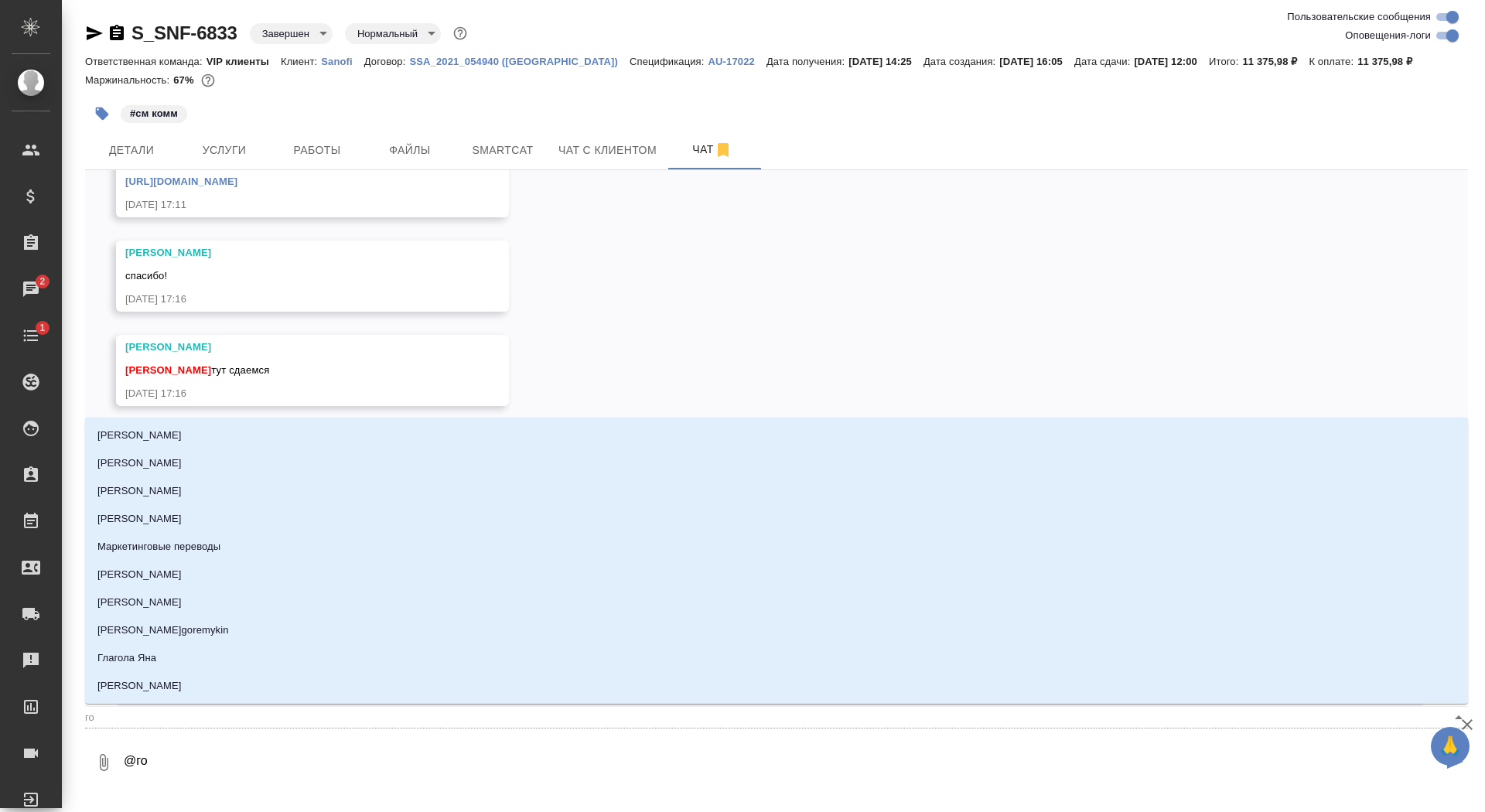
type textarea "@гор"
type input "гор"
type textarea "@горш"
type input "горш"
type textarea "@горшк"
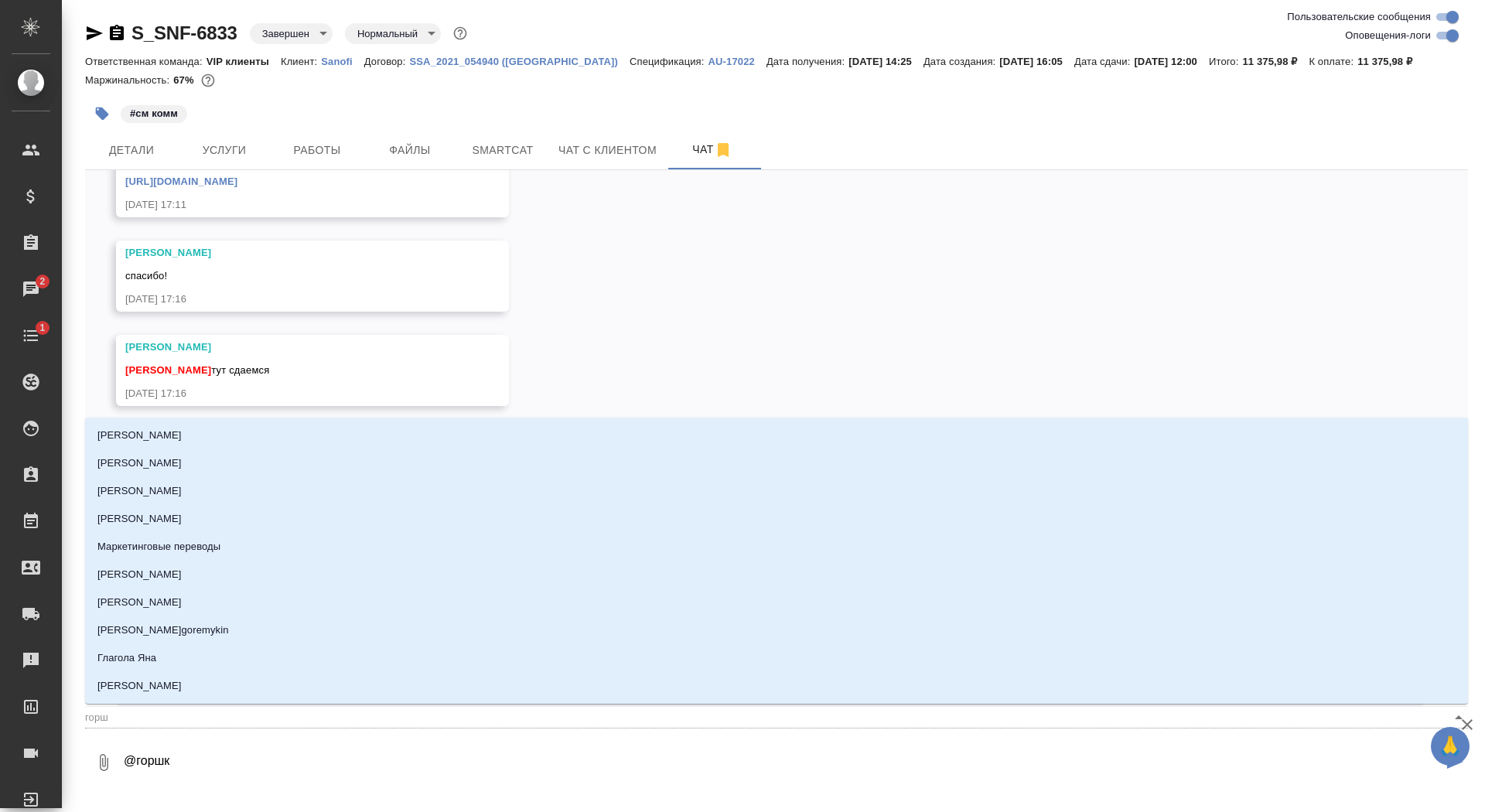
type input "горшк"
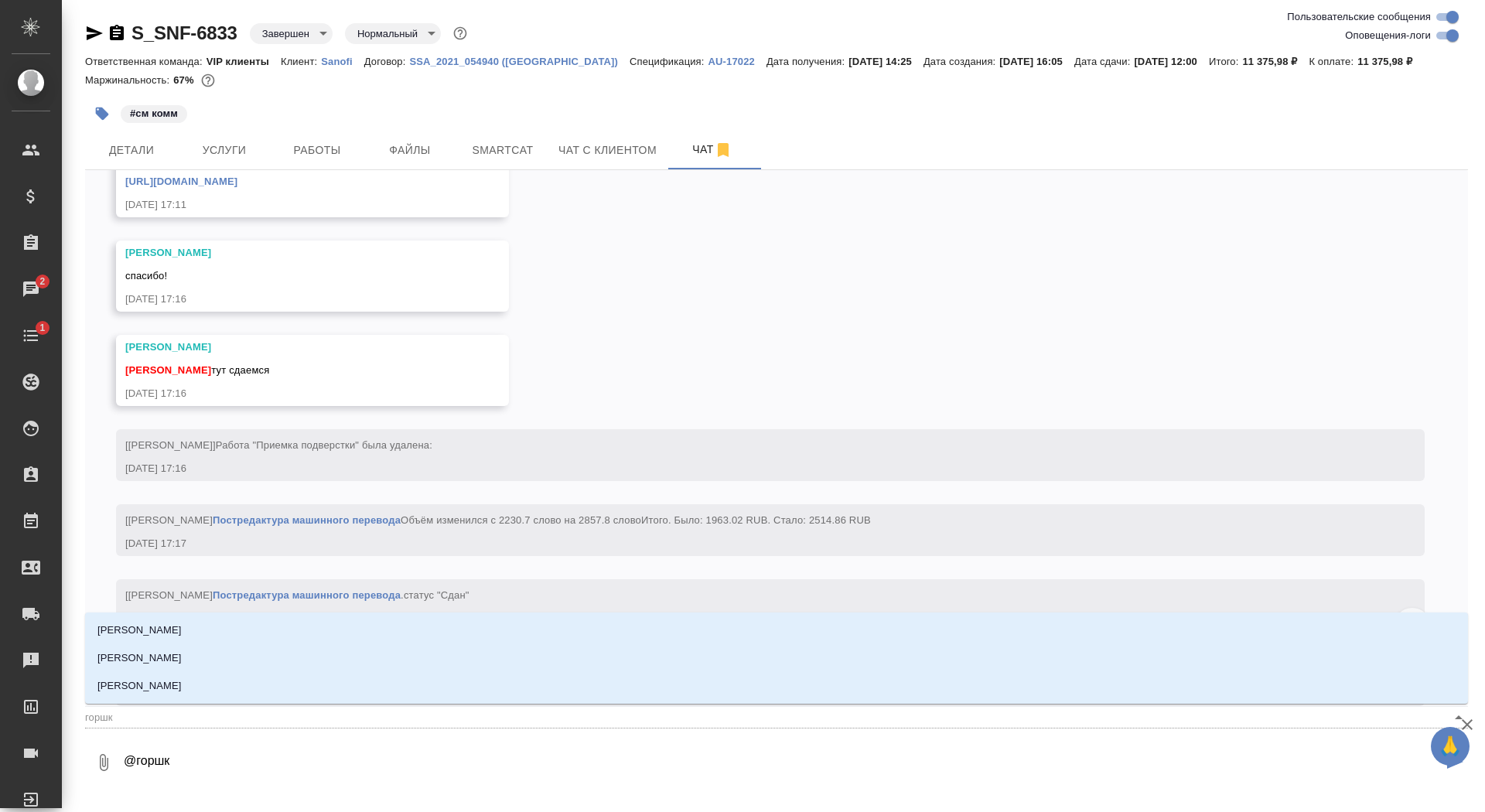
type textarea "@горшко"
type input "горшко"
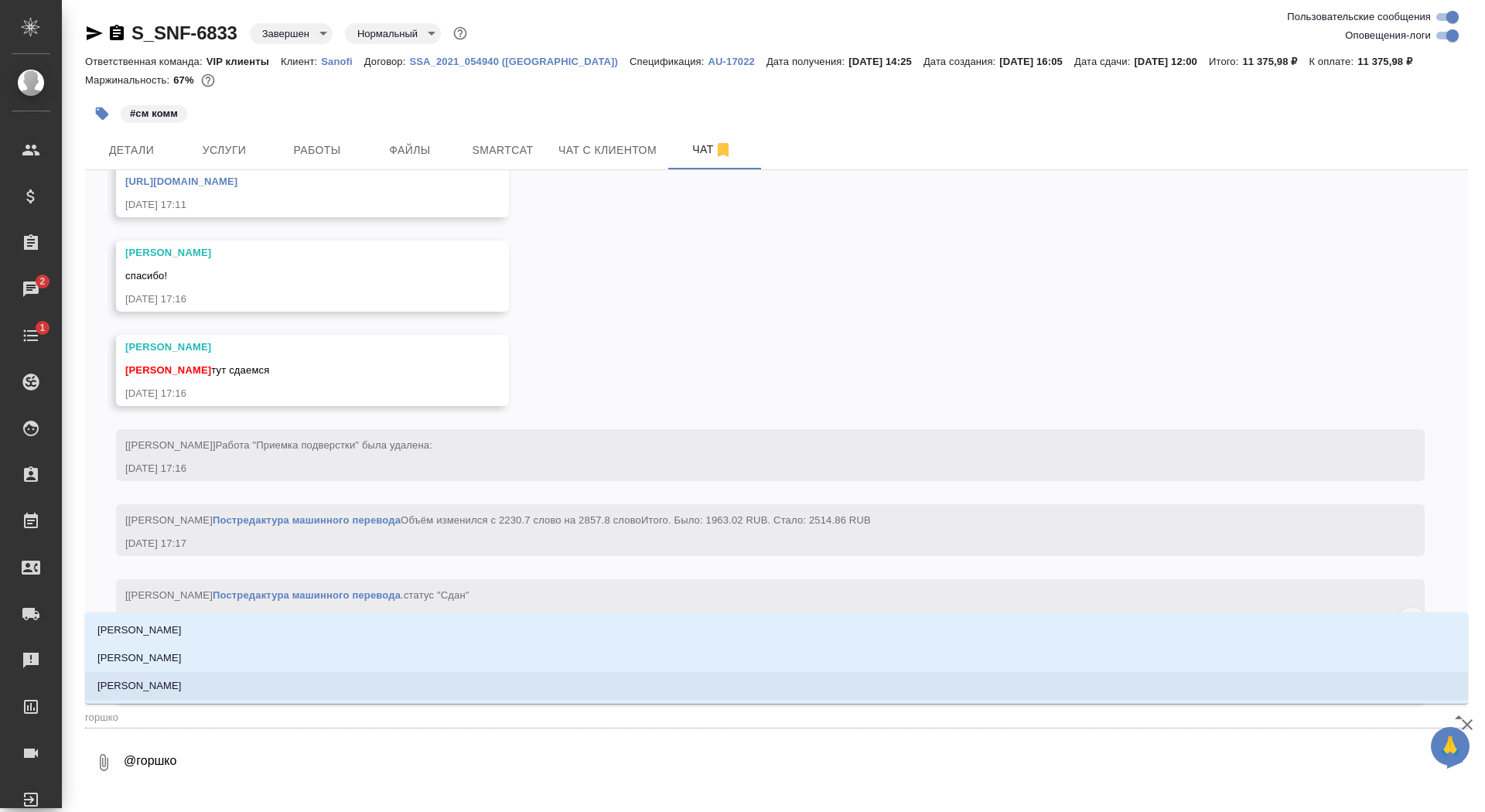
click at [283, 690] on li "[PERSON_NAME]" at bounding box center [776, 685] width 1383 height 28
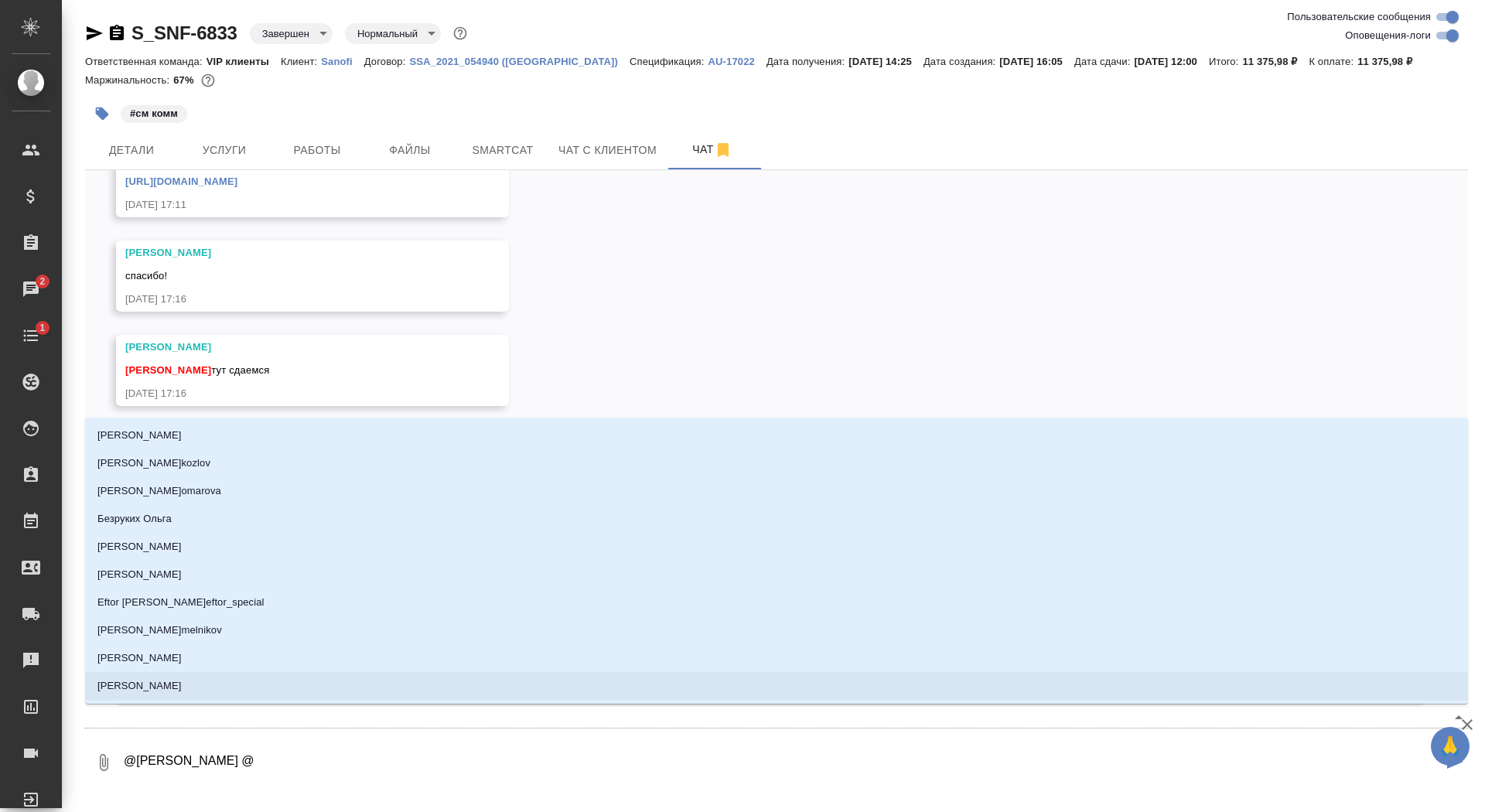
type textarea "@[PERSON_NAME] @f"
type input "f"
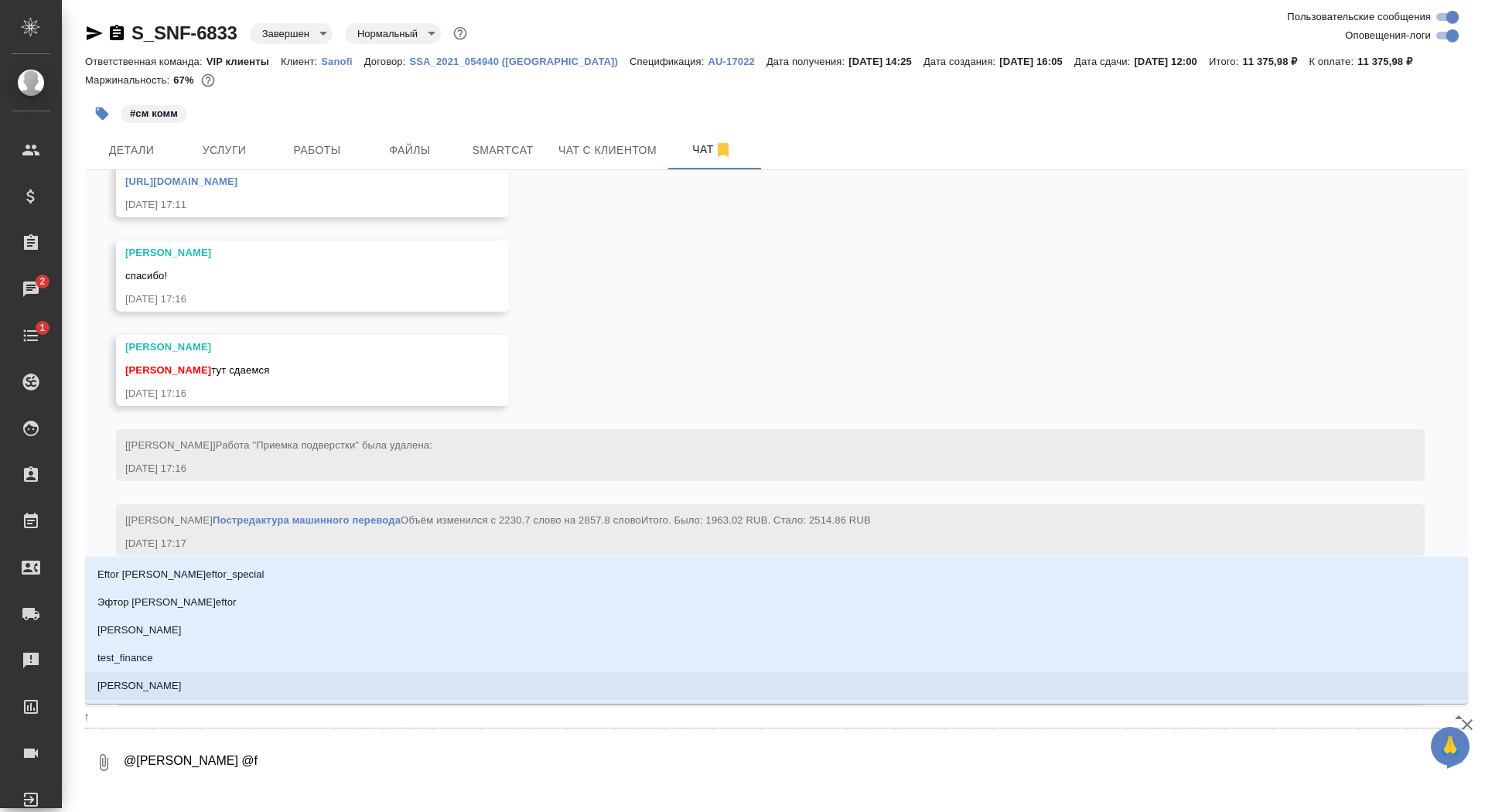
type textarea "@[PERSON_NAME] @fh"
type input "fh"
type textarea "@[PERSON_NAME] @fhc"
type input "fhc"
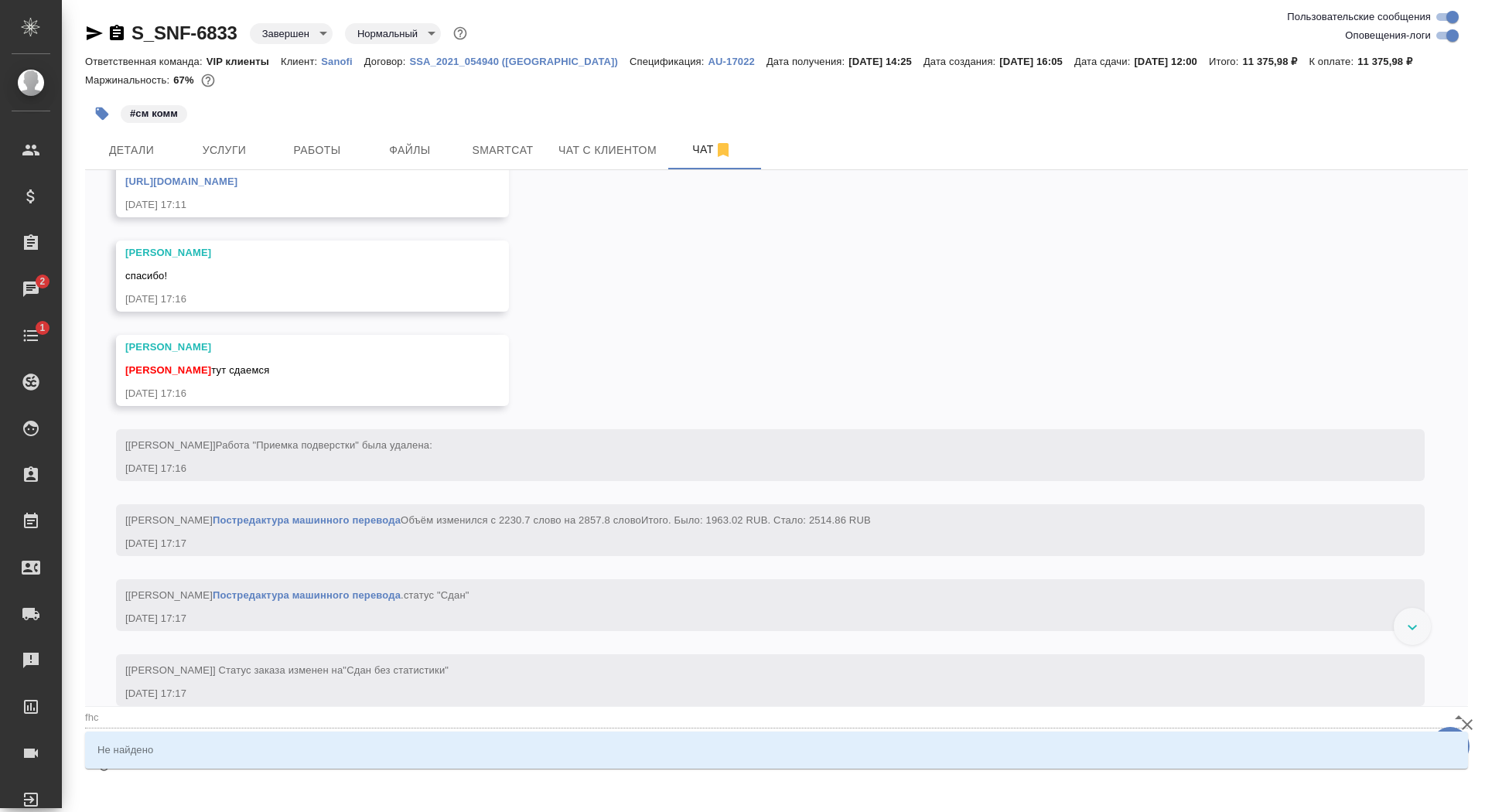
type textarea "@[PERSON_NAME] @fh"
type input "fh"
type textarea "@[PERSON_NAME] @f"
type input "f"
type textarea "@[PERSON_NAME] @"
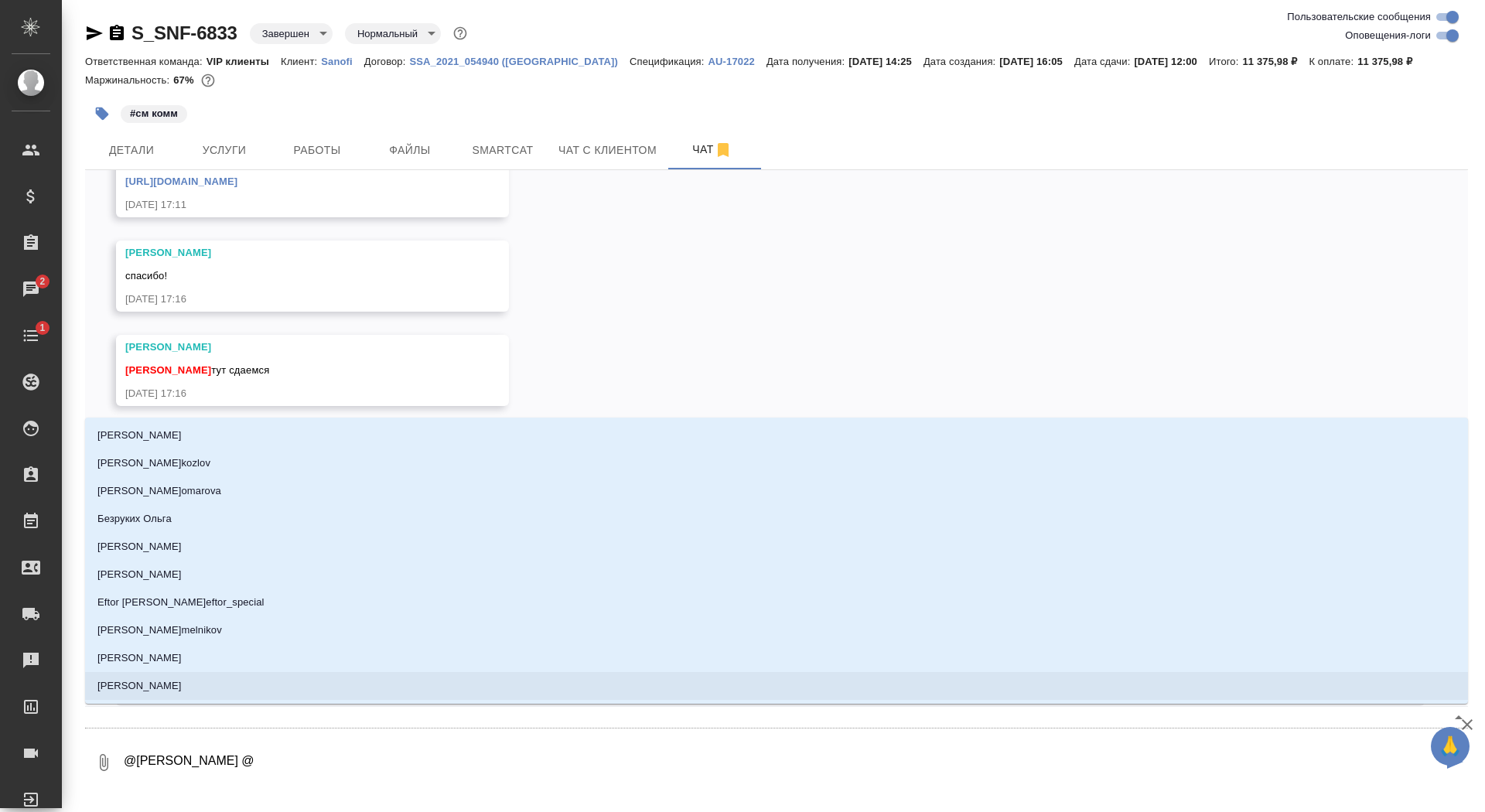
type textarea "@[PERSON_NAME] @а"
type input "[PERSON_NAME]"
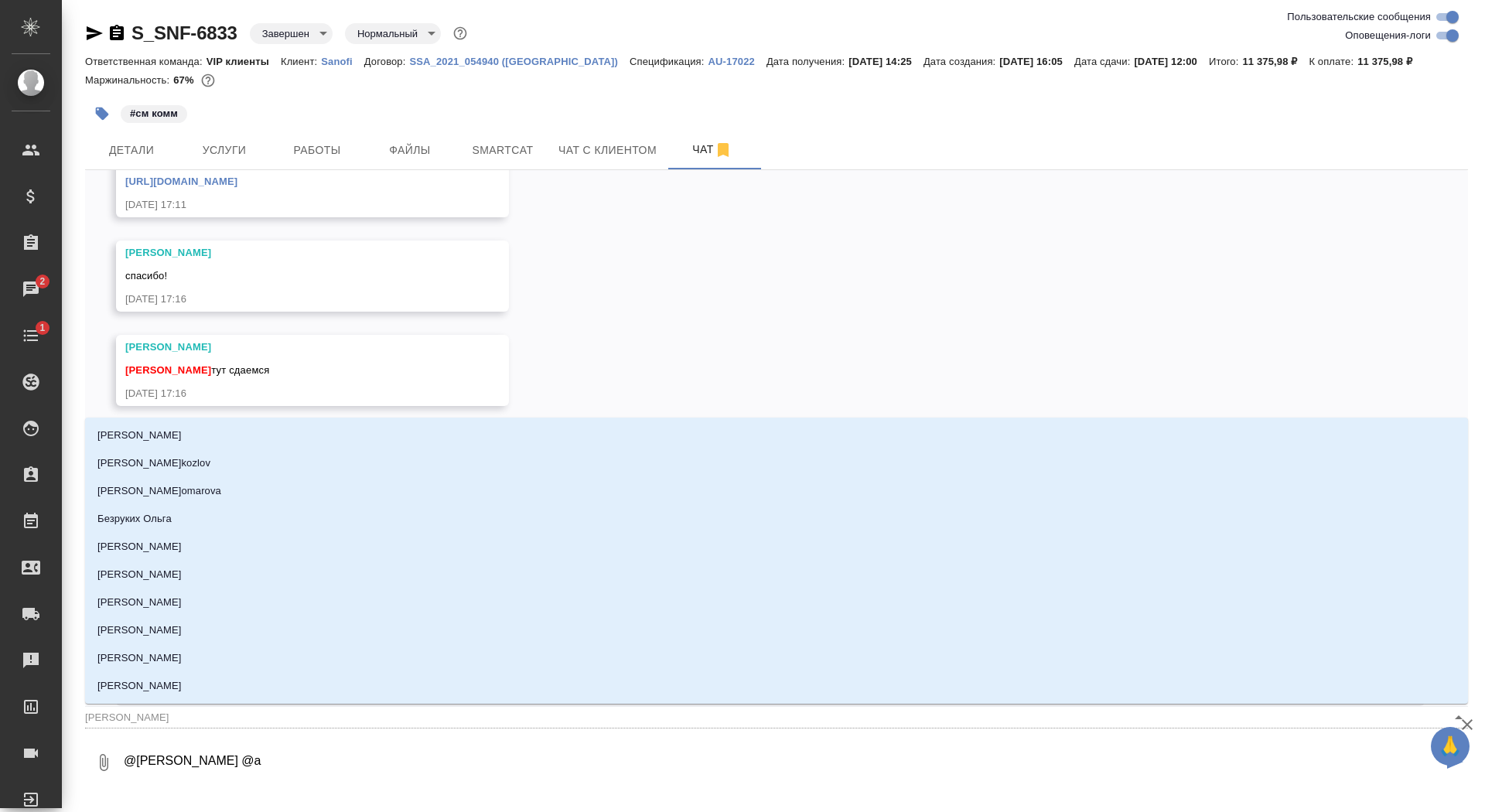
type textarea "@[PERSON_NAME] @ар"
type input "ар"
type textarea "@[PERSON_NAME] @арс"
type input "арс"
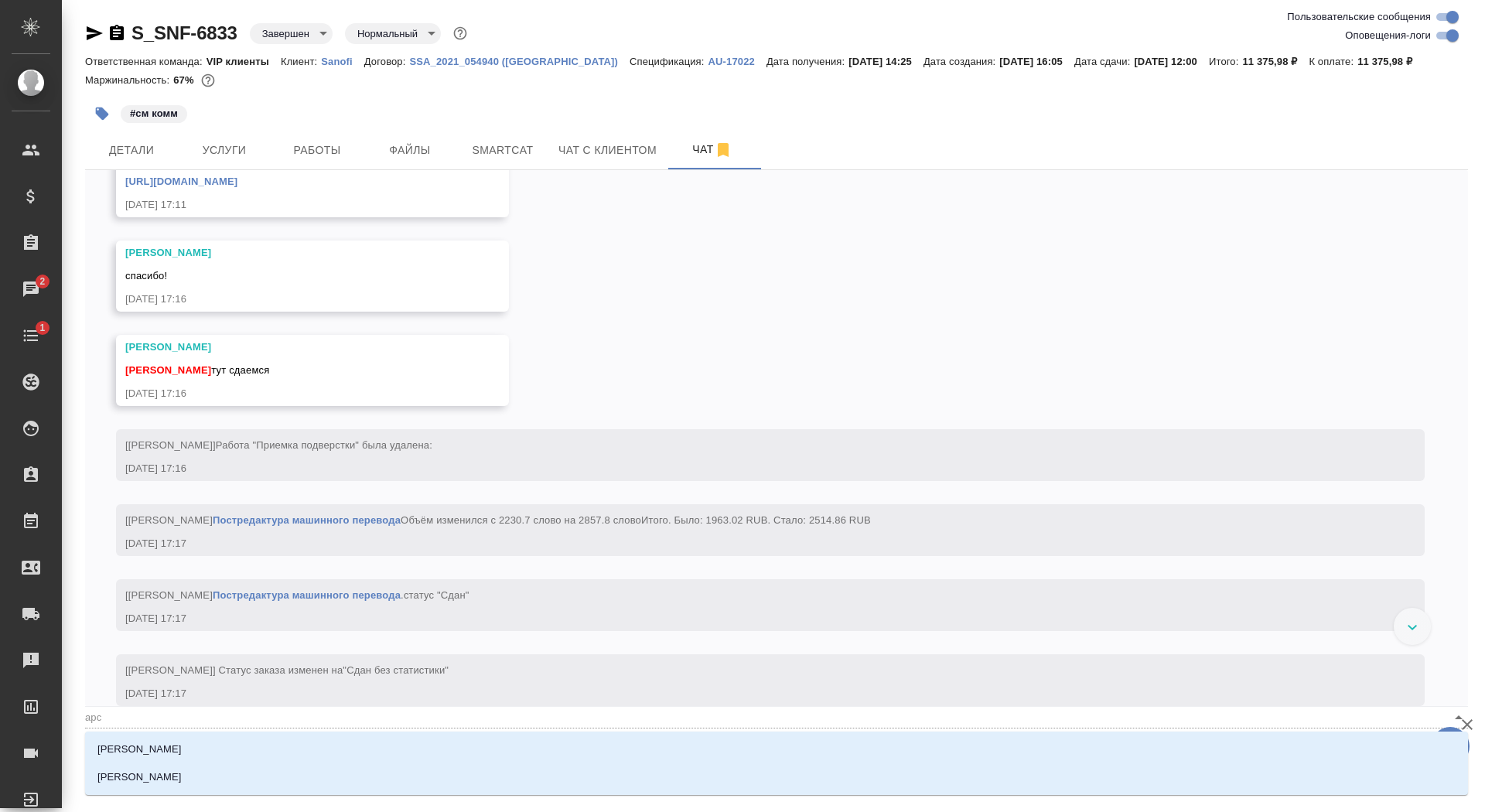
type textarea "@[PERSON_NAME] @арсе"
type input "арсе"
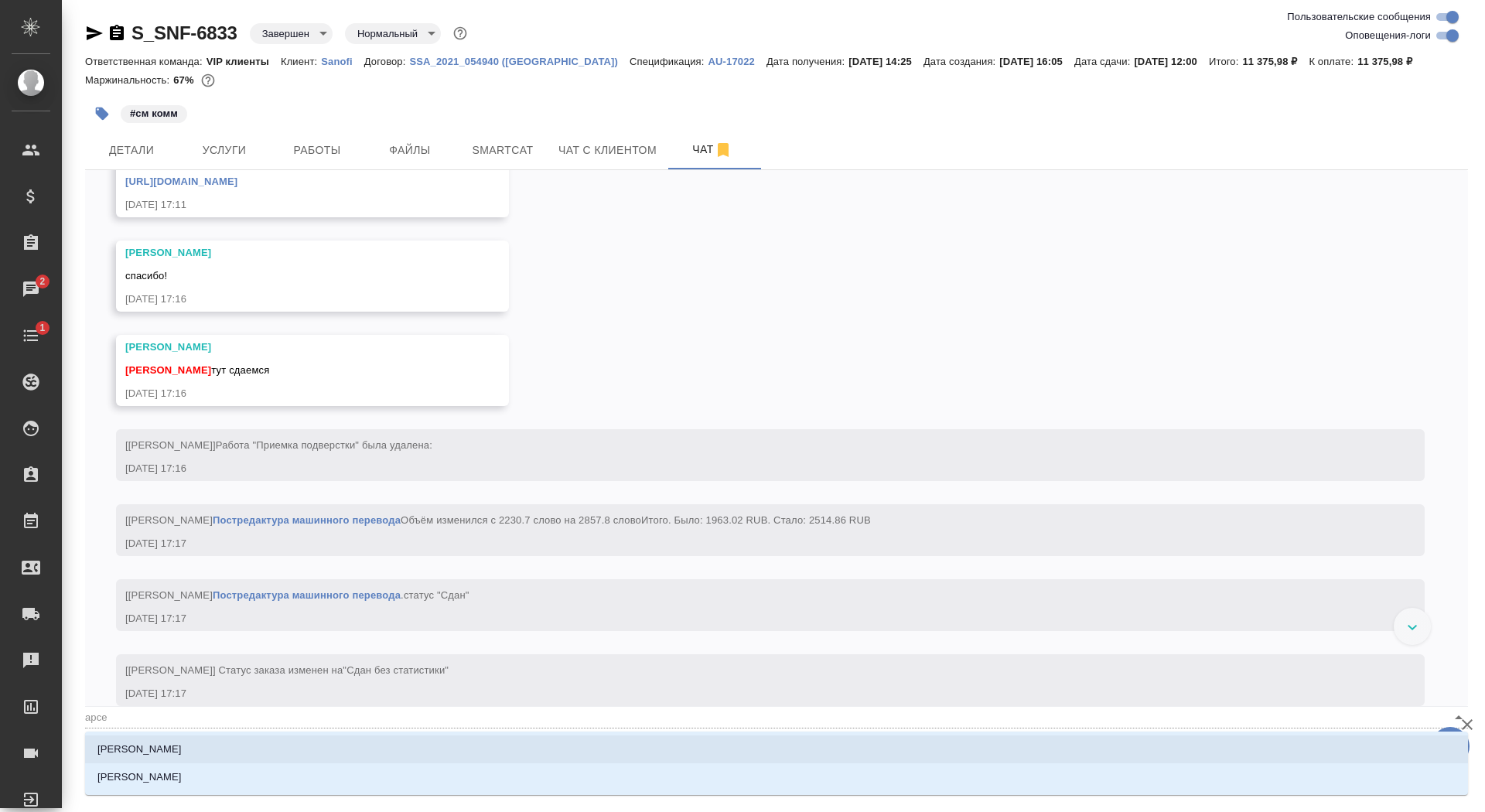
click at [333, 744] on li "[PERSON_NAME]" at bounding box center [776, 749] width 1383 height 28
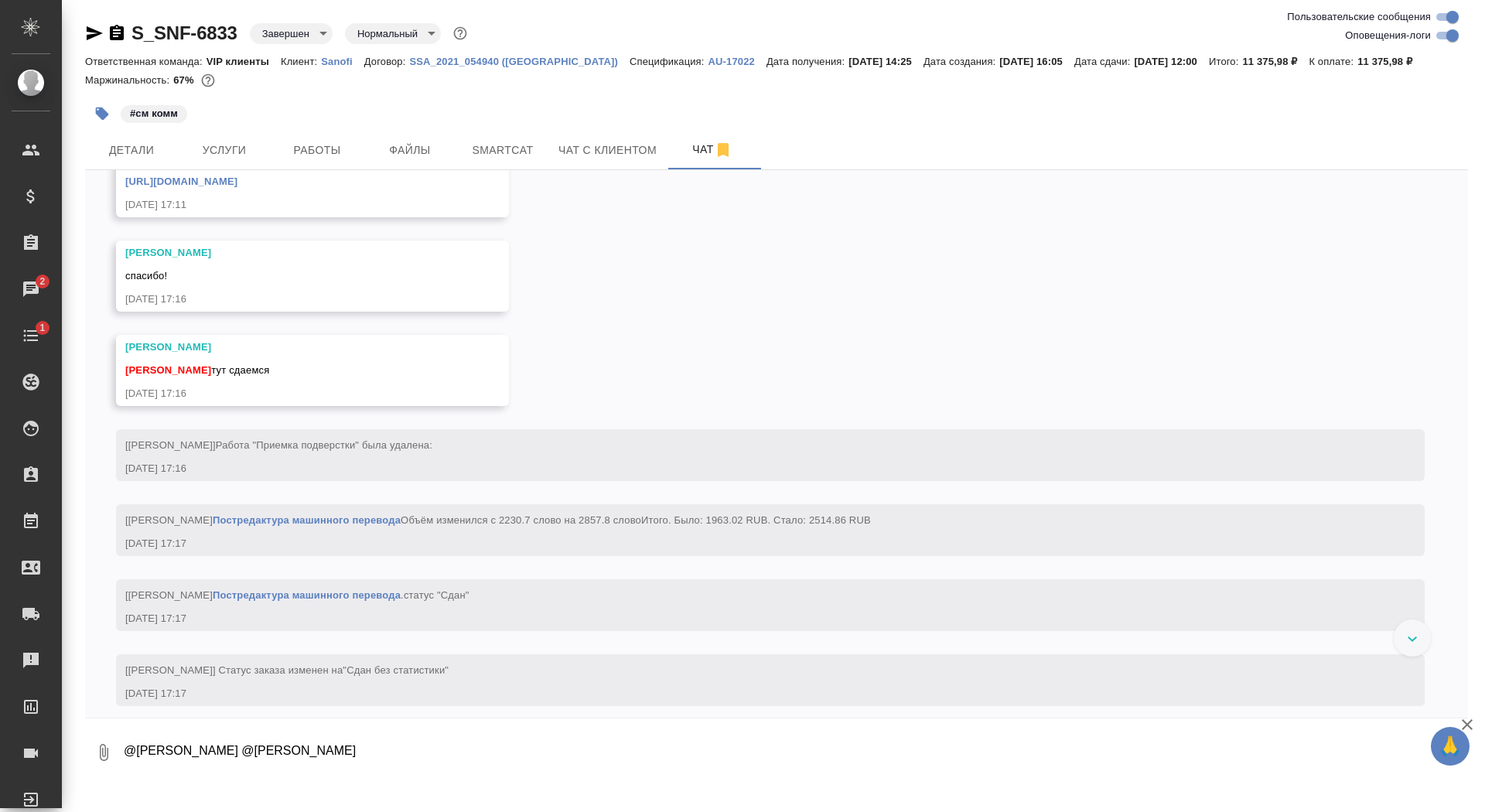
paste textarea "[PERSON_NAME], добрый день! Небольшая обратная связь по данному переводу. Касат…"
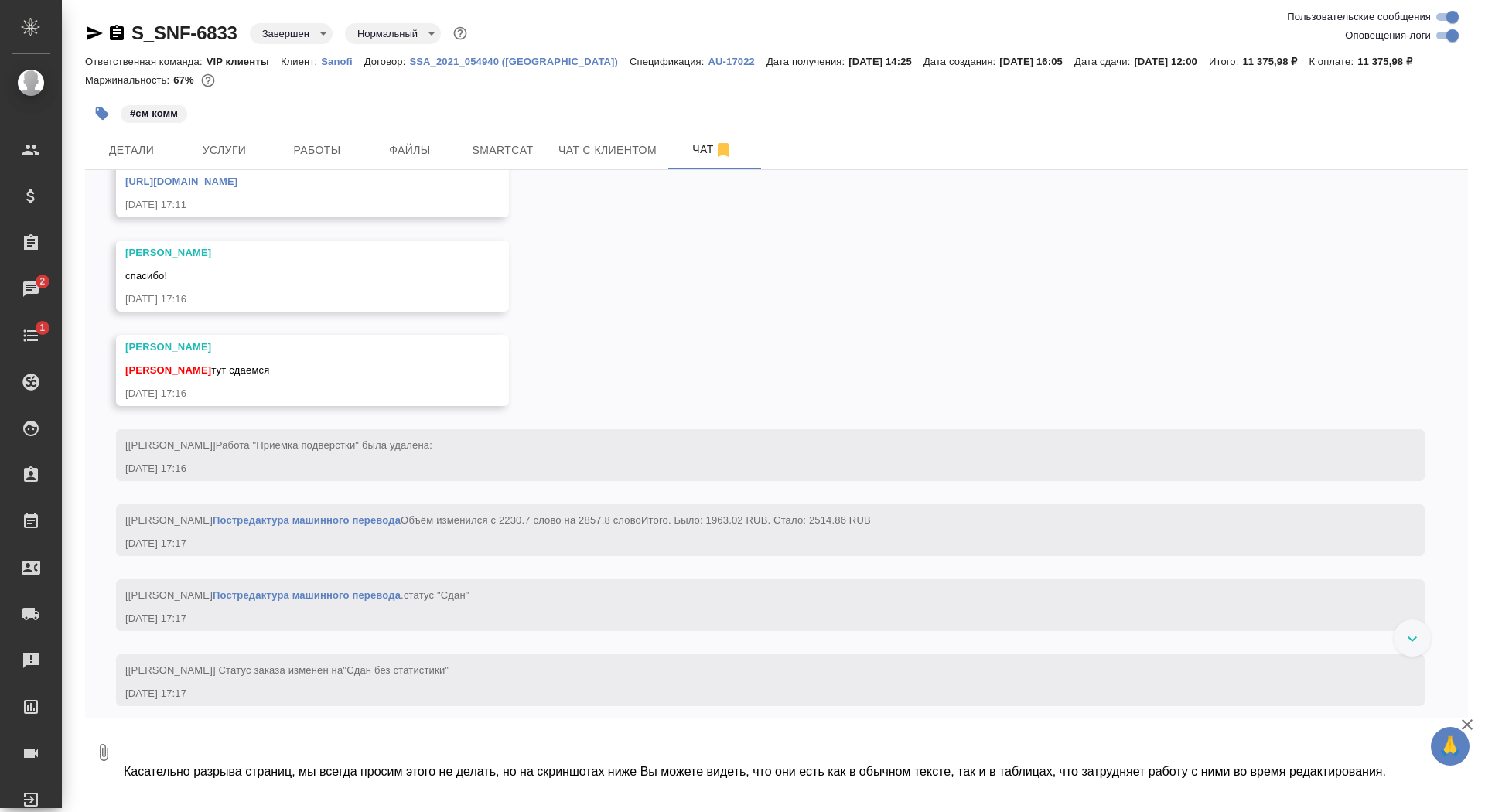
click at [339, 753] on textarea "@[PERSON_NAME] @[PERSON_NAME] [PERSON_NAME], добрый день! Небольшая обратная св…" at bounding box center [783, 753] width 1320 height 52
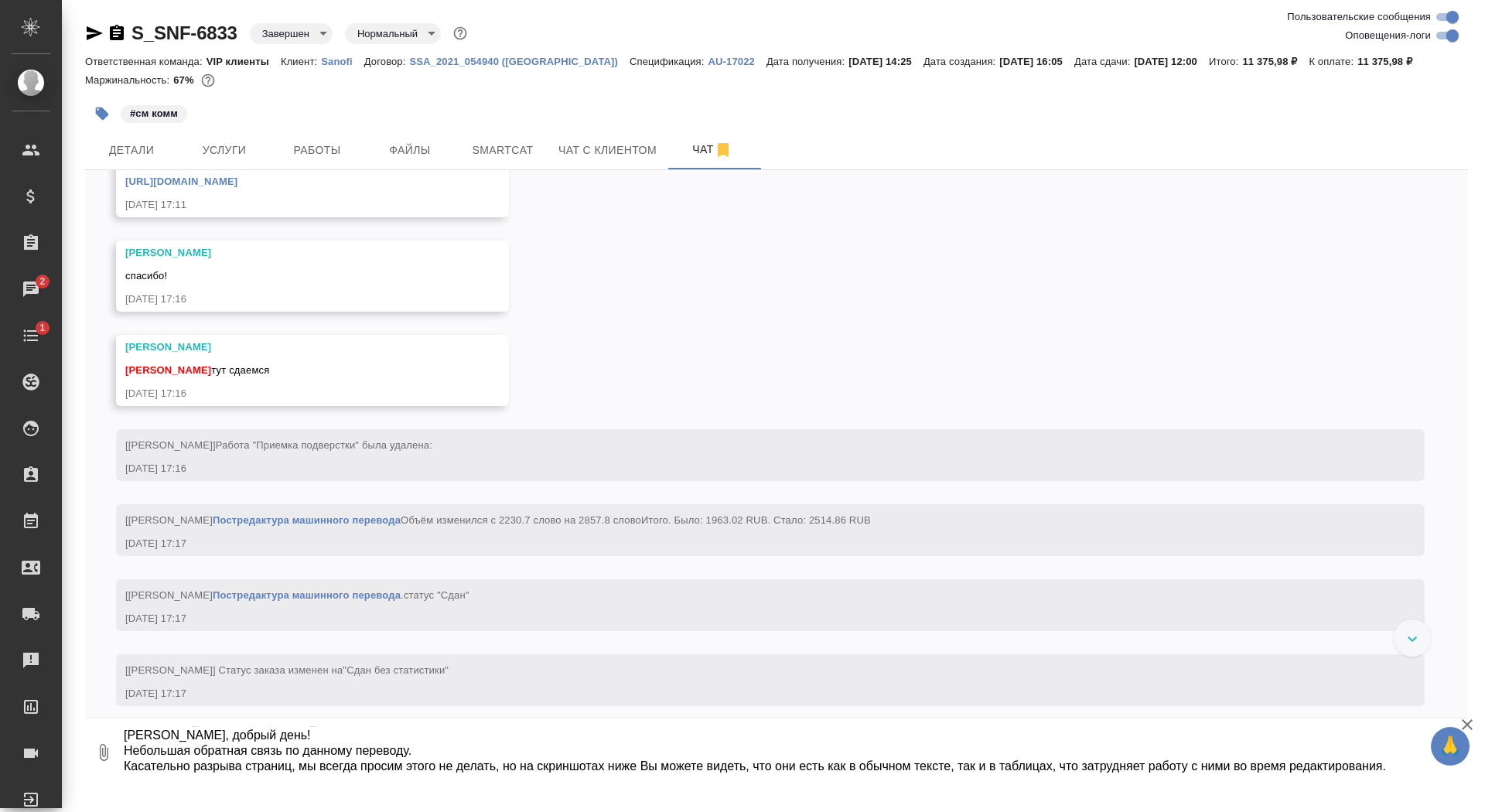
scroll to position [30, 0]
type textarea "@[PERSON_NAME] @[PERSON_NAME] [PERSON_NAME], добрый день! Небольшая обратная св…"
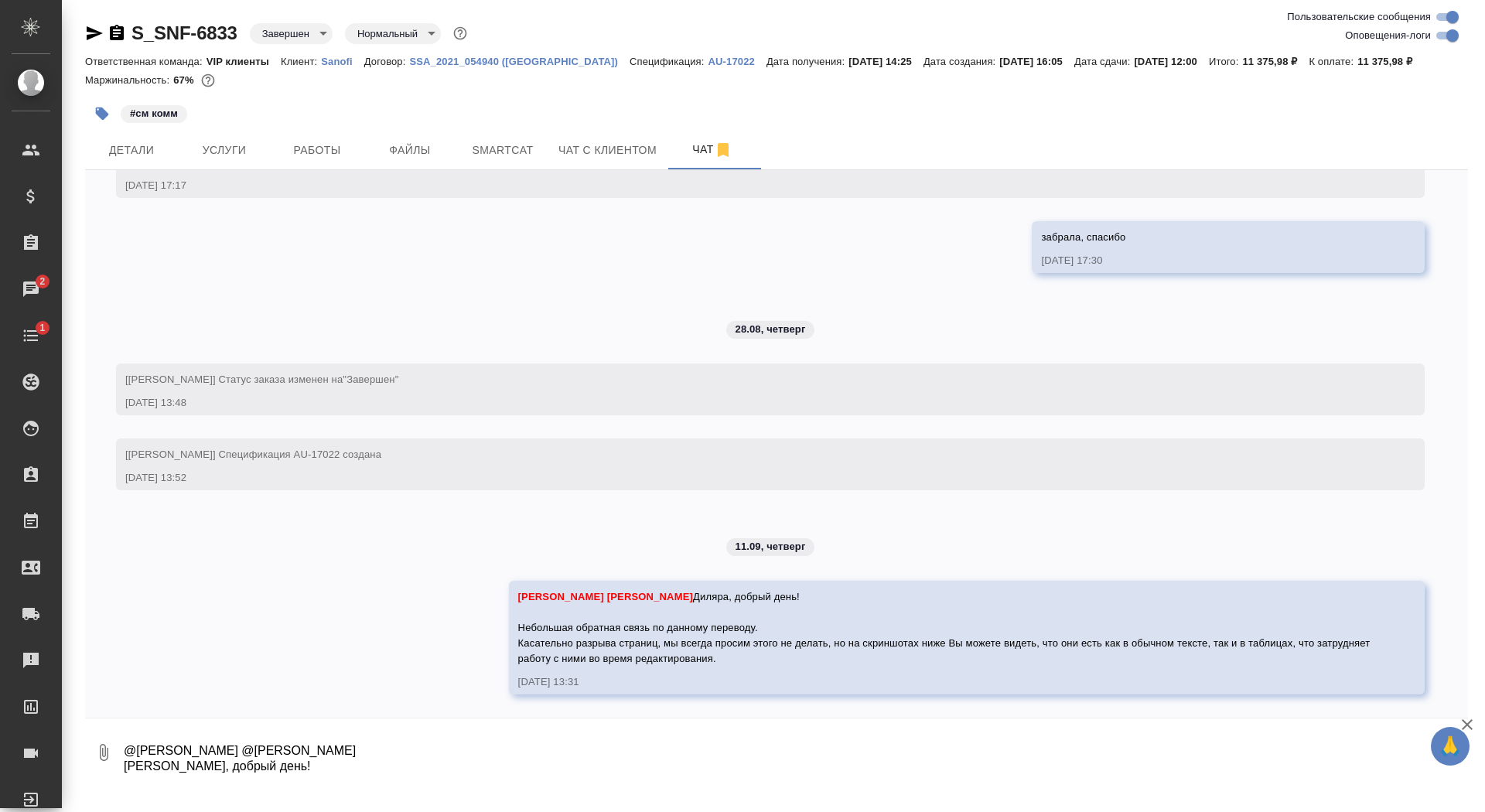
scroll to position [7057, 0]
click at [98, 757] on icon "button" at bounding box center [104, 752] width 19 height 19
click at [100, 661] on span "С локального диска" at bounding box center [98, 670] width 105 height 19
click at [0, 0] on input "С локального диска" at bounding box center [0, 0] width 0 height 0
click at [1235, 735] on textarea "@[PERSON_NAME] @[PERSON_NAME] [PERSON_NAME], добрый день! Небольшая обратная св…" at bounding box center [783, 753] width 1320 height 52
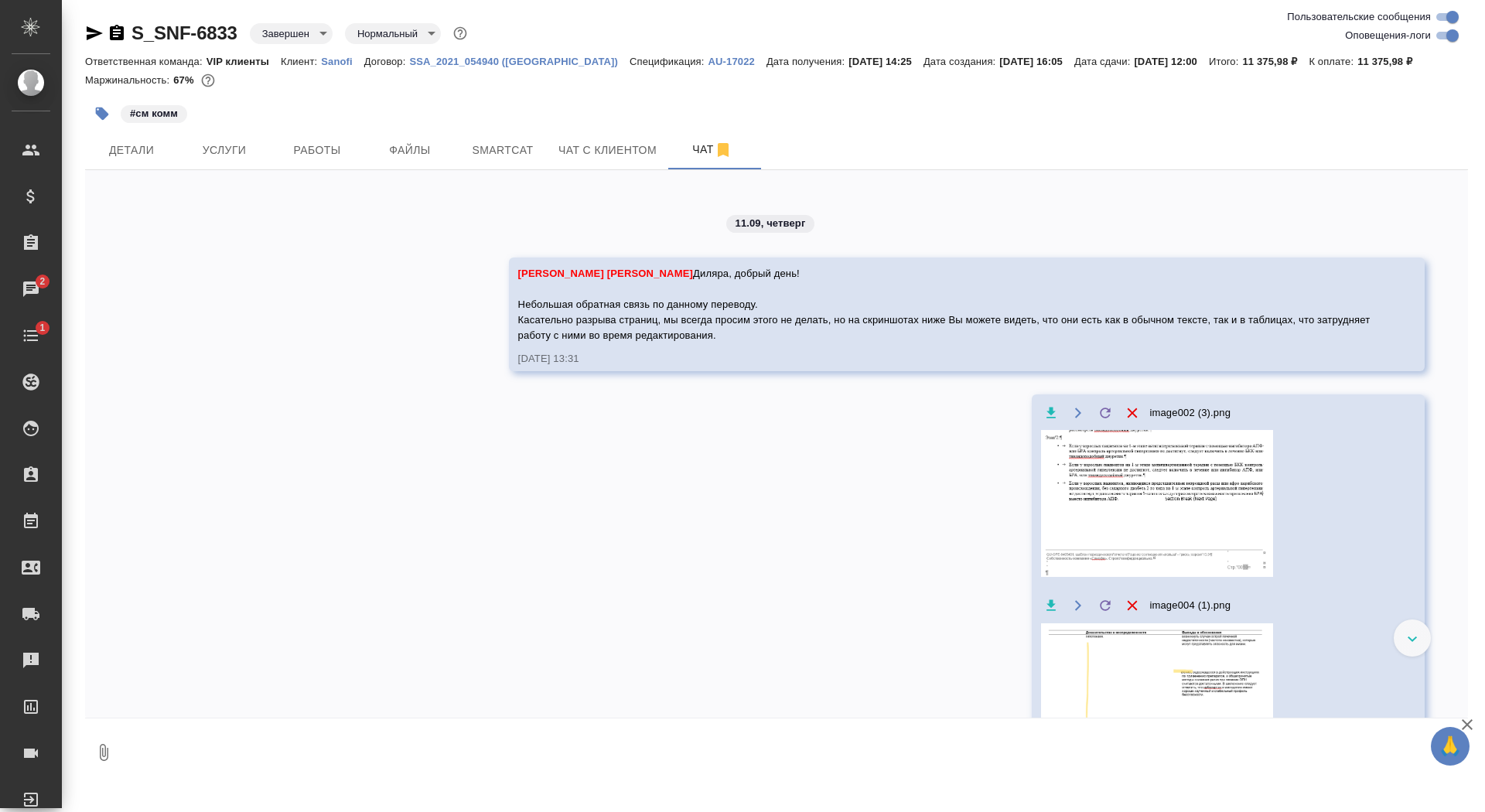
scroll to position [7209, 0]
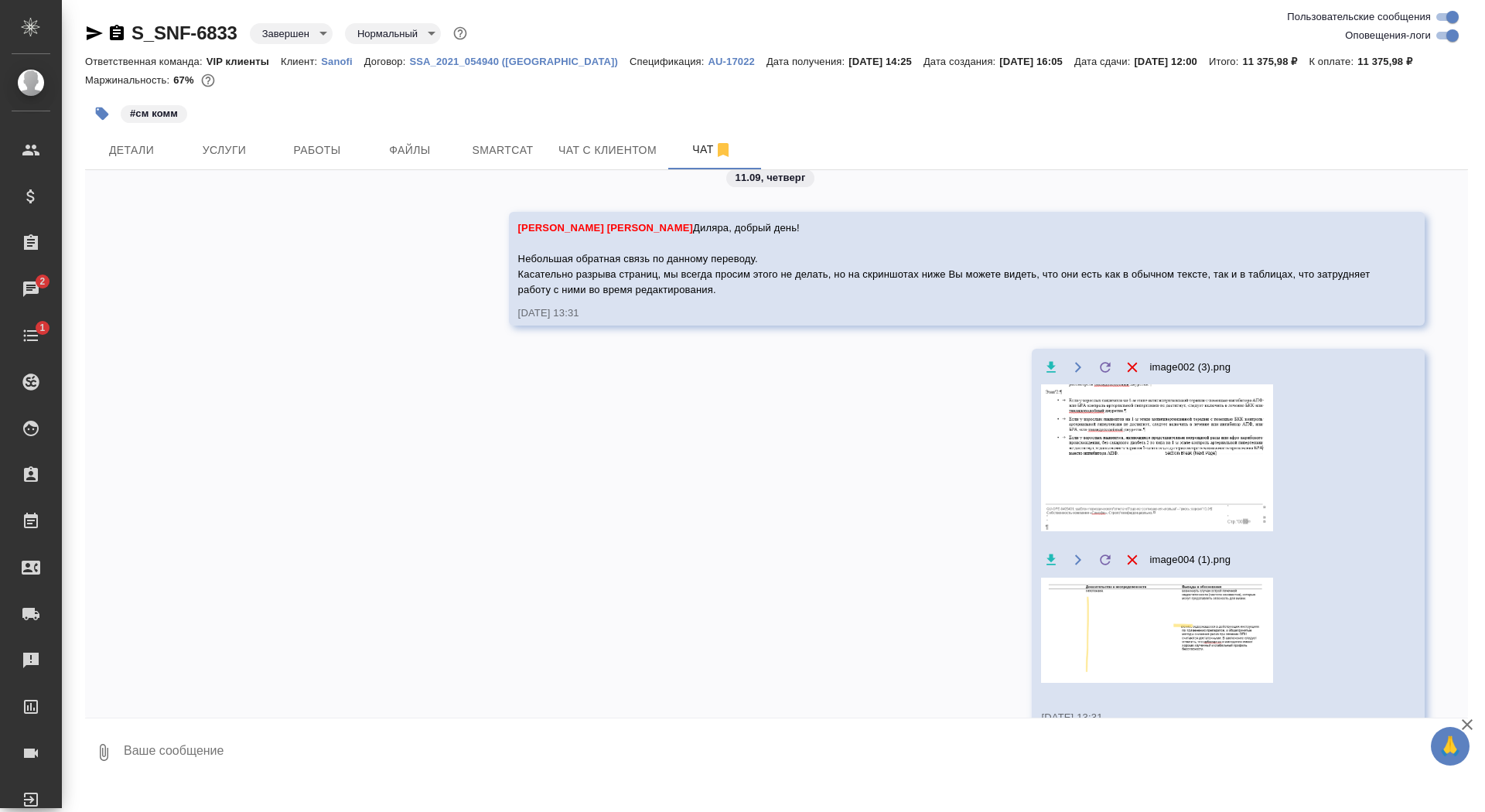
paste textarea "Также касательно таблиц не понятно зачем были сделаны дополнительные разделител…"
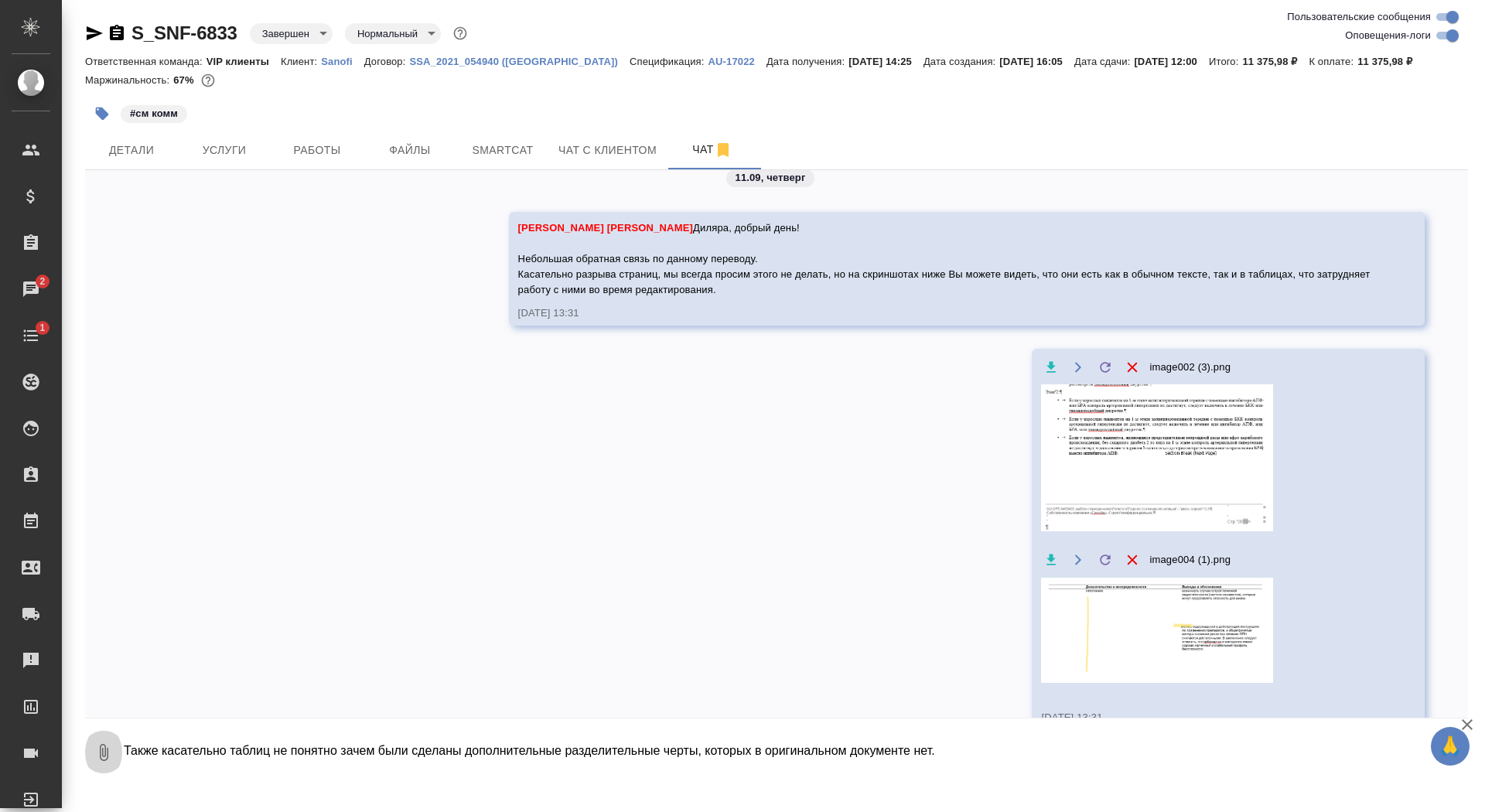
click at [102, 750] on icon "button" at bounding box center [104, 752] width 8 height 17
click at [111, 664] on span "С локального диска" at bounding box center [98, 670] width 105 height 19
click at [0, 0] on input "С локального диска" at bounding box center [0, 0] width 0 height 0
click at [1037, 753] on textarea "Также касательно таблиц не понятно зачем были сделаны дополнительные разделител…" at bounding box center [783, 753] width 1320 height 52
type textarea "Также касательно таблиц не понятно зачем были сделаны дополнительные разделител…"
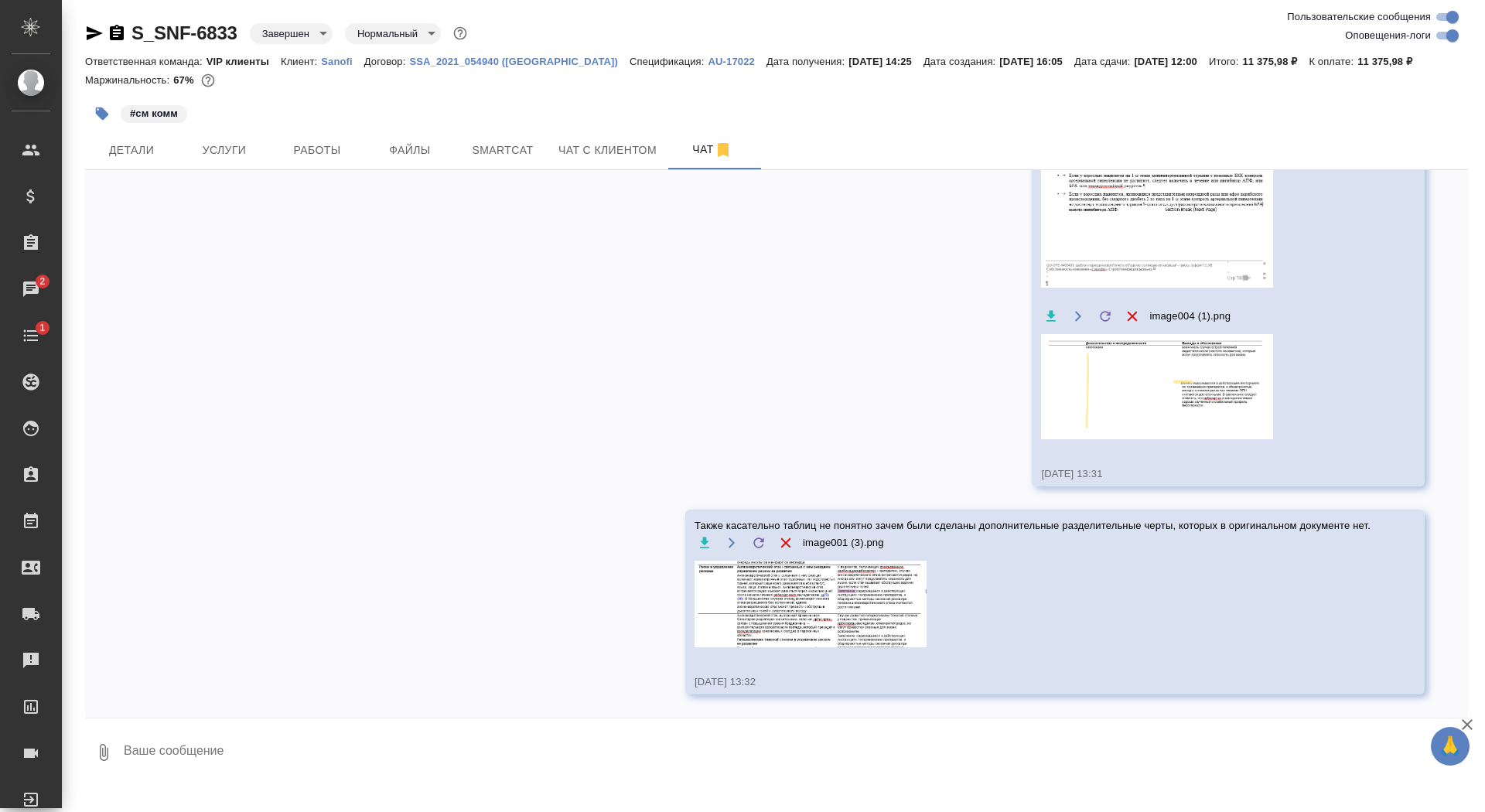
scroll to position [7669, 0]
paste textarea "И касательно названия самой комбинации, просим не менять порядок слов, указанны…"
type textarea "И касательно названия самой комбинации, просим не менять порядок слов, указанны…"
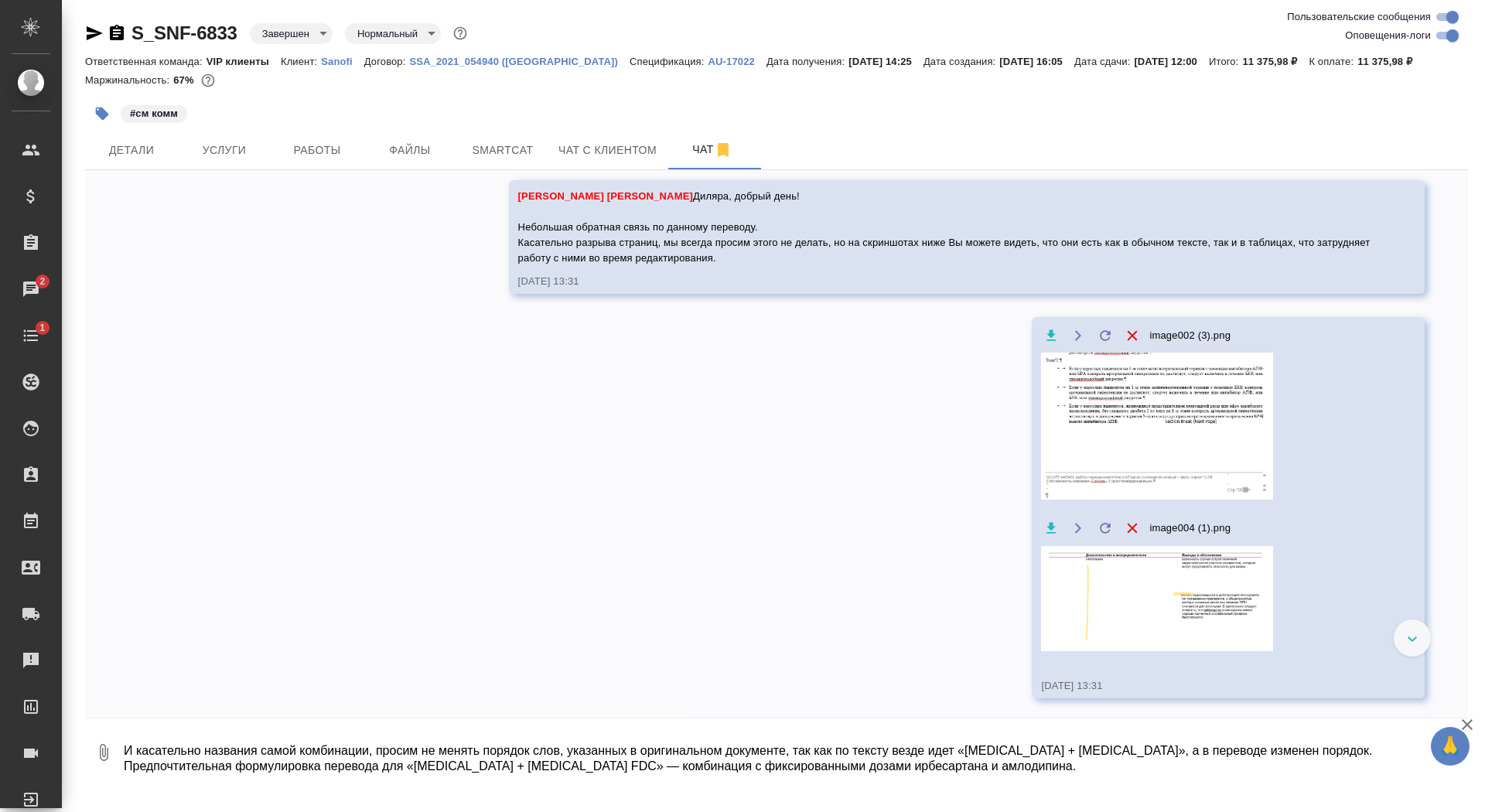
scroll to position [7240, 0]
click at [101, 113] on icon "button" at bounding box center [103, 113] width 14 height 14
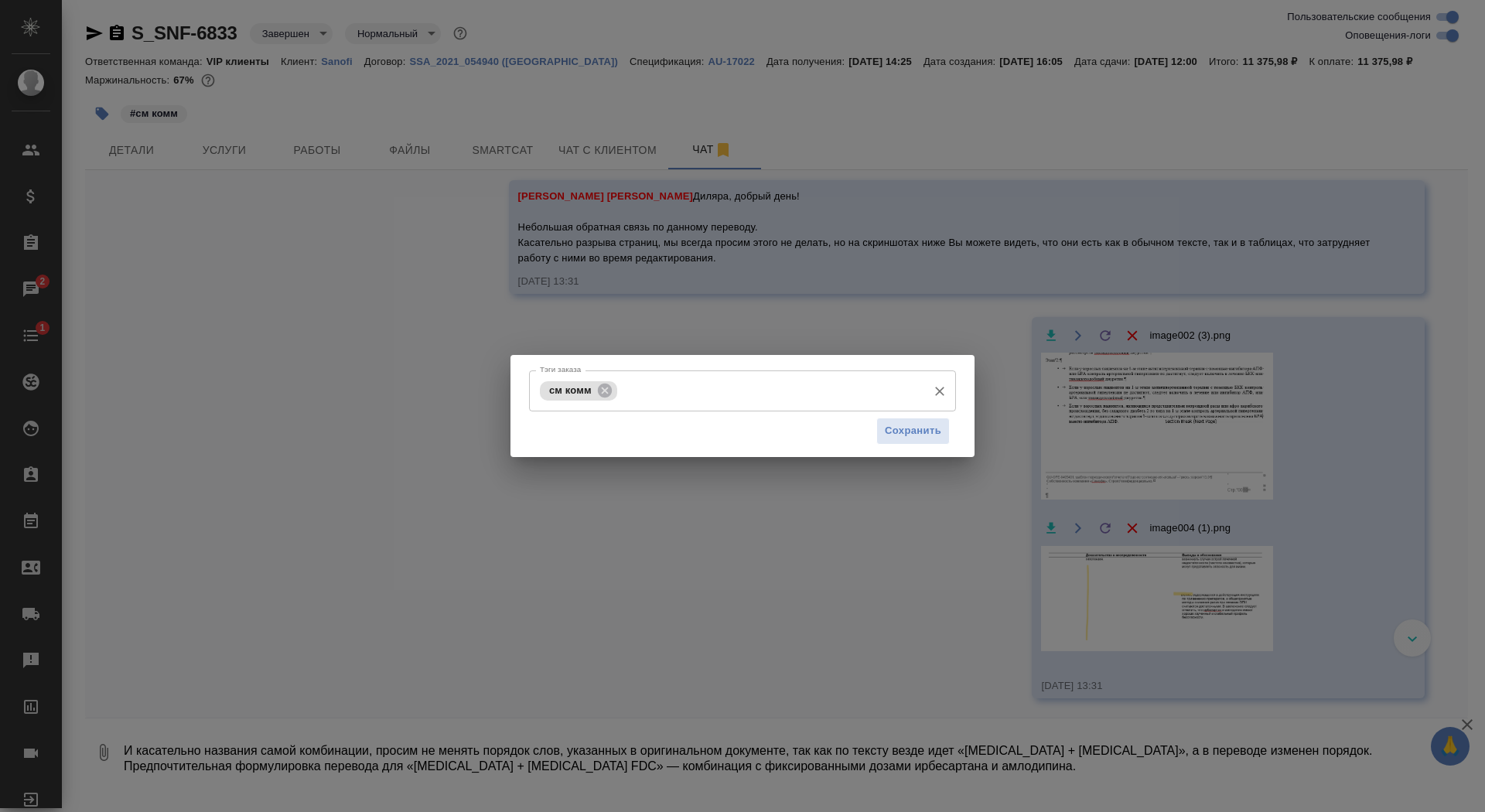
click at [645, 390] on input "Тэги заказа" at bounding box center [771, 390] width 299 height 26
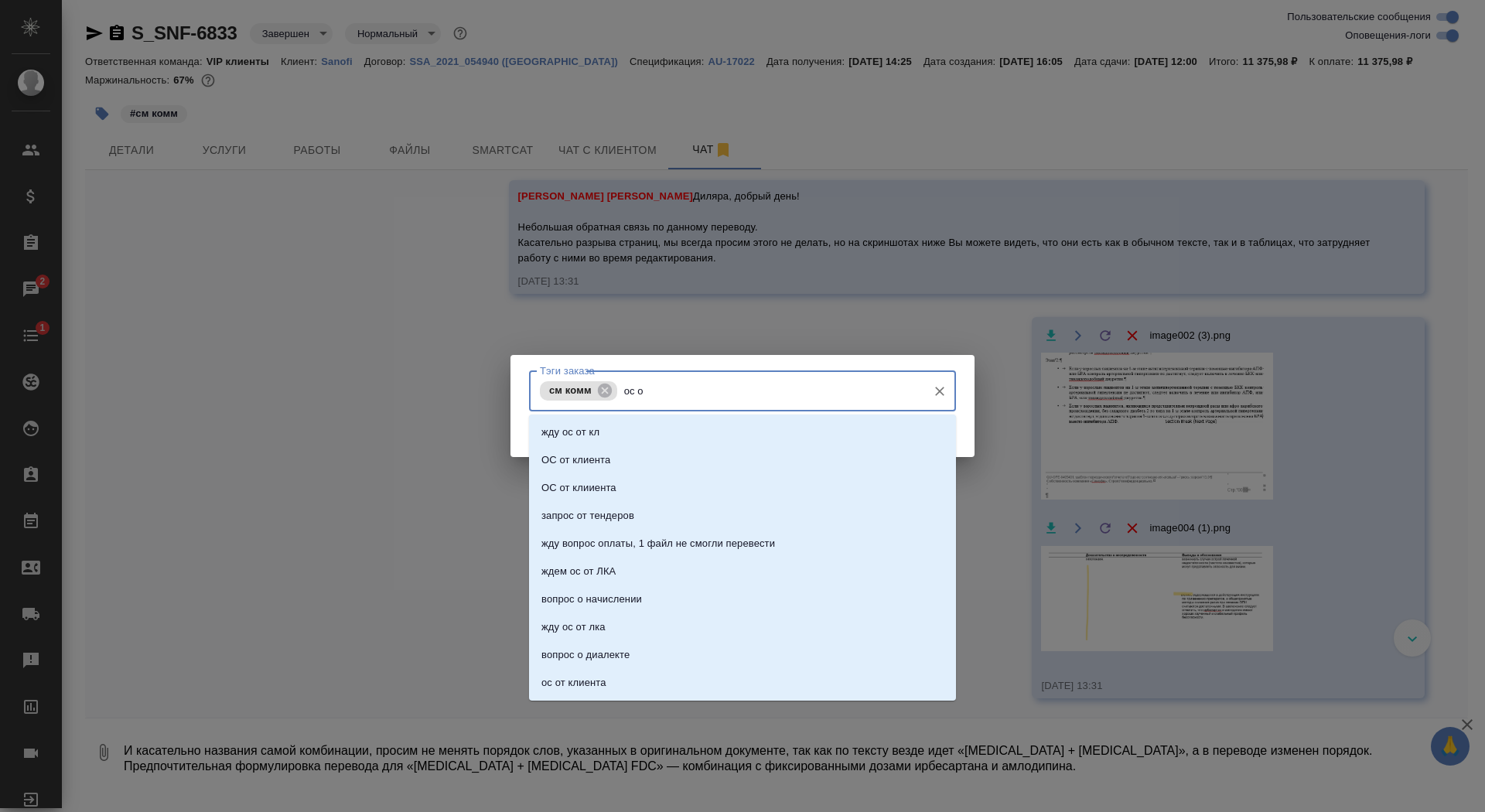
type input "ос от"
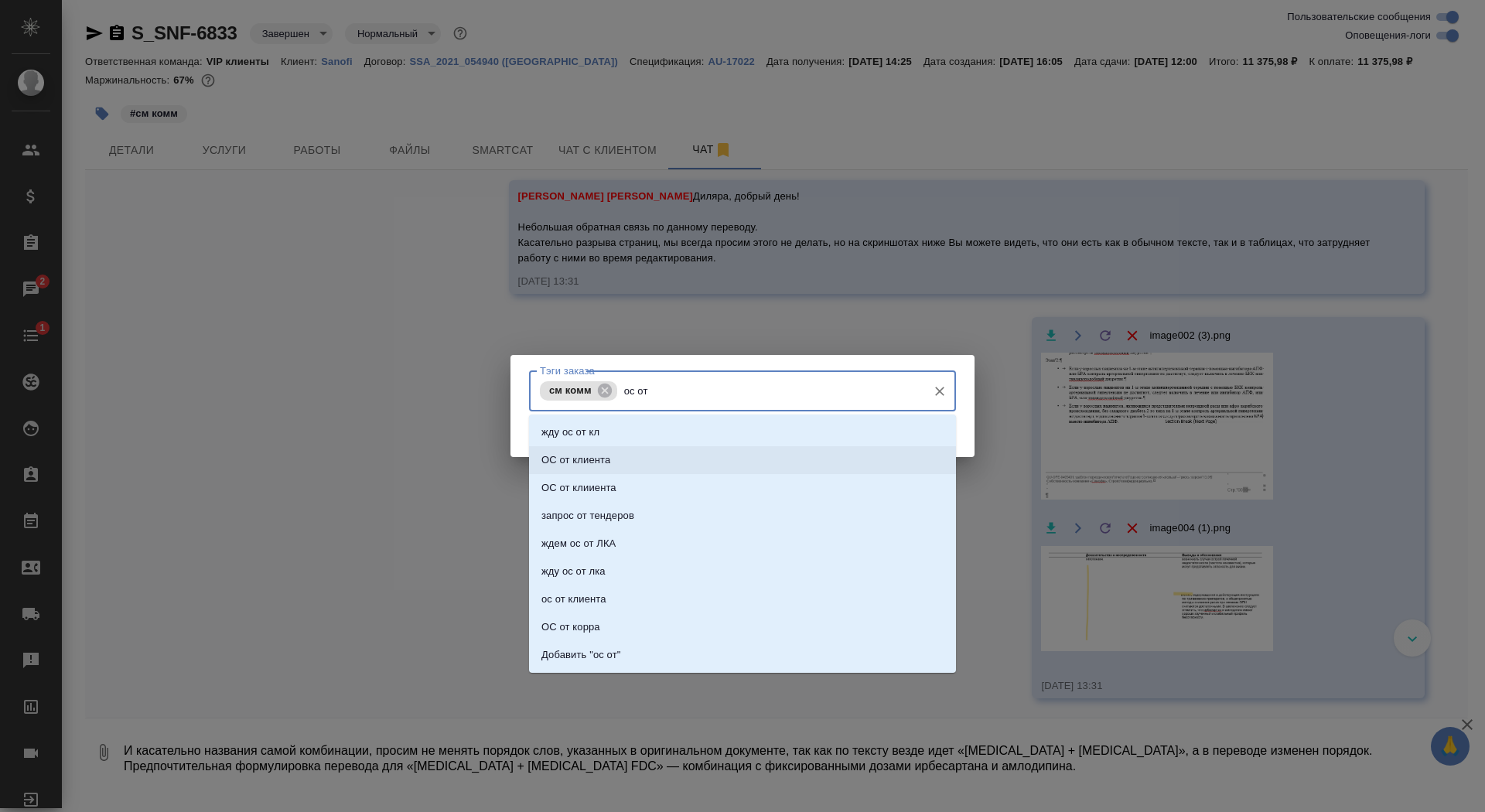
click at [650, 460] on li "ОС от клиента" at bounding box center [743, 460] width 427 height 28
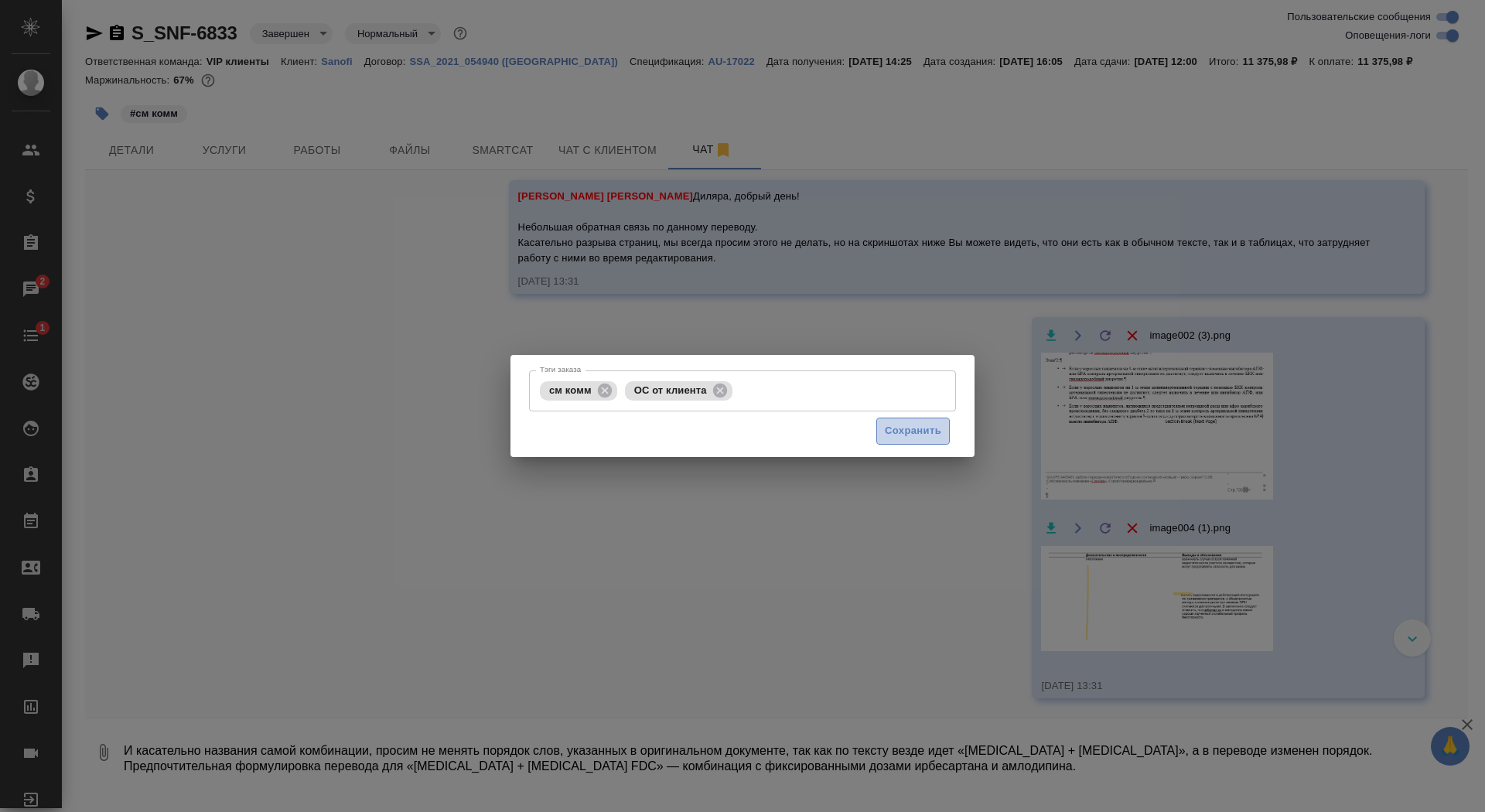
click at [901, 436] on span "Сохранить" at bounding box center [913, 431] width 57 height 18
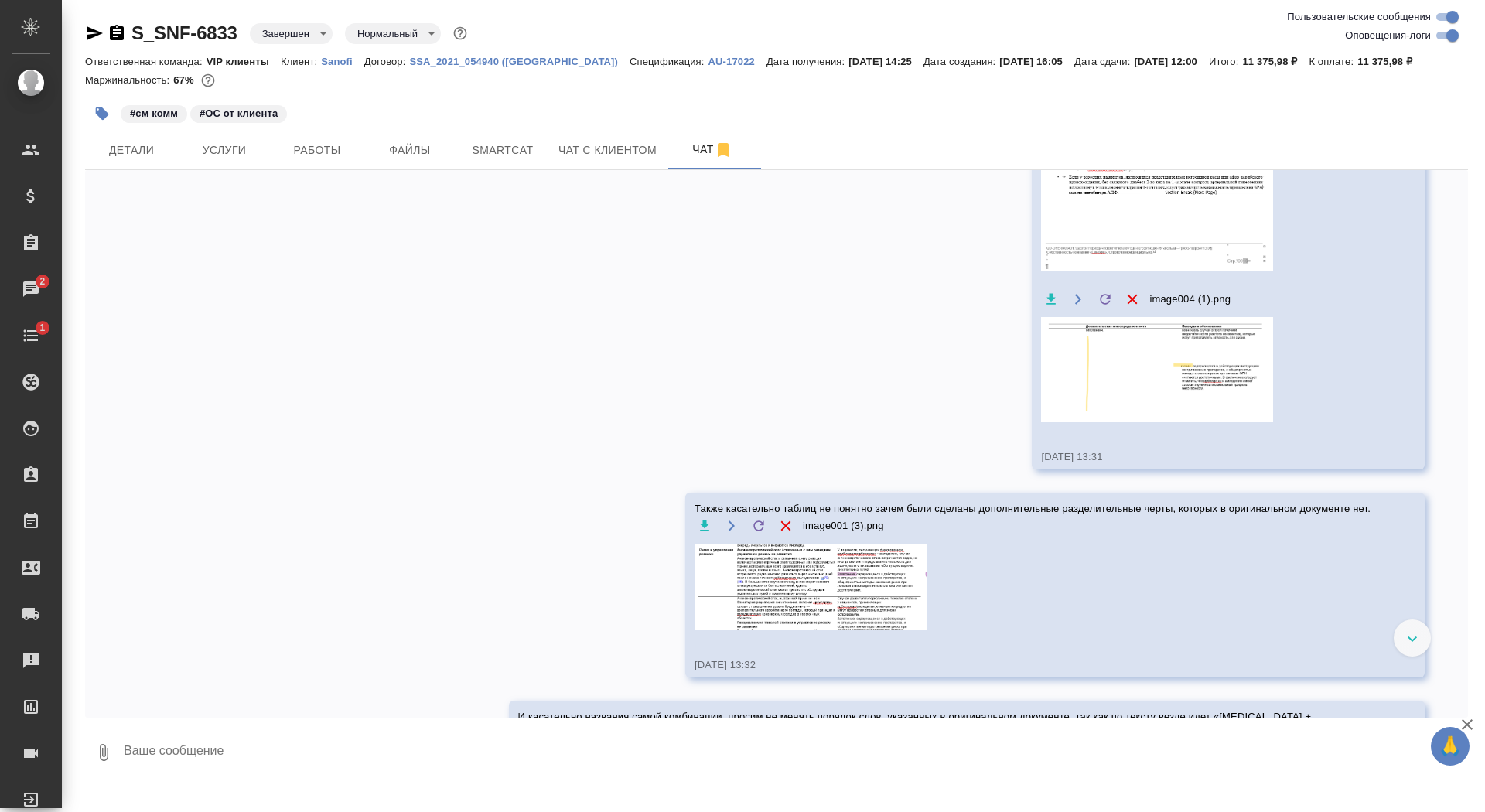
scroll to position [7837, 0]
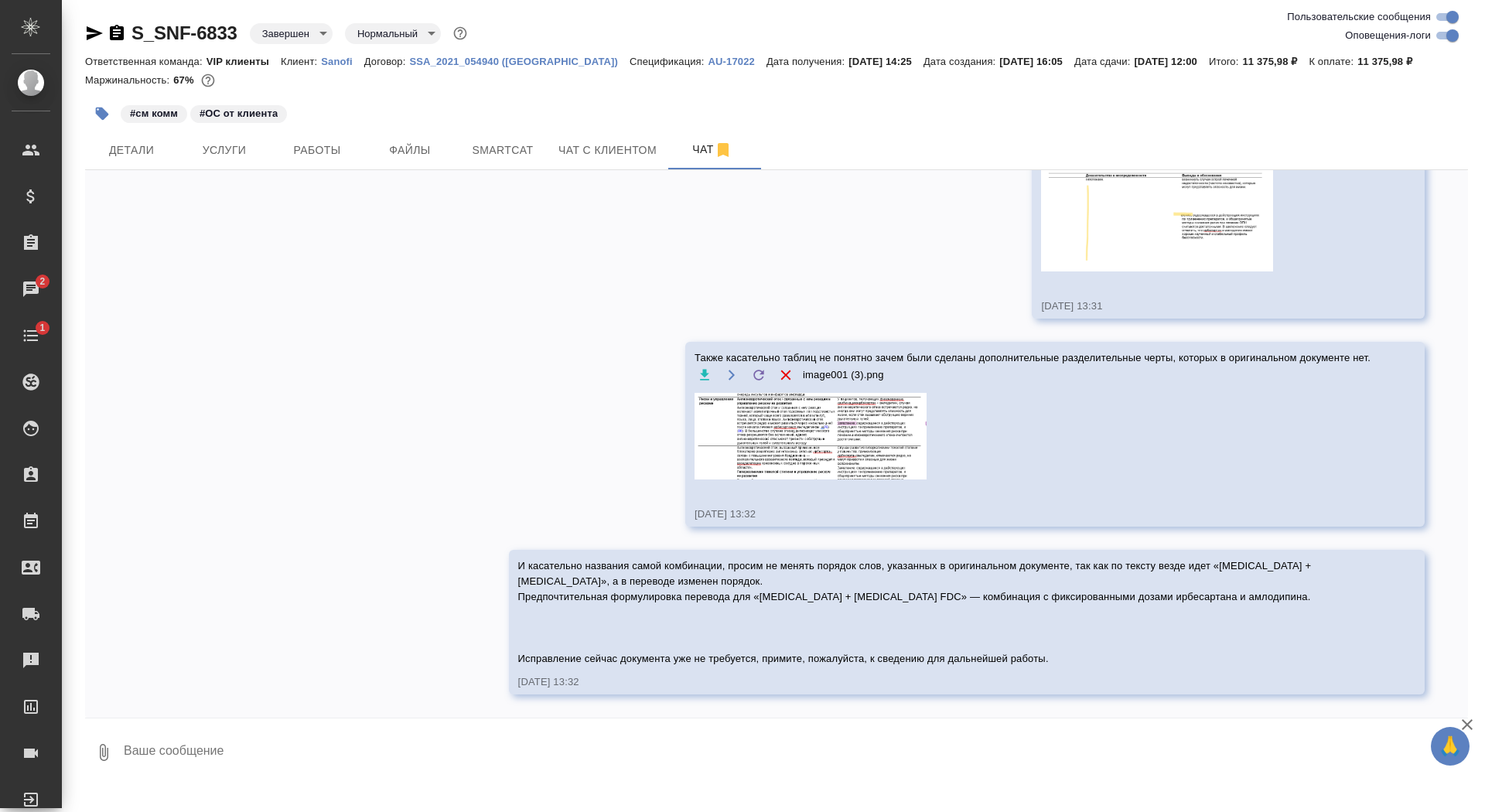
click at [428, 761] on textarea at bounding box center [795, 753] width 1346 height 52
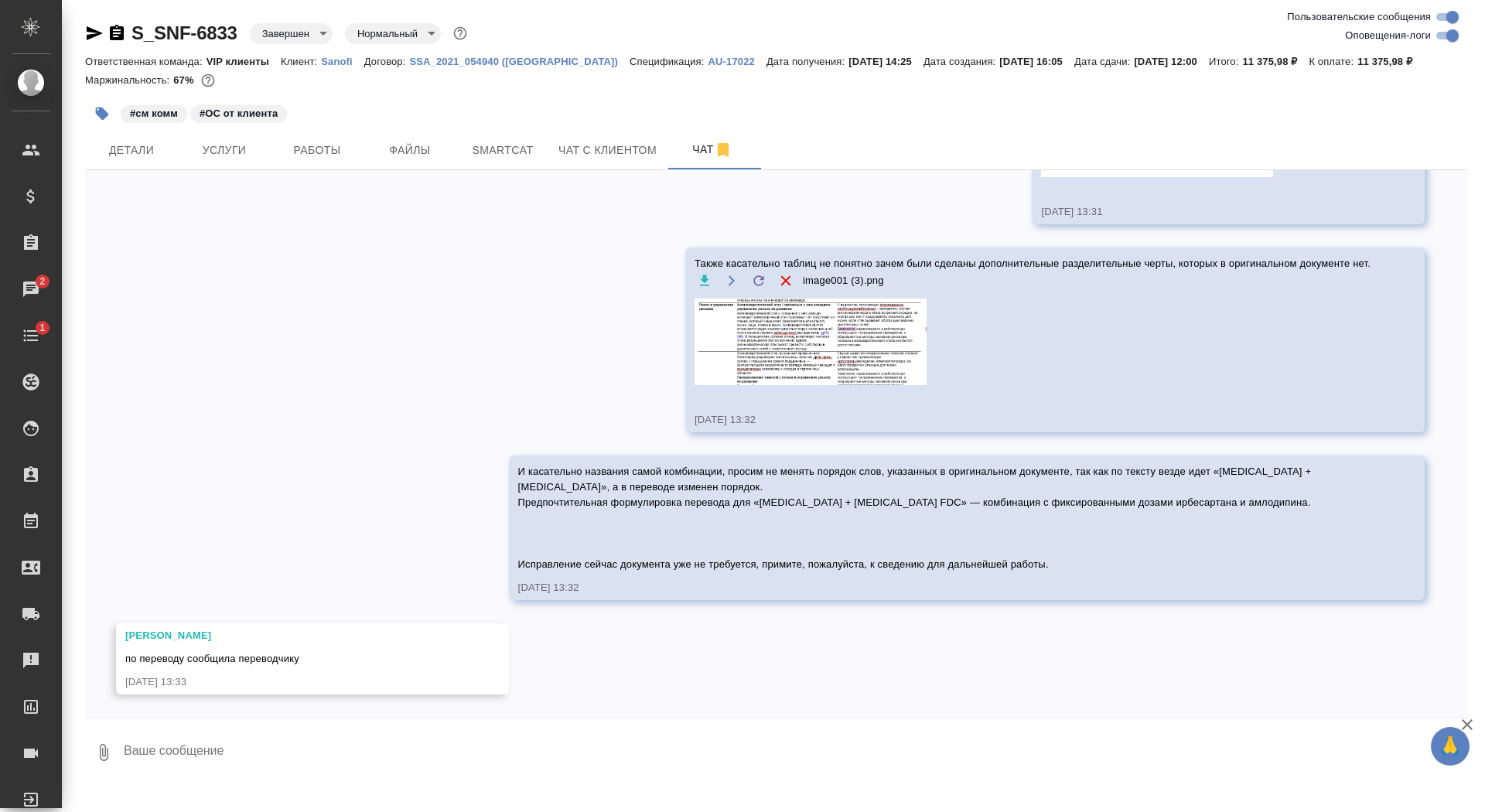
scroll to position [7931, 0]
type textarea "к"
type textarea "спасибо"
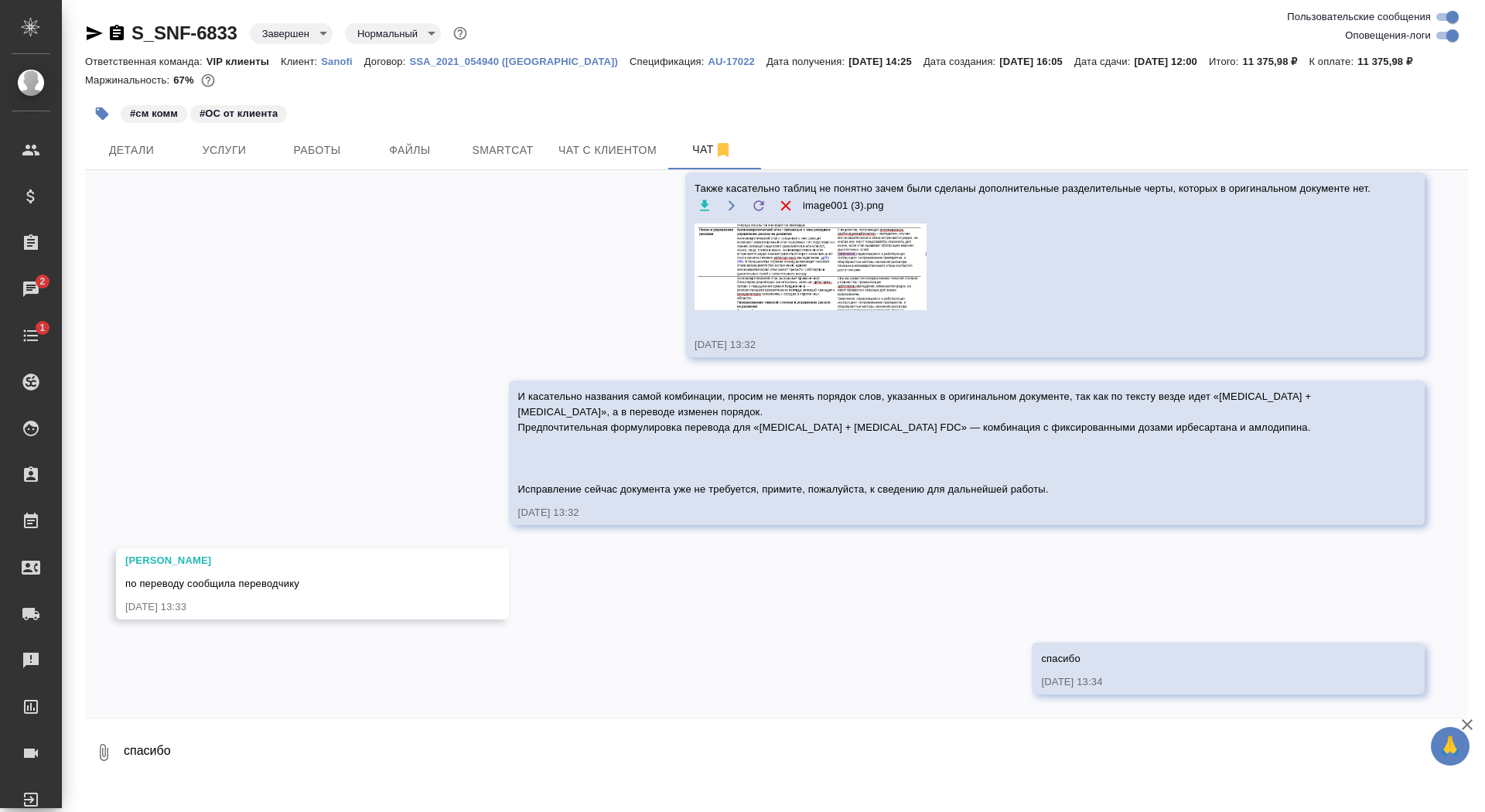
scroll to position [8007, 0]
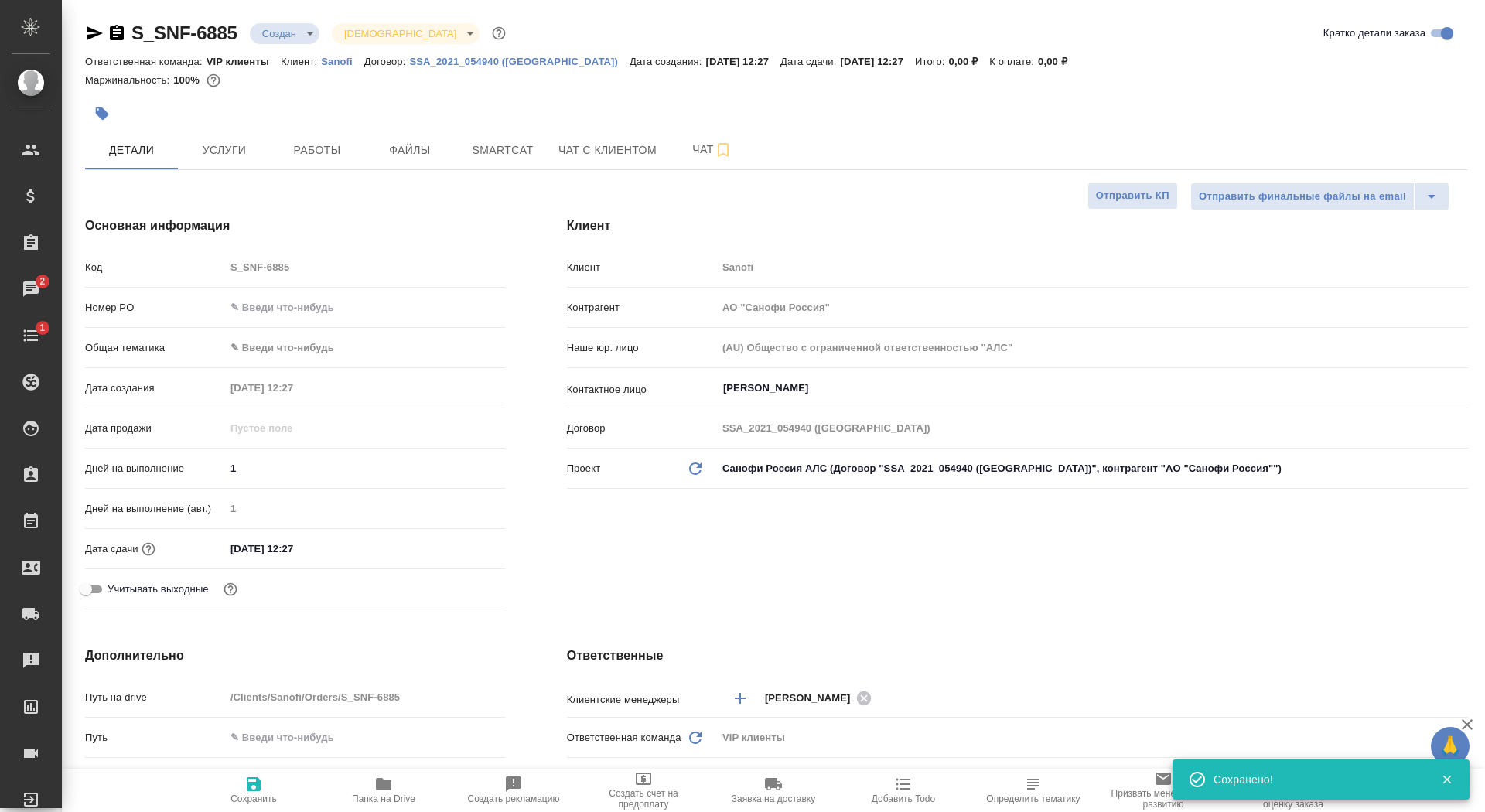
select select "RU"
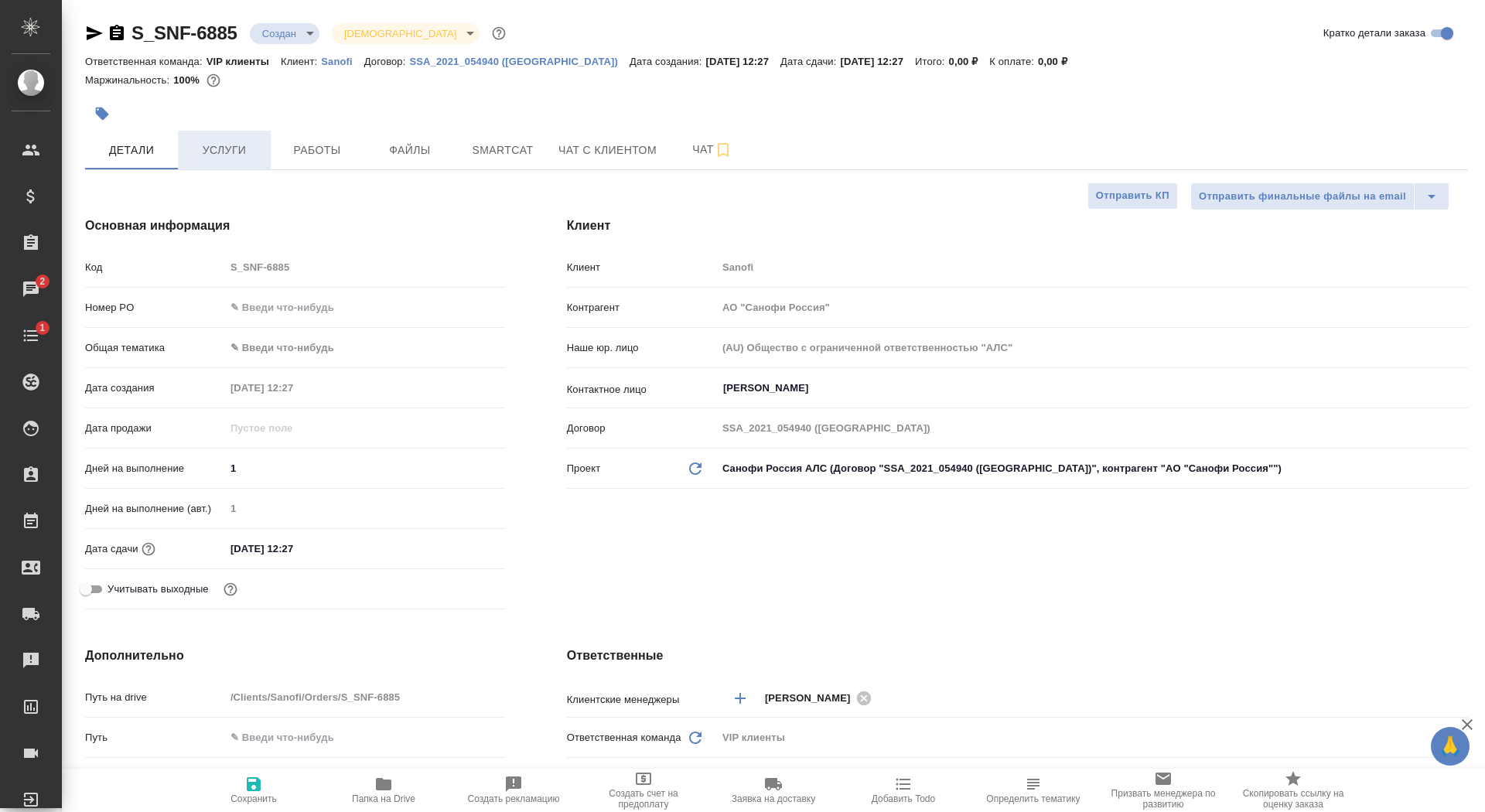
click at [211, 157] on span "Услуги" at bounding box center [224, 149] width 74 height 19
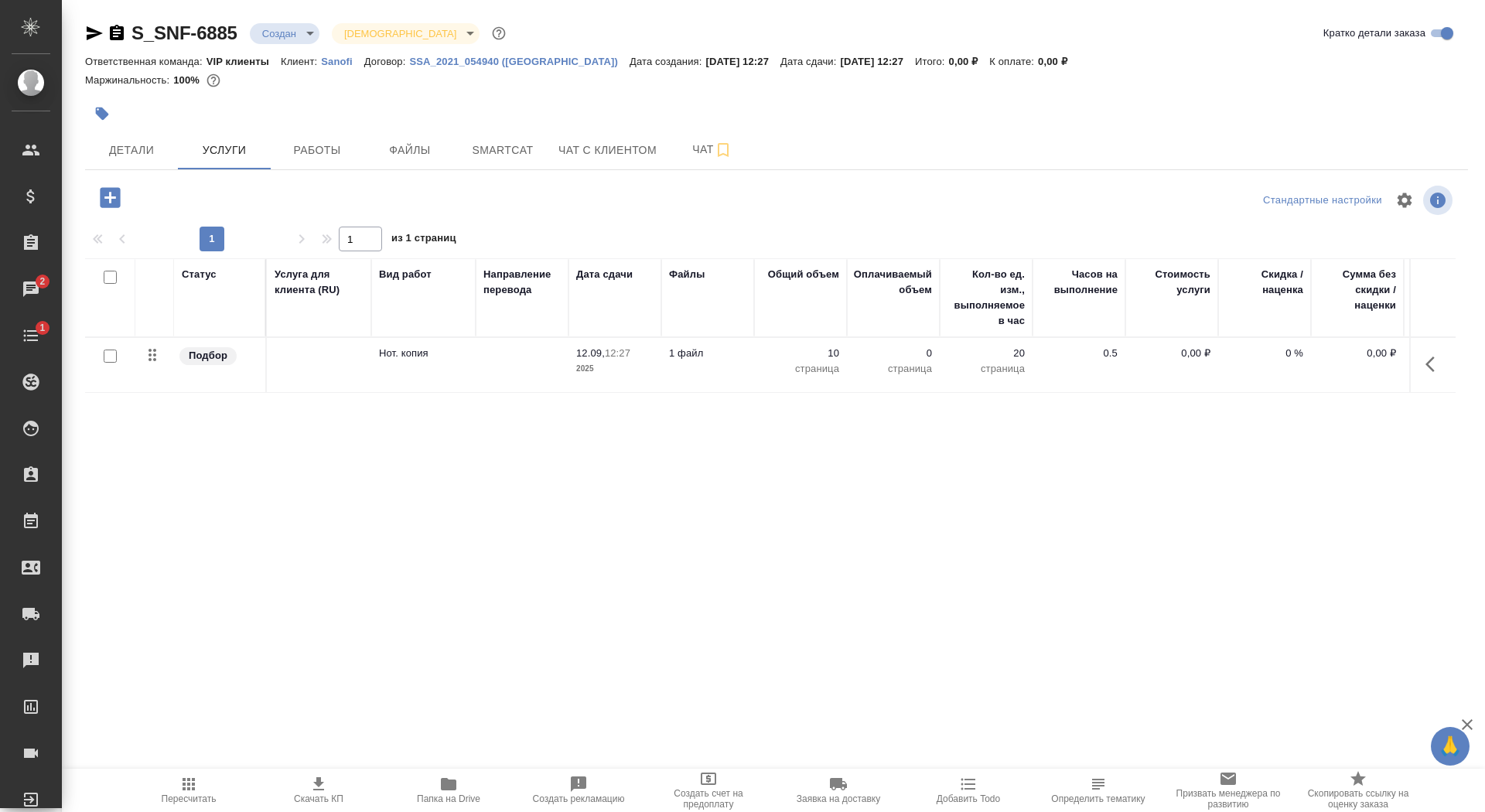
click at [111, 41] on icon "button" at bounding box center [116, 33] width 19 height 19
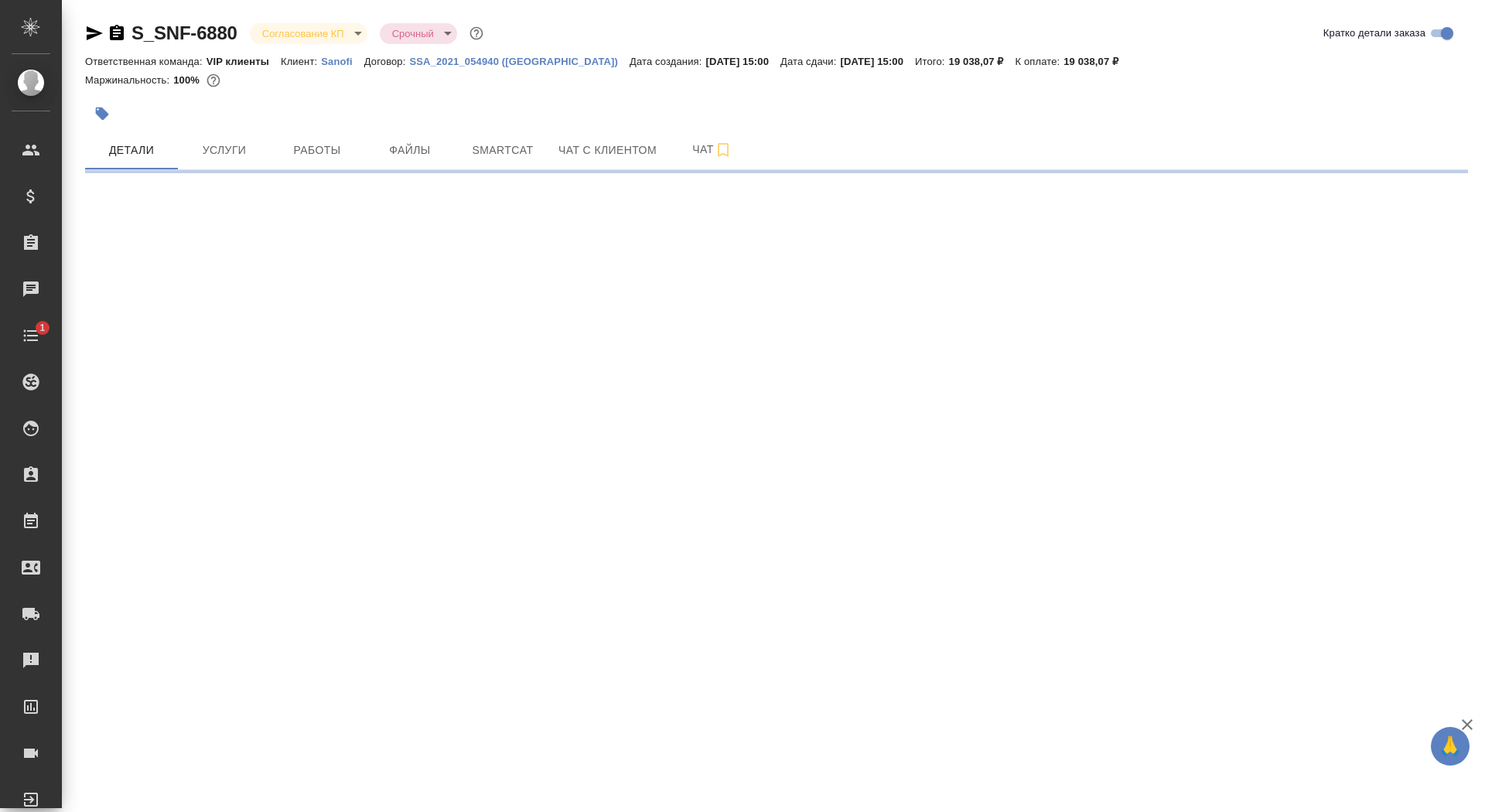
select select "RU"
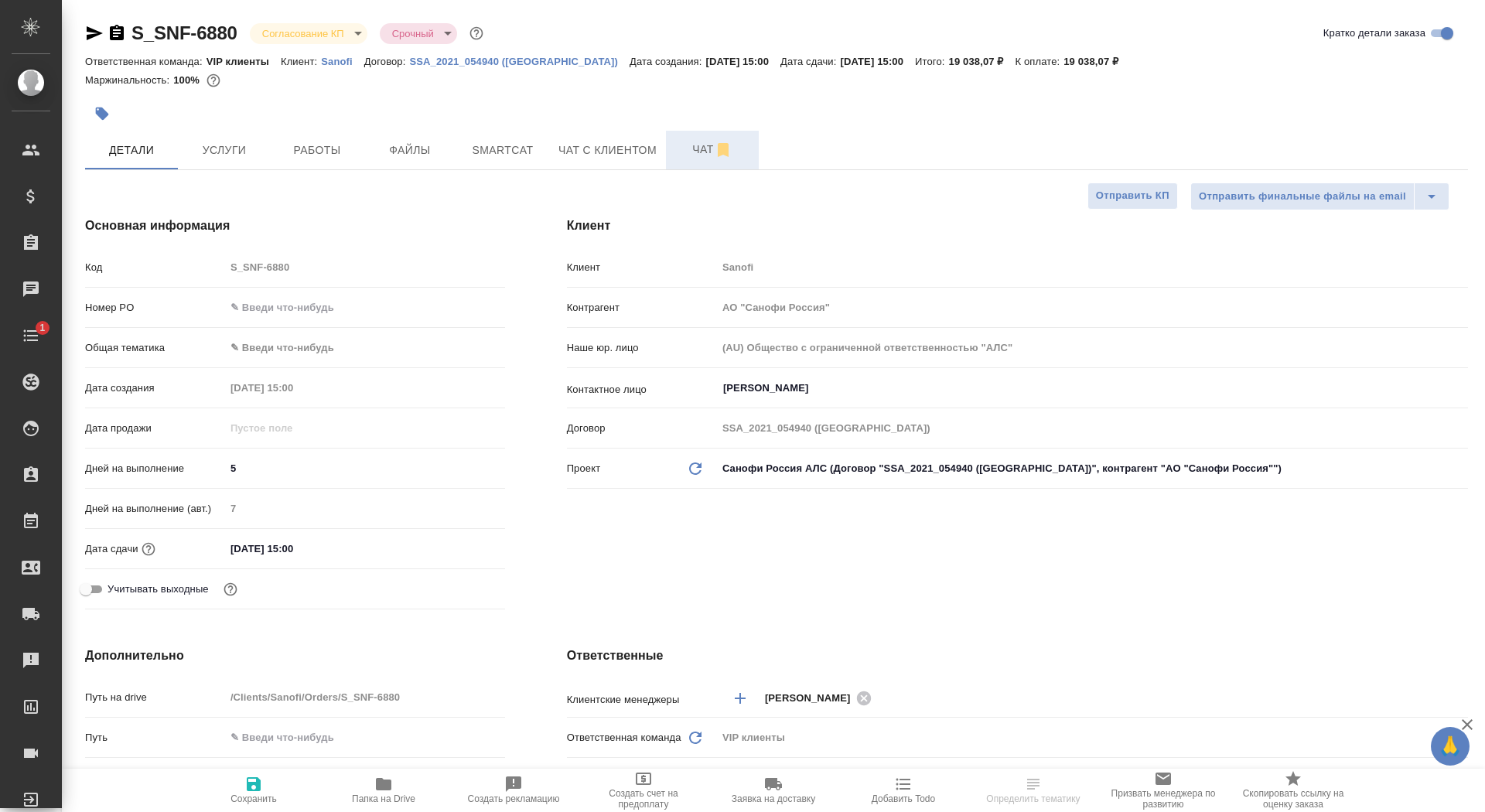
type textarea "x"
type input "[PERSON_NAME]"
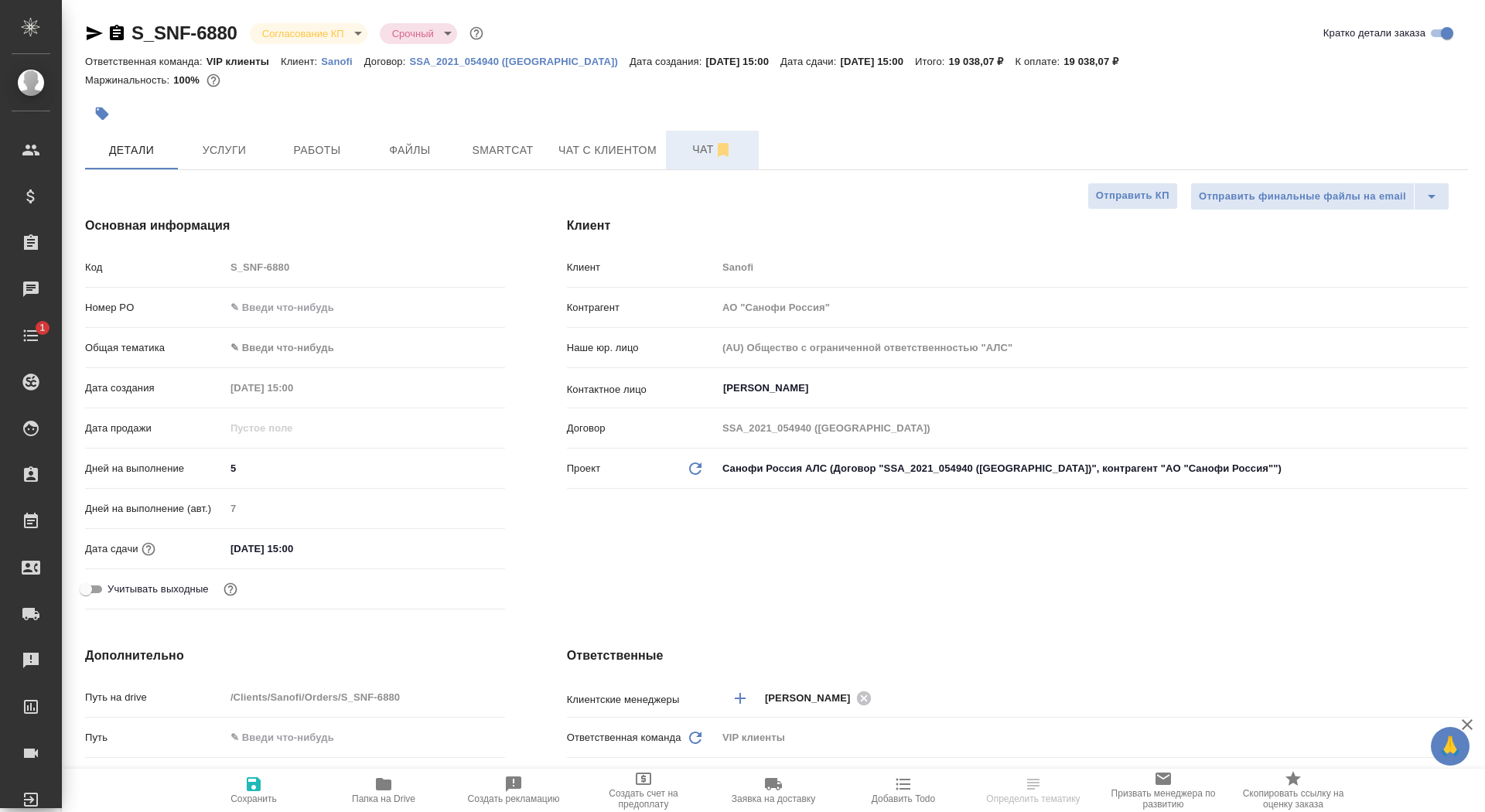
click at [683, 149] on span "Чат" at bounding box center [712, 149] width 74 height 19
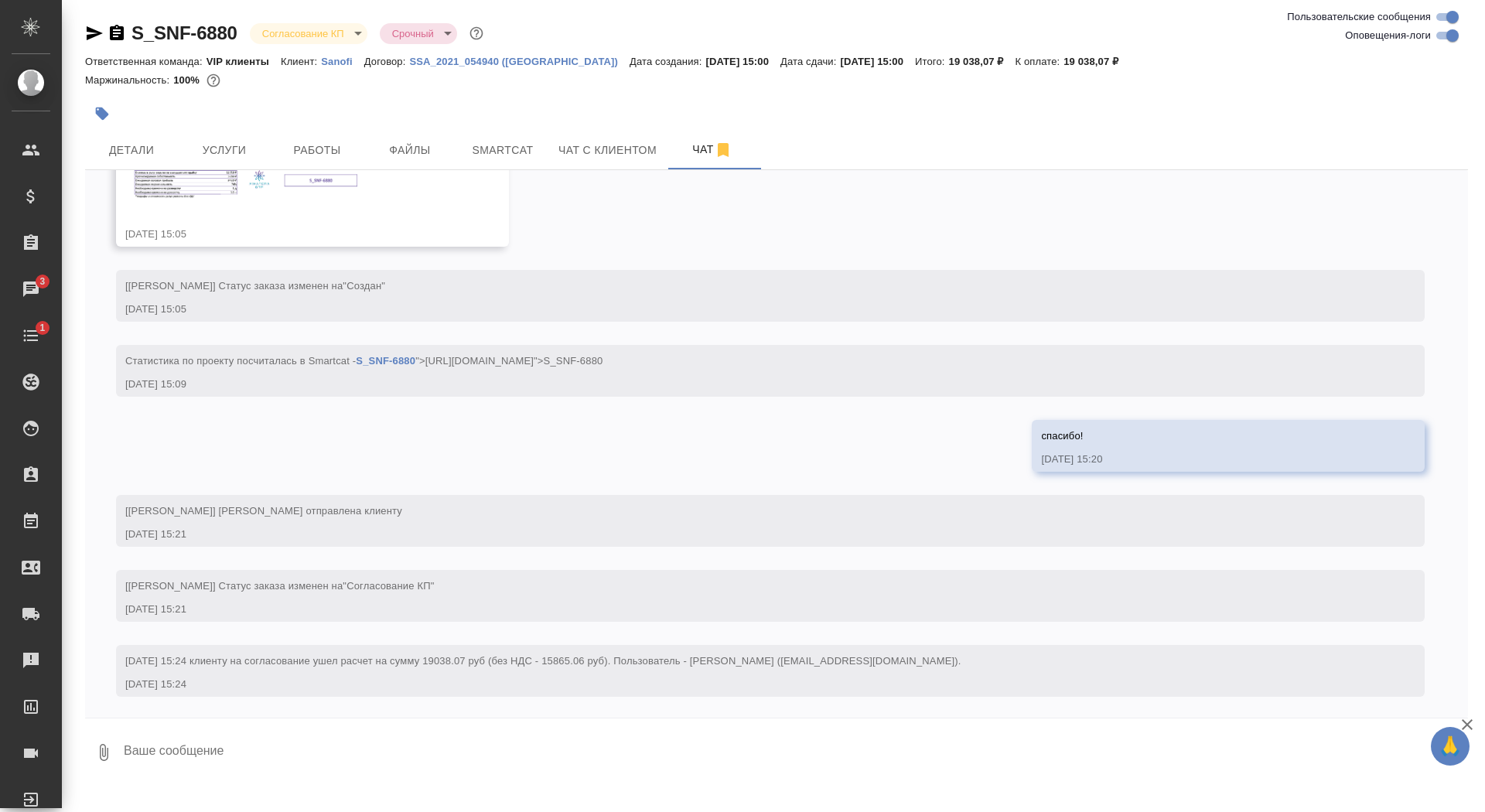
scroll to position [835, 0]
click at [119, 30] on icon "button" at bounding box center [116, 33] width 19 height 19
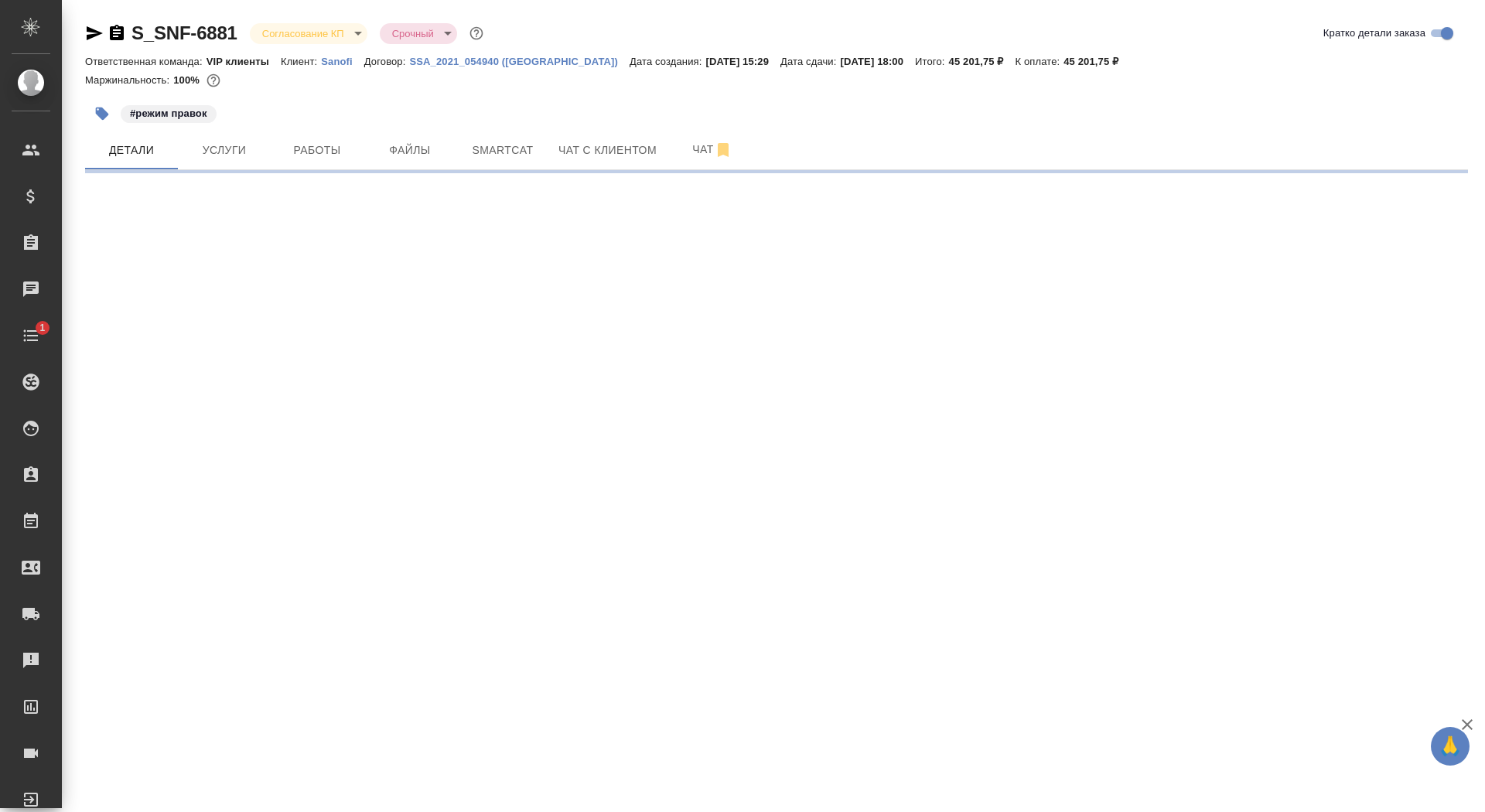
select select "RU"
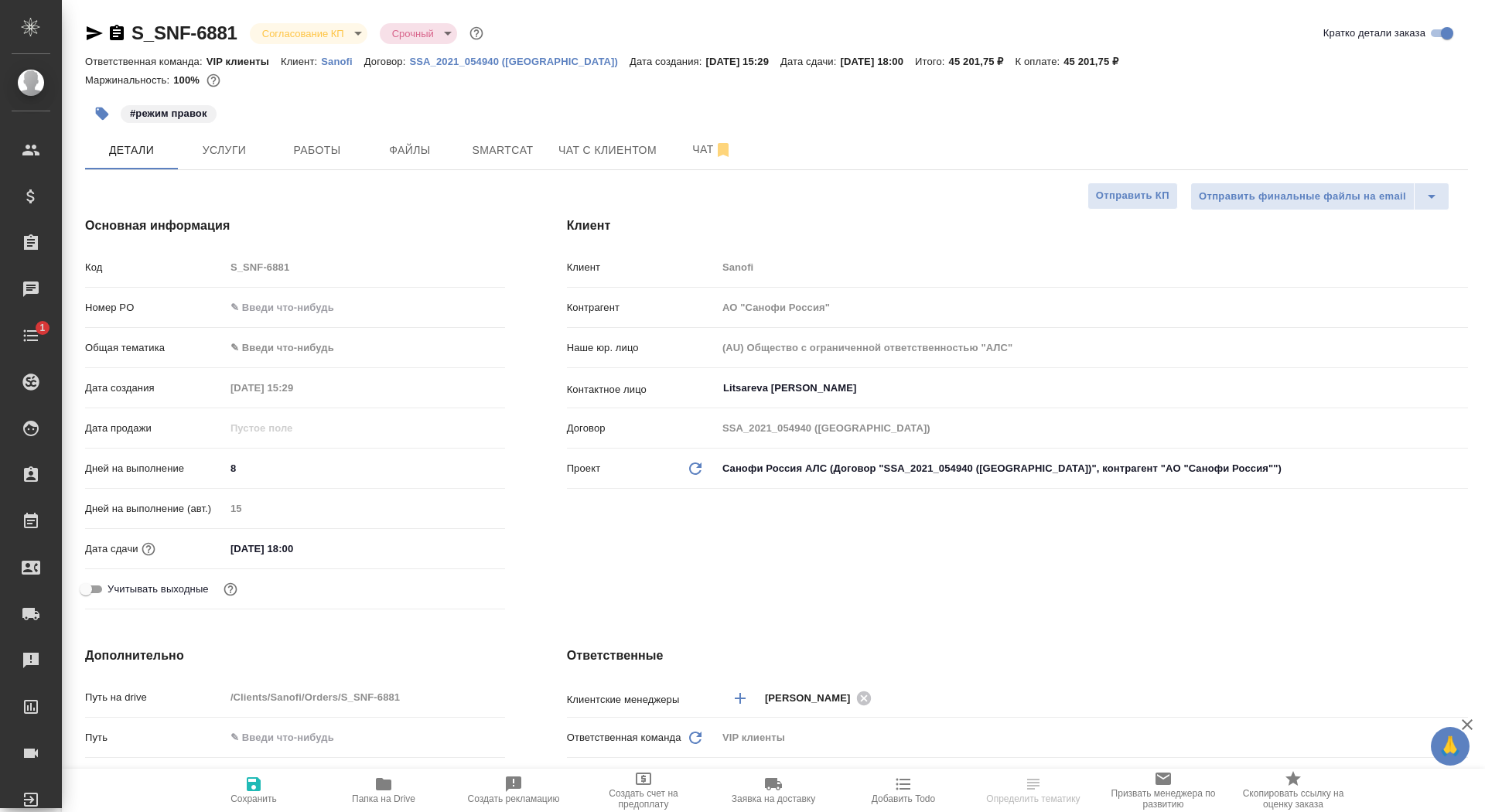
type textarea "x"
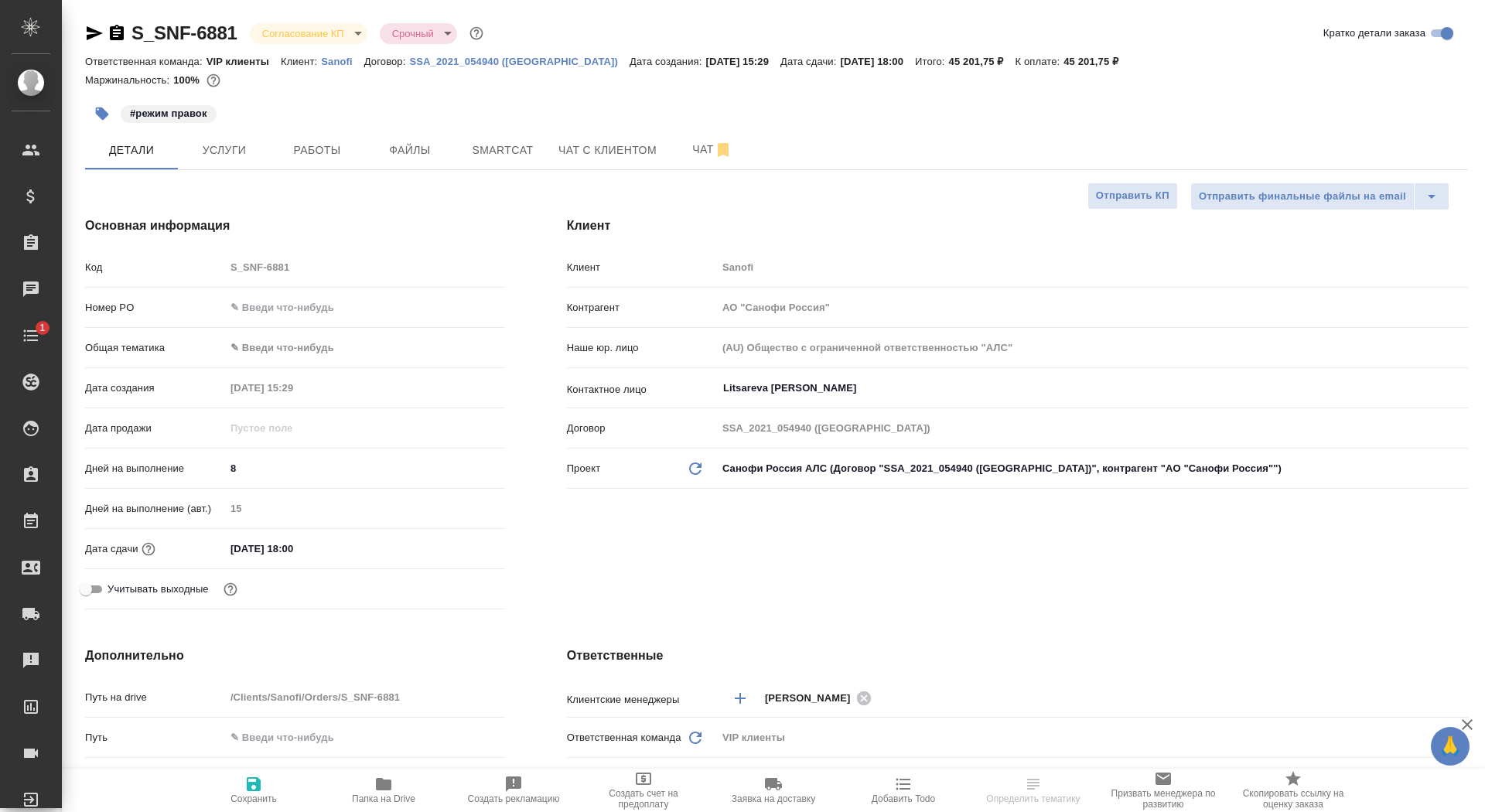
type textarea "x"
click at [702, 144] on span "Чат" at bounding box center [712, 149] width 74 height 19
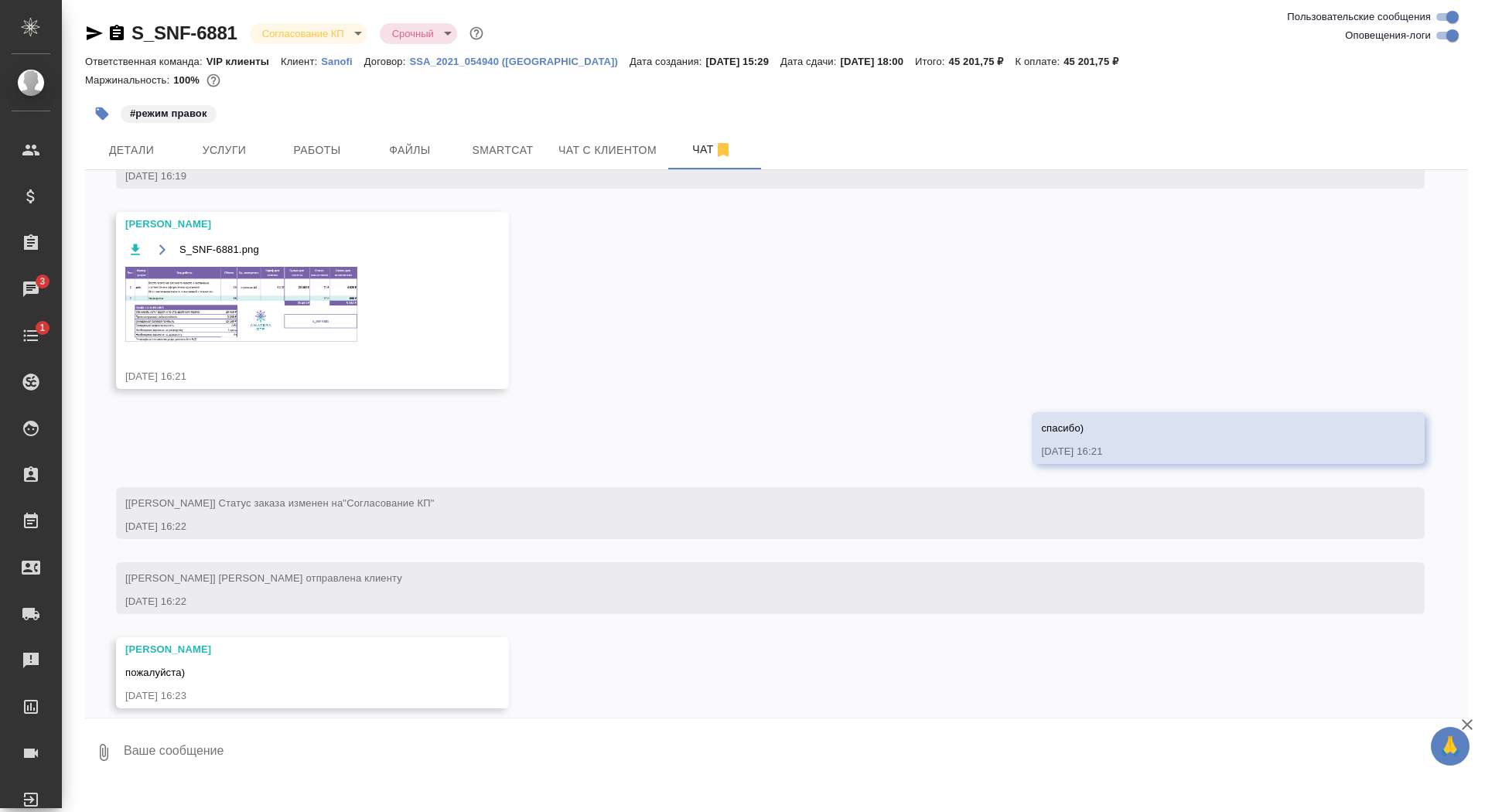
scroll to position [790, 0]
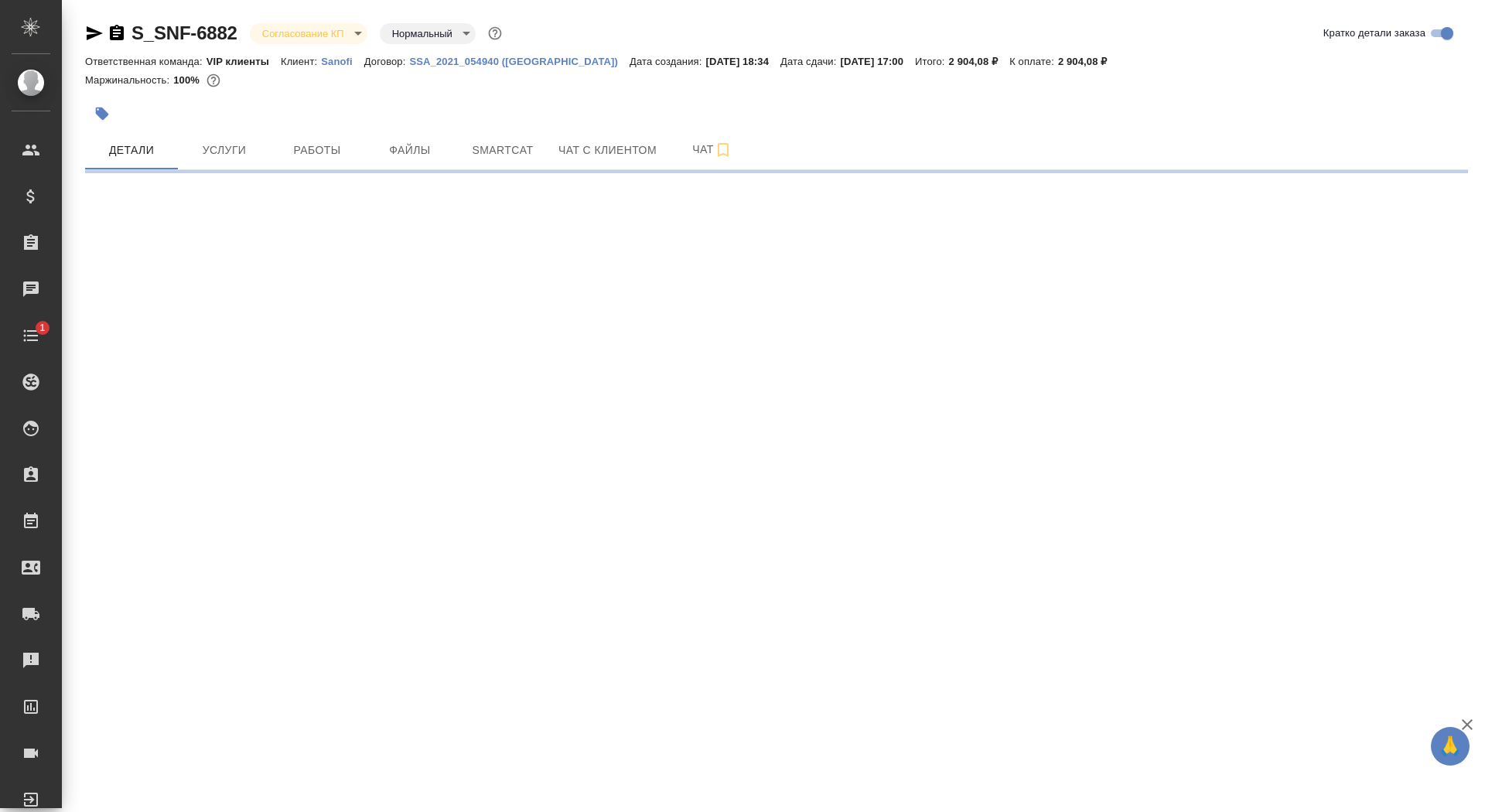
select select "RU"
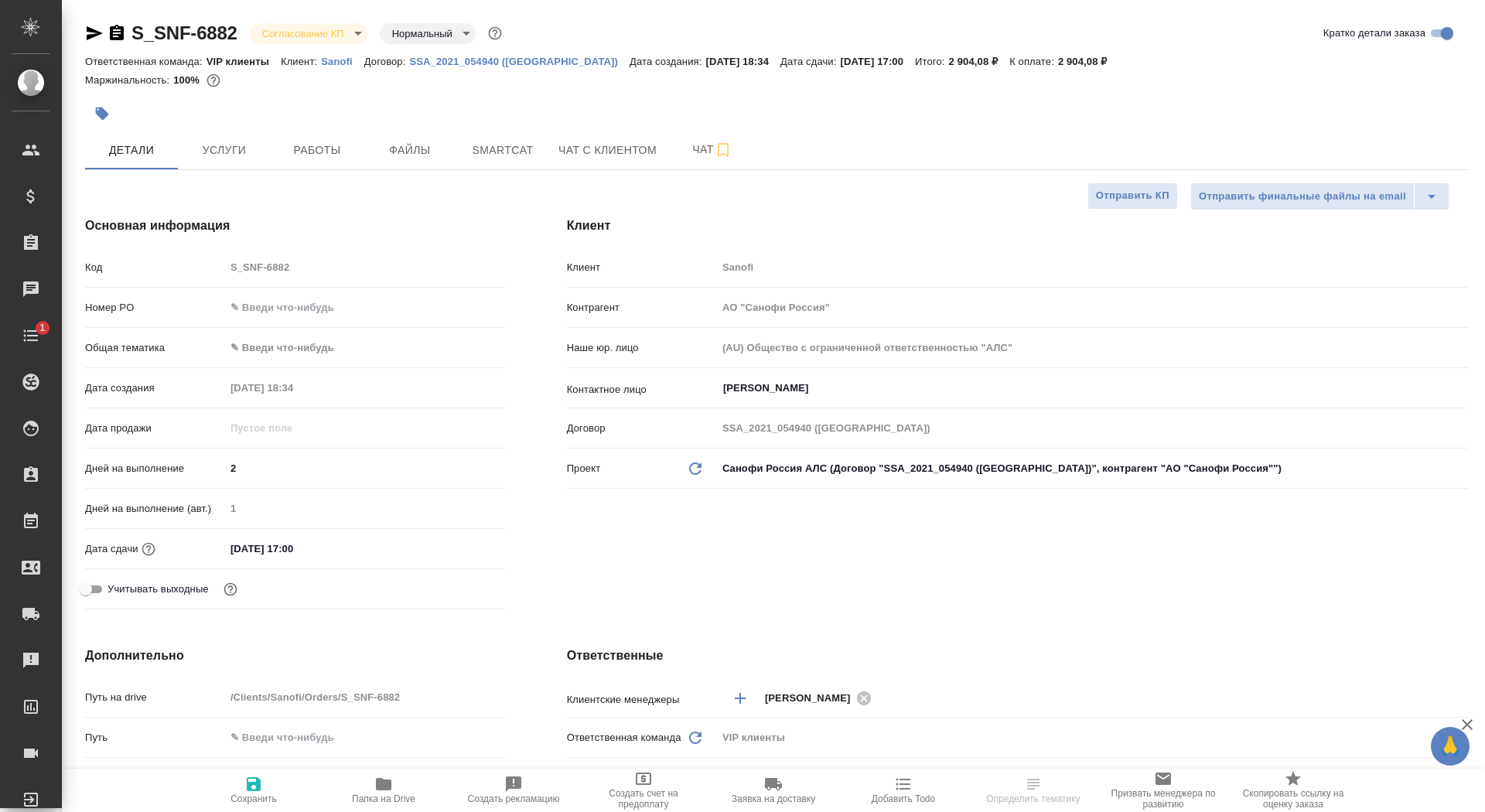
type textarea "x"
click at [680, 150] on span "Чат" at bounding box center [712, 149] width 74 height 19
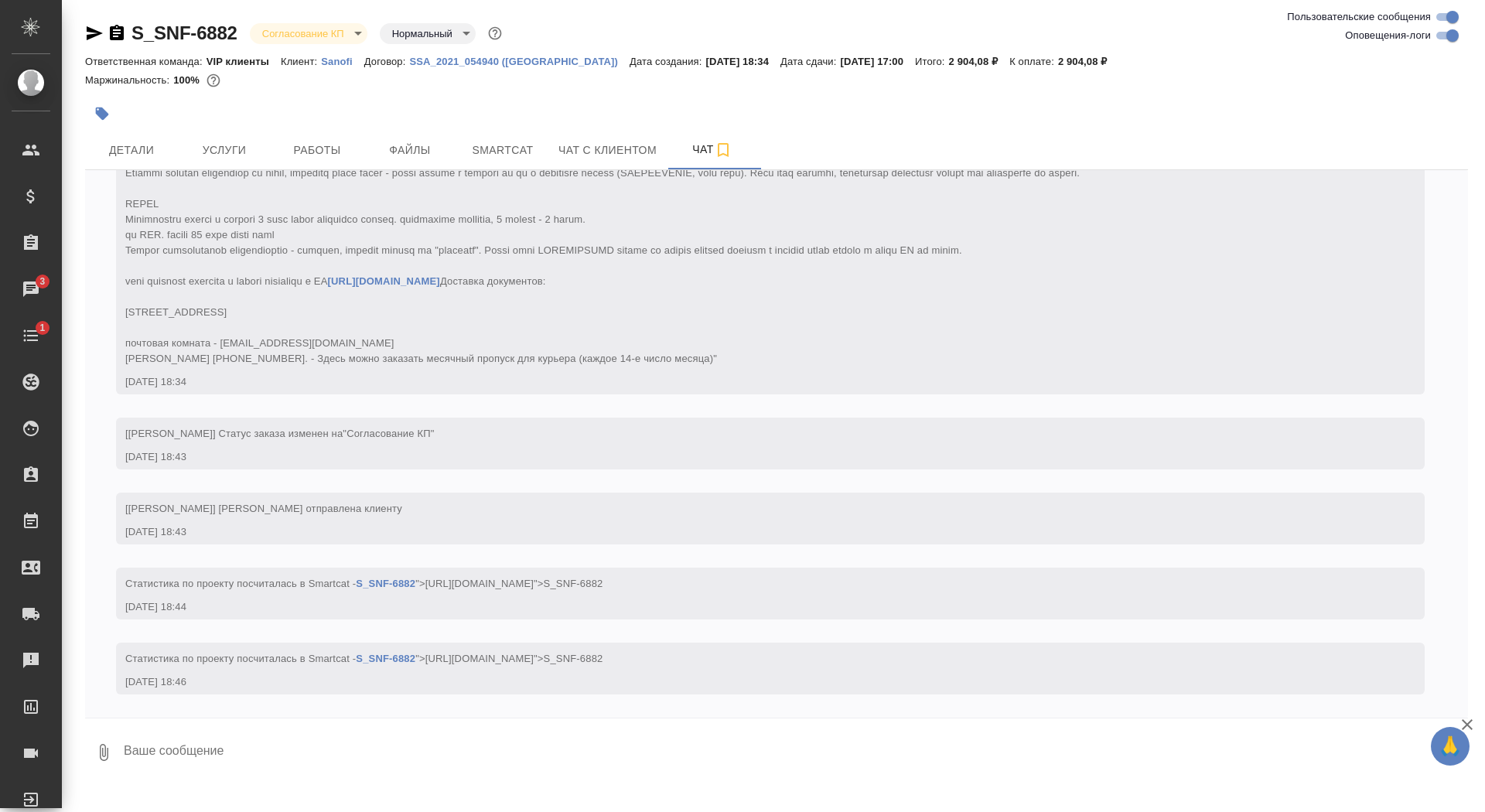
scroll to position [420, 0]
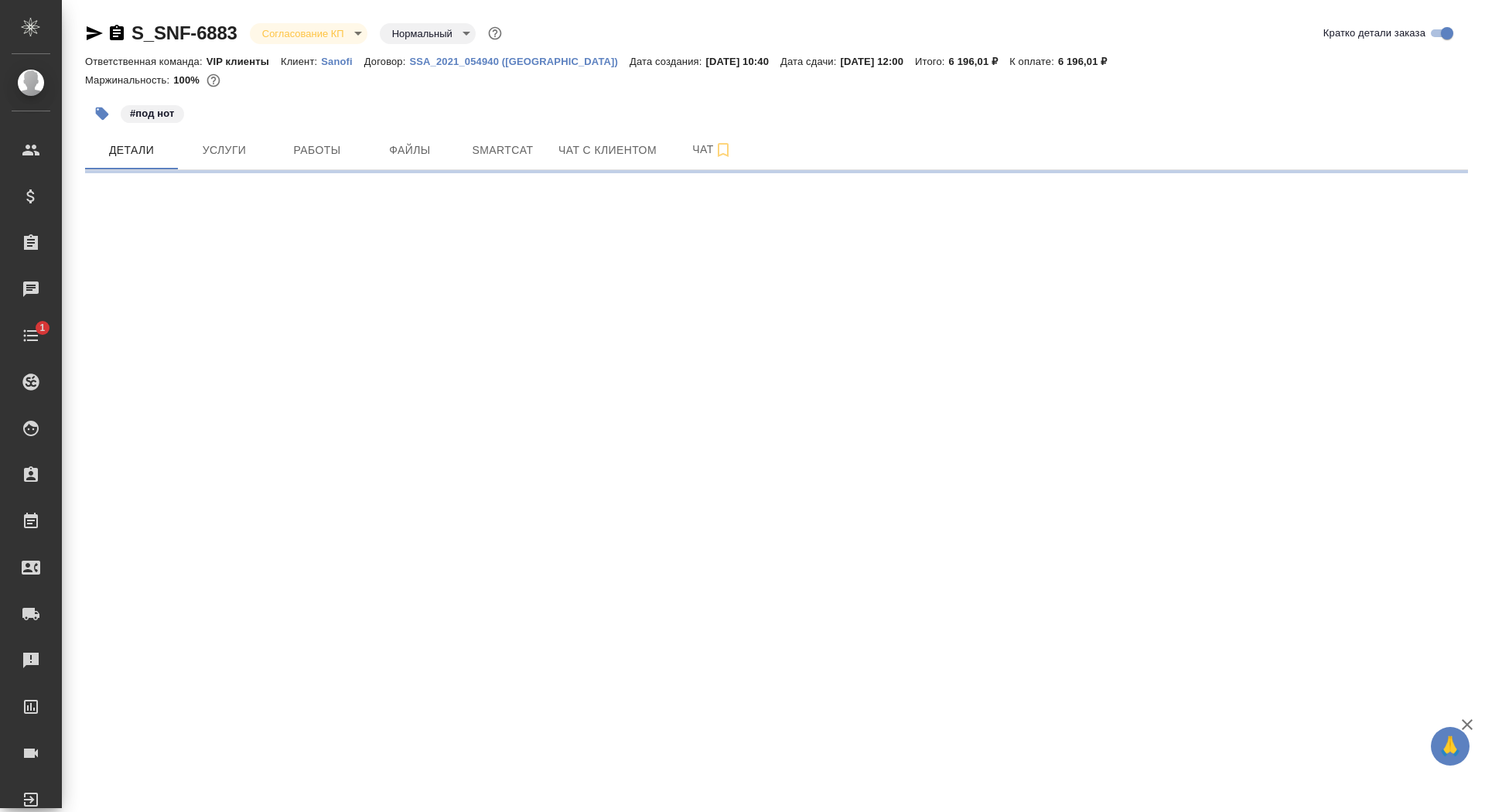
select select "RU"
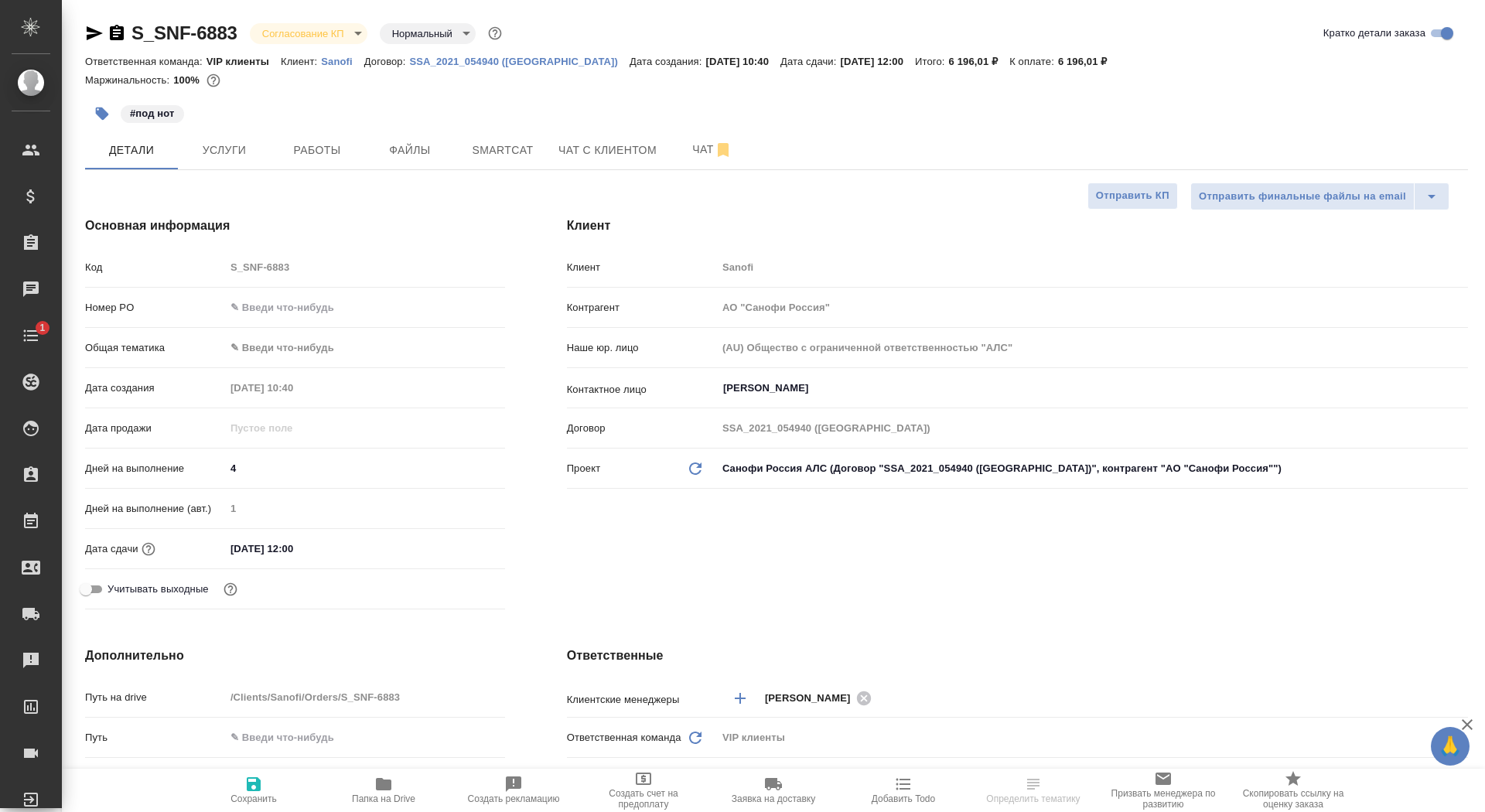
type textarea "x"
click at [692, 157] on span "Чат" at bounding box center [712, 149] width 74 height 19
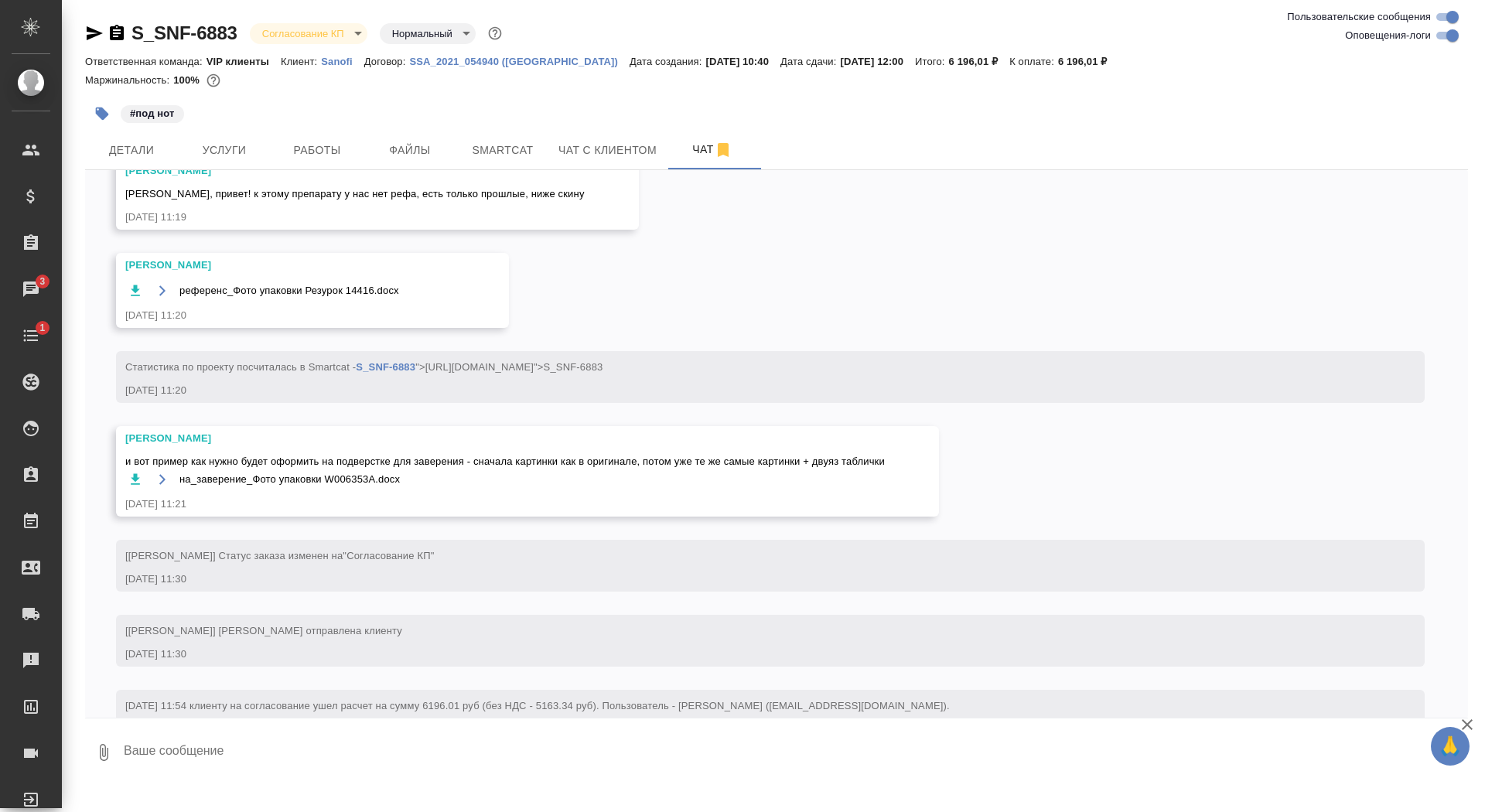
scroll to position [1114, 0]
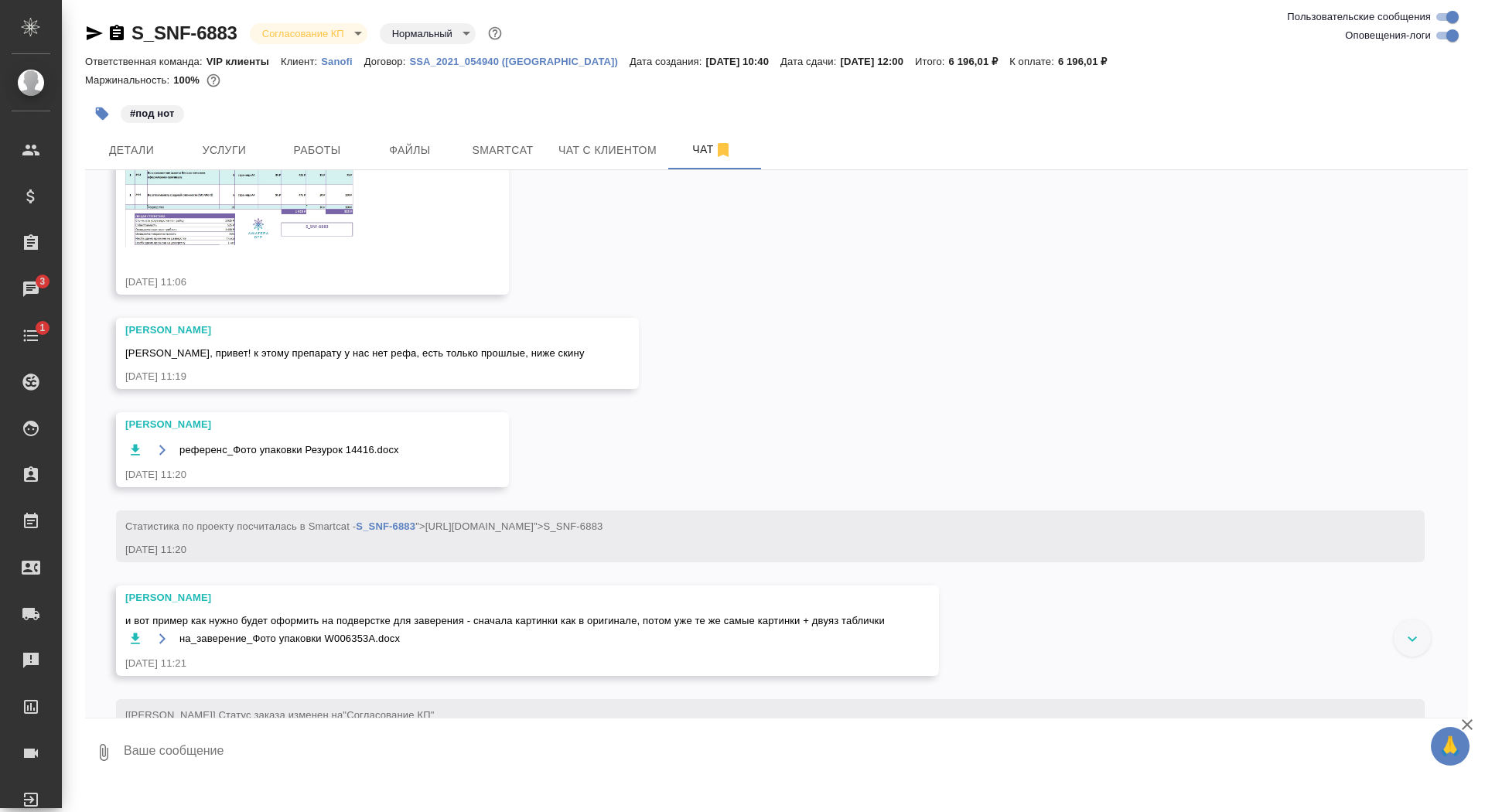
click at [278, 248] on img at bounding box center [241, 189] width 232 height 116
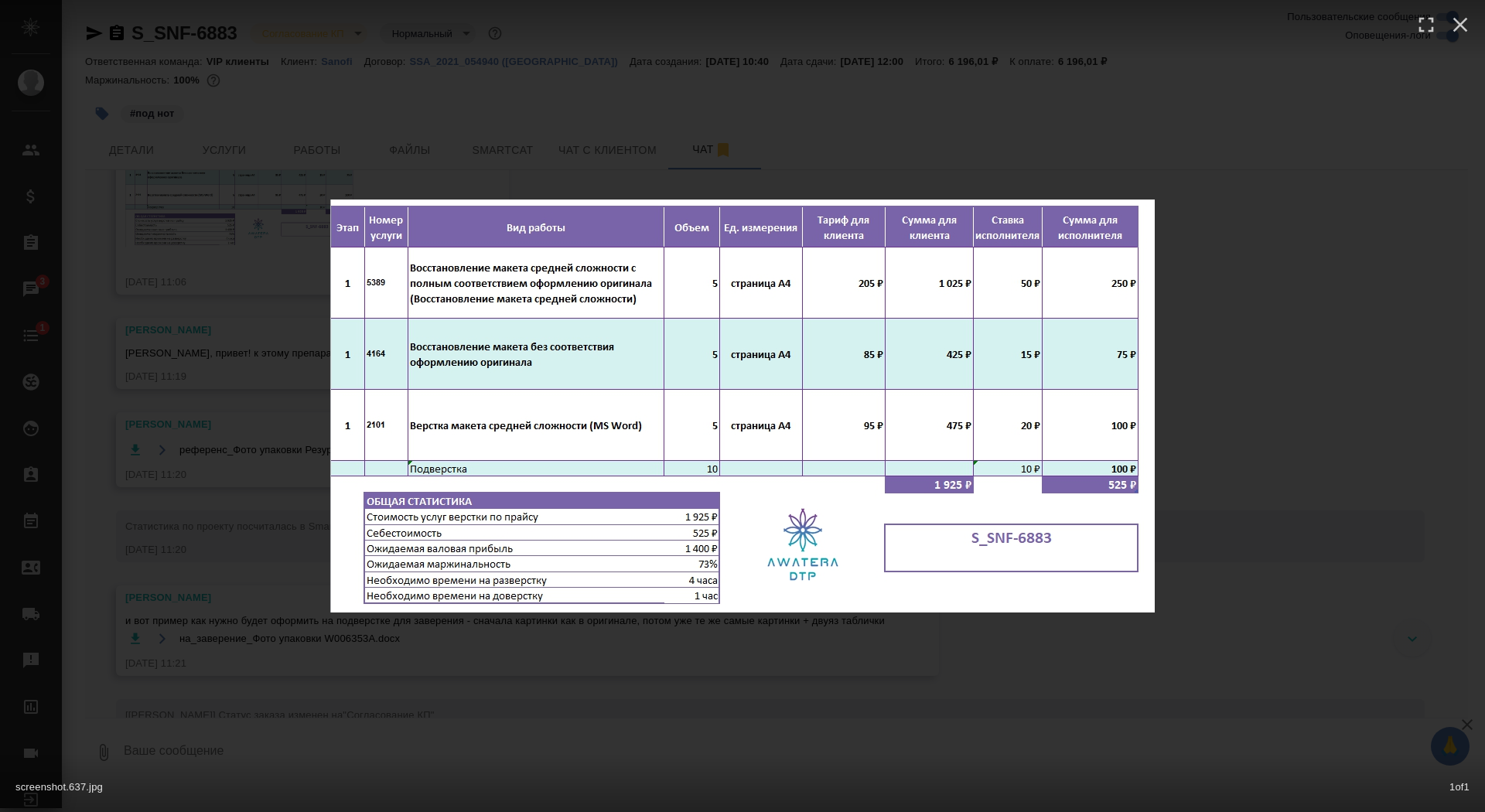
click at [228, 254] on div "screenshot.637.jpg 1 of 1" at bounding box center [742, 406] width 1485 height 812
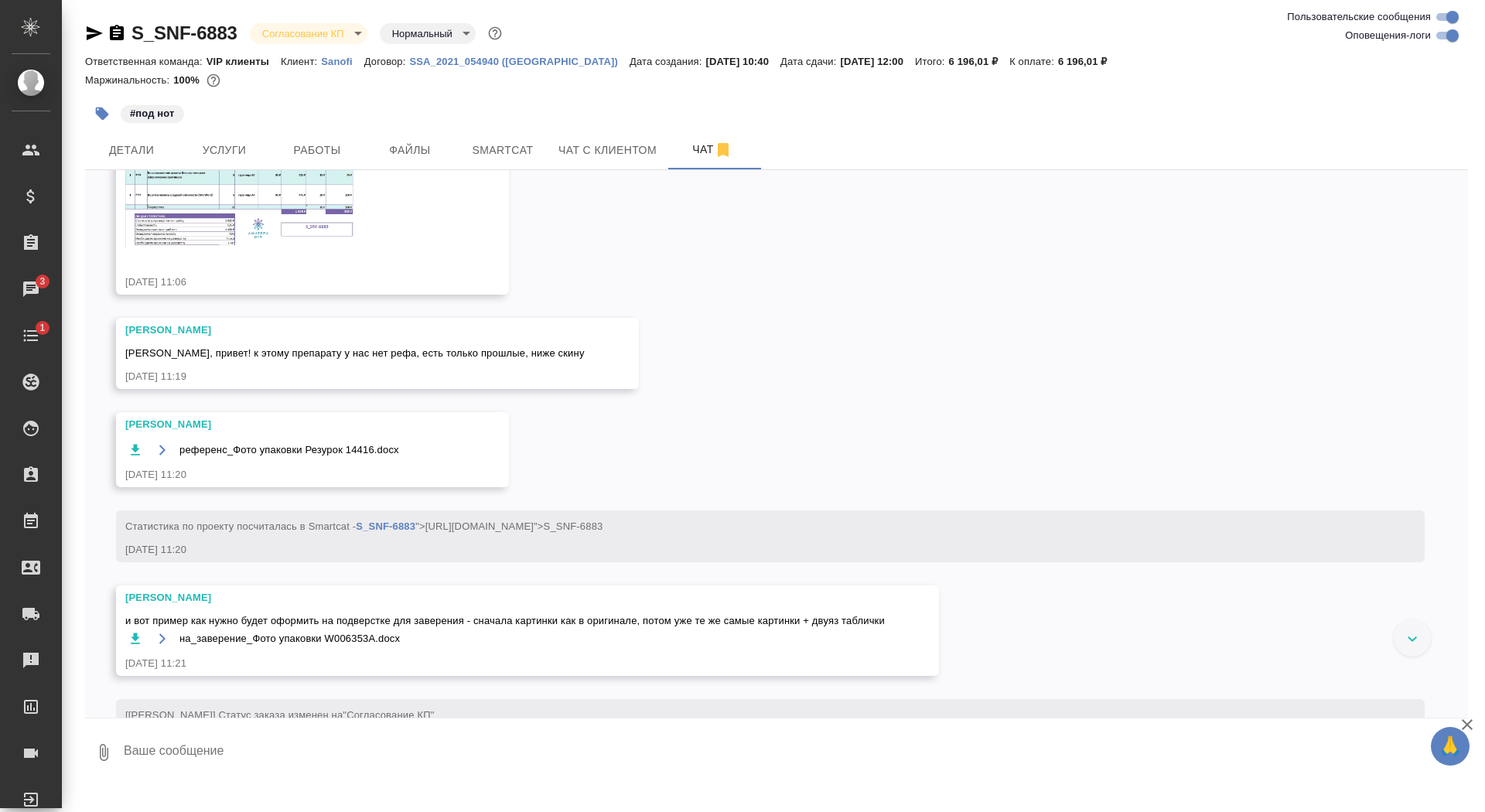
click at [216, 742] on textarea at bounding box center [795, 753] width 1346 height 52
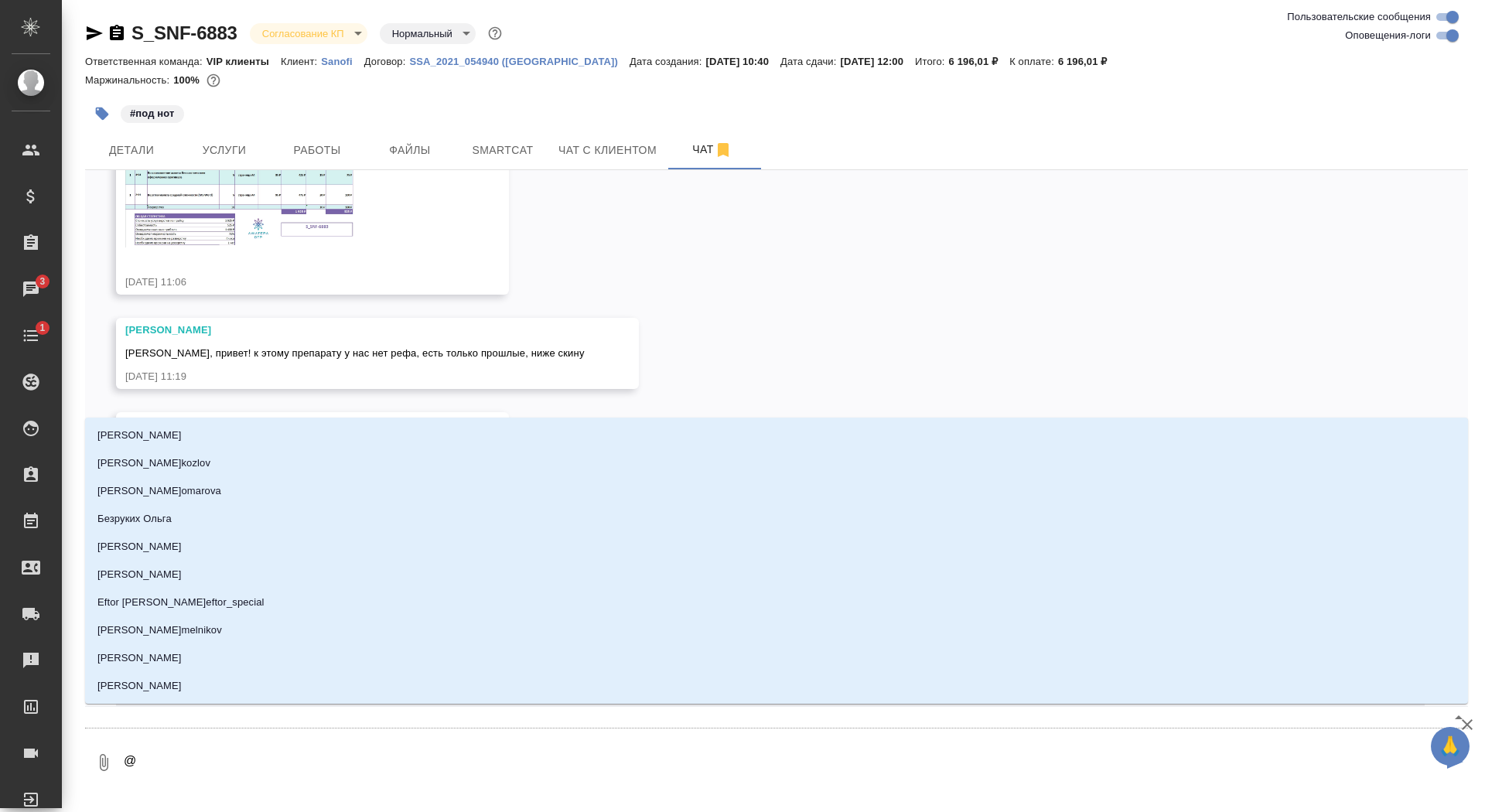
type textarea "@г"
type input "г"
type textarea "@го"
type input "го"
type textarea "@гор"
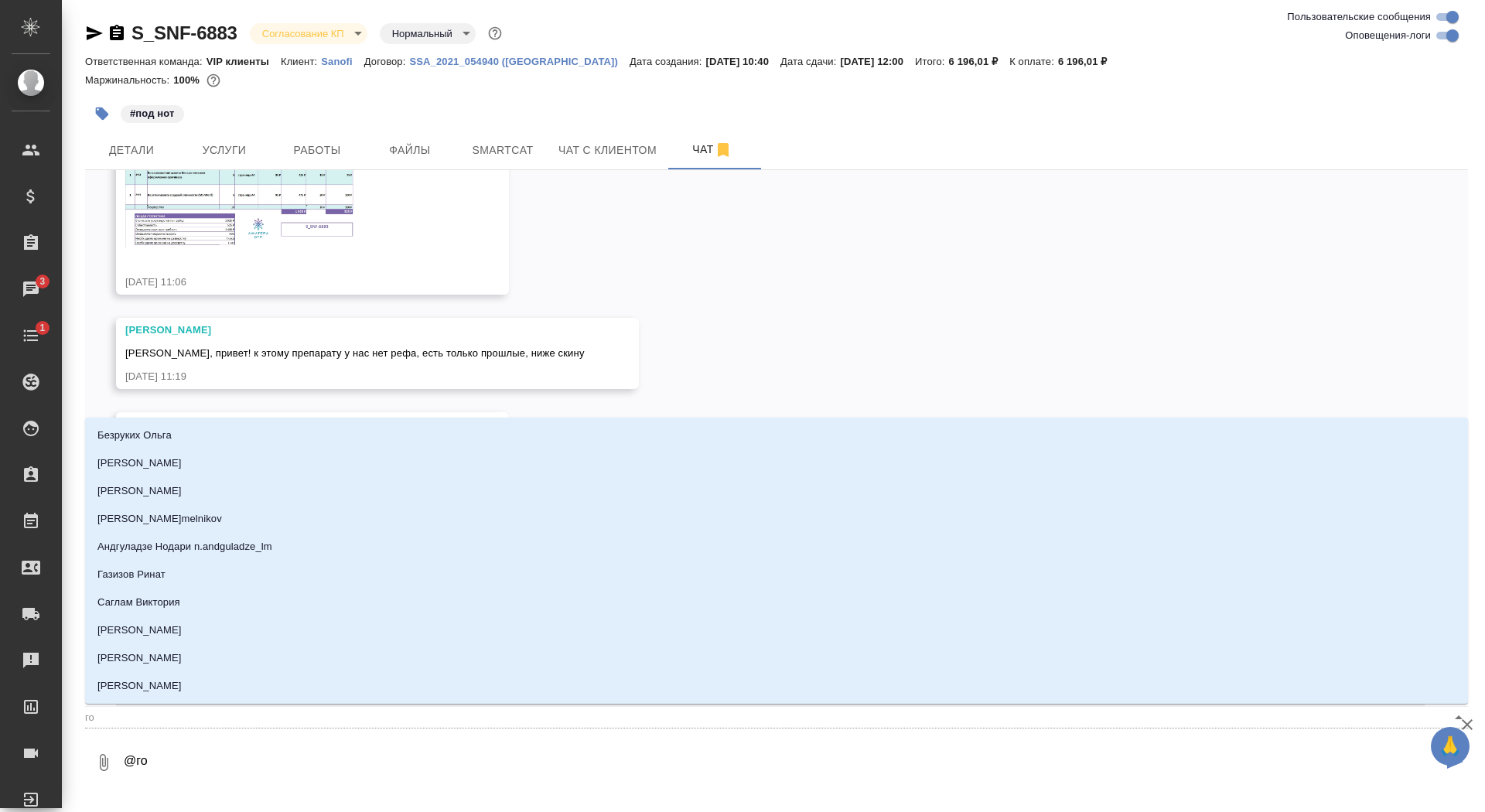
type input "гор"
type textarea "@горш"
type input "горш"
type textarea "@горшк"
type input "горшк"
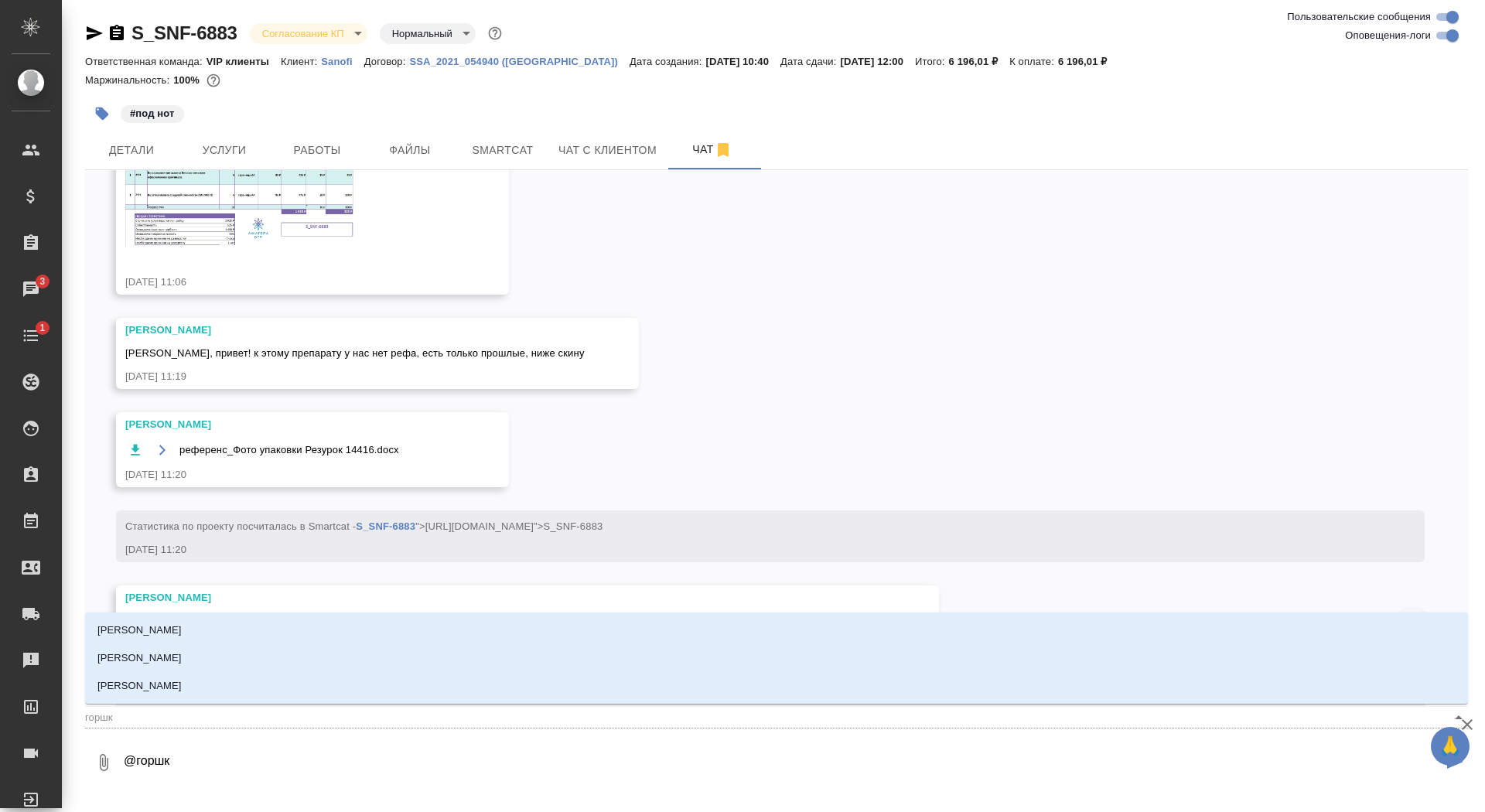
type textarea "@горшко"
type input "горшко"
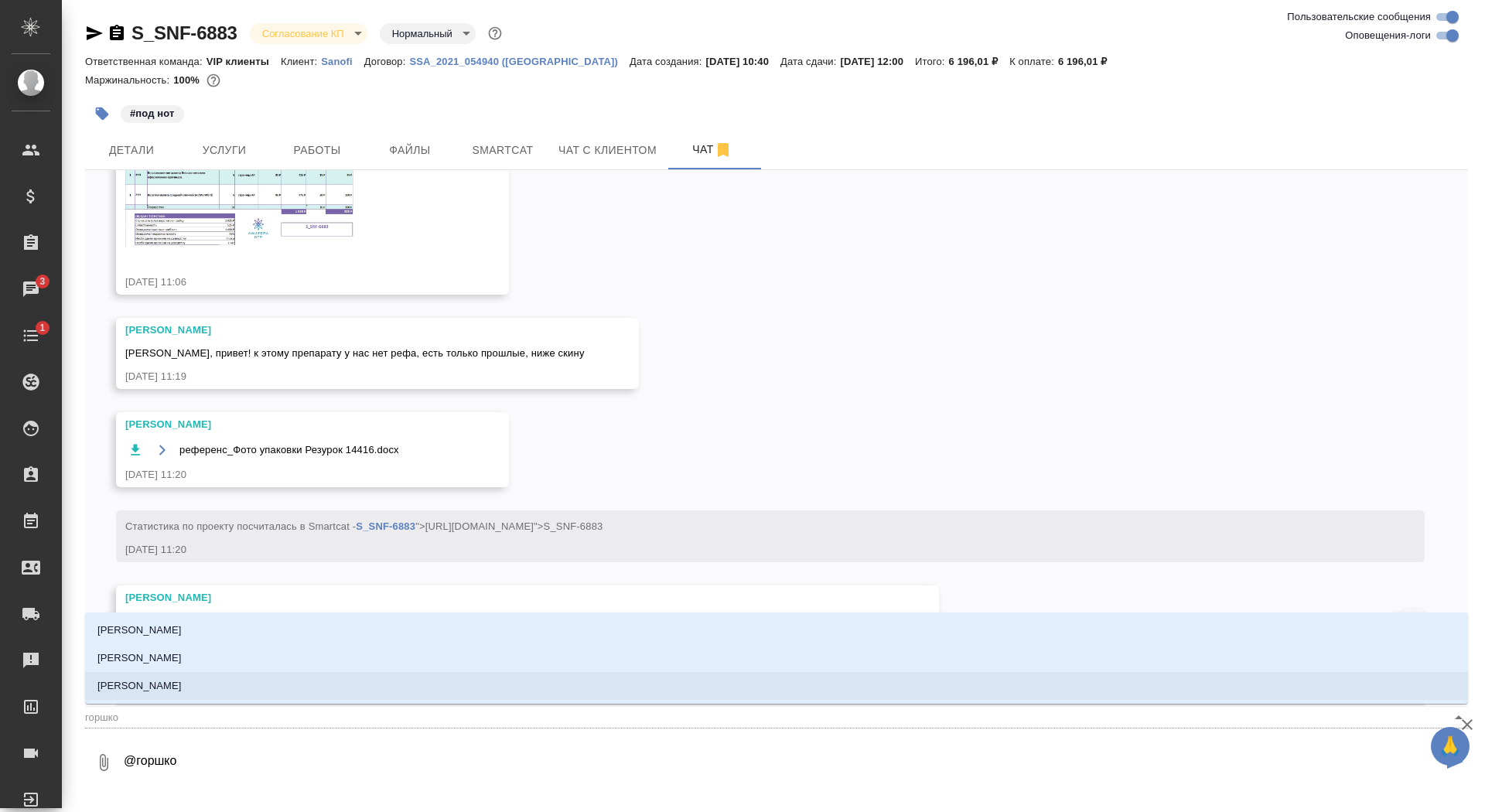
click at [258, 689] on li "[PERSON_NAME]" at bounding box center [776, 685] width 1383 height 28
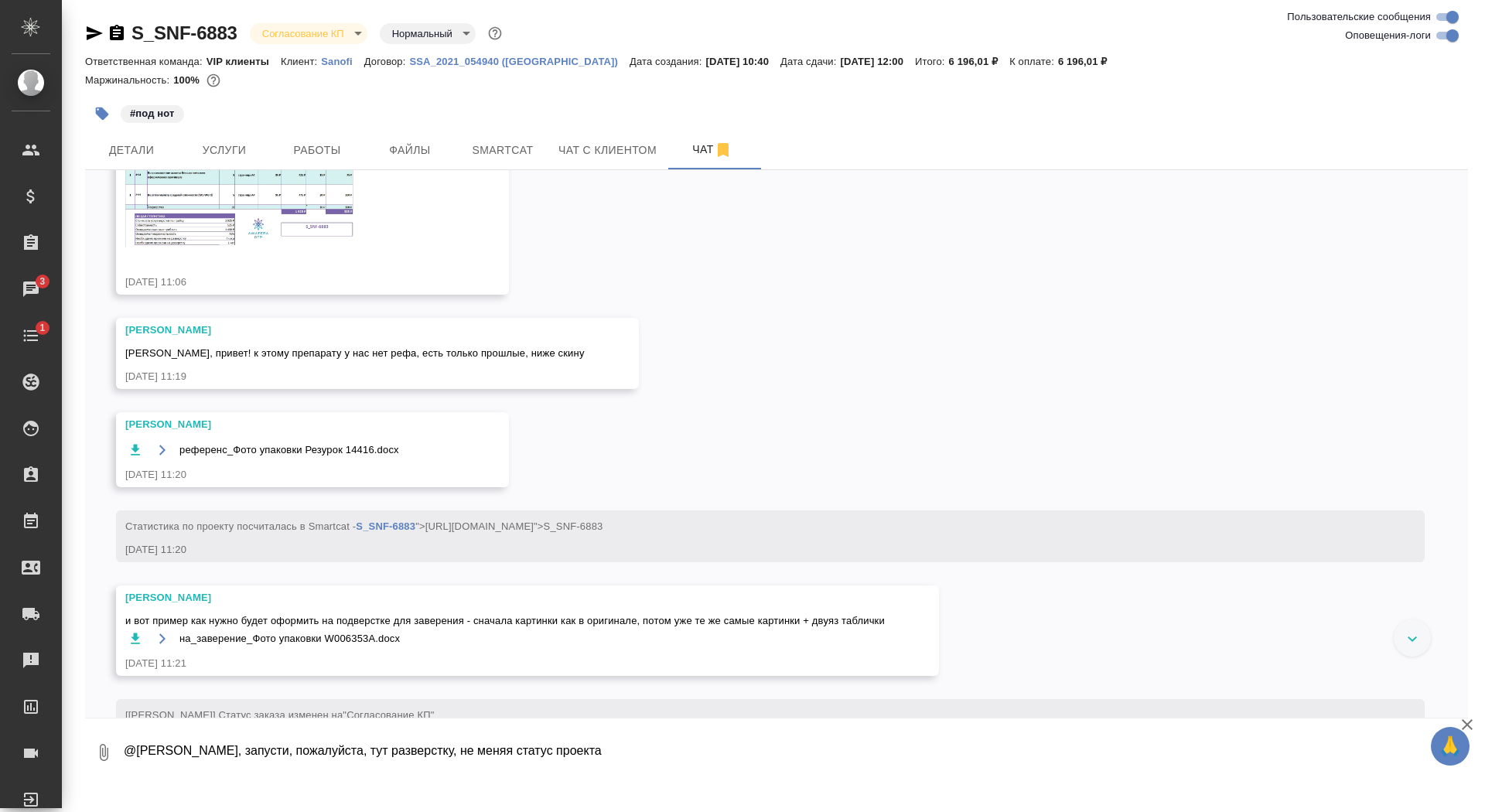
type textarea "@[PERSON_NAME], запусти, пожалуйста, тут разверстку, не меняя статус проекта"
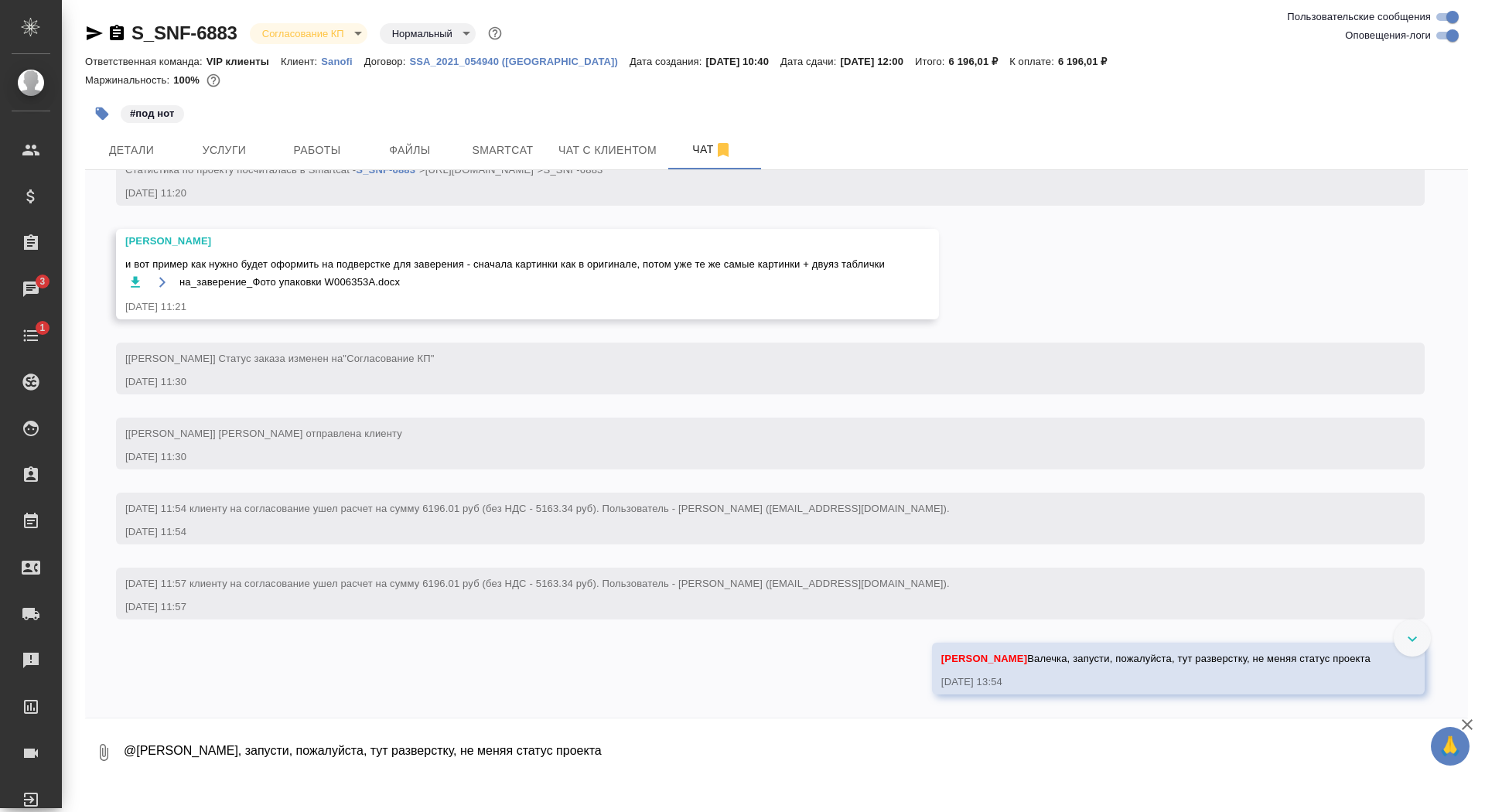
scroll to position [1532, 0]
